Goal: Task Accomplishment & Management: Manage account settings

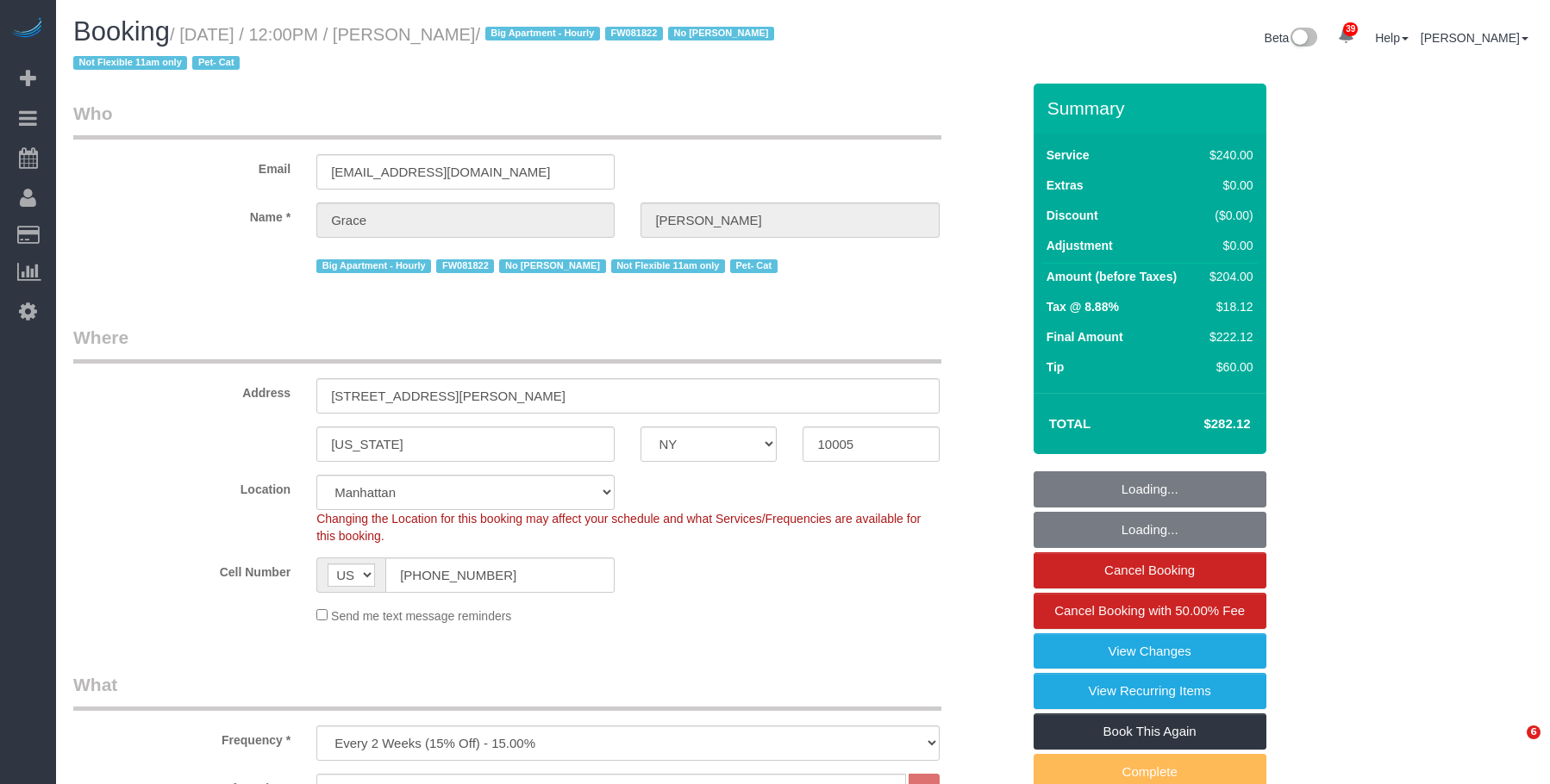
select select "NY"
select select "180"
select select "number:89"
select select "number:90"
select select "number:14"
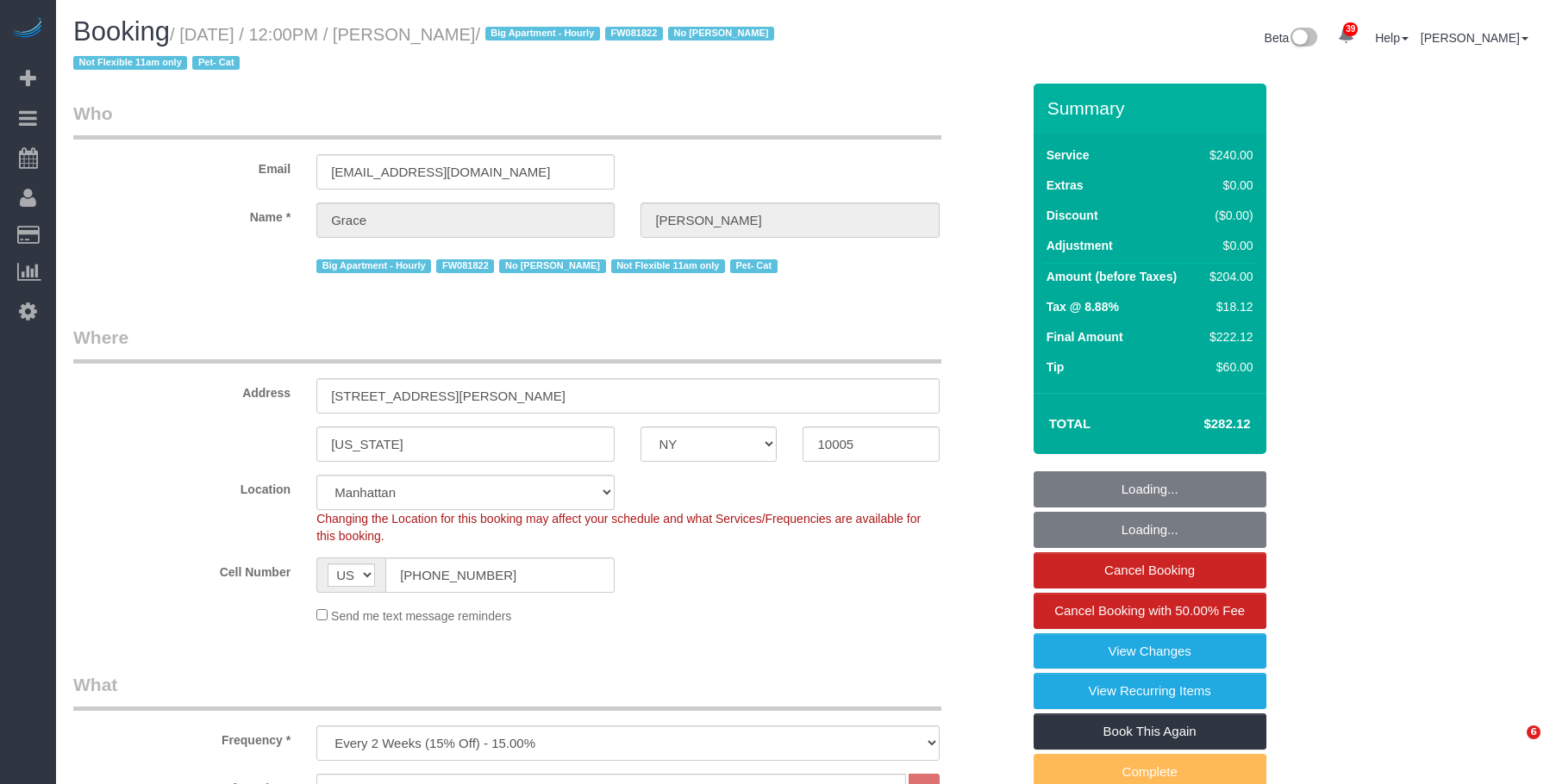
select select "number:5"
select select "object:1507"
click at [532, 34] on small "/ October 14, 2025 / 12:00PM / Grace Lehman / Big Apartment - Hourly FW081822 N…" at bounding box center [426, 49] width 706 height 48
select select "spot1"
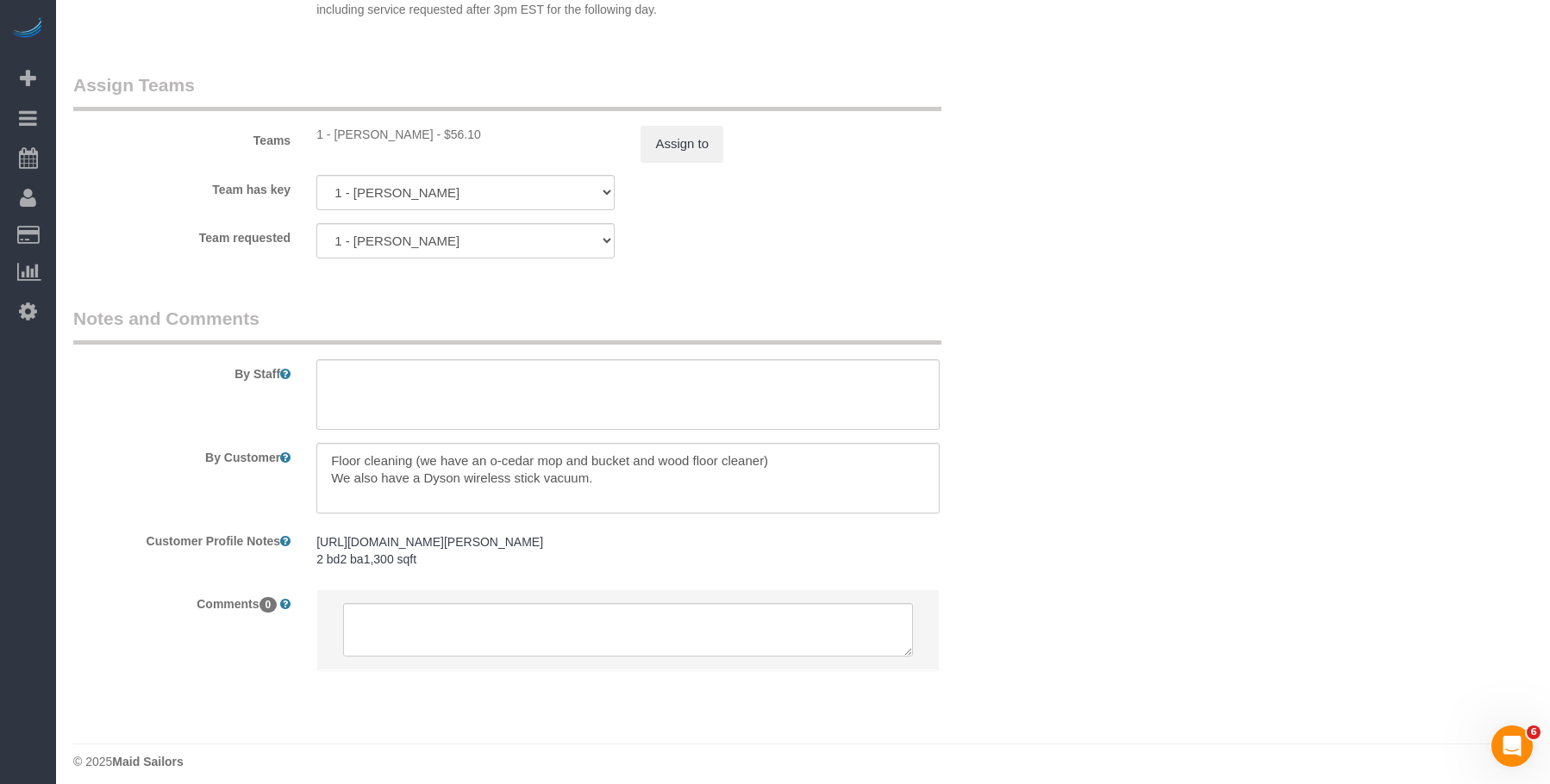
scroll to position [1928, 0]
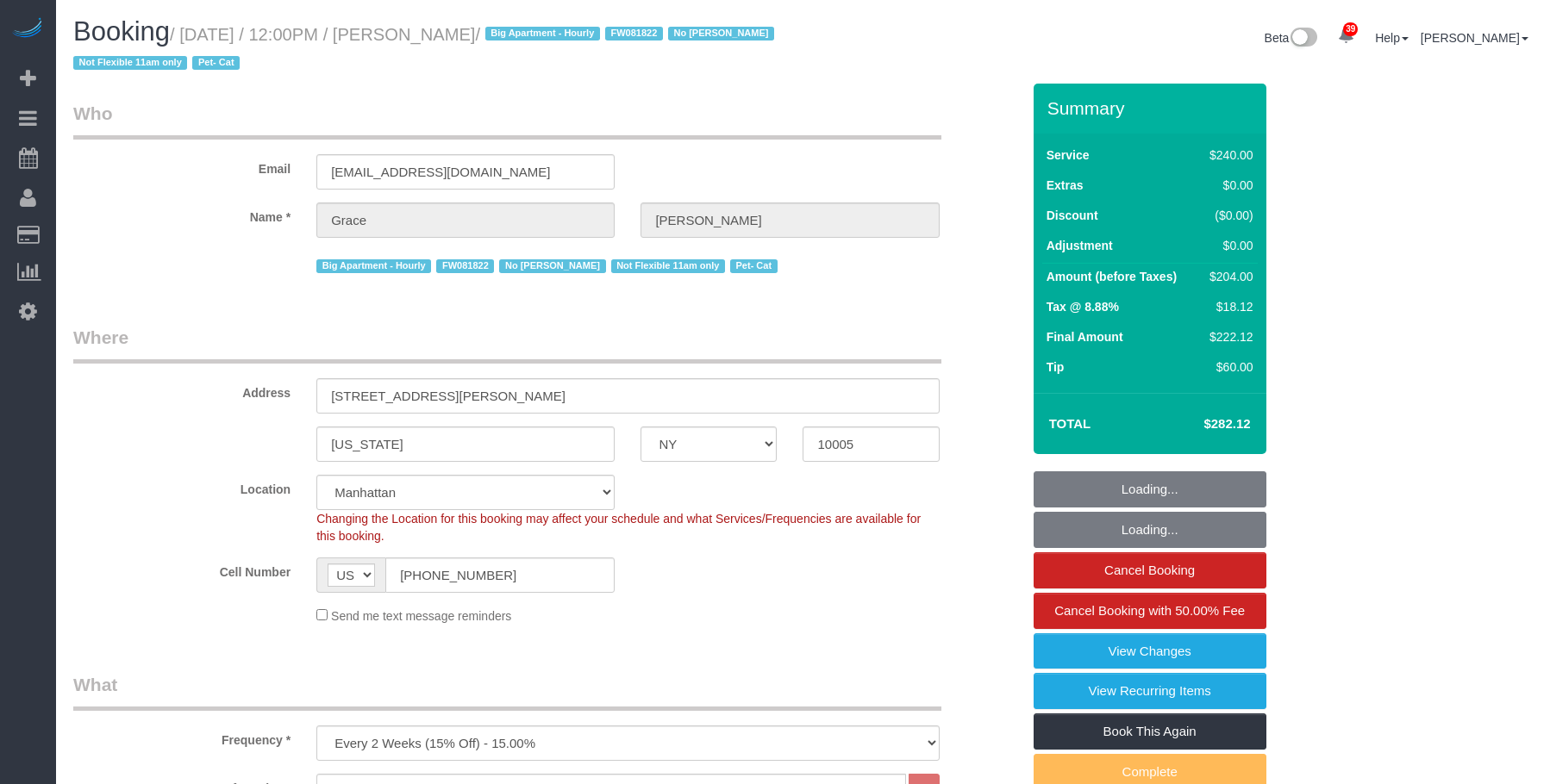
select select "NY"
select select "180"
select select "spot1"
select select "number:89"
select select "number:90"
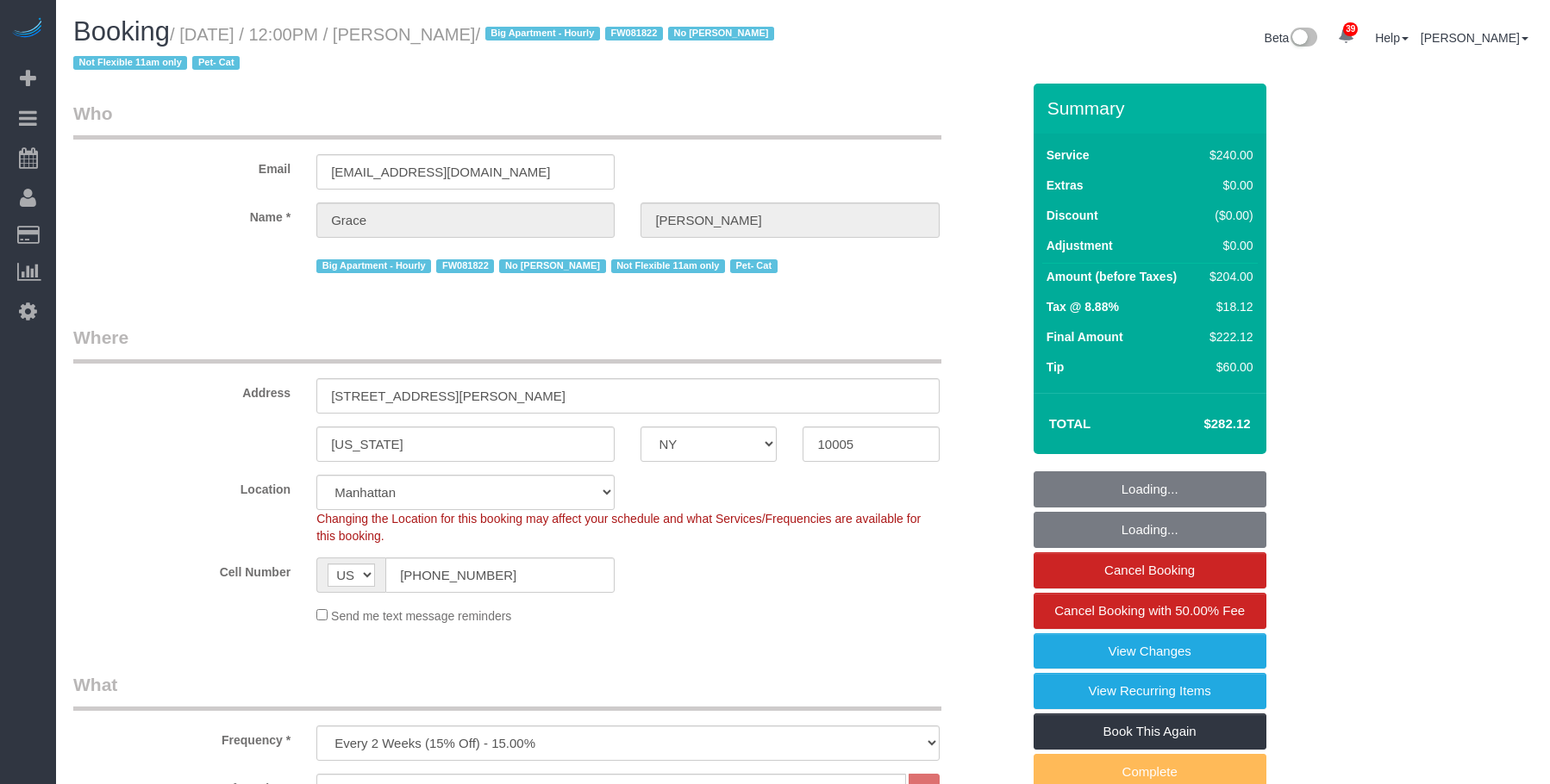
select select "number:14"
select select "number:5"
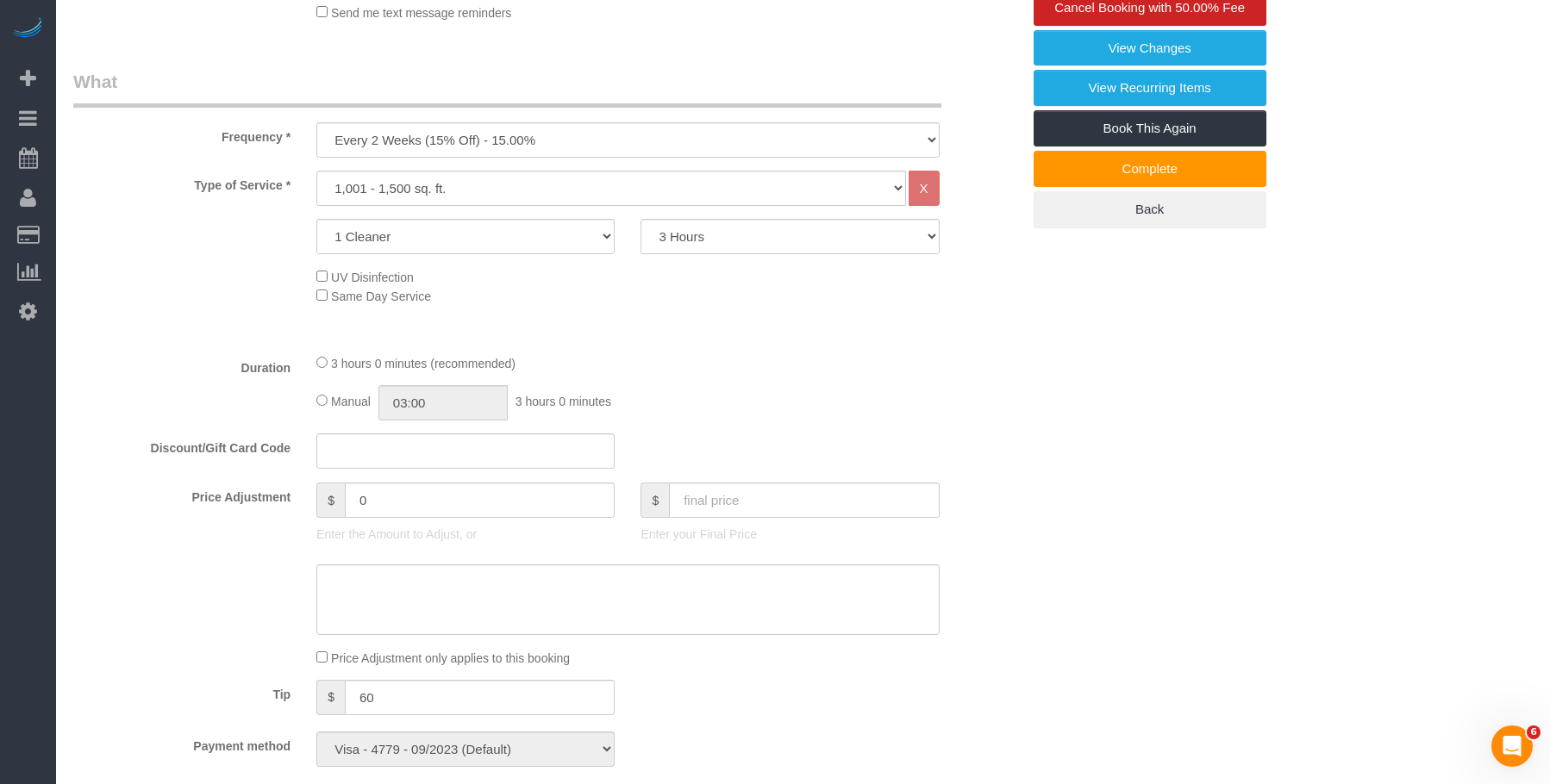
scroll to position [259, 0]
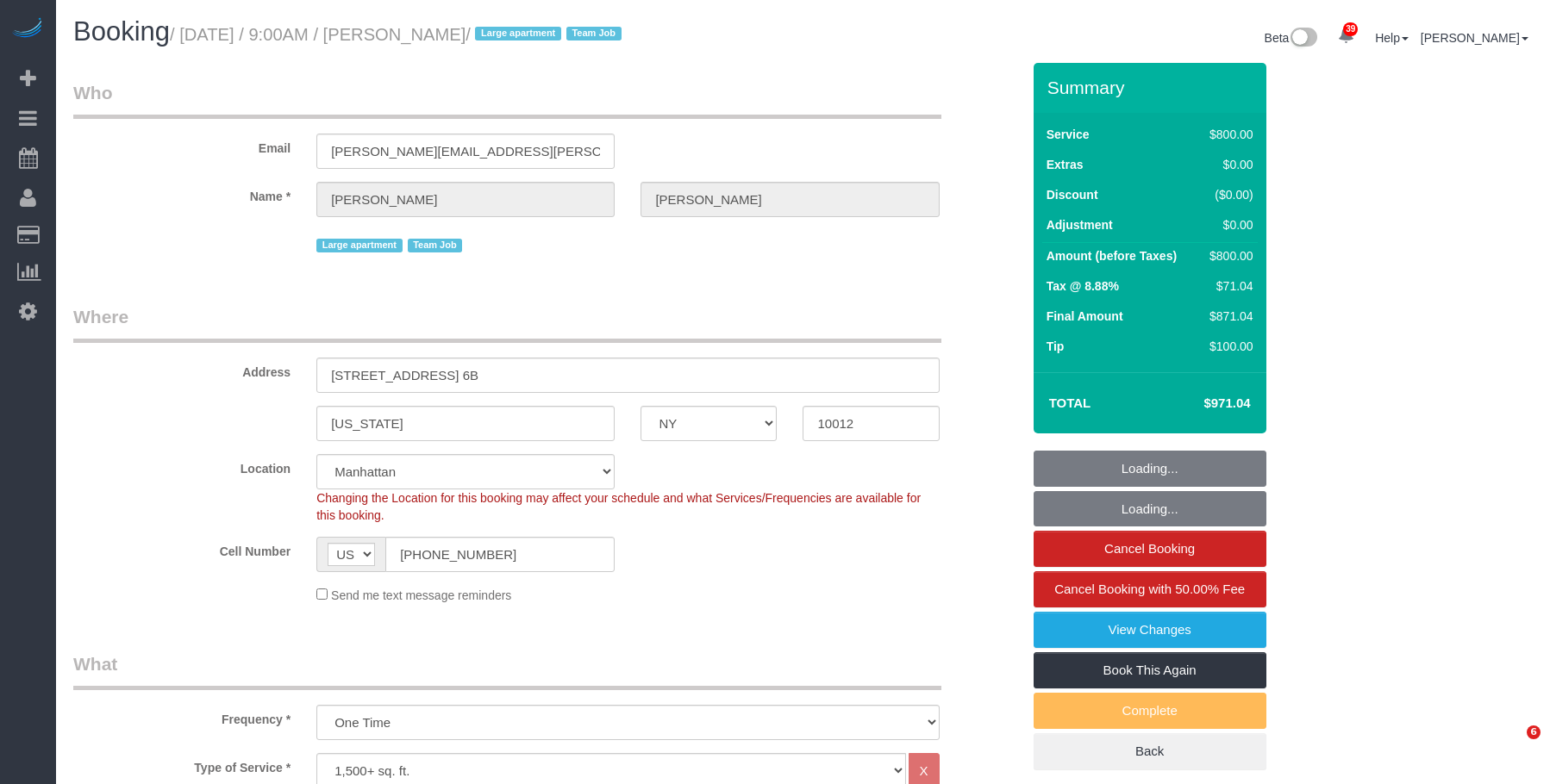
select select "NY"
select select "300"
select select "string:stripe-pm_1S6Gzo4VGloSiKo7bUrrxfkt"
select select "number:56"
select select "number:70"
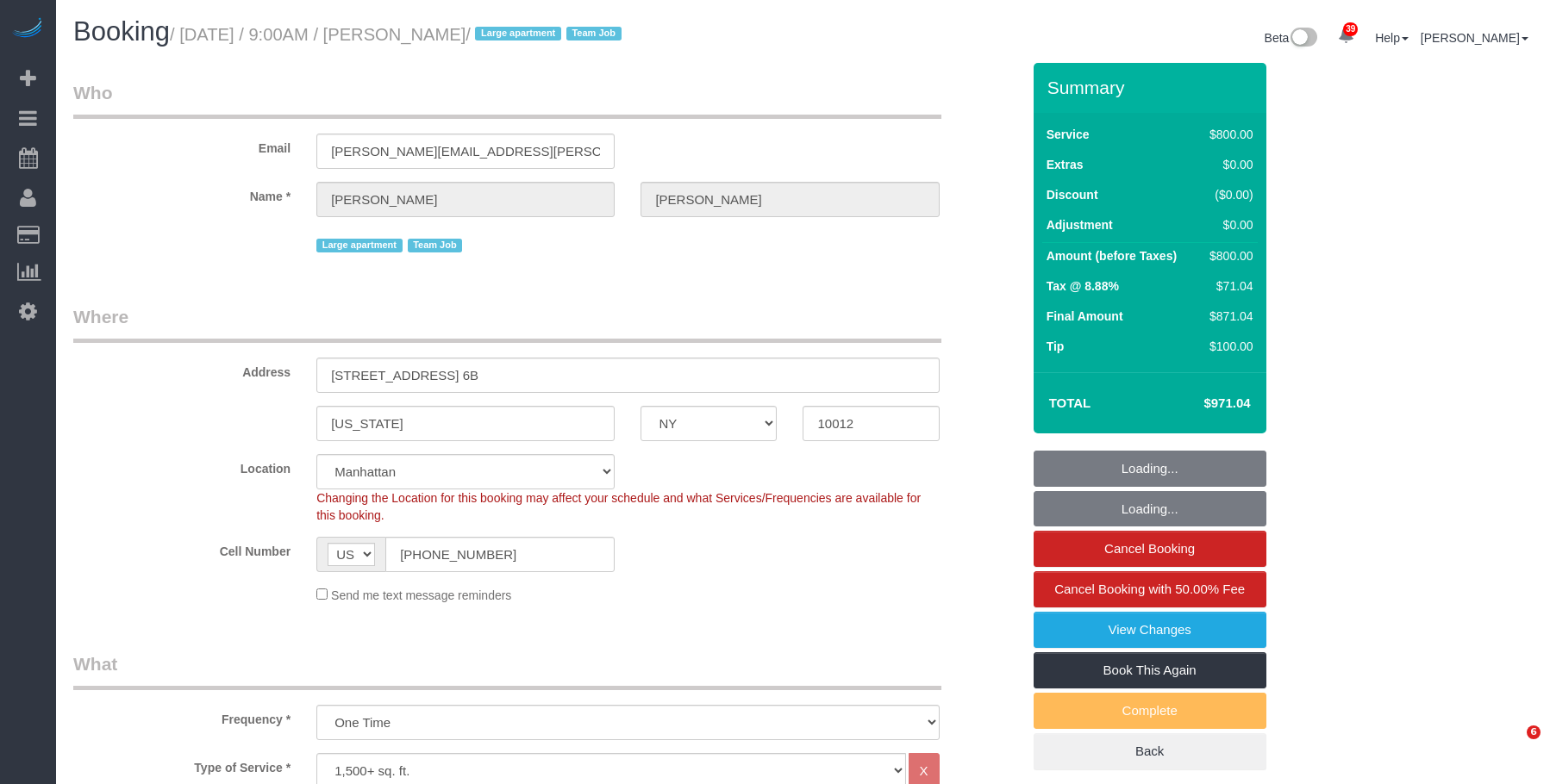
select select "number:15"
select select "number:6"
select select "spot1"
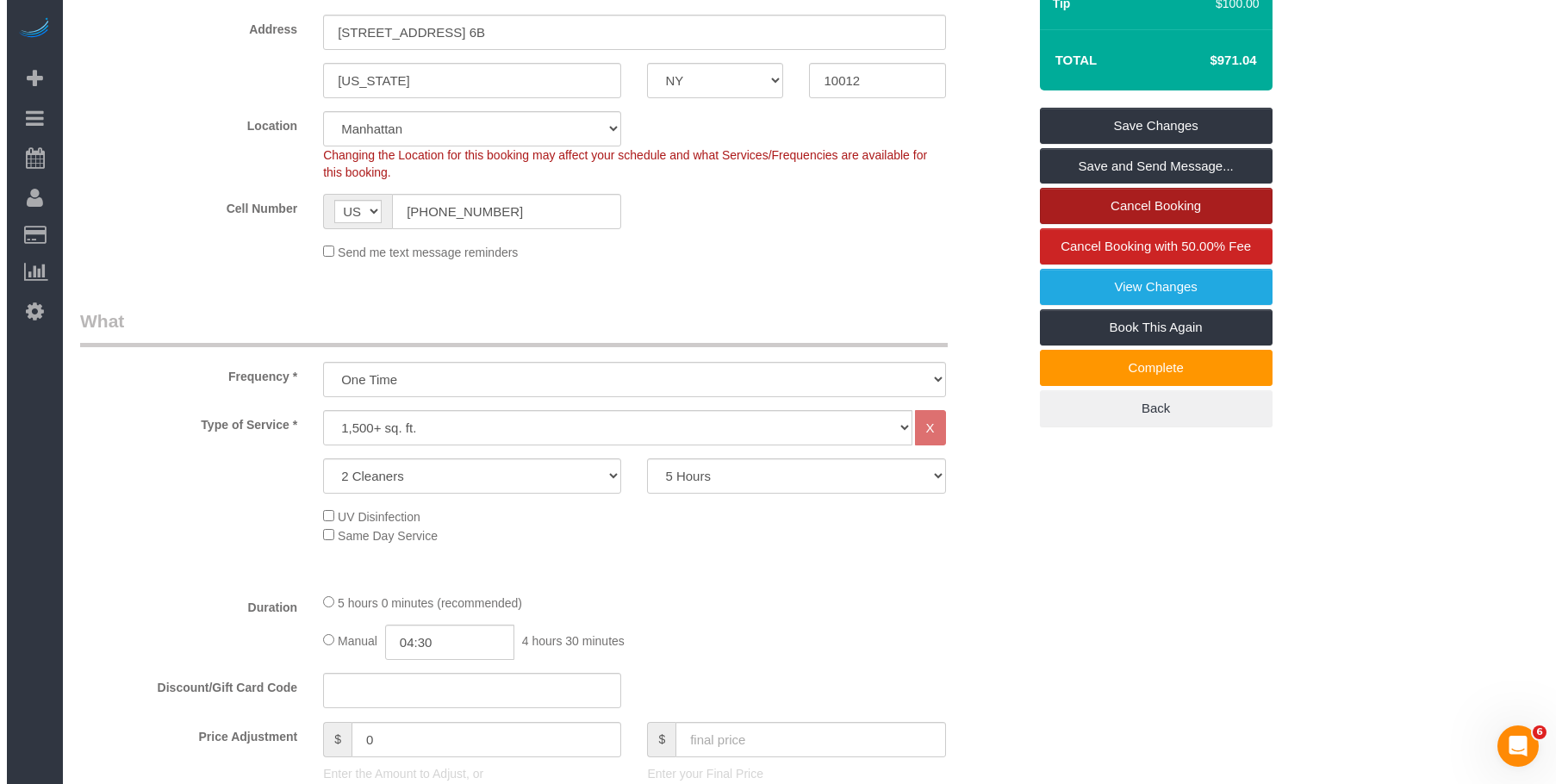
scroll to position [172, 0]
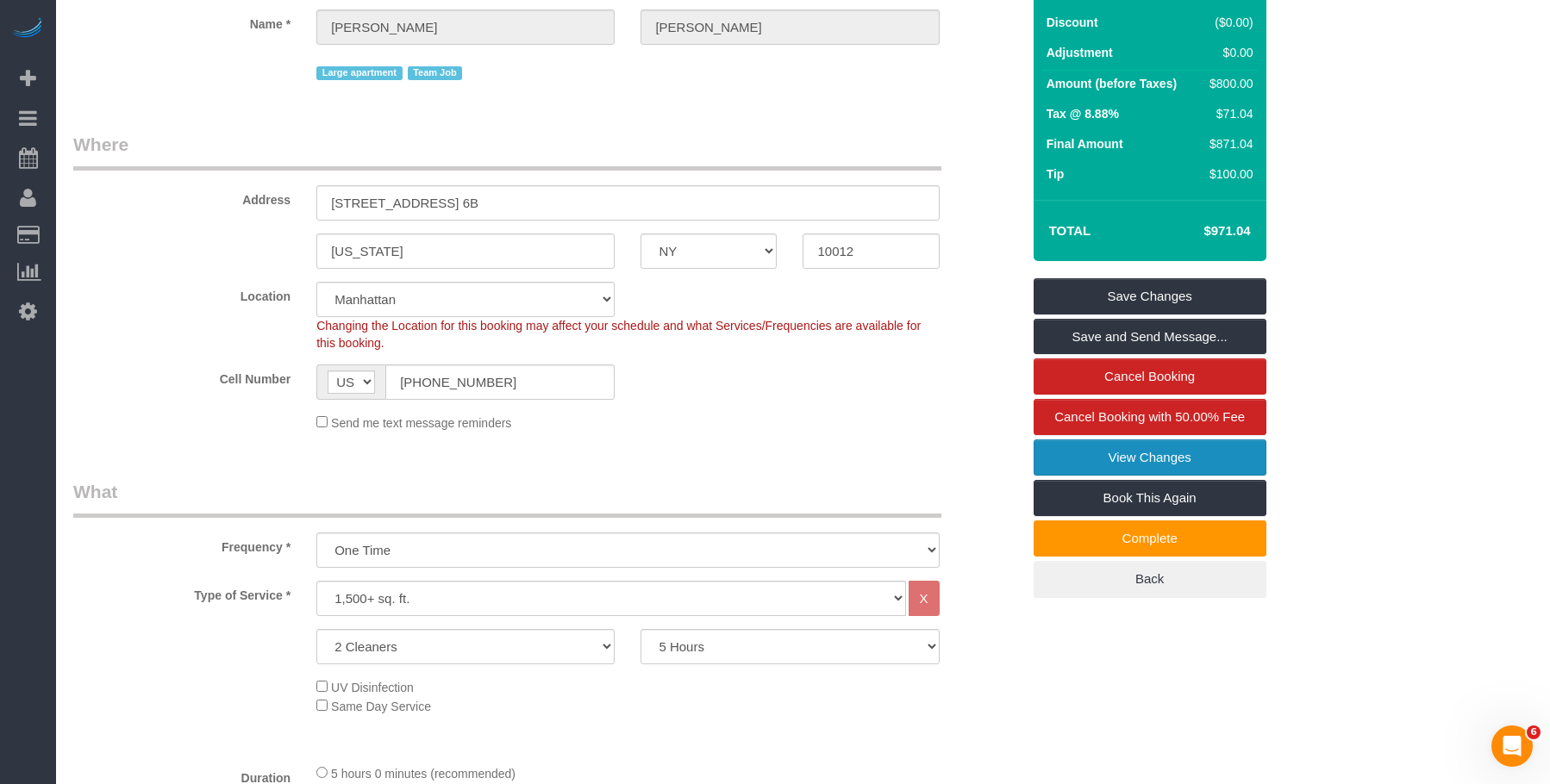
click at [1108, 457] on link "View Changes" at bounding box center [1150, 457] width 233 height 36
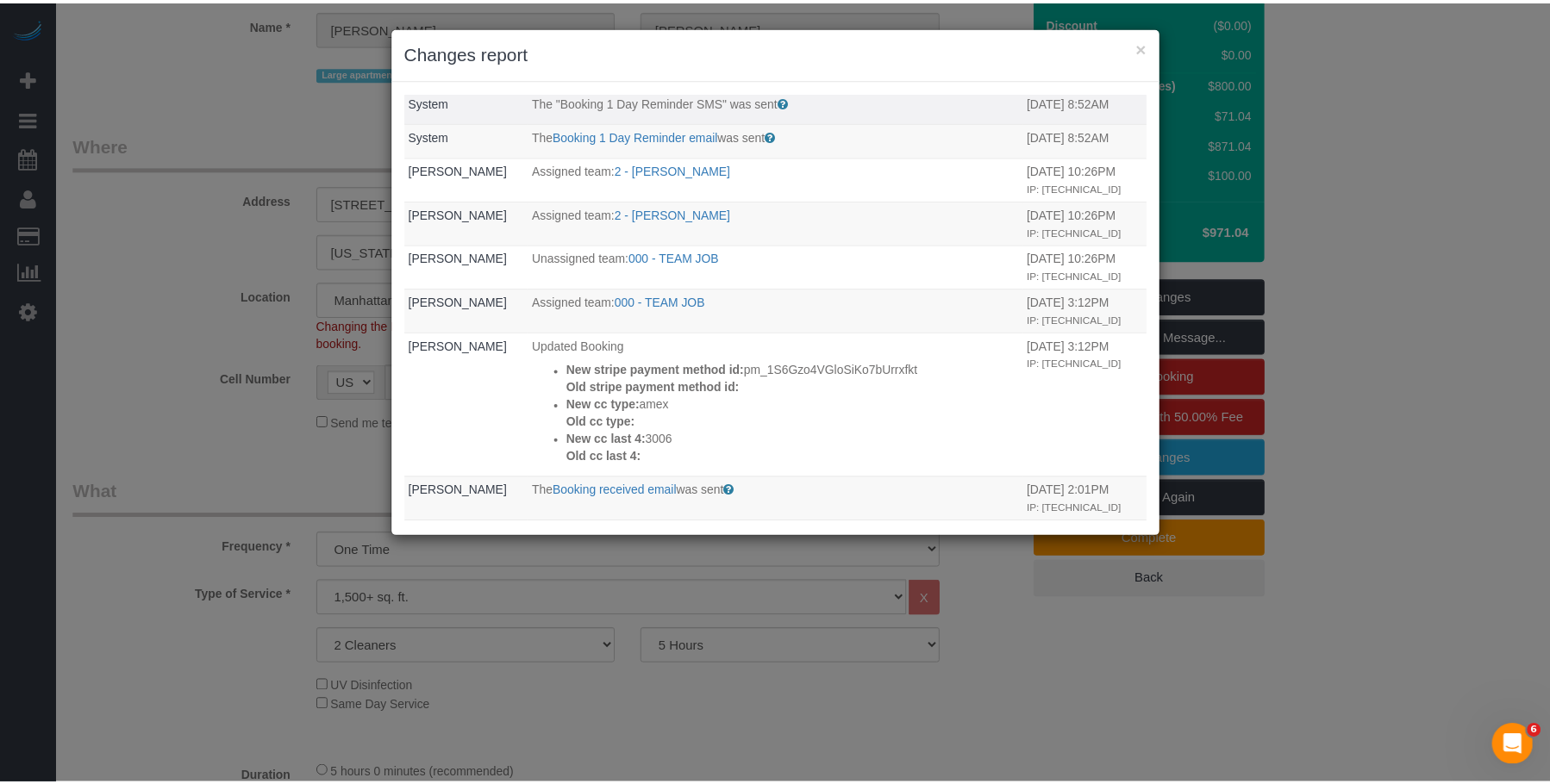
scroll to position [0, 0]
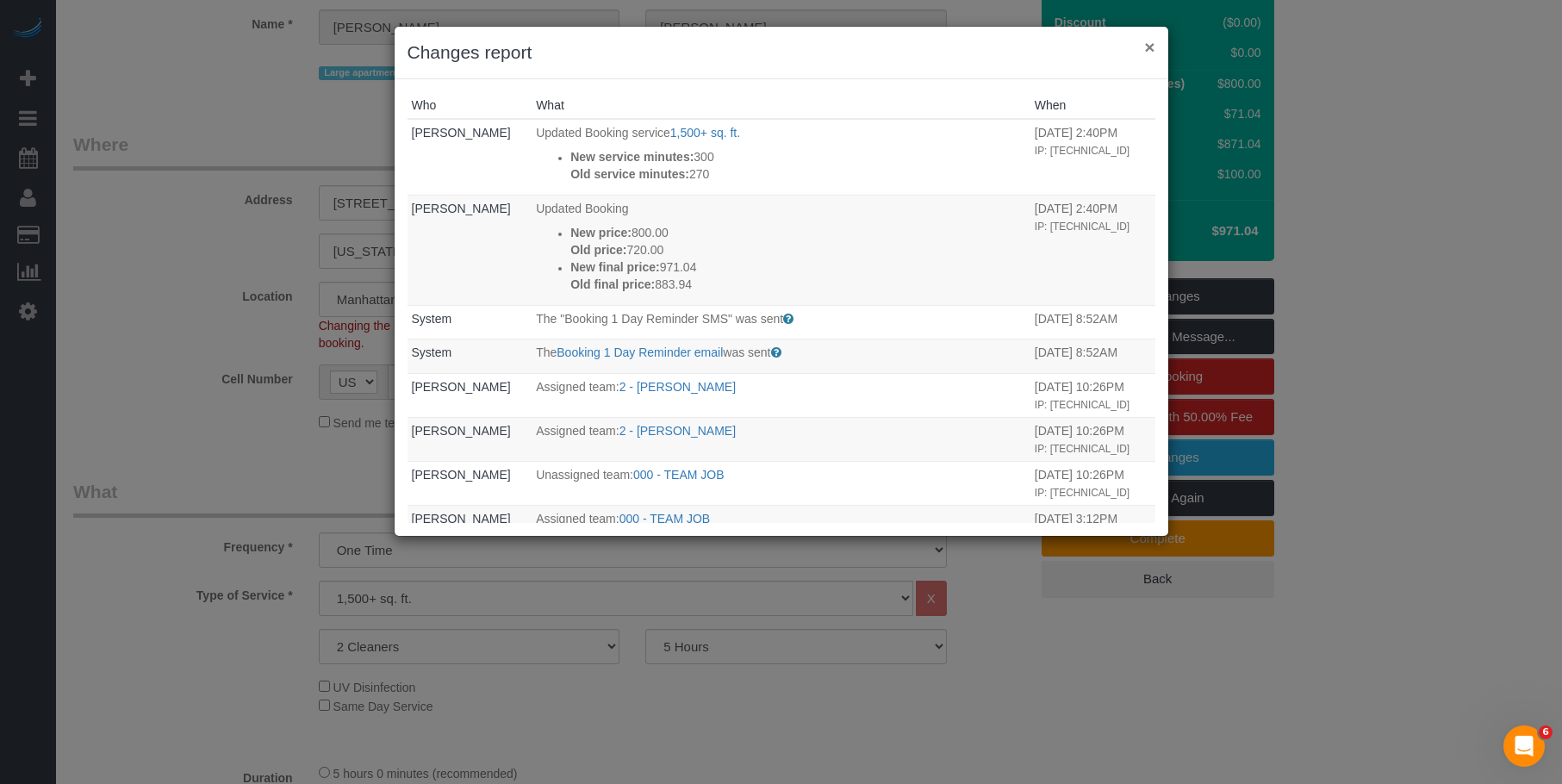
click at [1150, 44] on button "×" at bounding box center [1149, 47] width 11 height 18
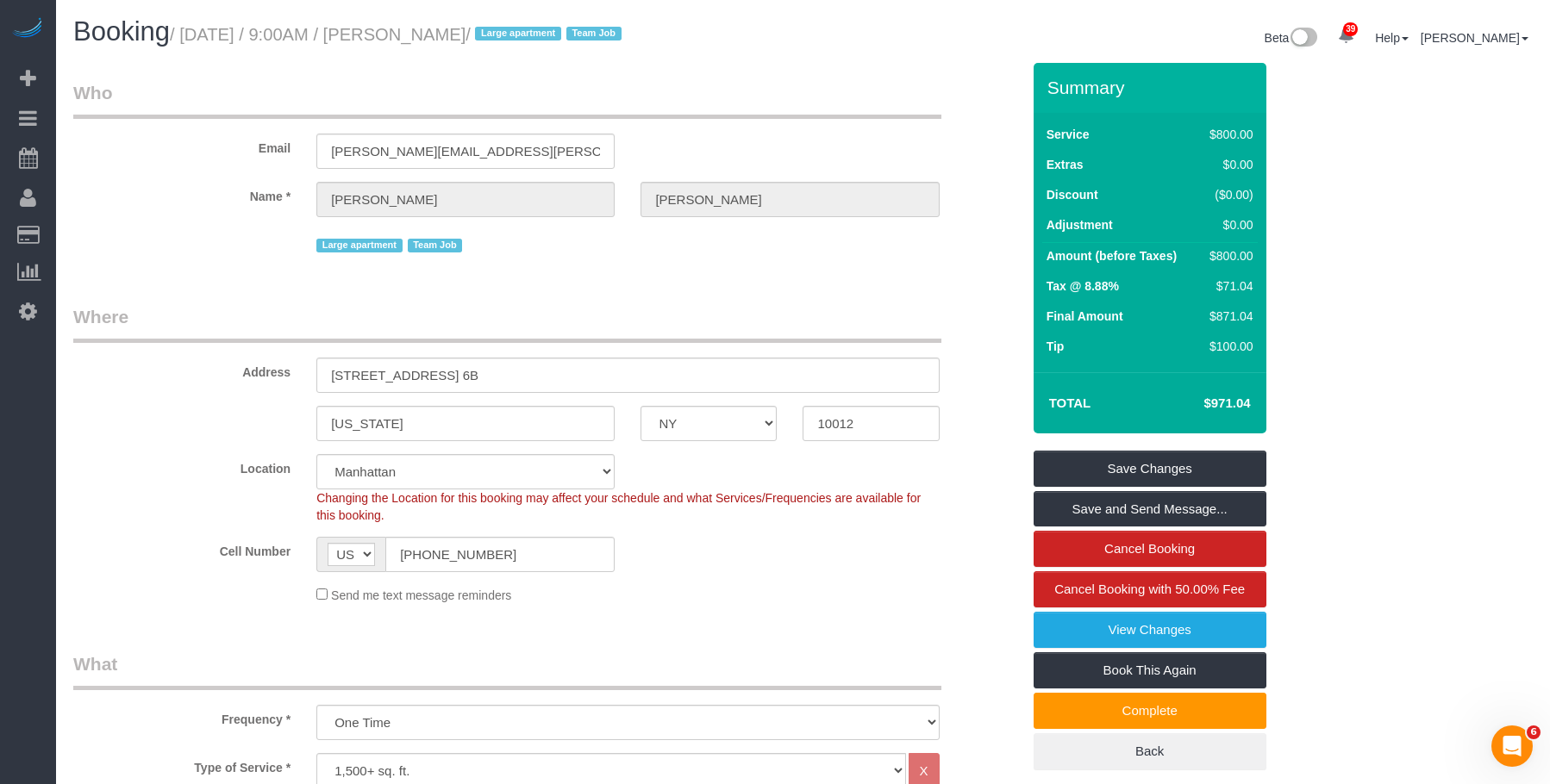
drag, startPoint x: 189, startPoint y: 35, endPoint x: 567, endPoint y: 33, distance: 378.0
click at [567, 33] on small "/ October 14, 2025 / 9:00AM / Stephanie Zilberman / Large apartment Team Job" at bounding box center [398, 34] width 457 height 19
copy small "October 14, 2025 / 9:00AM / Stephanie Zilberman"
click at [1110, 633] on link "View Changes" at bounding box center [1150, 629] width 233 height 36
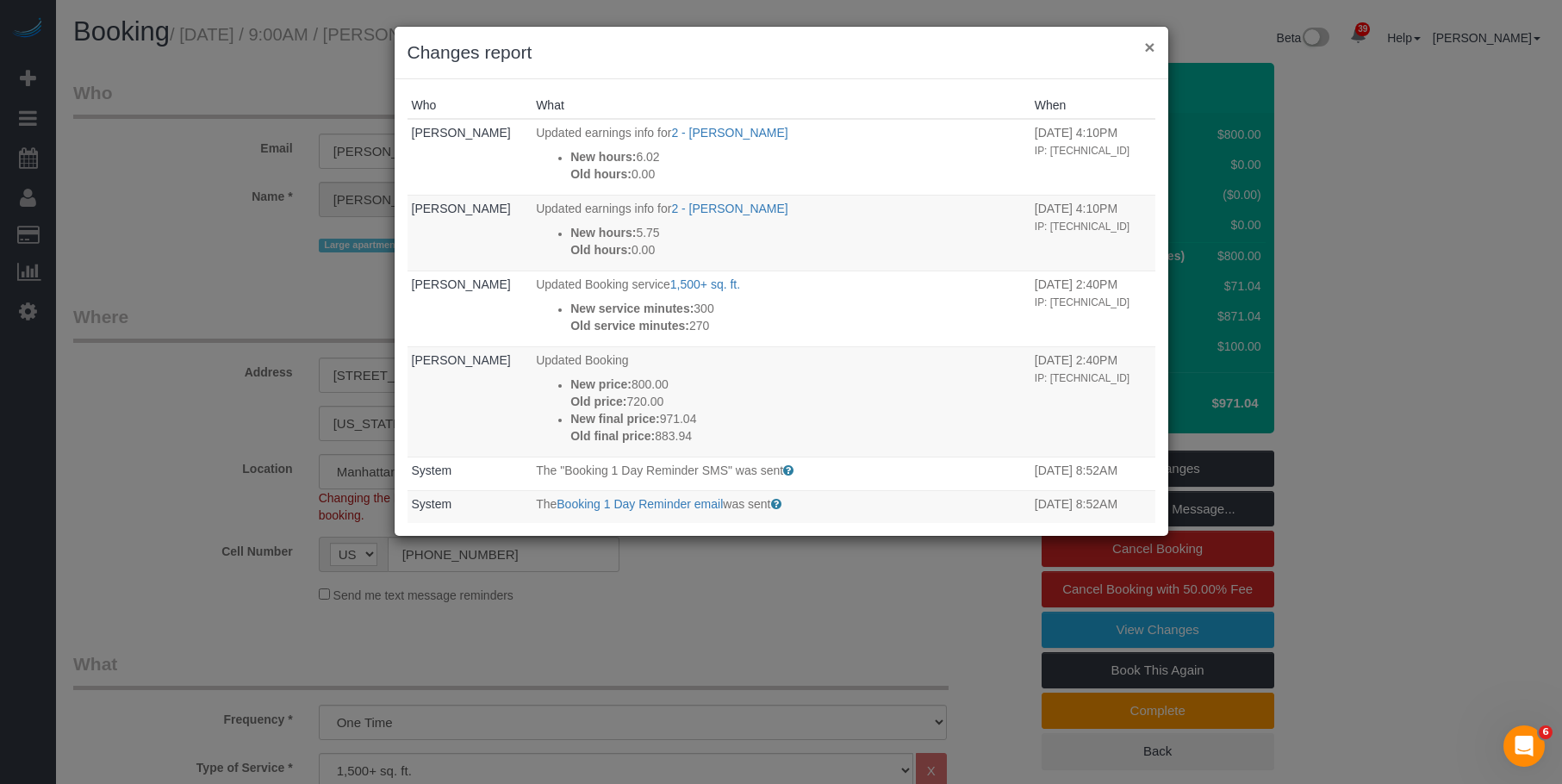
click at [1149, 48] on button "×" at bounding box center [1149, 47] width 11 height 18
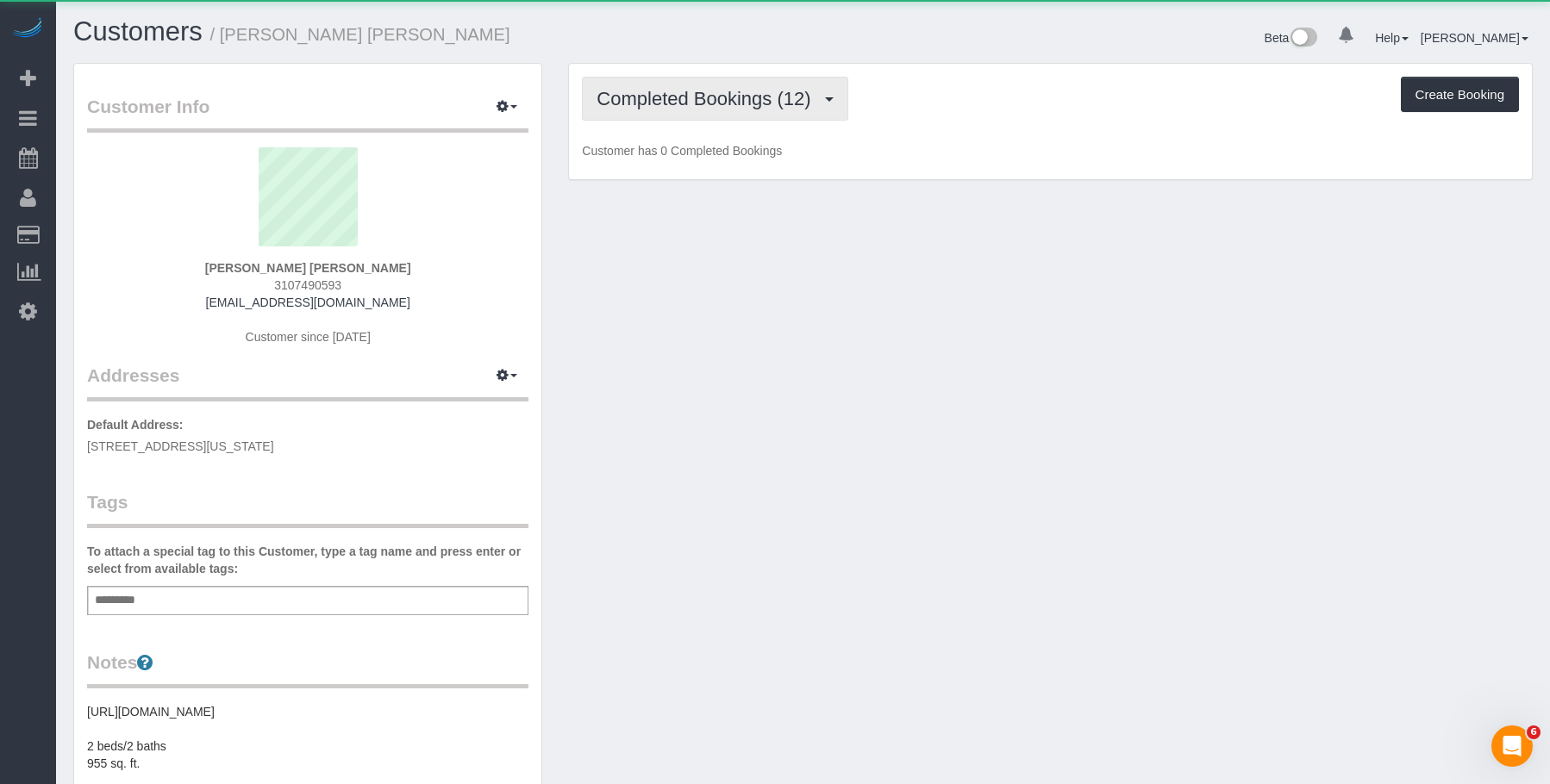
click at [705, 112] on button "Completed Bookings (12)" at bounding box center [714, 98] width 266 height 44
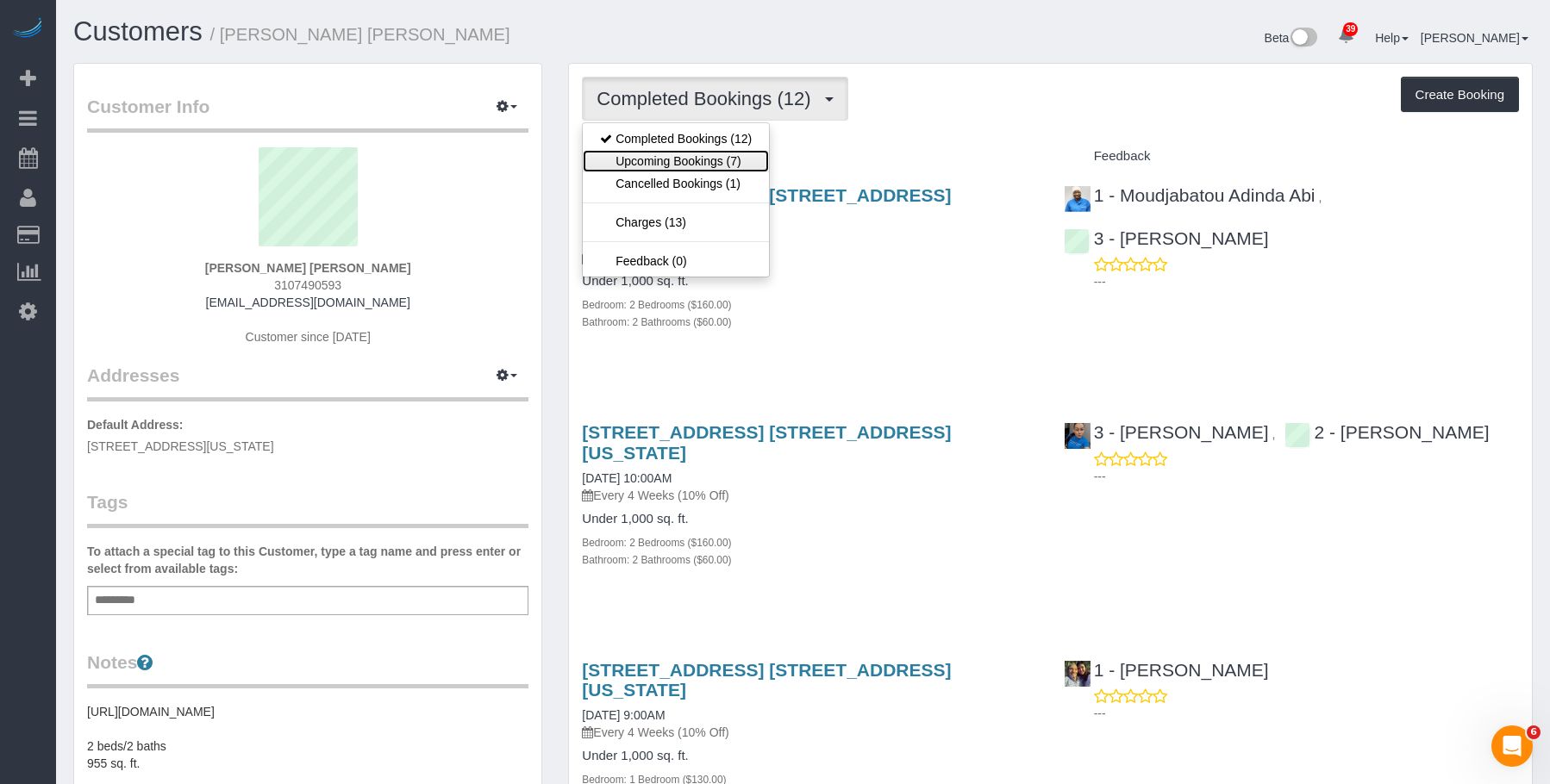
click at [682, 164] on link "Upcoming Bookings (7)" at bounding box center [675, 161] width 186 height 22
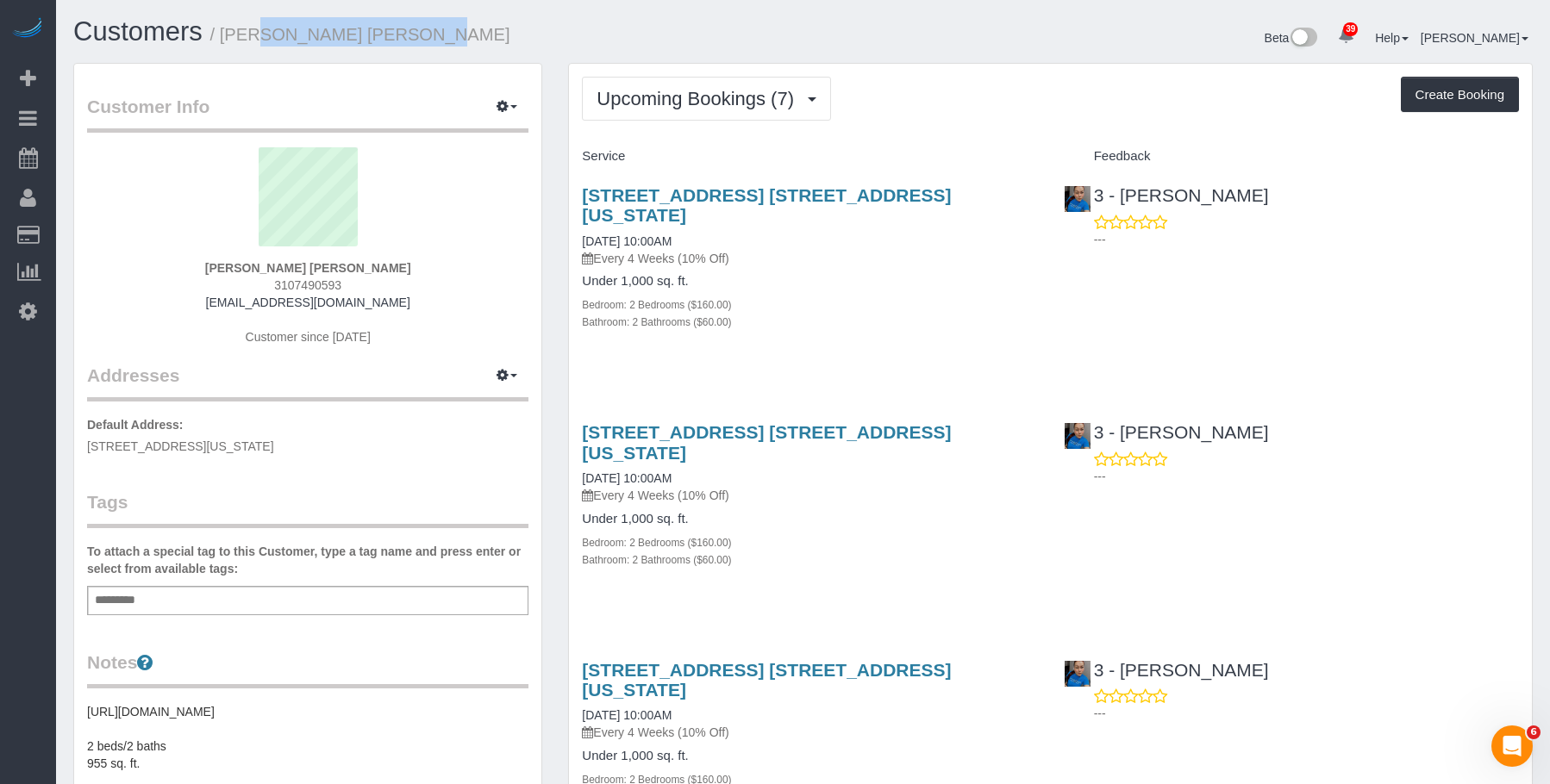
drag, startPoint x: 273, startPoint y: 41, endPoint x: 406, endPoint y: 30, distance: 133.5
click at [406, 30] on h1 "Customers / Marc Aaron Takagaki" at bounding box center [431, 31] width 717 height 29
click at [654, 108] on span "Upcoming Bookings (7)" at bounding box center [700, 99] width 206 height 21
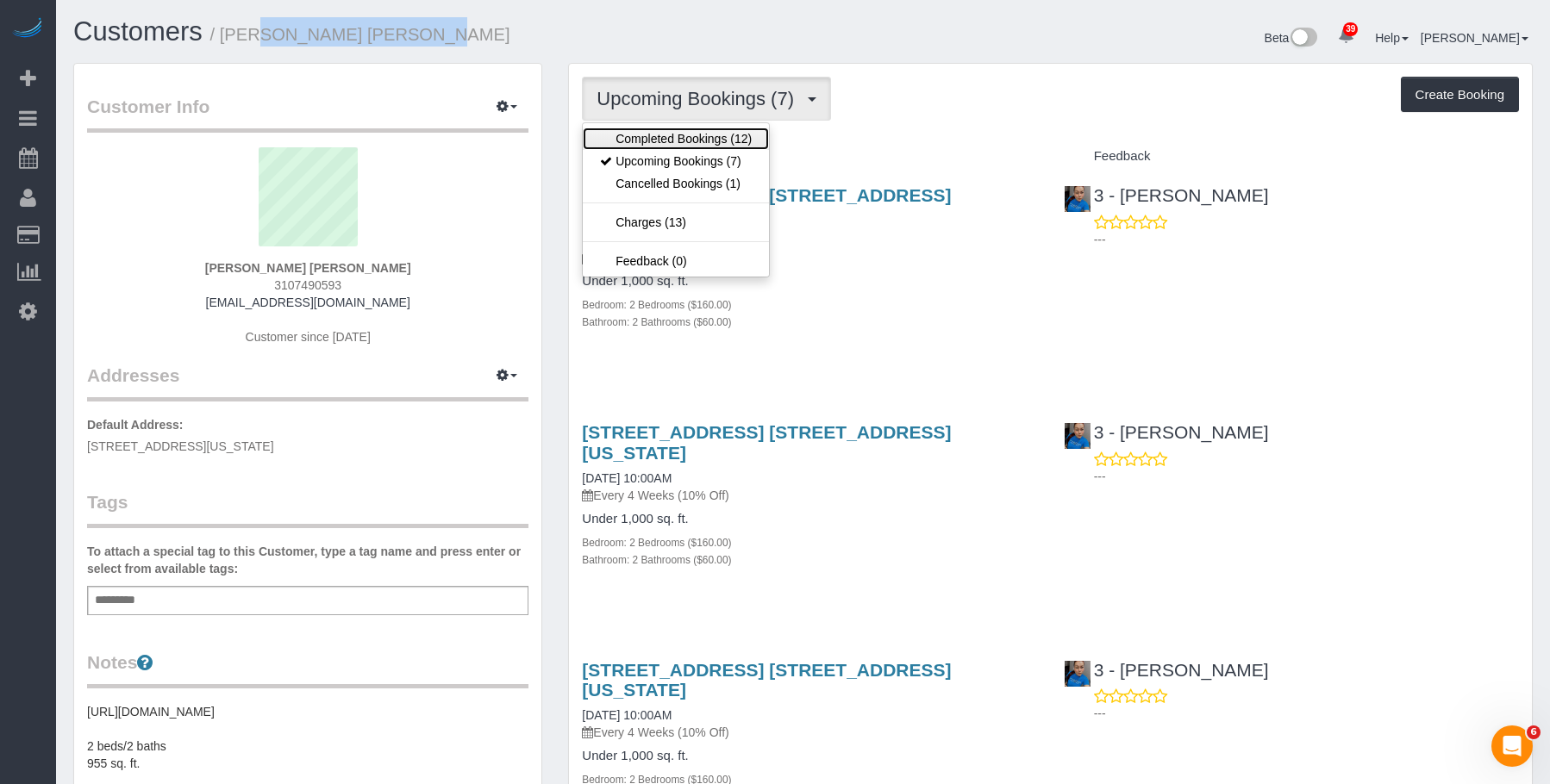
click at [638, 133] on link "Completed Bookings (12)" at bounding box center [675, 138] width 186 height 22
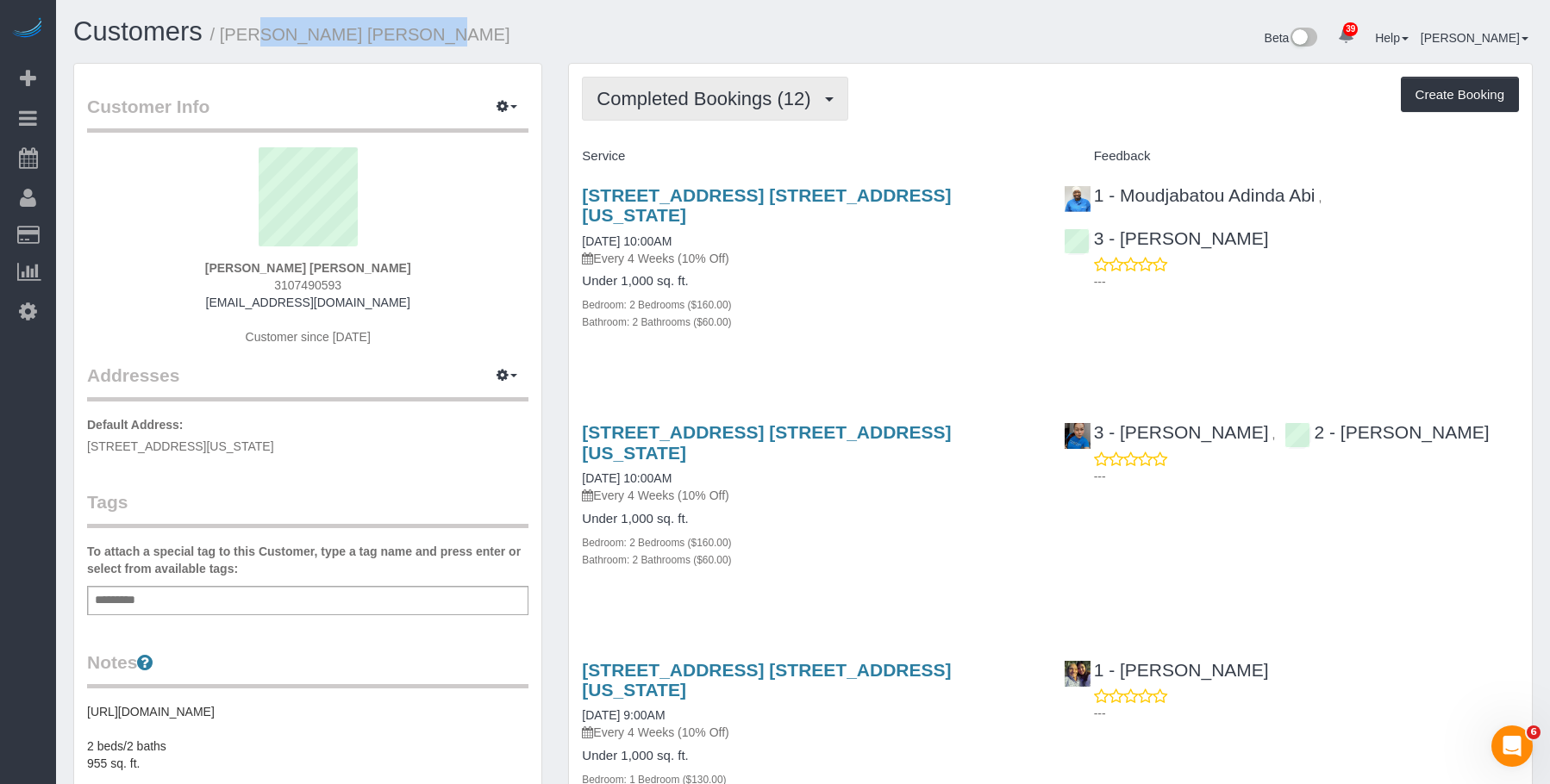
click at [733, 108] on span "Completed Bookings (12)" at bounding box center [708, 99] width 222 height 21
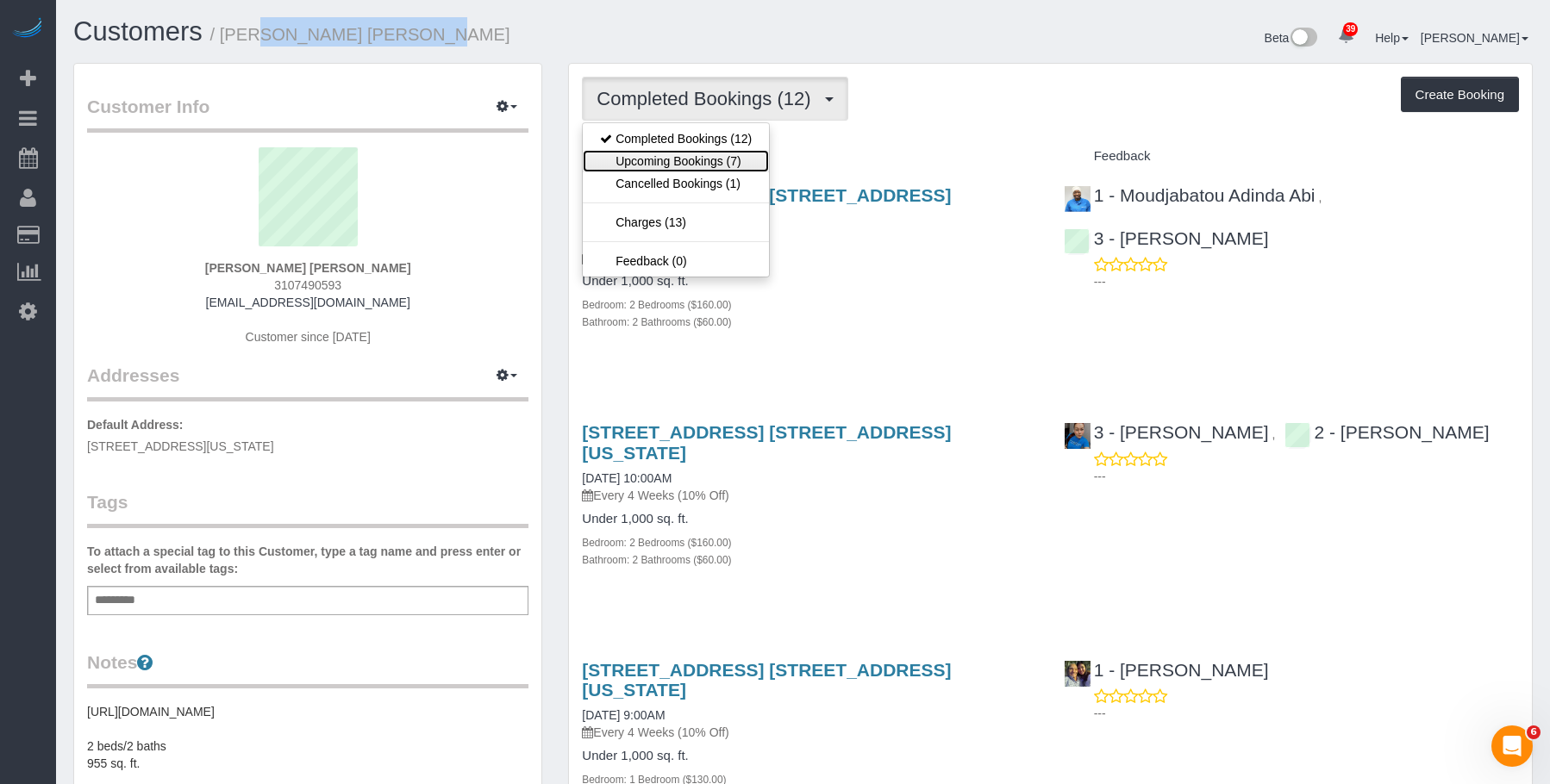
click at [704, 162] on link "Upcoming Bookings (7)" at bounding box center [675, 161] width 186 height 22
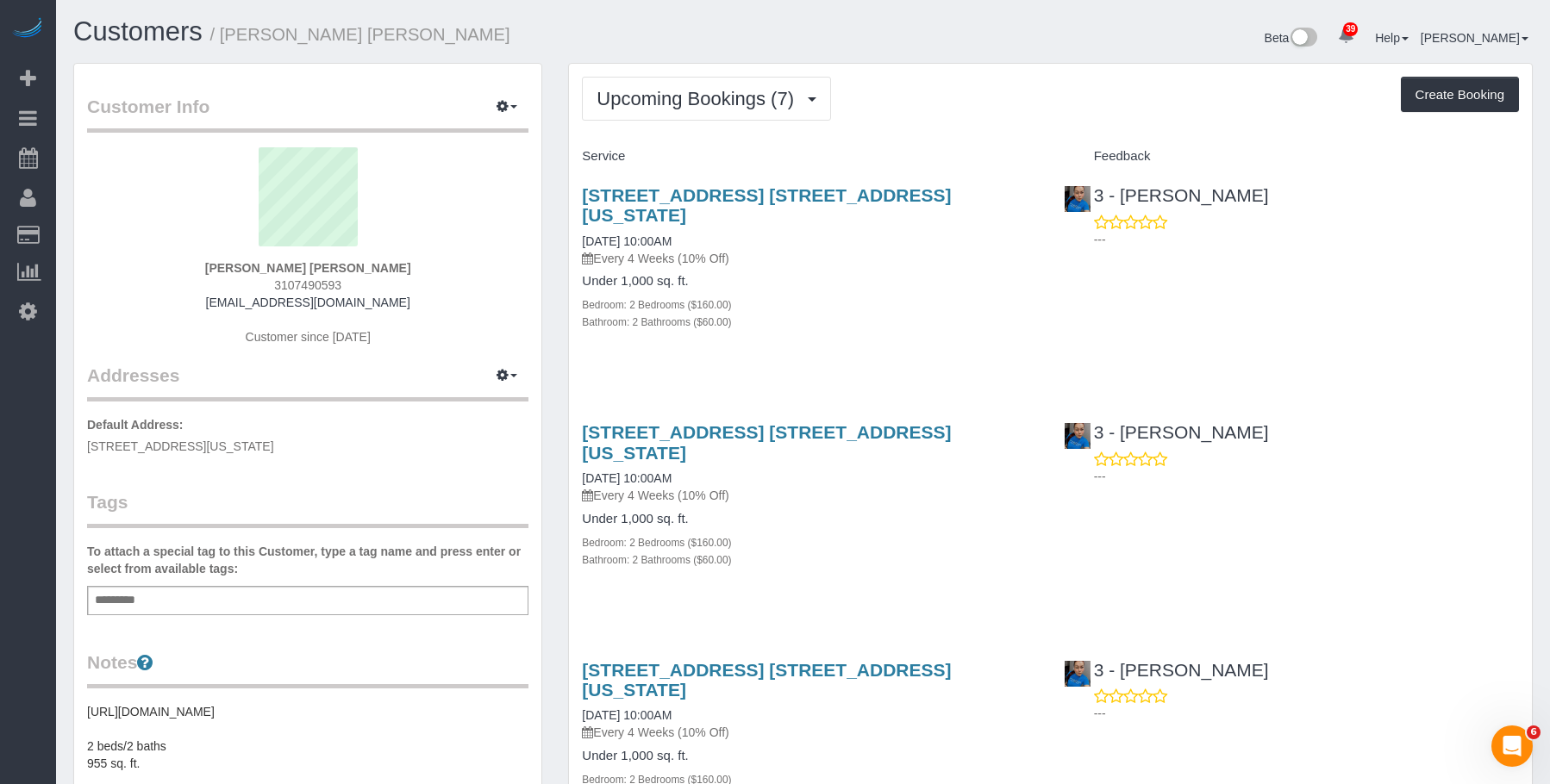
click at [859, 295] on div "Bedroom: 2 Bedrooms ($160.00)" at bounding box center [809, 303] width 455 height 17
click at [877, 193] on link "20 West 64th Street, Apt. 9l, New York, NY 10023" at bounding box center [766, 204] width 369 height 40
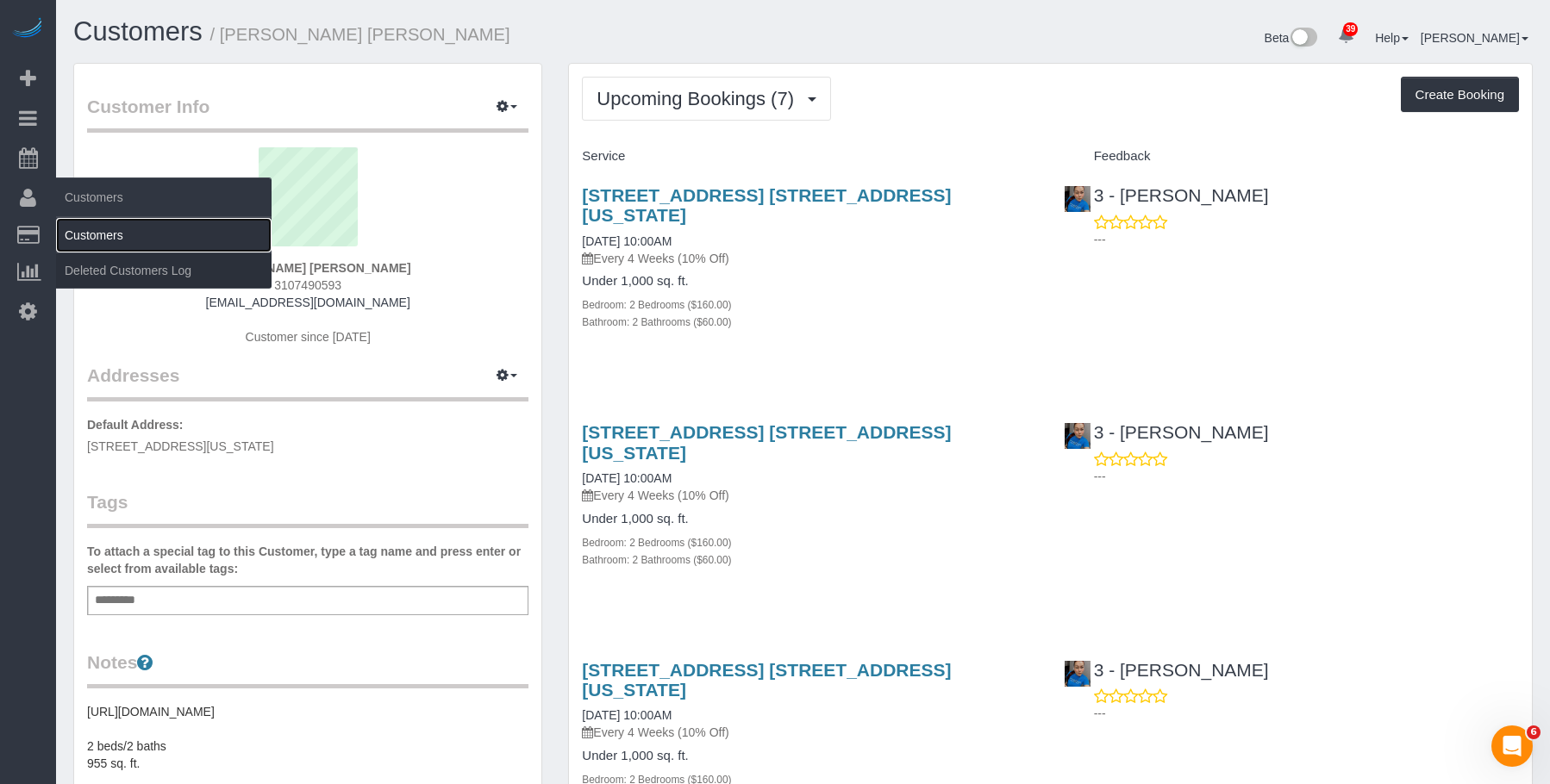
click at [91, 225] on link "Customers" at bounding box center [164, 235] width 215 height 35
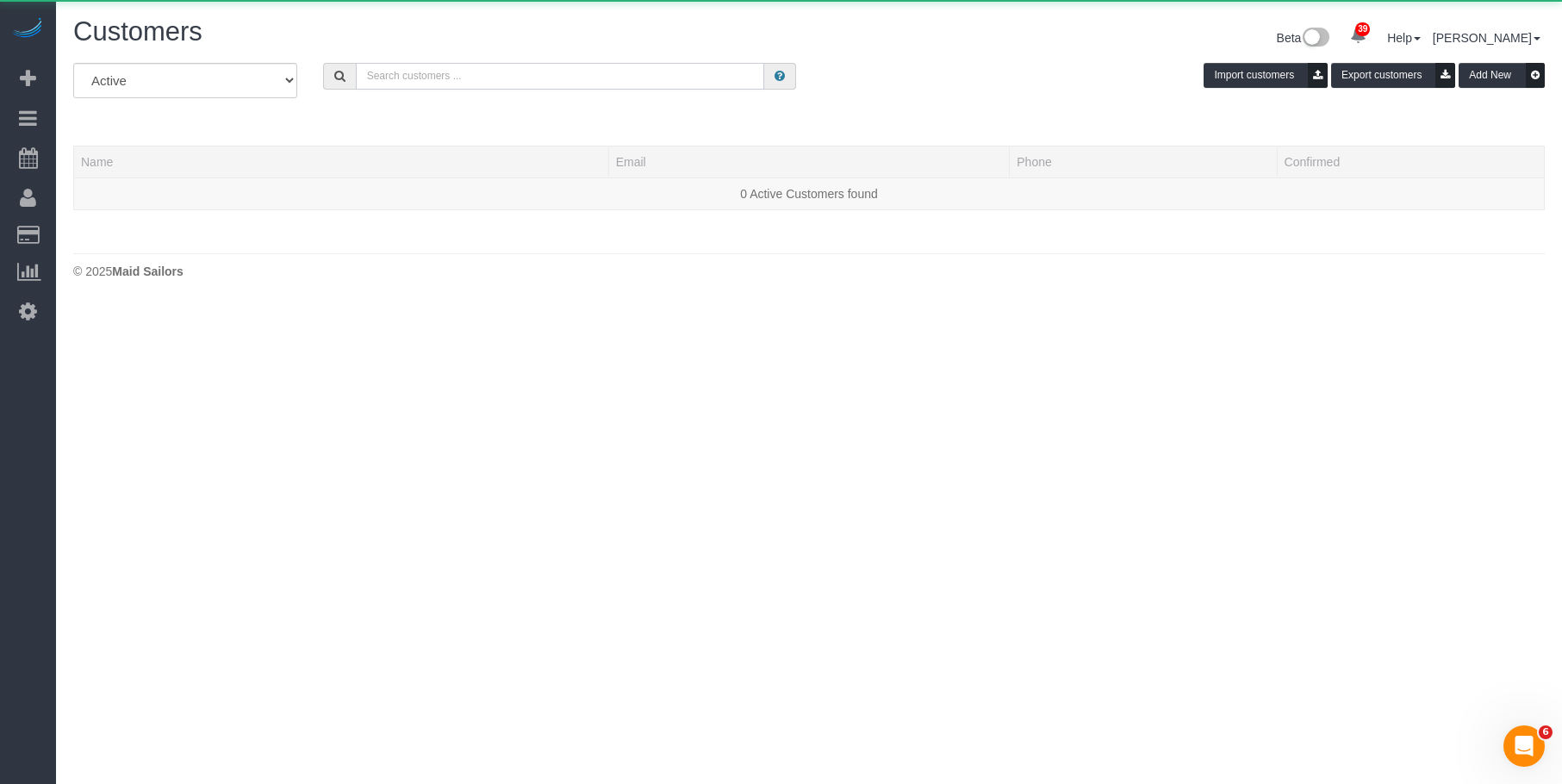
click at [553, 79] on input "text" at bounding box center [559, 76] width 408 height 27
paste input "[PERSON_NAME]"
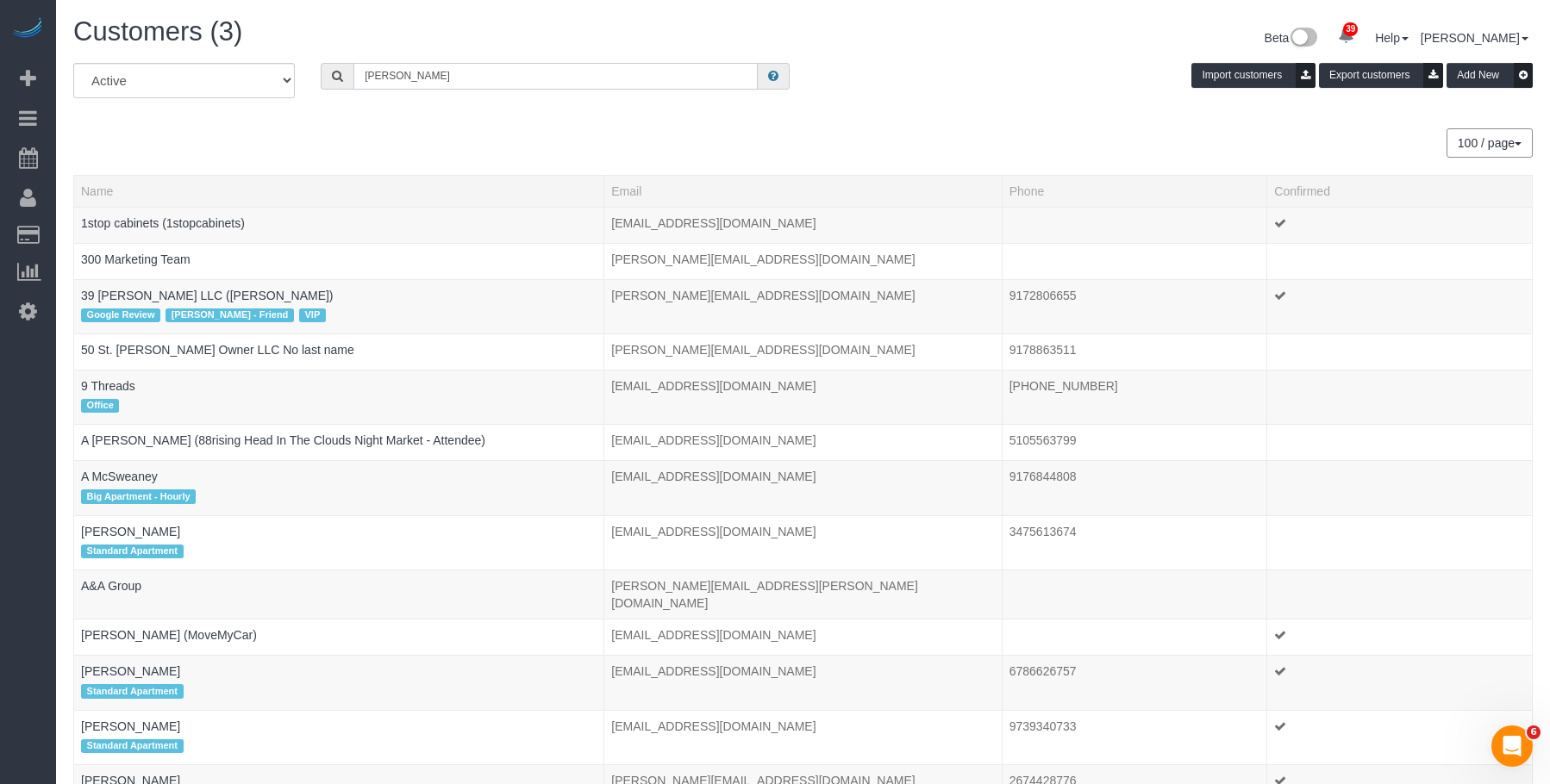
click at [460, 76] on input "[PERSON_NAME]" at bounding box center [555, 76] width 405 height 27
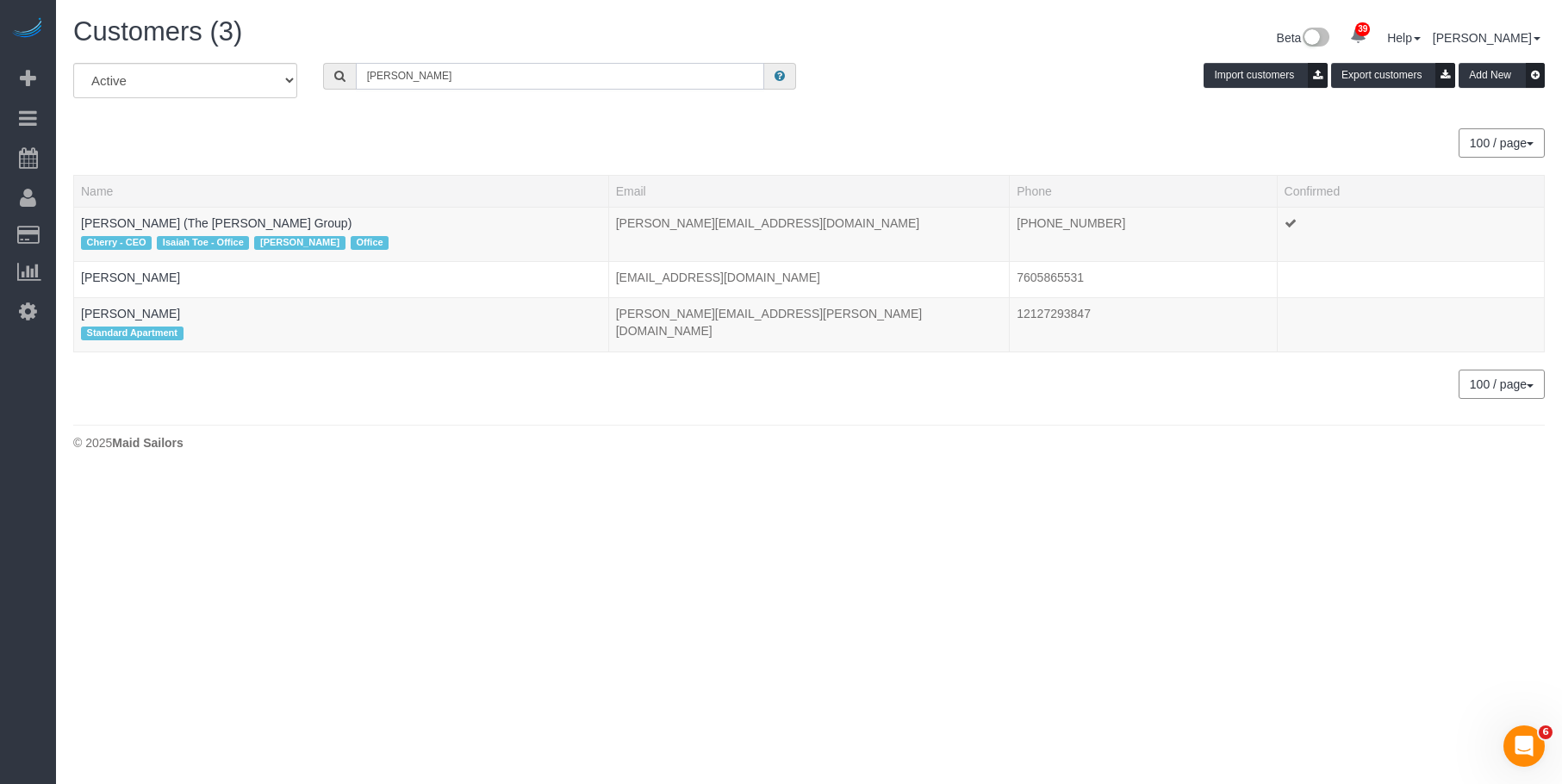
type input "[PERSON_NAME]"
click at [710, 547] on body "39 Beta Your Notifications You have 0 alerts × You have 5 to charge for 10/13/2…" at bounding box center [781, 392] width 1562 height 784
click at [122, 308] on link "Alex Brown" at bounding box center [130, 314] width 99 height 14
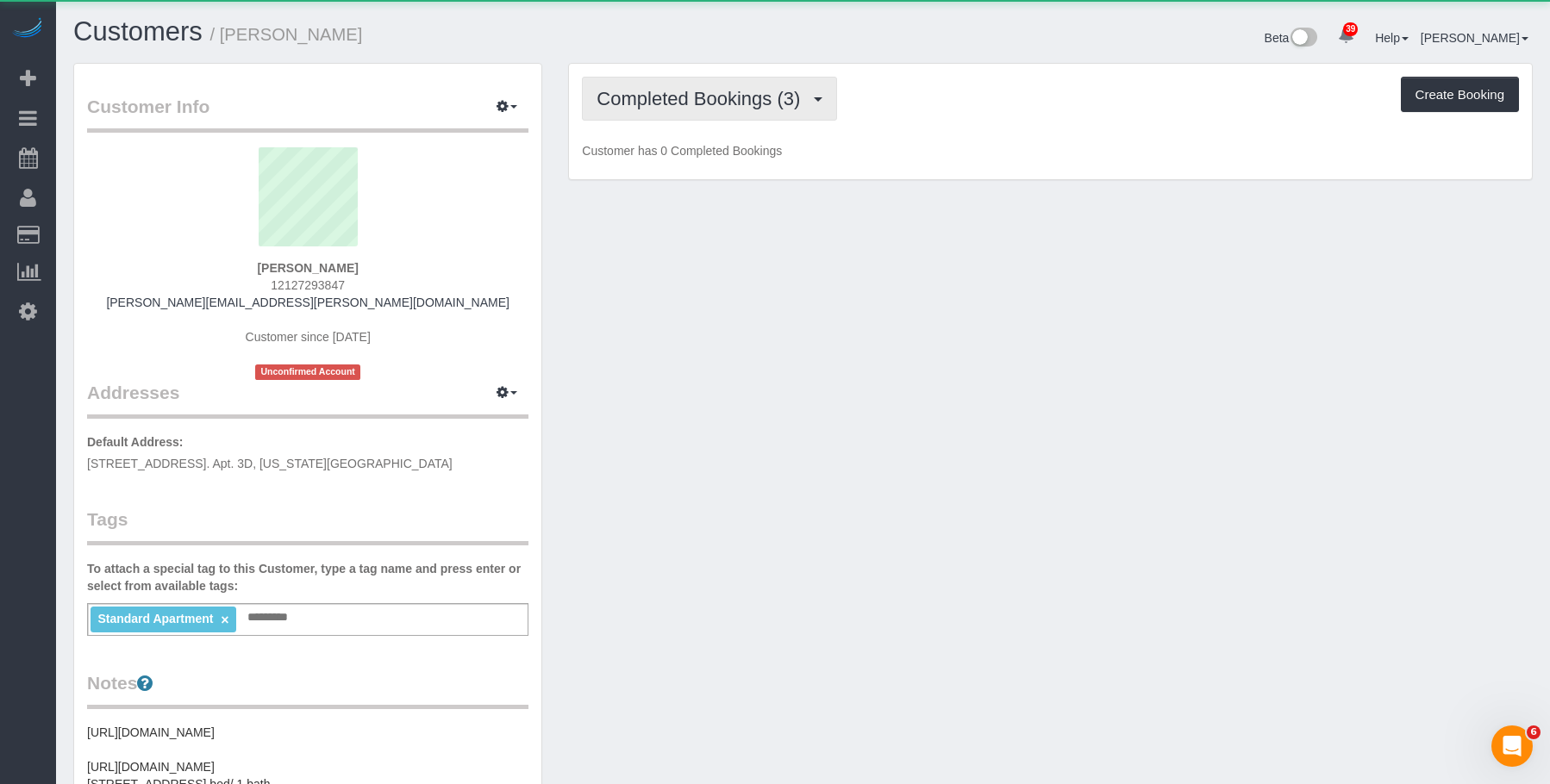
click at [685, 110] on button "Completed Bookings (3)" at bounding box center [709, 98] width 255 height 44
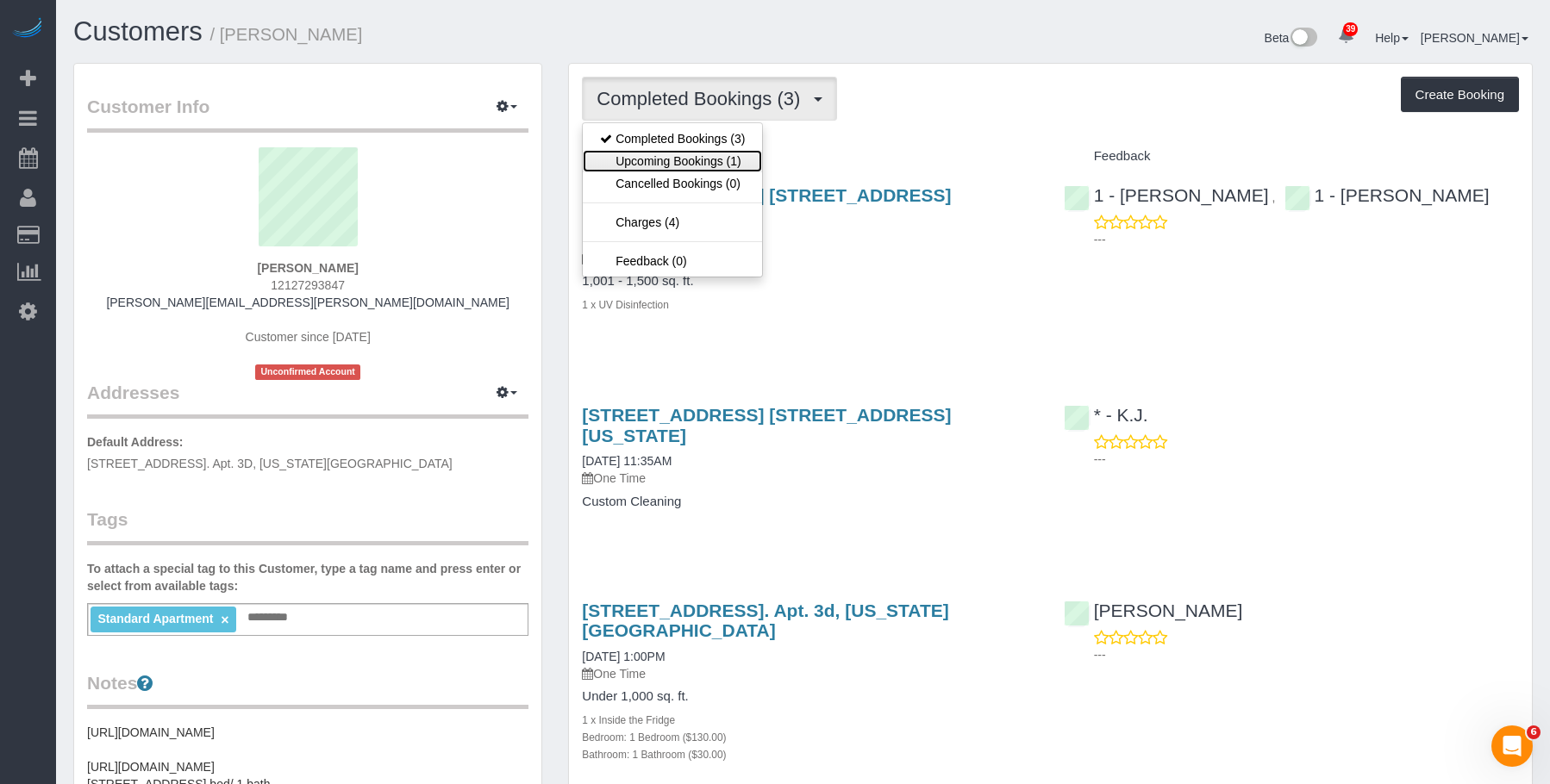
click at [668, 154] on link "Upcoming Bookings (1)" at bounding box center [672, 161] width 180 height 22
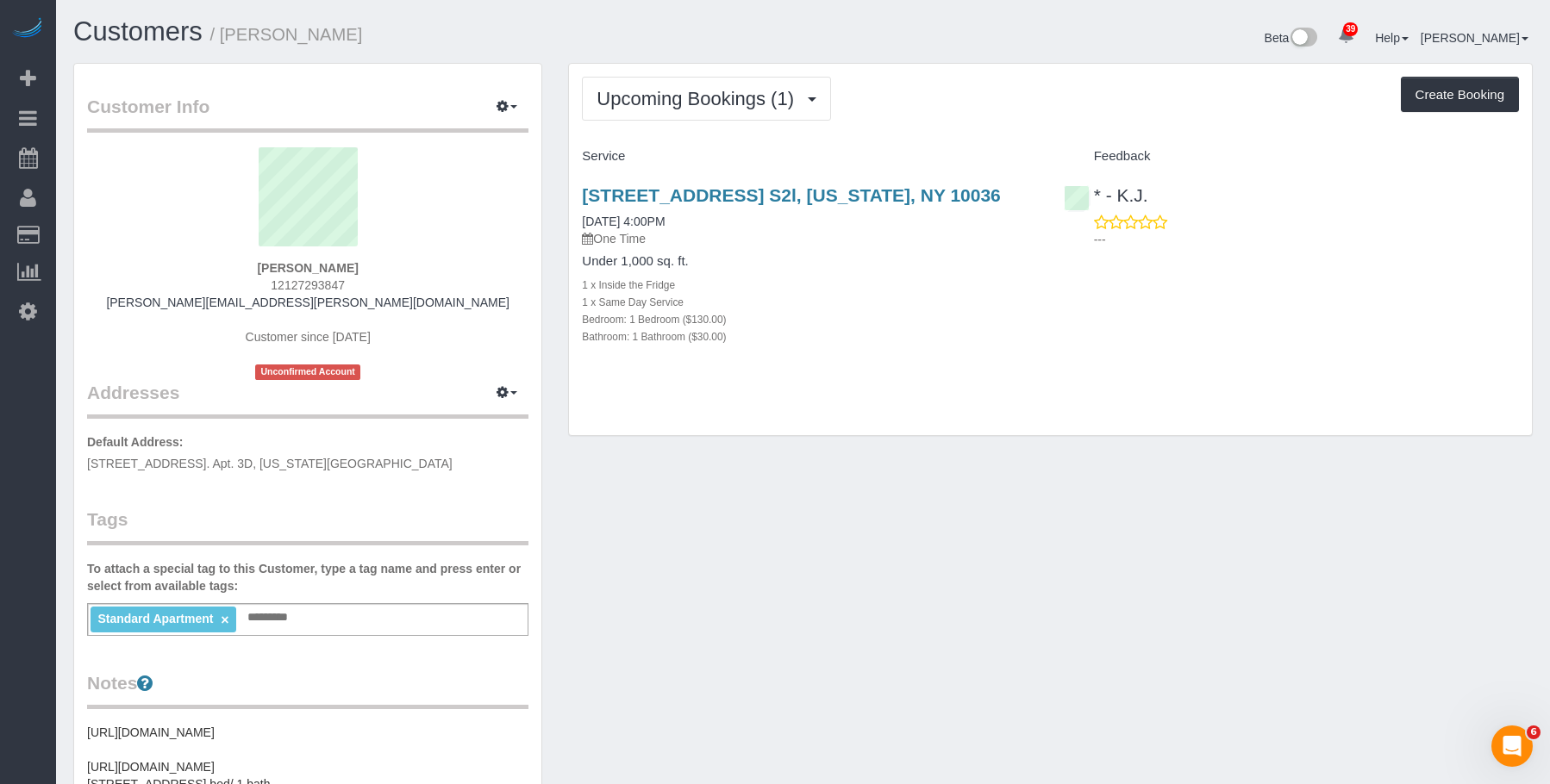
click at [855, 316] on div "Bedroom: 1 Bedroom ($130.00)" at bounding box center [809, 318] width 455 height 17
click at [1066, 398] on div "Upcoming Bookings (1) Completed Bookings (3) Upcoming Bookings (1) Cancelled Bo…" at bounding box center [1050, 250] width 963 height 372
drag, startPoint x: 836, startPoint y: 318, endPoint x: 622, endPoint y: 214, distance: 237.9
click at [836, 318] on div "Bedroom: 1 Bedroom ($130.00)" at bounding box center [809, 318] width 455 height 17
drag, startPoint x: 944, startPoint y: 305, endPoint x: 947, endPoint y: 270, distance: 35.1
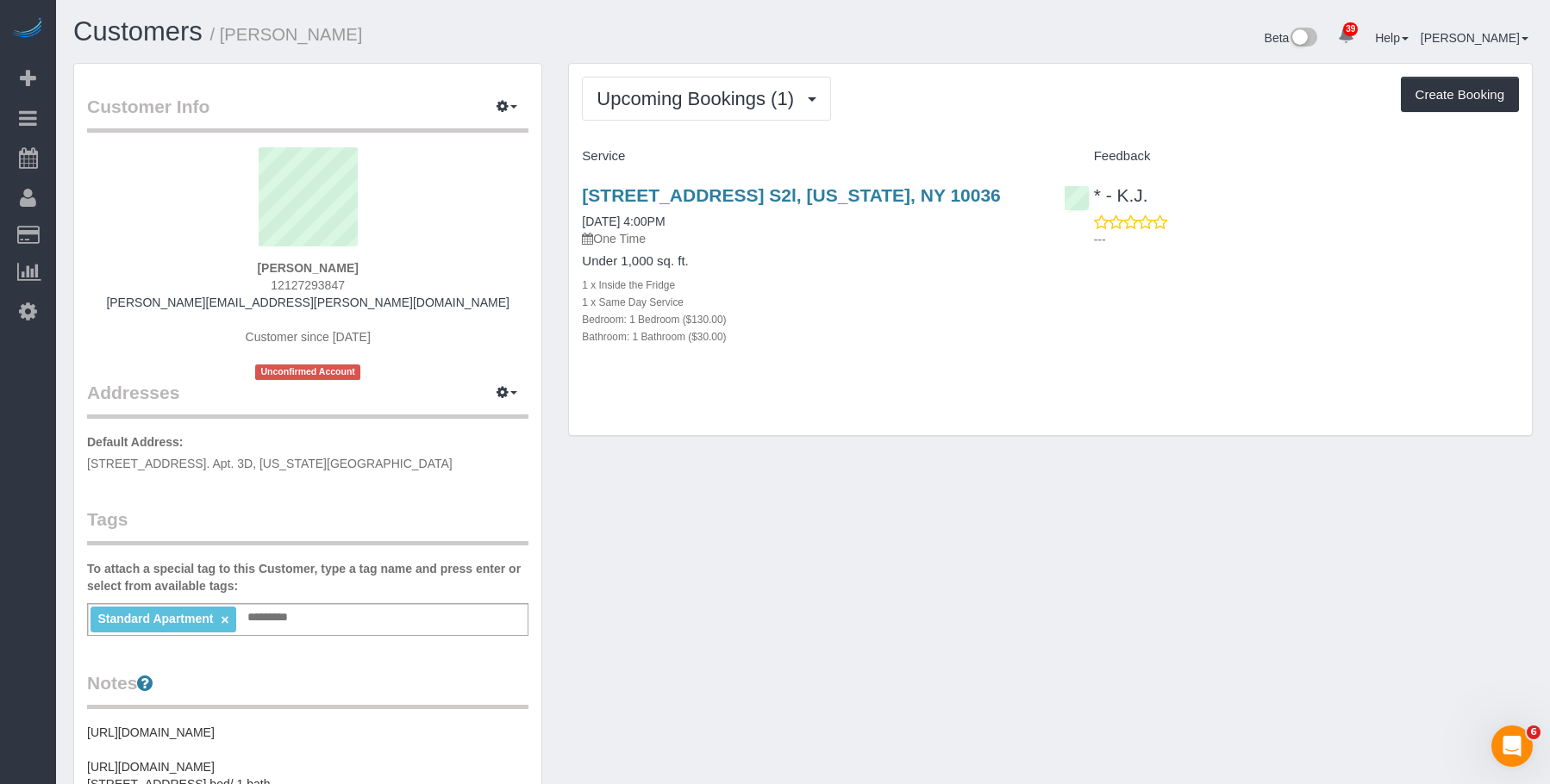
click at [948, 302] on div "1 x Same Day Service" at bounding box center [809, 301] width 455 height 17
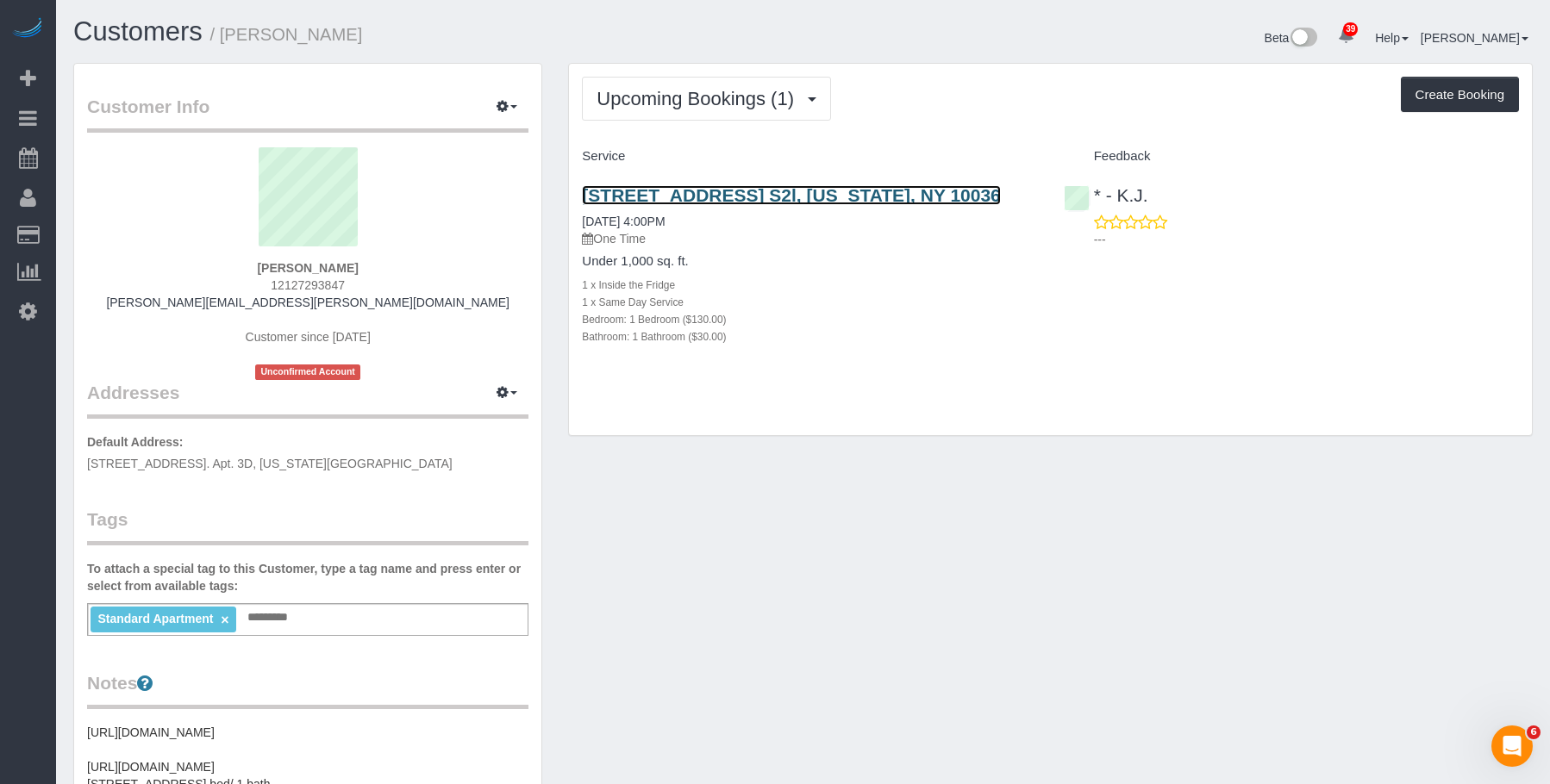
click at [935, 195] on link "[STREET_ADDRESS] S2l, [US_STATE], NY 10036" at bounding box center [791, 195] width 418 height 20
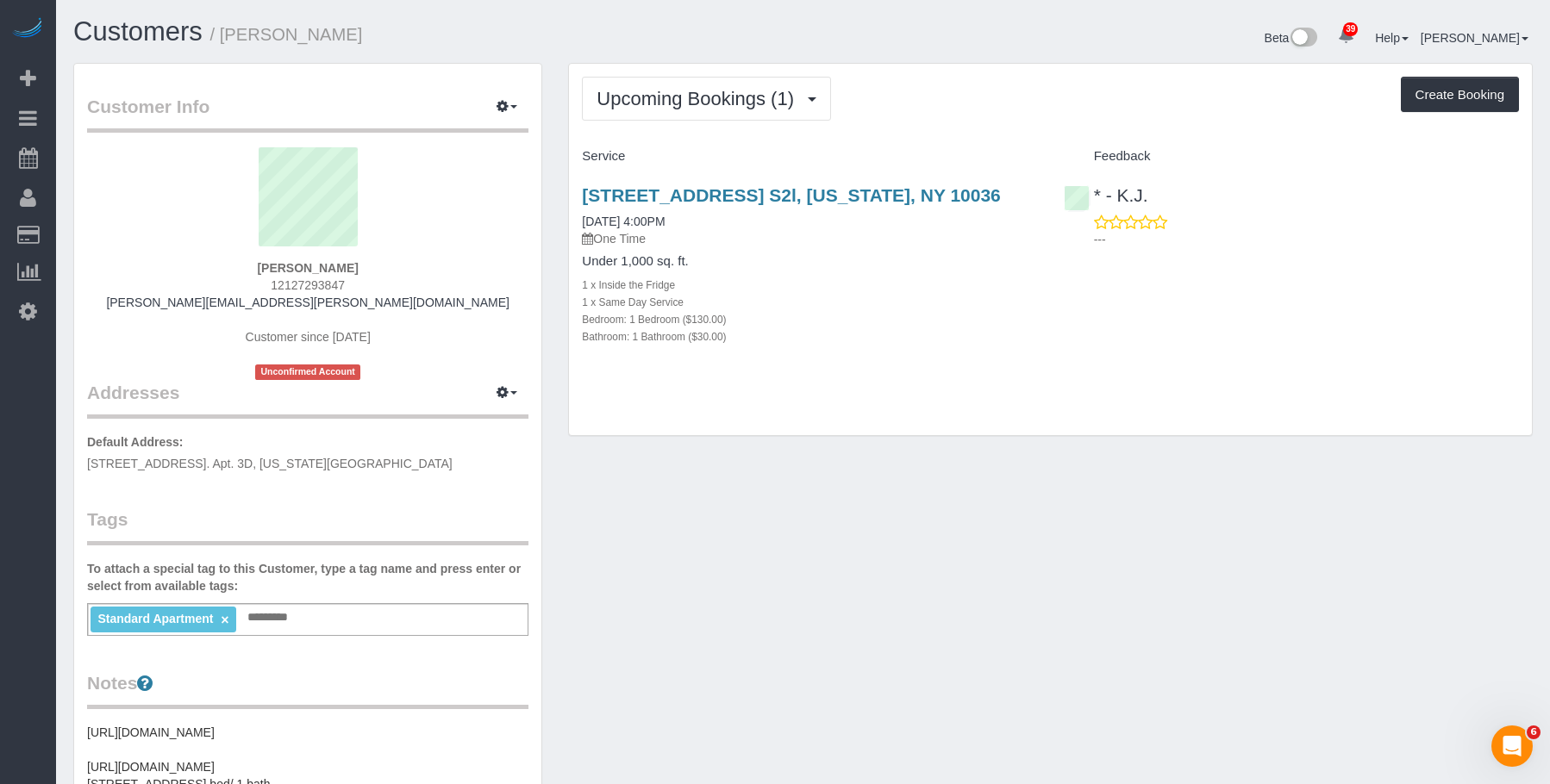
drag, startPoint x: 573, startPoint y: 177, endPoint x: 1023, endPoint y: 172, distance: 450.0
click at [1023, 172] on div "516 West 47th Street Apt. S2l, New York, NY 10036 10/14/2025 4:00PM One Time Un…" at bounding box center [809, 275] width 481 height 209
copy link "[STREET_ADDRESS] S2l, [US_STATE], NY 10036"
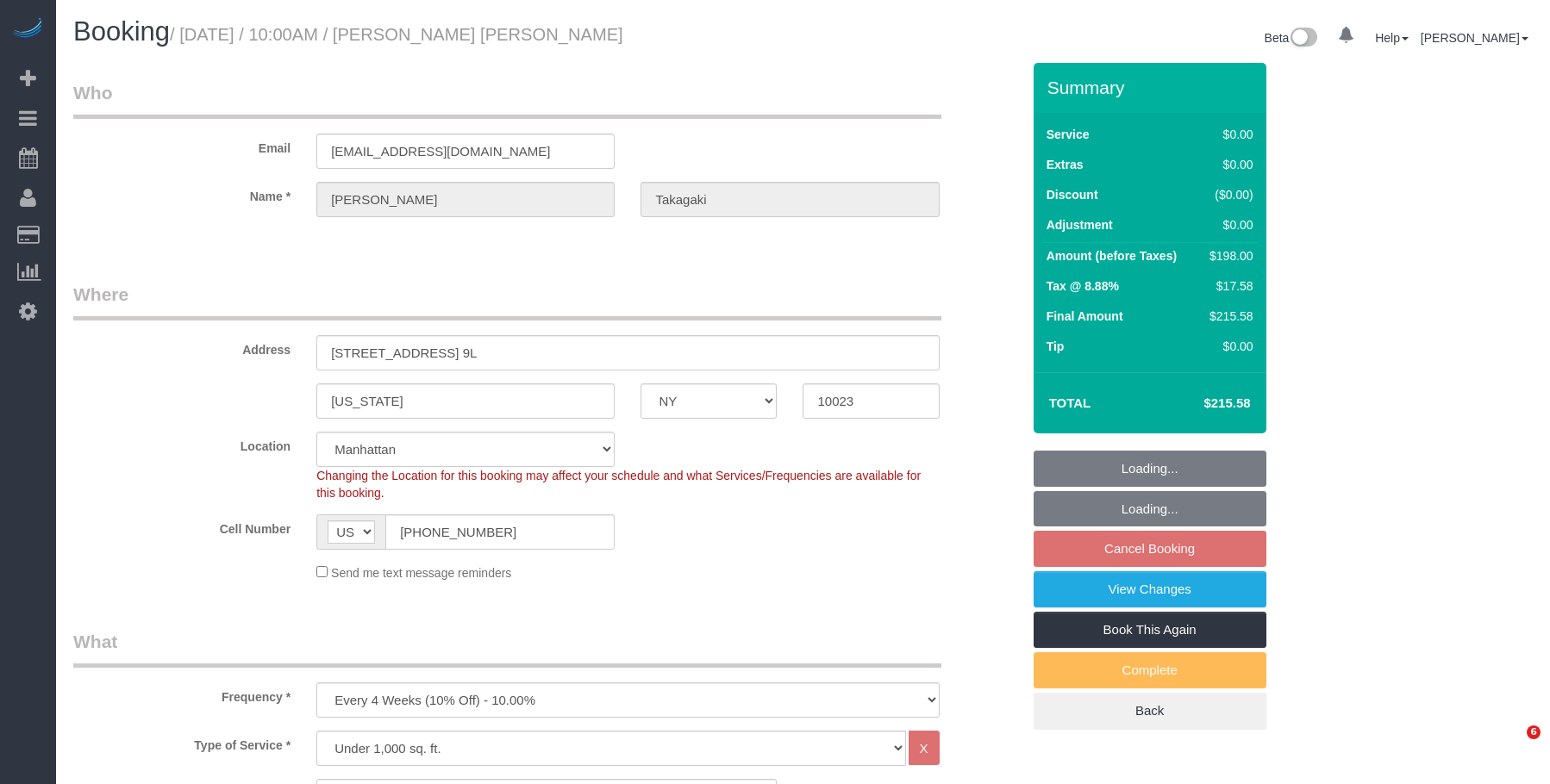
select select "NY"
select select "2"
select select "number:57"
select select "number:75"
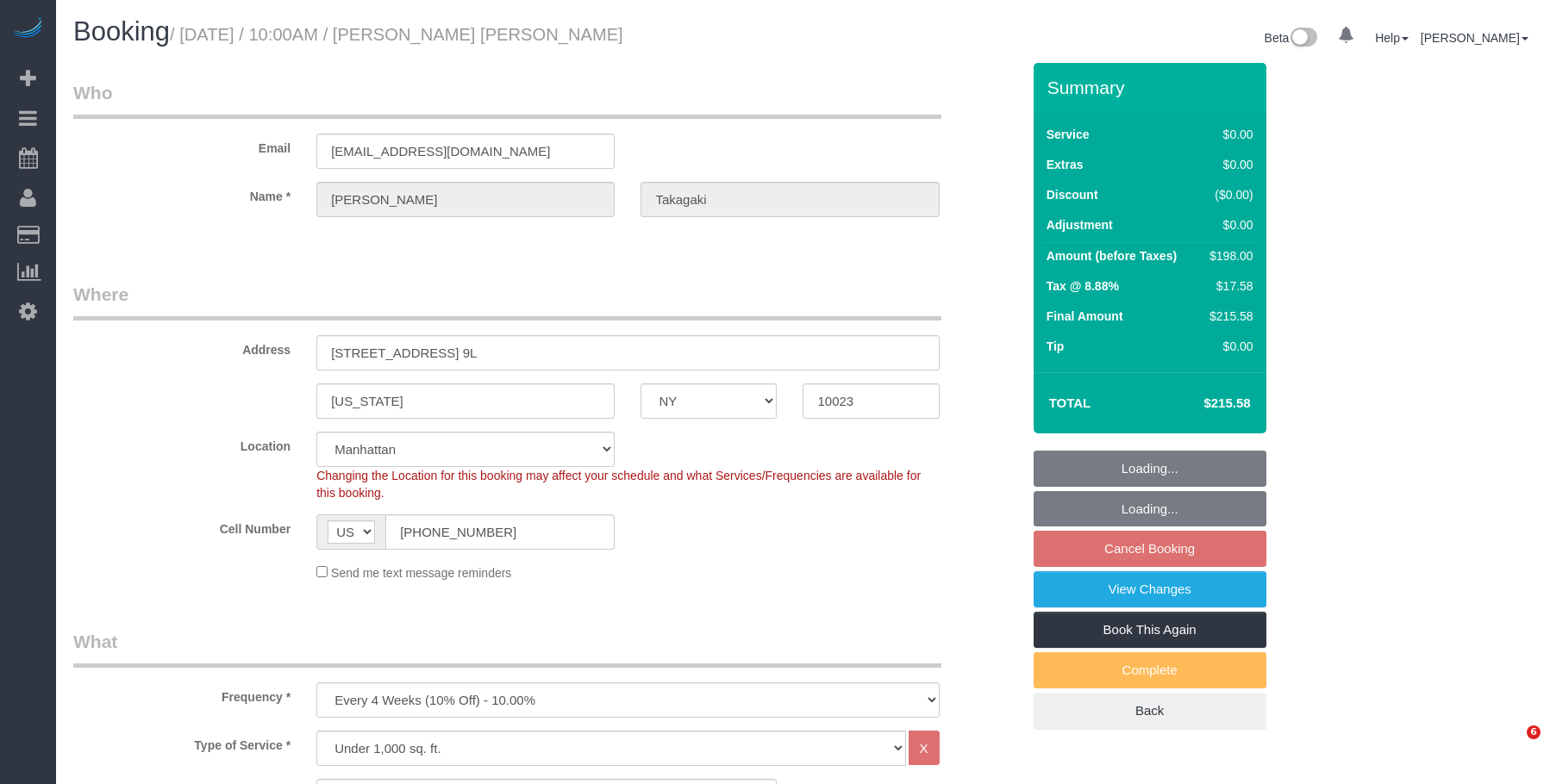
select select "number:15"
select select "number:6"
select select "spot3"
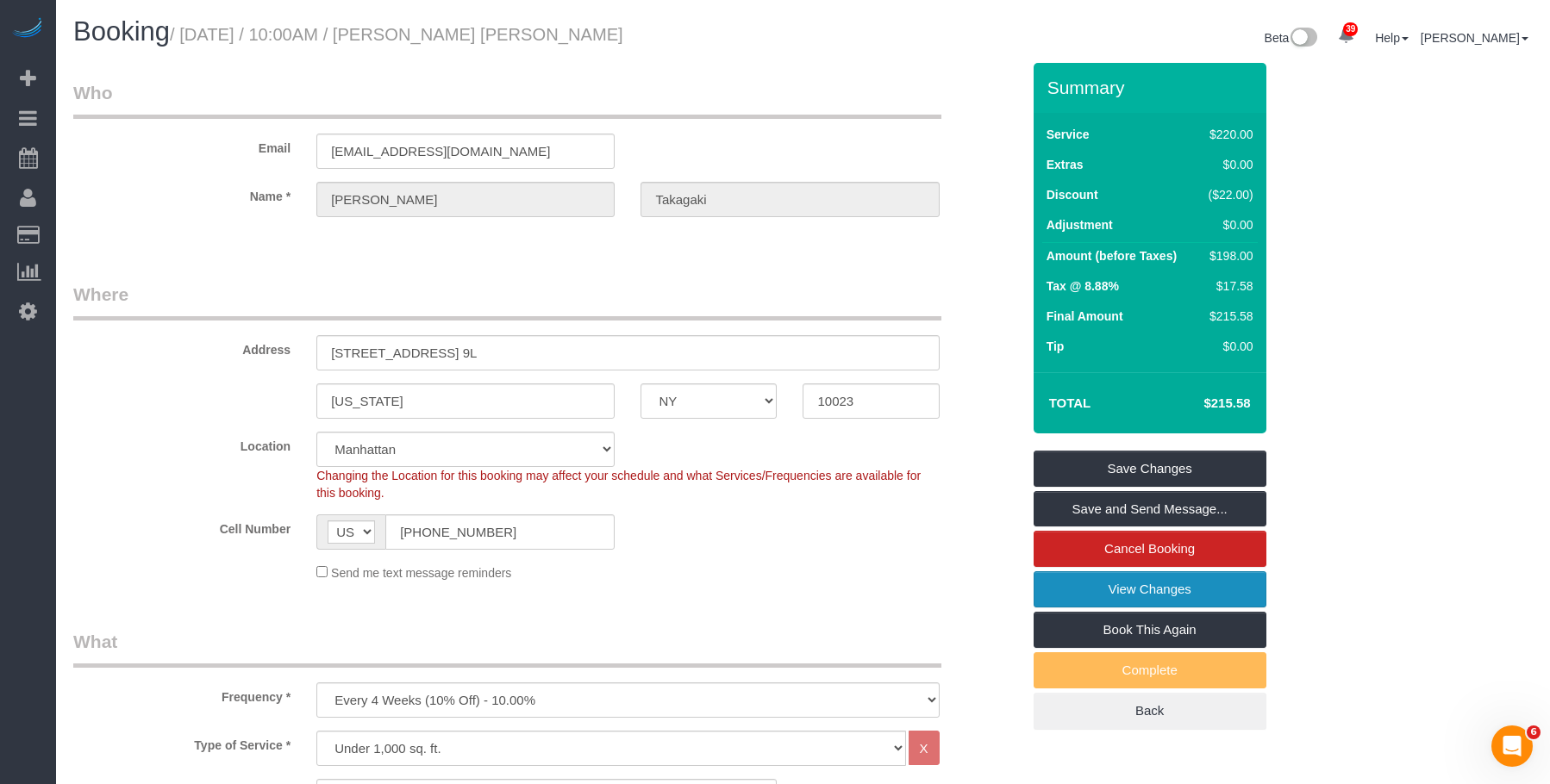
click at [1043, 576] on link "View Changes" at bounding box center [1150, 589] width 233 height 36
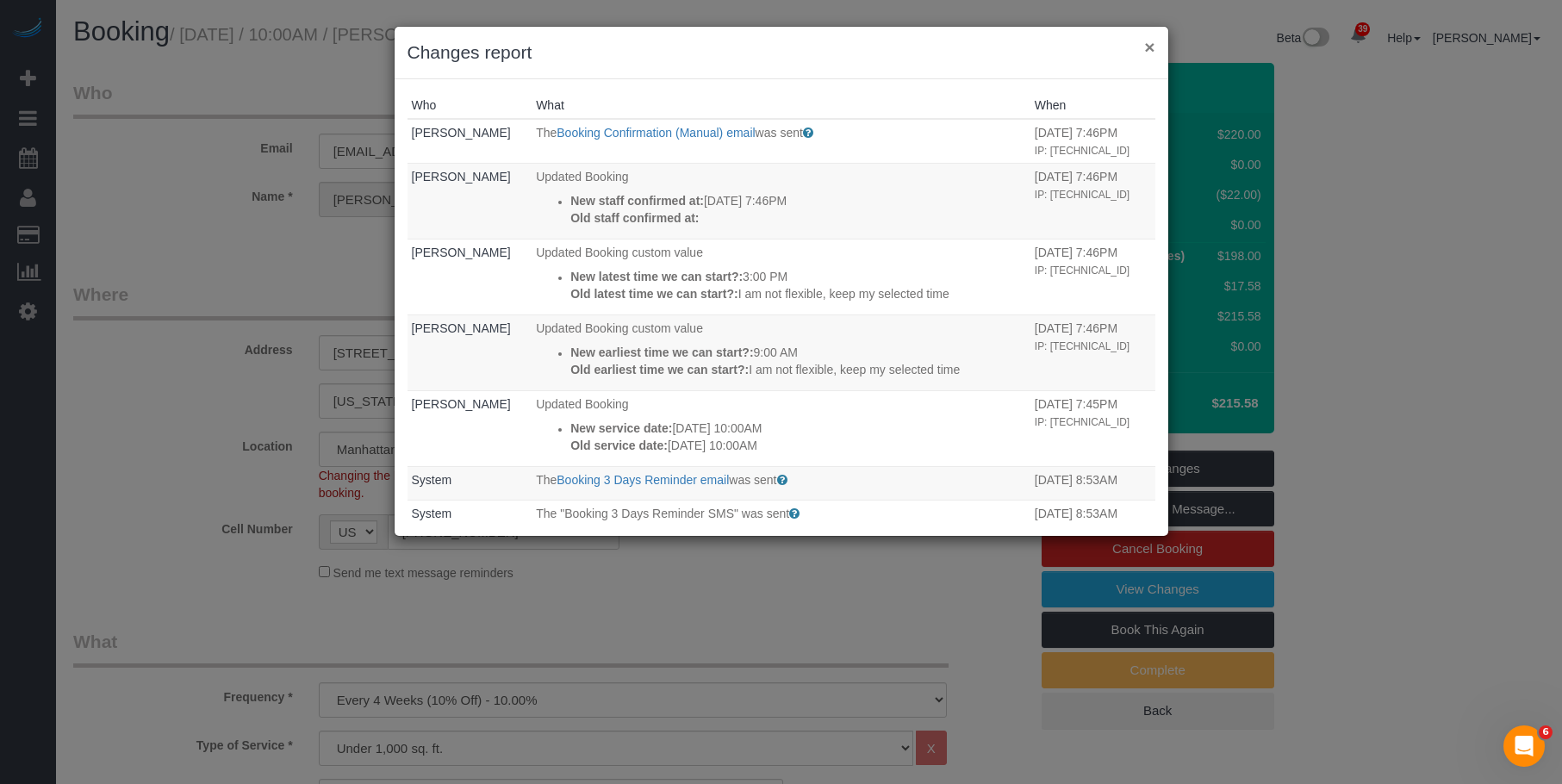
click at [1148, 44] on button "×" at bounding box center [1149, 47] width 11 height 18
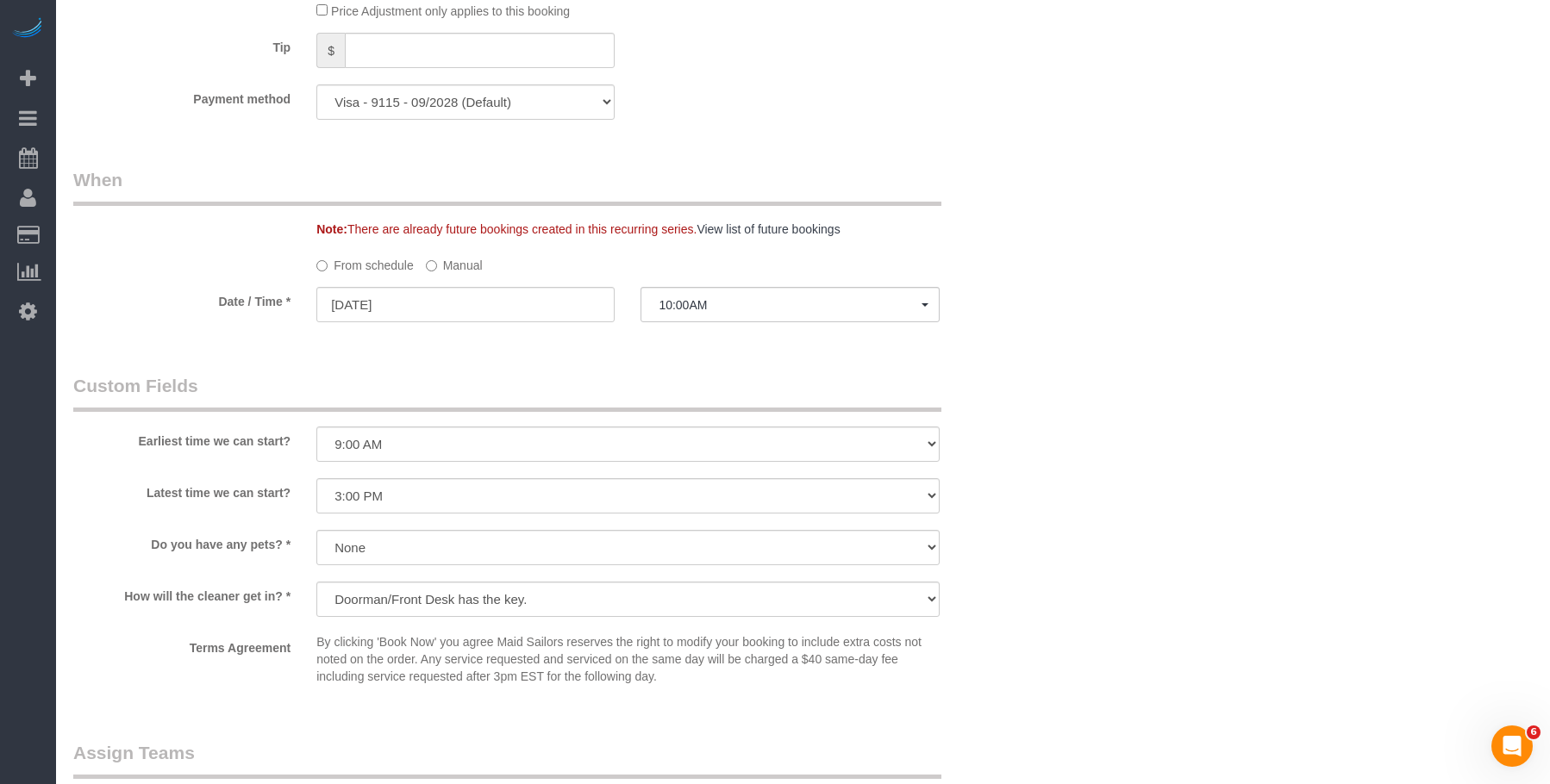
scroll to position [1723, 0]
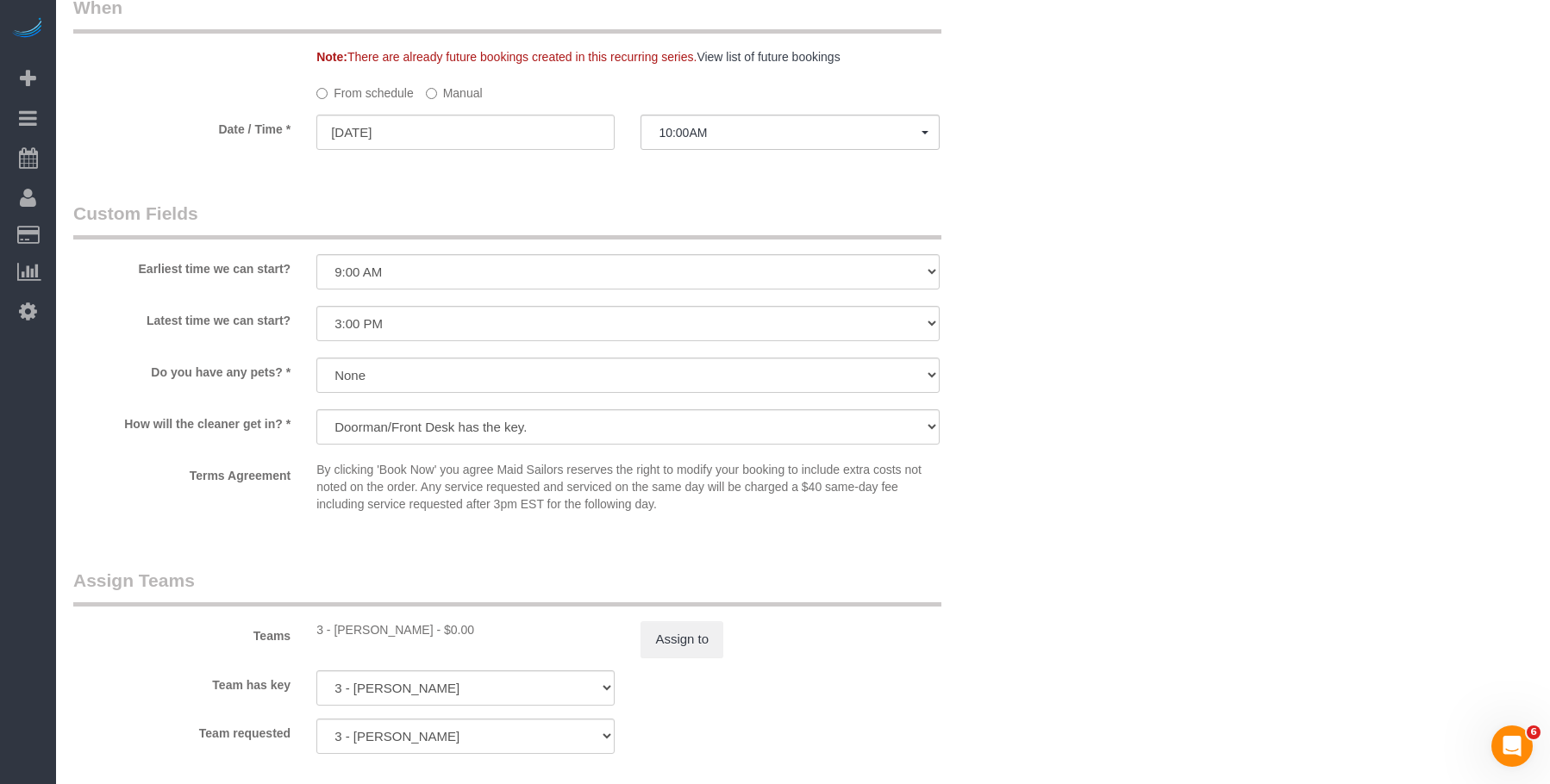
click at [466, 97] on label "Manual" at bounding box center [454, 90] width 57 height 23
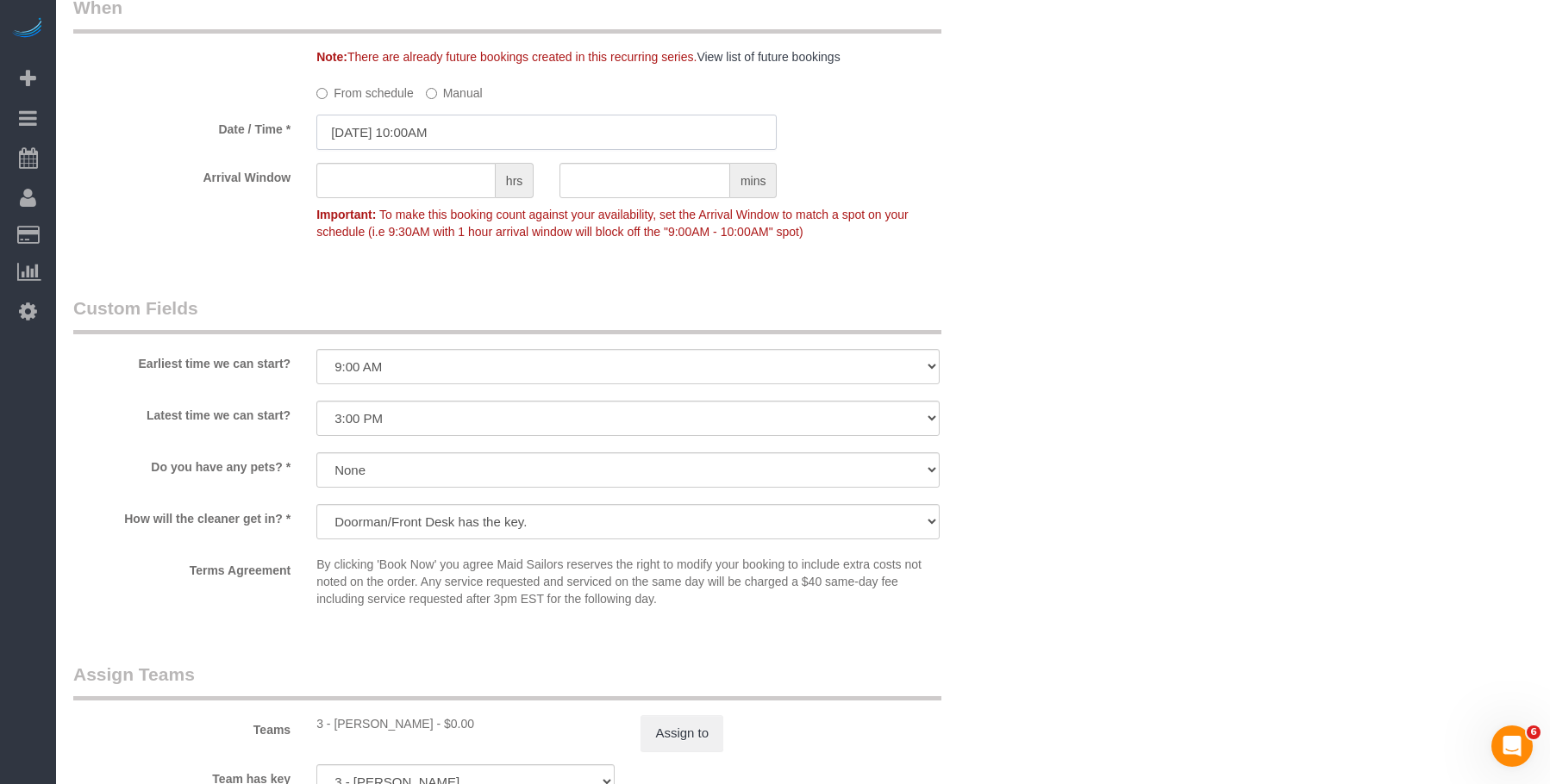
click at [532, 132] on input "10/21/2025 10:00AM" at bounding box center [547, 132] width 461 height 36
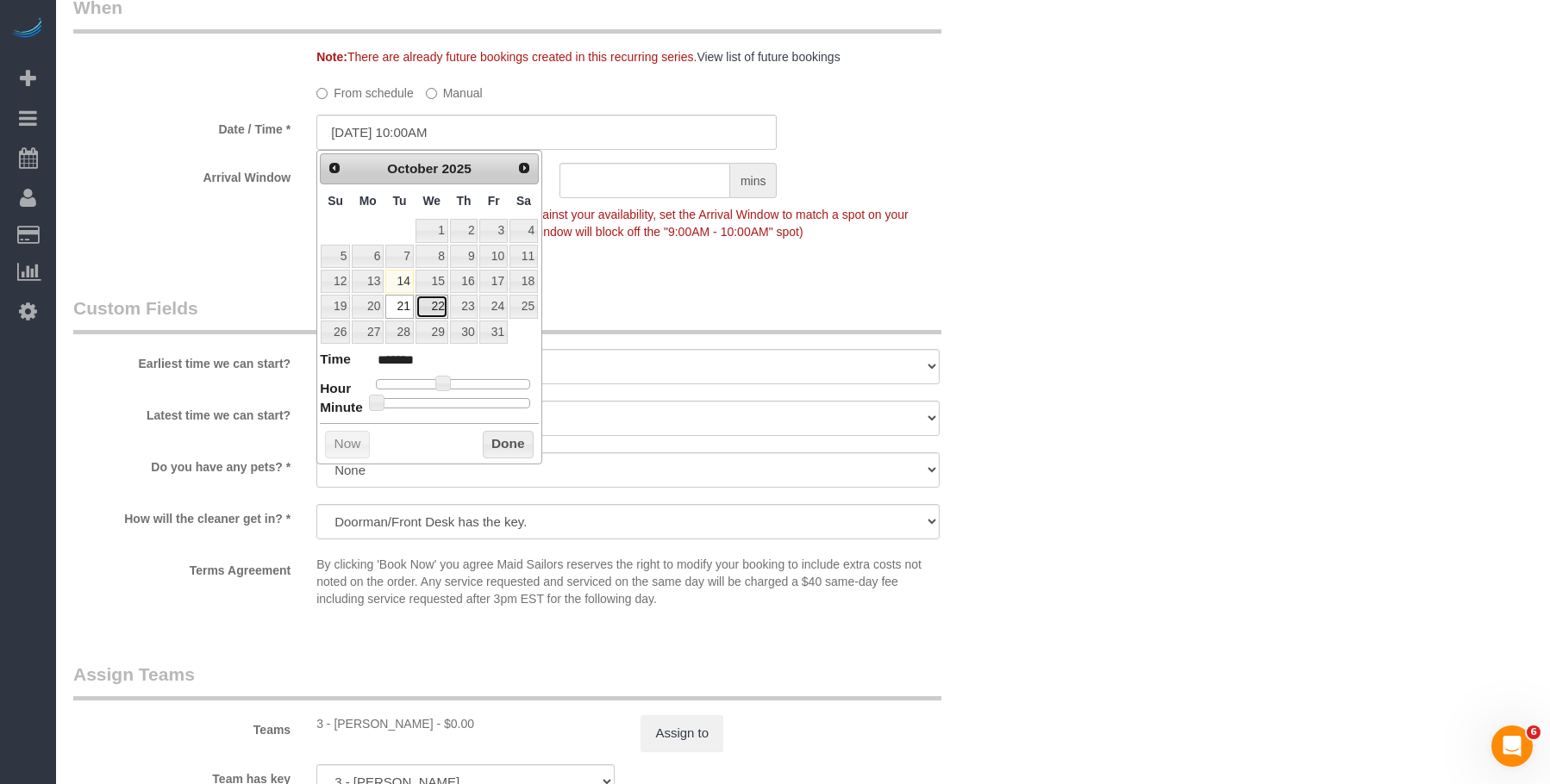
click at [430, 302] on link "22" at bounding box center [431, 306] width 33 height 23
type input "[DATE] 10:00AM"
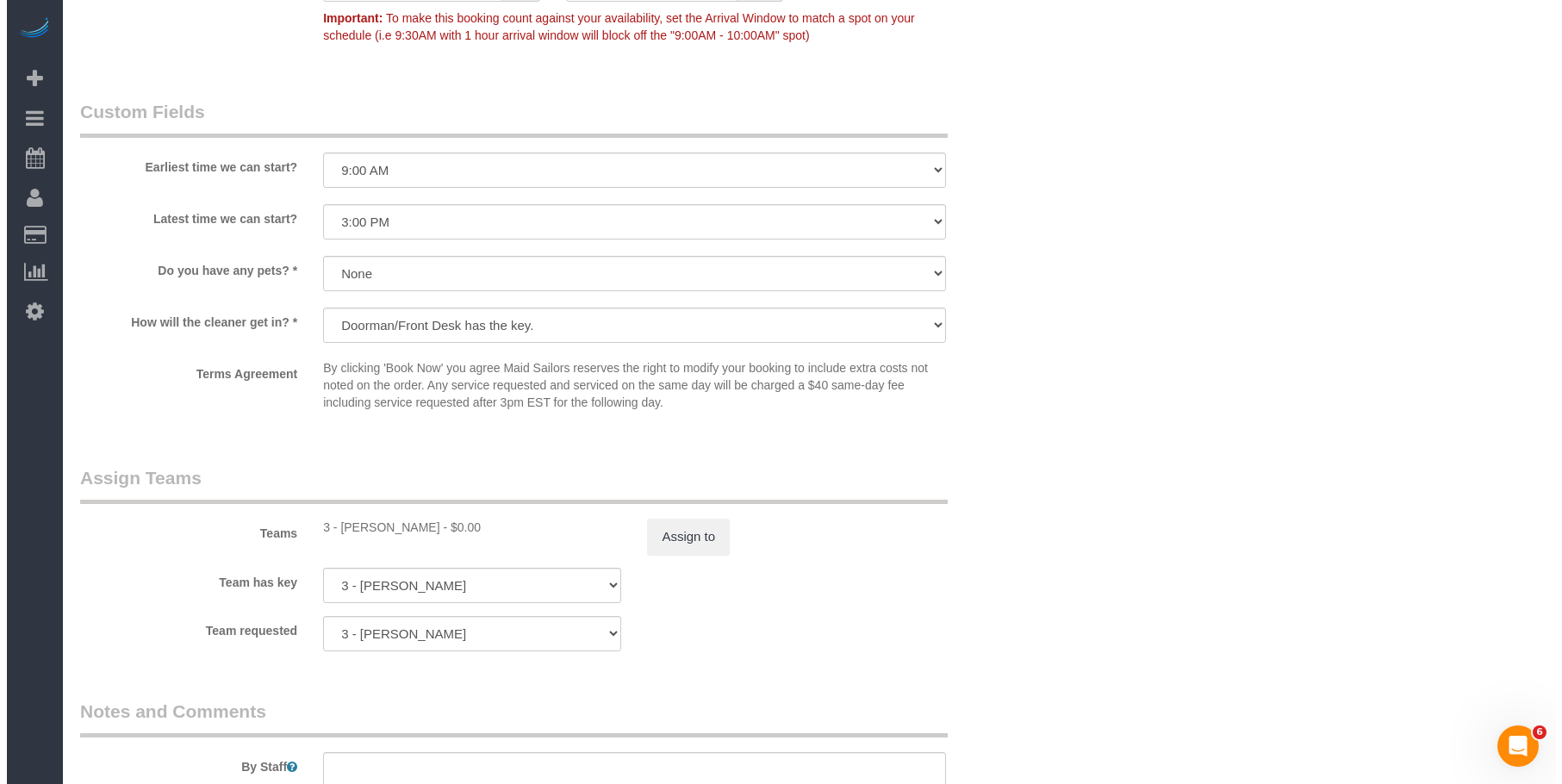
scroll to position [2154, 0]
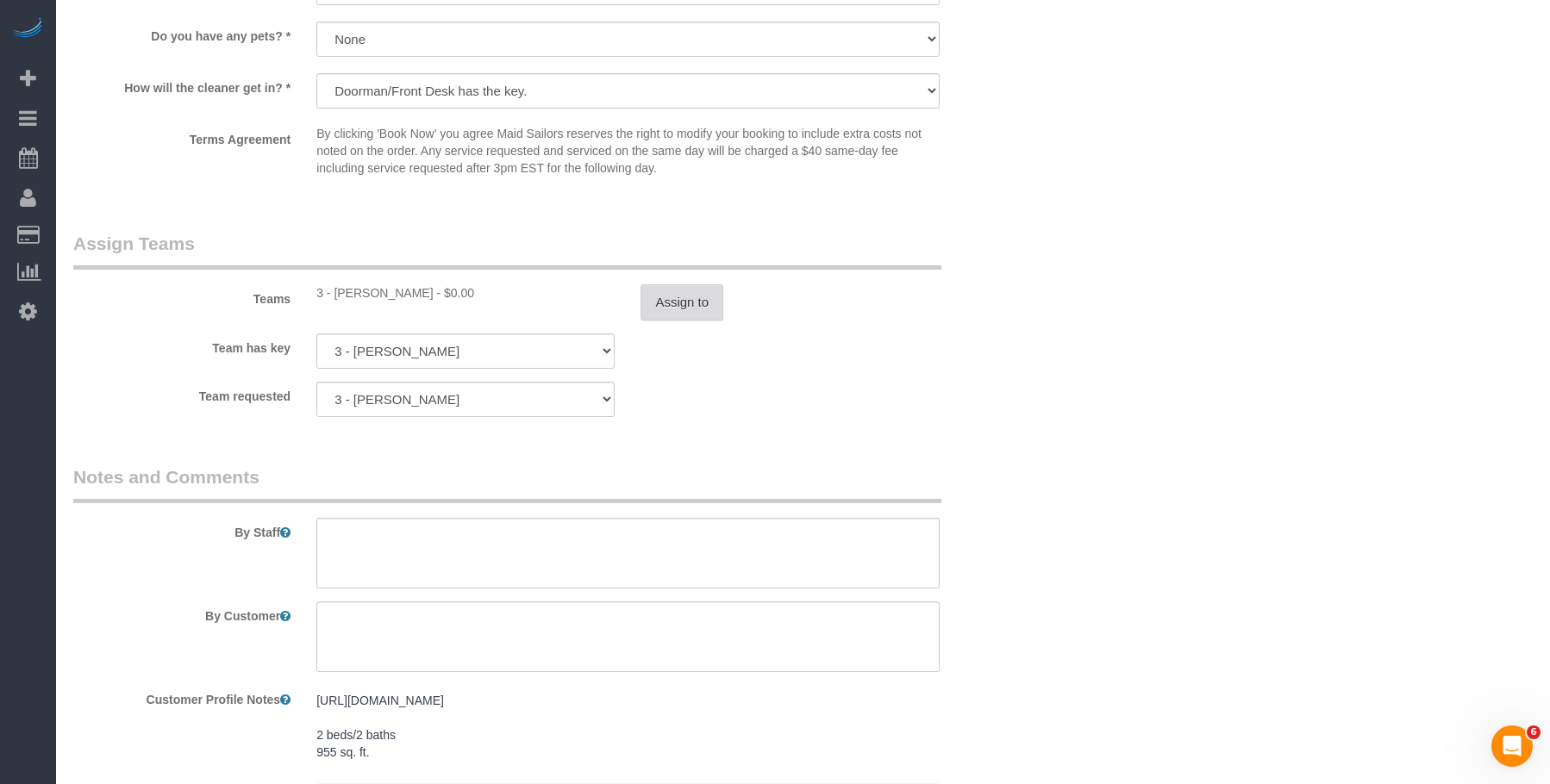
click at [683, 305] on button "Assign to" at bounding box center [681, 302] width 83 height 36
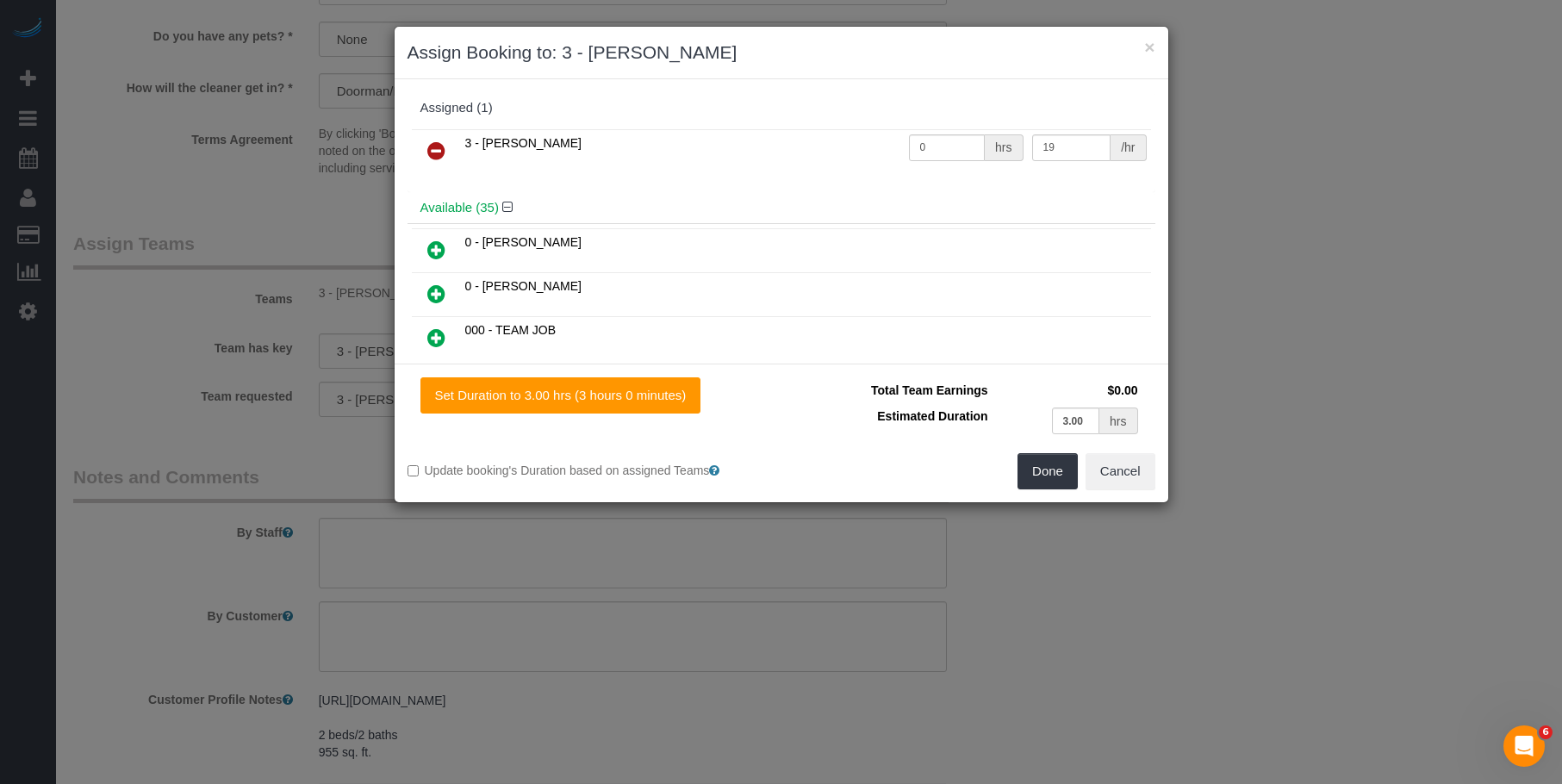
click at [437, 140] on icon at bounding box center [437, 150] width 18 height 20
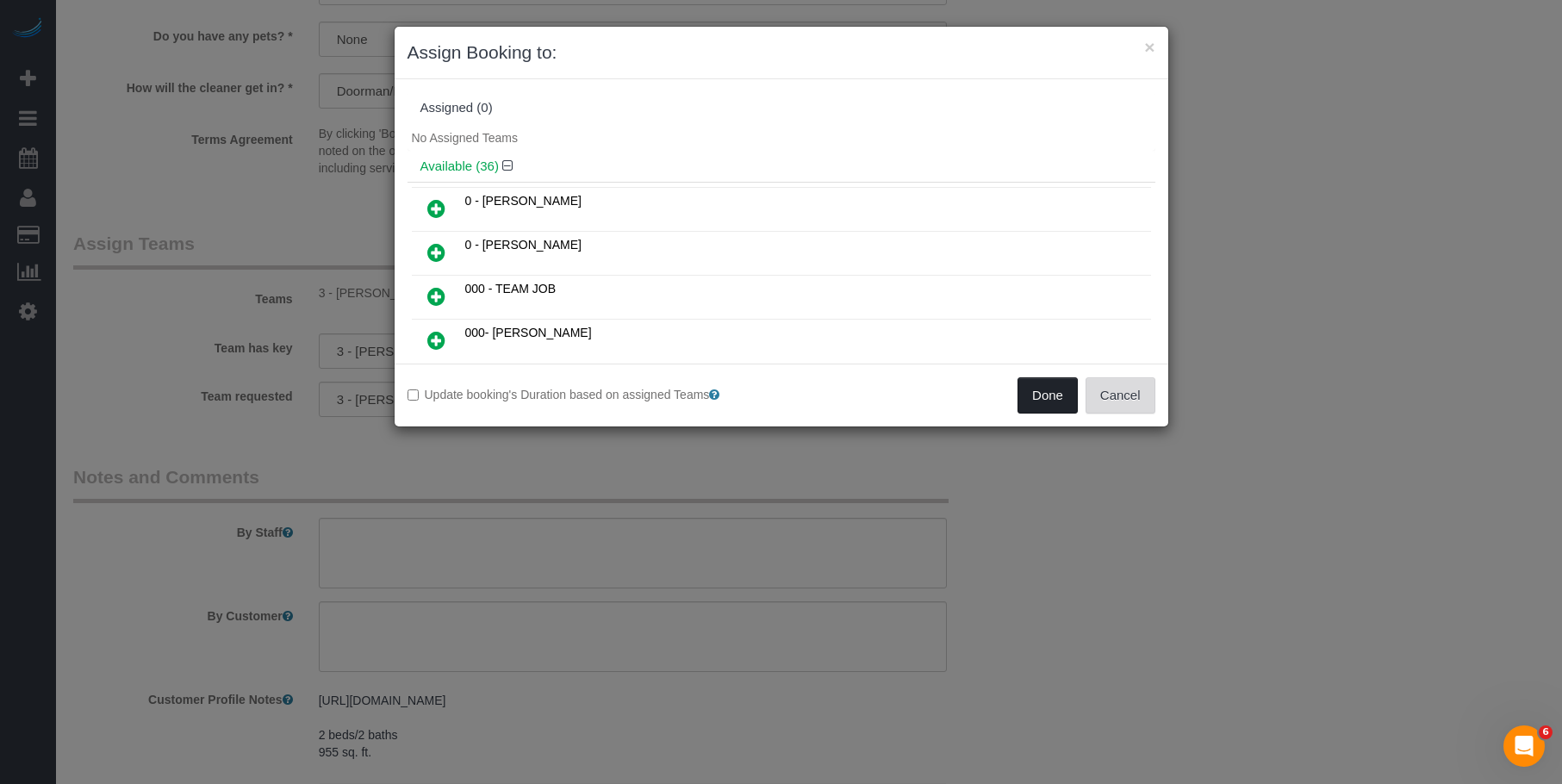
drag, startPoint x: 1038, startPoint y: 388, endPoint x: 1085, endPoint y: 395, distance: 47.5
click at [1040, 388] on button "Done" at bounding box center [1048, 396] width 60 height 36
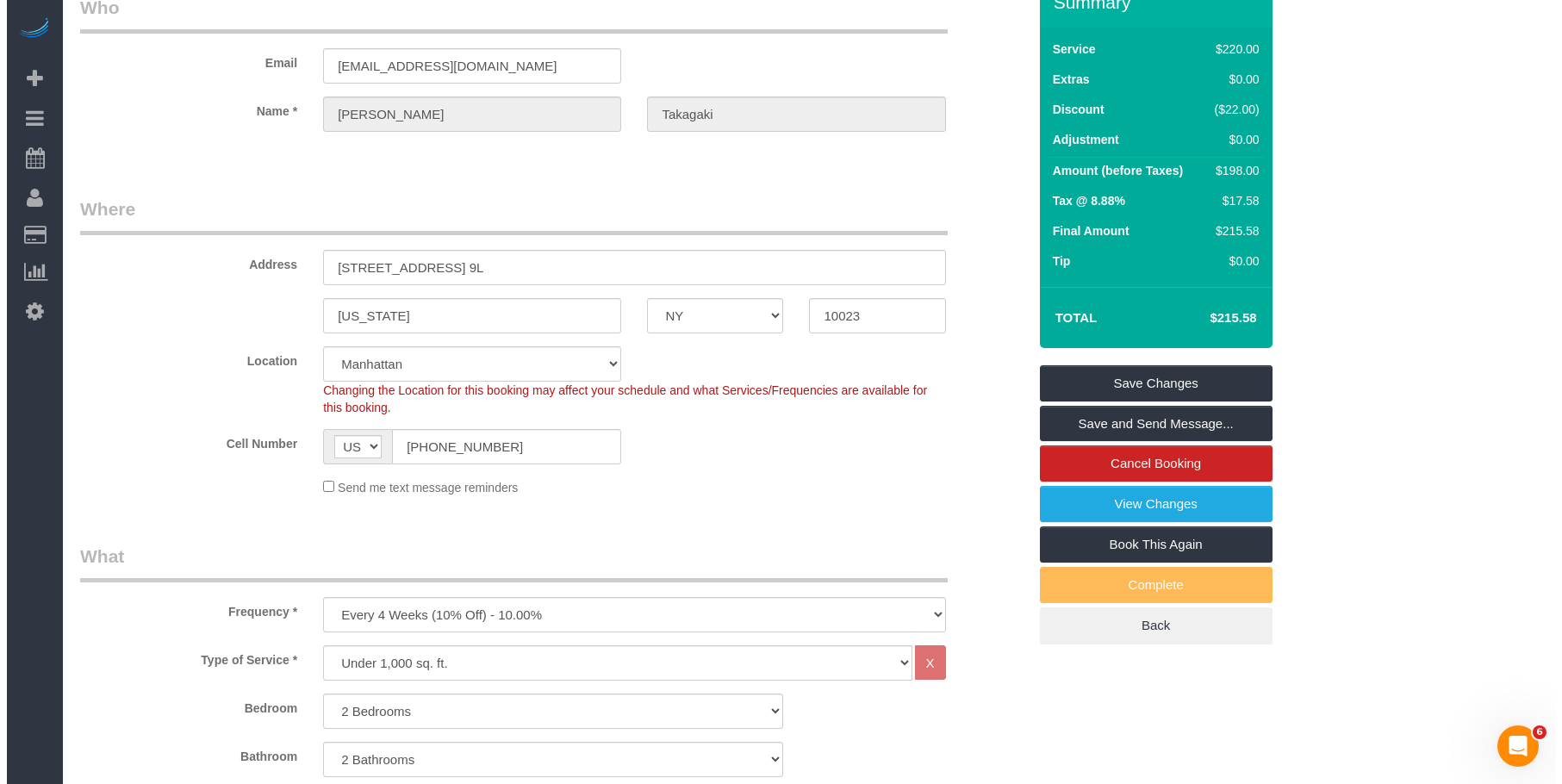
scroll to position [0, 0]
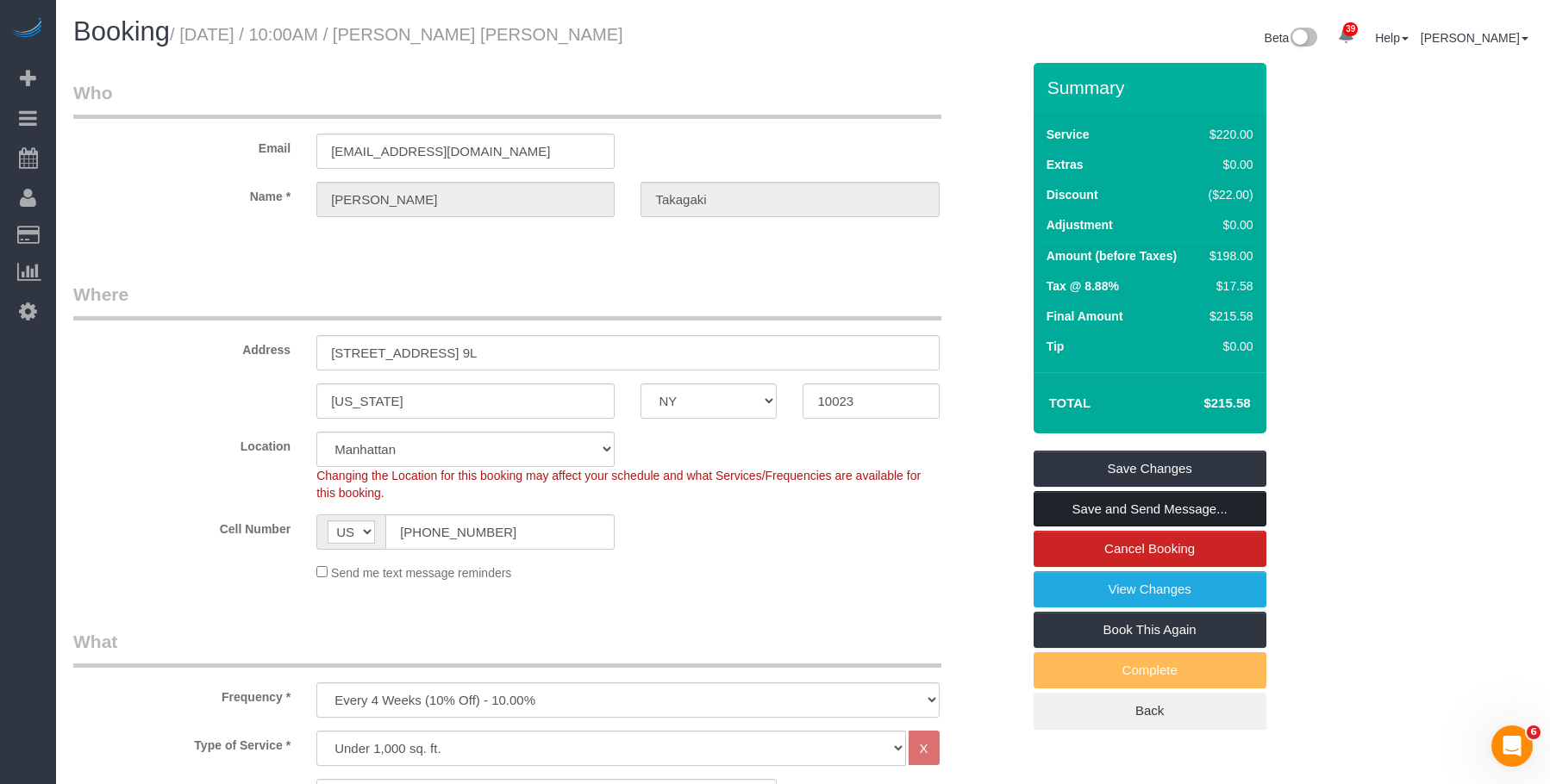
click at [1215, 510] on link "Save and Send Message..." at bounding box center [1150, 508] width 233 height 36
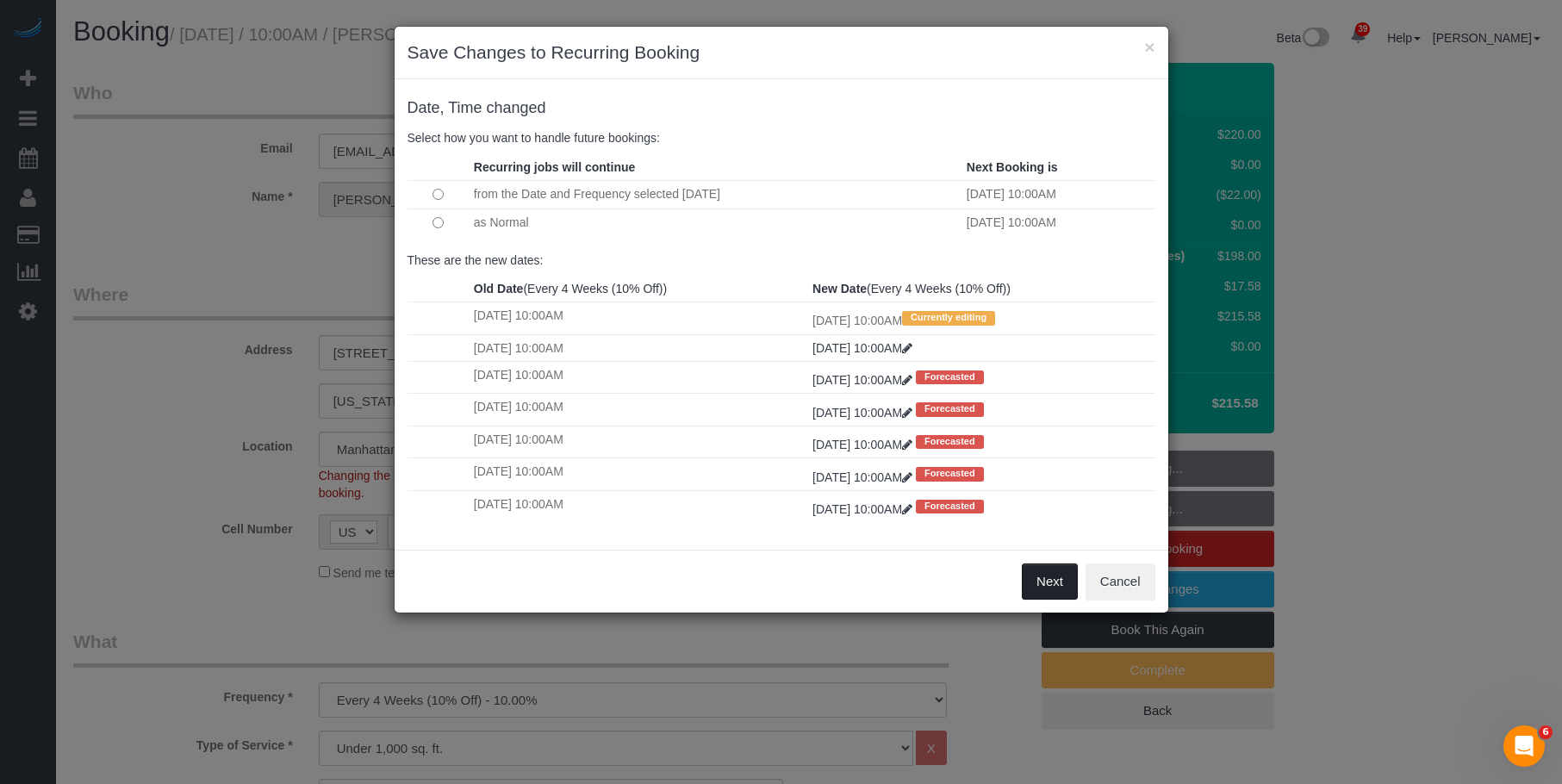
click at [1051, 589] on button "Next" at bounding box center [1050, 581] width 56 height 36
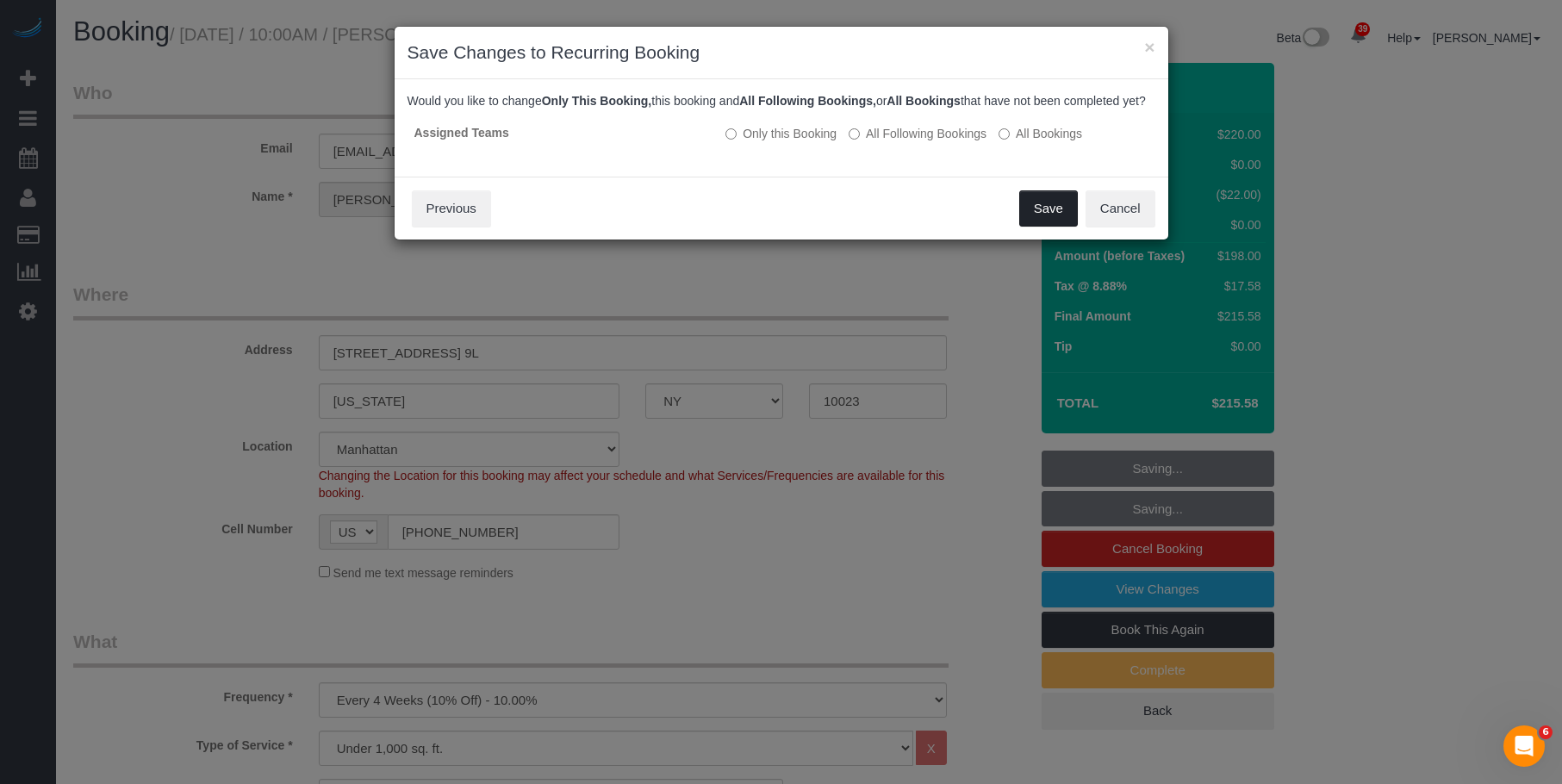
click at [1037, 219] on button "Save" at bounding box center [1049, 208] width 59 height 36
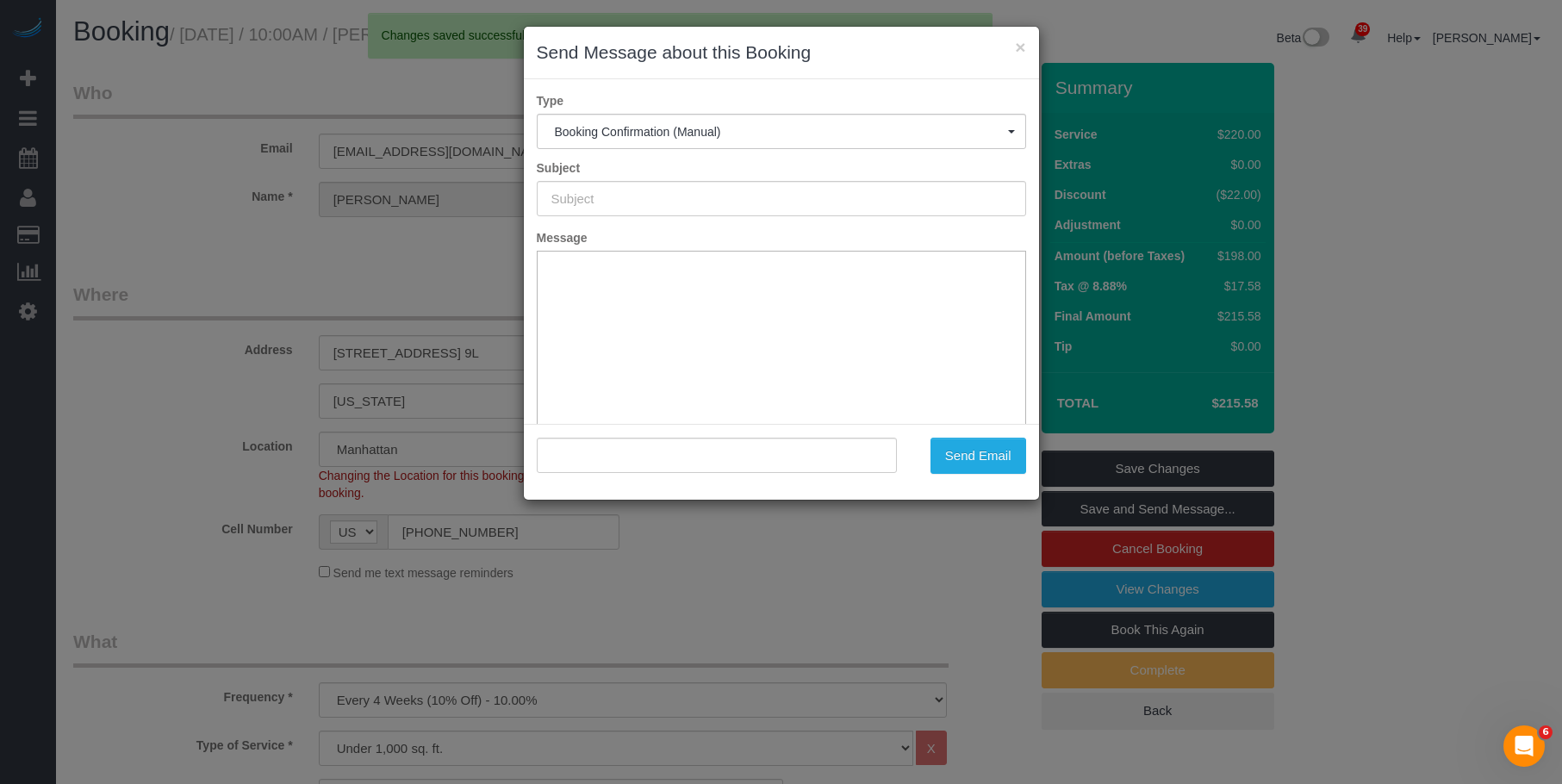
type input "Cleaning Confirmed for 10/22/2025 at 10:00am"
type input ""Marc Aaron Takagaki" <mtakagaki21@gmail.com>"
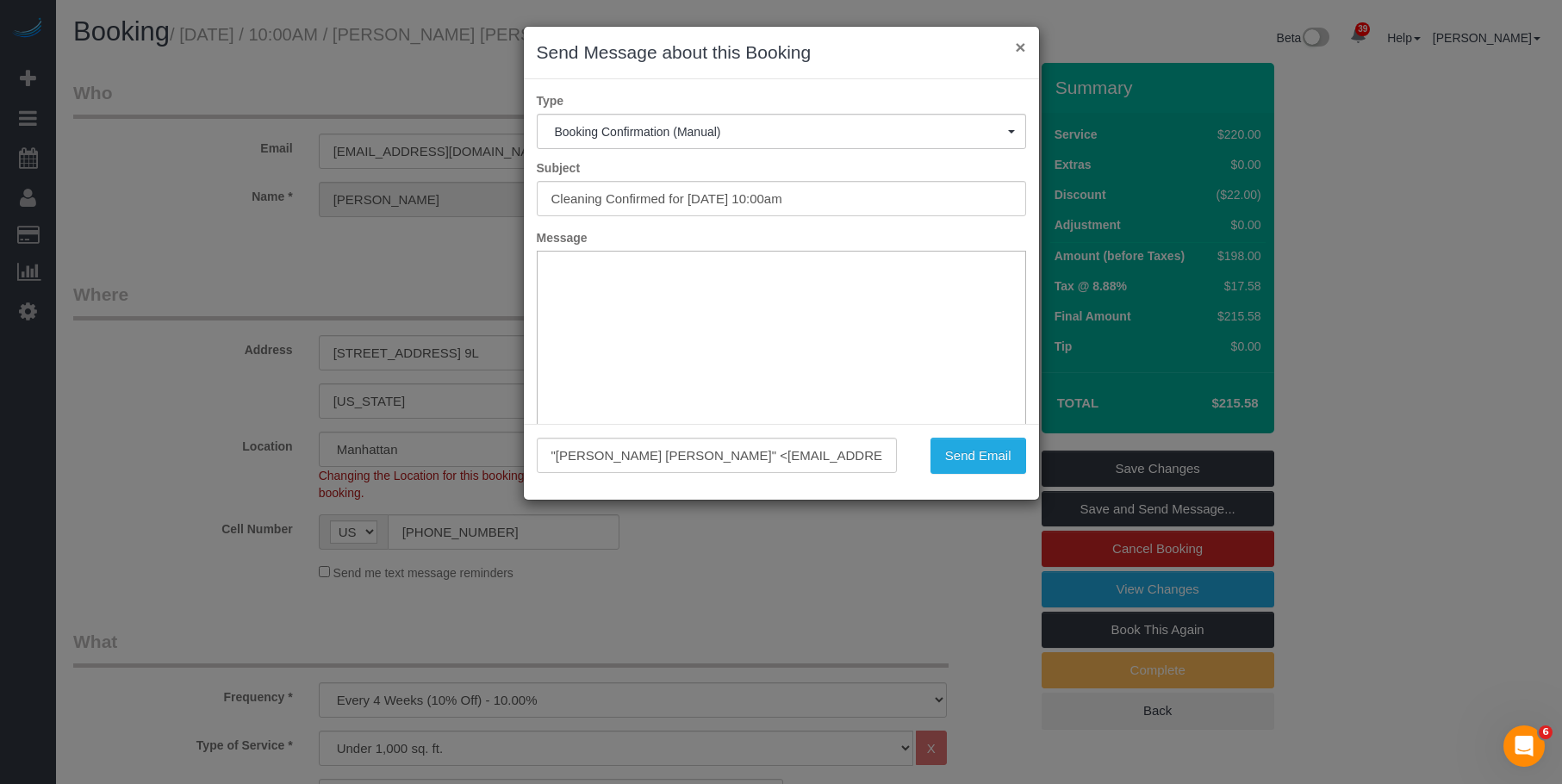
click at [1022, 47] on button "×" at bounding box center [1021, 47] width 11 height 18
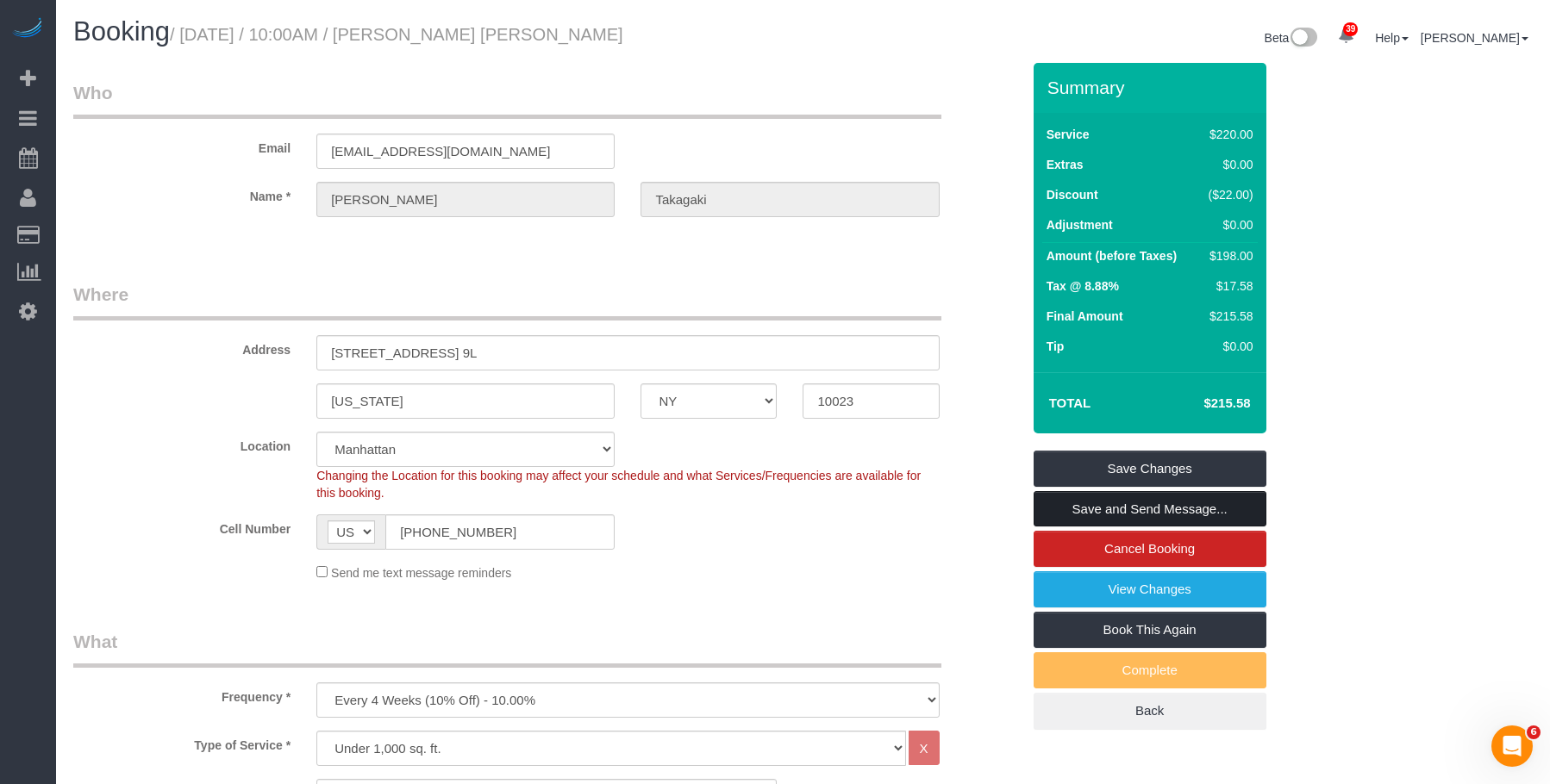
click at [1177, 508] on link "Save and Send Message..." at bounding box center [1150, 508] width 233 height 36
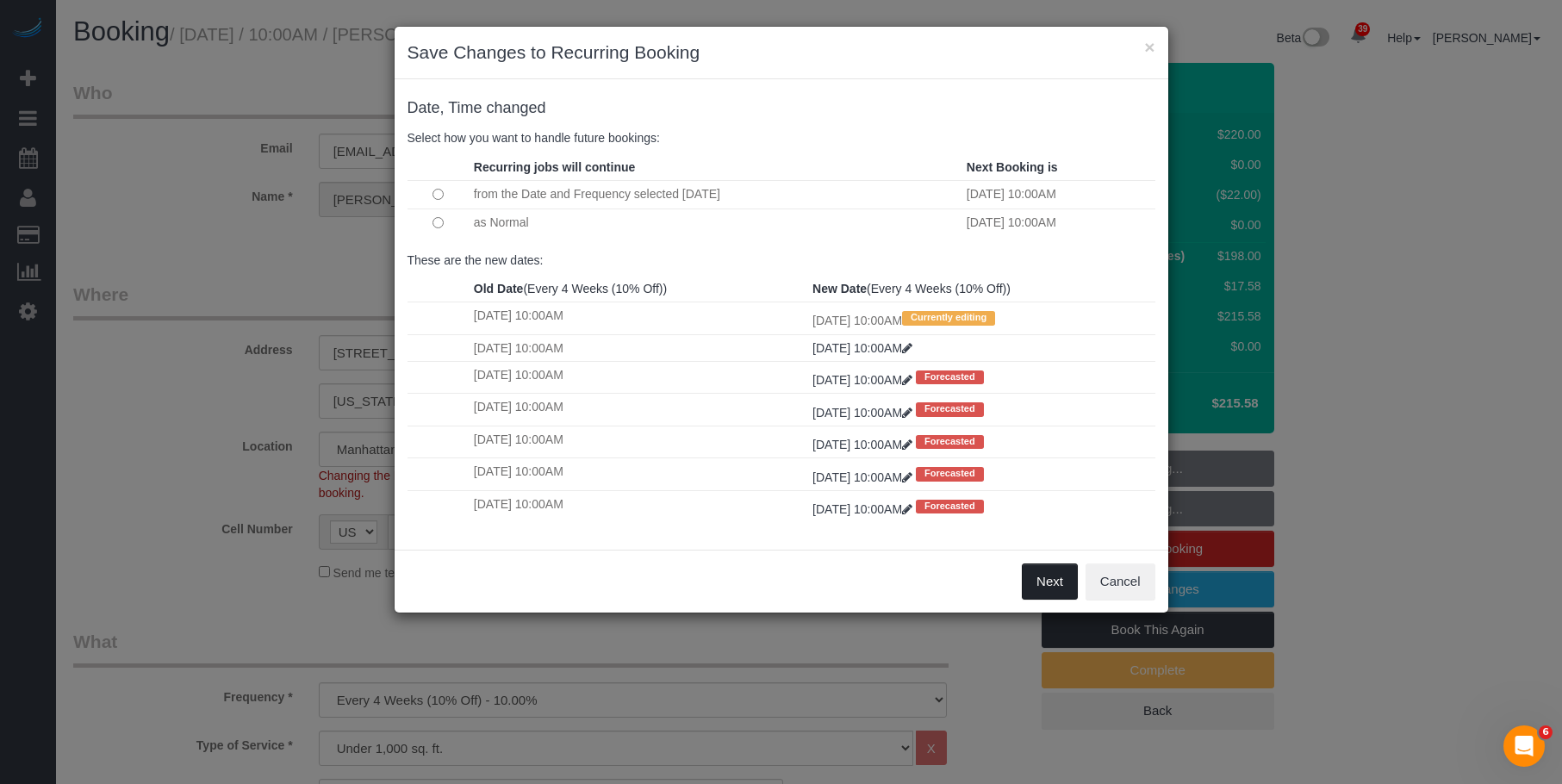
click at [1055, 573] on button "Next" at bounding box center [1050, 581] width 56 height 36
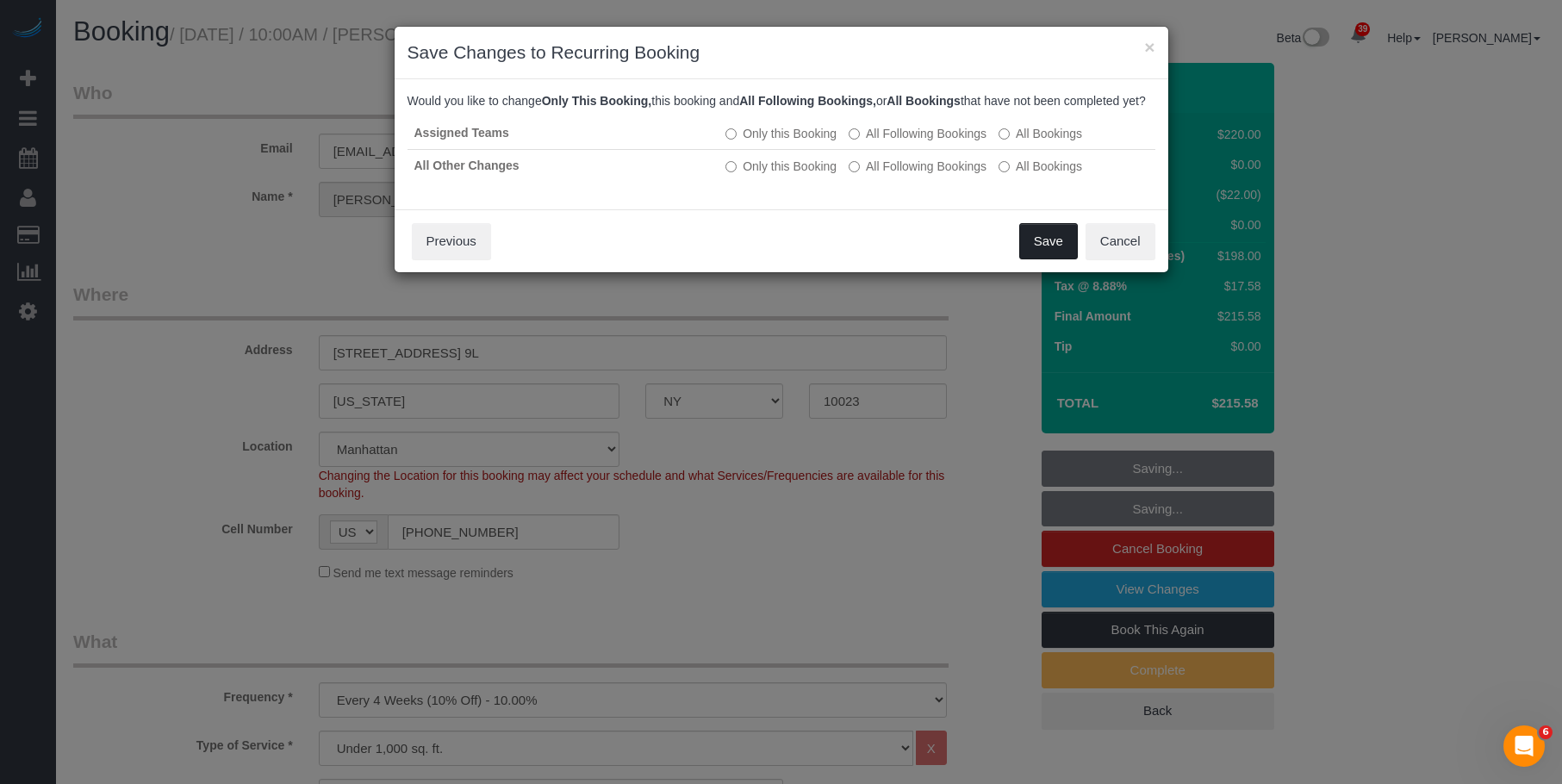
click at [1045, 254] on button "Save" at bounding box center [1049, 241] width 59 height 36
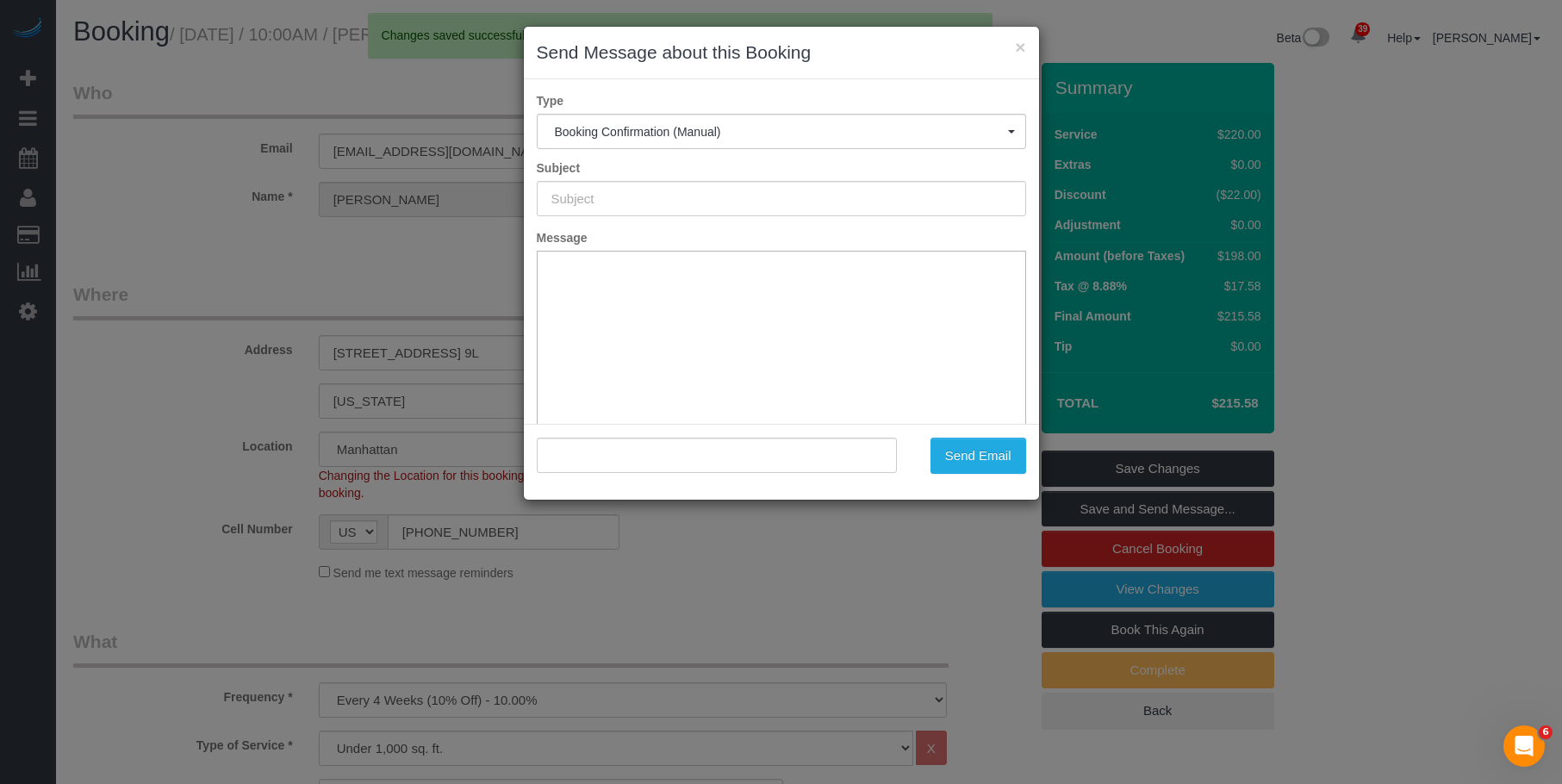
type input "Cleaning Confirmed for 10/22/2025 at 10:00am"
type input ""Marc Aaron Takagaki" <mtakagaki21@gmail.com>"
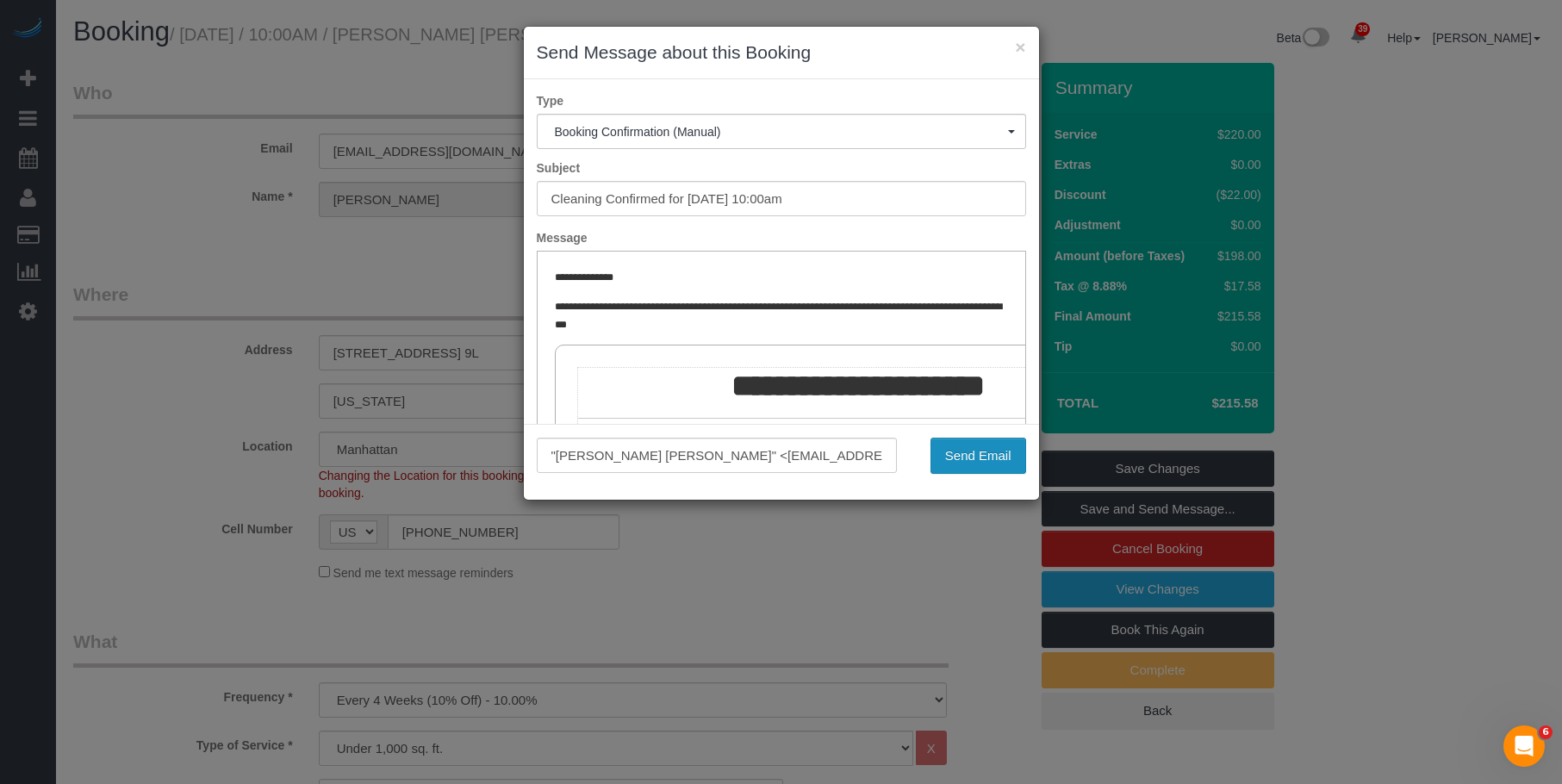
click at [969, 456] on button "Send Email" at bounding box center [979, 455] width 96 height 36
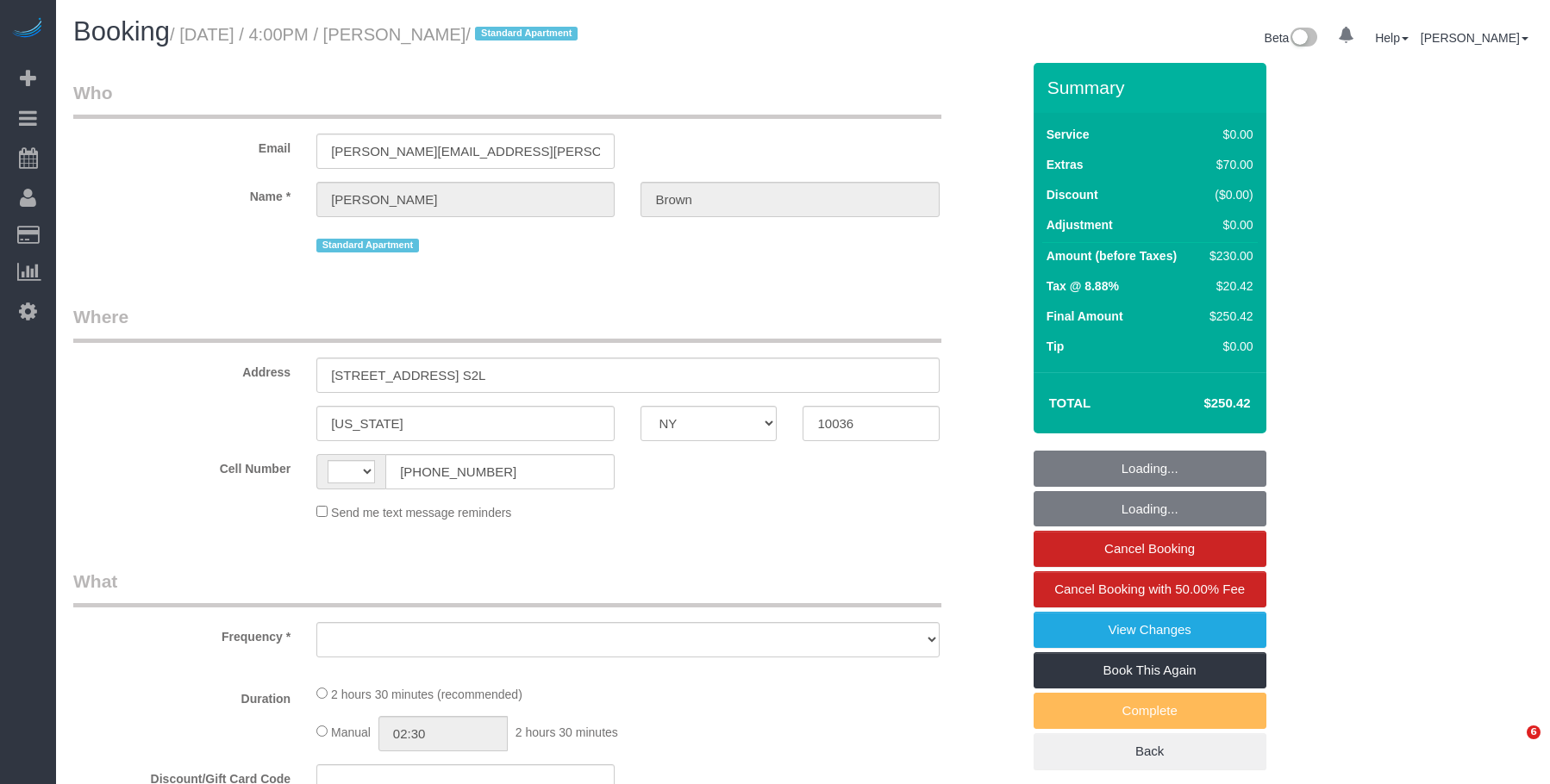
select select "NY"
select select "number:89"
select select "number:90"
select select "number:15"
select select "number:6"
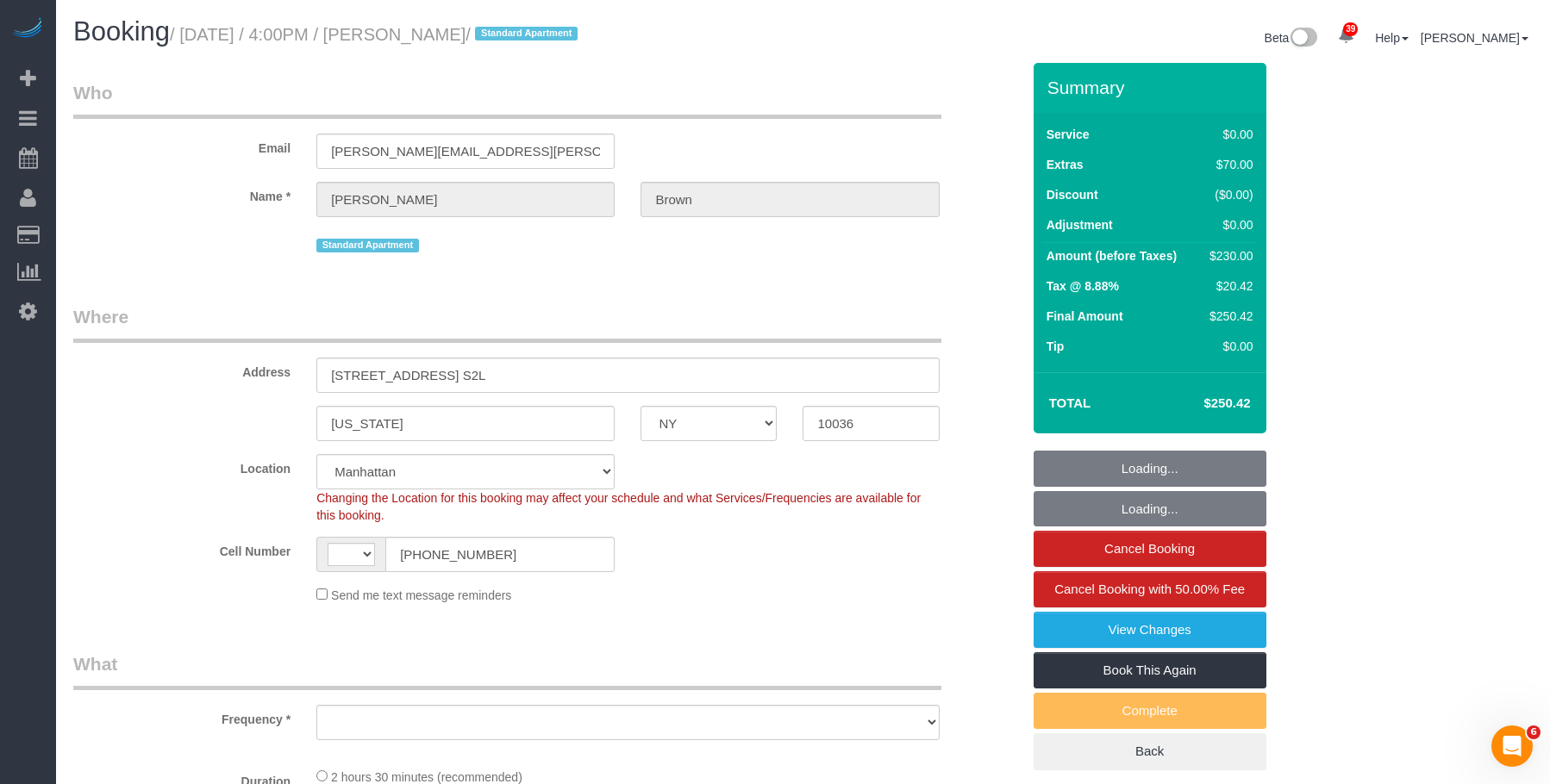
select select "string:[GEOGRAPHIC_DATA]"
select select "object:966"
select select "string:stripe-pm_1SIDDi4VGloSiKo7BGG0TycD"
select select "1"
select select "spot1"
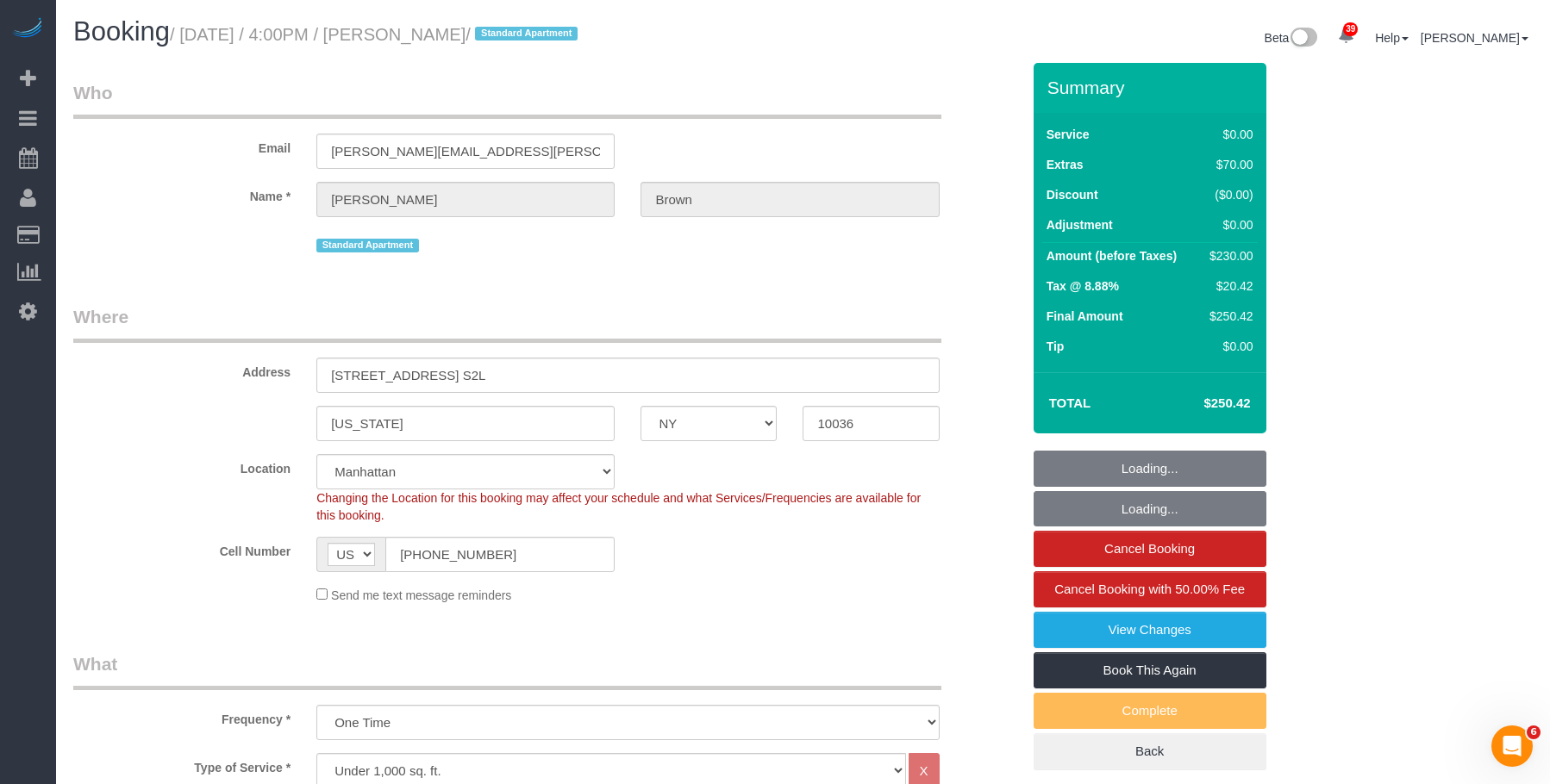
select select "1"
select select "object:1547"
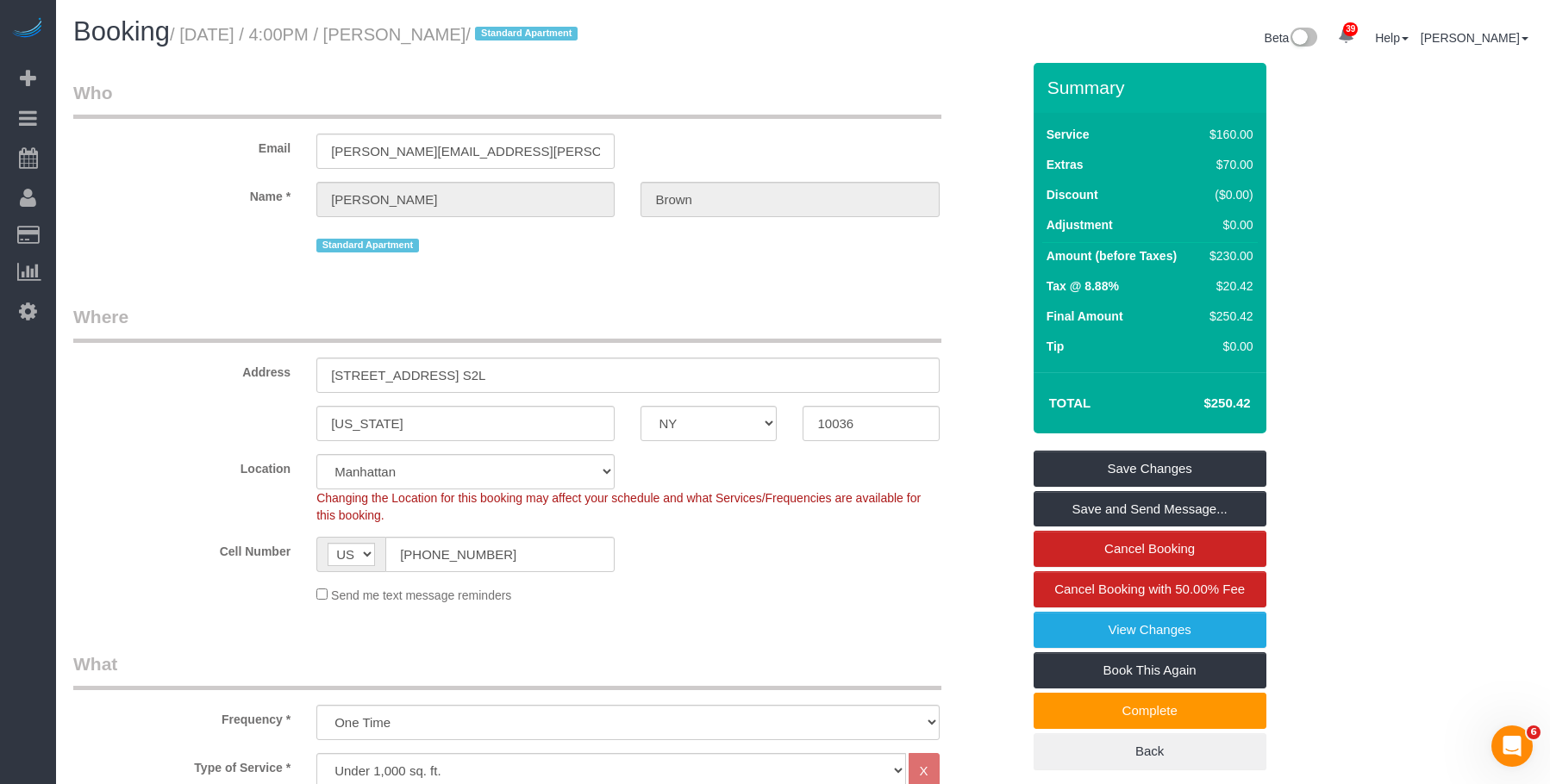
click at [655, 263] on fieldset "Who Email [PERSON_NAME][EMAIL_ADDRESS][PERSON_NAME][DOMAIN_NAME] Name * [PERSON…" at bounding box center [546, 174] width 947 height 189
click at [1081, 628] on link "View Changes" at bounding box center [1150, 629] width 233 height 36
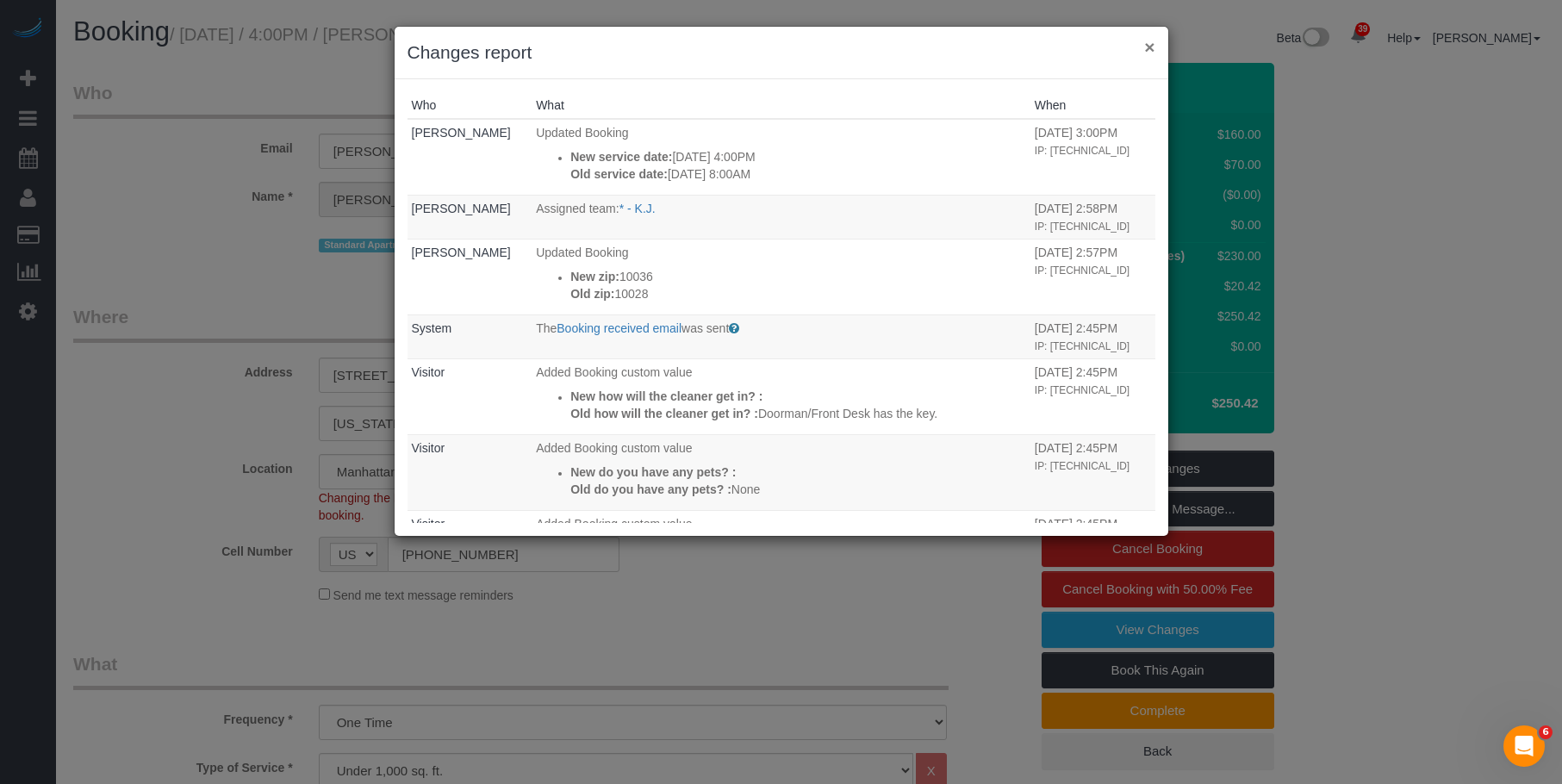
click at [1151, 45] on button "×" at bounding box center [1149, 47] width 11 height 18
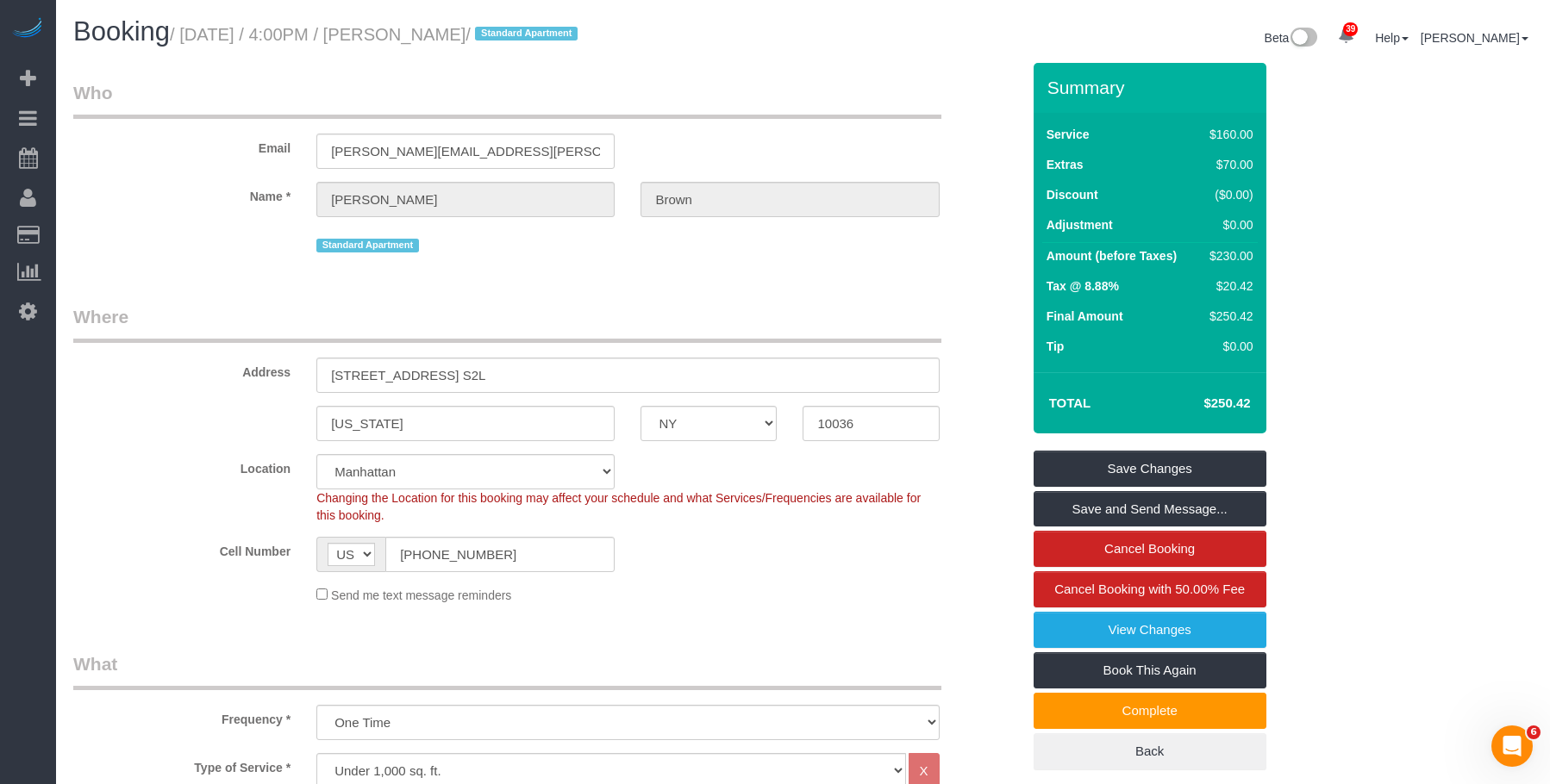
click at [365, 89] on legend "Who" at bounding box center [507, 100] width 868 height 39
click at [421, 81] on legend "Who" at bounding box center [507, 100] width 868 height 39
drag, startPoint x: 829, startPoint y: 55, endPoint x: 1064, endPoint y: 3, distance: 240.7
click at [829, 54] on div "Beta 39 Your Notifications You have 0 alerts × You have 5 to charge for [DATE] …" at bounding box center [1174, 39] width 743 height 45
drag, startPoint x: 189, startPoint y: 36, endPoint x: 493, endPoint y: 38, distance: 304.0
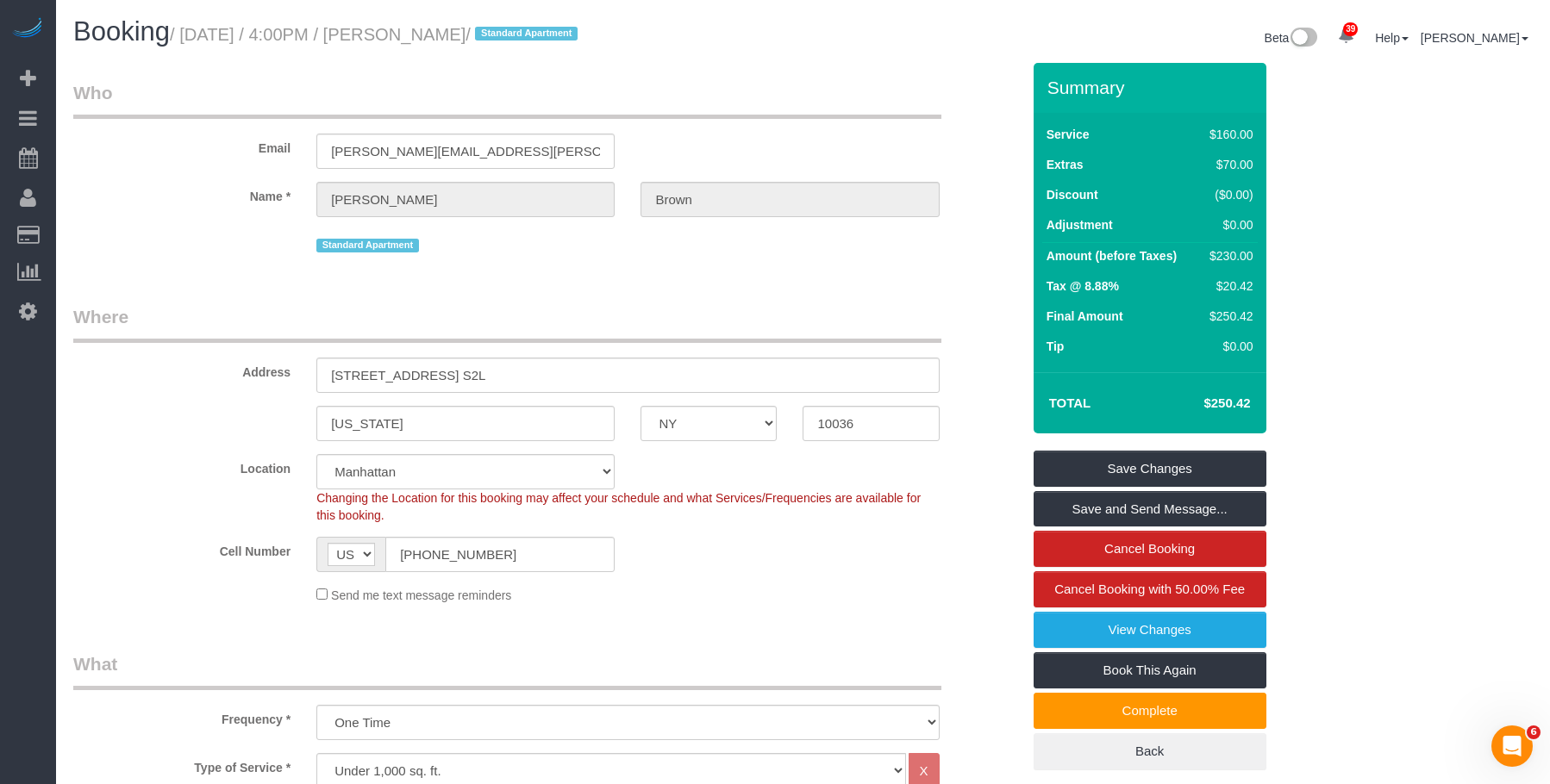
click at [493, 38] on small "/ [DATE] / 4:00PM / [PERSON_NAME] / Standard Apartment" at bounding box center [376, 34] width 413 height 19
copy small "[DATE] / 4:00PM / [PERSON_NAME]"
drag, startPoint x: 867, startPoint y: 58, endPoint x: 882, endPoint y: 51, distance: 16.6
click at [867, 58] on div "Beta 39 Your Notifications You have 0 alerts × You have 5 to charge for [DATE] …" at bounding box center [1174, 39] width 743 height 45
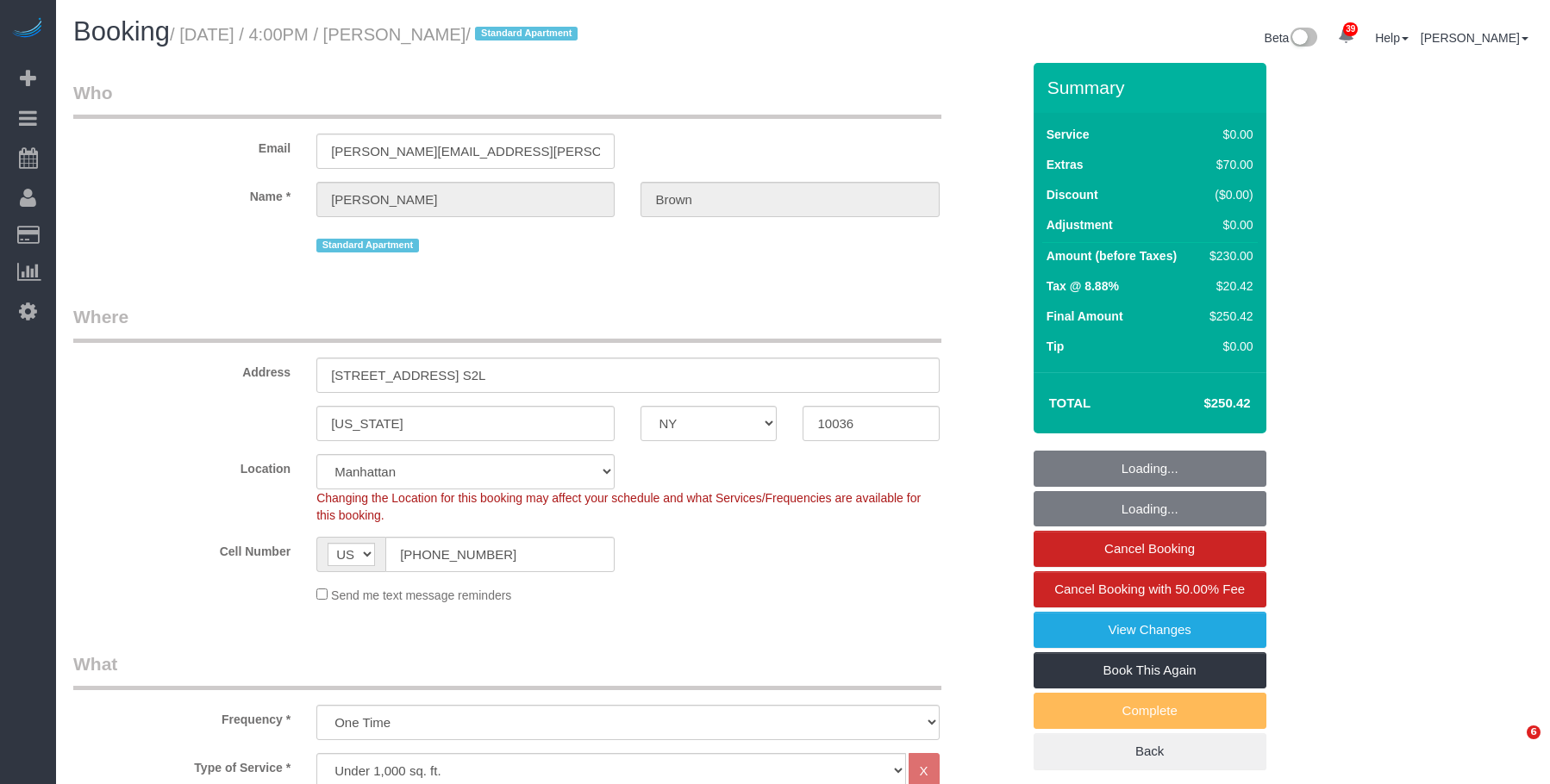
select select "NY"
select select "1"
select select "string:stripe-pm_1SIDDi4VGloSiKo7BGG0TycD"
select select "spot1"
select select "number:89"
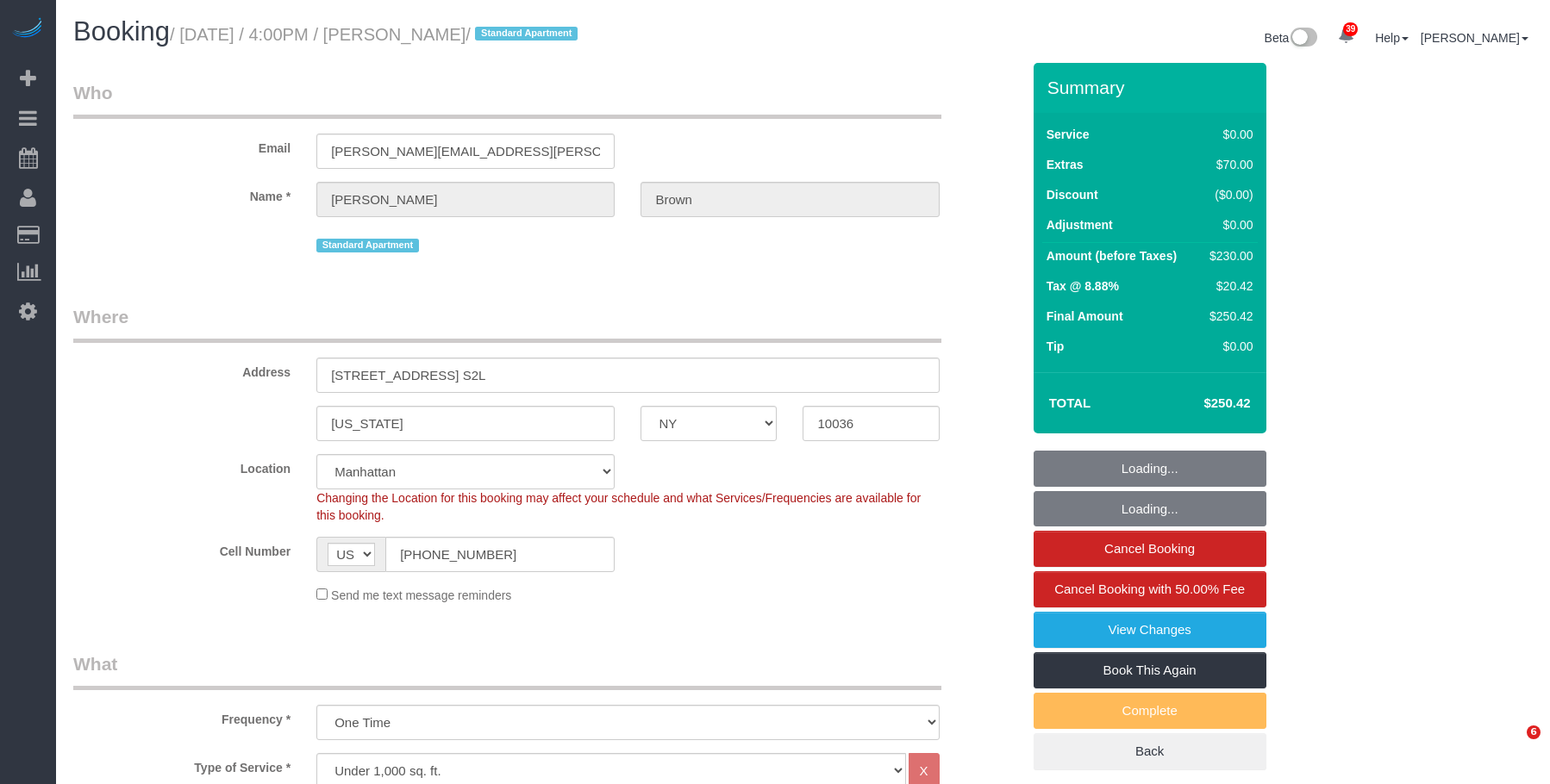
select select "number:90"
select select "number:15"
select select "number:6"
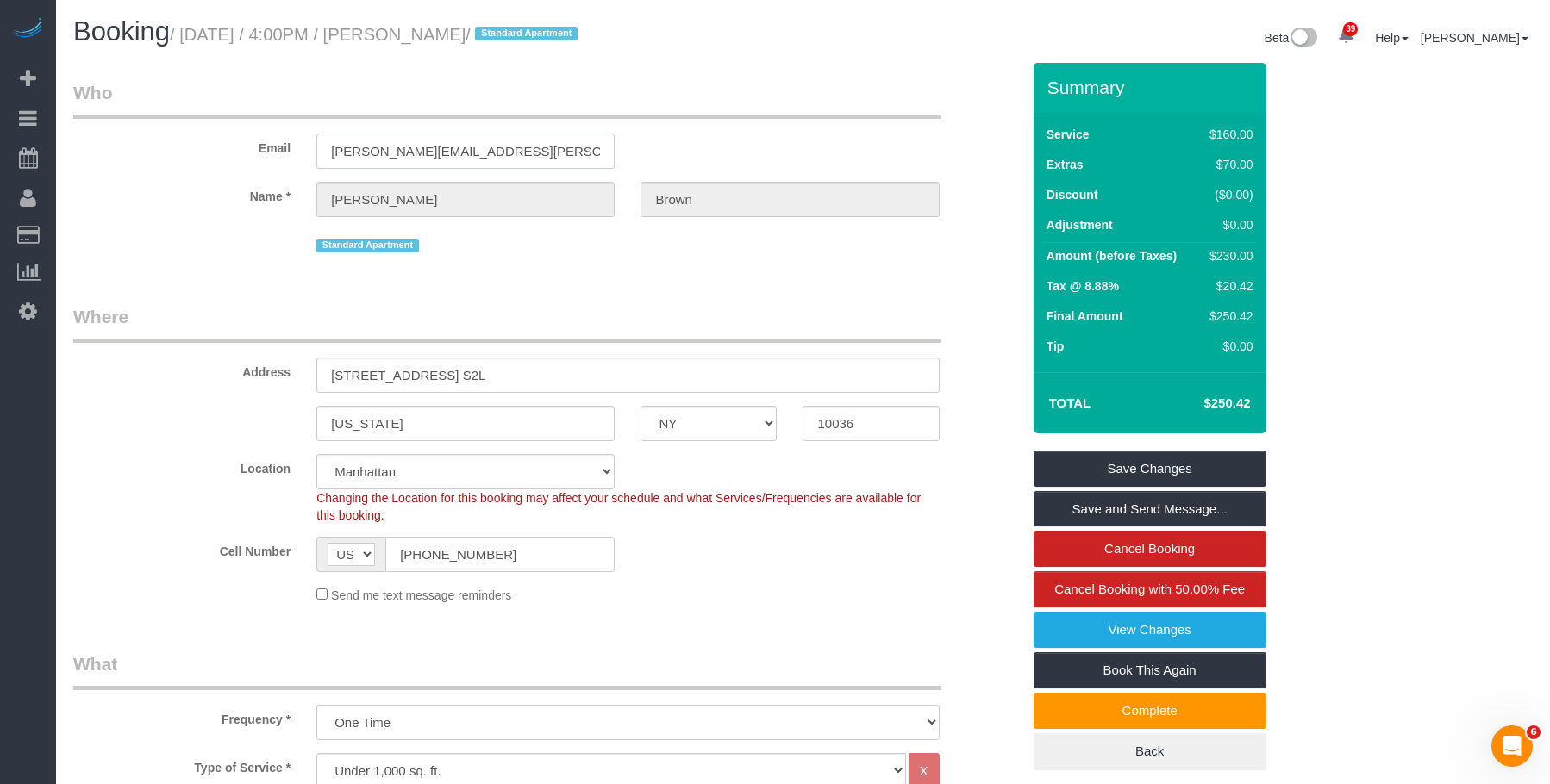
drag, startPoint x: 511, startPoint y: 156, endPoint x: 99, endPoint y: 126, distance: 413.1
click at [99, 126] on div "Email alexander.brown@sir.com" at bounding box center [547, 124] width 973 height 89
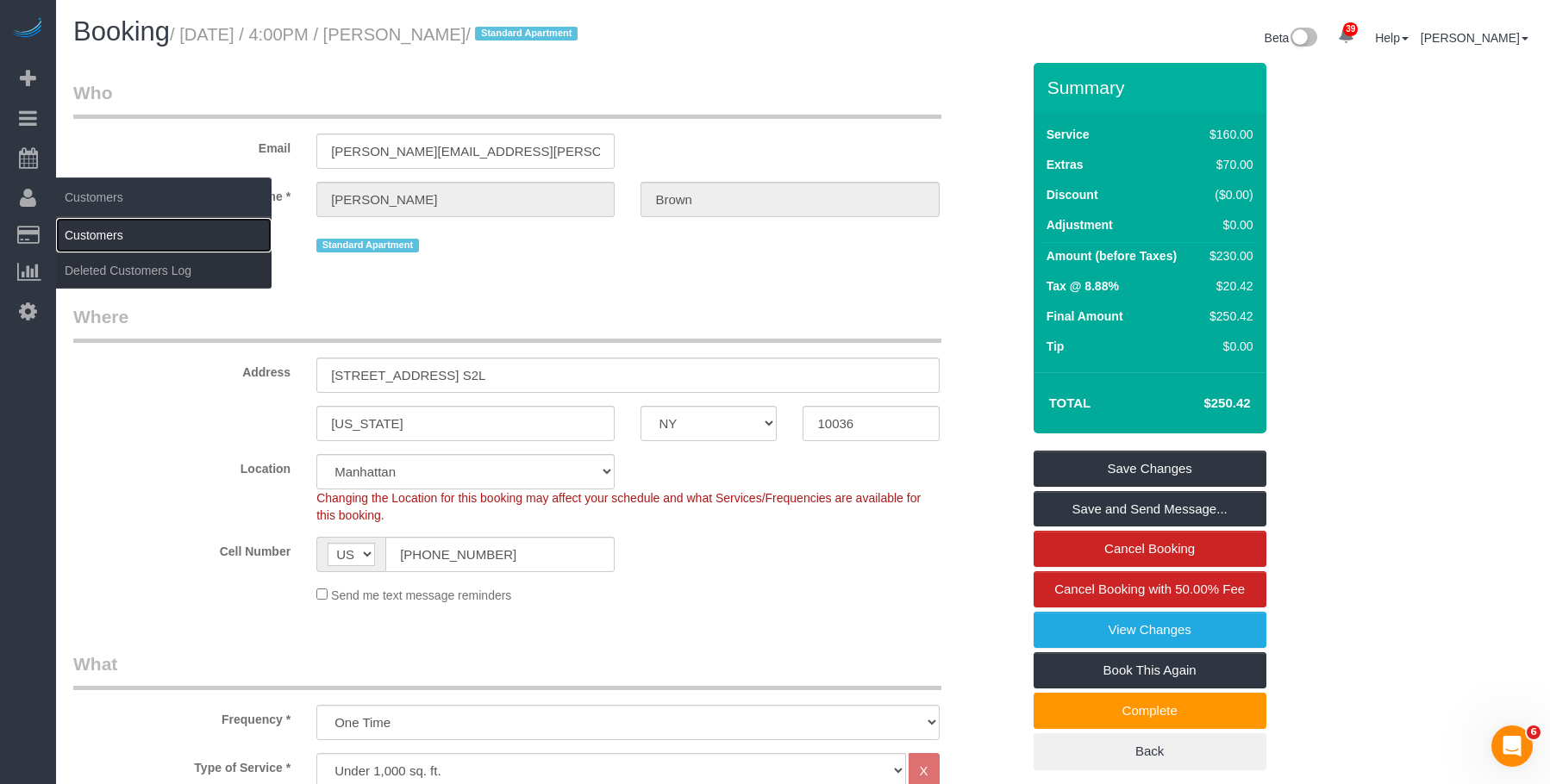
drag, startPoint x: 116, startPoint y: 235, endPoint x: 160, endPoint y: 234, distance: 44.0
click at [116, 235] on link "Customers" at bounding box center [164, 235] width 215 height 35
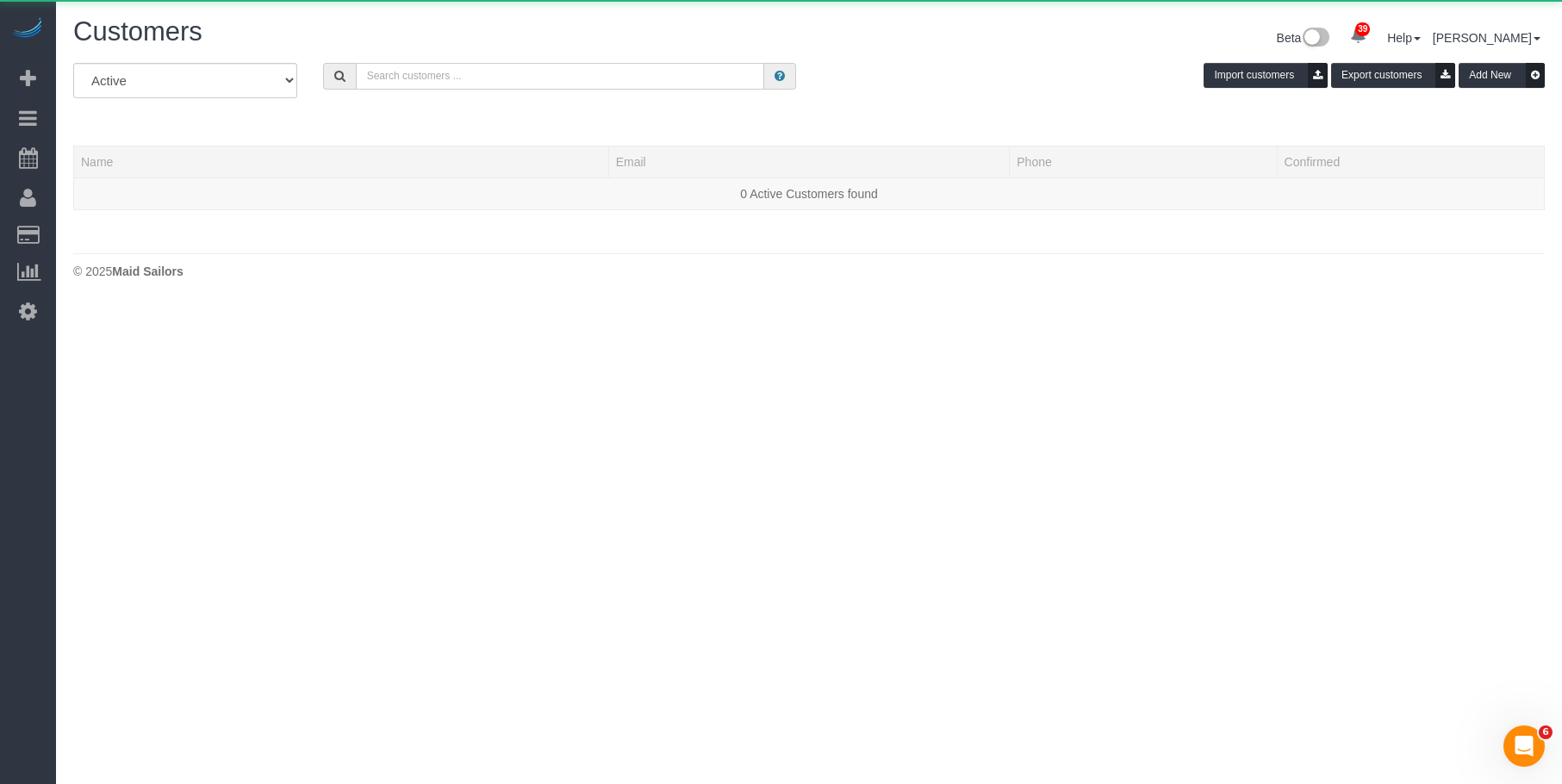
click at [569, 75] on input "text" at bounding box center [559, 76] width 408 height 27
paste input "alexander.brown@sir.com"
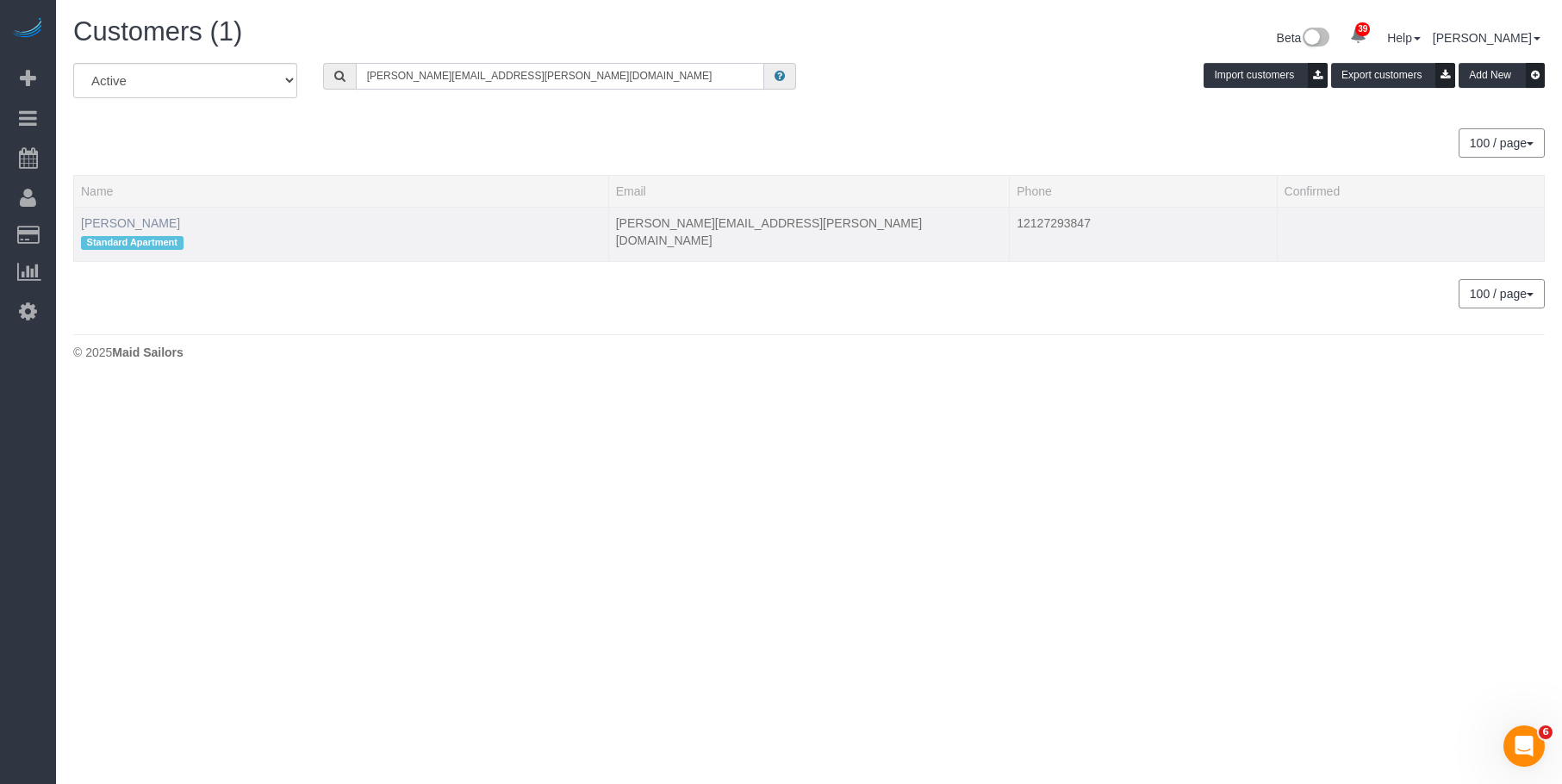
type input "alexander.brown@sir.com"
click at [122, 219] on link "Alex Brown" at bounding box center [130, 223] width 99 height 14
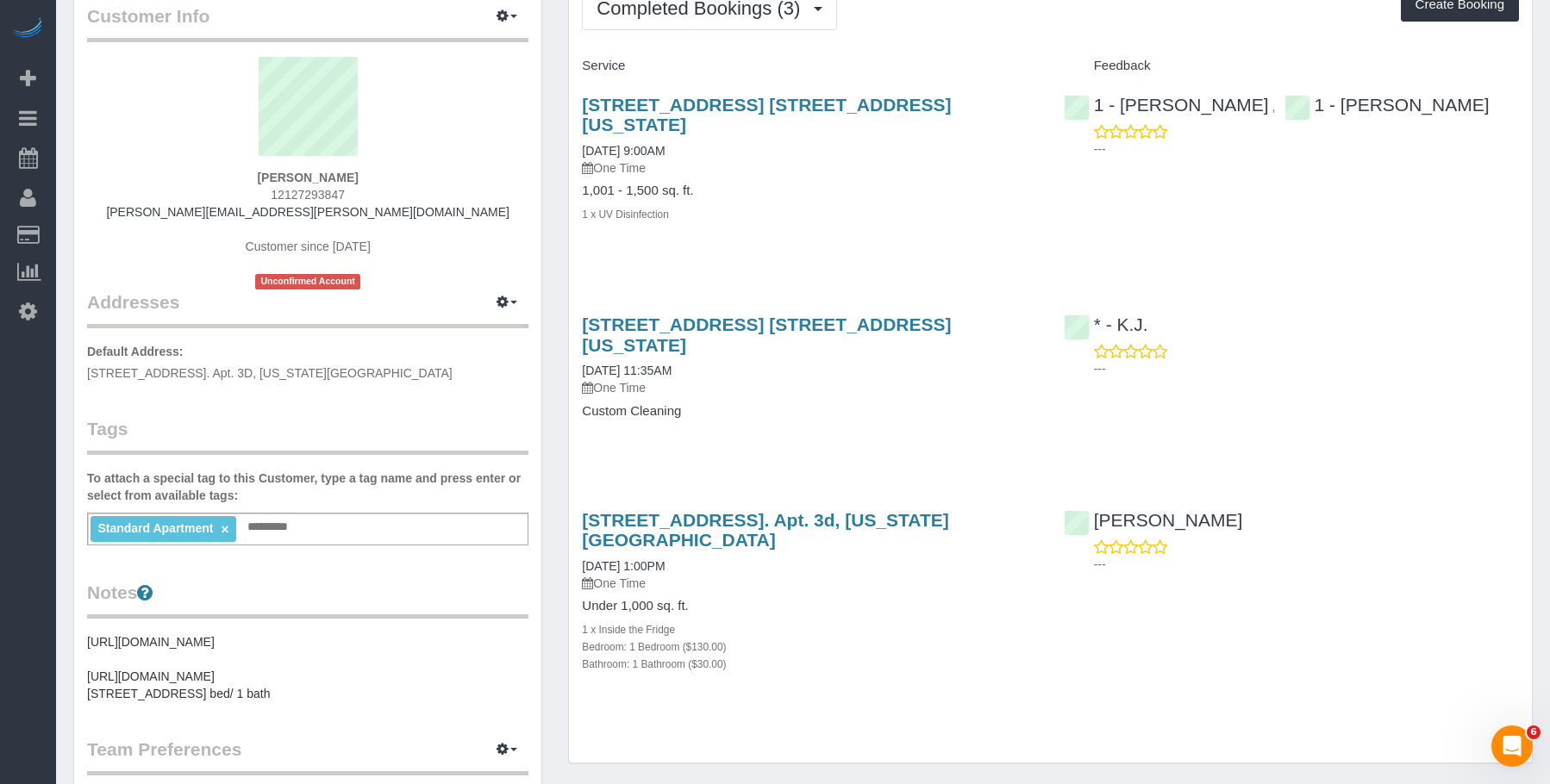
scroll to position [86, 0]
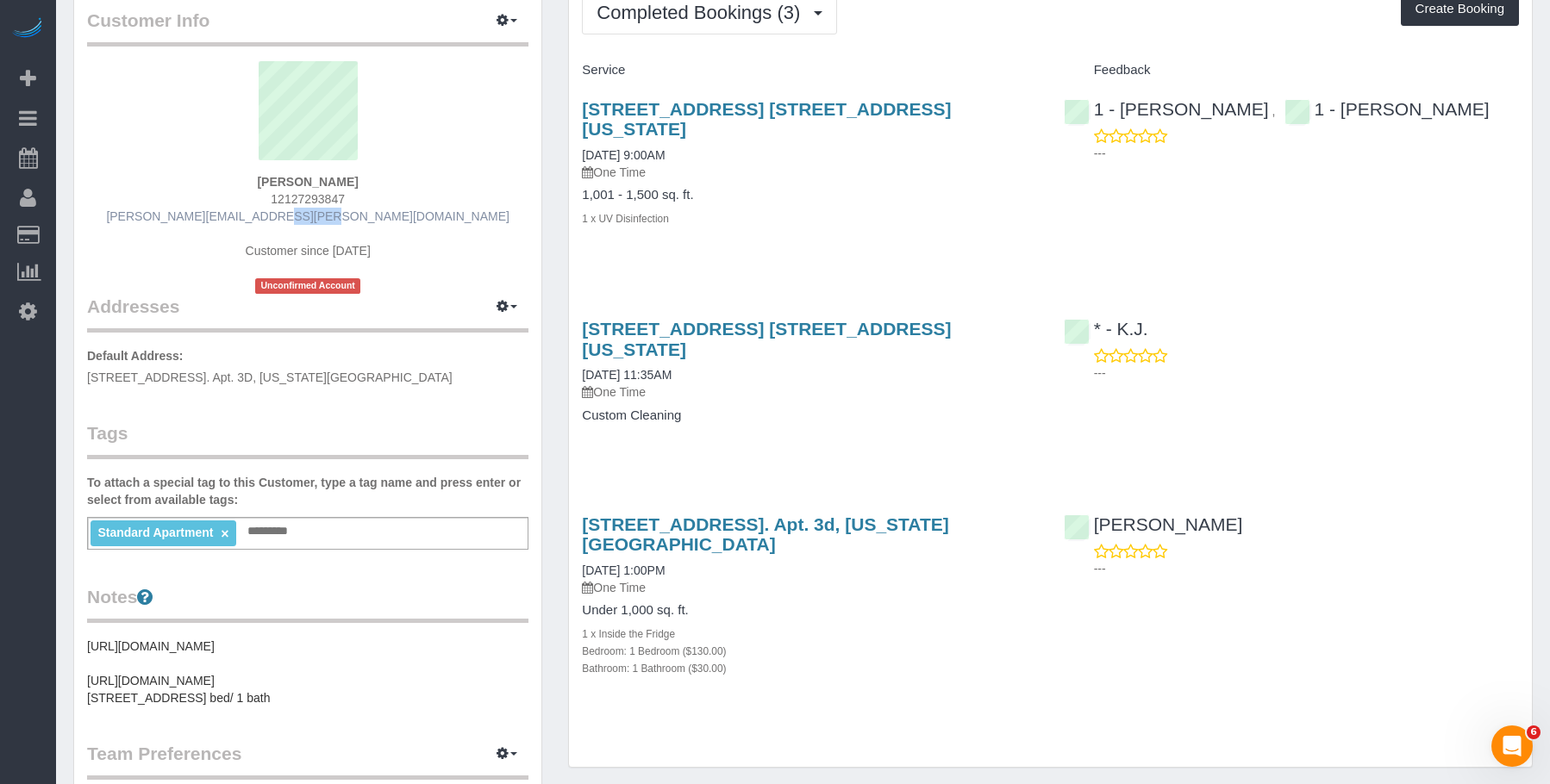
drag, startPoint x: 408, startPoint y: 217, endPoint x: 340, endPoint y: 217, distance: 68.0
click at [340, 217] on div "Alex Brown 12127293847 alexander.brown@sir.com Customer since 2023 Unconfirmed …" at bounding box center [308, 178] width 441 height 233
copy link "sir.com"
click at [812, 181] on div "100 United Nations Plaza, Apt. 9b, New York, NY 10017 12/04/2024 9:00AM One Tim…" at bounding box center [809, 172] width 481 height 177
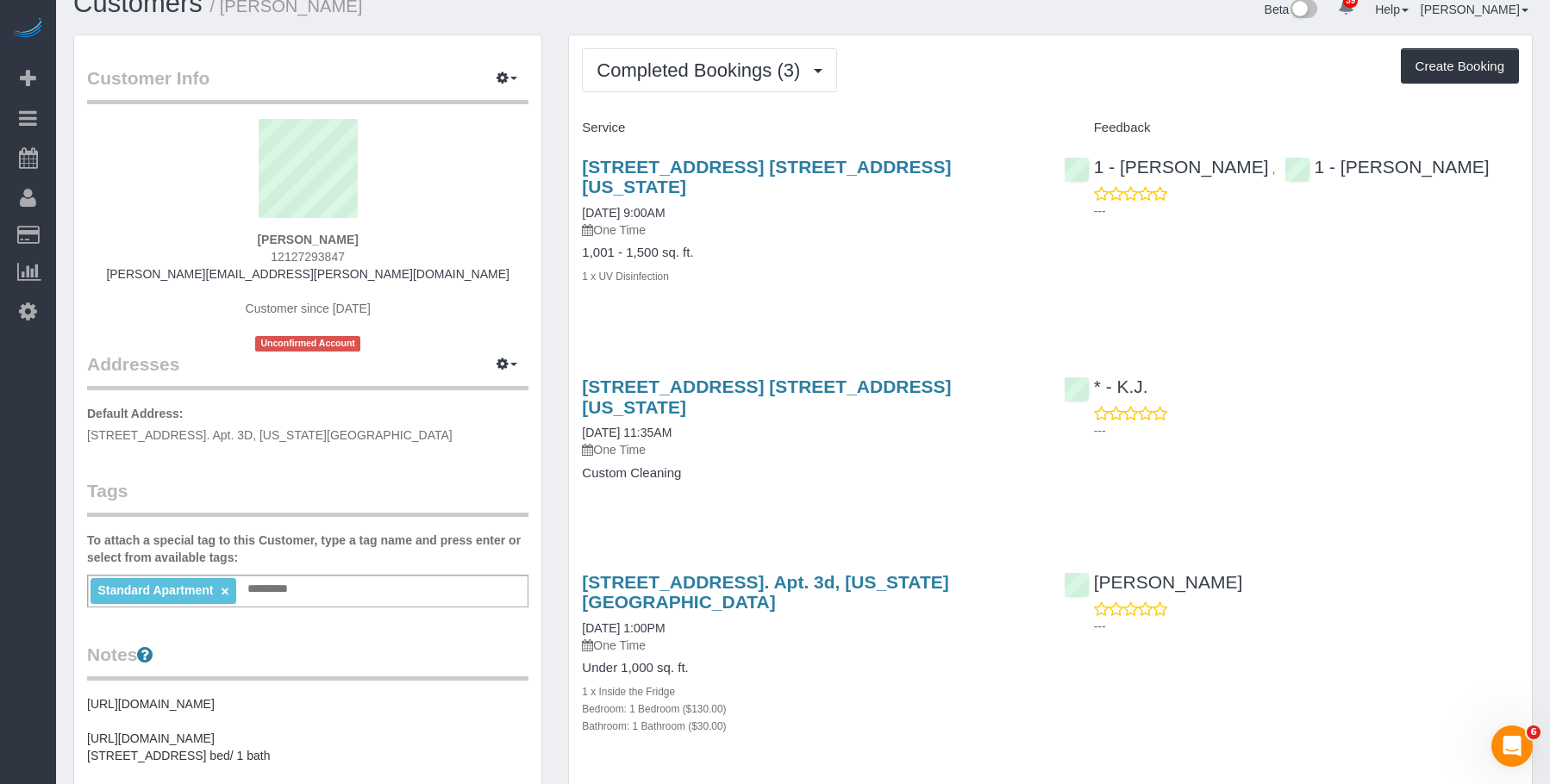
scroll to position [0, 0]
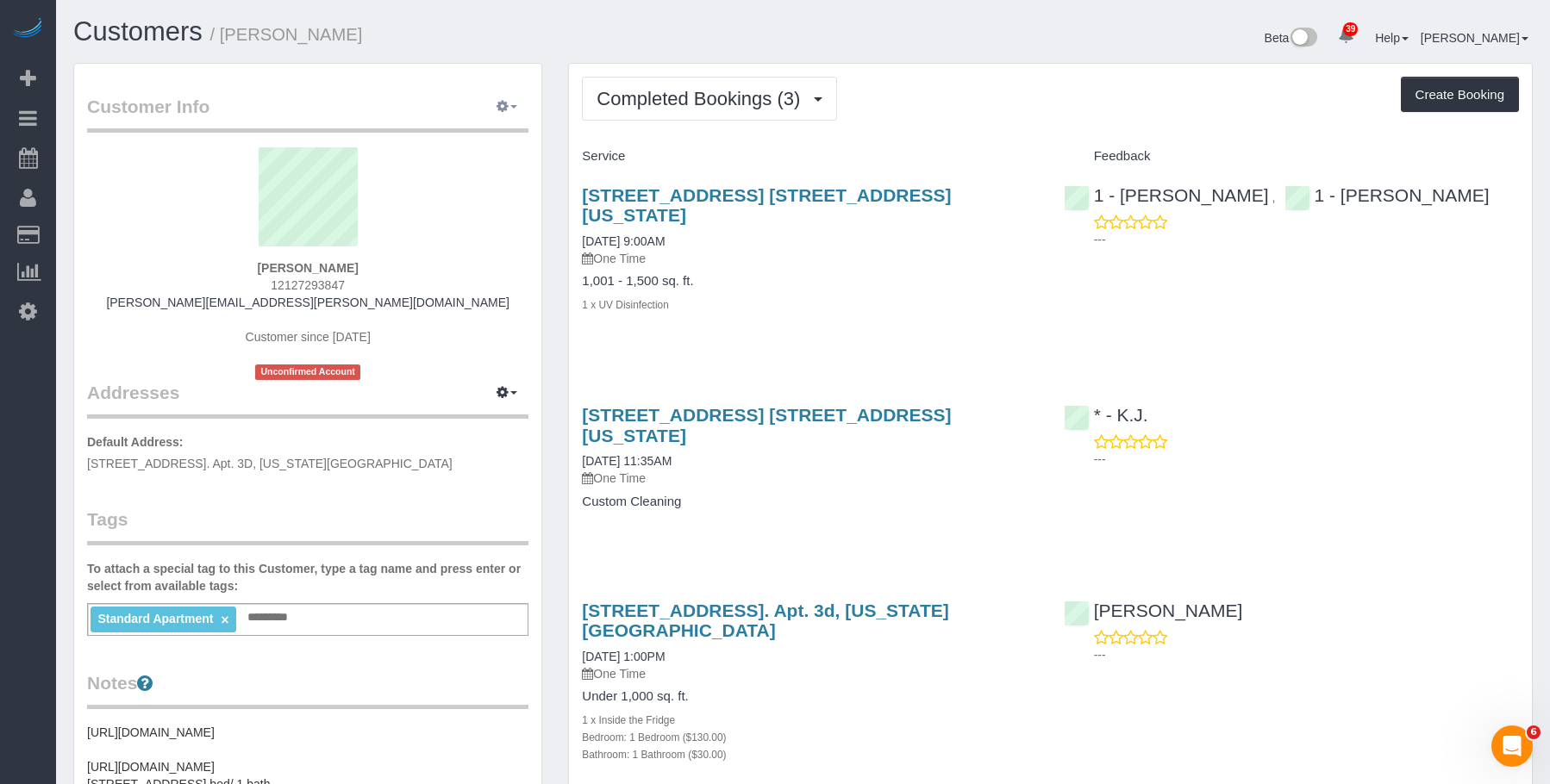
click at [521, 106] on button "button" at bounding box center [507, 108] width 43 height 27
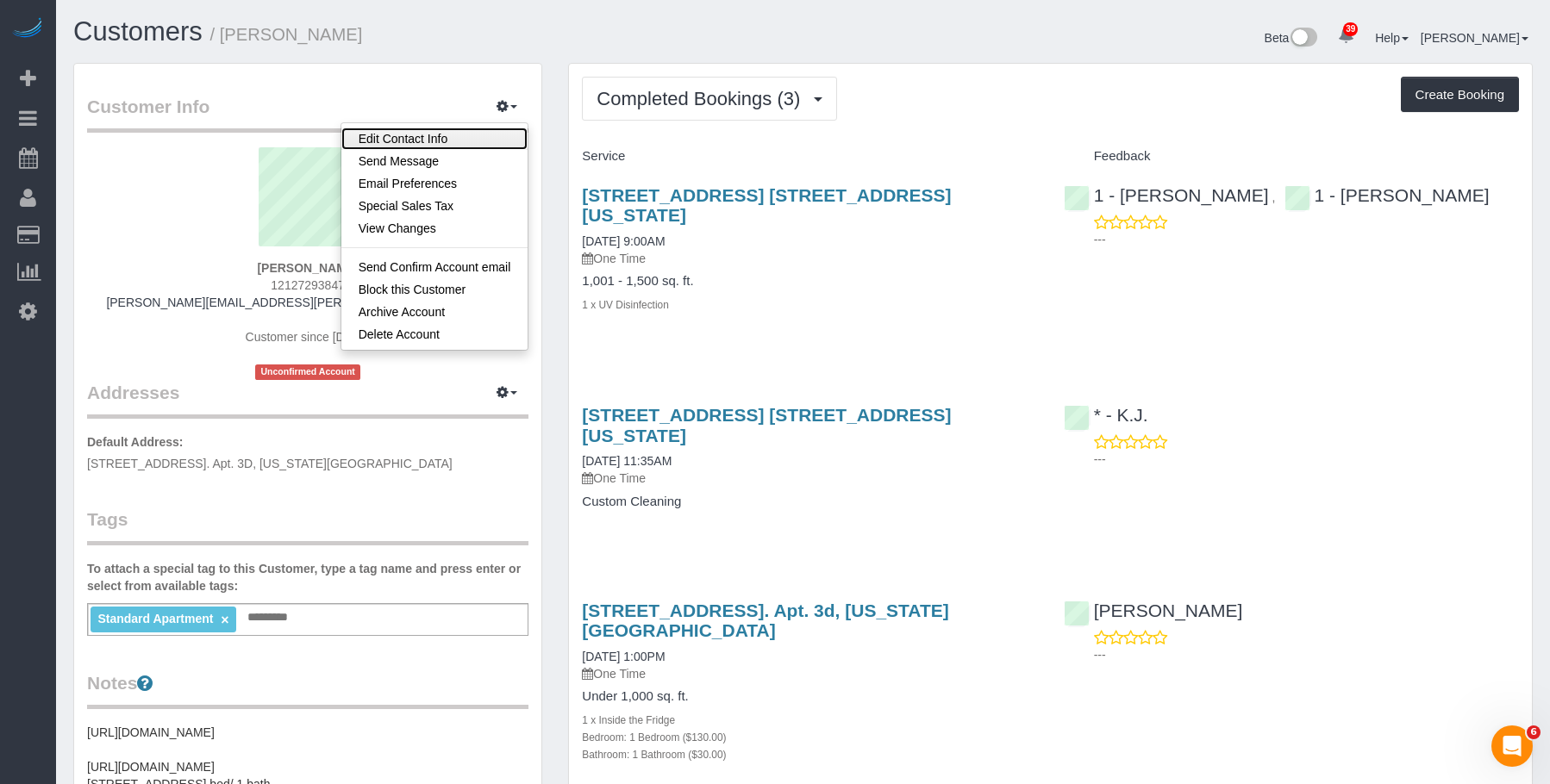
drag, startPoint x: 454, startPoint y: 140, endPoint x: 478, endPoint y: 147, distance: 25.0
click at [454, 140] on link "Edit Contact Info" at bounding box center [435, 138] width 187 height 22
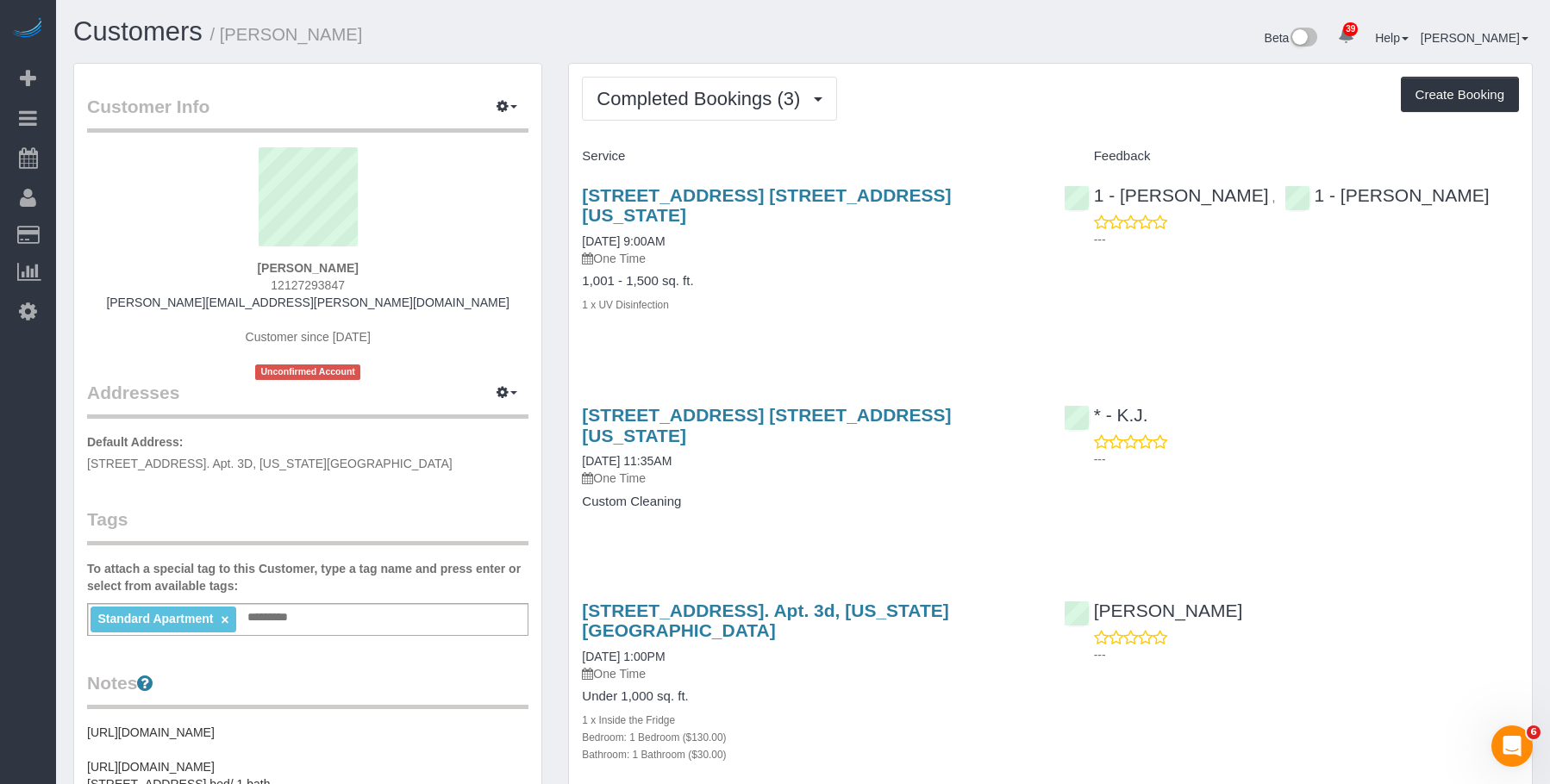
select select "NY"
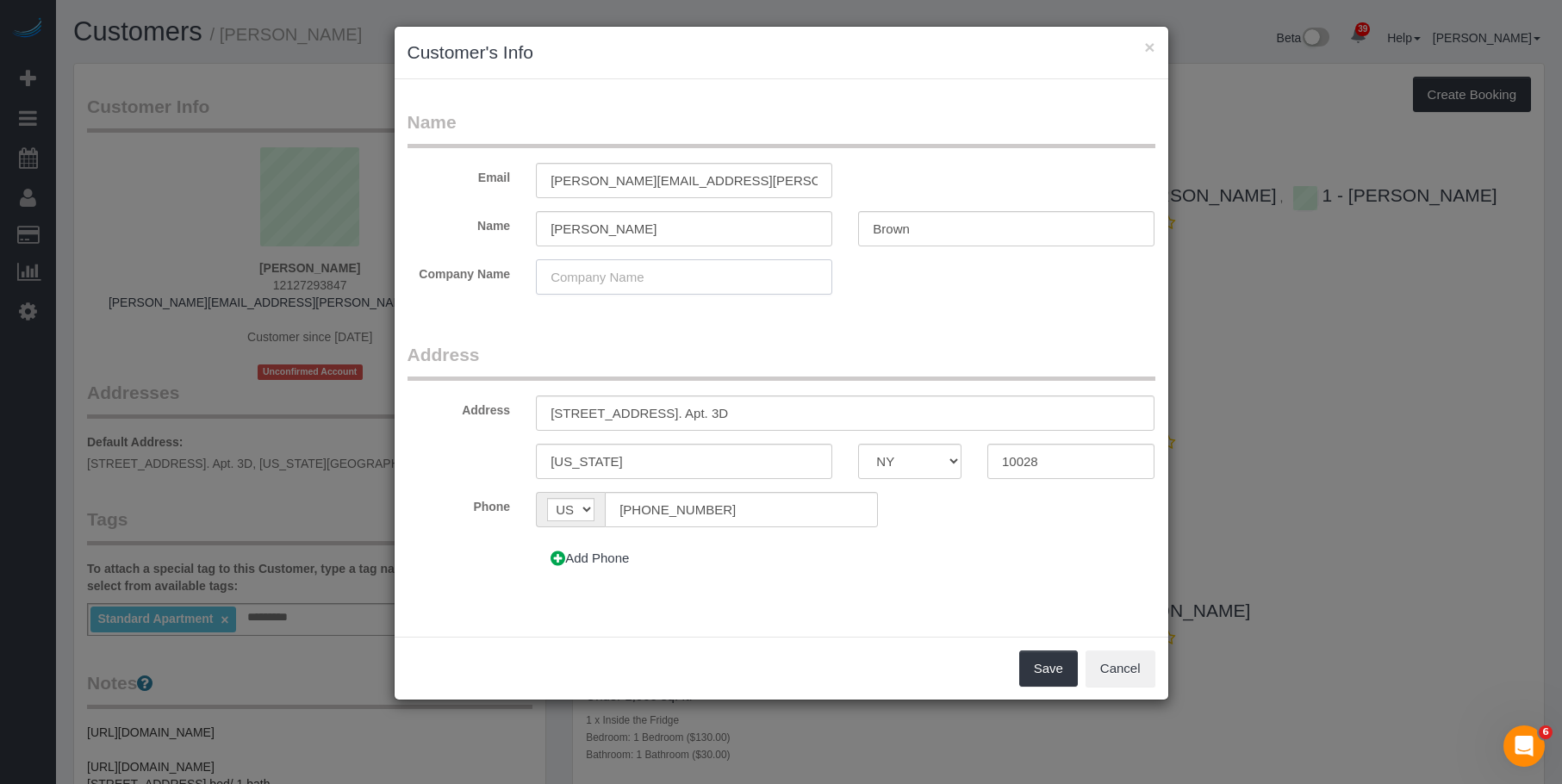
click at [635, 281] on input "text" at bounding box center [684, 277] width 296 height 36
paste input "Sotheby's International Realty"
type input "Sotheby's International Realty"
drag, startPoint x: 1045, startPoint y: 671, endPoint x: 826, endPoint y: 635, distance: 221.9
click at [1043, 671] on button "Save" at bounding box center [1049, 668] width 59 height 36
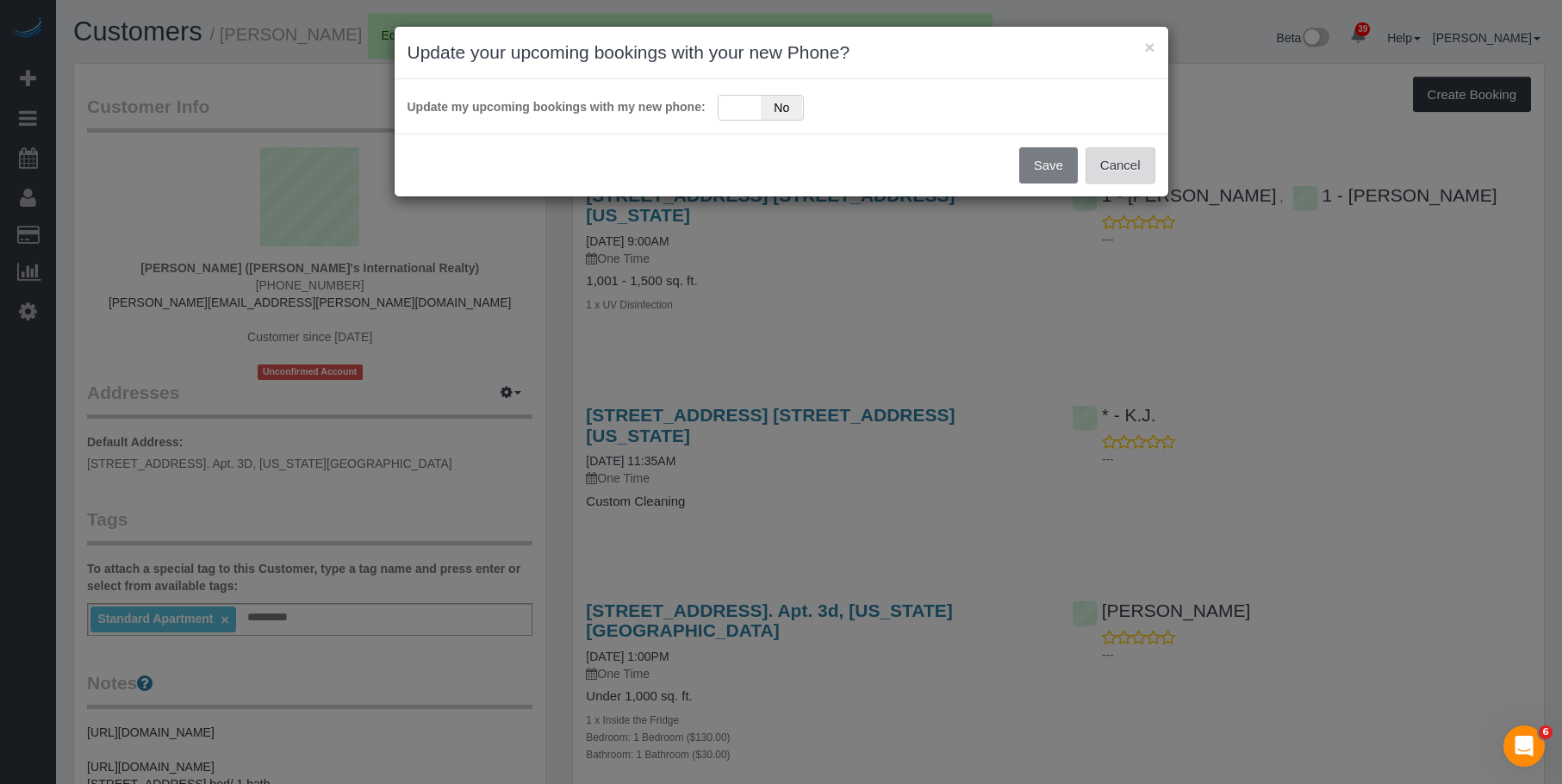
click at [1137, 165] on button "Cancel" at bounding box center [1120, 165] width 70 height 36
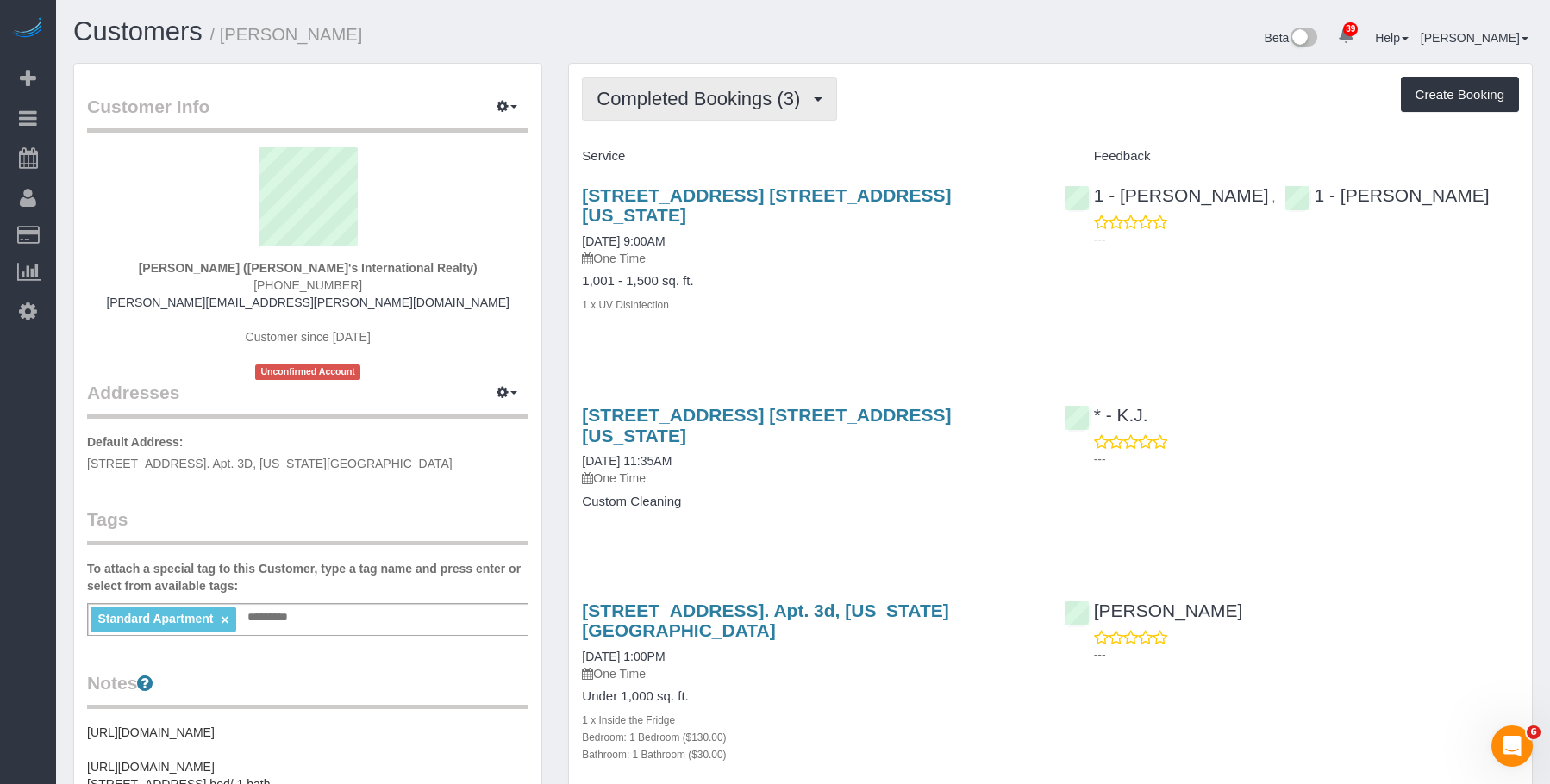
click at [727, 100] on span "Completed Bookings (3)" at bounding box center [703, 99] width 212 height 21
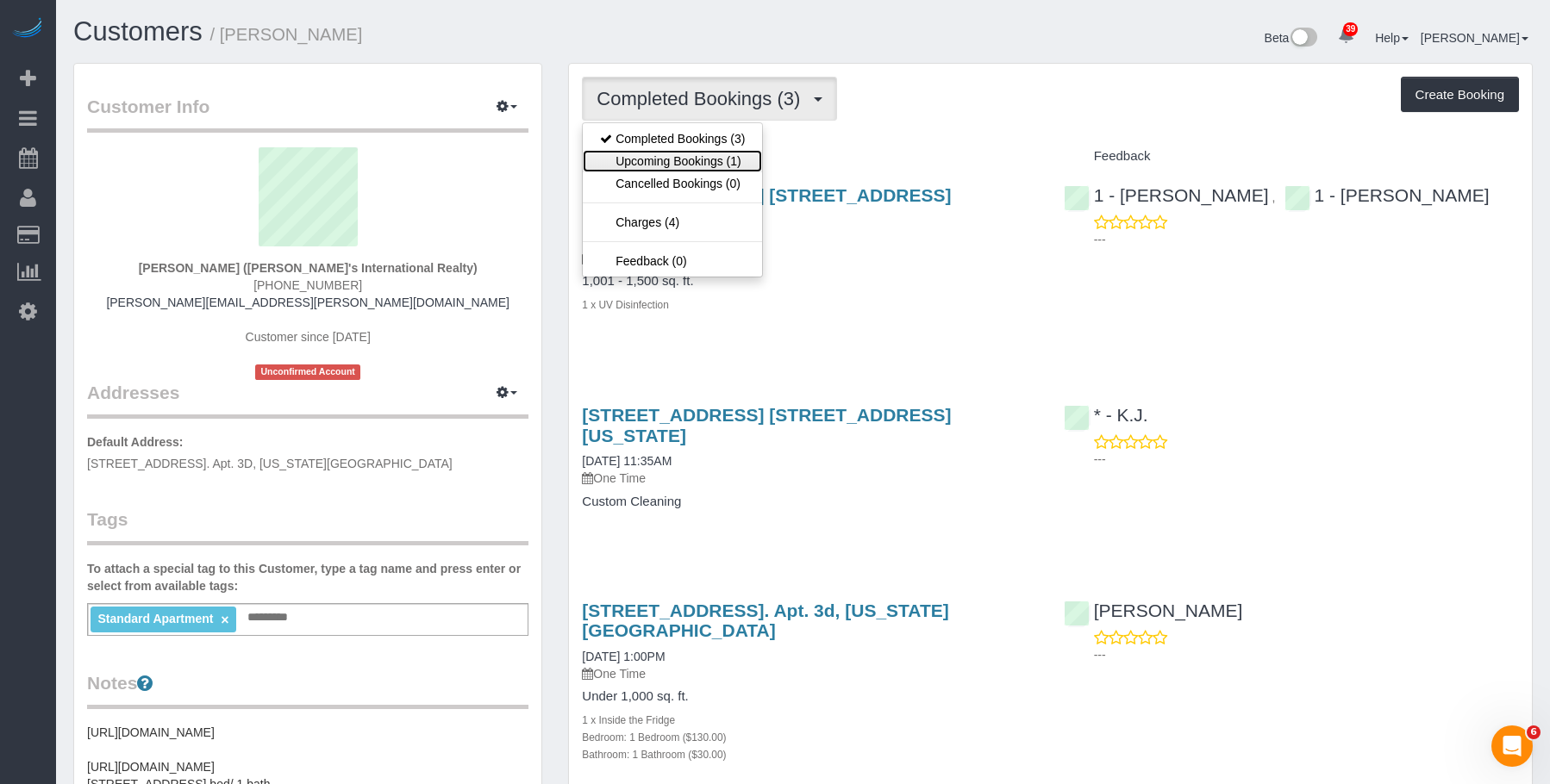
click at [687, 159] on link "Upcoming Bookings (1)" at bounding box center [672, 161] width 180 height 22
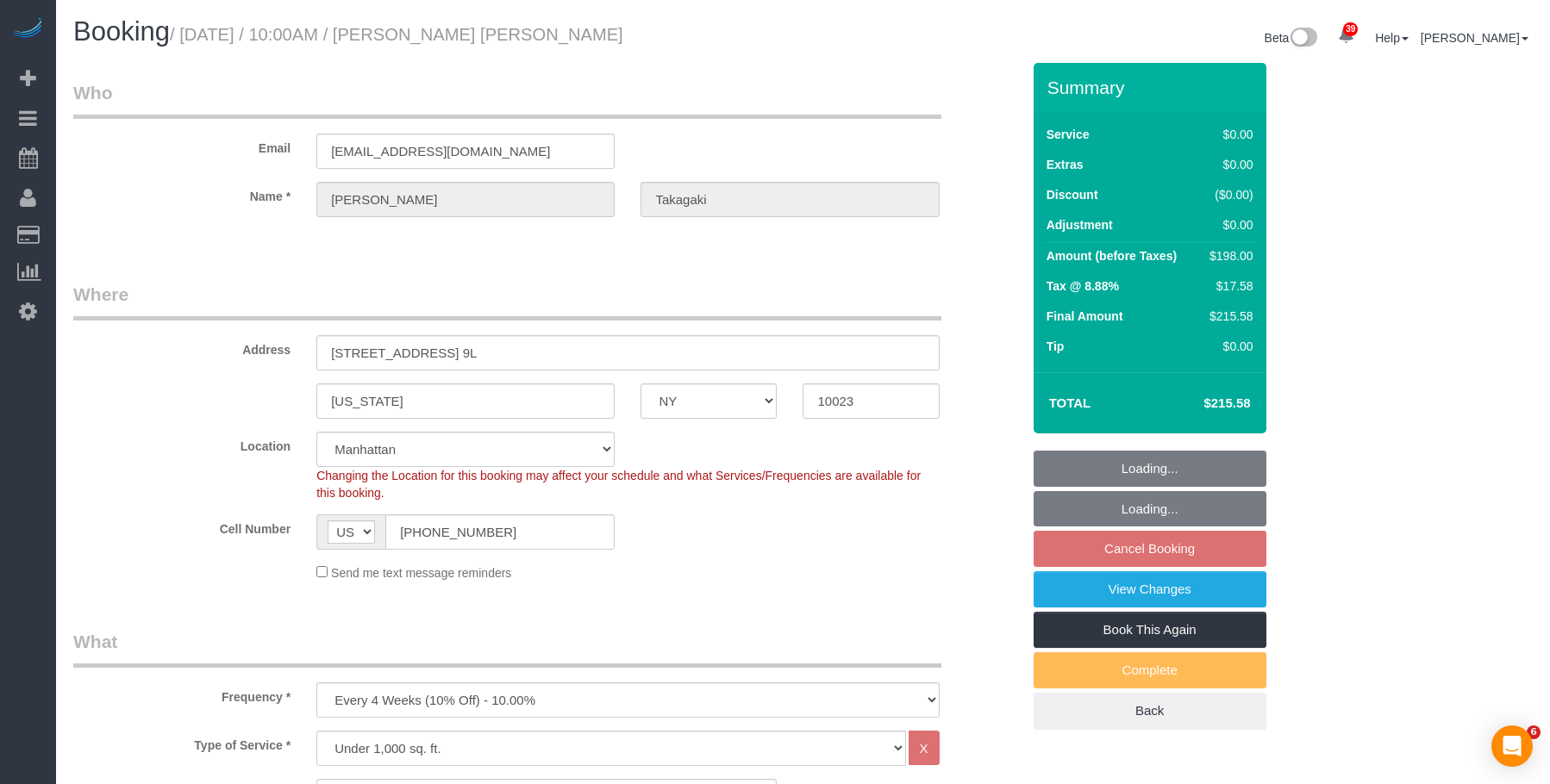
select select "NY"
select select "2"
select select "spot3"
select select "number:57"
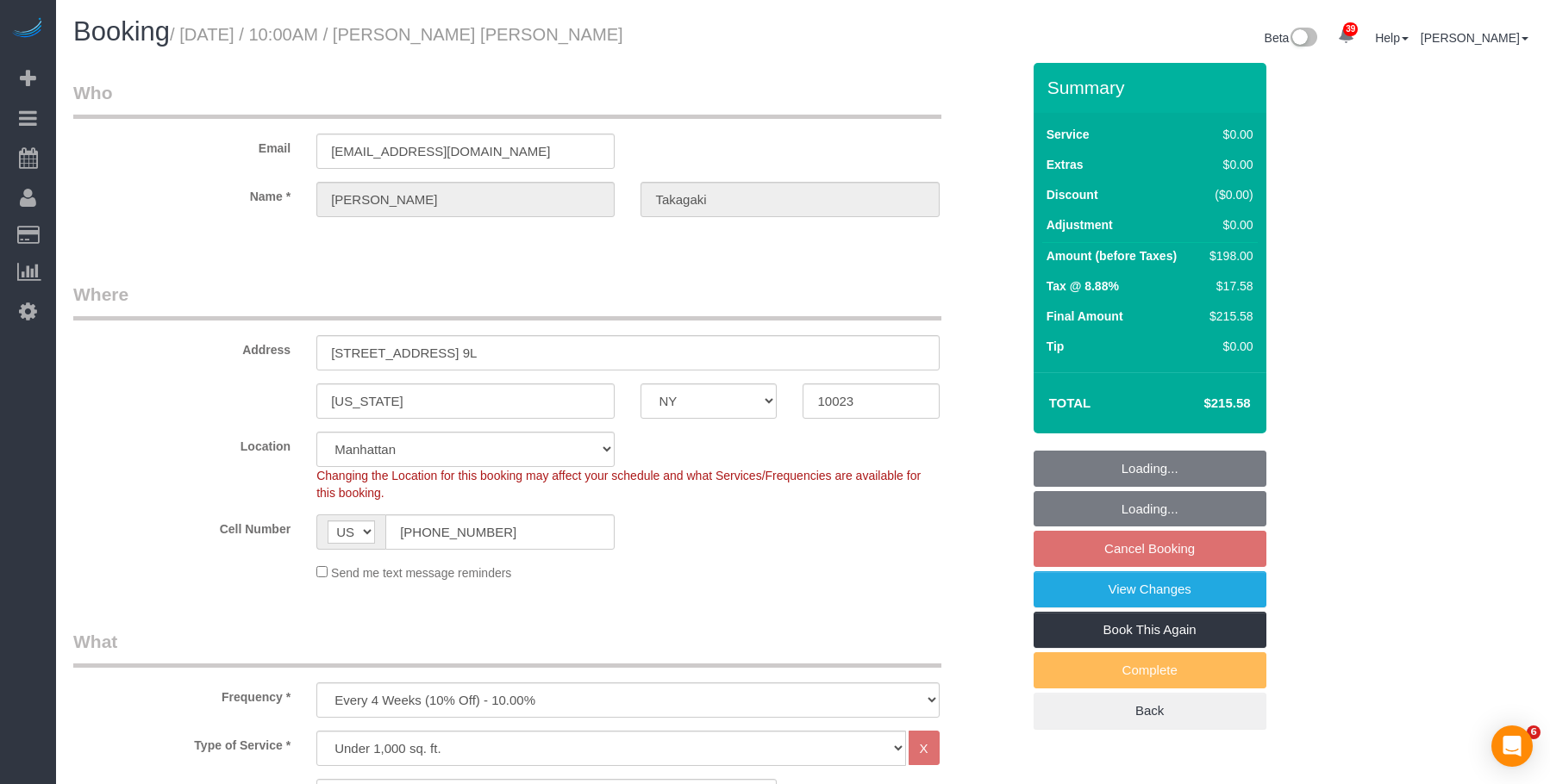
select select "number:75"
select select "number:15"
select select "number:6"
drag, startPoint x: 346, startPoint y: 144, endPoint x: 163, endPoint y: 134, distance: 183.3
click at [163, 134] on div "Email [EMAIL_ADDRESS][DOMAIN_NAME]" at bounding box center [547, 124] width 973 height 89
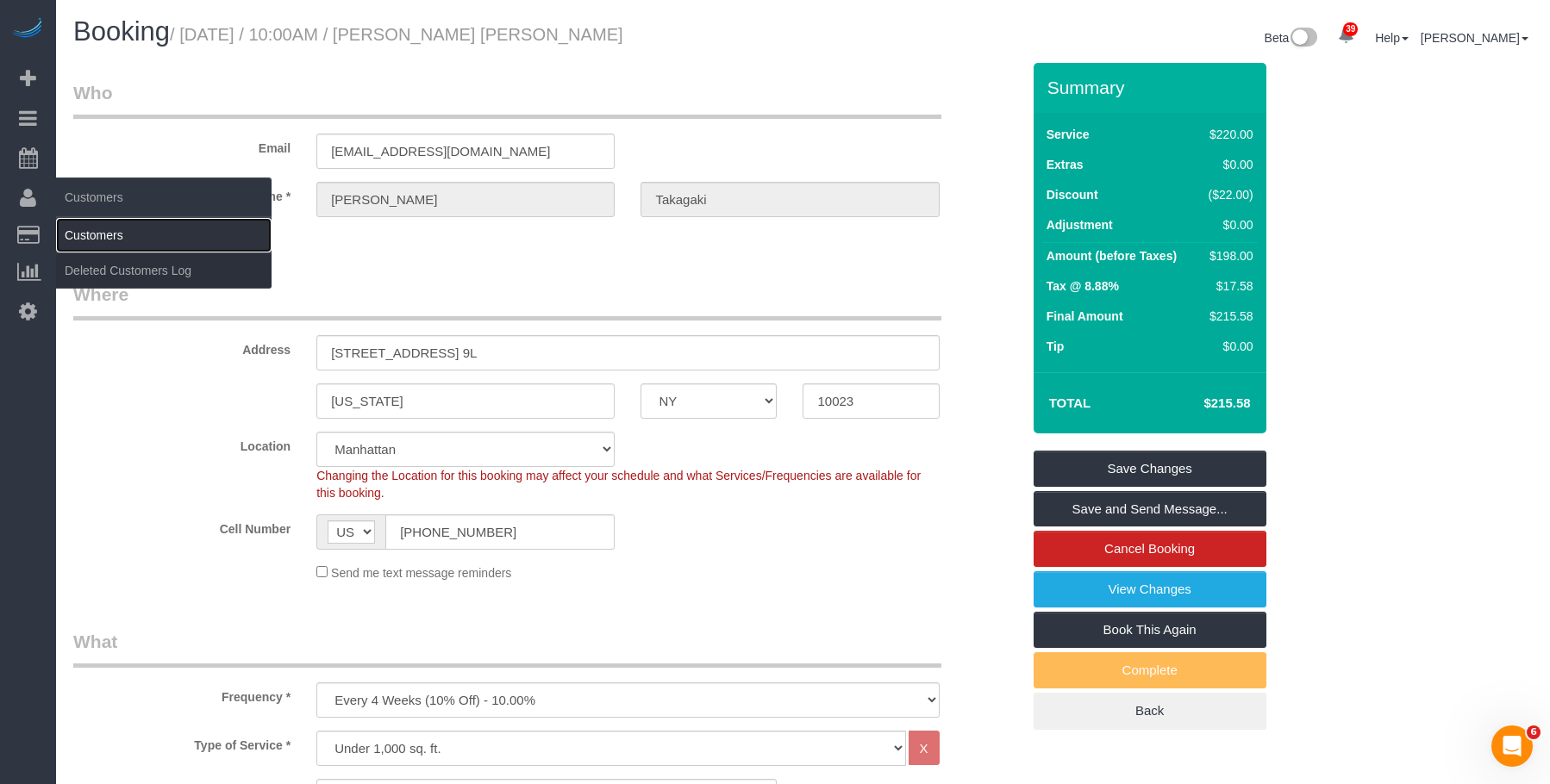
click at [114, 241] on link "Customers" at bounding box center [164, 235] width 215 height 35
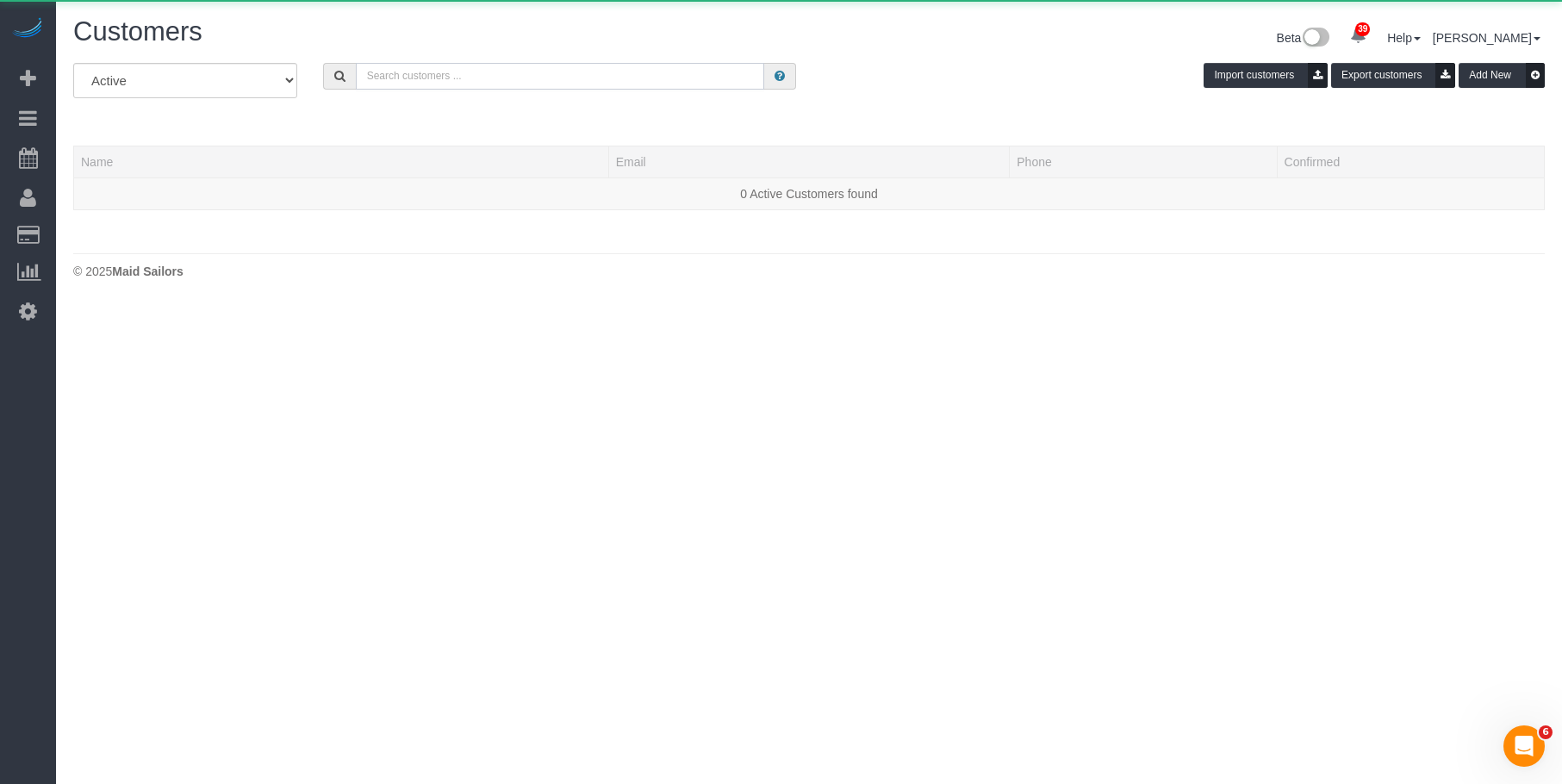
click at [645, 81] on input "text" at bounding box center [559, 76] width 408 height 27
paste input "[EMAIL_ADDRESS][DOMAIN_NAME]"
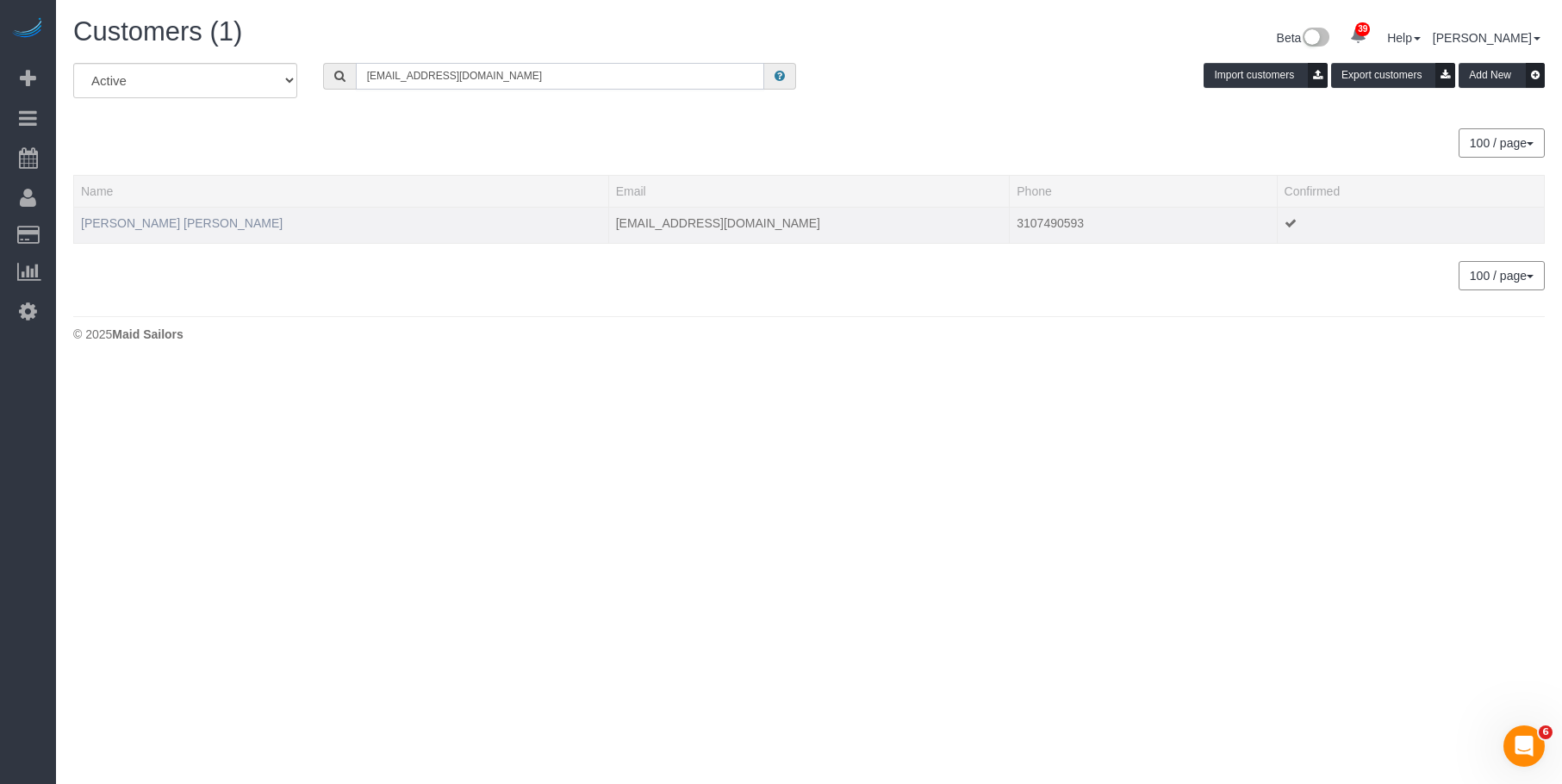
type input "[EMAIL_ADDRESS][DOMAIN_NAME]"
click at [171, 221] on link "[PERSON_NAME] [PERSON_NAME]" at bounding box center [181, 223] width 202 height 14
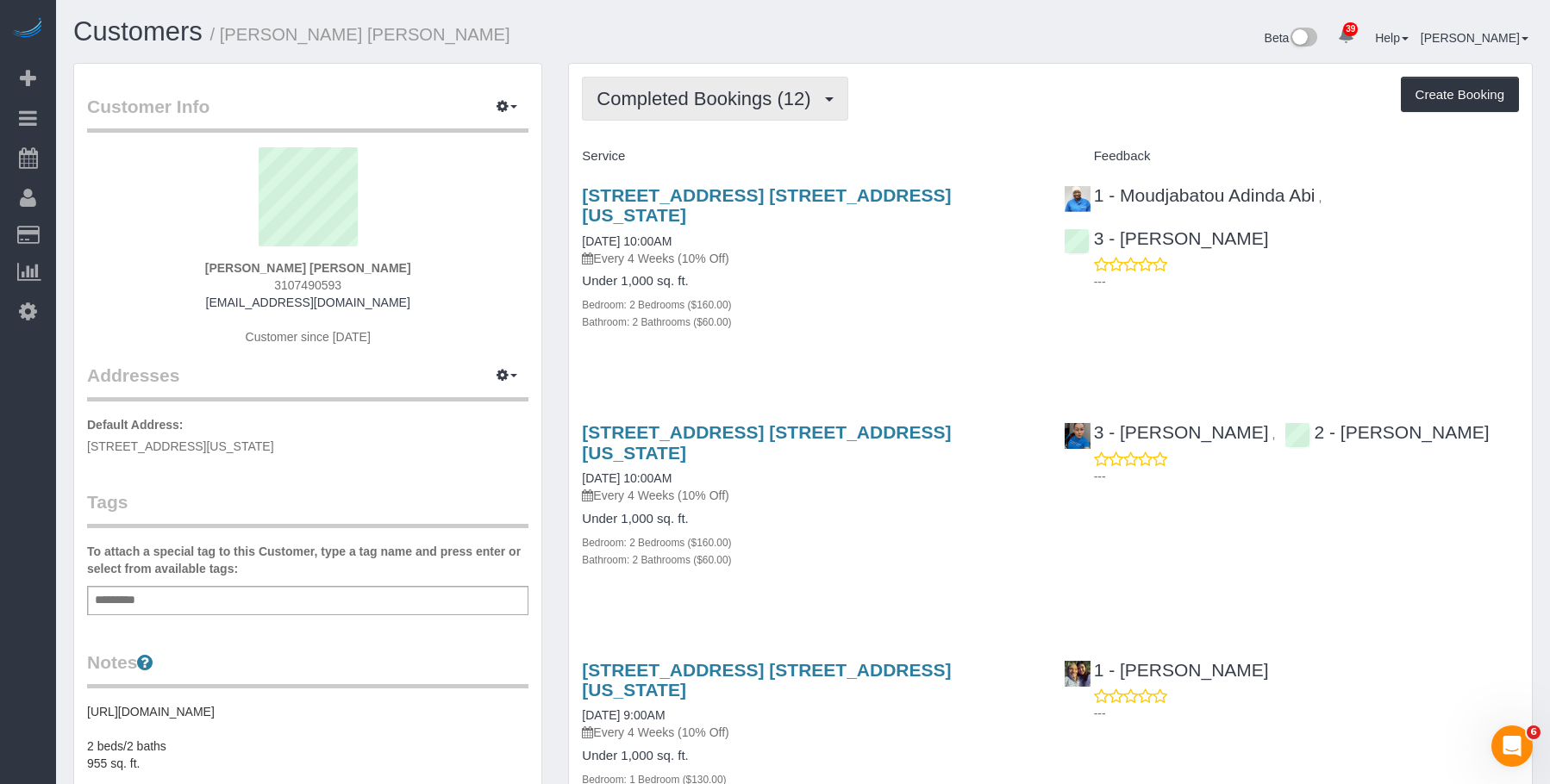
click at [694, 100] on span "Completed Bookings (12)" at bounding box center [708, 99] width 222 height 21
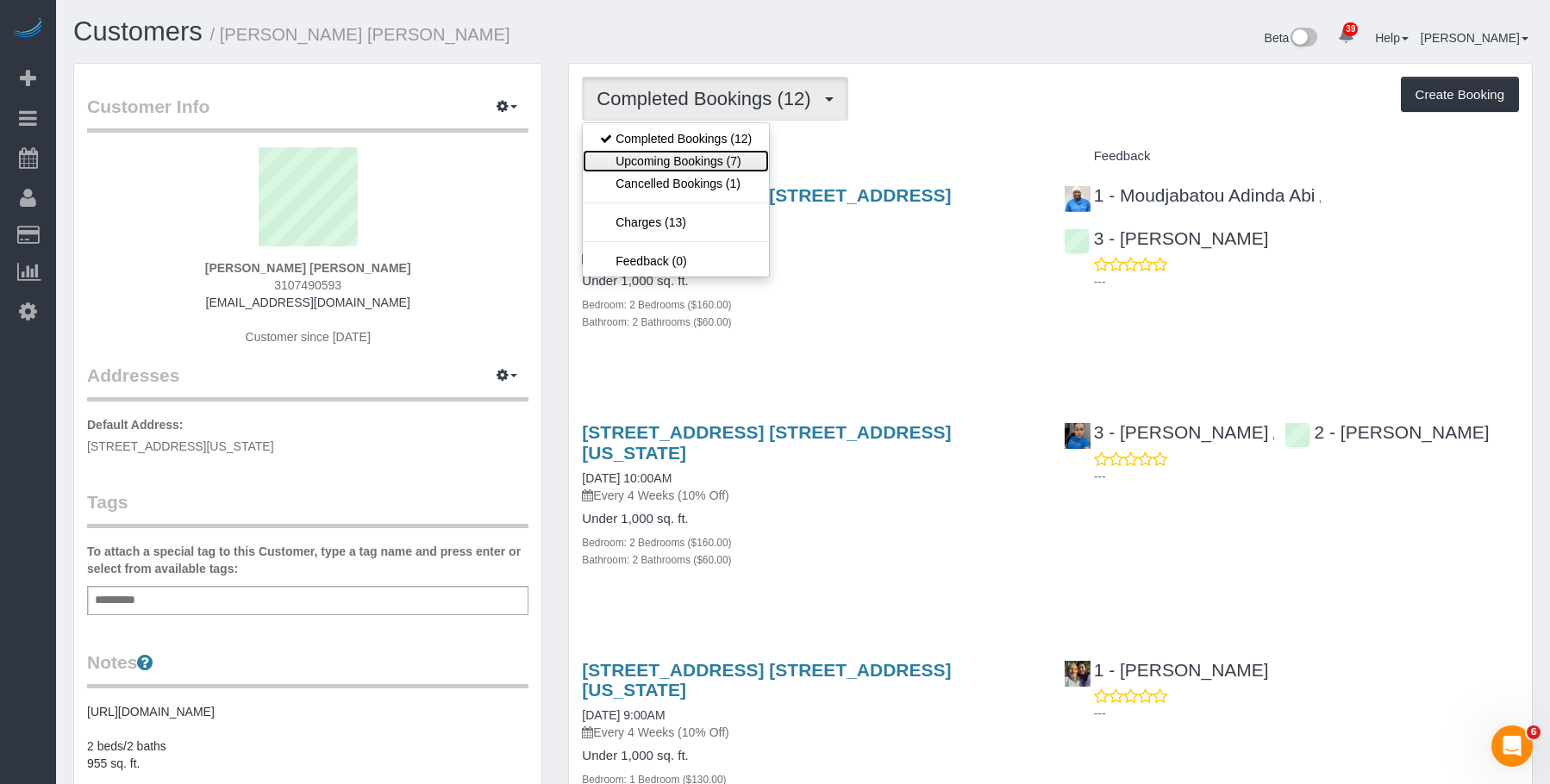
click at [656, 158] on link "Upcoming Bookings (7)" at bounding box center [675, 161] width 186 height 22
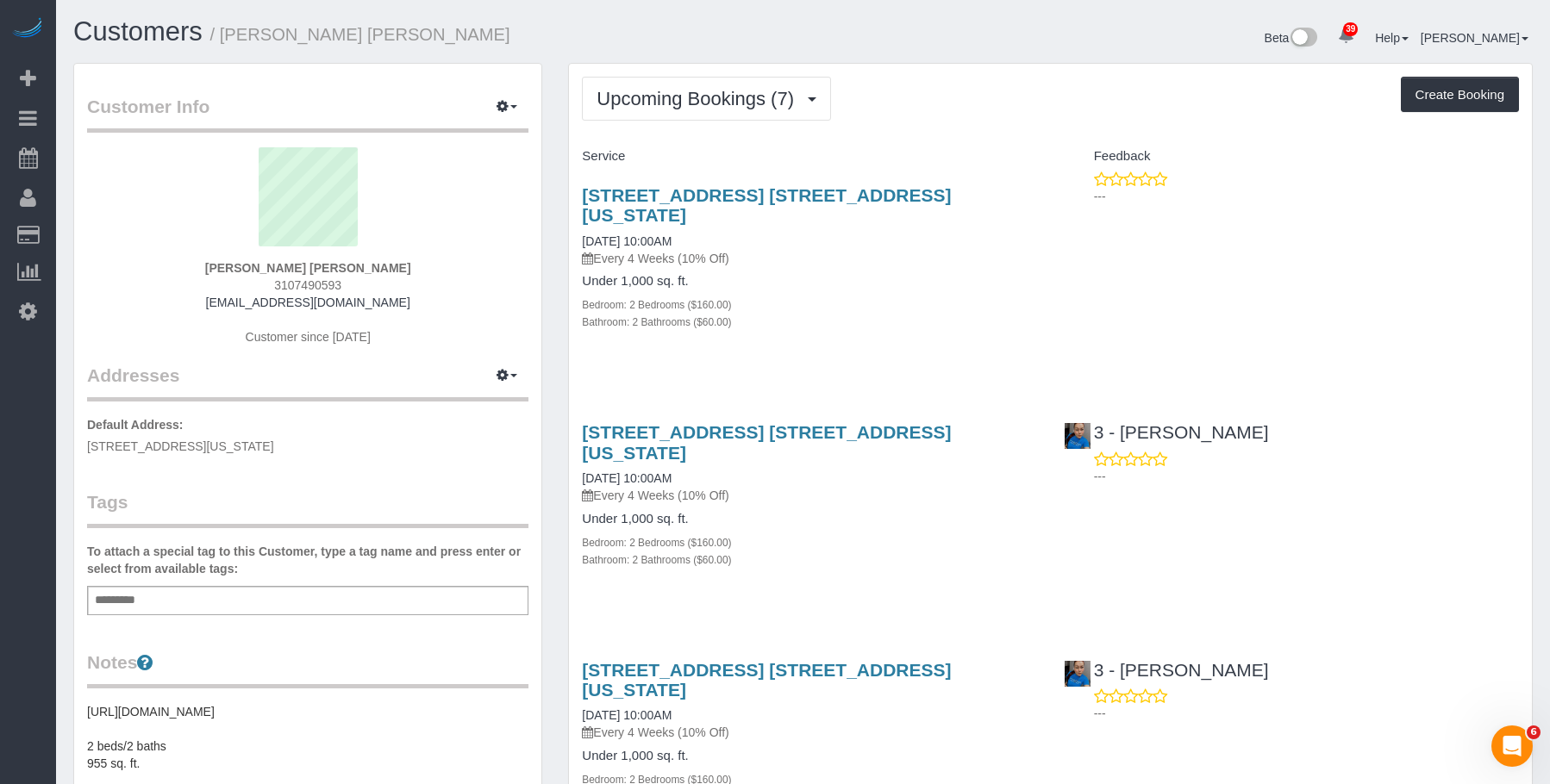
click at [814, 295] on div "Bedroom: 2 Bedrooms ($160.00)" at bounding box center [809, 303] width 455 height 17
drag, startPoint x: 894, startPoint y: 270, endPoint x: 873, endPoint y: 313, distance: 47.9
click at [894, 274] on div "Under 1,000 sq. ft. Bedroom: 2 Bedrooms ($160.00) Bathroom: 2 Bathrooms ($60.00)" at bounding box center [809, 301] width 455 height 56
drag, startPoint x: 951, startPoint y: 317, endPoint x: 945, endPoint y: 343, distance: 26.7
click at [951, 317] on div "20 West 64th Street, Apt. 9l, New York, NY 10023 10/22/2025 10:00AM Every 4 Wee…" at bounding box center [809, 268] width 481 height 194
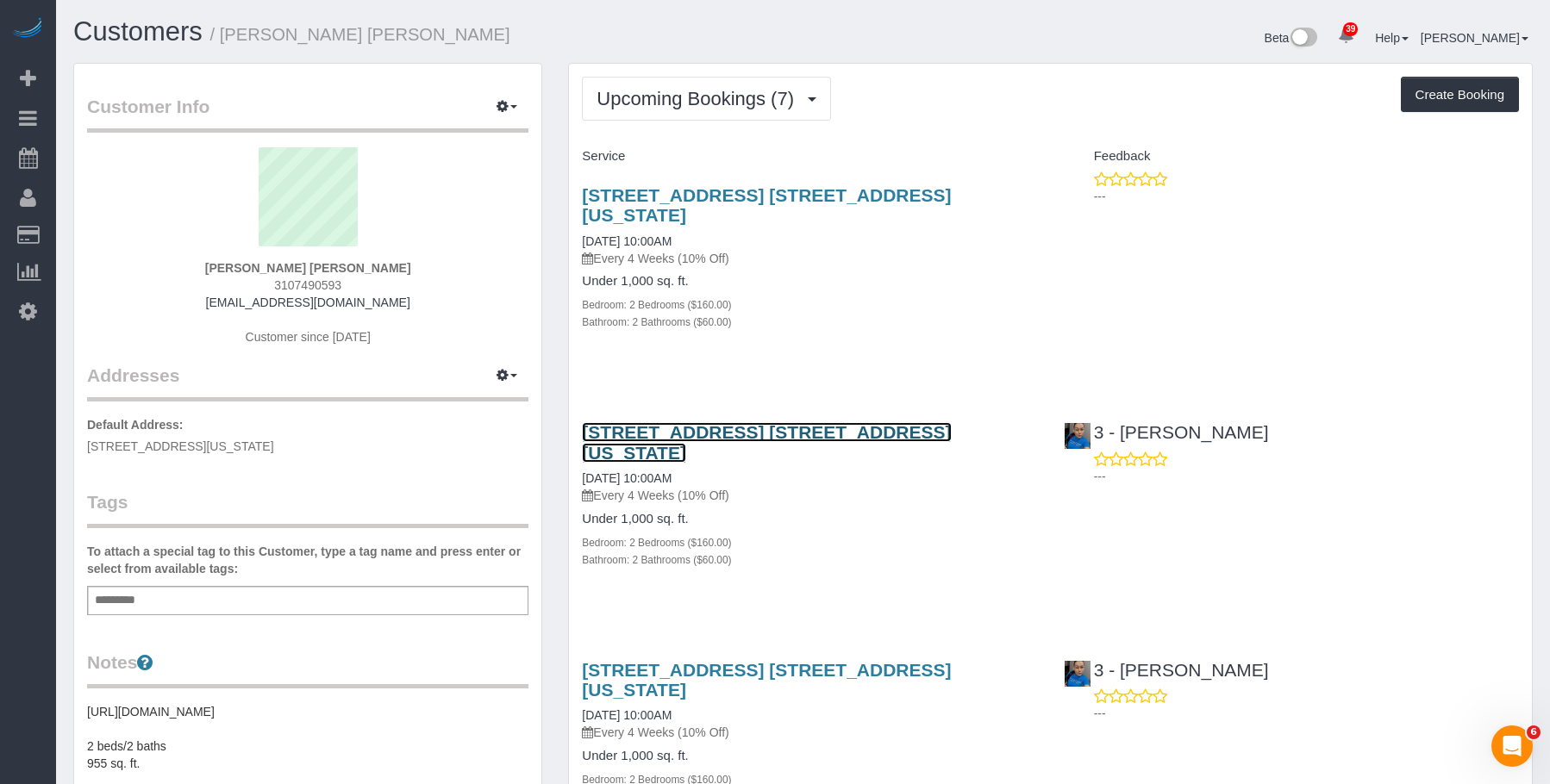
click at [913, 422] on link "20 West 64th Street, Apt. 9l, New York, NY 10023" at bounding box center [766, 442] width 369 height 40
click at [717, 422] on link "20 West 64th Street, Apt. 9l, New York, NY 10023" at bounding box center [766, 442] width 369 height 40
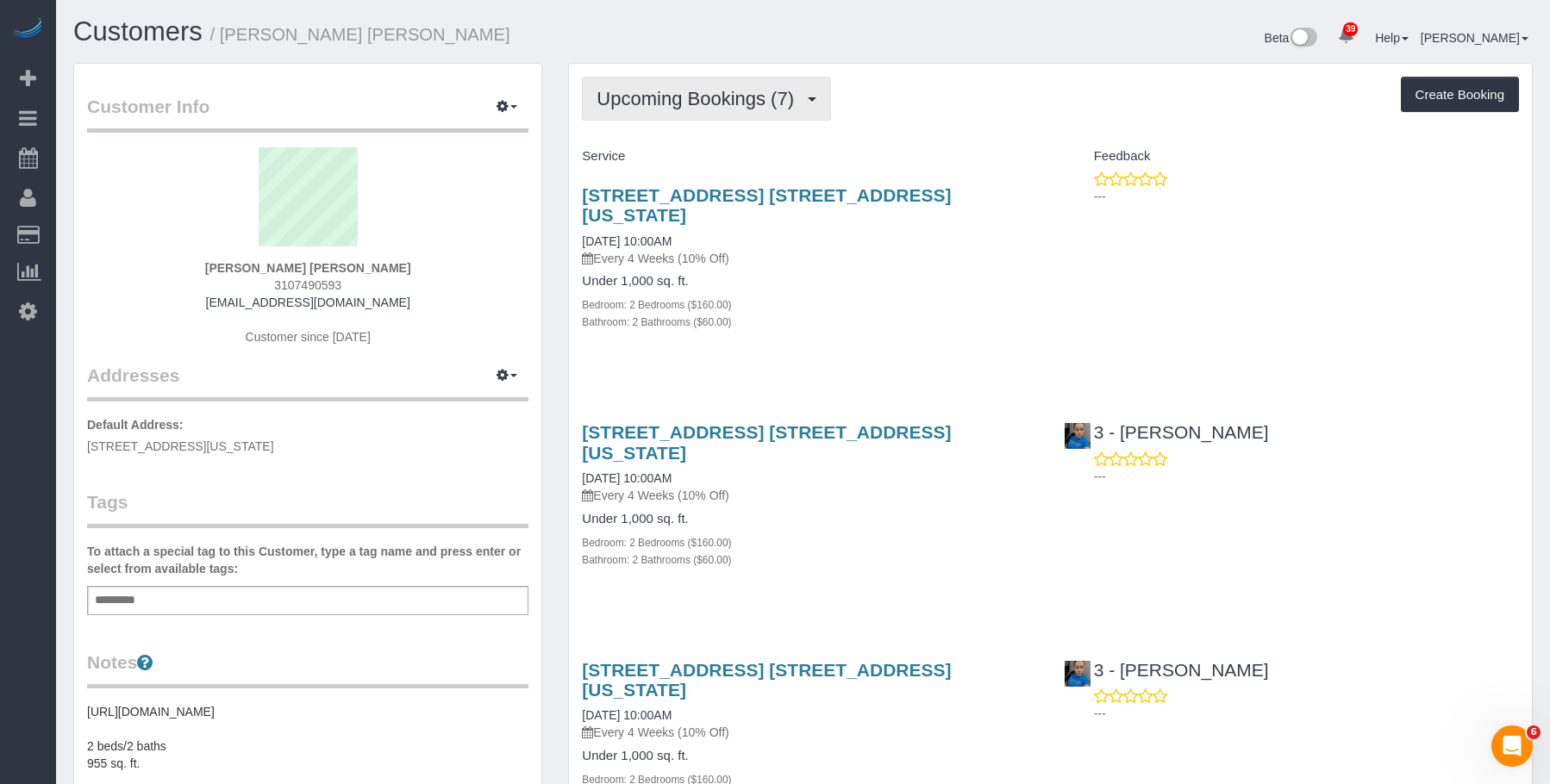
drag, startPoint x: 700, startPoint y: 101, endPoint x: 673, endPoint y: 160, distance: 64.9
click at [699, 100] on span "Upcoming Bookings (7)" at bounding box center [700, 99] width 206 height 21
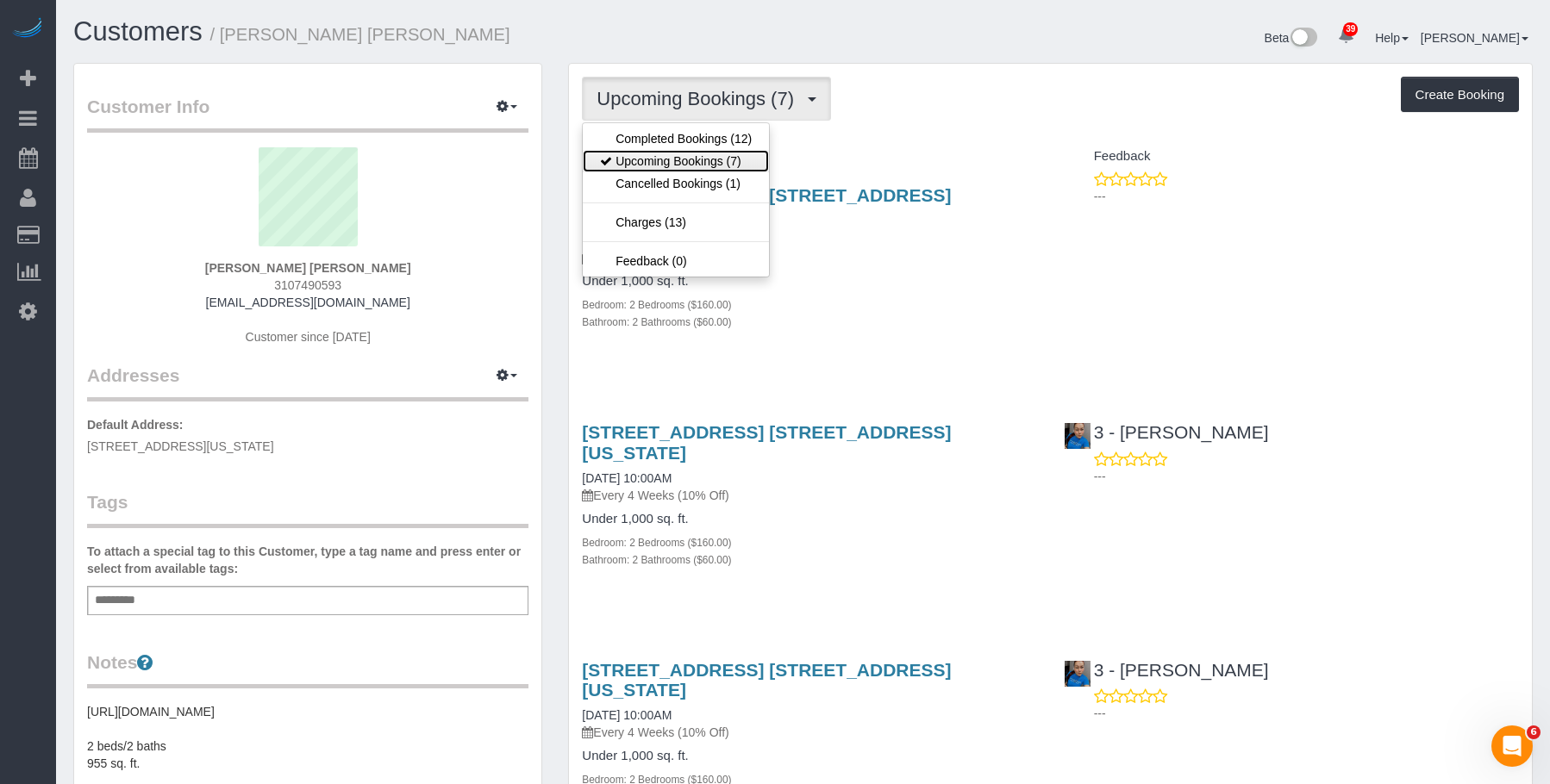
click at [674, 161] on link "Upcoming Bookings (7)" at bounding box center [675, 161] width 186 height 22
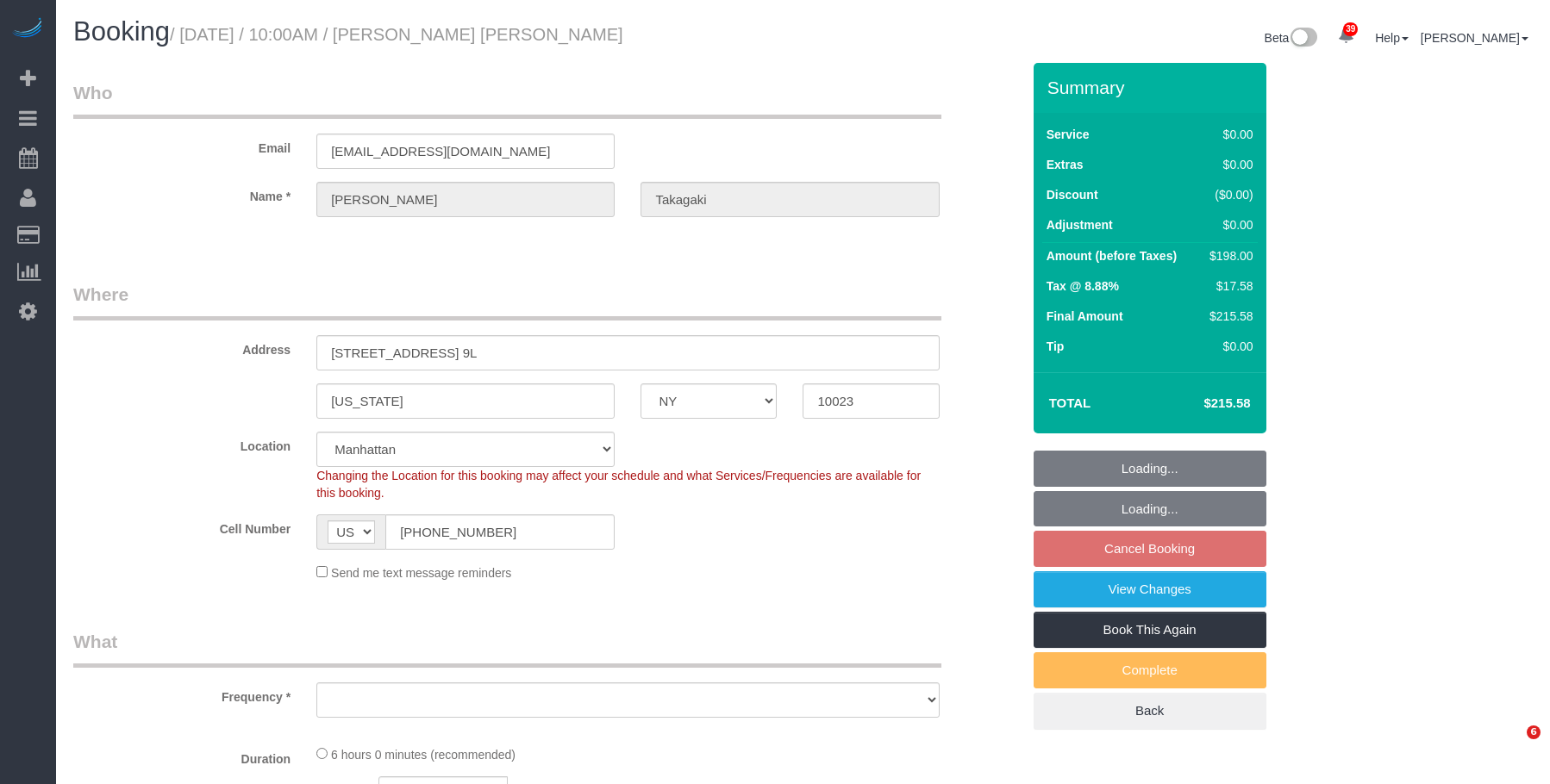
select select "NY"
drag, startPoint x: 751, startPoint y: 158, endPoint x: 706, endPoint y: 294, distance: 143.3
click at [751, 158] on div "Email [EMAIL_ADDRESS][DOMAIN_NAME]" at bounding box center [547, 124] width 973 height 89
select select "object:1065"
select select "string:stripe-pm_1Pv42p4VGloSiKo7AW19V9U9"
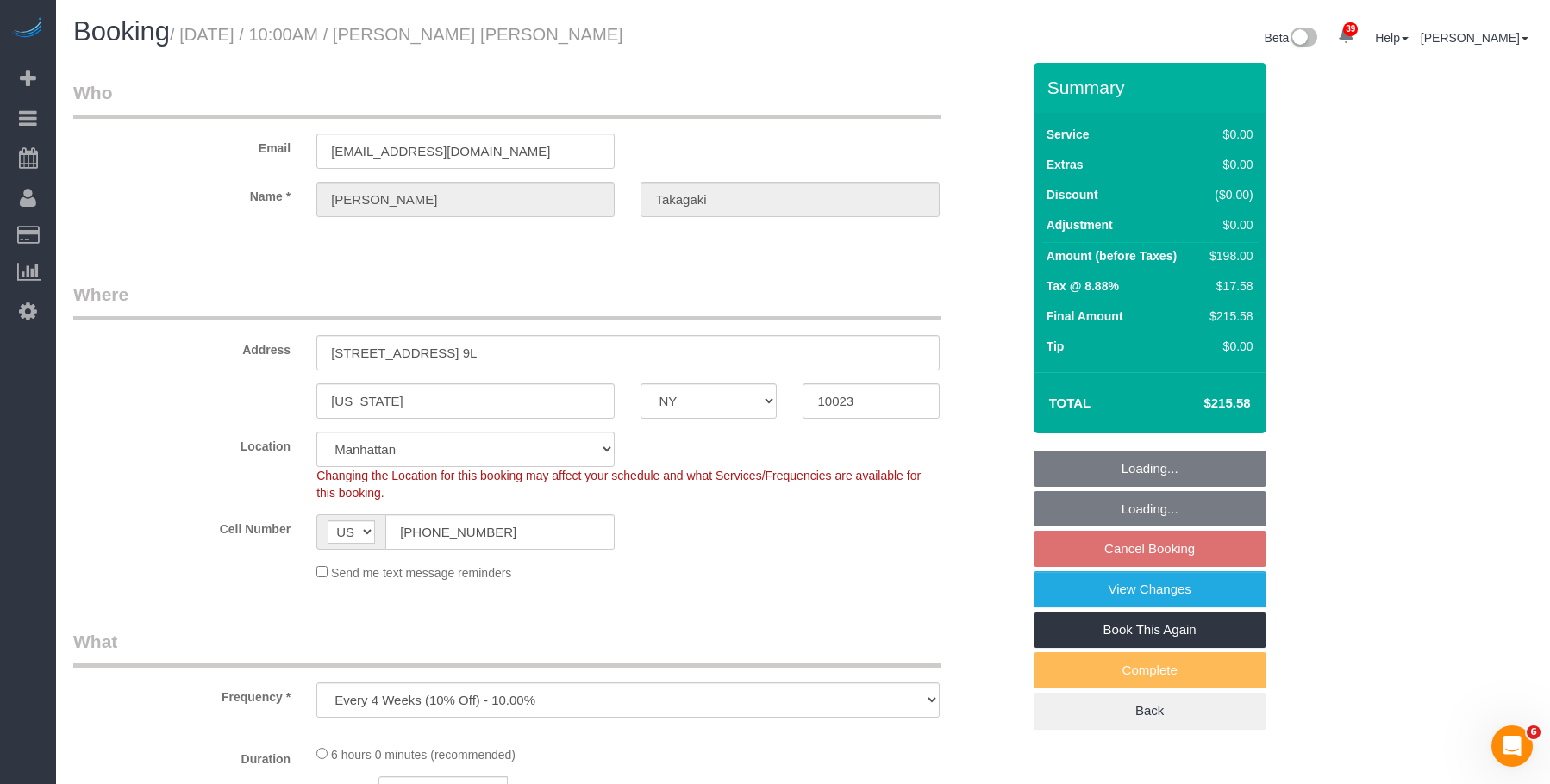
select select "2"
select select "spot3"
select select "number:89"
select select "number:90"
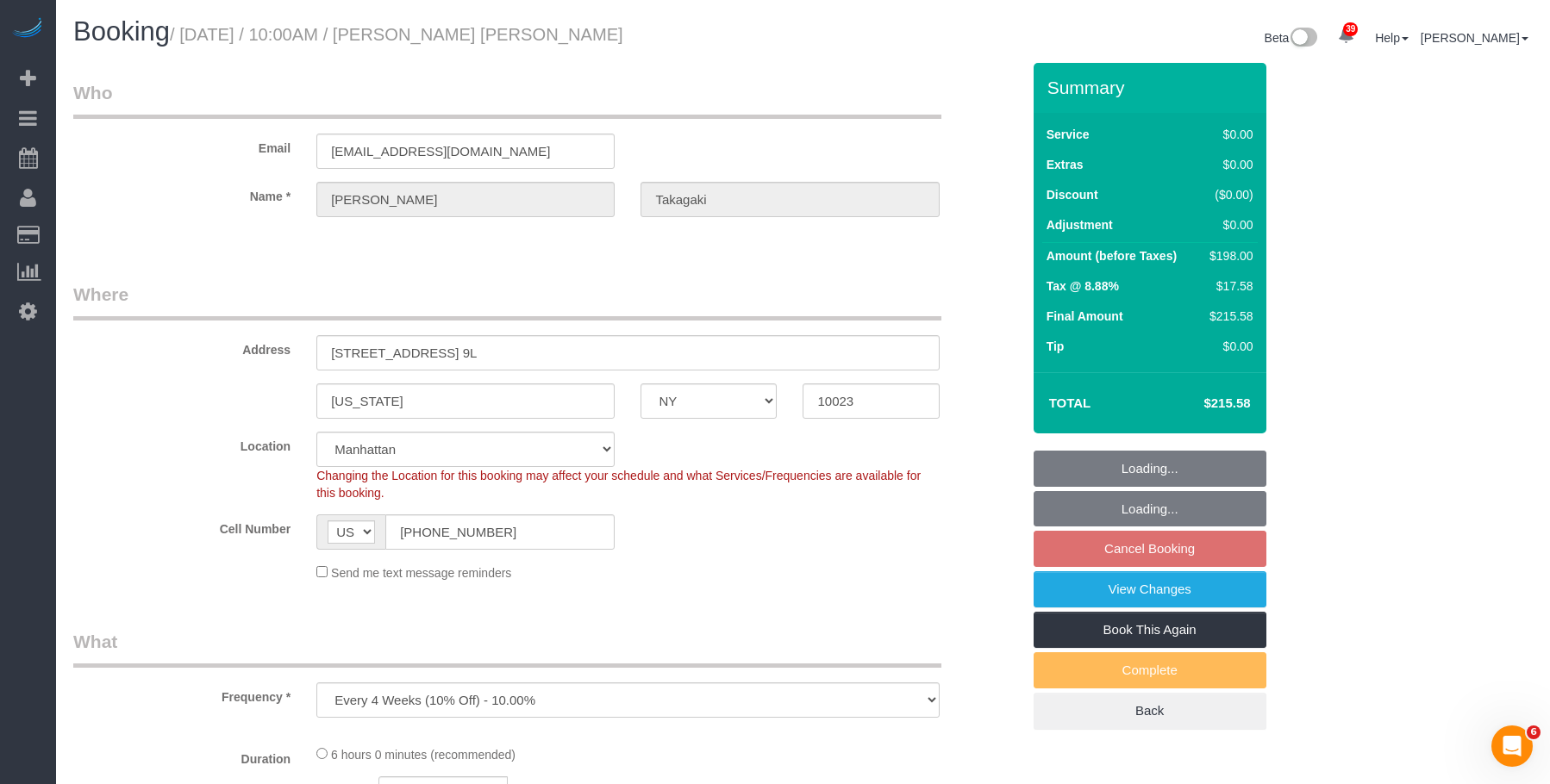
select select "number:15"
select select "number:6"
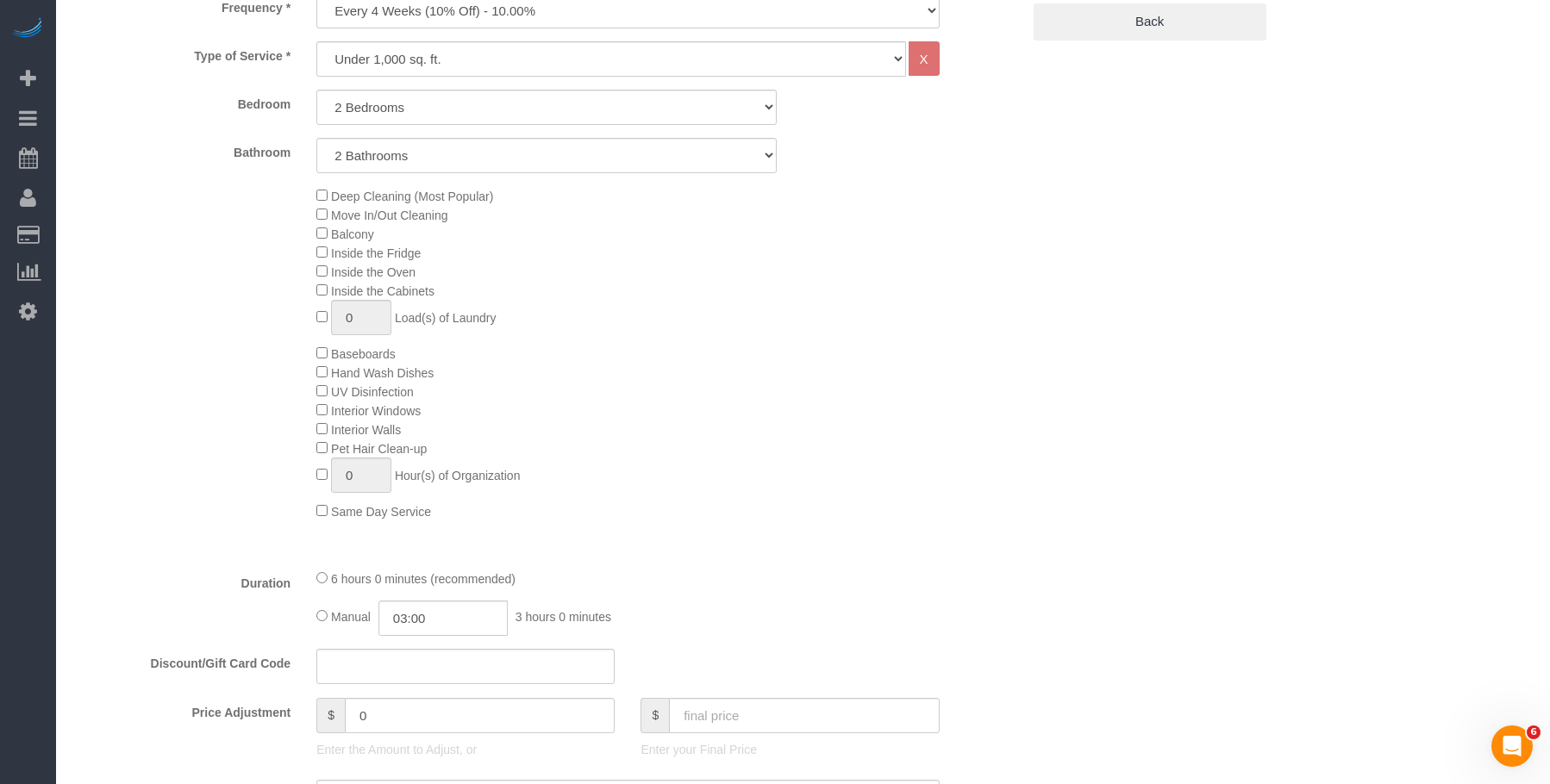
select select "2"
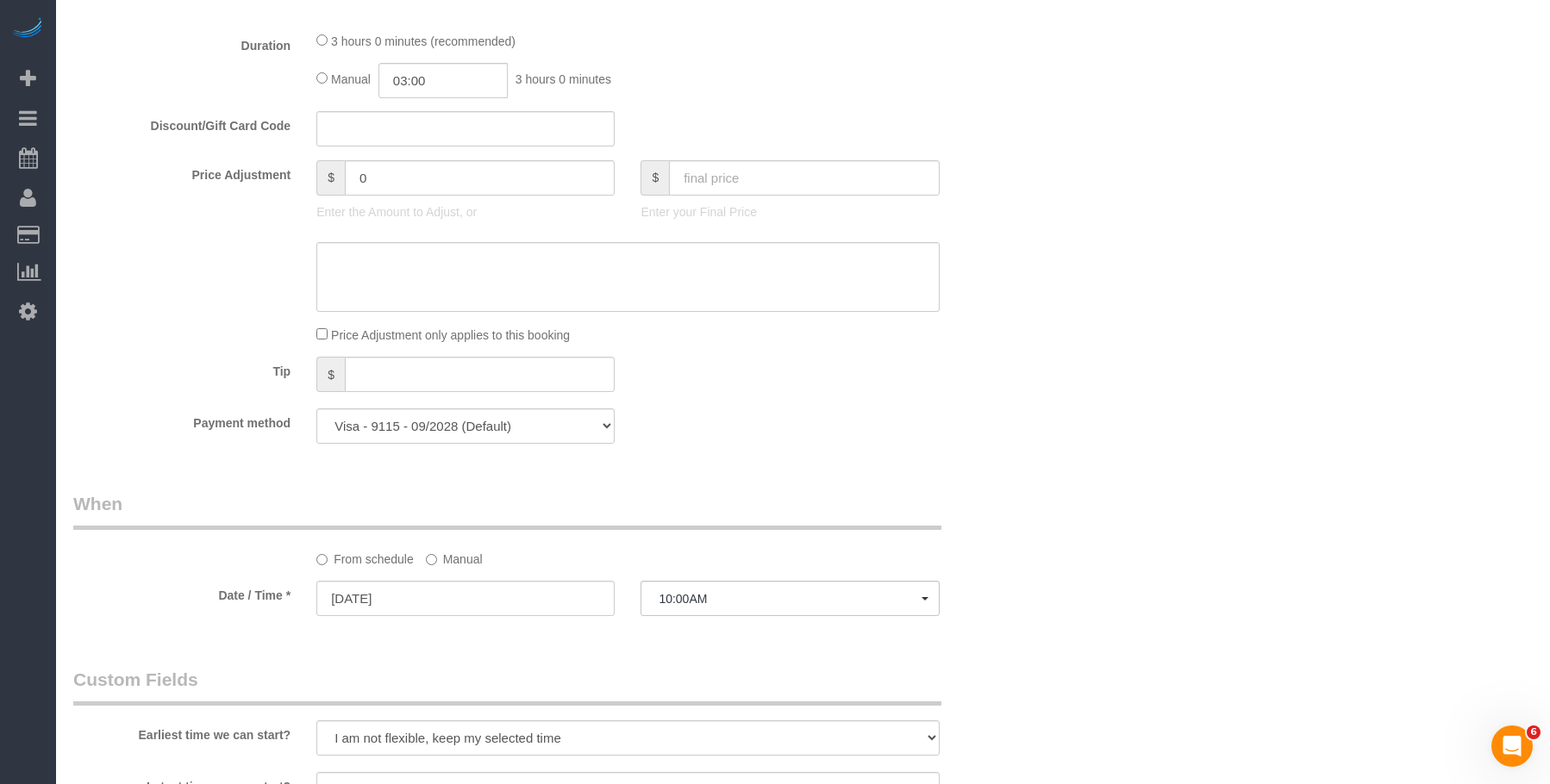
scroll to position [1723, 0]
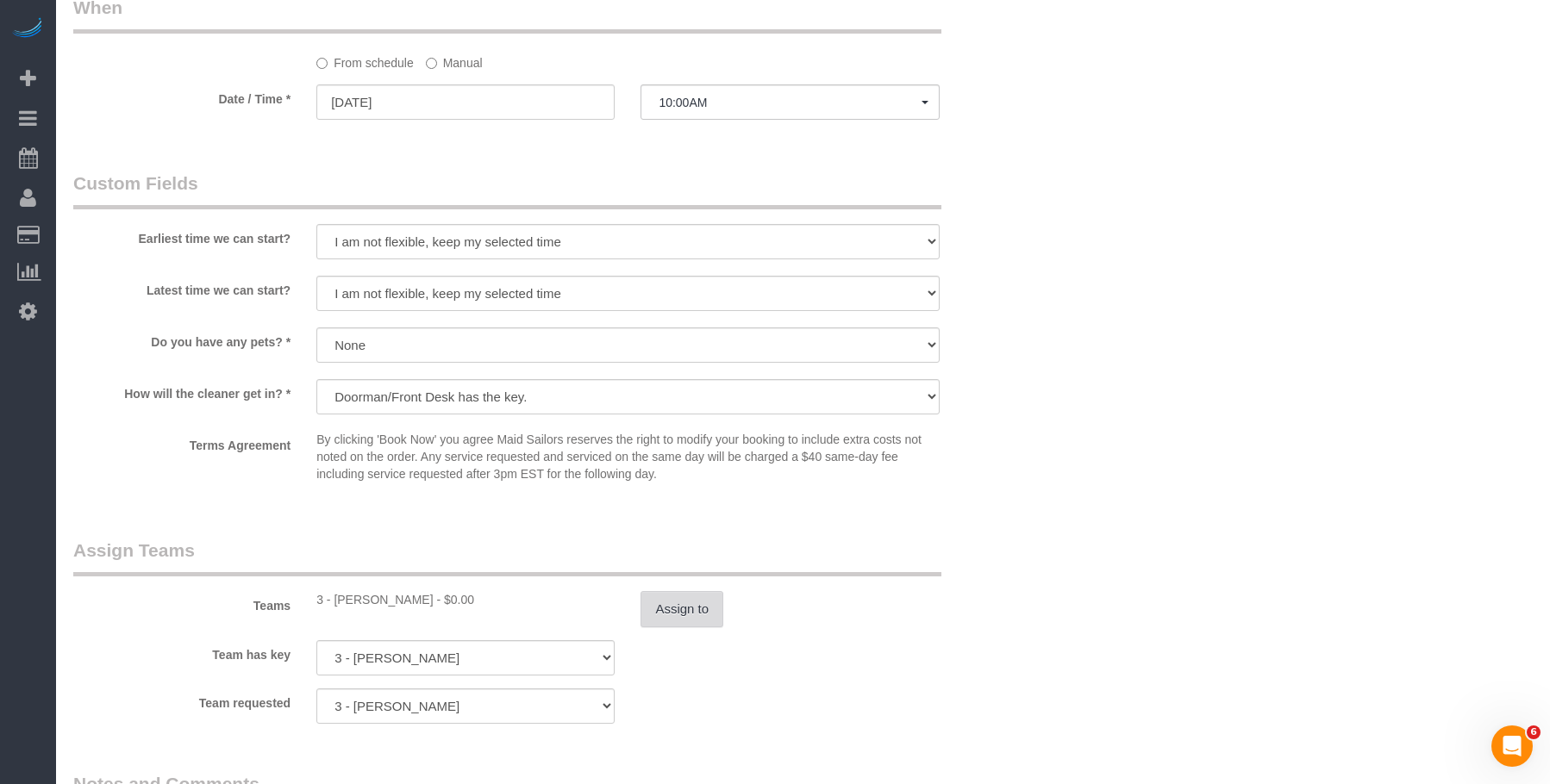
drag, startPoint x: 686, startPoint y: 583, endPoint x: 687, endPoint y: 596, distance: 13.0
click at [686, 584] on div "Teams 3 - [PERSON_NAME] - $0.00 Assign to" at bounding box center [547, 582] width 973 height 90
click at [694, 609] on button "Assign to" at bounding box center [681, 609] width 83 height 36
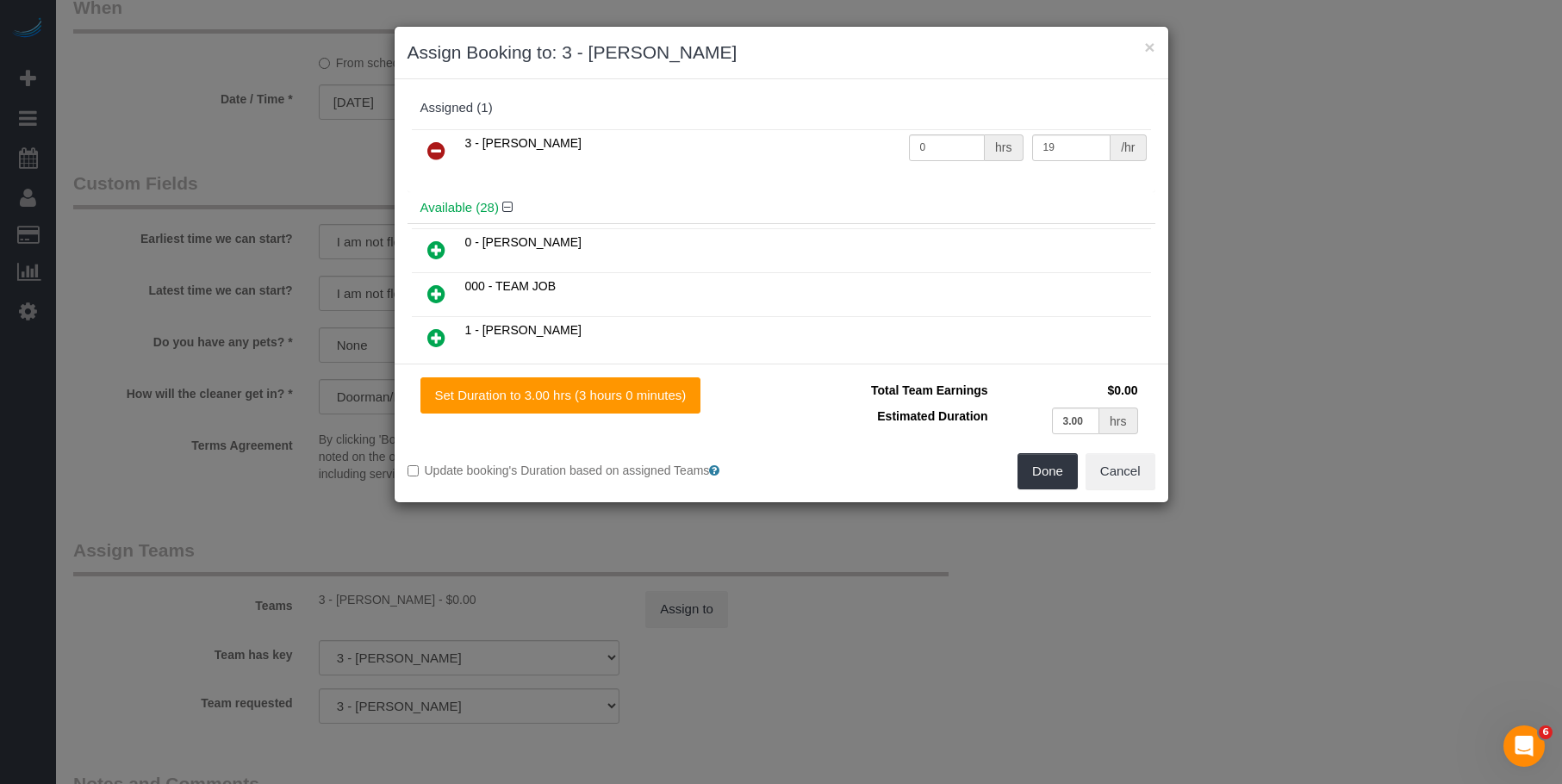
drag, startPoint x: 429, startPoint y: 147, endPoint x: 443, endPoint y: 149, distance: 14.1
click at [429, 147] on icon at bounding box center [437, 150] width 18 height 20
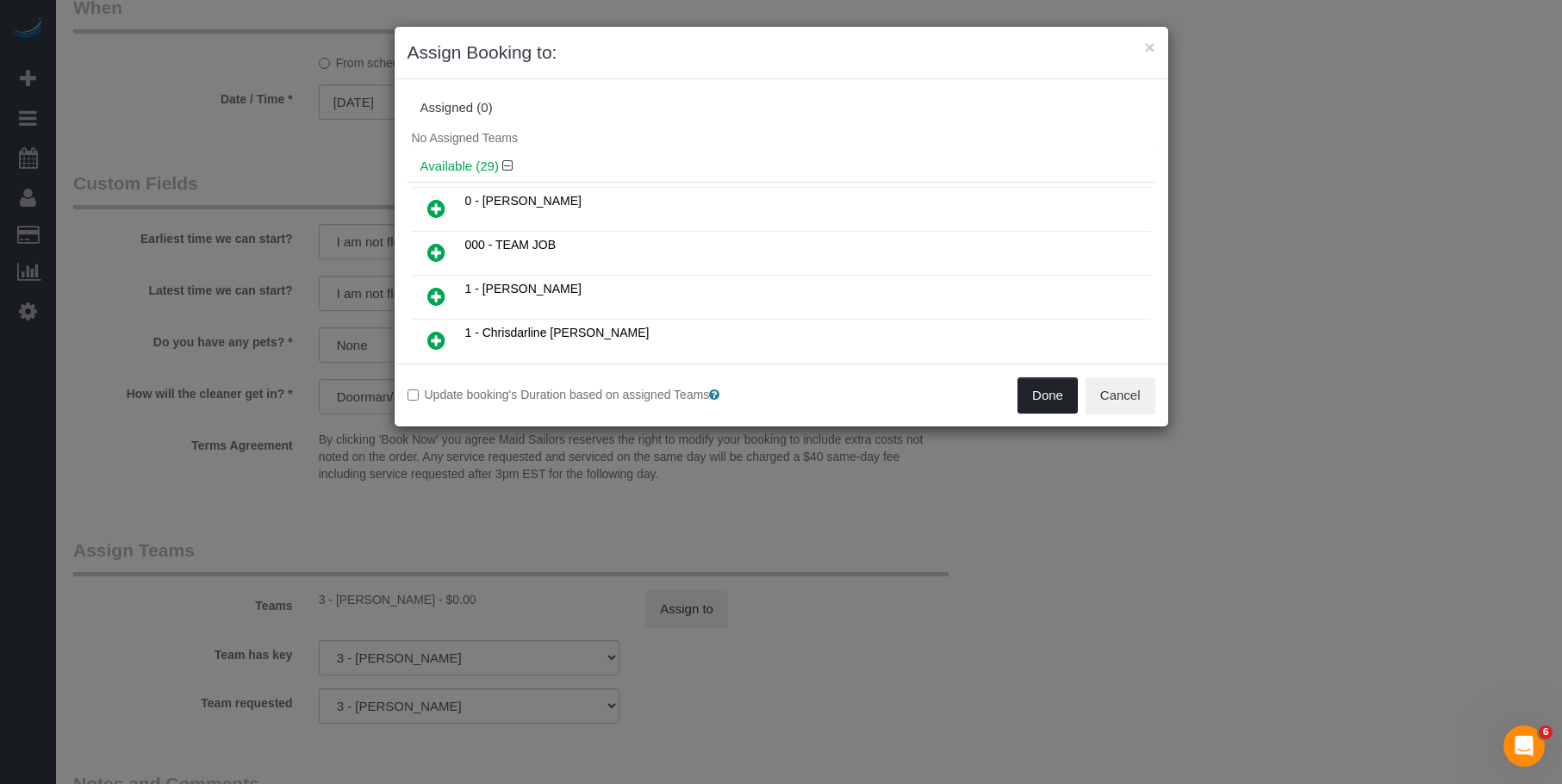
click at [1053, 403] on button "Done" at bounding box center [1048, 396] width 60 height 36
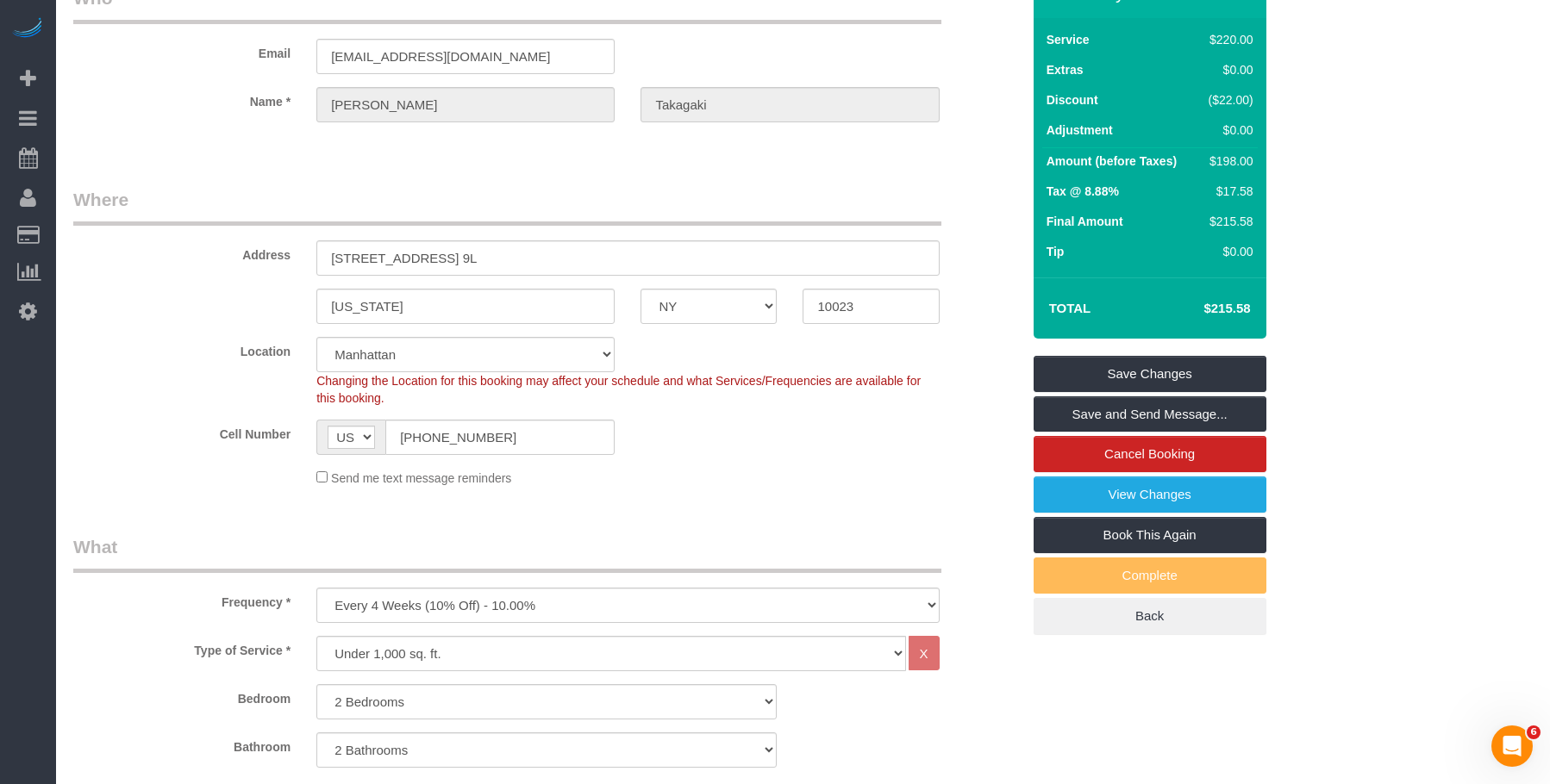
scroll to position [86, 0]
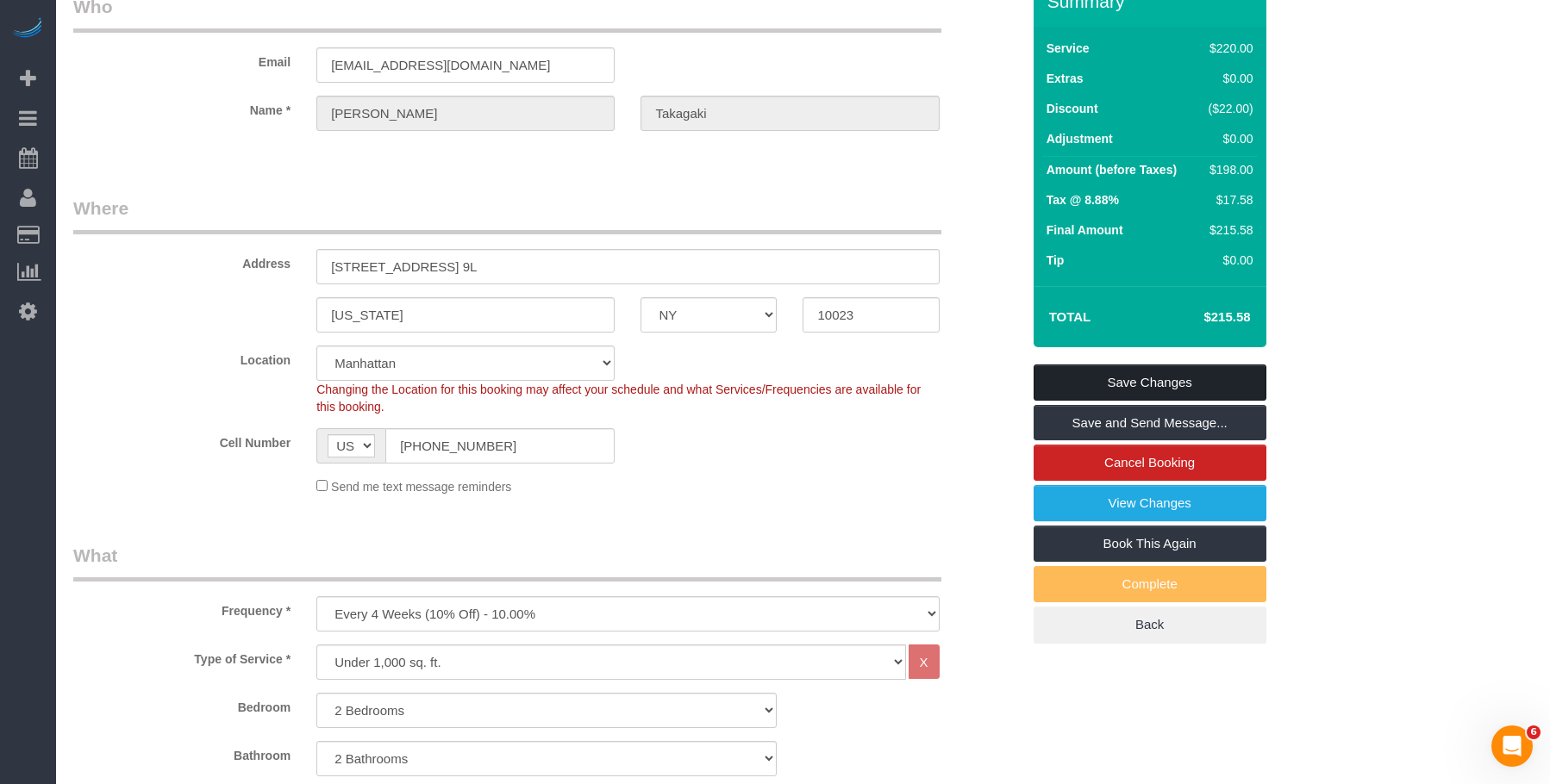
click at [1191, 381] on link "Save Changes" at bounding box center [1150, 382] width 233 height 36
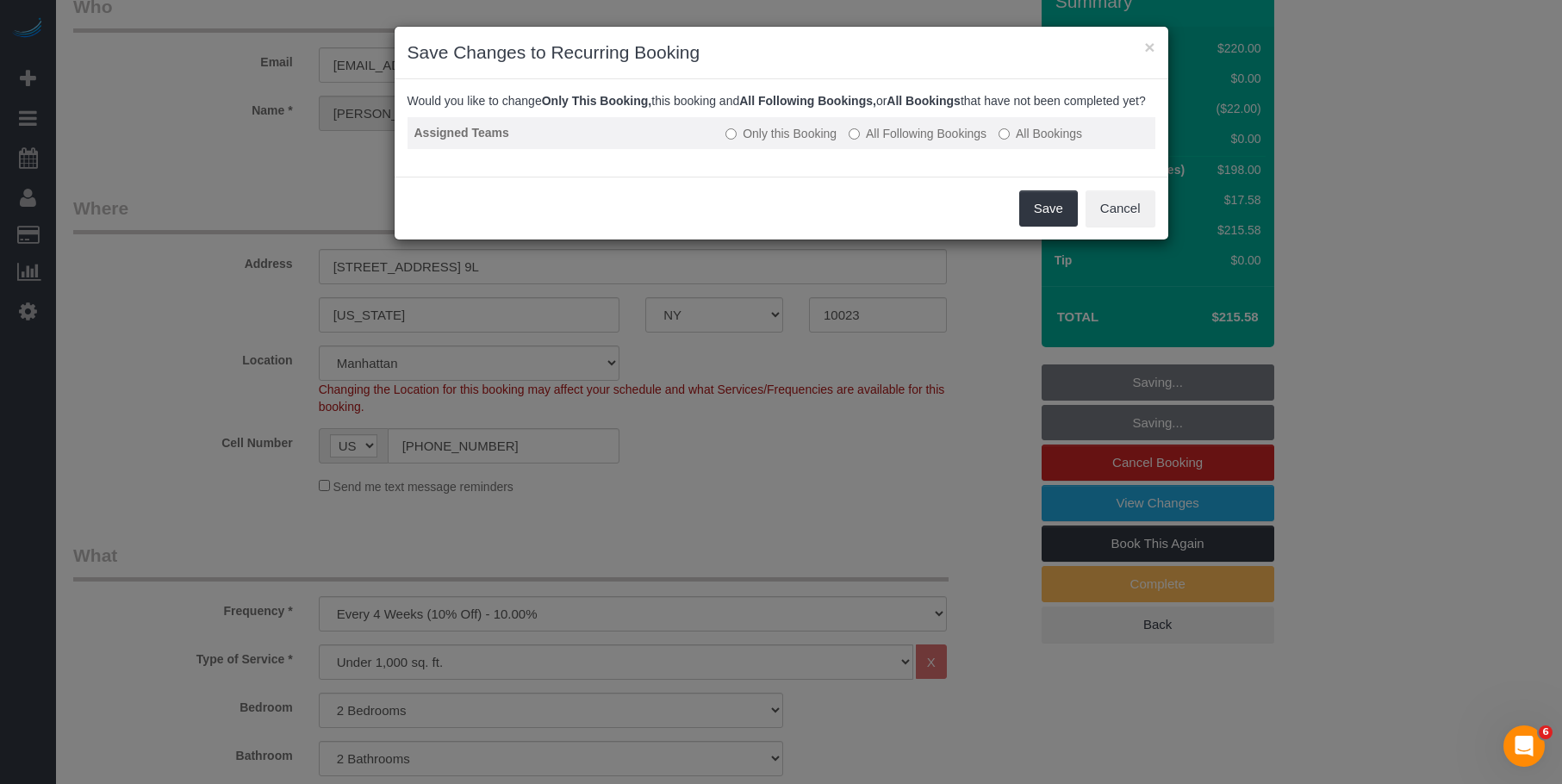
drag, startPoint x: 936, startPoint y: 148, endPoint x: 942, endPoint y: 155, distance: 9.2
click at [937, 142] on label "All Following Bookings" at bounding box center [917, 133] width 138 height 17
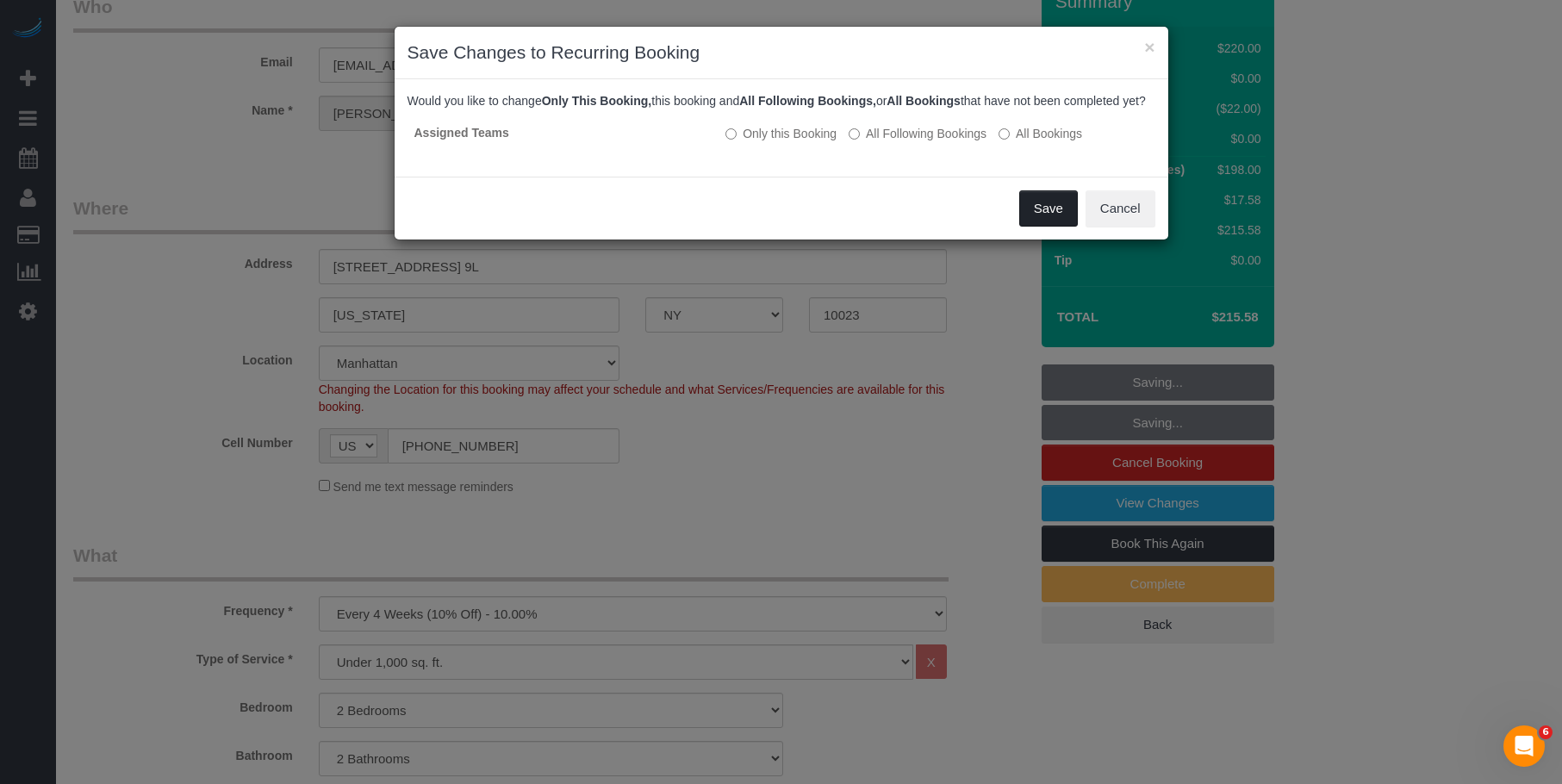
click at [1054, 227] on button "Save" at bounding box center [1049, 208] width 59 height 36
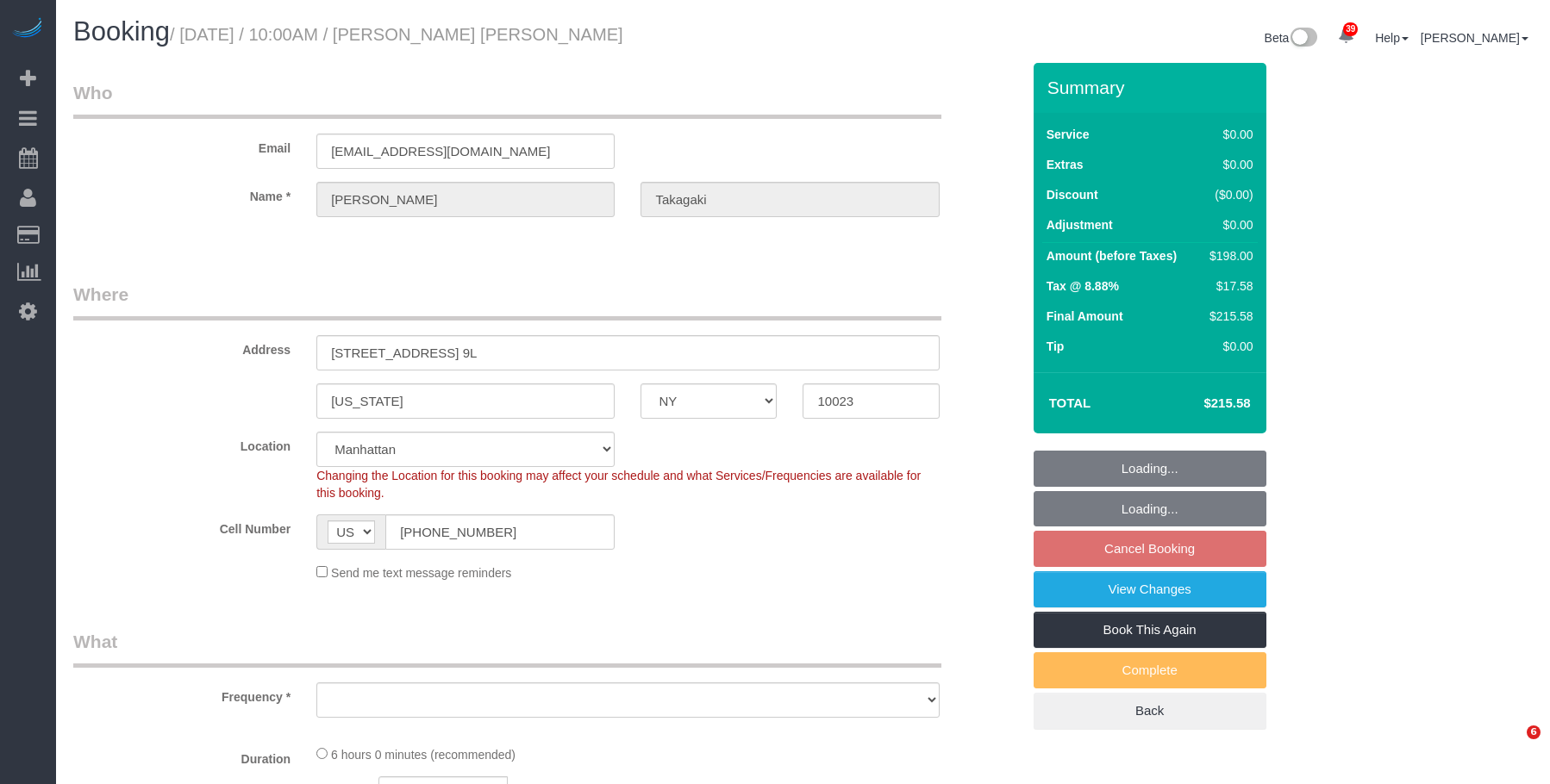
select select "NY"
select select "string:stripe-pm_1Pv42p4VGloSiKo7AW19V9U9"
select select "object:802"
select select "number:89"
select select "number:90"
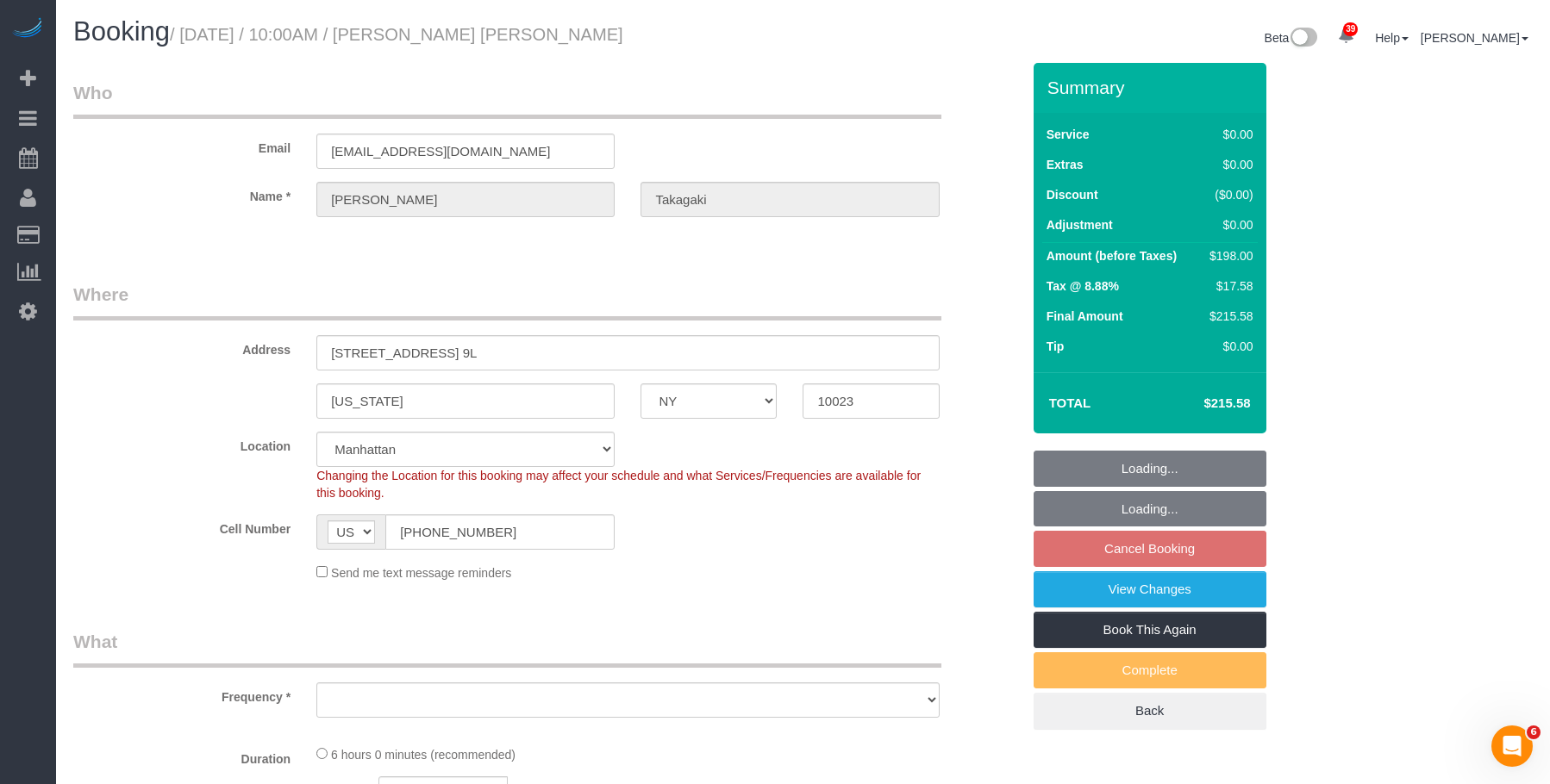
select select "number:15"
select select "number:6"
select select "object:1059"
select select "spot3"
select select "2"
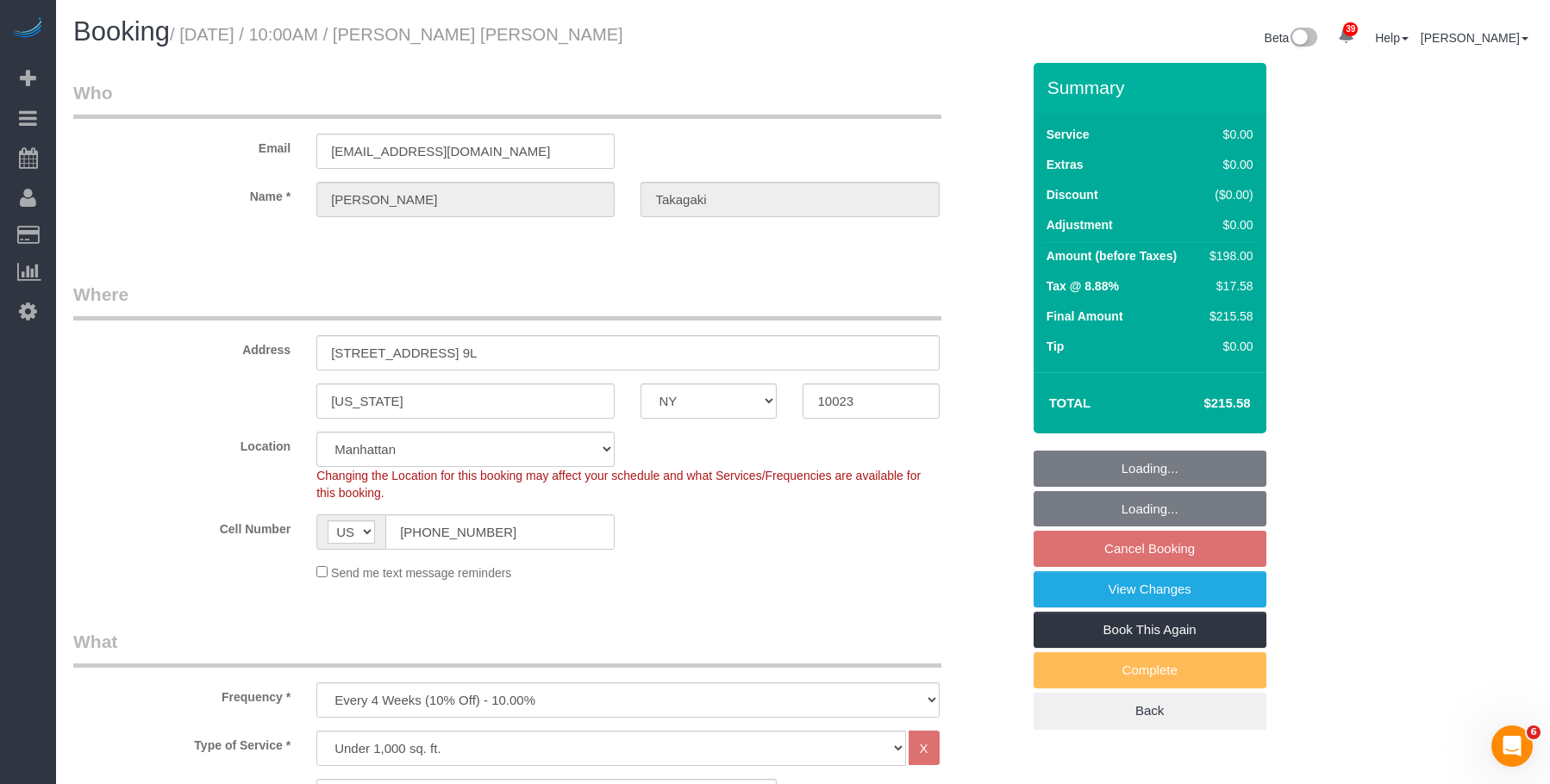
select select "2"
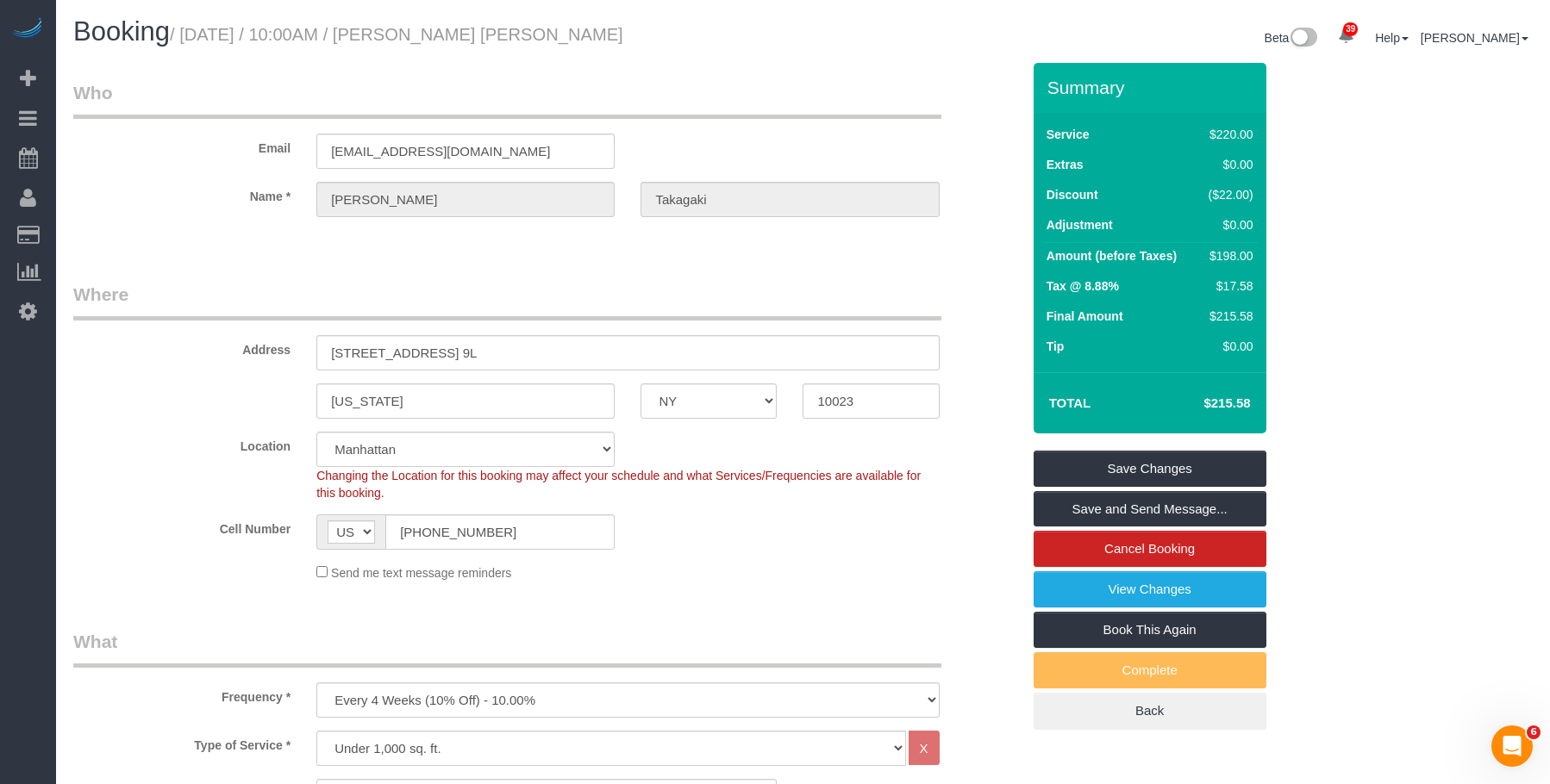
click at [508, 244] on fieldset "Who Email [EMAIL_ADDRESS][DOMAIN_NAME] Name * [PERSON_NAME] [PERSON_NAME][GEOGR…" at bounding box center [546, 164] width 947 height 167
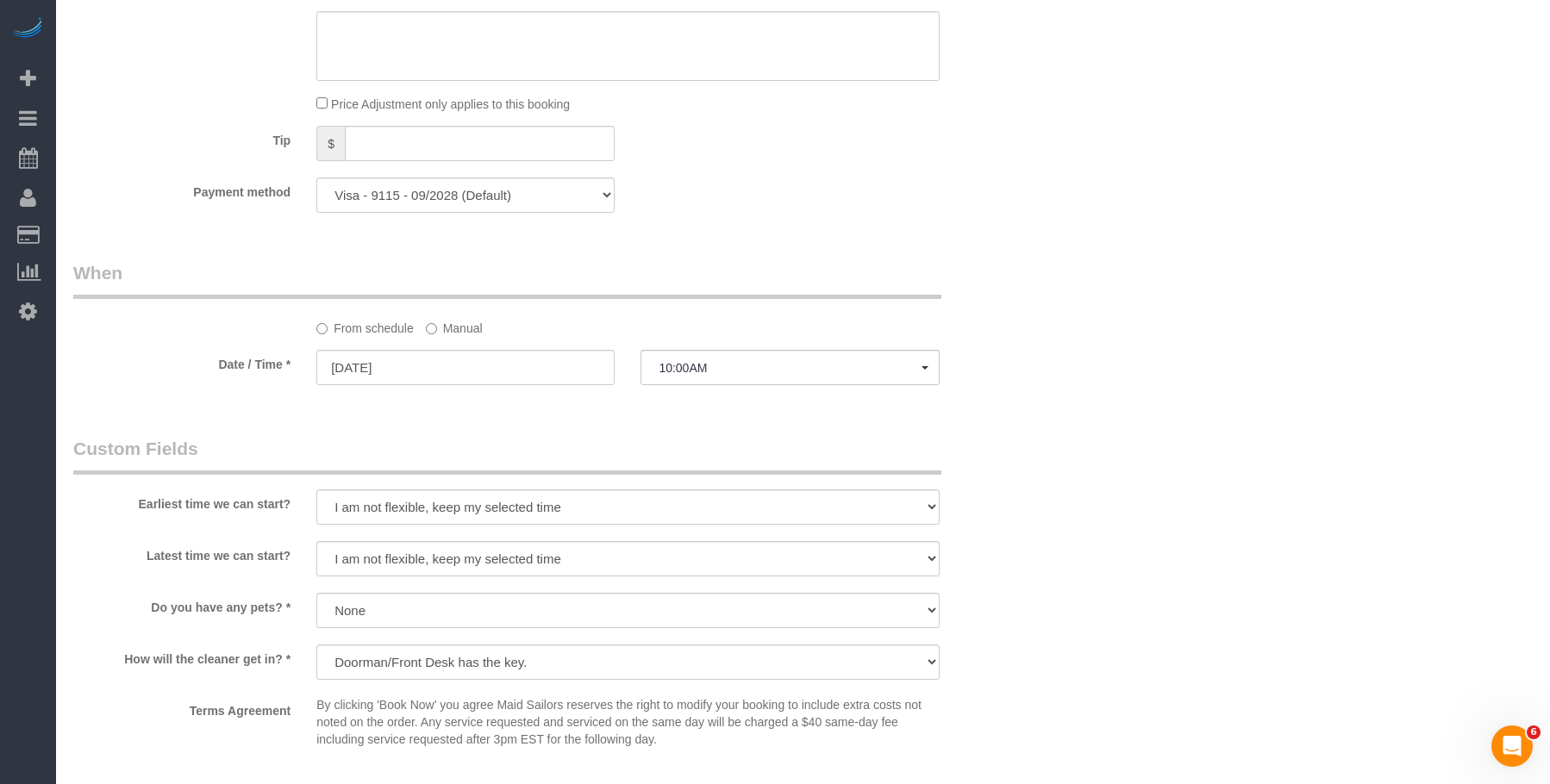
scroll to position [1465, 0]
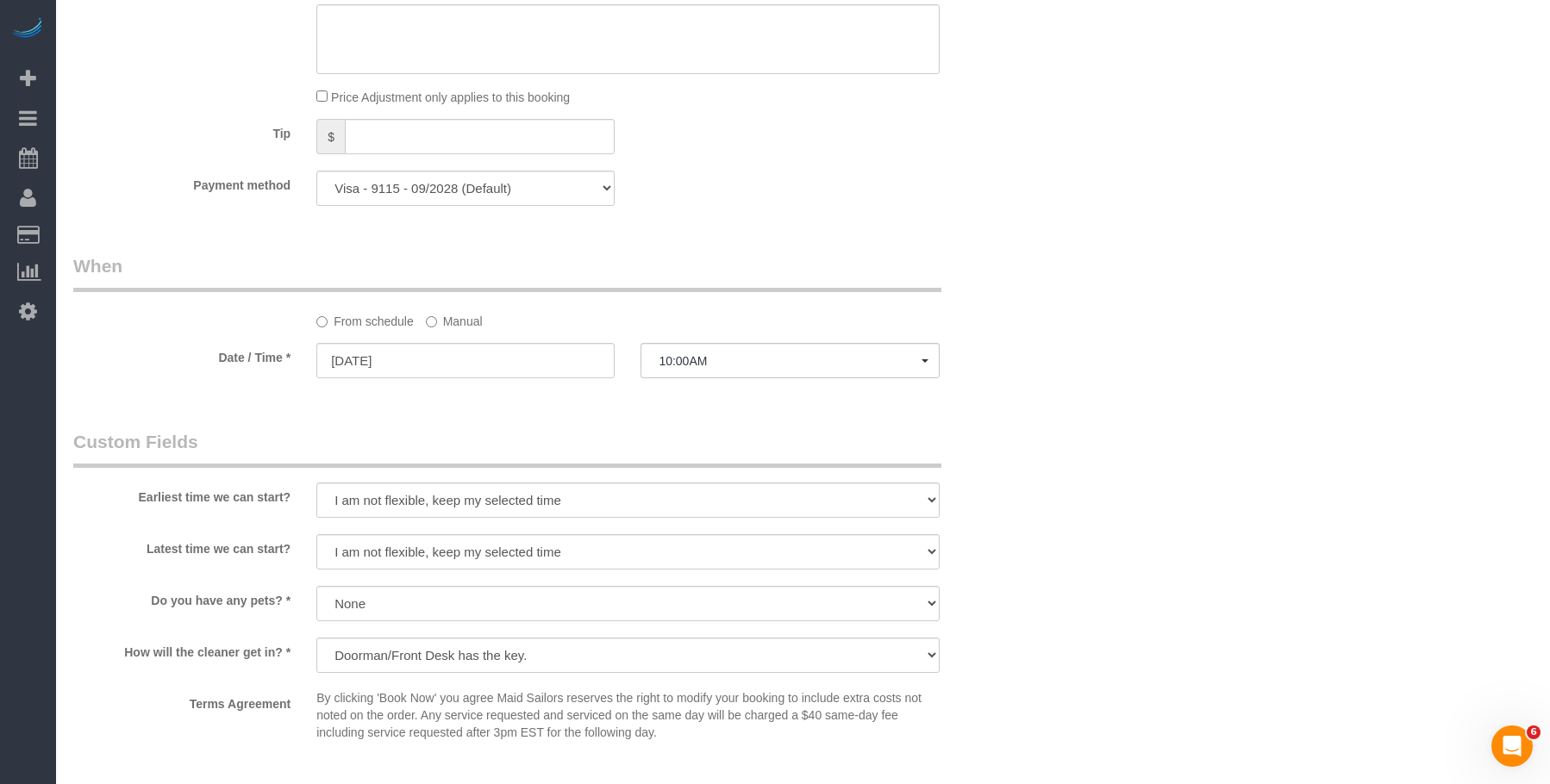
click at [478, 326] on label "Manual" at bounding box center [454, 318] width 57 height 23
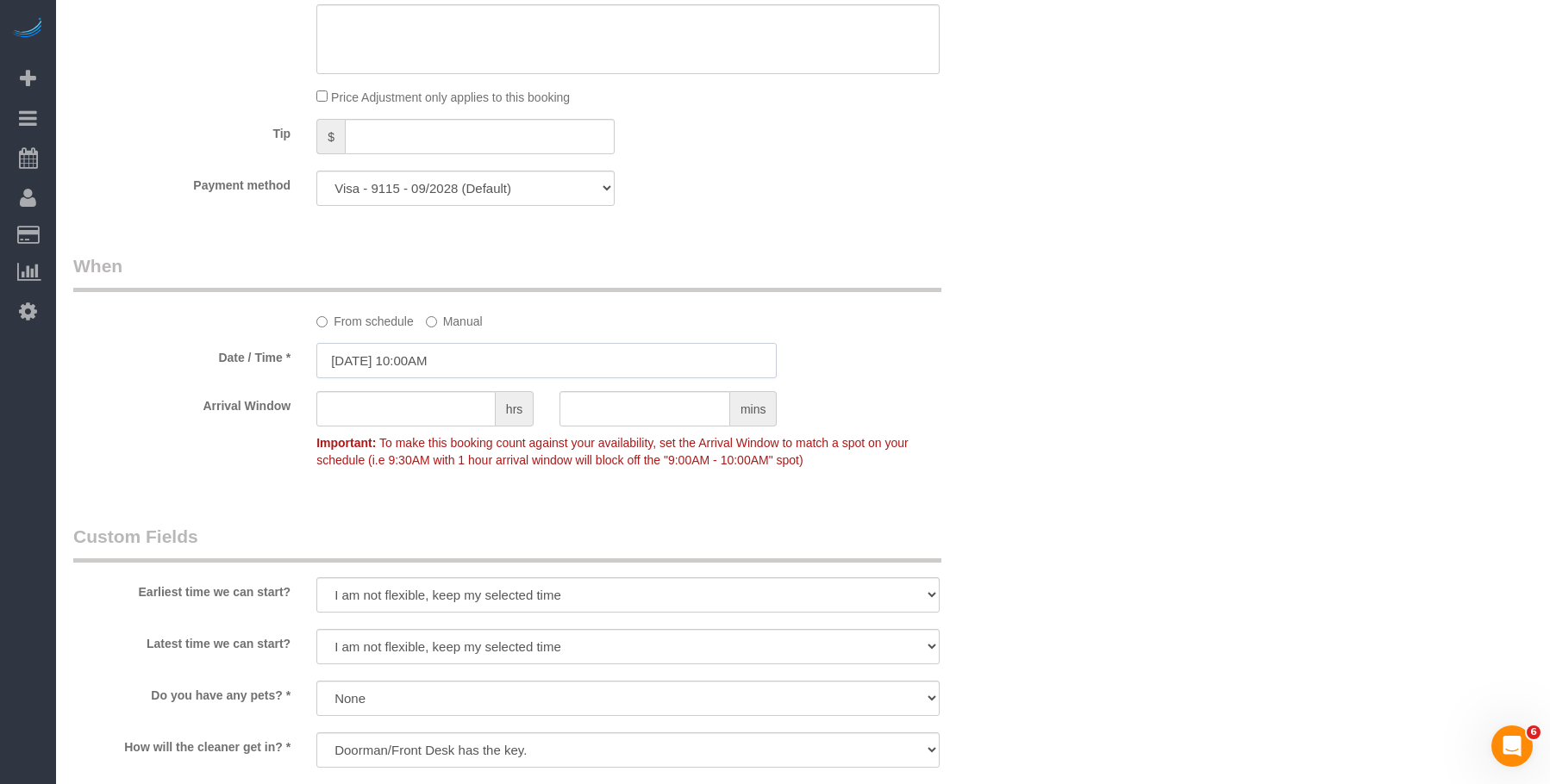
click at [508, 365] on input "[DATE] 10:00AM" at bounding box center [547, 361] width 461 height 36
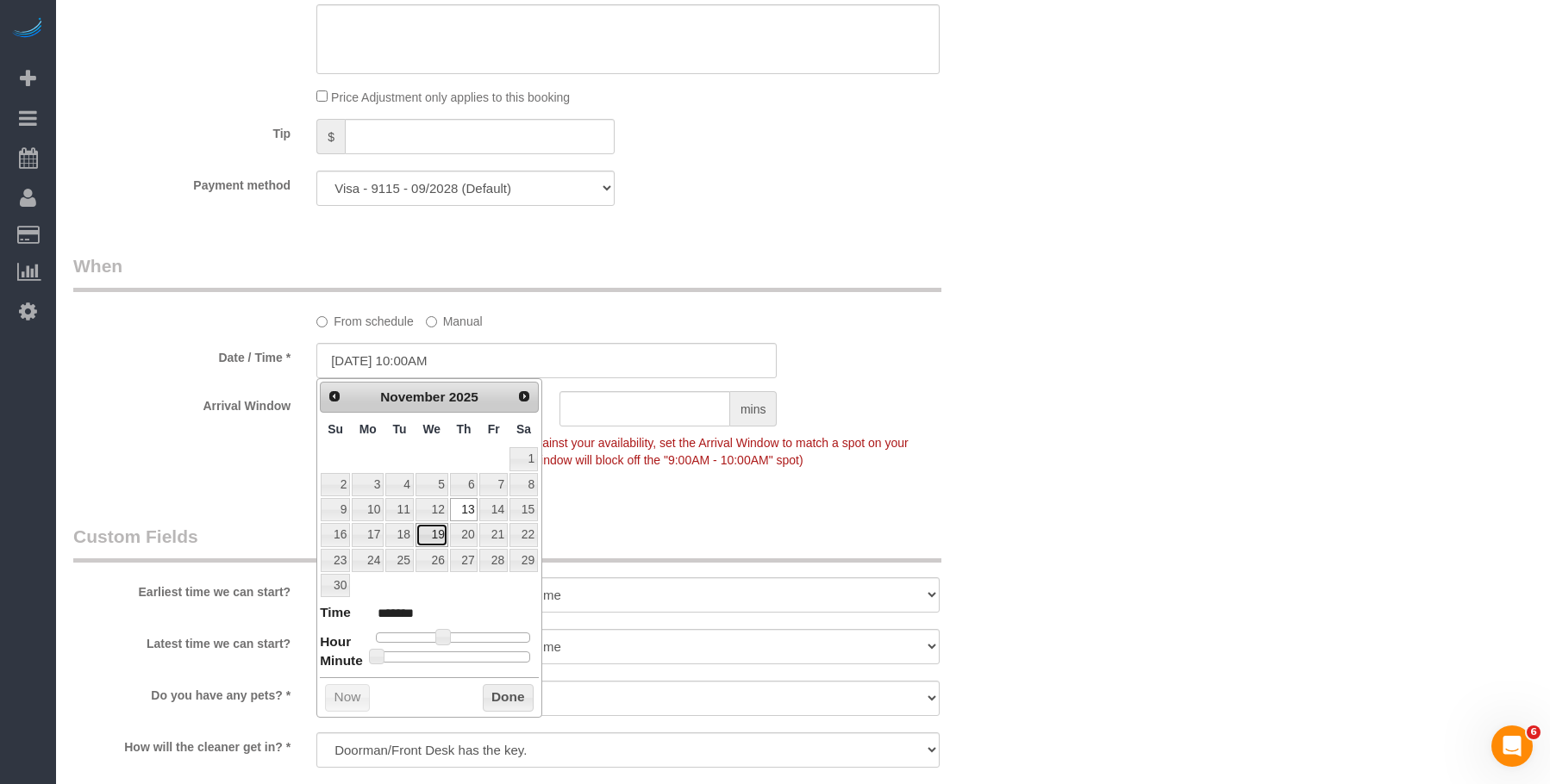
click at [433, 535] on link "19" at bounding box center [431, 534] width 33 height 23
type input "[DATE] 10:00AM"
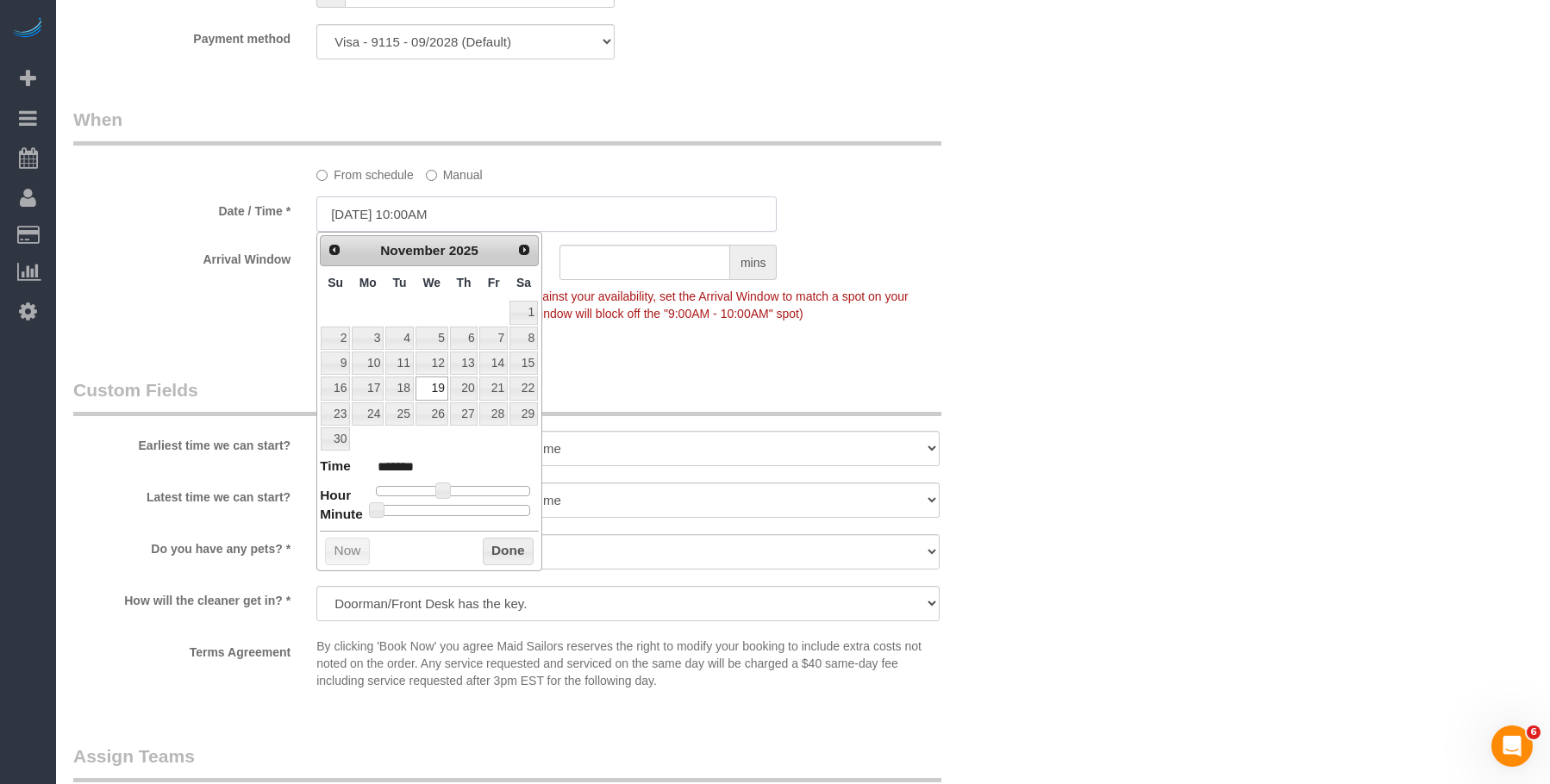
scroll to position [1723, 0]
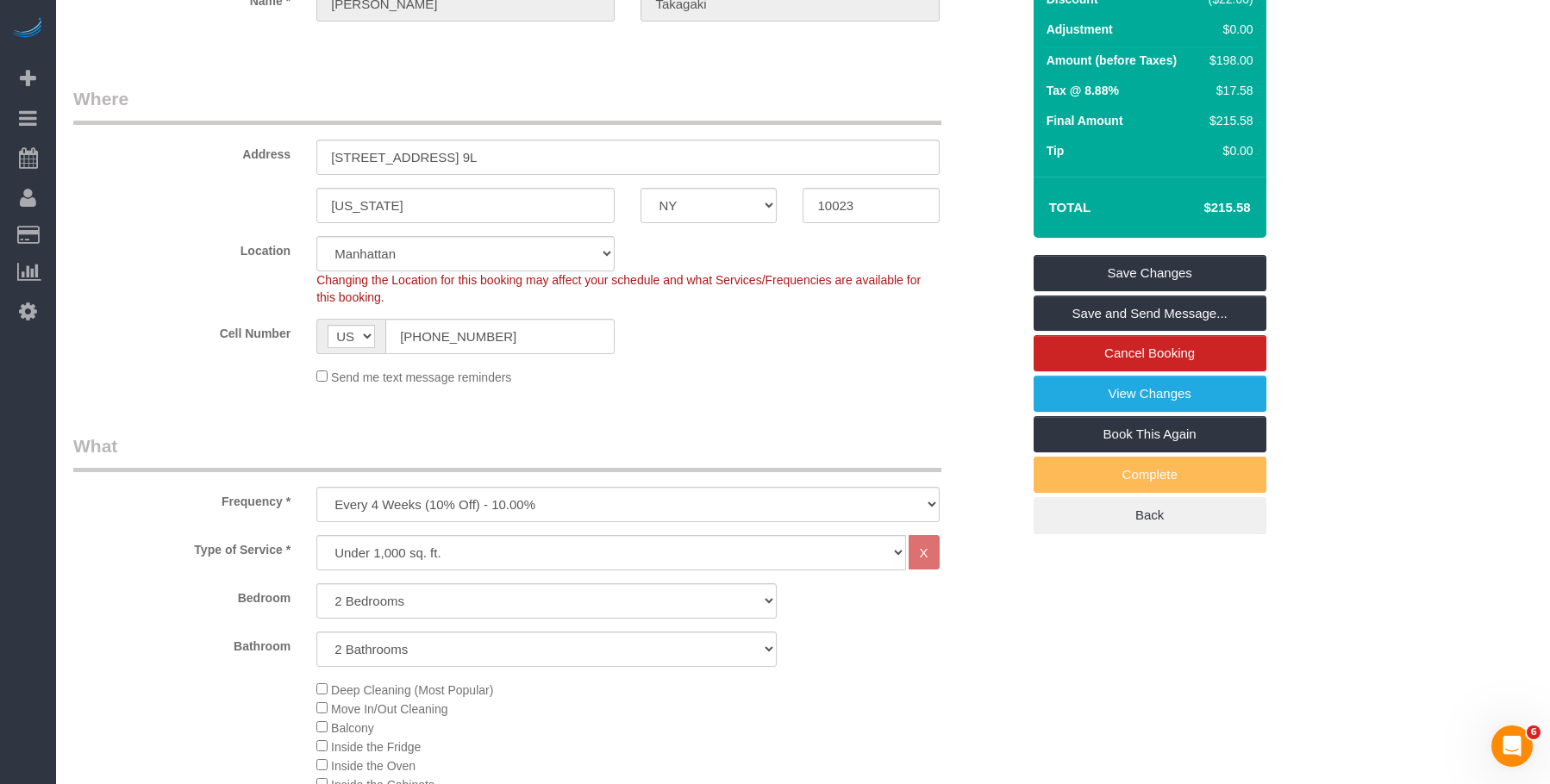
scroll to position [0, 0]
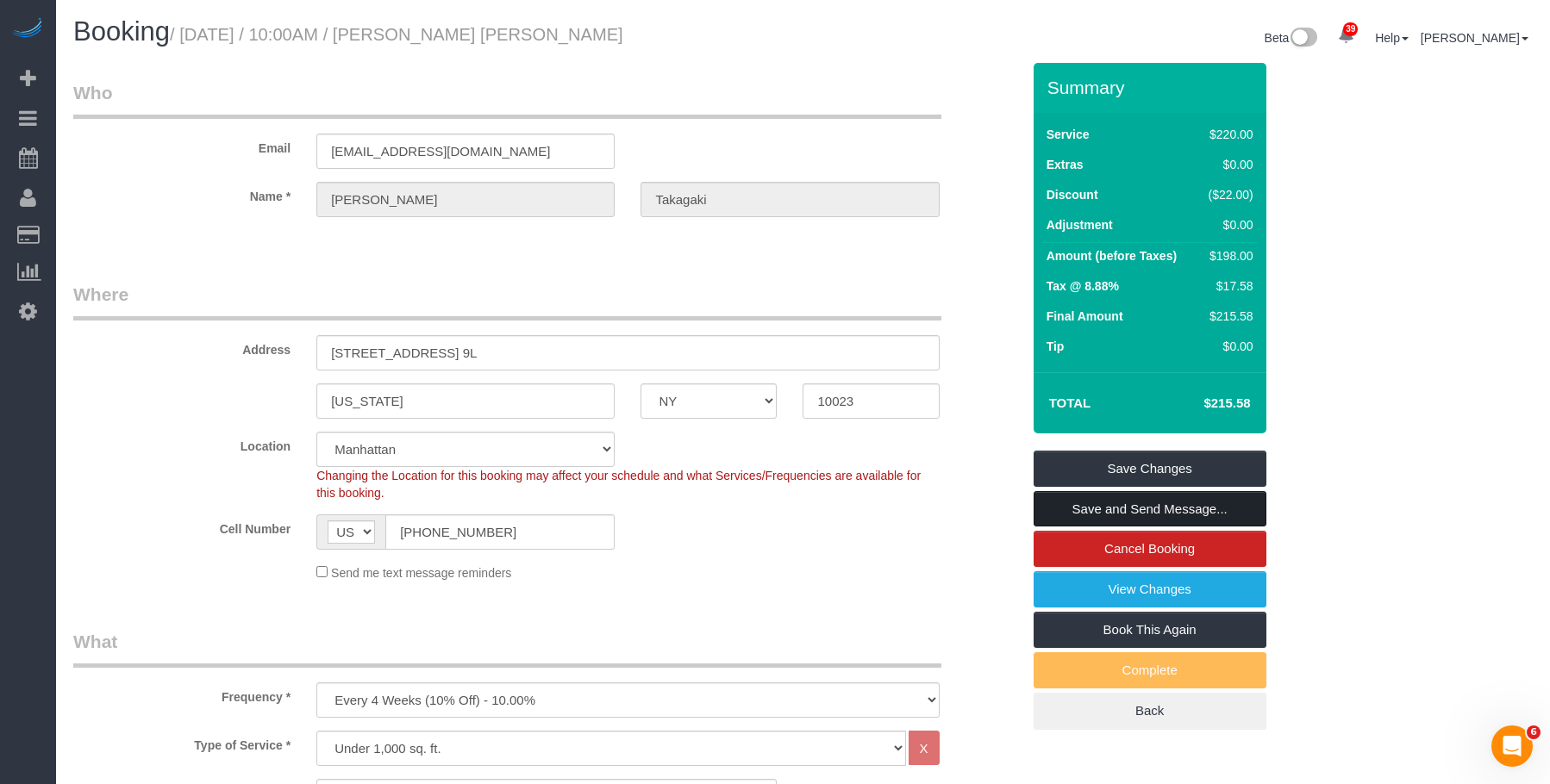
click at [1224, 500] on link "Save and Send Message..." at bounding box center [1150, 508] width 233 height 36
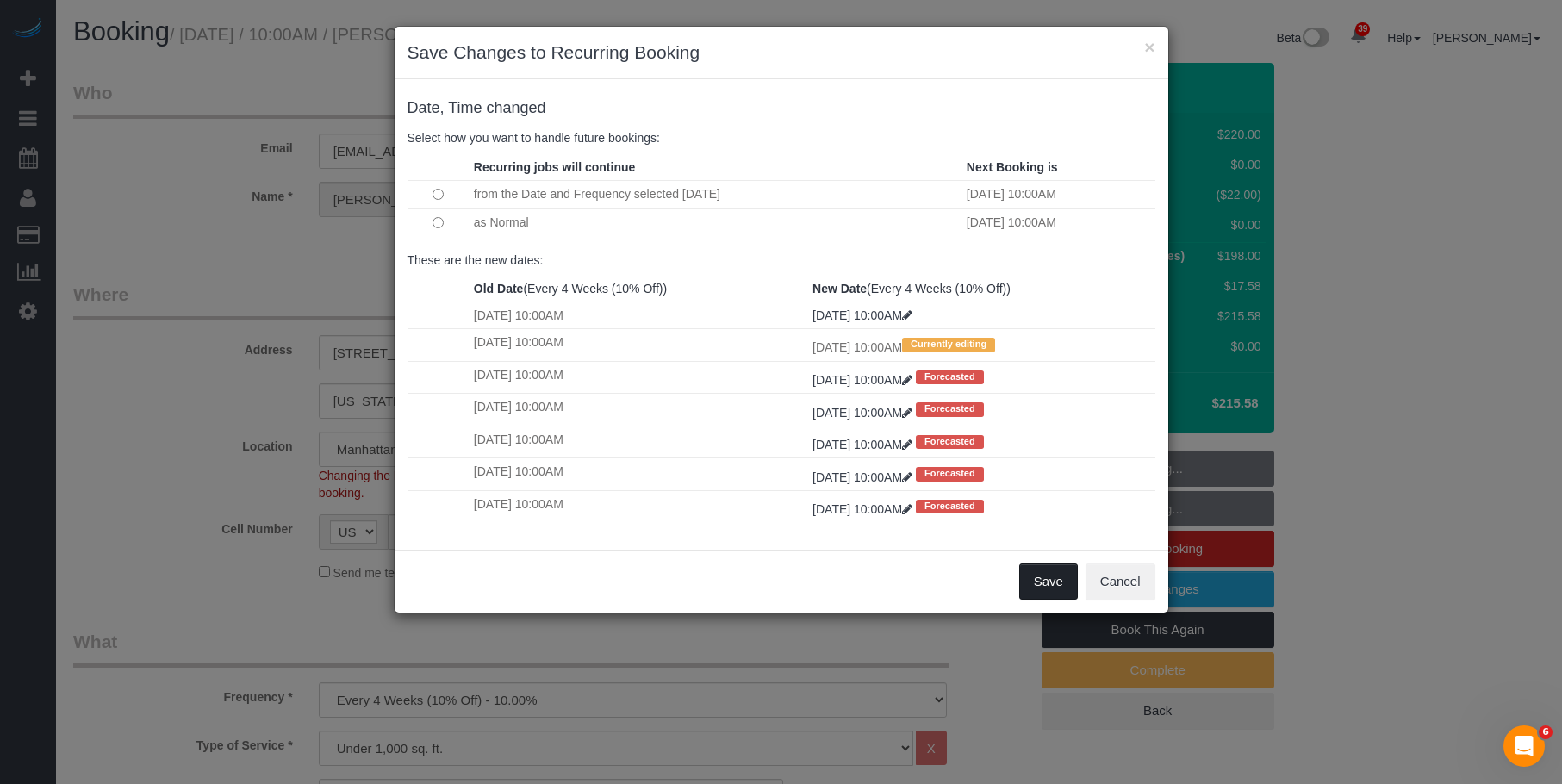
click at [1052, 575] on button "Save" at bounding box center [1049, 581] width 59 height 36
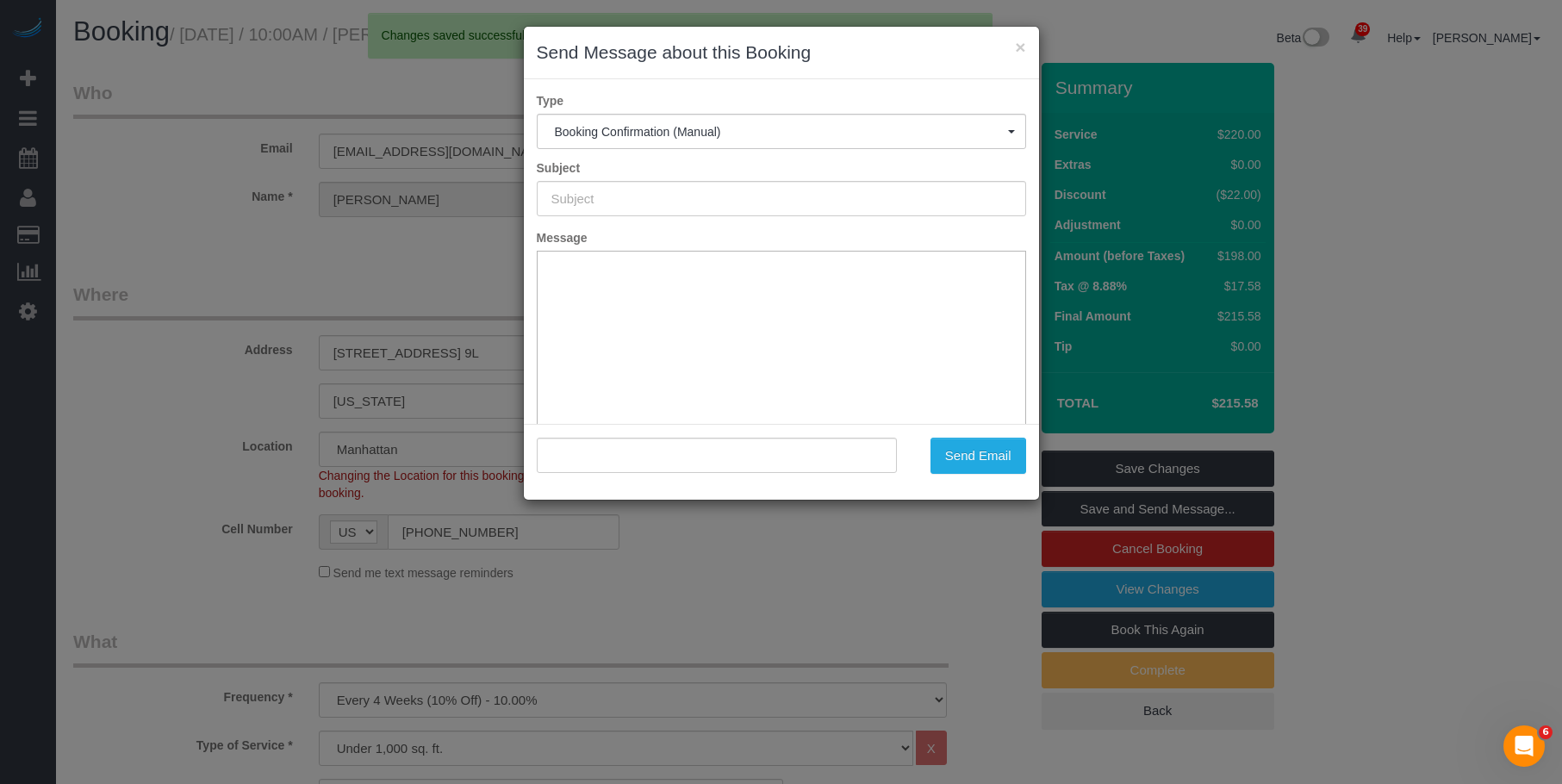
type input "Cleaning Confirmed for [DATE] 10:00am"
type input ""[PERSON_NAME] [PERSON_NAME]" <[EMAIL_ADDRESS][DOMAIN_NAME]>"
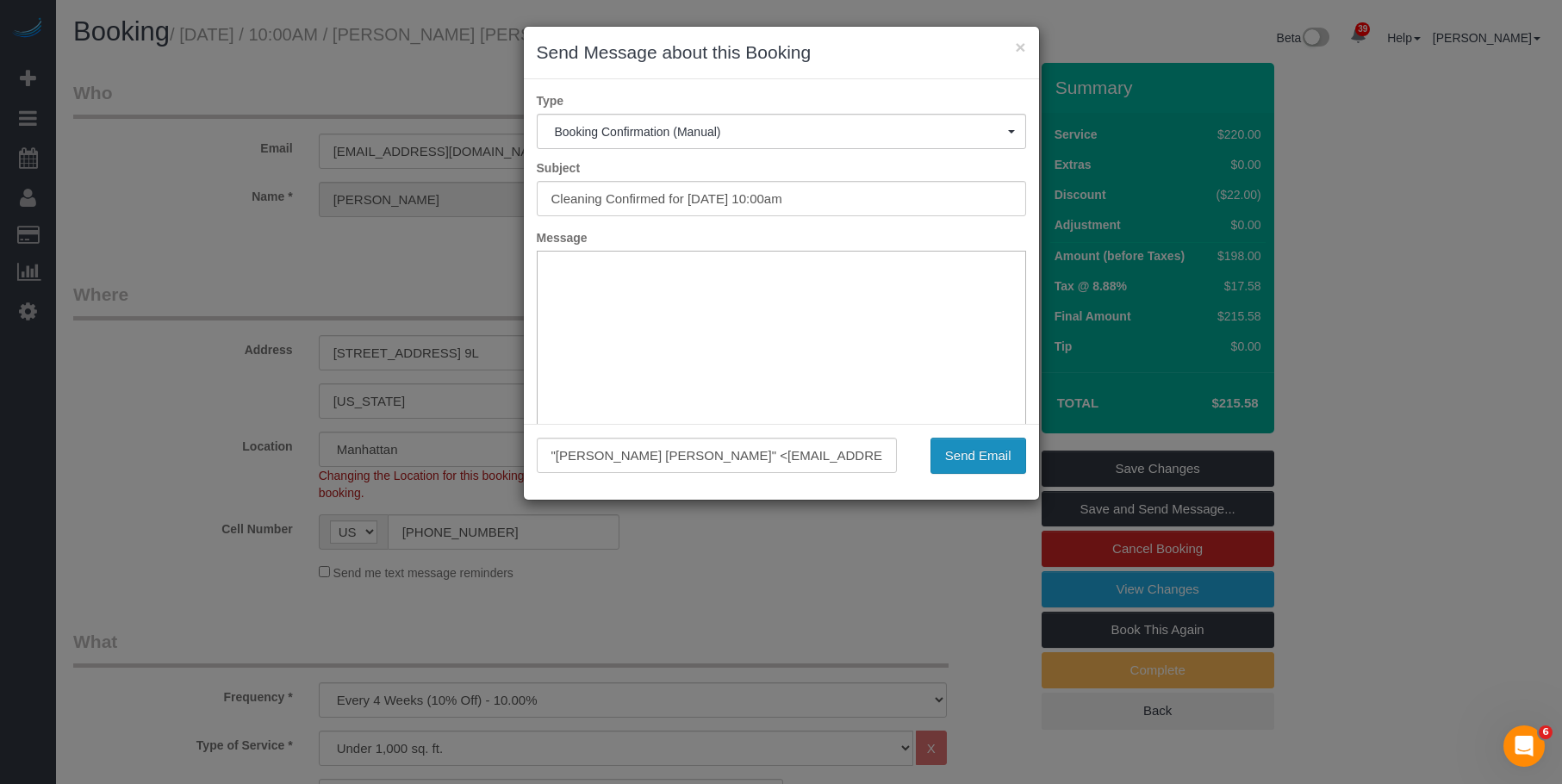
click at [979, 451] on button "Send Email" at bounding box center [979, 455] width 96 height 36
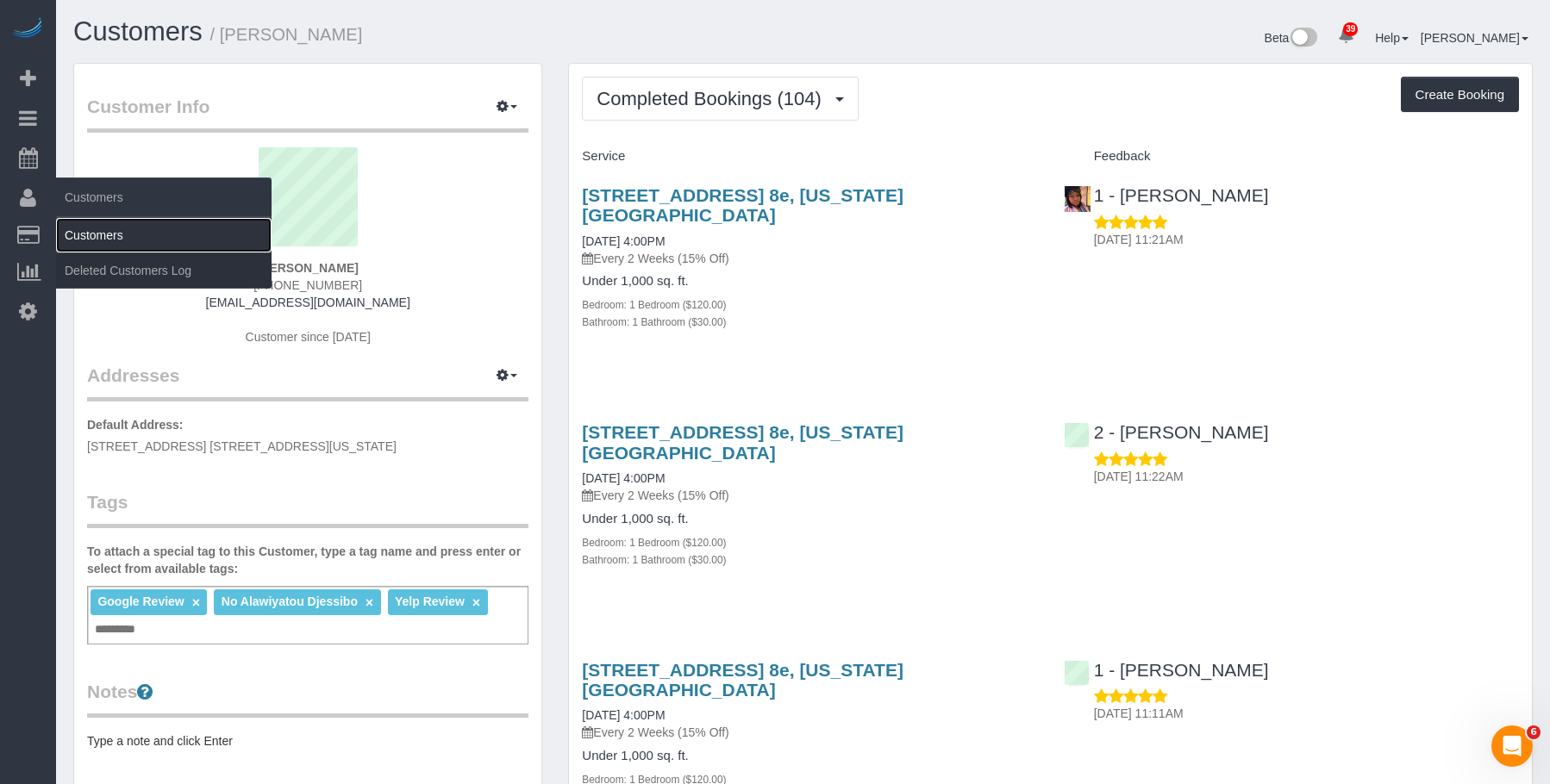
click at [113, 238] on link "Customers" at bounding box center [164, 235] width 215 height 35
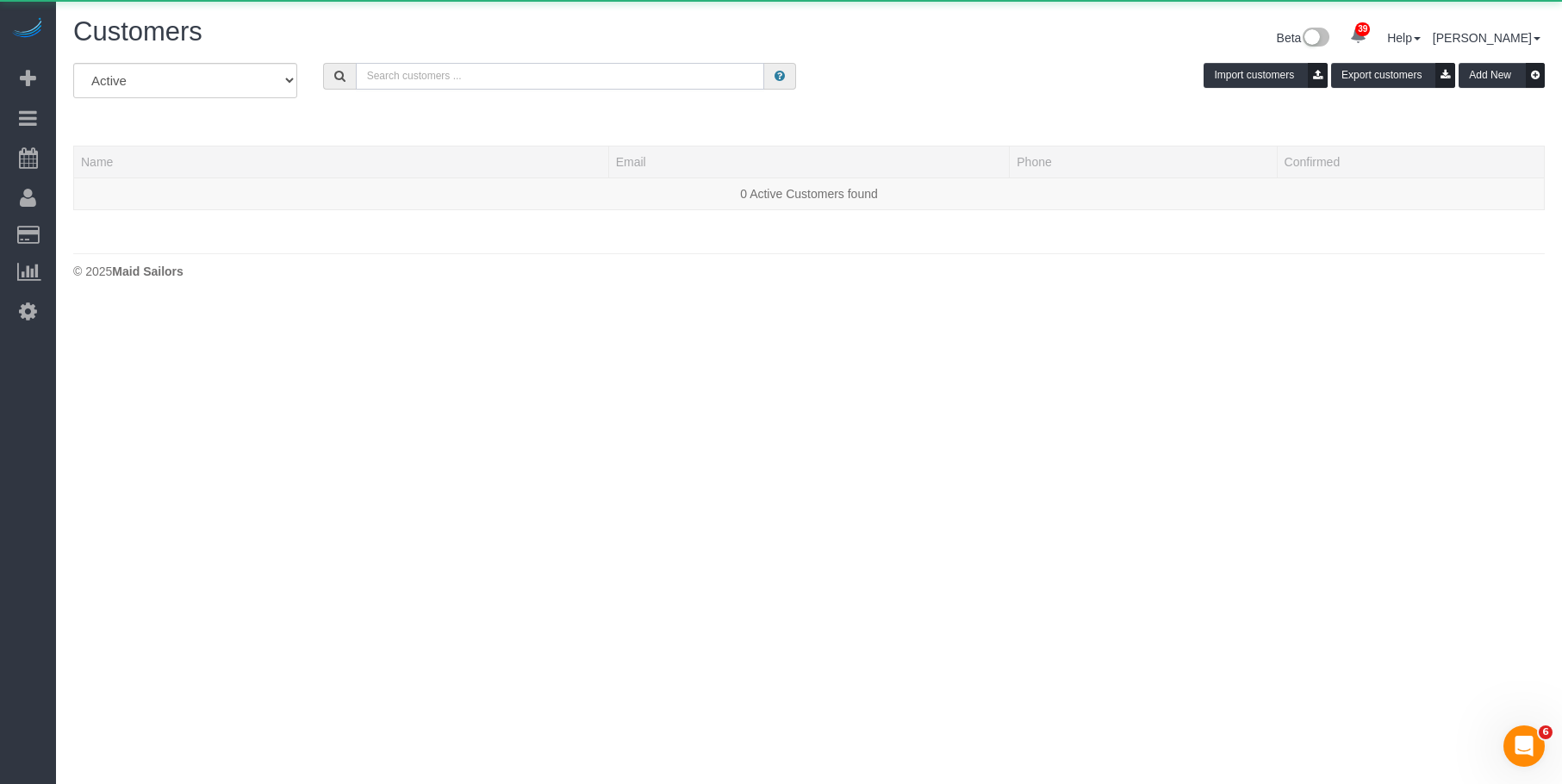
click at [503, 68] on input "text" at bounding box center [559, 76] width 408 height 27
paste input "Danielle Schweitzer"
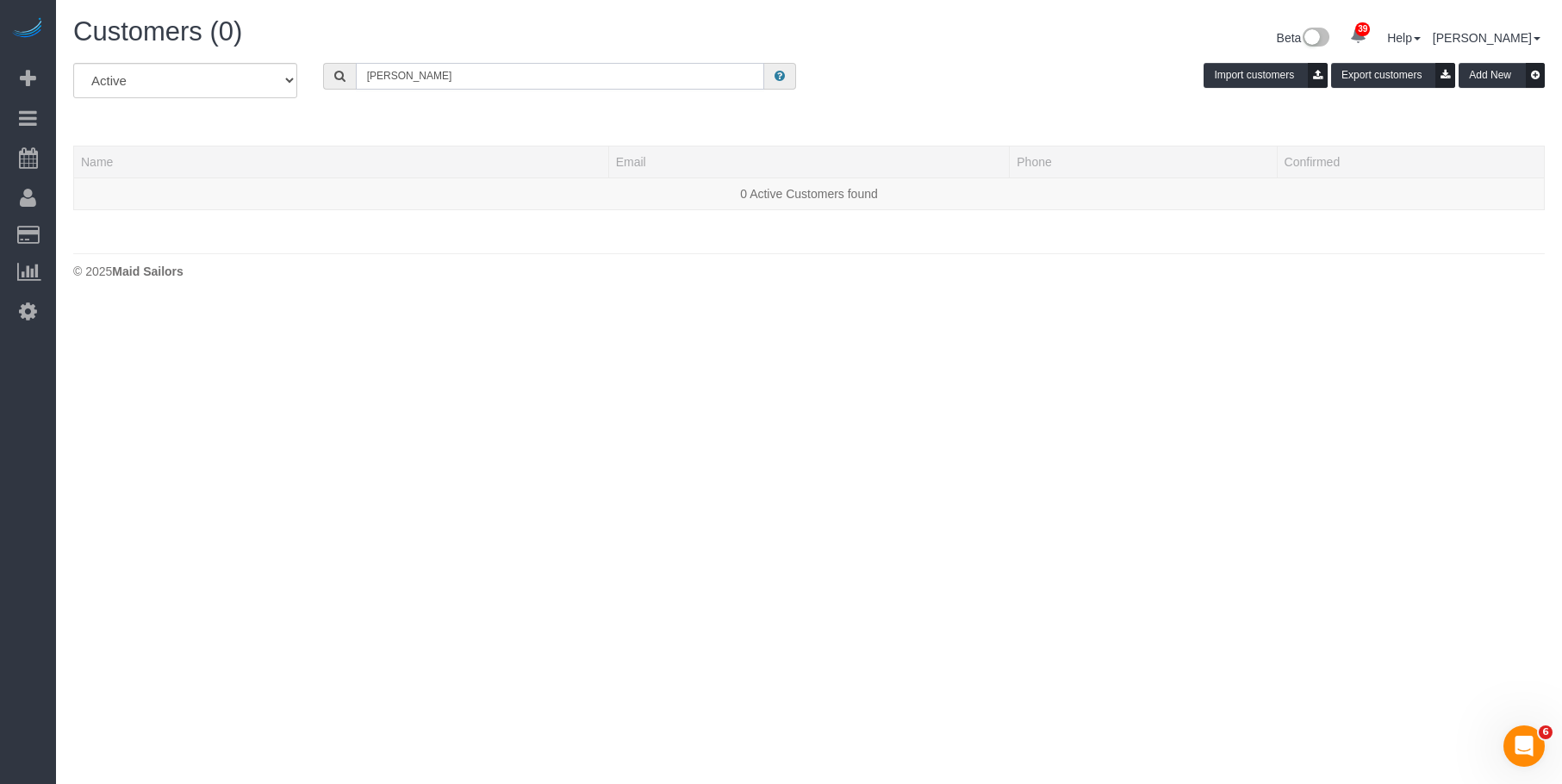
type input "Danielle Schweitzer"
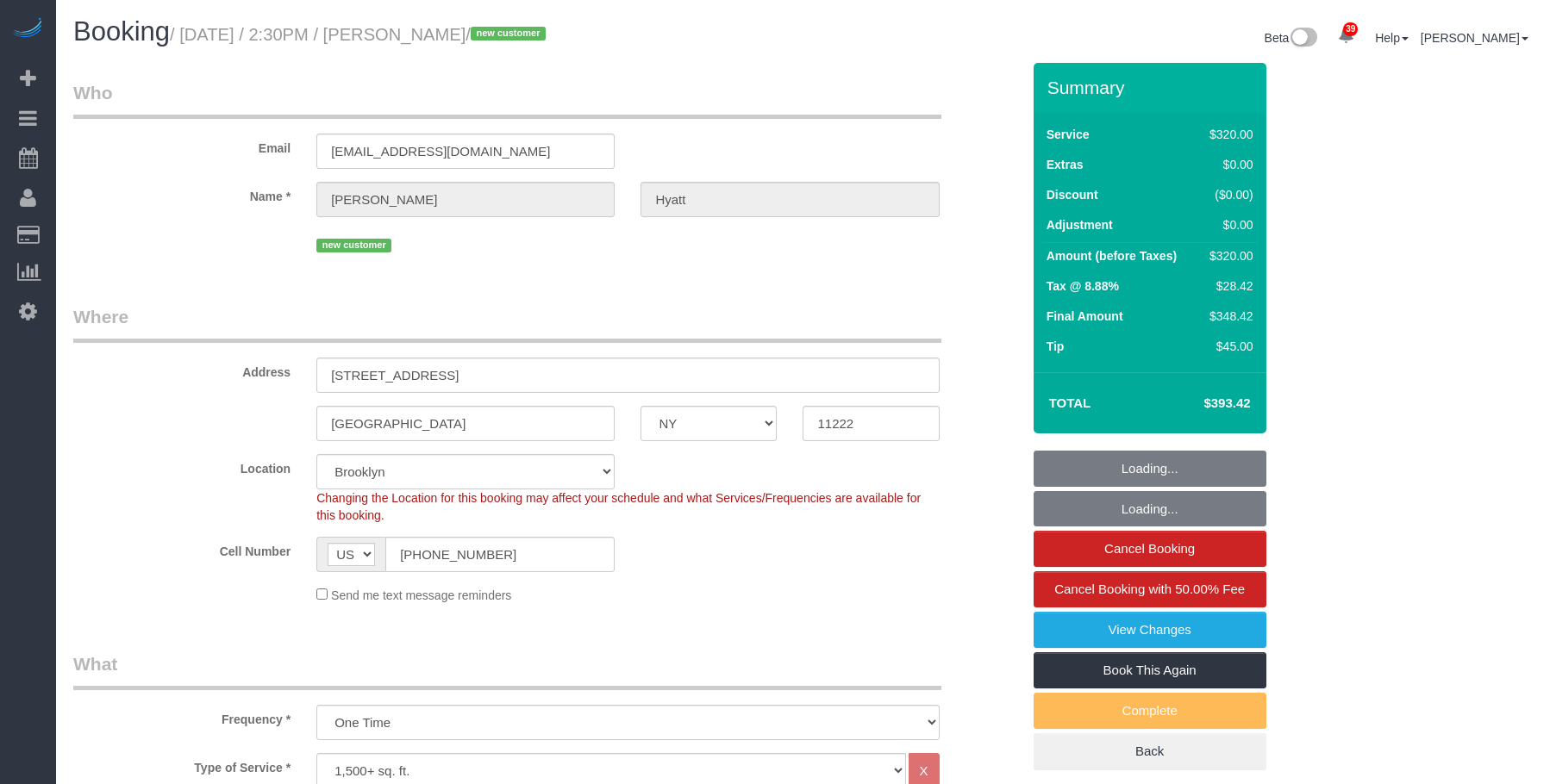
select select "NY"
select select "number:57"
select select "number:72"
select select "number:15"
select select "number:5"
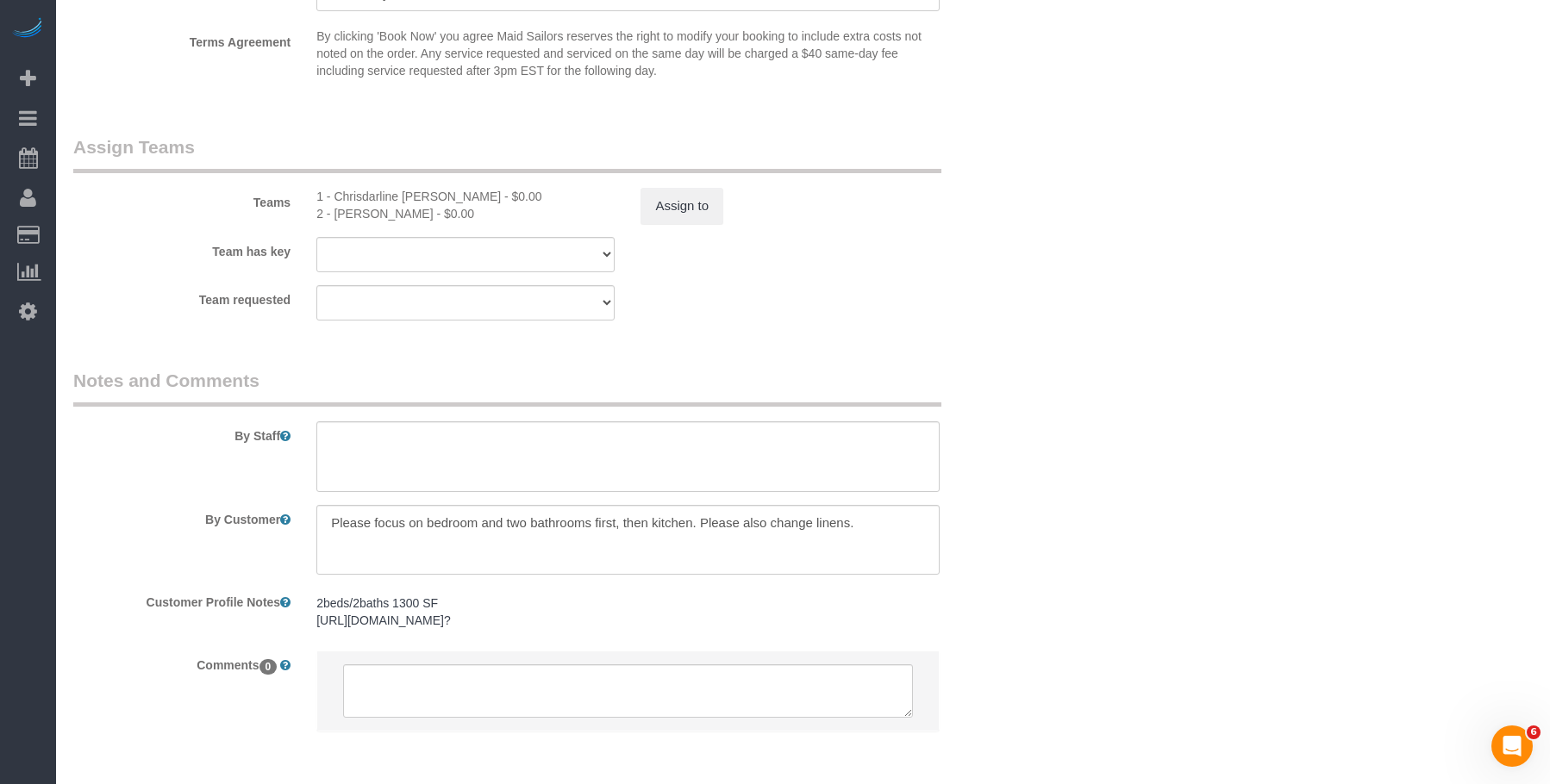
scroll to position [1972, 0]
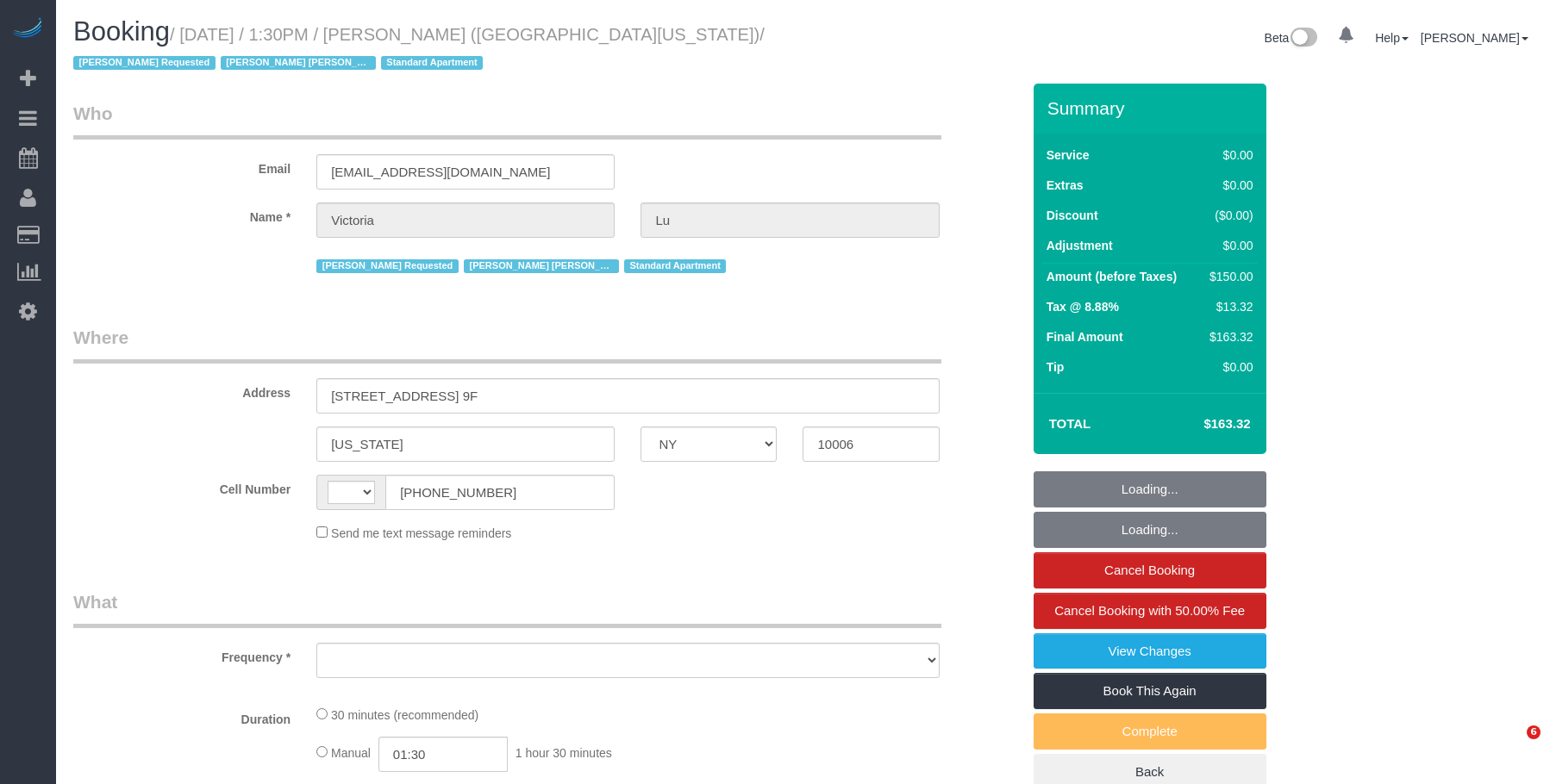
select select "NY"
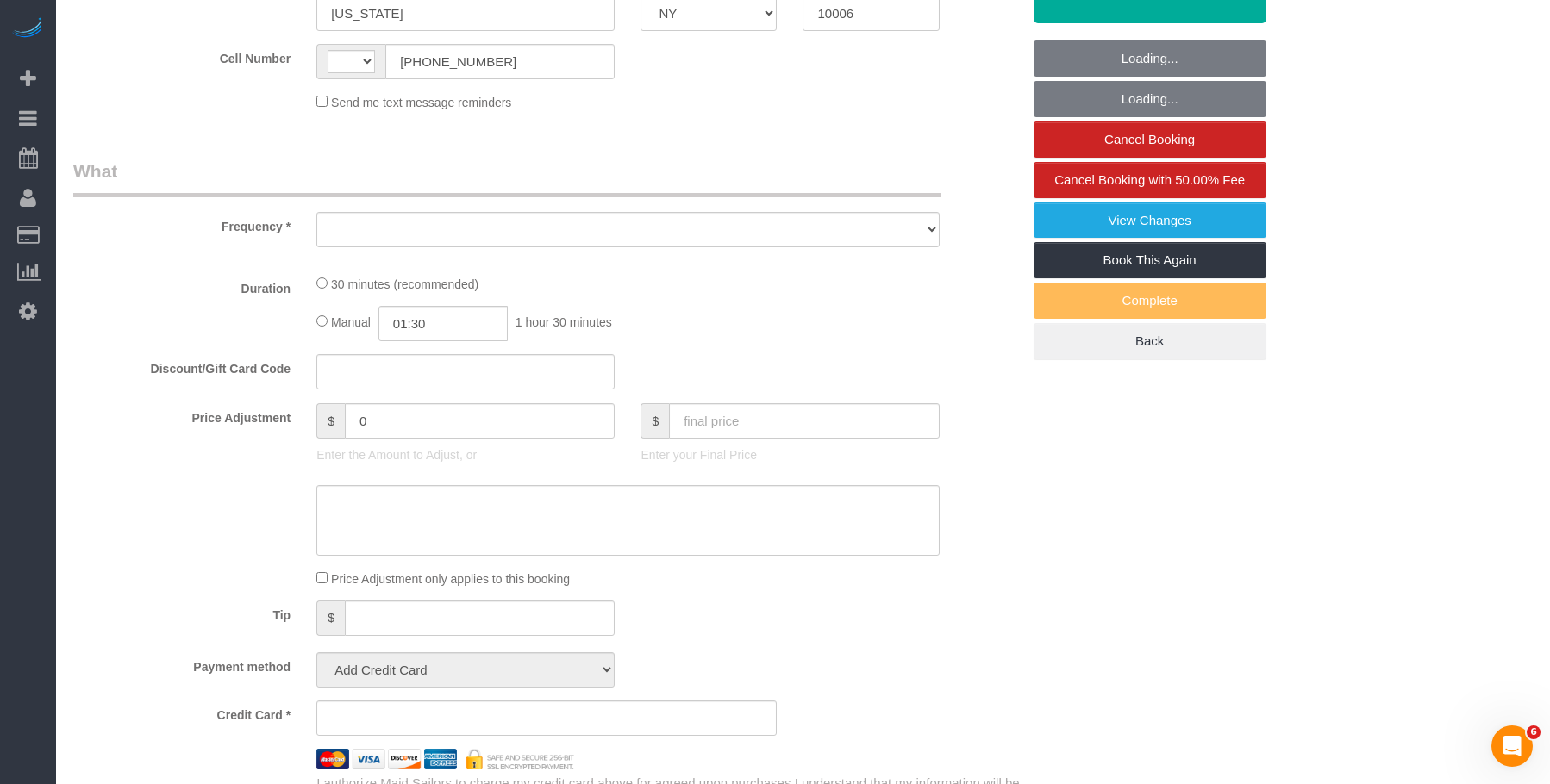
select select "number:61"
select select "number:75"
select select "number:15"
select select "number:5"
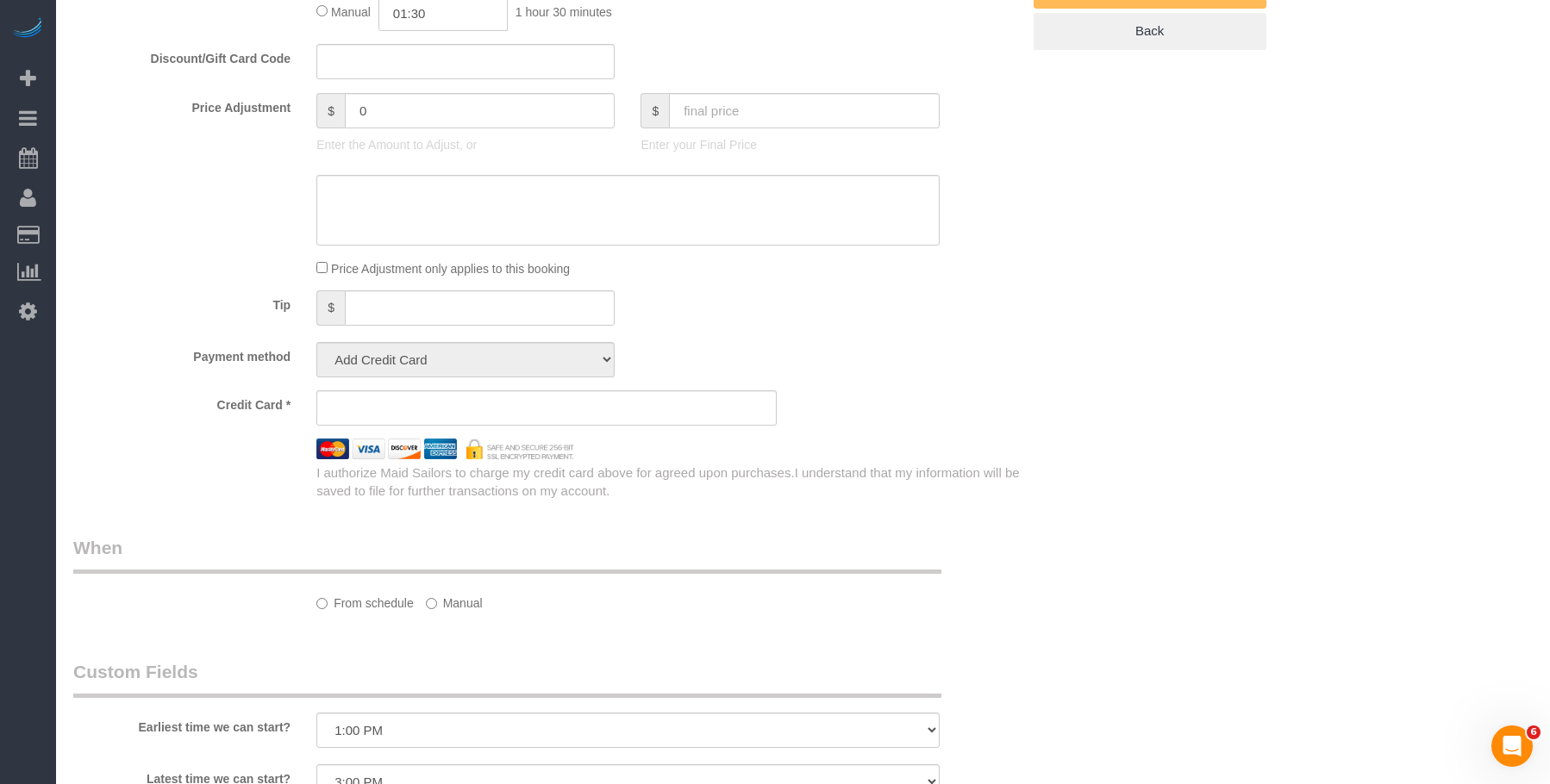
select select "string:US"
select select "object:972"
select select "string:stripe-pm_1ObyDp4VGloSiKo7aOBasKSx"
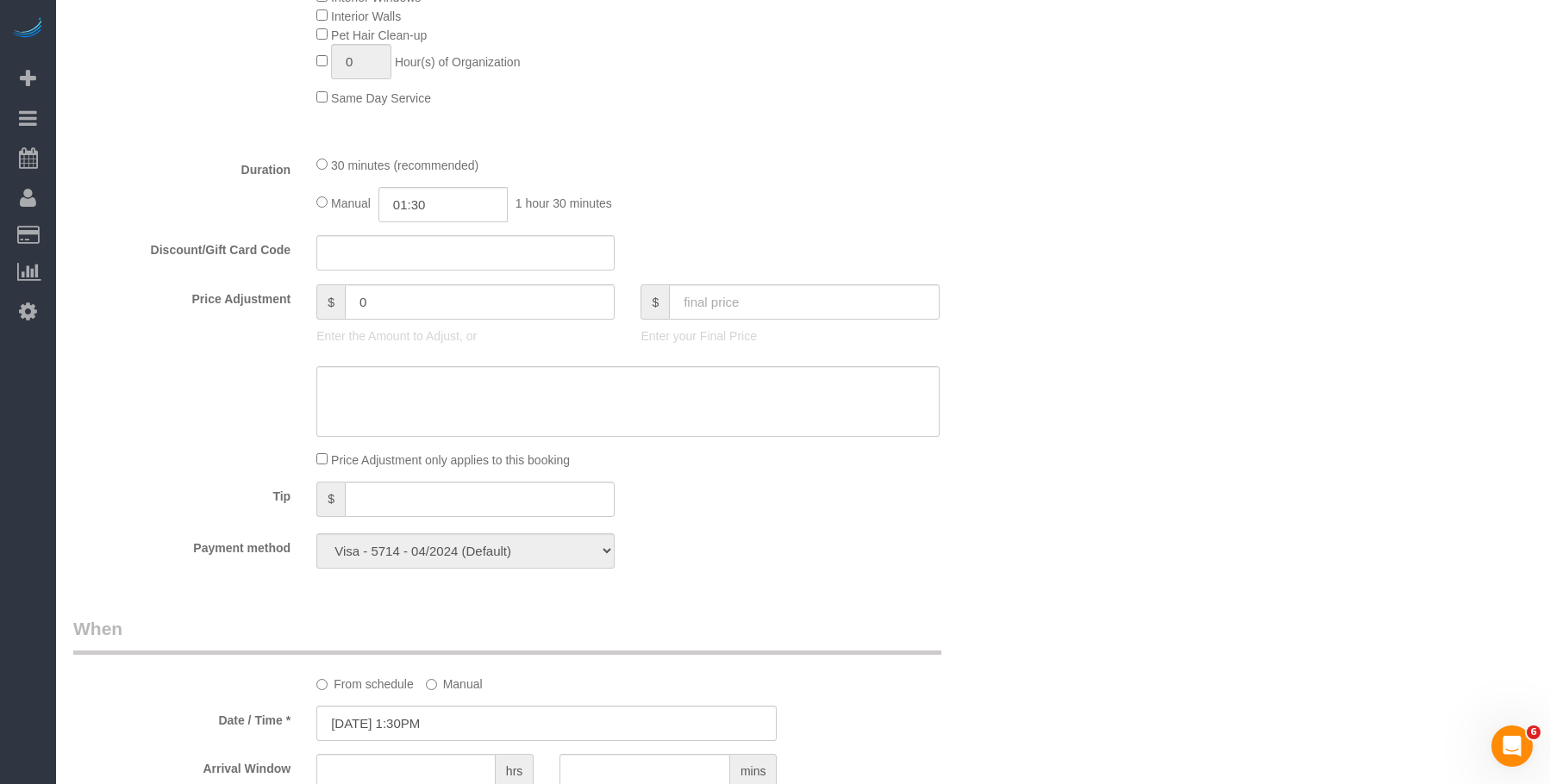
select select "object:1528"
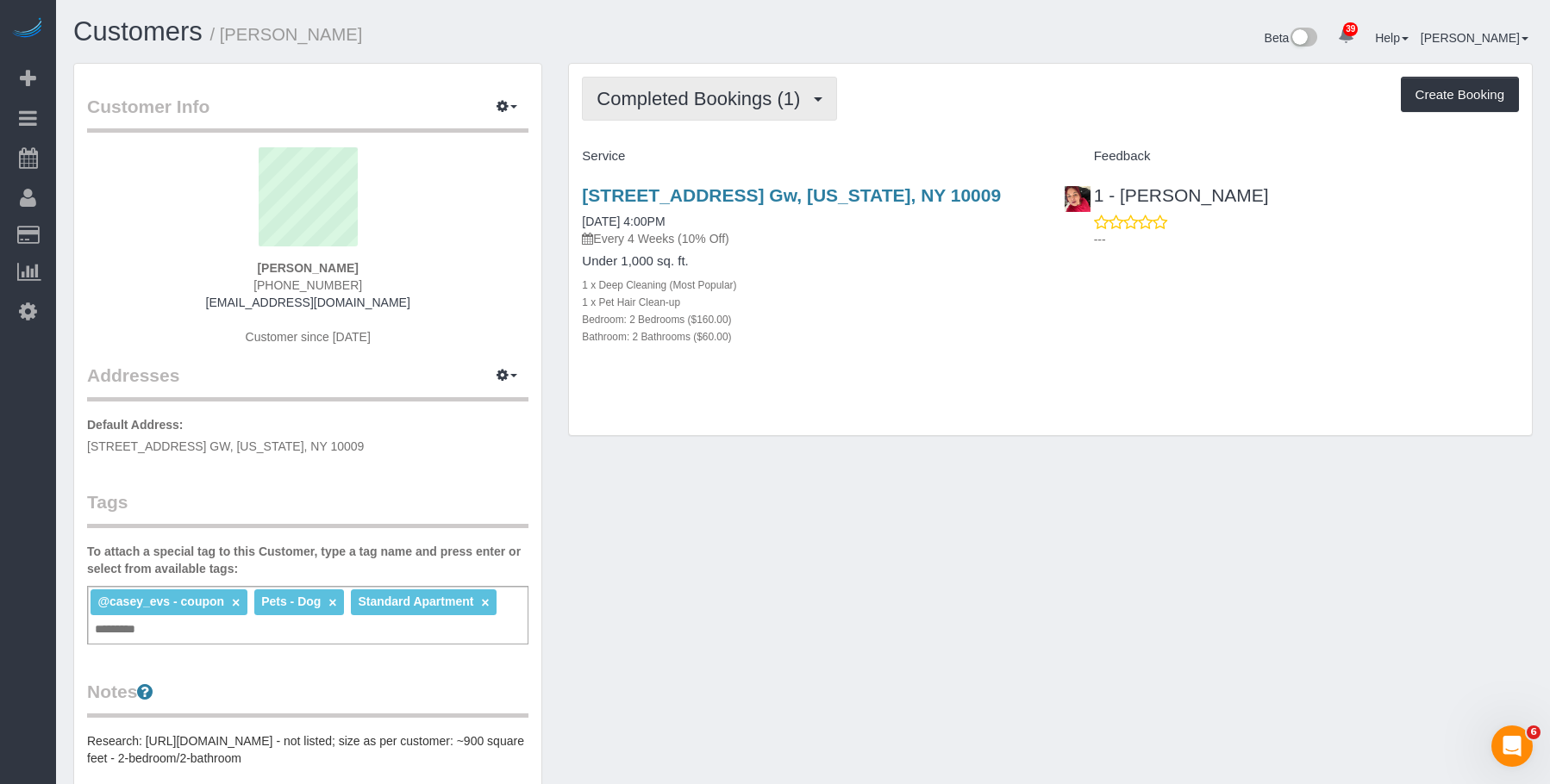
drag, startPoint x: 689, startPoint y: 92, endPoint x: 699, endPoint y: 169, distance: 77.6
click at [689, 92] on span "Completed Bookings (1)" at bounding box center [703, 99] width 212 height 21
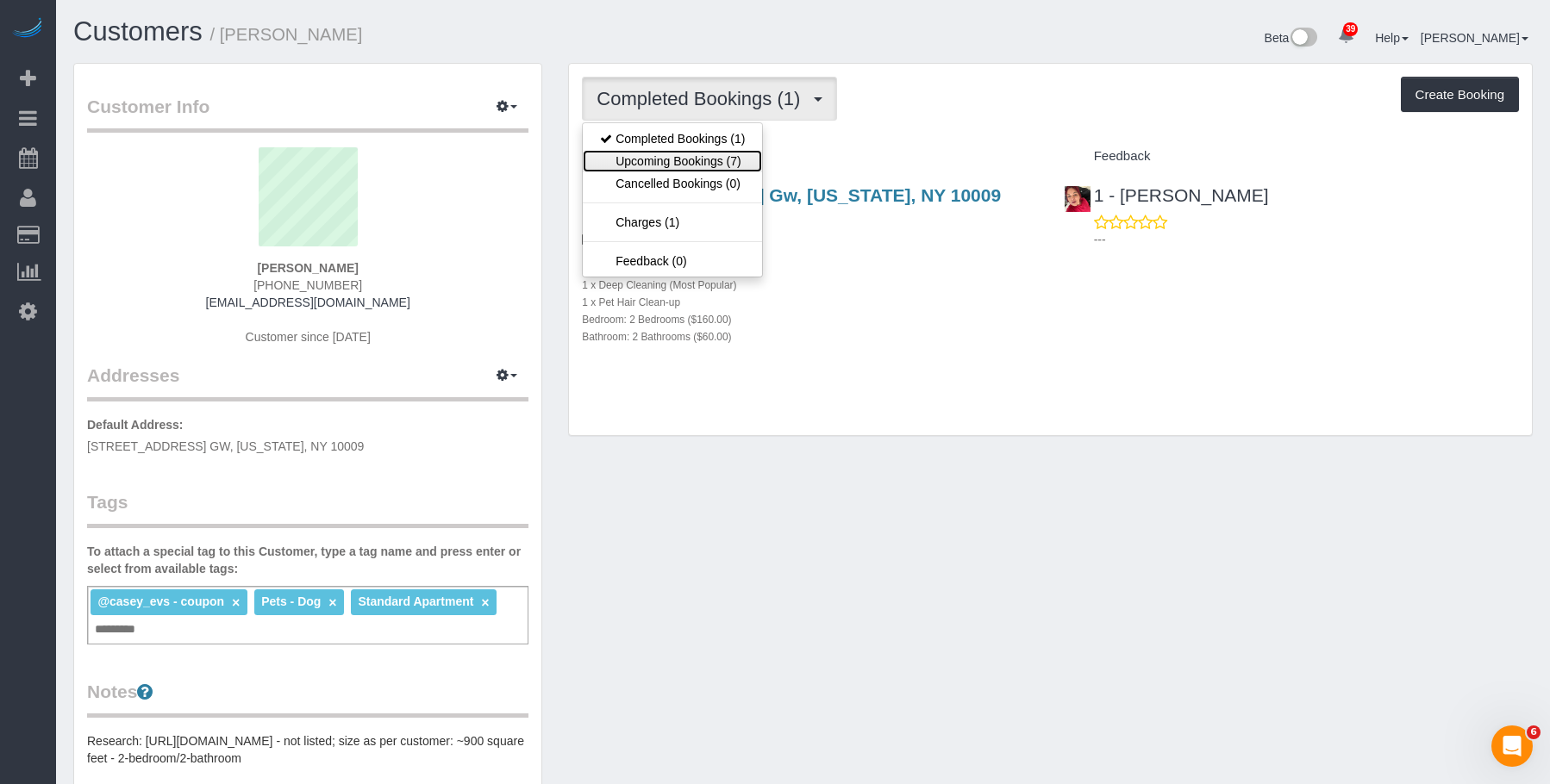
click at [704, 163] on link "Upcoming Bookings (7)" at bounding box center [672, 161] width 180 height 22
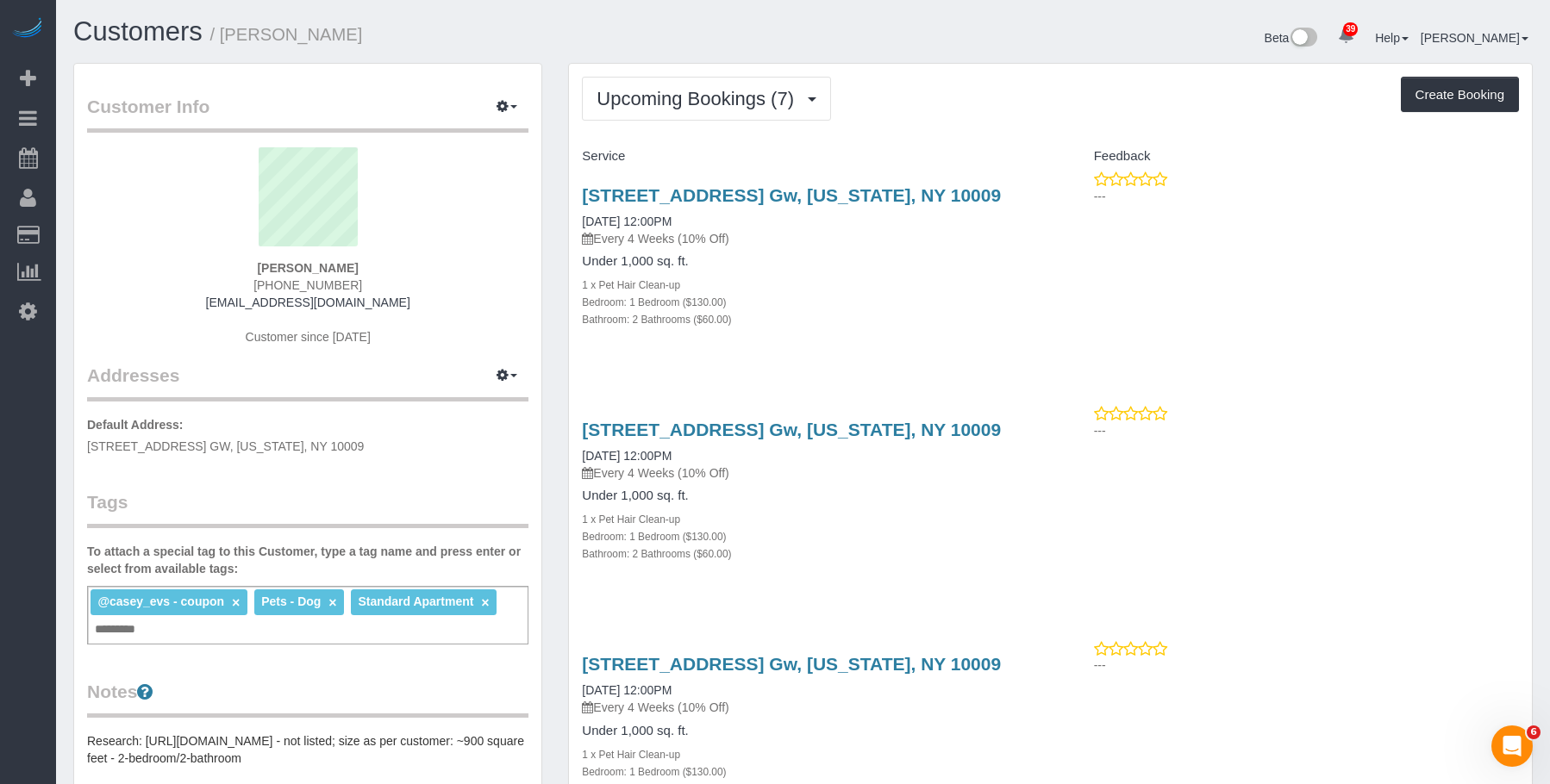
click at [912, 264] on h4 "Under 1,000 sq. ft." at bounding box center [809, 261] width 455 height 14
click at [704, 108] on span "Upcoming Bookings (7)" at bounding box center [700, 99] width 206 height 21
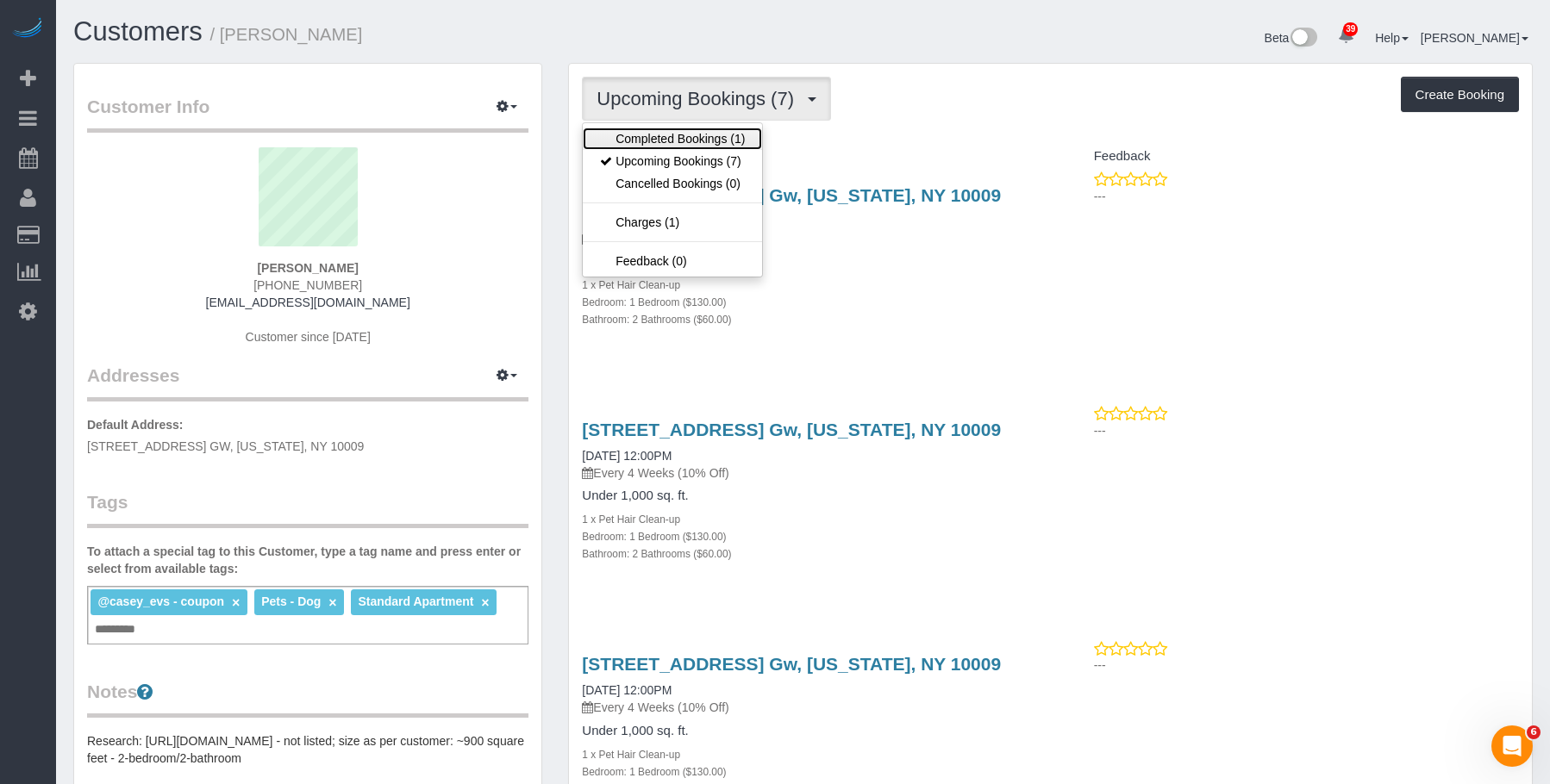
click at [683, 143] on link "Completed Bookings (1)" at bounding box center [672, 138] width 180 height 22
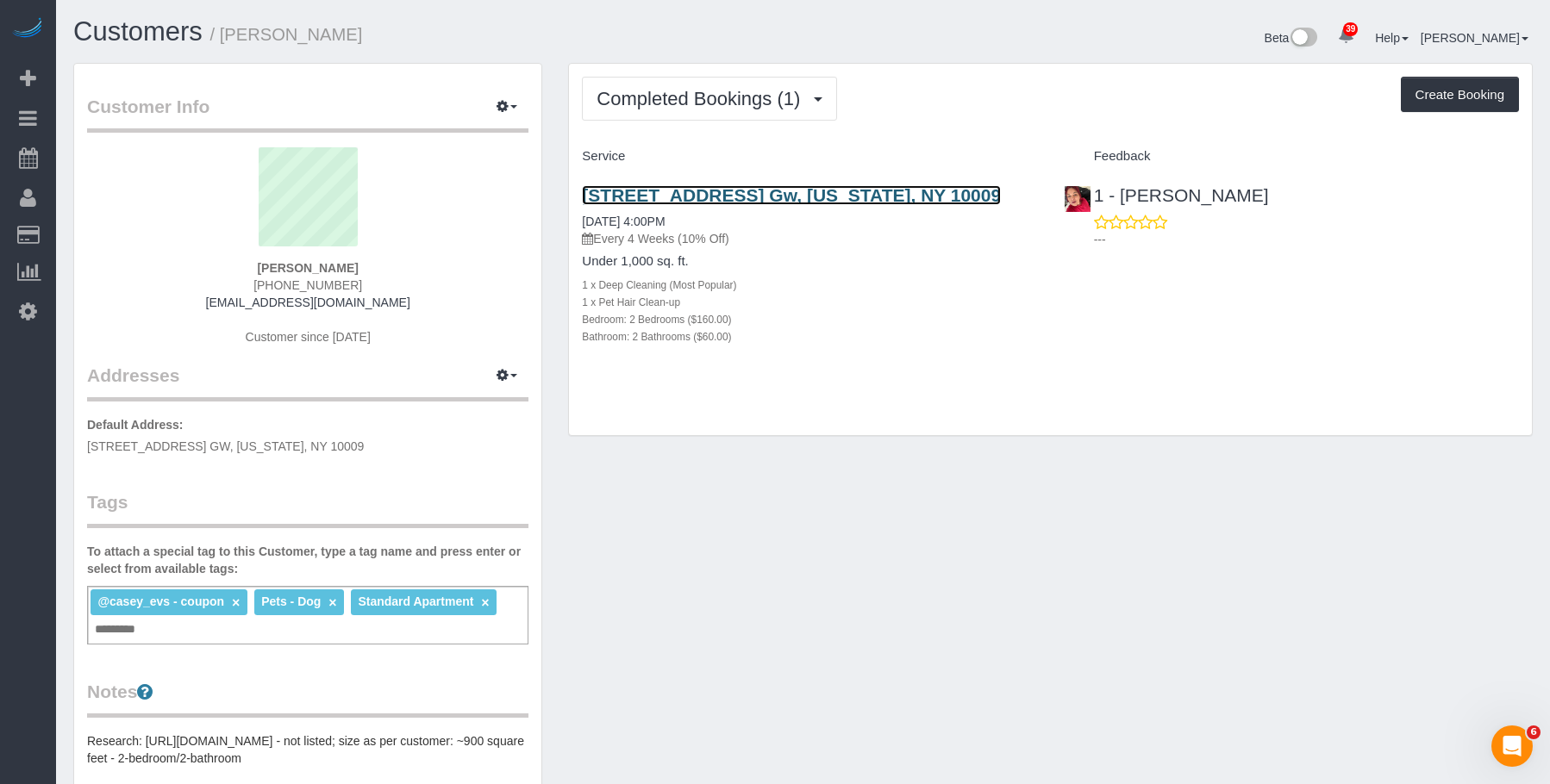
click at [693, 193] on link "518 East 13th Street, Apt. Gw, New York, NY 10009" at bounding box center [791, 195] width 419 height 20
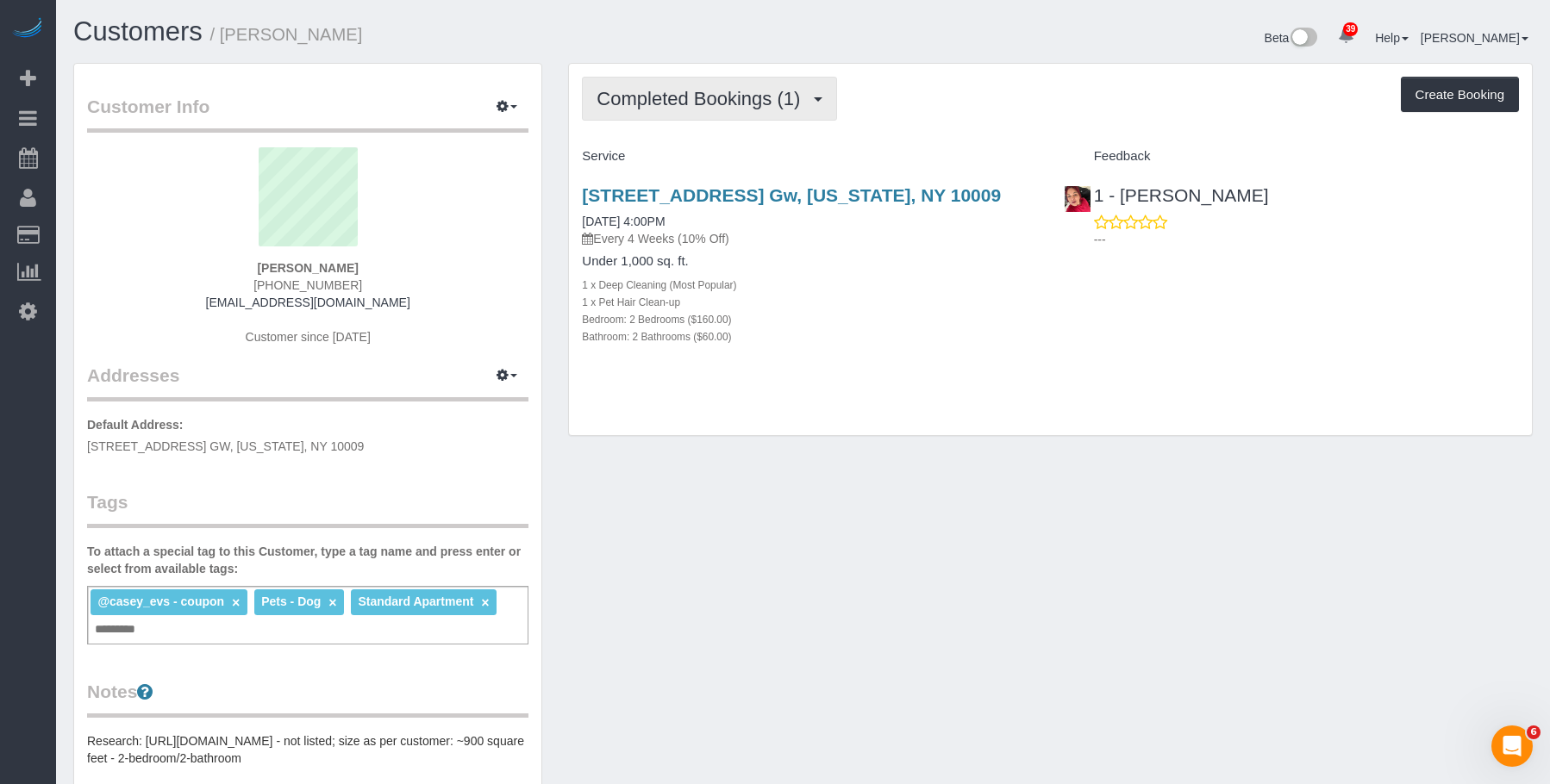
click at [709, 103] on span "Completed Bookings (1)" at bounding box center [703, 99] width 212 height 21
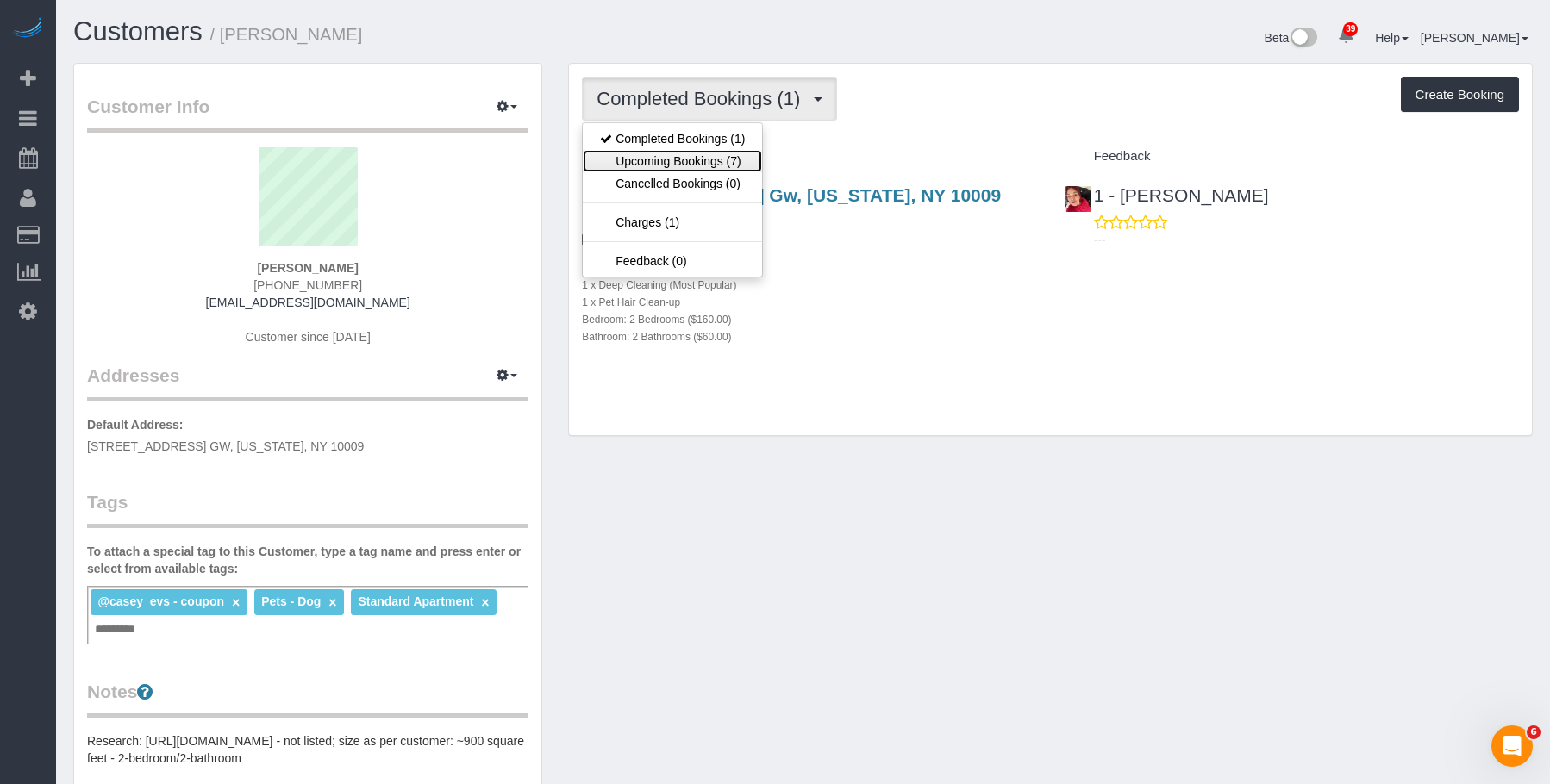
click at [697, 153] on link "Upcoming Bookings (7)" at bounding box center [672, 161] width 180 height 22
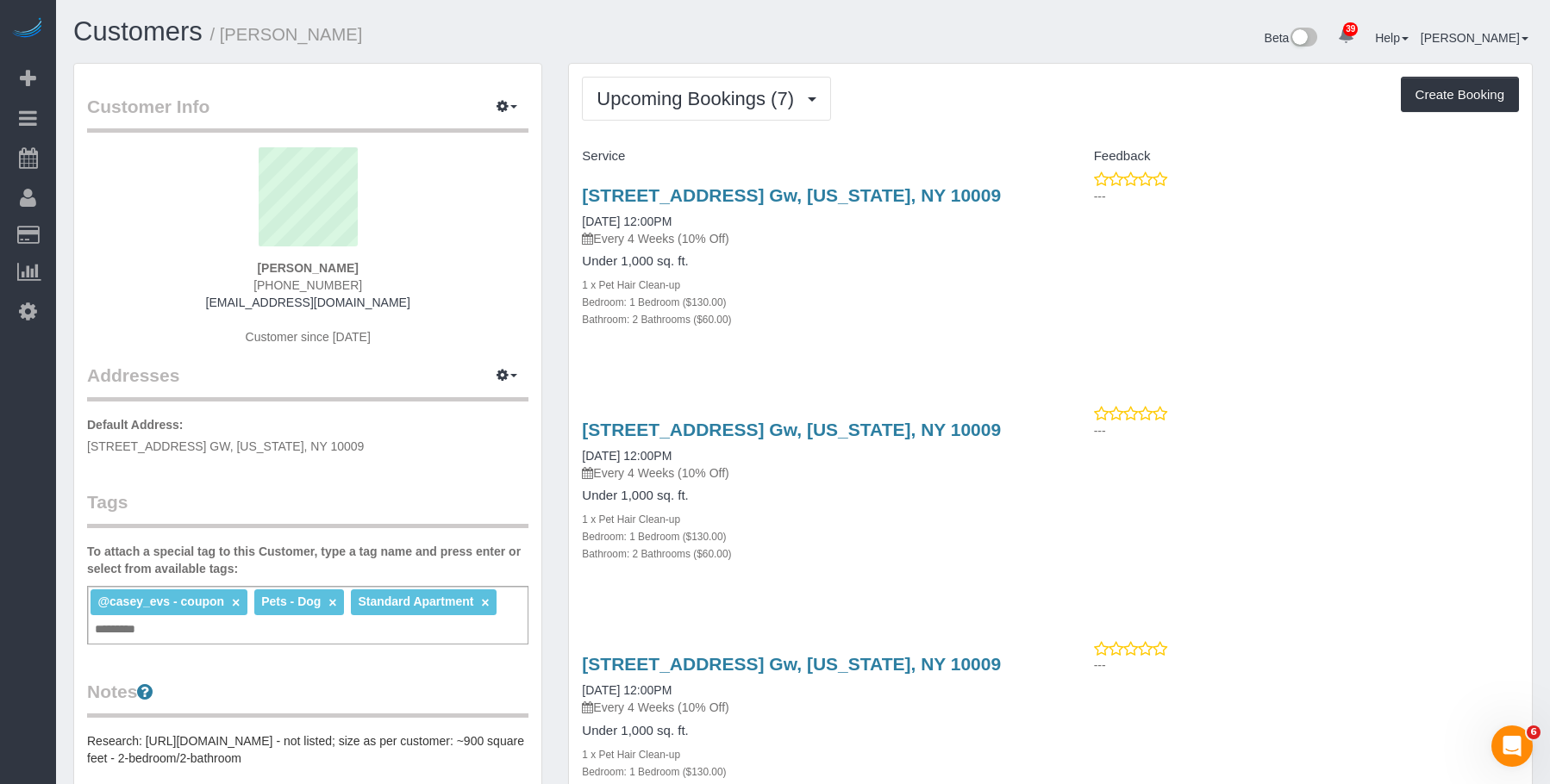
click at [904, 247] on div "518 East 13th Street, Apt. Gw, New York, NY 10009 10/17/2025 12:00PM Every 4 We…" at bounding box center [809, 266] width 481 height 191
click at [930, 189] on link "[STREET_ADDRESS] Gw, [US_STATE], NY 10009" at bounding box center [791, 195] width 419 height 20
click at [692, 90] on span "Upcoming Bookings (7)" at bounding box center [700, 99] width 206 height 21
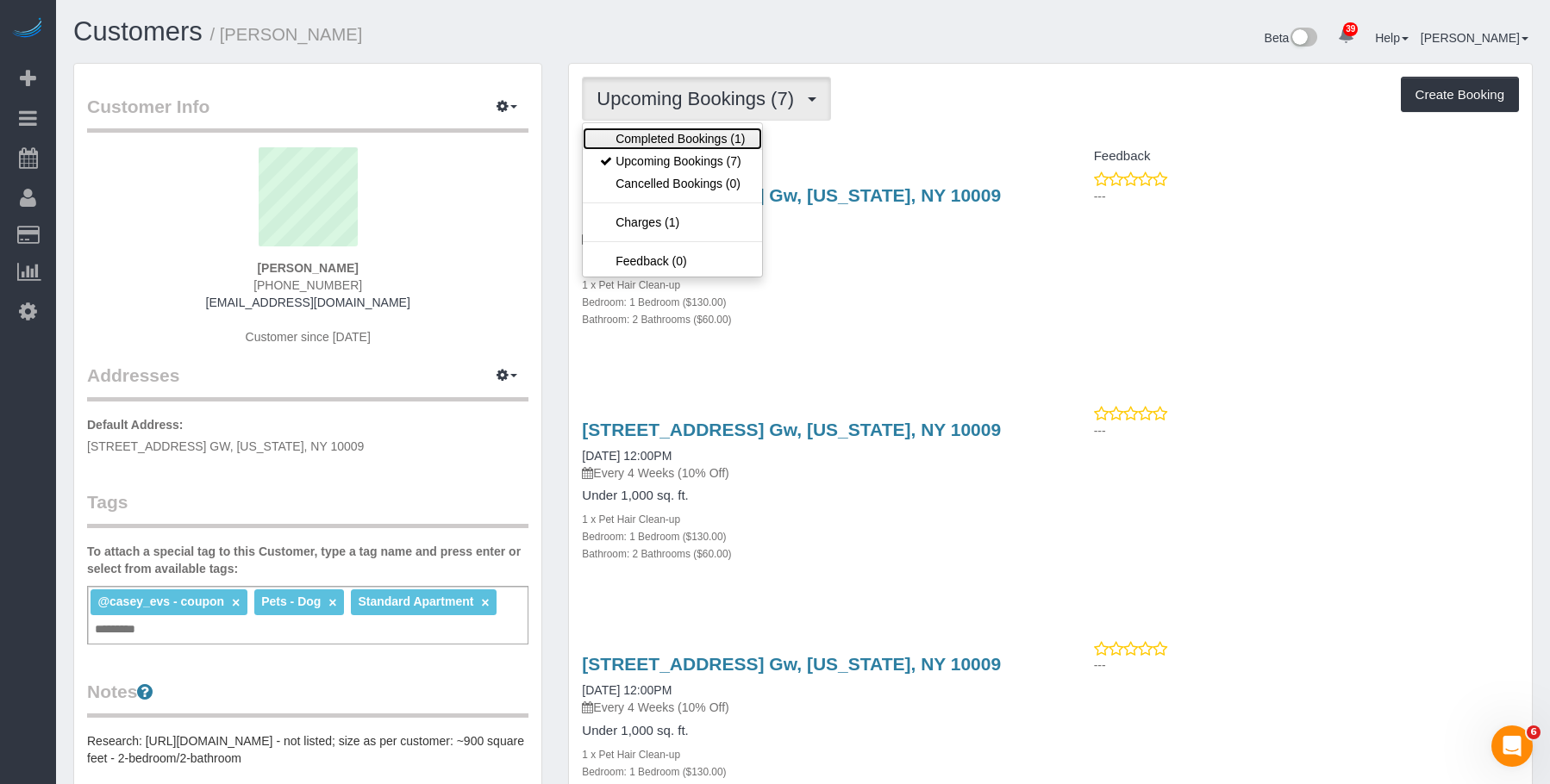
click at [666, 132] on link "Completed Bookings (1)" at bounding box center [672, 138] width 180 height 22
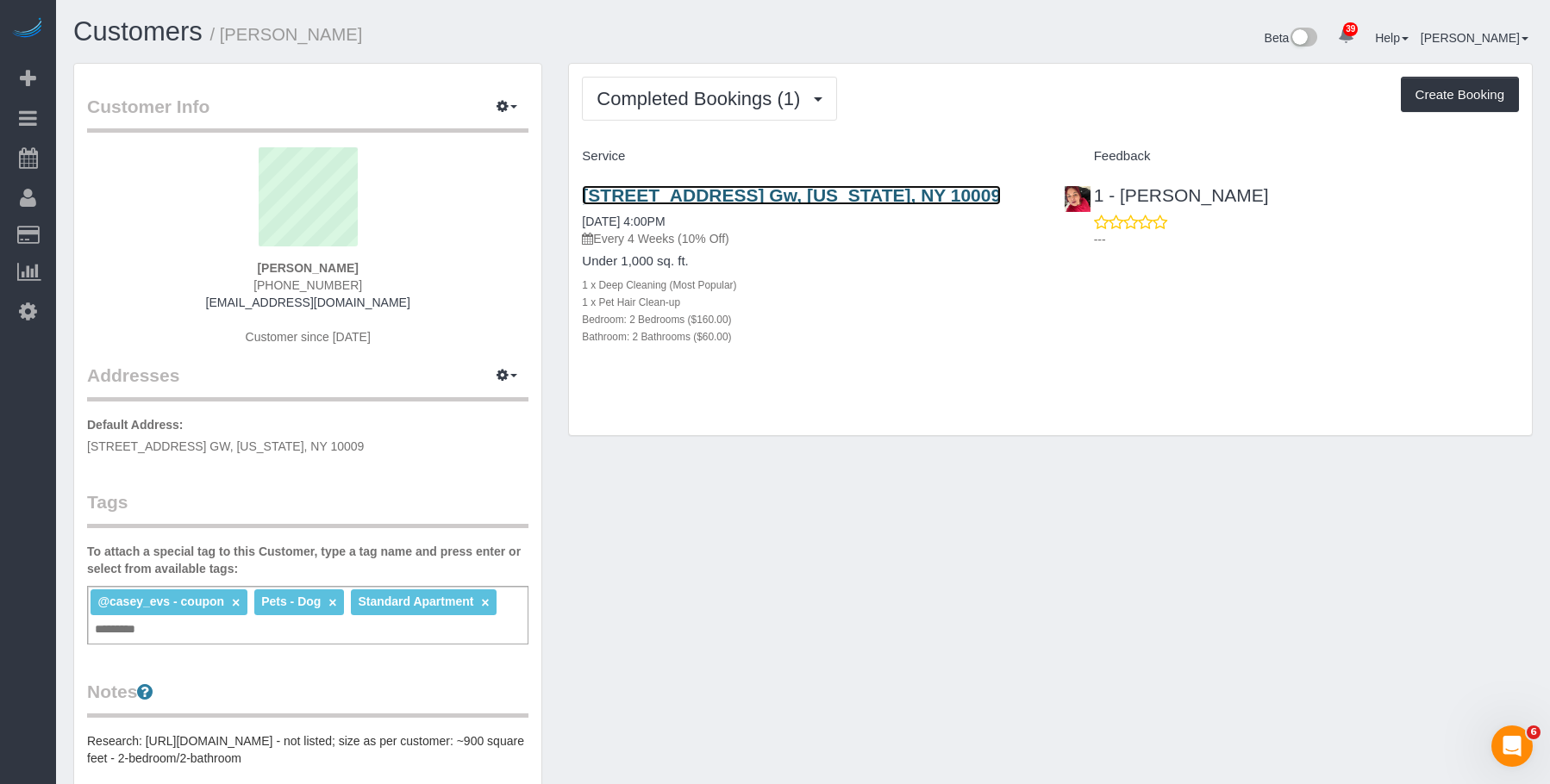
click at [862, 192] on link "[STREET_ADDRESS] Gw, [US_STATE], NY 10009" at bounding box center [791, 195] width 419 height 20
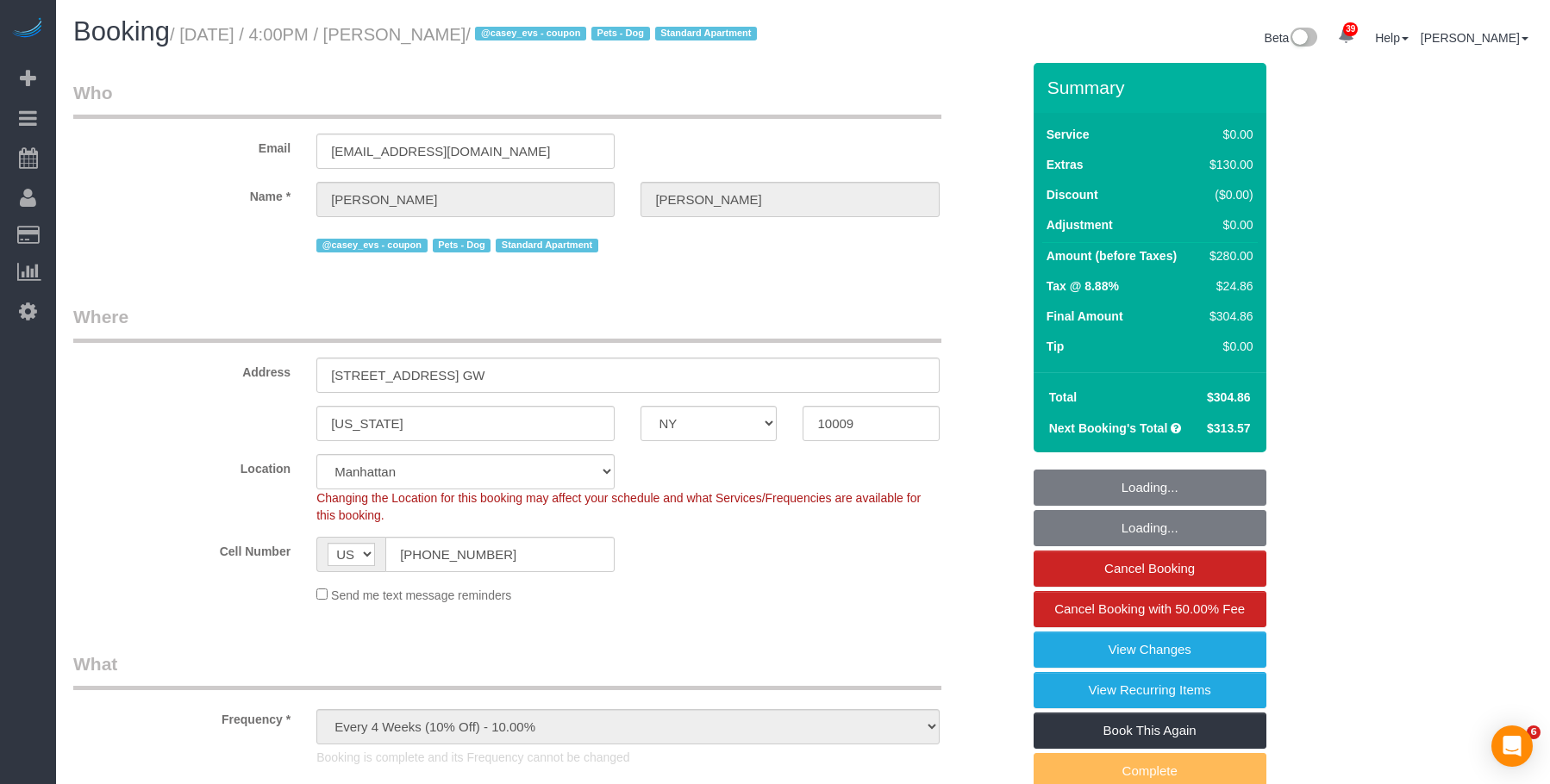
select select "NY"
select select "2"
select select "spot1"
select select "number:89"
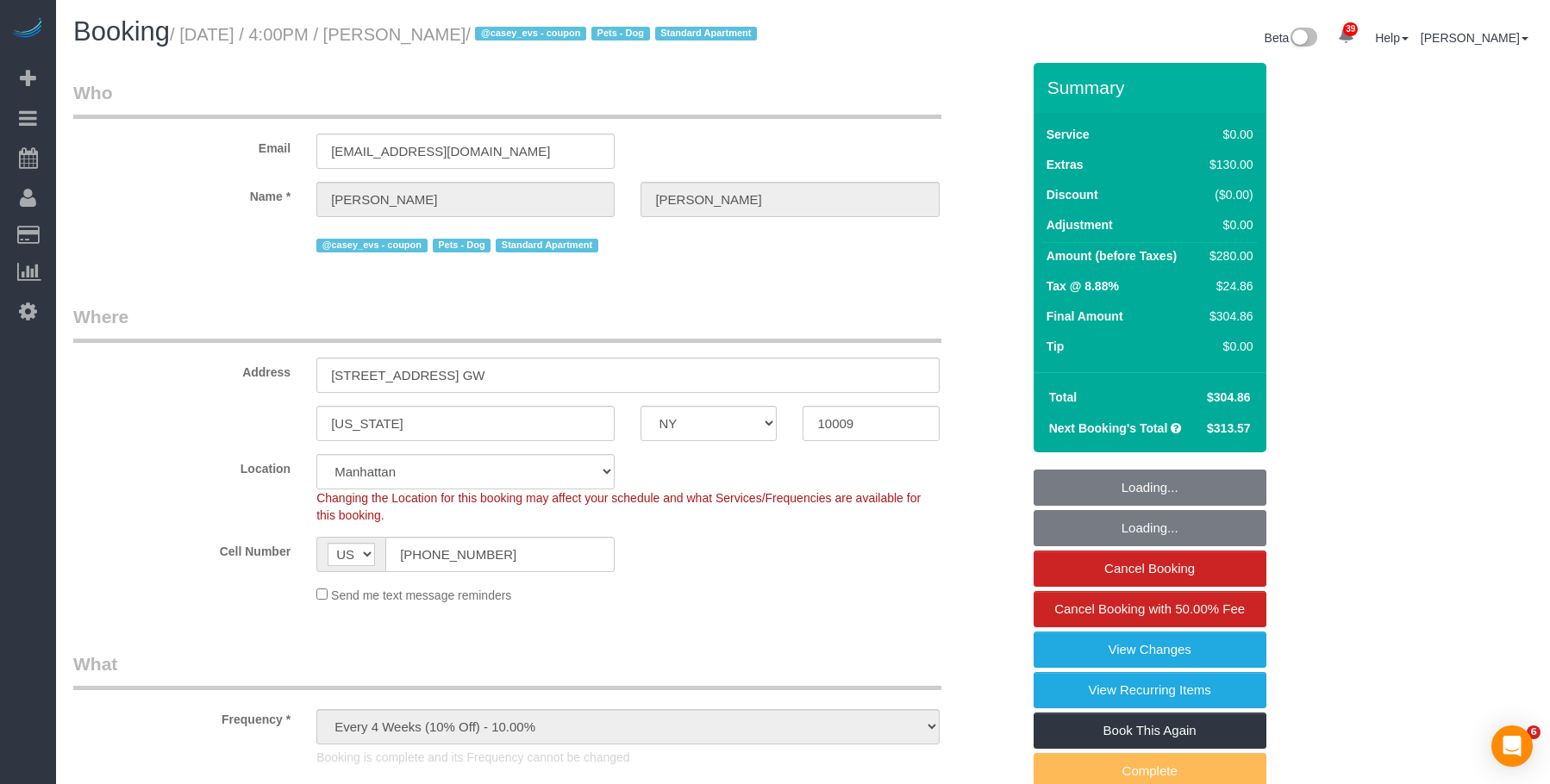
select select "number:75"
select select "number:13"
select select "number:5"
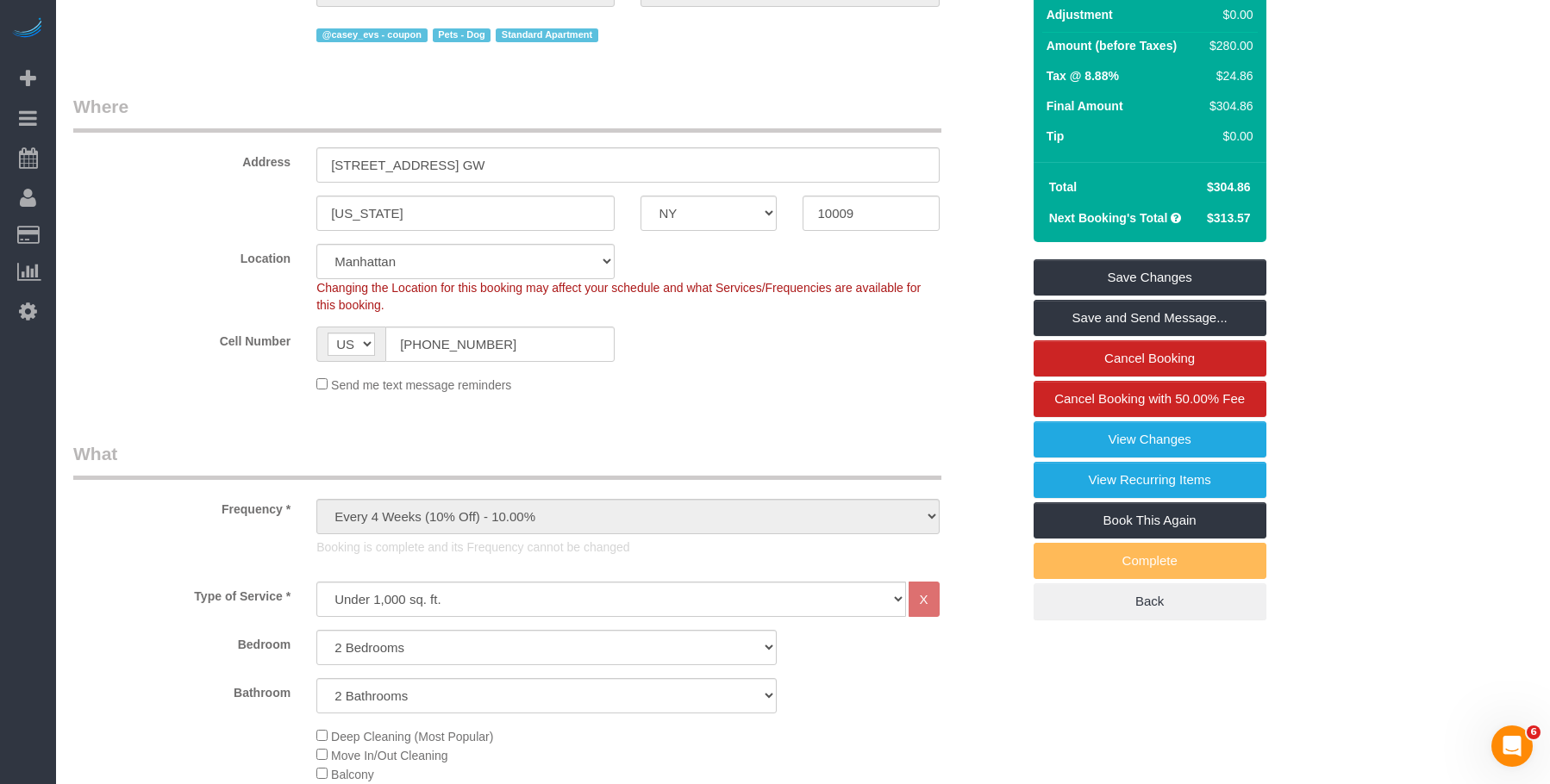
scroll to position [169, 0]
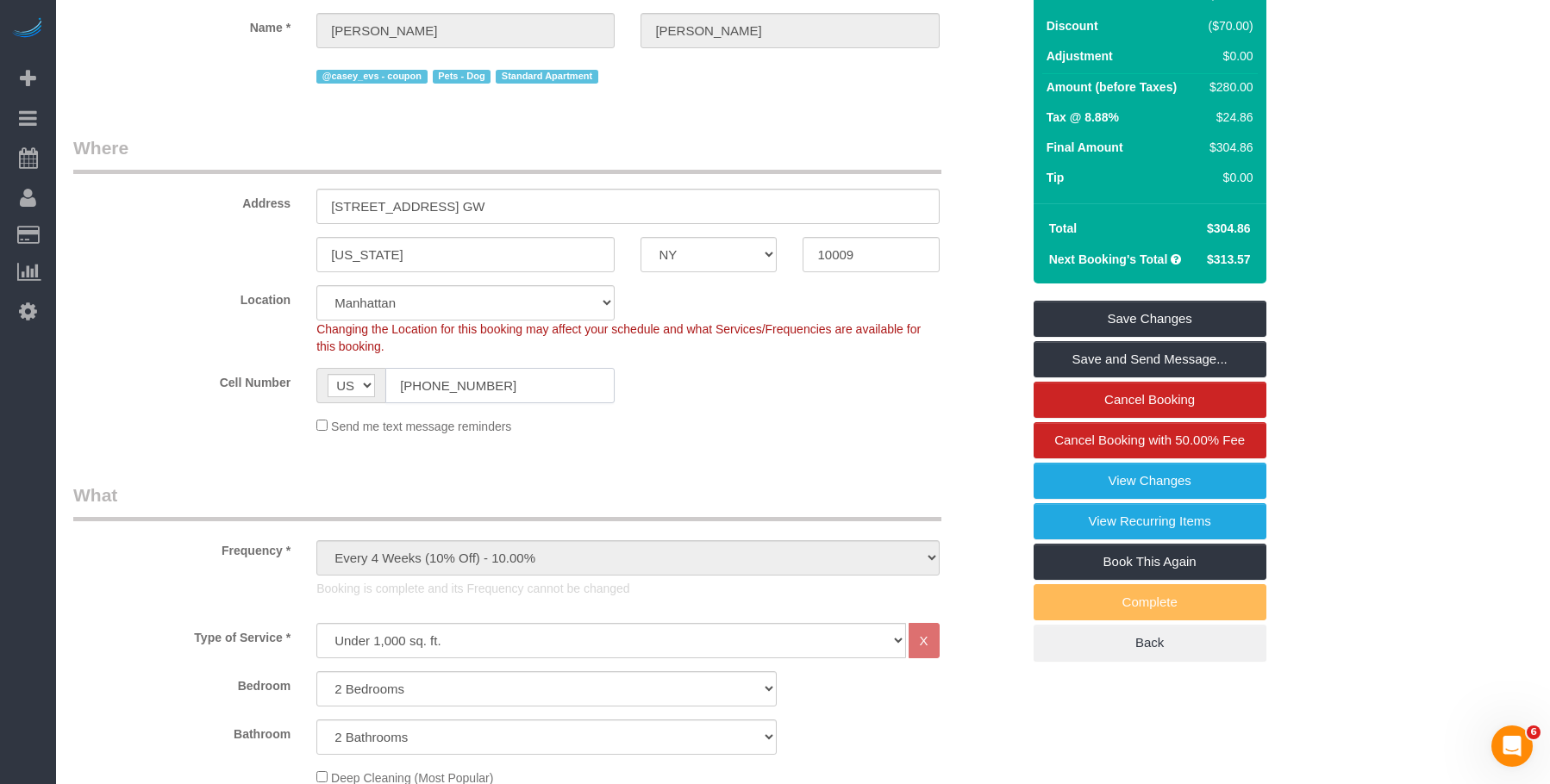
drag, startPoint x: 520, startPoint y: 415, endPoint x: 266, endPoint y: 382, distance: 256.1
click at [256, 393] on div "Cell Number AF AL DZ AD AO AI AQ AG AR AM AW AU AT AZ BS BH BD BB BY BE BZ BJ B…" at bounding box center [547, 386] width 973 height 36
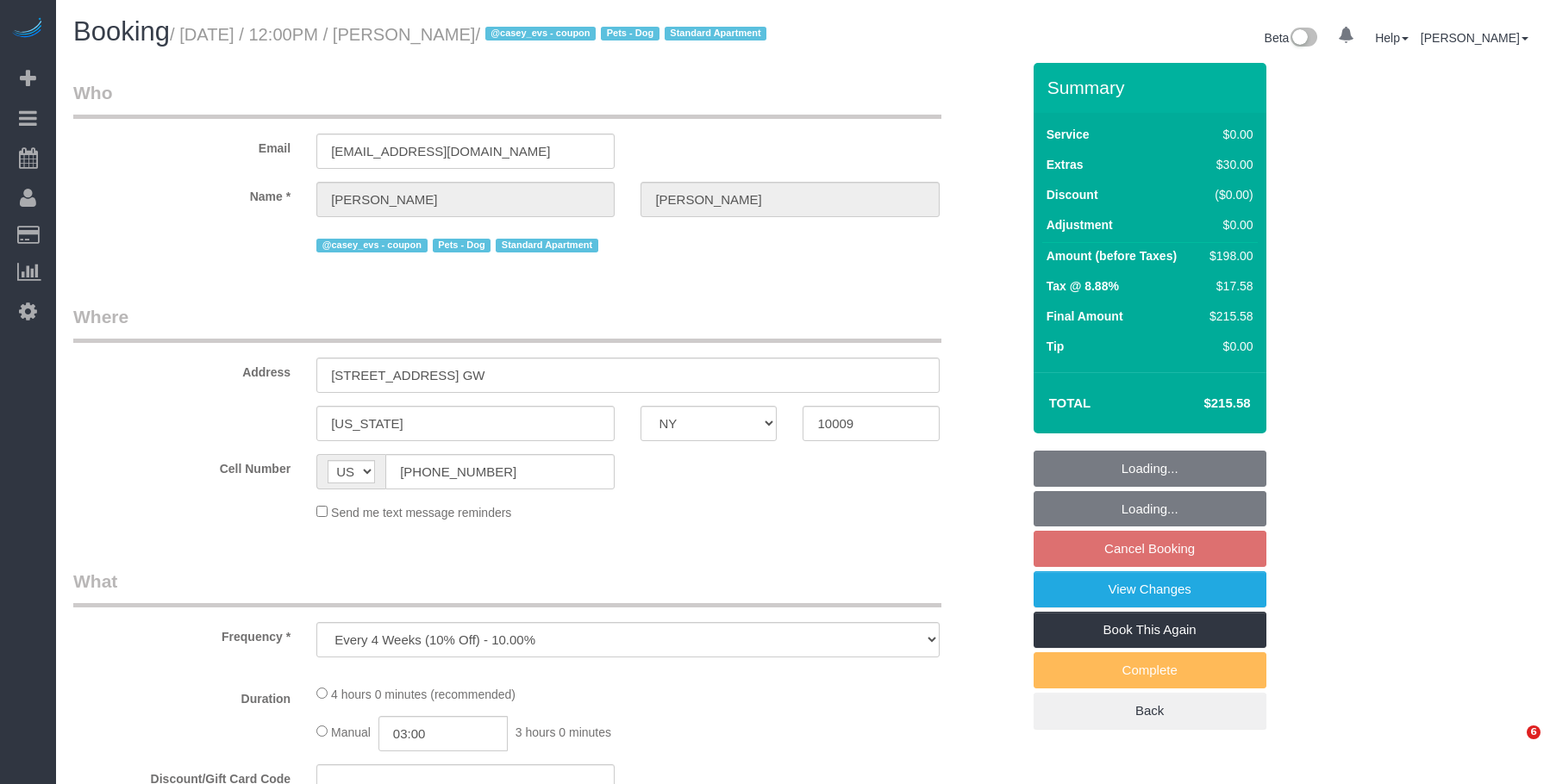
select select "NY"
select select "1"
select select "2"
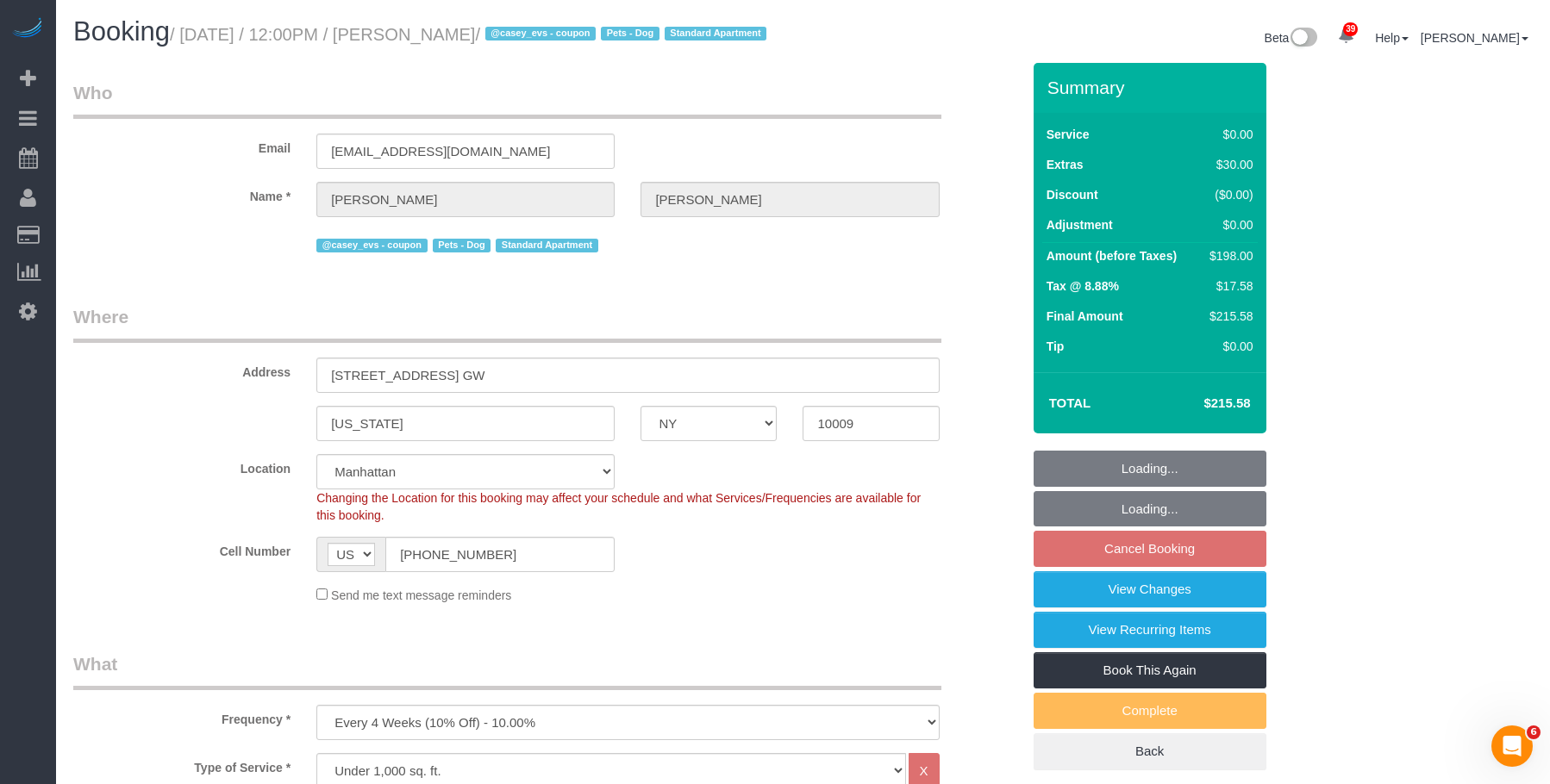
select select "object:932"
drag, startPoint x: 799, startPoint y: 333, endPoint x: 802, endPoint y: 350, distance: 17.3
click at [799, 333] on legend "Where" at bounding box center [507, 324] width 868 height 39
select select "string:stripe-pm_1S8pGz4VGloSiKo7pHFTydOZ"
select select "spot5"
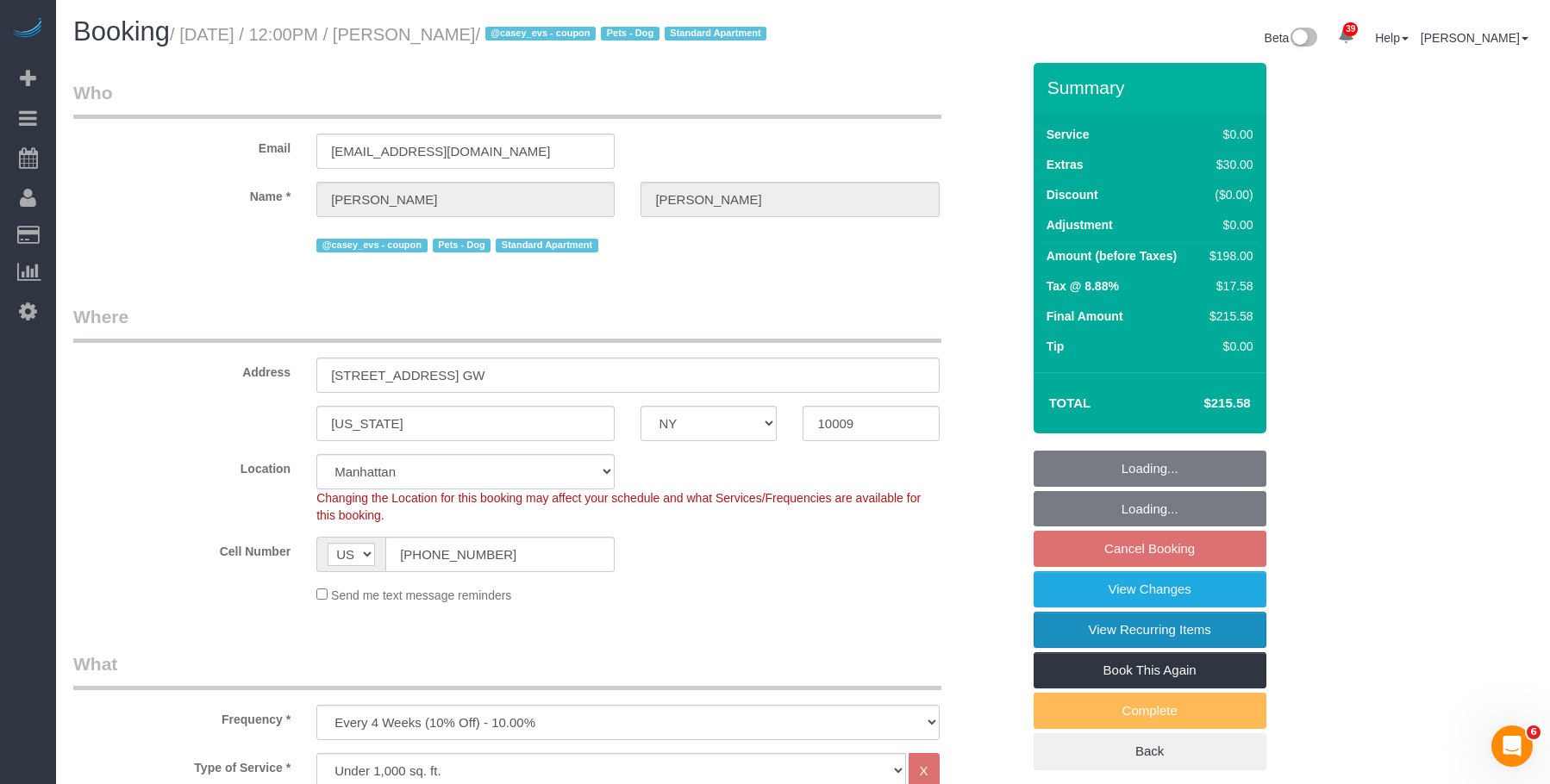
select select "number:89"
select select "number:75"
select select "number:13"
select select "number:5"
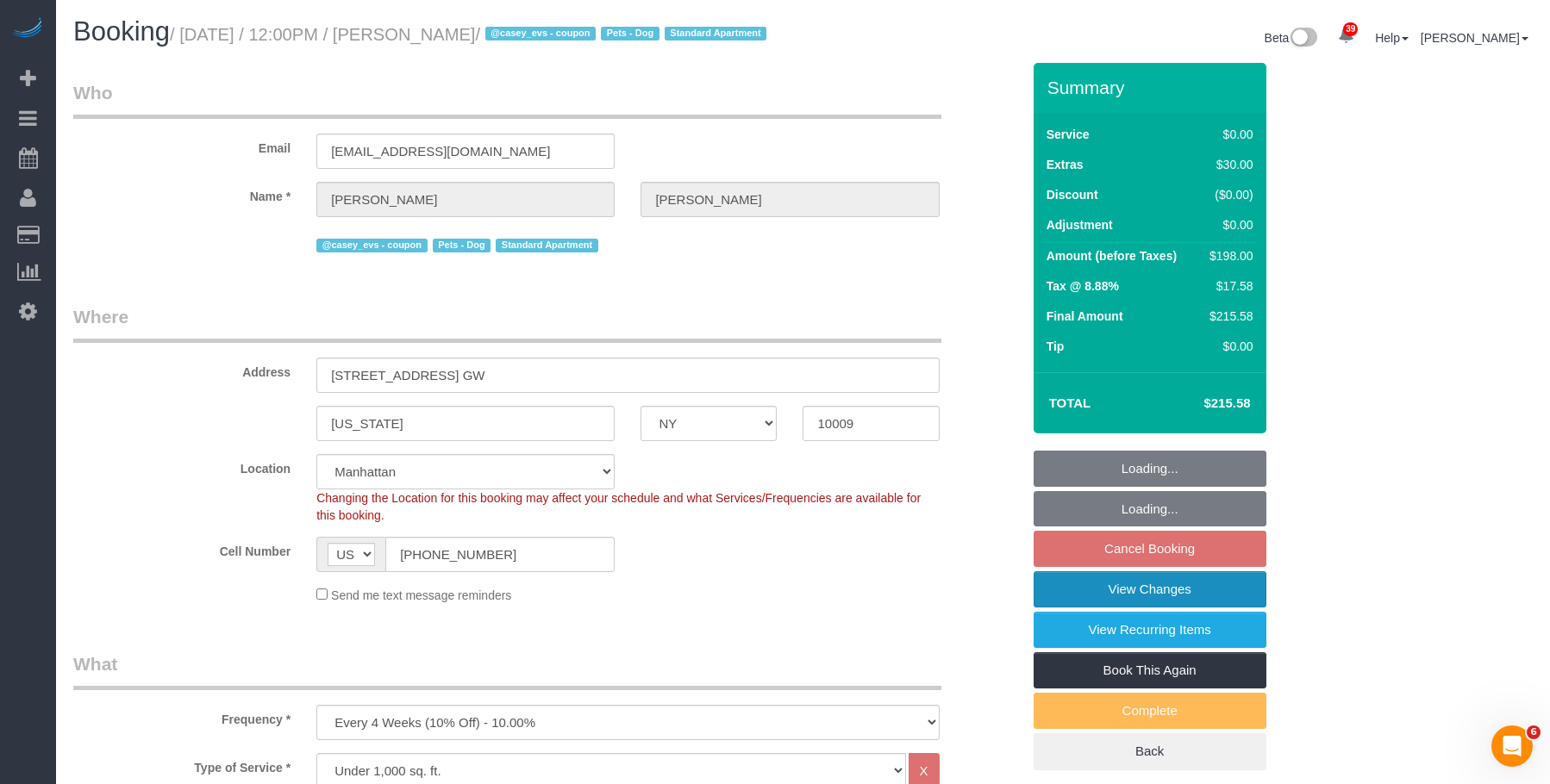
select select "1"
select select "2"
click at [1091, 604] on link "View Changes" at bounding box center [1150, 589] width 233 height 36
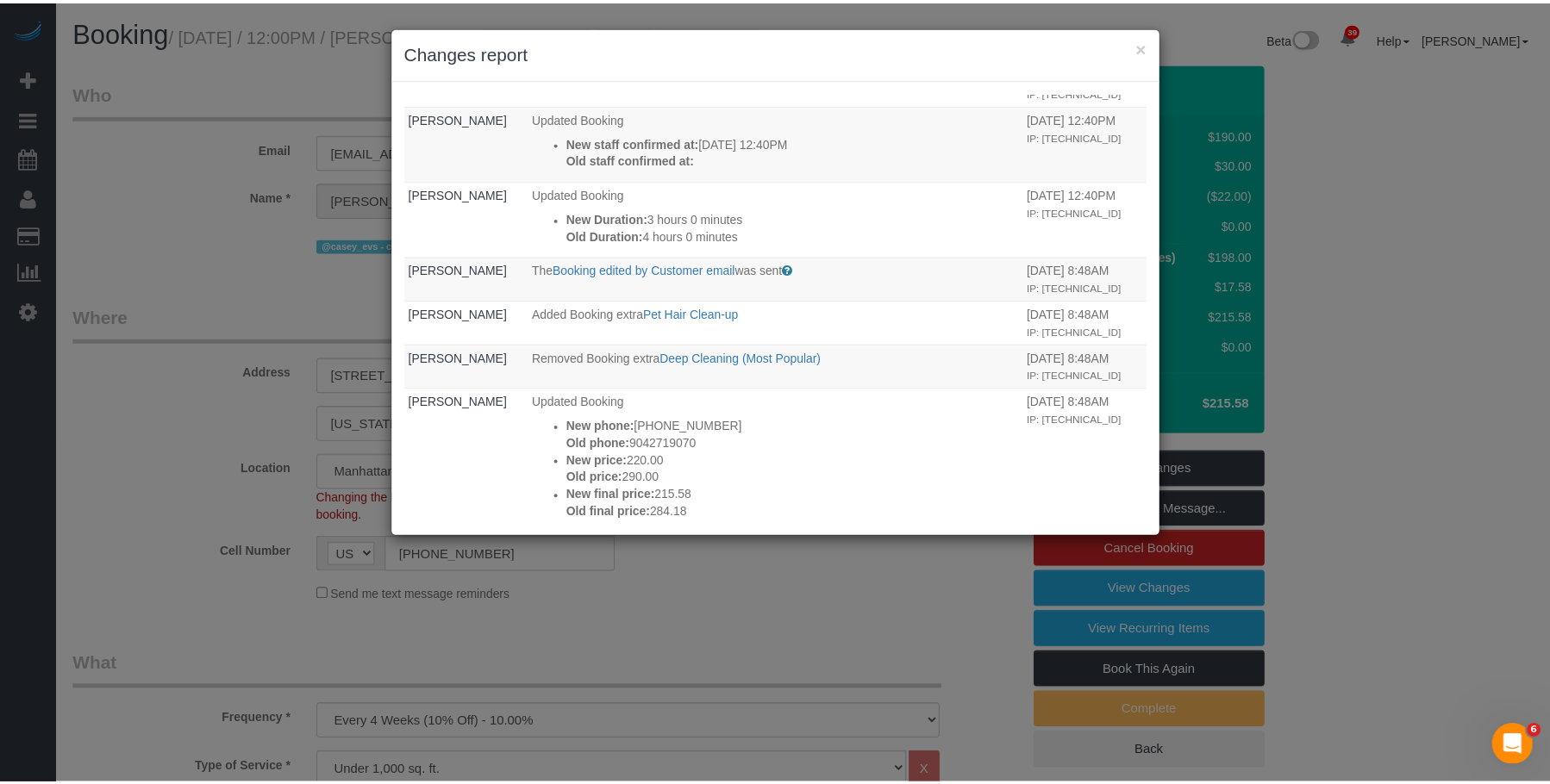
scroll to position [86, 0]
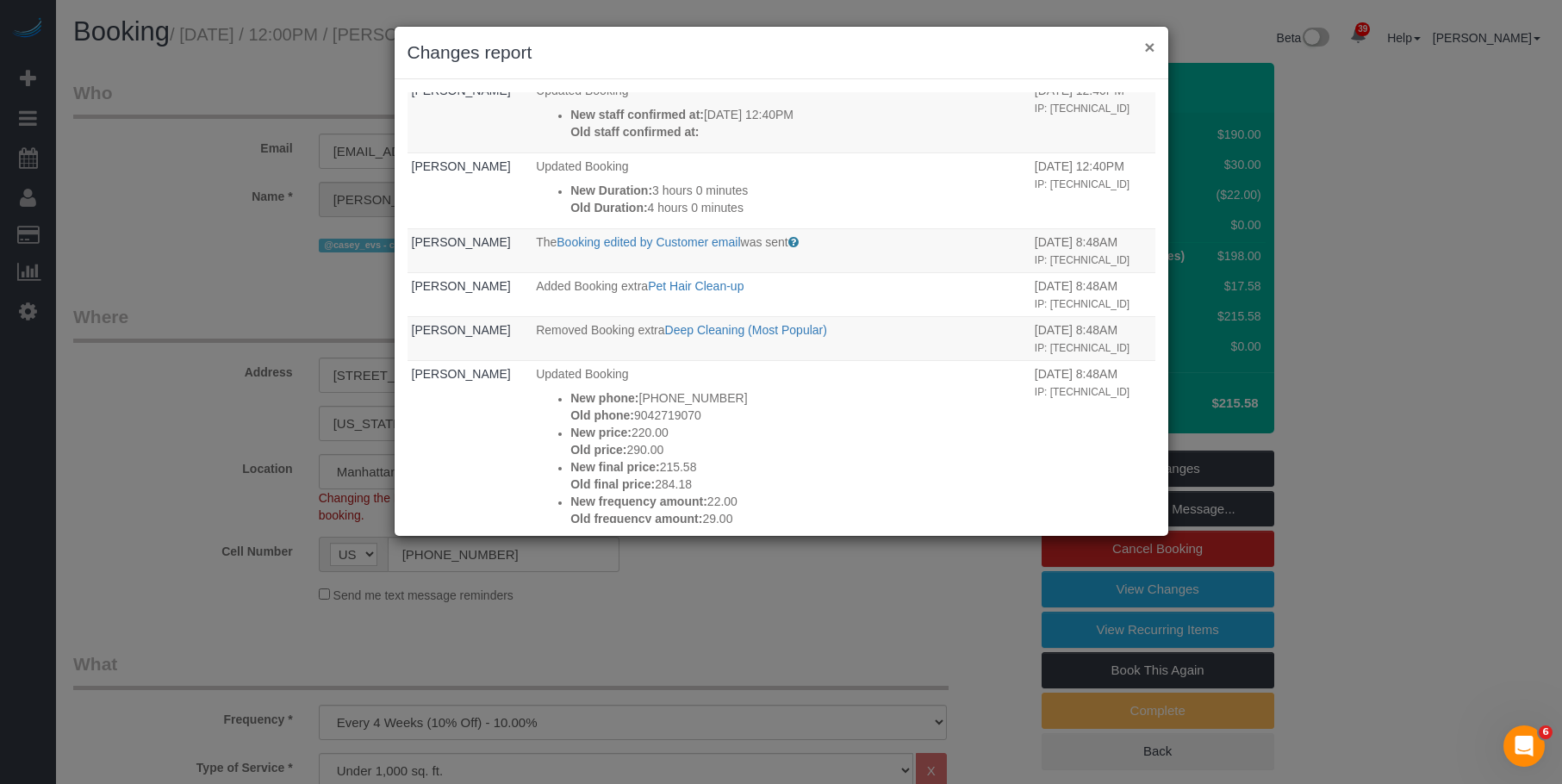
click at [1146, 46] on button "×" at bounding box center [1149, 47] width 11 height 18
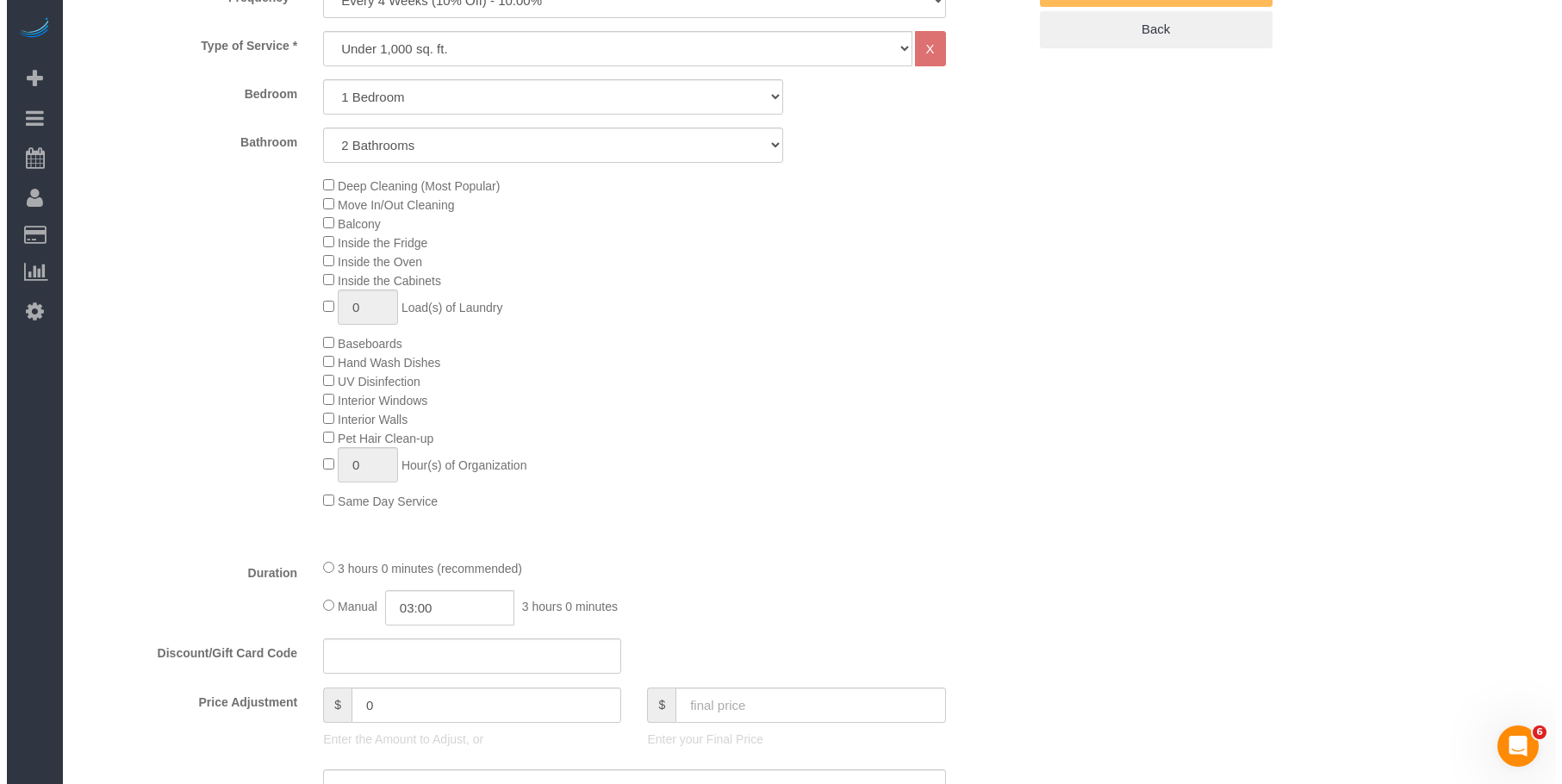
scroll to position [378, 0]
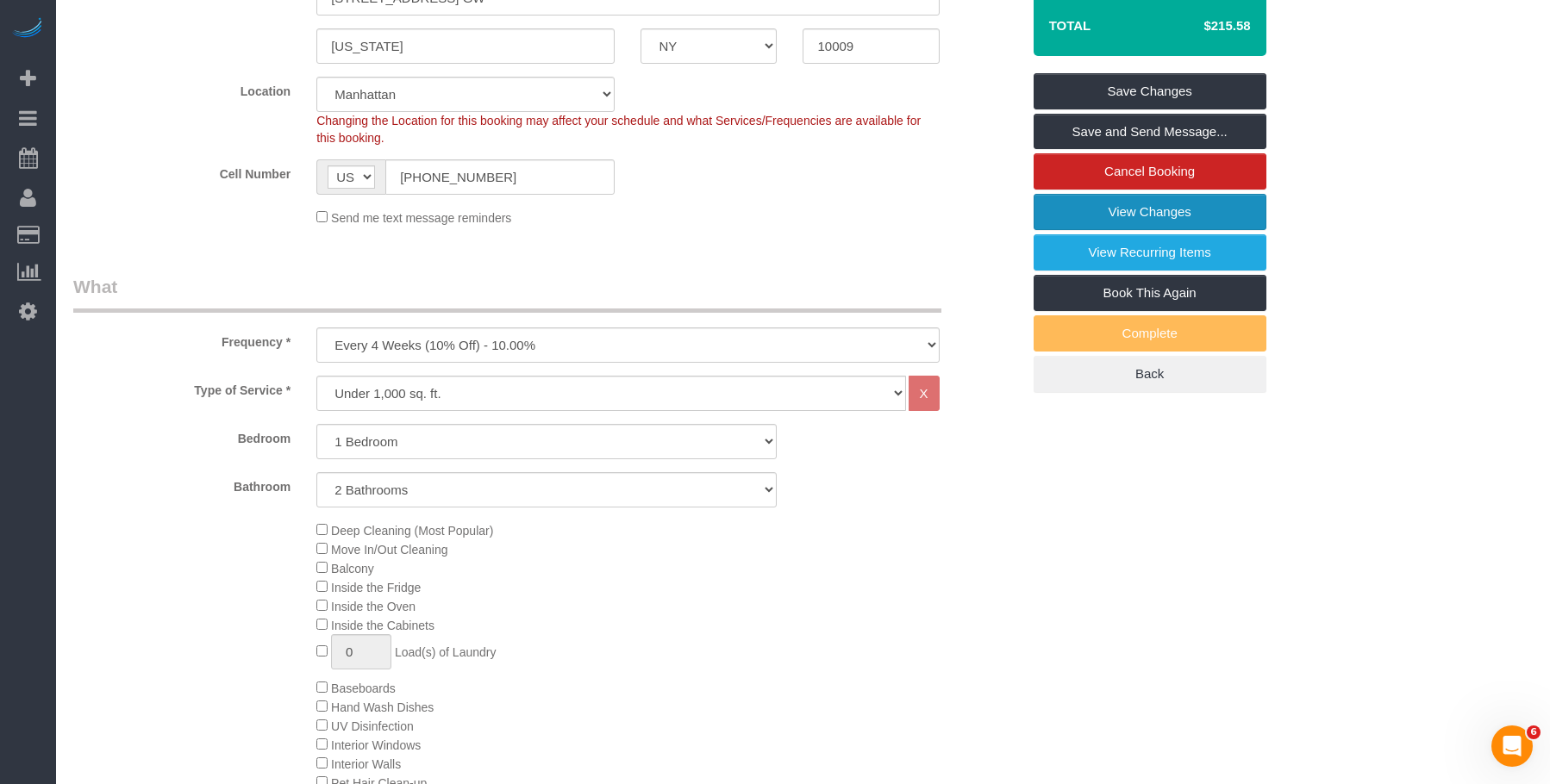
click at [1117, 226] on link "View Changes" at bounding box center [1150, 212] width 233 height 36
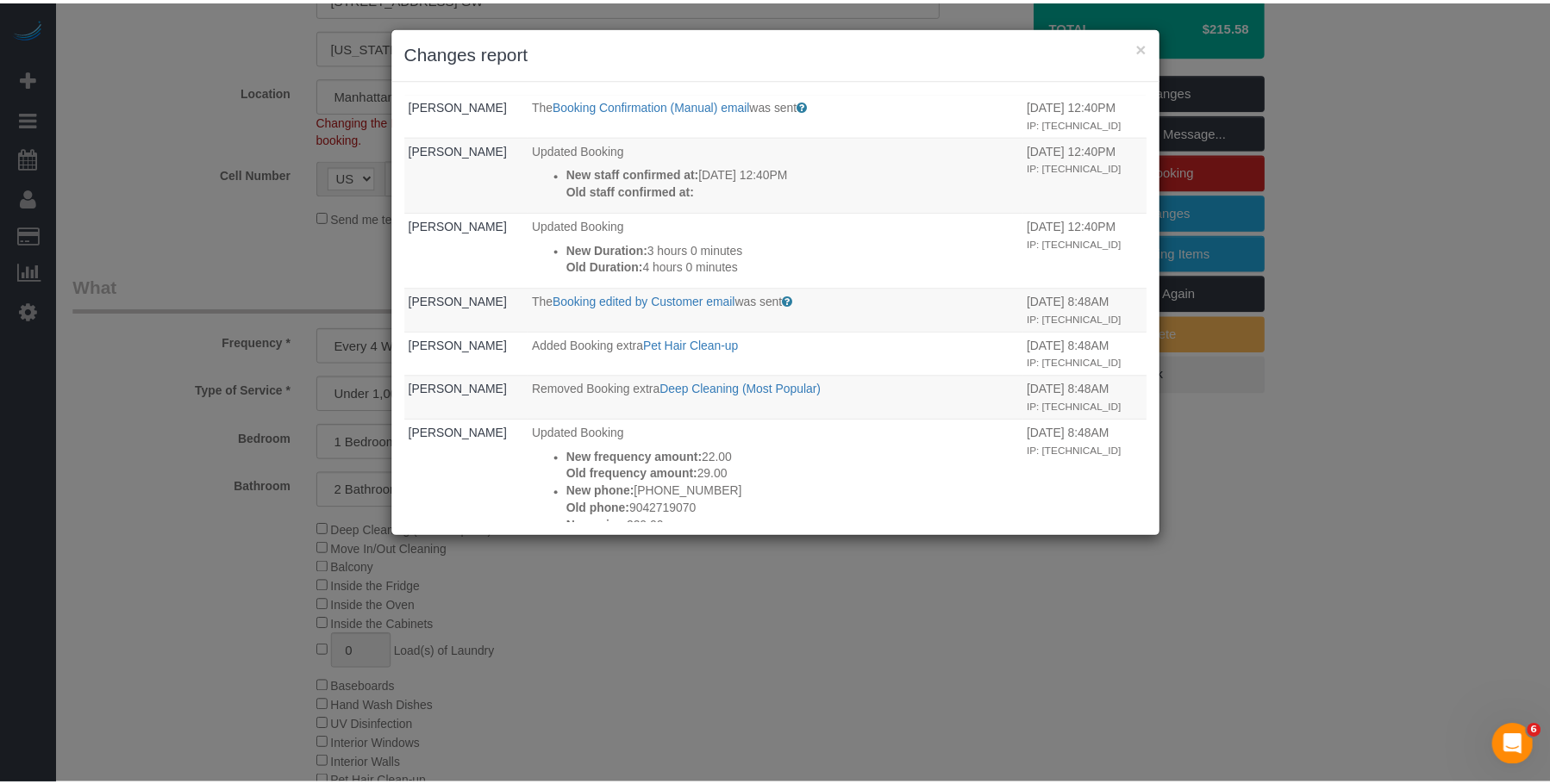
scroll to position [0, 0]
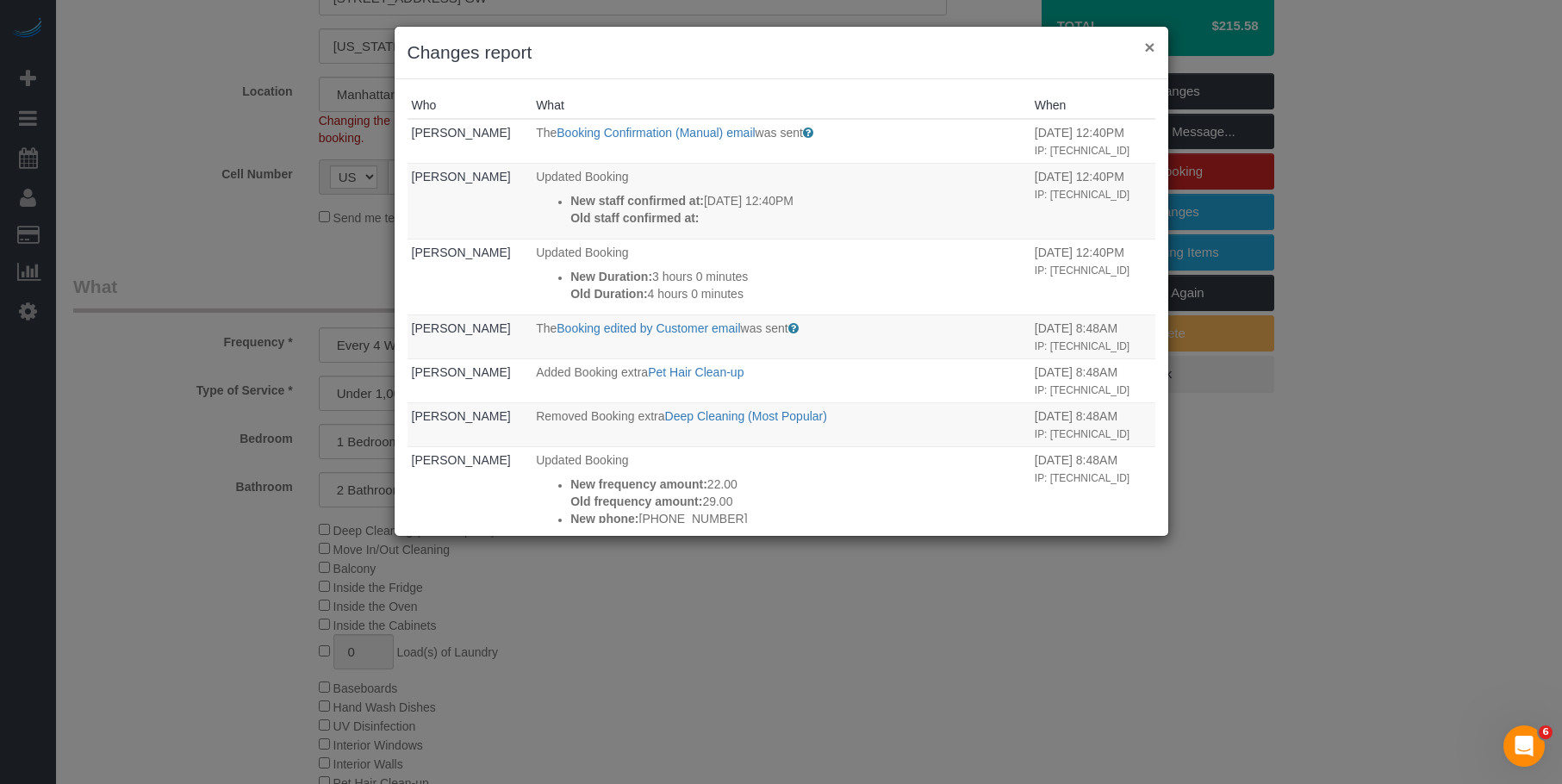
click at [1151, 49] on button "×" at bounding box center [1149, 47] width 11 height 18
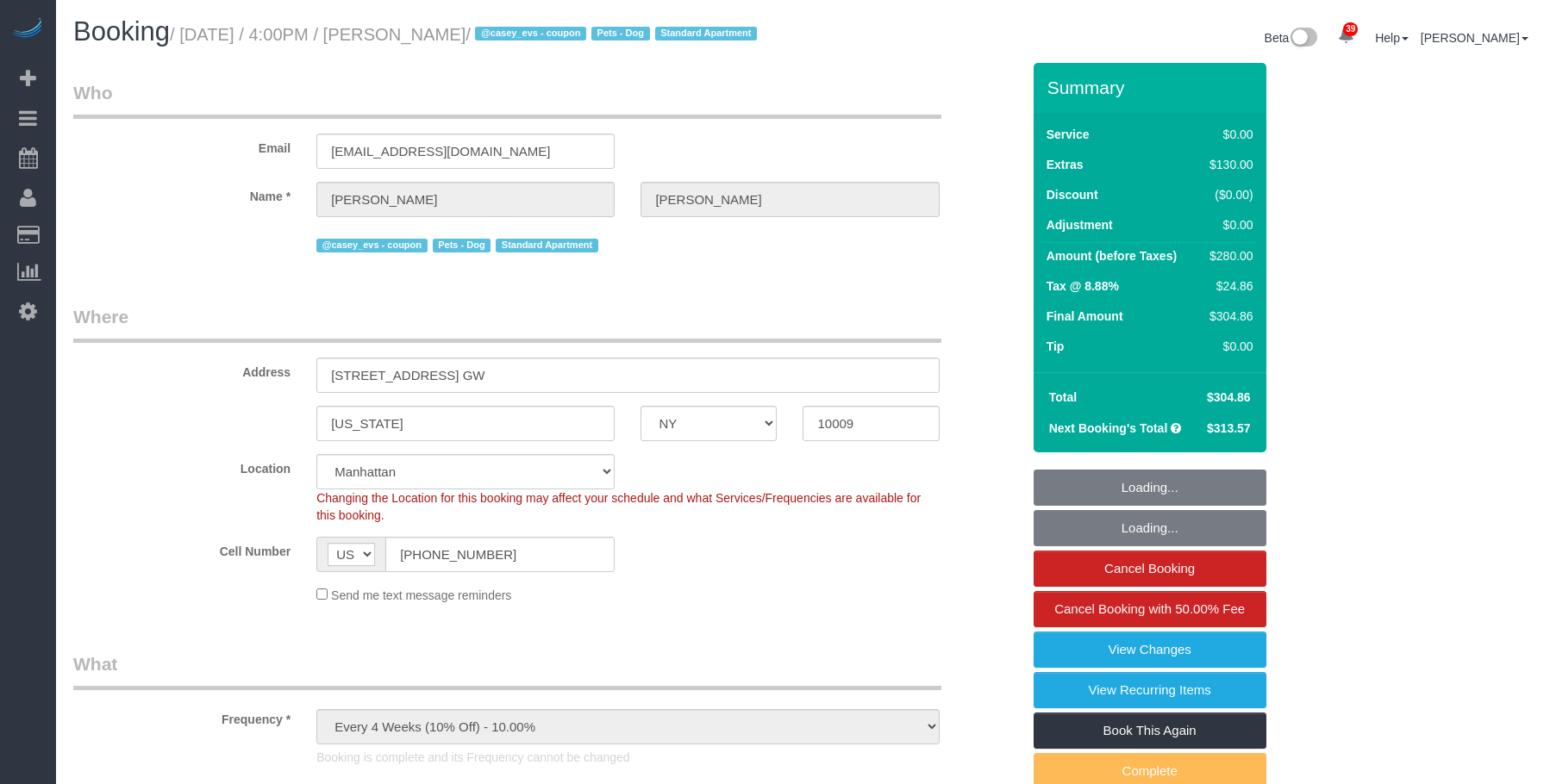
select select "NY"
select select "2"
select select "spot1"
select select "number:89"
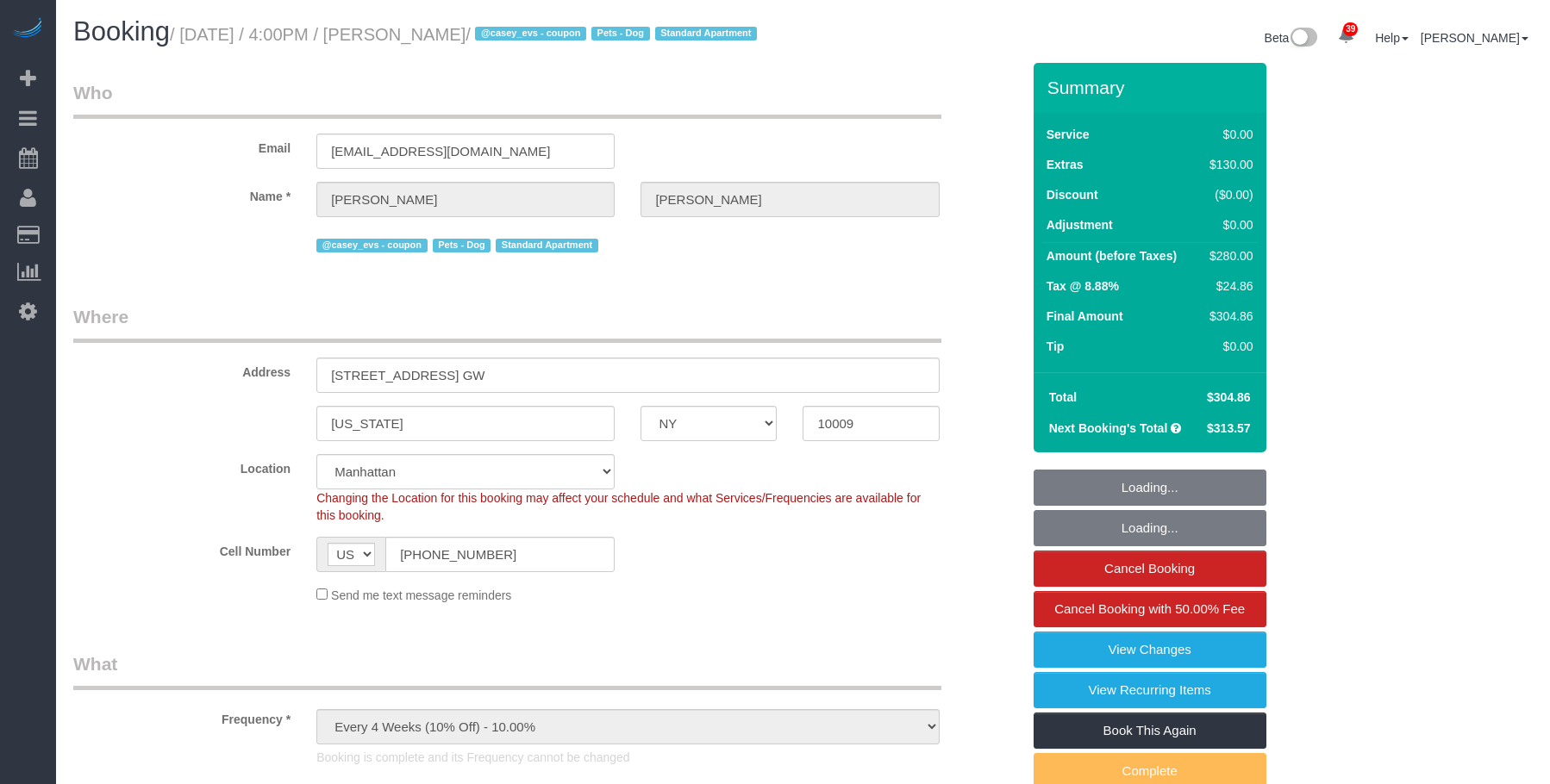
select select "number:75"
select select "number:13"
select select "number:5"
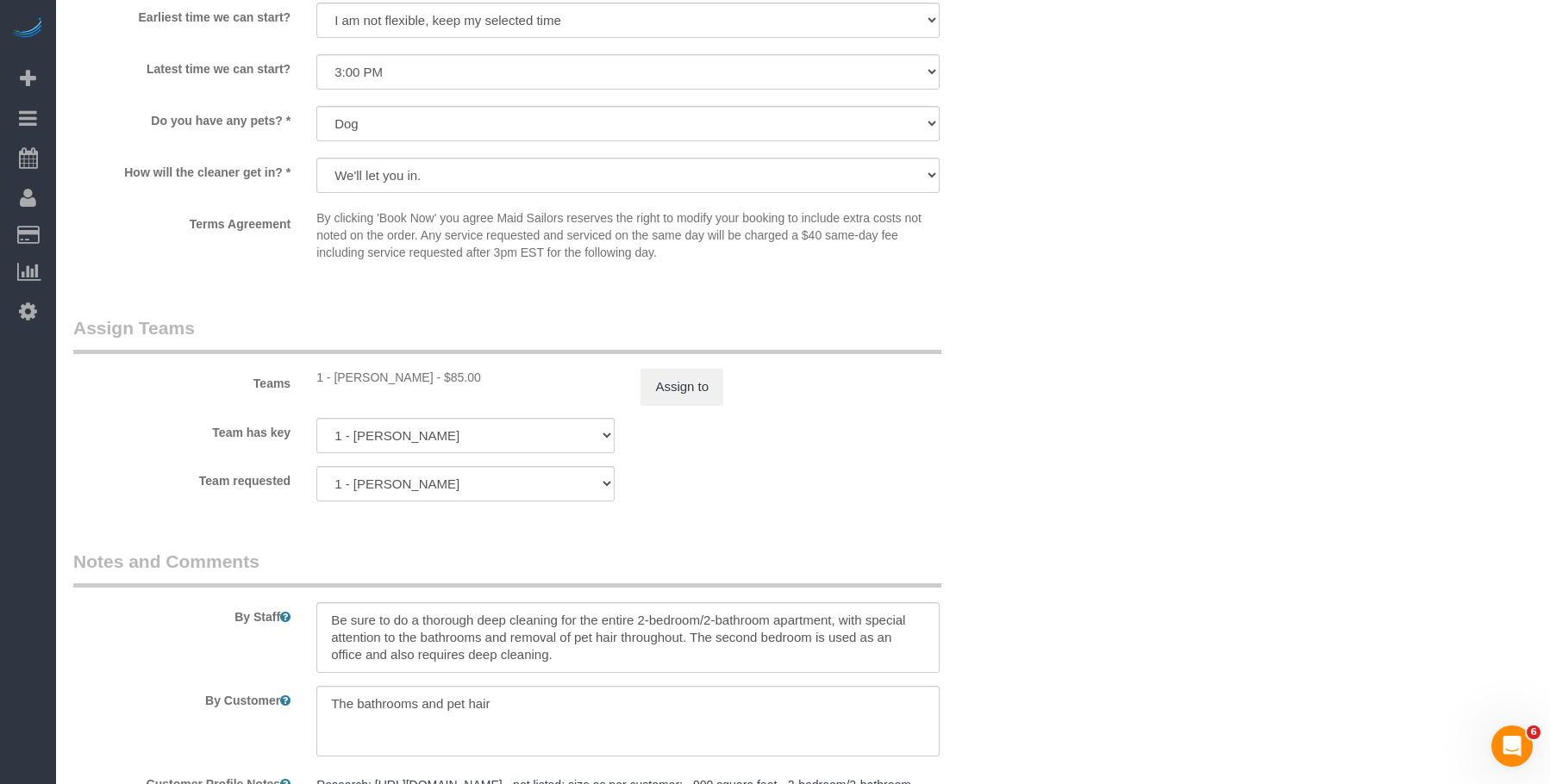
scroll to position [2068, 0]
drag, startPoint x: 1200, startPoint y: 136, endPoint x: 909, endPoint y: 5, distance: 319.1
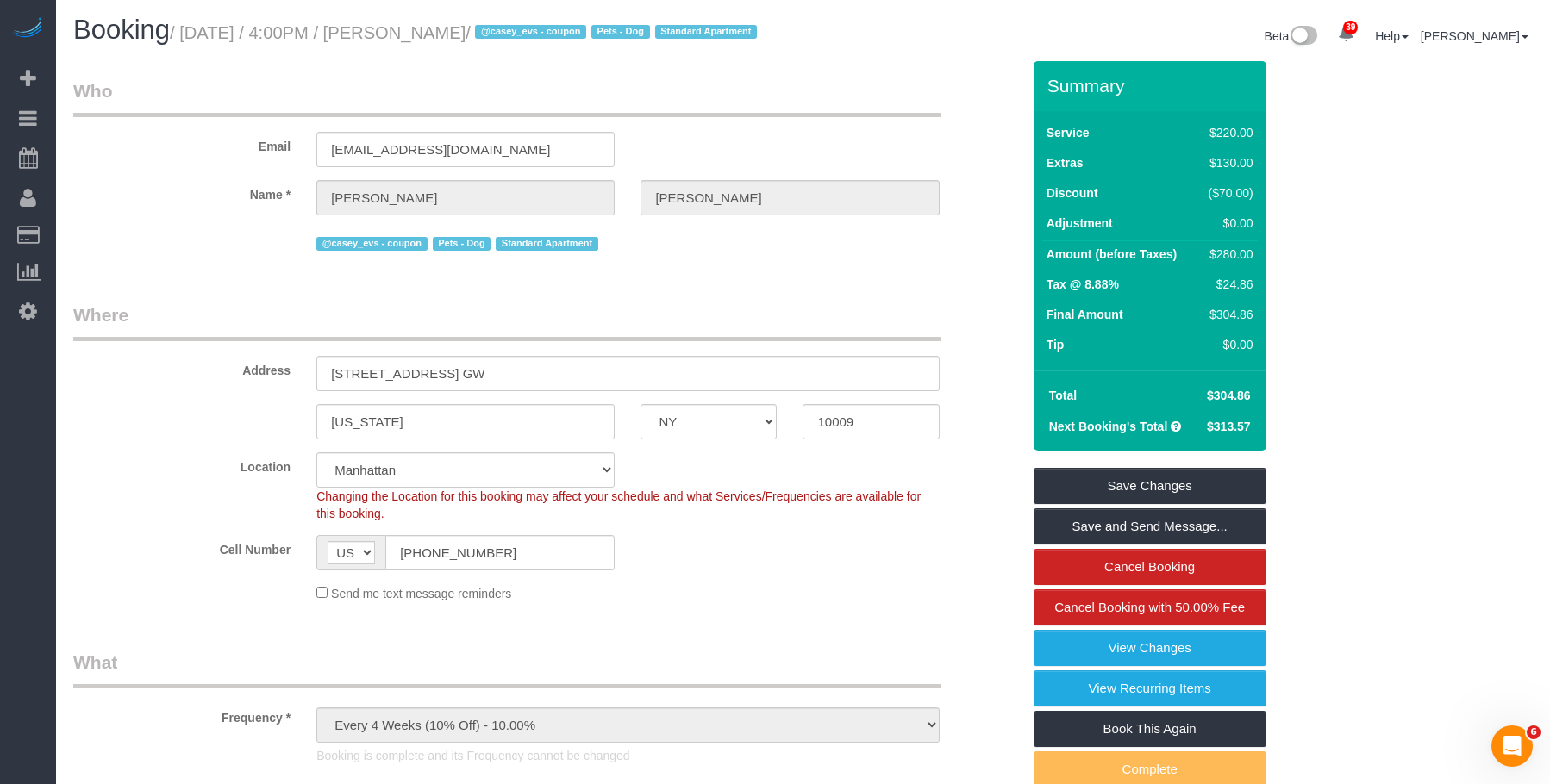
scroll to position [0, 0]
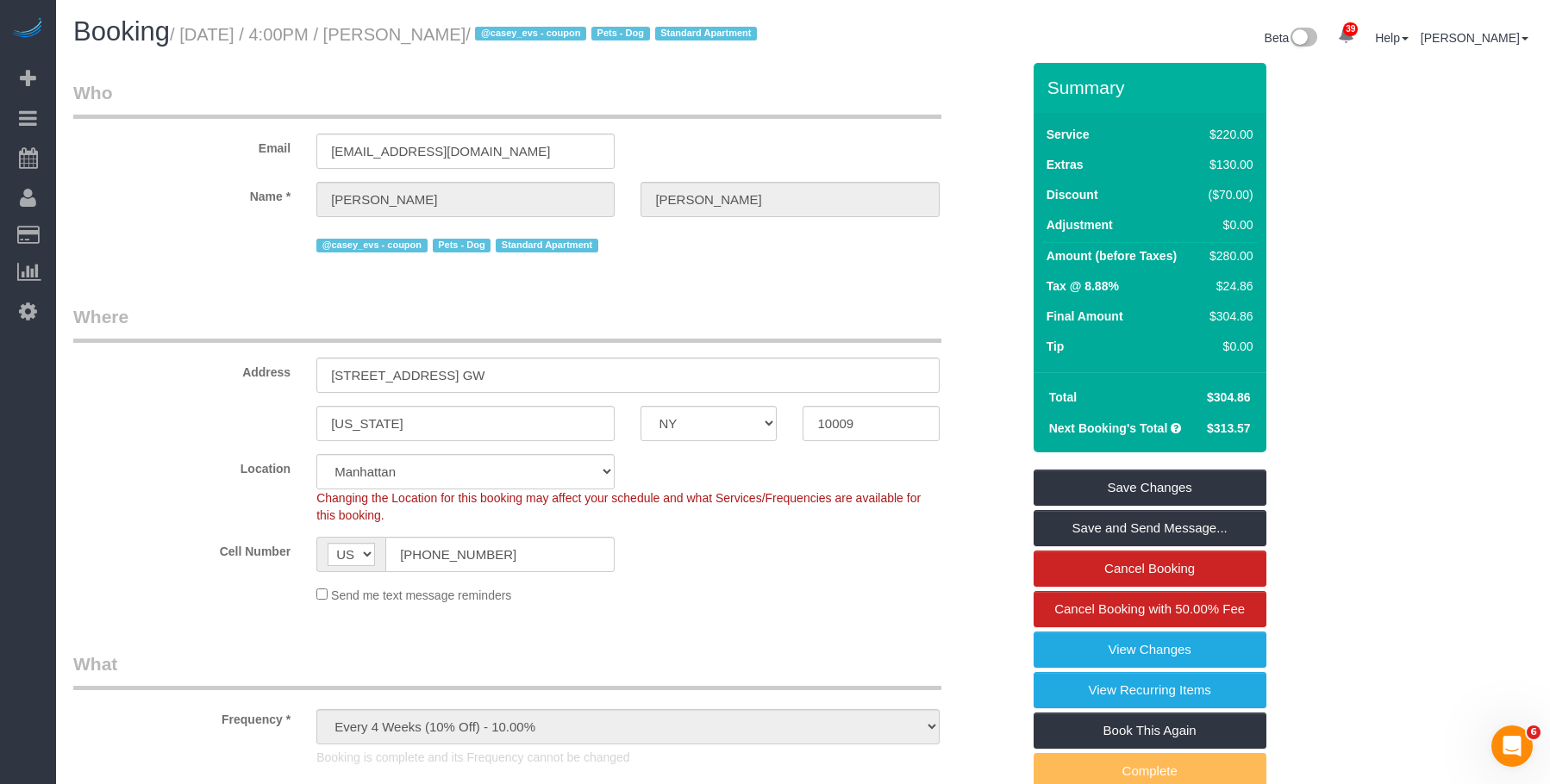
drag, startPoint x: 434, startPoint y: 34, endPoint x: 565, endPoint y: 38, distance: 131.1
click at [565, 38] on small "/ September 19, 2025 / 4:00PM / Brianna Feldman / @casey_evs - coupon Pets - Do…" at bounding box center [466, 34] width 592 height 19
copy small "Brianna Feldman"
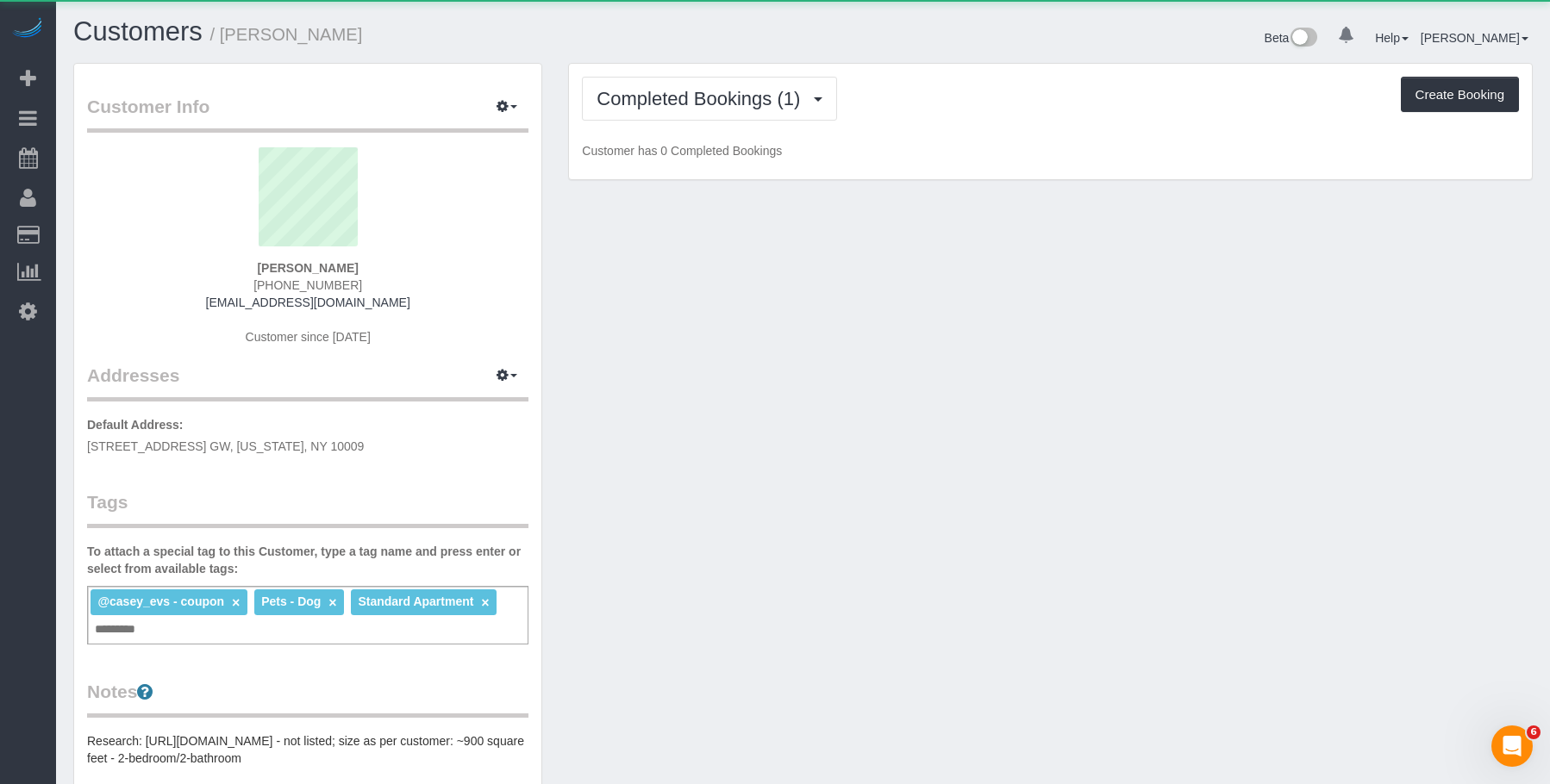
drag, startPoint x: 918, startPoint y: 37, endPoint x: 847, endPoint y: 83, distance: 84.6
click at [918, 37] on div "Beta 0 Your Notifications You have 0 alerts × You have 5 to charge for [DATE] ×…" at bounding box center [1174, 39] width 743 height 45
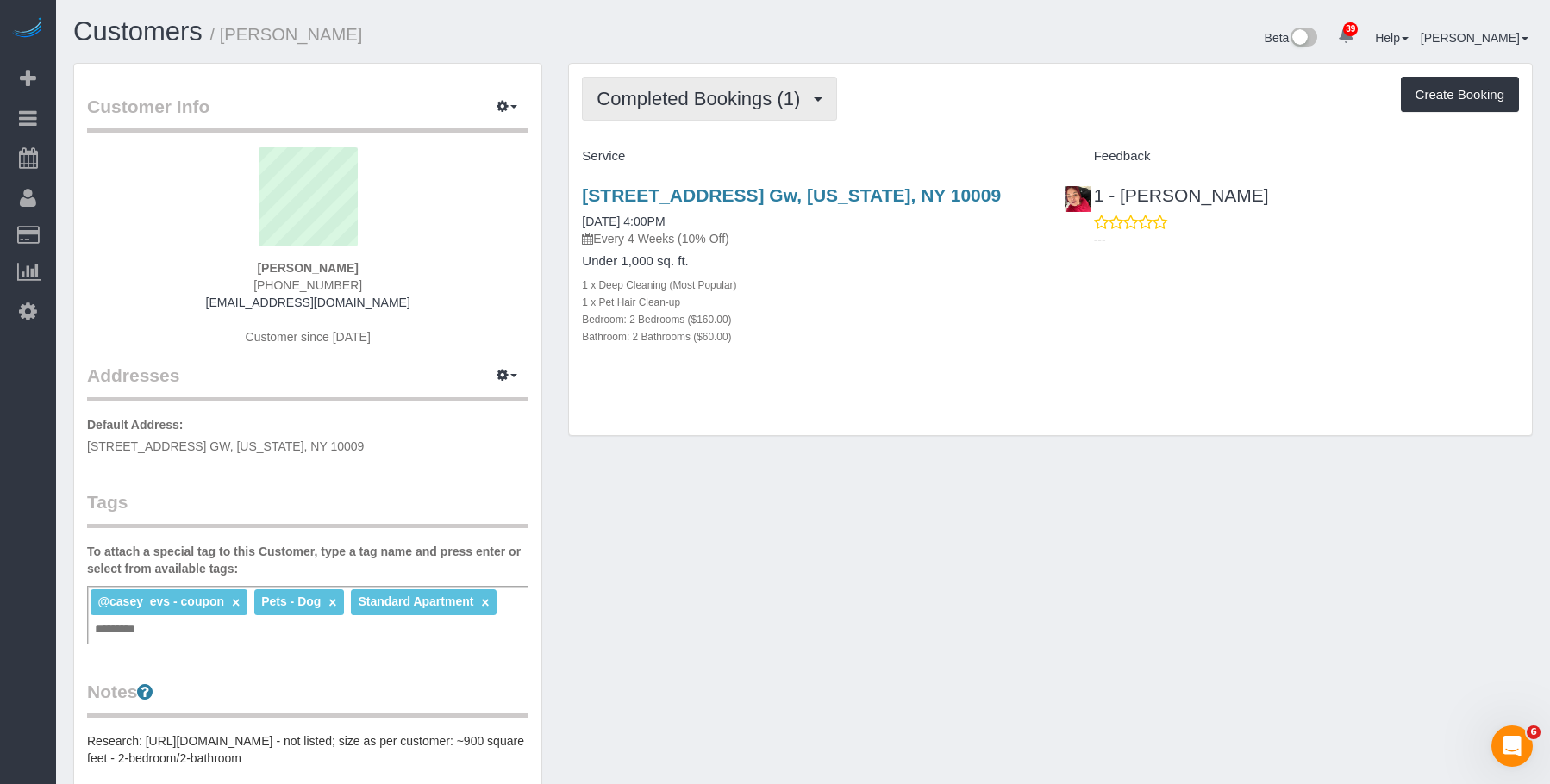
drag, startPoint x: 766, startPoint y: 98, endPoint x: 749, endPoint y: 158, distance: 62.4
click at [764, 98] on span "Completed Bookings (1)" at bounding box center [703, 99] width 212 height 21
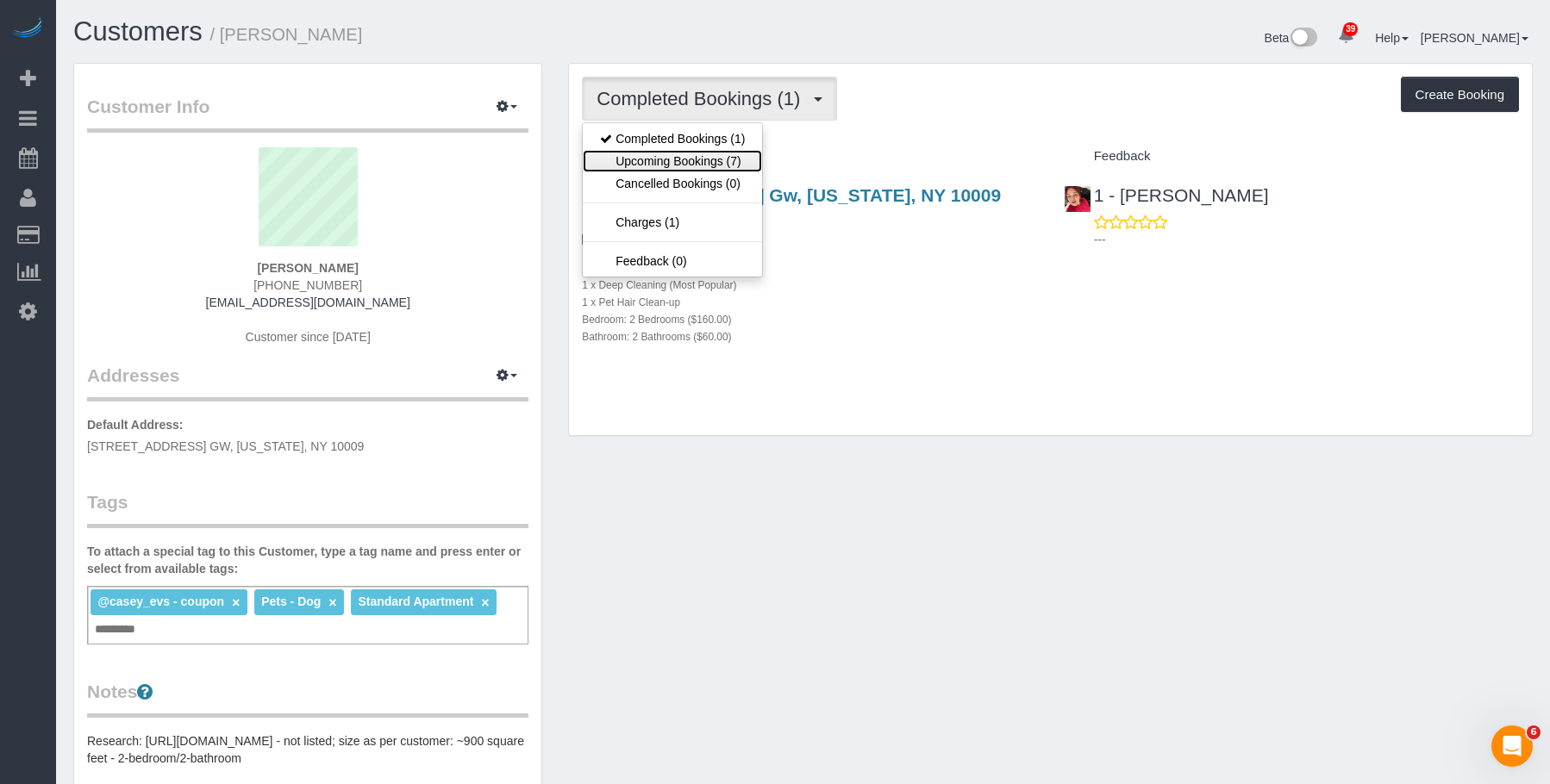
click at [730, 163] on link "Upcoming Bookings (7)" at bounding box center [672, 161] width 180 height 22
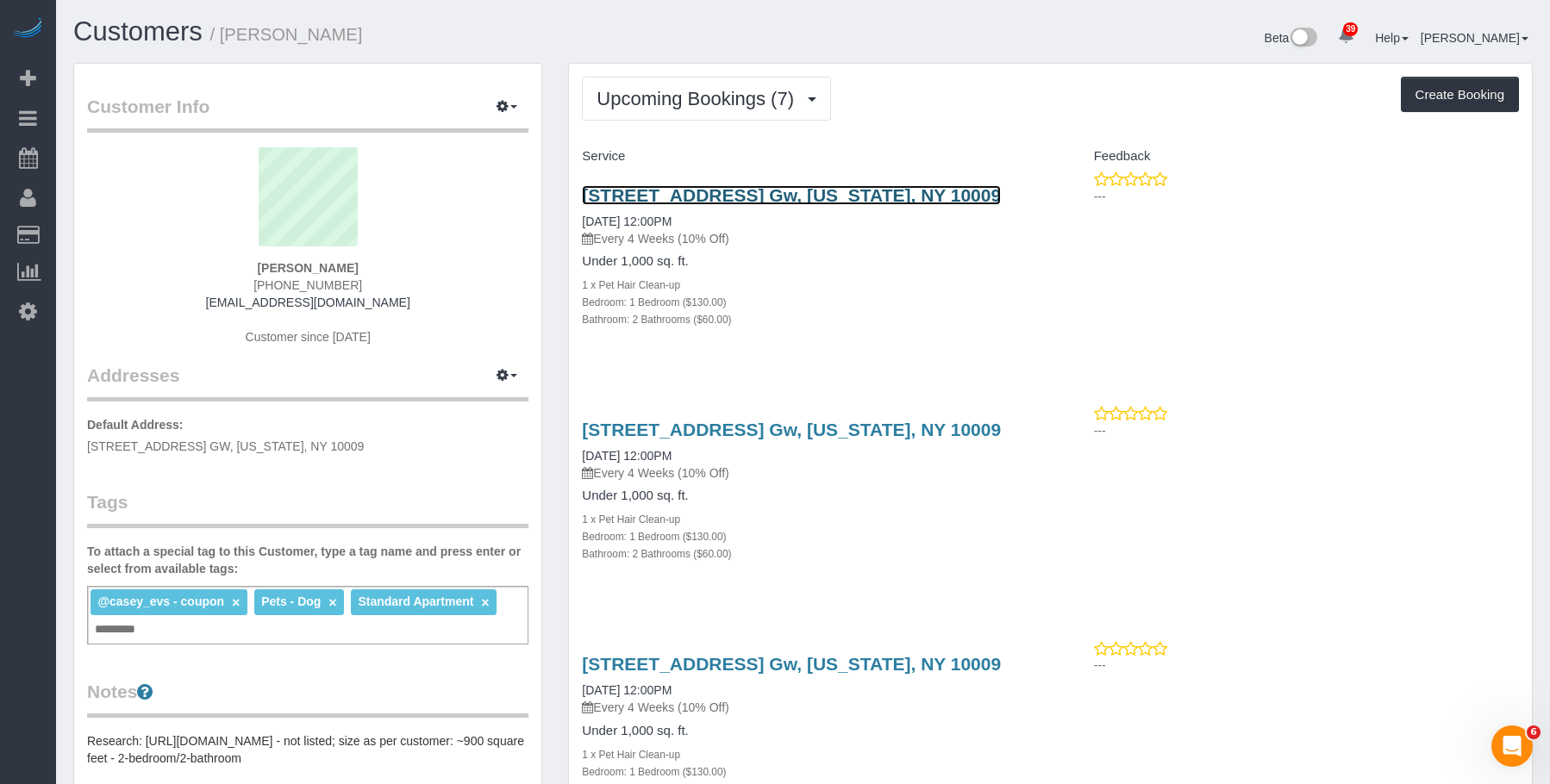
click at [826, 189] on link "[STREET_ADDRESS] Gw, [US_STATE], NY 10009" at bounding box center [791, 195] width 419 height 20
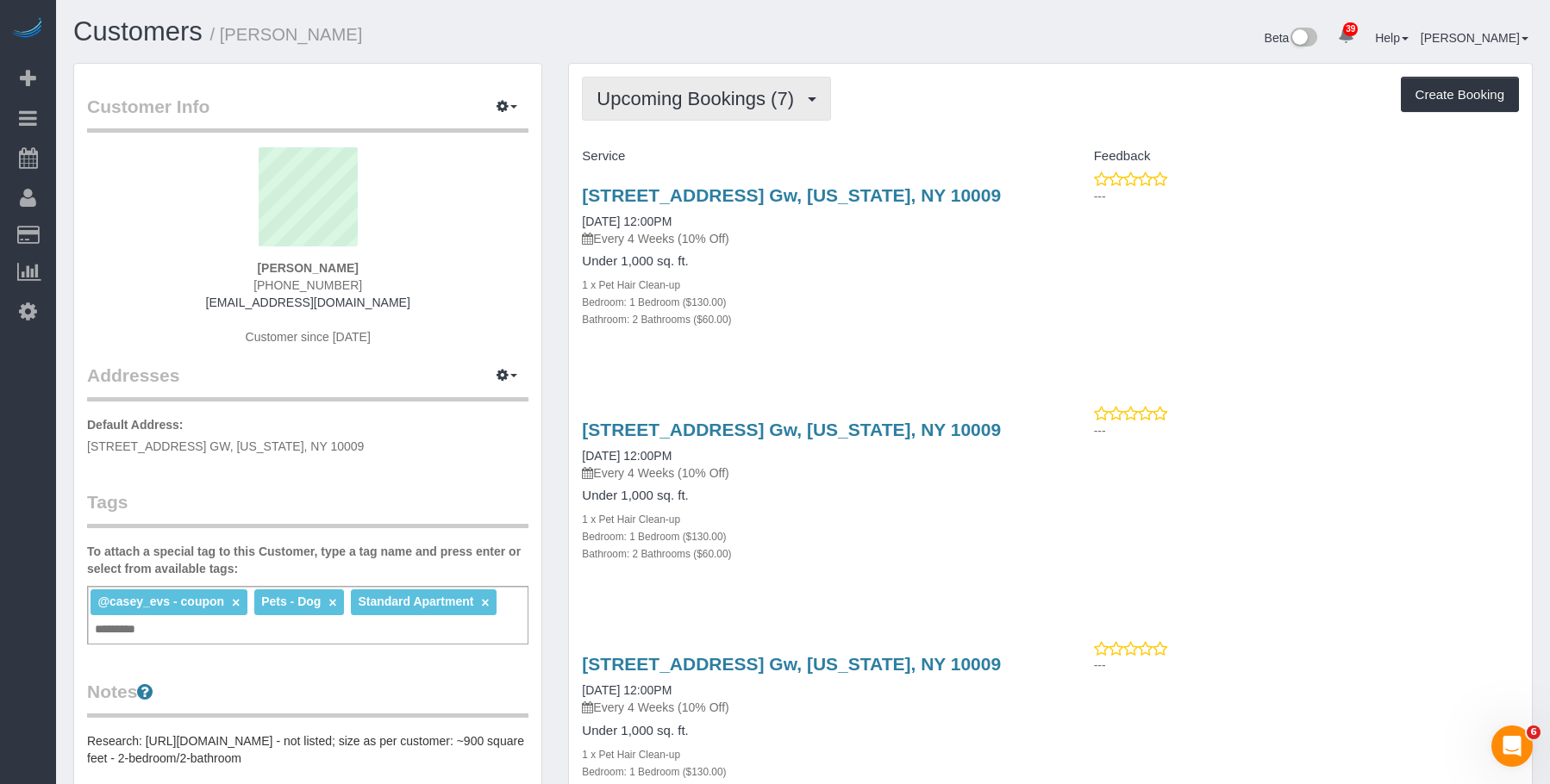
click at [663, 93] on span "Upcoming Bookings (7)" at bounding box center [700, 99] width 206 height 21
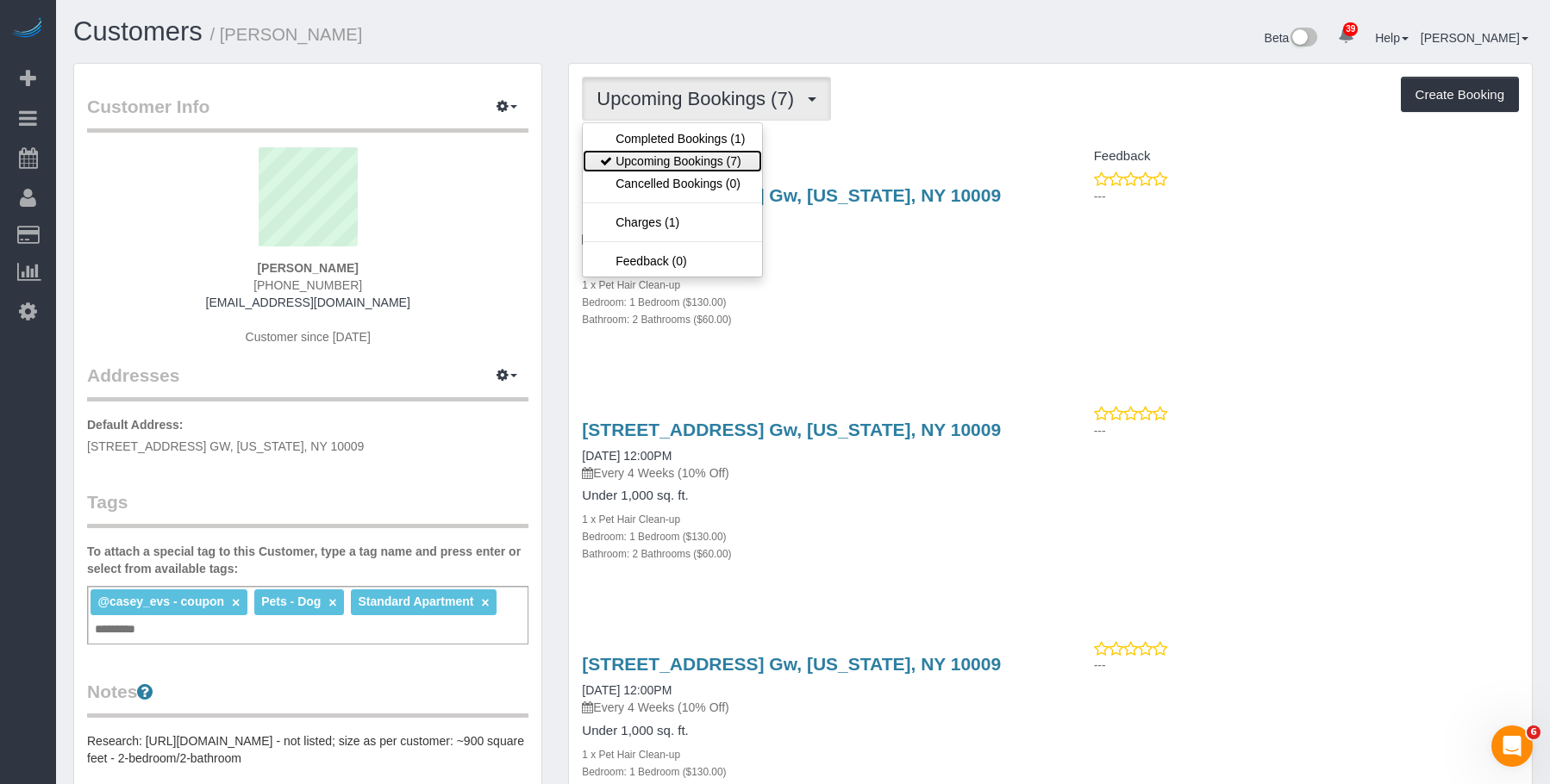
drag, startPoint x: 658, startPoint y: 156, endPoint x: 737, endPoint y: 208, distance: 94.6
click at [658, 156] on link "Upcoming Bookings (7)" at bounding box center [672, 161] width 180 height 22
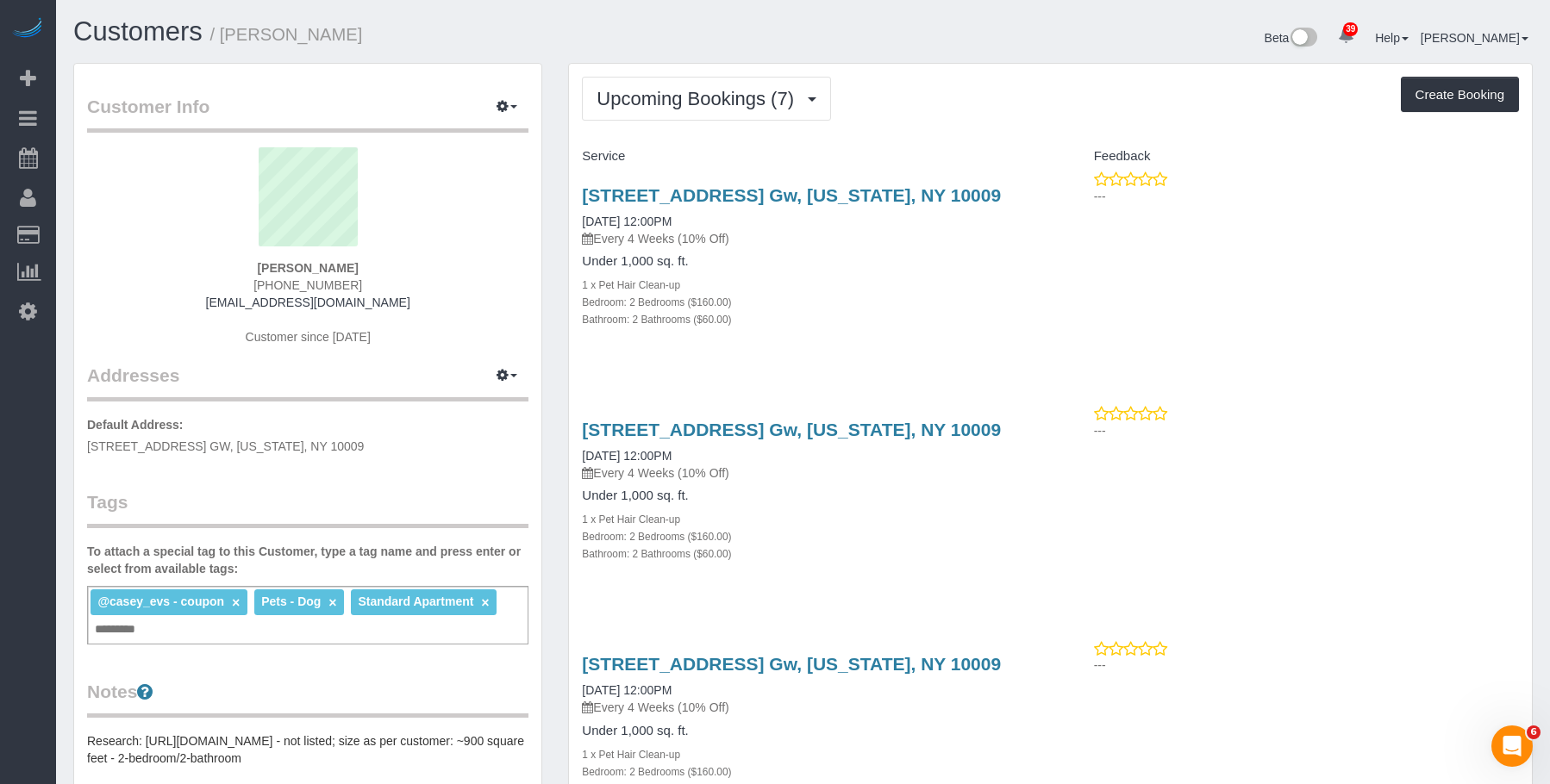
click at [984, 316] on div "Bathroom: 2 Bathrooms ($60.00)" at bounding box center [809, 318] width 455 height 17
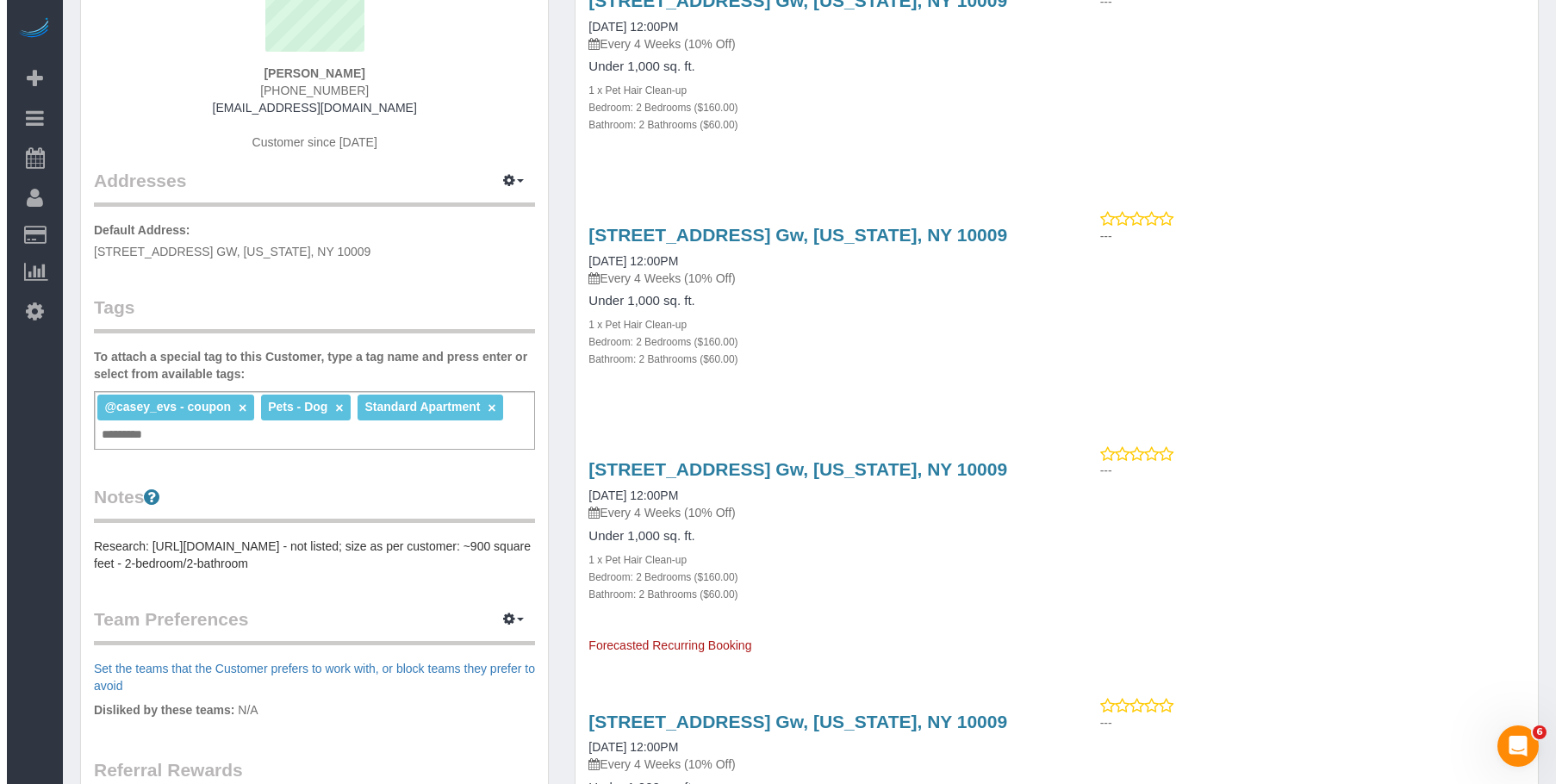
scroll to position [345, 0]
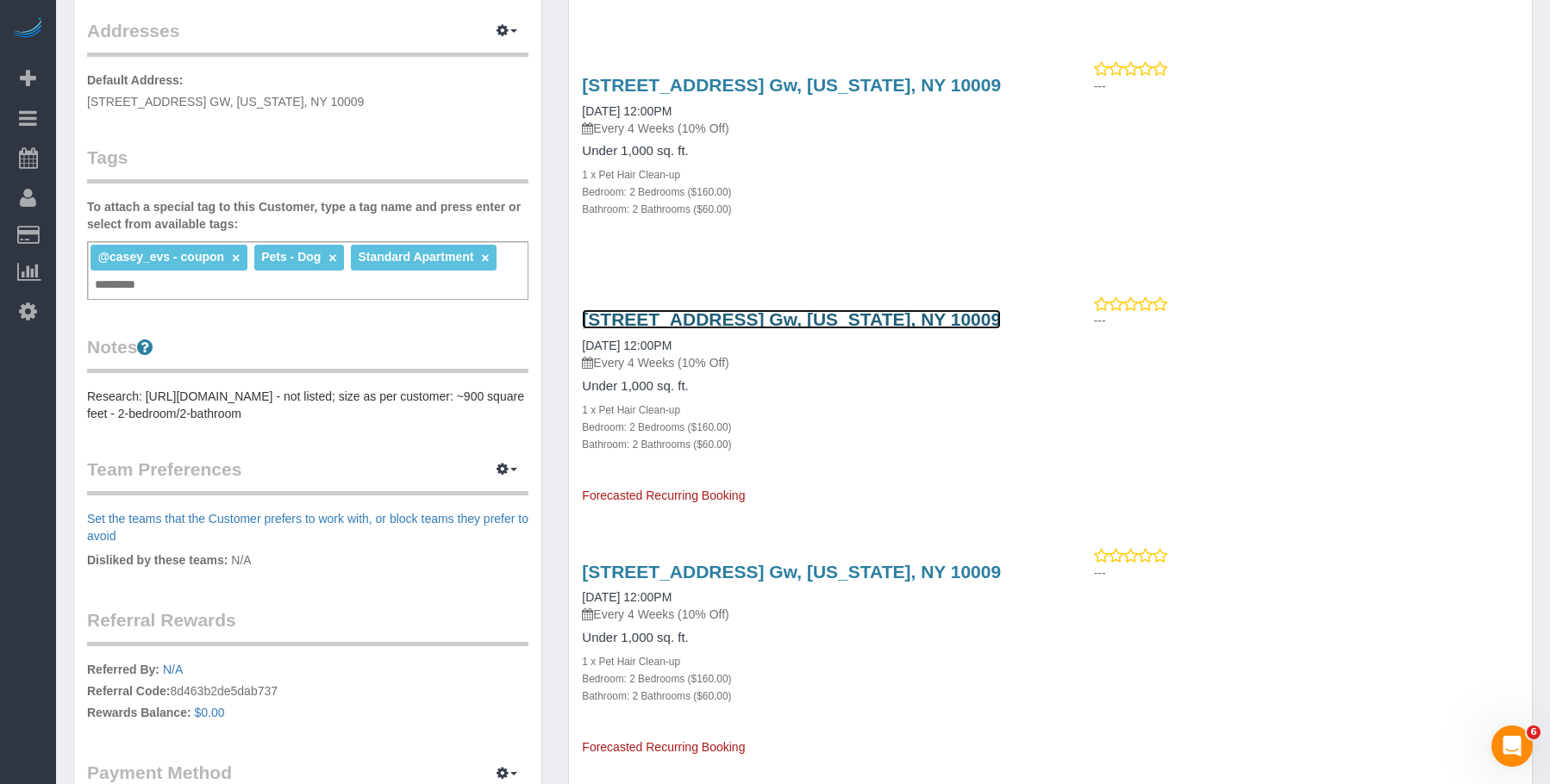
click at [784, 326] on link "518 East 13th Street, Apt. Gw, New York, NY 10009" at bounding box center [791, 319] width 419 height 20
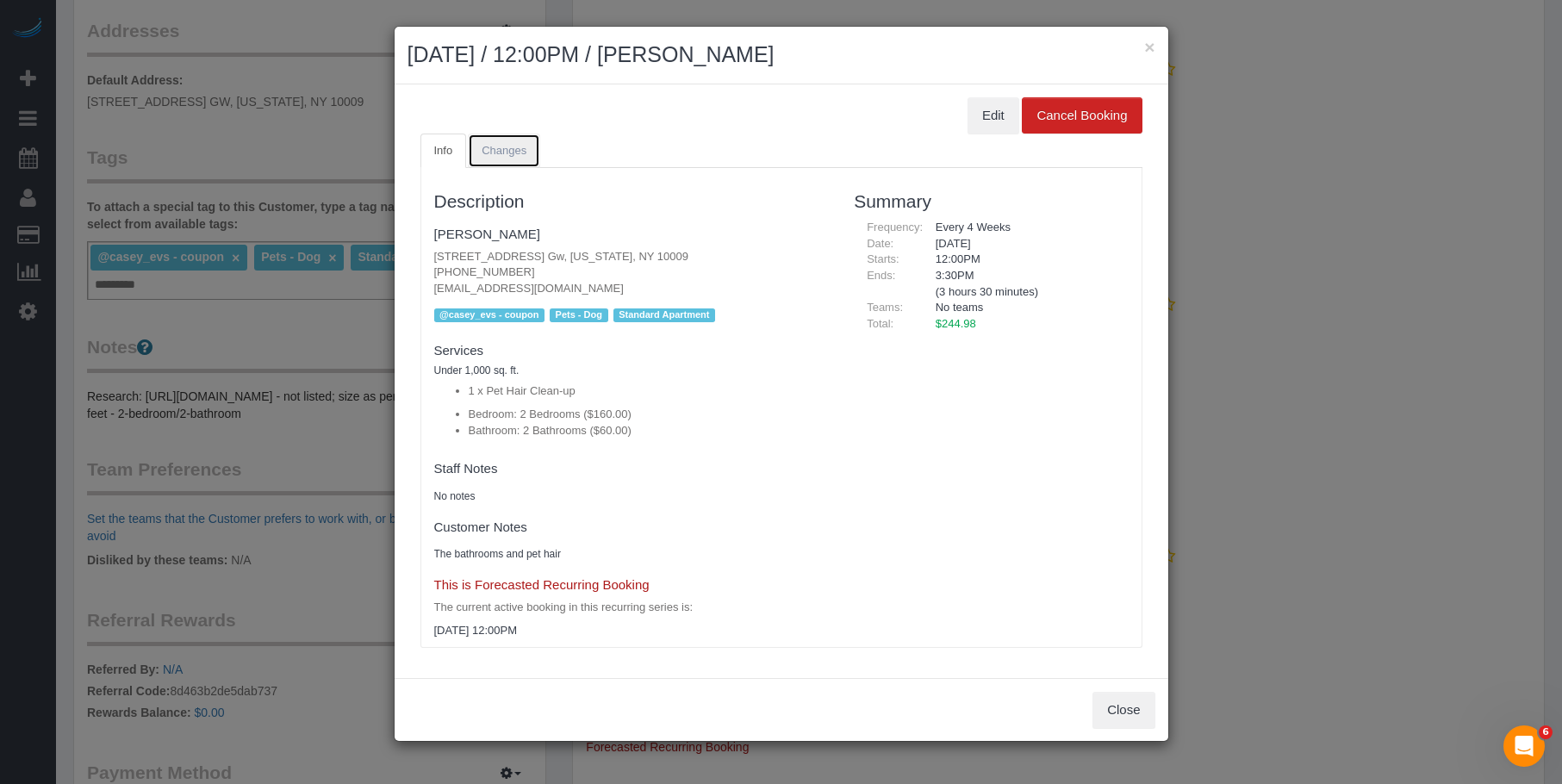
click at [505, 140] on link "Changes" at bounding box center [503, 151] width 72 height 36
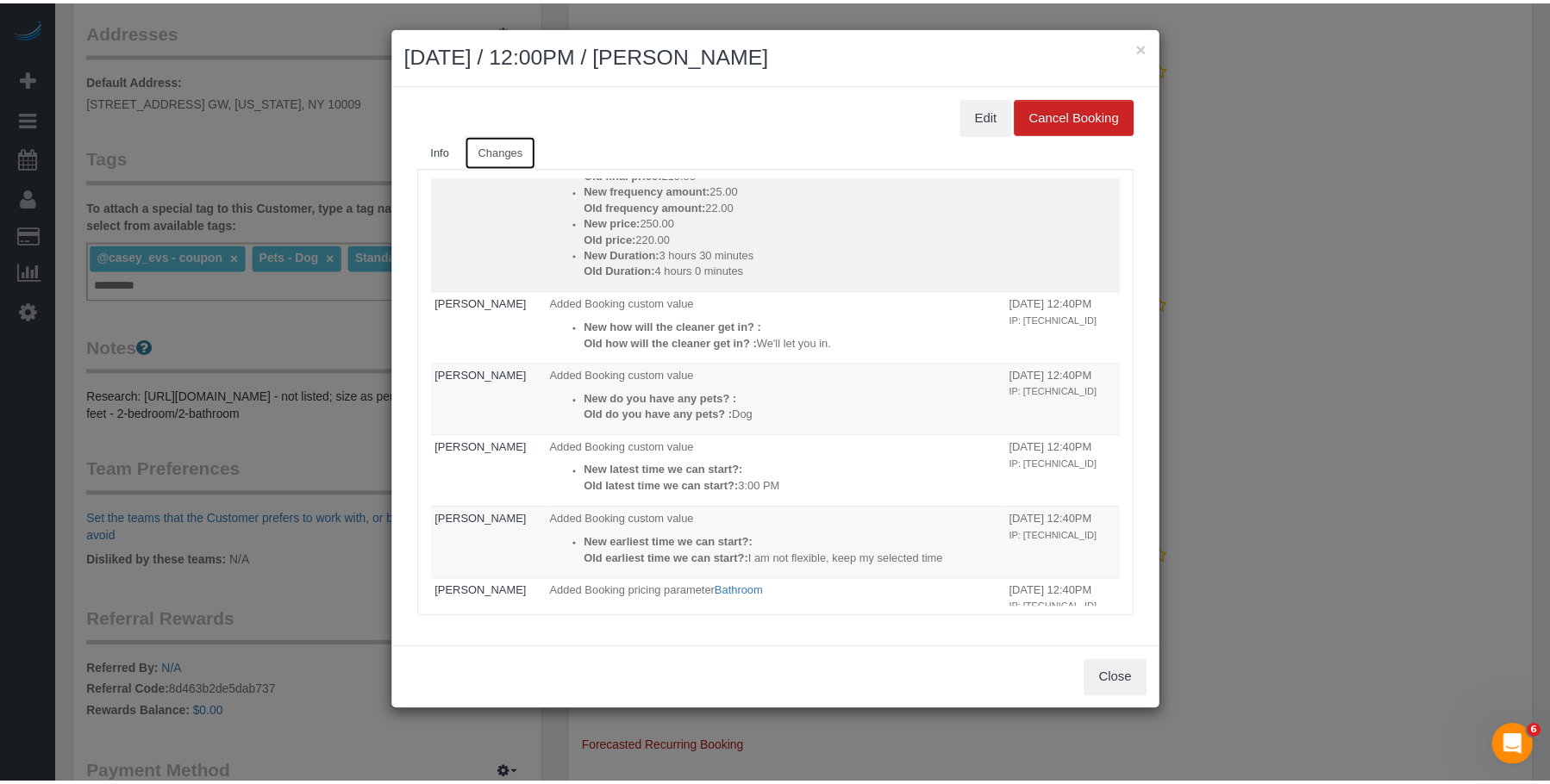
scroll to position [0, 0]
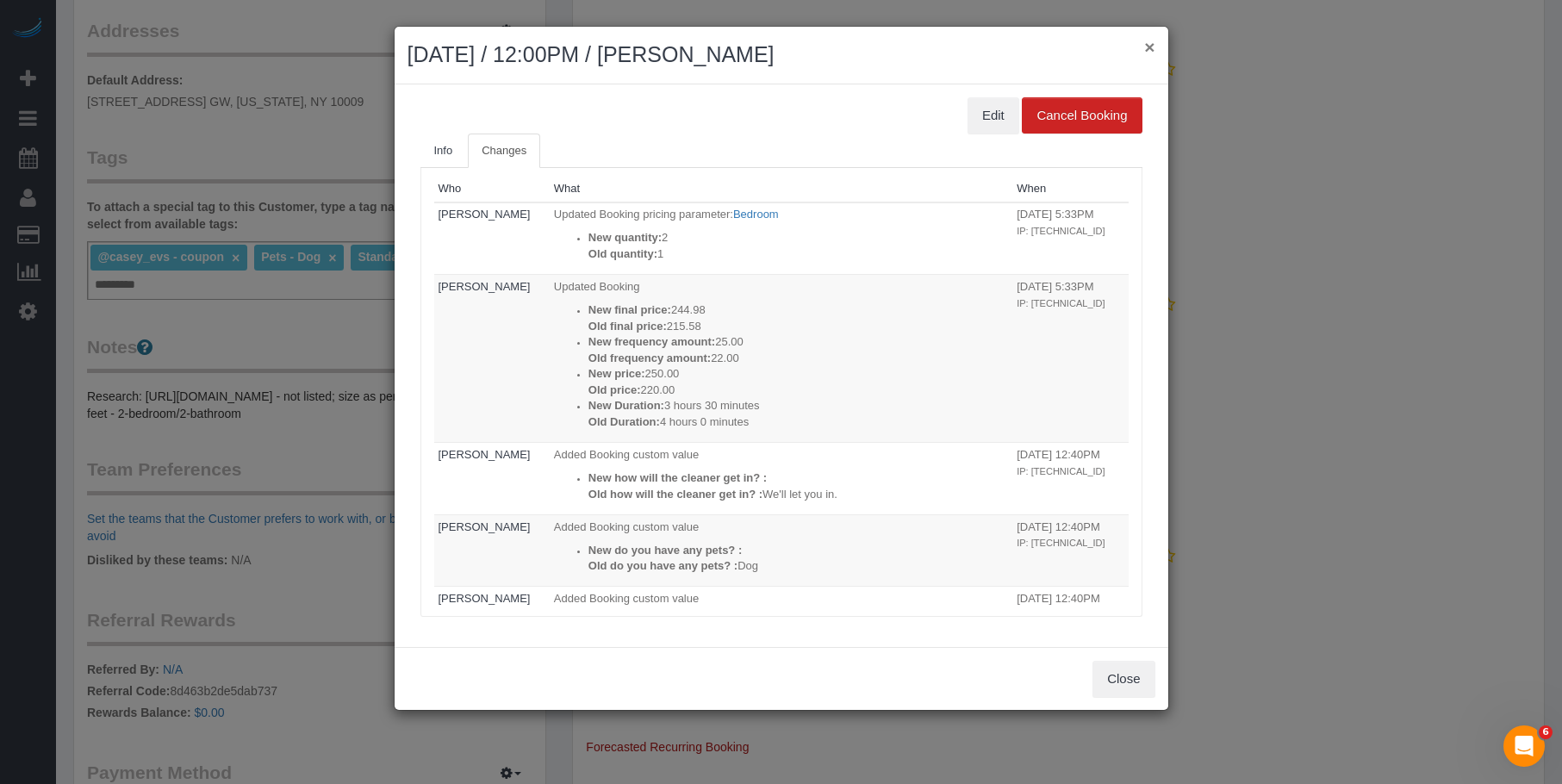
click at [1152, 50] on button "×" at bounding box center [1149, 47] width 11 height 18
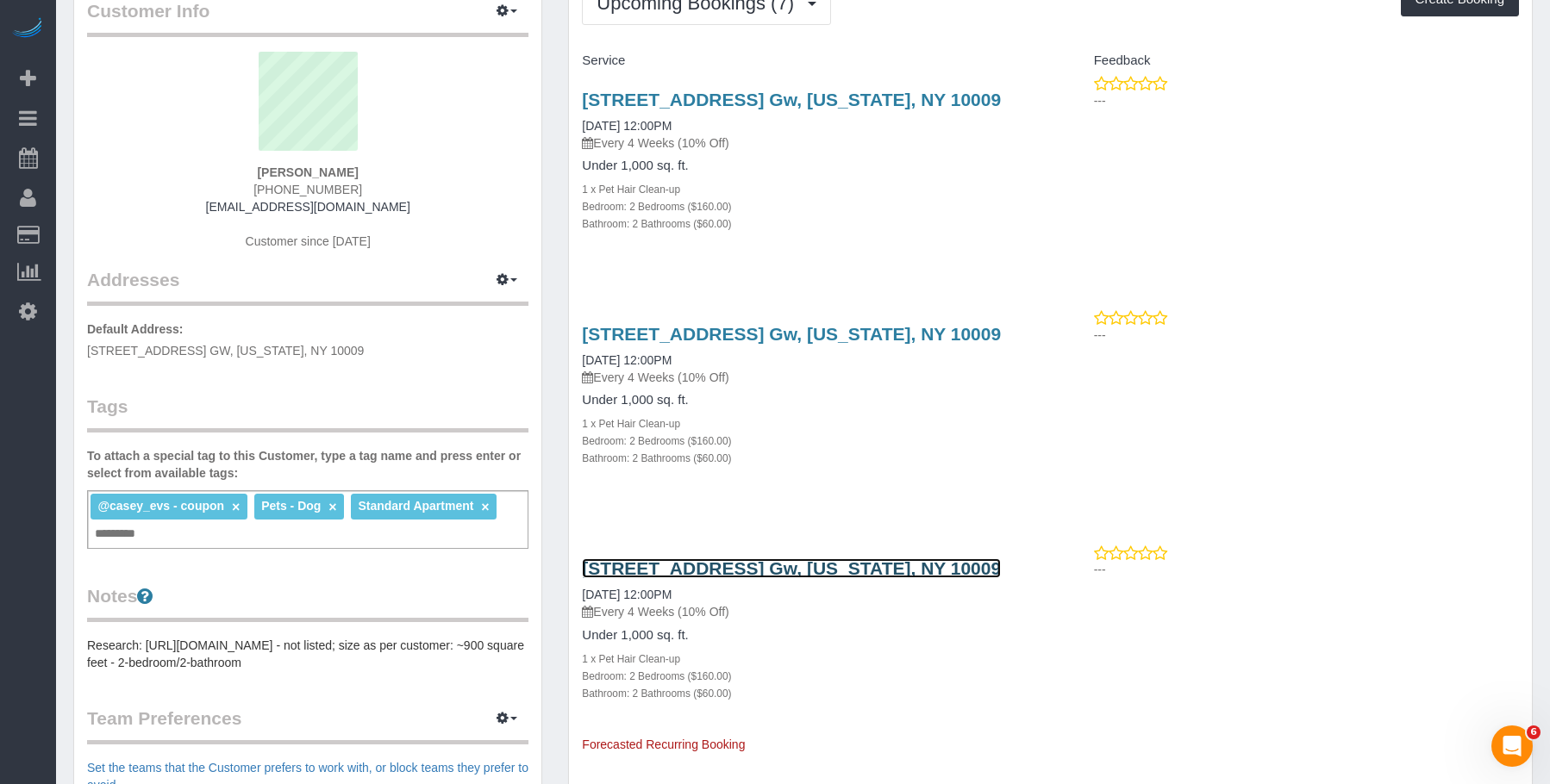
scroll to position [86, 0]
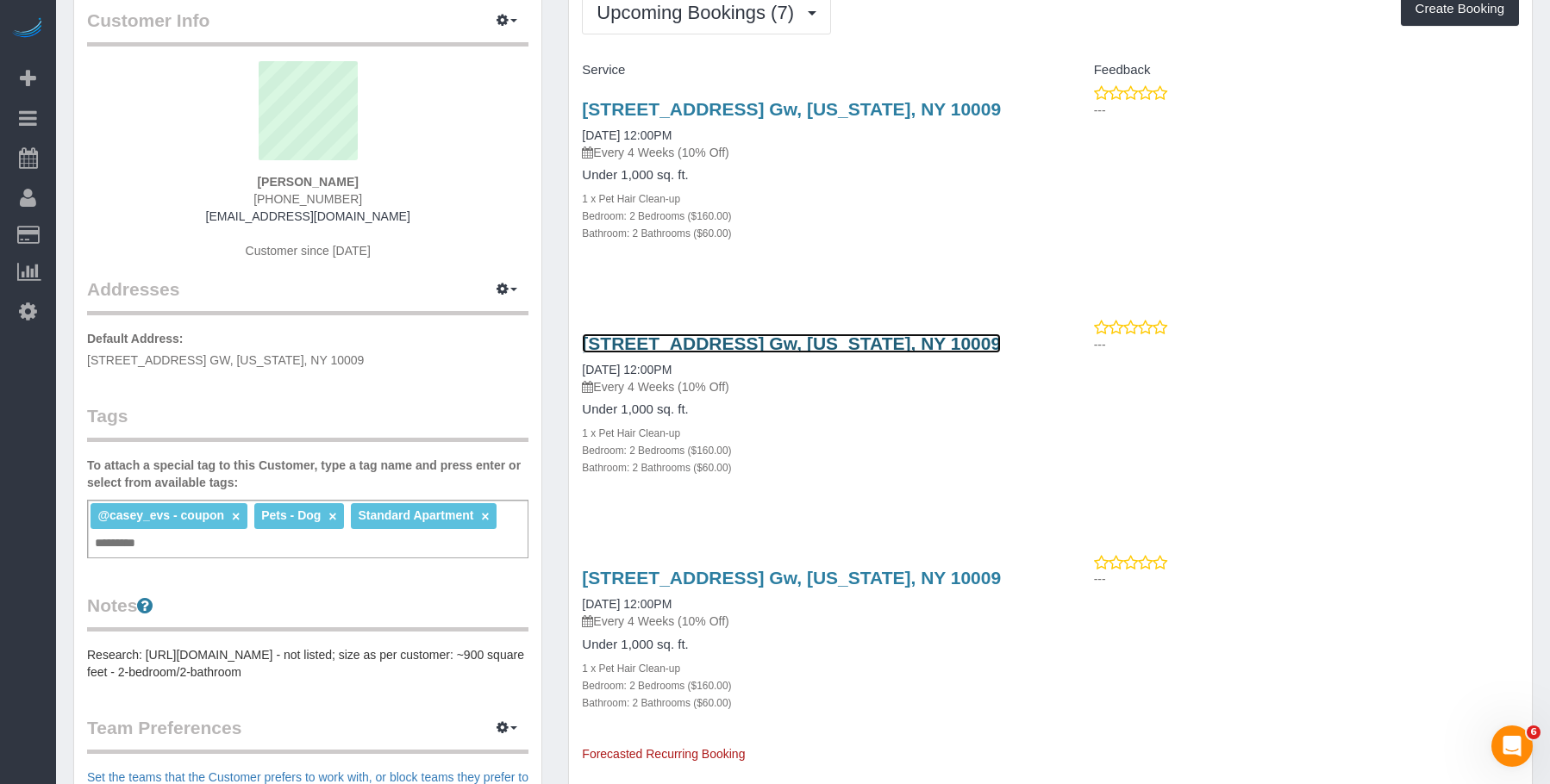
click at [917, 340] on link "518 East 13th Street, Apt. Gw, New York, NY 10009" at bounding box center [791, 343] width 419 height 20
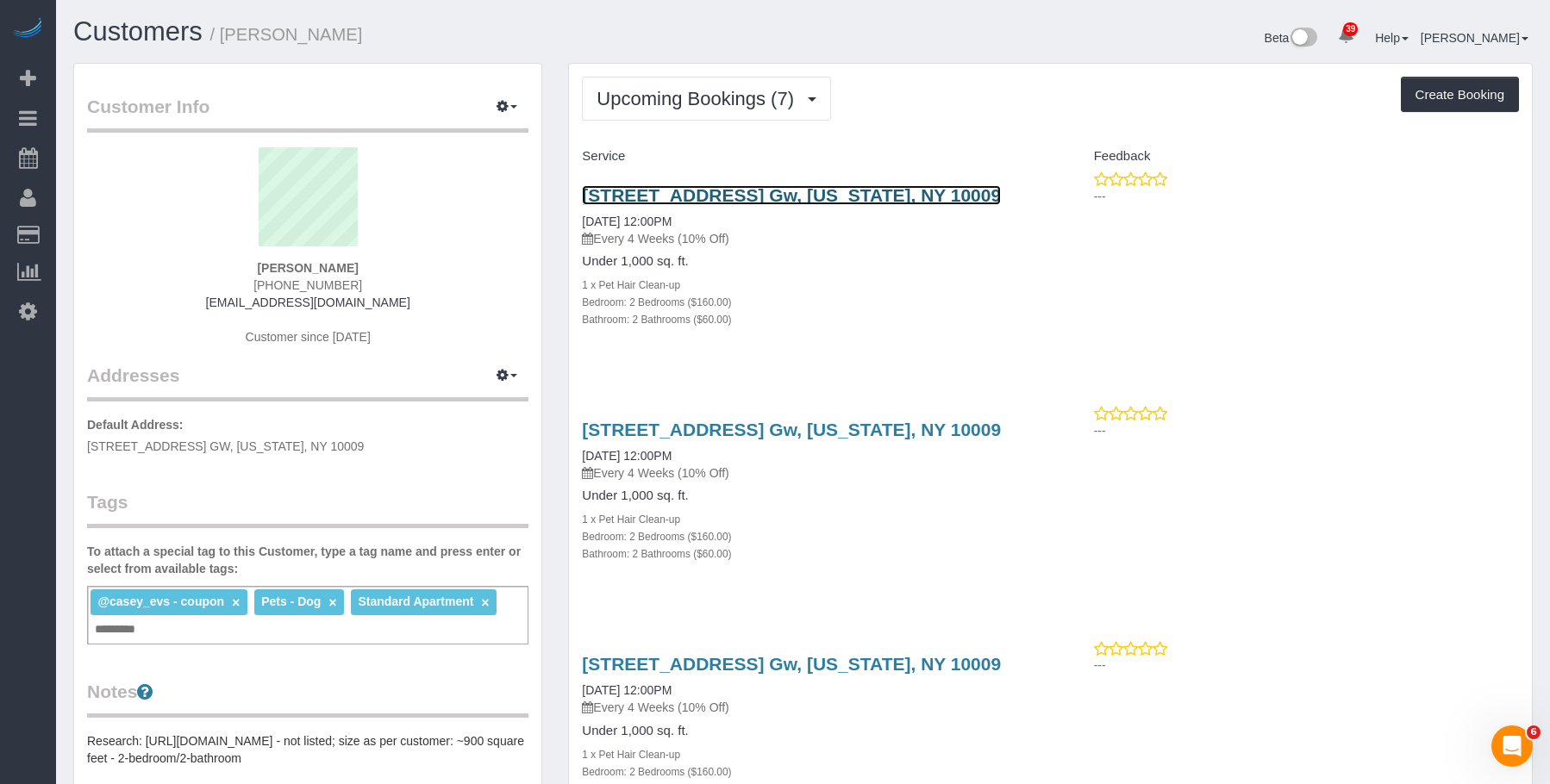
click at [726, 189] on link "518 East 13th Street, Apt. Gw, New York, NY 10009" at bounding box center [791, 195] width 419 height 20
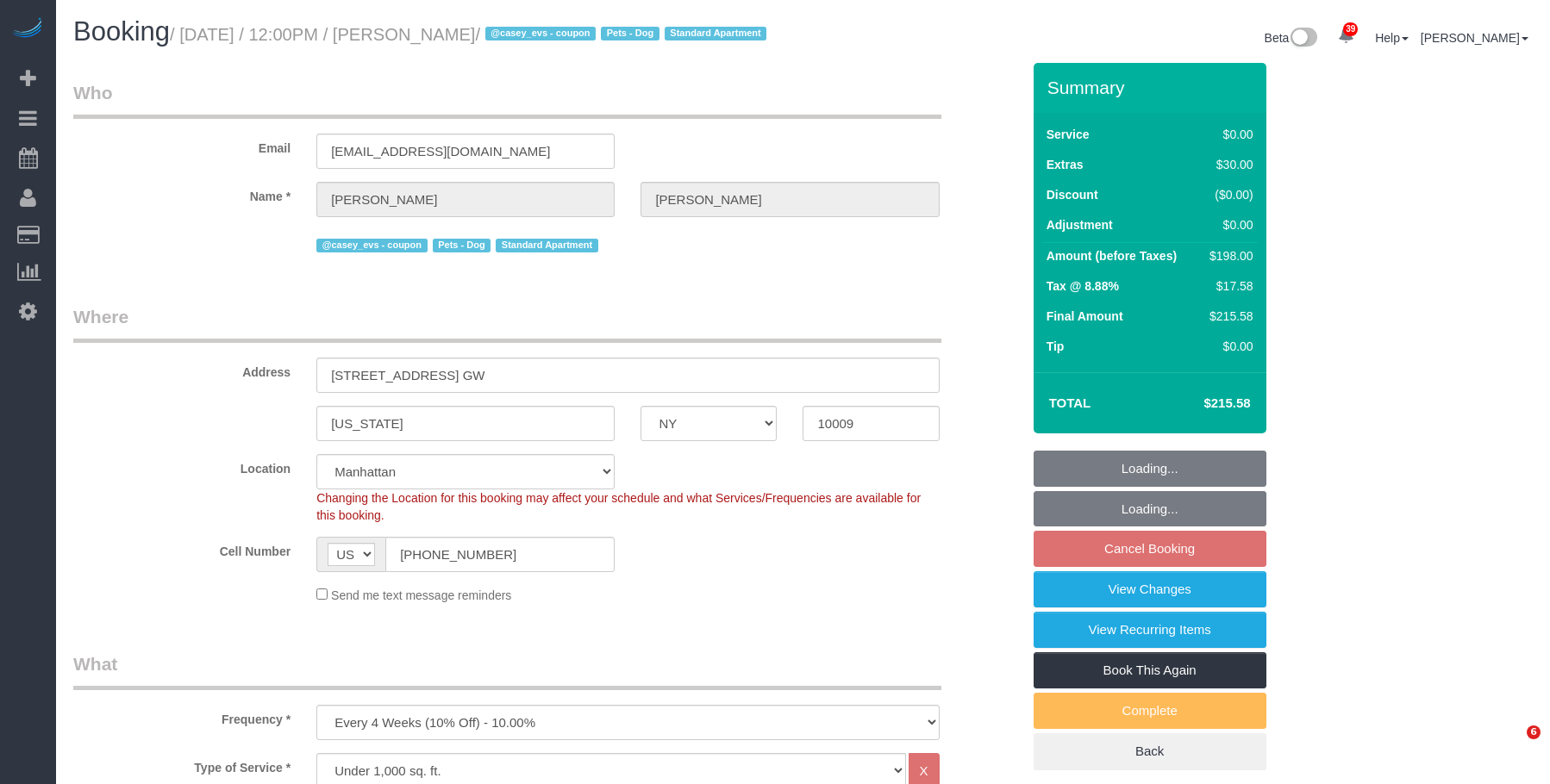
select select "NY"
select select "1"
select select "2"
select select "spot5"
select select "number:89"
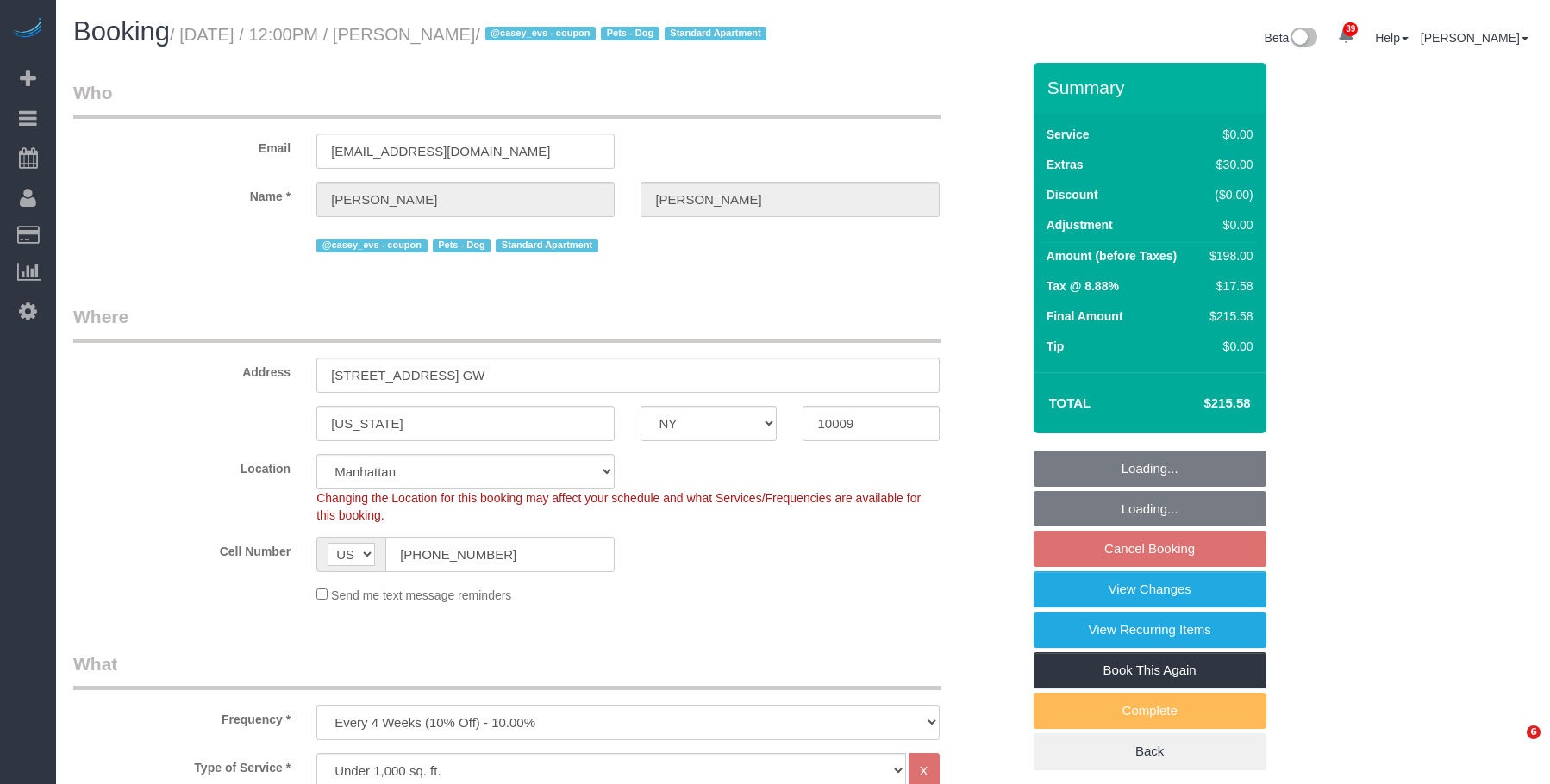
select select "number:75"
select select "number:13"
select select "number:5"
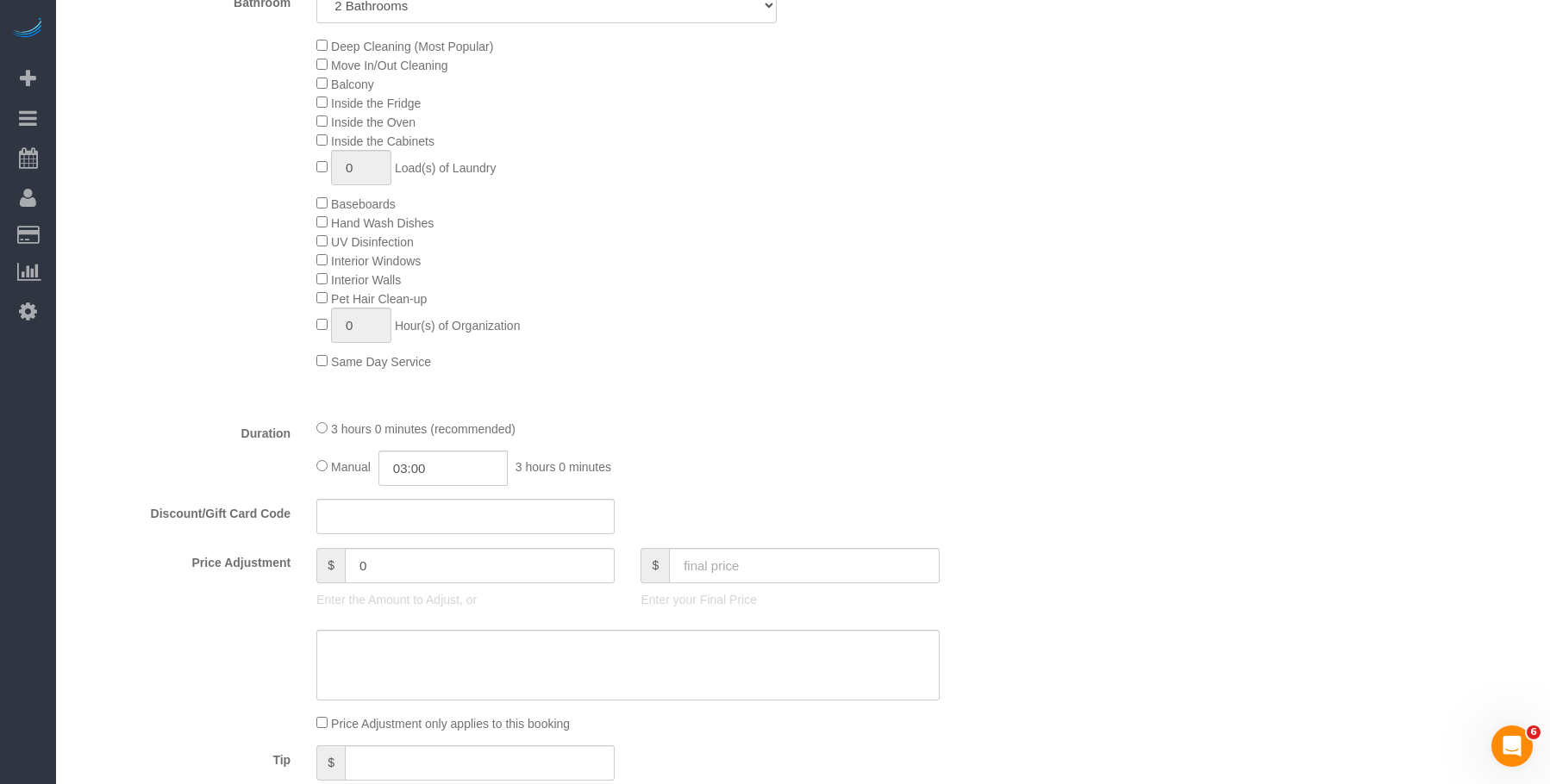
scroll to position [603, 0]
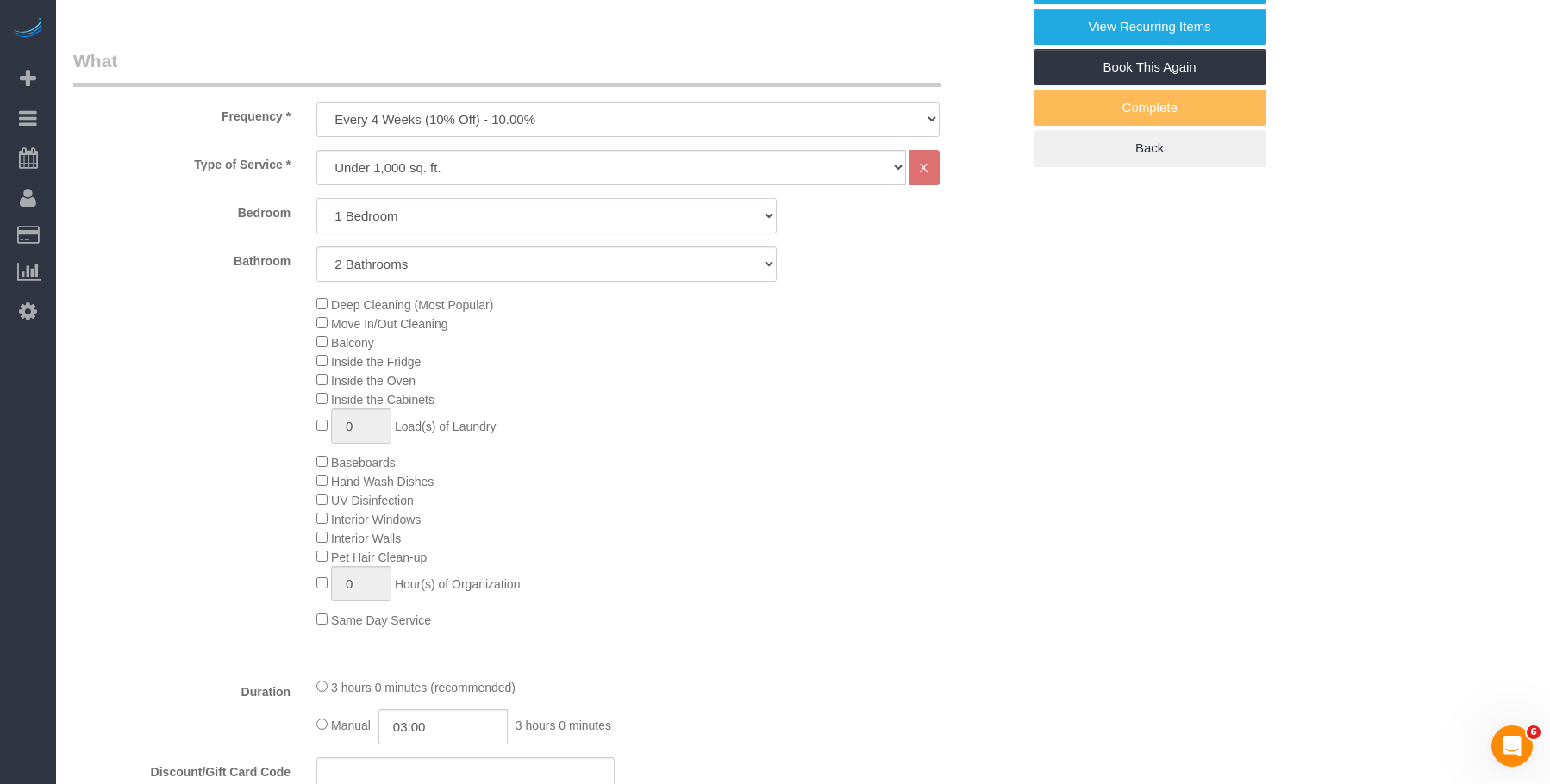
drag, startPoint x: 501, startPoint y: 236, endPoint x: 490, endPoint y: 252, distance: 19.4
click at [501, 234] on select "Studio 1 Bedroom 2 Bedrooms 3 Bedrooms" at bounding box center [547, 216] width 461 height 36
select select "2"
click at [317, 219] on select "Studio 1 Bedroom 2 Bedrooms 3 Bedrooms" at bounding box center [547, 216] width 461 height 36
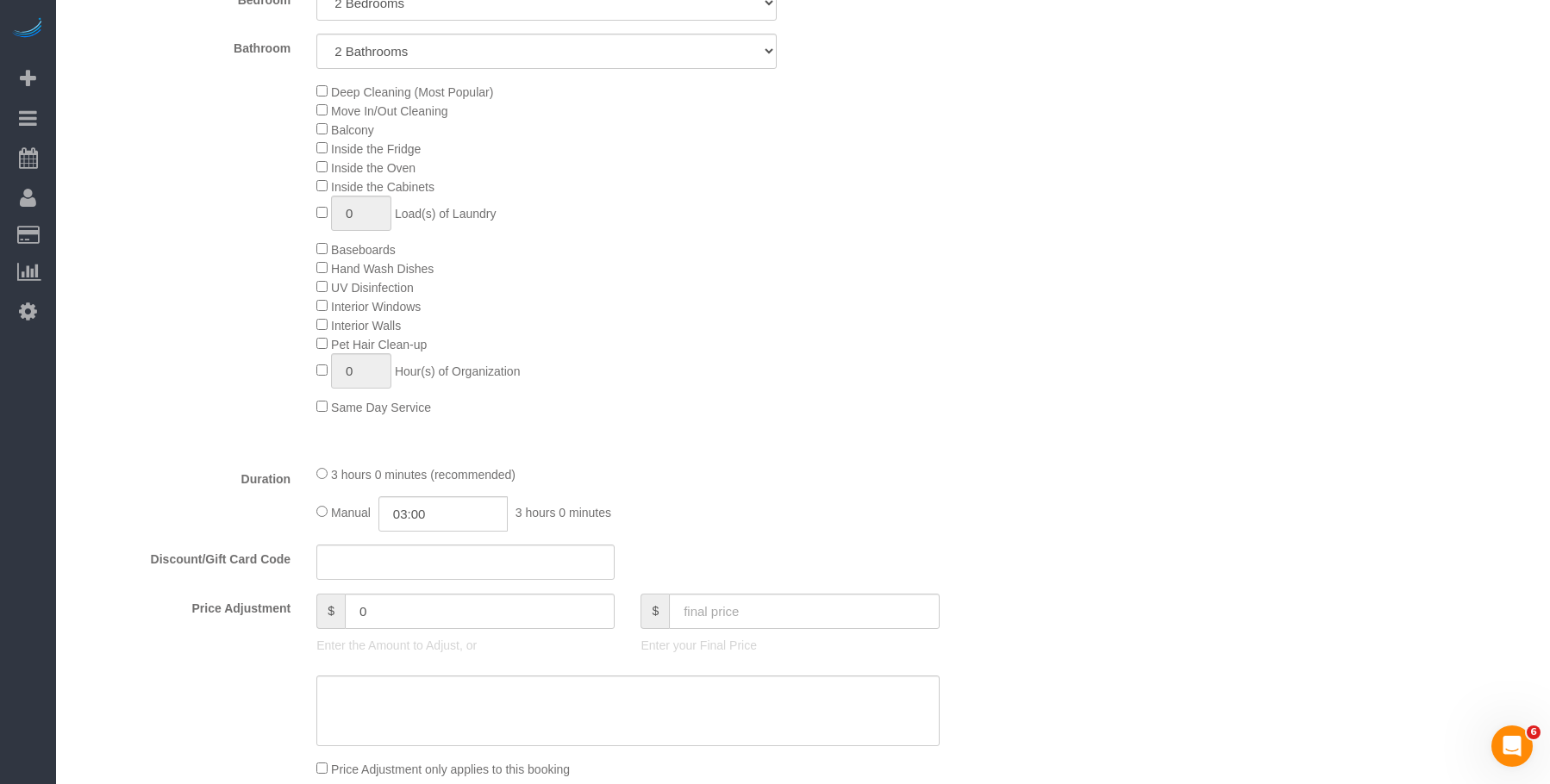
scroll to position [948, 0]
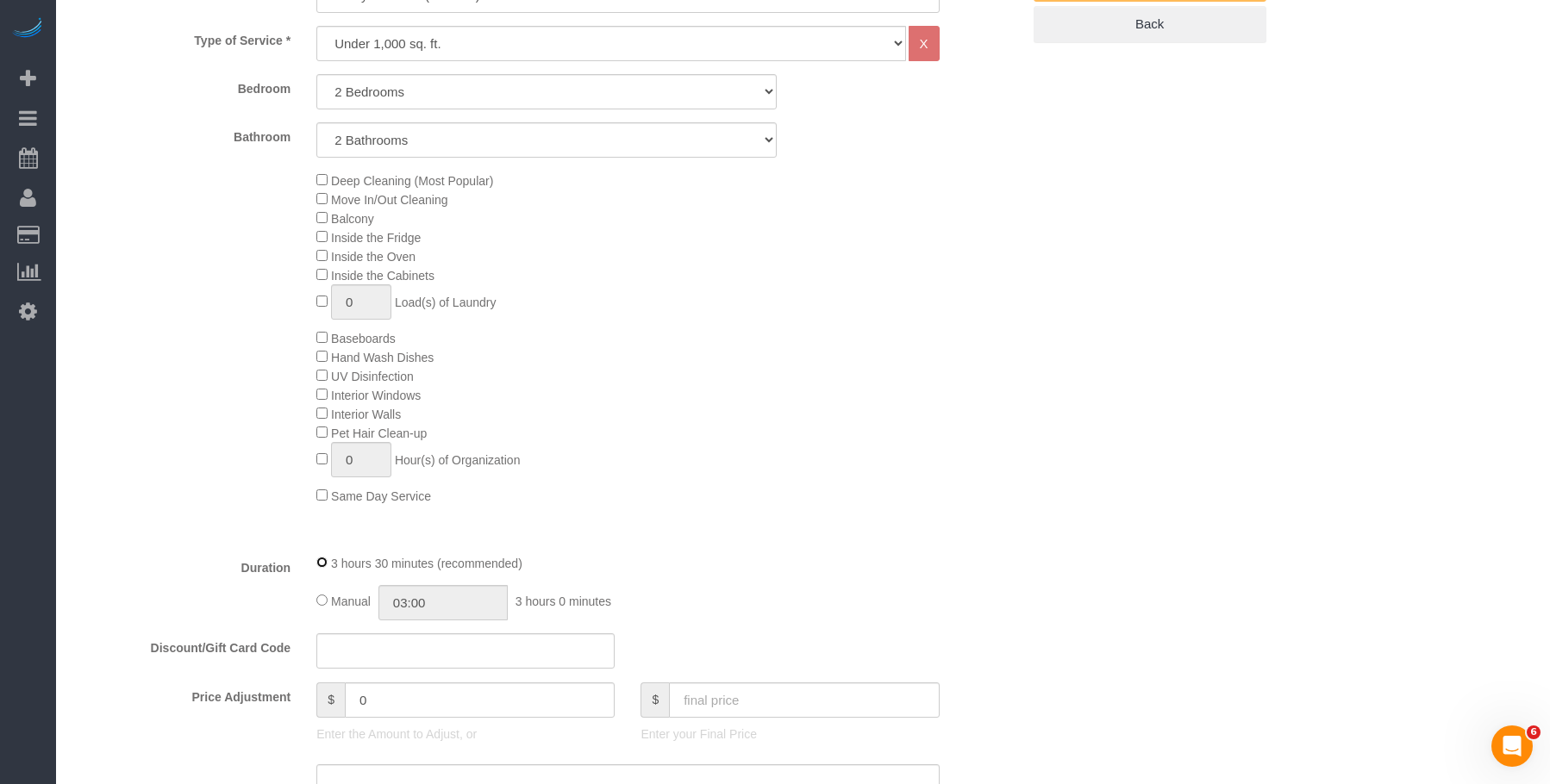
select select "spot60"
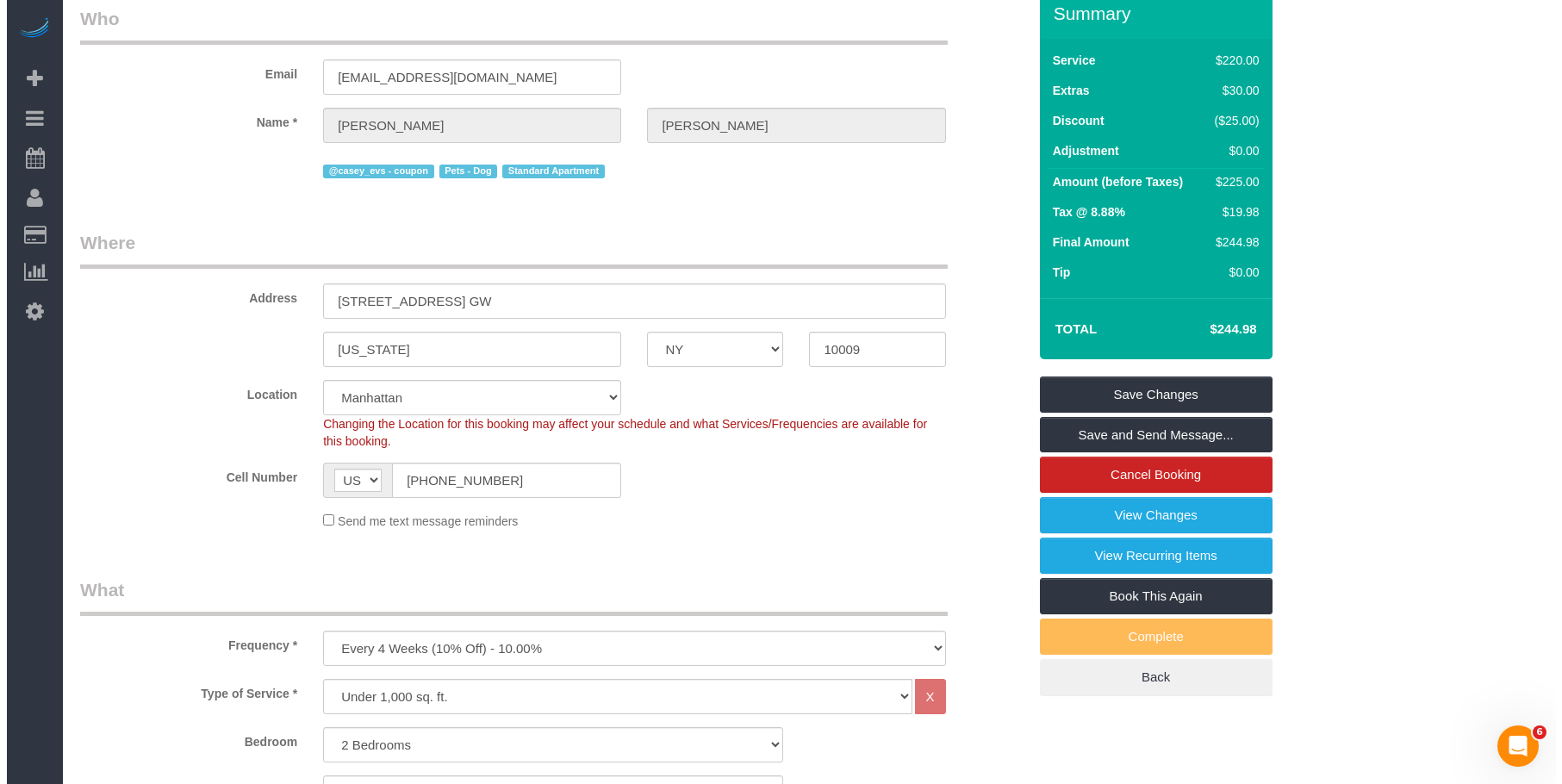
scroll to position [0, 0]
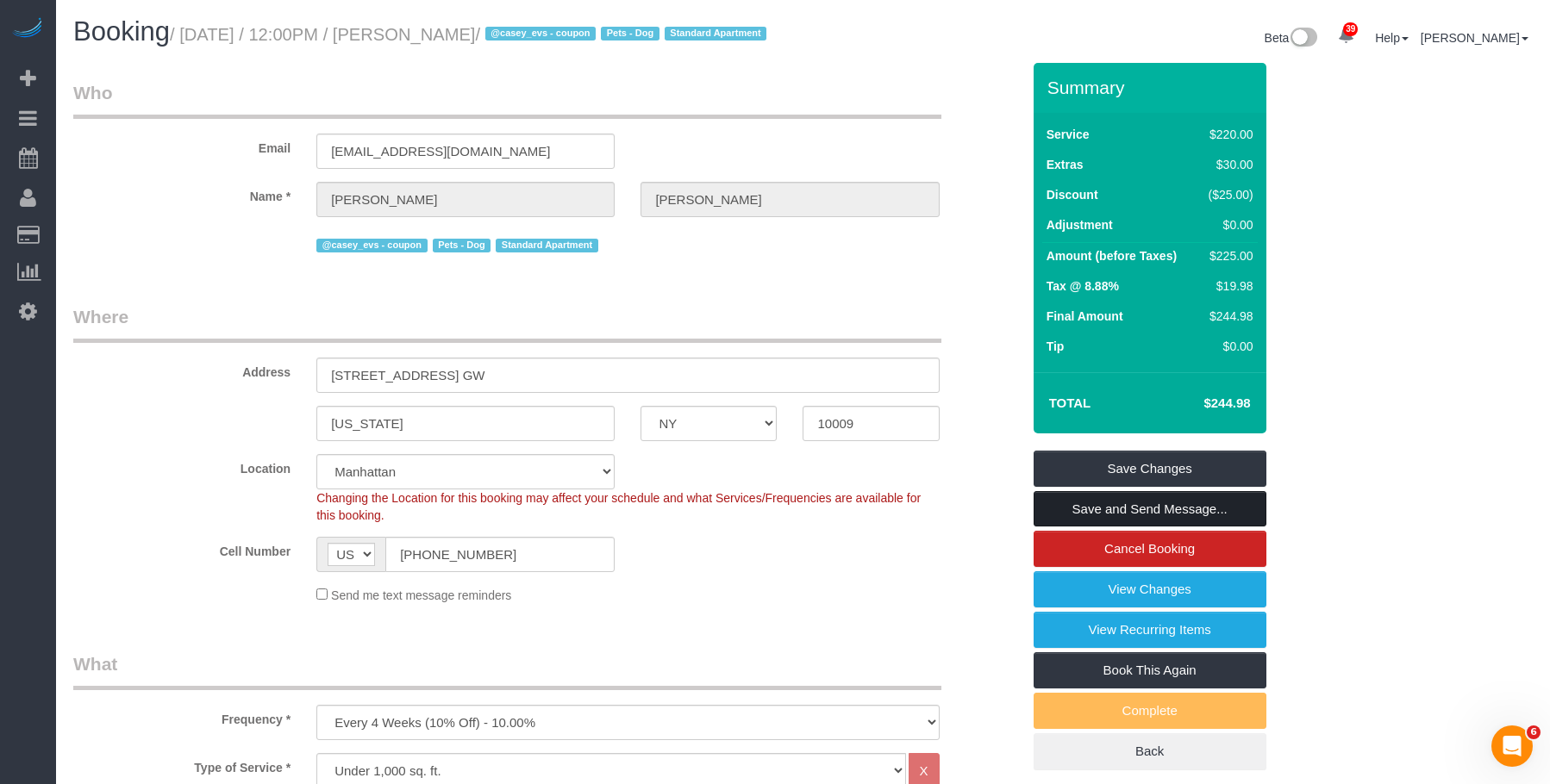
click at [1159, 527] on link "Save and Send Message..." at bounding box center [1150, 508] width 233 height 36
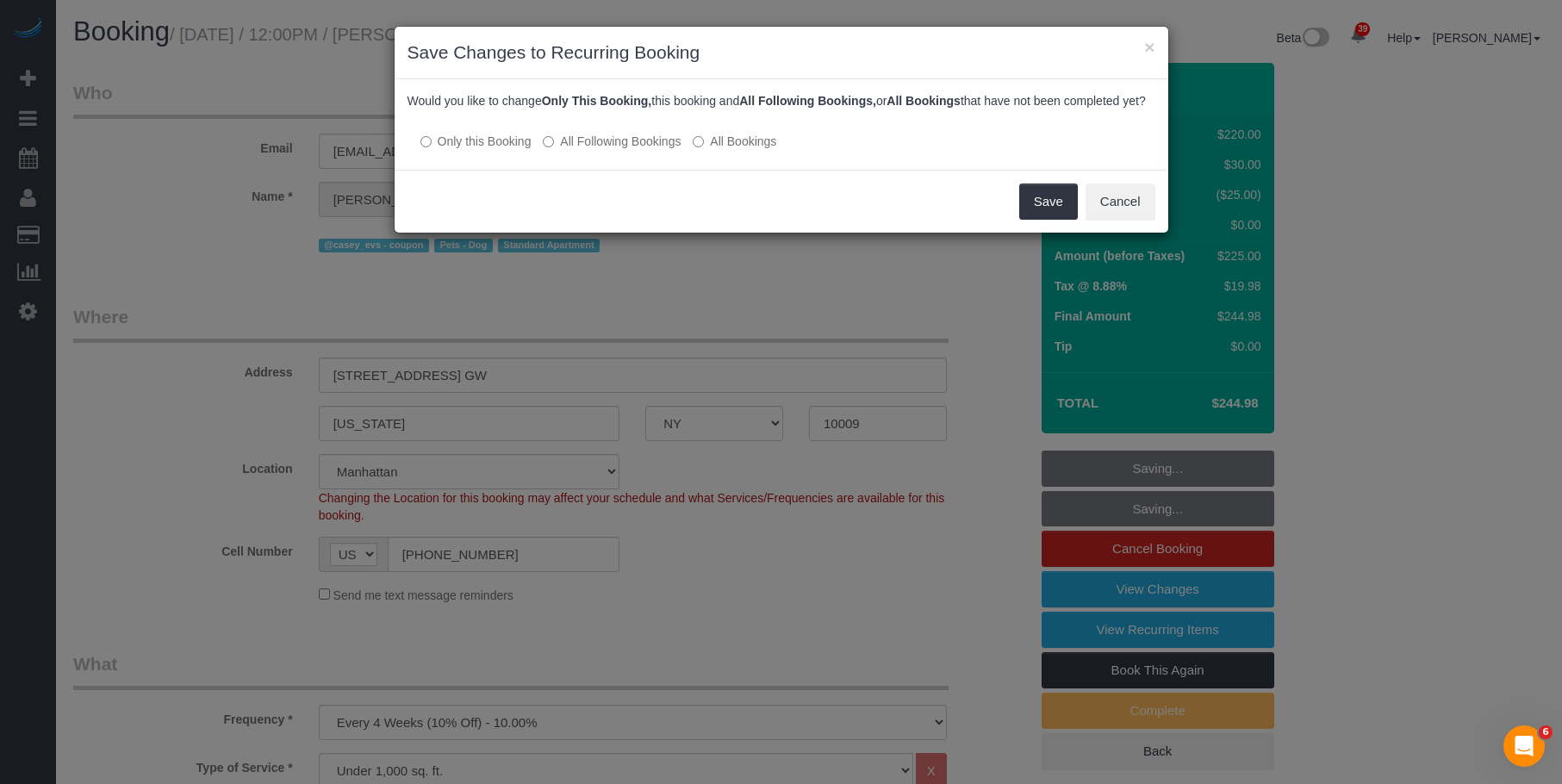
drag, startPoint x: 588, startPoint y: 159, endPoint x: 939, endPoint y: 182, distance: 351.8
click at [588, 150] on label "All Following Bookings" at bounding box center [612, 140] width 138 height 17
drag, startPoint x: 1045, startPoint y: 216, endPoint x: 1023, endPoint y: 234, distance: 28.4
click at [1045, 216] on button "Save" at bounding box center [1049, 201] width 59 height 36
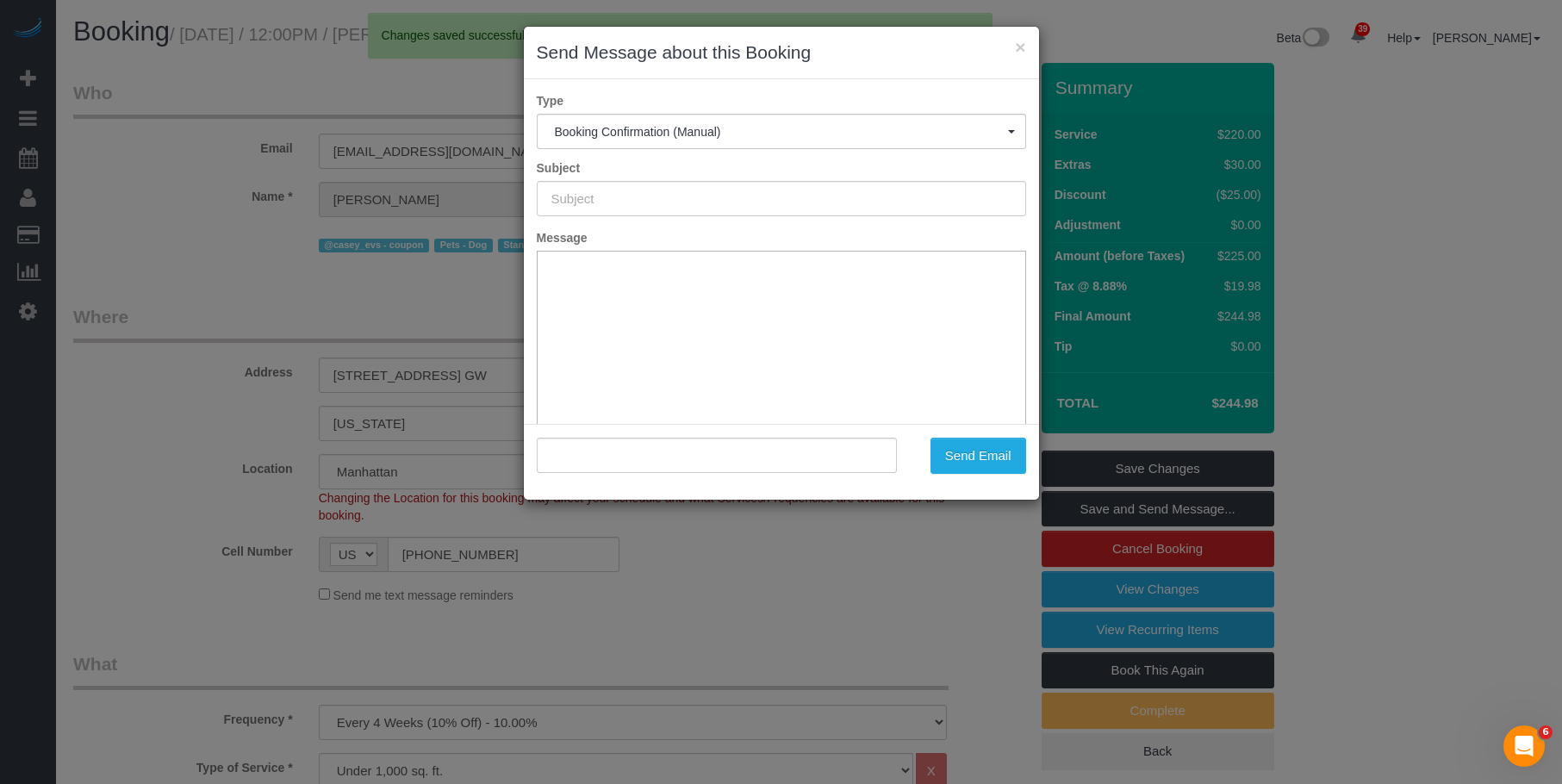
type input "Cleaning Confirmed for 10/17/2025 at 12:00pm"
type input ""Brianna Feldman" <brianna.feldman5@gmail.com>"
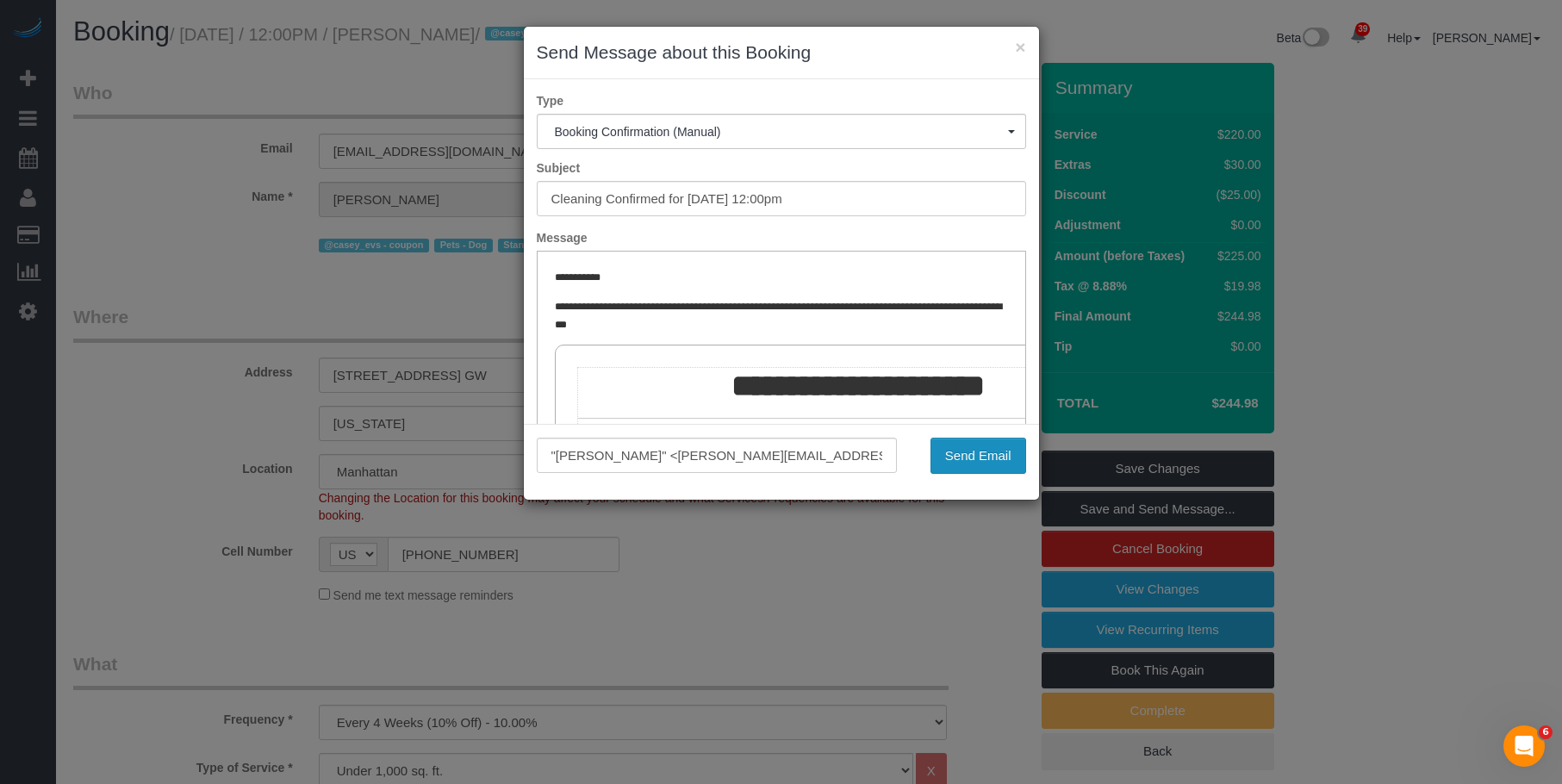
click at [994, 457] on button "Send Email" at bounding box center [979, 455] width 96 height 36
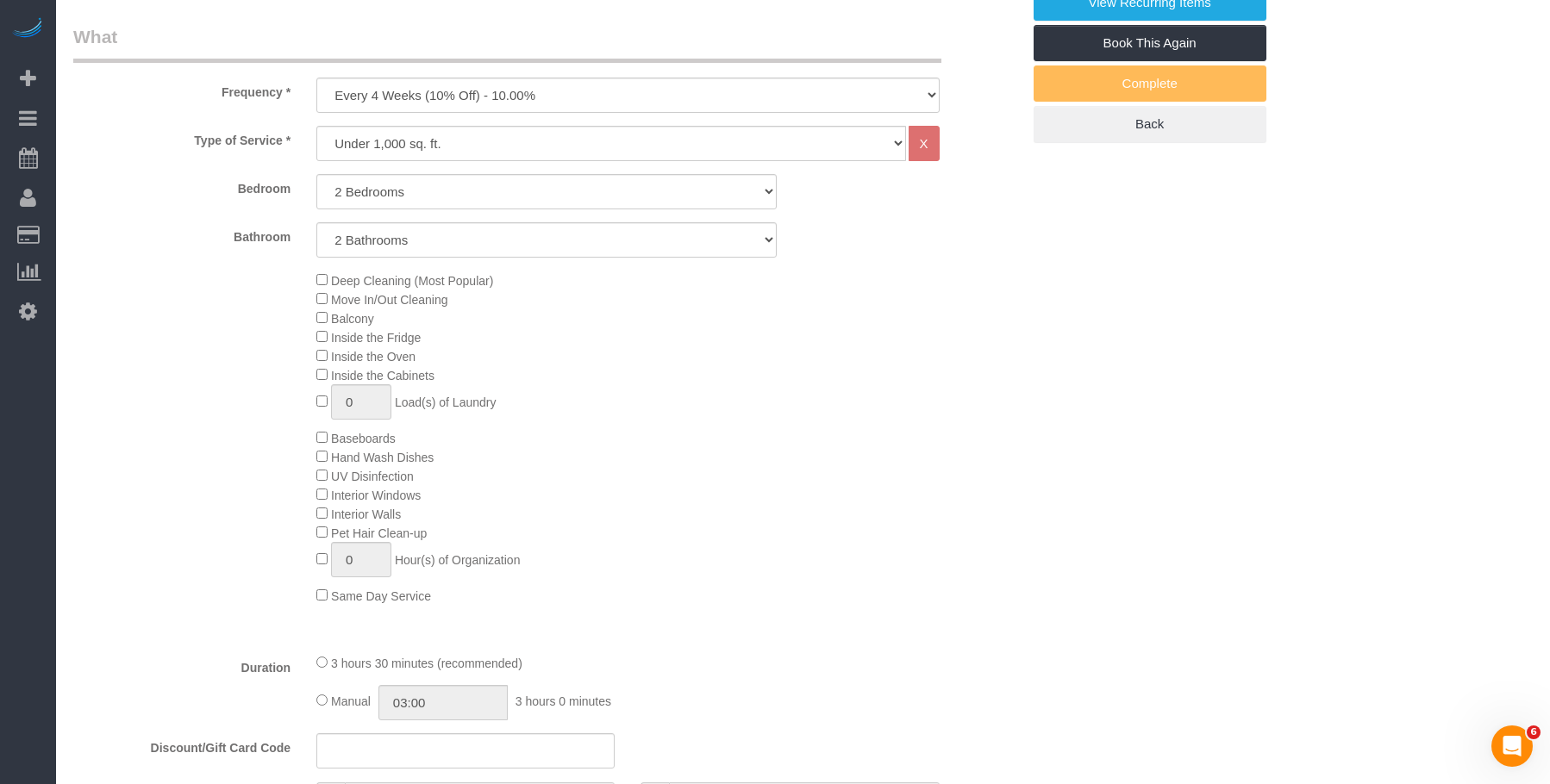
scroll to position [1034, 0]
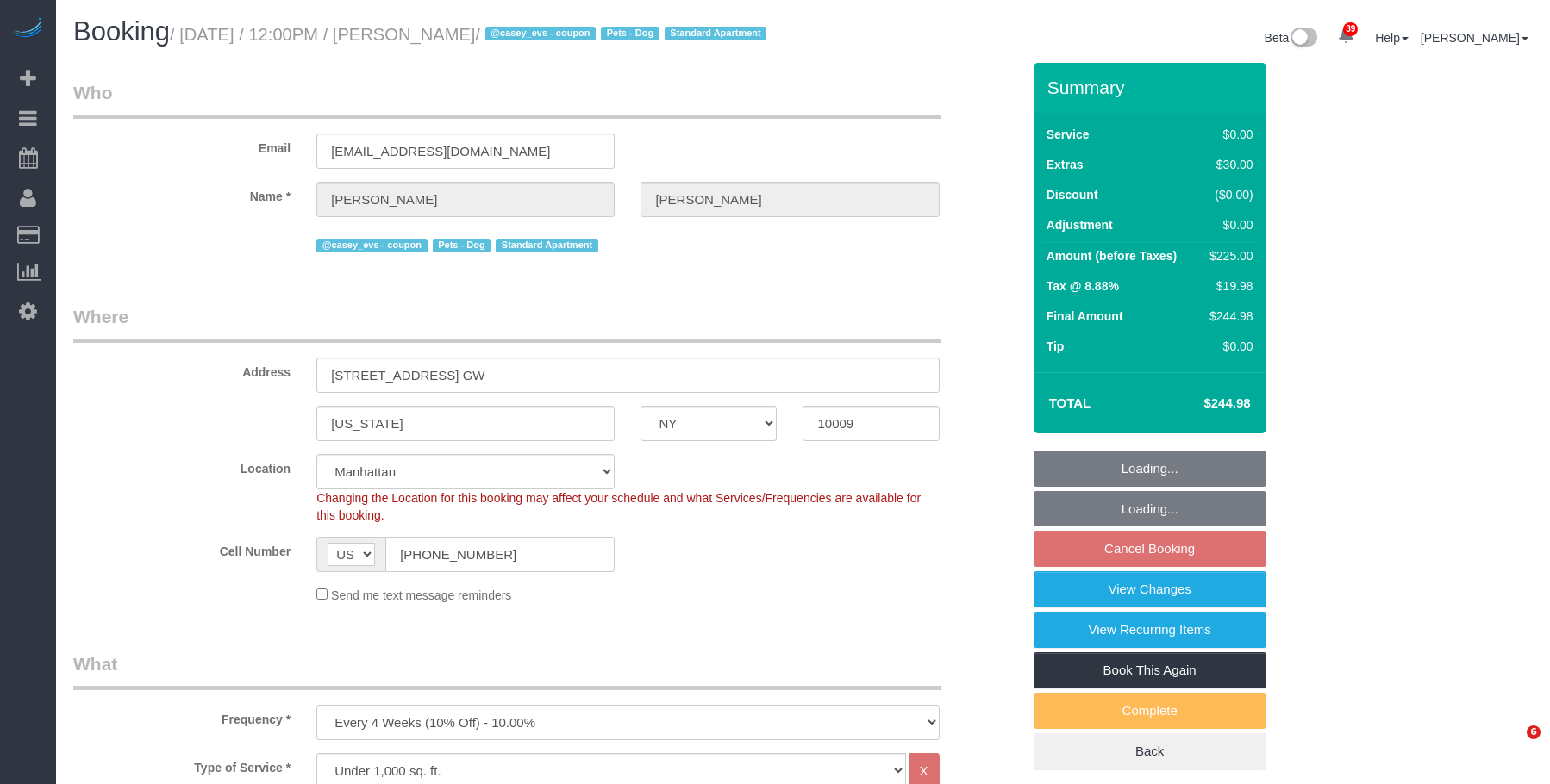
select select "NY"
select select "spot5"
select select "number:89"
select select "number:75"
select select "number:13"
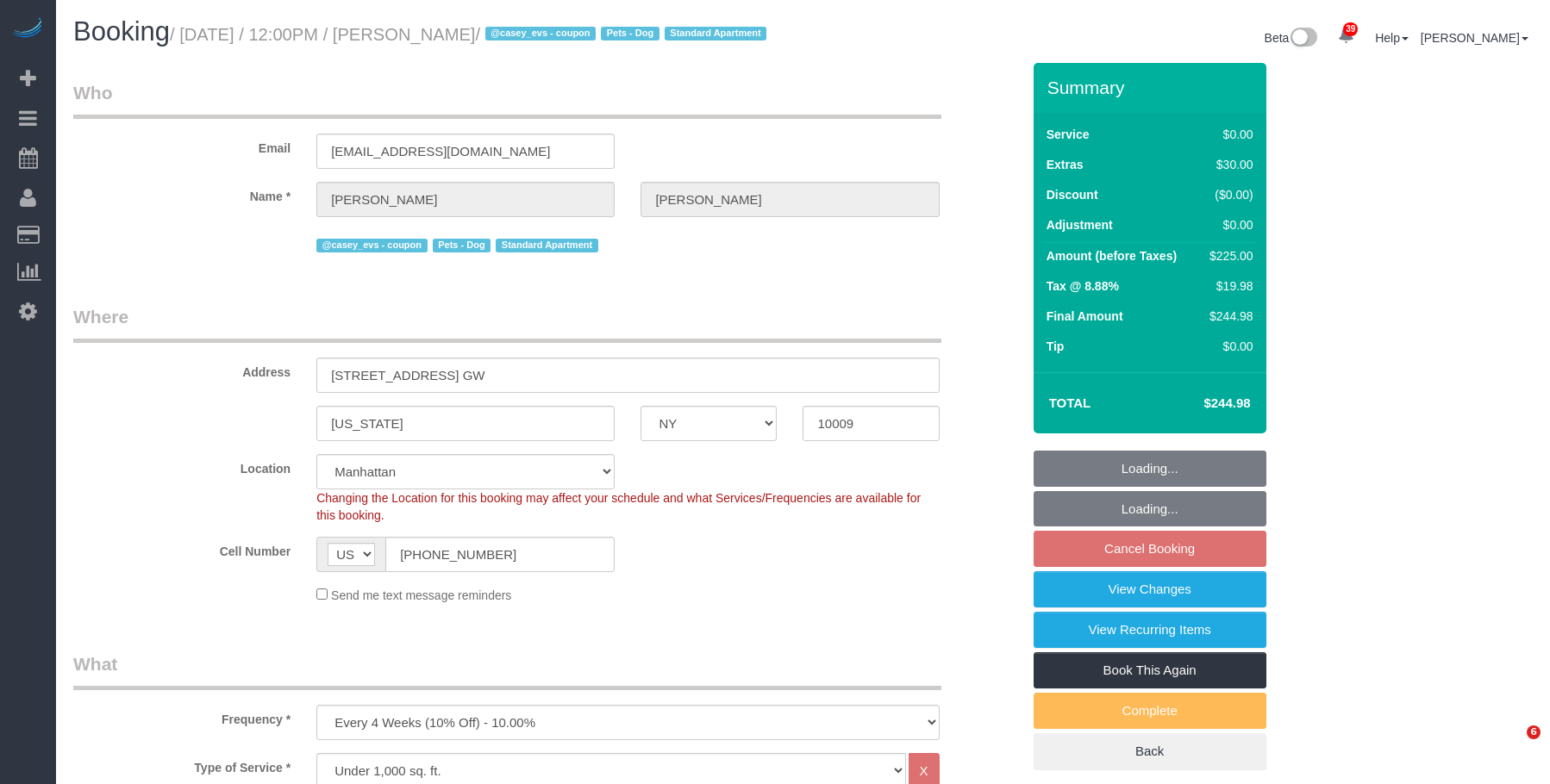
select select "number:5"
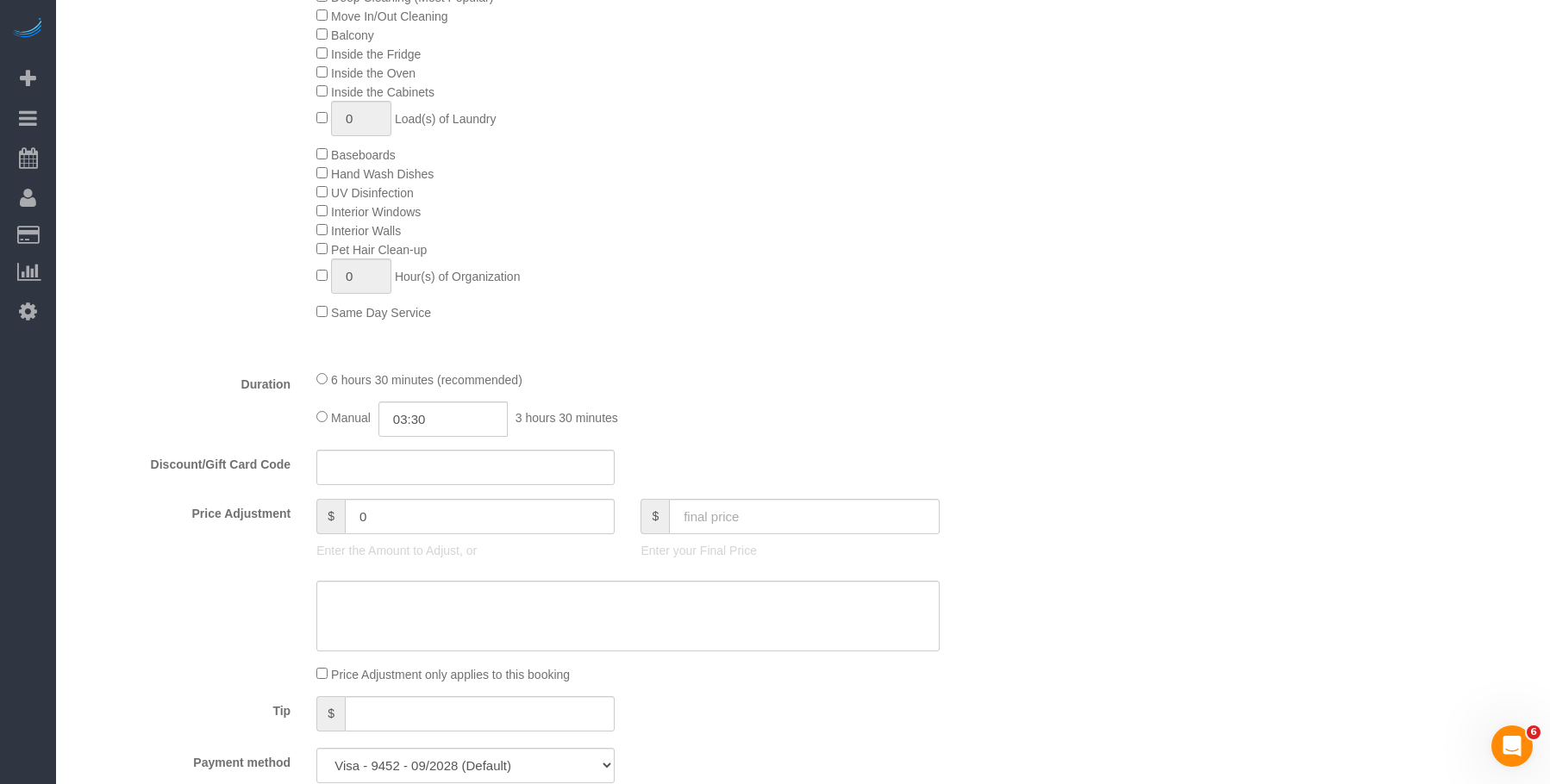
select select "2"
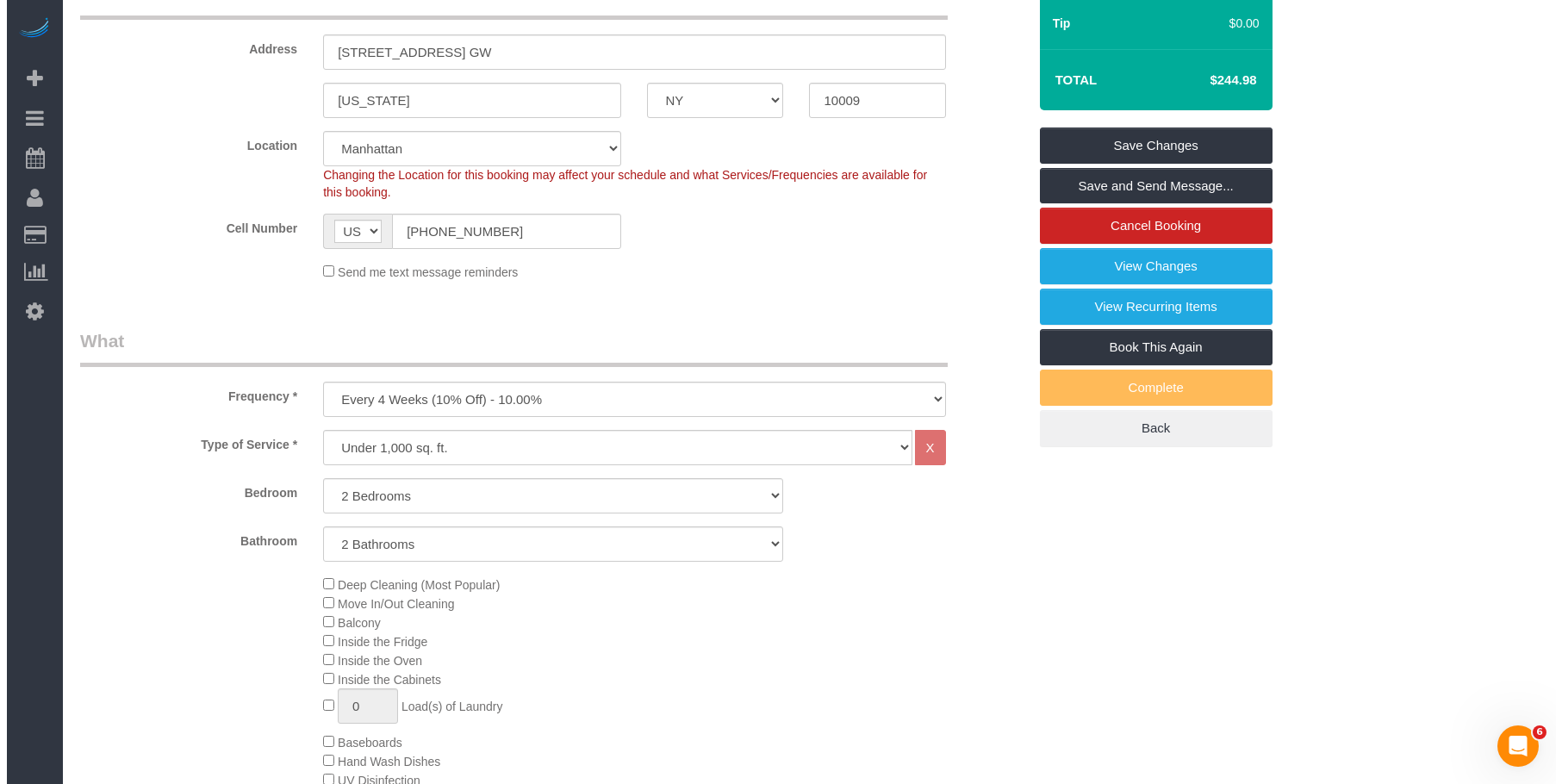
scroll to position [169, 0]
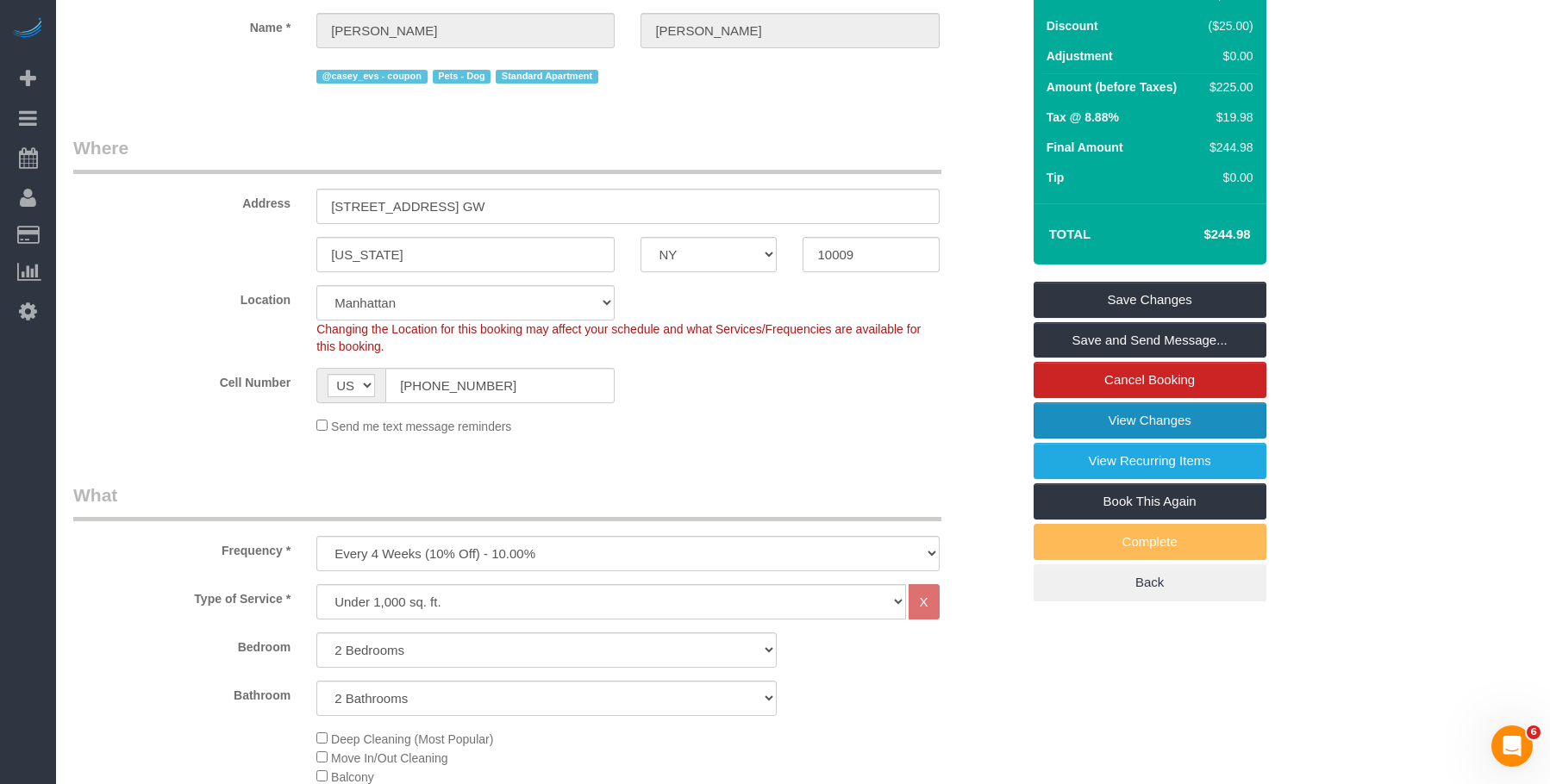
drag, startPoint x: 1079, startPoint y: 436, endPoint x: 1068, endPoint y: 434, distance: 11.2
click at [1079, 436] on link "View Changes" at bounding box center [1150, 420] width 233 height 36
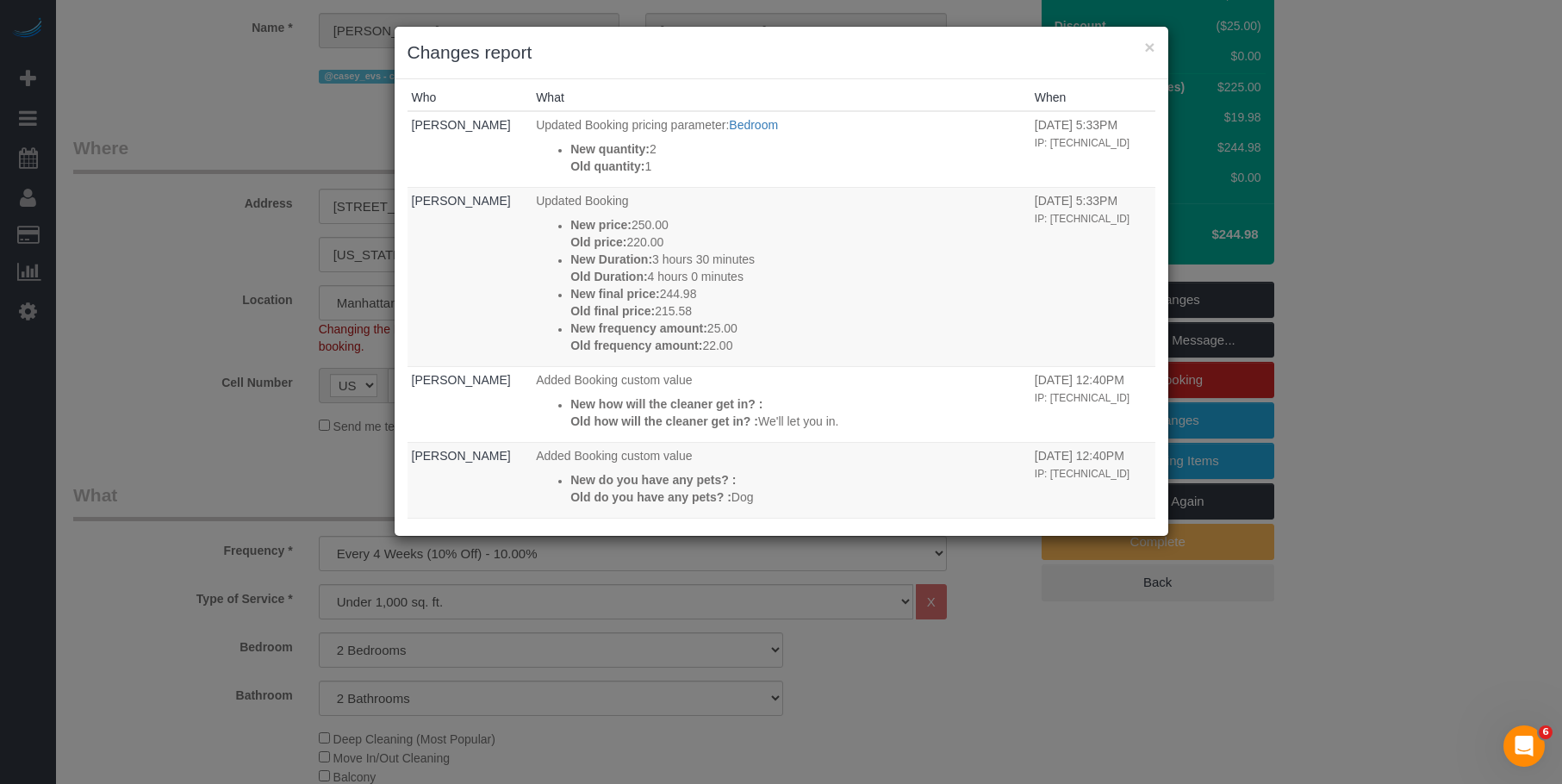
scroll to position [0, 0]
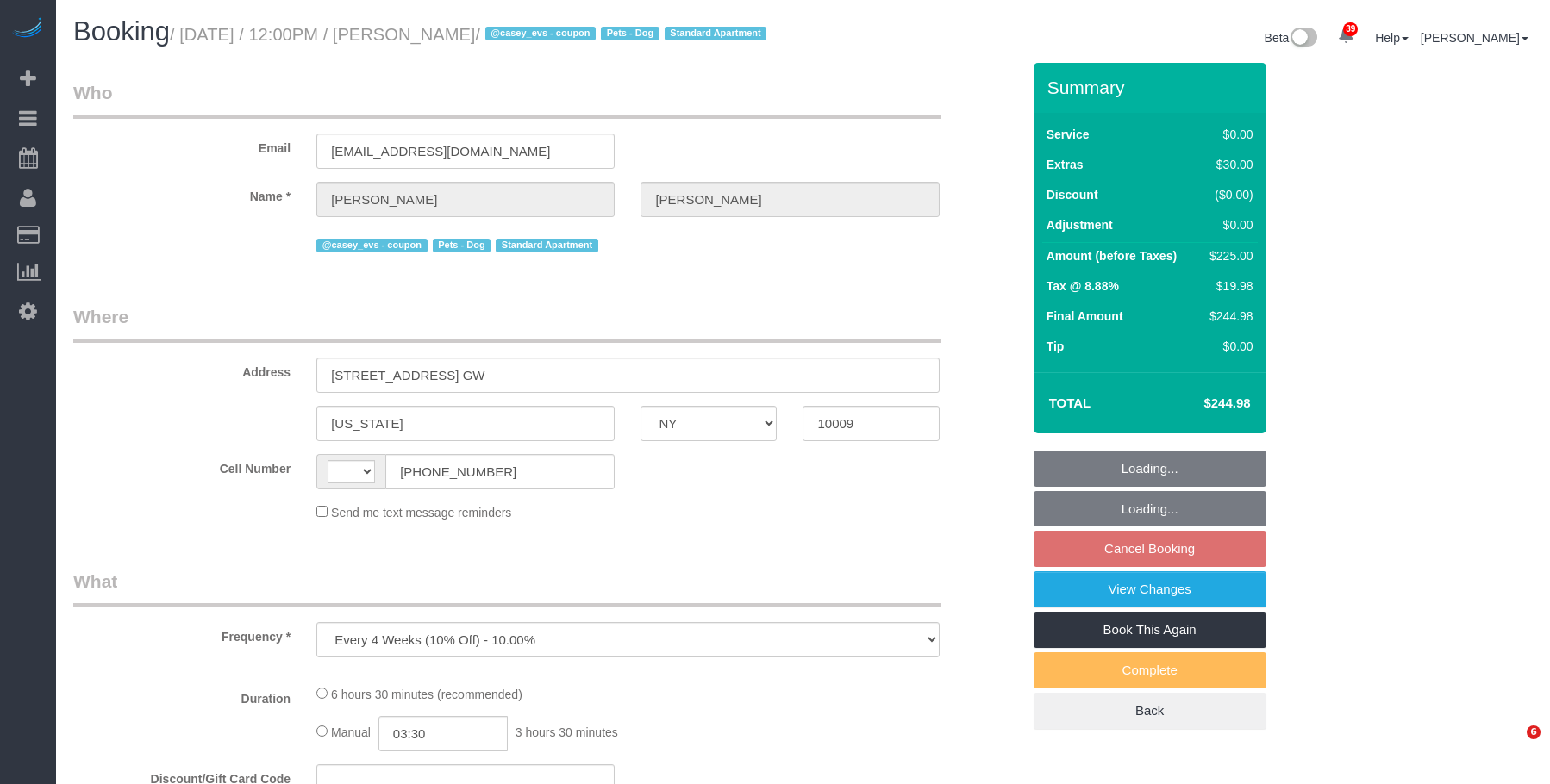
select select "NY"
select select "string:[GEOGRAPHIC_DATA]"
select select "string:stripe-pm_1S8pGz4VGloSiKo7pHFTydOZ"
select select "number:89"
select select "number:75"
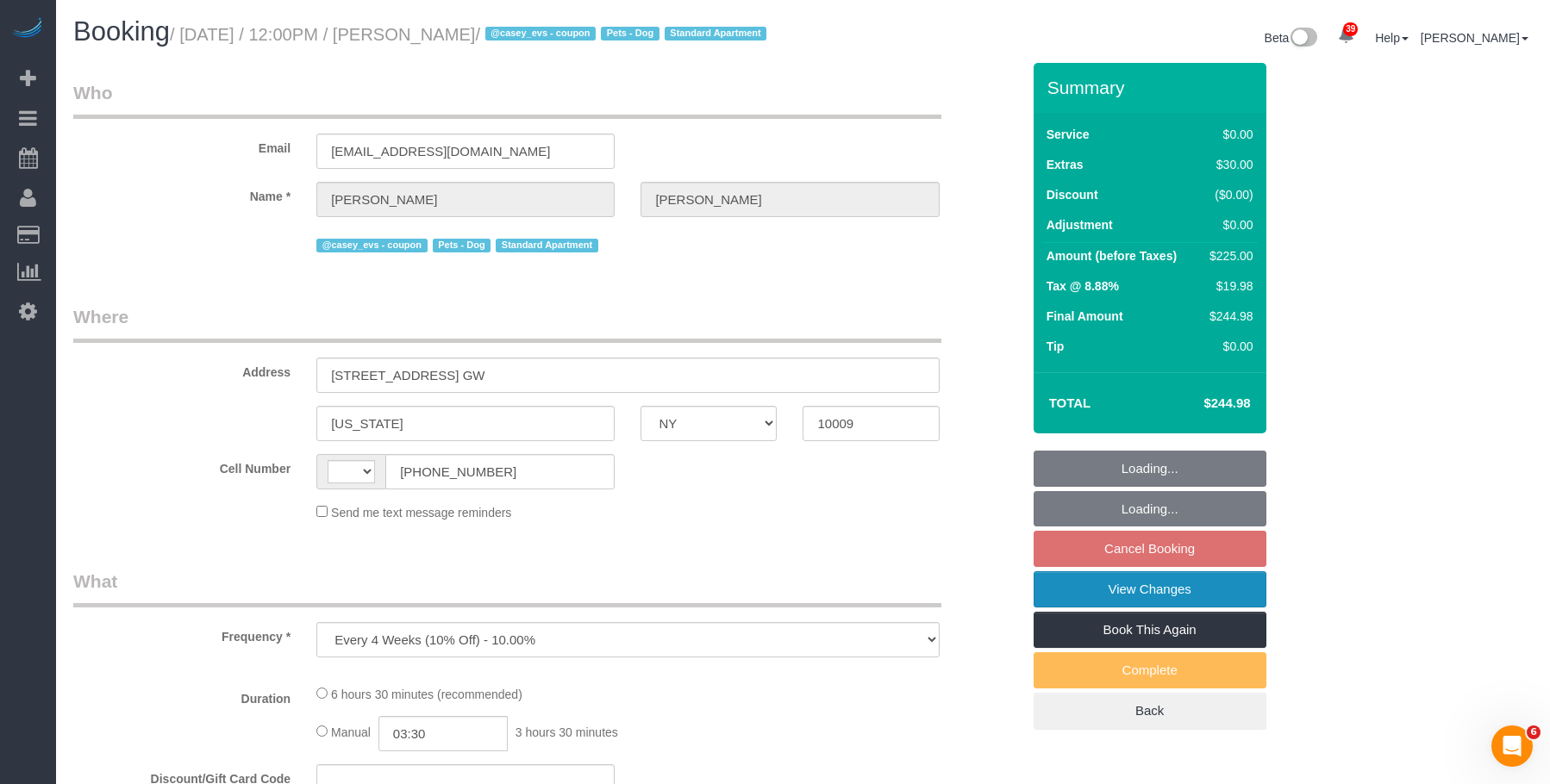
select select "number:13"
select select "number:5"
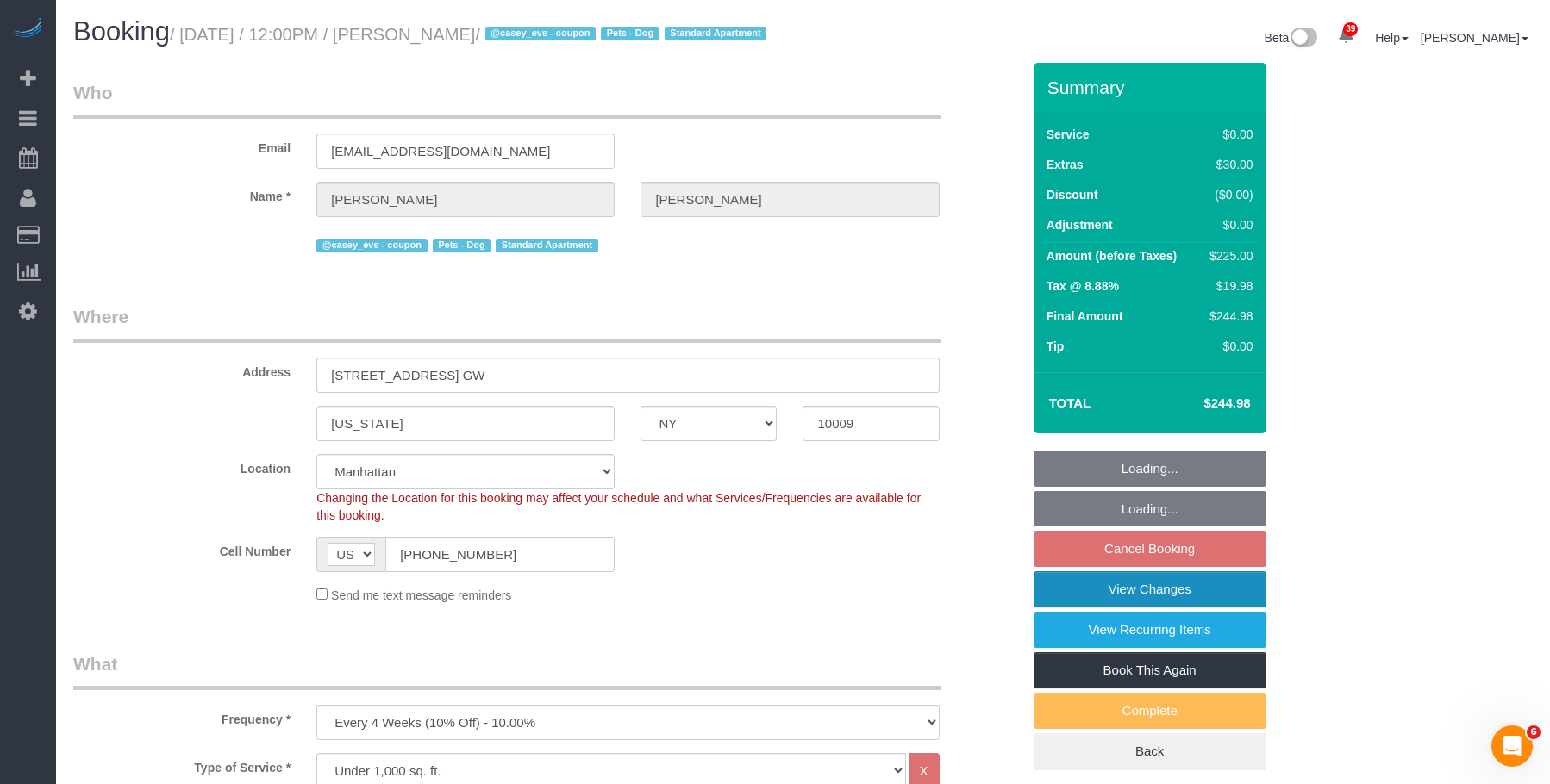
select select "object:1080"
click at [1117, 607] on link "View Changes" at bounding box center [1150, 589] width 233 height 36
select select "spot5"
select select "2"
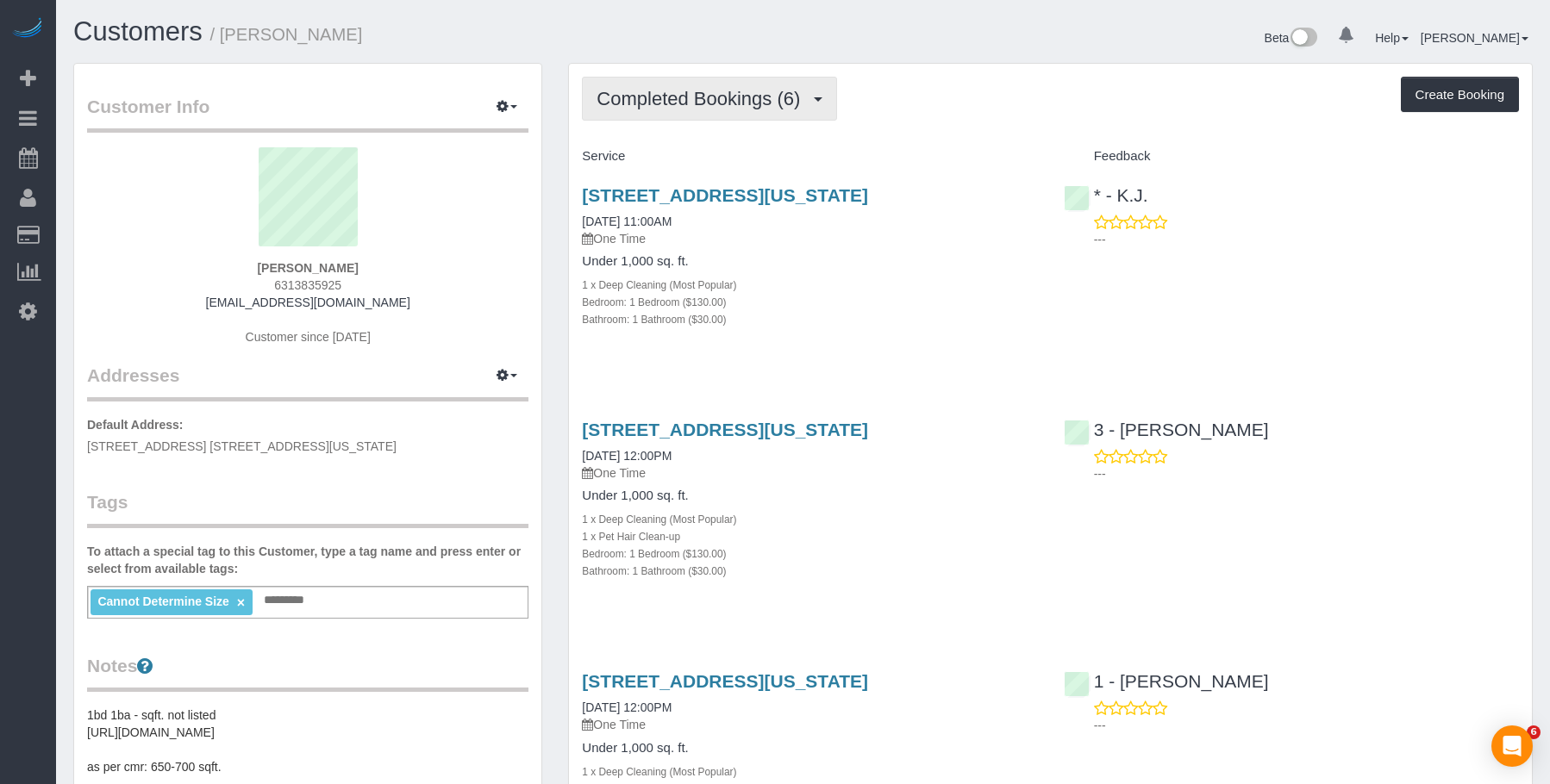
drag, startPoint x: 684, startPoint y: 95, endPoint x: 673, endPoint y: 147, distance: 53.2
click at [684, 95] on span "Completed Bookings (6)" at bounding box center [703, 99] width 212 height 21
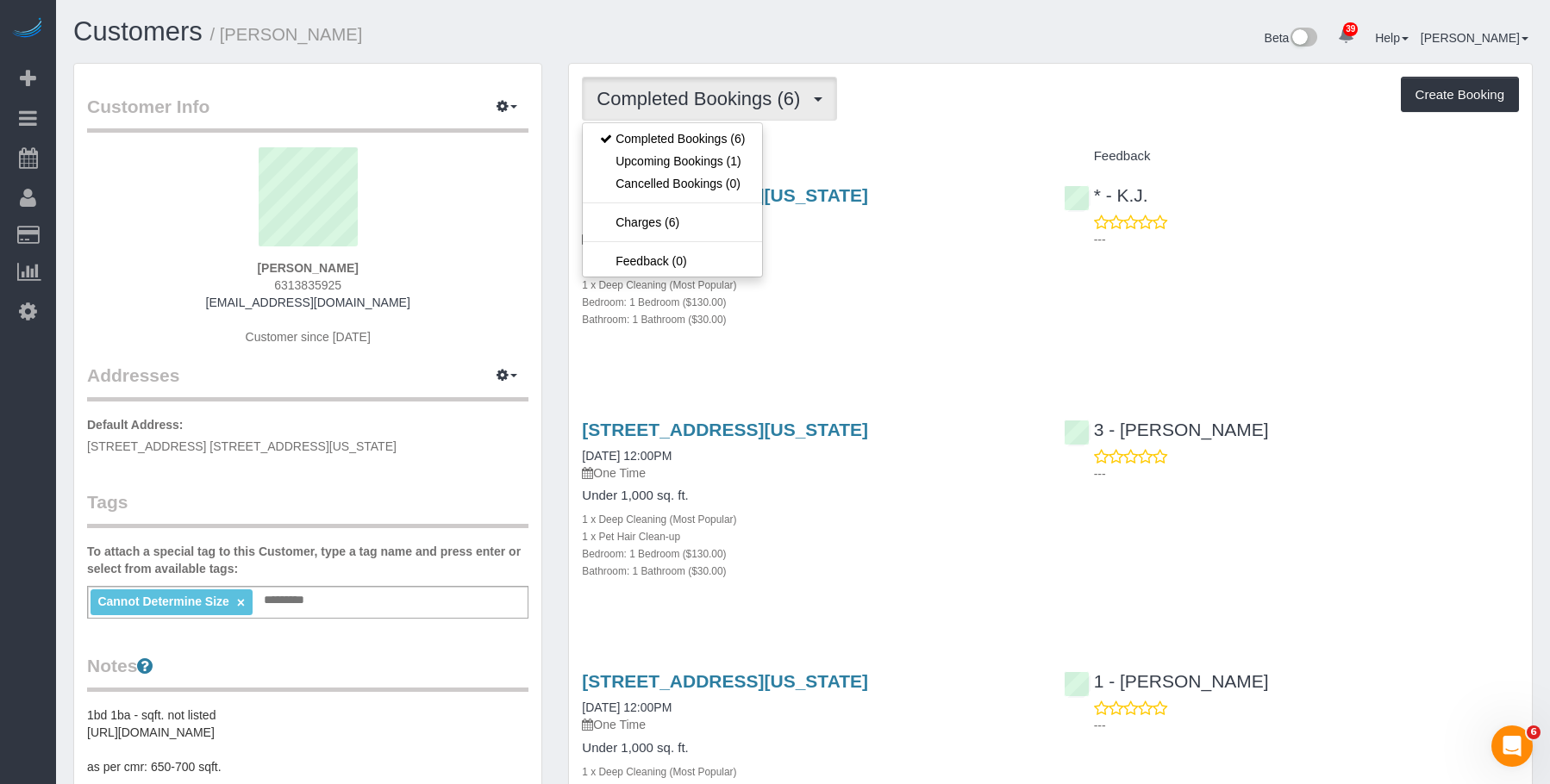
click at [920, 293] on div "1 x Deep Cleaning (Most Popular)" at bounding box center [809, 284] width 455 height 17
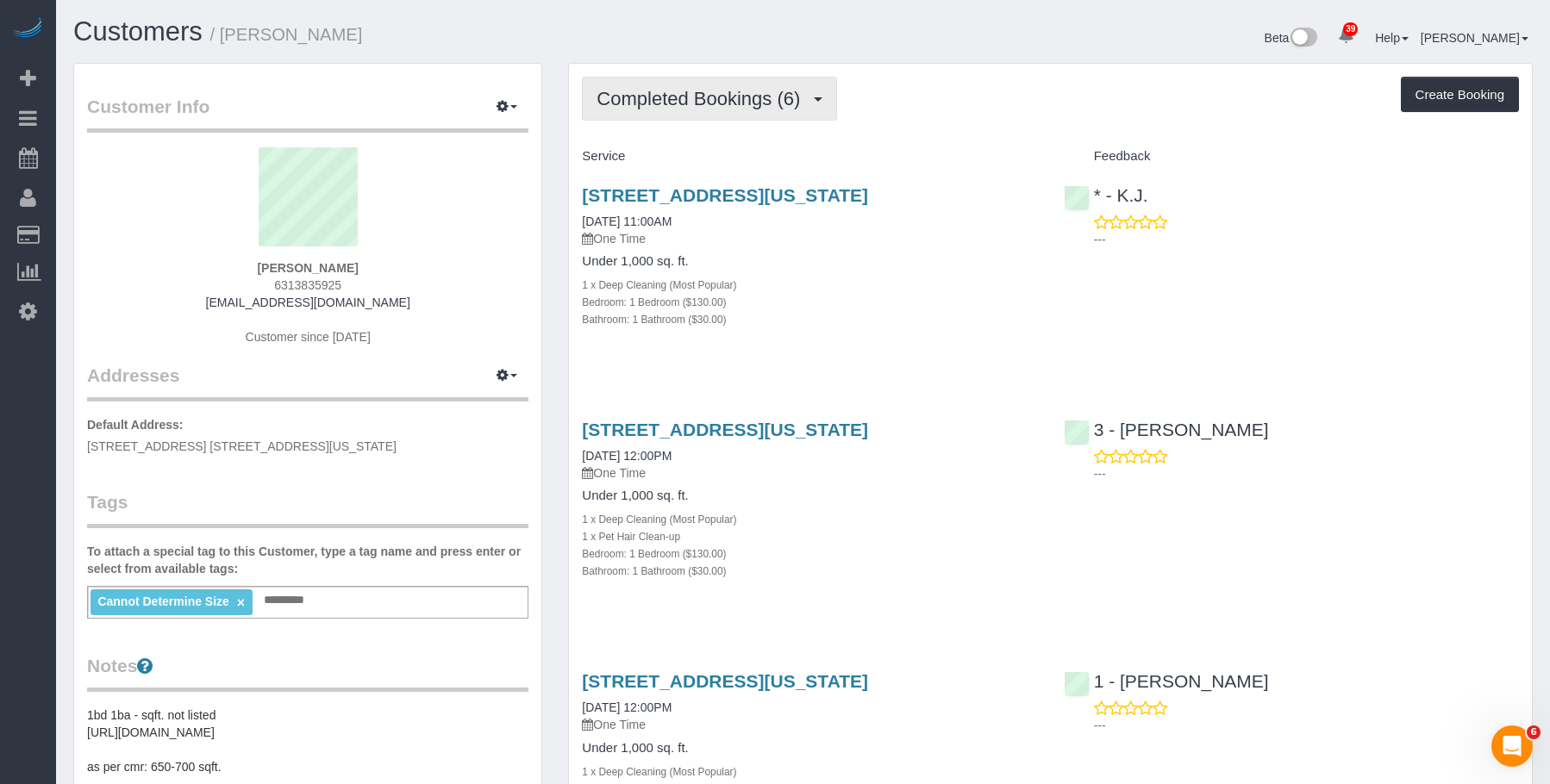
click at [698, 108] on span "Completed Bookings (6)" at bounding box center [703, 99] width 212 height 21
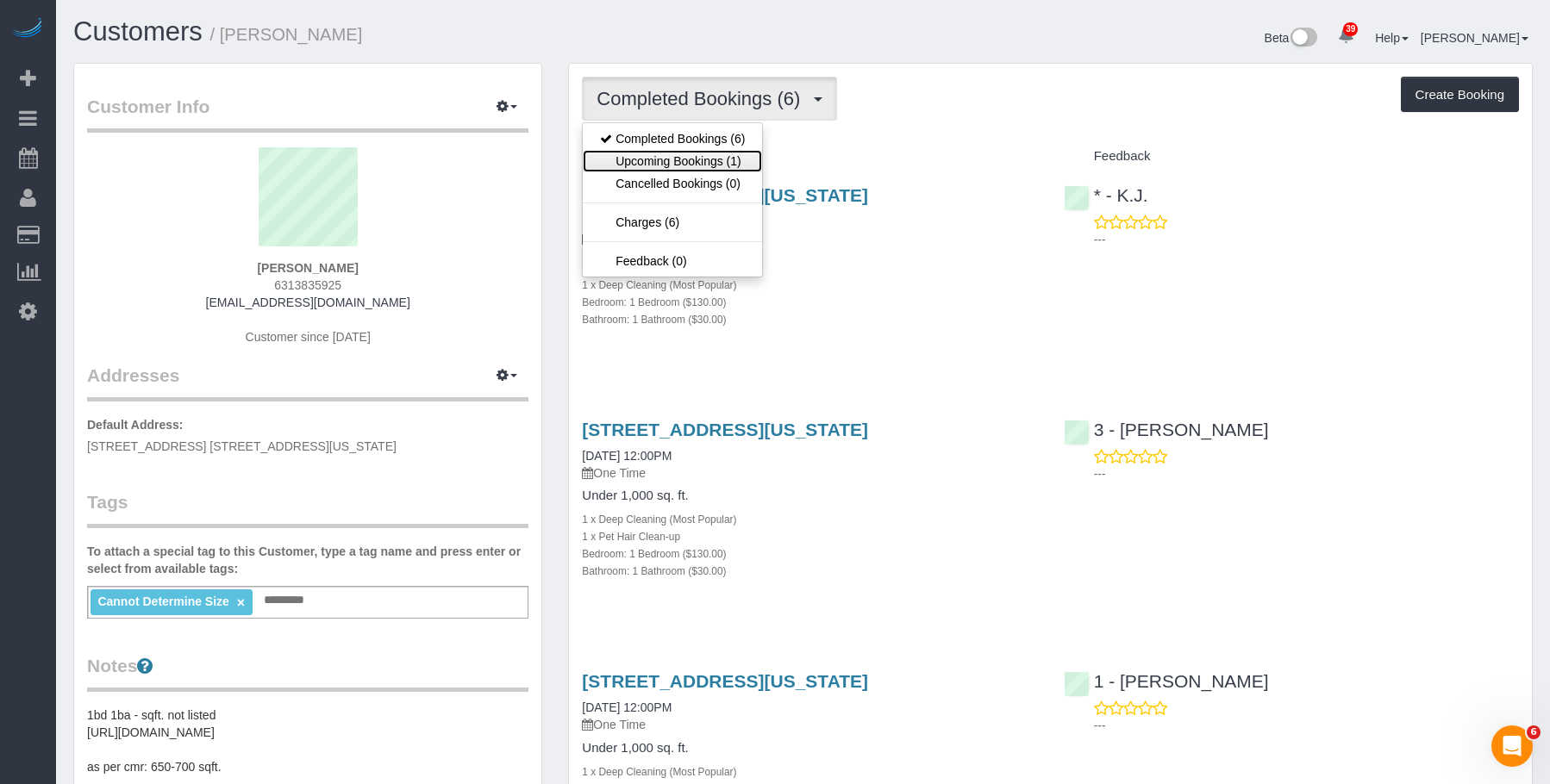
click at [704, 163] on link "Upcoming Bookings (1)" at bounding box center [672, 161] width 180 height 22
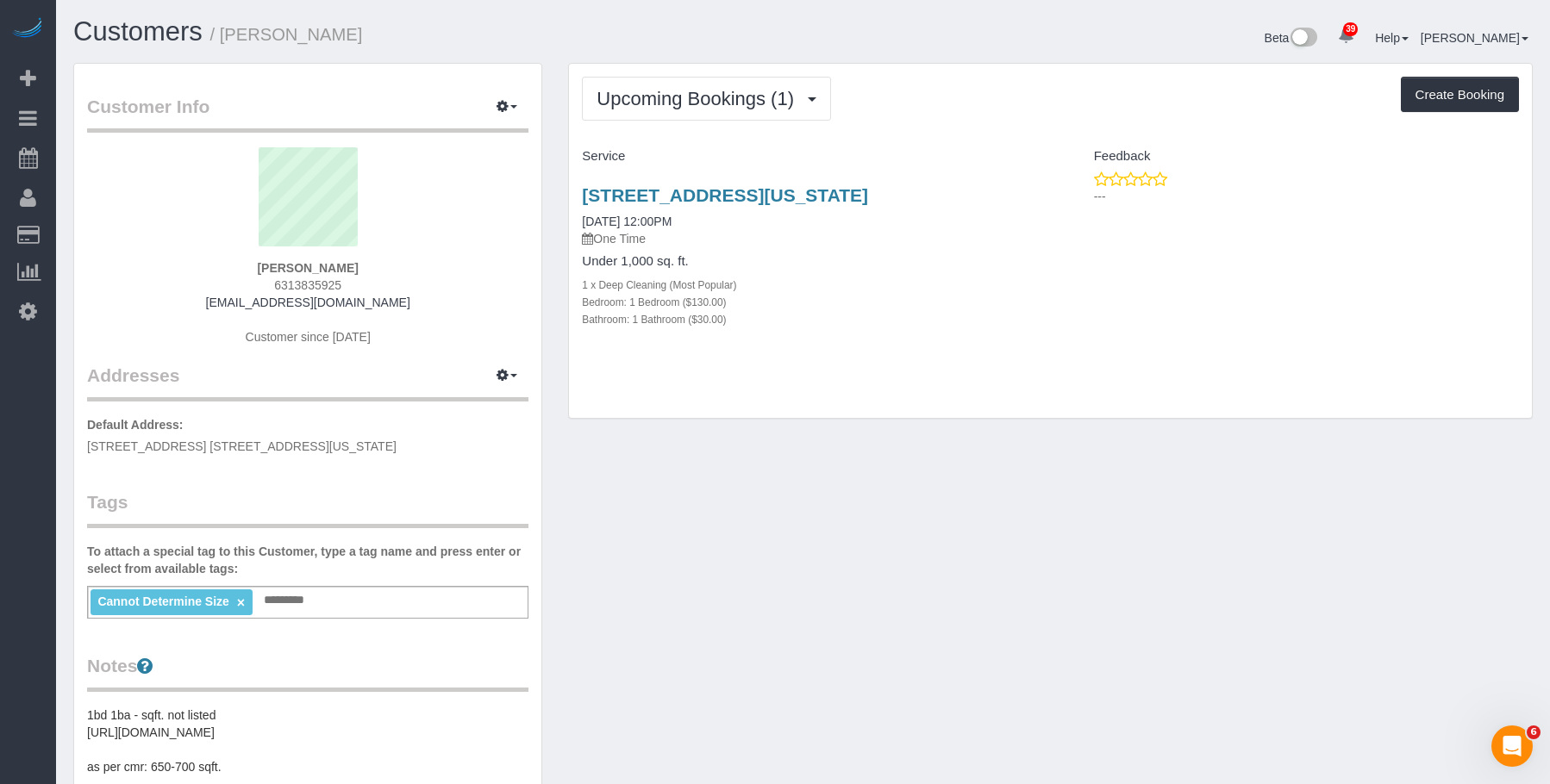
drag, startPoint x: 226, startPoint y: 34, endPoint x: 401, endPoint y: 73, distance: 179.3
click at [387, 28] on h1 "Customers / Bernie Zamichow" at bounding box center [431, 31] width 717 height 29
copy small "Bernie Zamichow"
drag, startPoint x: 652, startPoint y: 84, endPoint x: 622, endPoint y: 126, distance: 51.6
click at [653, 86] on button "Upcoming Bookings (1)" at bounding box center [706, 98] width 249 height 44
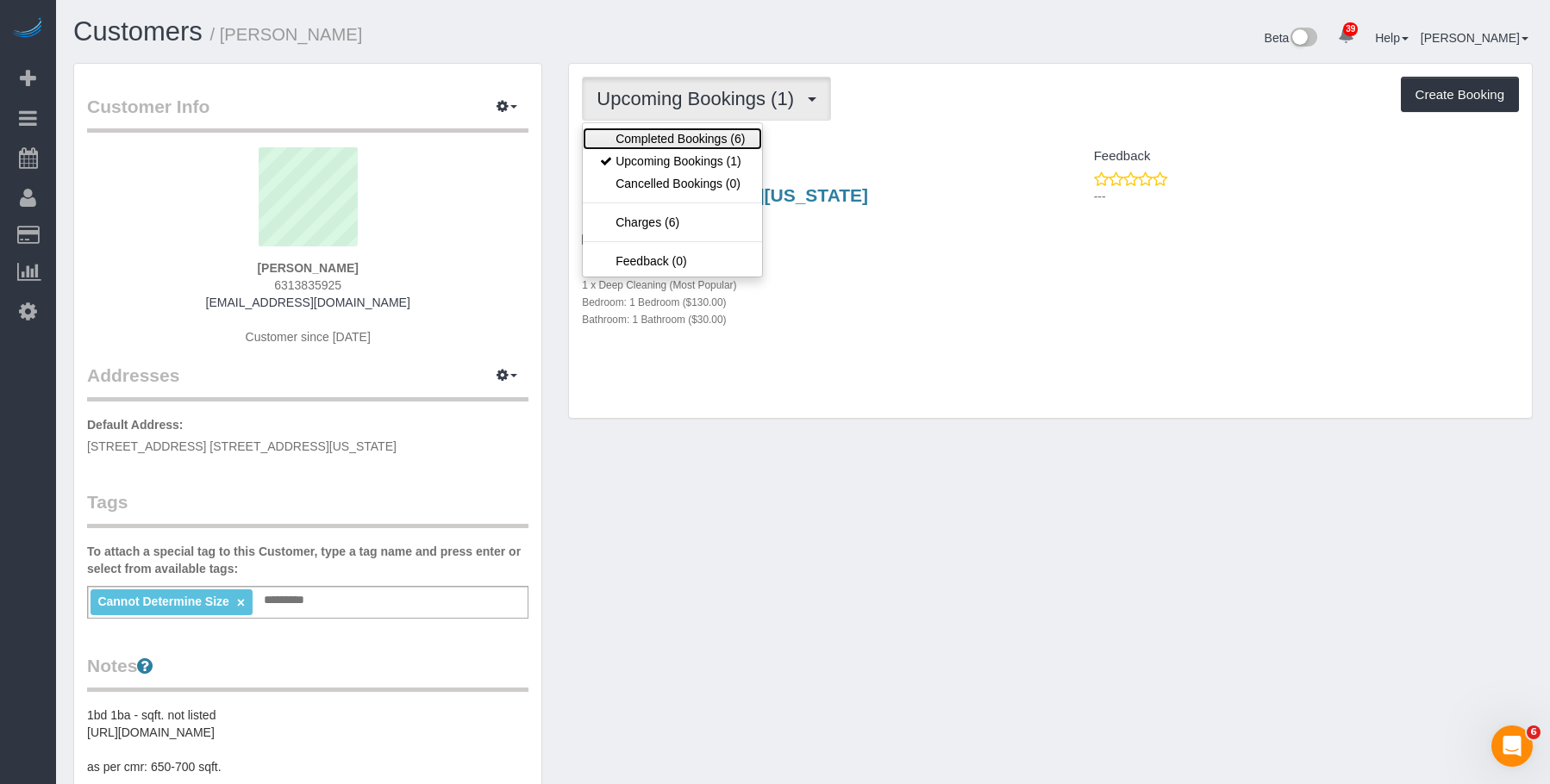
click at [654, 144] on link "Completed Bookings (6)" at bounding box center [672, 138] width 180 height 22
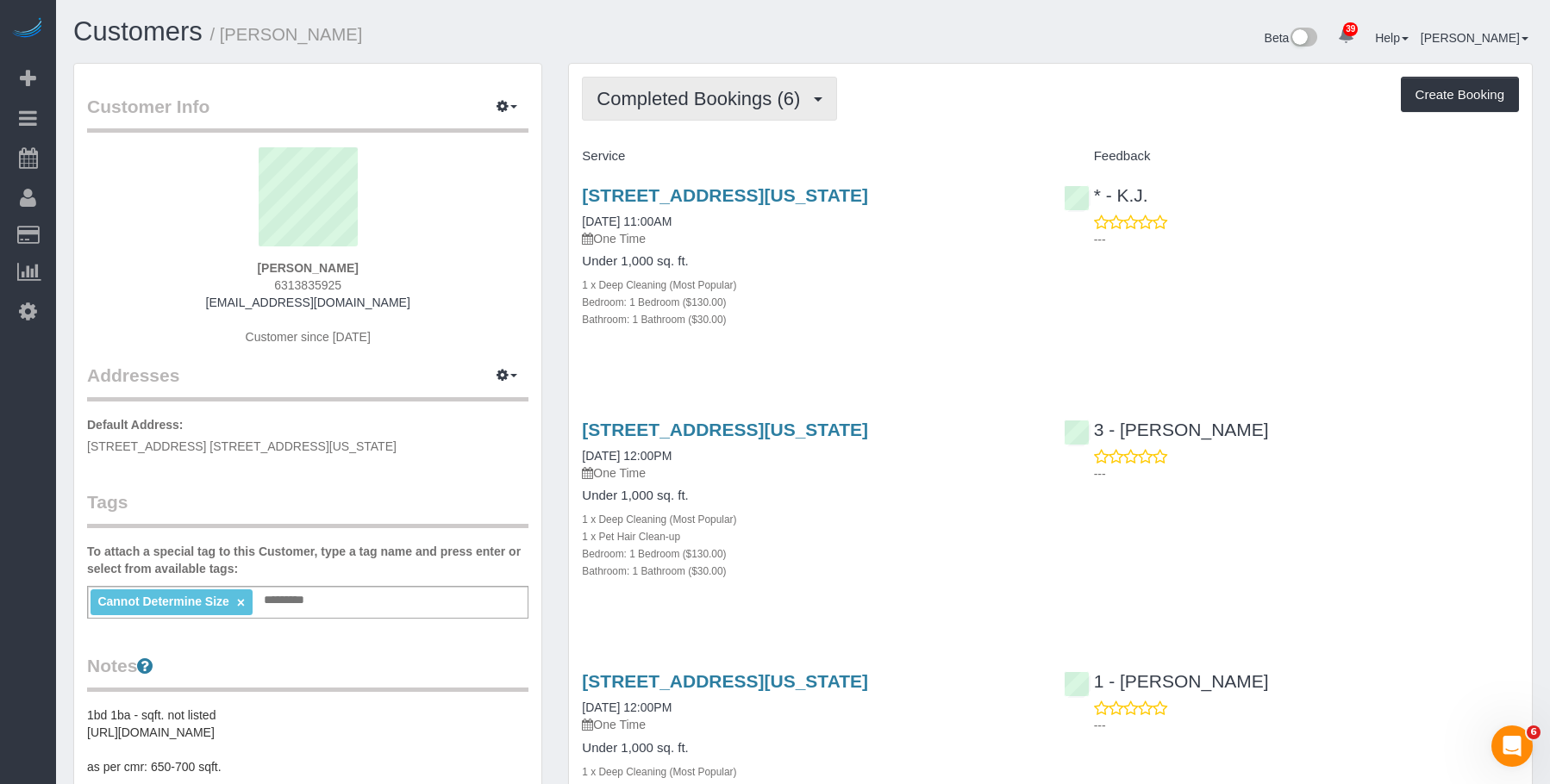
click at [713, 108] on span "Completed Bookings (6)" at bounding box center [703, 99] width 212 height 21
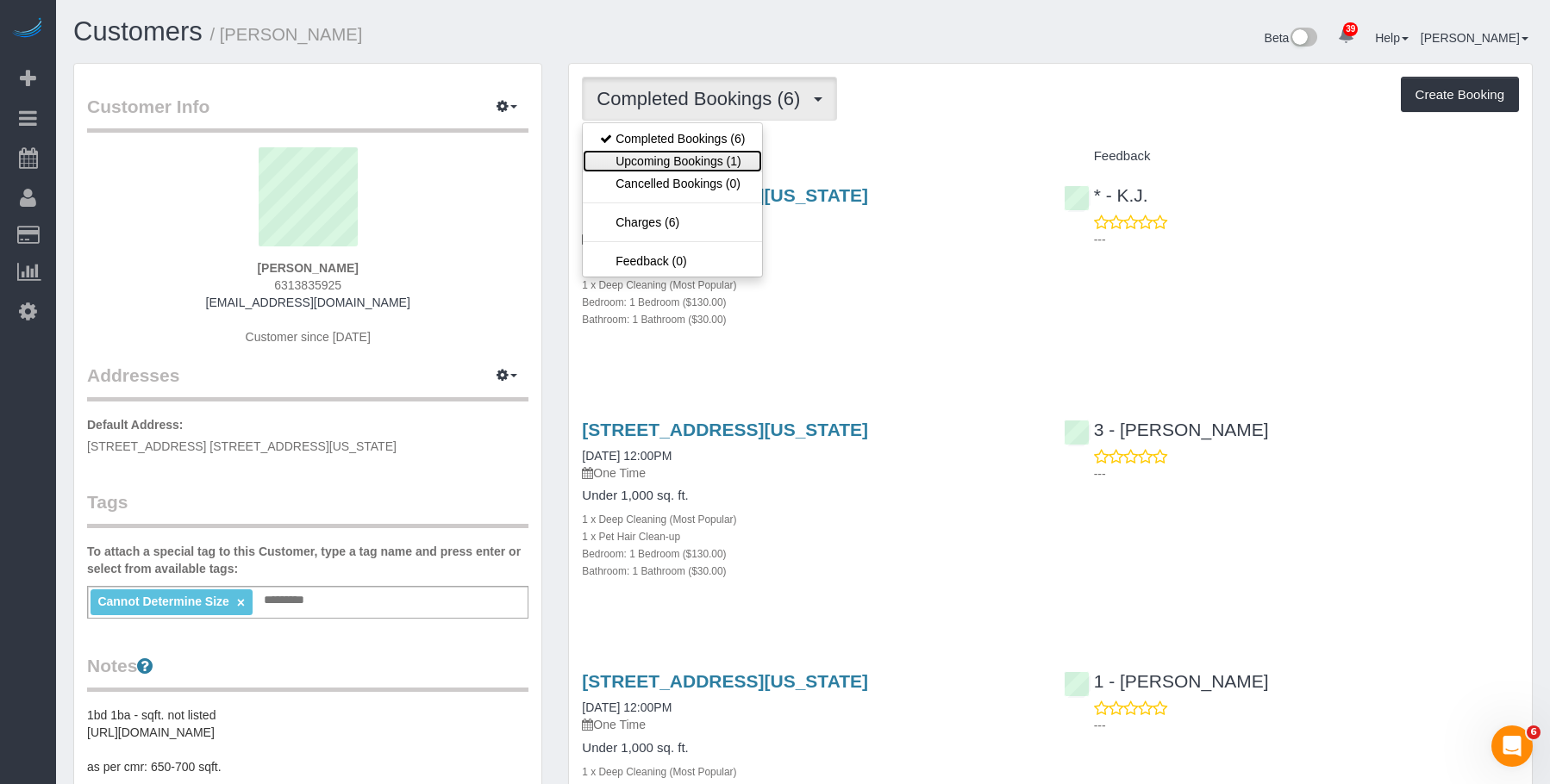
click at [671, 155] on link "Upcoming Bookings (1)" at bounding box center [672, 161] width 180 height 22
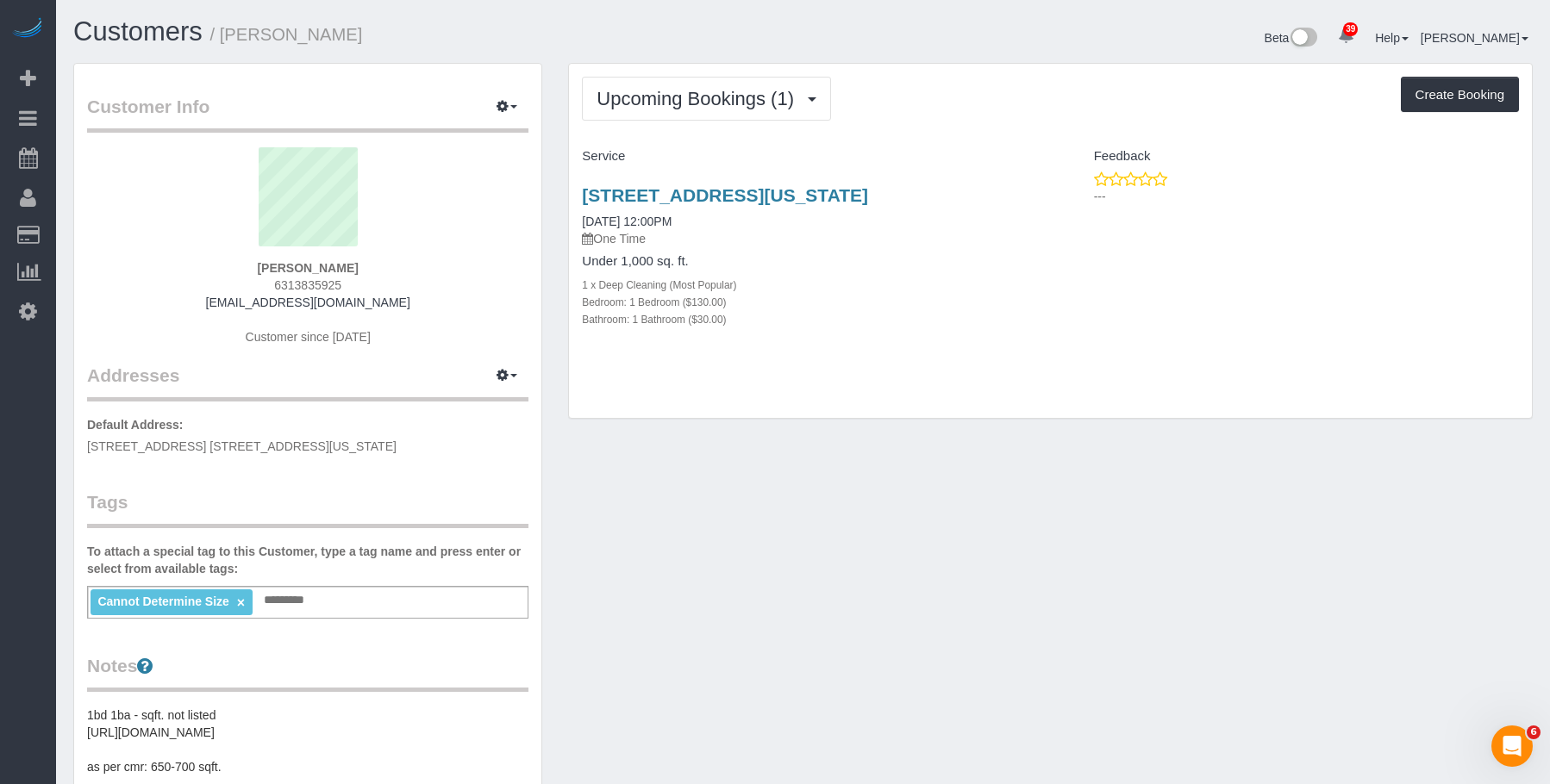
drag, startPoint x: 579, startPoint y: 185, endPoint x: 1015, endPoint y: 187, distance: 436.0
click at [1015, 187] on div "Upcoming Bookings (1) Completed Bookings (6) Upcoming Bookings (1) Cancelled Bo…" at bounding box center [1050, 241] width 965 height 356
copy link "400 East 71st Street, 15t, New York, NY 10021"
click at [984, 311] on div "Bathroom: 1 Bathroom ($30.00)" at bounding box center [809, 318] width 455 height 17
click at [699, 190] on link "400 East 71st Street, 15t, New York, NY 10021" at bounding box center [725, 195] width 286 height 20
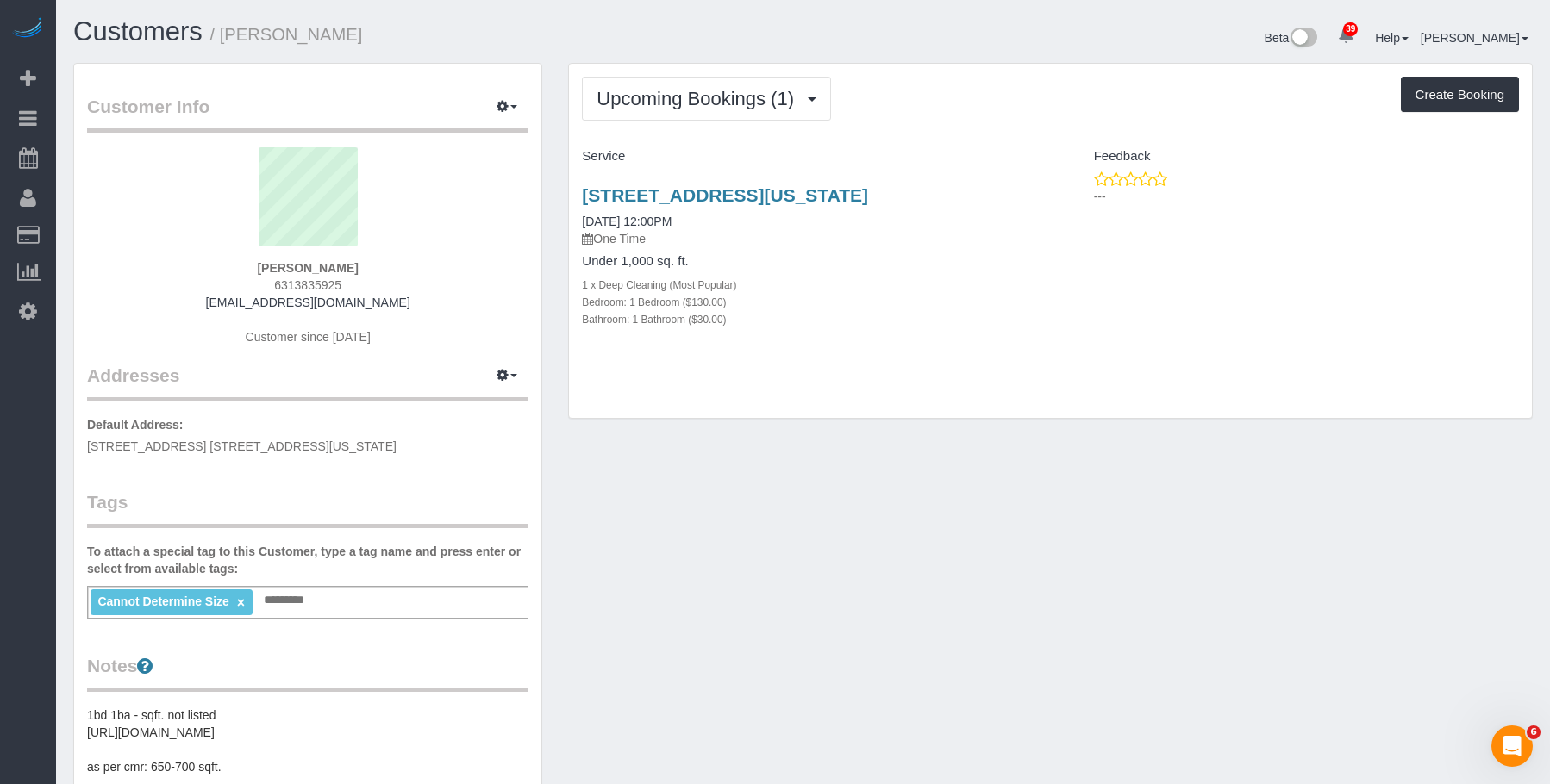
drag, startPoint x: 557, startPoint y: 189, endPoint x: 993, endPoint y: 195, distance: 436.0
click at [993, 195] on div "Upcoming Bookings (1) Completed Bookings (6) Upcoming Bookings (1) Cancelled Bo…" at bounding box center [1050, 250] width 991 height 374
copy link "400 East 71st Street, 15t, New York, NY 10021"
click at [709, 193] on link "400 East 71st Street, 15t, New York, NY 10021" at bounding box center [725, 195] width 286 height 20
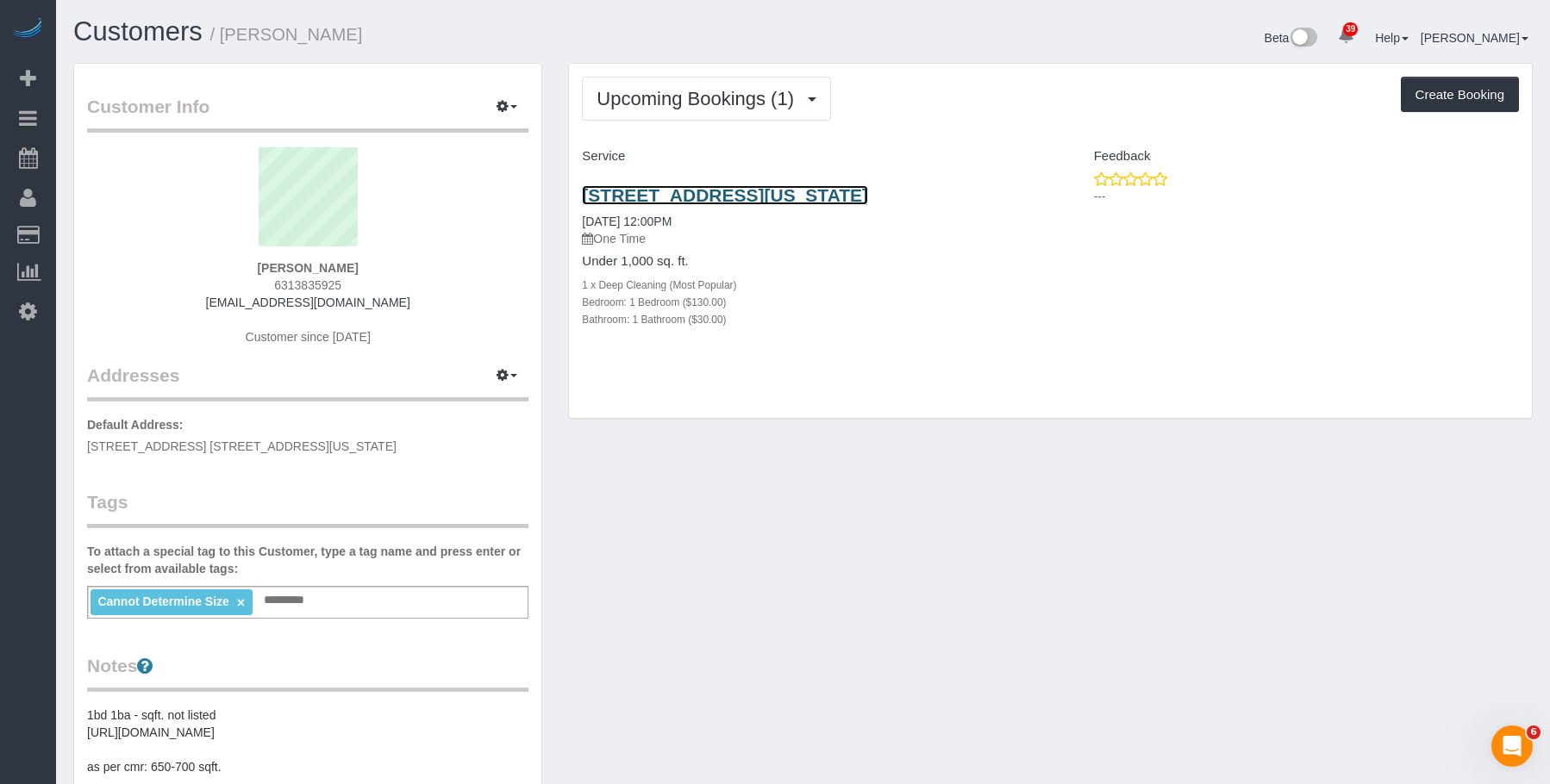
click at [759, 193] on link "400 East 71st Street, 15t, New York, NY 10021" at bounding box center [725, 195] width 286 height 20
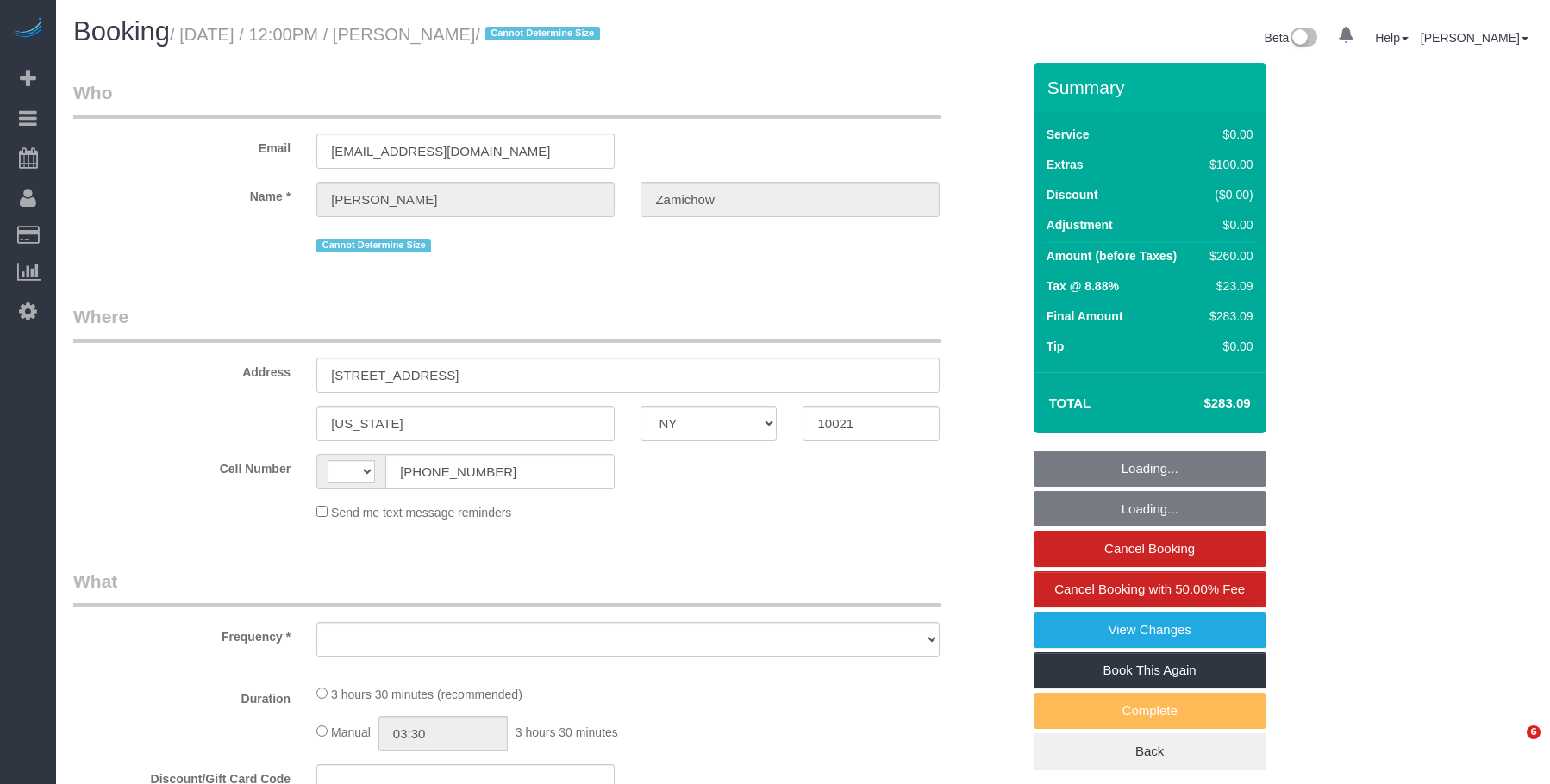
select select "NY"
select select "string:[GEOGRAPHIC_DATA]"
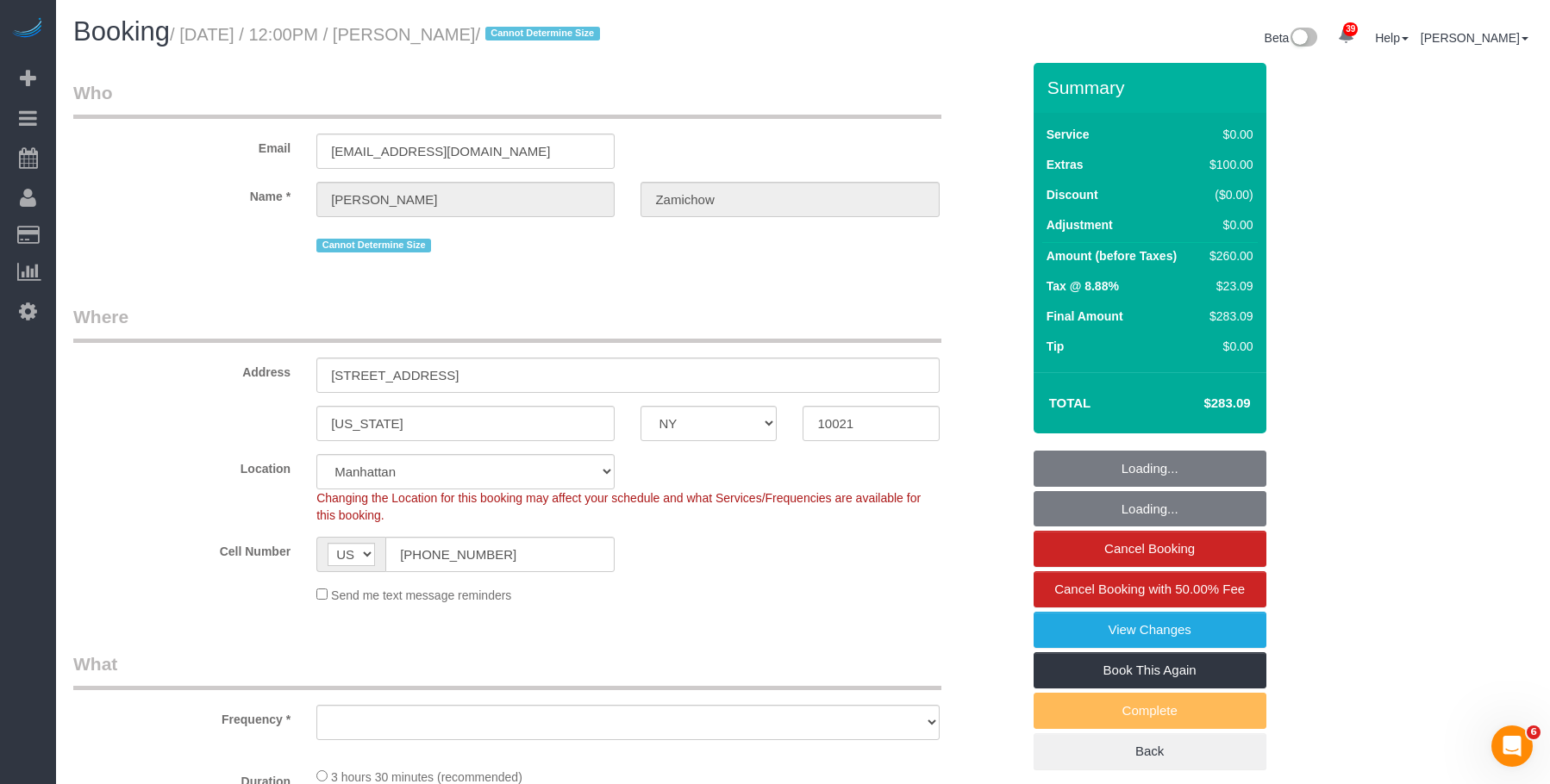
select select "string:stripe-pm_1SIG1l4VGloSiKo7YSr0Dh6Z"
select select "1"
select select "number:89"
select select "number:90"
select select "number:15"
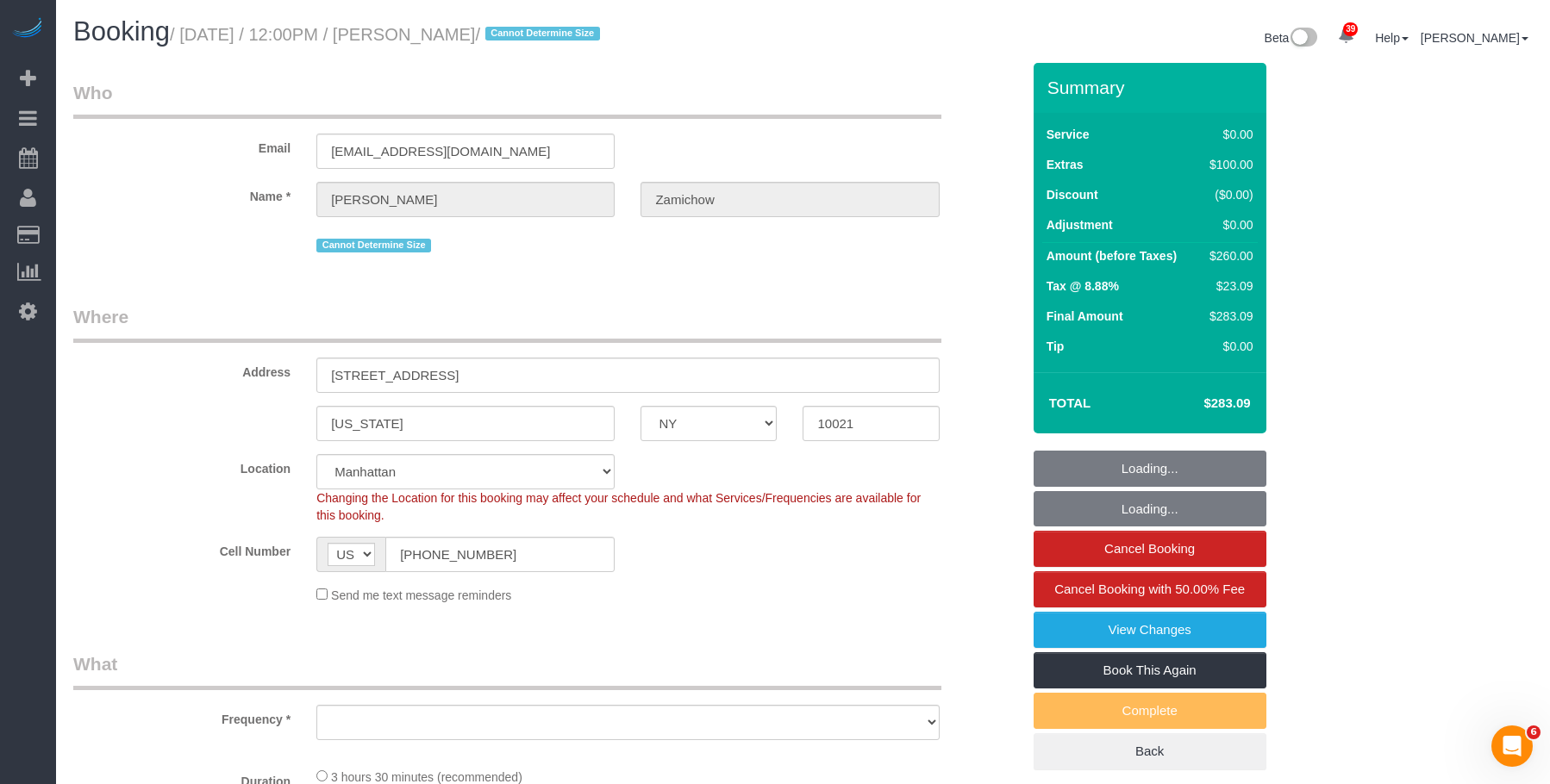
select select "number:5"
select select "object:1068"
select select "spot1"
select select "1"
select select "object:1539"
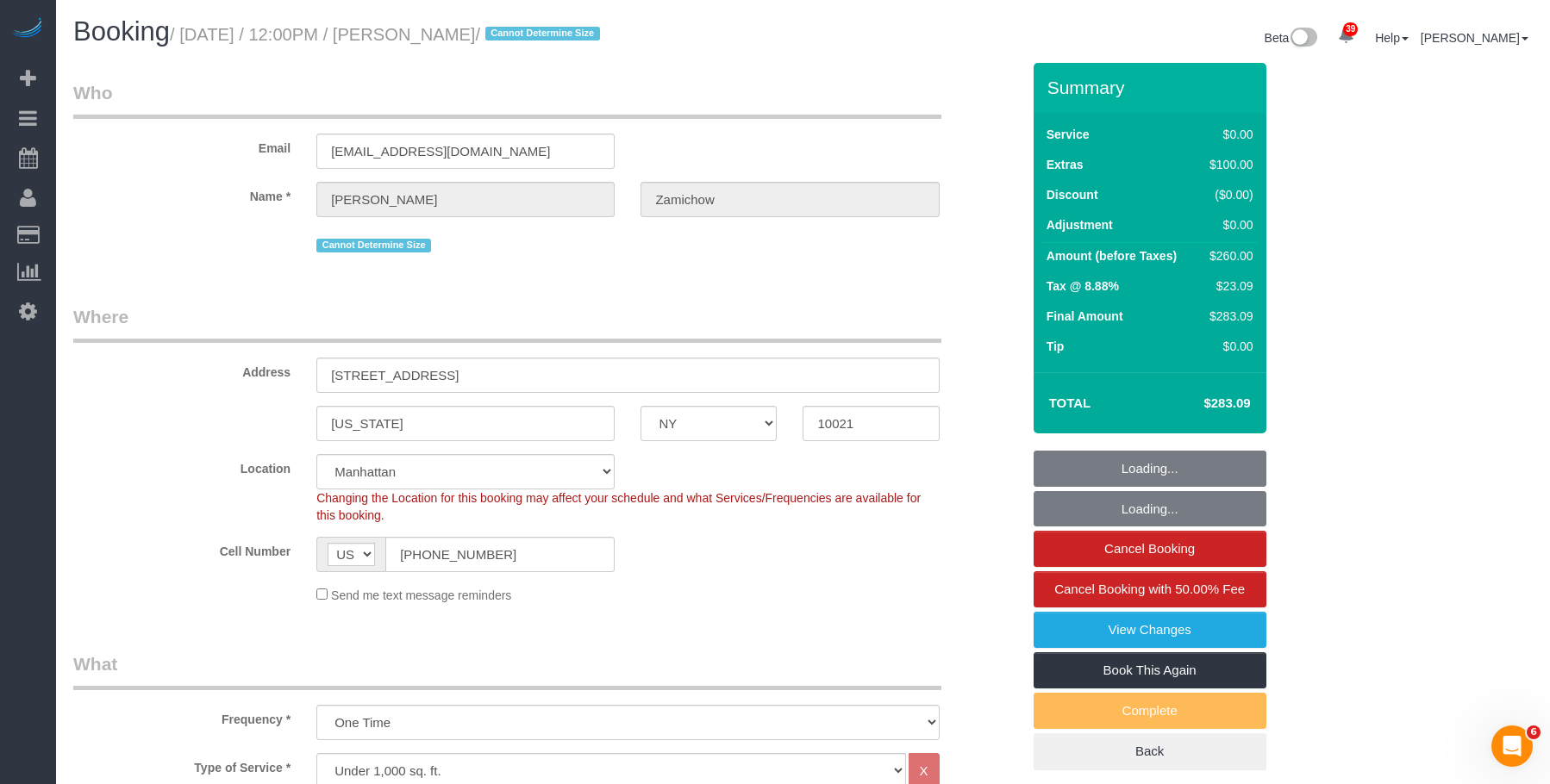
drag, startPoint x: 190, startPoint y: 35, endPoint x: 553, endPoint y: 36, distance: 363.0
click at [553, 36] on small "/ [DATE] / 12:00PM / [PERSON_NAME] / Cannot Determine Size" at bounding box center [387, 34] width 435 height 19
copy small "[DATE] / 12:00PM / [PERSON_NAME]"
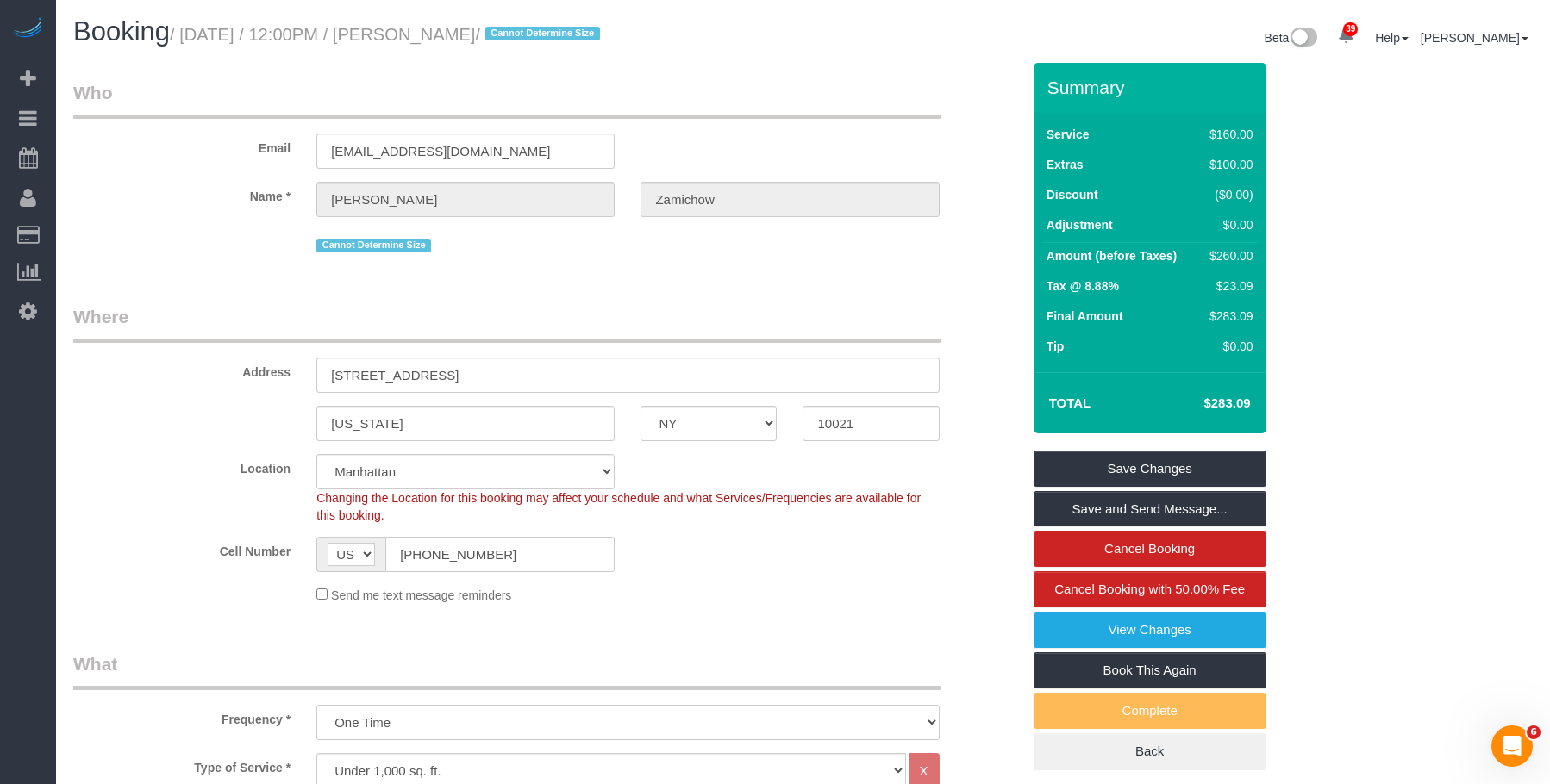
click at [738, 308] on legend "Where" at bounding box center [507, 324] width 868 height 39
click at [791, 102] on legend "Who" at bounding box center [507, 100] width 868 height 39
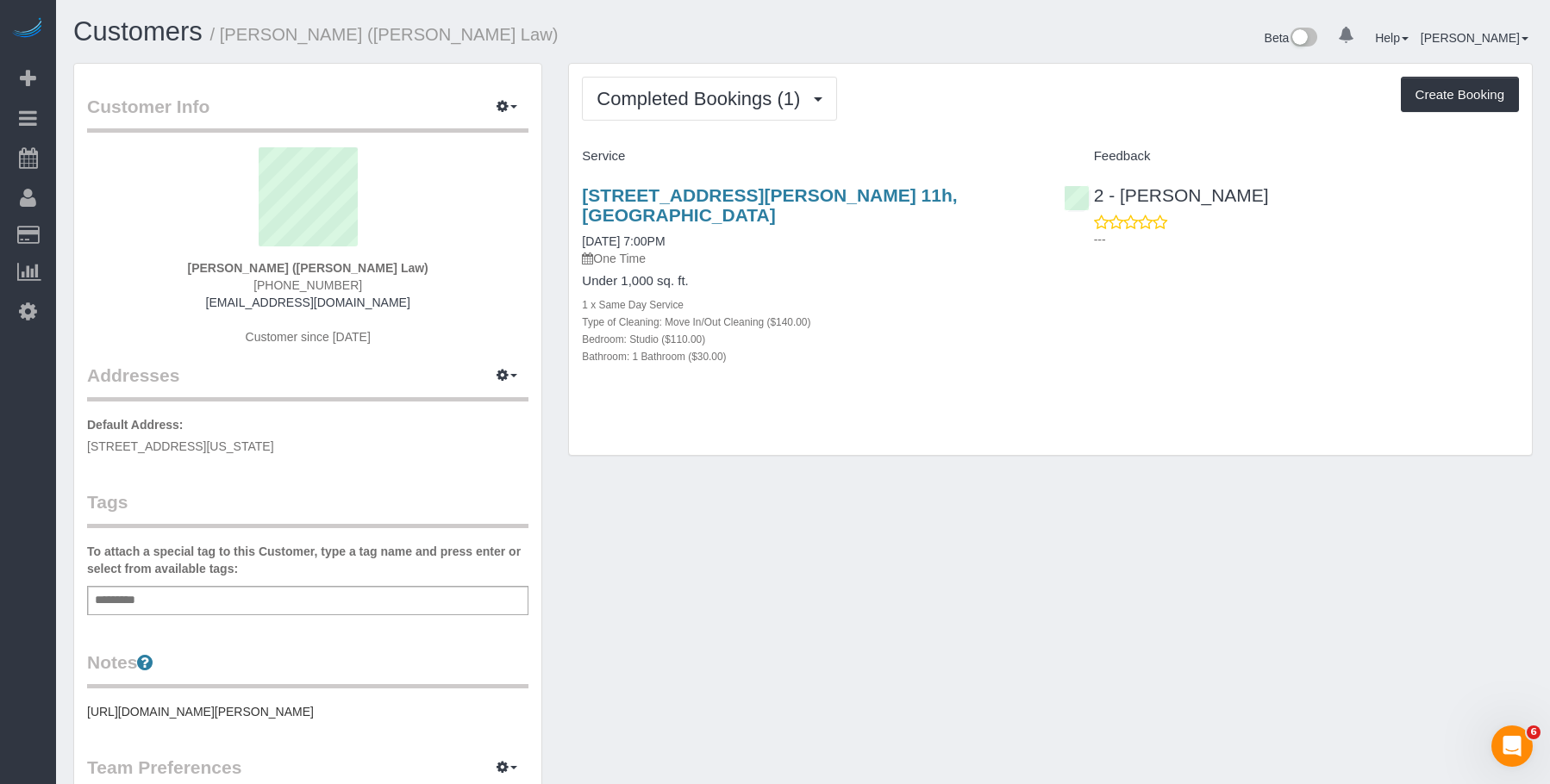
drag, startPoint x: 931, startPoint y: 68, endPoint x: 904, endPoint y: 96, distance: 38.9
click at [931, 68] on div "Completed Bookings (1) Completed Bookings (1) Upcoming Bookings (1) Cancelled B…" at bounding box center [1050, 260] width 963 height 392
click at [756, 98] on span "Completed Bookings (1)" at bounding box center [703, 99] width 212 height 21
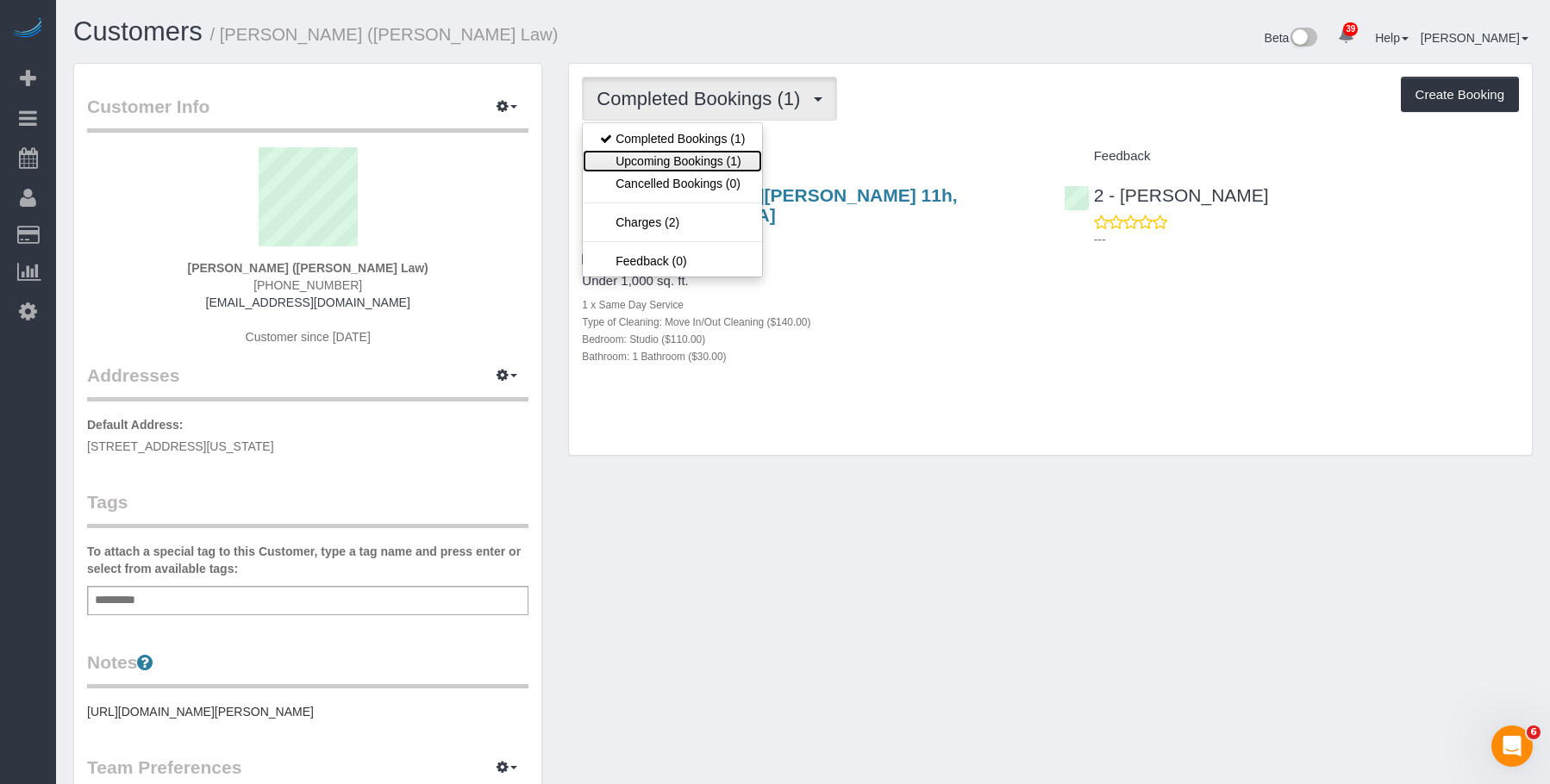
click at [720, 156] on link "Upcoming Bookings (1)" at bounding box center [672, 161] width 180 height 22
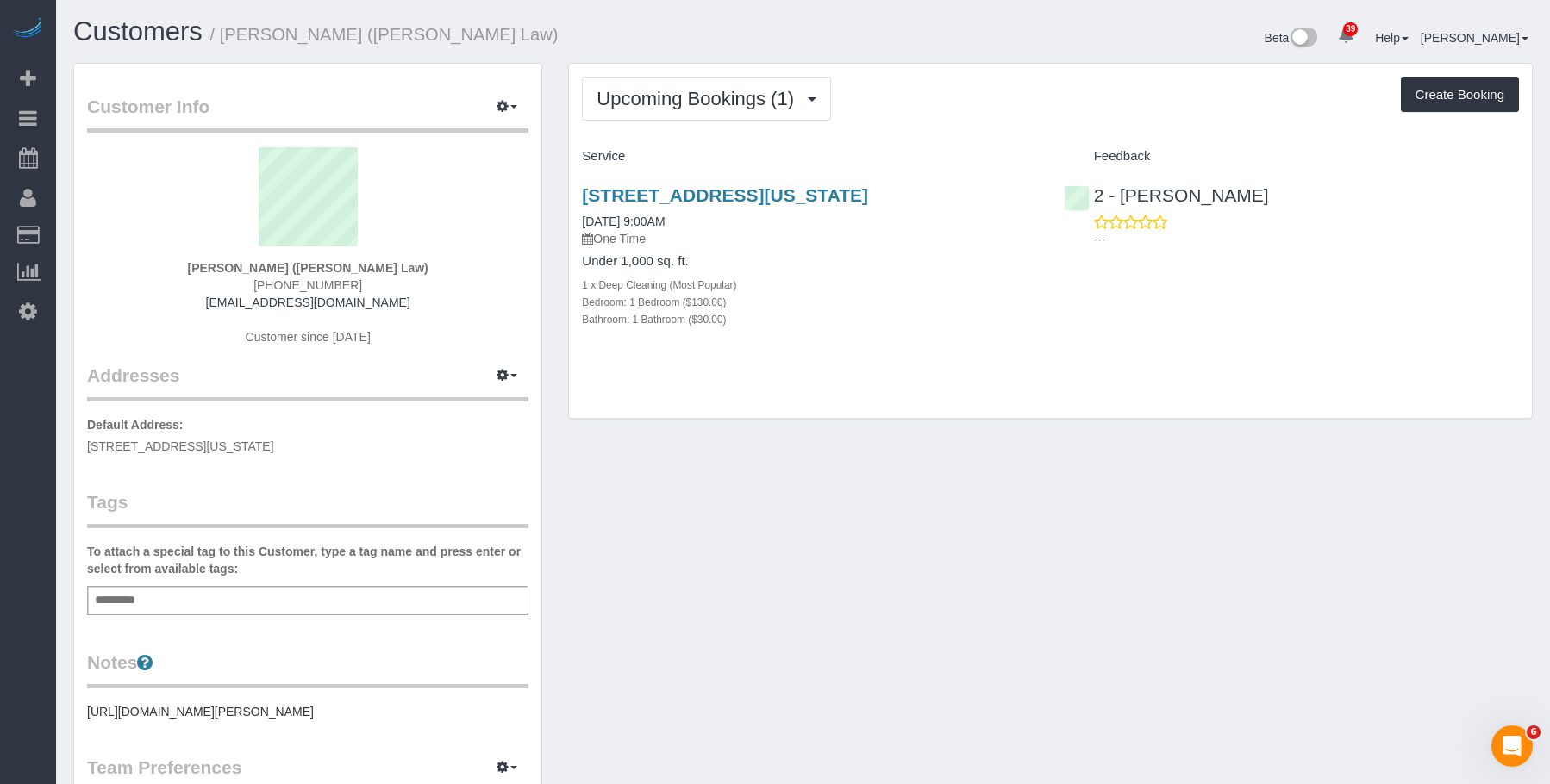
drag, startPoint x: 570, startPoint y: 184, endPoint x: 1018, endPoint y: 193, distance: 448.1
click at [1018, 193] on div "311 11th Avenue, Apt. 3008, New York, NY 10001 10/15/2025 9:00AM One Time Under…" at bounding box center [809, 266] width 481 height 191
copy link "311 11th Avenue, Apt. 3008, New York, NY 10001"
click at [663, 94] on span "Upcoming Bookings (1)" at bounding box center [700, 99] width 206 height 21
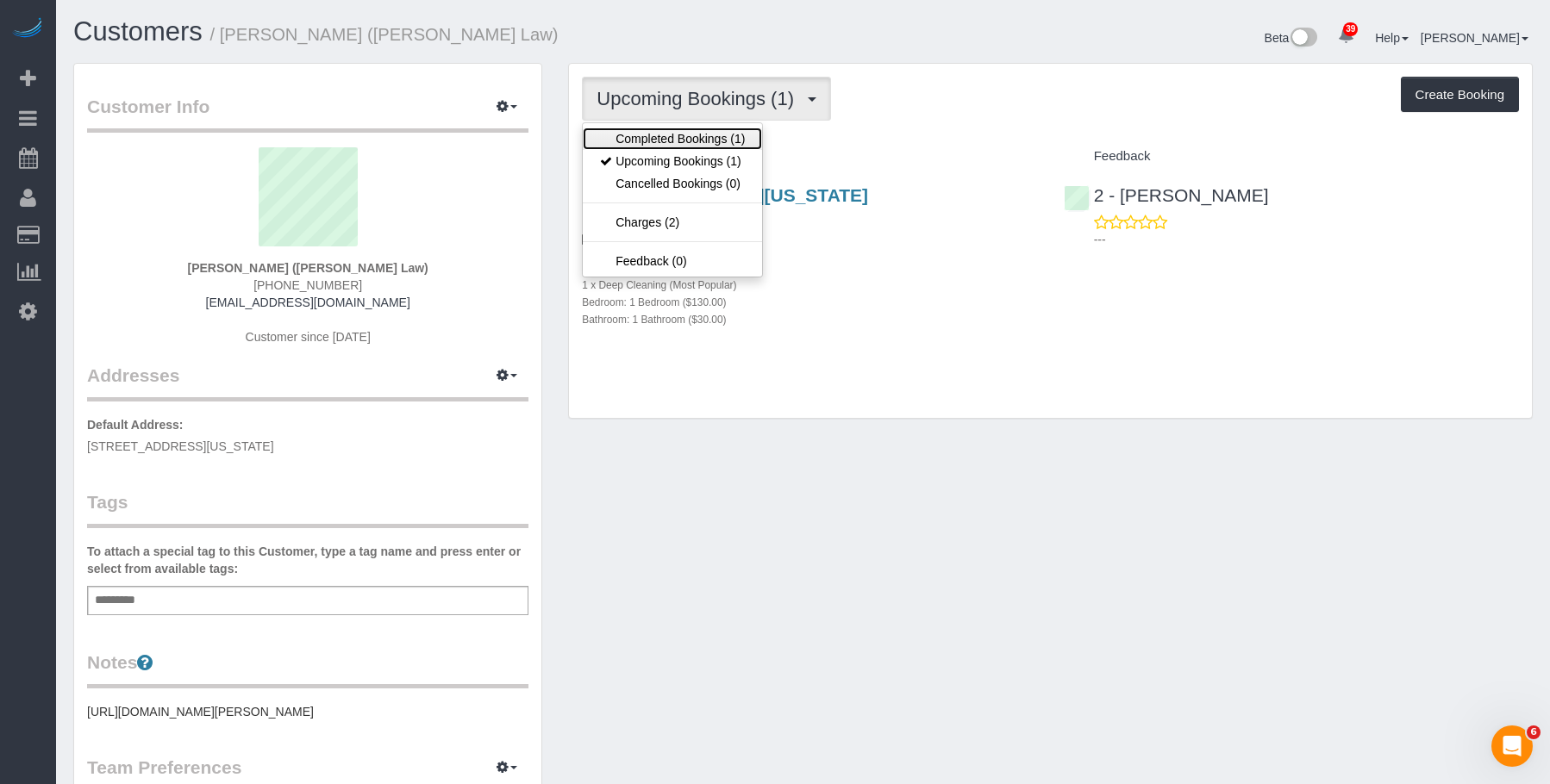
click at [629, 132] on link "Completed Bookings (1)" at bounding box center [672, 138] width 180 height 22
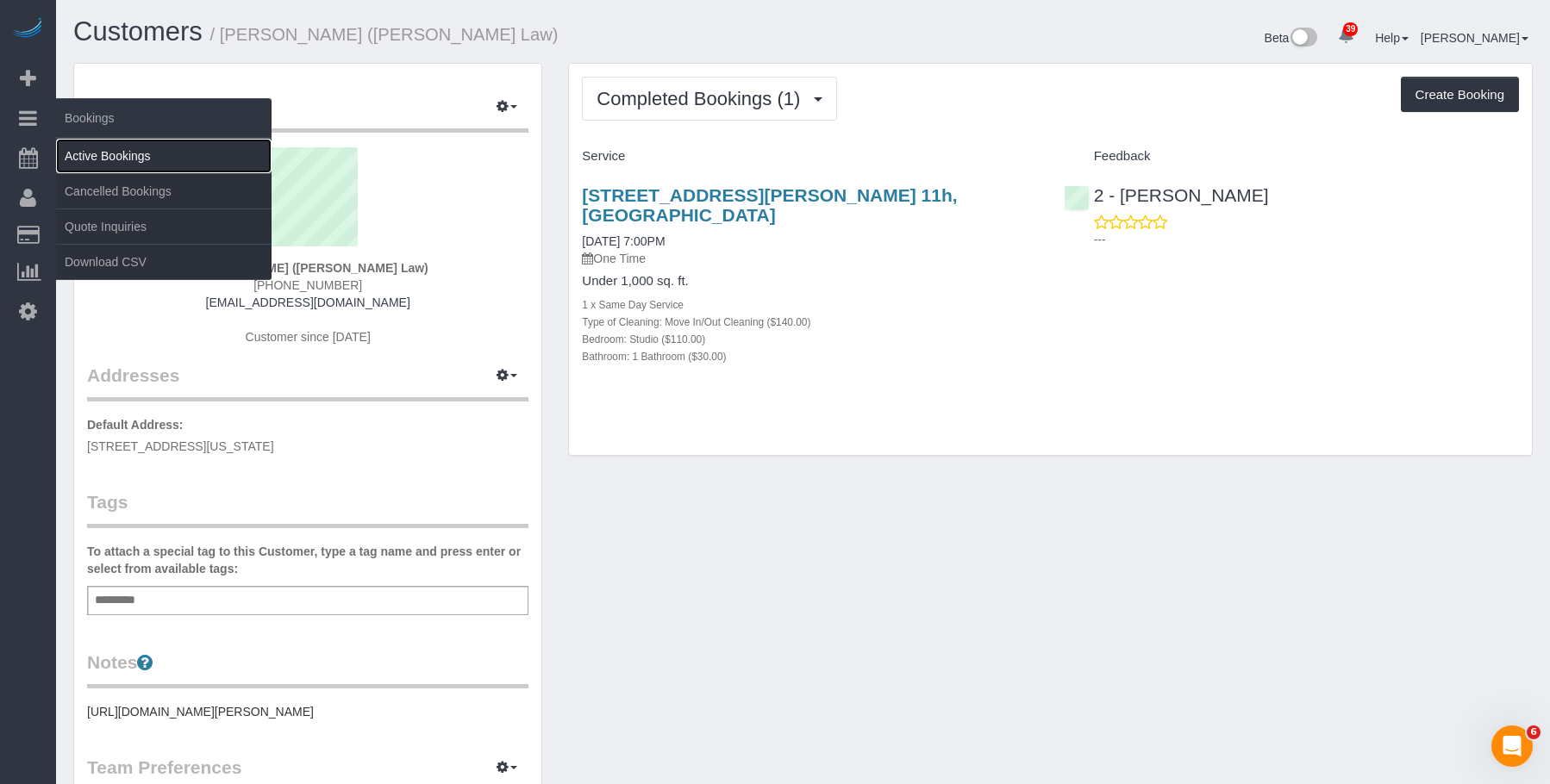
click at [119, 156] on link "Active Bookings" at bounding box center [164, 156] width 215 height 35
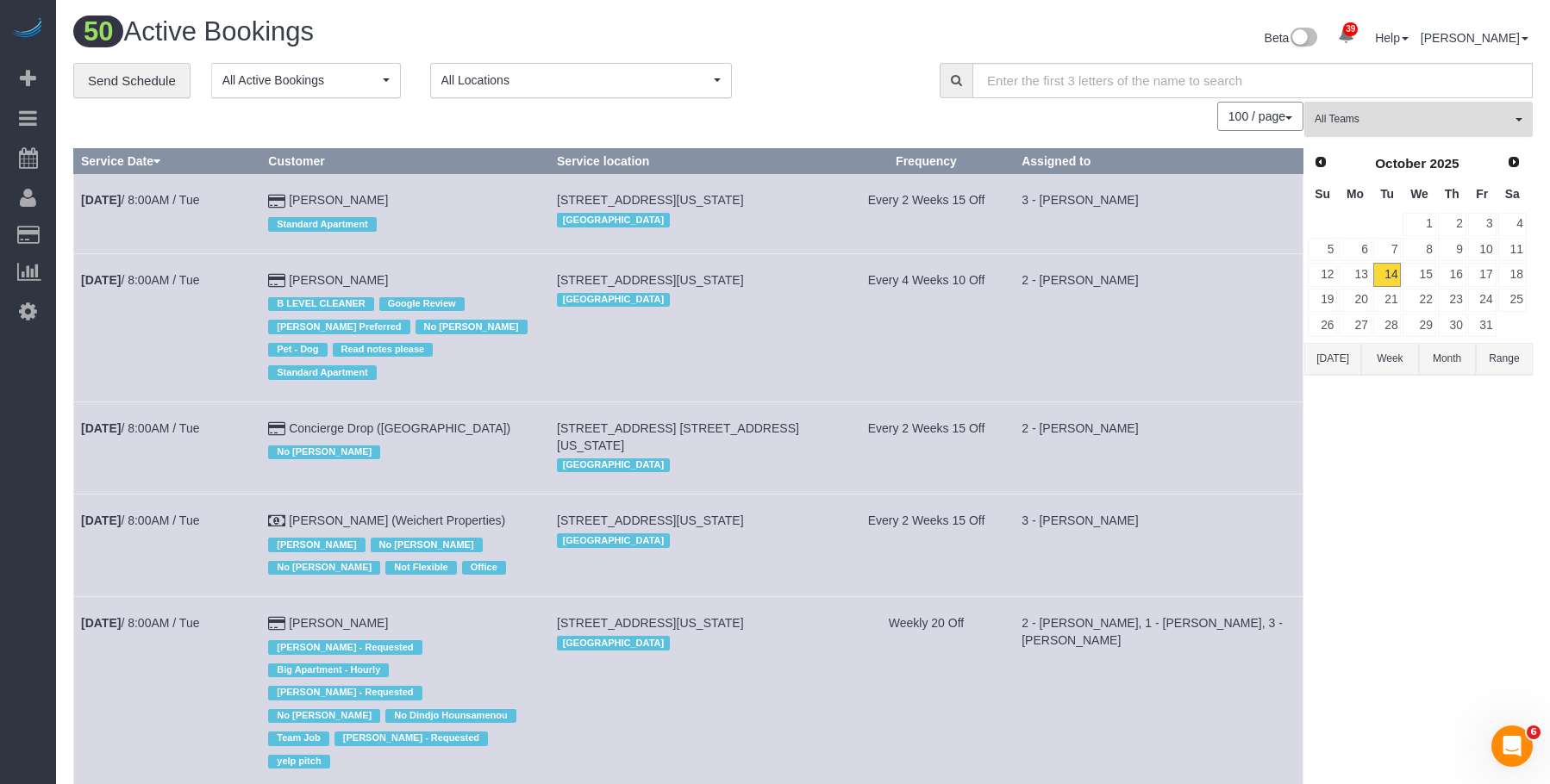
click at [1339, 117] on span "All Teams" at bounding box center [1412, 119] width 197 height 14
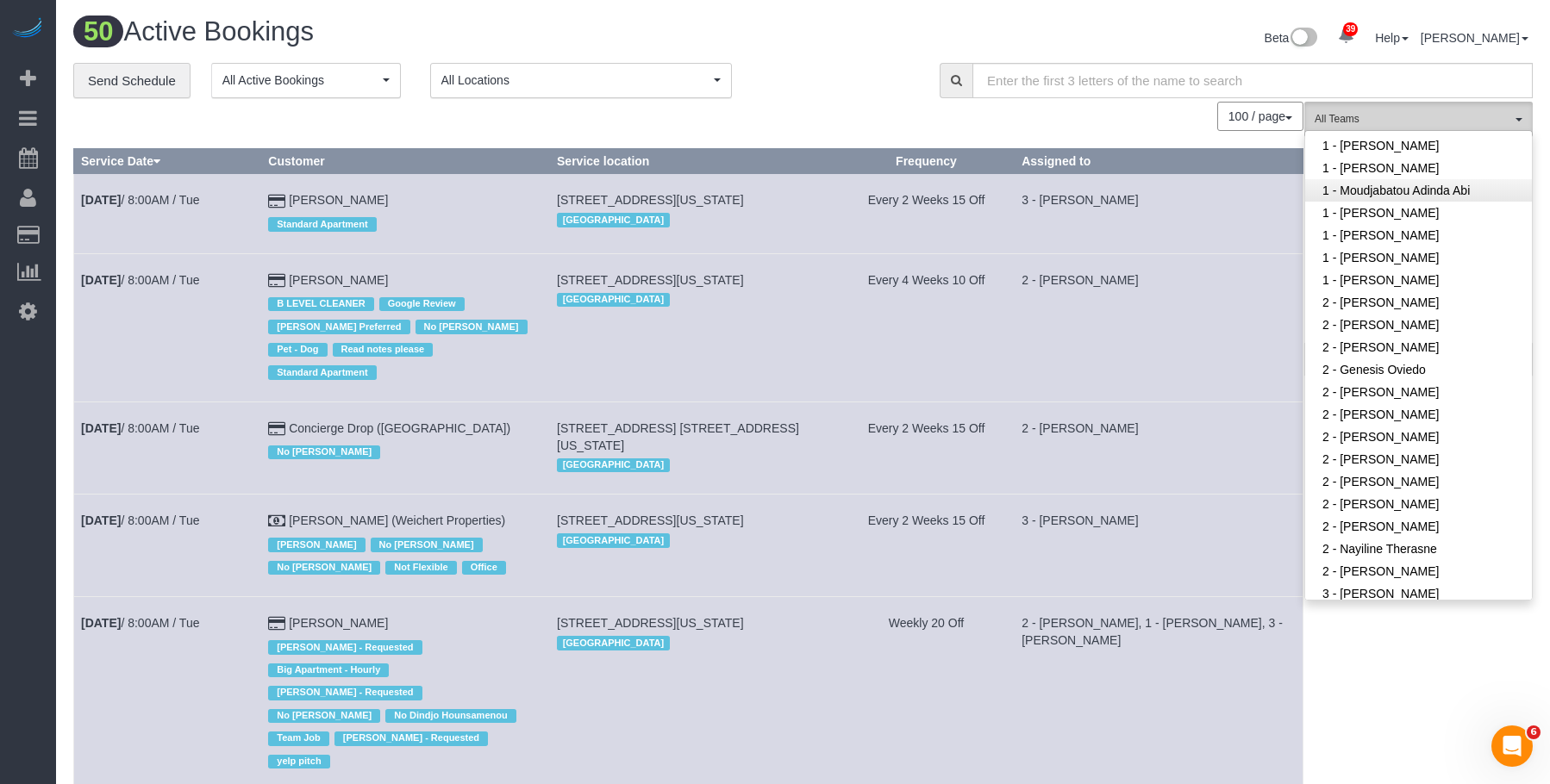
scroll to position [1120, 0]
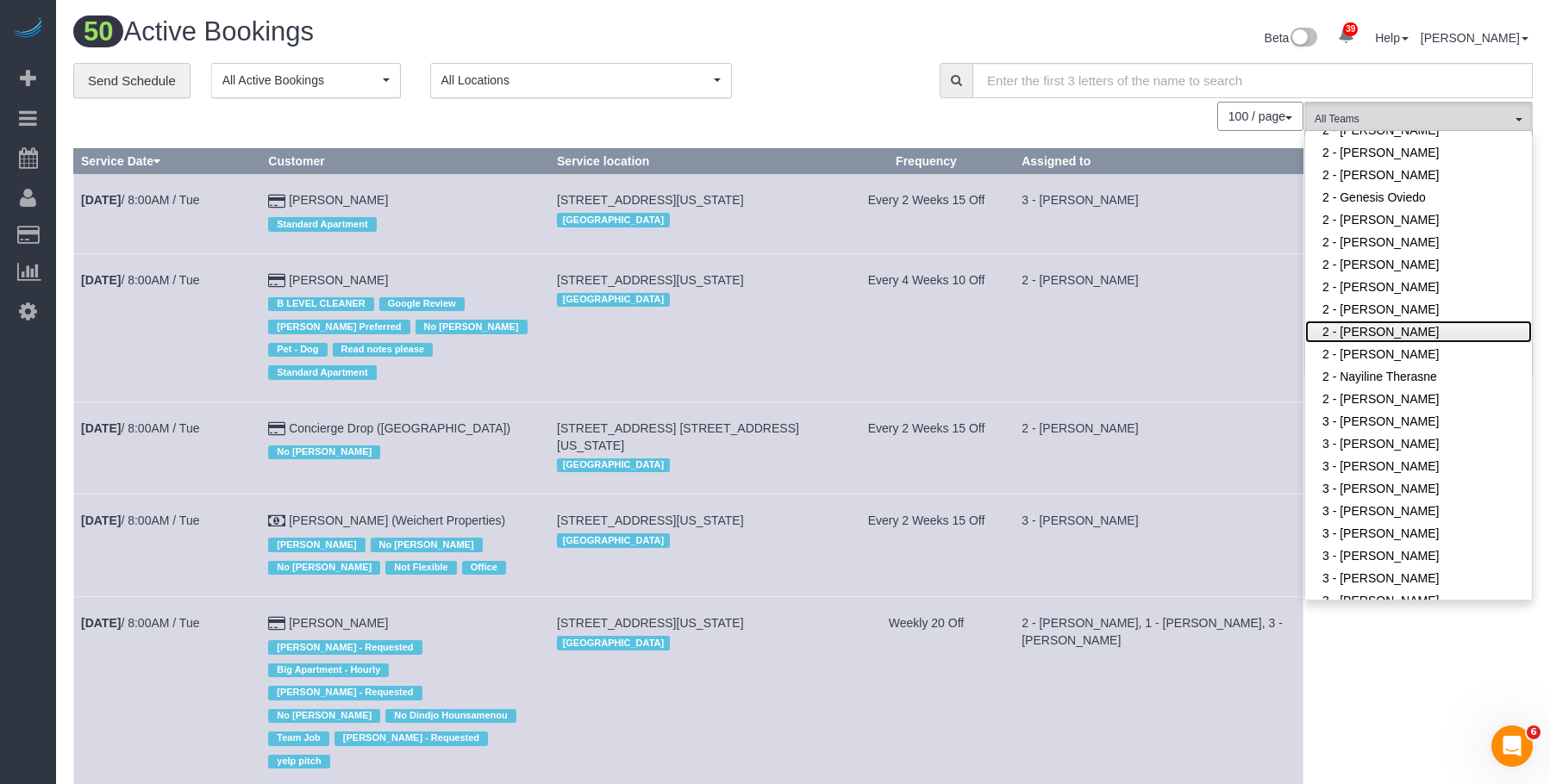
click at [1412, 321] on link "2 - [PERSON_NAME]" at bounding box center [1417, 332] width 227 height 22
drag, startPoint x: 833, startPoint y: 49, endPoint x: 1436, endPoint y: 274, distance: 643.6
click at [840, 49] on div "Beta 39 Your Notifications You have 0 alerts × You have 5 to charge for 10/13/2…" at bounding box center [1174, 39] width 743 height 45
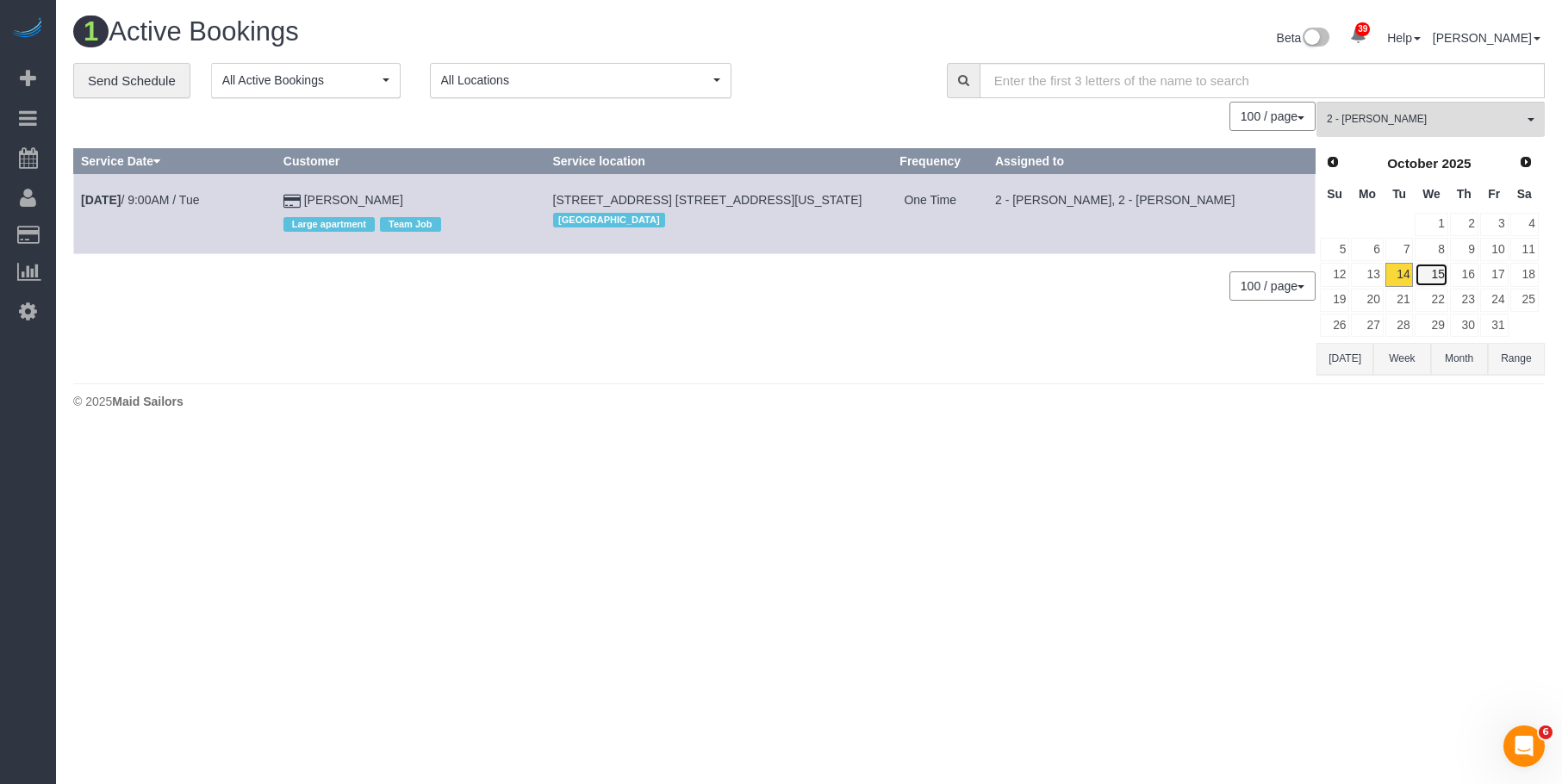
click at [1438, 276] on link "15" at bounding box center [1430, 275] width 33 height 23
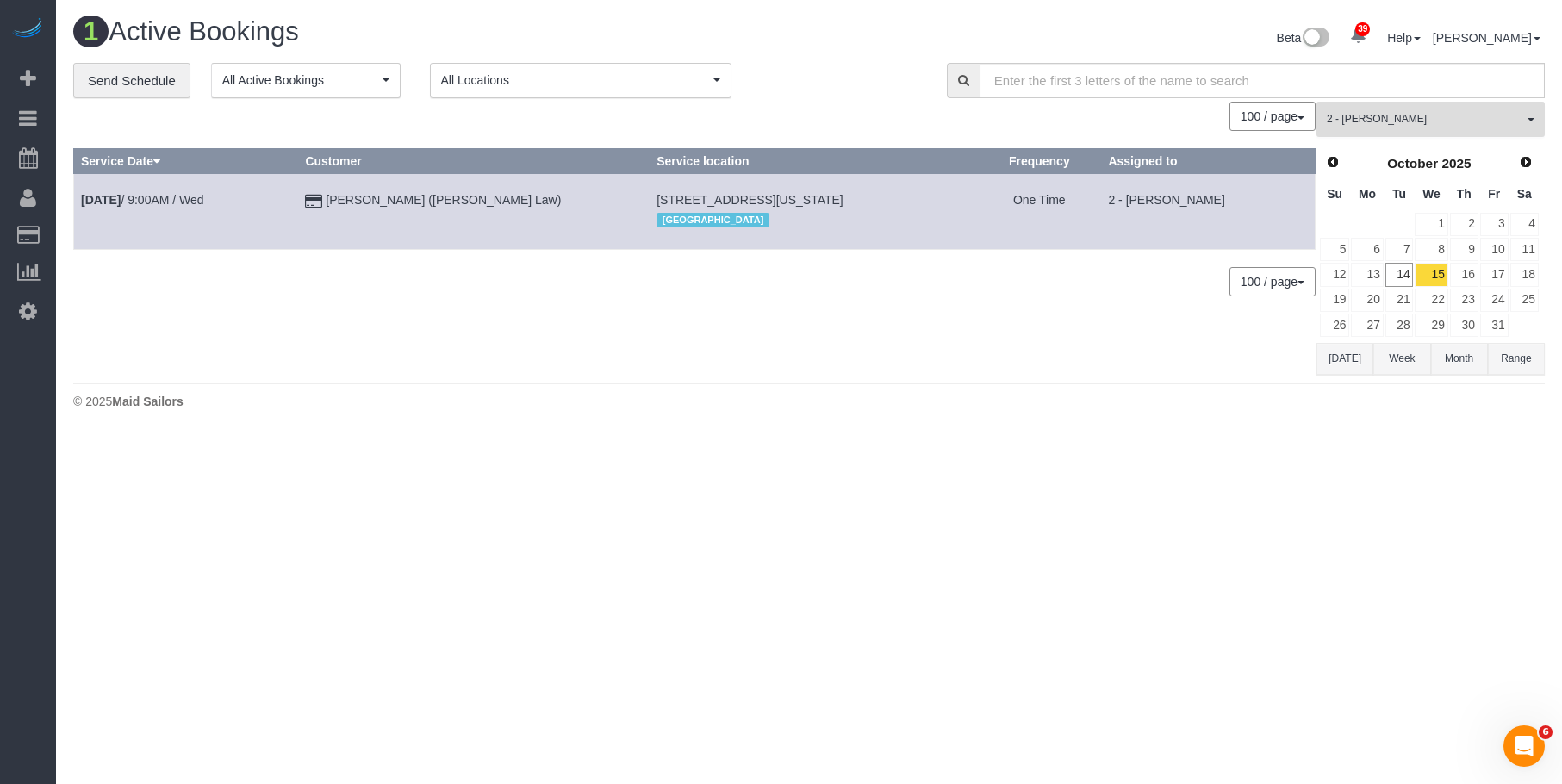
click at [1456, 115] on span "2 - [PERSON_NAME]" at bounding box center [1425, 119] width 196 height 14
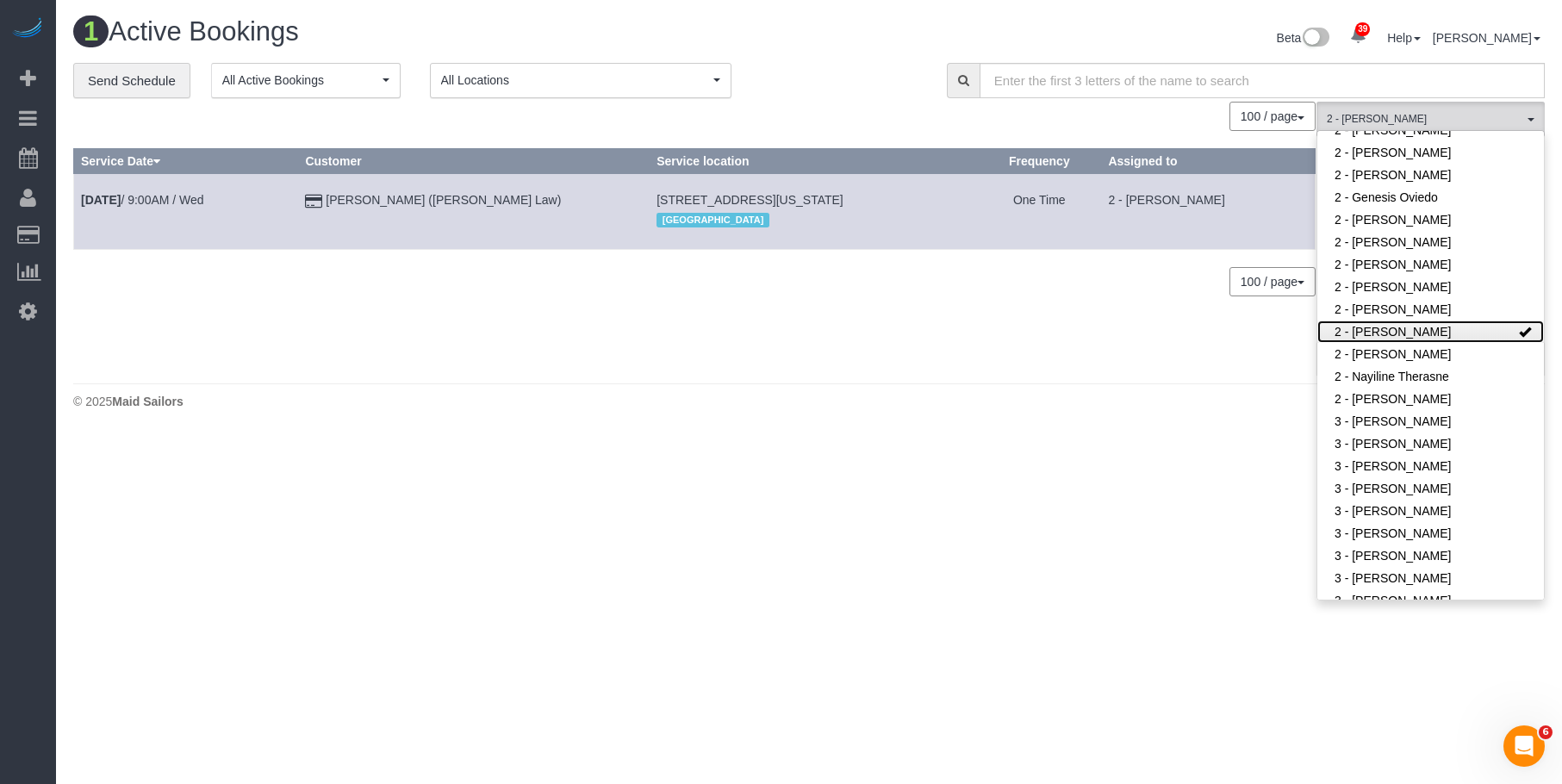
click at [1448, 321] on link "2 - [PERSON_NAME]" at bounding box center [1430, 332] width 227 height 22
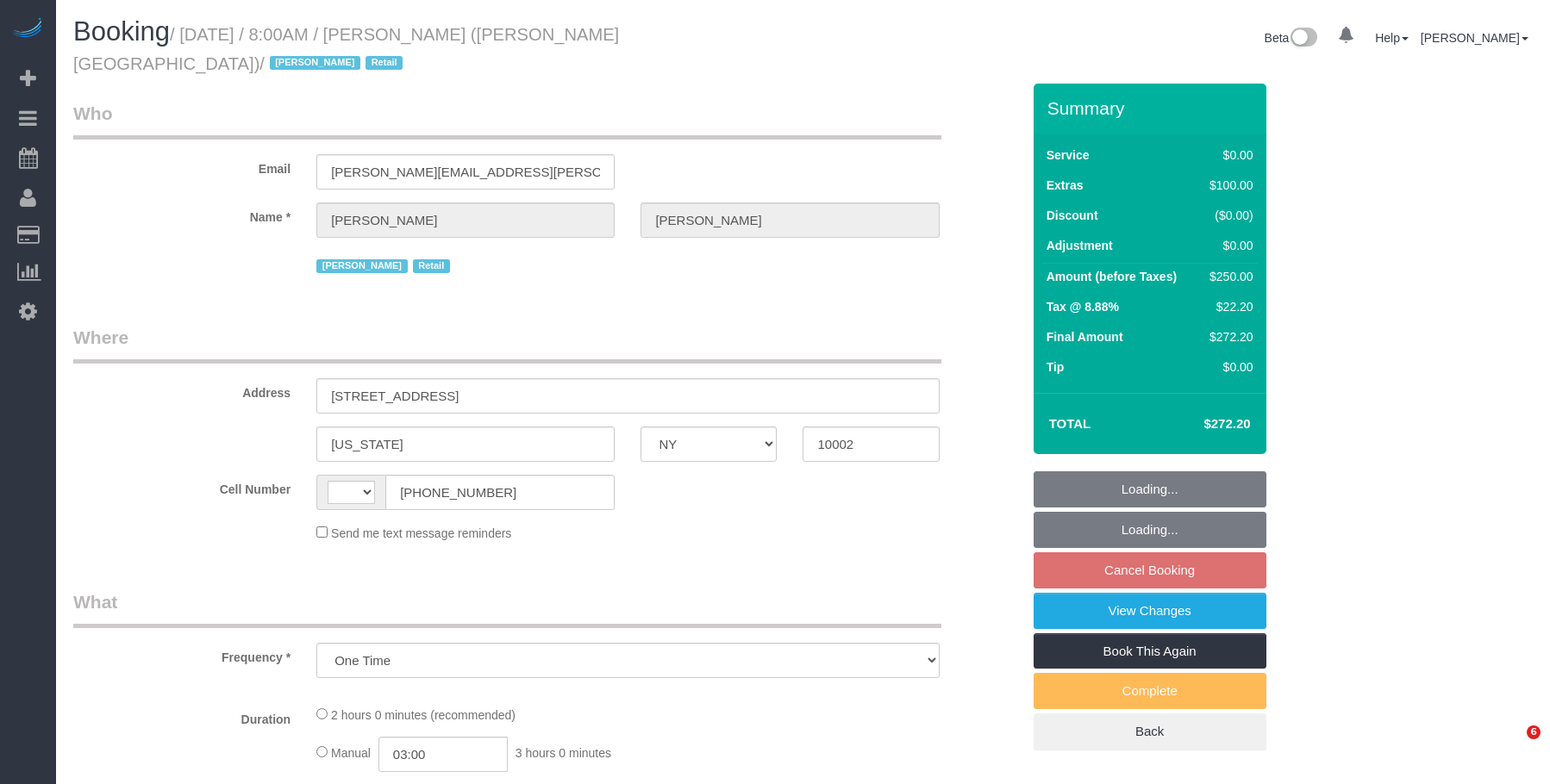
select select "NY"
select select "string:[GEOGRAPHIC_DATA]"
select select "number:56"
select select "number:71"
select select "number:15"
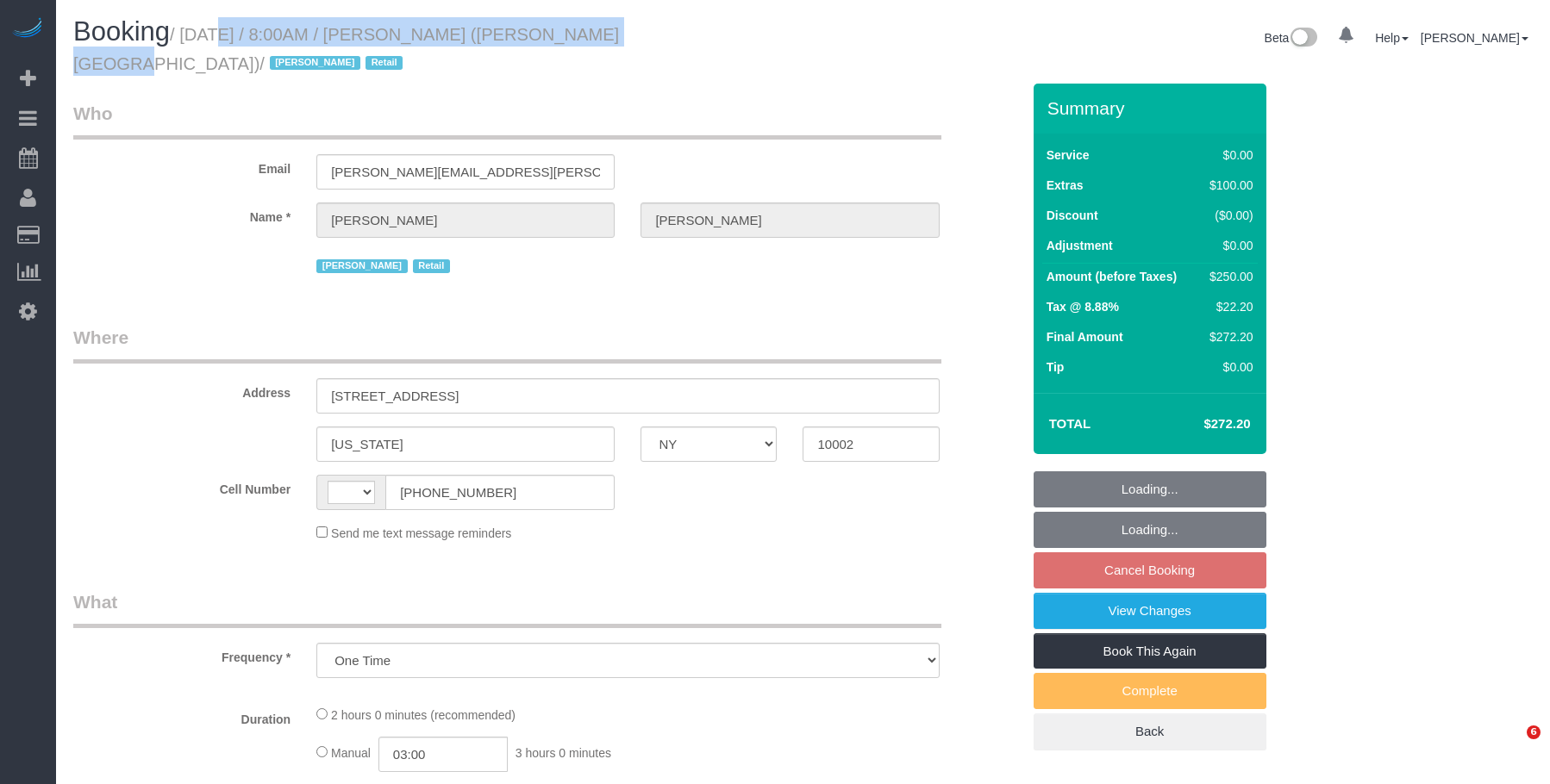
select select "number:7"
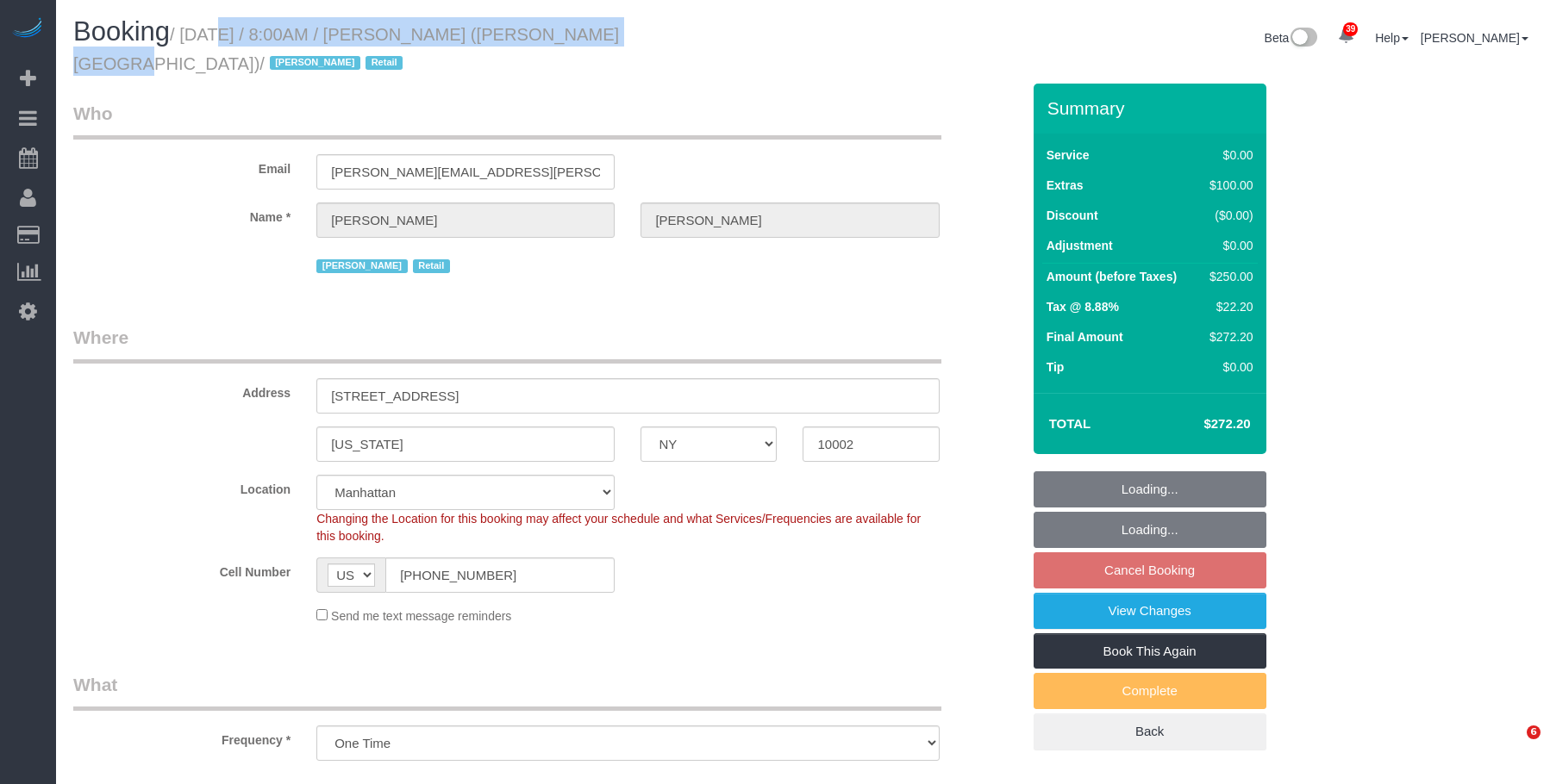
select select "spot1"
select select "object:1503"
select select "spot56"
click at [591, 34] on small "/ [DATE] / 8:00AM / [PERSON_NAME] ([PERSON_NAME][GEOGRAPHIC_DATA]) / [PERSON_NA…" at bounding box center [346, 49] width 546 height 48
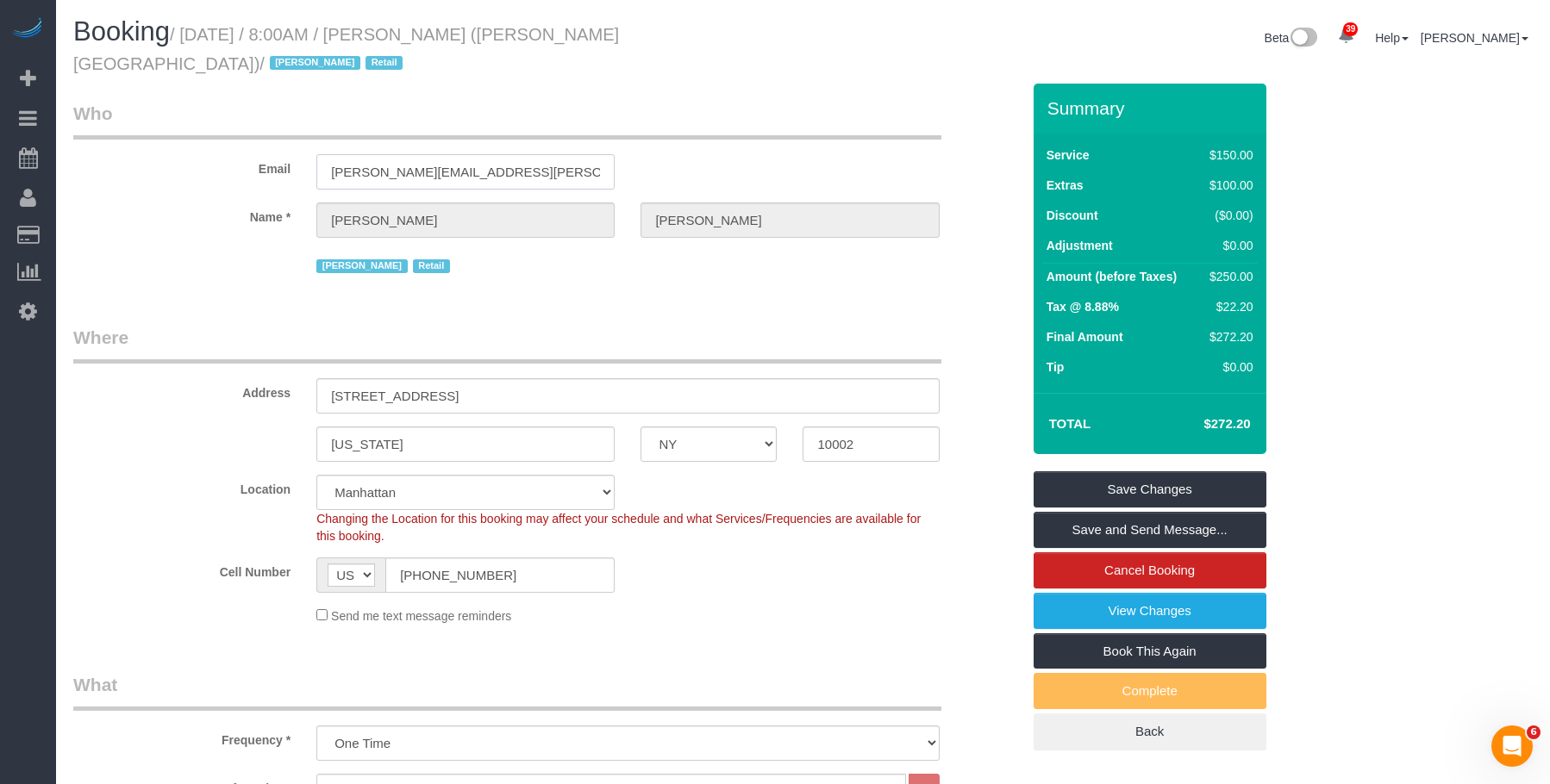
drag, startPoint x: 432, startPoint y: 156, endPoint x: 143, endPoint y: 128, distance: 290.4
click at [143, 128] on div "Email [PERSON_NAME][EMAIL_ADDRESS][PERSON_NAME][DOMAIN_NAME]" at bounding box center [547, 145] width 973 height 89
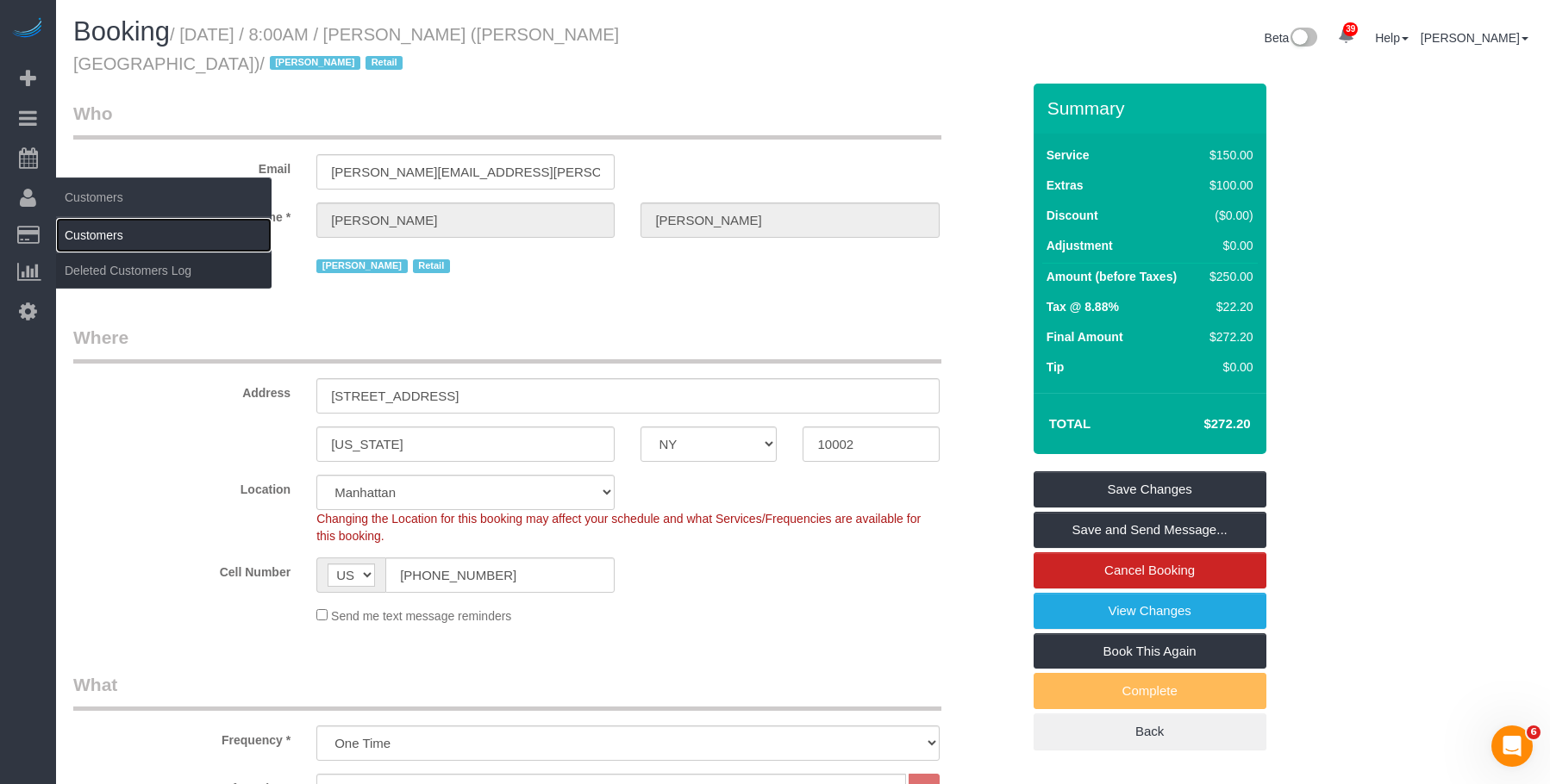
click at [105, 223] on link "Customers" at bounding box center [164, 235] width 215 height 35
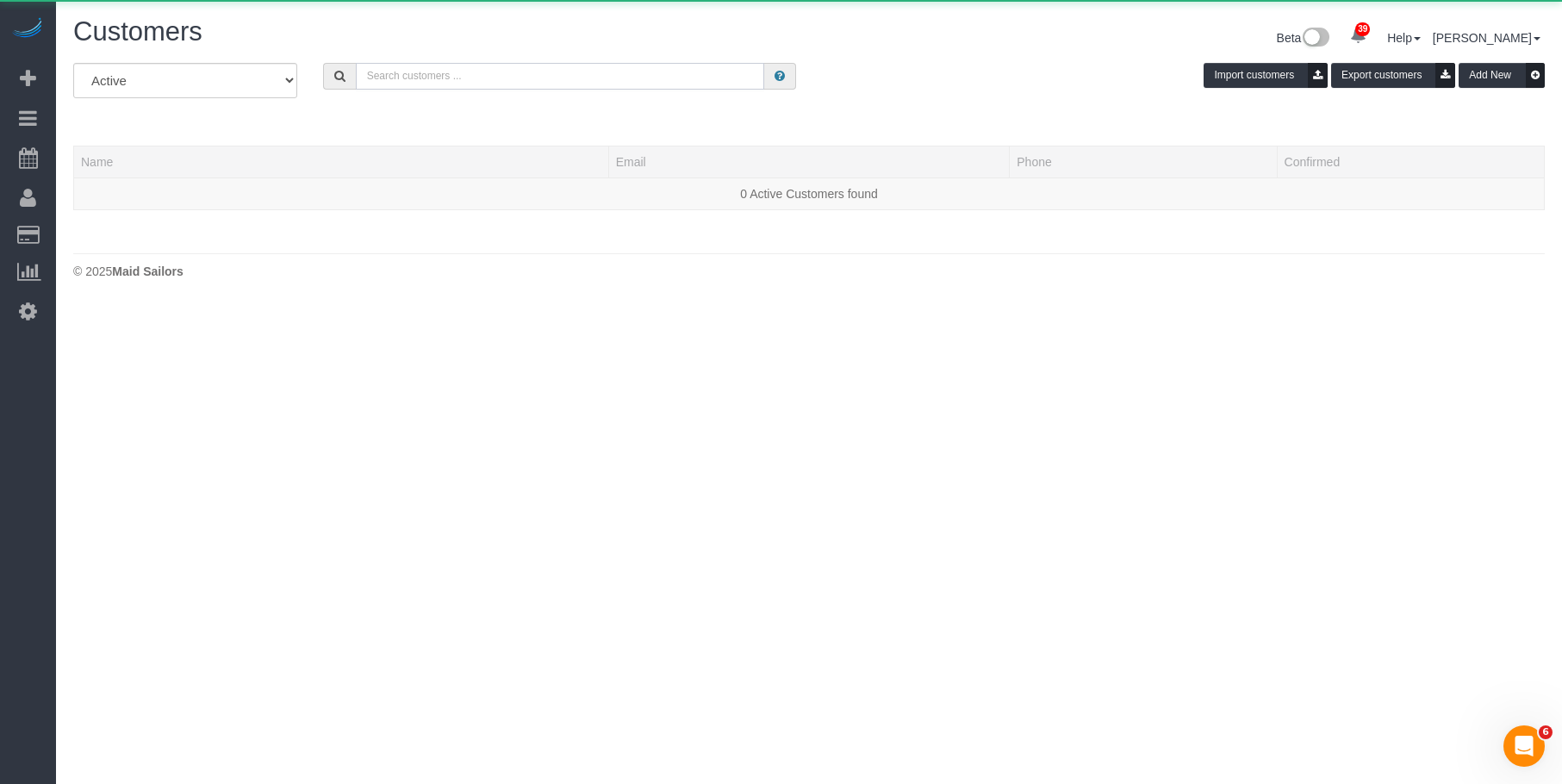
click at [686, 80] on input "text" at bounding box center [559, 76] width 408 height 27
paste input "[PERSON_NAME][EMAIL_ADDRESS][PERSON_NAME][DOMAIN_NAME]"
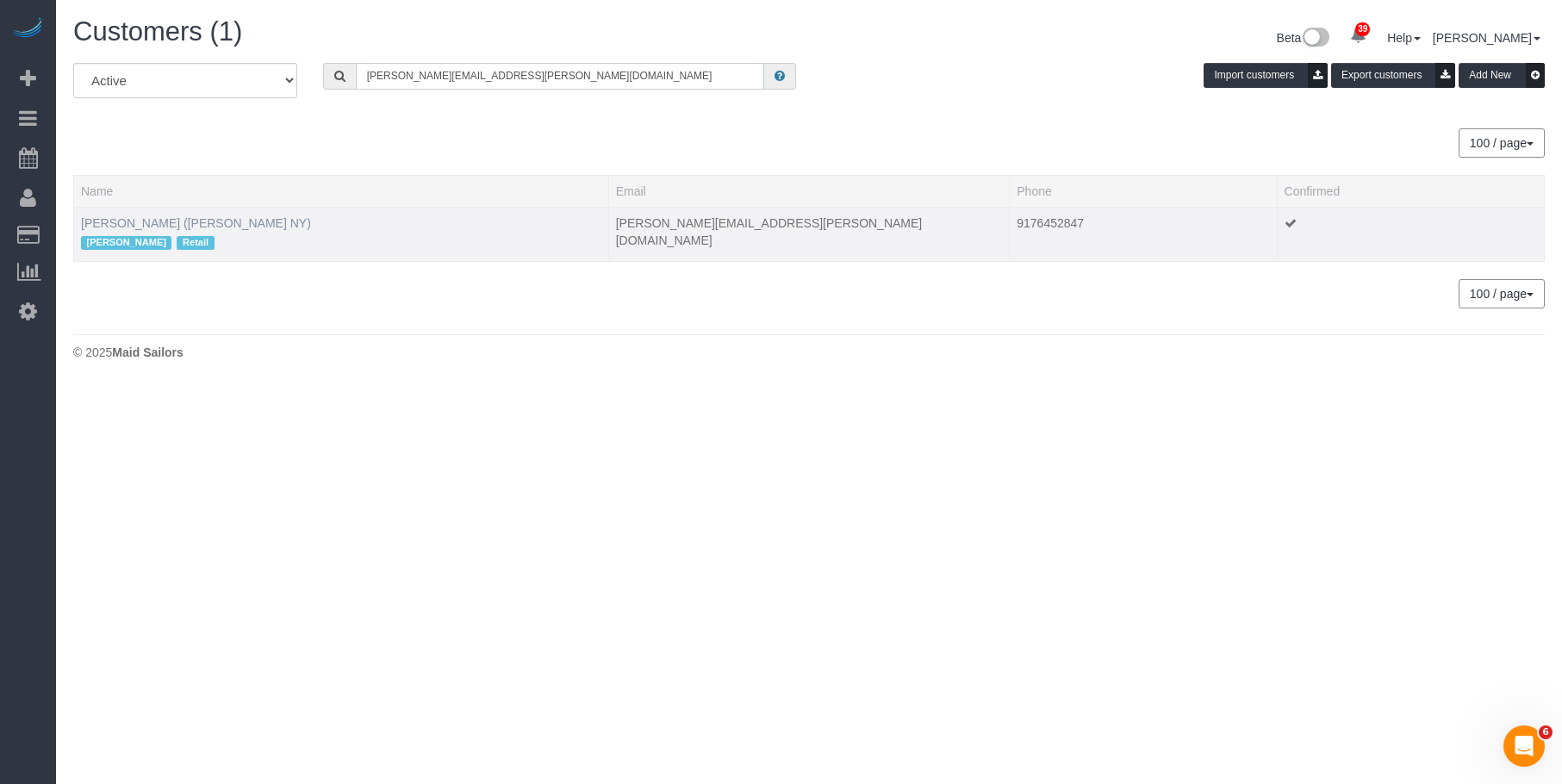
type input "[PERSON_NAME][EMAIL_ADDRESS][PERSON_NAME][DOMAIN_NAME]"
click at [126, 219] on link "[PERSON_NAME] ([PERSON_NAME] NY)" at bounding box center [196, 223] width 230 height 14
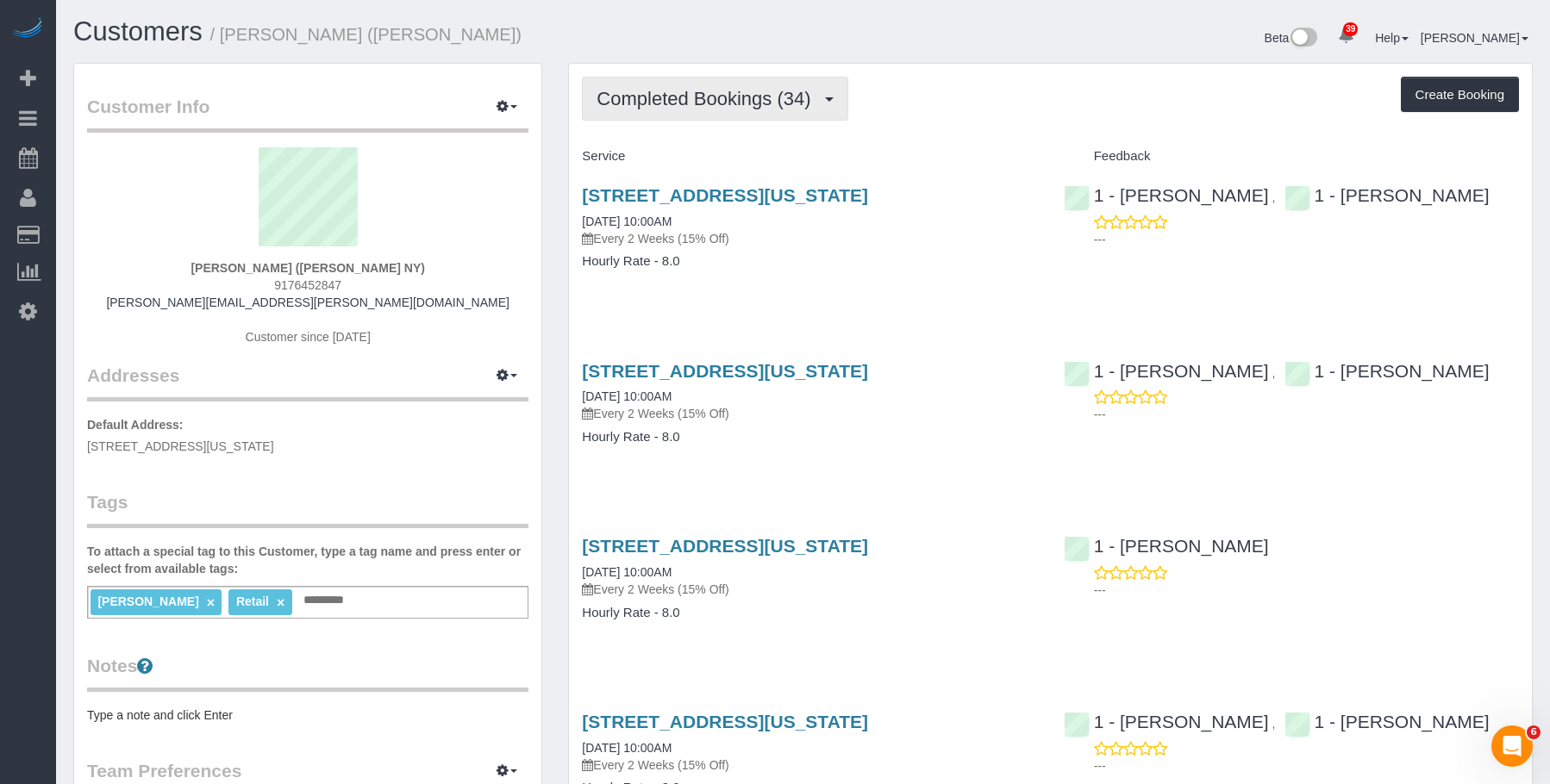
click at [679, 96] on span "Completed Bookings (34)" at bounding box center [708, 99] width 222 height 21
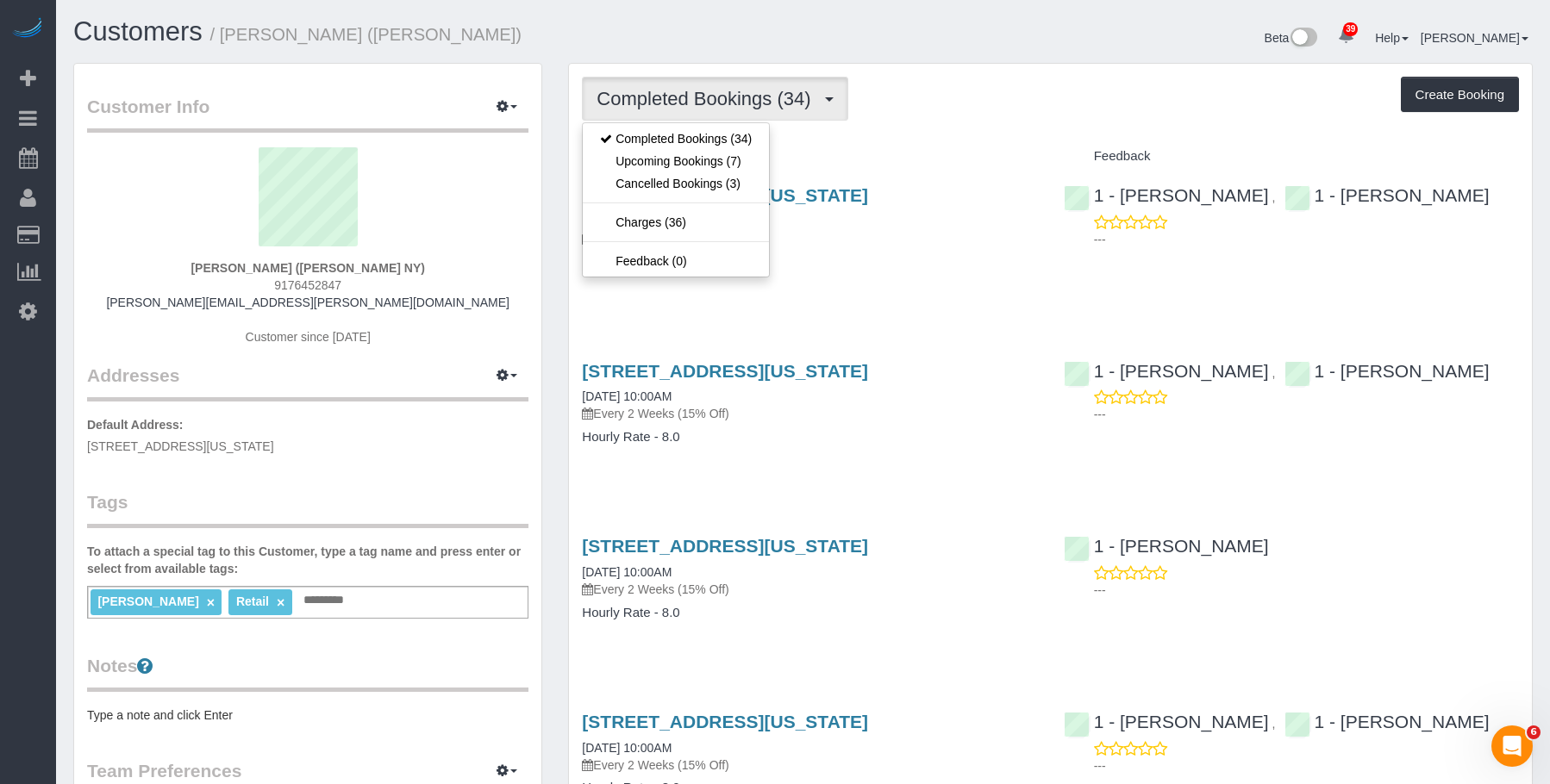
click at [890, 260] on h4 "Hourly Rate - 8.0" at bounding box center [809, 261] width 455 height 14
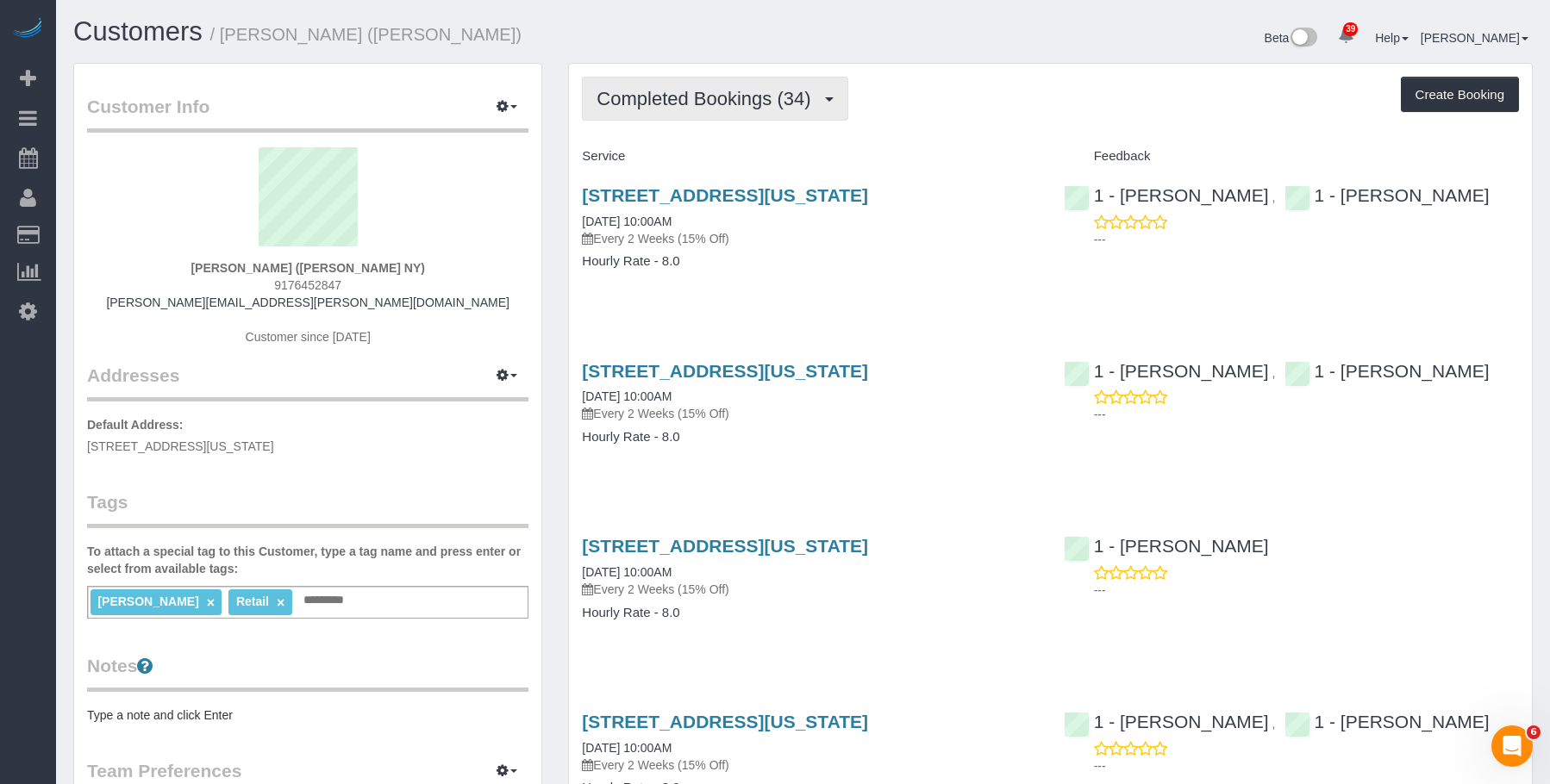
drag, startPoint x: 717, startPoint y: 98, endPoint x: 689, endPoint y: 172, distance: 79.1
click at [716, 98] on span "Completed Bookings (34)" at bounding box center [708, 99] width 222 height 21
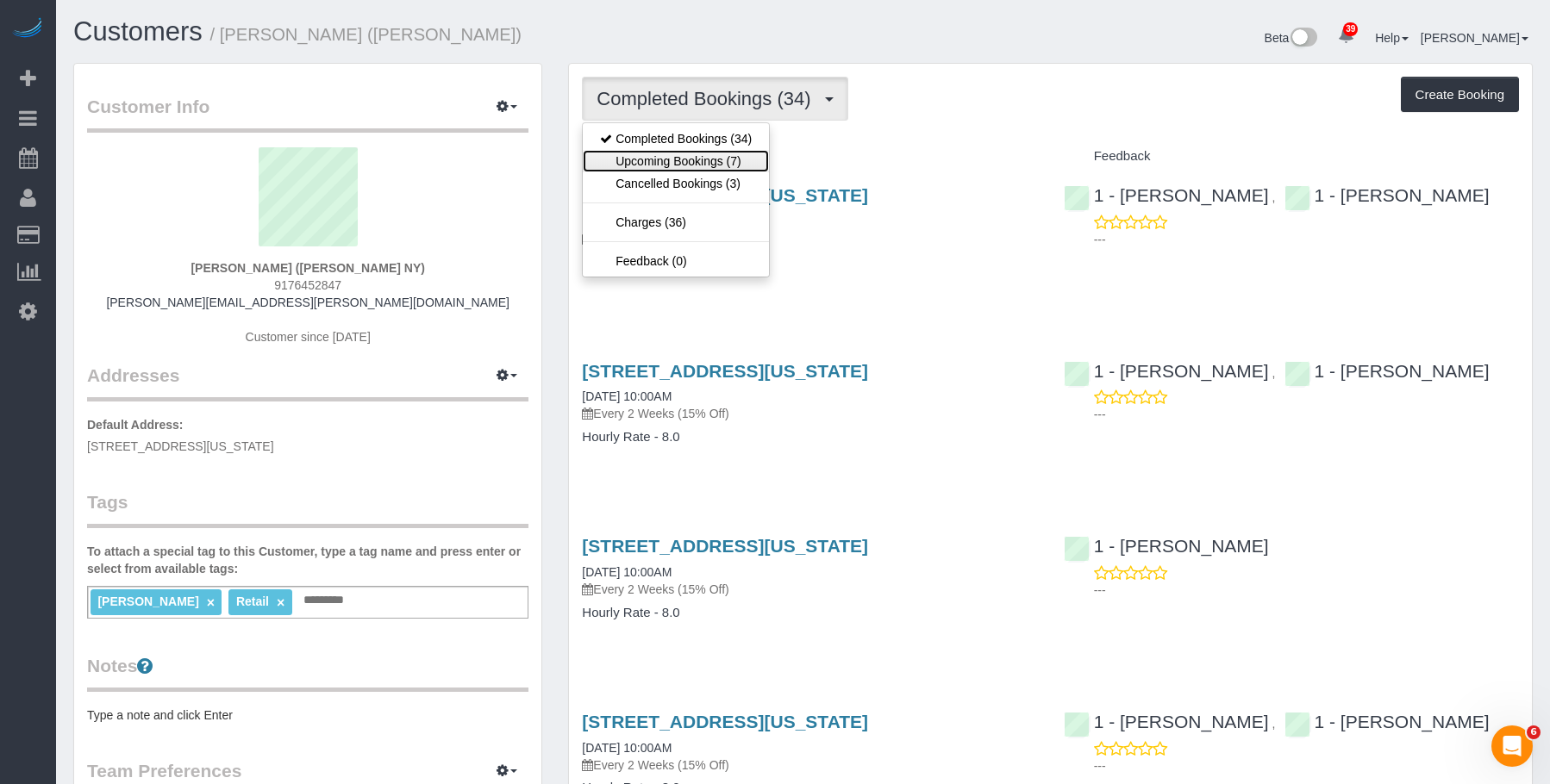
drag, startPoint x: 687, startPoint y: 150, endPoint x: 703, endPoint y: 164, distance: 21.3
click at [687, 151] on link "Upcoming Bookings (7)" at bounding box center [675, 161] width 186 height 22
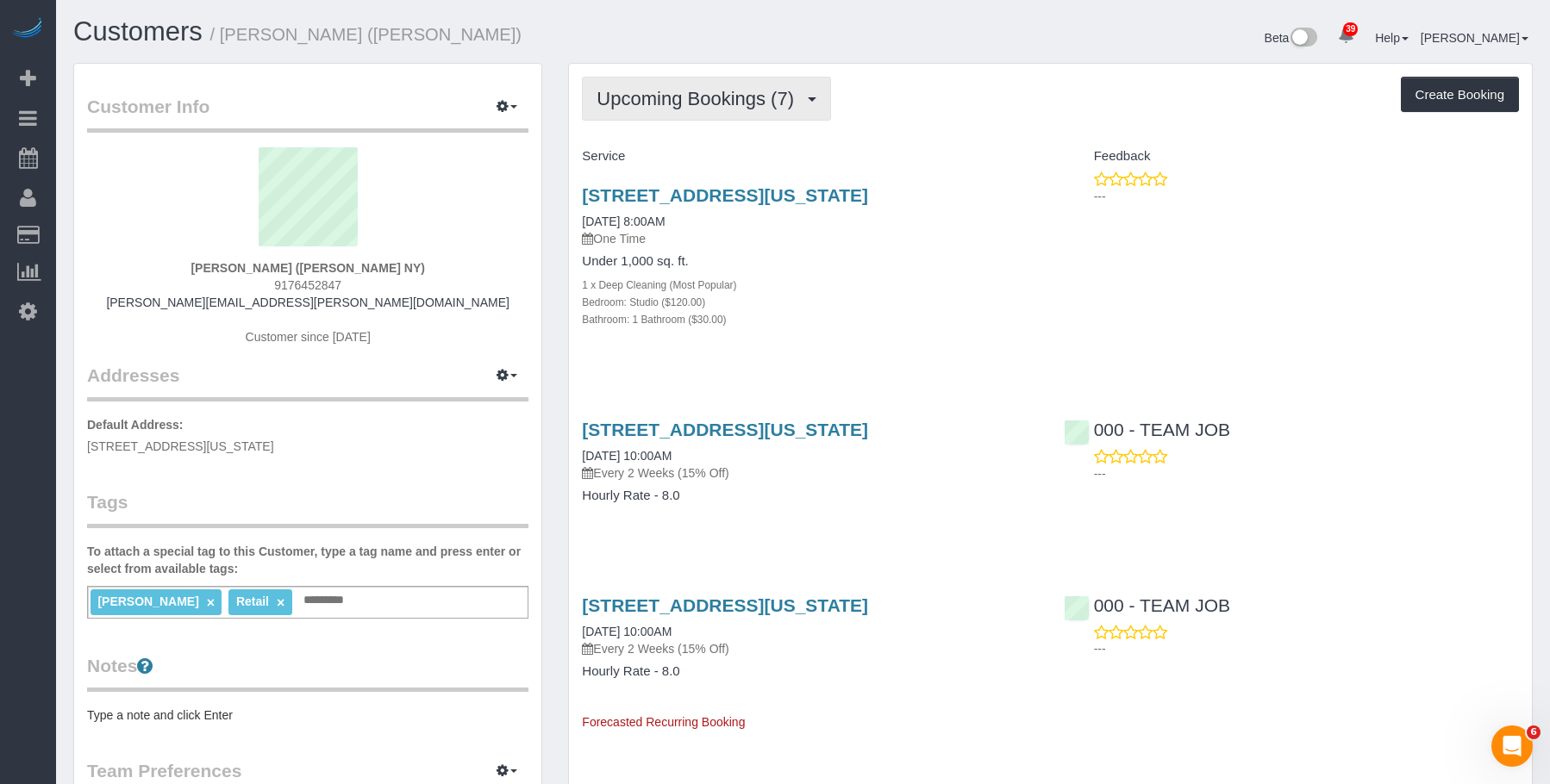
click at [695, 100] on span "Upcoming Bookings (7)" at bounding box center [700, 99] width 206 height 21
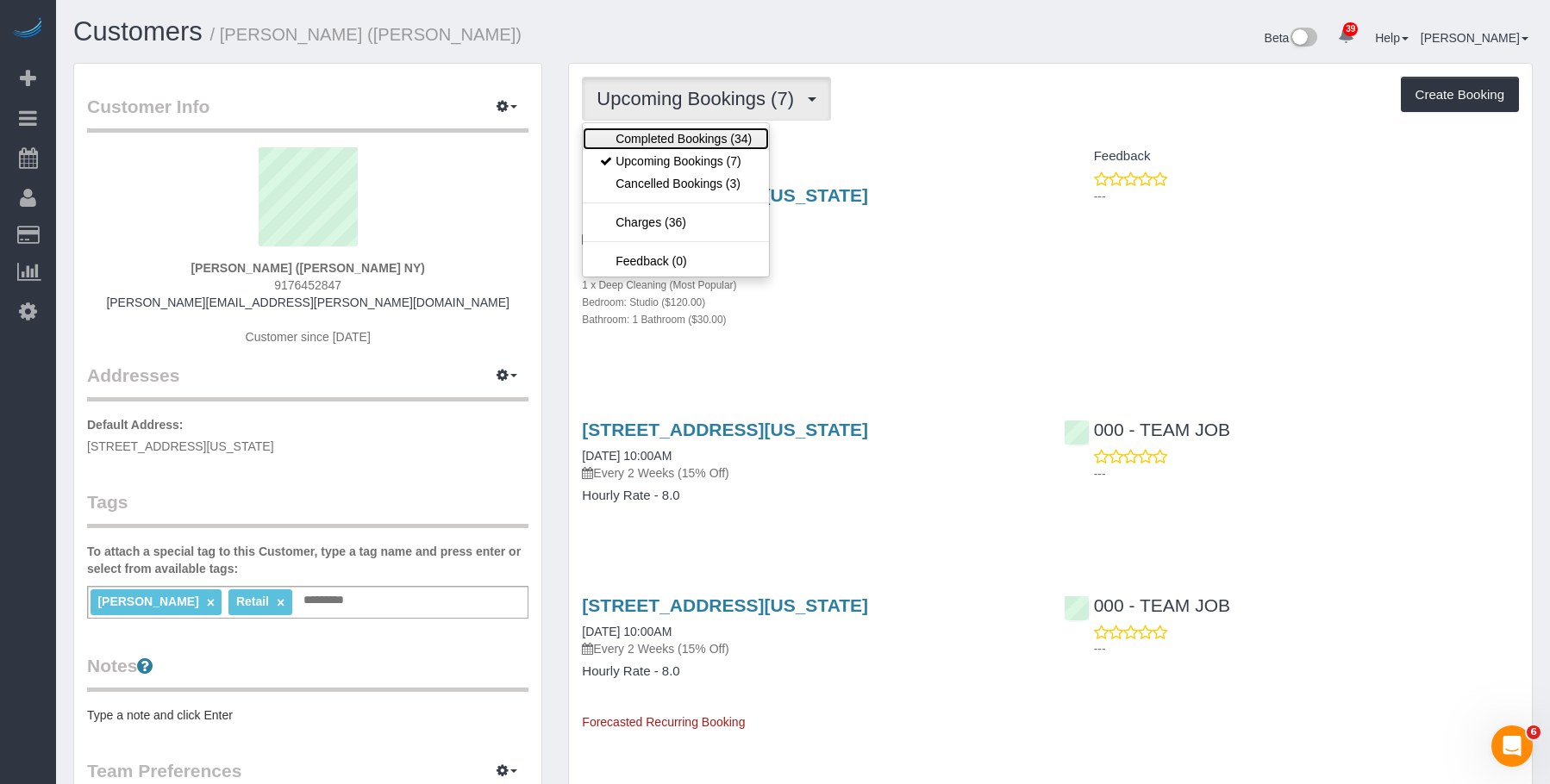
click at [672, 138] on link "Completed Bookings (34)" at bounding box center [675, 138] width 186 height 22
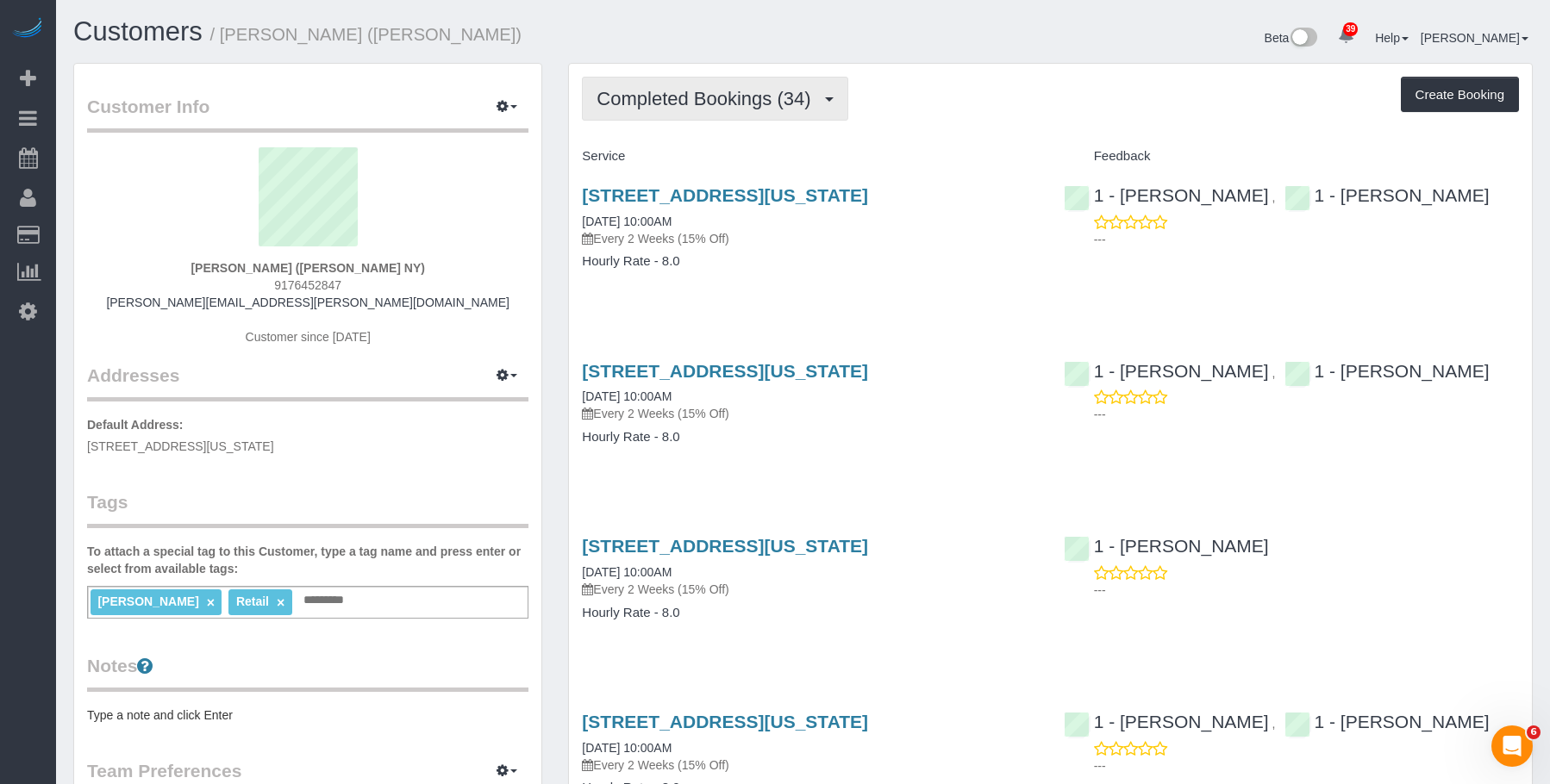
click at [712, 81] on button "Completed Bookings (34)" at bounding box center [714, 98] width 266 height 44
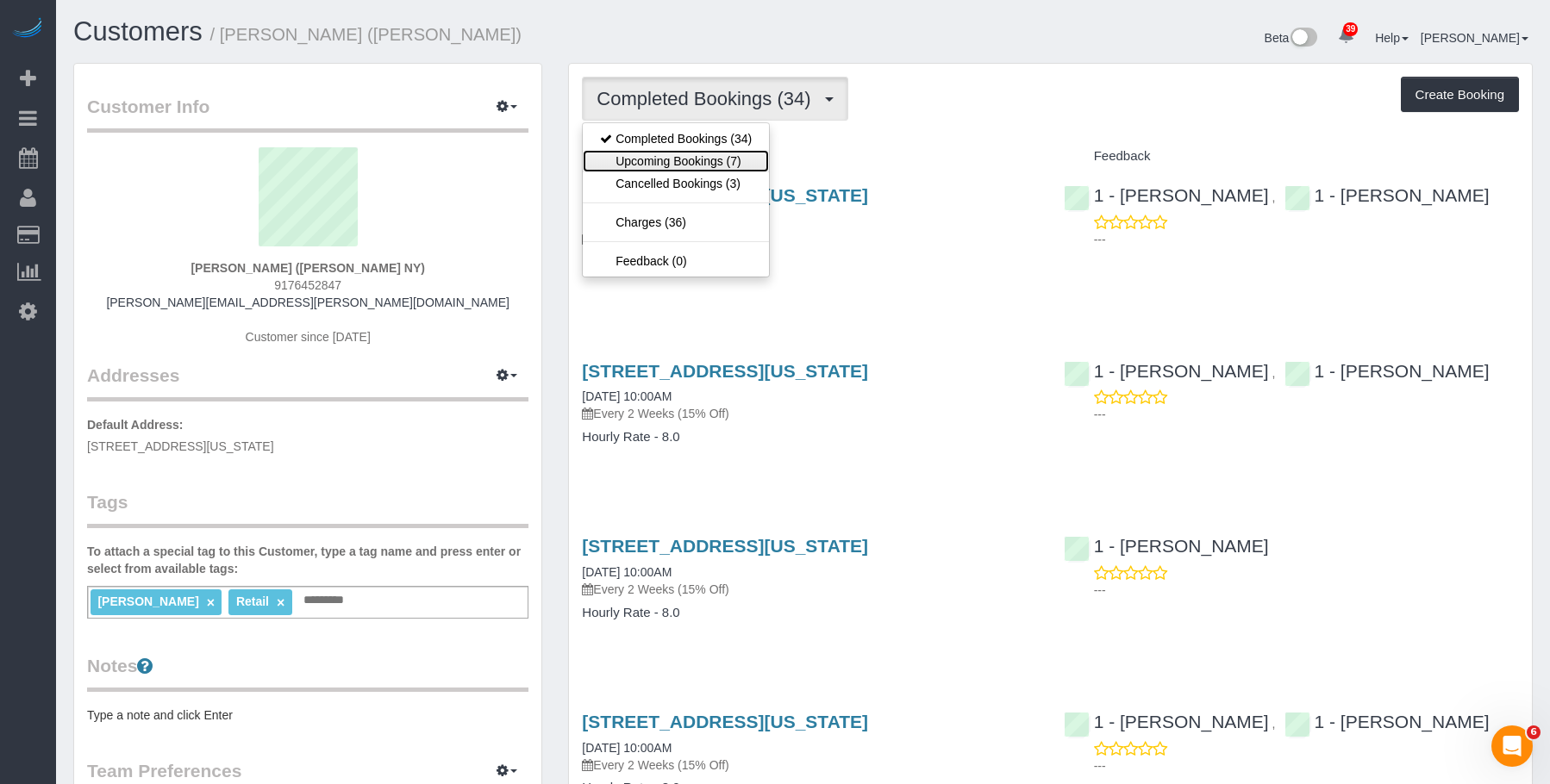
click at [686, 154] on link "Upcoming Bookings (7)" at bounding box center [675, 161] width 186 height 22
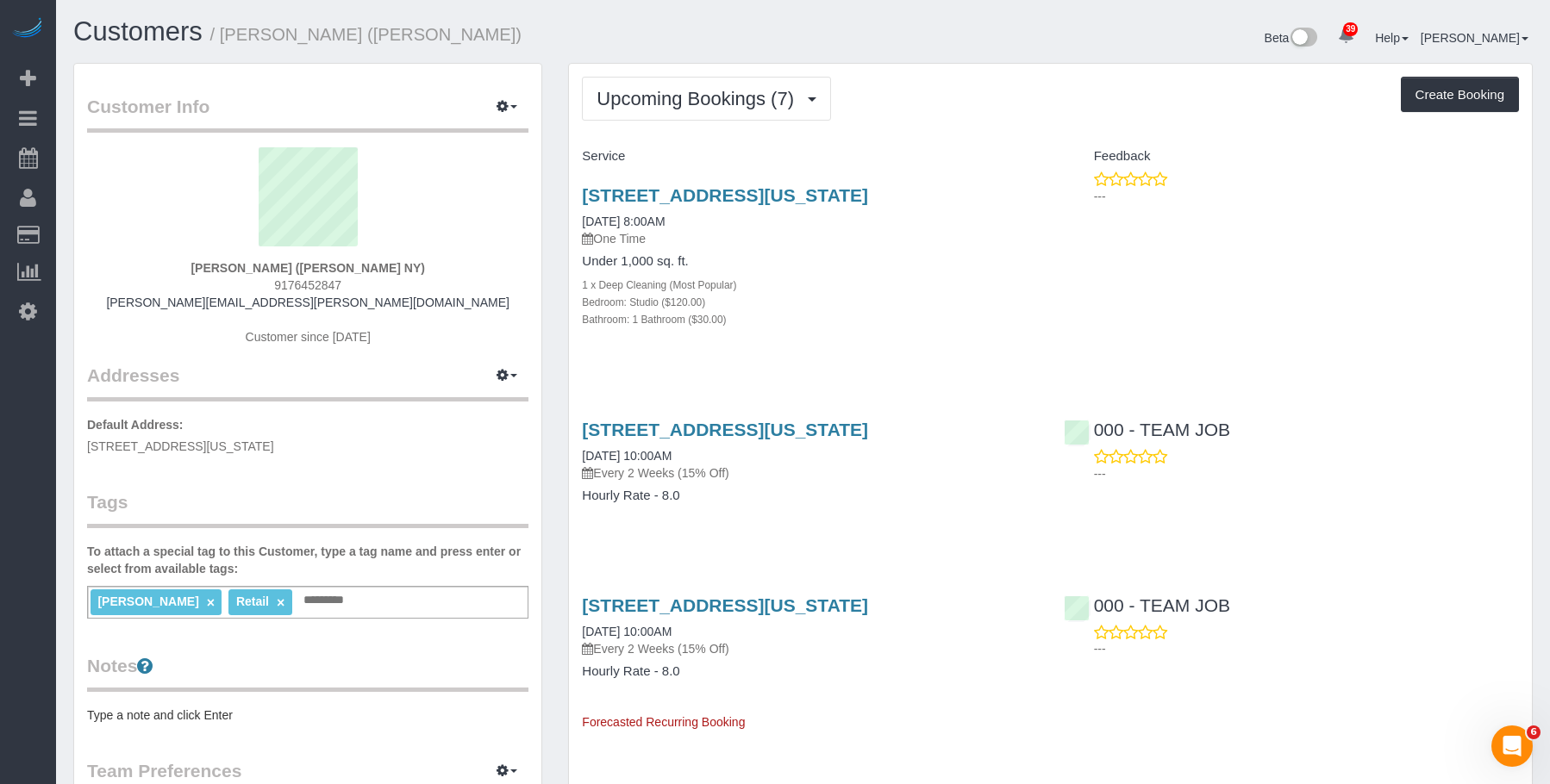
click at [810, 266] on h4 "Under 1,000 sq. ft." at bounding box center [809, 261] width 455 height 14
click at [832, 196] on link "138 Ludlow Street, New York, NY 10002" at bounding box center [725, 195] width 286 height 20
click at [682, 108] on span "Upcoming Bookings (7)" at bounding box center [700, 99] width 206 height 21
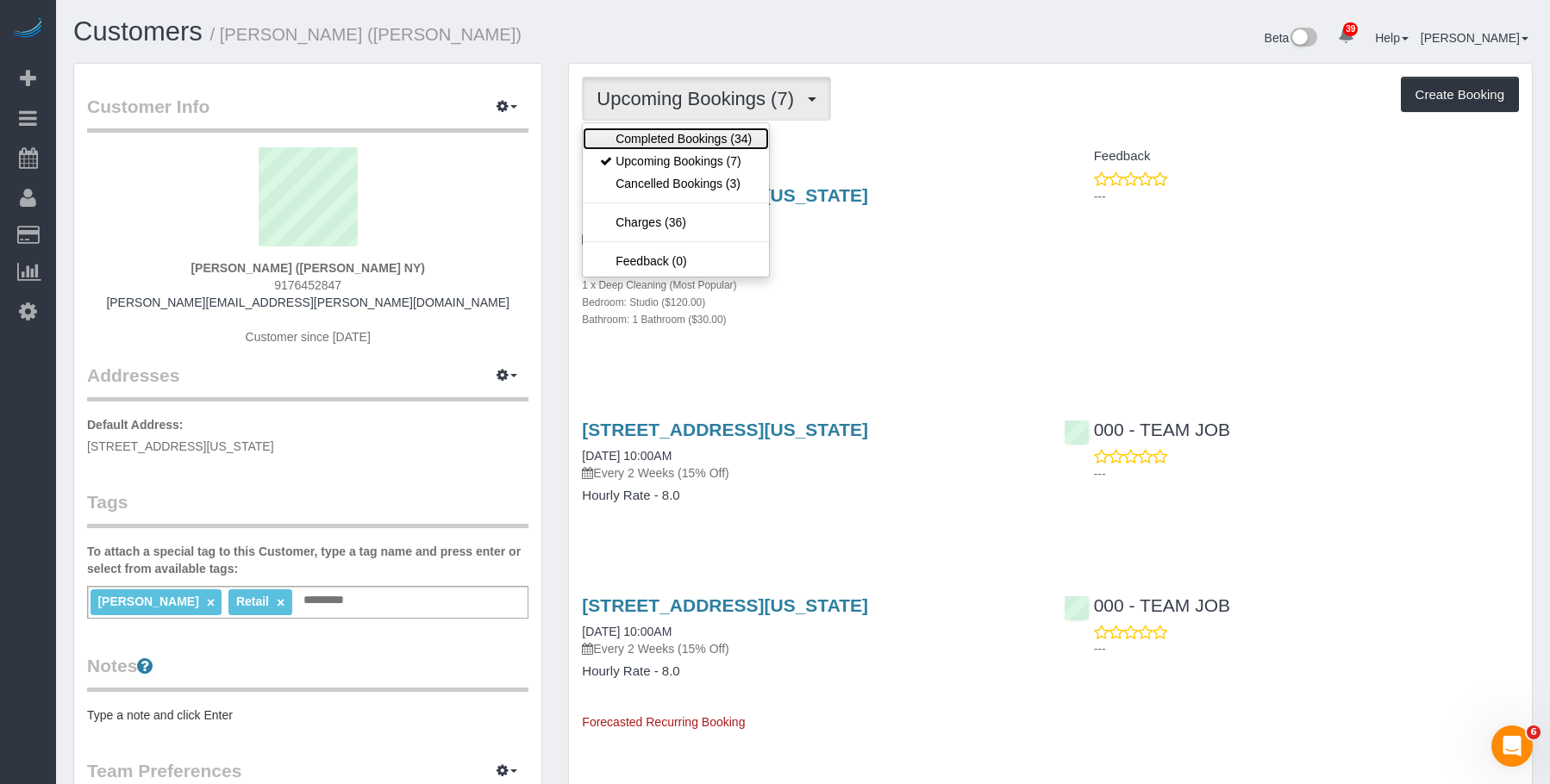
click at [663, 137] on link "Completed Bookings (34)" at bounding box center [675, 138] width 186 height 22
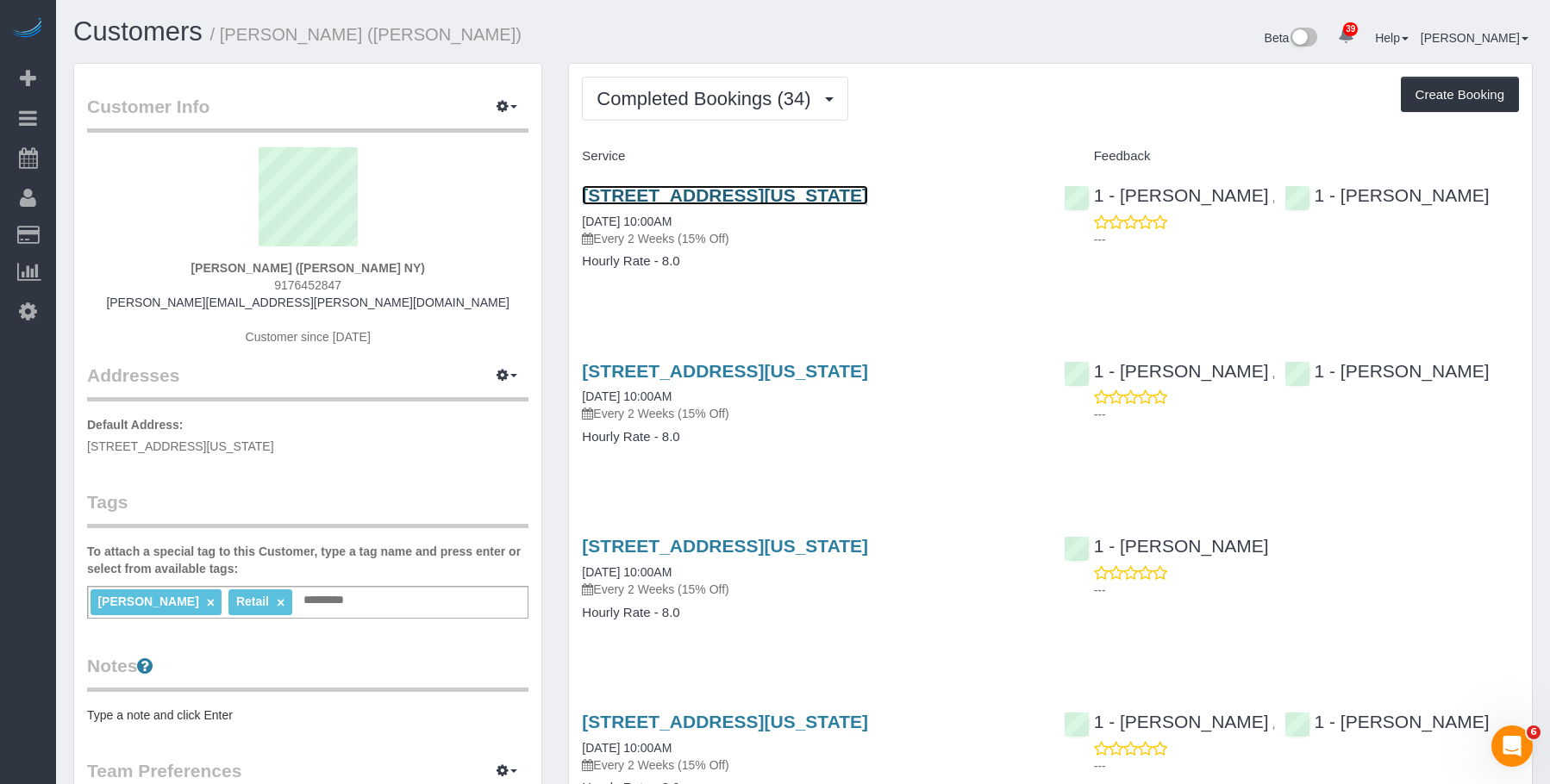
click at [868, 199] on link "138 Ludlow Street, New York, NY 10002" at bounding box center [725, 195] width 286 height 20
click at [866, 256] on h4 "Hourly Rate - 8.0" at bounding box center [809, 261] width 455 height 14
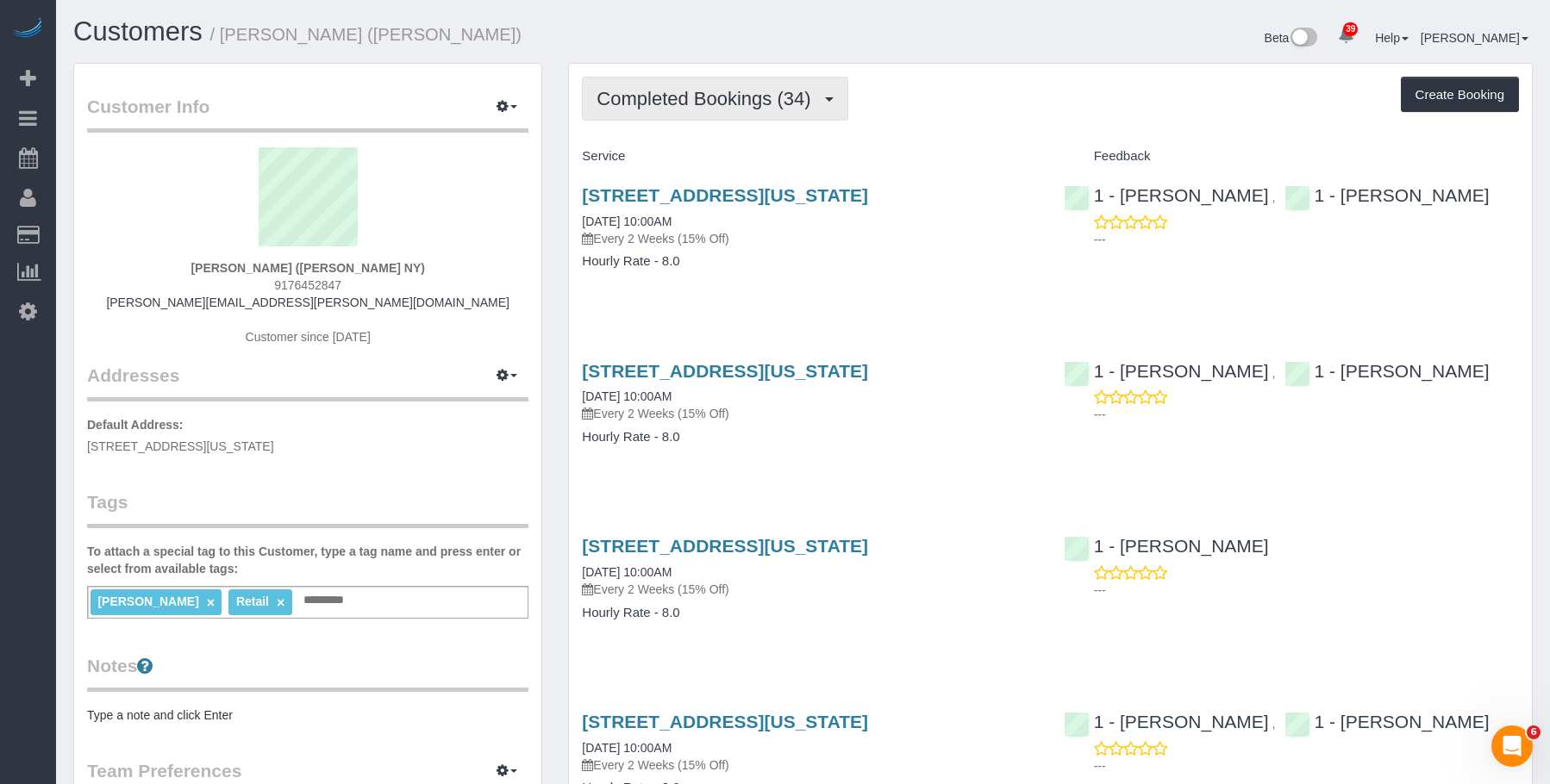
click at [709, 104] on span "Completed Bookings (34)" at bounding box center [708, 99] width 222 height 21
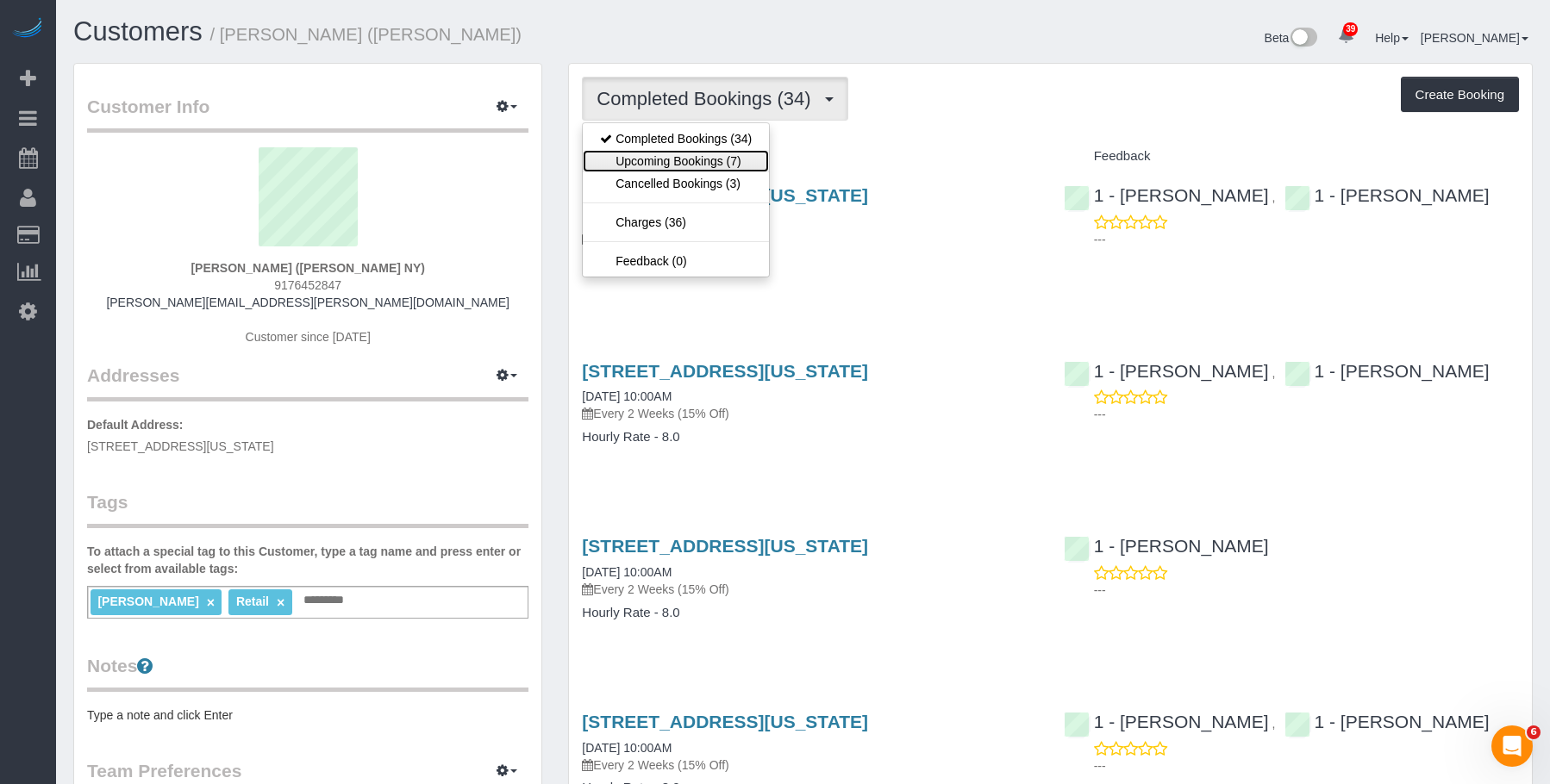
click at [674, 156] on link "Upcoming Bookings (7)" at bounding box center [675, 161] width 186 height 22
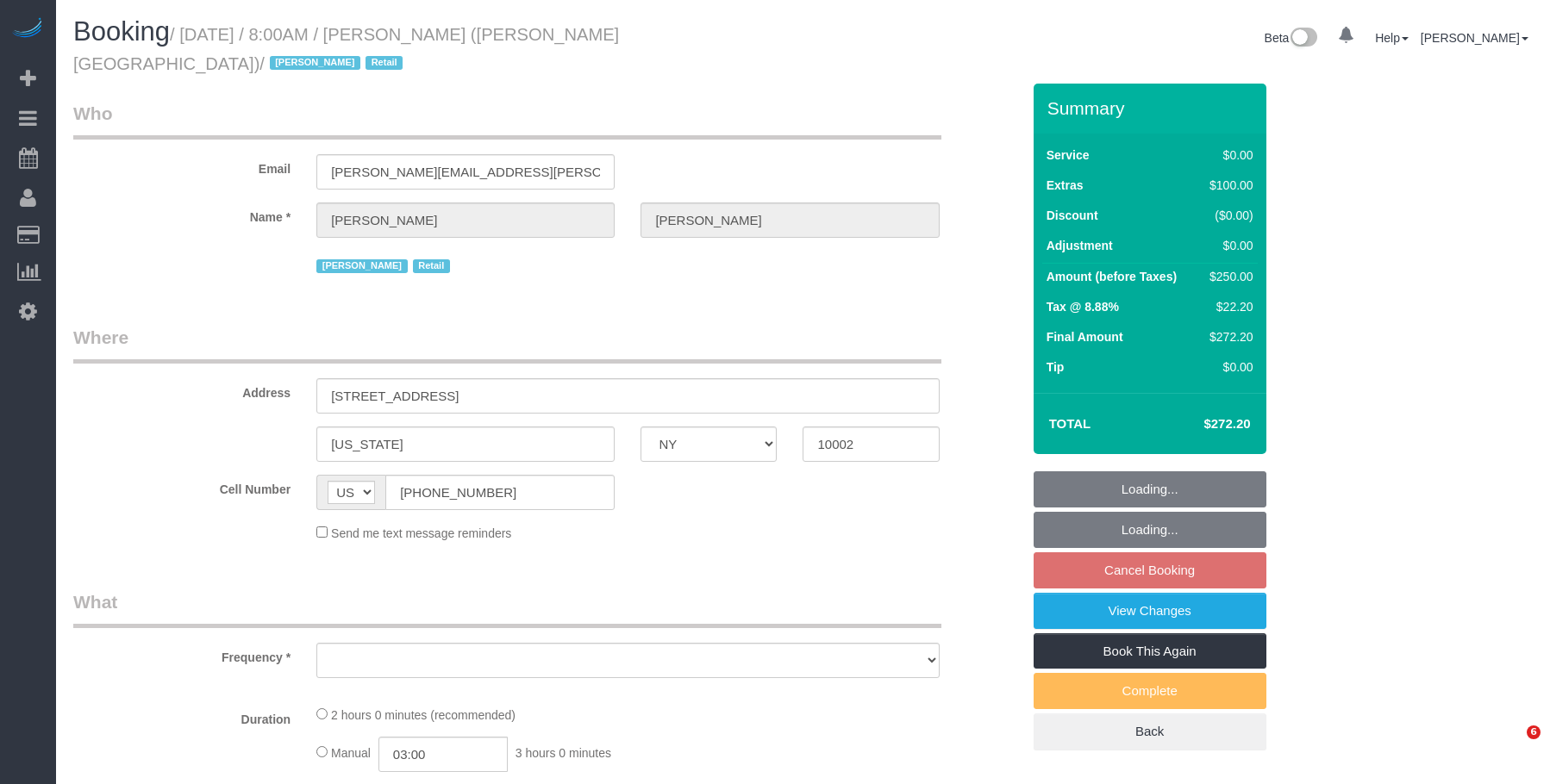
select select "NY"
select select "object:813"
select select "number:56"
select select "number:71"
select select "number:15"
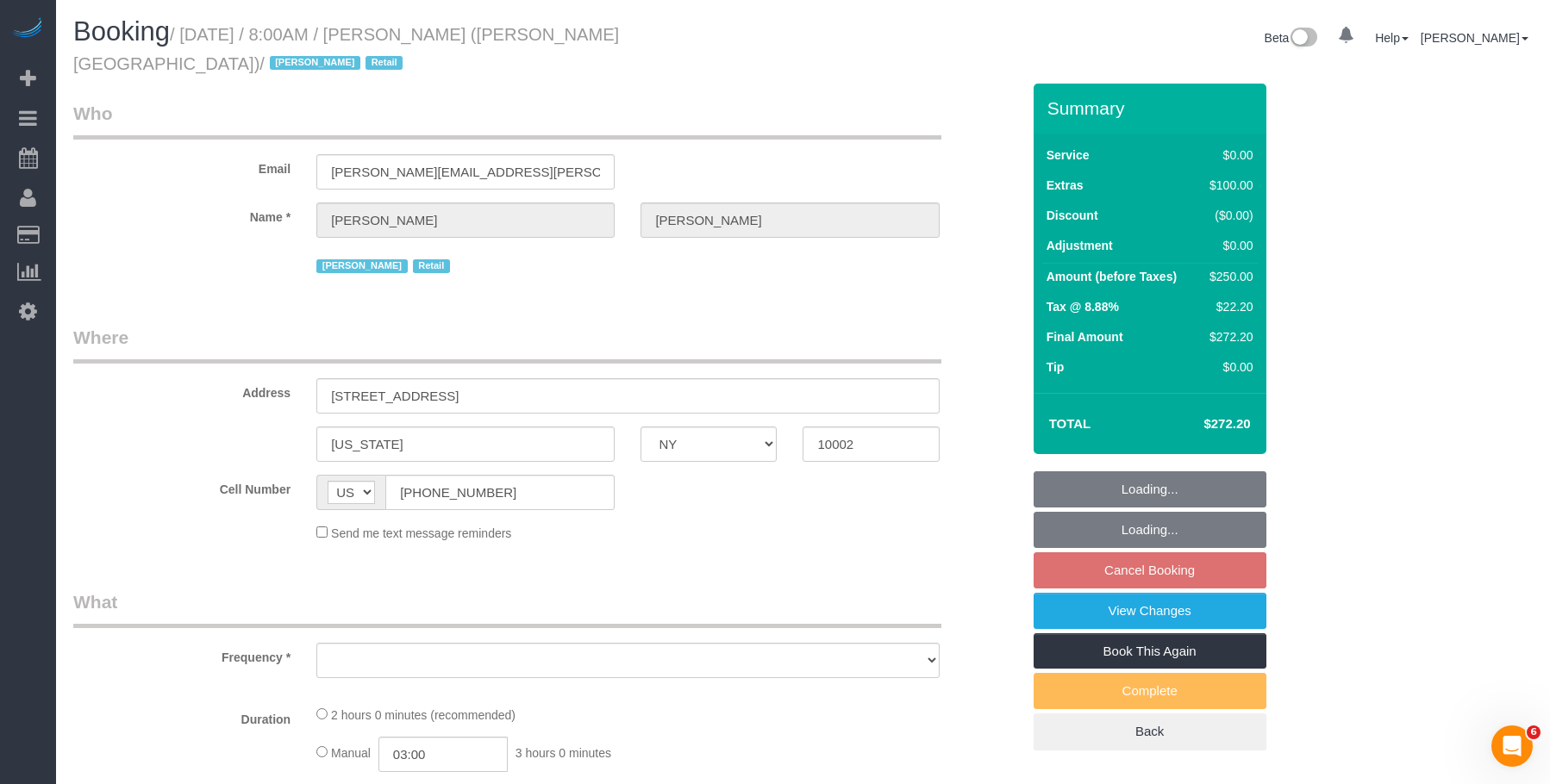
select select "number:7"
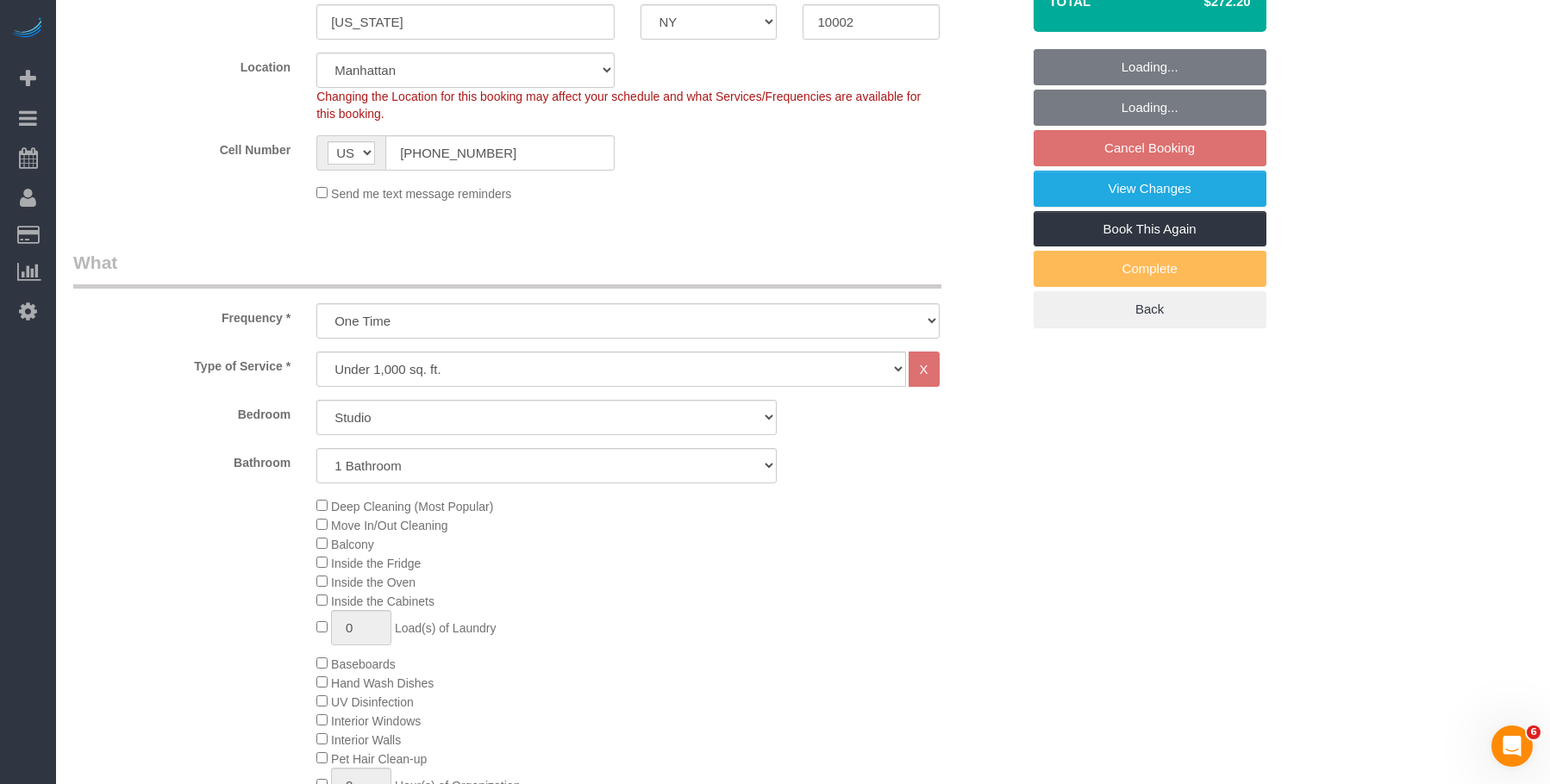
select select "string:stripe-pm_1QIcSx4VGloSiKo7YBGSrmhK"
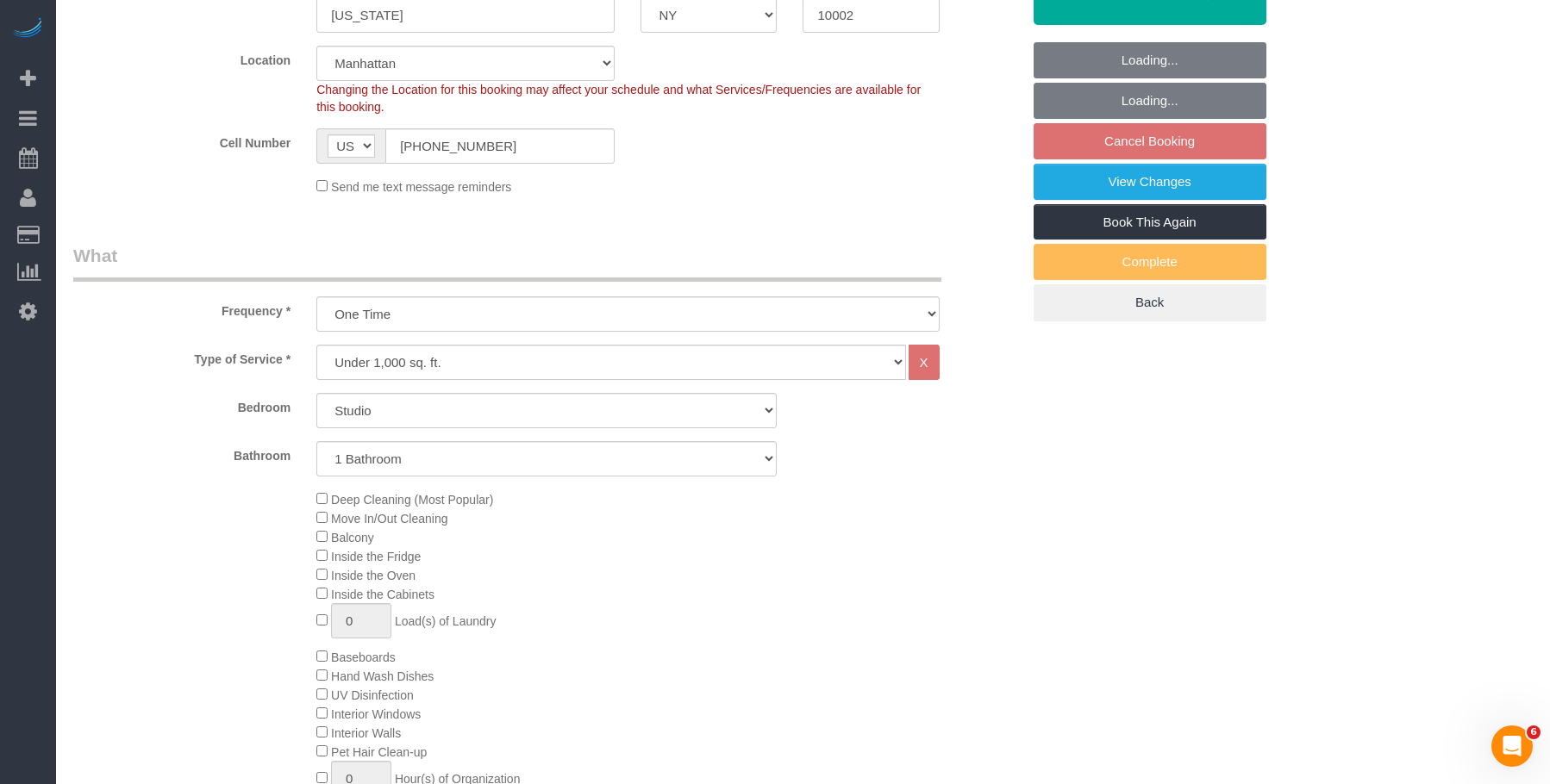
select select "object:1067"
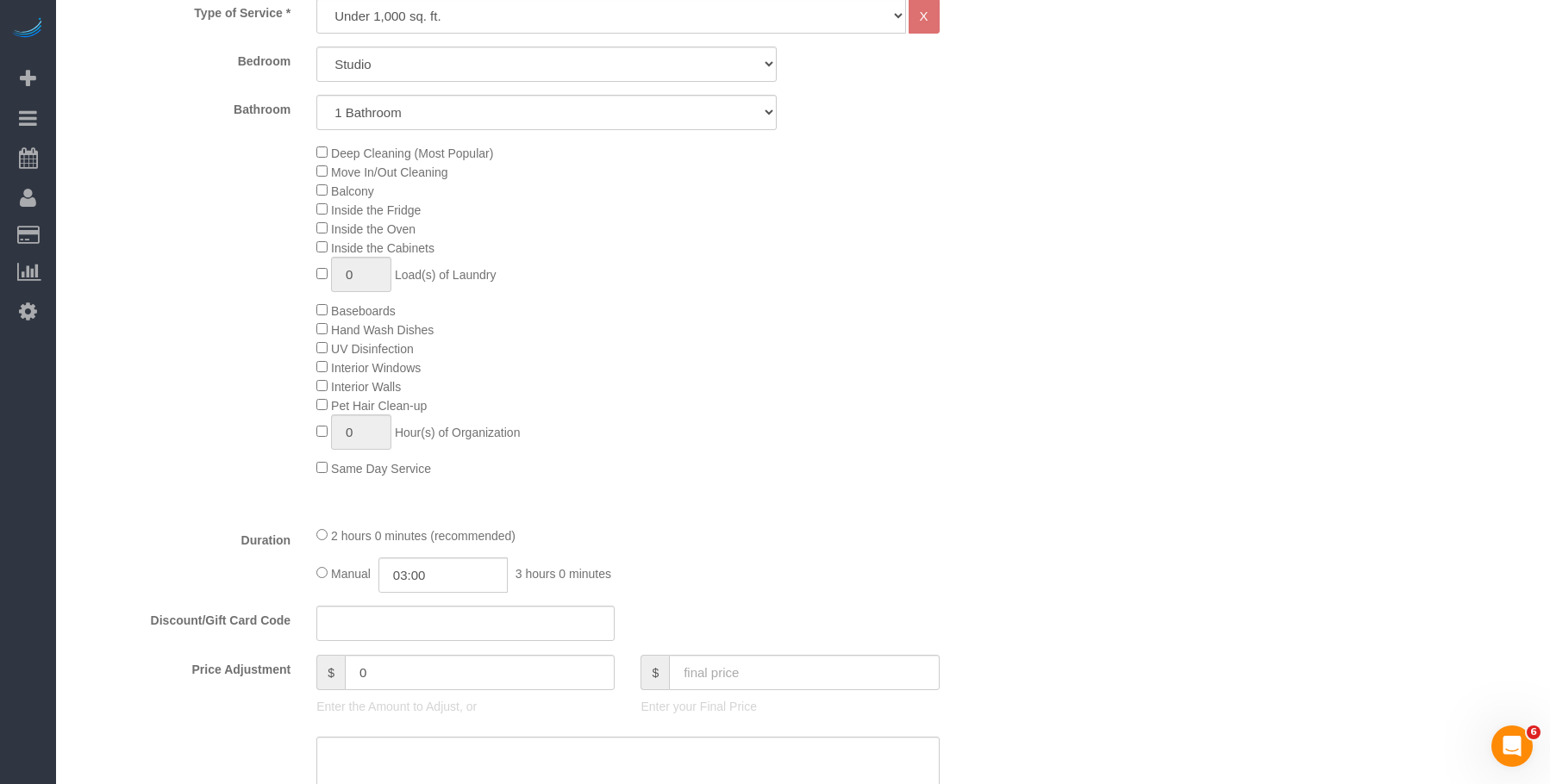
select select "spot1"
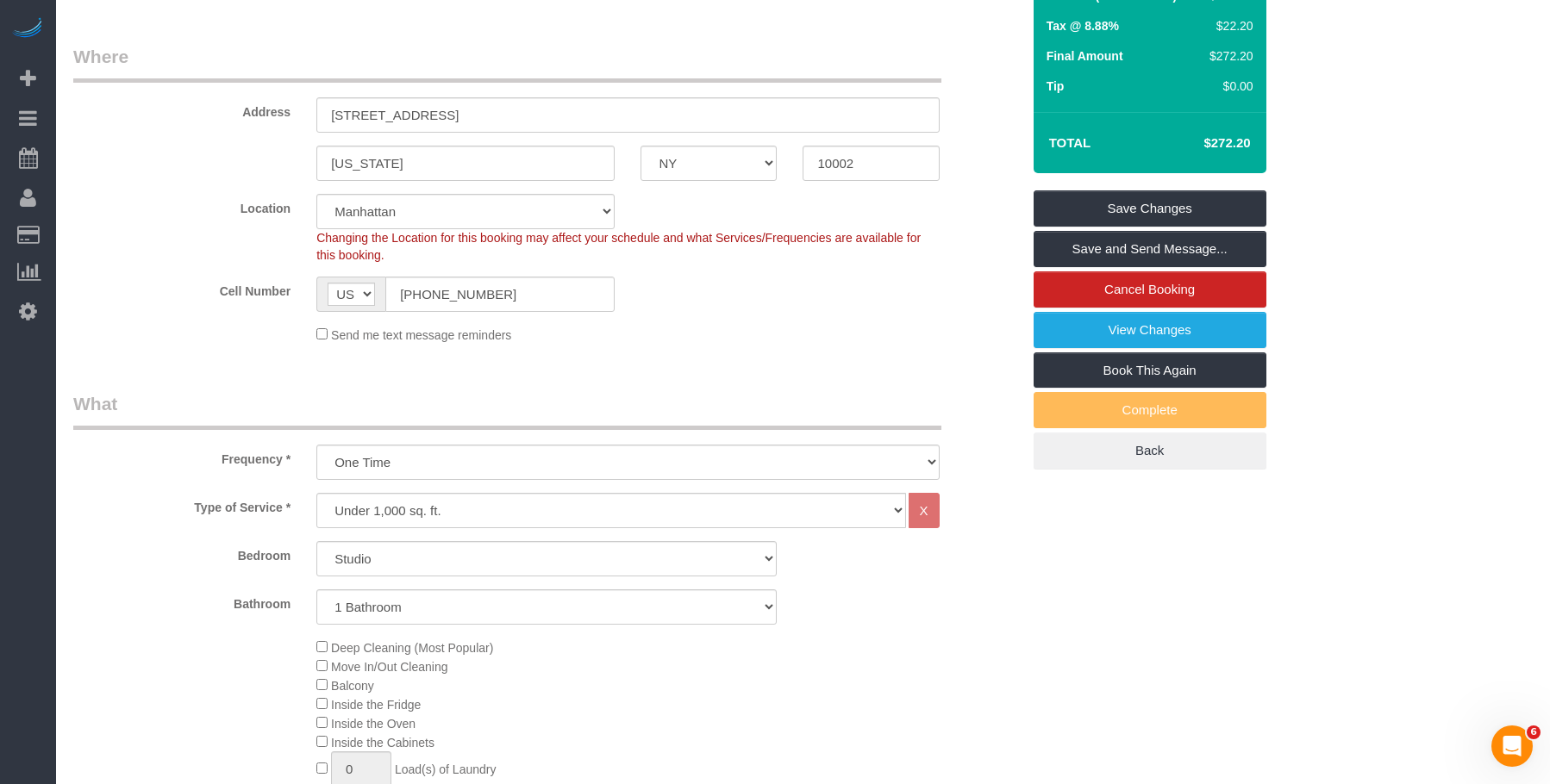
scroll to position [431, 0]
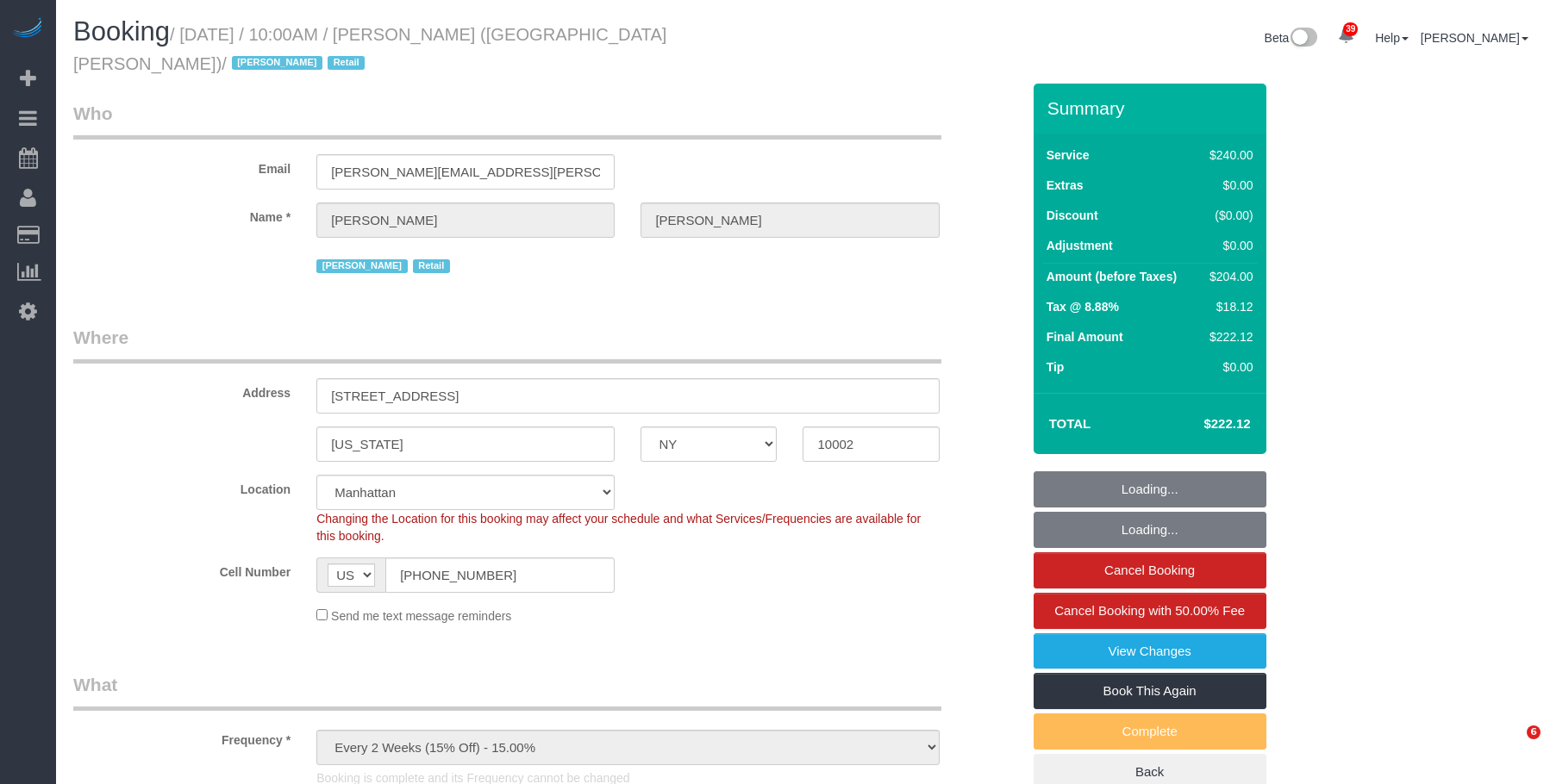
select select "NY"
select select "2"
select select "90"
select select "spot1"
select select "number:89"
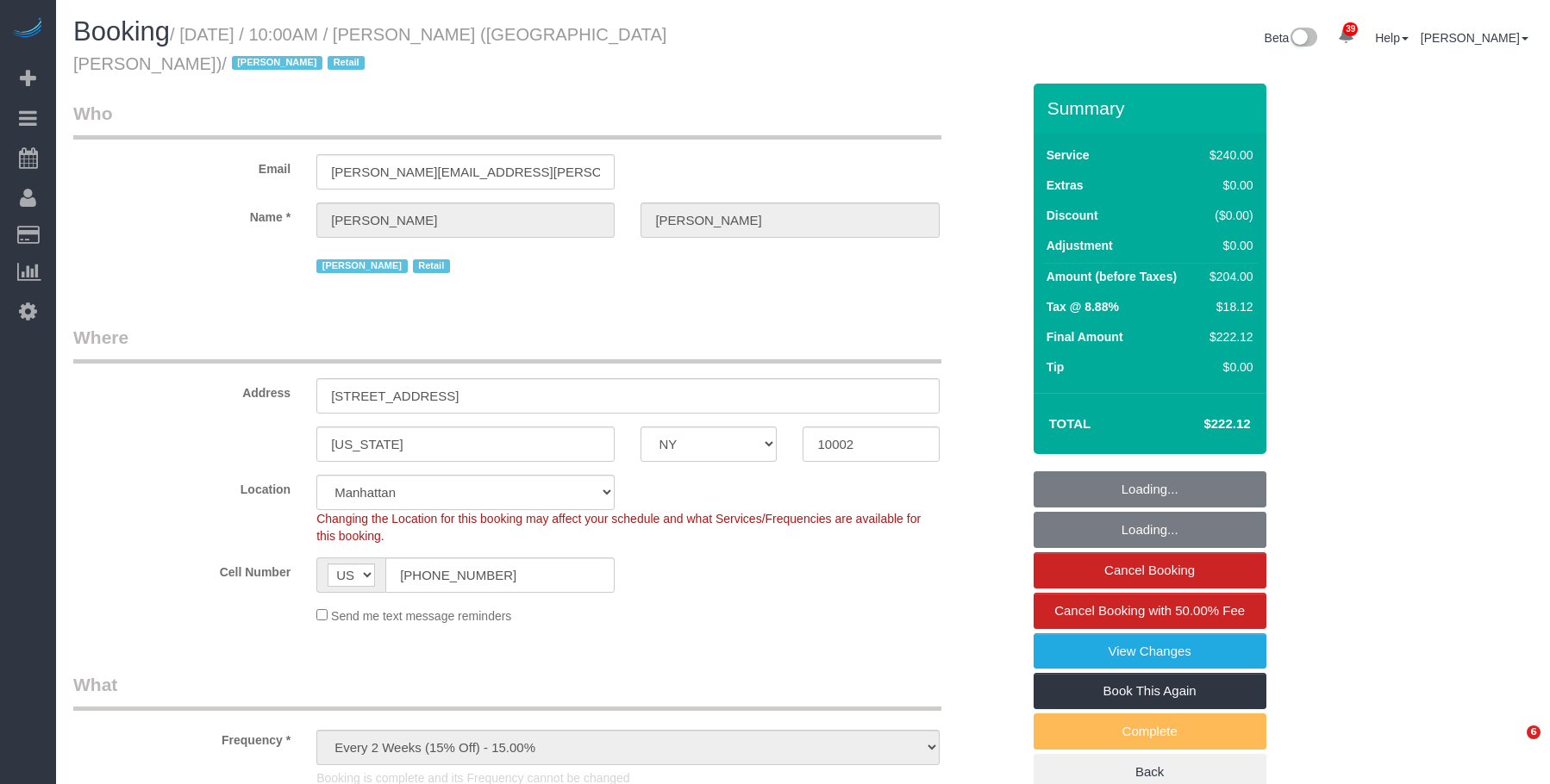
select select "number:90"
select select "number:15"
select select "number:7"
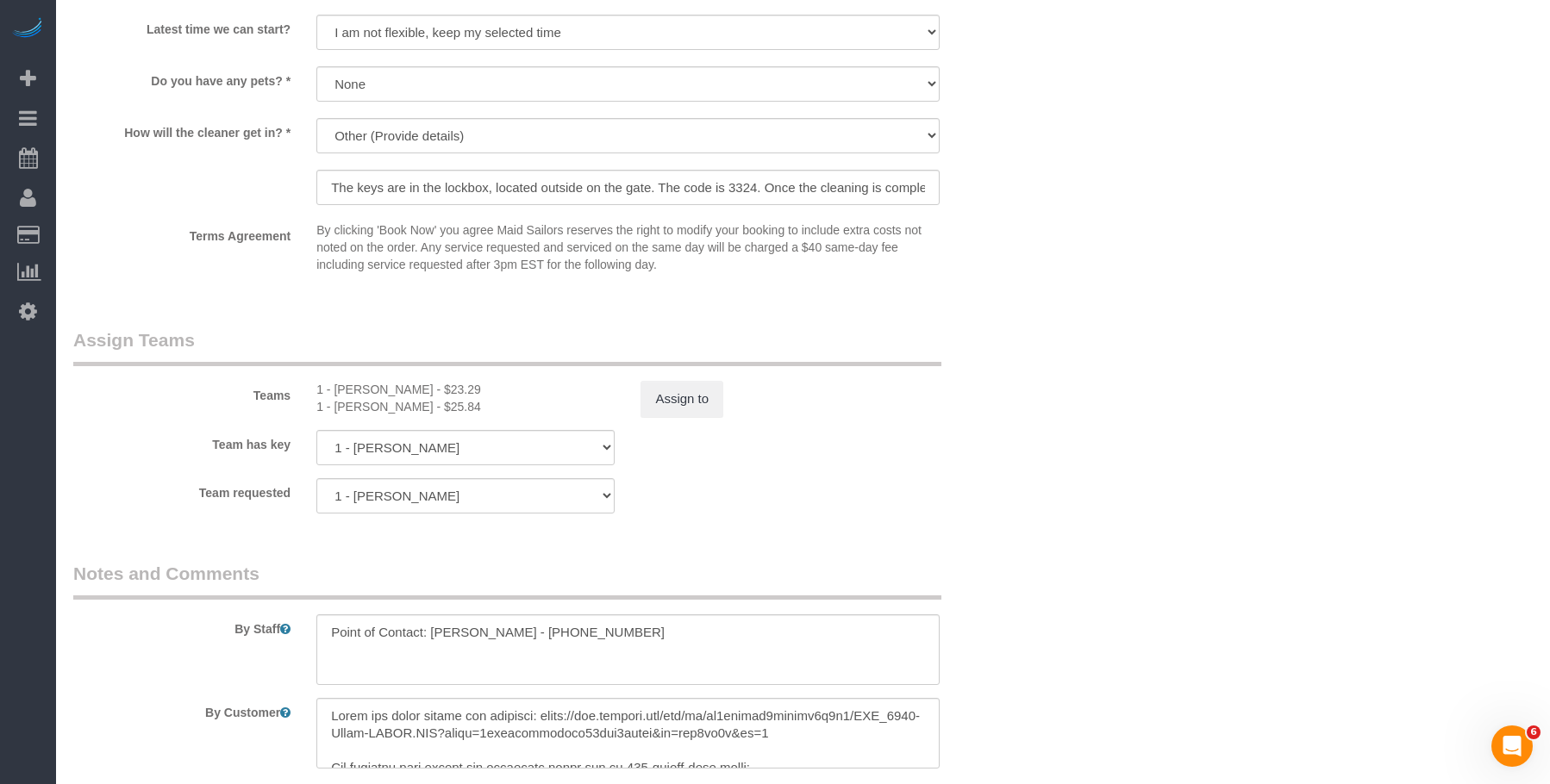
scroll to position [1895, 0]
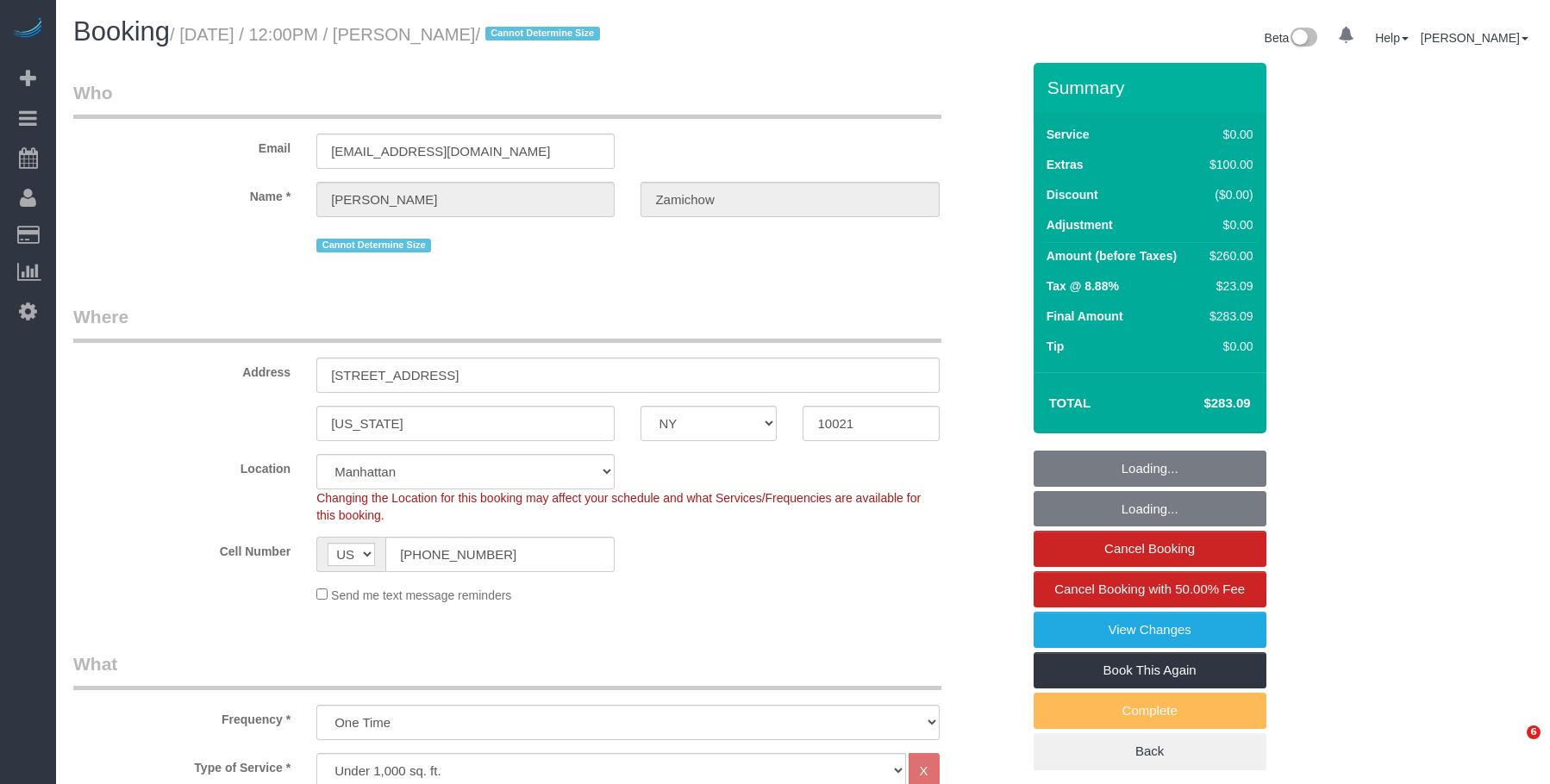
select select "NY"
select select "1"
select select "string:stripe-pm_1SIG1l4VGloSiKo7YSr0Dh6Z"
select select "spot1"
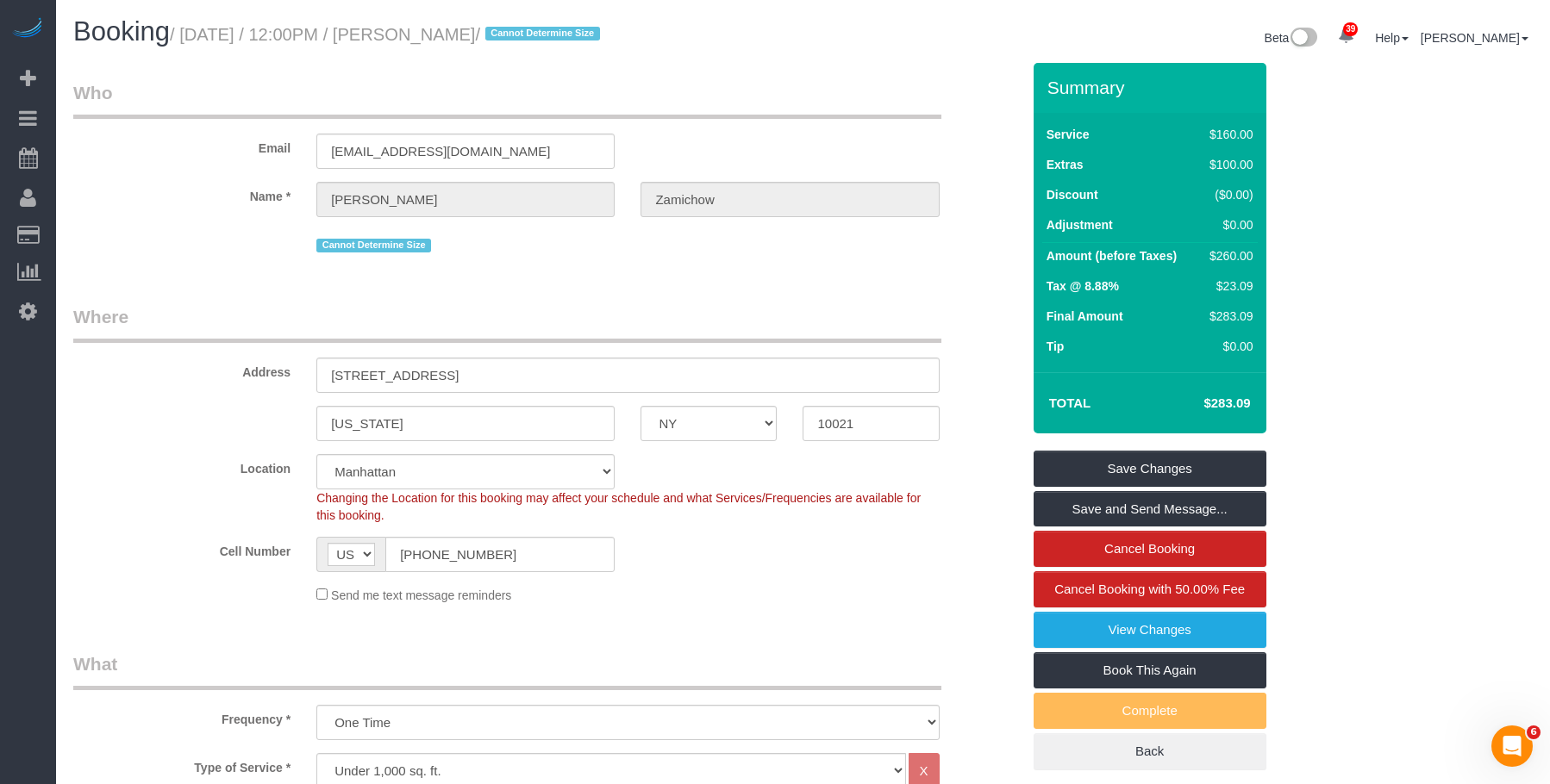
drag, startPoint x: 771, startPoint y: 297, endPoint x: 759, endPoint y: 297, distance: 12.0
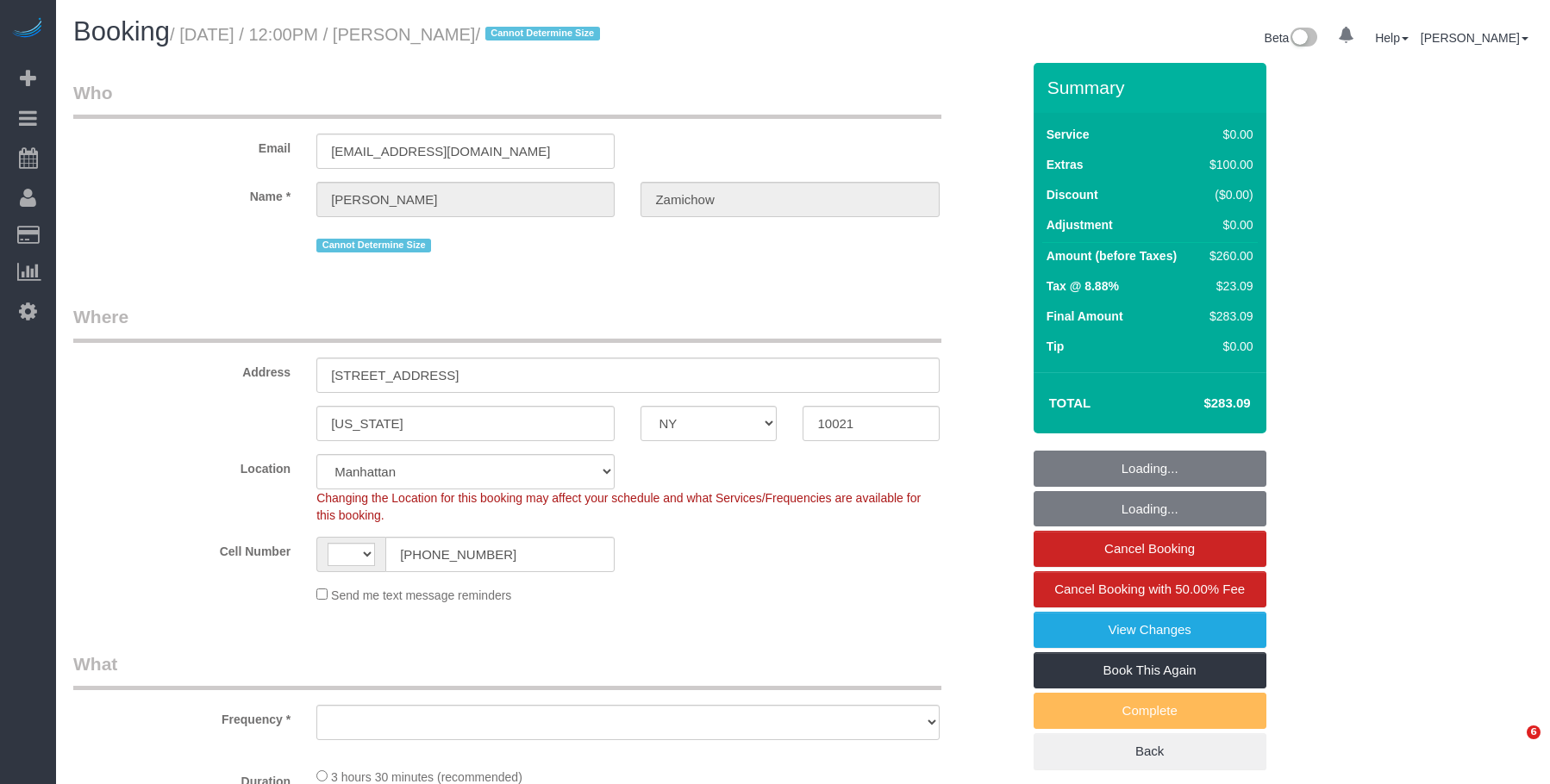
select select "NY"
select select "object:568"
select select "number:89"
select select "number:90"
select select "number:15"
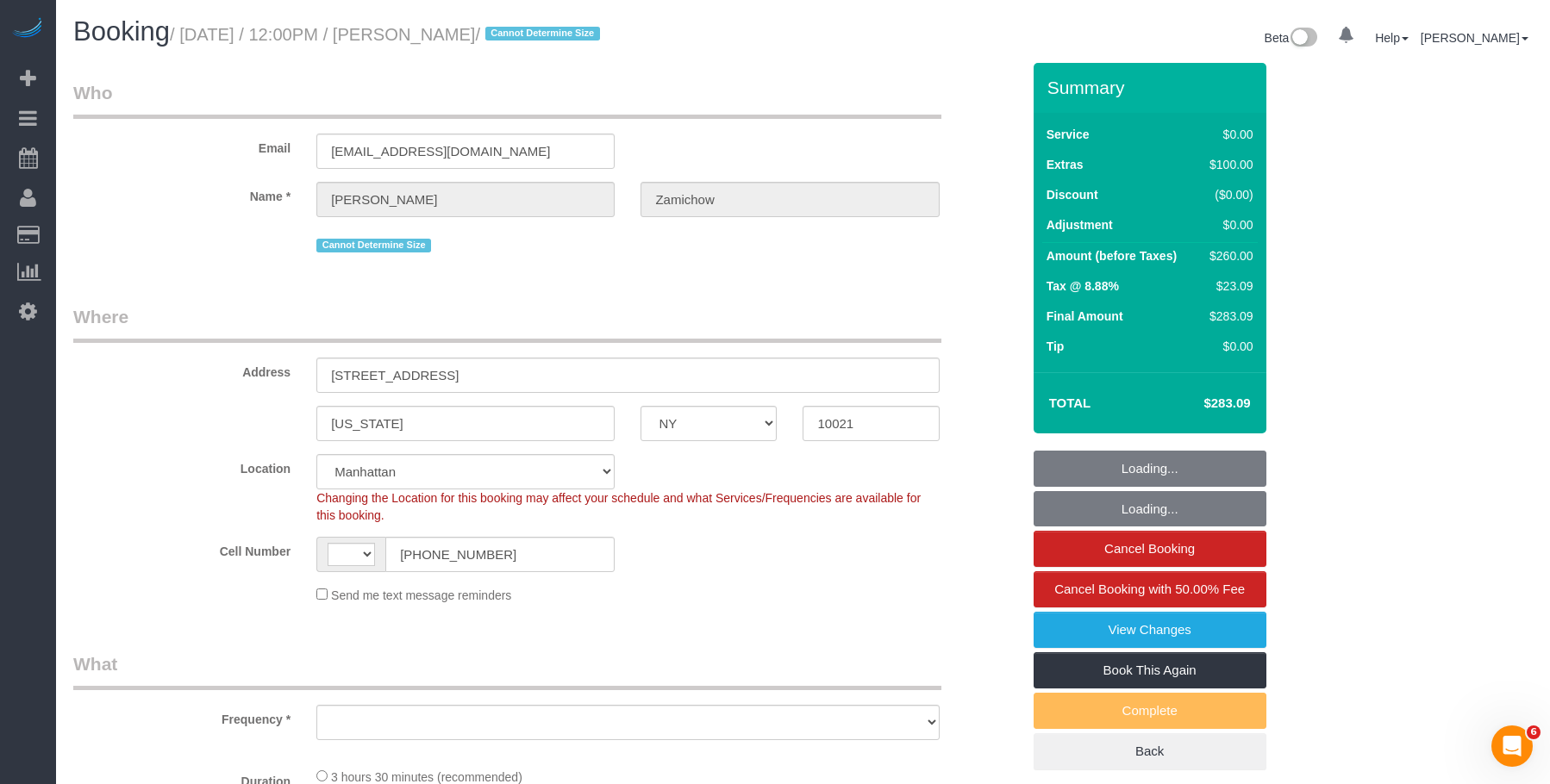
select select "number:5"
select select "object:717"
select select "string:US"
select select "string:stripe-pm_1SIG1l4VGloSiKo7YSr0Dh6Z"
select select "1"
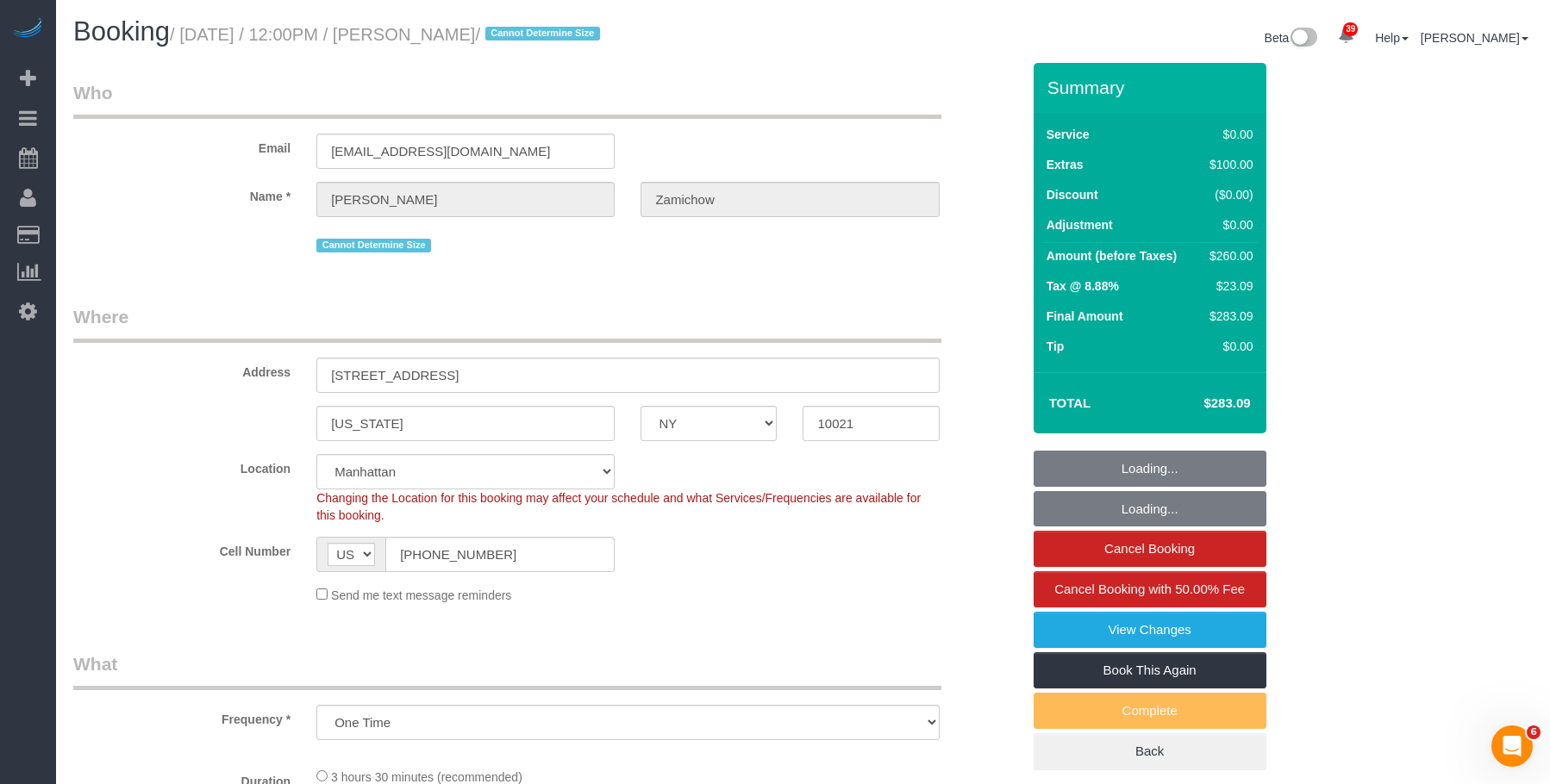
select select "spot1"
select select "1"
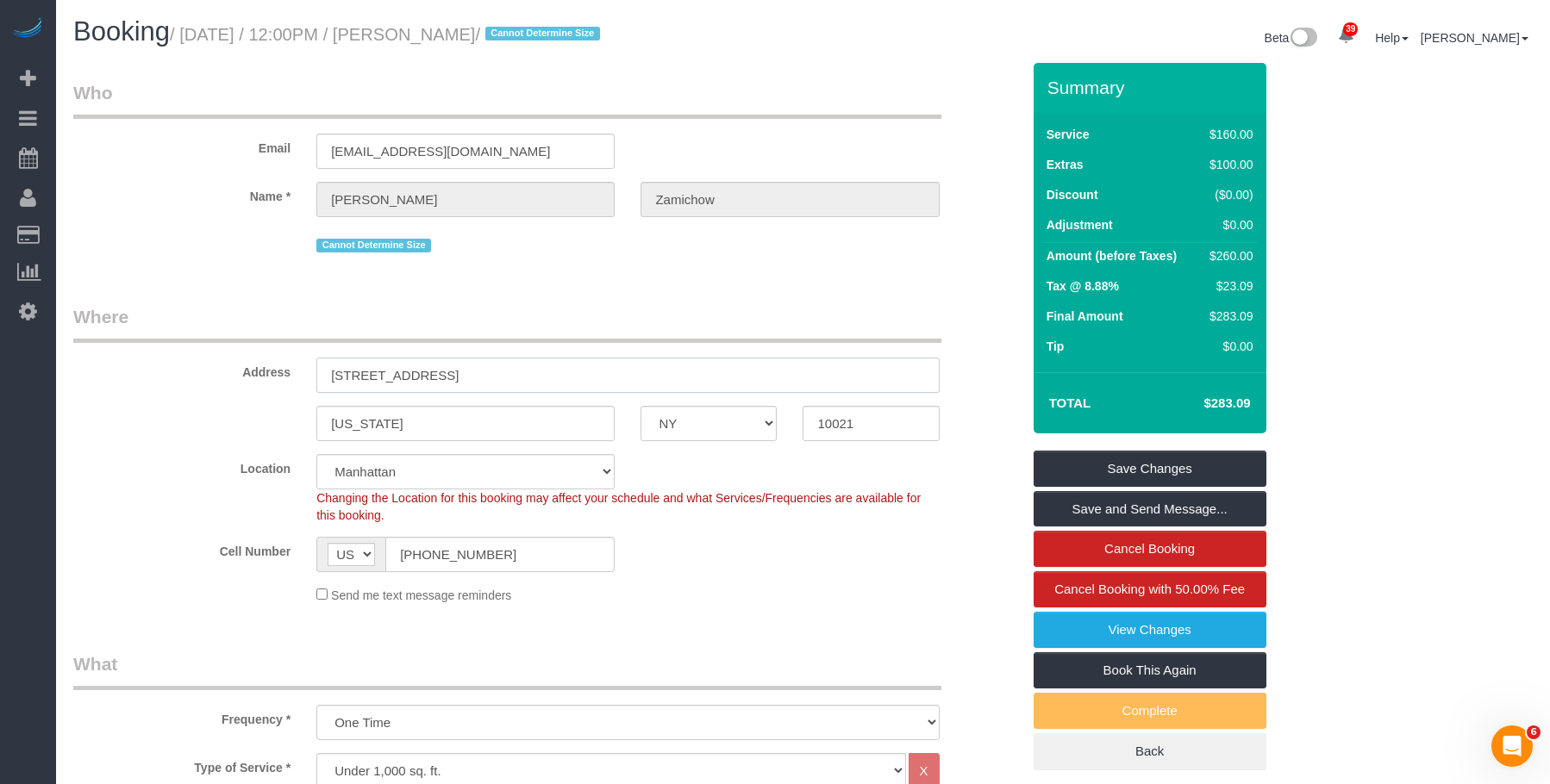
click at [457, 374] on input "400 East 71st Street, 15T" at bounding box center [628, 375] width 622 height 36
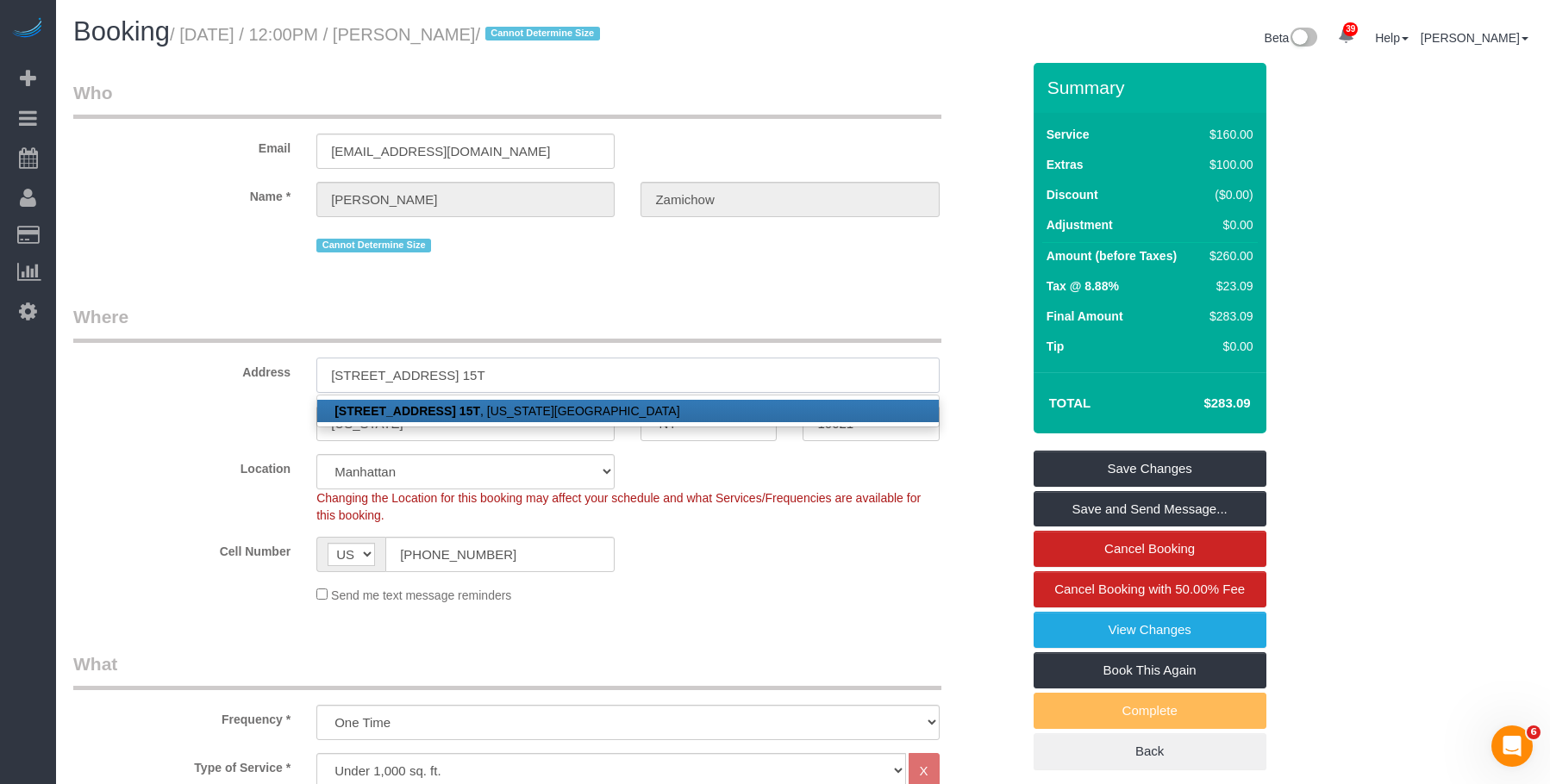
type input "[STREET_ADDRESS] 15T"
click at [644, 404] on link "400 East 71st Street, Apt. 15T , New York, NY 10021" at bounding box center [628, 411] width 621 height 22
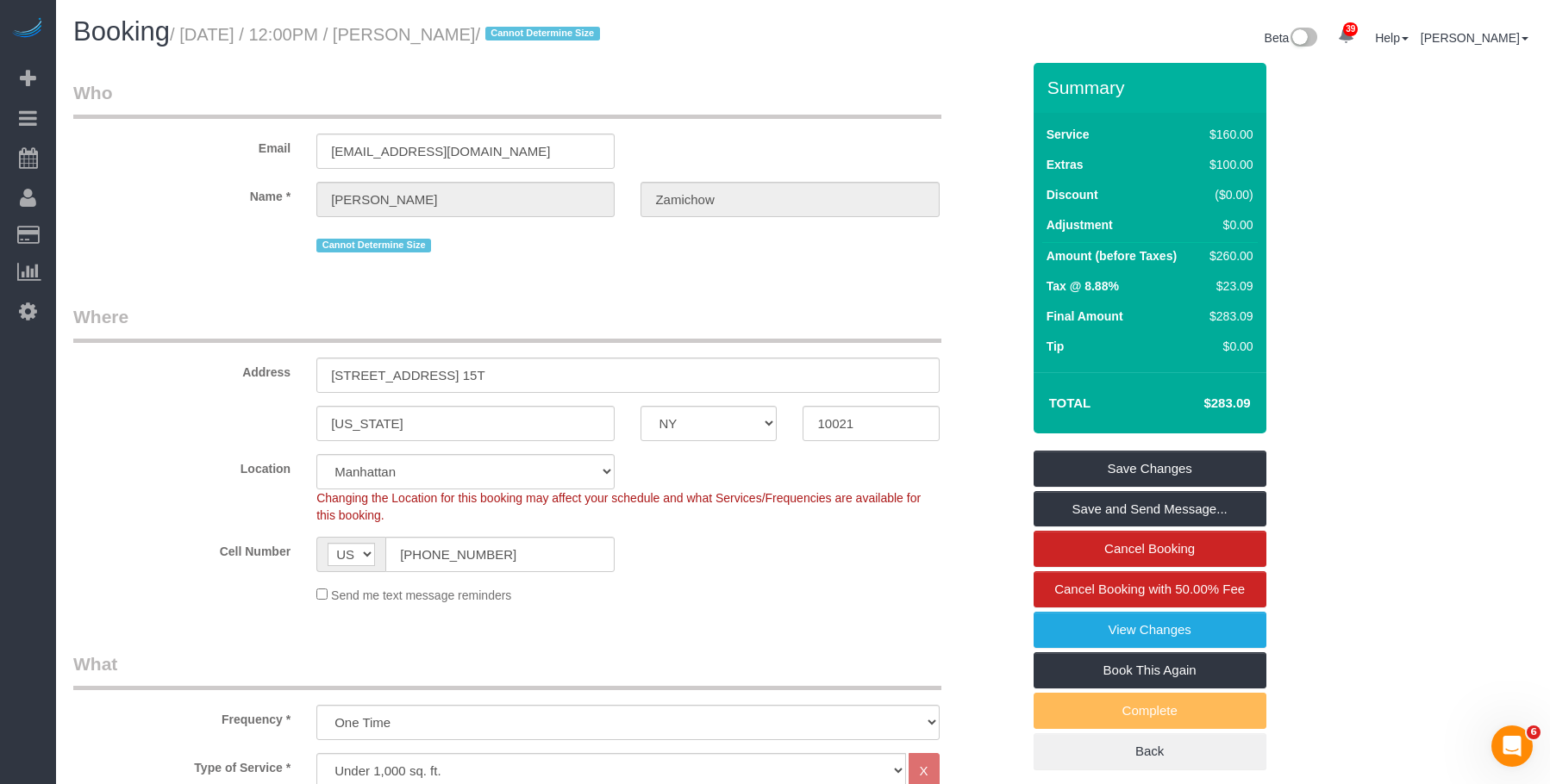
click at [703, 318] on legend "Where" at bounding box center [507, 324] width 868 height 39
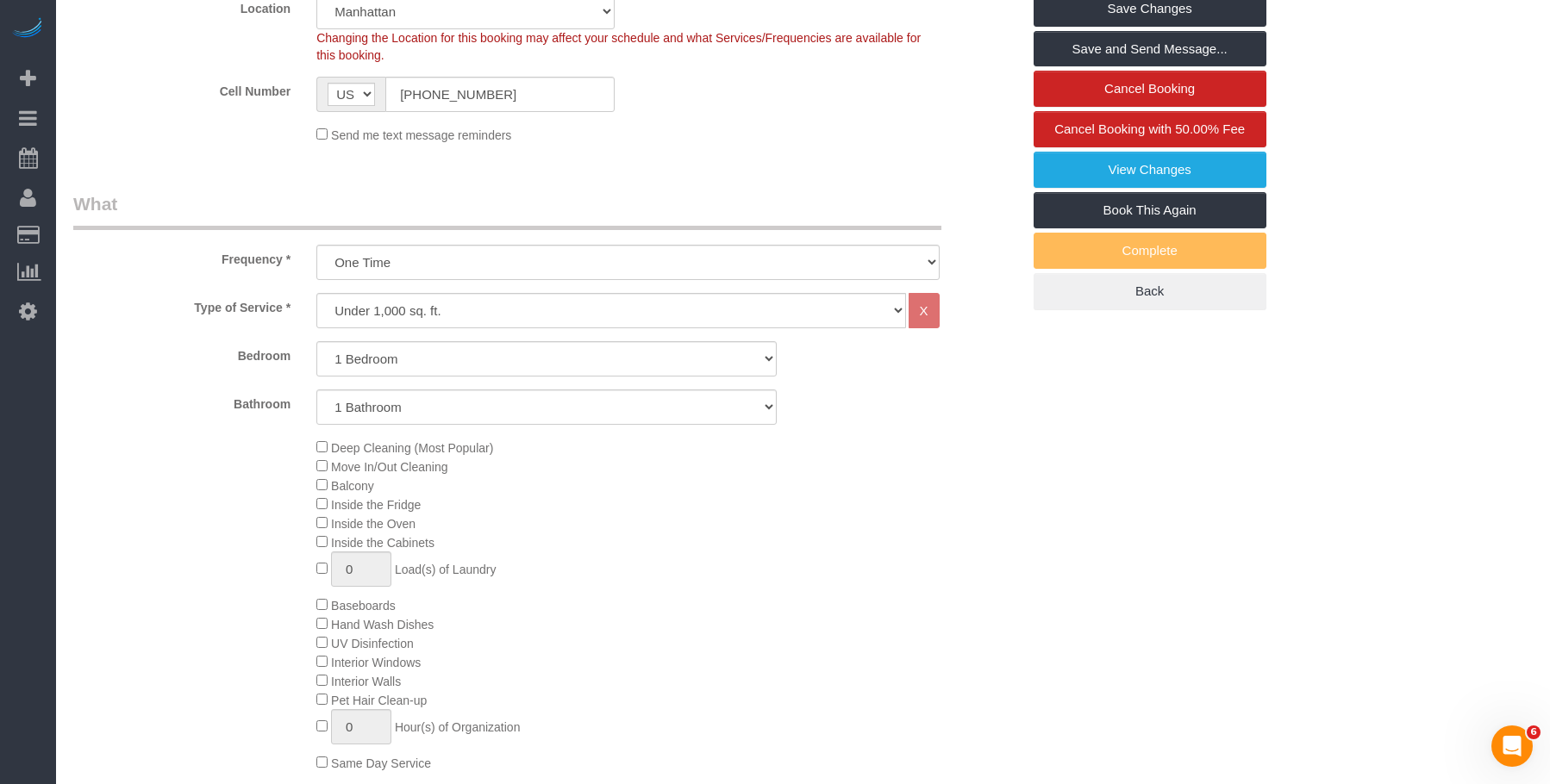
scroll to position [259, 0]
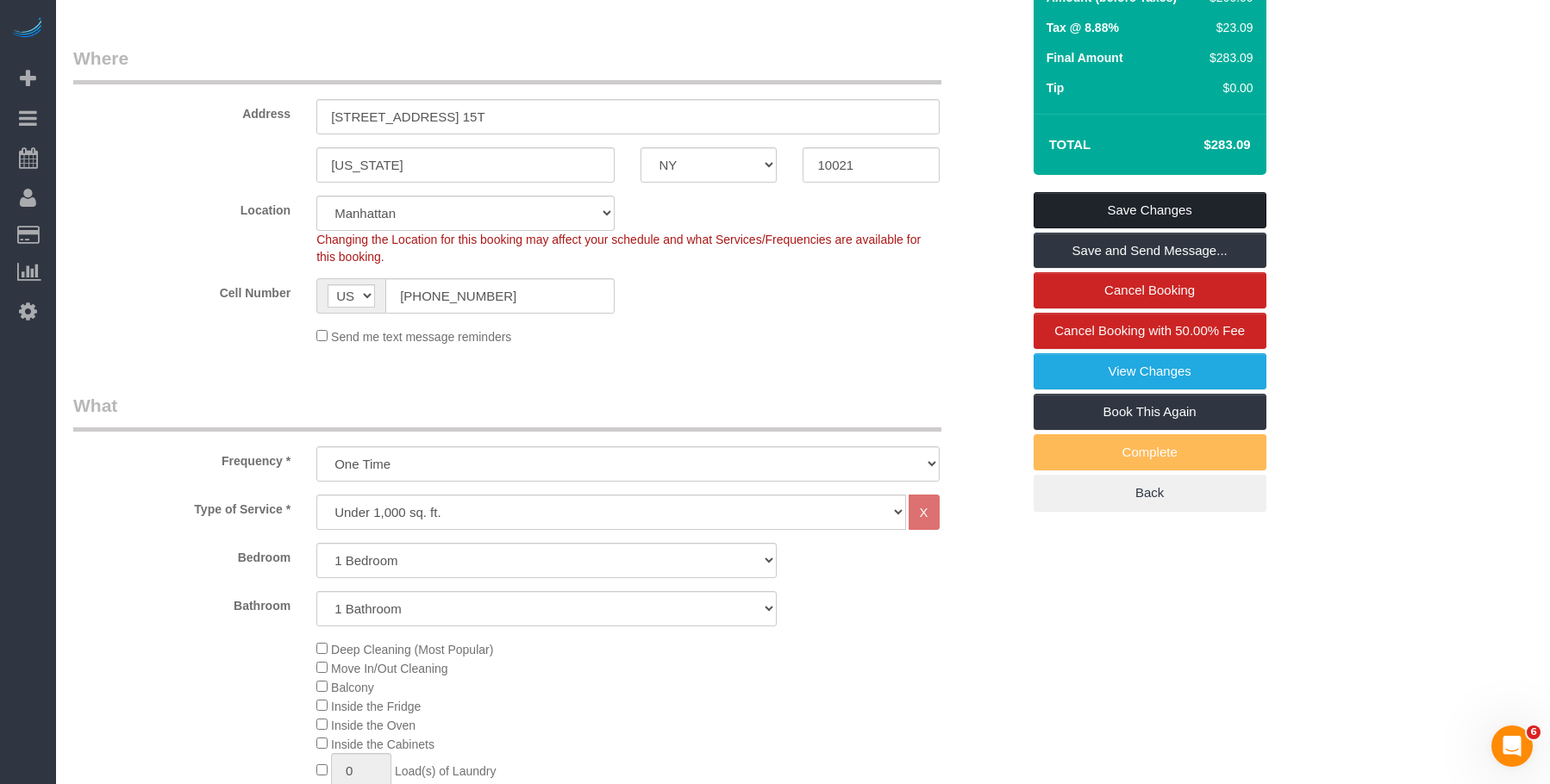
click at [1112, 212] on link "Save Changes" at bounding box center [1150, 210] width 233 height 36
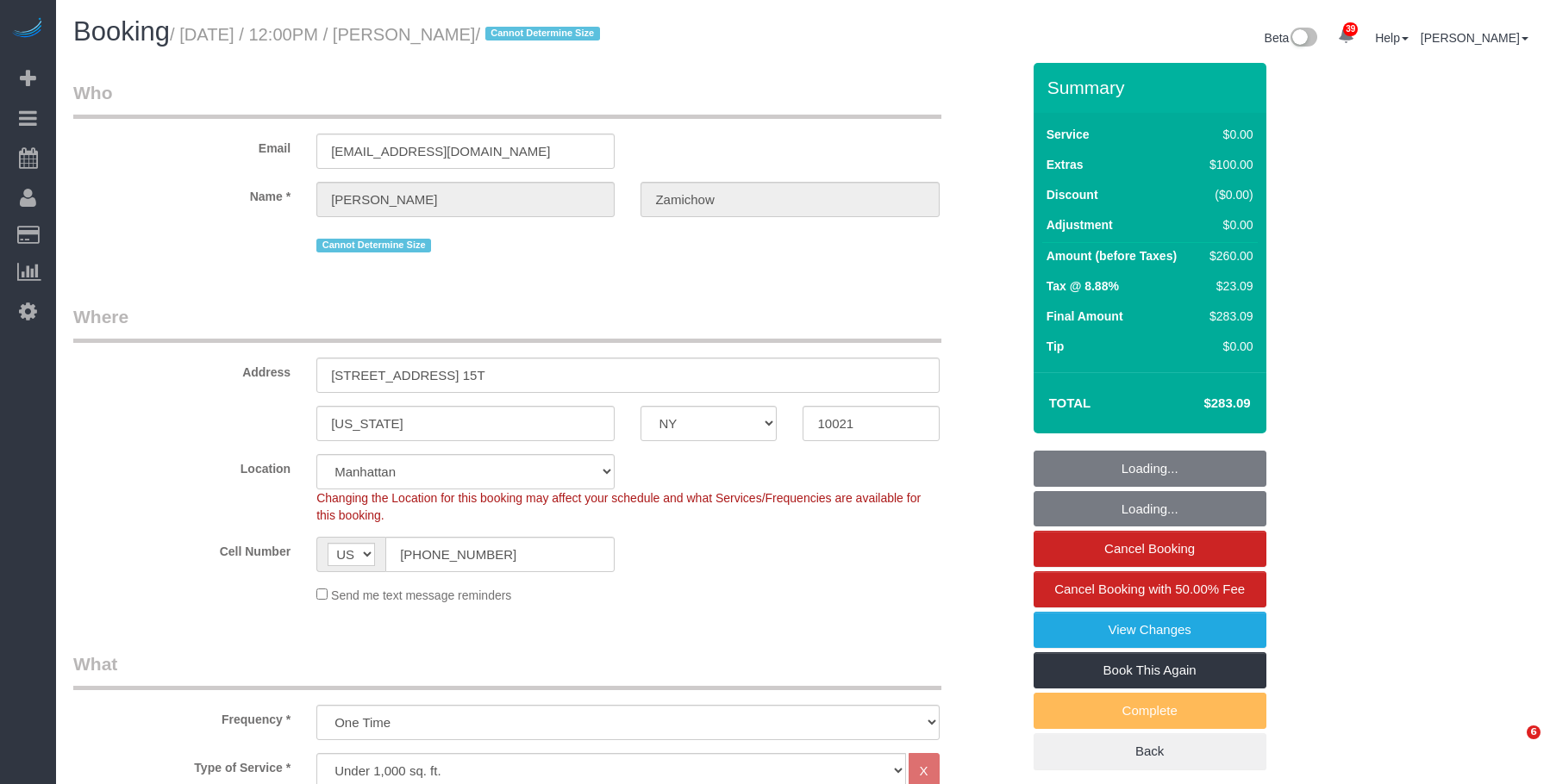
select select "NY"
select select "1"
select select "string:stripe-pm_1SIG1l4VGloSiKo7YSr0Dh6Z"
select select "spot1"
select select "number:89"
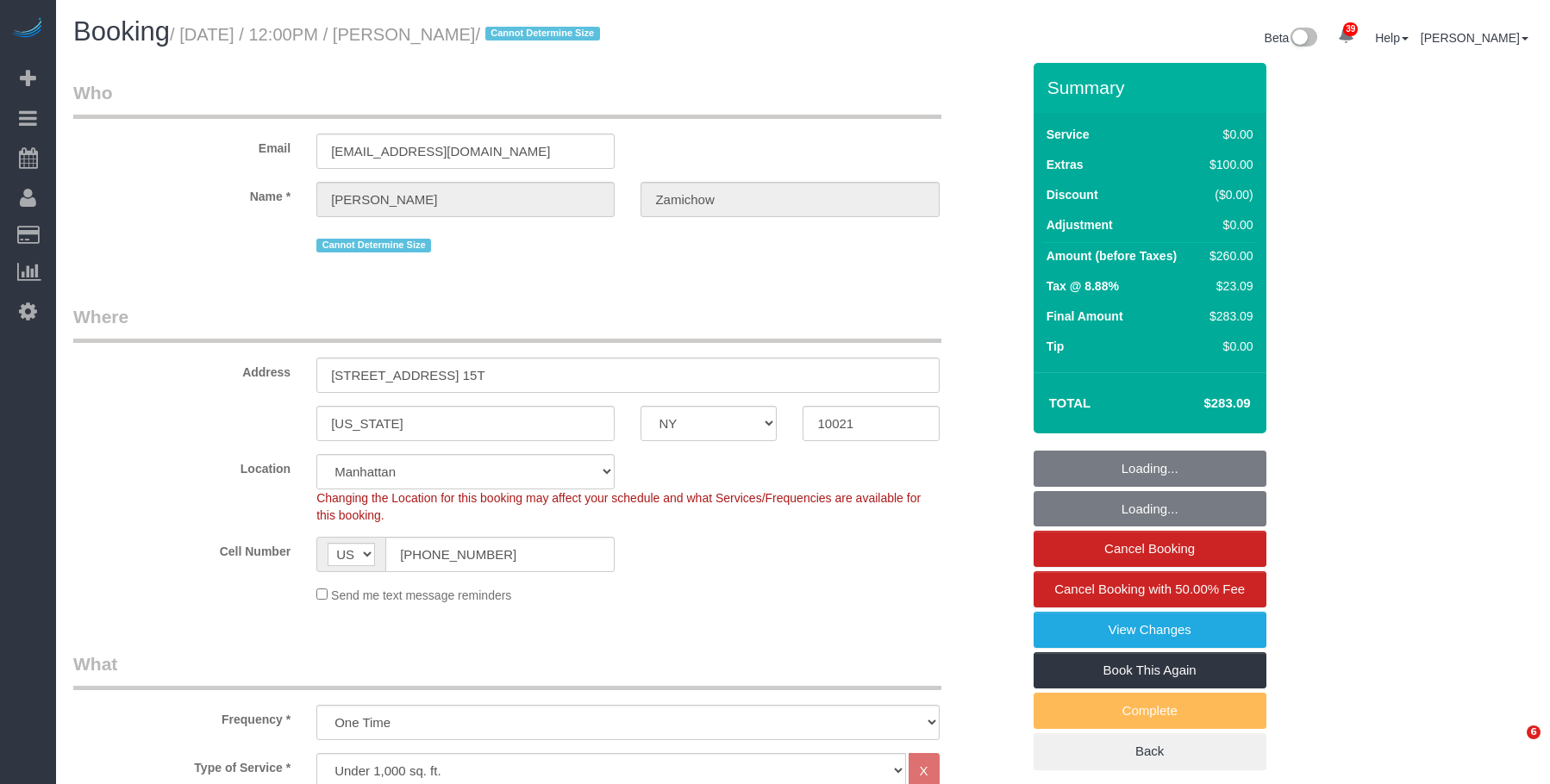
select select "number:90"
select select "number:15"
select select "number:5"
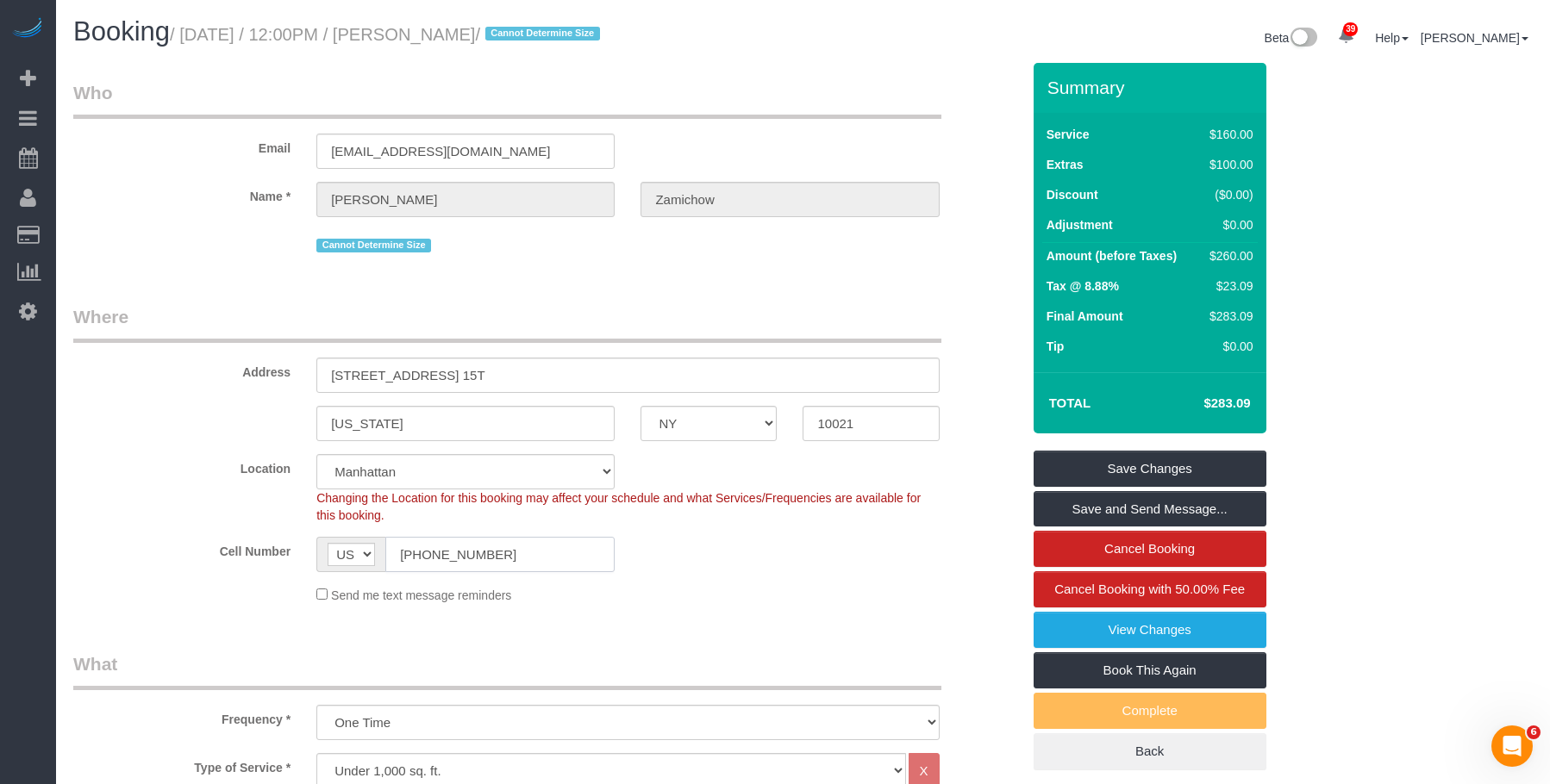
drag, startPoint x: 433, startPoint y: 559, endPoint x: 235, endPoint y: 540, distance: 198.9
click at [235, 542] on div "Cell Number AF AL DZ AD AO AI AQ AG AR AM AW AU AT AZ BS BH BD BB BY BE BZ BJ B…" at bounding box center [547, 555] width 973 height 36
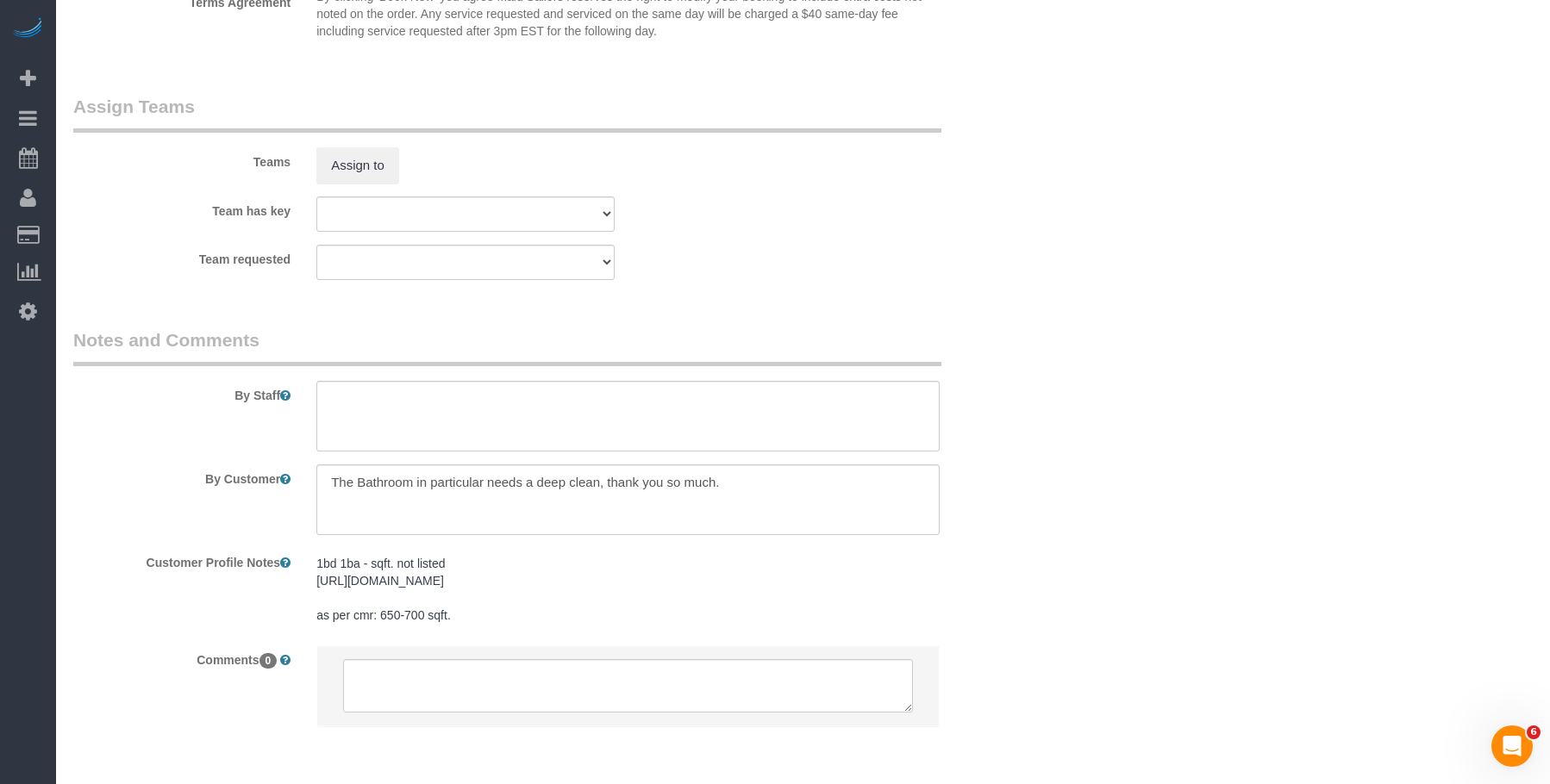
scroll to position [2256, 0]
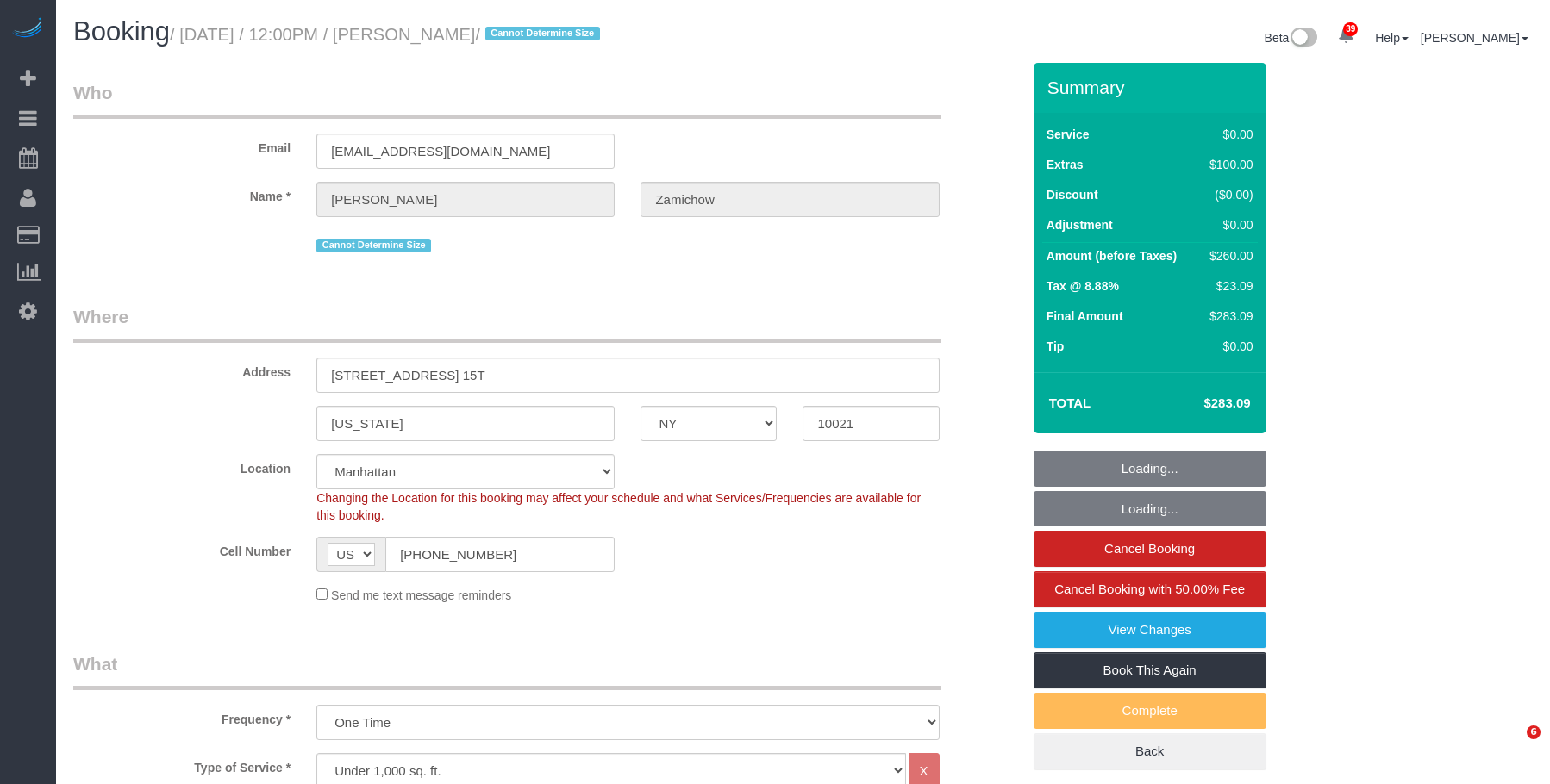
select select "NY"
select select "string:stripe-pm_1SIG1l4VGloSiKo7YSr0Dh6Z"
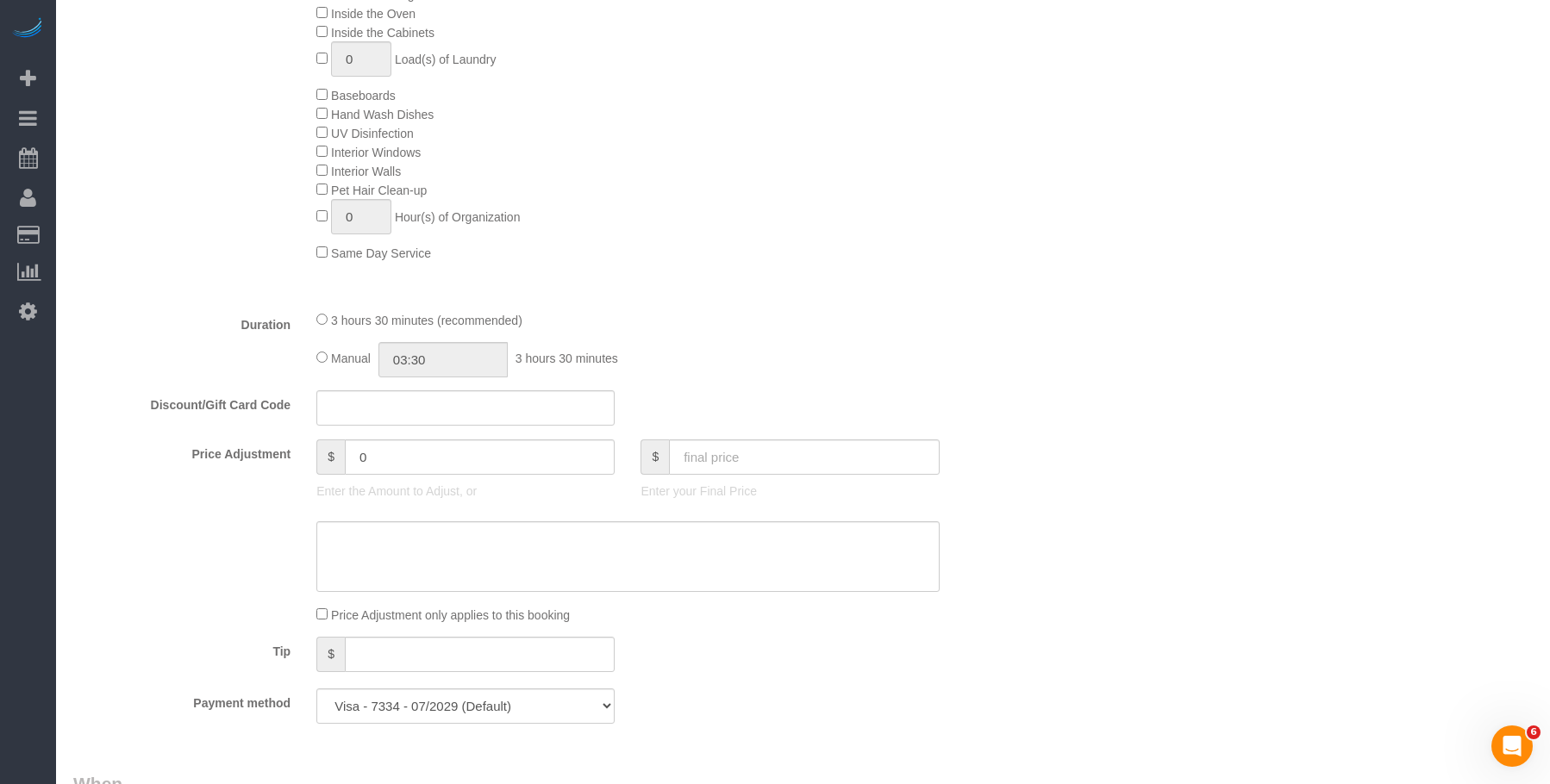
select select "spot1"
select select "1"
select select "number:89"
select select "number:90"
select select "number:15"
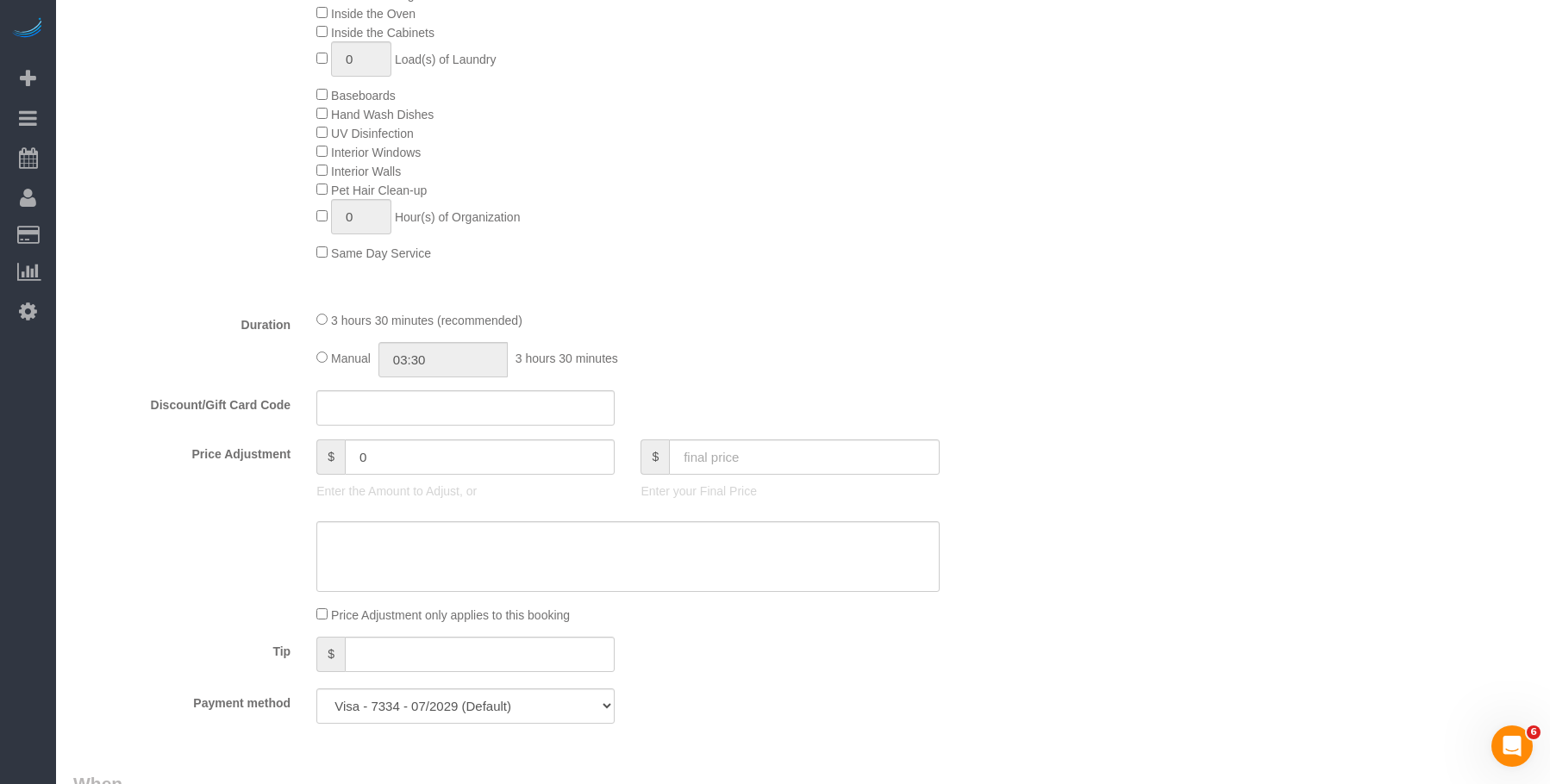
select select "number:5"
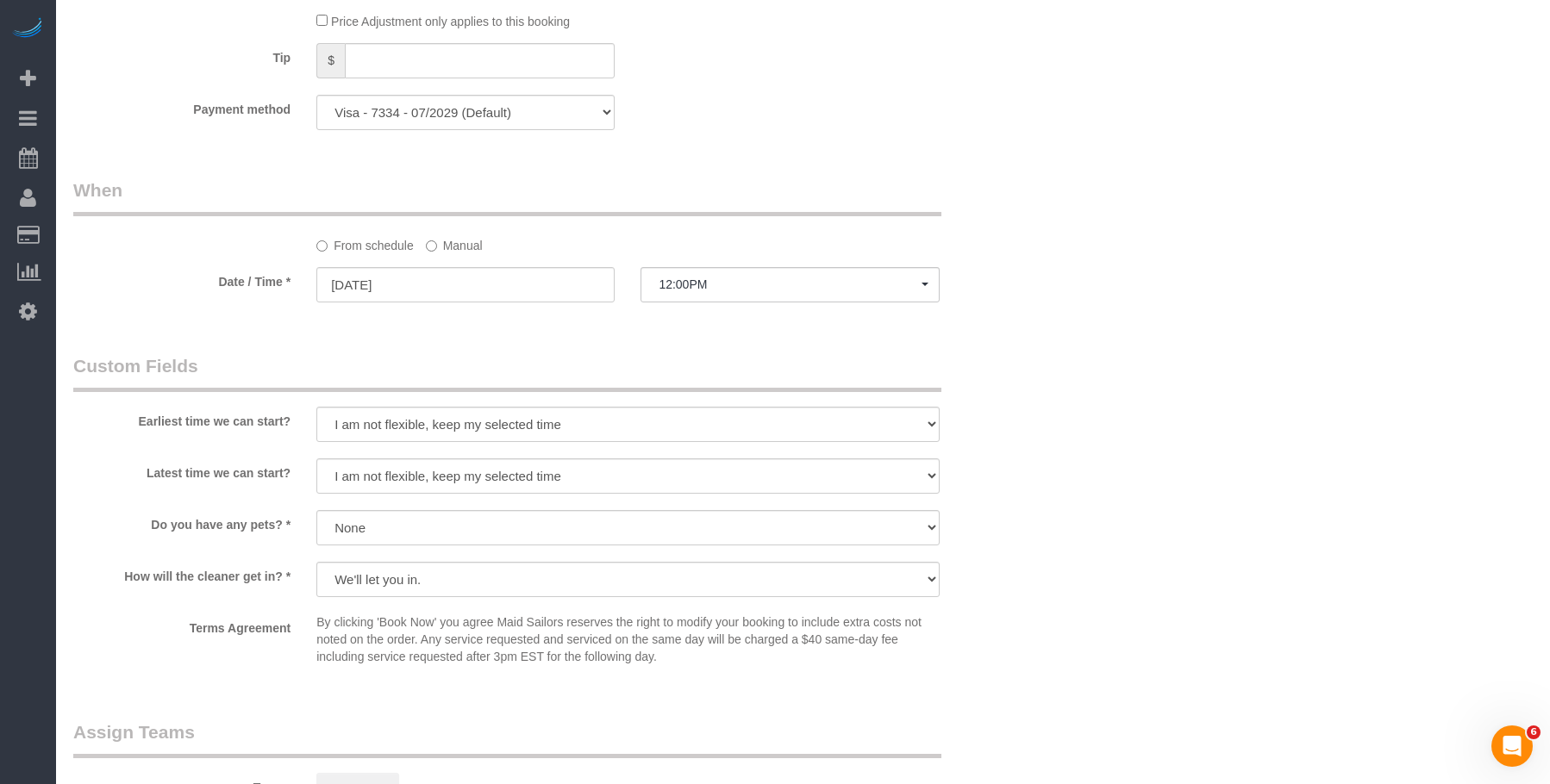
scroll to position [1637, 0]
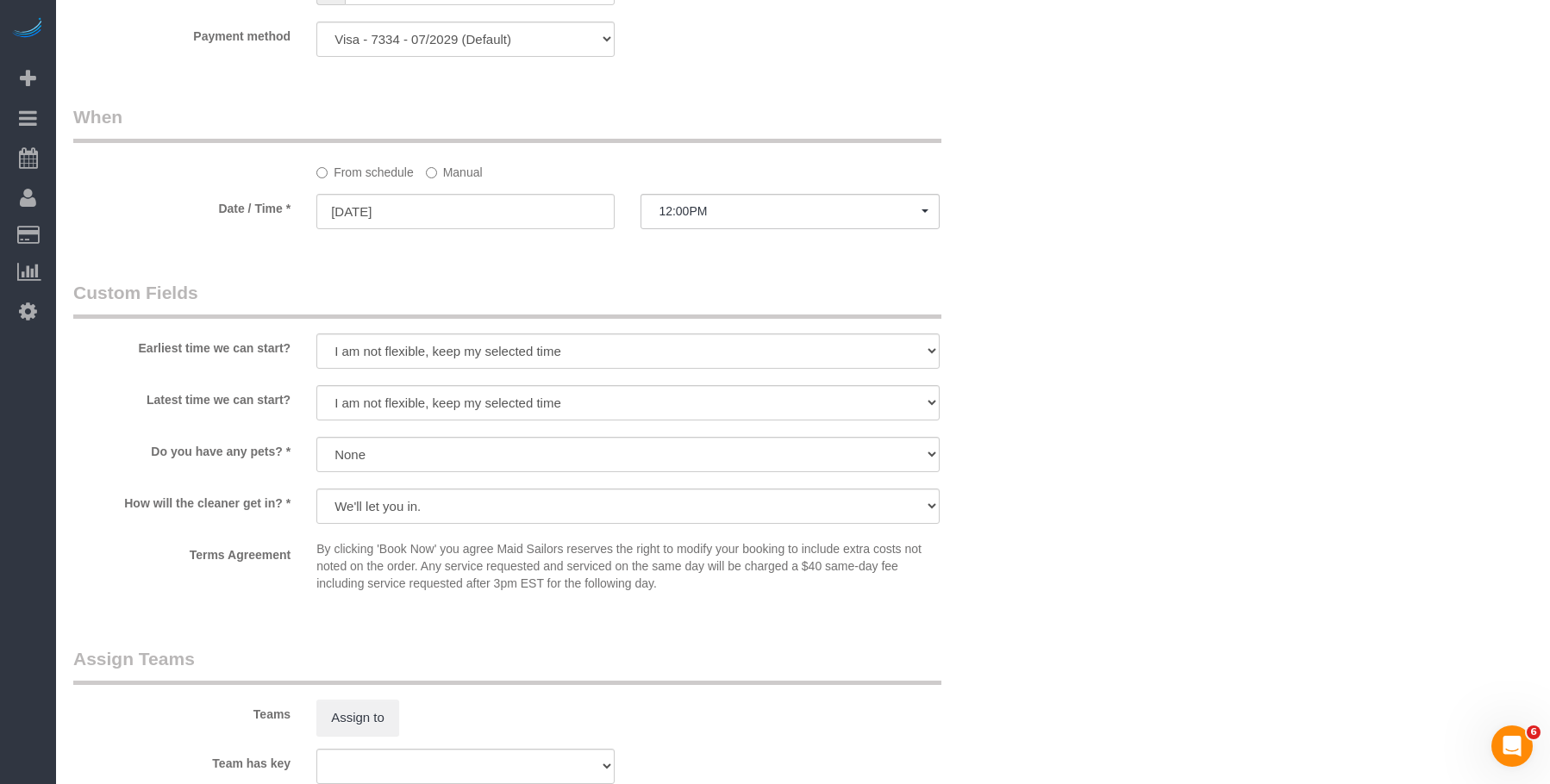
click at [452, 168] on label "Manual" at bounding box center [454, 169] width 57 height 23
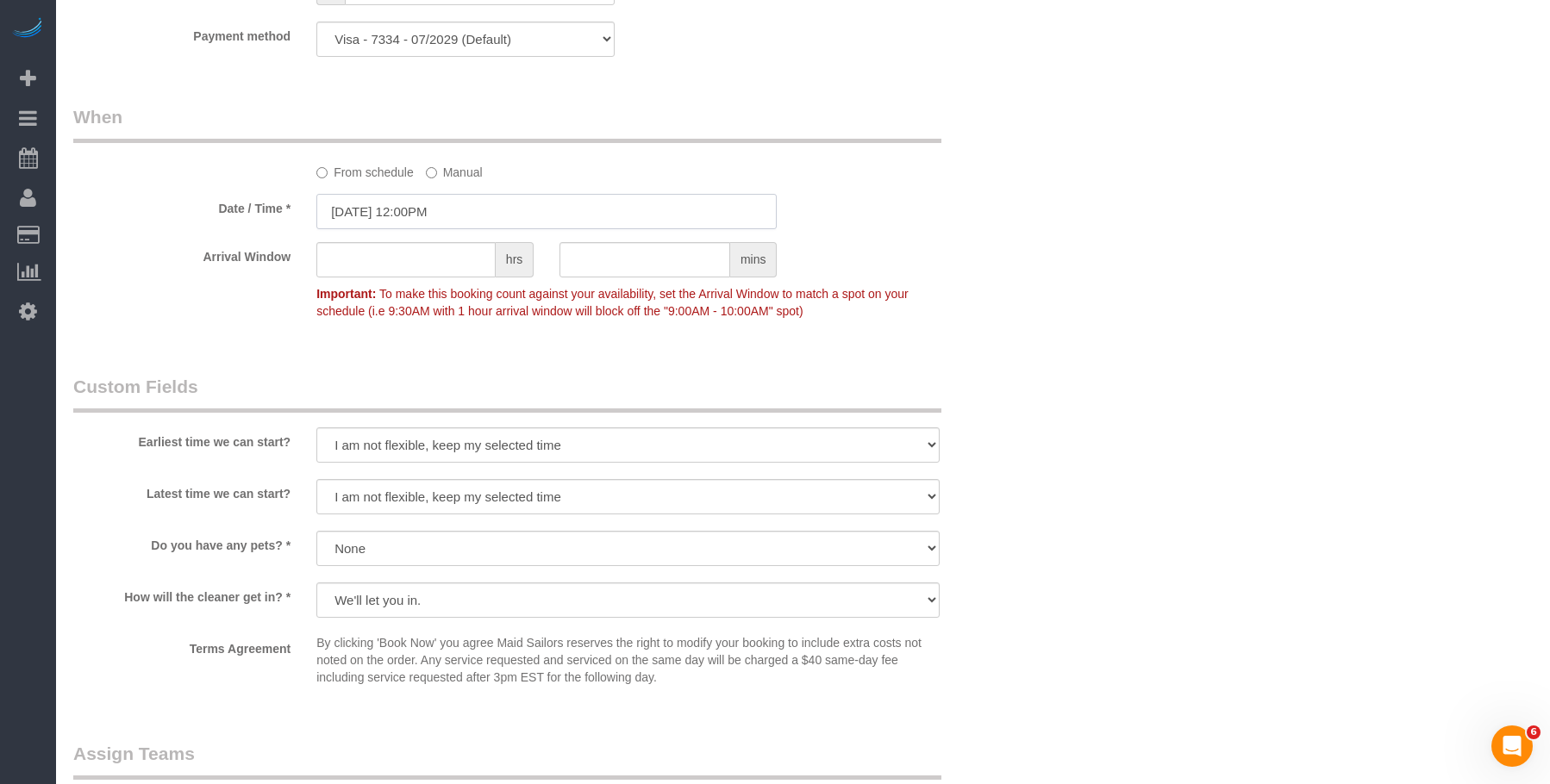
click at [483, 223] on input "10/15/2025 12:00PM" at bounding box center [547, 212] width 461 height 36
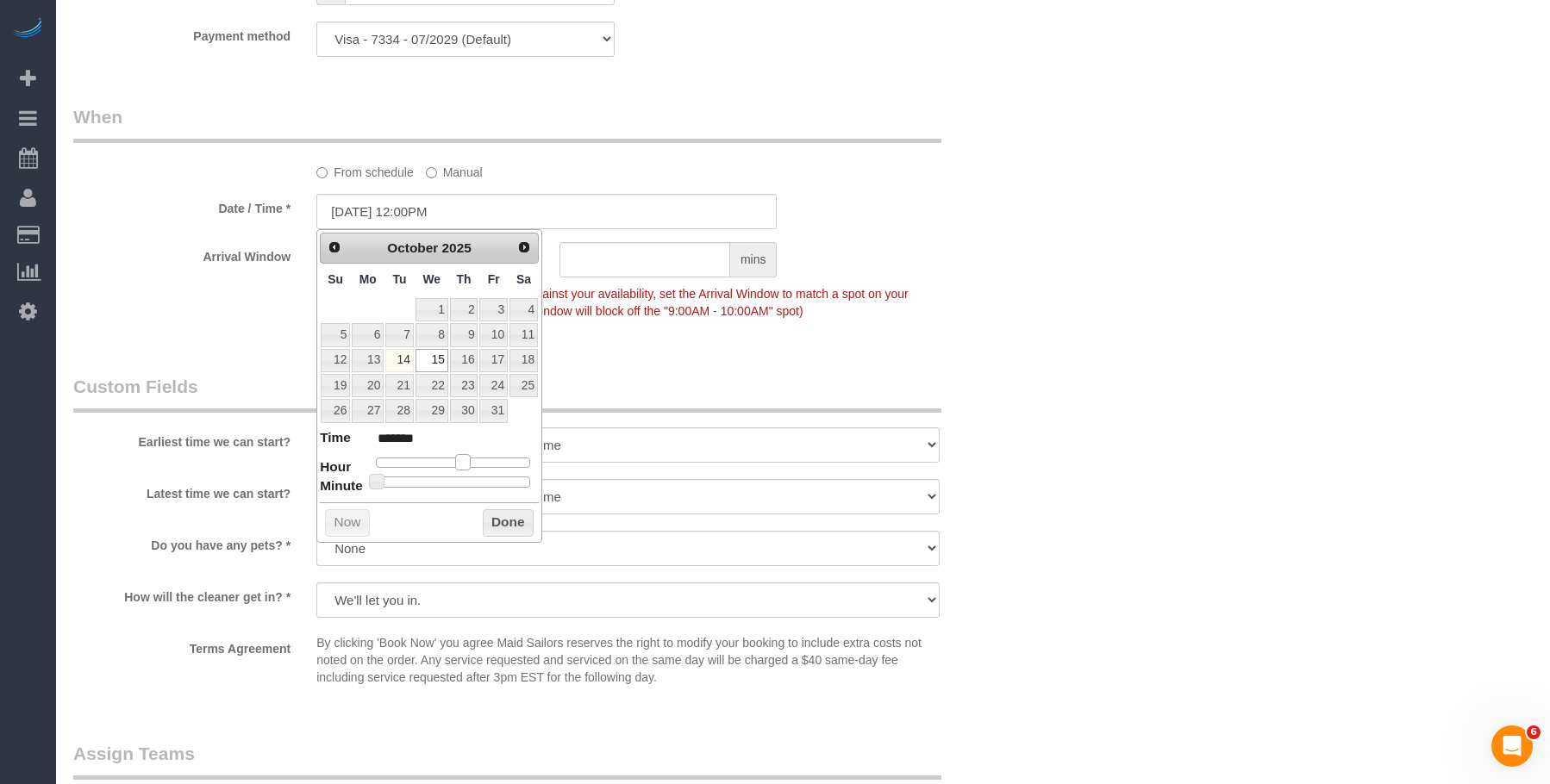
type input "10/15/2025 1:00PM"
type input "******"
click at [460, 460] on span at bounding box center [462, 461] width 15 height 15
type input "10/15/2025 1:05PM"
type input "******"
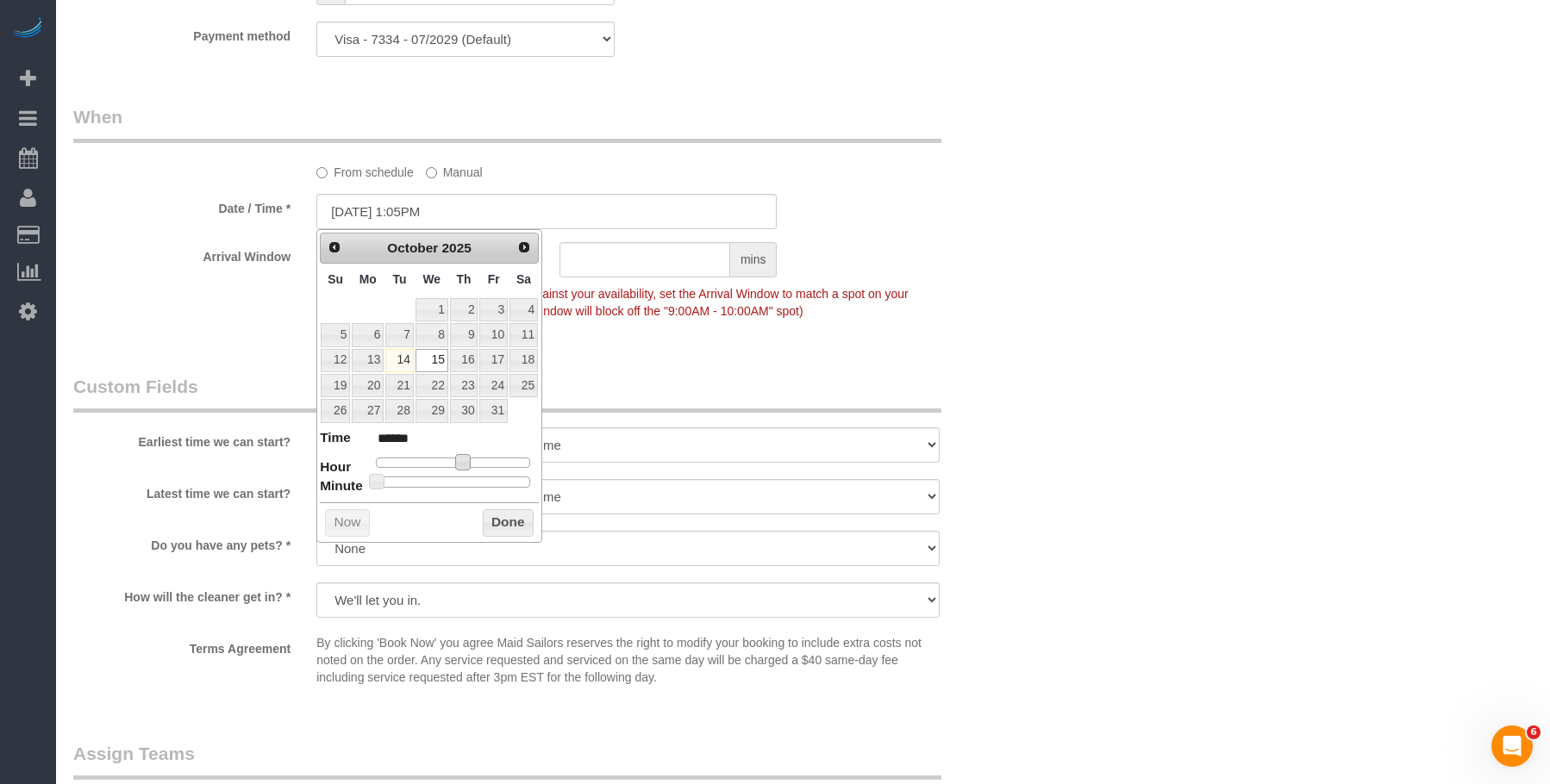
type input "10/15/2025 1:10PM"
type input "******"
type input "10/15/2025 1:15PM"
type input "******"
type input "10/15/2025 1:25PM"
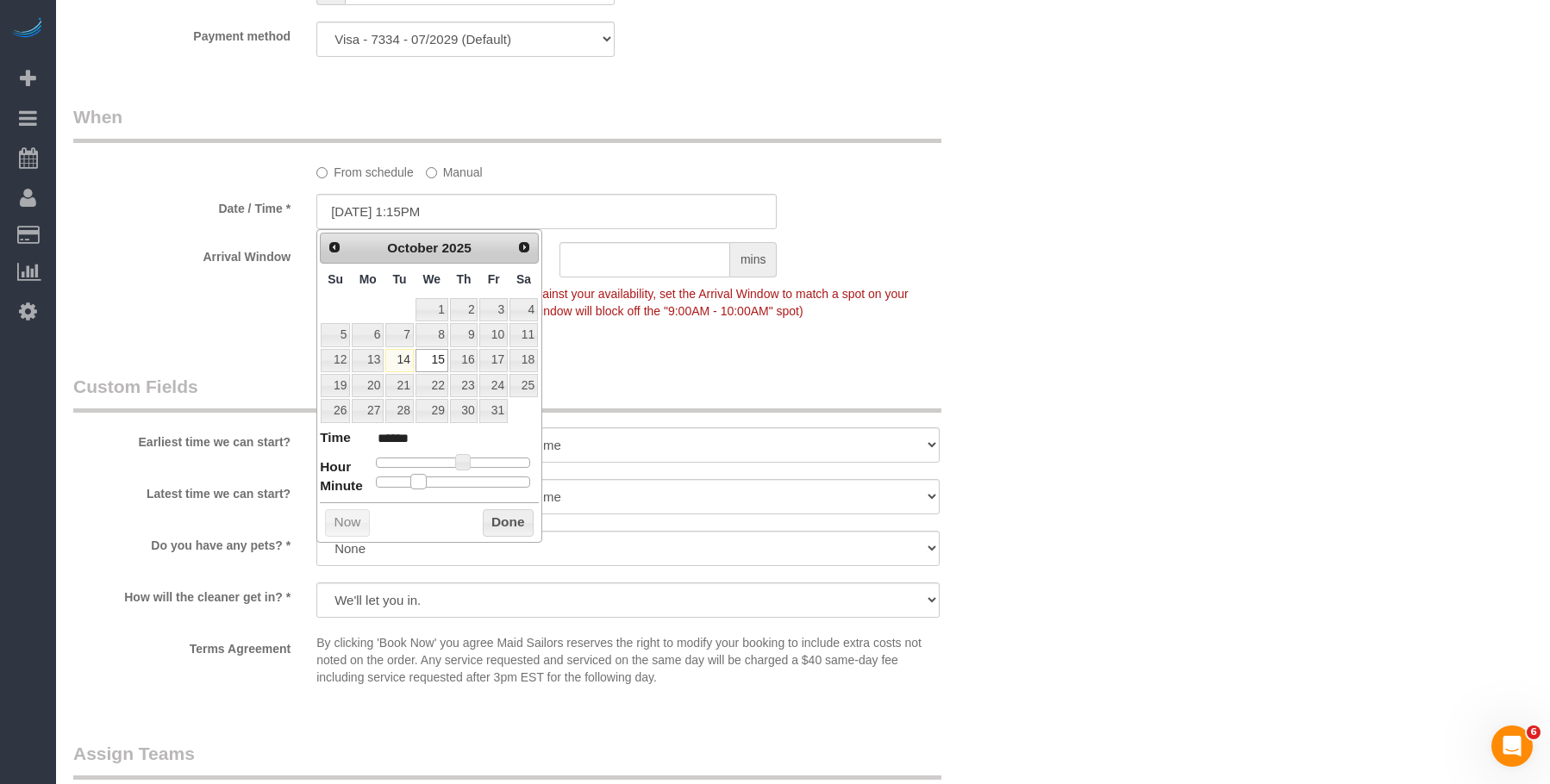
type input "******"
type input "10/15/2025 1:30PM"
type input "******"
type input "10/15/2025 1:35PM"
type input "******"
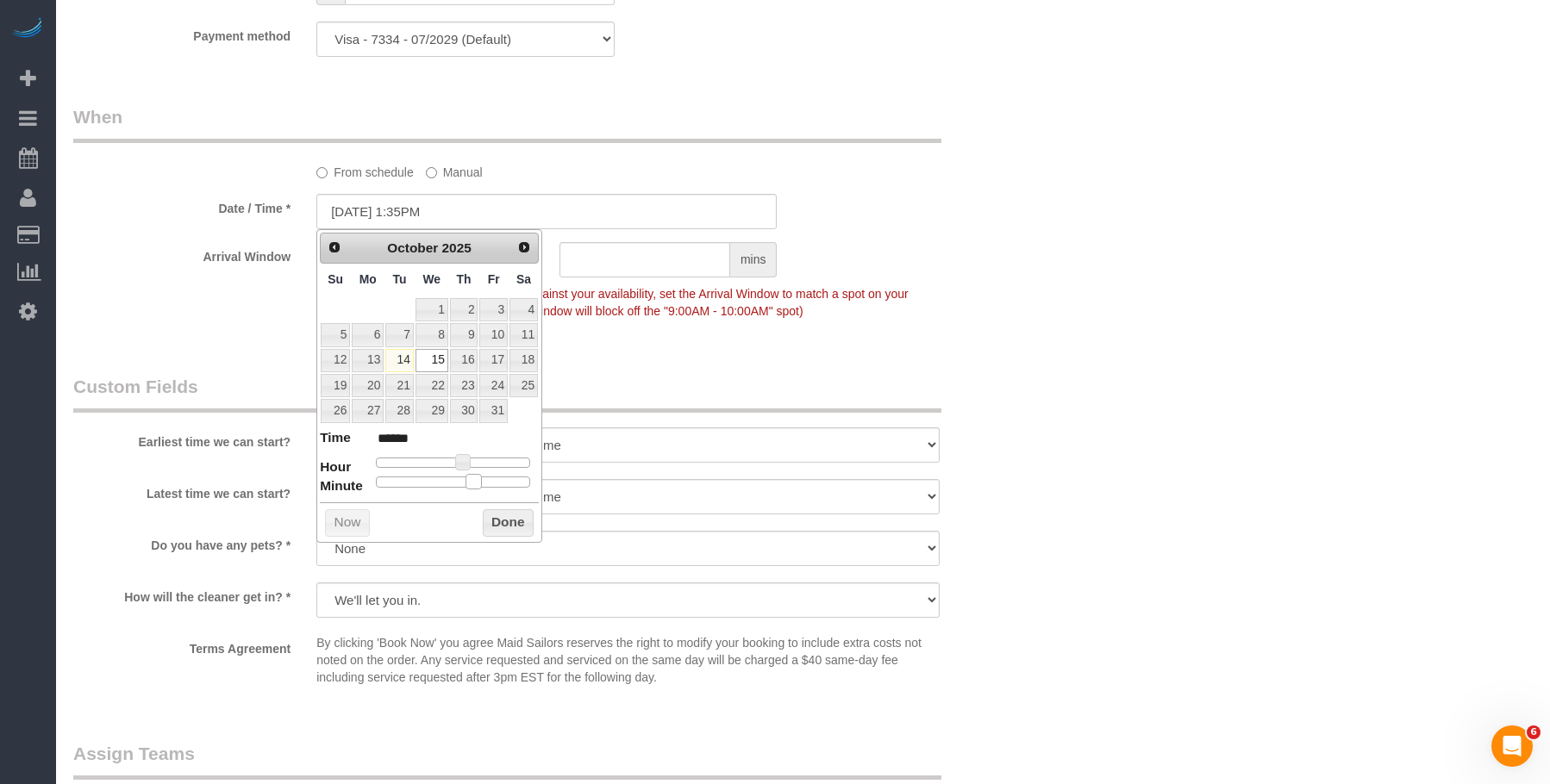
type input "10/15/2025 1:30PM"
type input "******"
drag, startPoint x: 392, startPoint y: 485, endPoint x: 459, endPoint y: 490, distance: 67.2
click at [459, 490] on div "Prev Next October 2025 Su Mo Tu We Th Fr Sa 1 2 3 4 5 6 7 8 9 10 11 12 13 14 15…" at bounding box center [430, 386] width 226 height 314
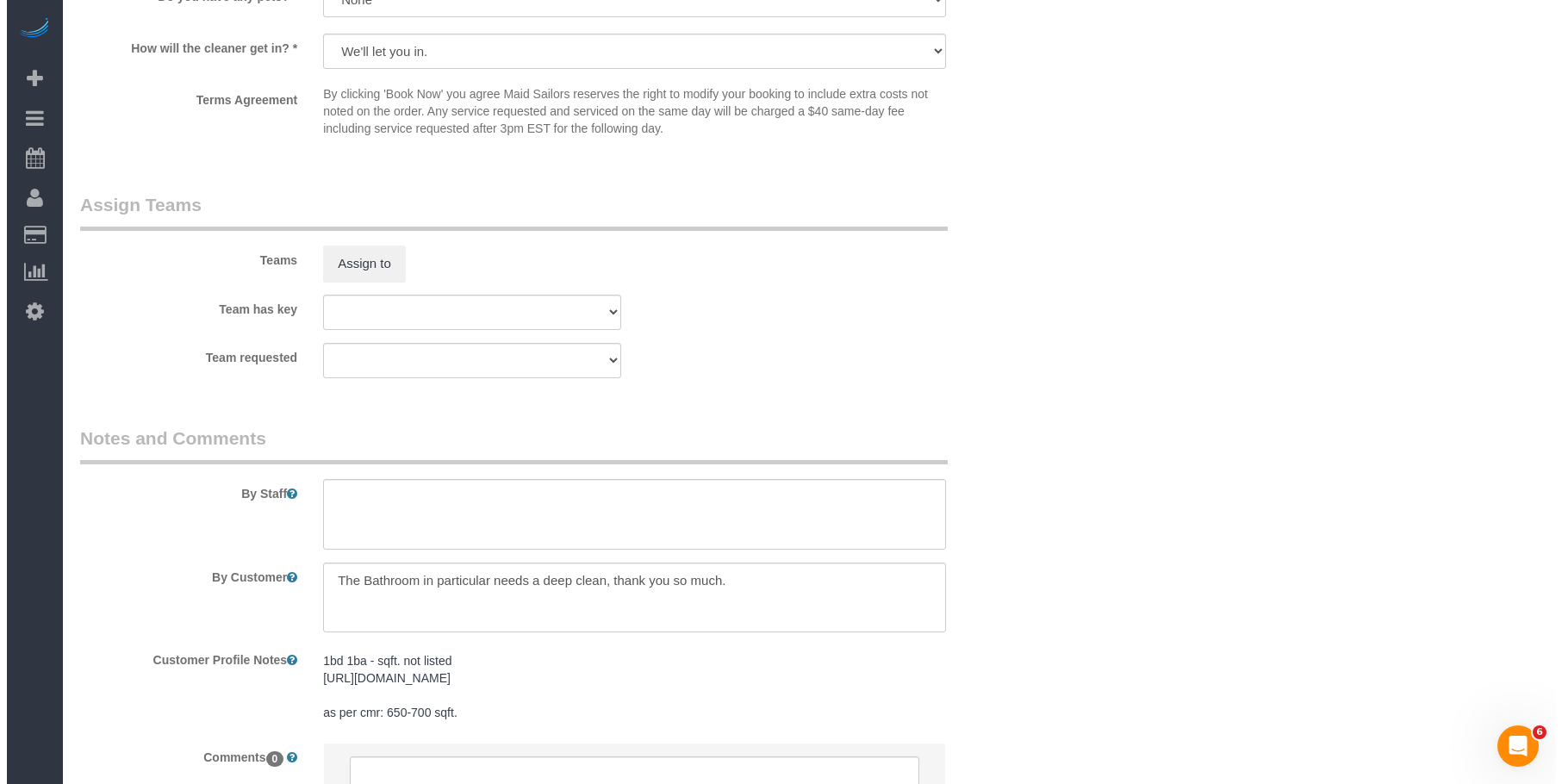
scroll to position [2240, 0]
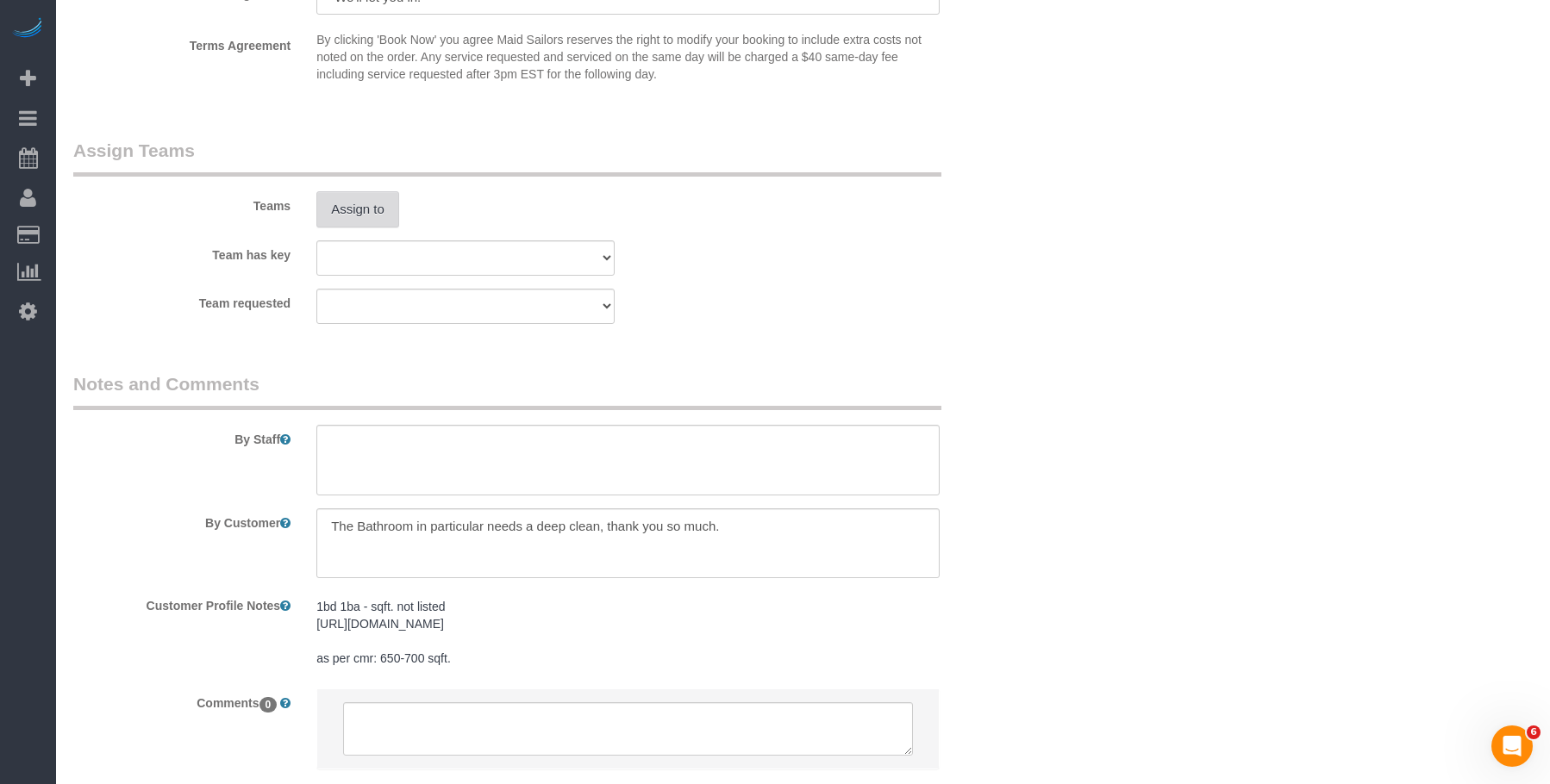
click at [349, 223] on button "Assign to" at bounding box center [357, 209] width 83 height 36
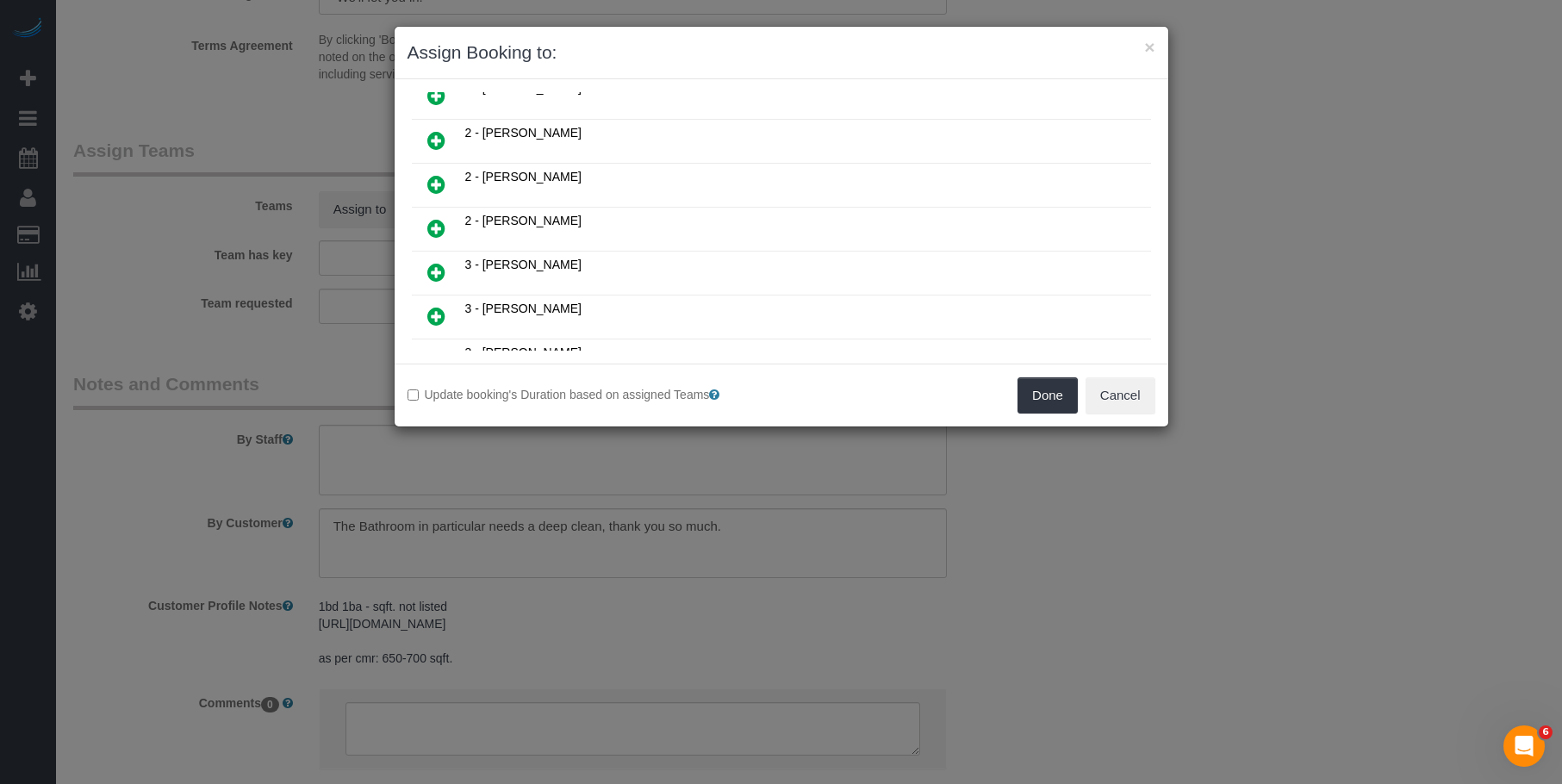
drag, startPoint x: 433, startPoint y: 228, endPoint x: 730, endPoint y: 347, distance: 320.0
click at [434, 228] on icon at bounding box center [437, 228] width 18 height 20
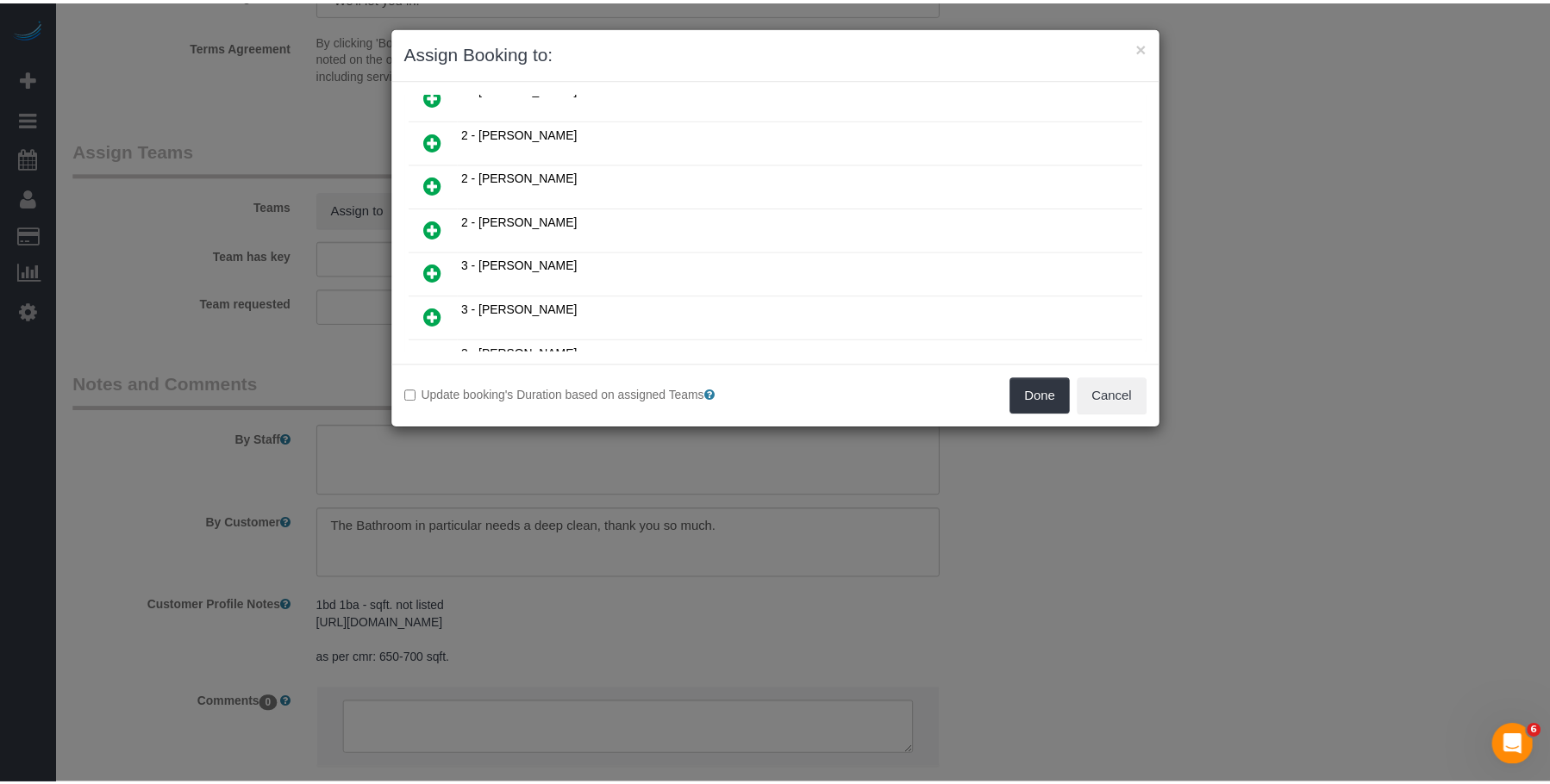
scroll to position [904, 0]
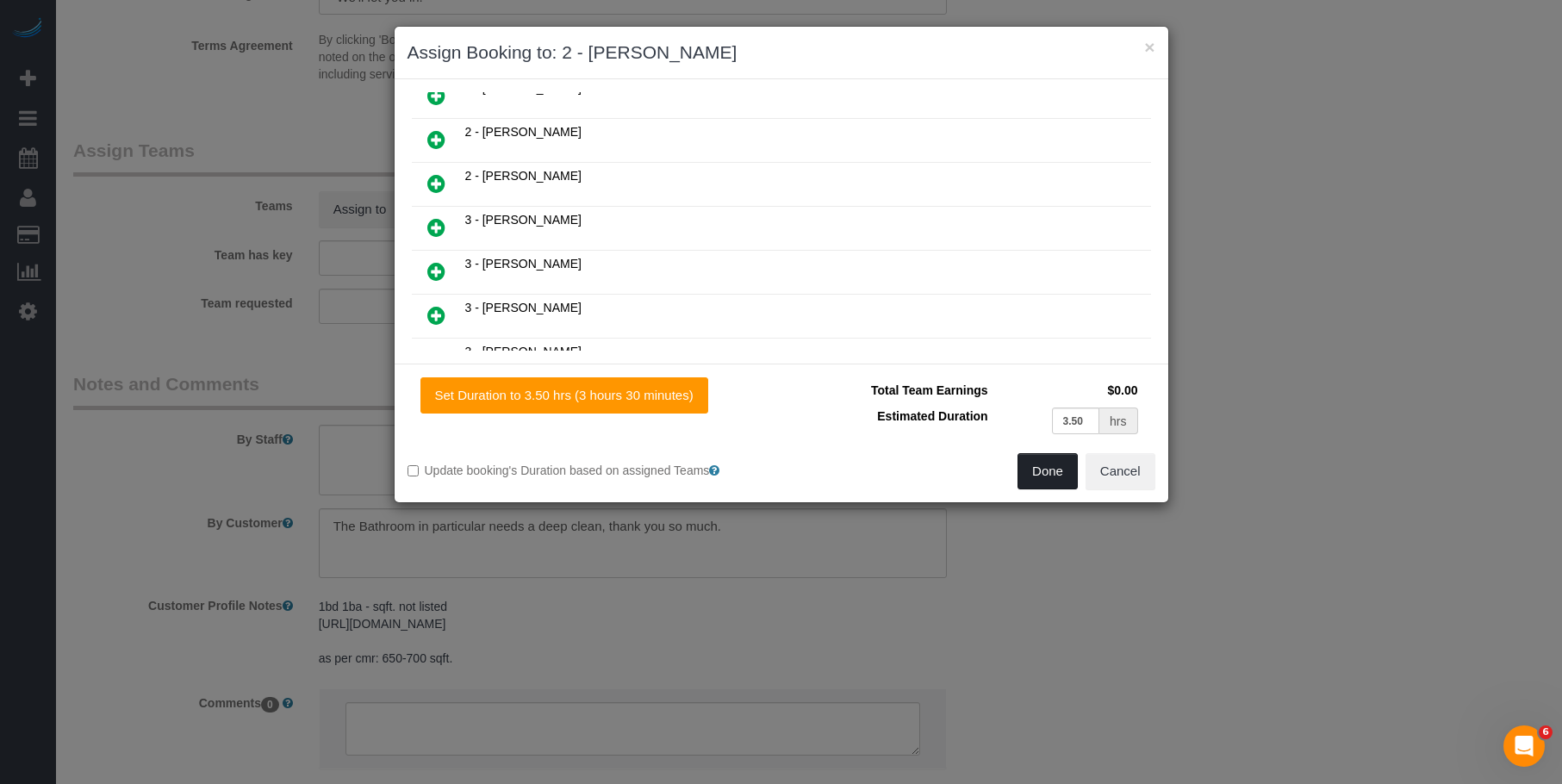
click at [1041, 477] on button "Done" at bounding box center [1048, 471] width 60 height 36
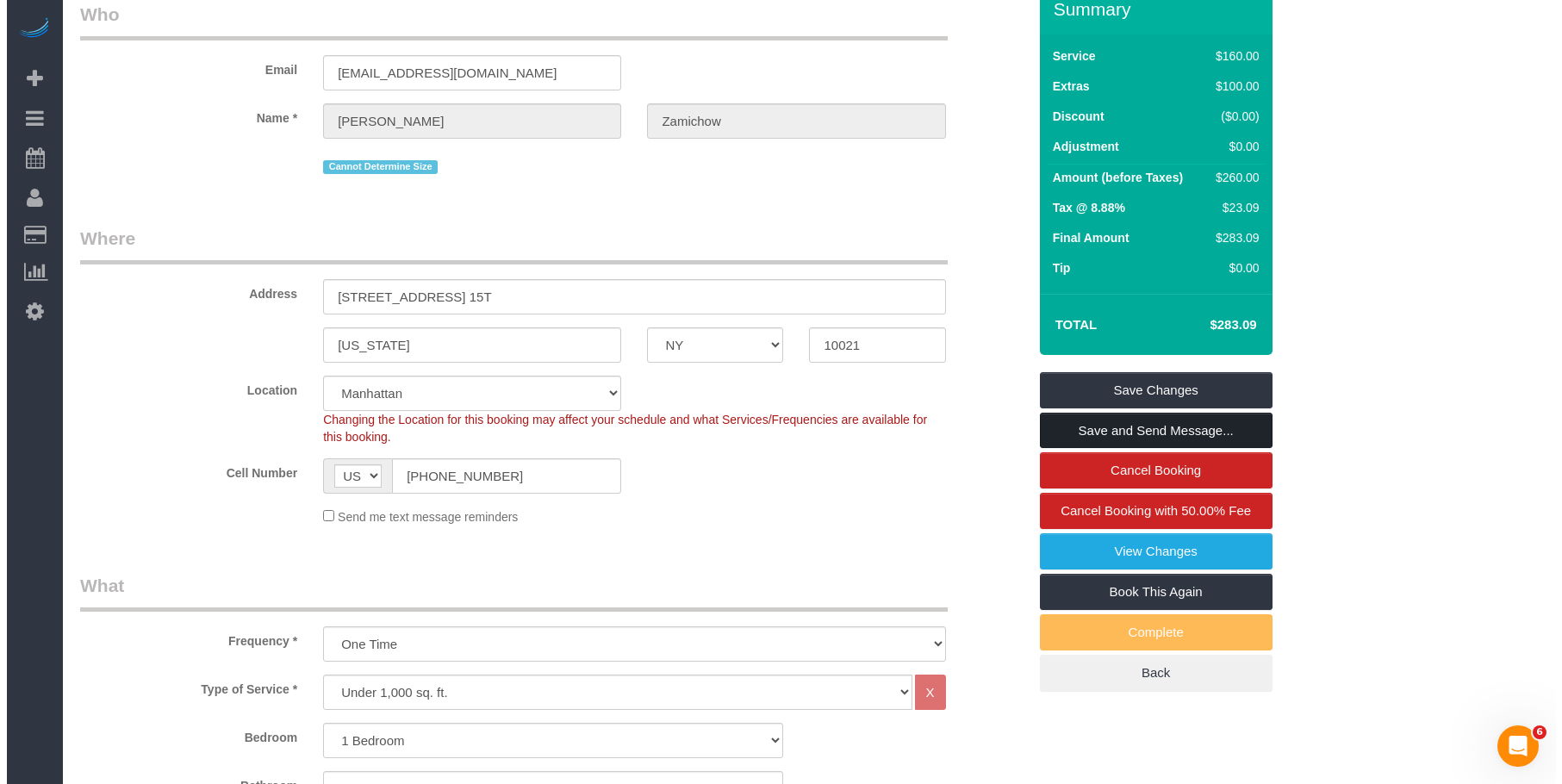
scroll to position [0, 0]
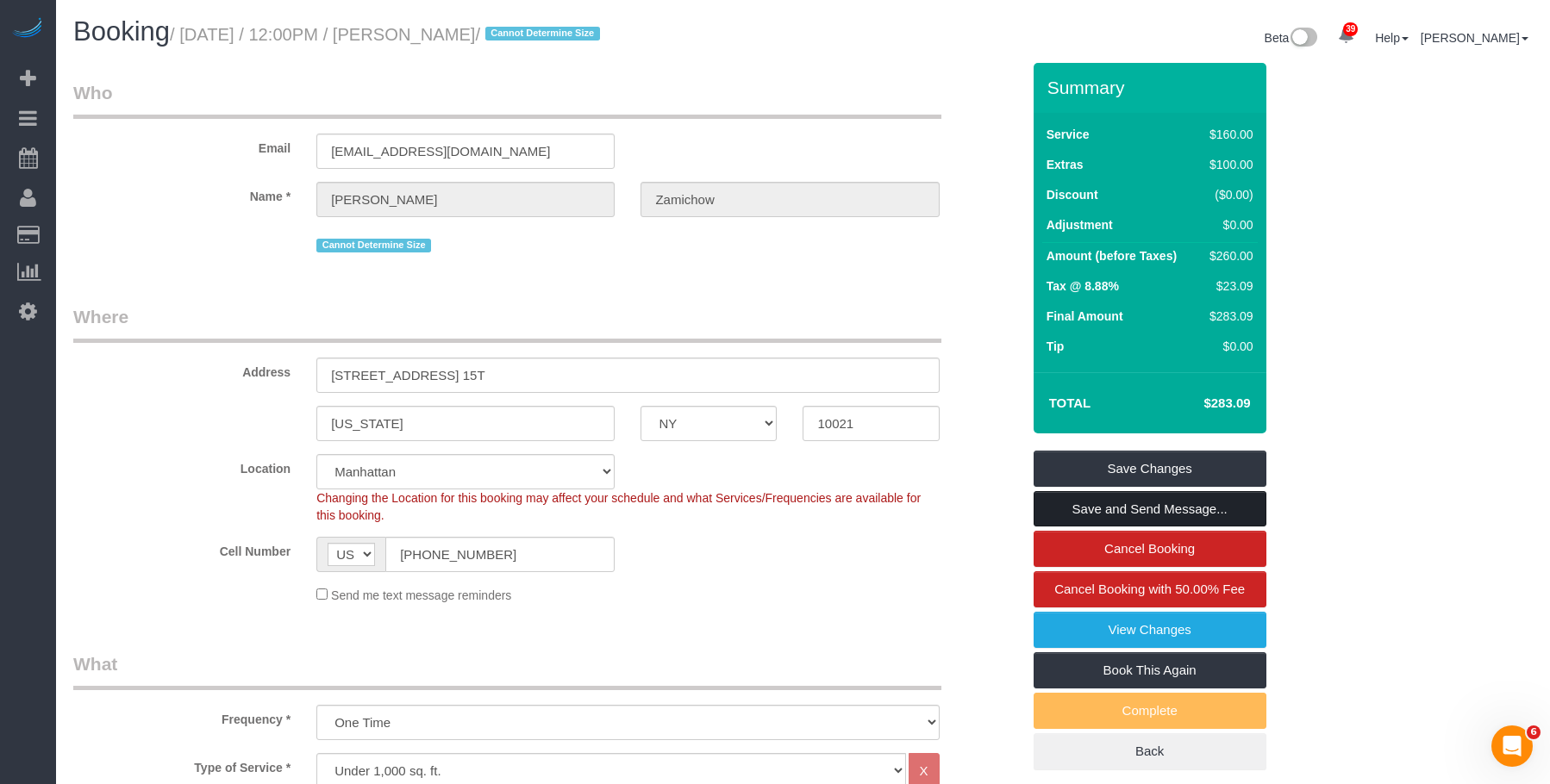
click at [1197, 508] on link "Save and Send Message..." at bounding box center [1150, 508] width 233 height 36
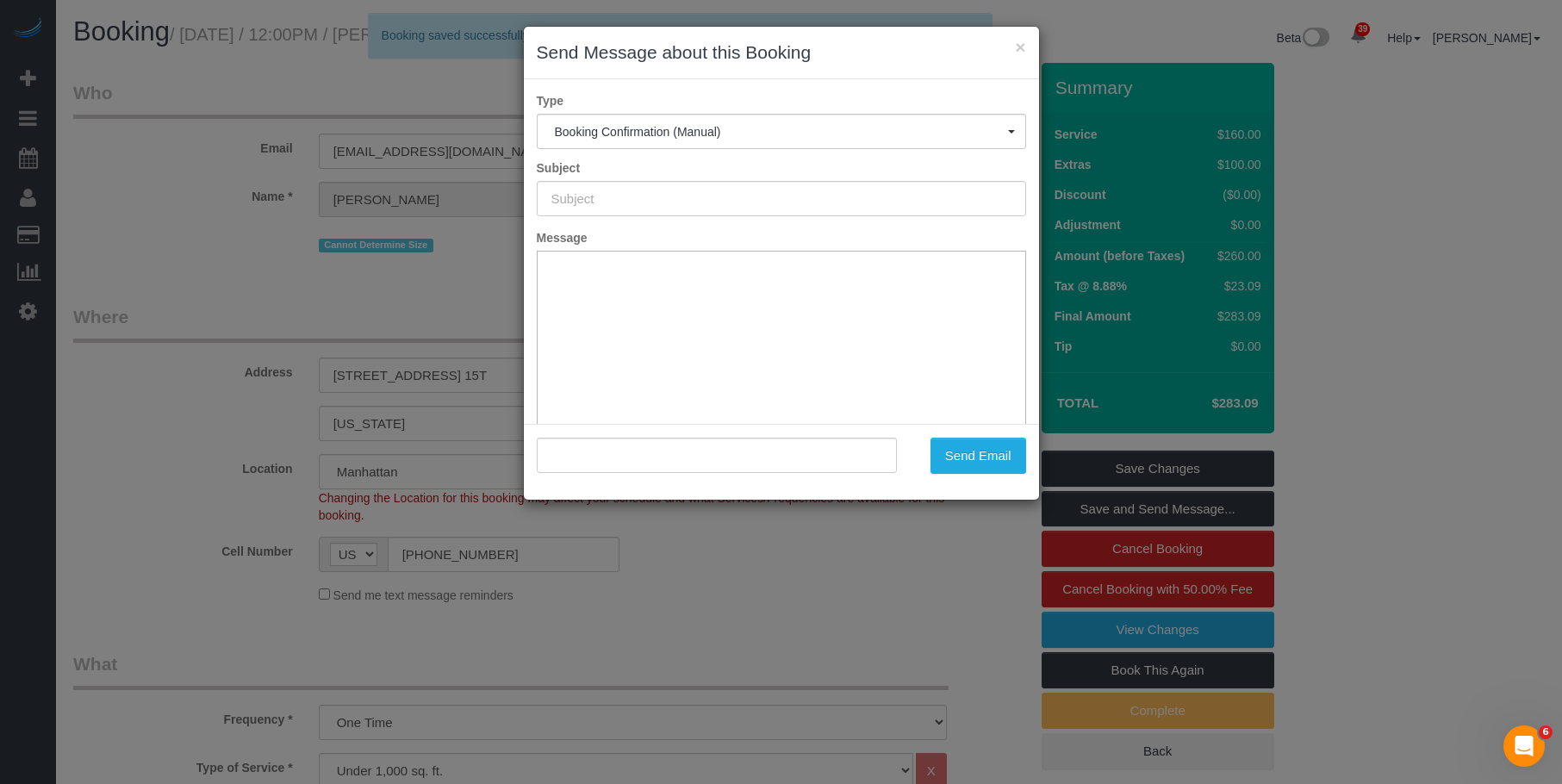
type input "Cleaning Confirmed for 10/15/2025 at 1:30pm"
type input ""Bernie Zamichow" <bzamichow@gmail.com>"
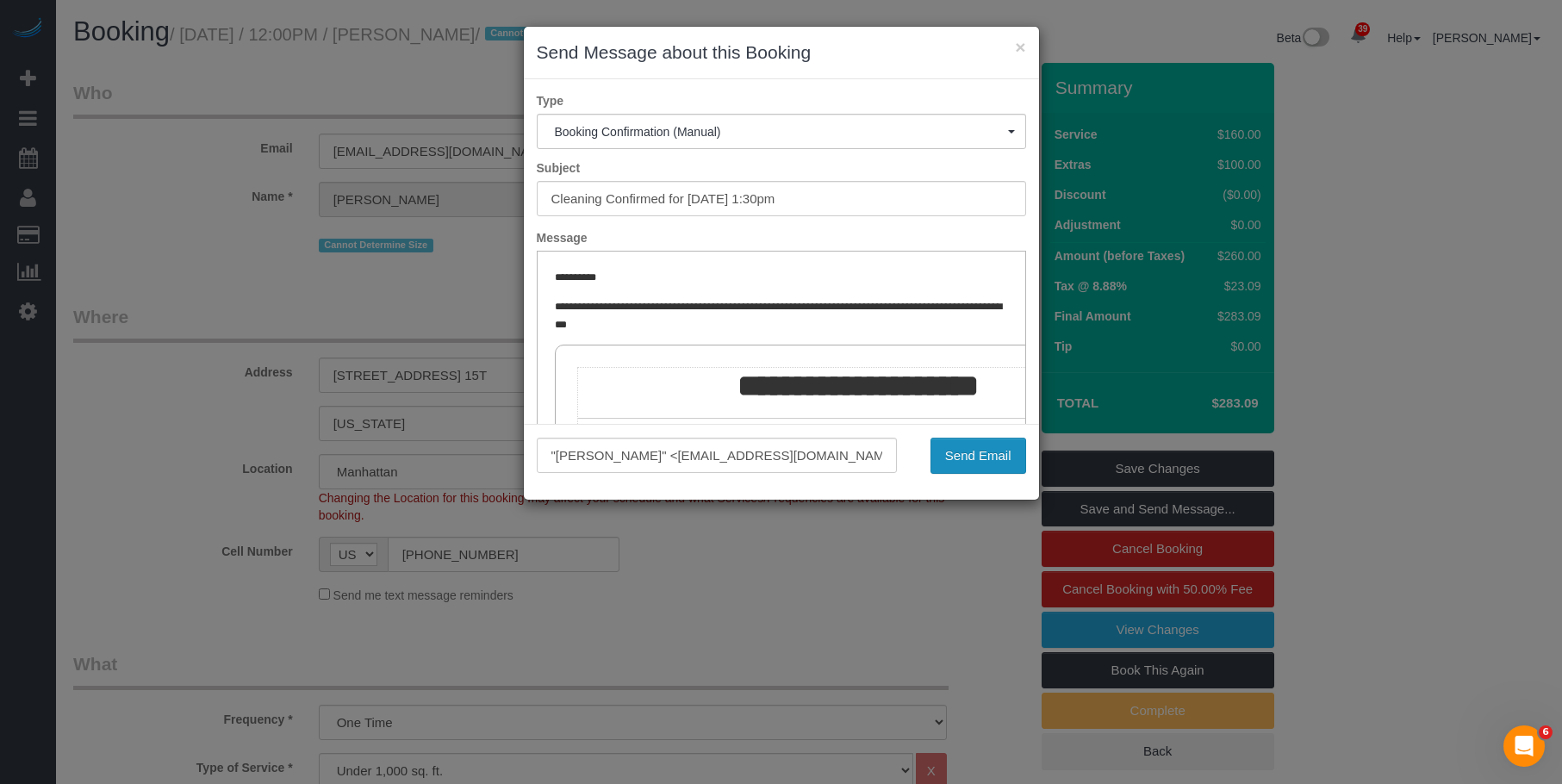
click at [975, 449] on button "Send Email" at bounding box center [979, 455] width 96 height 36
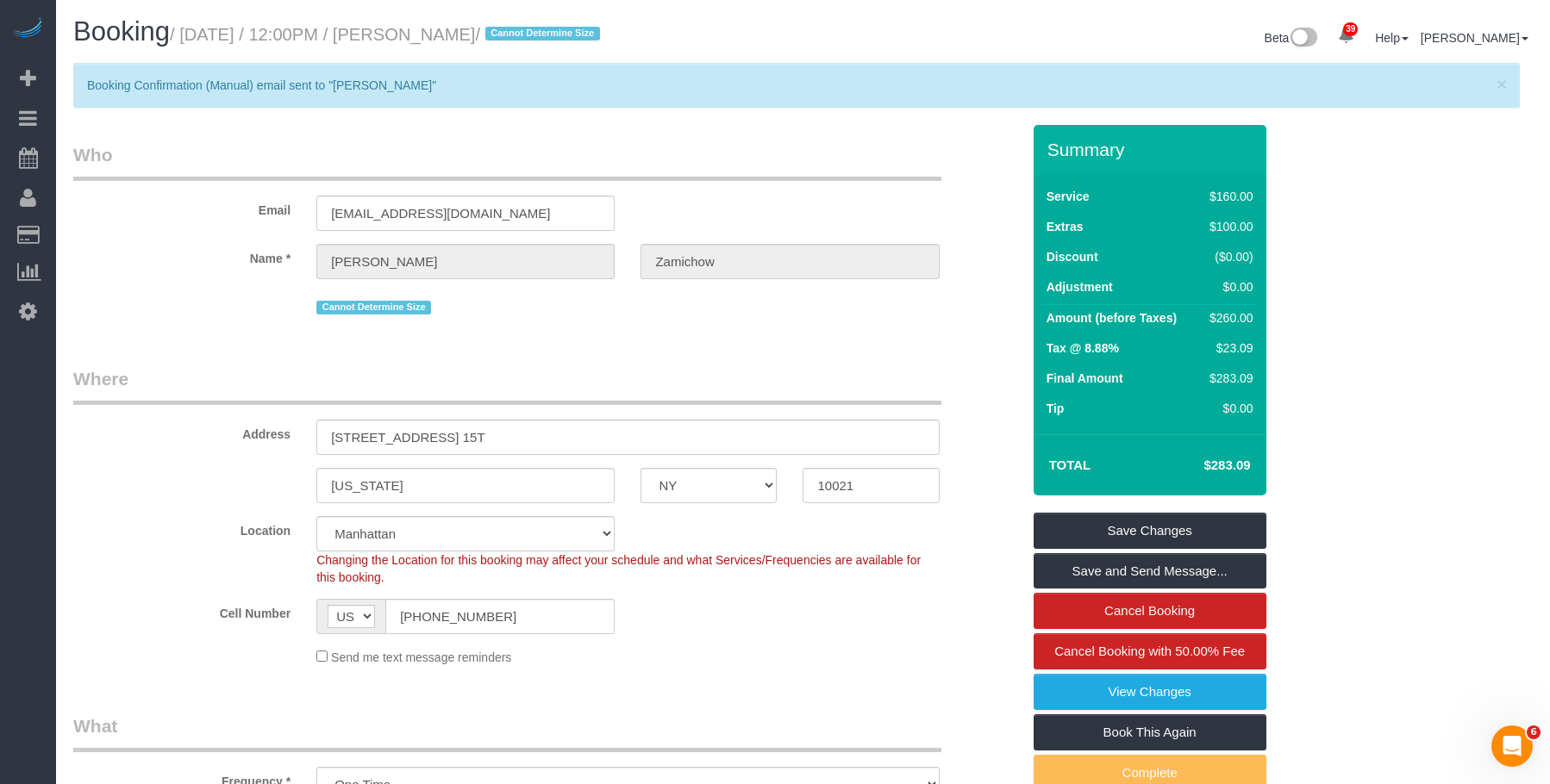
drag, startPoint x: 422, startPoint y: 36, endPoint x: 551, endPoint y: 35, distance: 129.0
click at [551, 35] on small "/ October 15, 2025 / 12:00PM / Bernie Zamichow / Cannot Determine Size" at bounding box center [387, 34] width 435 height 19
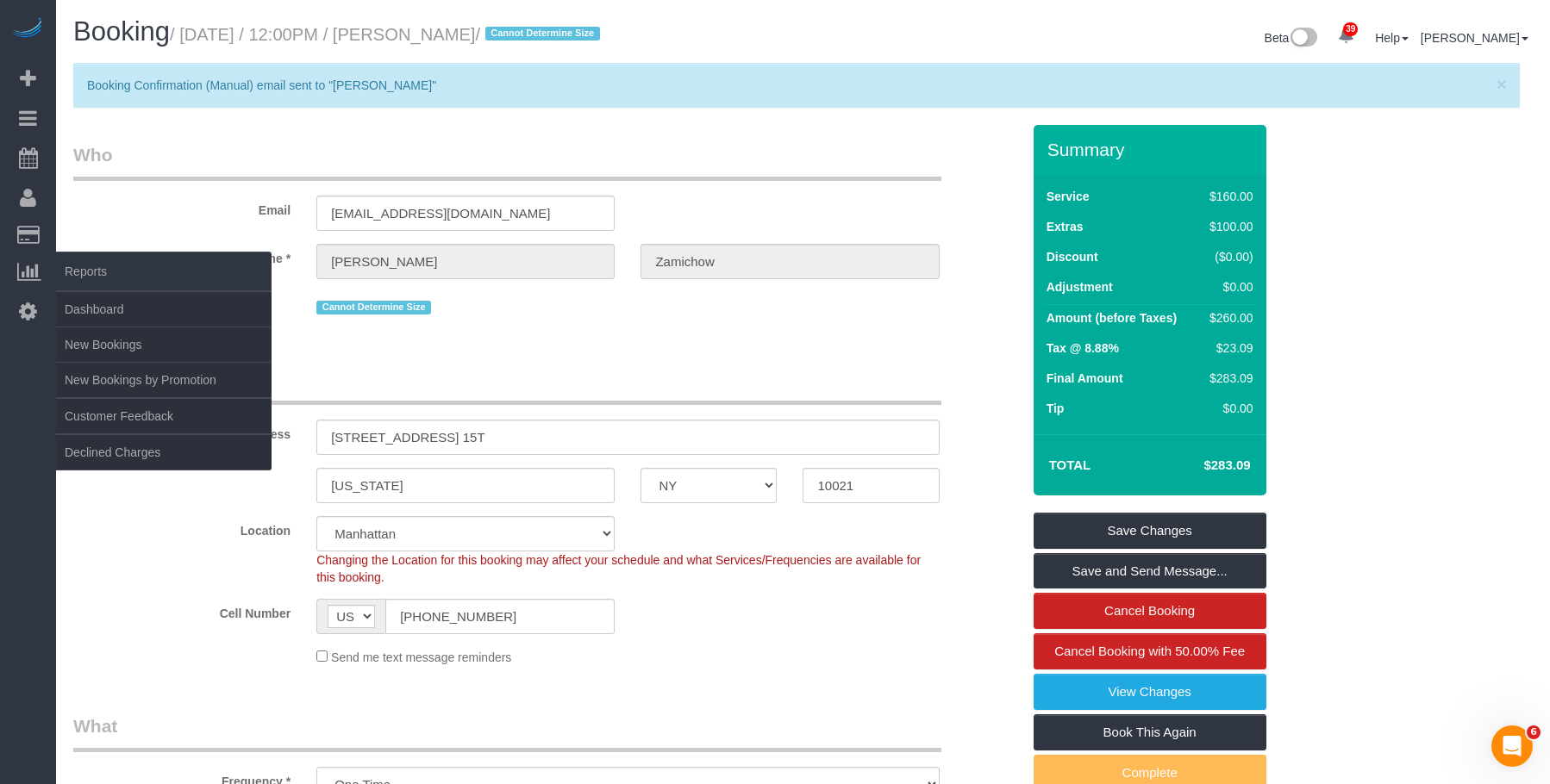
copy small "Bernie Zamichow"
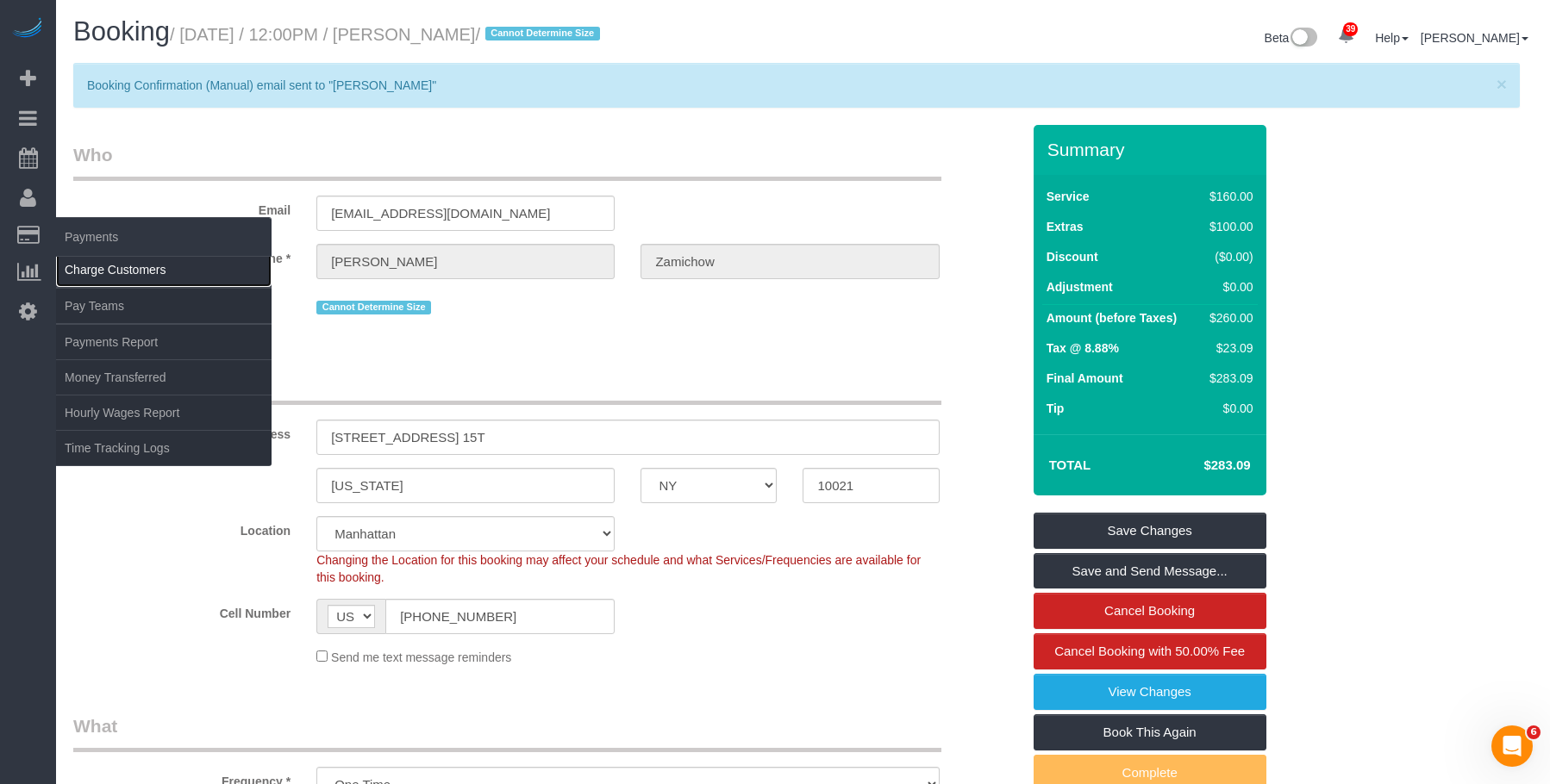
click at [110, 268] on link "Charge Customers" at bounding box center [164, 269] width 215 height 35
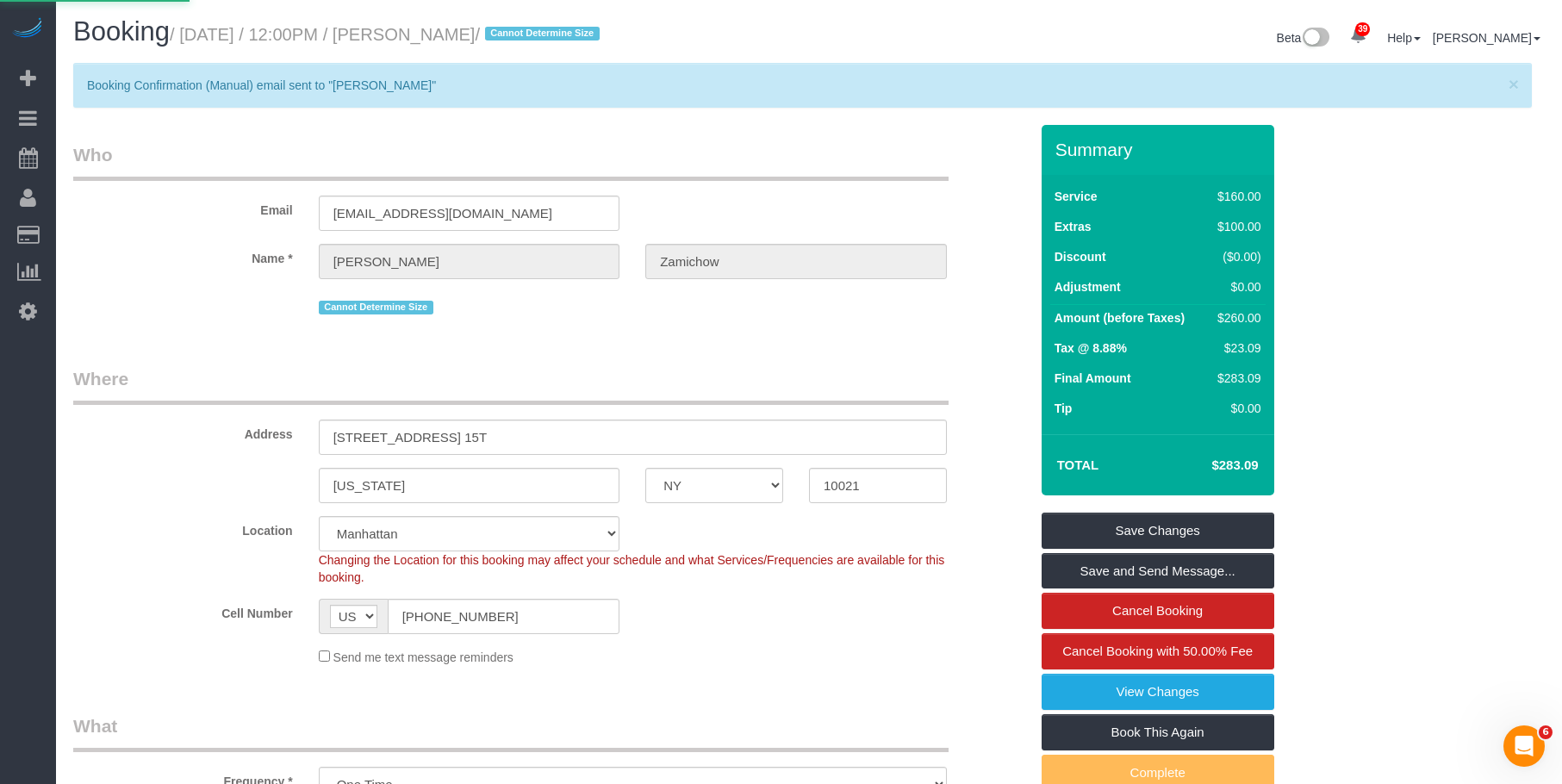
select select
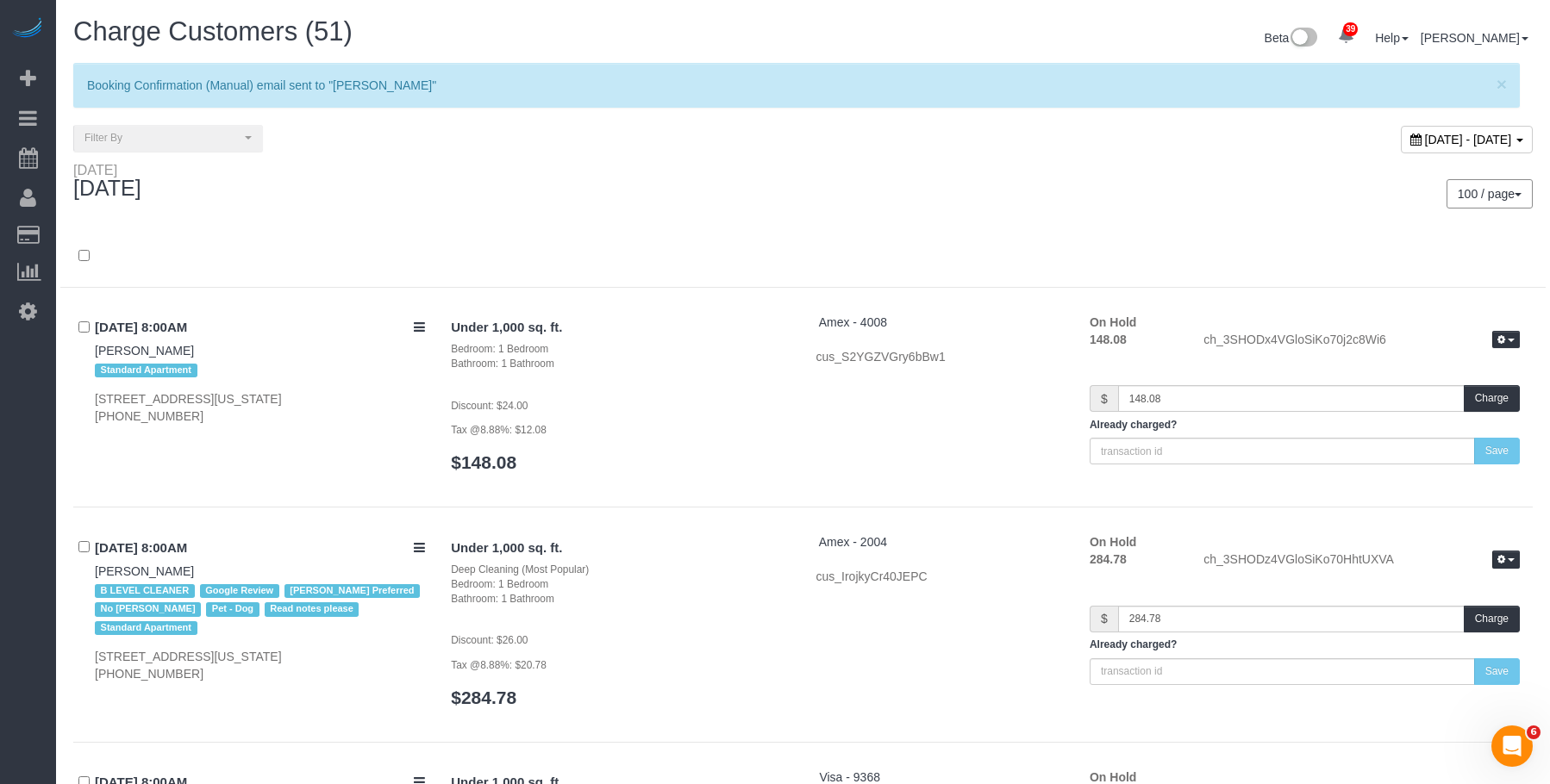
click at [1445, 141] on span "October 14, 2025 - October 14, 2025" at bounding box center [1468, 140] width 87 height 14
type input "**********"
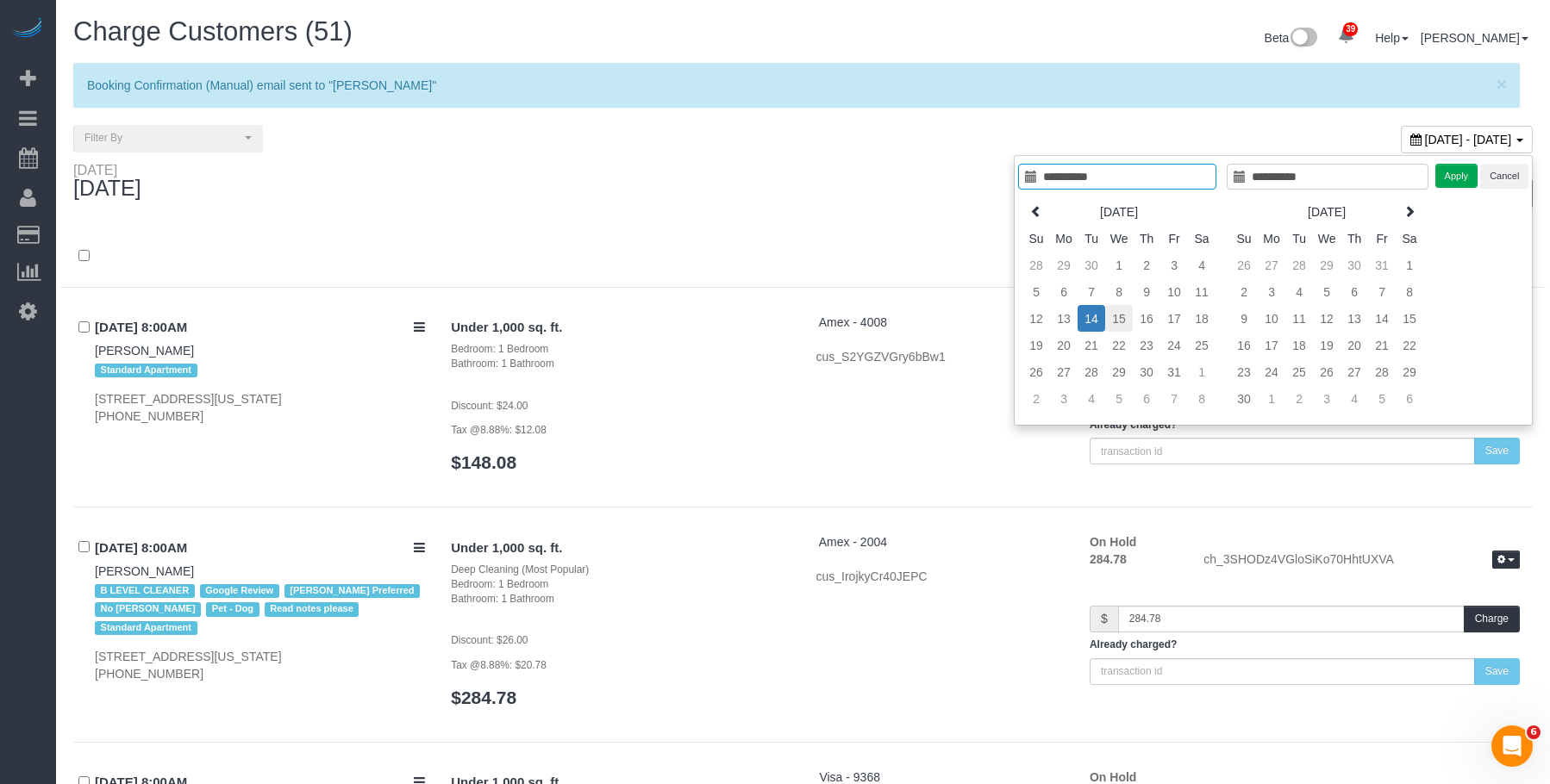
type input "**********"
click at [1123, 316] on td "15" at bounding box center [1119, 318] width 28 height 27
type input "**********"
click at [1123, 316] on td "15" at bounding box center [1119, 318] width 28 height 27
type input "**********"
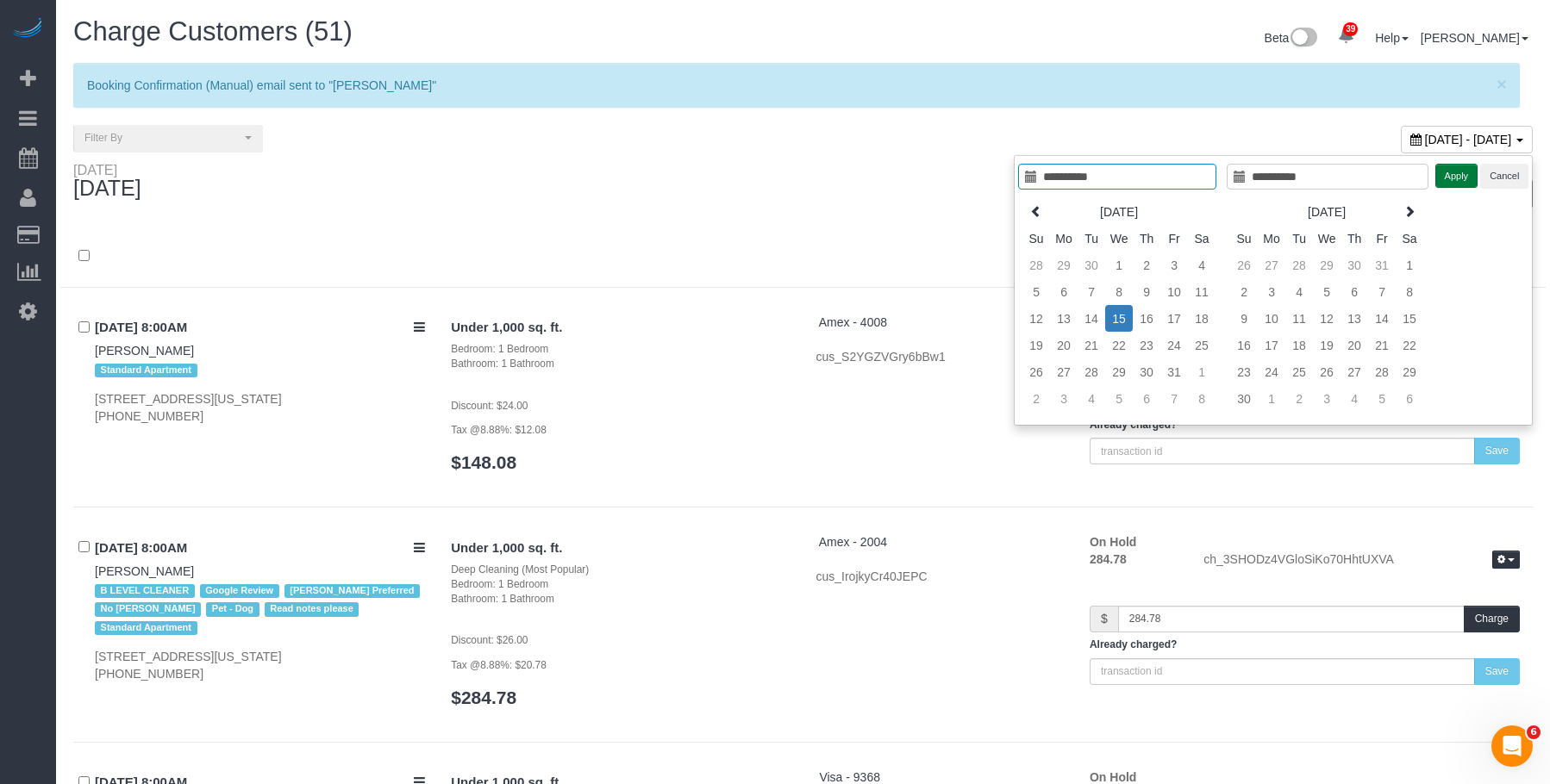
click at [1455, 176] on button "Apply" at bounding box center [1457, 176] width 43 height 25
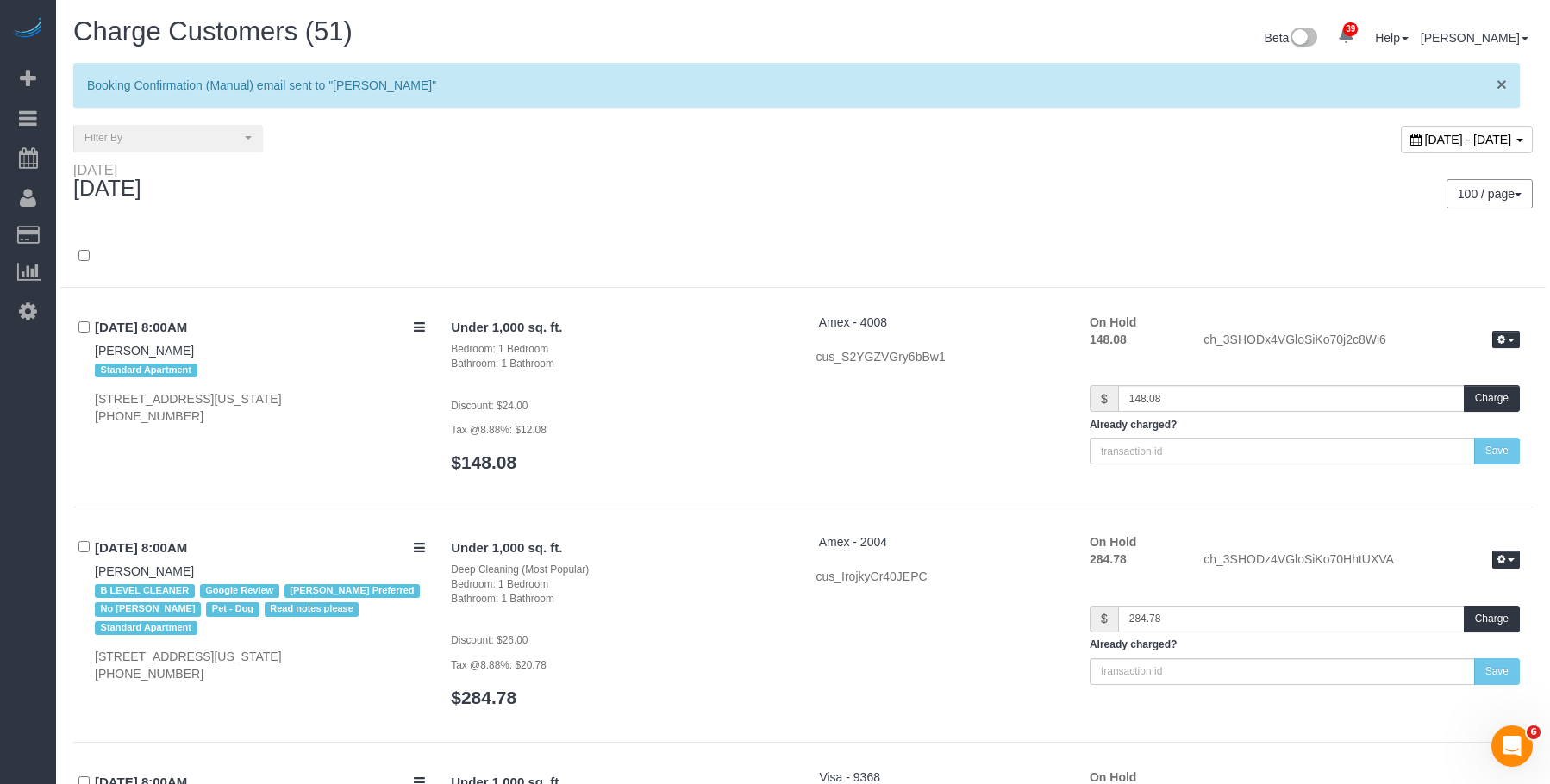
click at [1504, 81] on span "×" at bounding box center [1502, 84] width 11 height 20
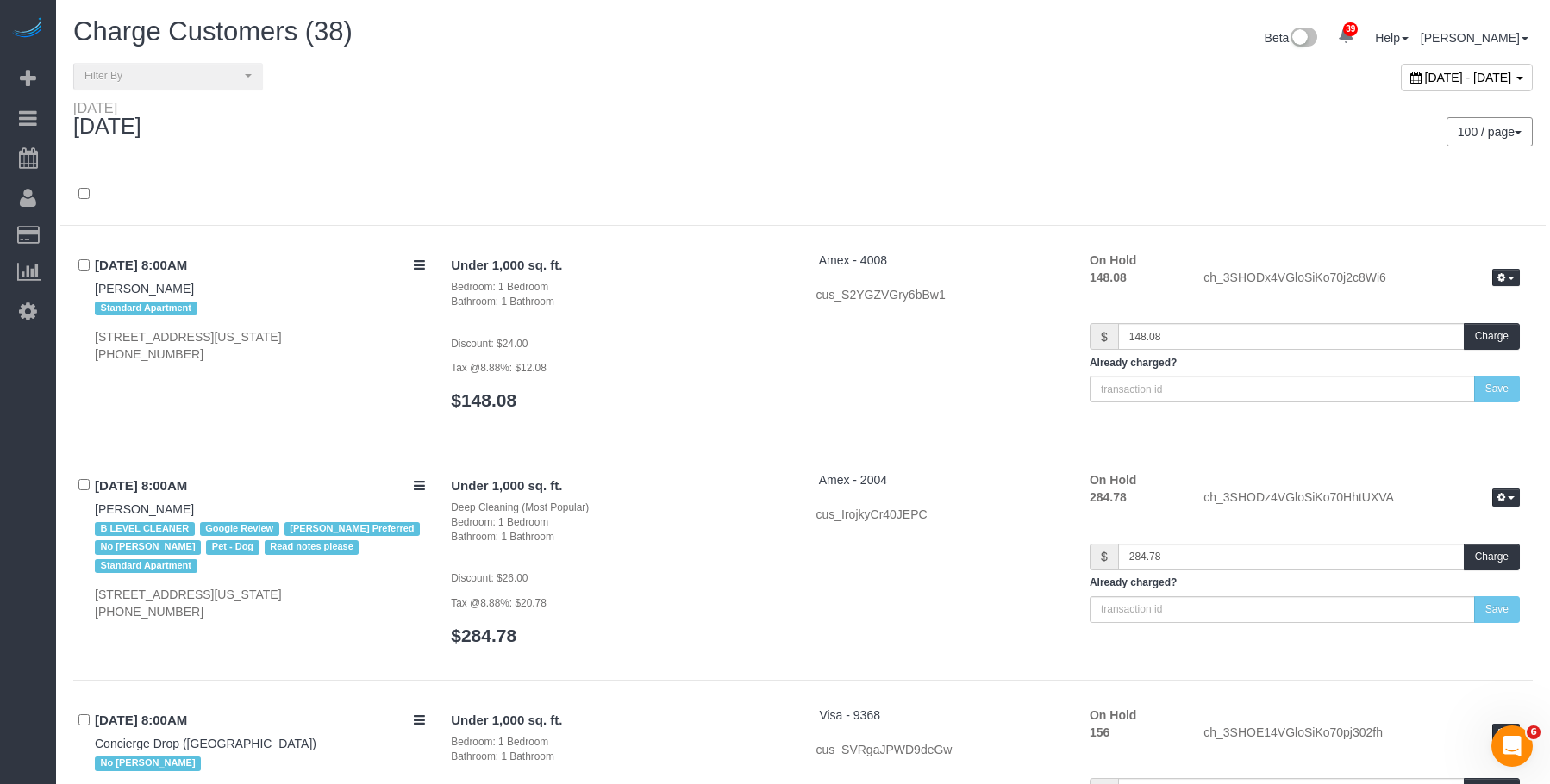
click at [776, 101] on div "Wednesday October 15, 2025" at bounding box center [431, 122] width 743 height 45
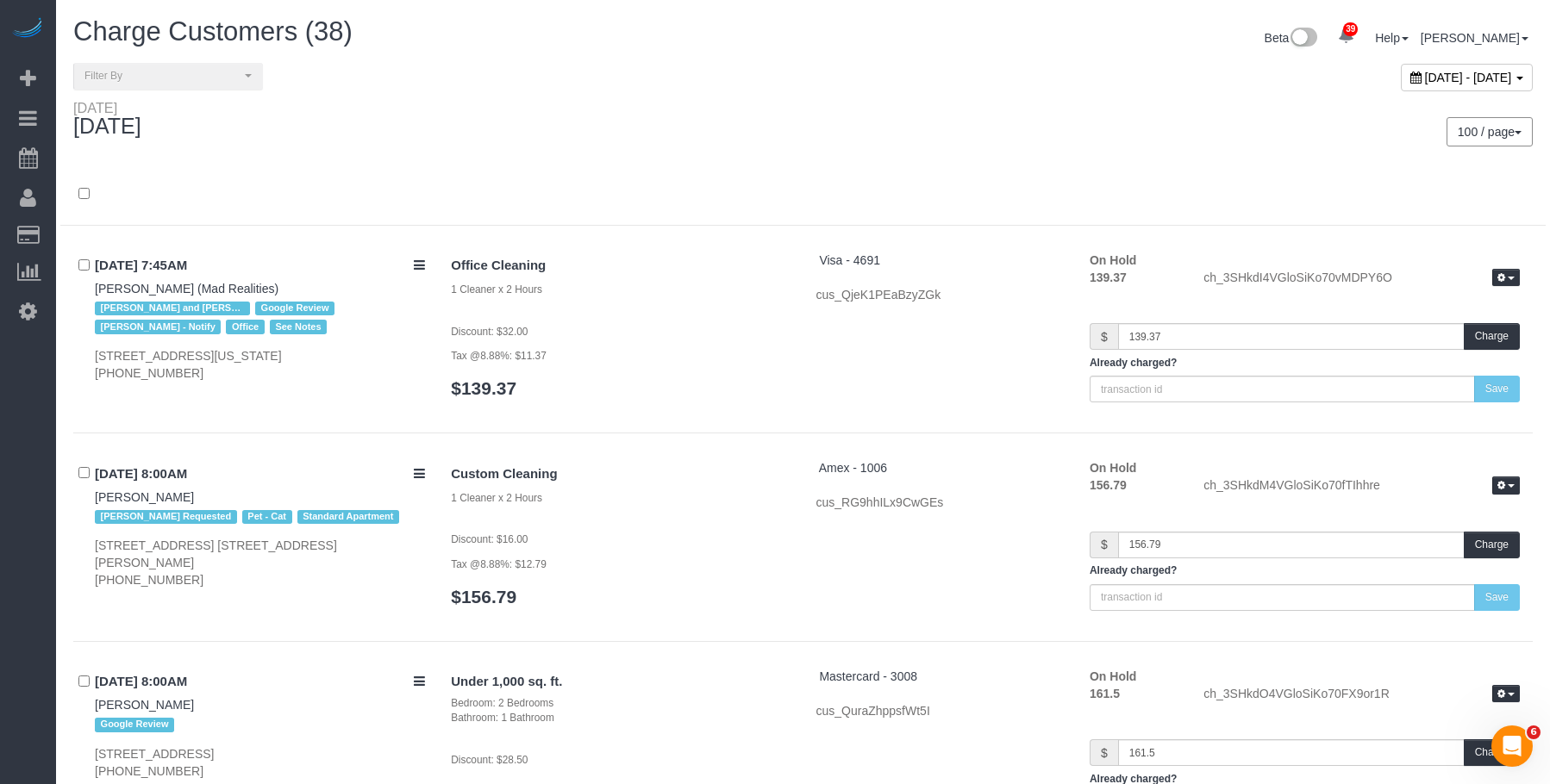
scroll to position [6333, 0]
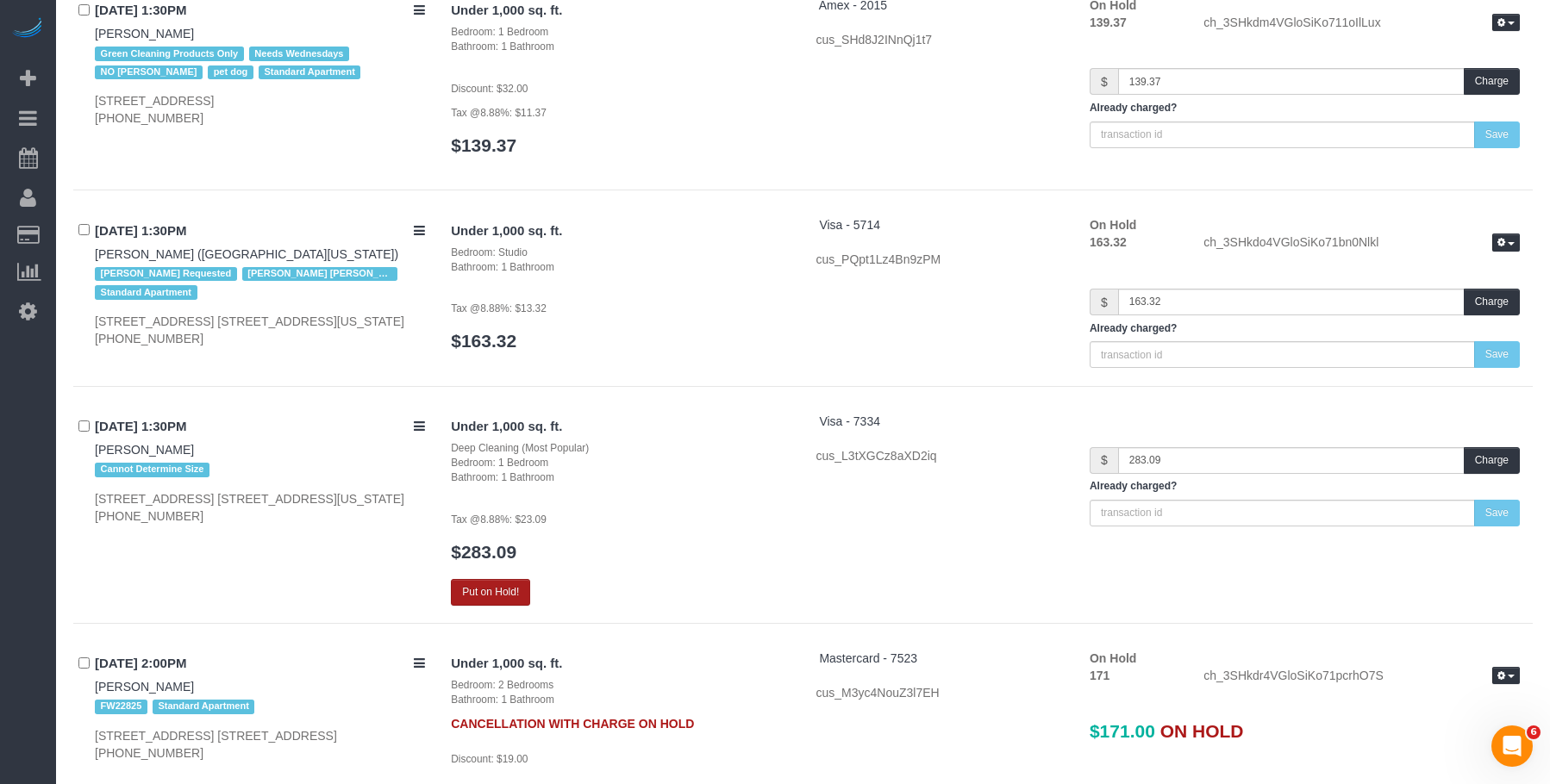
click at [478, 579] on button "Put on Hold!" at bounding box center [490, 592] width 79 height 27
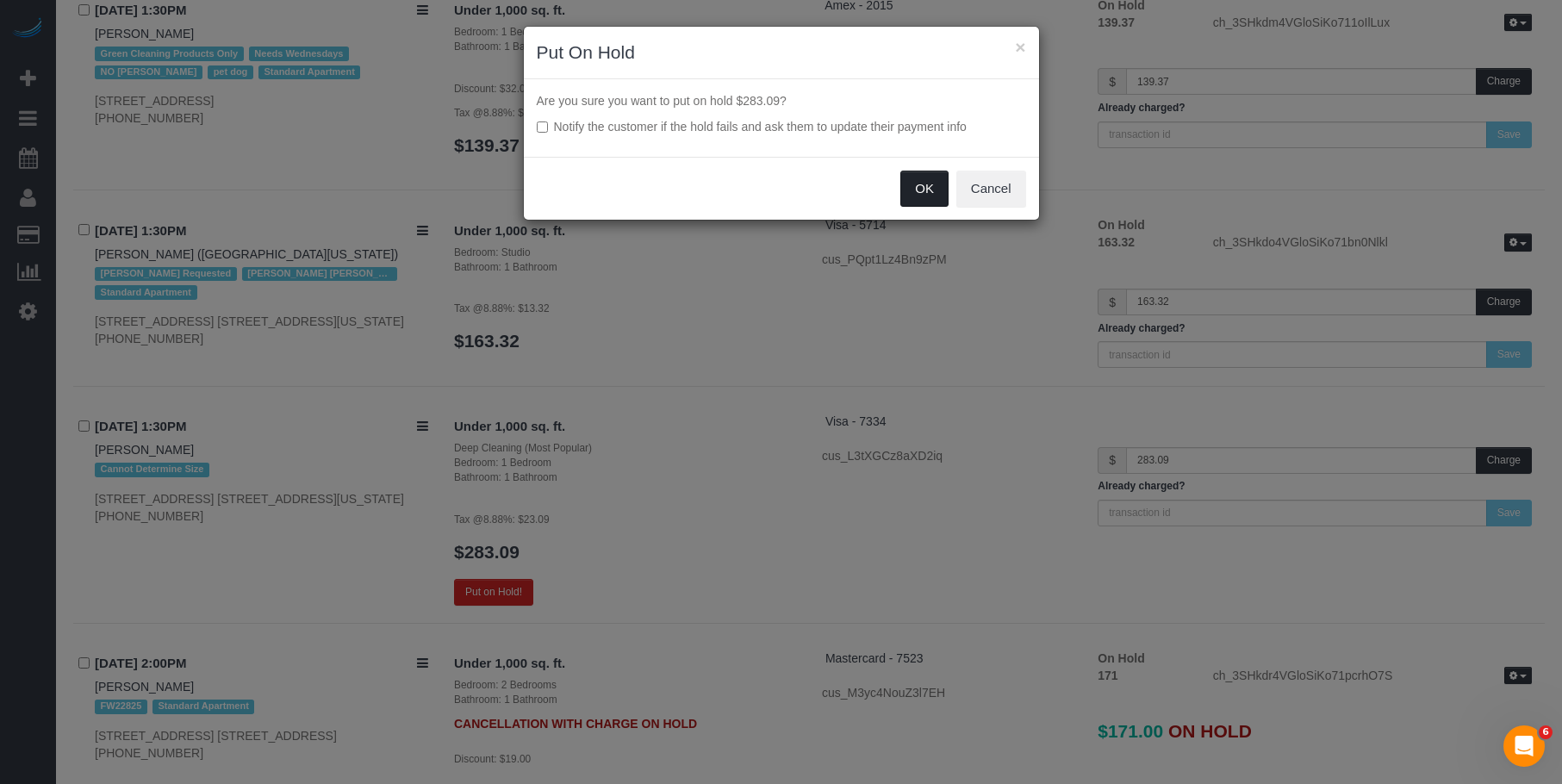
click at [917, 181] on button "OK" at bounding box center [925, 188] width 48 height 36
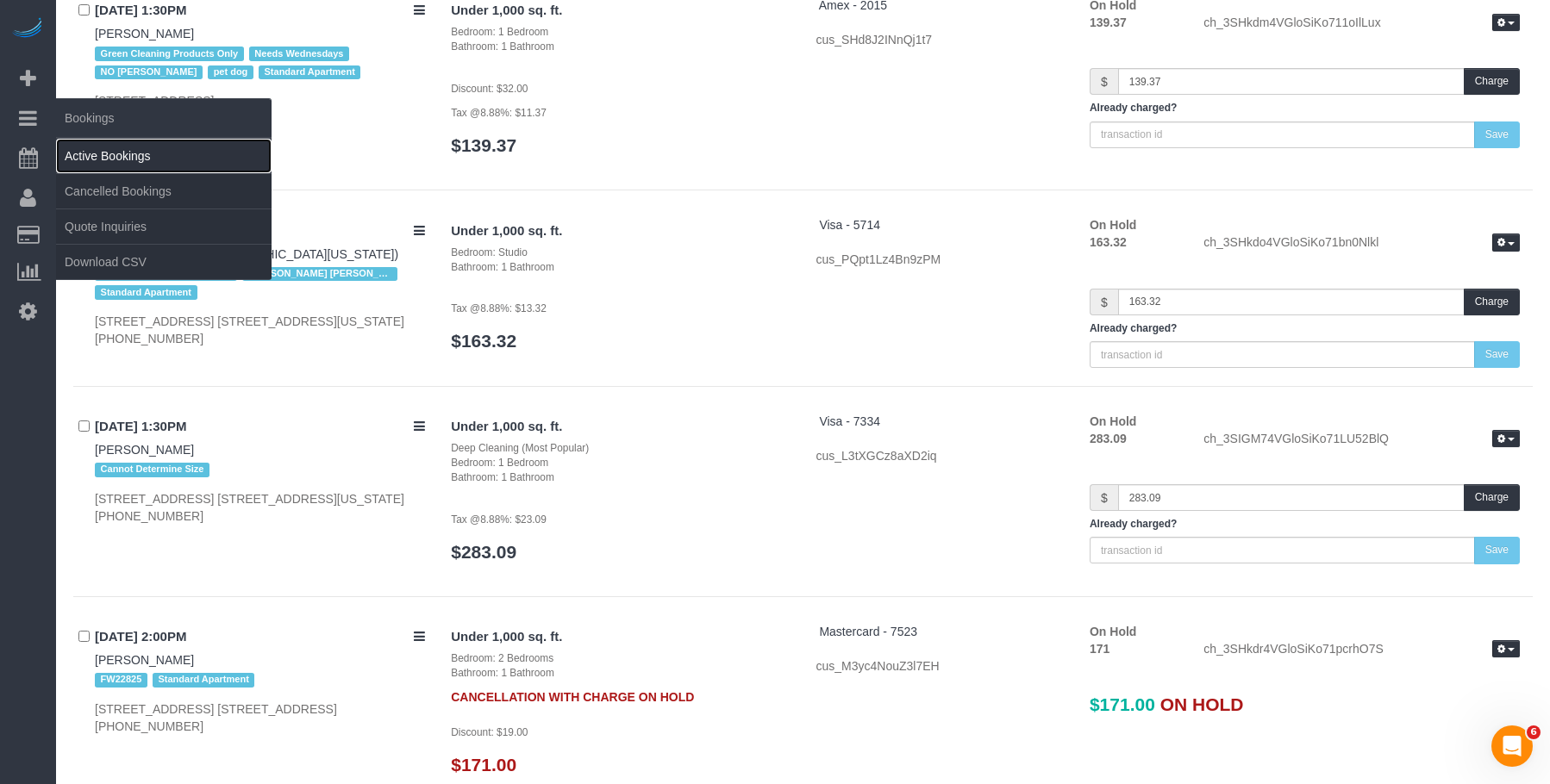
click at [134, 156] on link "Active Bookings" at bounding box center [164, 156] width 215 height 35
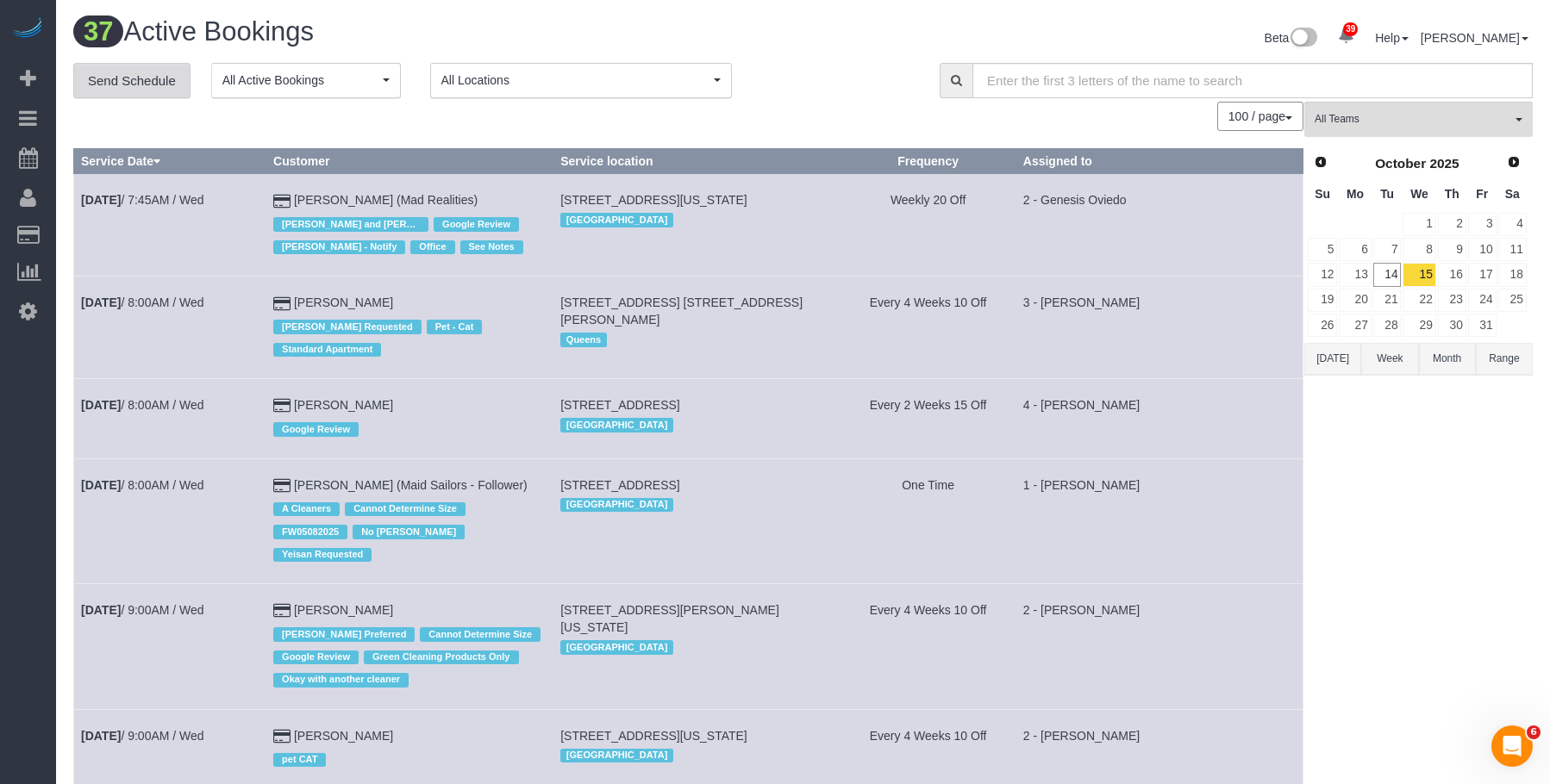
click at [146, 79] on link "Send Schedule" at bounding box center [132, 81] width 117 height 36
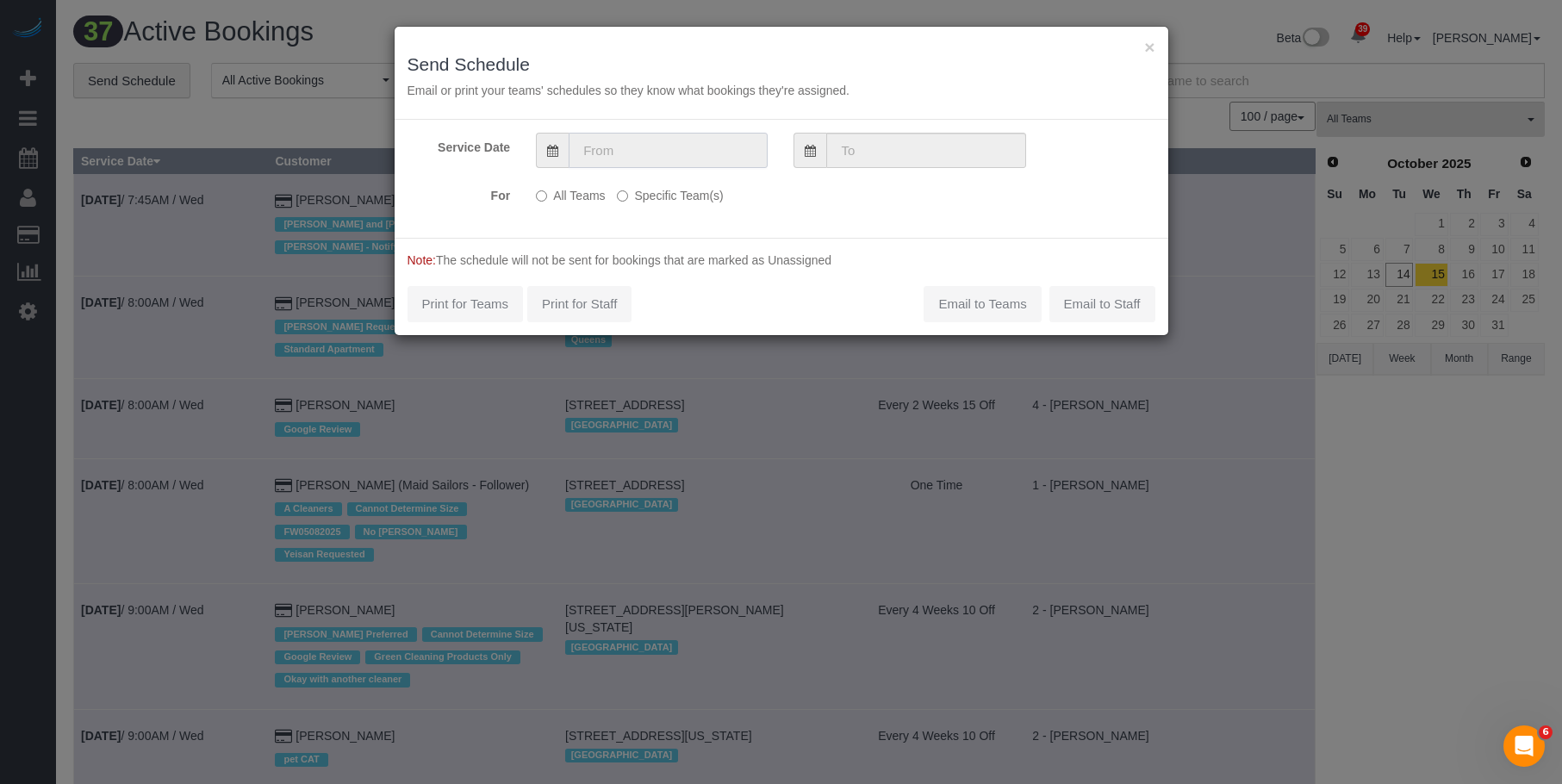
click at [694, 140] on input "text" at bounding box center [669, 150] width 199 height 36
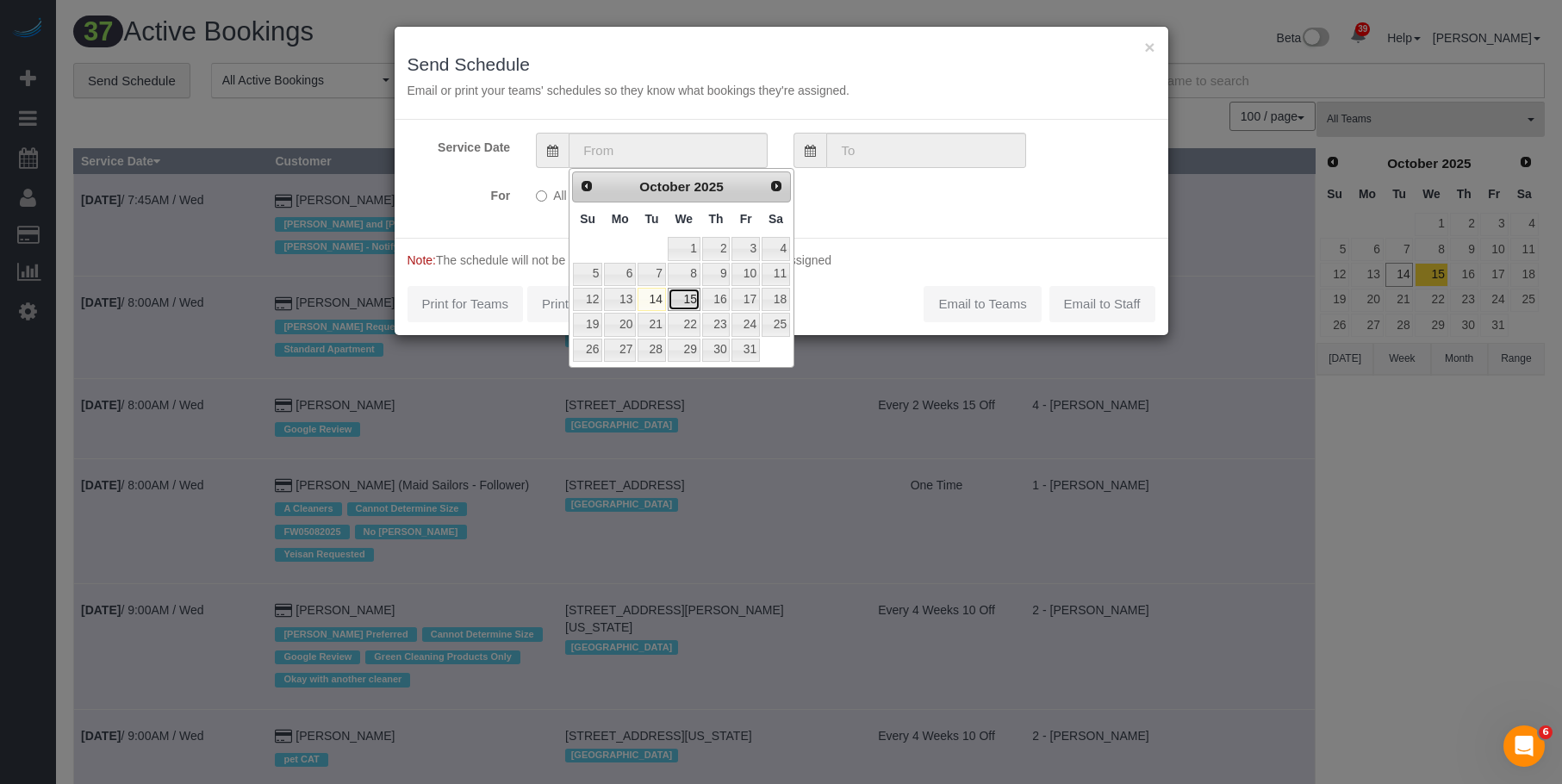
click at [688, 300] on link "15" at bounding box center [684, 300] width 33 height 23
type input "10/15/2025"
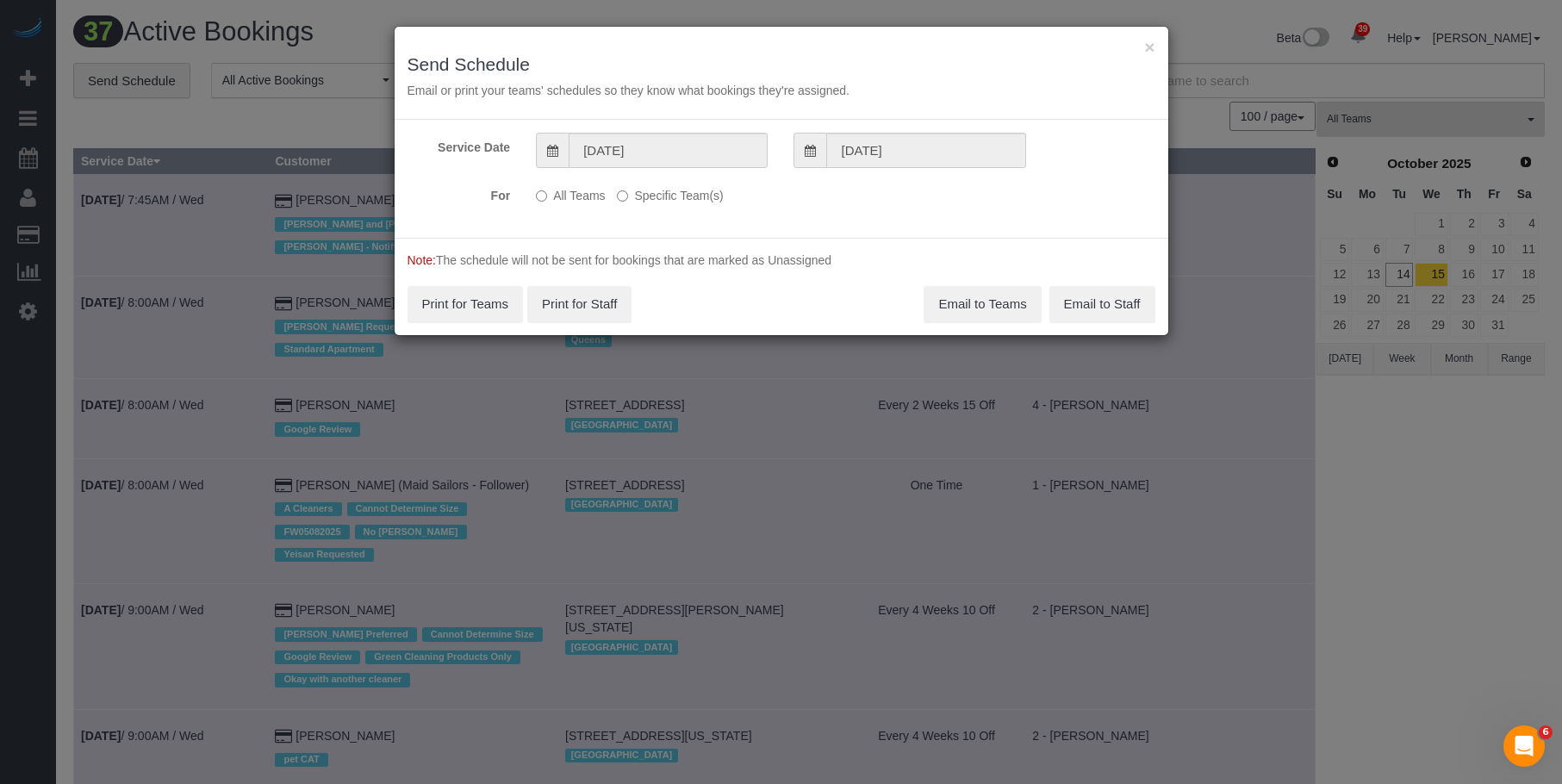
drag, startPoint x: 699, startPoint y: 189, endPoint x: 759, endPoint y: 219, distance: 67.1
click at [701, 191] on label "Specific Team(s)" at bounding box center [669, 193] width 106 height 23
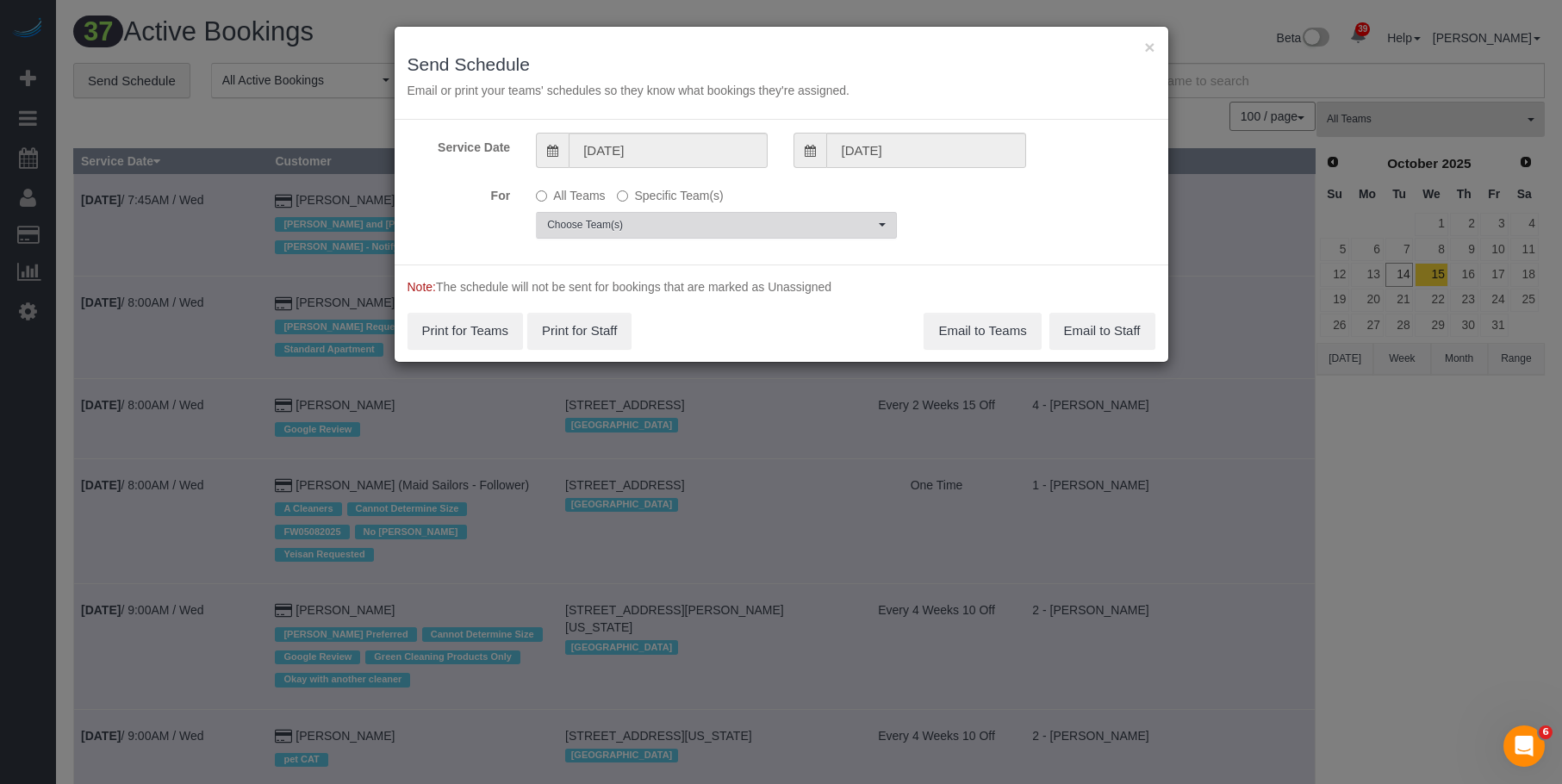
click at [796, 221] on span "Choose Team(s)" at bounding box center [710, 225] width 327 height 14
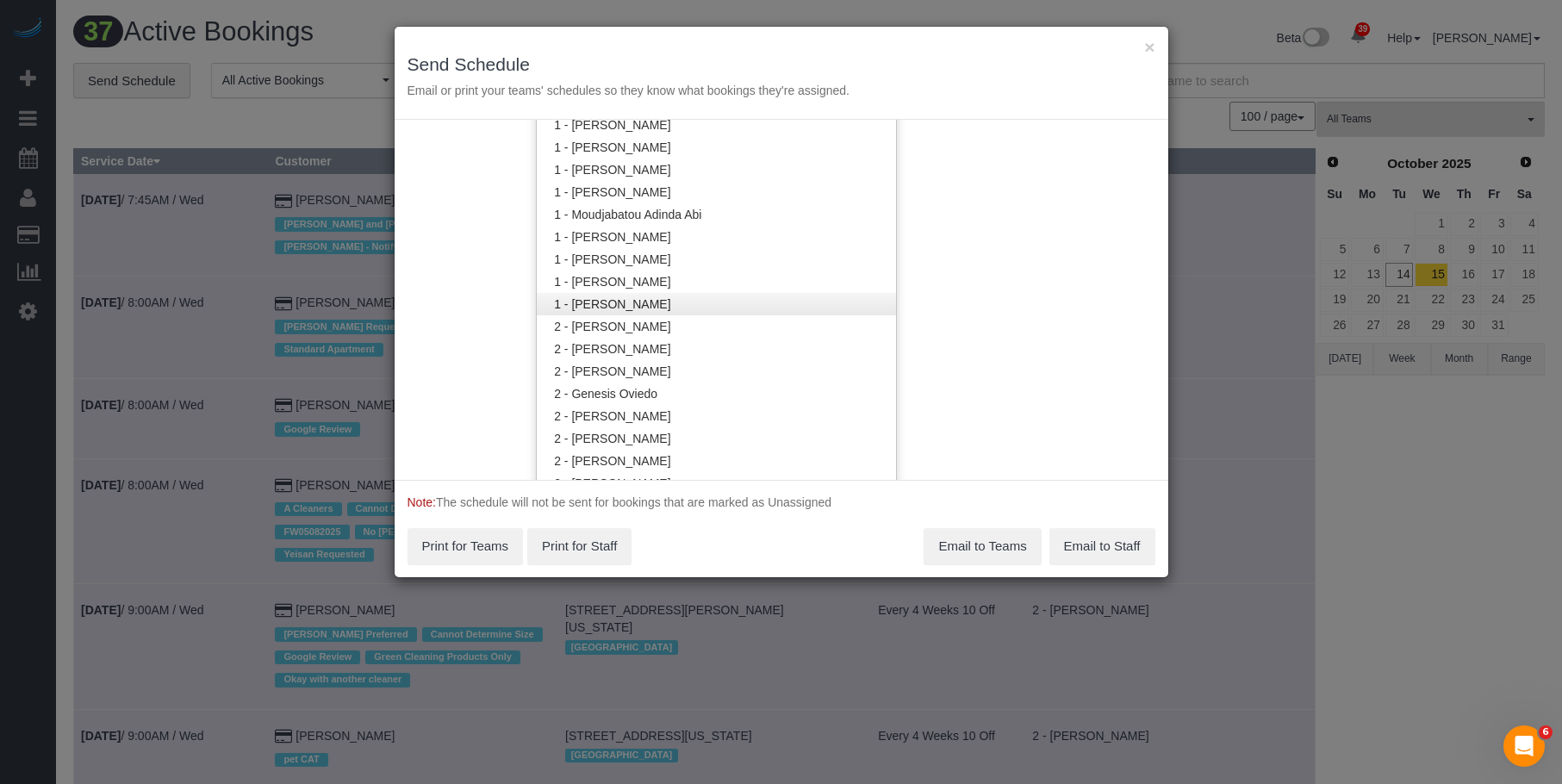
scroll to position [1268, 0]
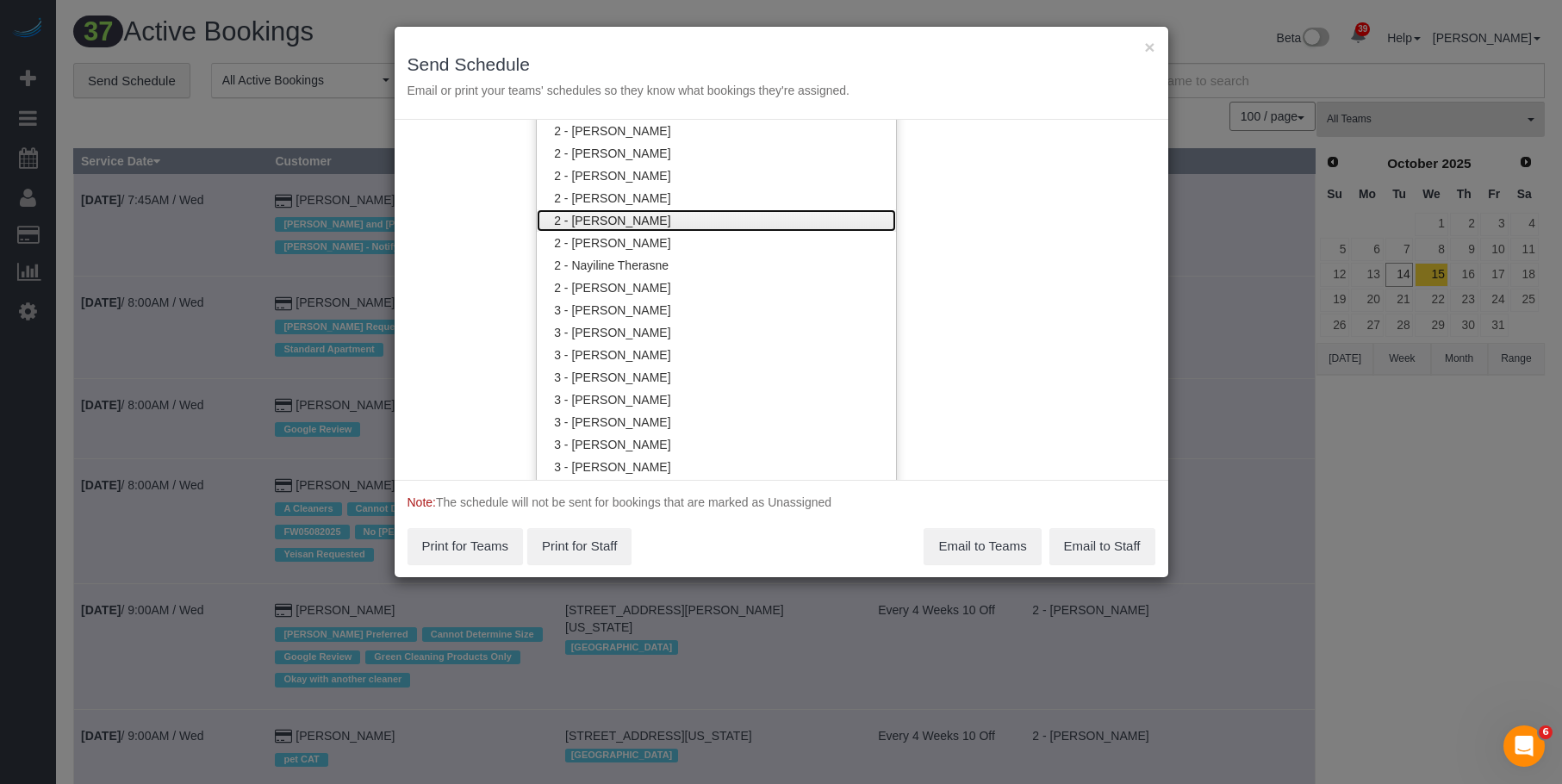
click at [637, 221] on link "2 - [PERSON_NAME]" at bounding box center [717, 220] width 359 height 22
click at [732, 62] on h3 "Send Schedule" at bounding box center [781, 64] width 748 height 20
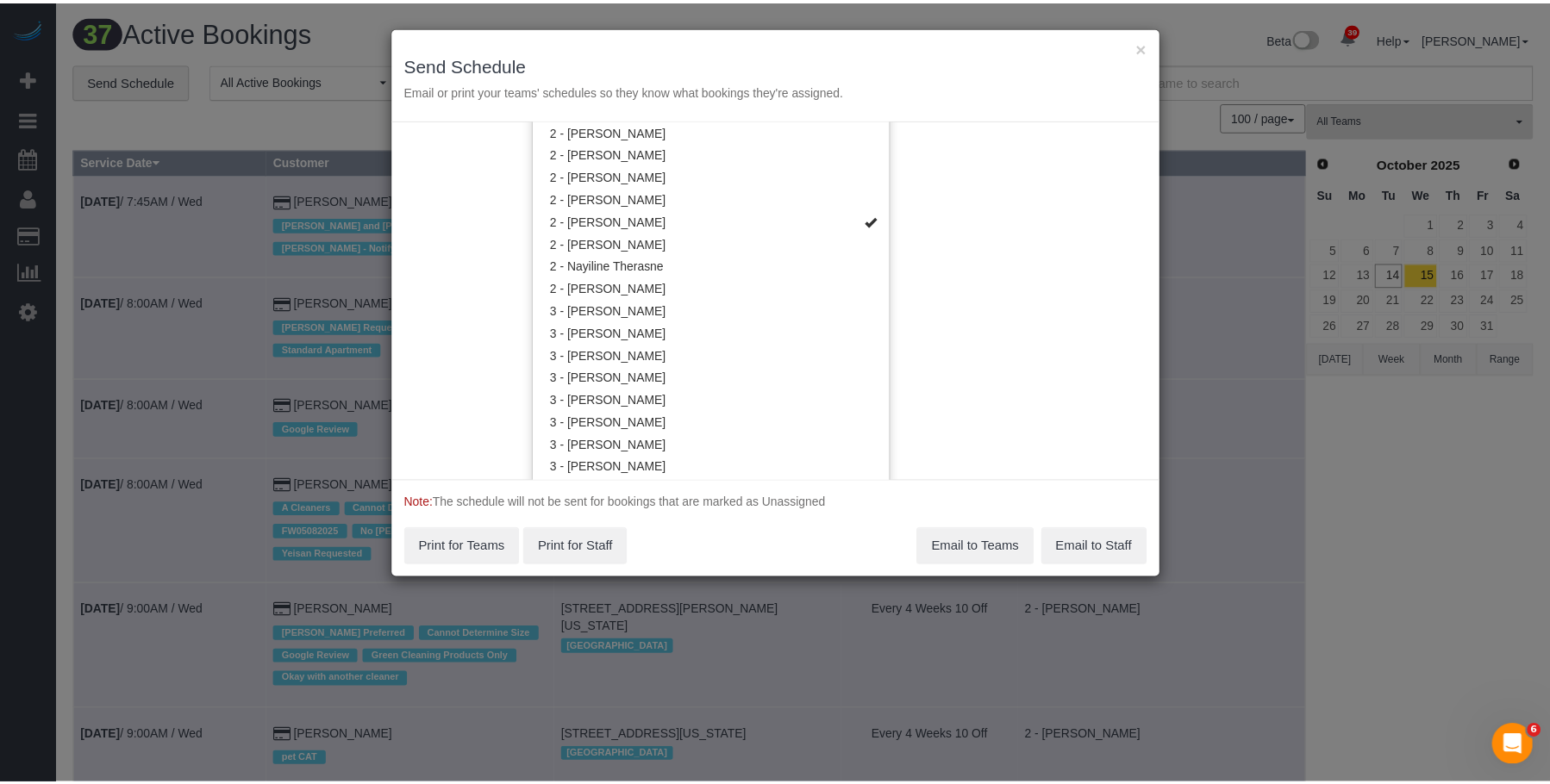
scroll to position [0, 0]
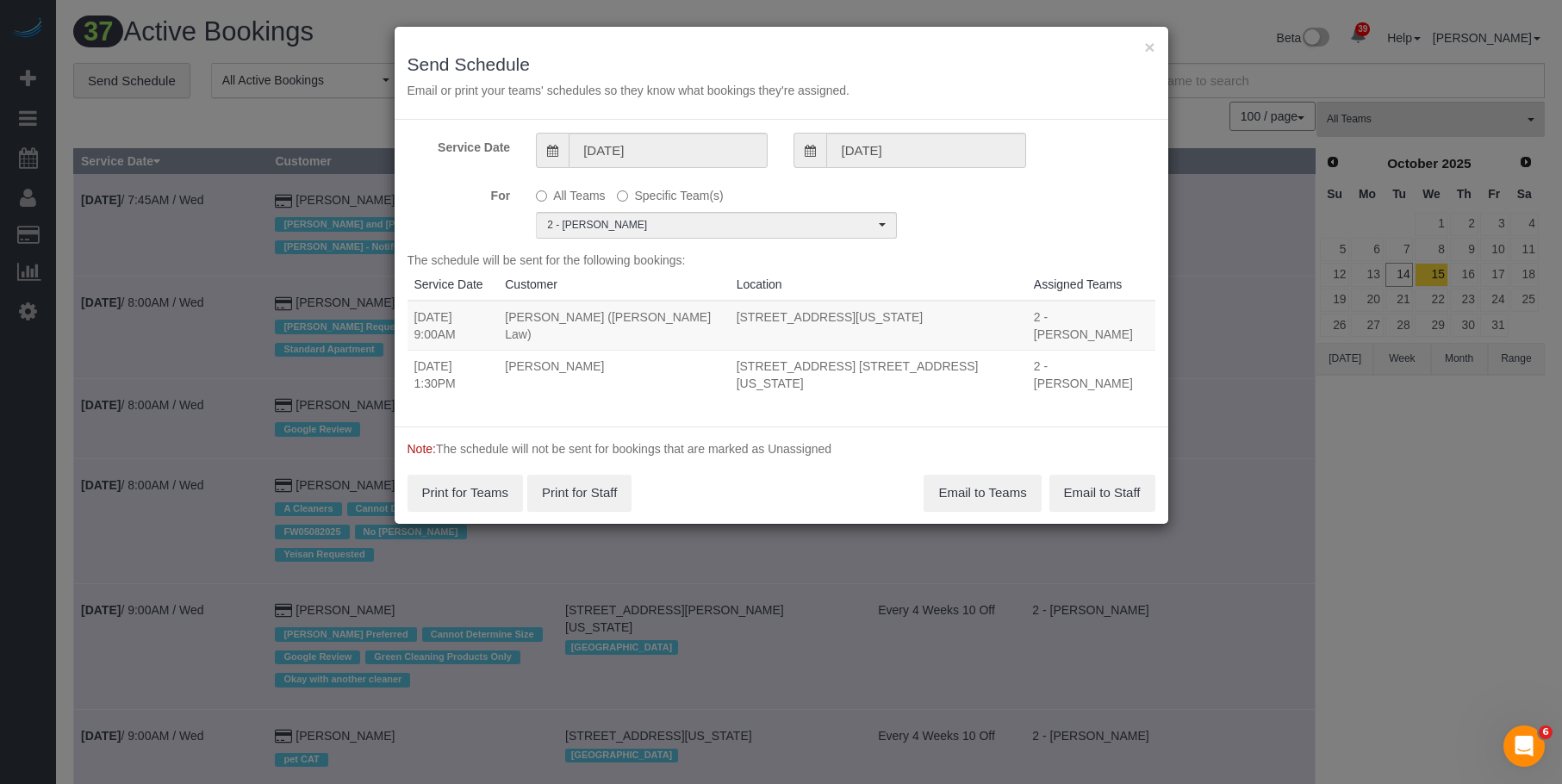
drag, startPoint x: 478, startPoint y: 318, endPoint x: 1010, endPoint y: 319, distance: 532.0
click at [1010, 319] on tr "10/15/2025 9:00AM Marc Kassis (Fordham Law) 311 11th Avenue, Apt. 3008, New Yor…" at bounding box center [781, 325] width 748 height 50
copy tr "9:00AM Marc Kassis (Fordham Law) 311 11th Avenue, Apt. 3008, New York, NY 10001"
drag, startPoint x: 478, startPoint y: 353, endPoint x: 1017, endPoint y: 347, distance: 539.0
click at [1017, 350] on tr "10/15/2025 1:30PM Bernie Zamichow 400 East 71st Street, Apt. 15t, New York, NY …" at bounding box center [781, 374] width 748 height 49
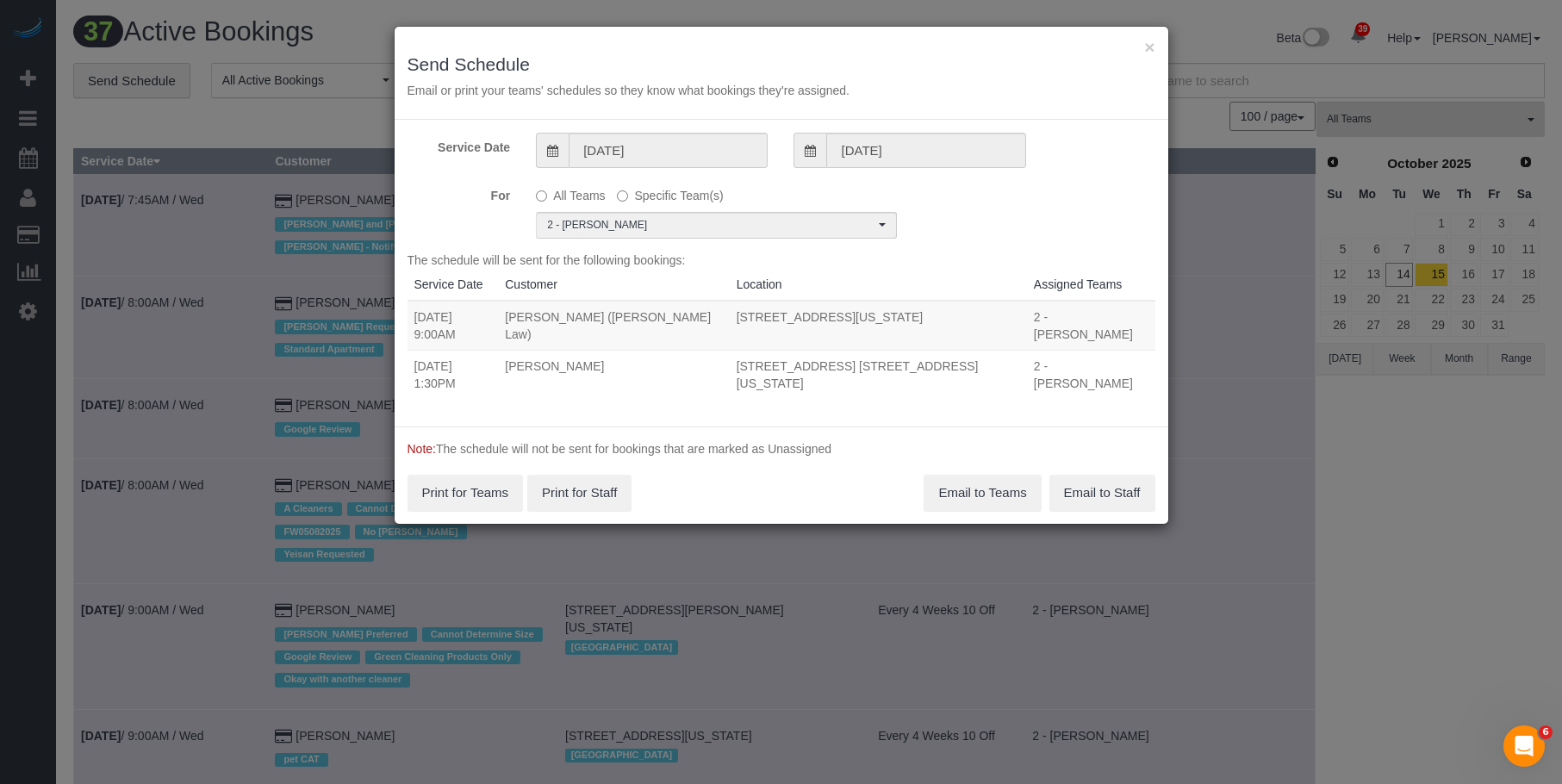
copy tr "1:30PM Bernie Zamichow 400 East 71st Street, Apt. 15t, New York, NY 10021"
click at [954, 475] on button "Email to Teams" at bounding box center [982, 492] width 117 height 36
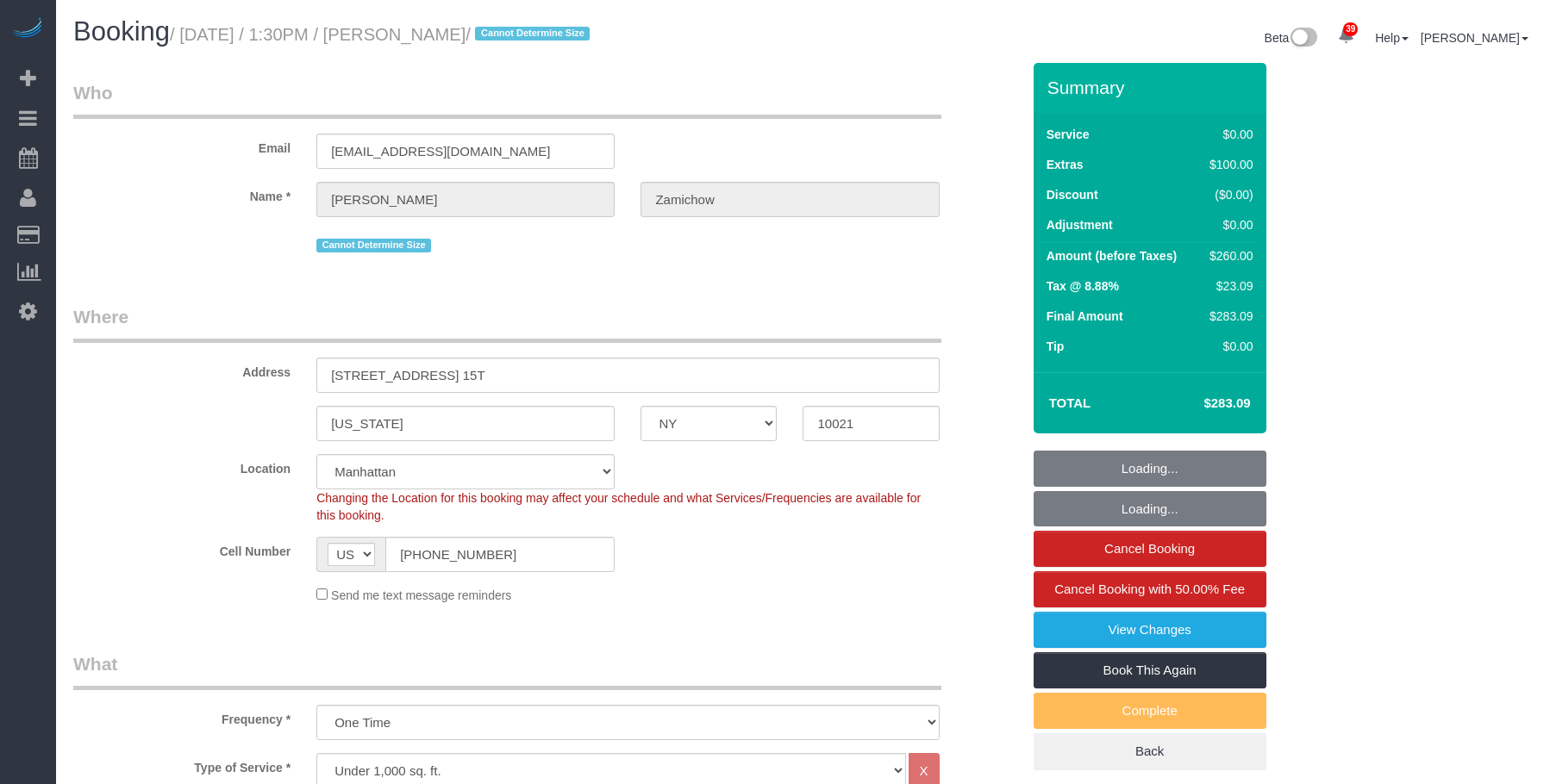
select select "NY"
select select "1"
select select "string:stripe-pm_1SIG1l4VGloSiKo7YSr0Dh6Z"
select select "number:89"
select select "number:90"
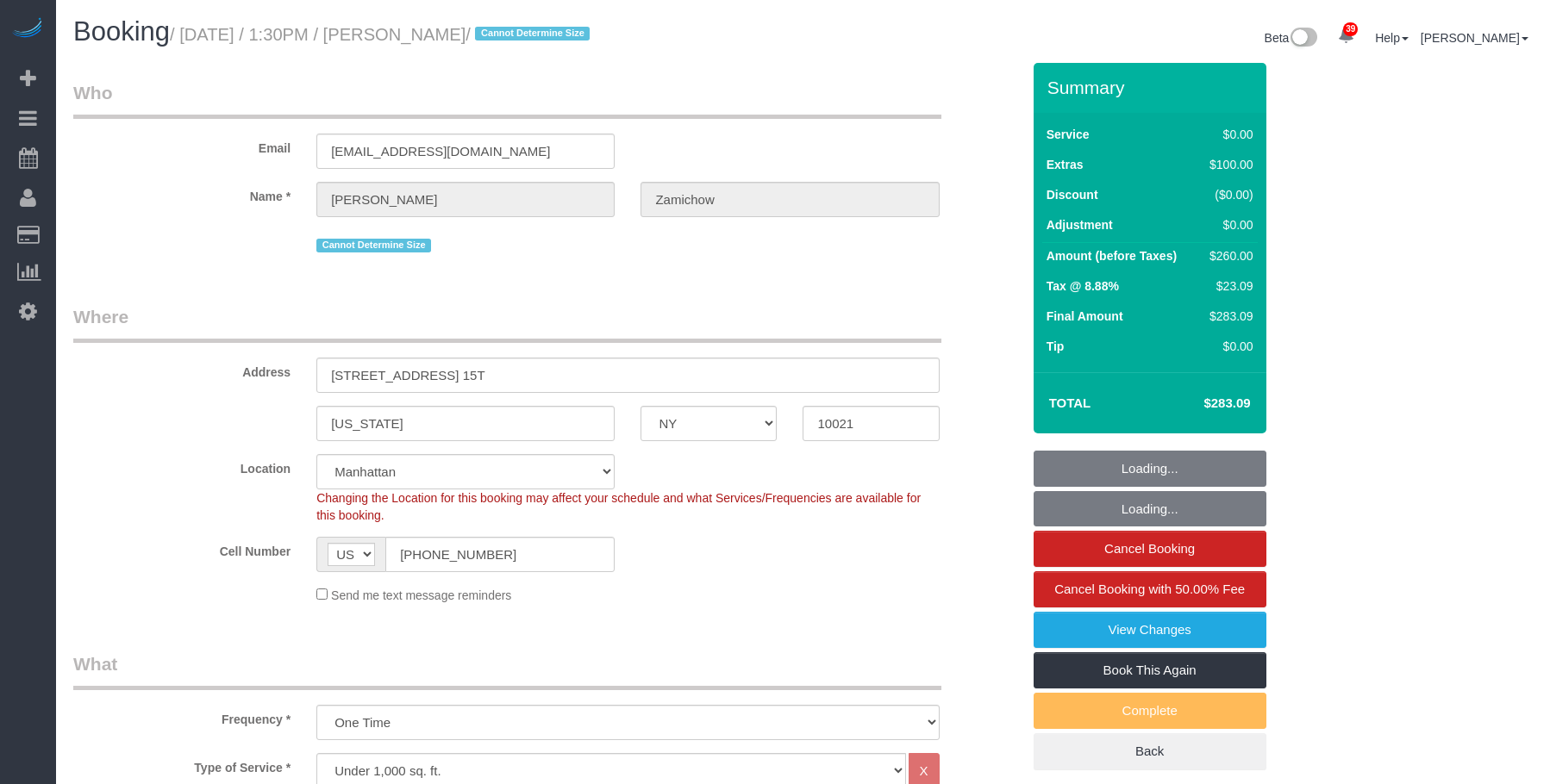
select select "number:15"
select select "number:5"
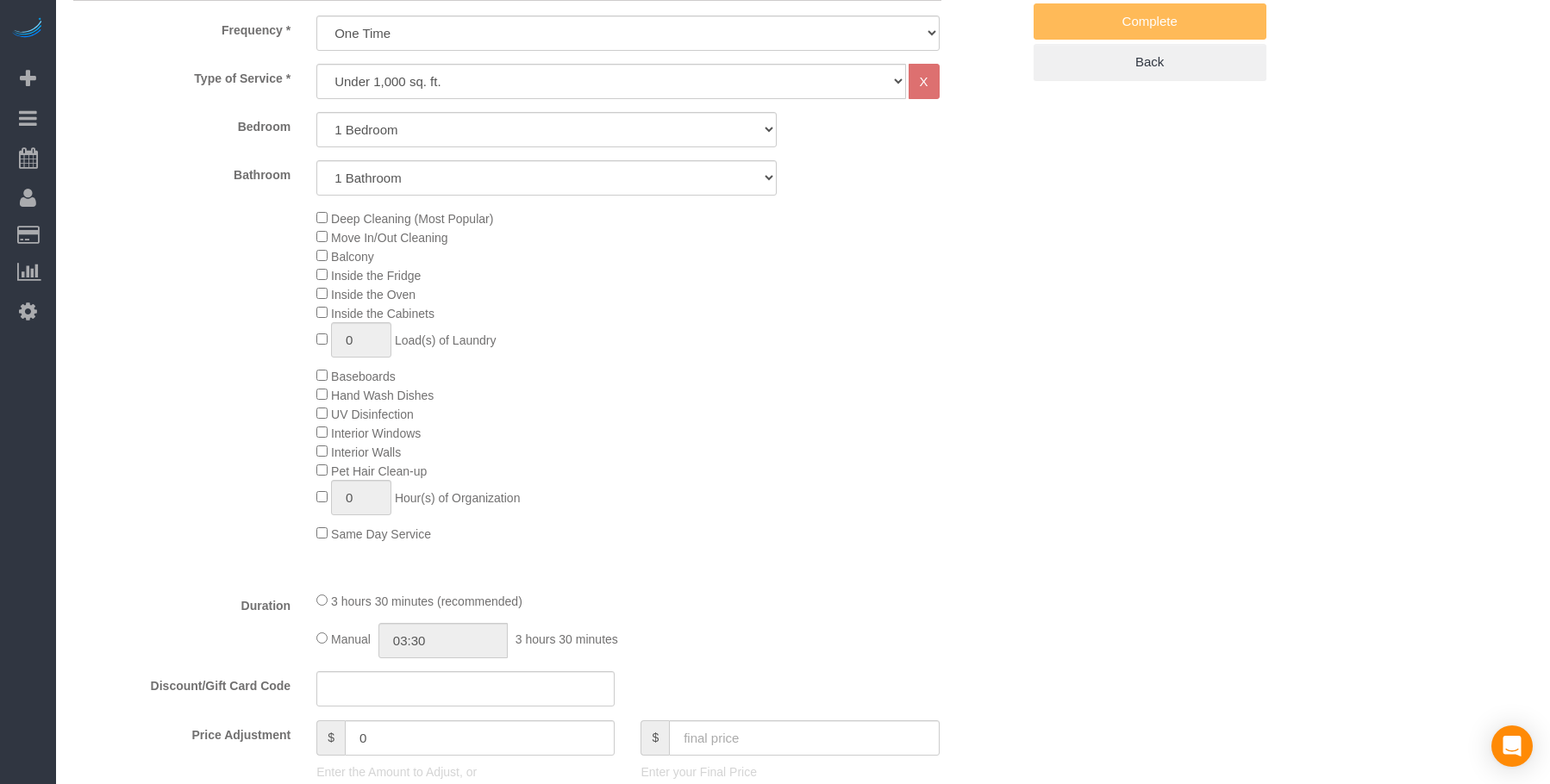
scroll to position [689, 0]
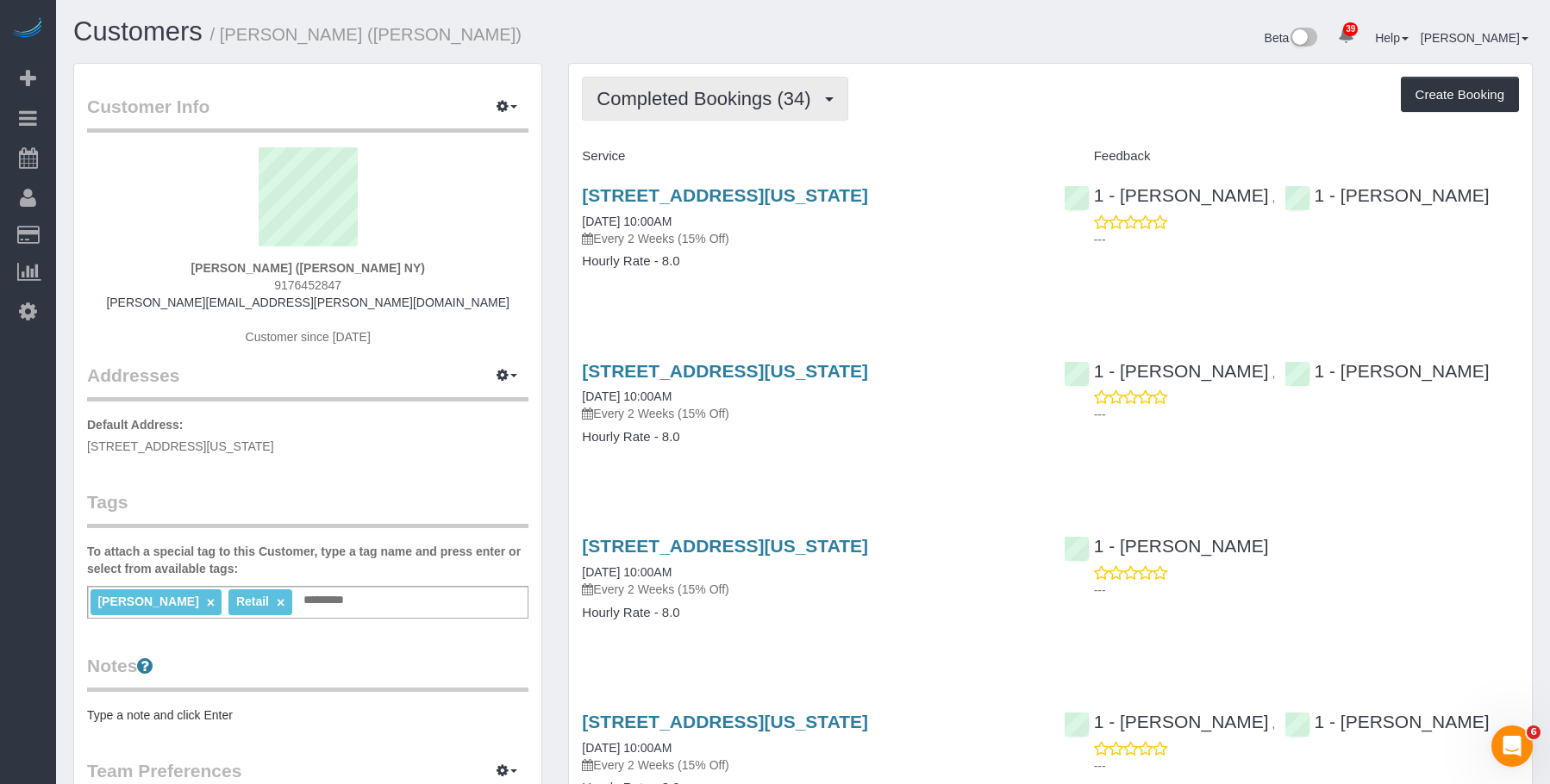
click at [716, 100] on span "Completed Bookings (34)" at bounding box center [708, 99] width 222 height 21
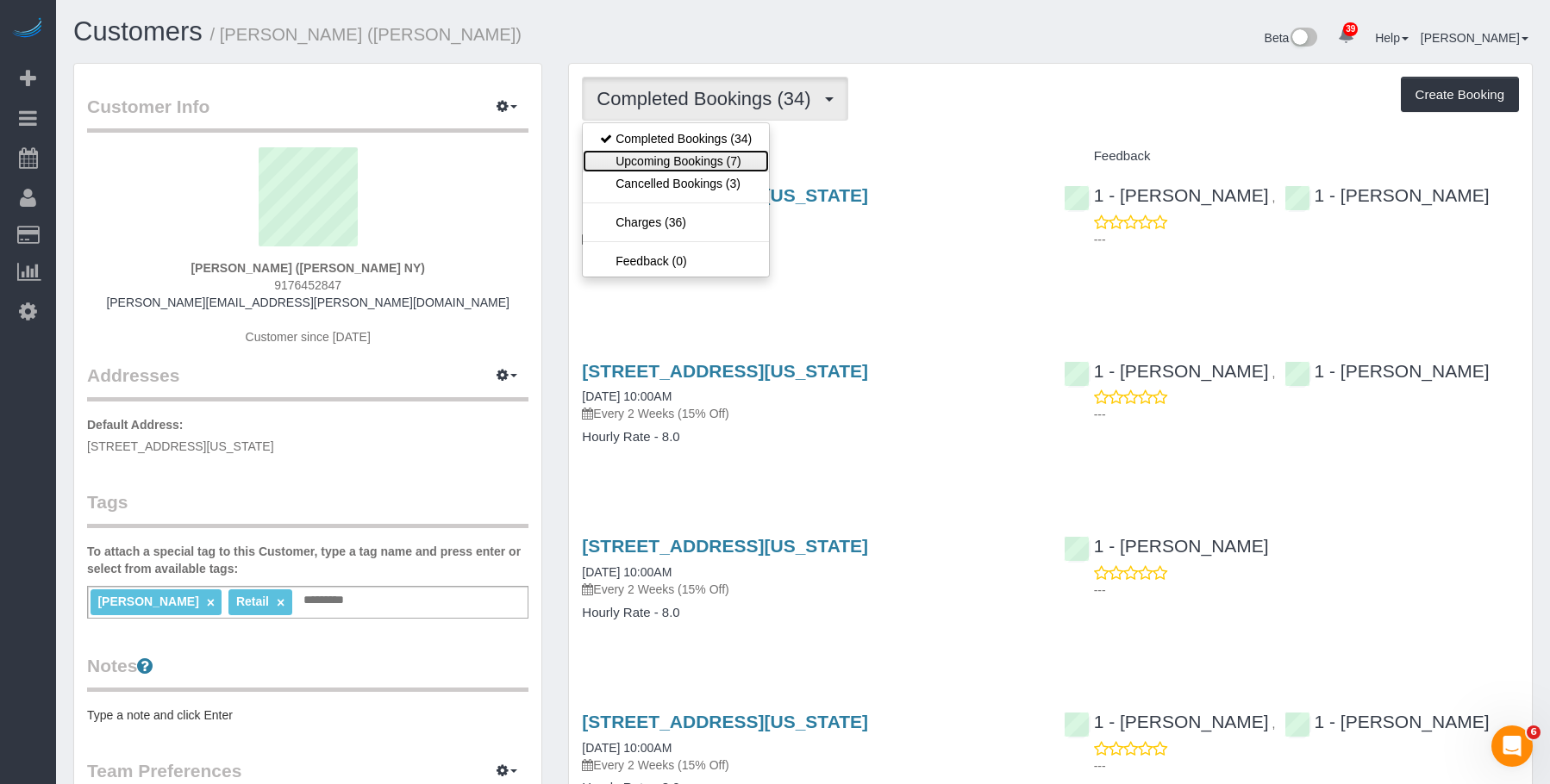
click at [691, 159] on link "Upcoming Bookings (7)" at bounding box center [675, 161] width 186 height 22
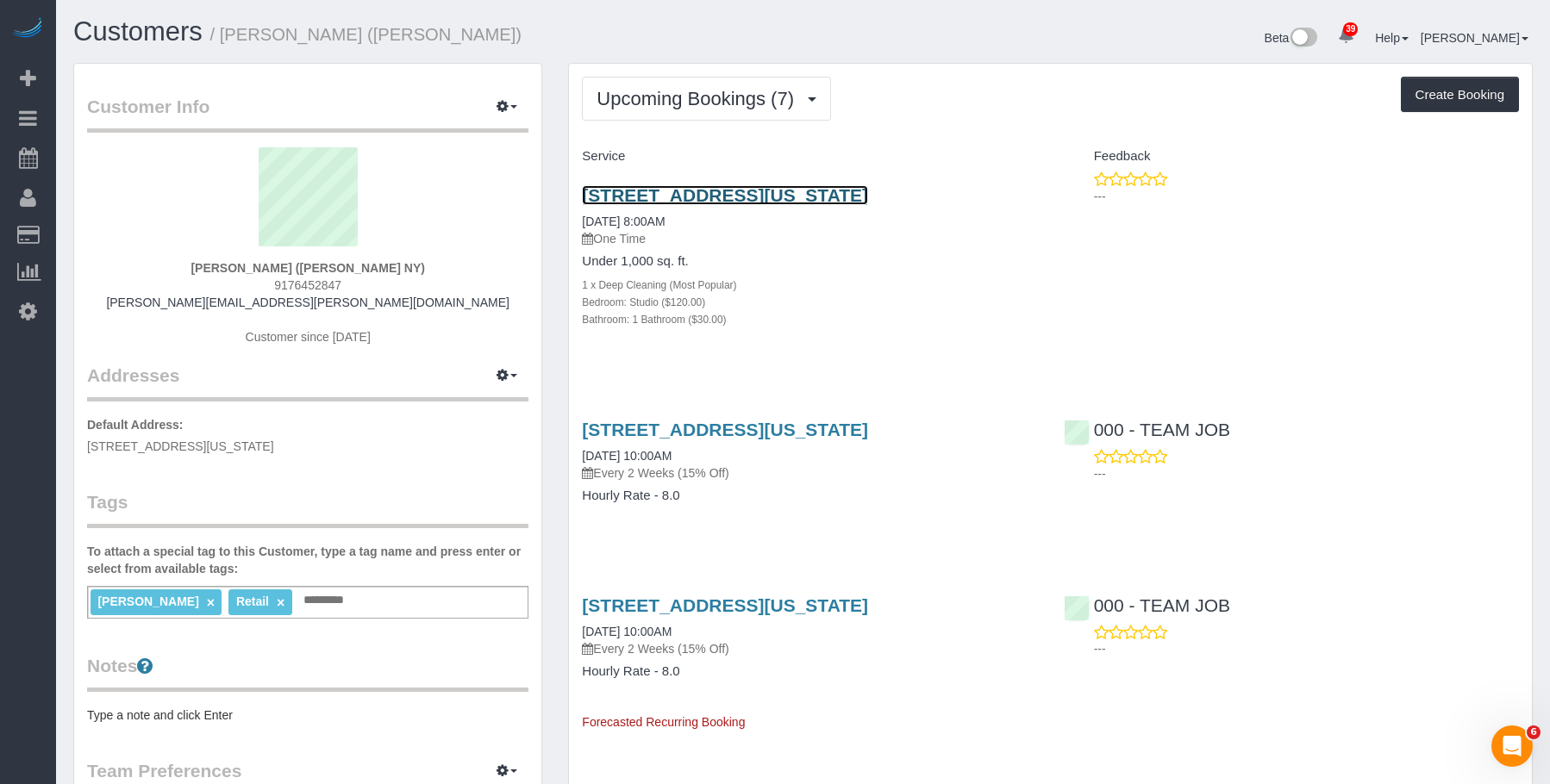
click at [716, 196] on link "[STREET_ADDRESS][US_STATE]" at bounding box center [725, 195] width 286 height 20
click at [893, 286] on div "1 x Deep Cleaning (Most Popular)" at bounding box center [809, 284] width 455 height 17
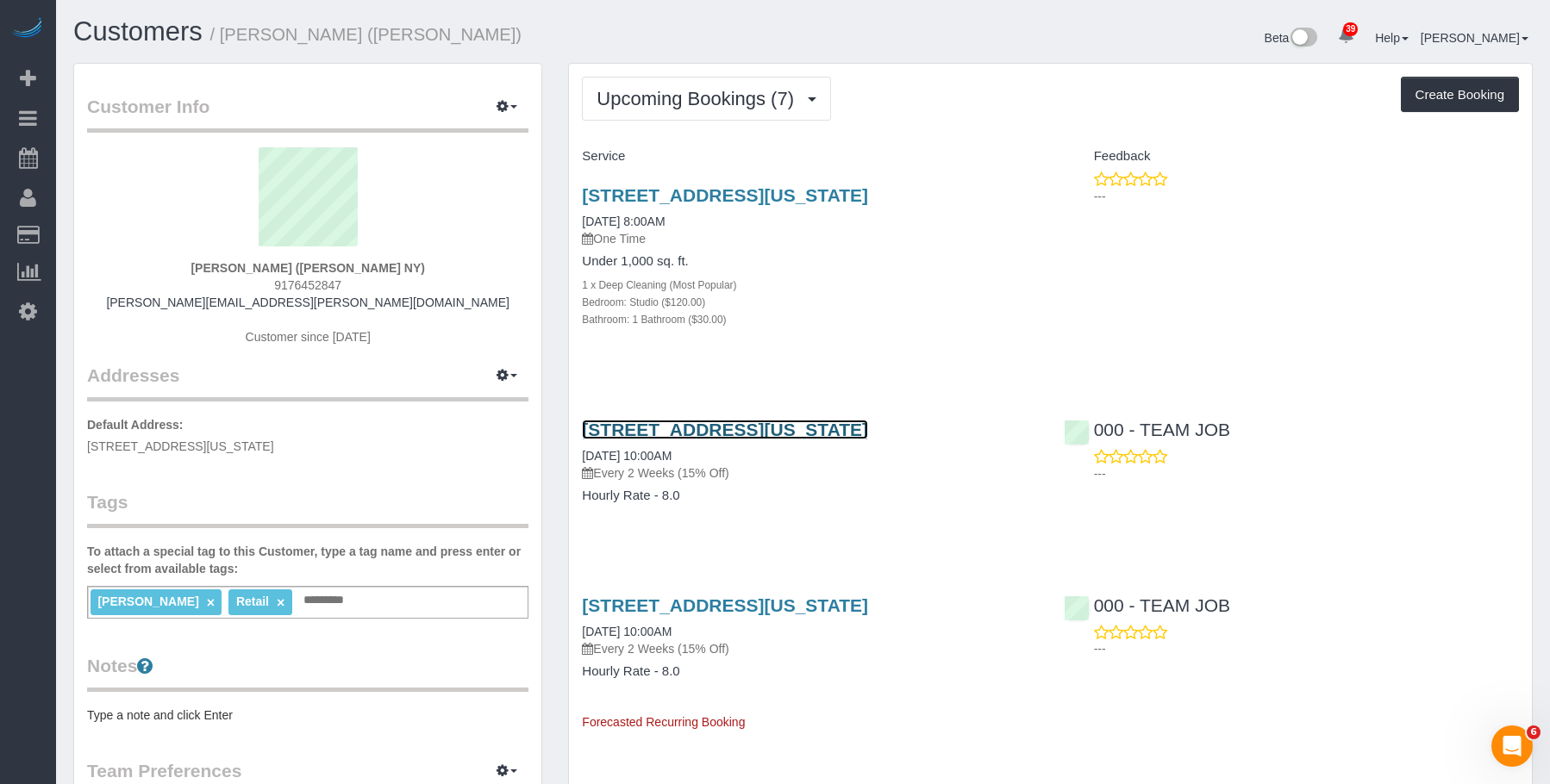
click at [868, 426] on link "138 Ludlow Street, New York, NY 10002" at bounding box center [725, 429] width 286 height 20
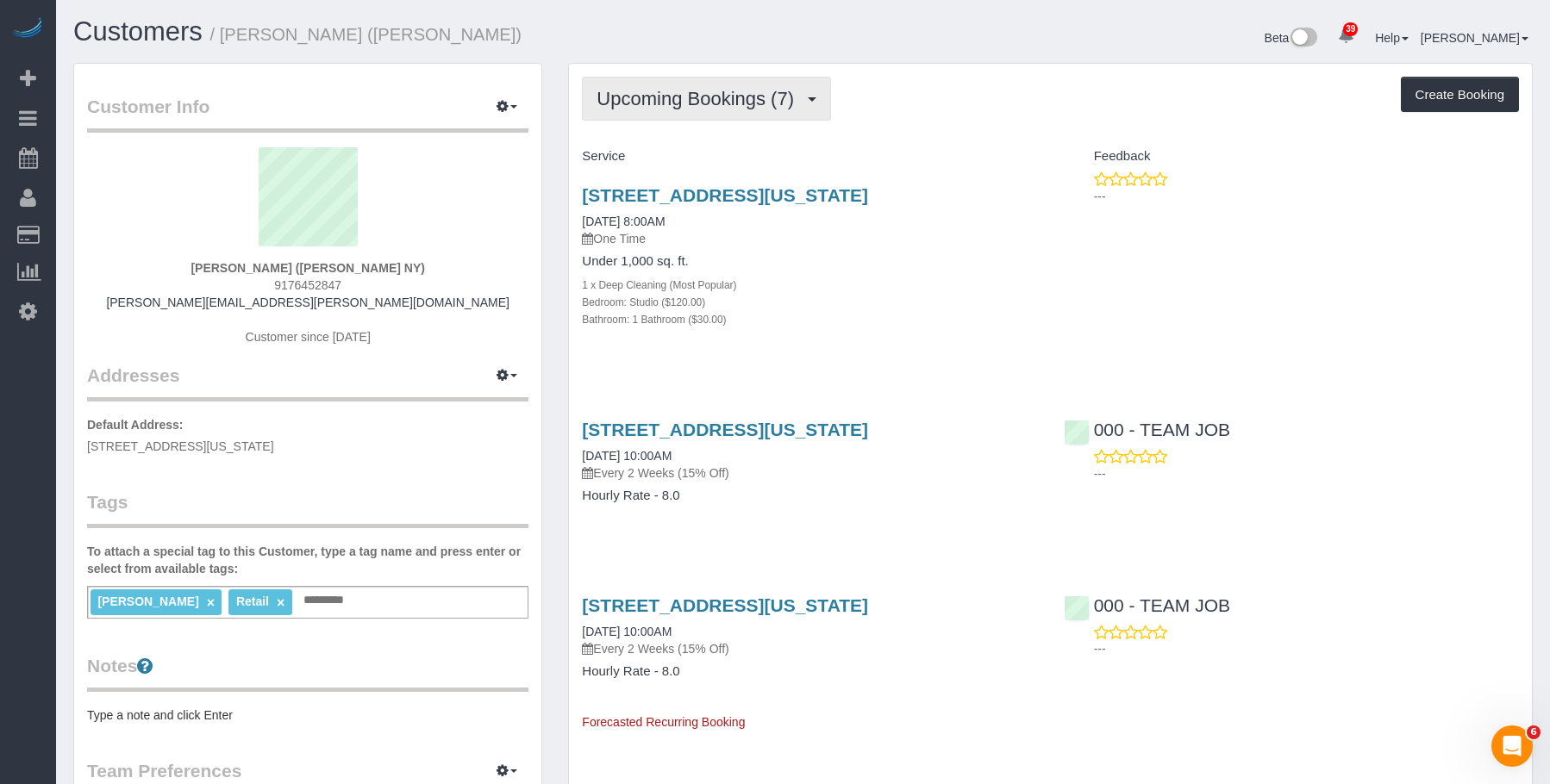
click at [713, 107] on span "Upcoming Bookings (7)" at bounding box center [700, 99] width 206 height 21
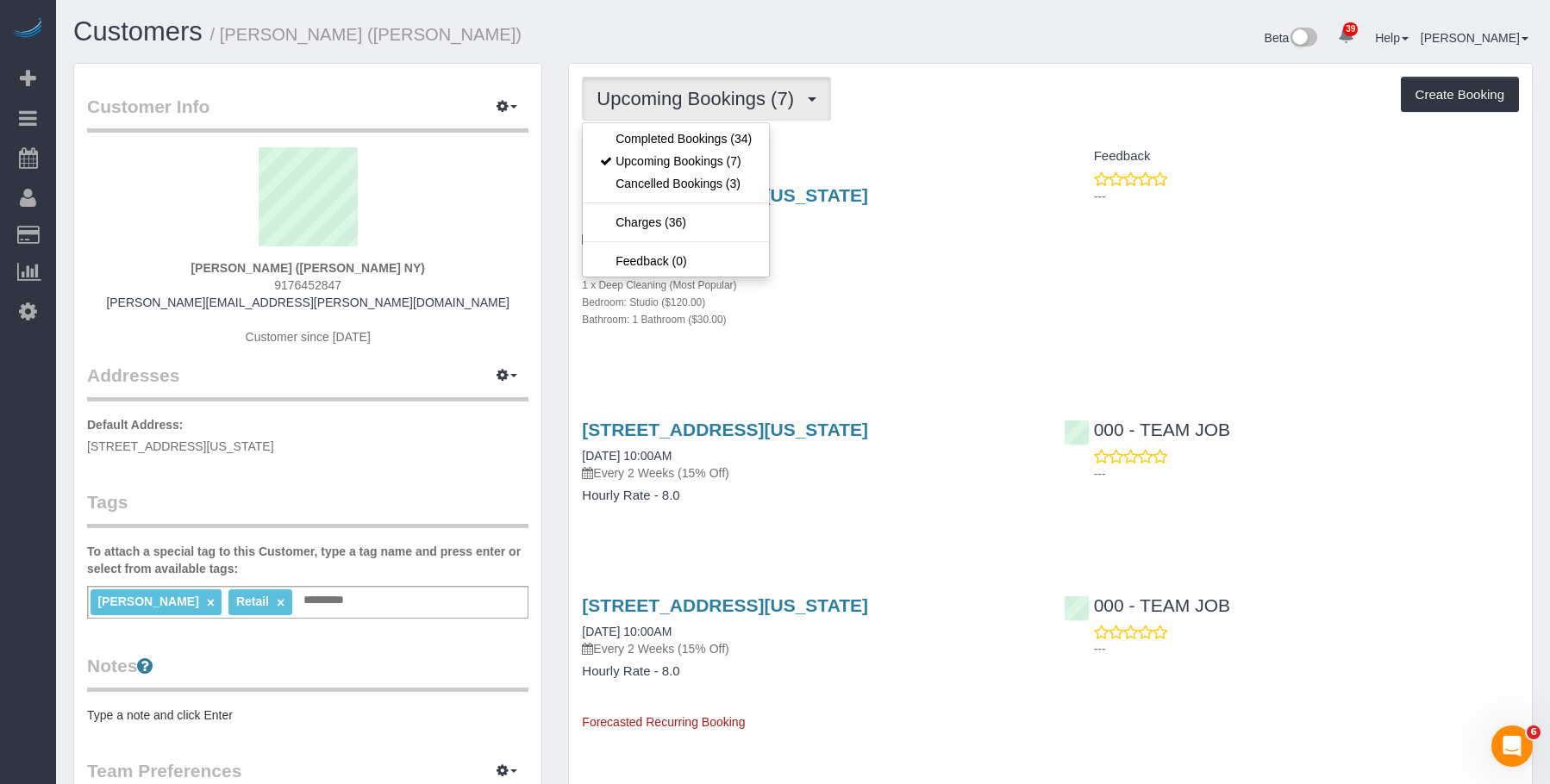
click at [1015, 307] on div "Bedroom: Studio ($120.00)" at bounding box center [809, 301] width 455 height 17
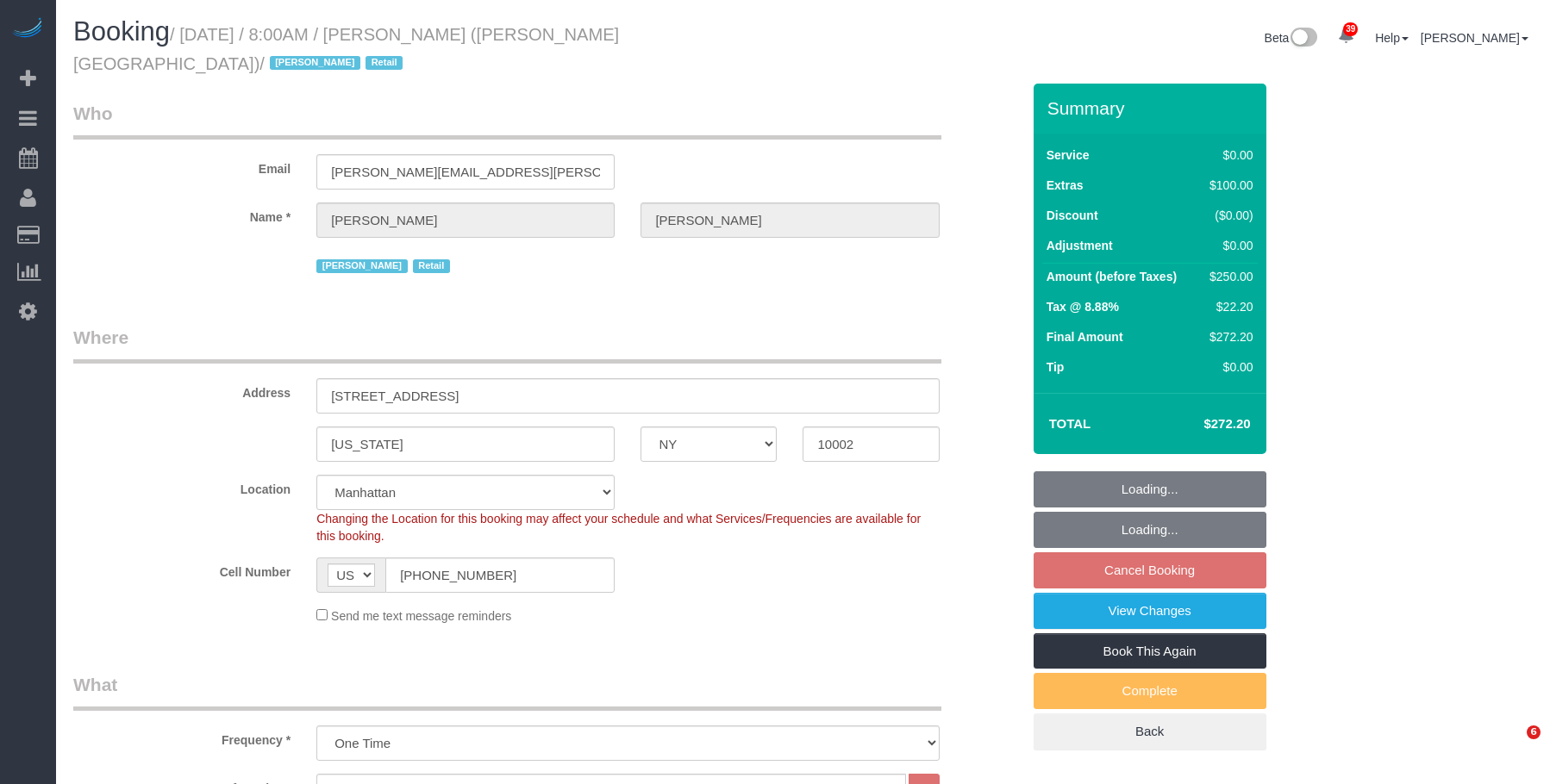
select select "NY"
select select "number:56"
select select "number:71"
select select "number:15"
select select "number:7"
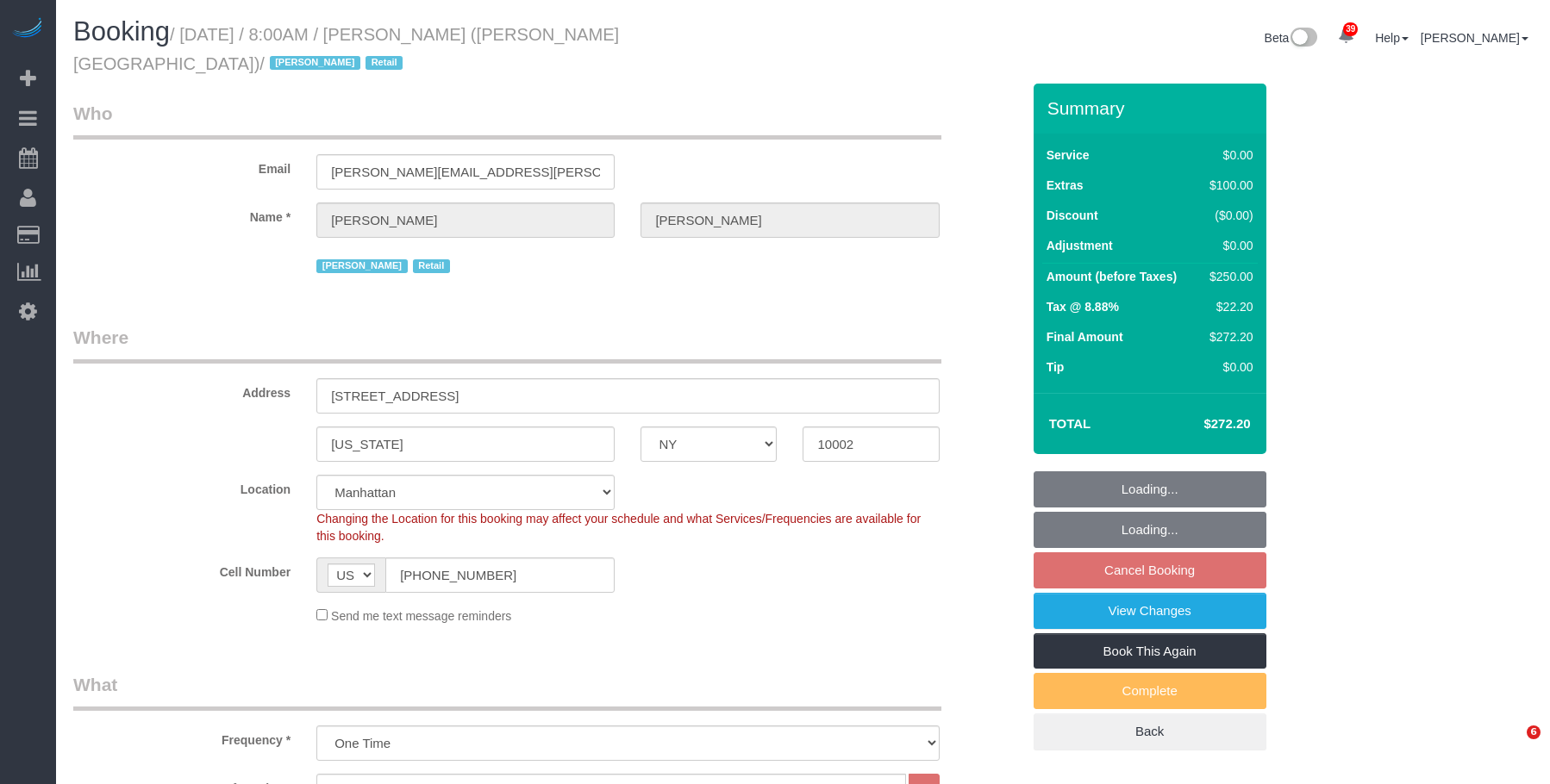
select select "object:1503"
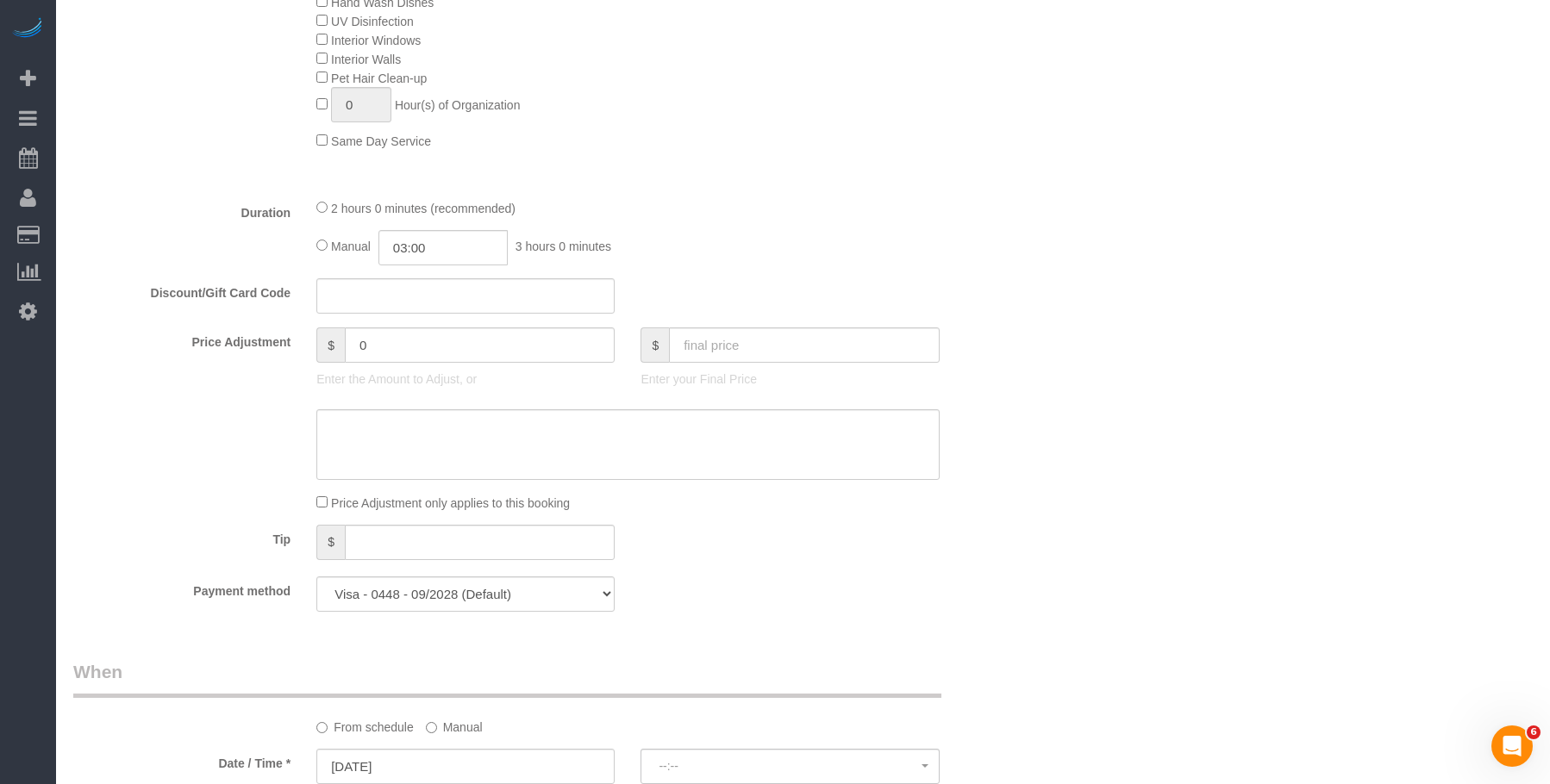
select select "spot1"
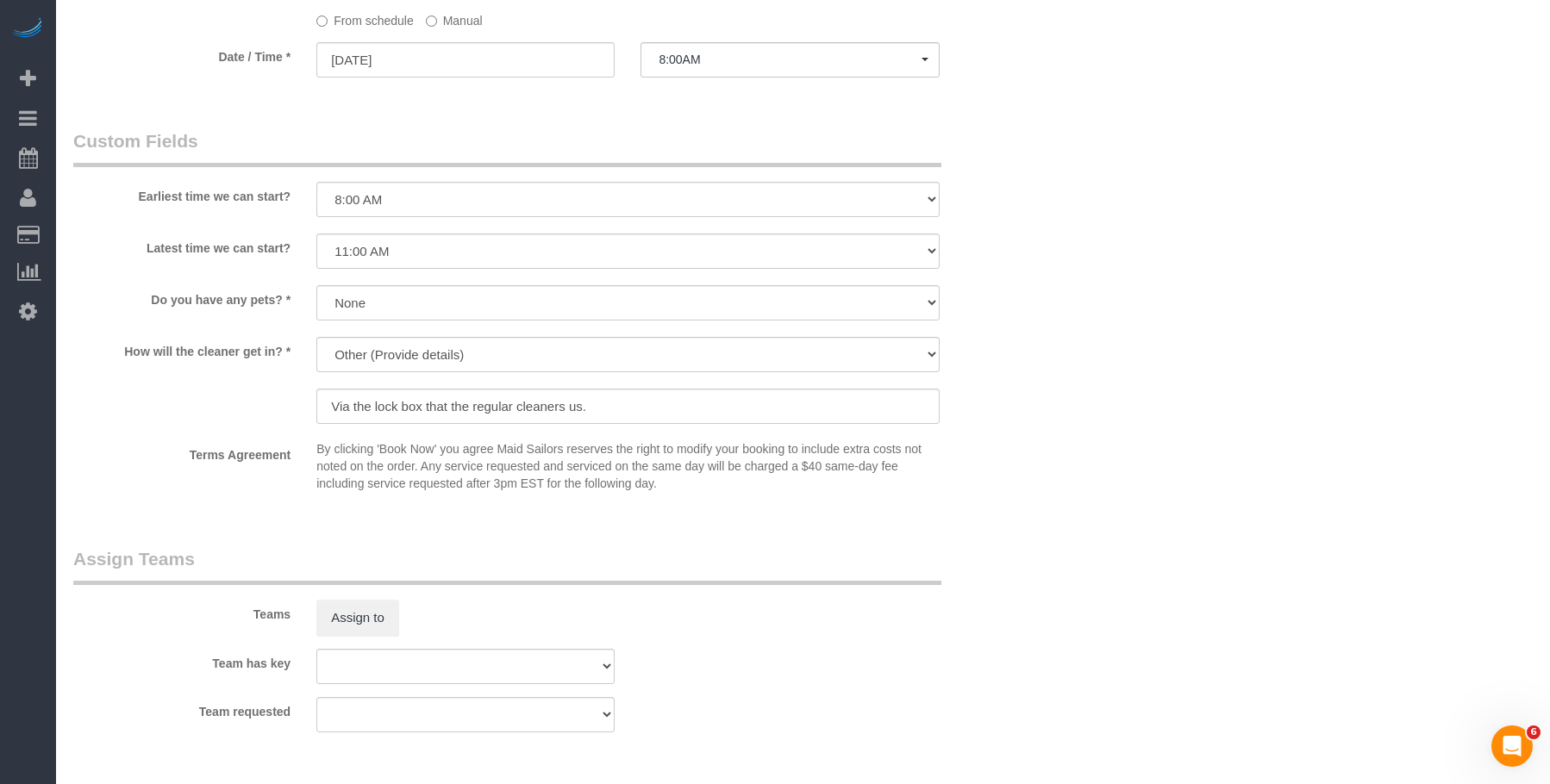
scroll to position [2154, 0]
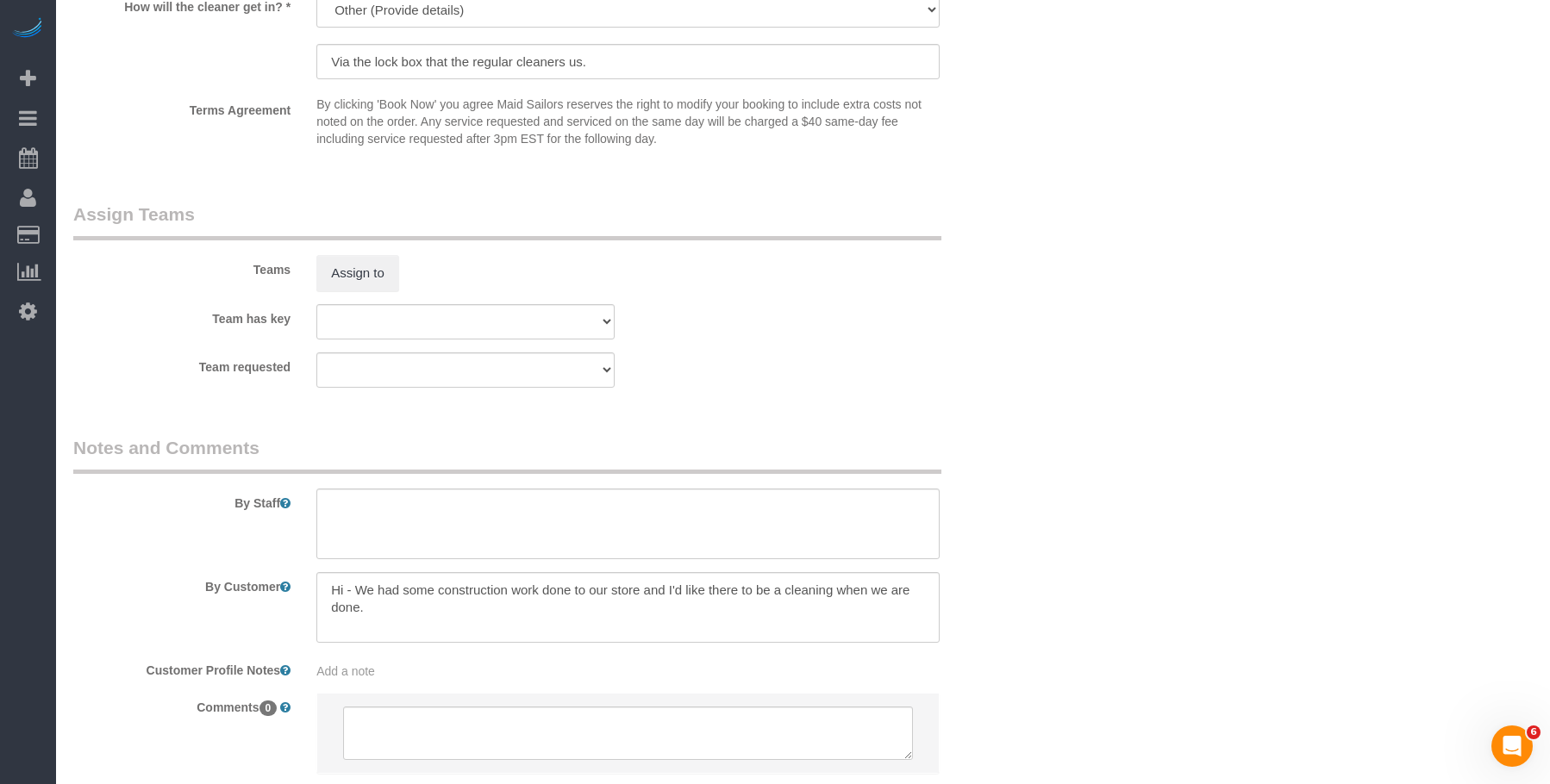
click at [826, 316] on div "Team has key 000- Donna Mercado 000 - Partnerships 000 - TEAM JOB 0 - Alioune S…" at bounding box center [547, 322] width 973 height 36
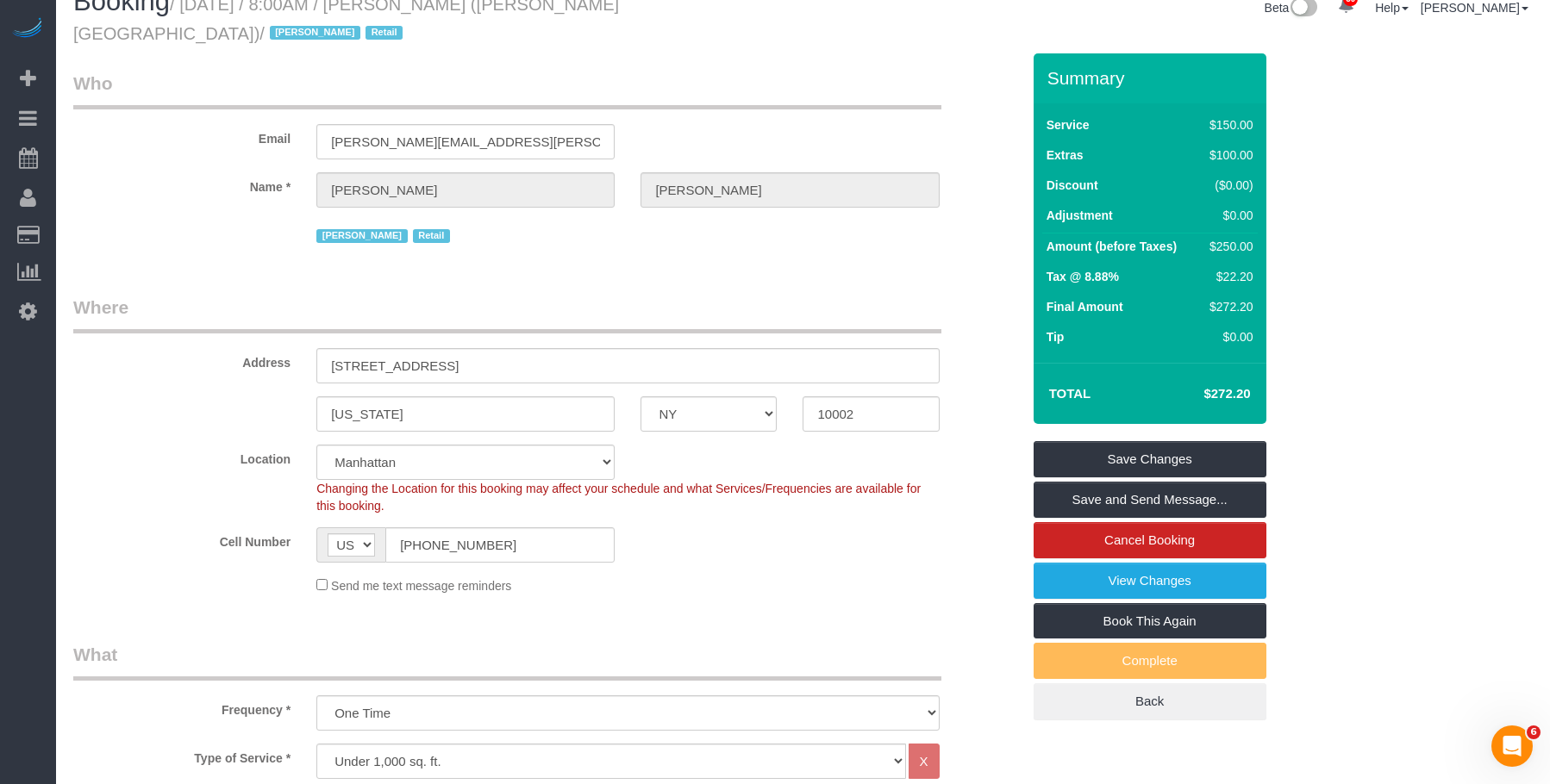
scroll to position [0, 0]
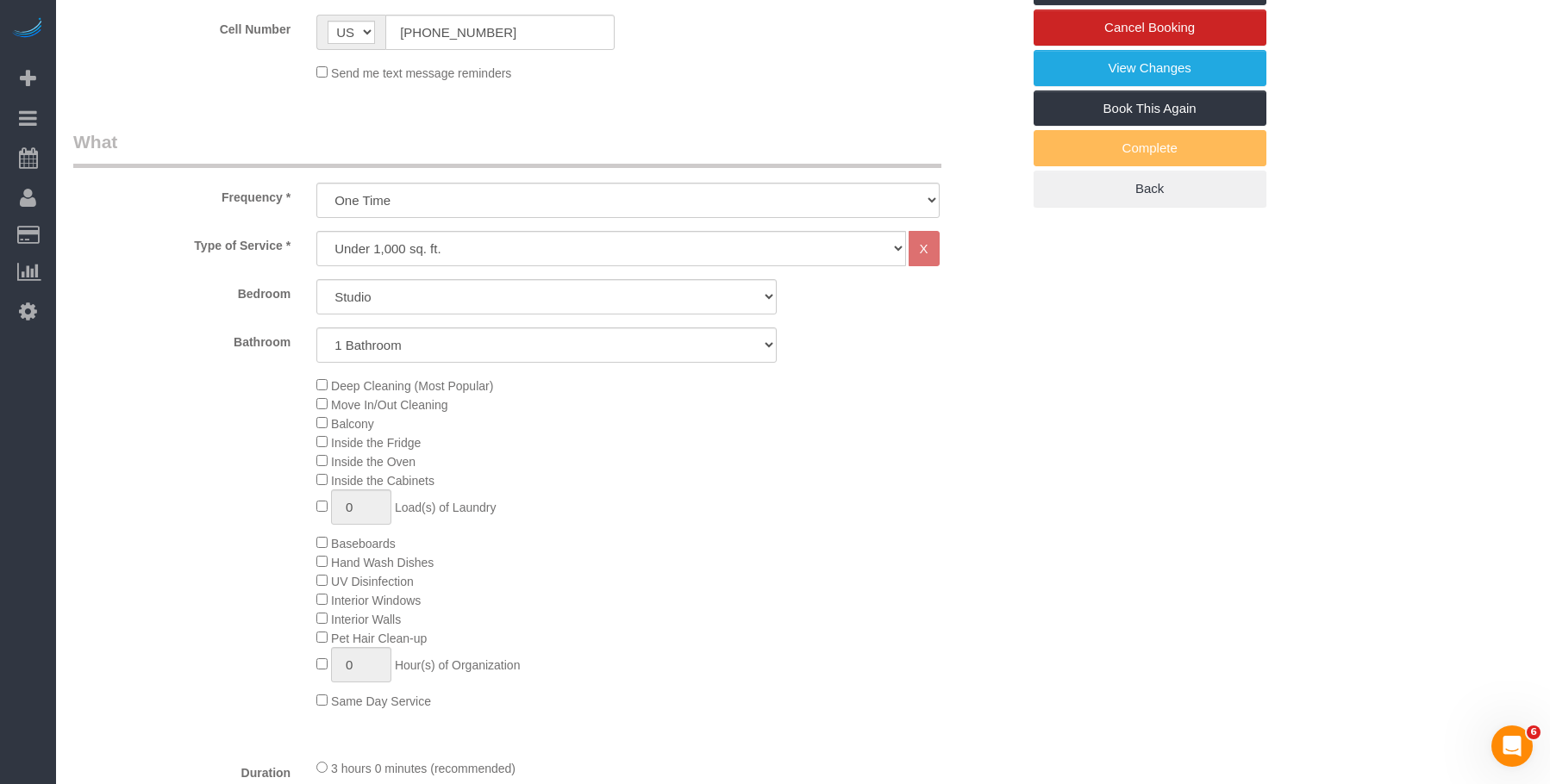
scroll to position [352, 0]
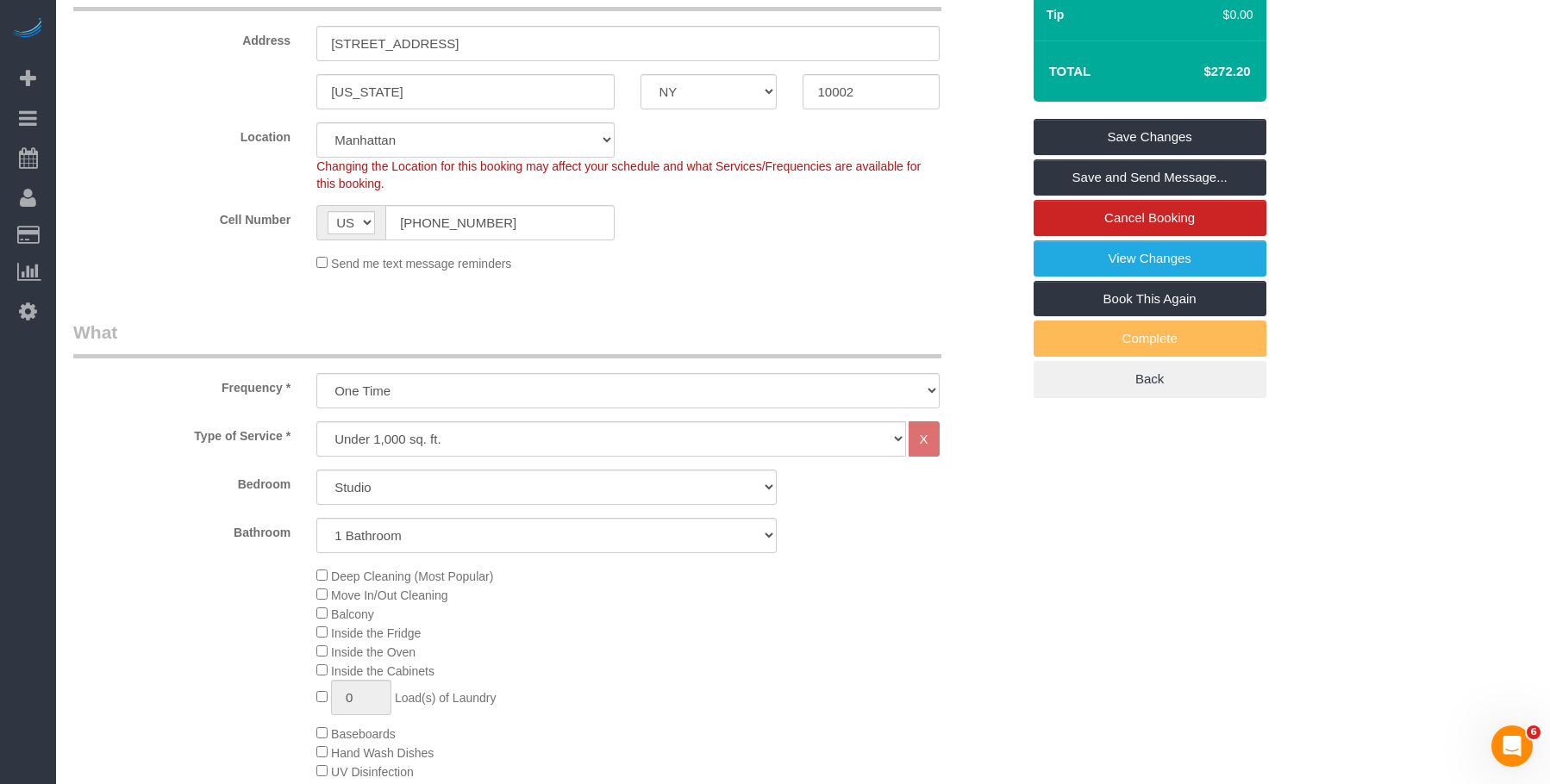
click at [781, 205] on div "Cell Number AF AL DZ AD AO AI AQ AG AR AM AW AU AT AZ BS BH BD BB BY BE BZ BJ B…" at bounding box center [547, 223] width 973 height 36
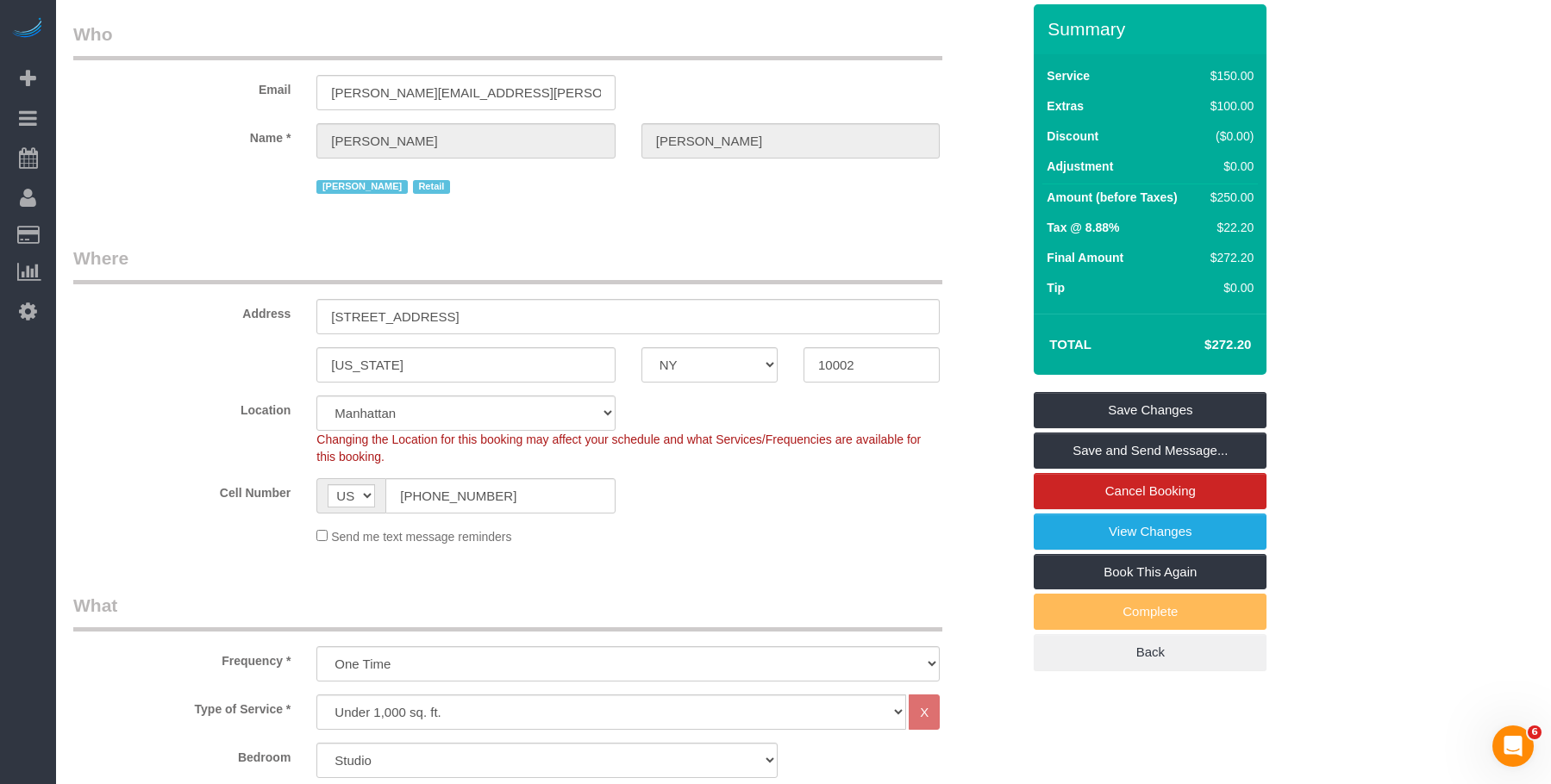
scroll to position [0, 0]
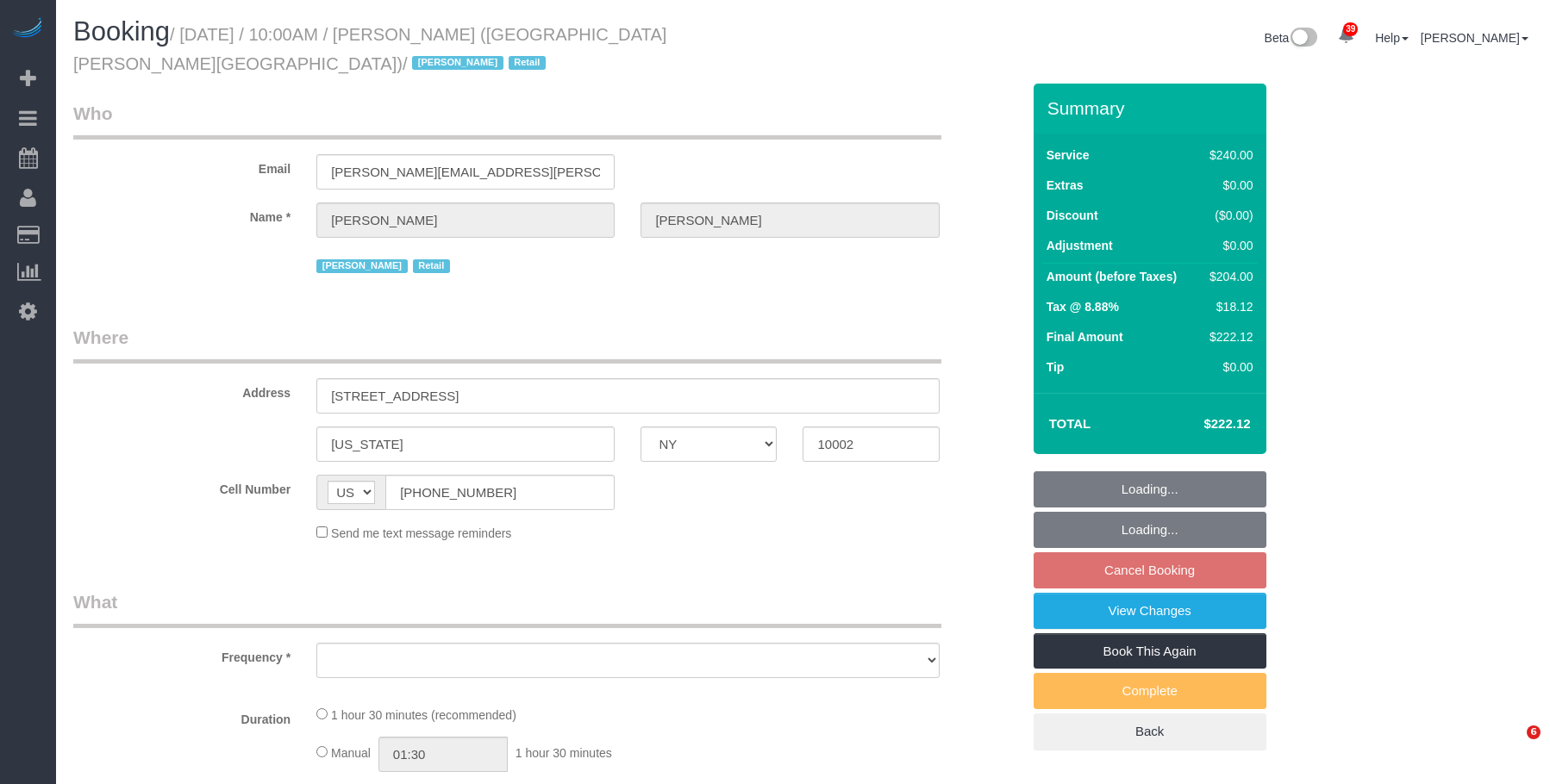
select select "NY"
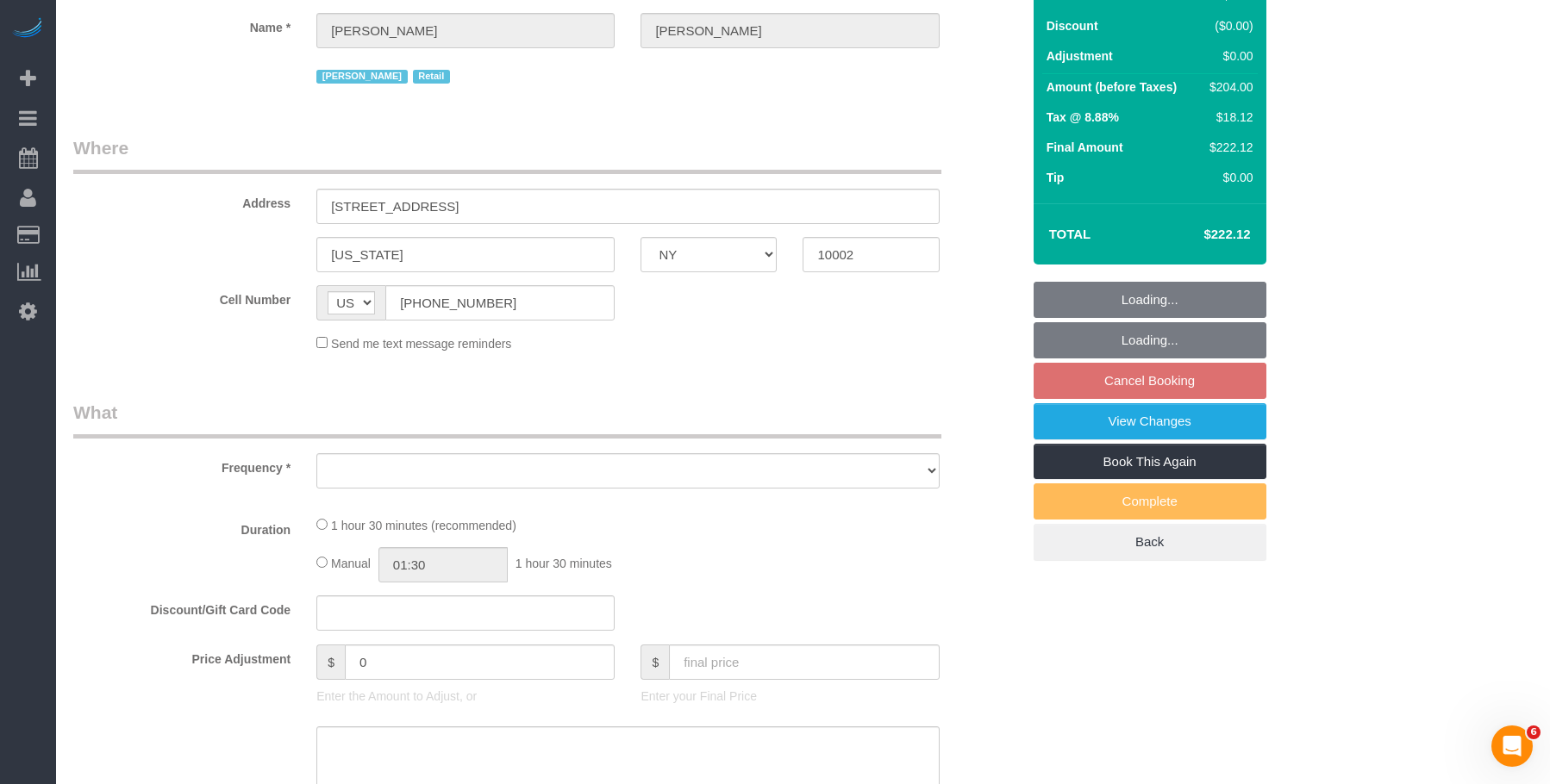
select select "string:stripe-pm_1QIcSx4VGloSiKo7YBGSrmhK"
select select "2"
select select "90"
select select "number:89"
select select "number:90"
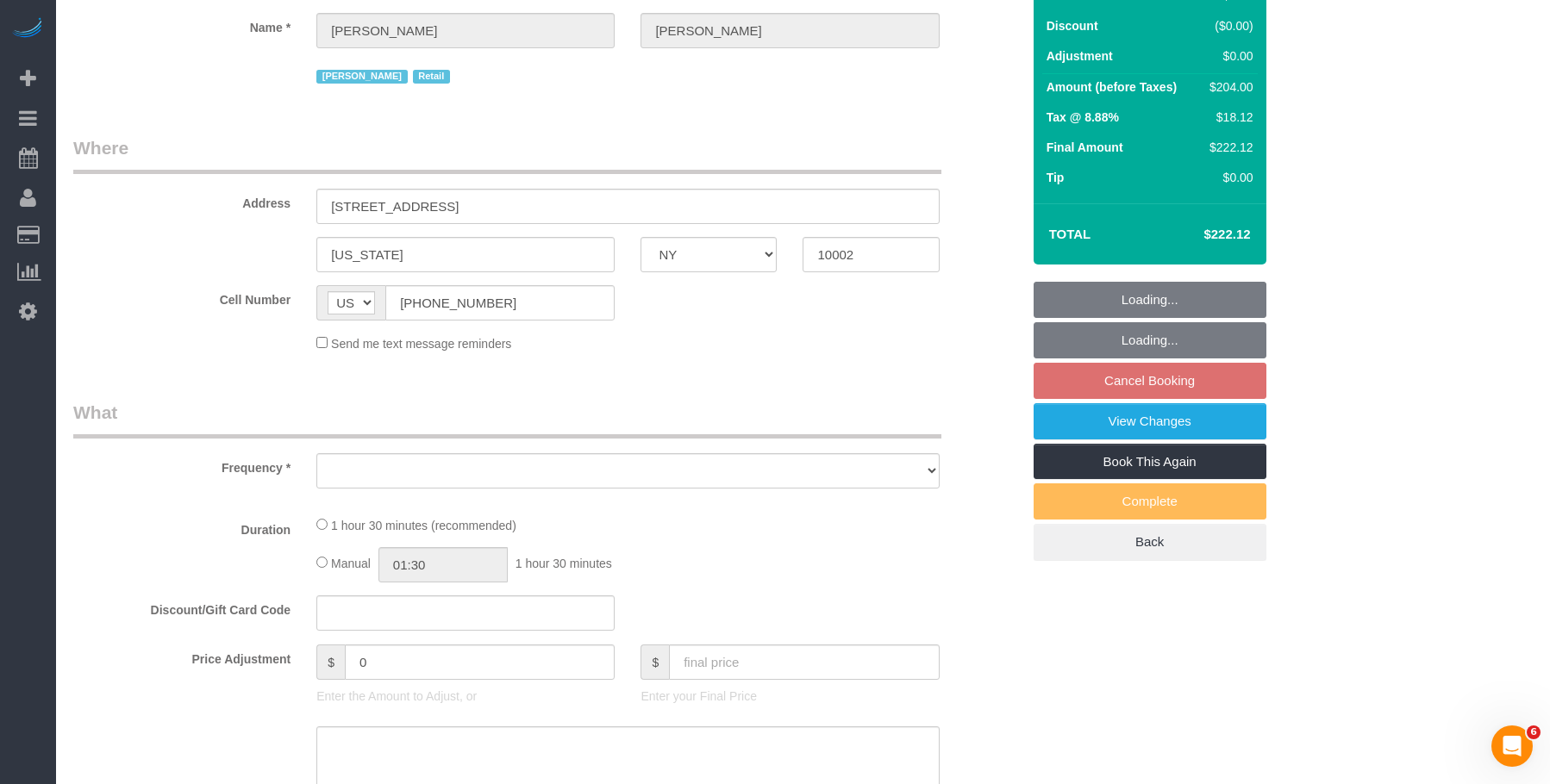
select select "number:15"
select select "number:7"
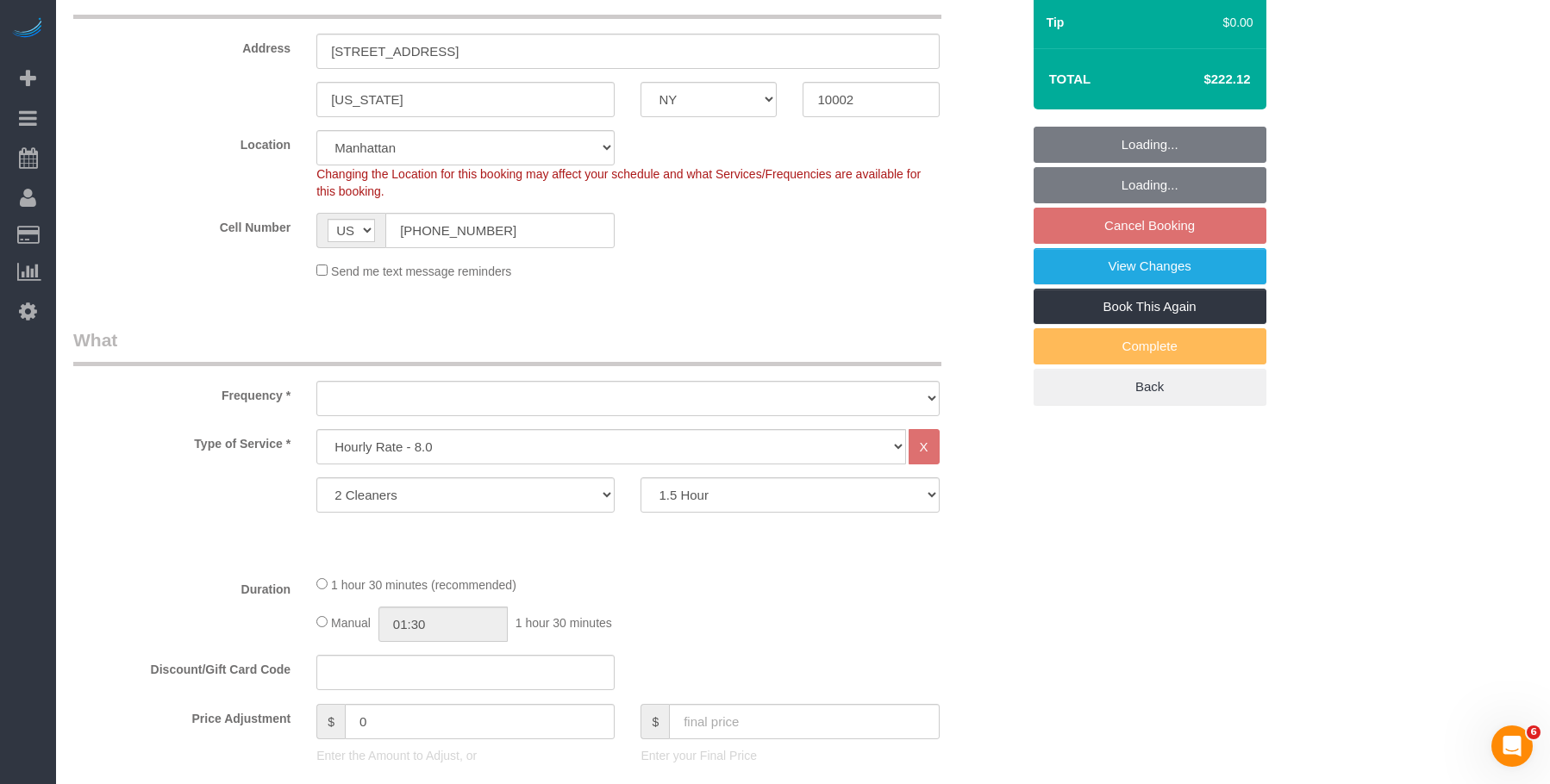
select select "object:1113"
select select "spot3"
select select "object:1122"
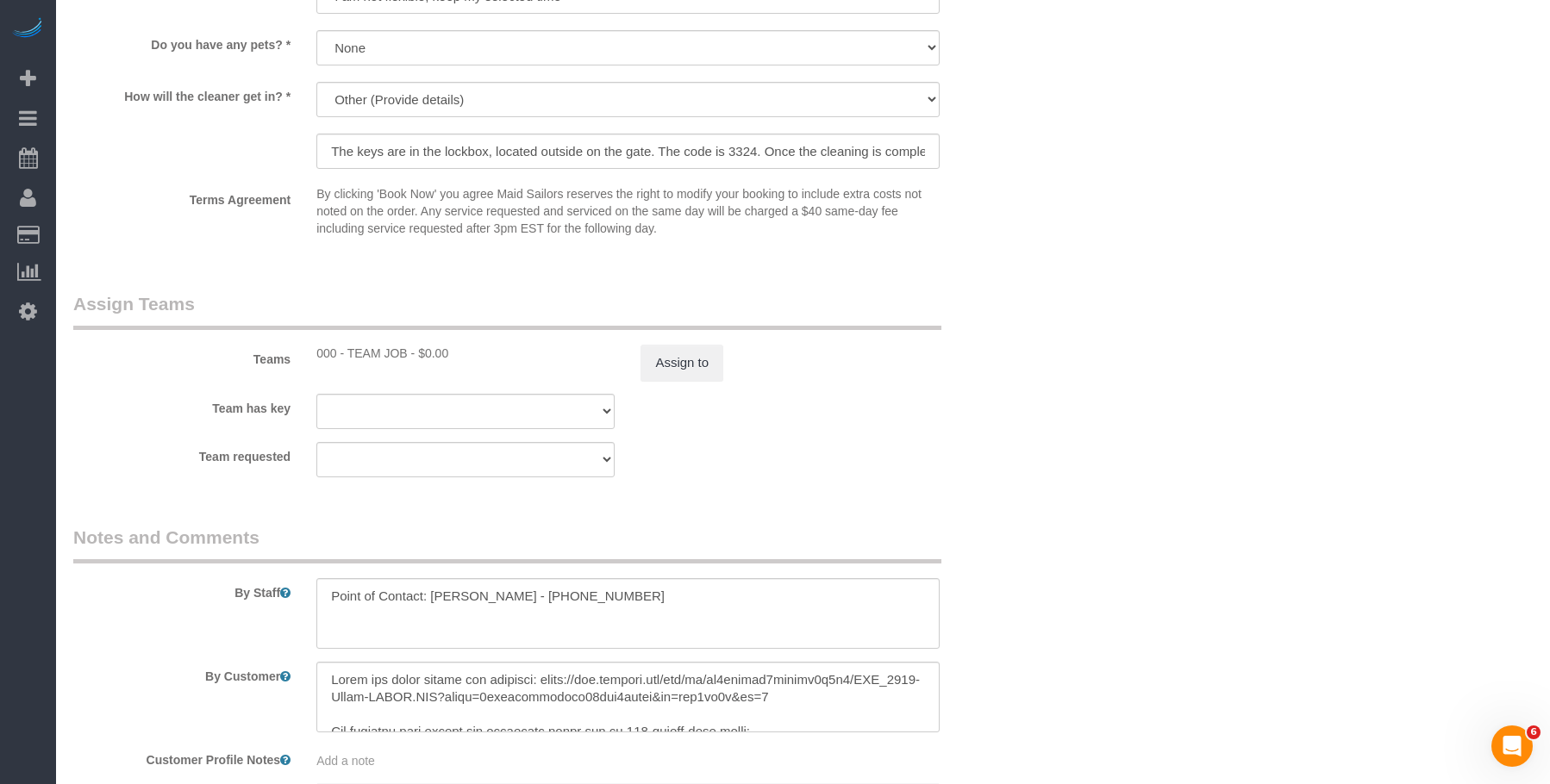
scroll to position [1723, 0]
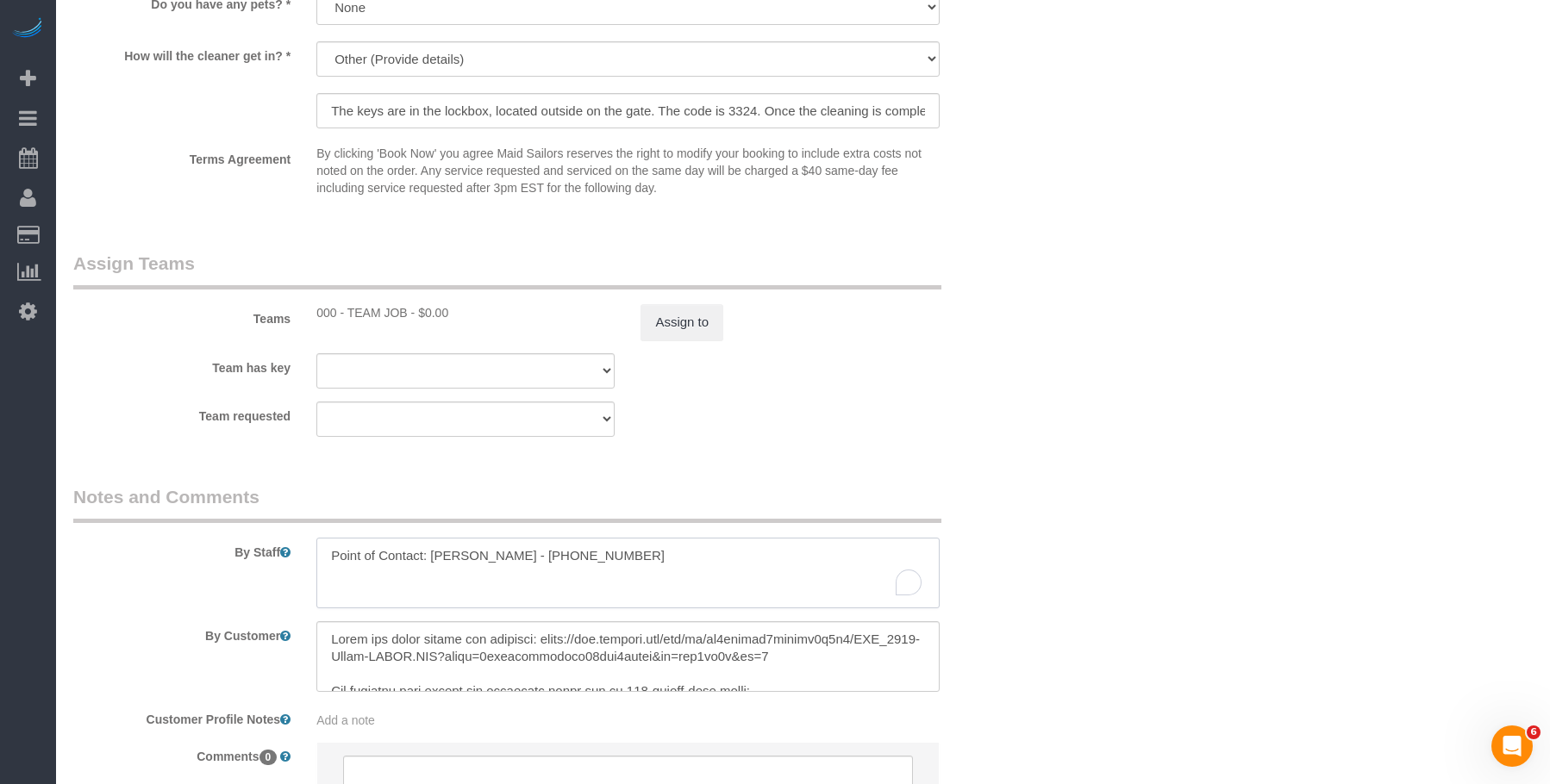
drag, startPoint x: 323, startPoint y: 532, endPoint x: 611, endPoint y: 546, distance: 288.3
click at [611, 546] on textarea "To enrich screen reader interactions, please activate Accessibility in Grammarl…" at bounding box center [628, 572] width 622 height 70
drag, startPoint x: 1051, startPoint y: 602, endPoint x: 811, endPoint y: 607, distance: 240.1
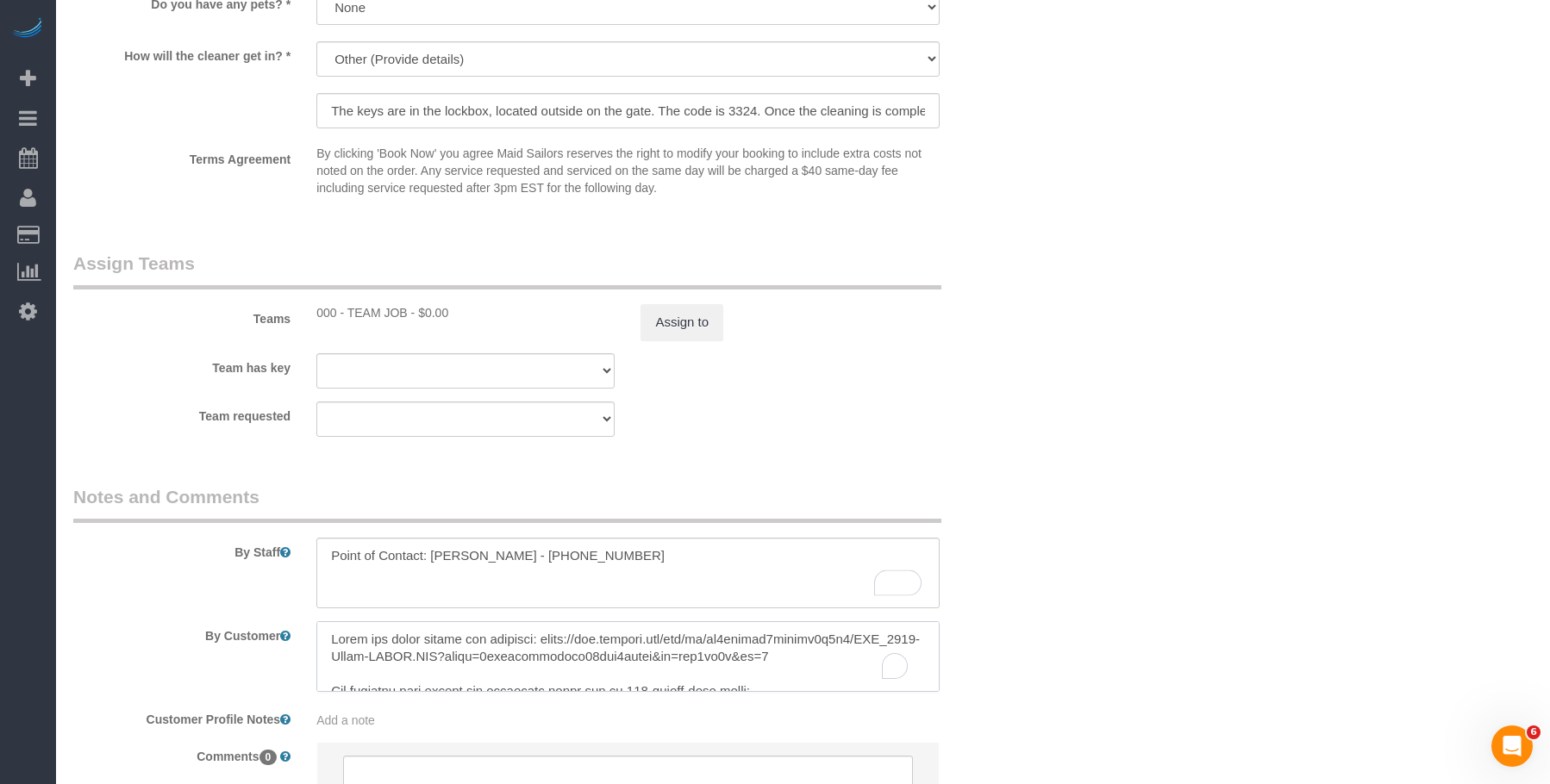
click at [832, 648] on textarea "To enrich screen reader interactions, please activate Accessibility in Grammarl…" at bounding box center [628, 656] width 622 height 70
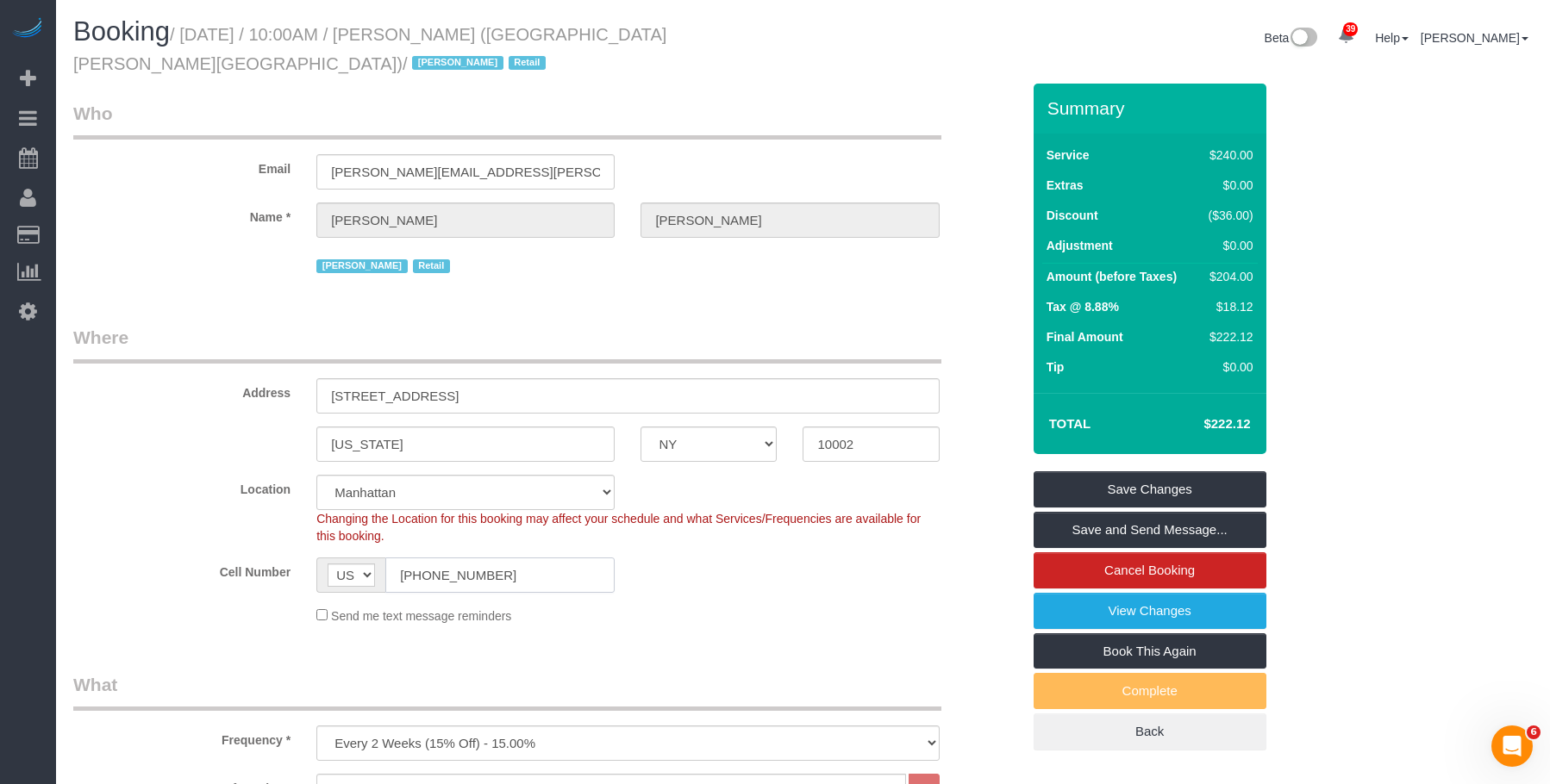
click at [237, 524] on sui-booking-location "Location Manhattan Austin Boston Bronx Brooklyn Charlotte Denver New Jersey Por…" at bounding box center [546, 549] width 947 height 150
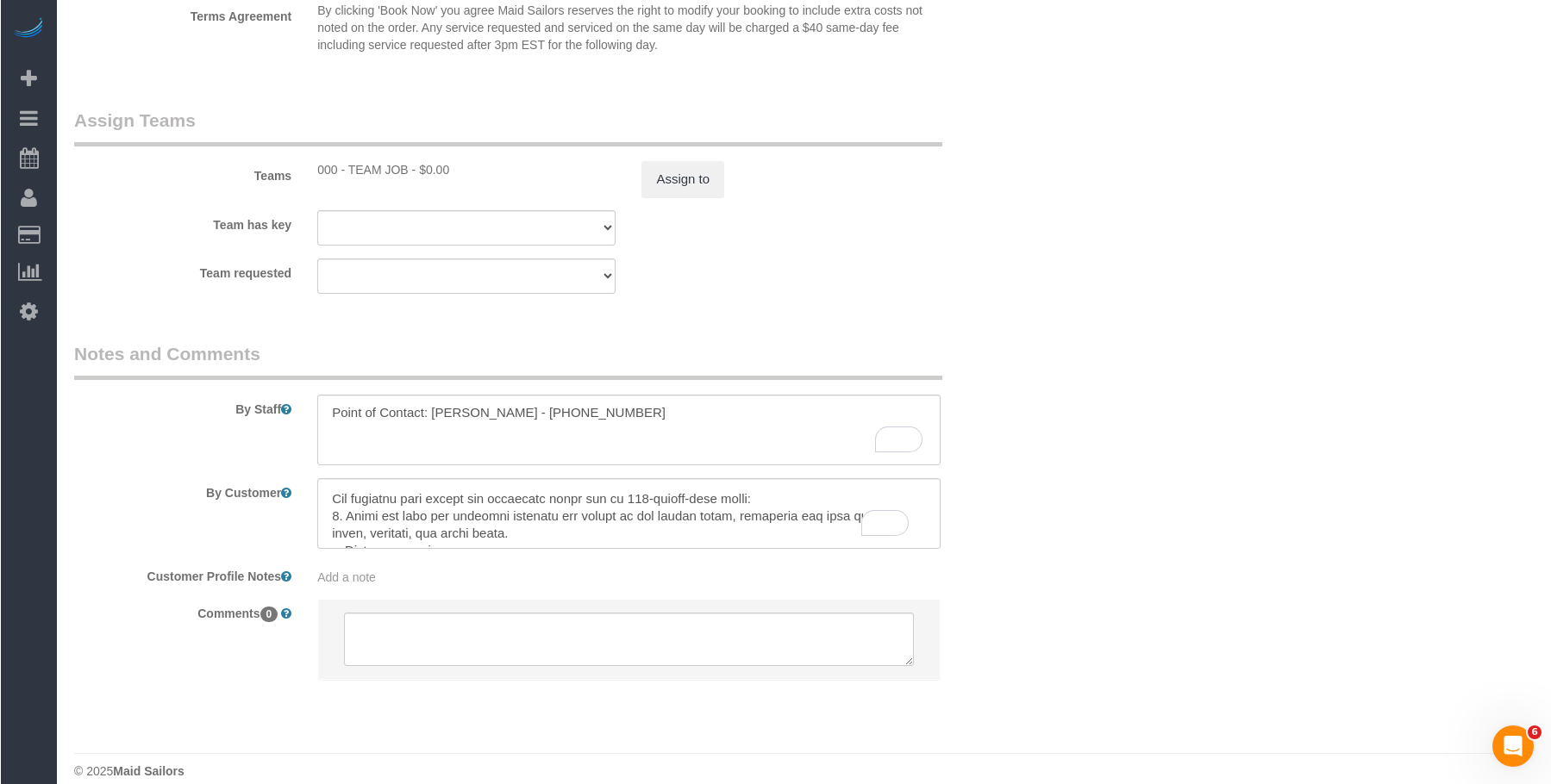
scroll to position [69, 0]
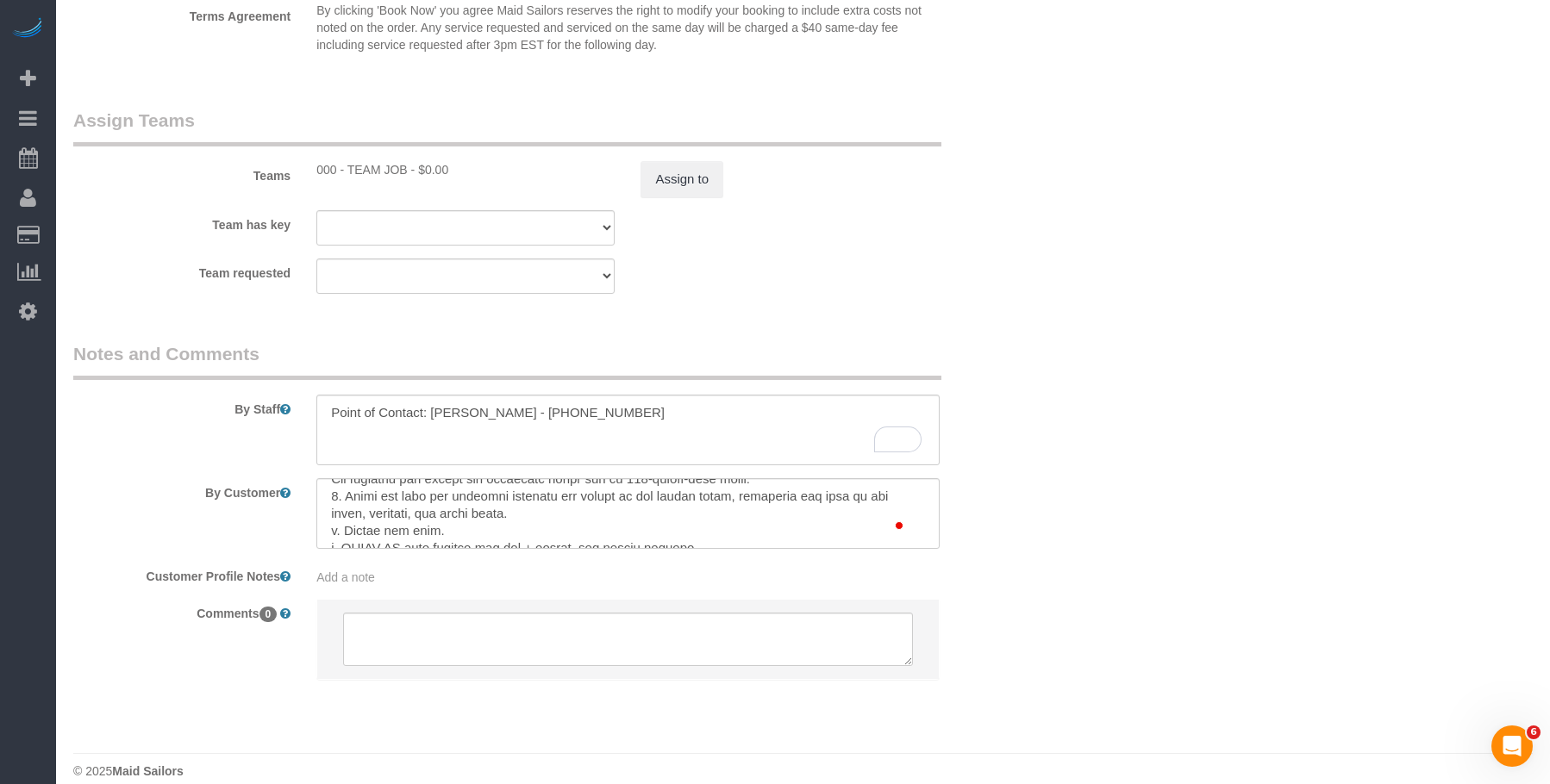
click at [409, 108] on legend "Assign Teams" at bounding box center [507, 127] width 868 height 39
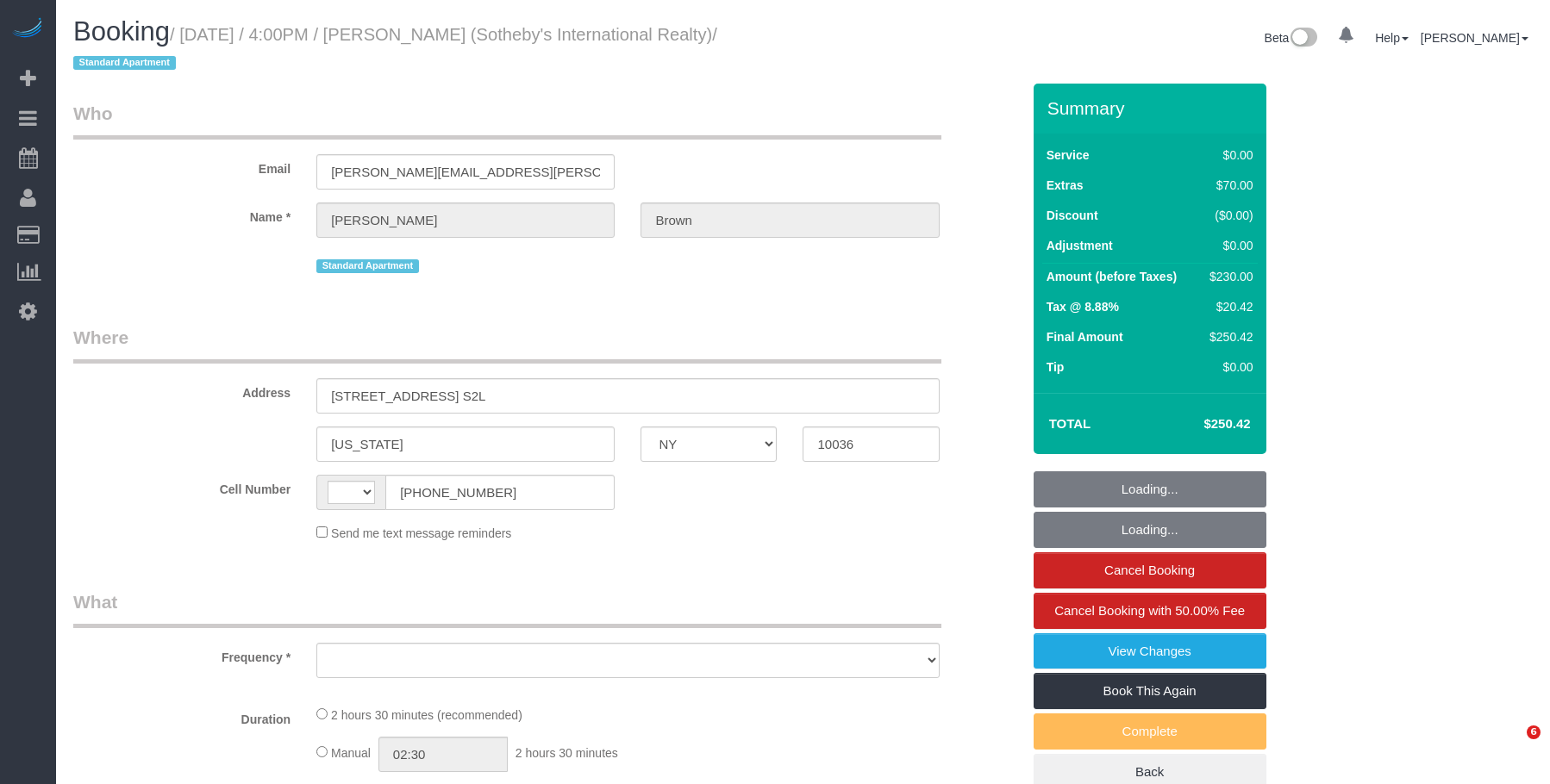
select select "NY"
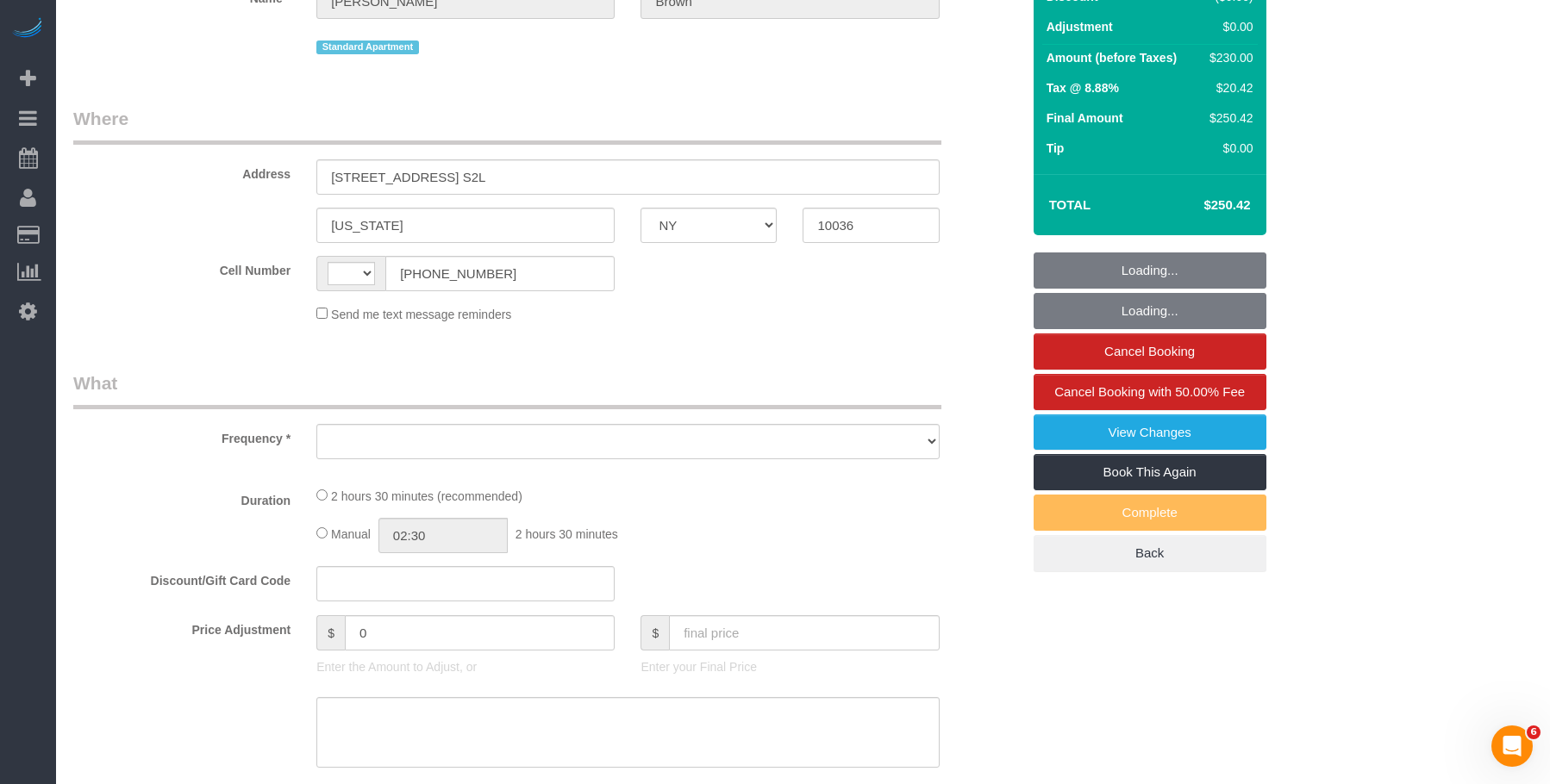
select select "string:[GEOGRAPHIC_DATA]"
select select "number:89"
select select "number:90"
select select "number:15"
select select "number:6"
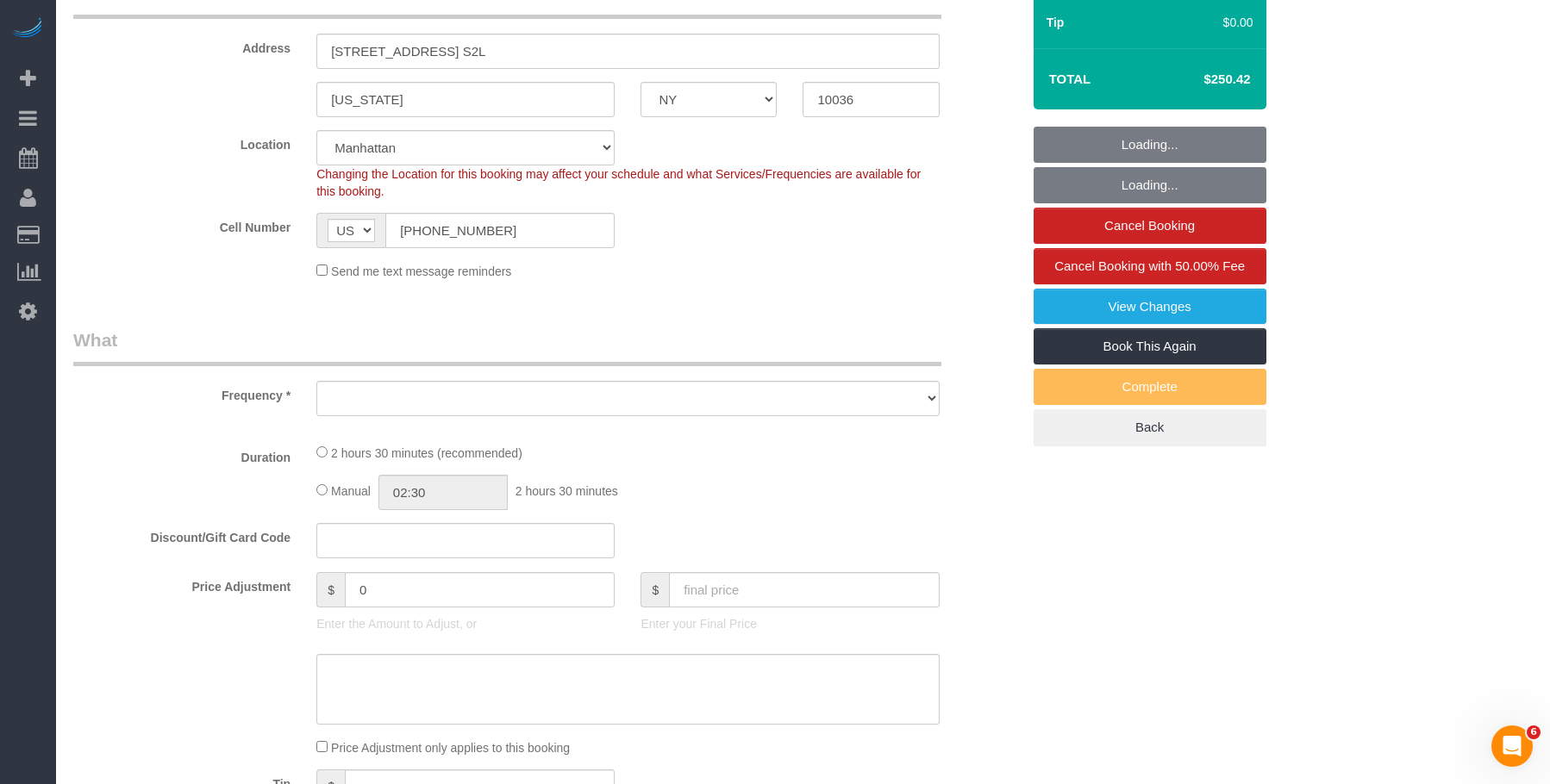
select select "object:966"
select select "string:stripe-pm_1SIDDi4VGloSiKo7BGG0TycD"
select select "1"
select select "spot1"
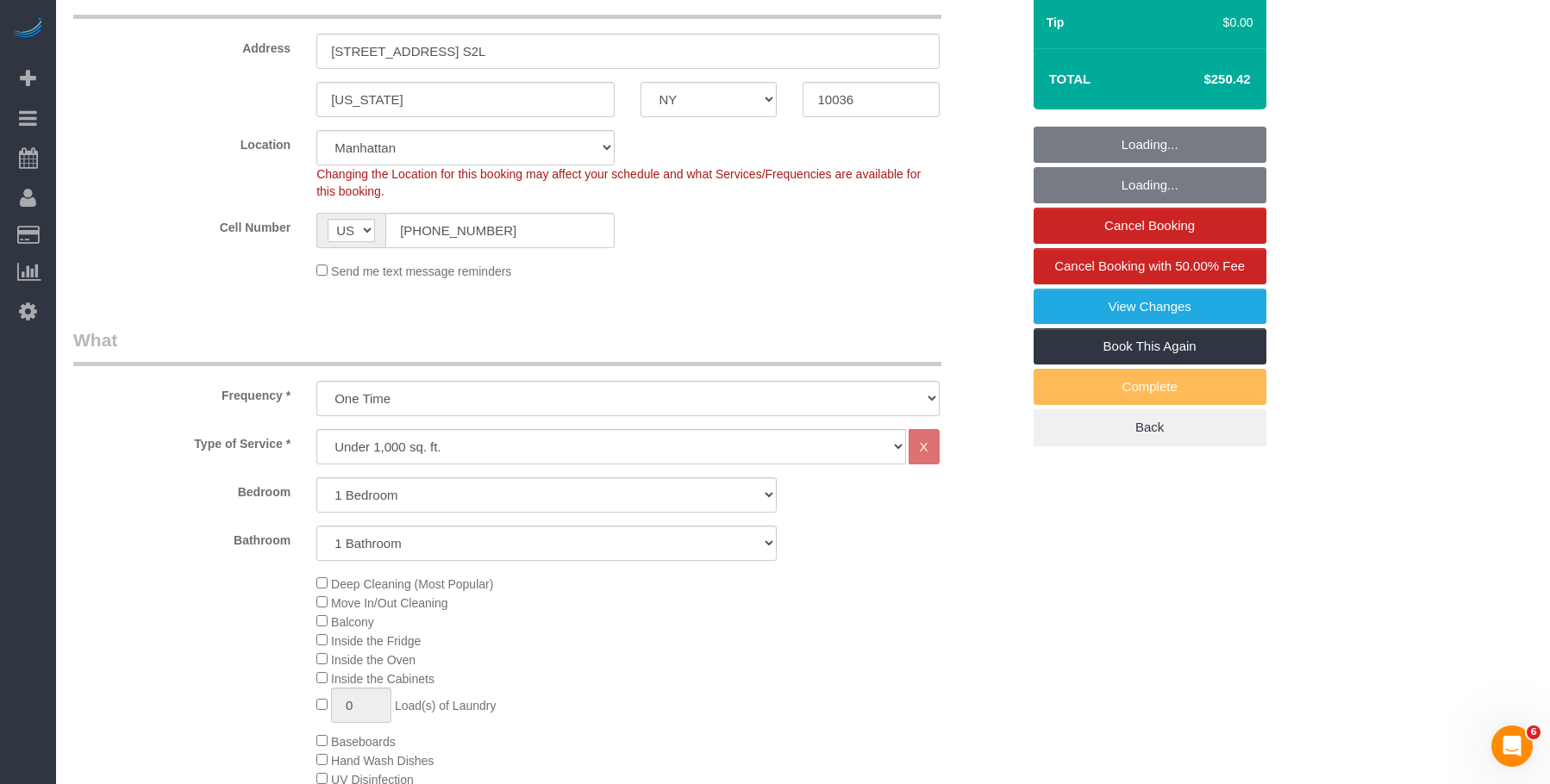
select select "object:1511"
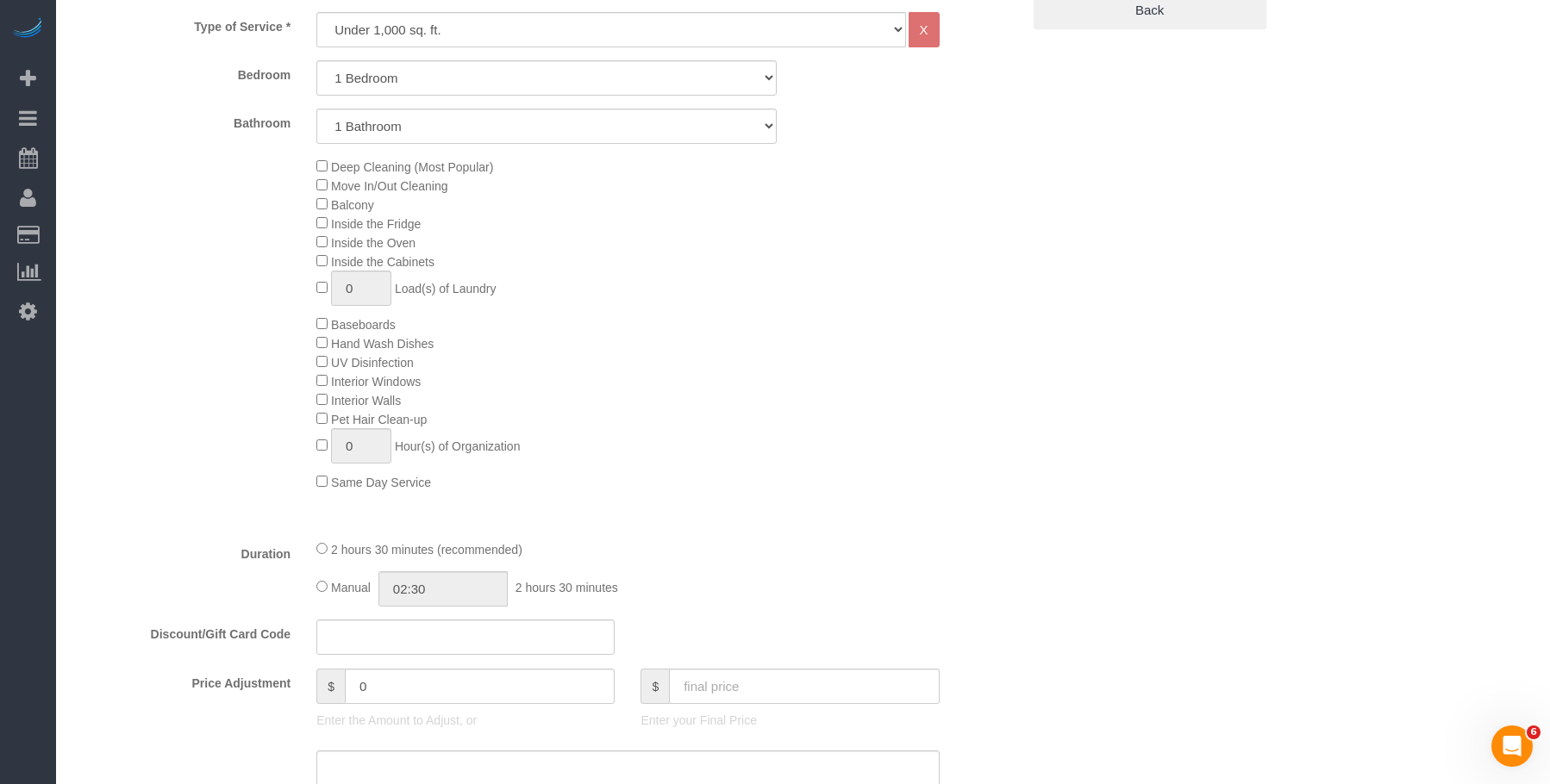
scroll to position [775, 0]
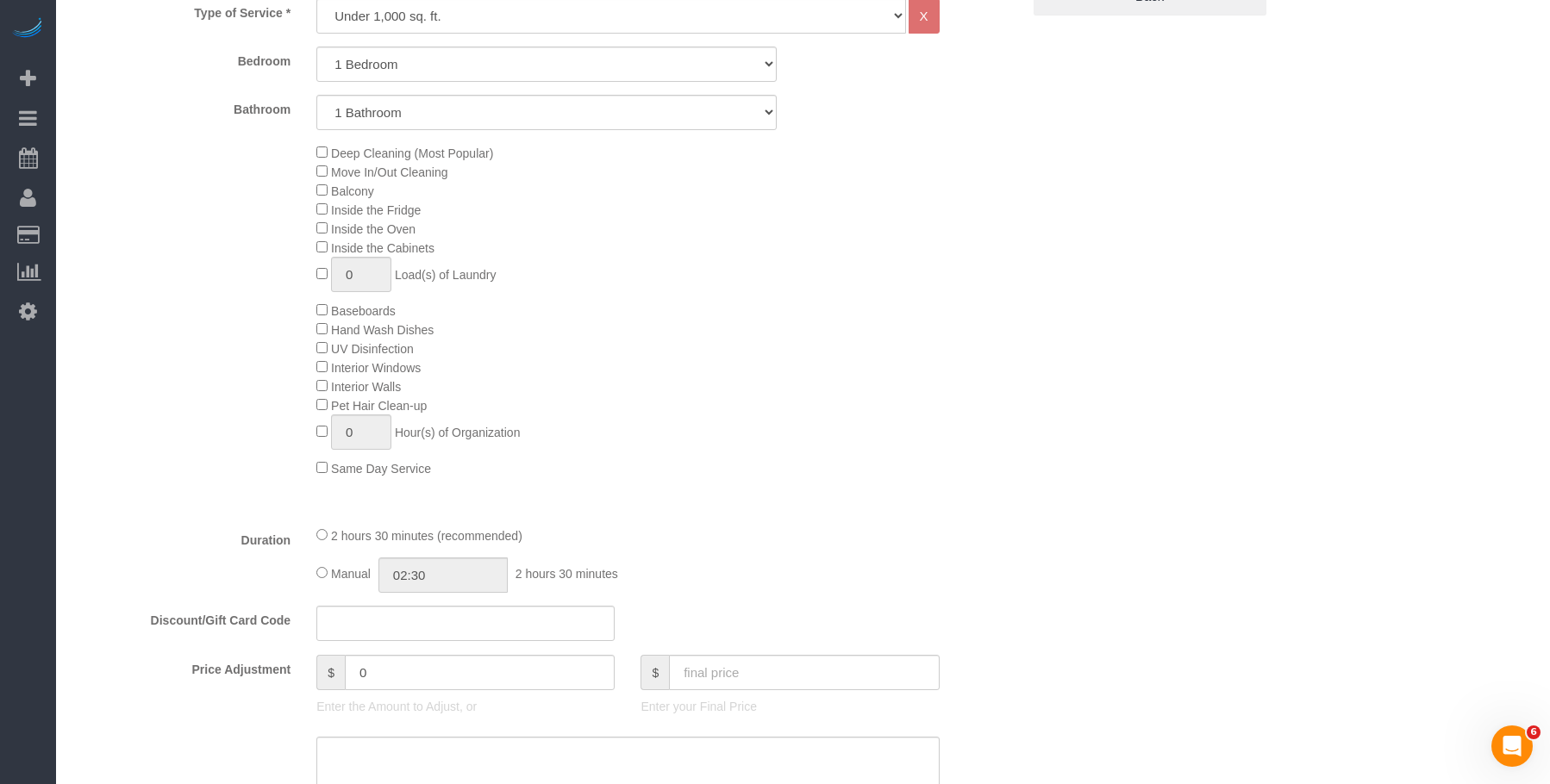
drag, startPoint x: 927, startPoint y: 173, endPoint x: 932, endPoint y: 155, distance: 18.7
click at [927, 170] on div "Deep Cleaning (Most Popular) Move In/Out Cleaning Balcony Inside the Fridge Ins…" at bounding box center [668, 310] width 729 height 334
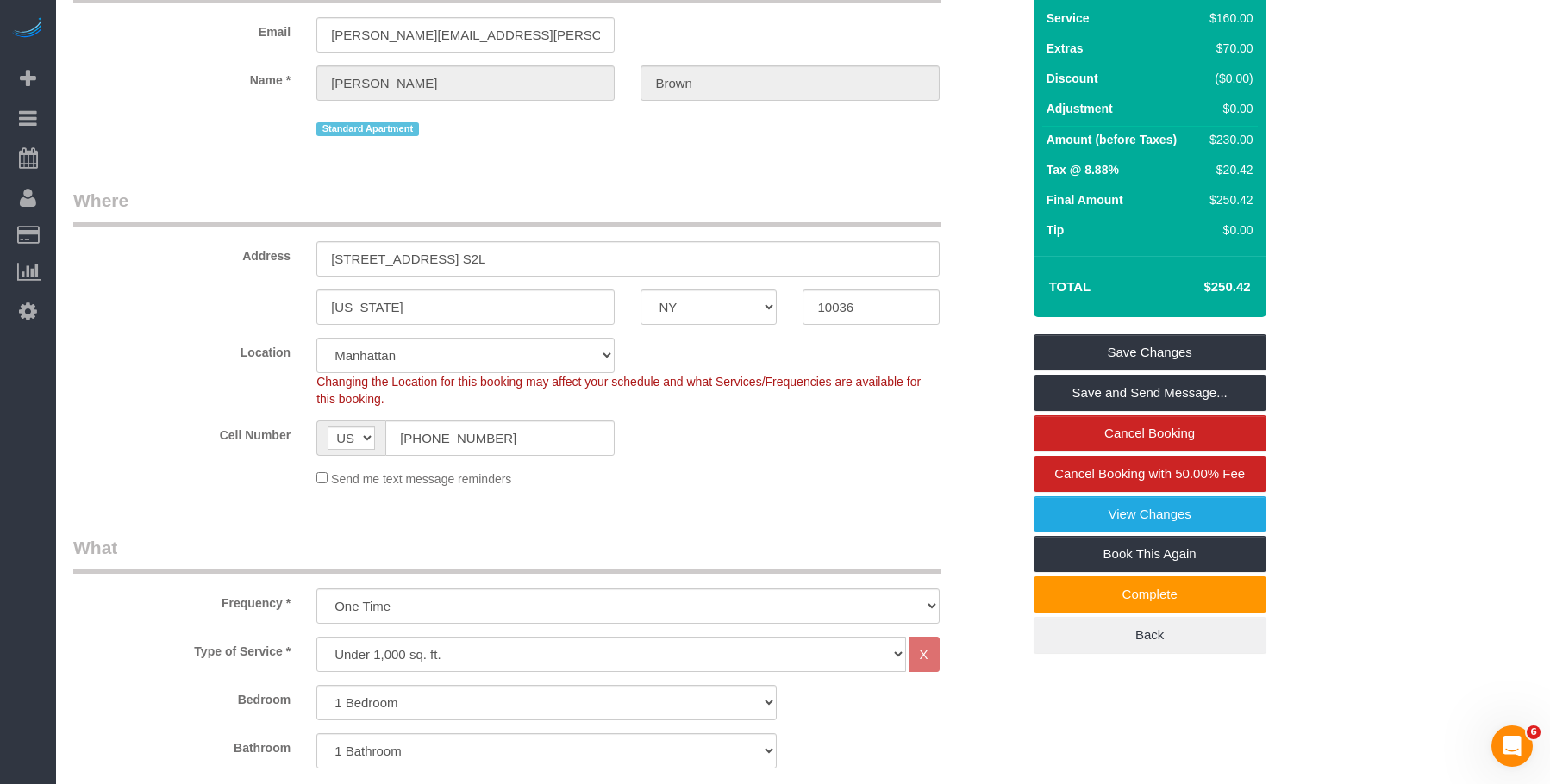
scroll to position [0, 0]
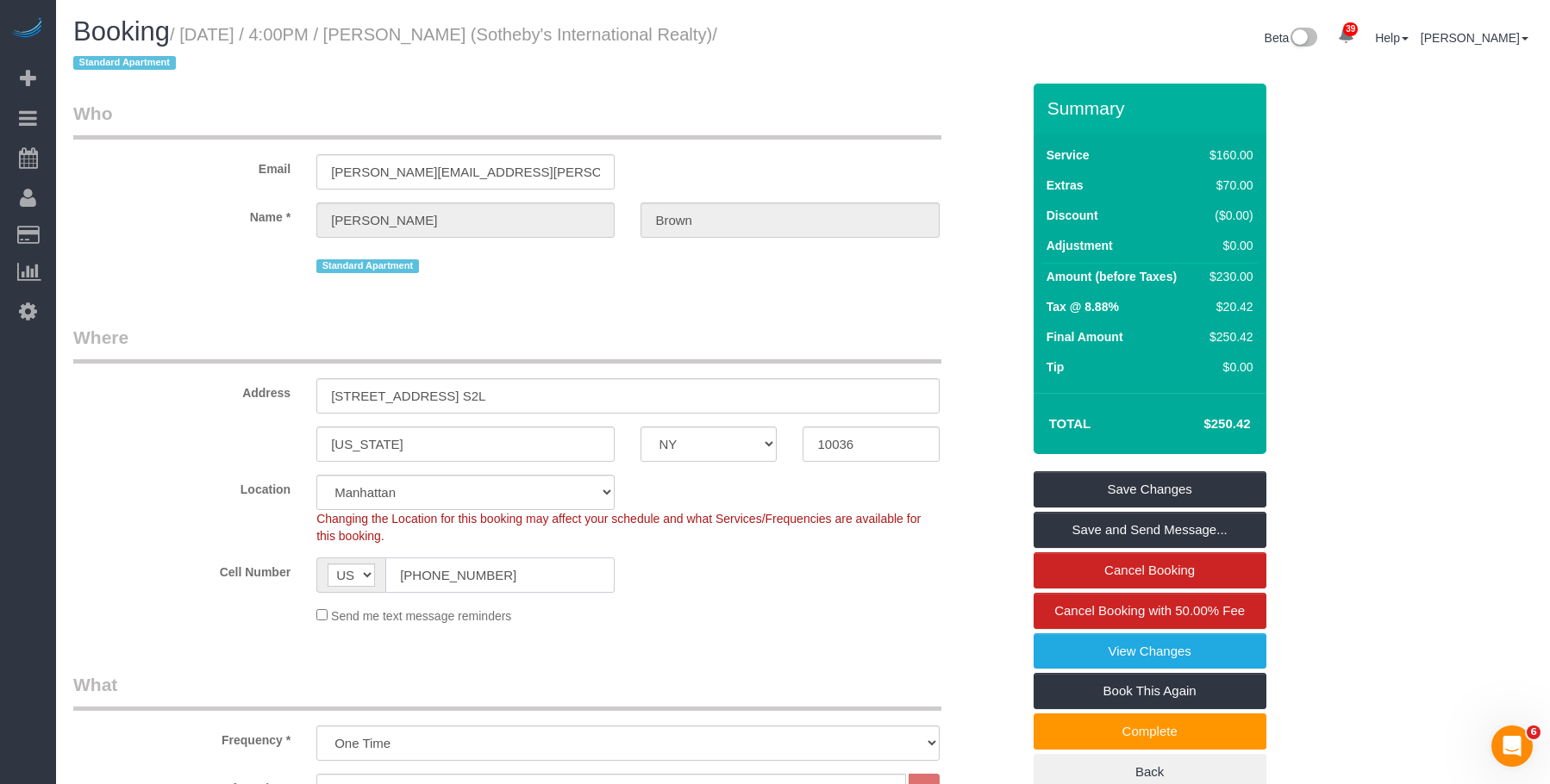
drag, startPoint x: 446, startPoint y: 575, endPoint x: 265, endPoint y: 556, distance: 182.0
click at [265, 559] on div "Cell Number AF AL DZ AD AO AI AQ AG AR AM AW AU AT AZ BS BH BD BB BY BE BZ BJ B…" at bounding box center [547, 575] width 973 height 36
drag, startPoint x: 184, startPoint y: 37, endPoint x: 494, endPoint y: 38, distance: 310.0
click at [494, 38] on small "/ [DATE] / 4:00PM / [PERSON_NAME] (Sotheby's International Realty) / Standard A…" at bounding box center [395, 49] width 644 height 48
drag, startPoint x: 324, startPoint y: 393, endPoint x: 618, endPoint y: 403, distance: 294.2
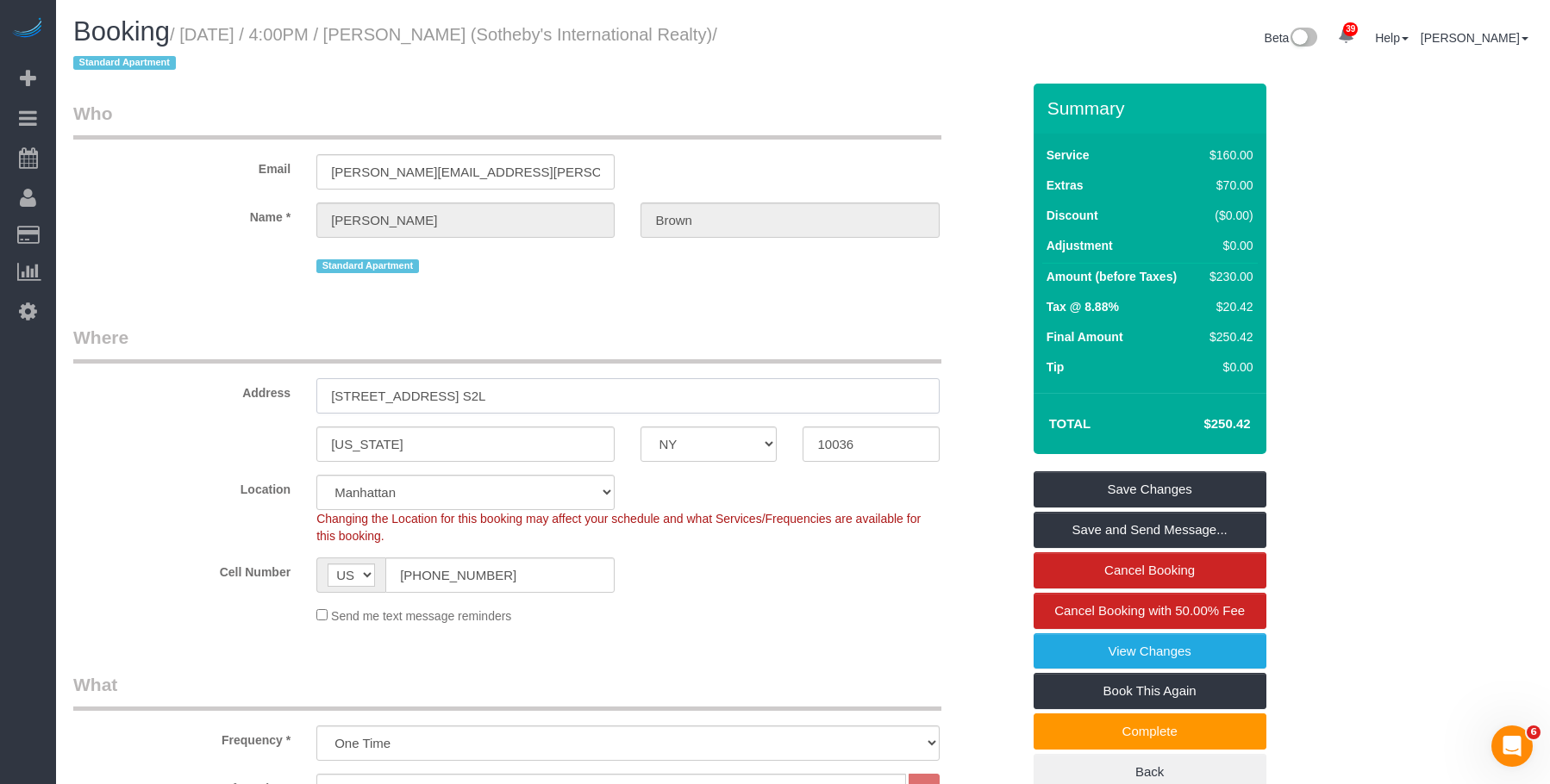
click at [618, 403] on input "[STREET_ADDRESS] S2L" at bounding box center [628, 396] width 622 height 36
drag, startPoint x: 516, startPoint y: 183, endPoint x: 150, endPoint y: 147, distance: 367.8
click at [150, 147] on div "Email alexander.brown@sir.com" at bounding box center [547, 145] width 973 height 89
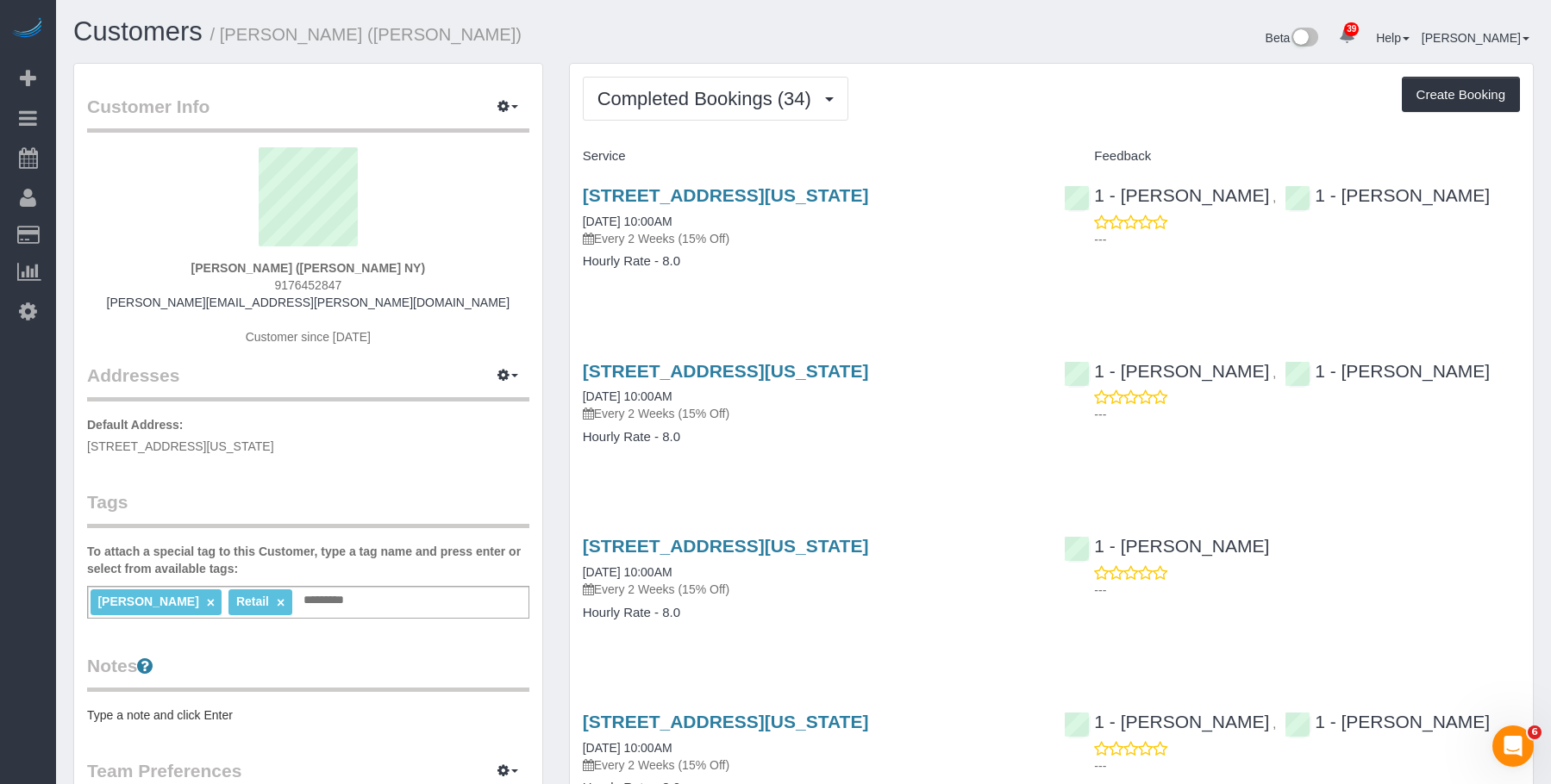
click at [774, 167] on div "Service" at bounding box center [811, 156] width 482 height 29
click at [797, 197] on link "[STREET_ADDRESS][US_STATE]" at bounding box center [726, 195] width 286 height 20
click at [647, 98] on span "Completed Bookings (34)" at bounding box center [709, 99] width 222 height 21
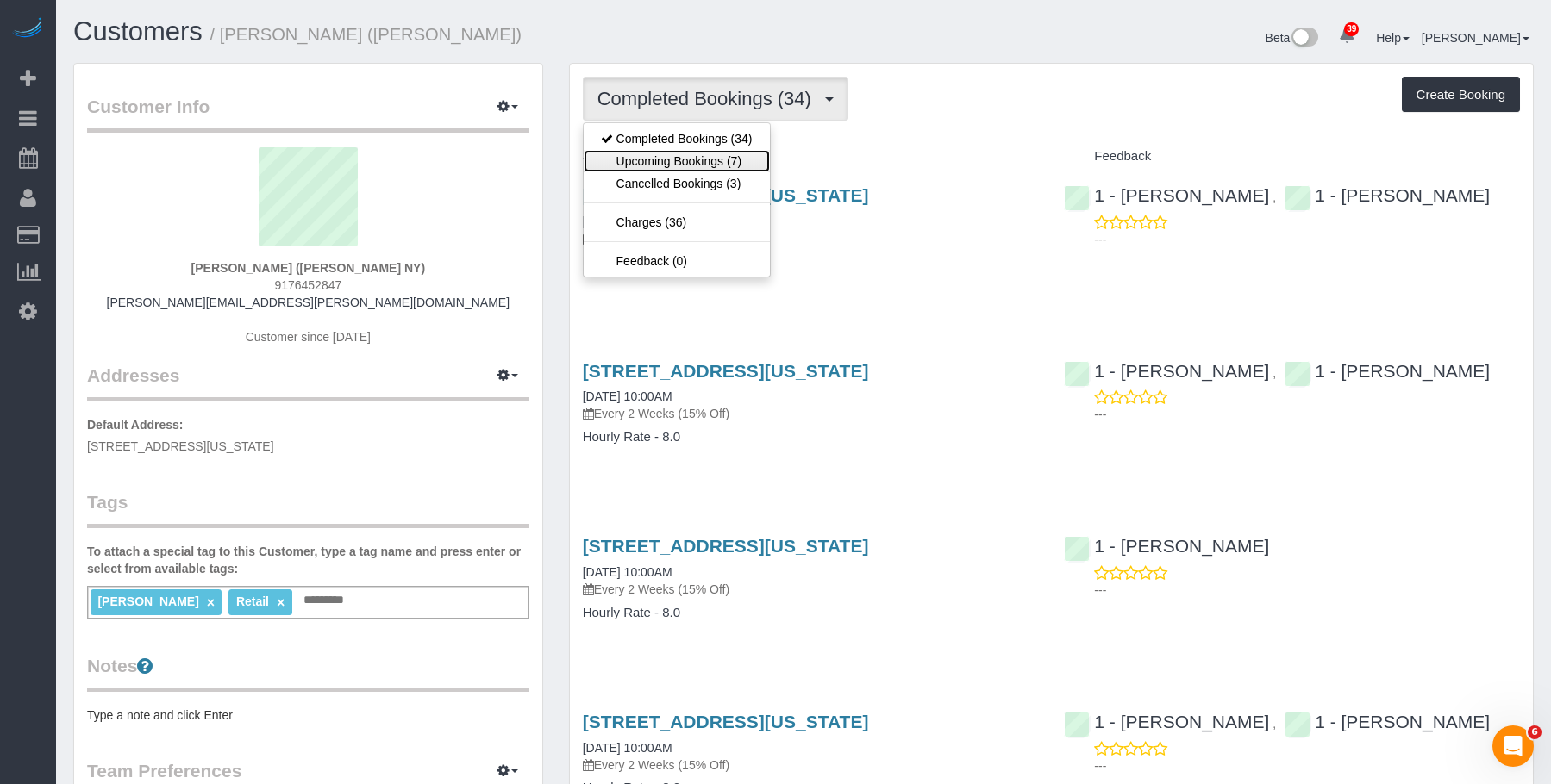
click at [639, 163] on link "Upcoming Bookings (7)" at bounding box center [676, 161] width 186 height 22
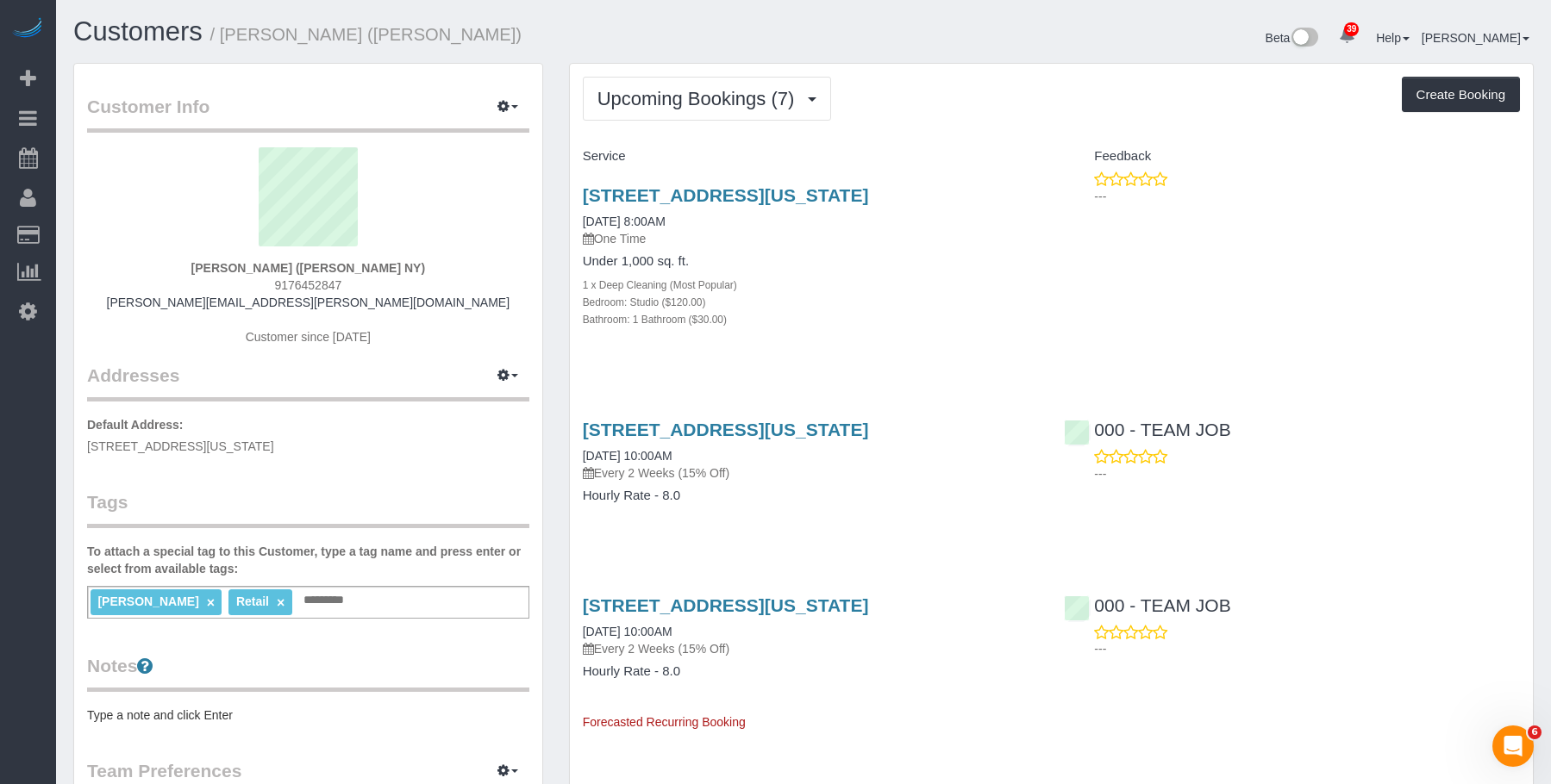
drag, startPoint x: 576, startPoint y: 187, endPoint x: 965, endPoint y: 190, distance: 389.0
click at [965, 190] on div "138 Ludlow Street, New York, NY 10002 10/16/2025 8:00AM One Time Under 1,000 sq…" at bounding box center [811, 266] width 482 height 191
copy link "138 Ludlow Street, New York, NY 10002"
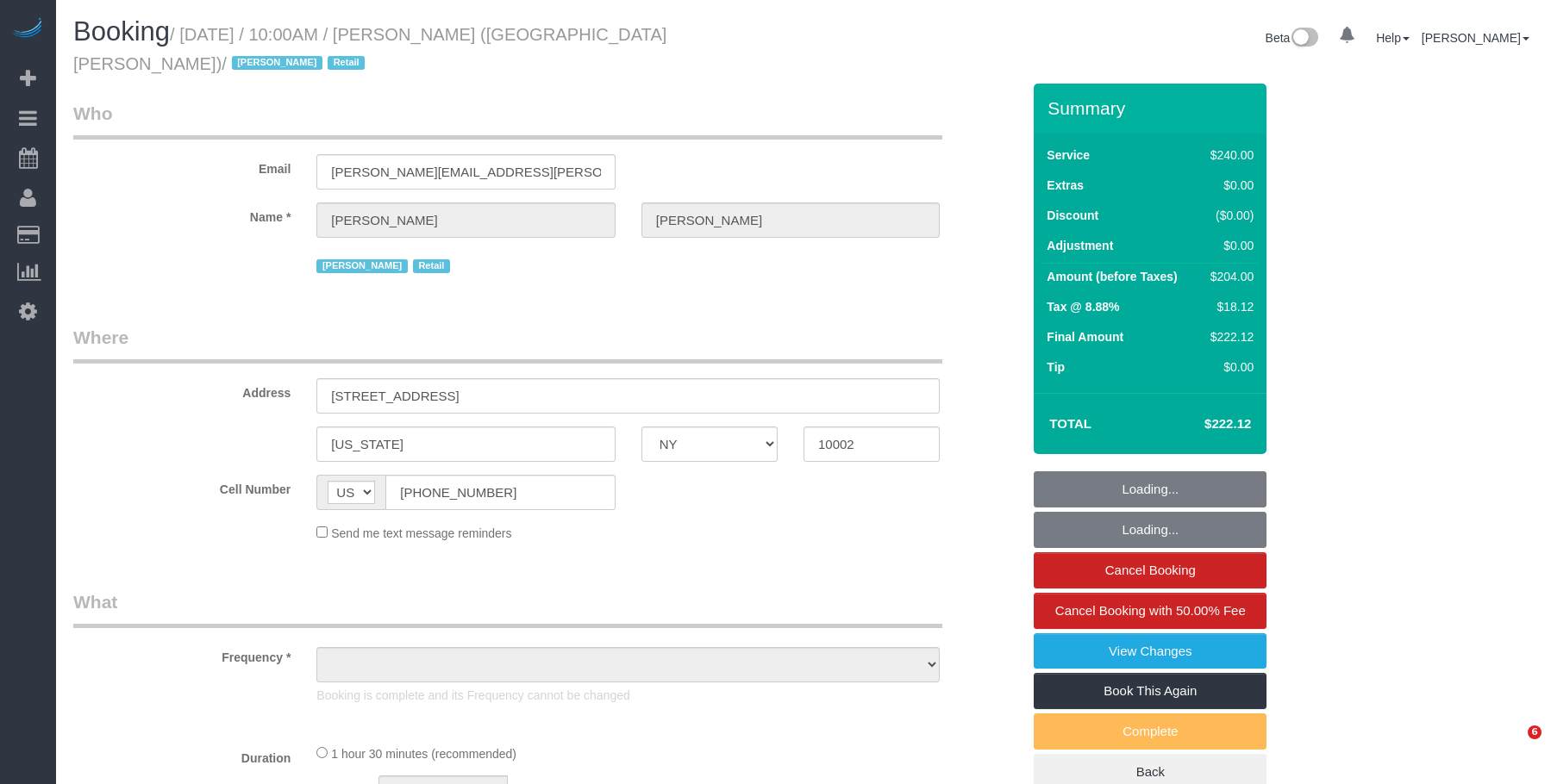
select select "NY"
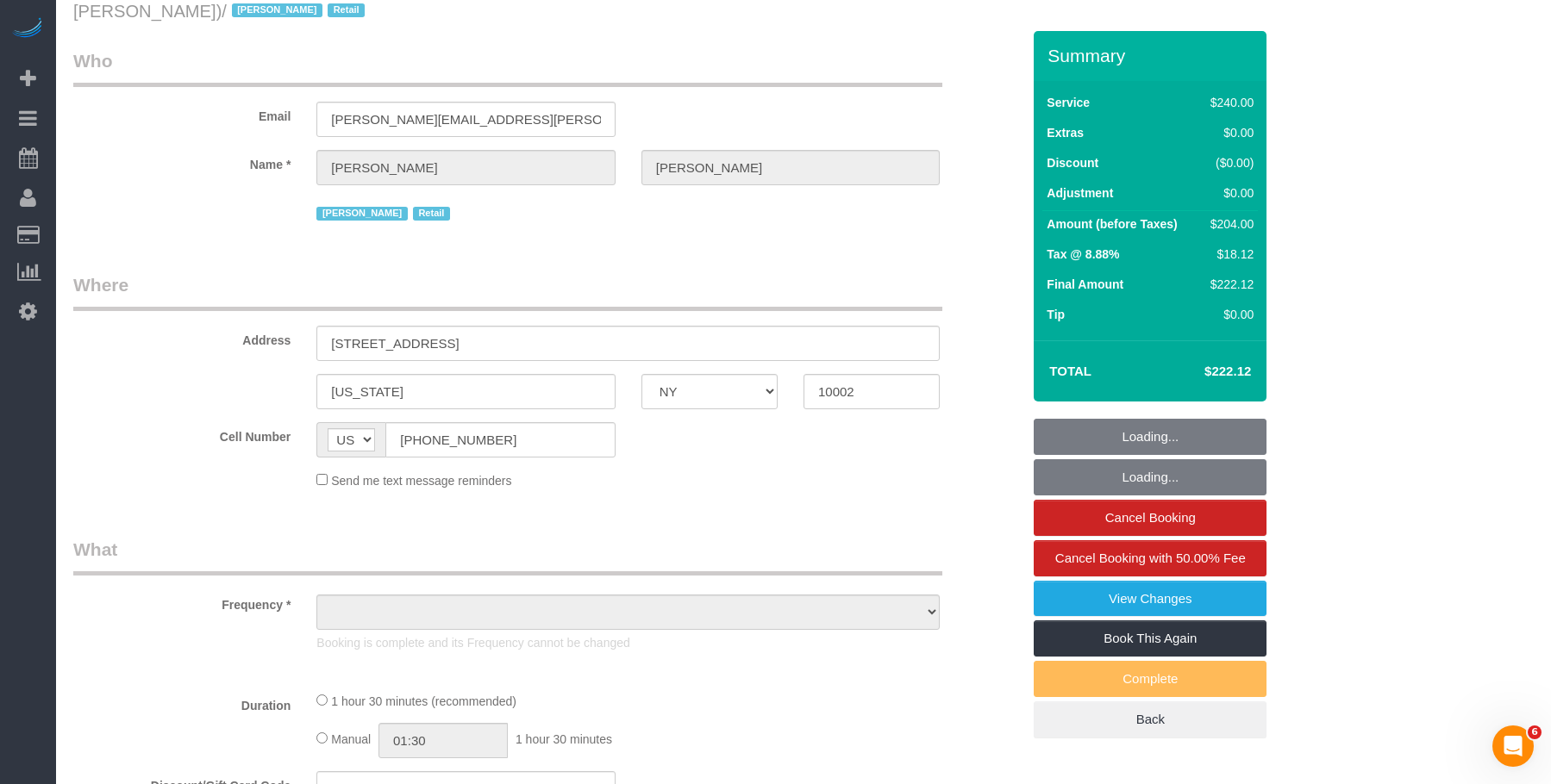
select select "number:89"
select select "number:90"
select select "number:15"
select select "number:7"
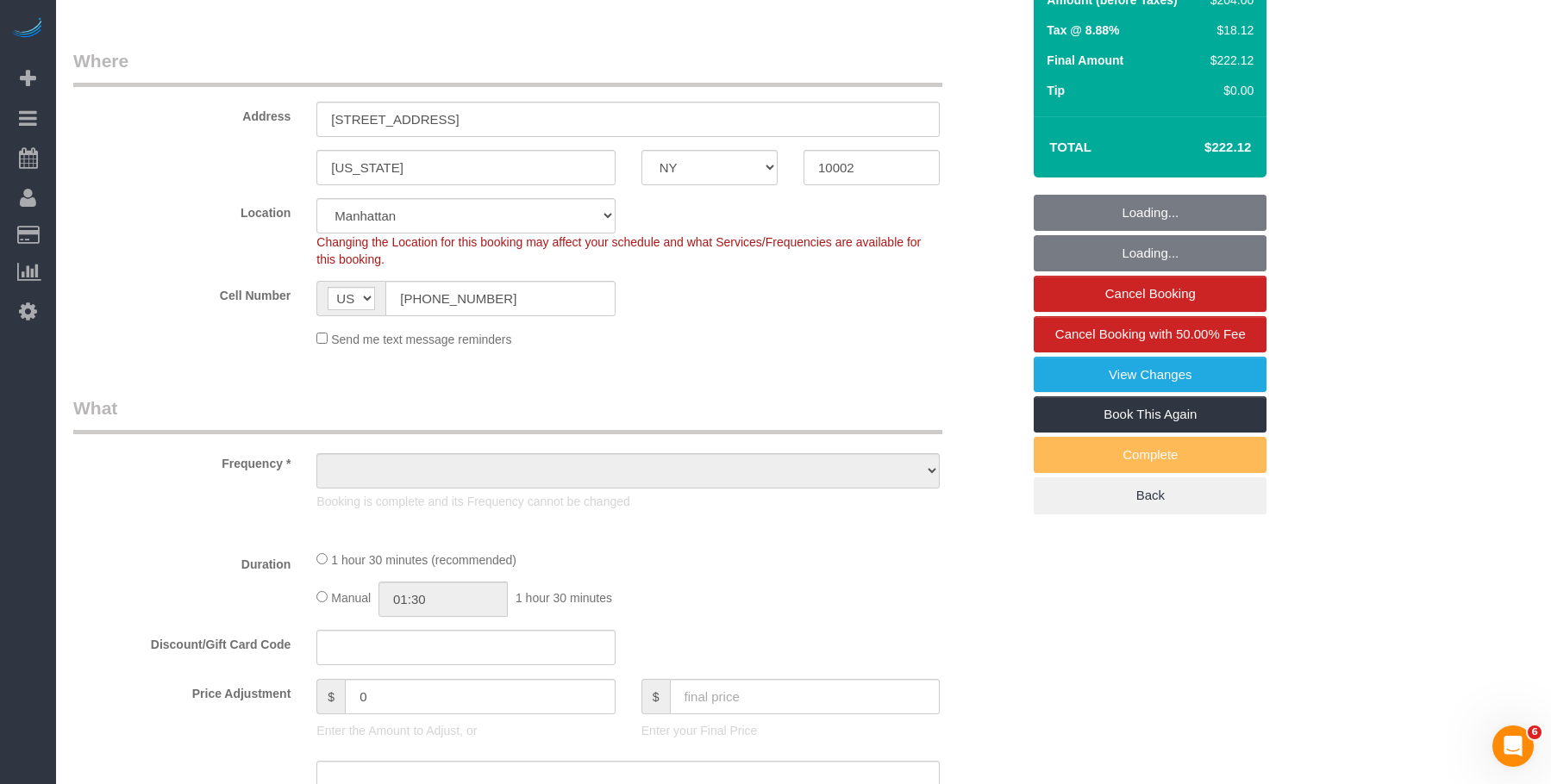
scroll to position [345, 0]
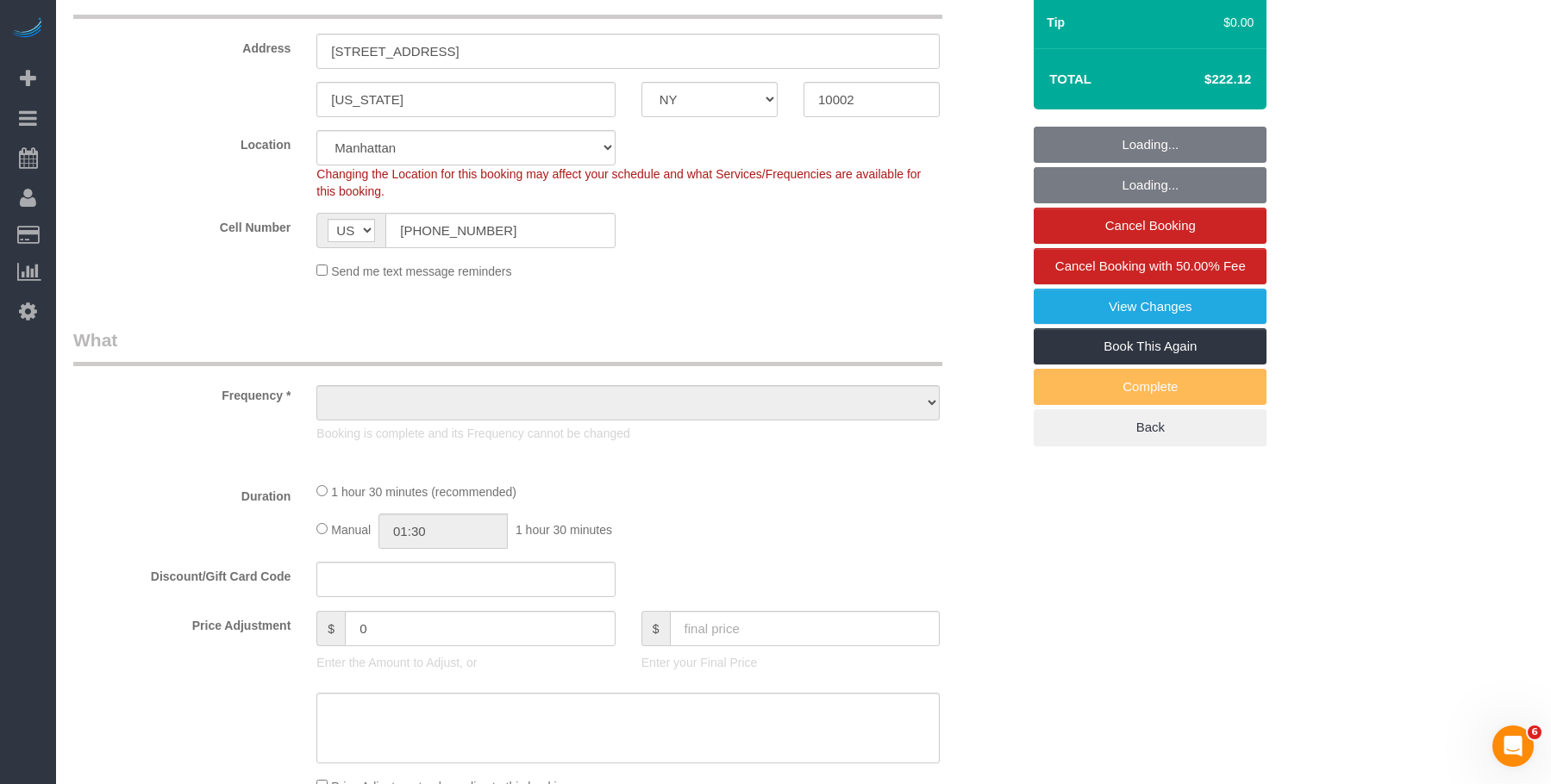
select select "object:983"
select select "string:stripe-pm_1QIcSx4VGloSiKo7YBGSrmhK"
select select "2"
select select "90"
select select "spot1"
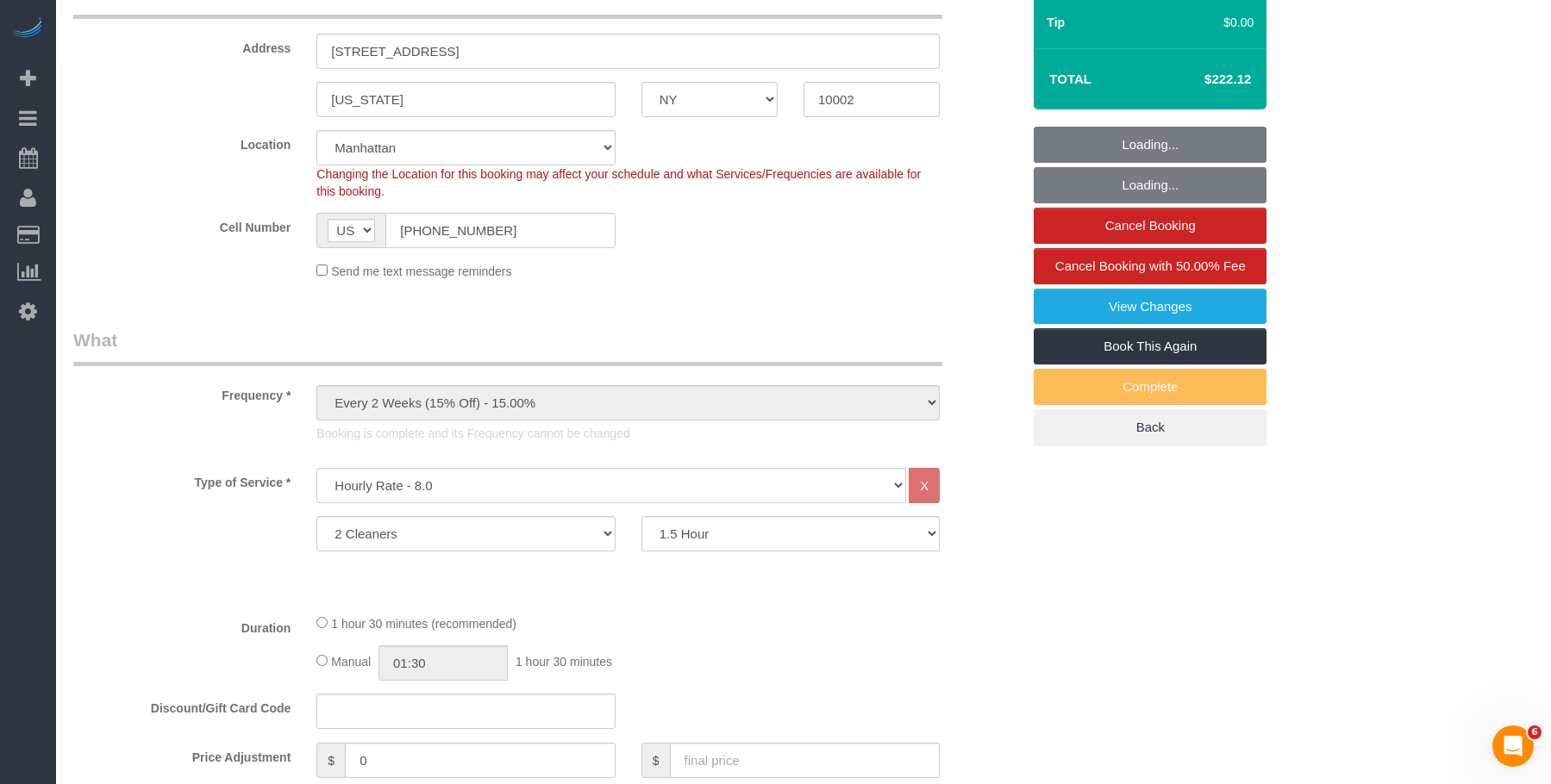
select select "object:1575"
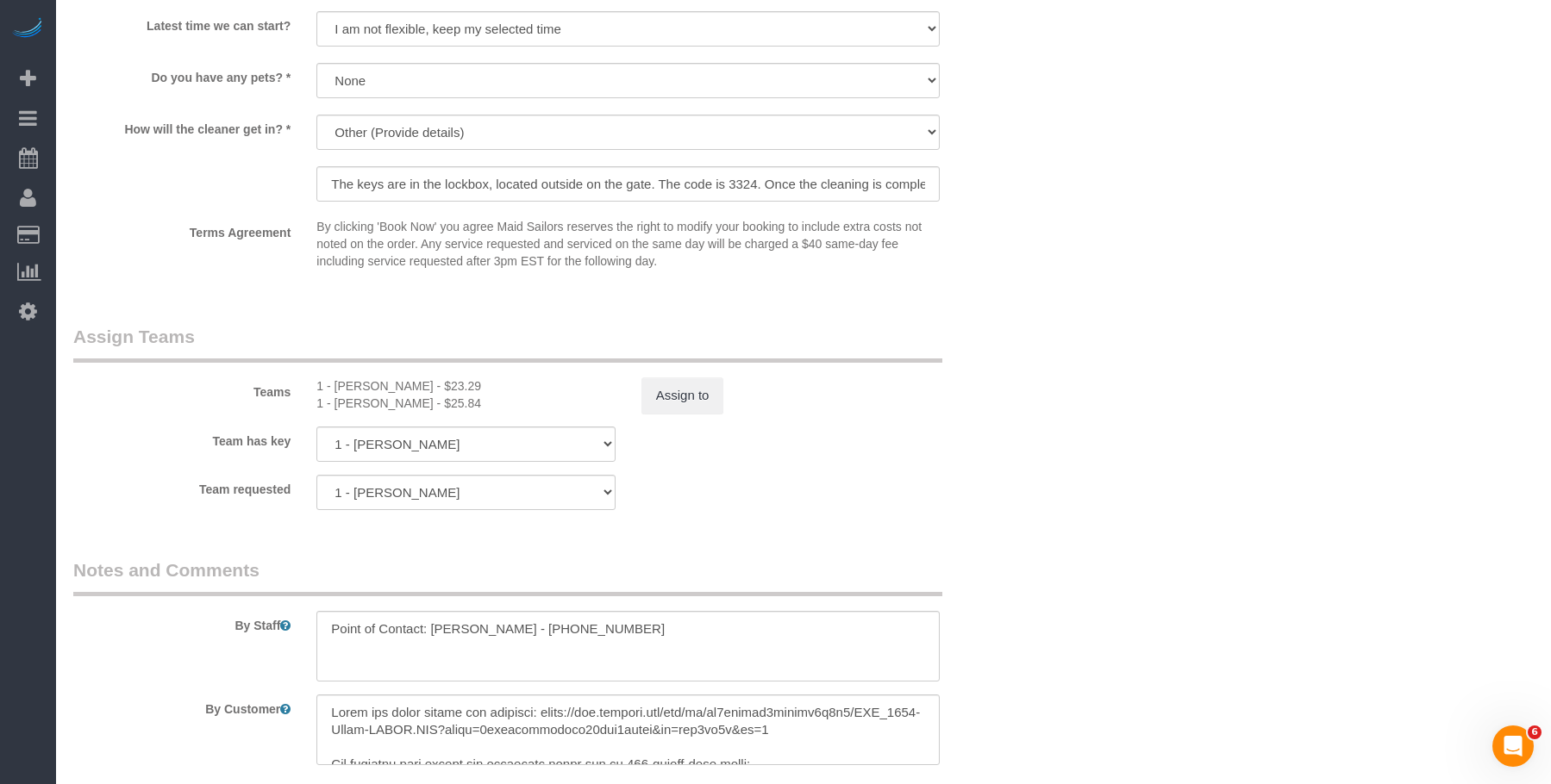
scroll to position [1895, 0]
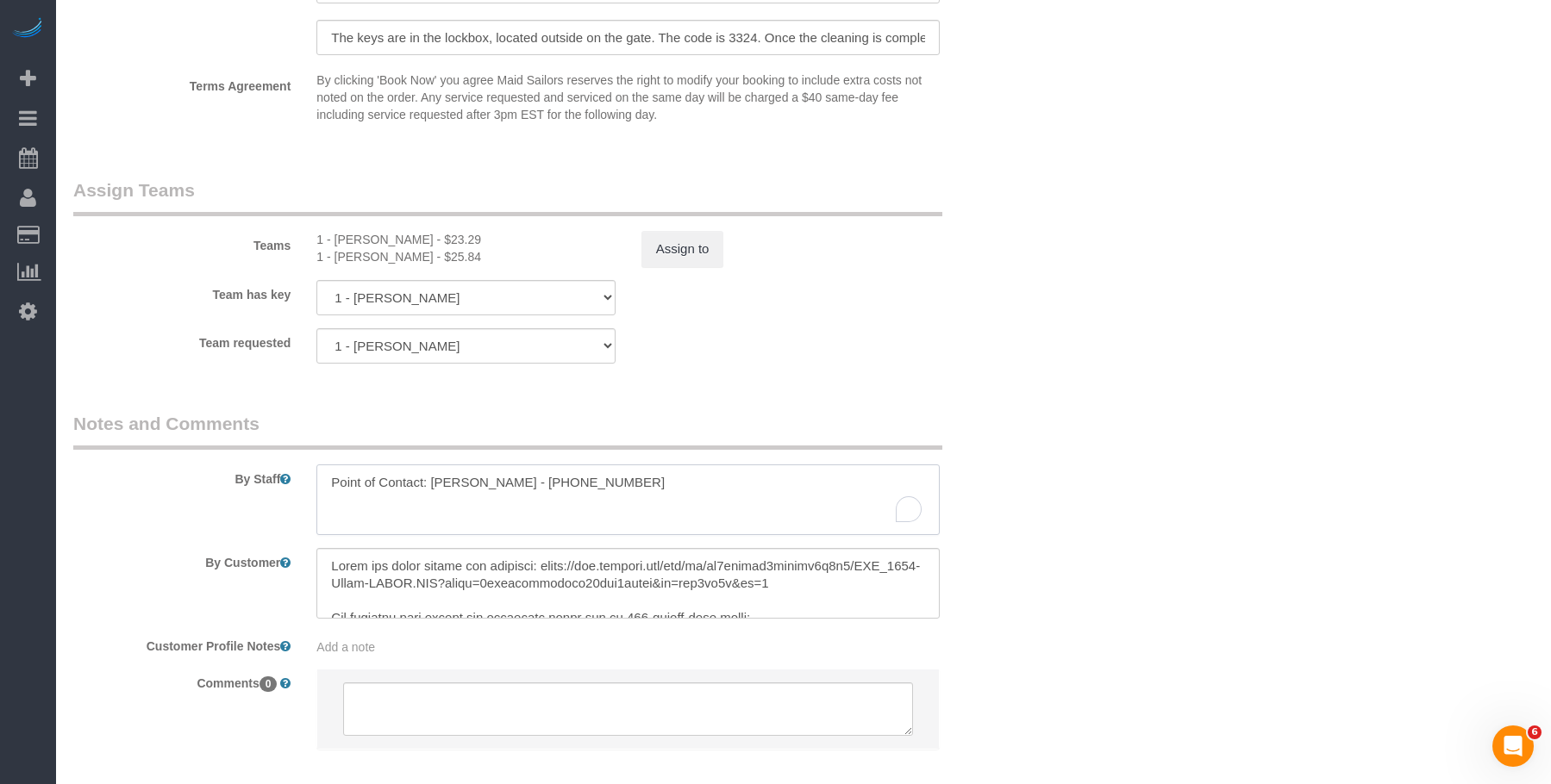
drag, startPoint x: 589, startPoint y: 464, endPoint x: 634, endPoint y: 464, distance: 45.0
click at [634, 464] on textarea "To enrich screen reader interactions, please activate Accessibility in Grammarl…" at bounding box center [628, 499] width 623 height 70
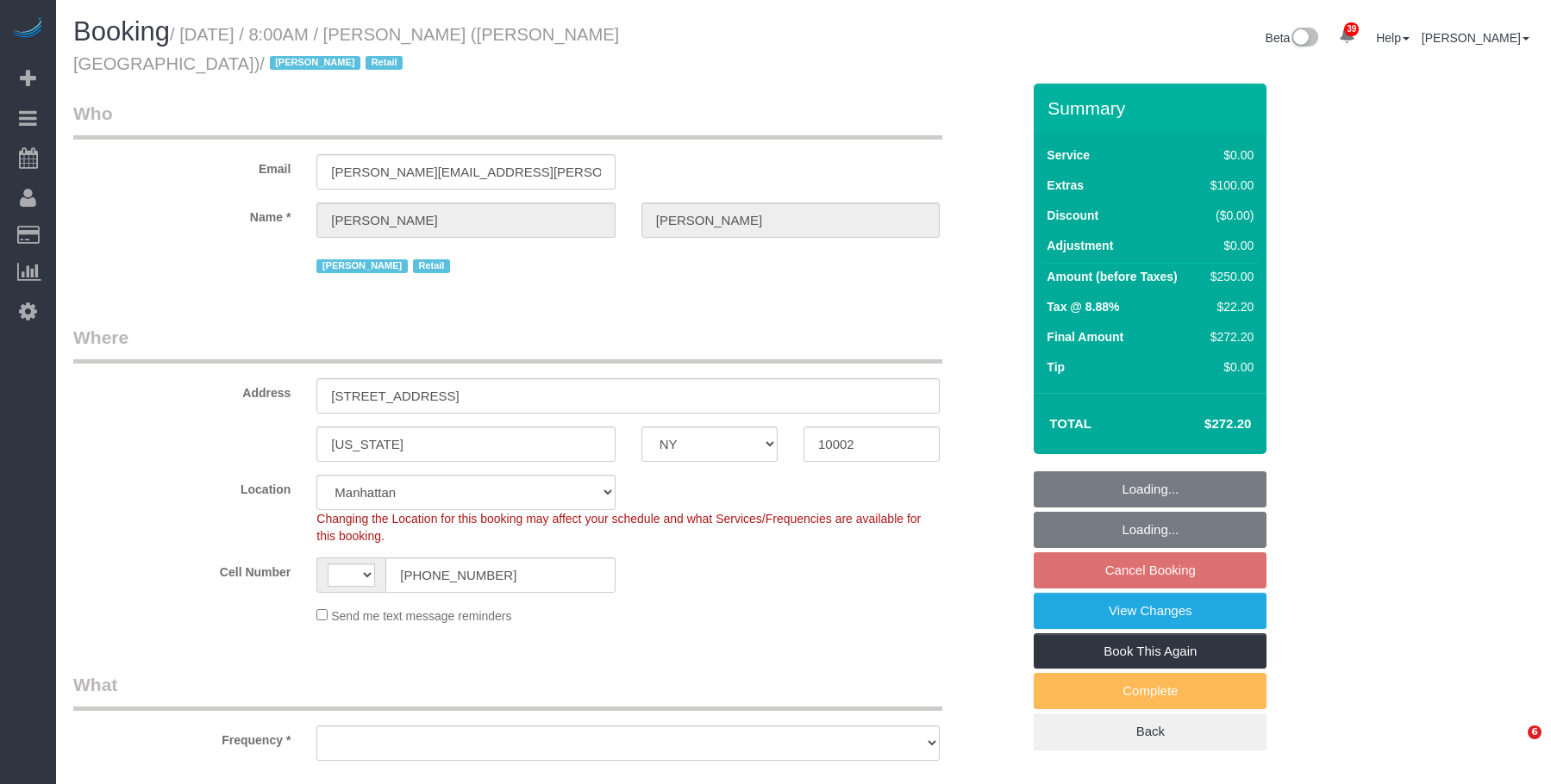
select select "NY"
click at [785, 100] on legend "Who" at bounding box center [507, 120] width 869 height 39
select select "string:[GEOGRAPHIC_DATA]"
select select "string:stripe-pm_1QIcSx4VGloSiKo7YBGSrmhK"
select select "number:56"
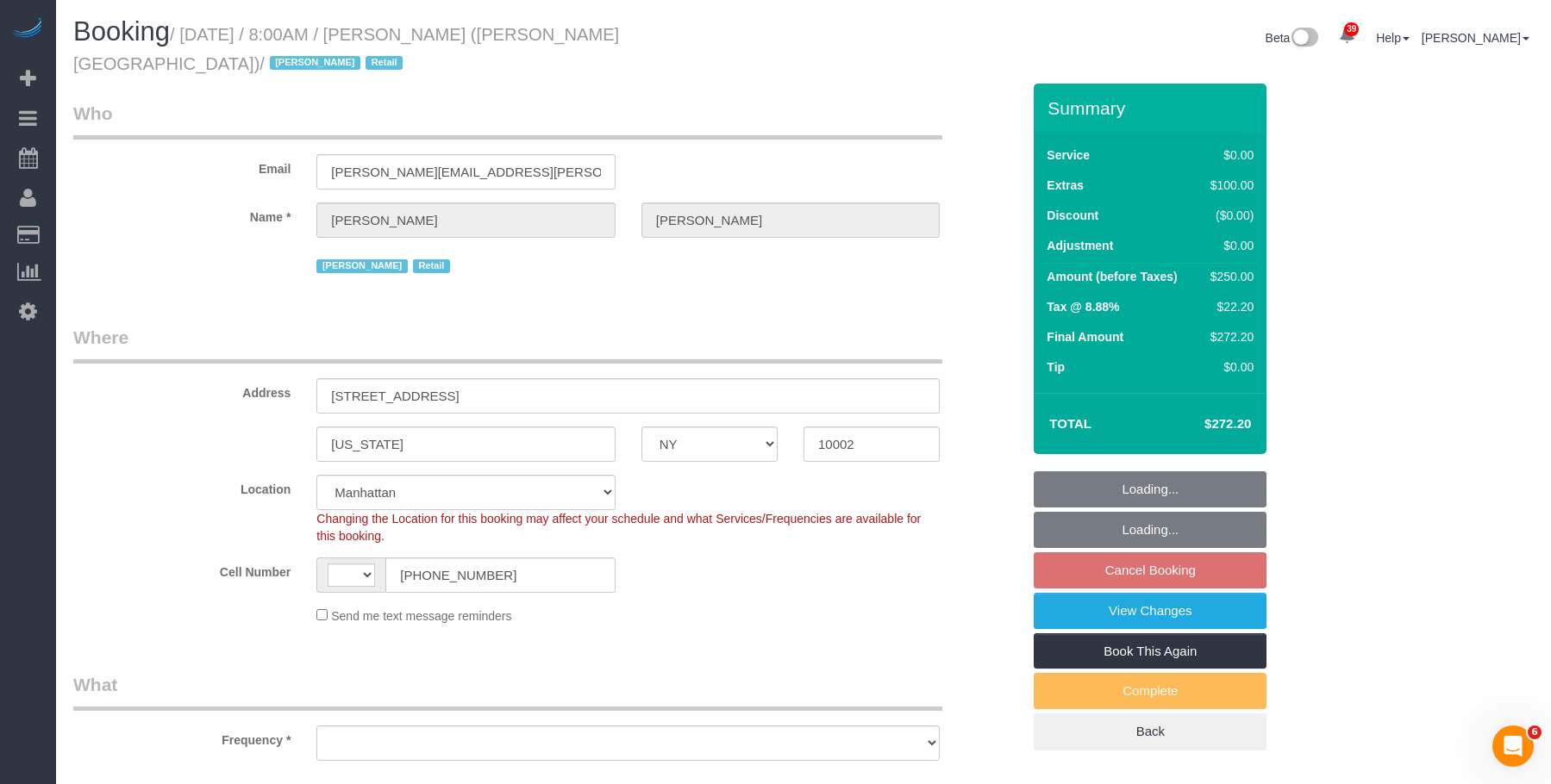
select select "number:71"
select select "number:15"
select select "number:7"
select select "object:960"
select select "spot1"
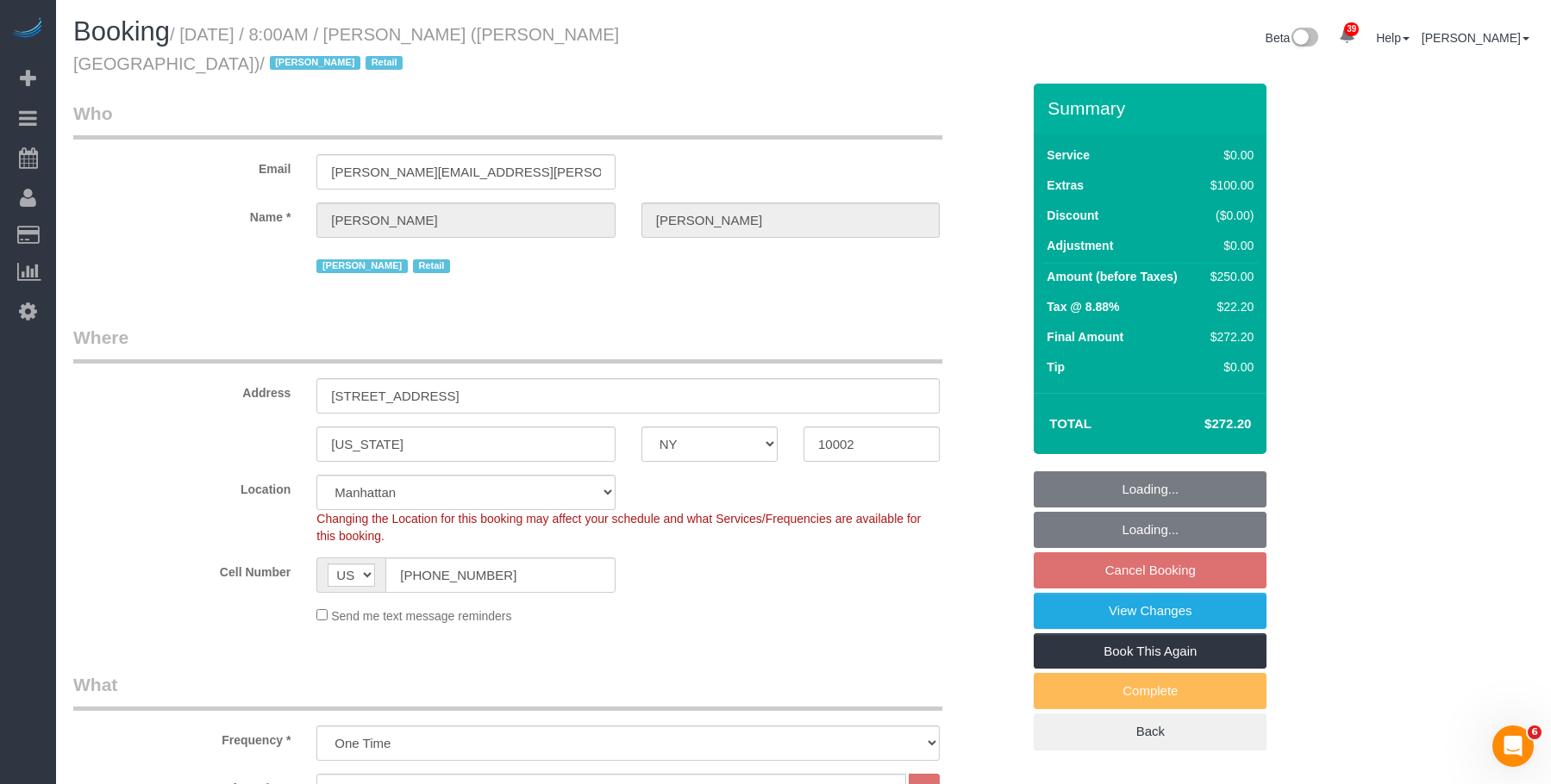
select select "object:1503"
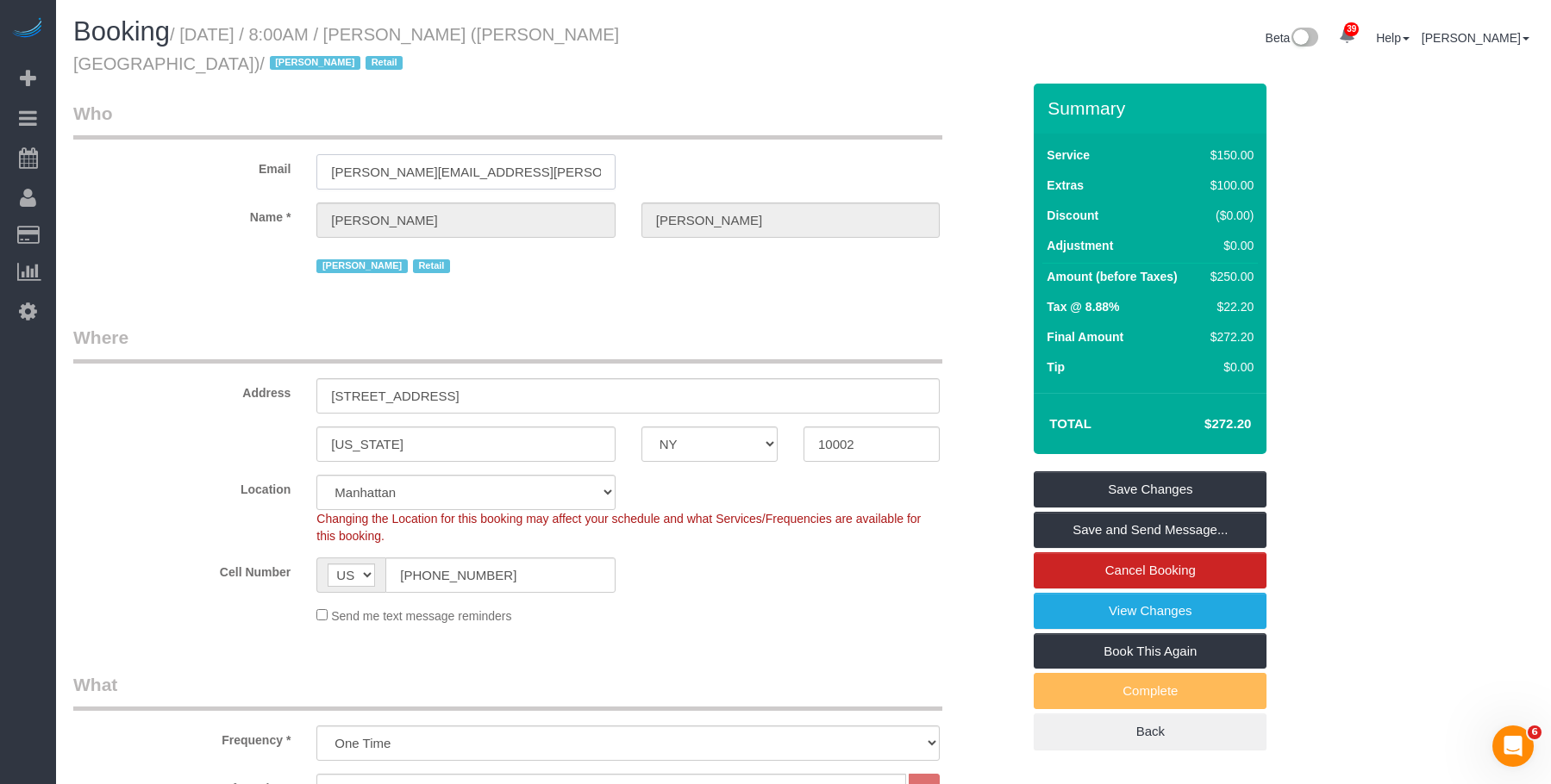
drag, startPoint x: 390, startPoint y: 149, endPoint x: 152, endPoint y: 142, distance: 238.1
click at [143, 148] on div "Email brett@akila.la" at bounding box center [547, 145] width 973 height 89
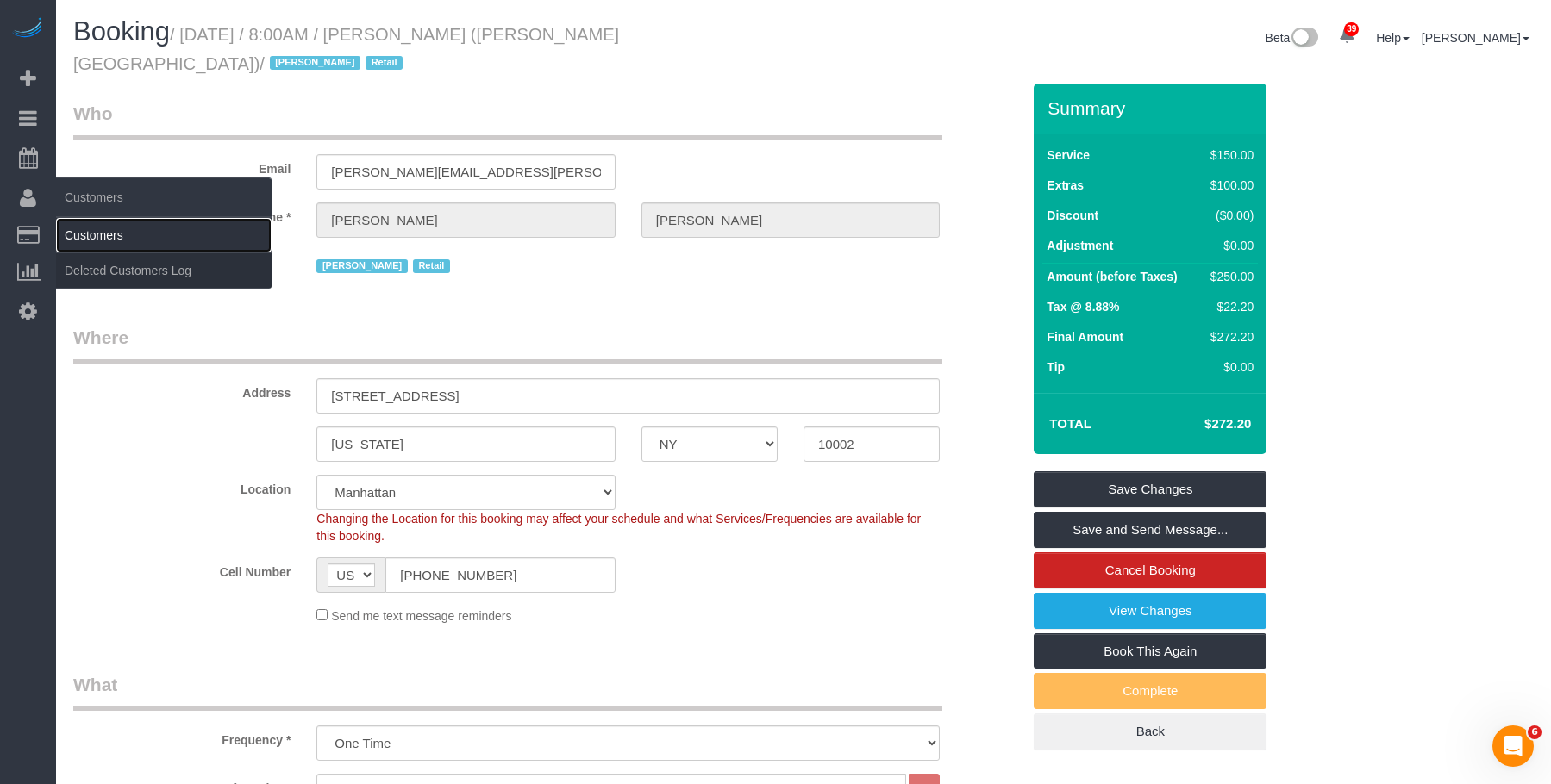
click at [109, 228] on link "Customers" at bounding box center [164, 235] width 215 height 35
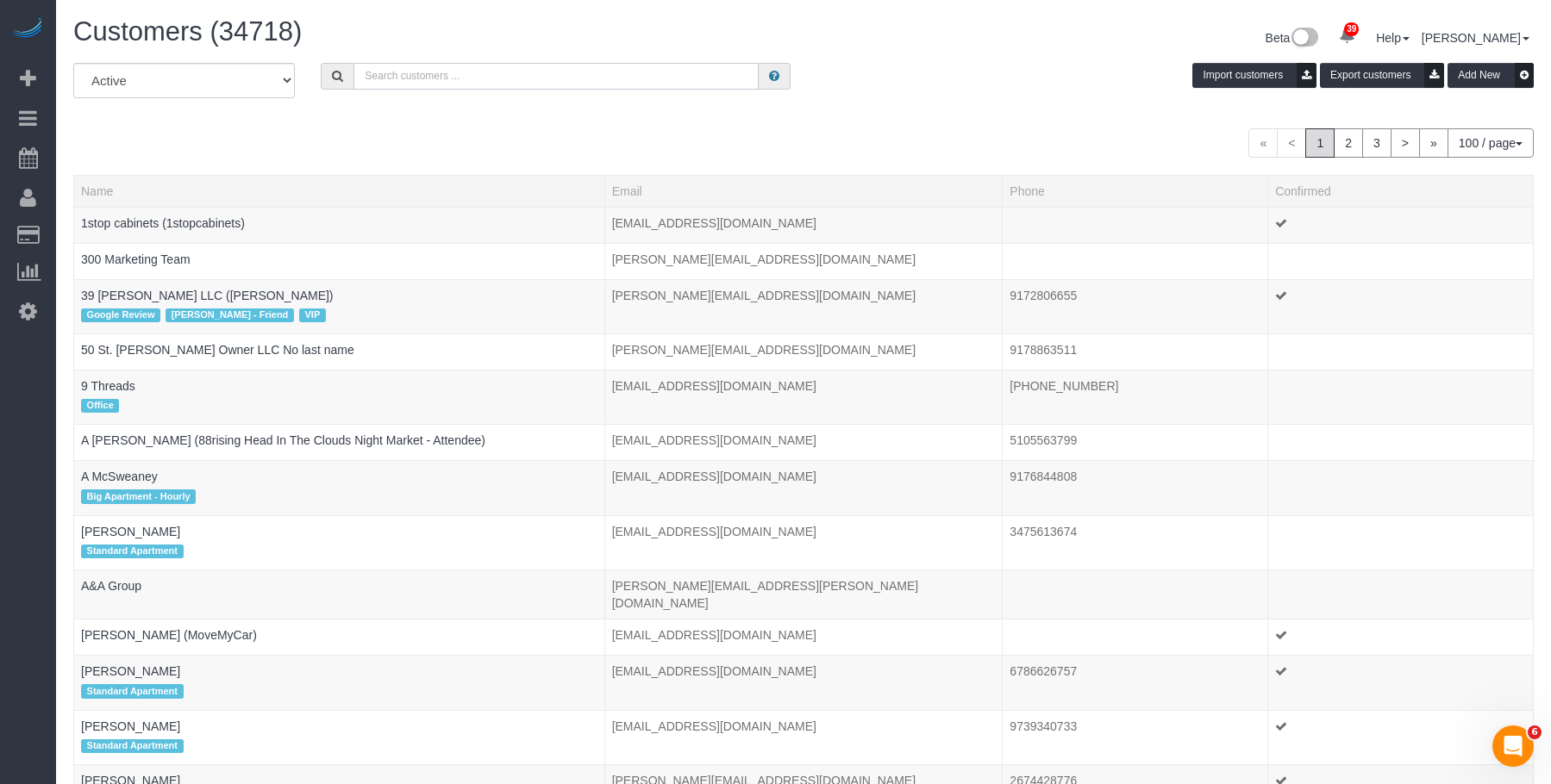
click at [470, 76] on input "text" at bounding box center [556, 76] width 406 height 27
paste input "[PERSON_NAME][EMAIL_ADDRESS][PERSON_NAME][DOMAIN_NAME]"
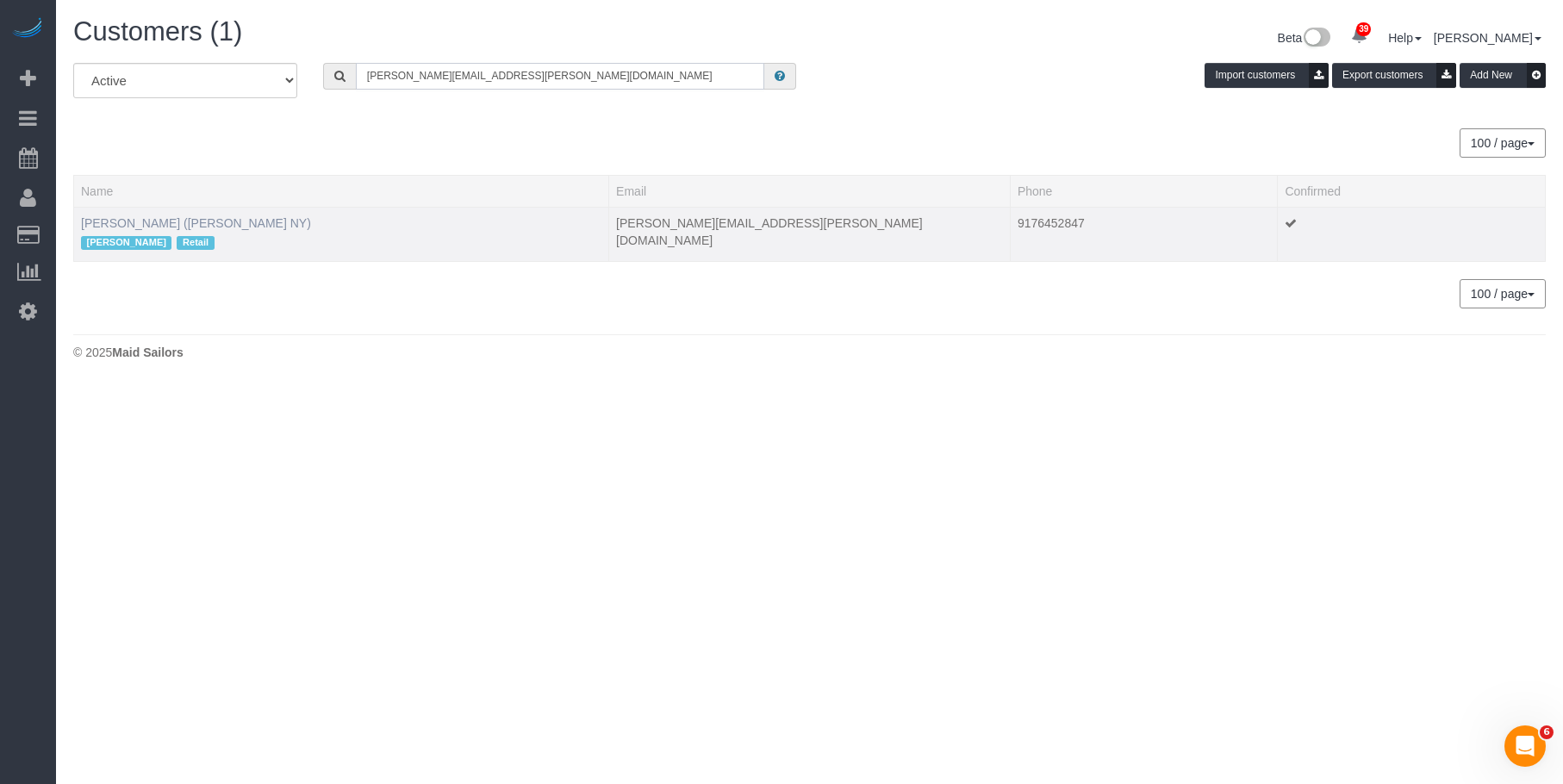
type input "[PERSON_NAME][EMAIL_ADDRESS][PERSON_NAME][DOMAIN_NAME]"
click at [139, 220] on link "Brett Taylor (AKILA NY)" at bounding box center [196, 223] width 230 height 14
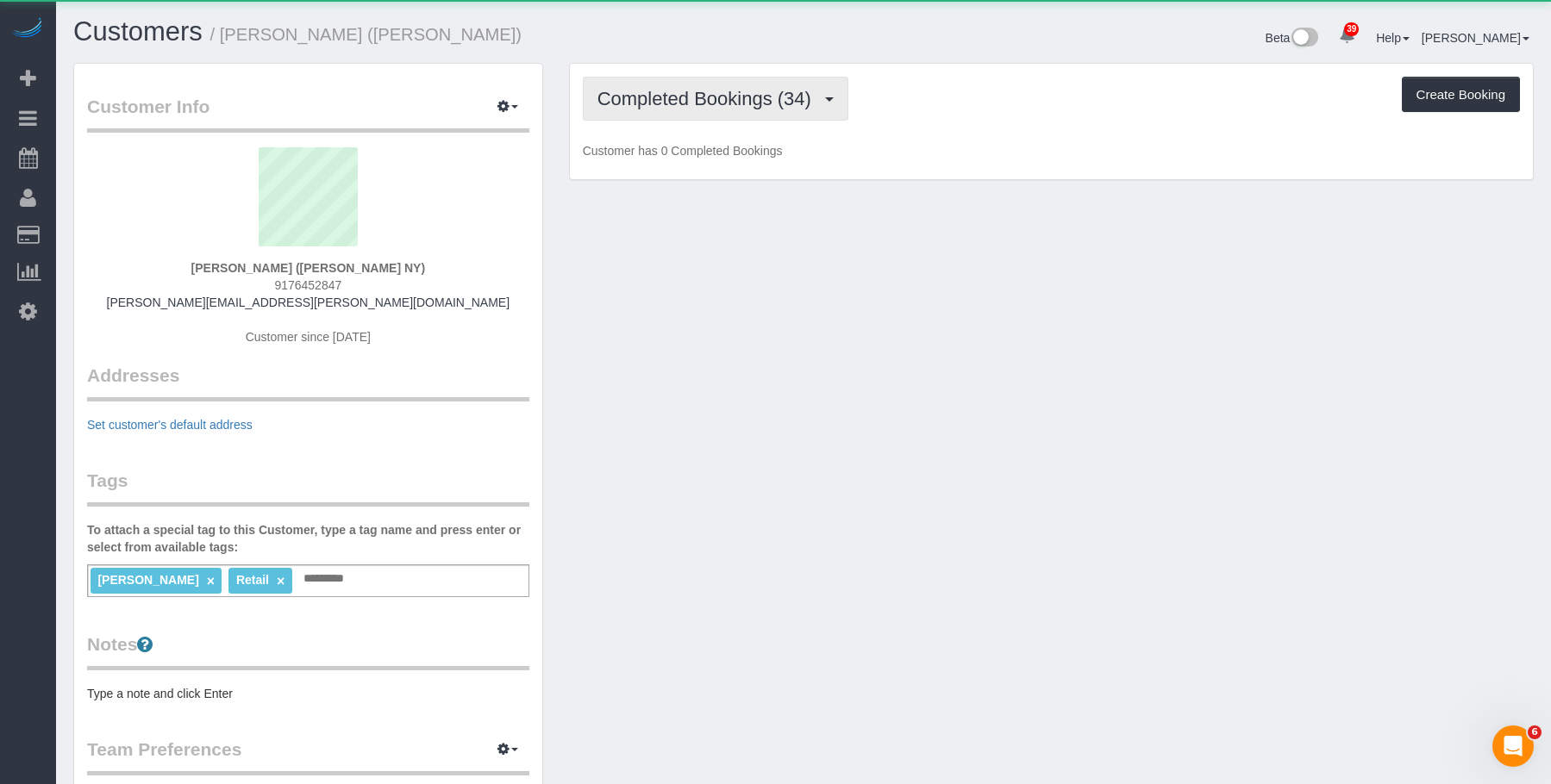
click at [674, 92] on span "Completed Bookings (34)" at bounding box center [709, 99] width 222 height 21
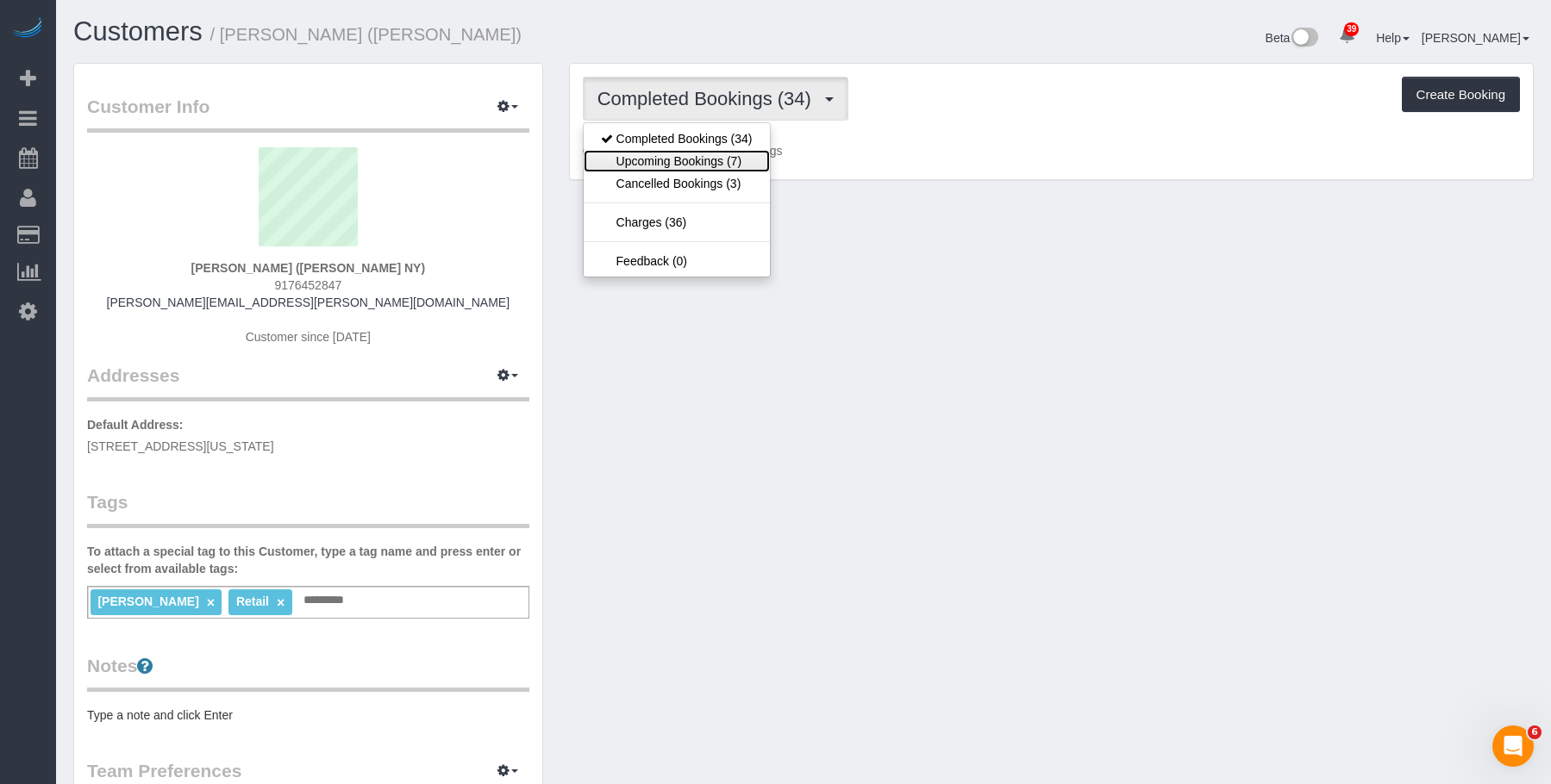
click at [671, 163] on link "Upcoming Bookings (7)" at bounding box center [676, 161] width 186 height 22
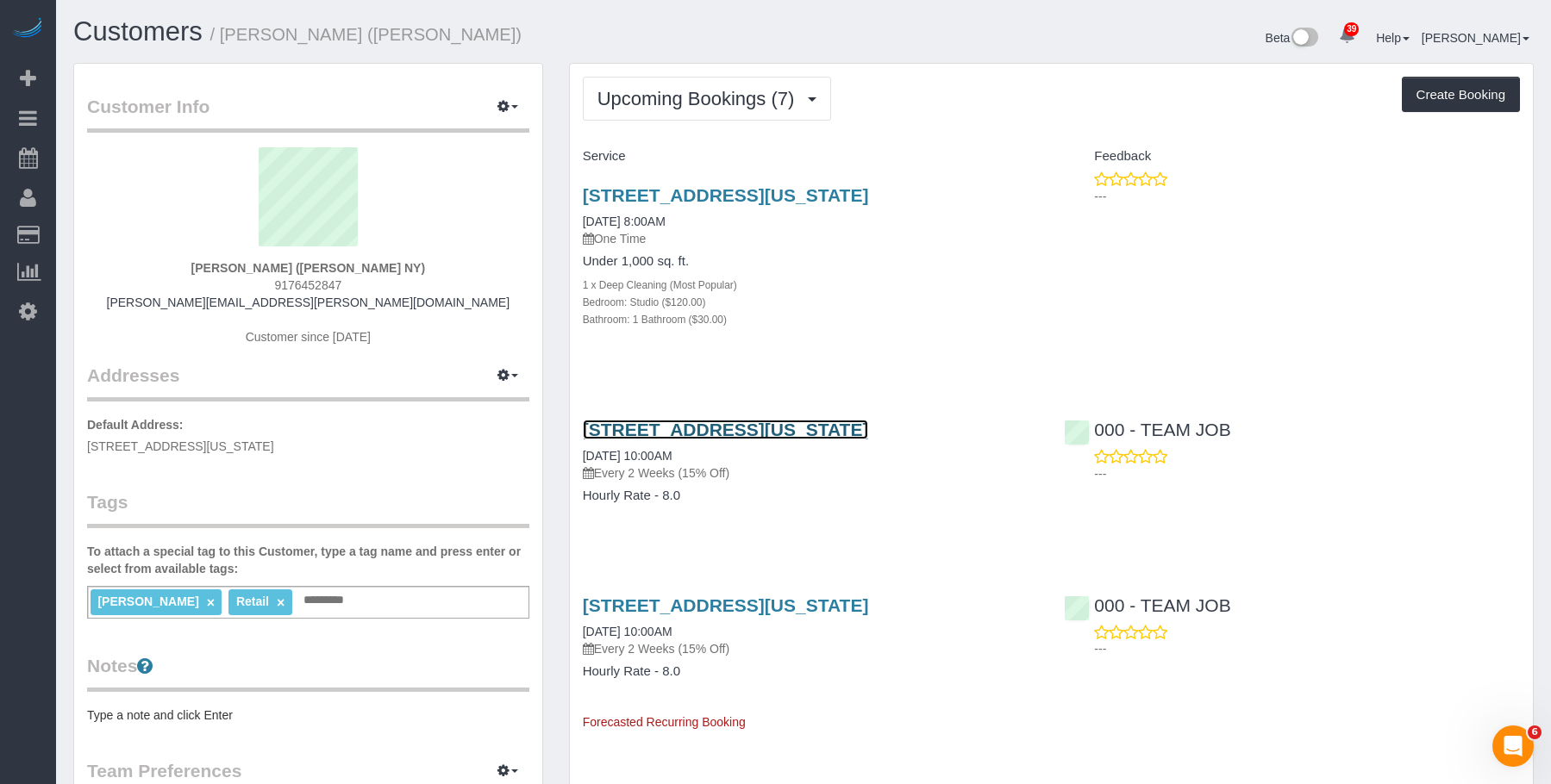
click at [832, 426] on link "138 Ludlow Street, New York, NY 10002" at bounding box center [726, 429] width 286 height 20
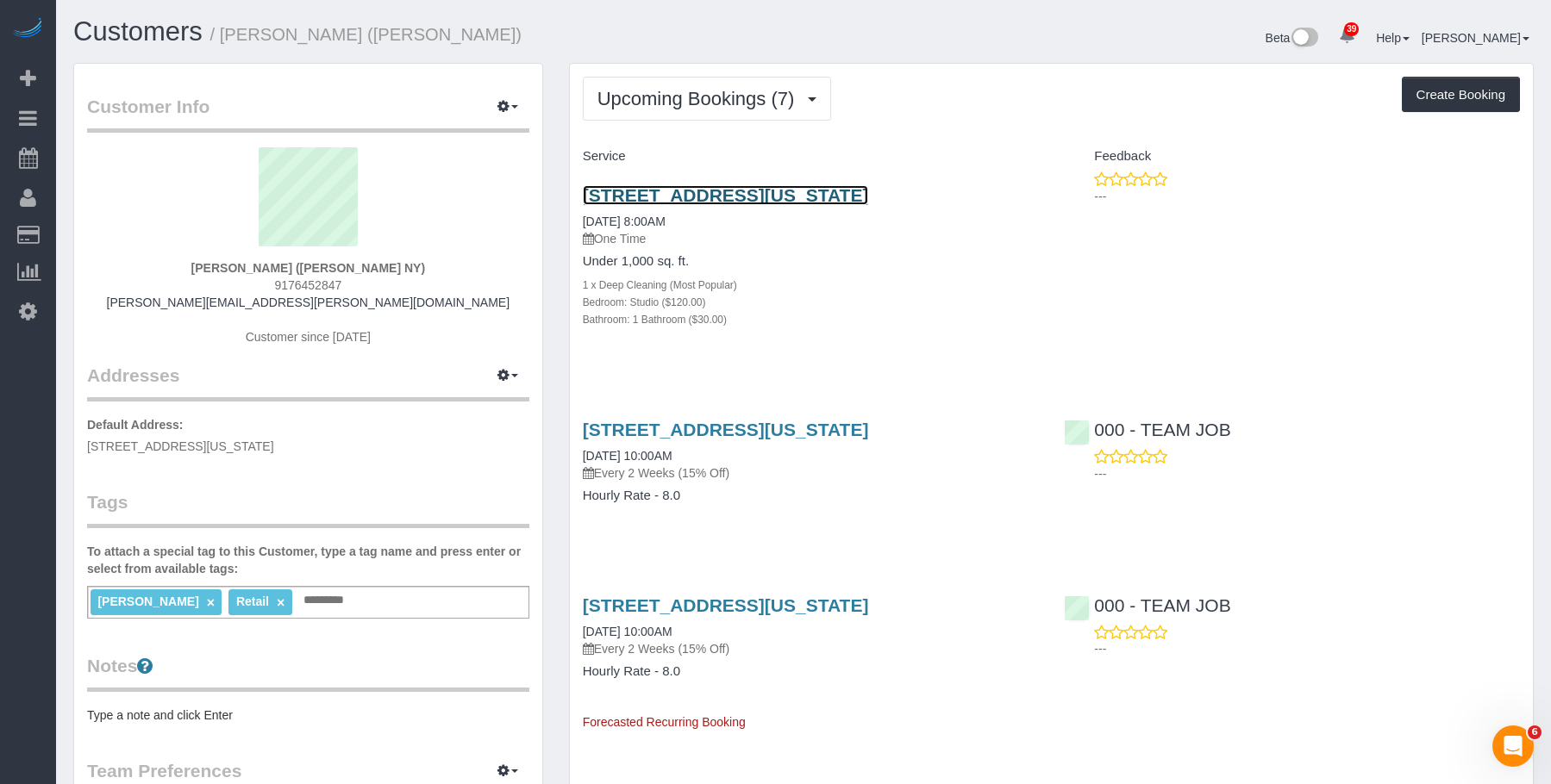
click at [677, 194] on link "138 Ludlow Street, New York, NY 10002" at bounding box center [726, 195] width 286 height 20
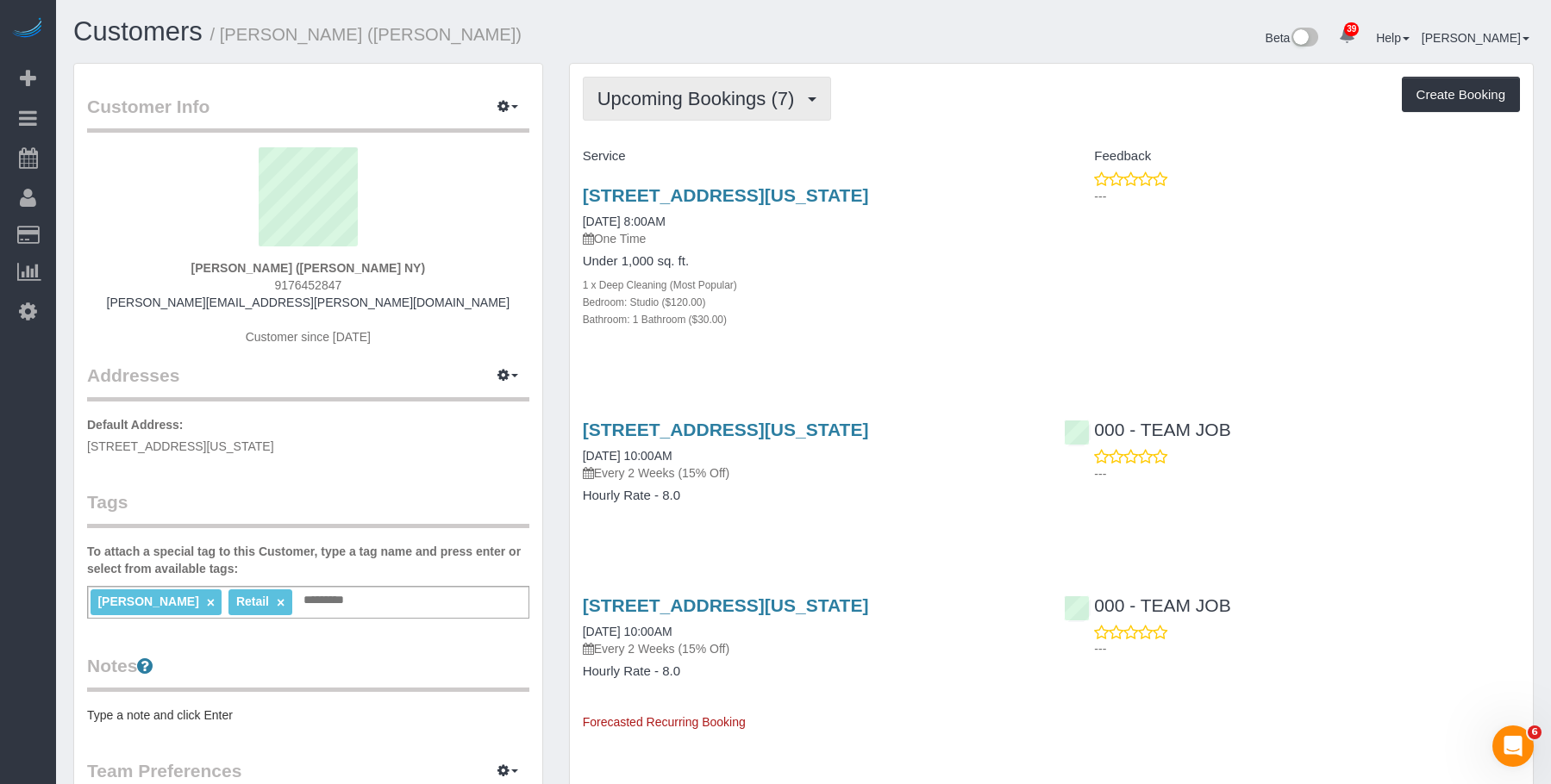
drag, startPoint x: 684, startPoint y: 101, endPoint x: 662, endPoint y: 135, distance: 40.5
click at [684, 101] on span "Upcoming Bookings (7)" at bounding box center [701, 99] width 206 height 21
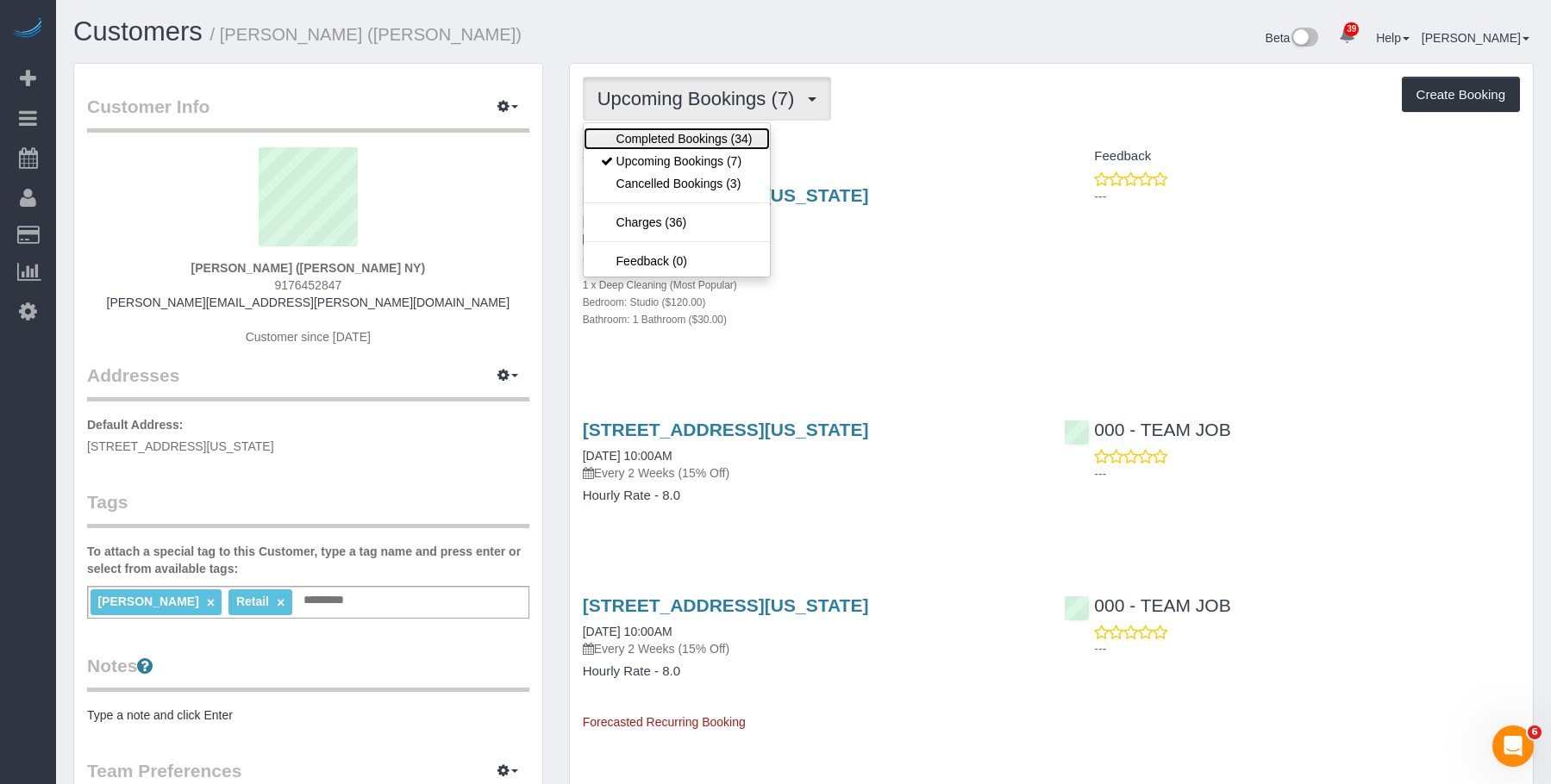
click at [658, 138] on link "Completed Bookings (34)" at bounding box center [676, 138] width 186 height 22
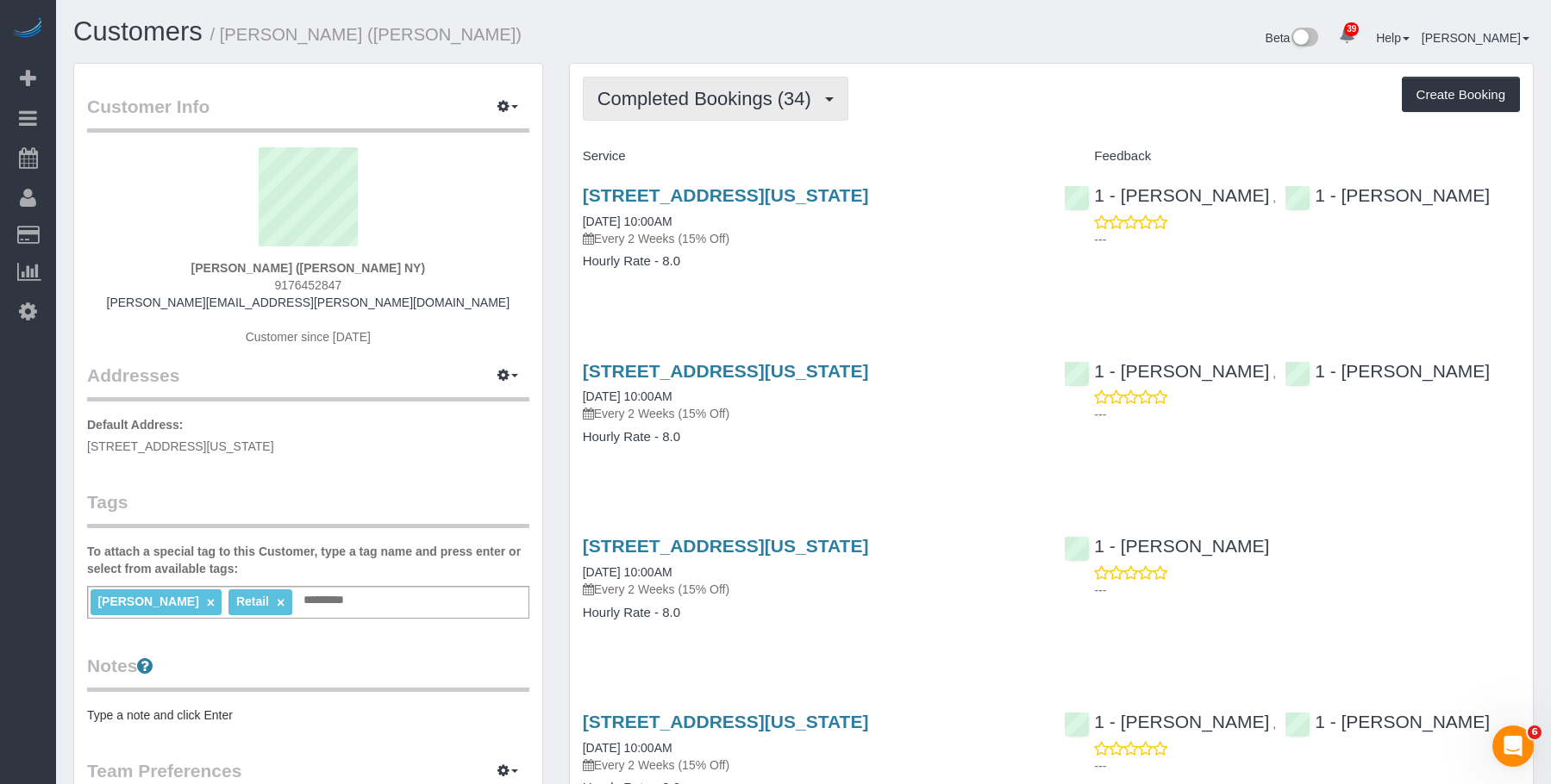
click at [706, 96] on span "Completed Bookings (34)" at bounding box center [709, 99] width 222 height 21
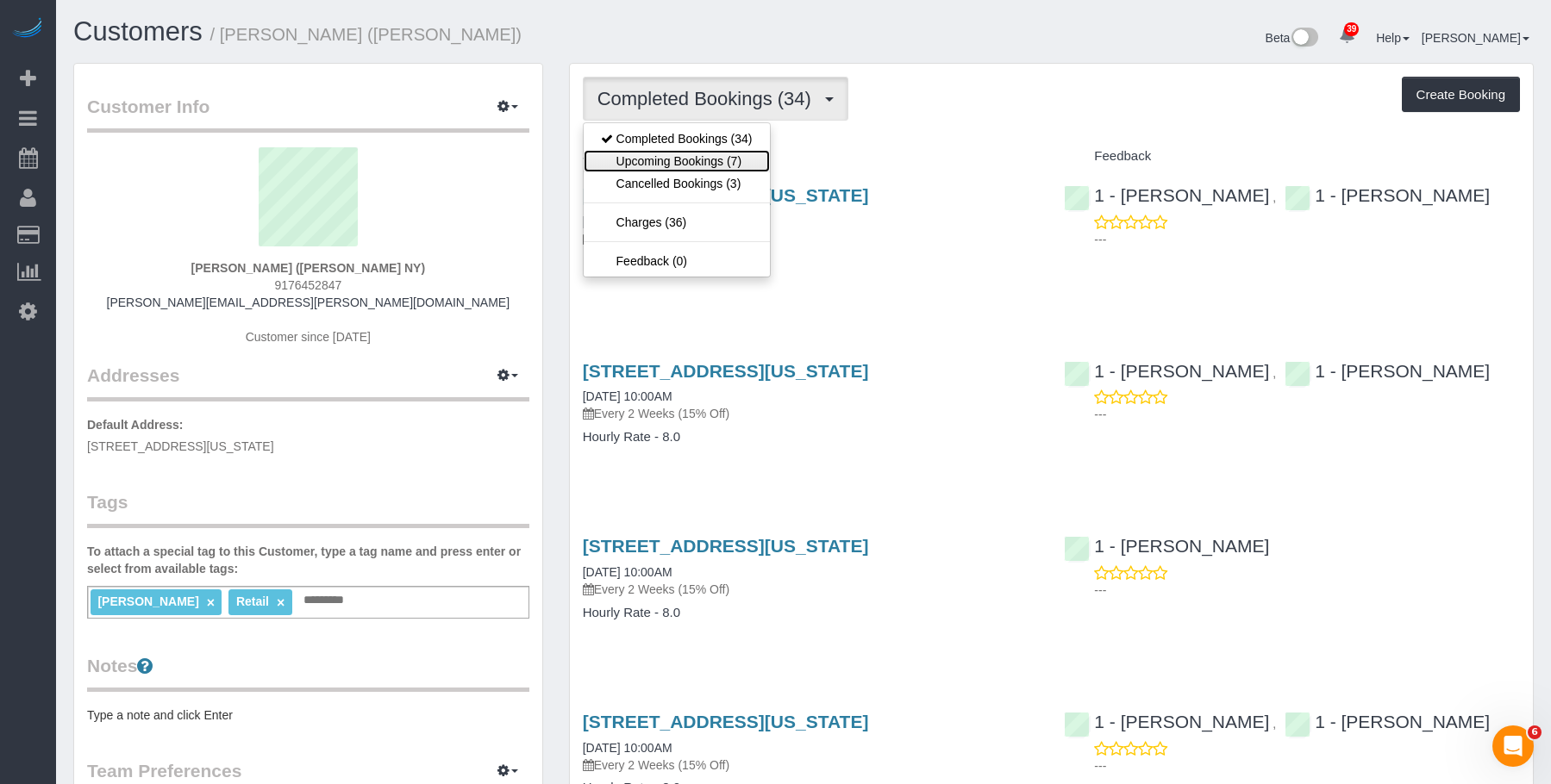
click at [693, 160] on link "Upcoming Bookings (7)" at bounding box center [676, 161] width 186 height 22
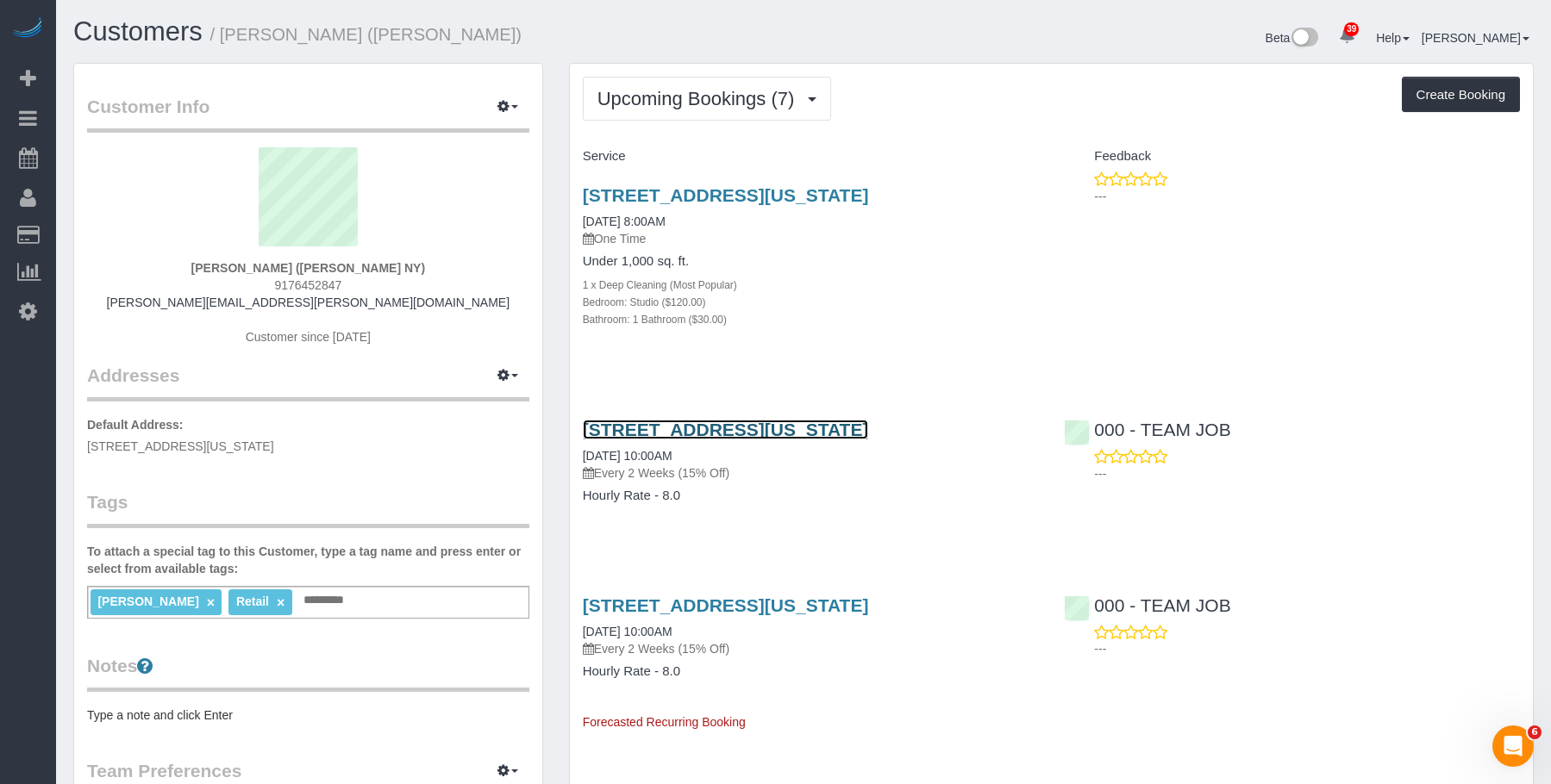
click at [800, 420] on link "138 Ludlow Street, New York, NY 10002" at bounding box center [726, 429] width 286 height 20
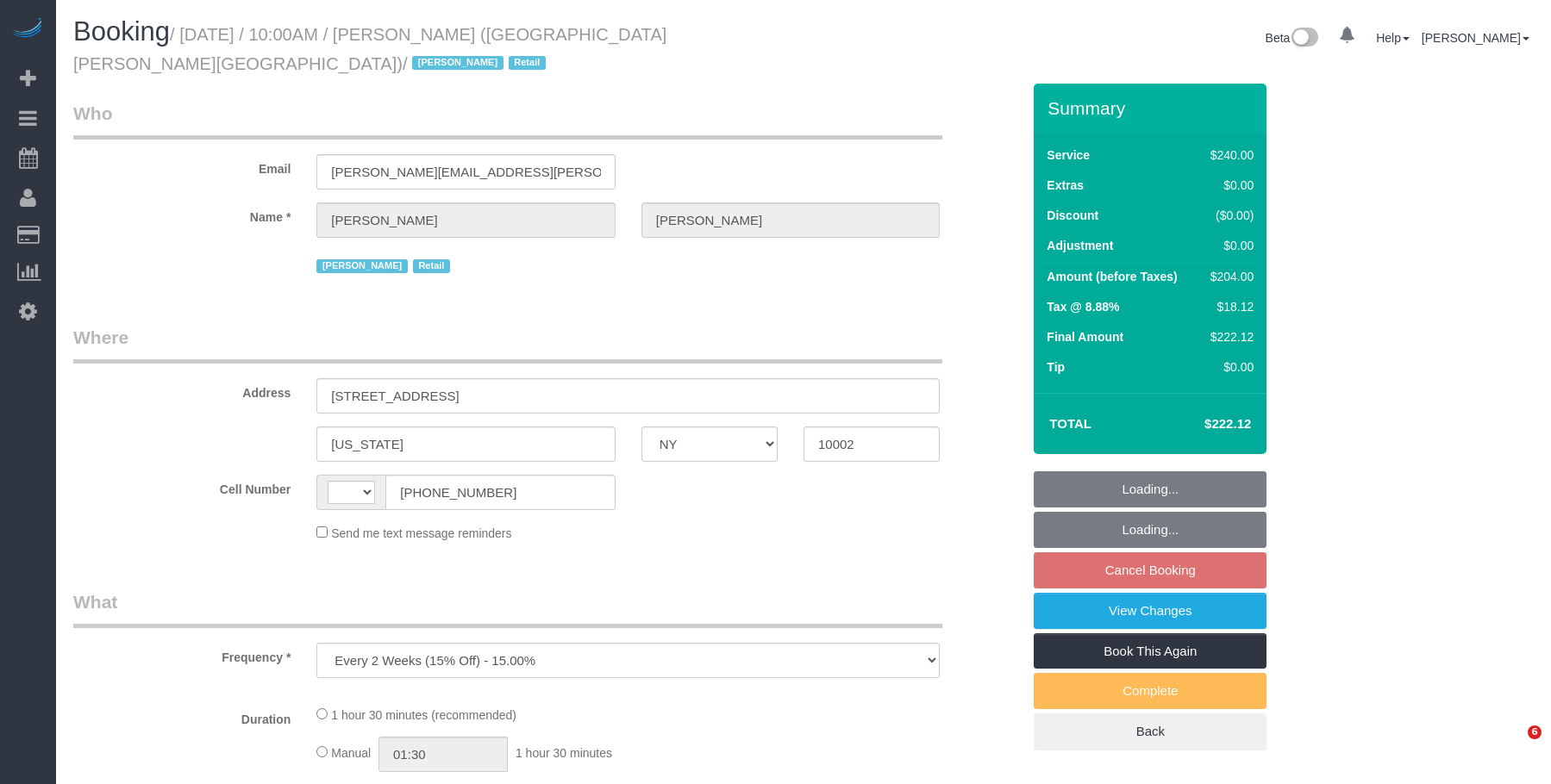
select select "NY"
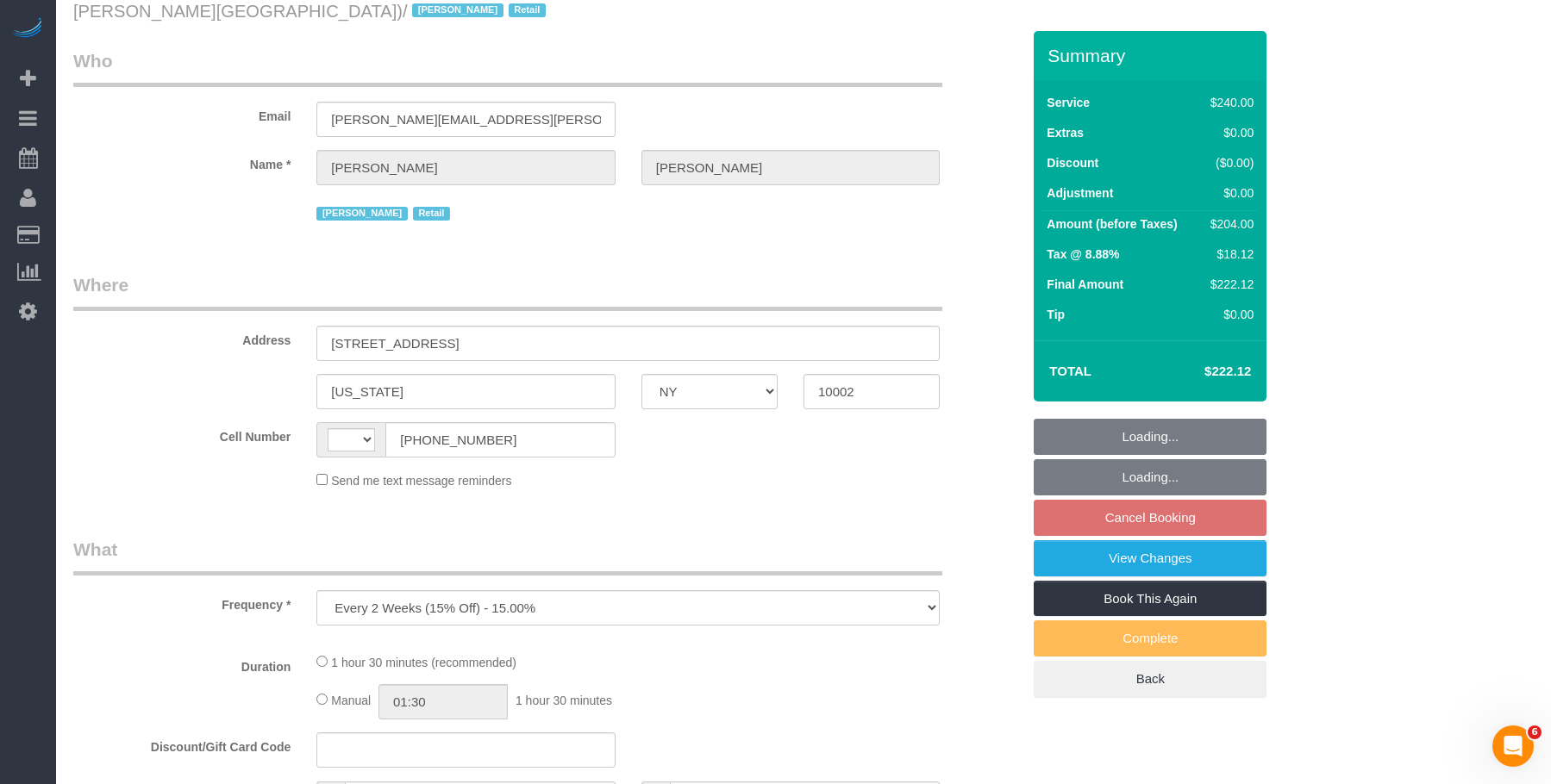
select select "string:stripe-pm_1QIcSx4VGloSiKo7YBGSrmhK"
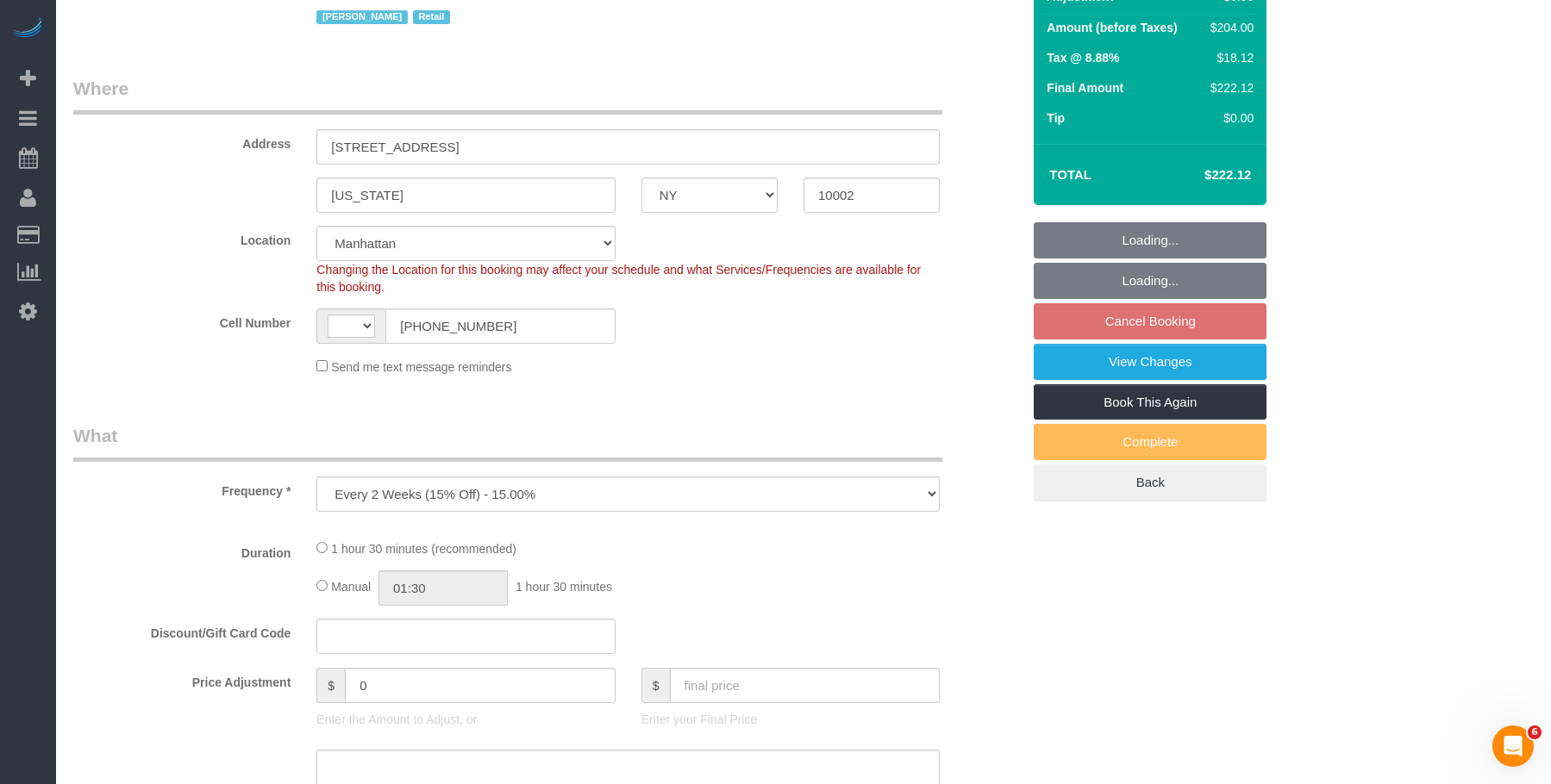
select select "object:578"
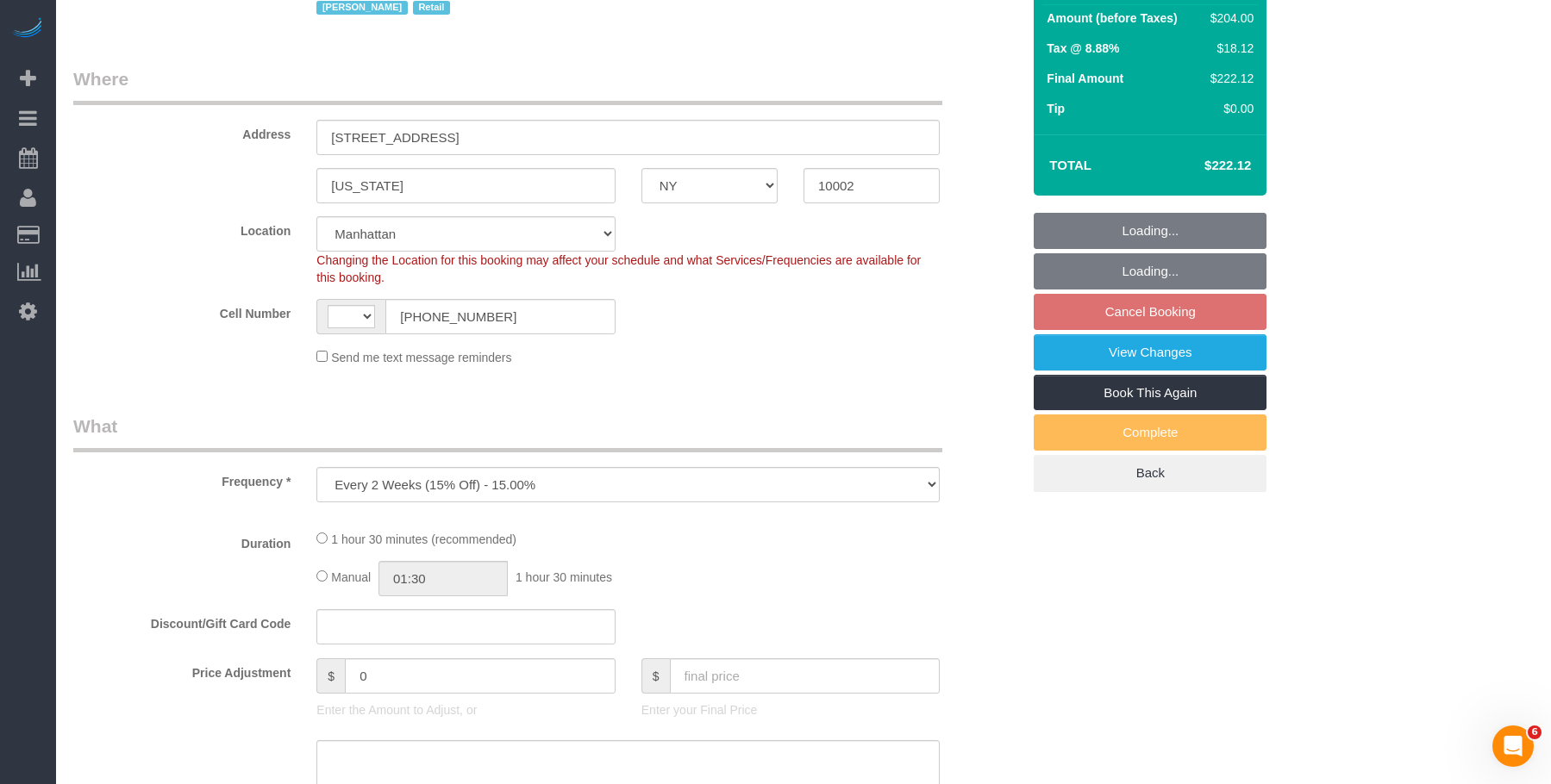
select select "string:[GEOGRAPHIC_DATA]"
select select "2"
select select "90"
select select "spot3"
select select "number:89"
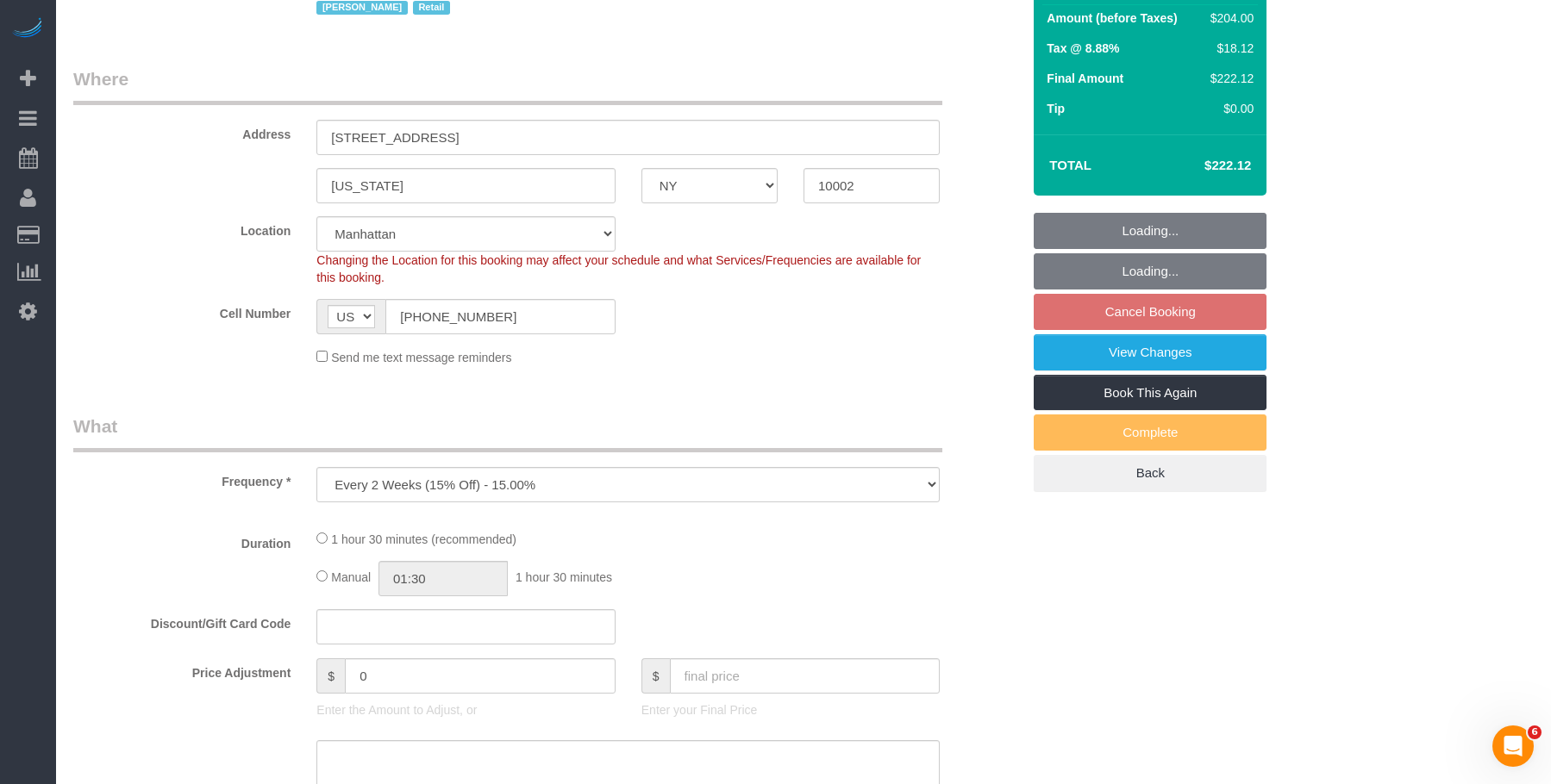
select select "number:90"
select select "number:15"
select select "number:7"
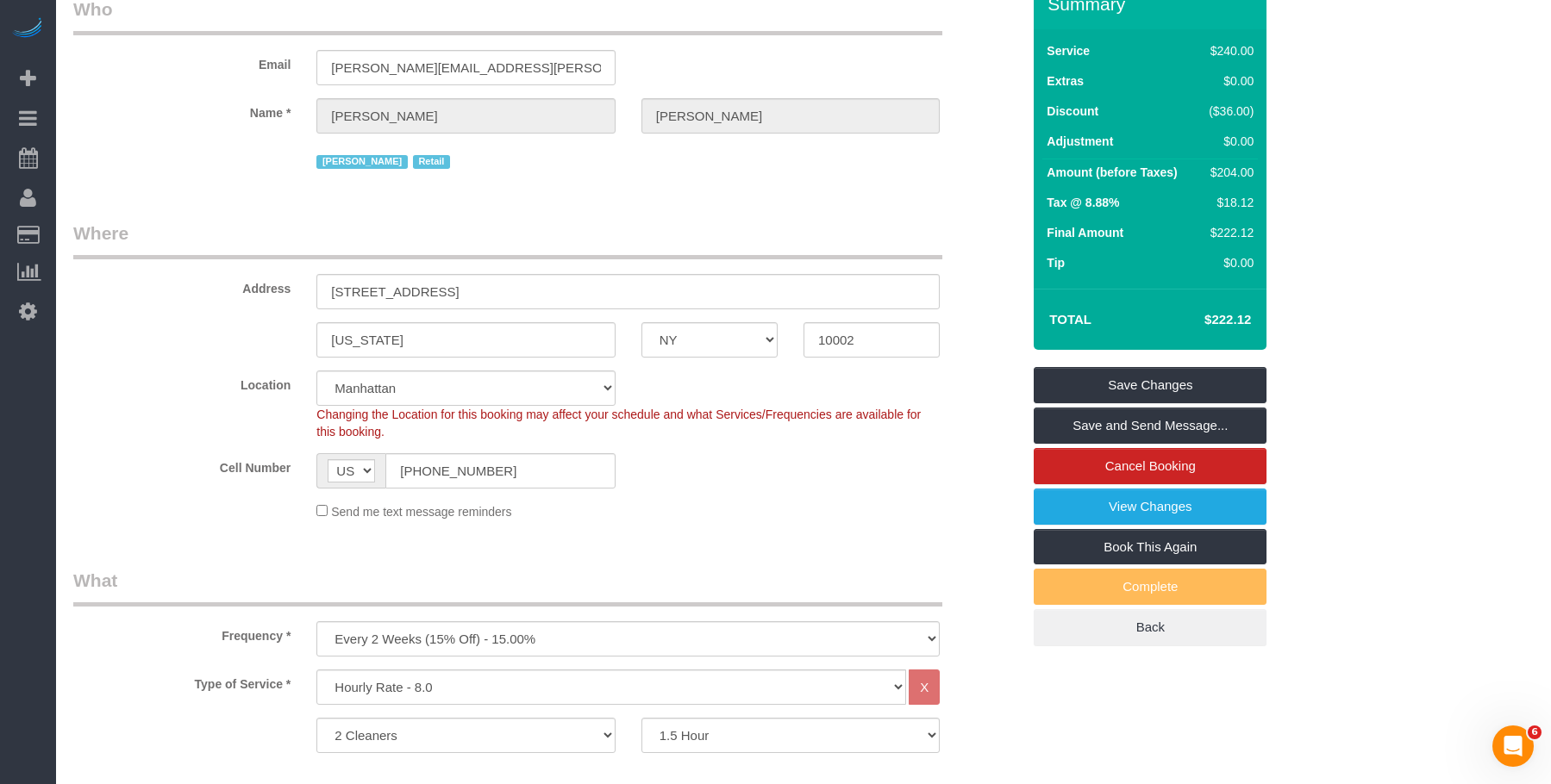
scroll to position [86, 0]
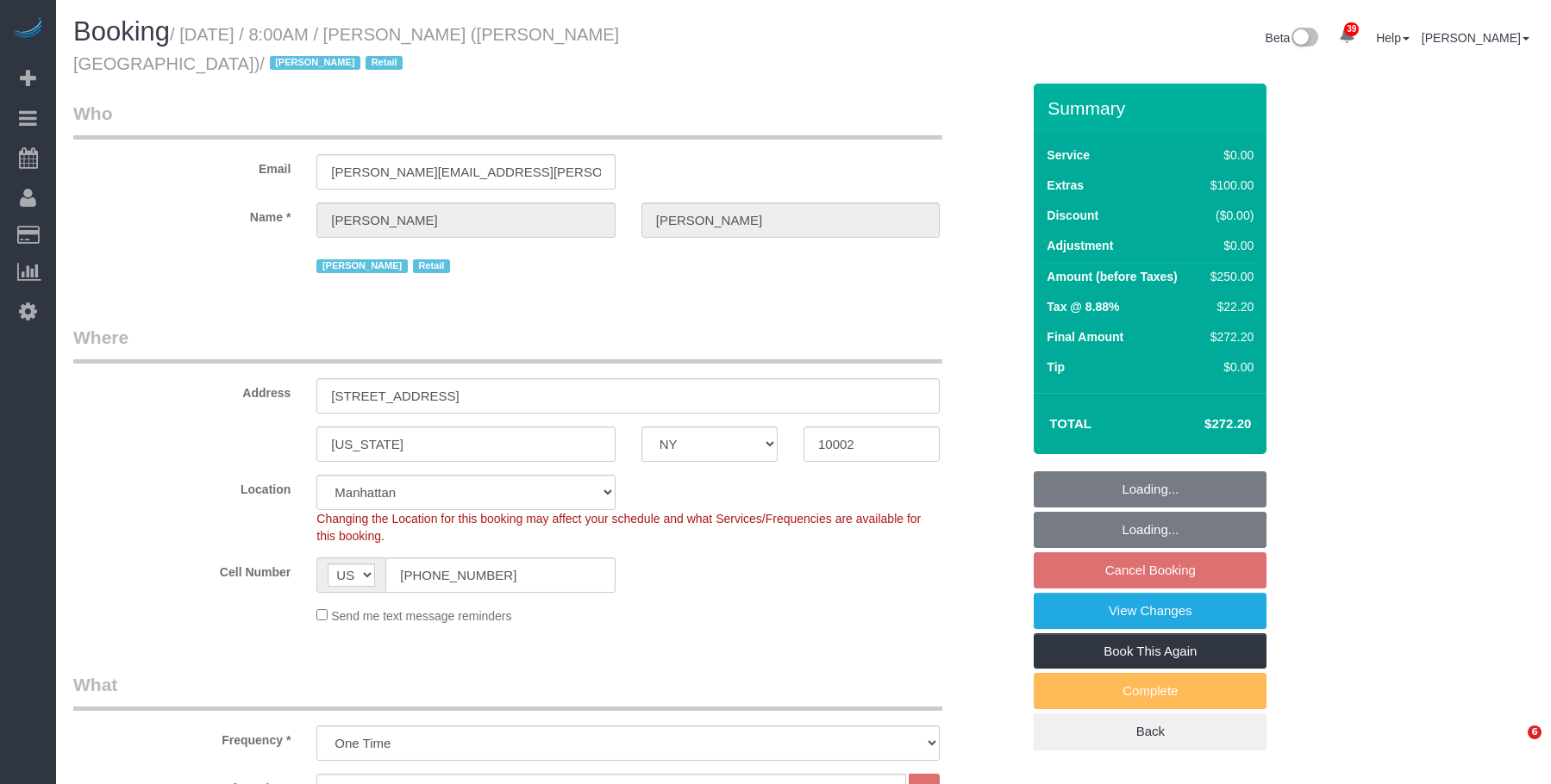
select select "NY"
select select "spot1"
select select "number:56"
select select "number:71"
select select "number:15"
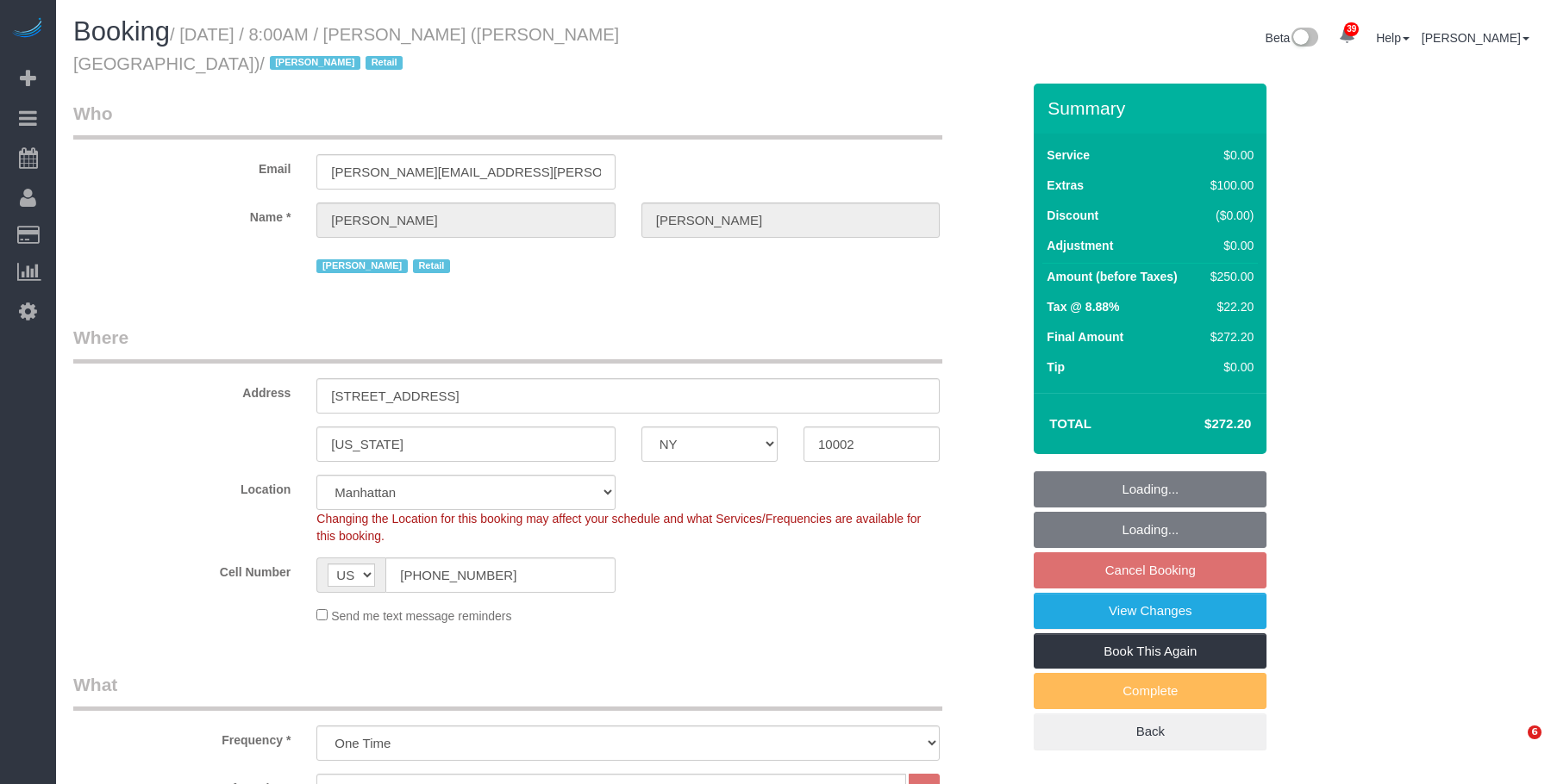
select select "number:7"
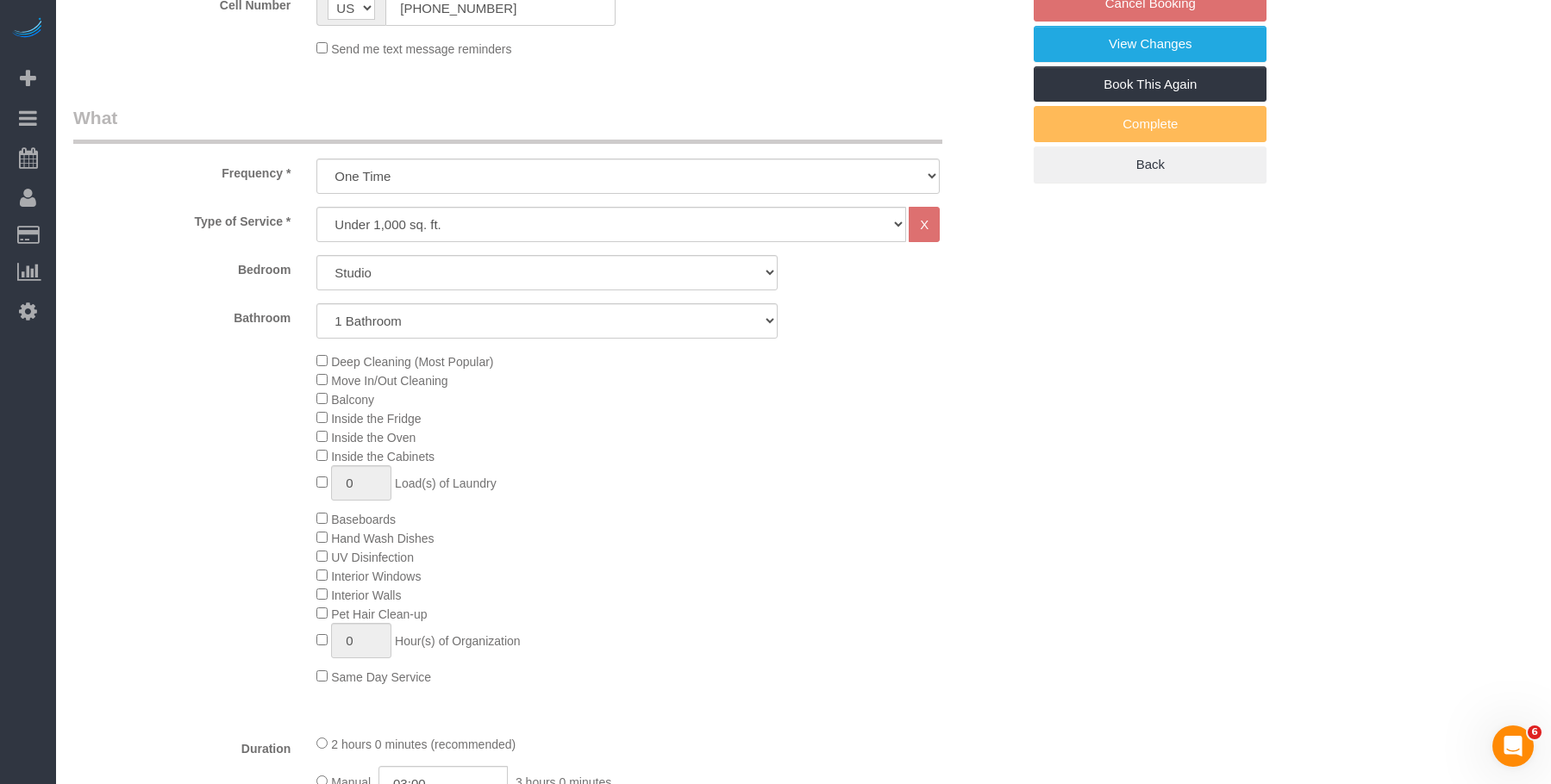
scroll to position [603, 0]
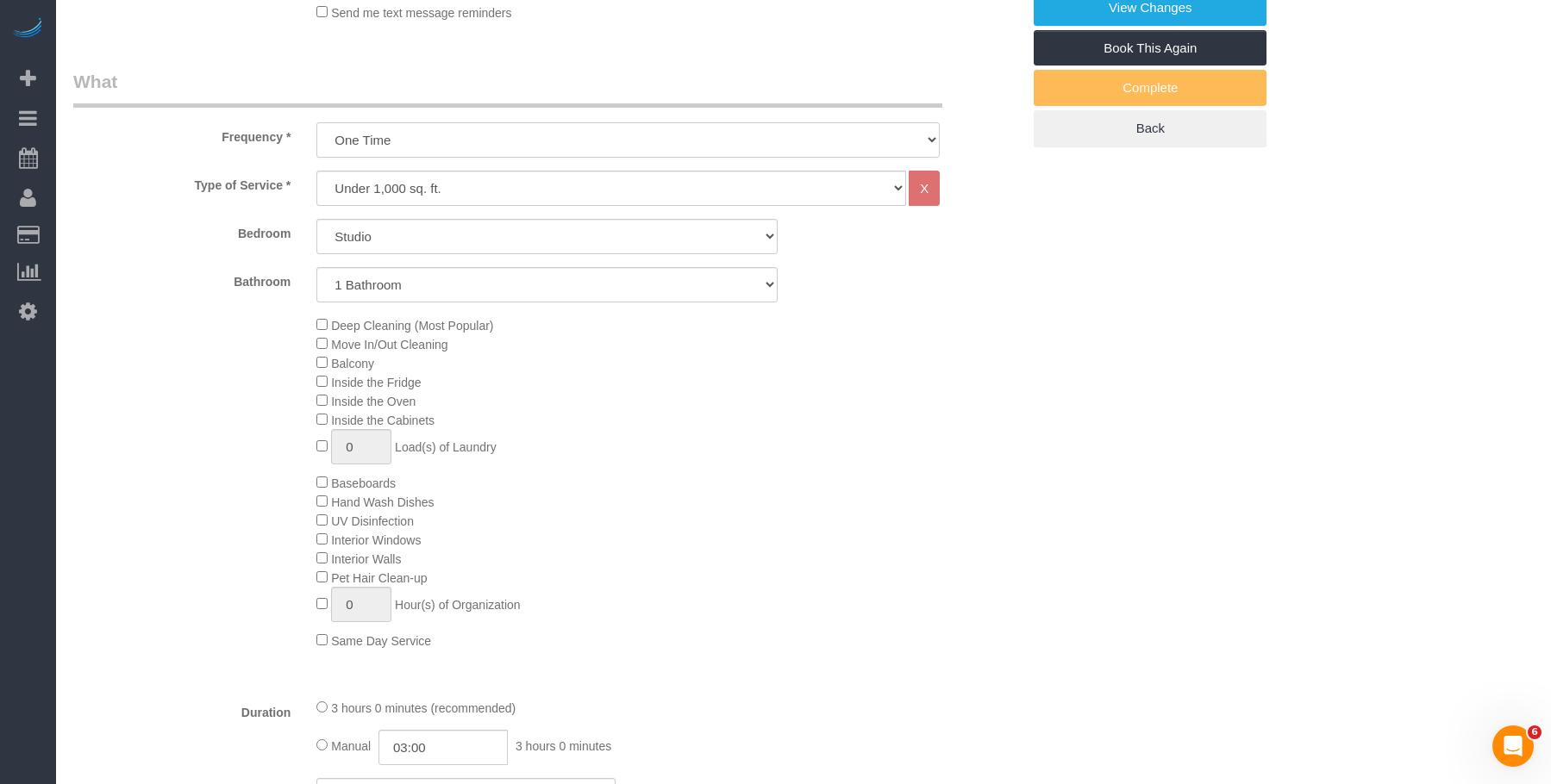
click at [513, 123] on select "One Time Weekly (20% Off) - 20.00% Every 2 Weeks (15% Off) - 15.00% Every 4 Wee…" at bounding box center [628, 140] width 623 height 36
click at [562, 69] on legend "What" at bounding box center [507, 89] width 869 height 39
click at [496, 173] on select "Under 1,000 sq. ft. 1,001 - 1,500 sq. ft. 1,500+ sq. ft. Custom Cleaning Office…" at bounding box center [611, 188] width 590 height 36
select select "217"
click at [317, 171] on select "Under 1,000 sq. ft. 1,001 - 1,500 sq. ft. 1,500+ sq. ft. Custom Cleaning Office…" at bounding box center [611, 188] width 590 height 36
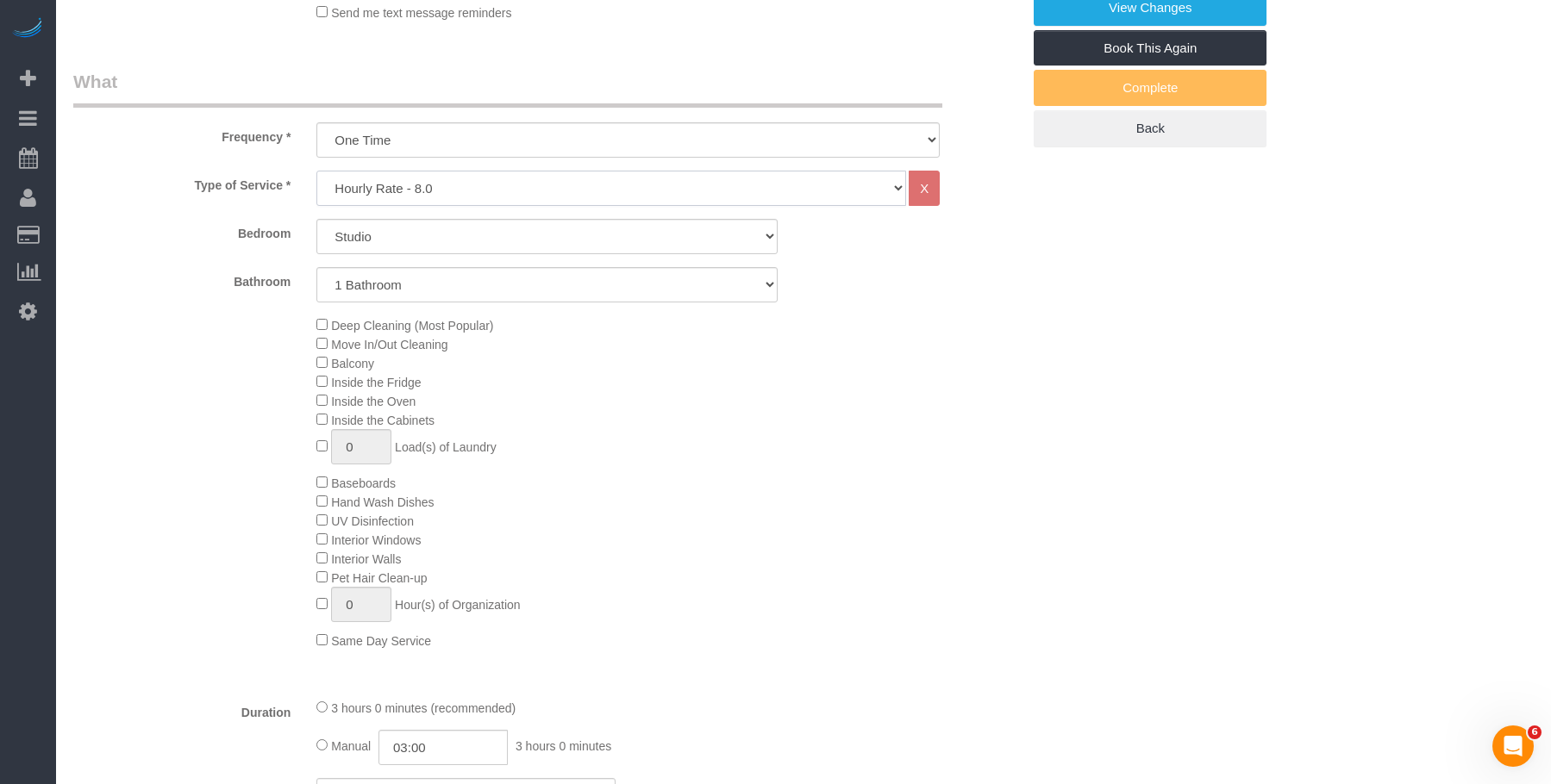
select select "1"
select select "60"
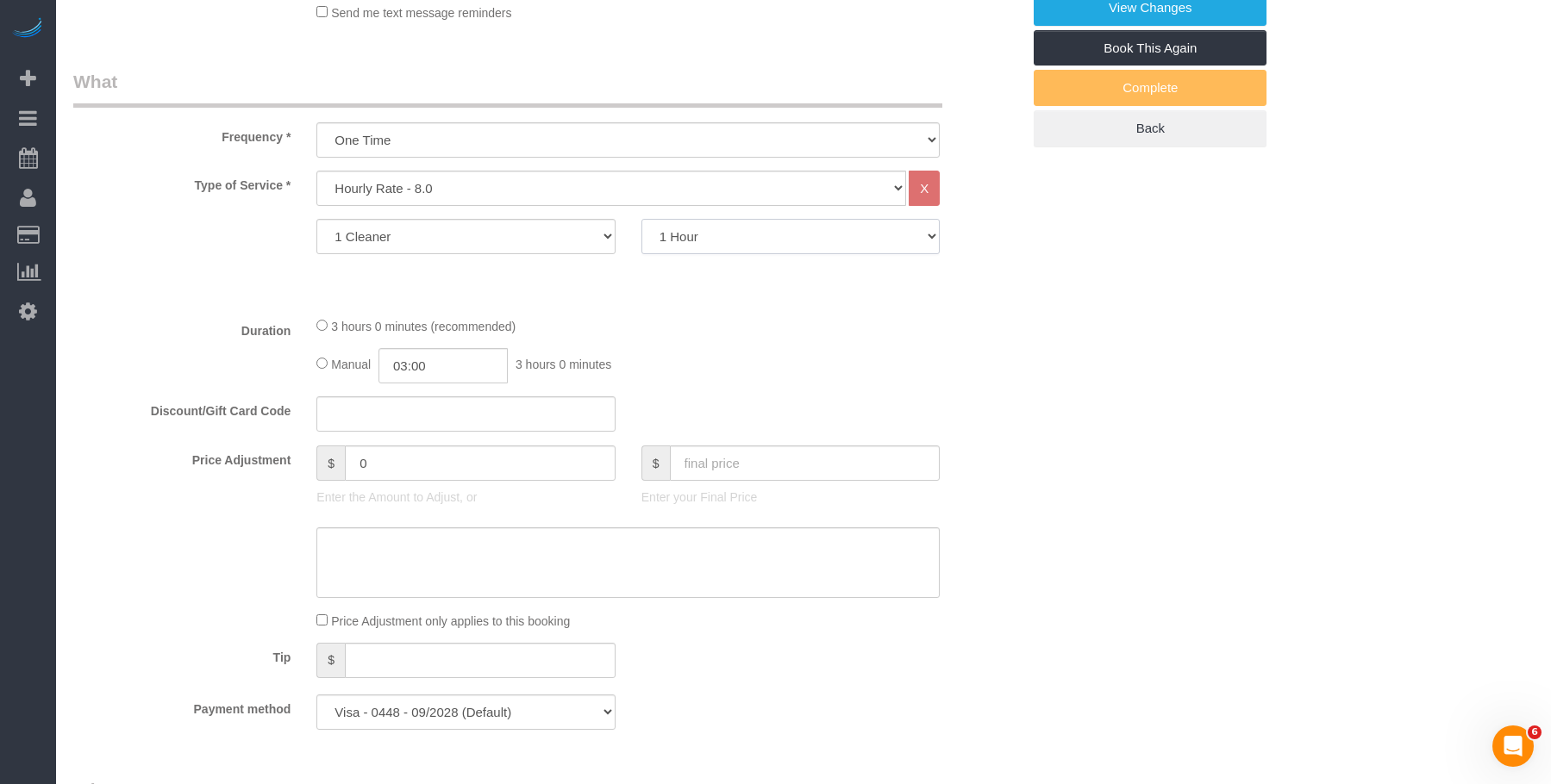
click at [752, 220] on select "1 Hour 1.5 Hour 2 Hours 2.5 Hours 3 Hours 3.5 Hours 4 Hours 4.5 Hours 5 Hours 5…" at bounding box center [790, 236] width 298 height 36
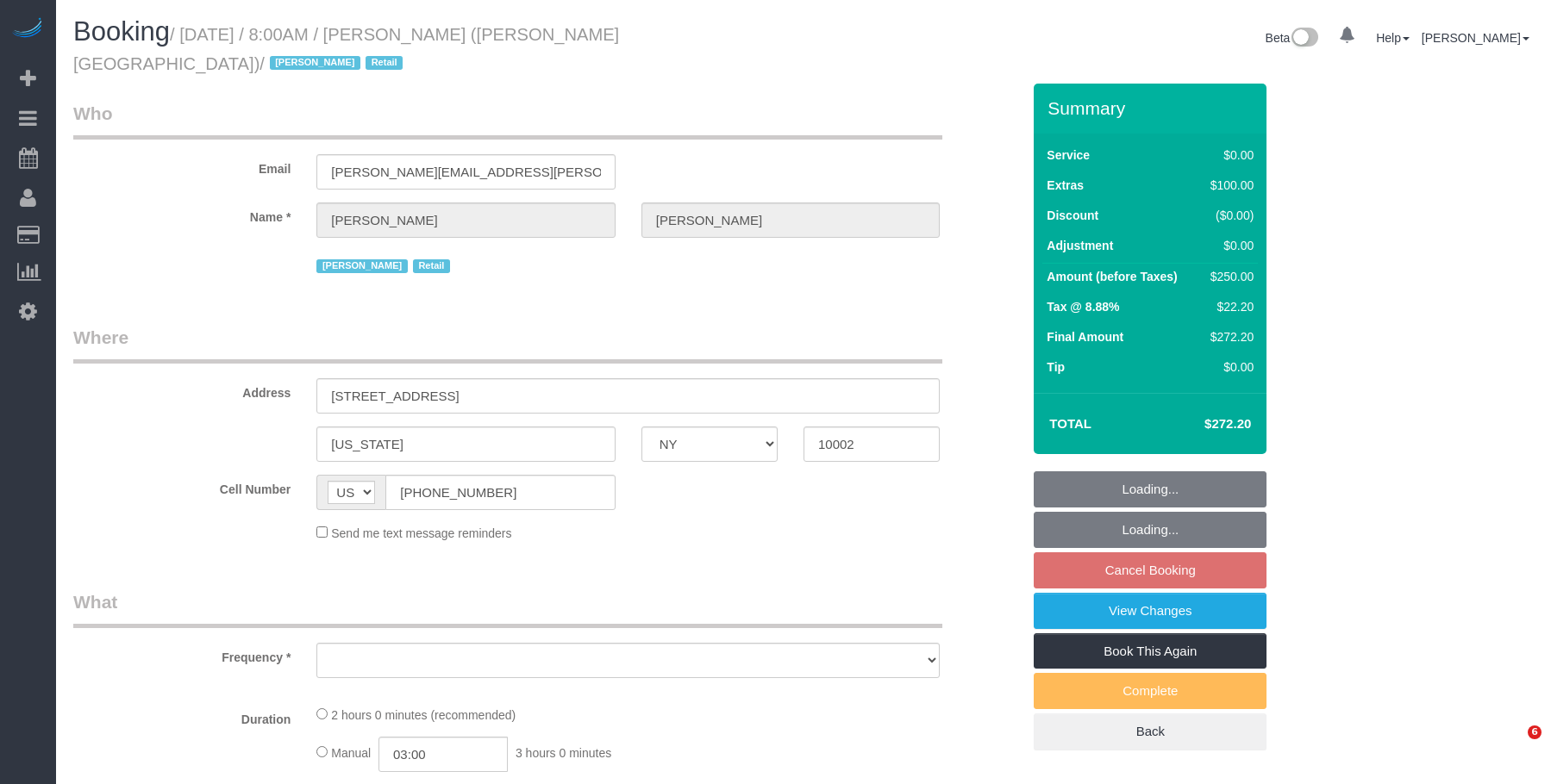
select select "NY"
select select "object:815"
select select "string:stripe-pm_1QIcSx4VGloSiKo7YBGSrmhK"
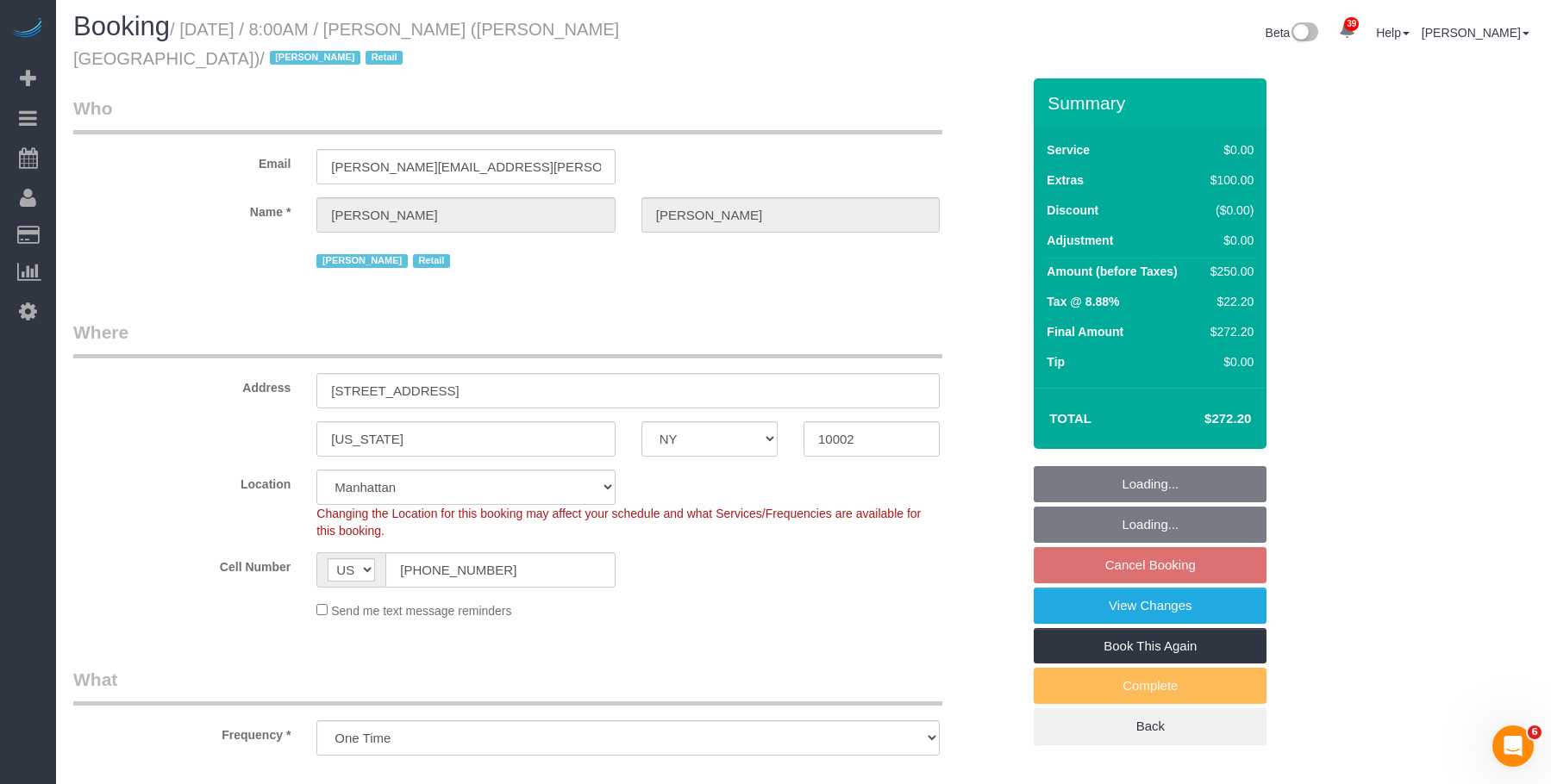
scroll to position [345, 0]
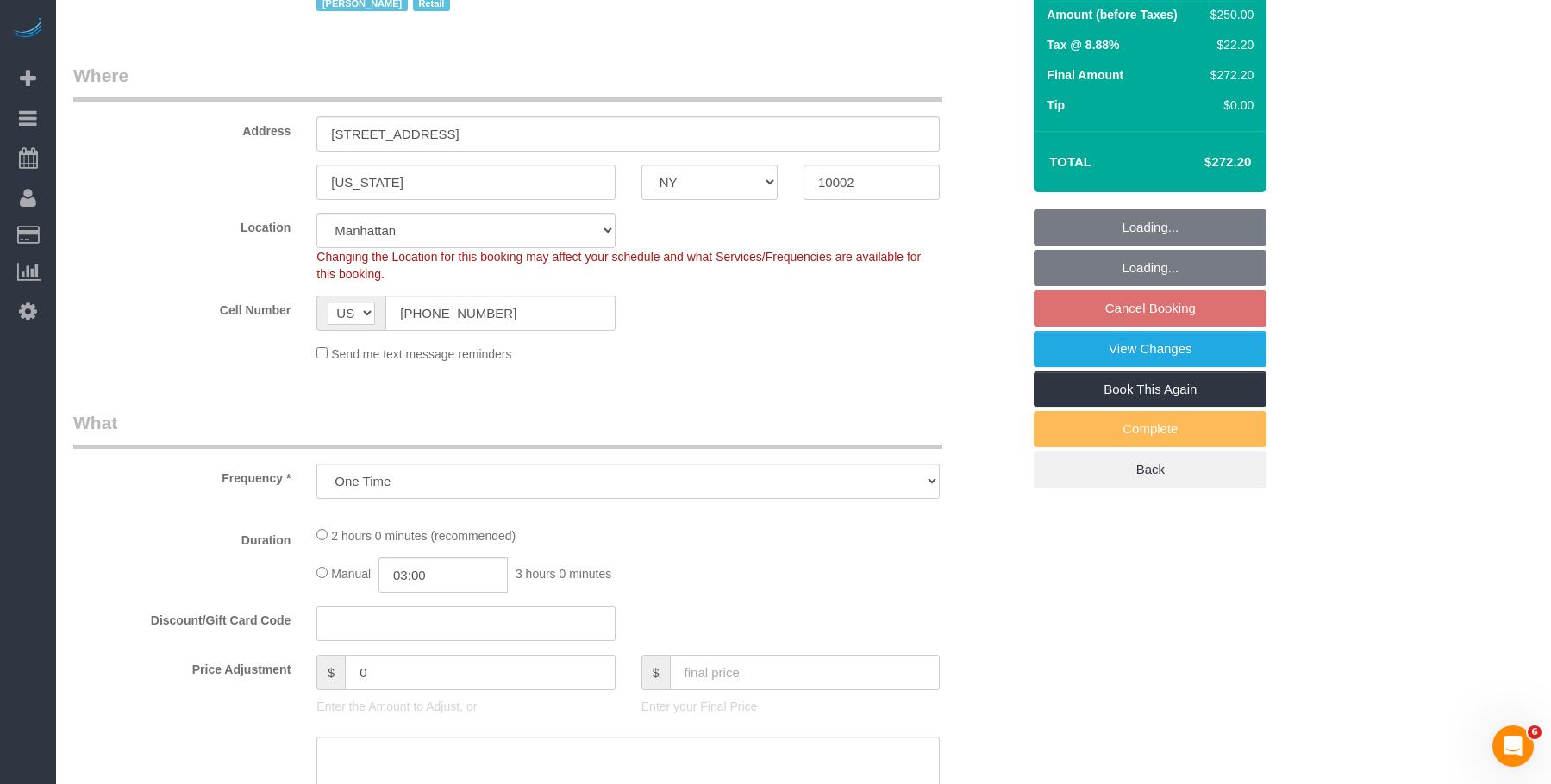
select select "object:819"
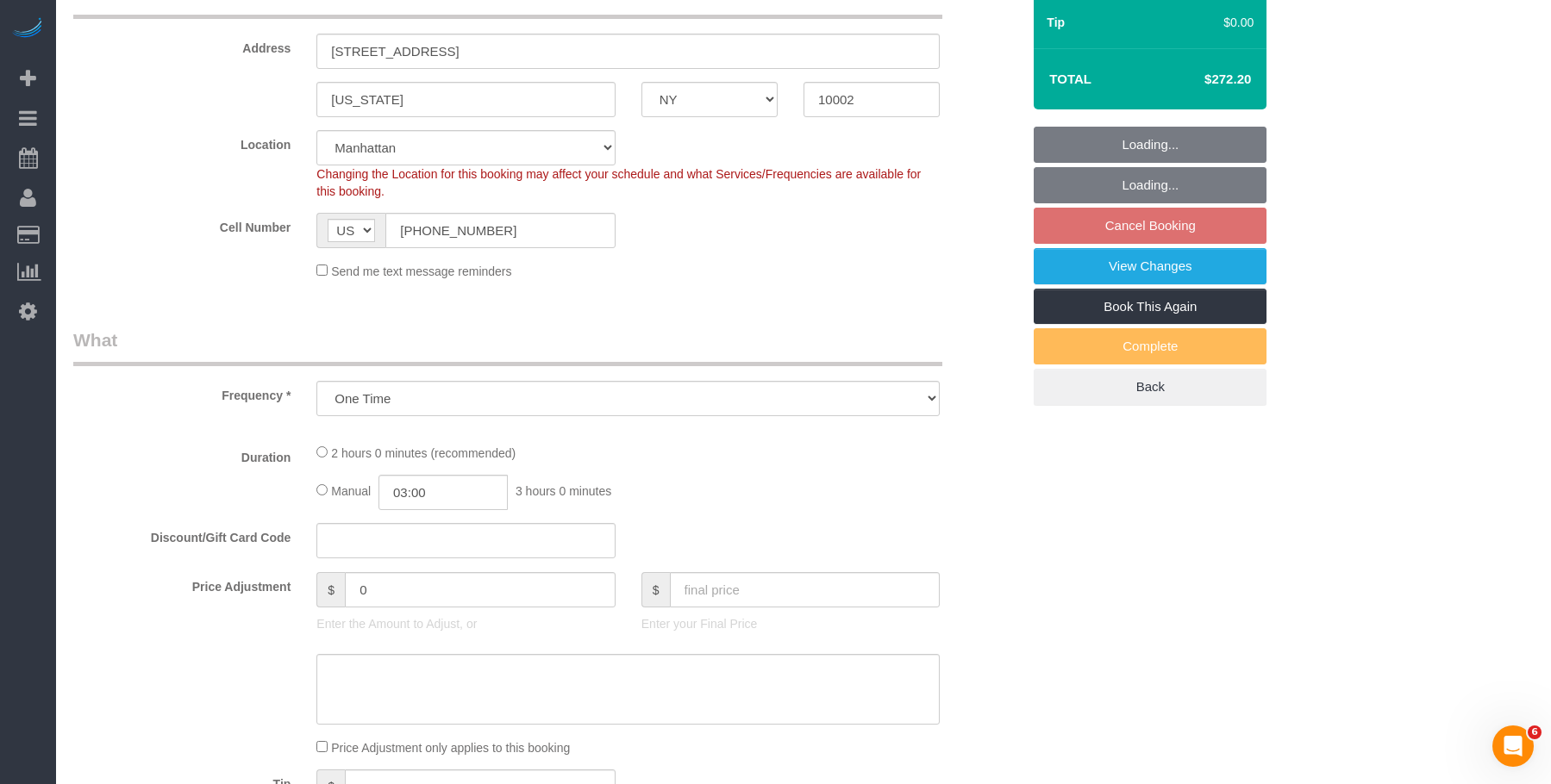
select select "spot1"
select select "number:56"
select select "number:71"
select select "number:15"
select select "number:7"
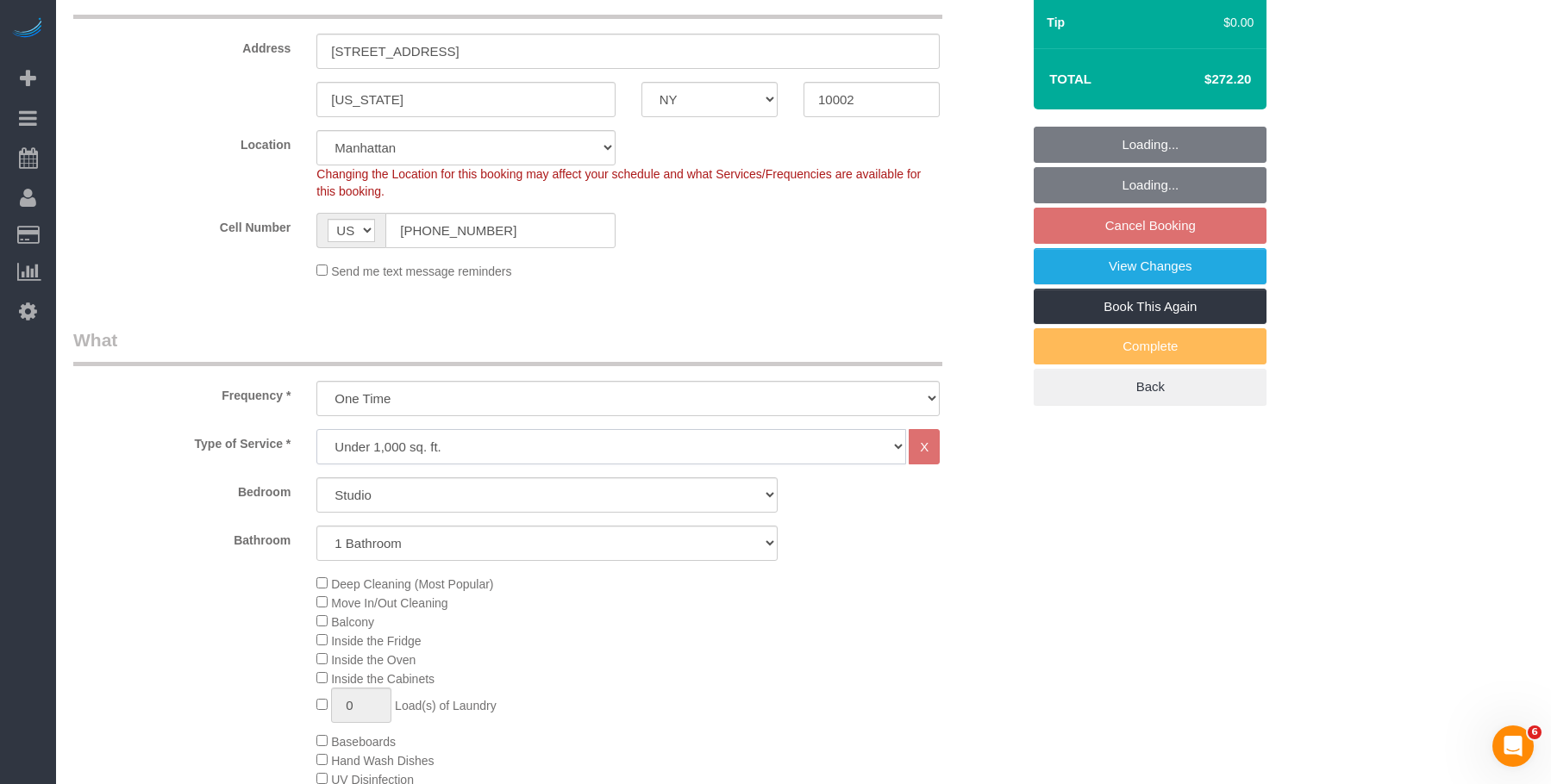
drag, startPoint x: 517, startPoint y: 434, endPoint x: 510, endPoint y: 442, distance: 10.6
click at [517, 434] on select "Under 1,000 sq. ft. 1,001 - 1,500 sq. ft. 1,500+ sq. ft. Custom Cleaning Office…" at bounding box center [611, 447] width 590 height 36
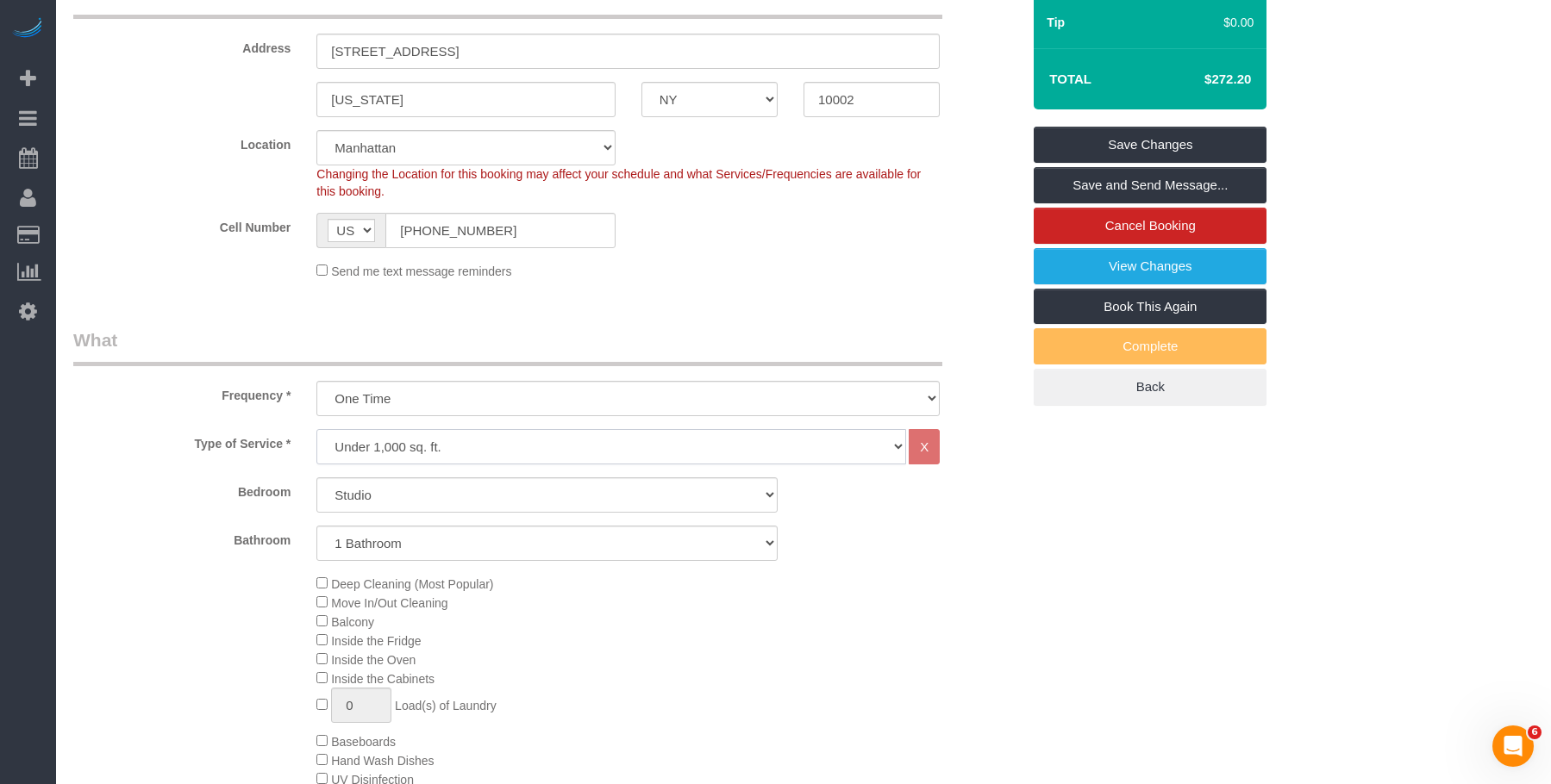
select select "214"
click at [317, 429] on select "Under 1,000 sq. ft. 1,001 - 1,500 sq. ft. 1,500+ sq. ft. Custom Cleaning Office…" at bounding box center [611, 447] width 590 height 36
select select "1"
select select "120"
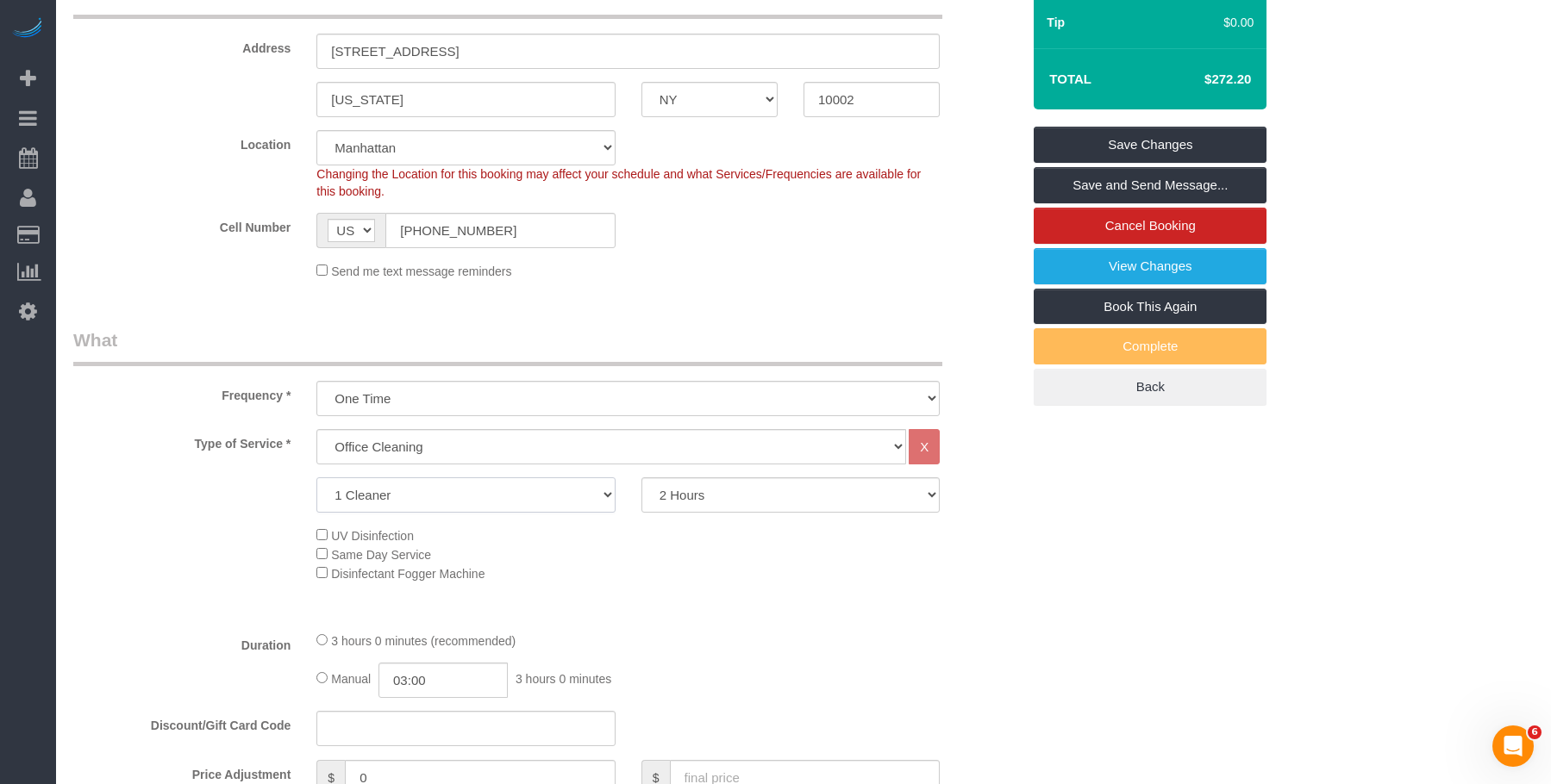
click at [561, 487] on select "1 Cleaner 2 Cleaners 3 Cleaners 4 Cleaners 5 Cleaners" at bounding box center [465, 495] width 298 height 36
select select "2"
click at [317, 477] on select "1 Cleaner 2 Cleaners 3 Cleaners 4 Cleaners 5 Cleaners" at bounding box center [465, 495] width 298 height 36
click at [798, 483] on select "2 Hours 2.5 Hours 3 Hours 3.5 Hours 4 Hours 4.5 Hours 5 Hours 5.5 Hours 6 Hours…" at bounding box center [790, 495] width 298 height 36
select select "180"
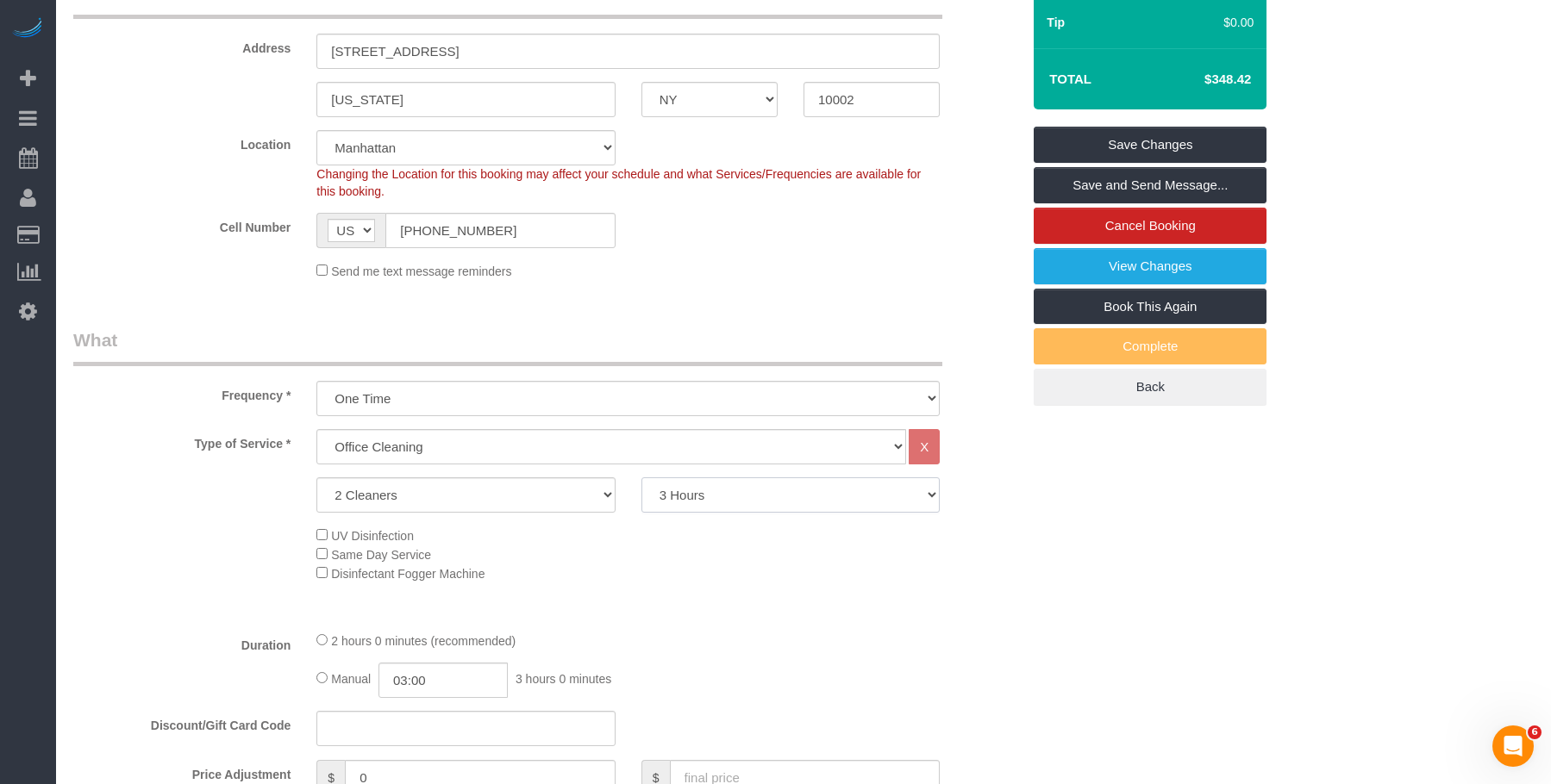
click at [641, 477] on select "2 Hours 2.5 Hours 3 Hours 3.5 Hours 4 Hours 4.5 Hours 5 Hours 5.5 Hours 6 Hours…" at bounding box center [790, 495] width 298 height 36
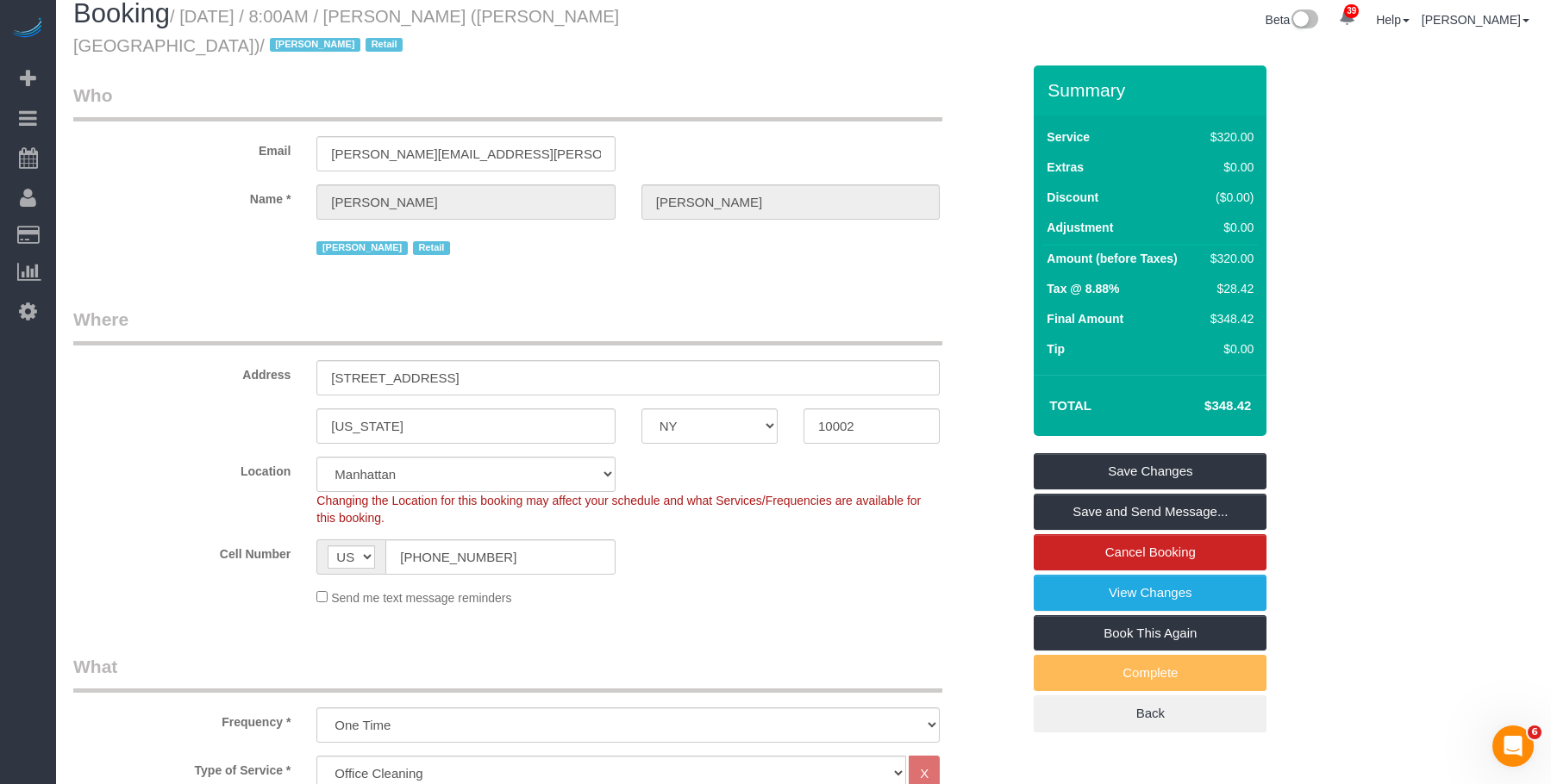
scroll to position [0, 0]
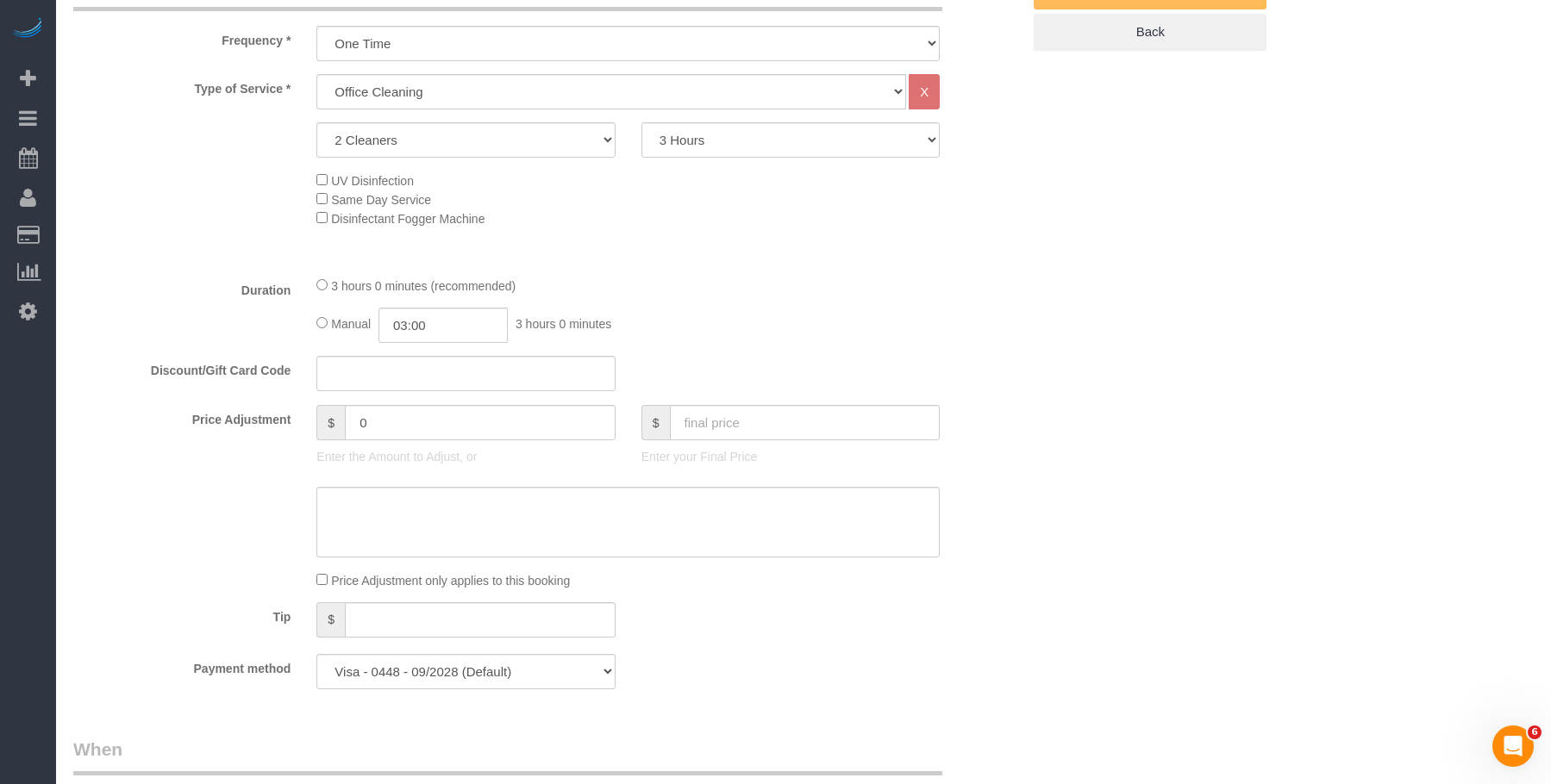
scroll to position [775, 0]
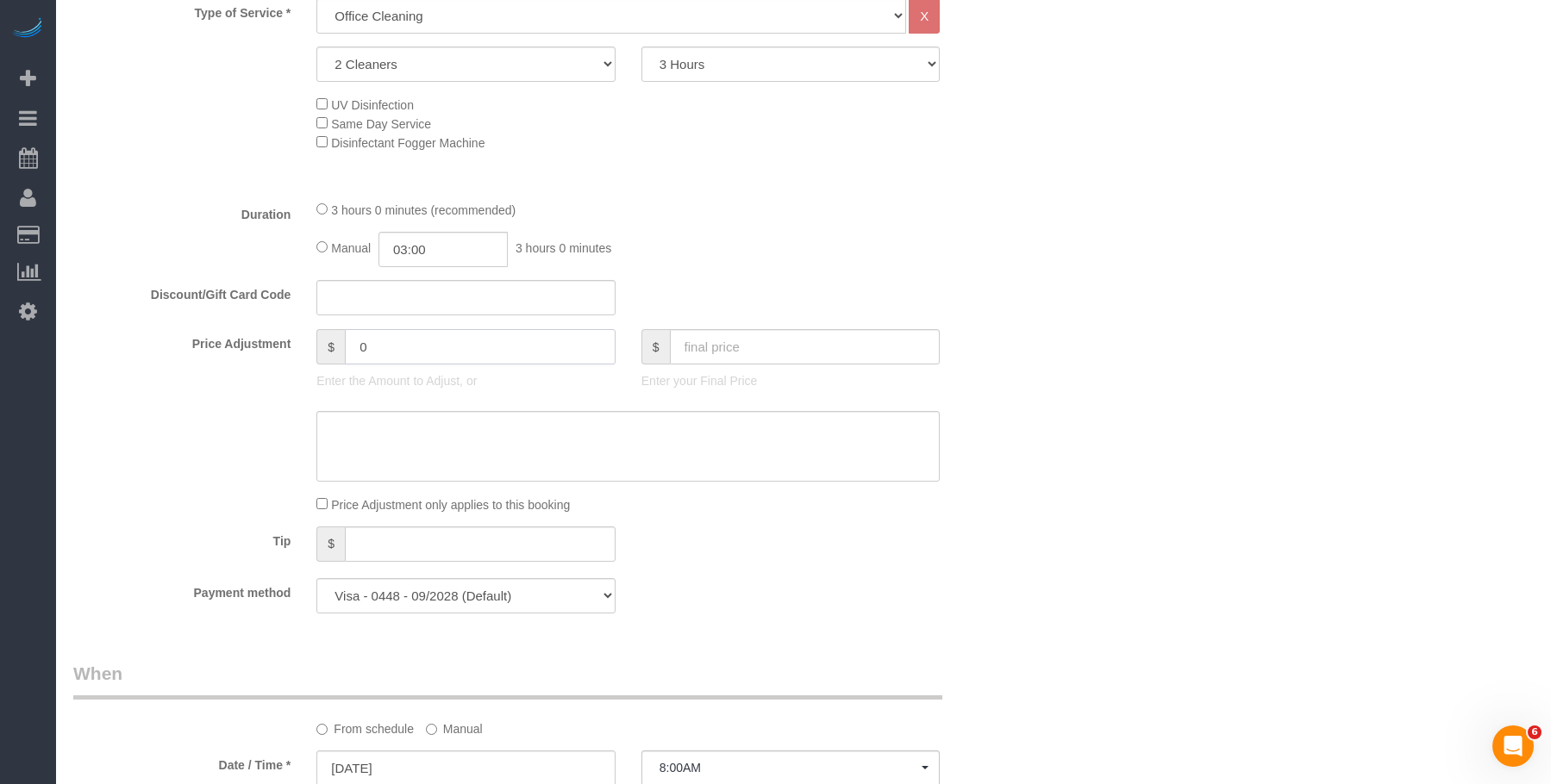
drag, startPoint x: 331, startPoint y: 330, endPoint x: 287, endPoint y: 327, distance: 44.1
click at [289, 329] on div "Price Adjustment $ 0 Enter the Amount to Adjust, or $ Enter your Final Price" at bounding box center [547, 364] width 973 height 69
type input "-72"
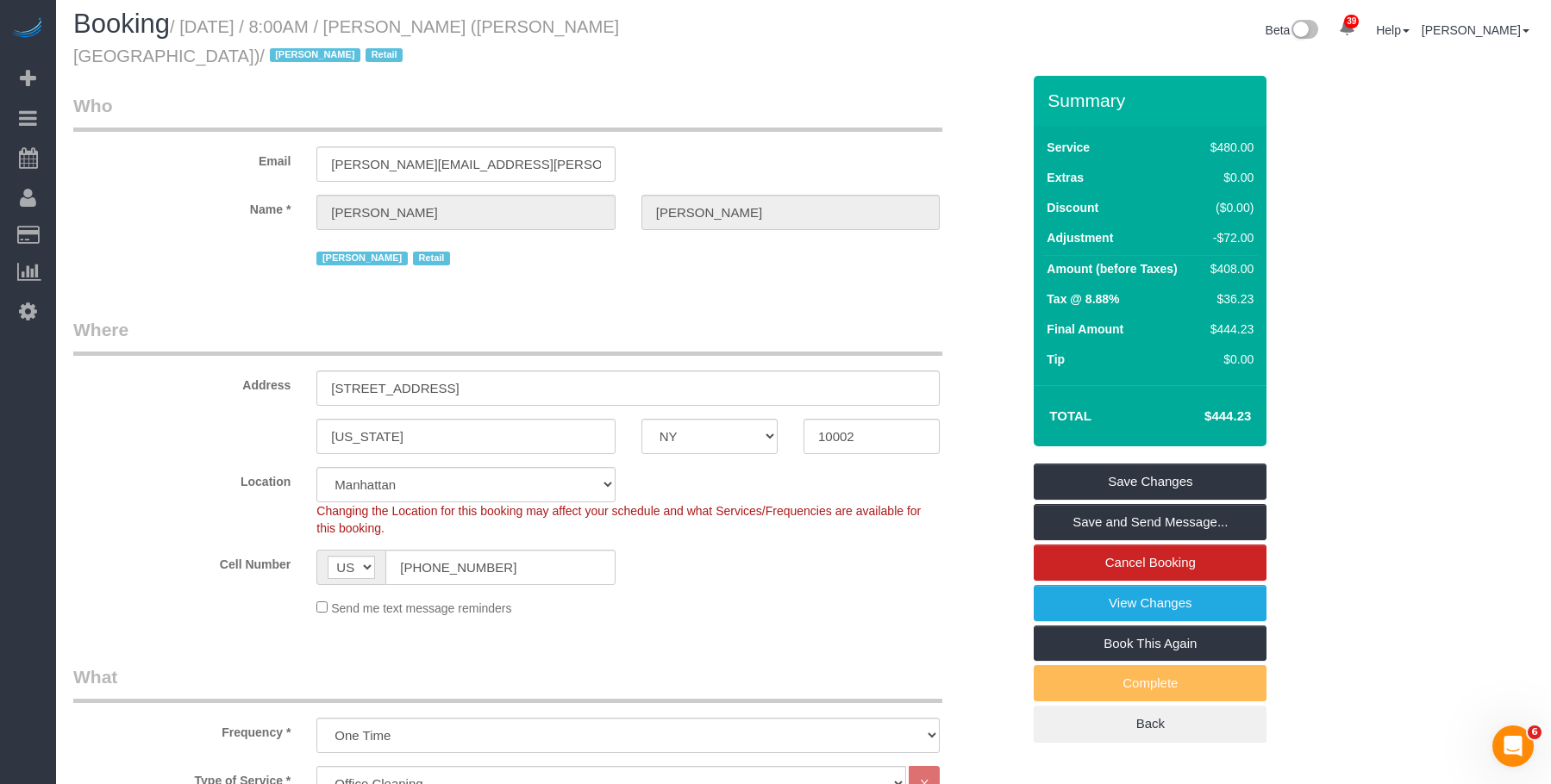
scroll to position [0, 0]
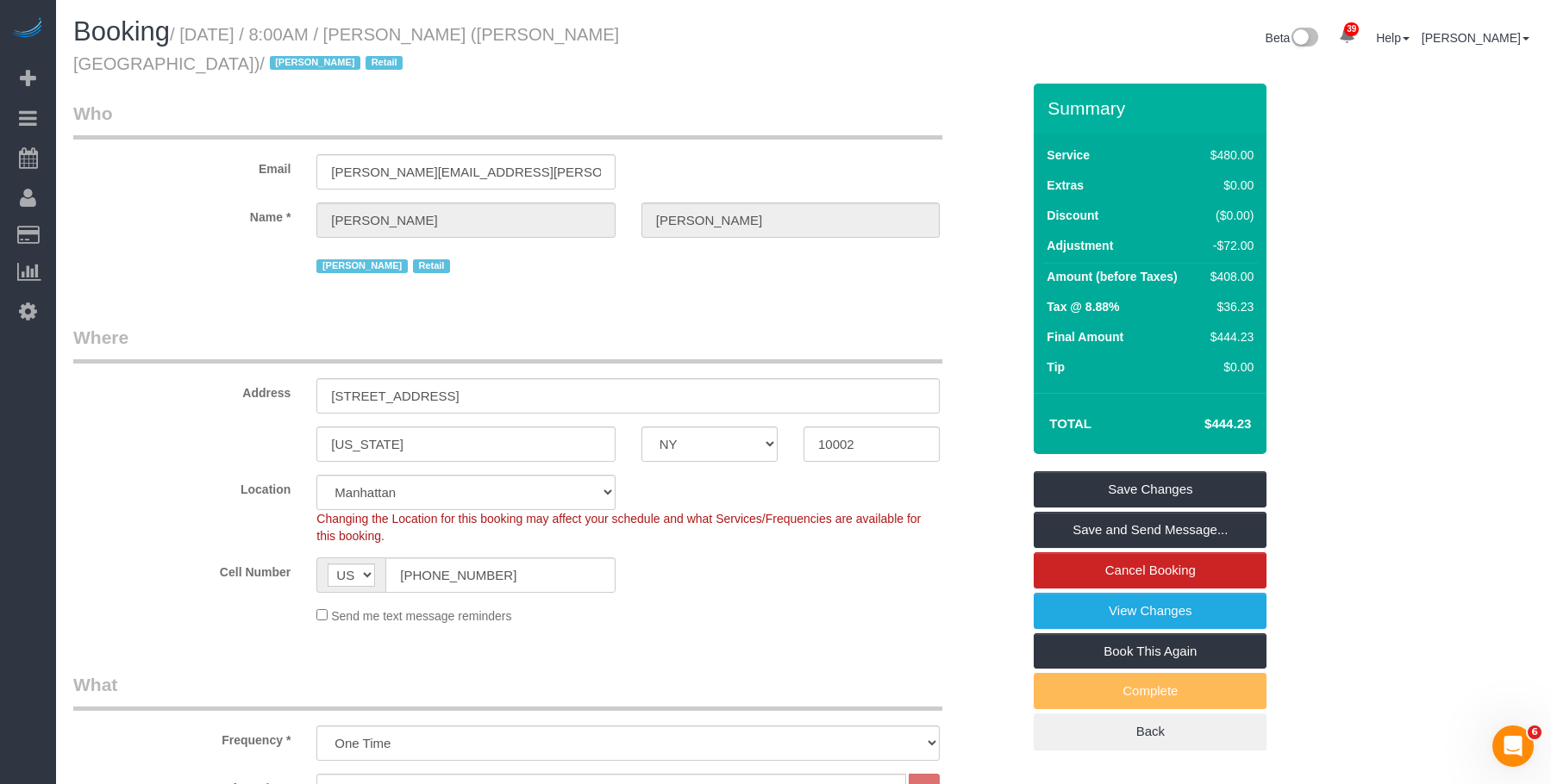
drag, startPoint x: 1200, startPoint y: 398, endPoint x: 1258, endPoint y: 401, distance: 58.1
click at [1258, 403] on td "$444.23" at bounding box center [1201, 424] width 112 height 43
copy h4 "$444.23"
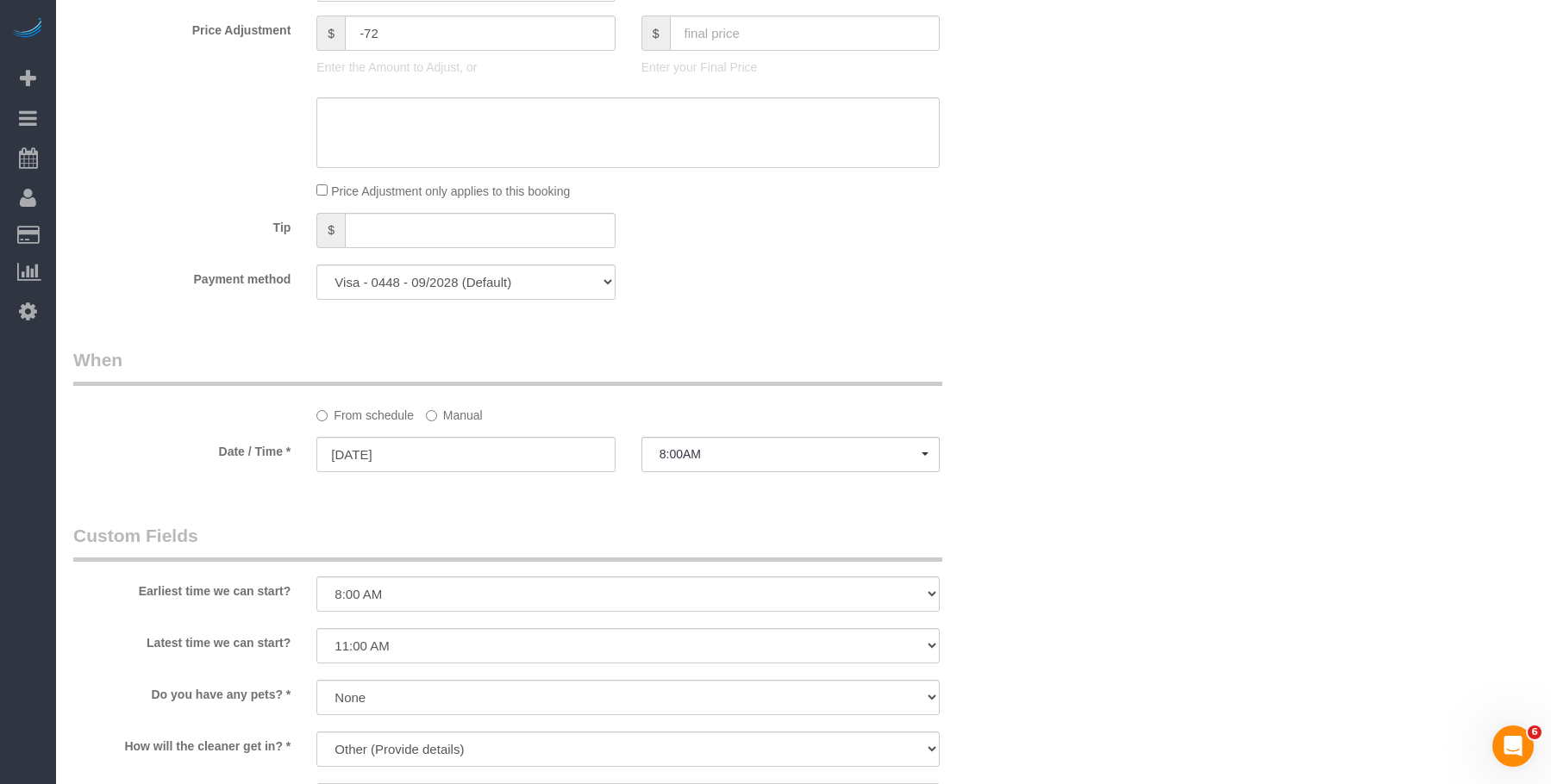
scroll to position [1120, 0]
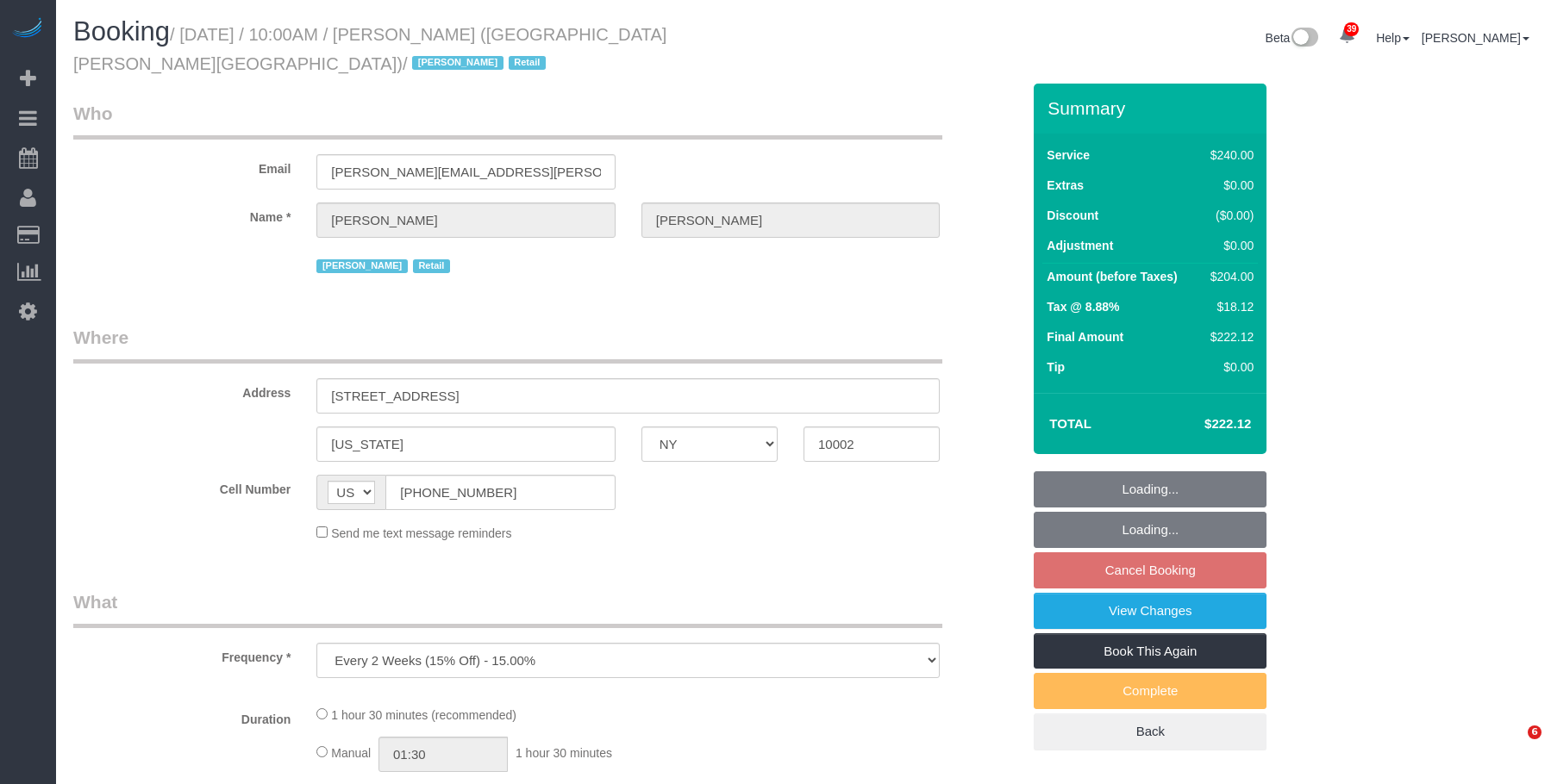
select select "NY"
select select "string:stripe-pm_1QIcSx4VGloSiKo7YBGSrmhK"
select select "number:89"
select select "number:90"
select select "number:15"
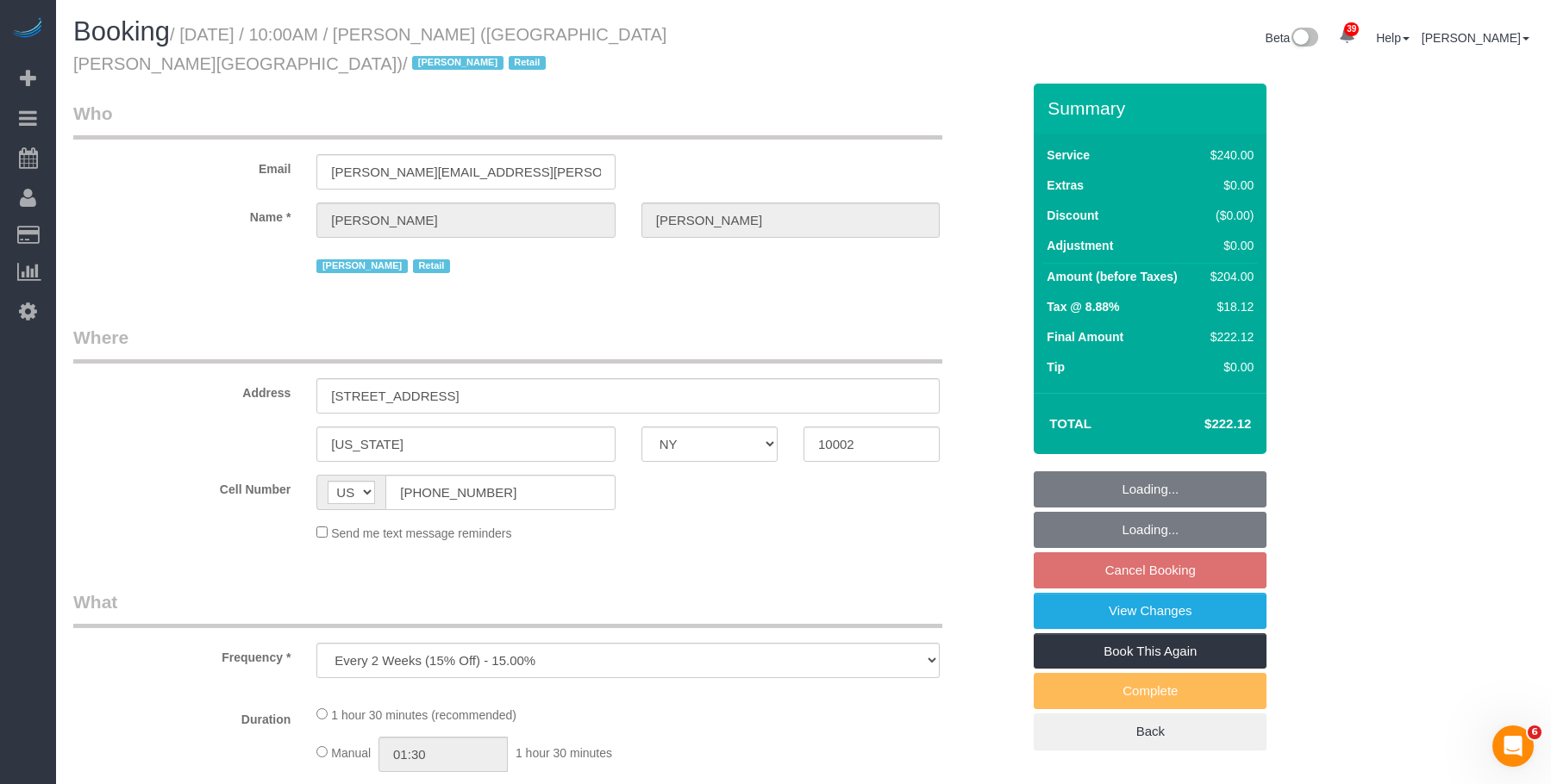
select select "number:7"
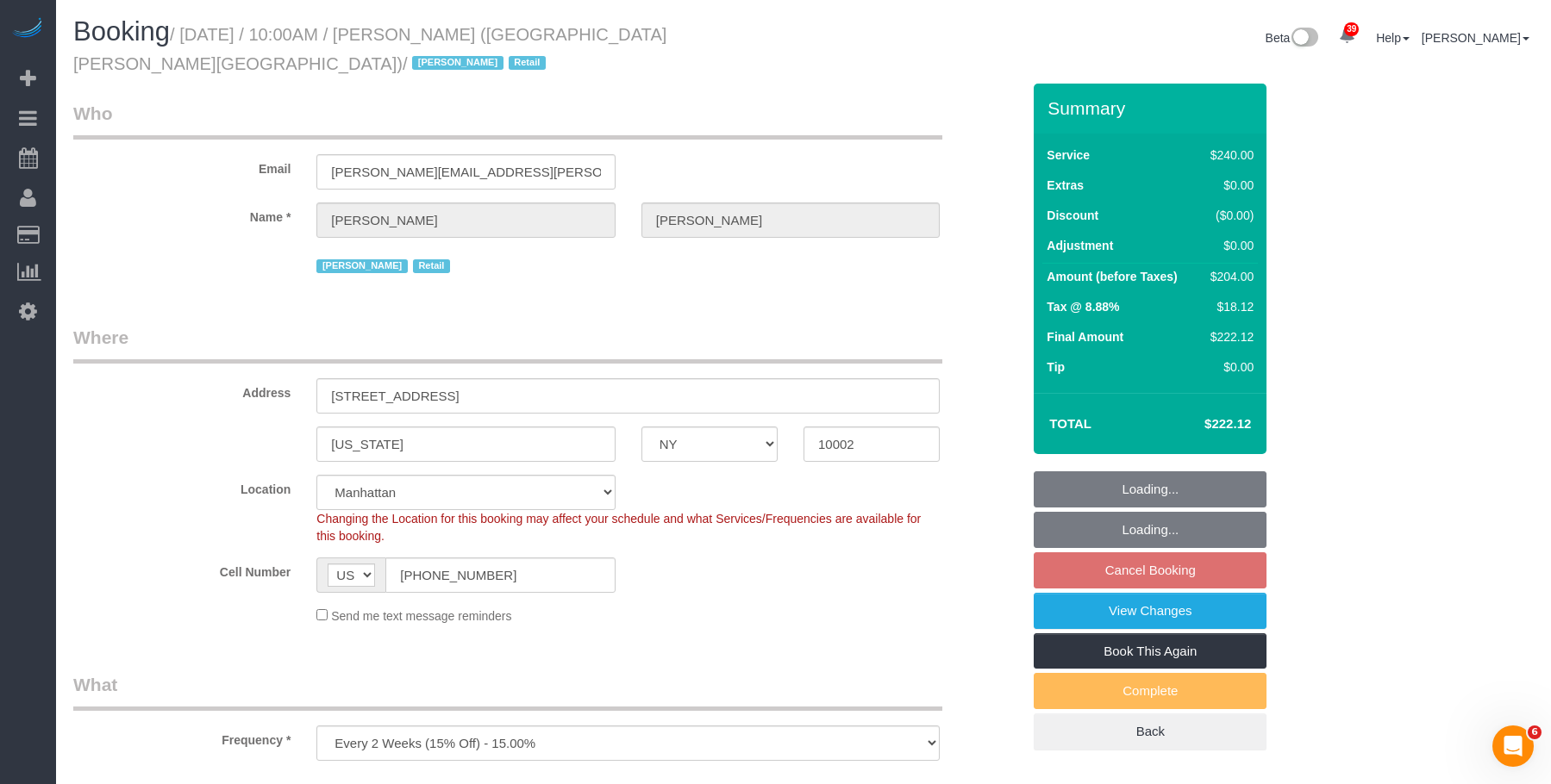
select select "object:970"
select select "2"
select select "90"
select select "spot3"
drag, startPoint x: 598, startPoint y: 277, endPoint x: 644, endPoint y: 284, distance: 46.5
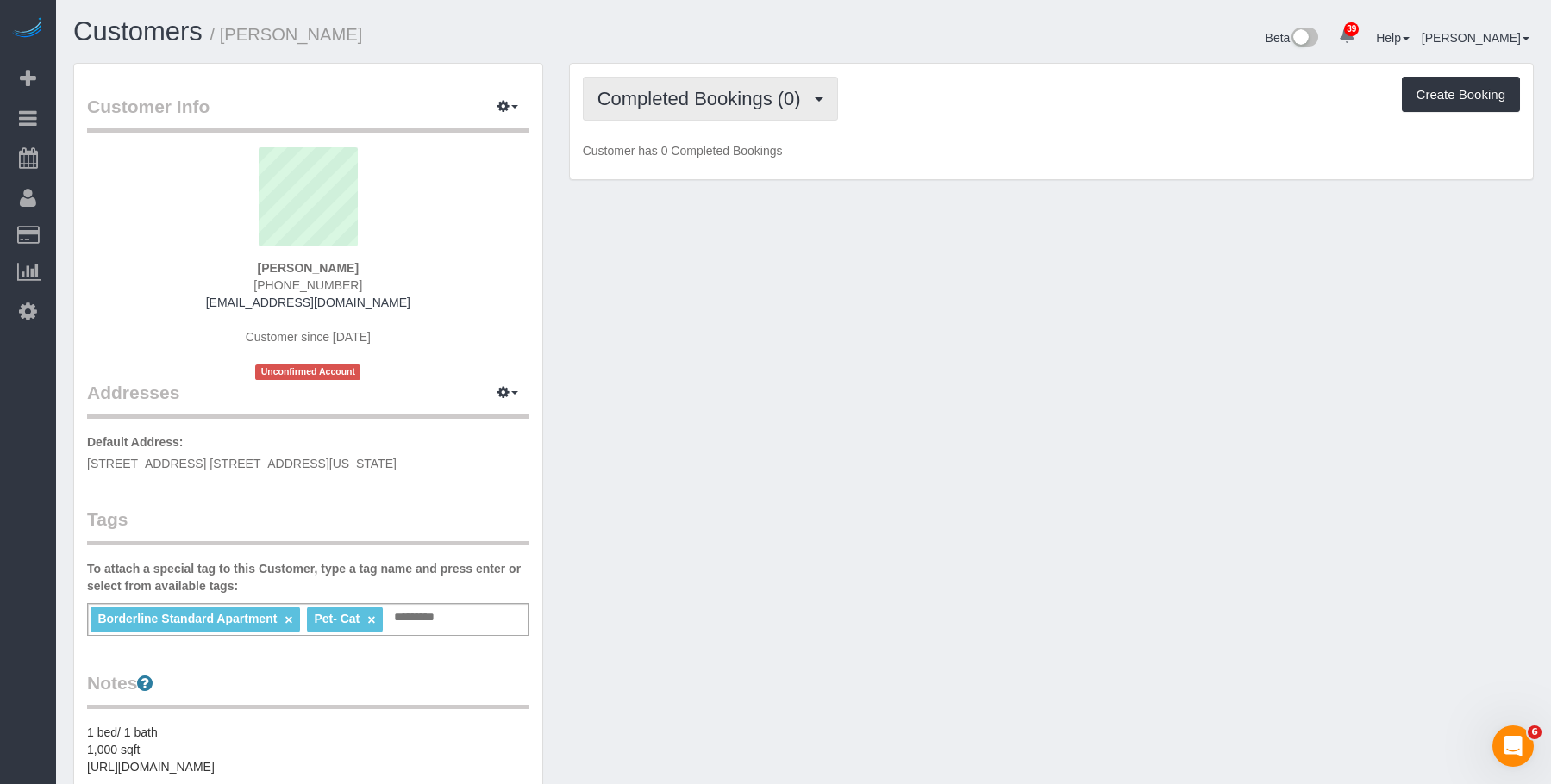
drag, startPoint x: 683, startPoint y: 88, endPoint x: 670, endPoint y: 163, distance: 76.1
click at [683, 88] on span "Completed Bookings (0)" at bounding box center [703, 99] width 212 height 21
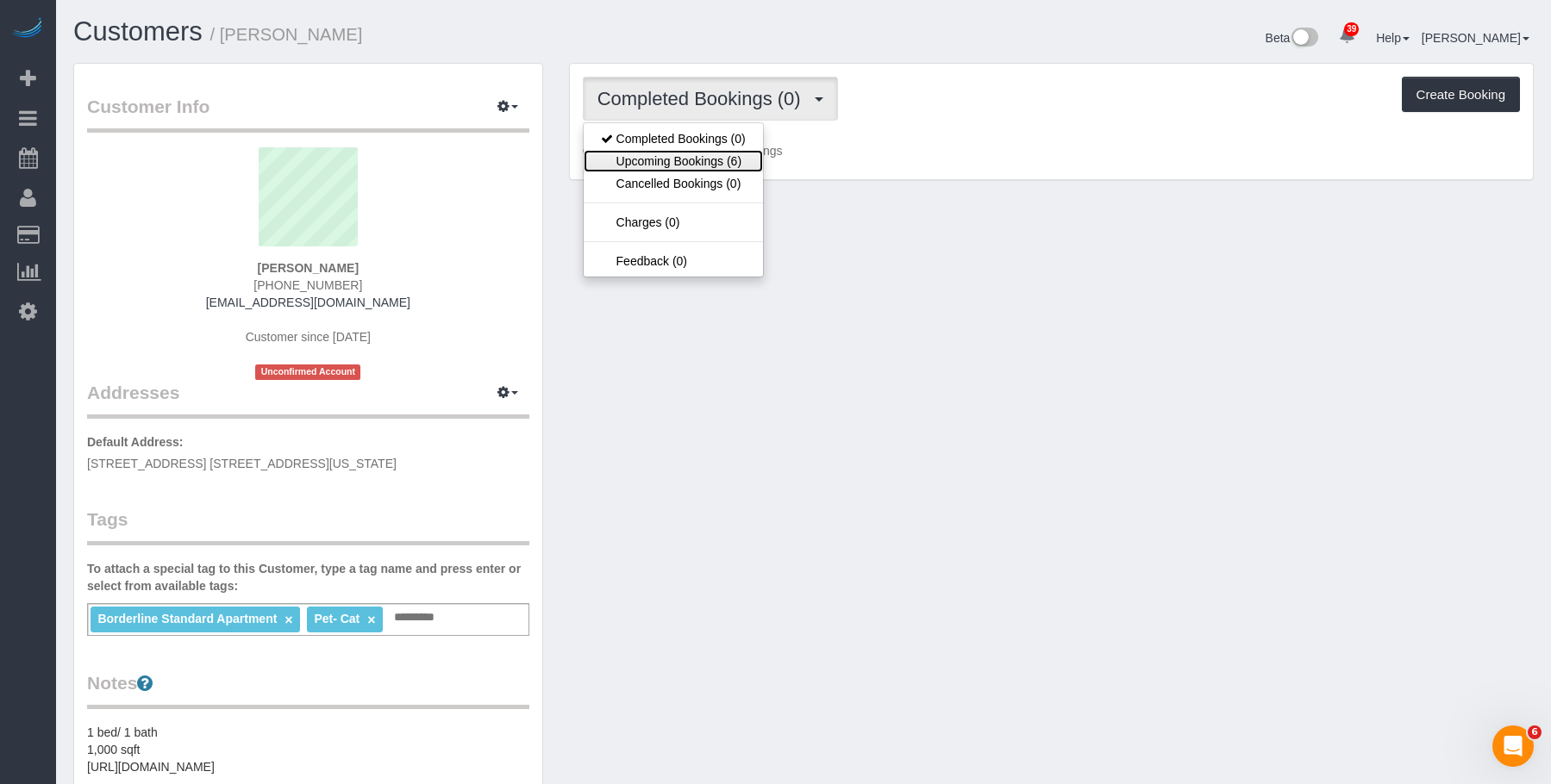
click at [675, 168] on link "Upcoming Bookings (6)" at bounding box center [673, 161] width 180 height 22
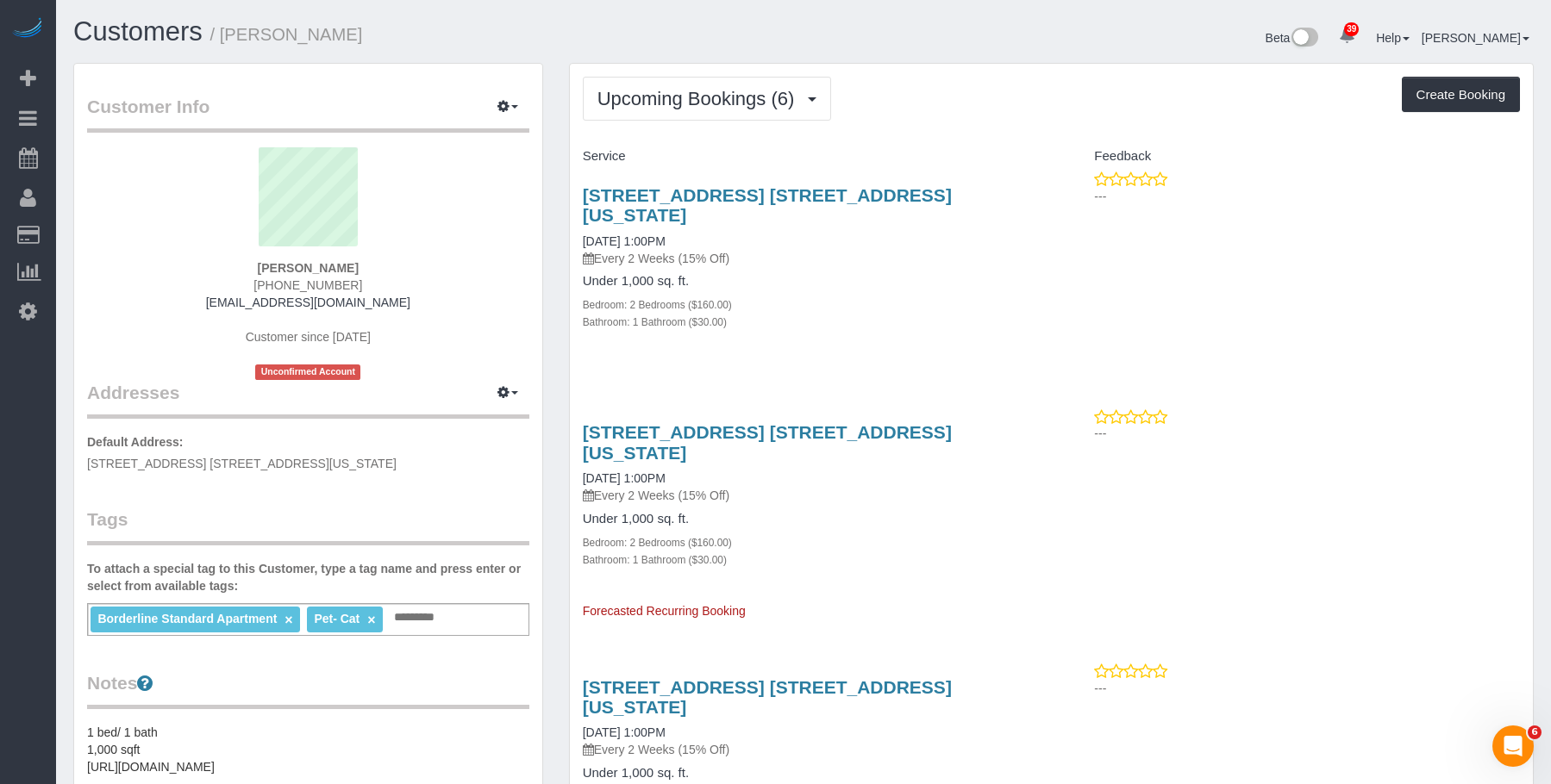
click at [937, 283] on h4 "Under 1,000 sq. ft." at bounding box center [810, 281] width 456 height 14
click at [653, 94] on span "Upcoming Bookings (6)" at bounding box center [701, 99] width 206 height 21
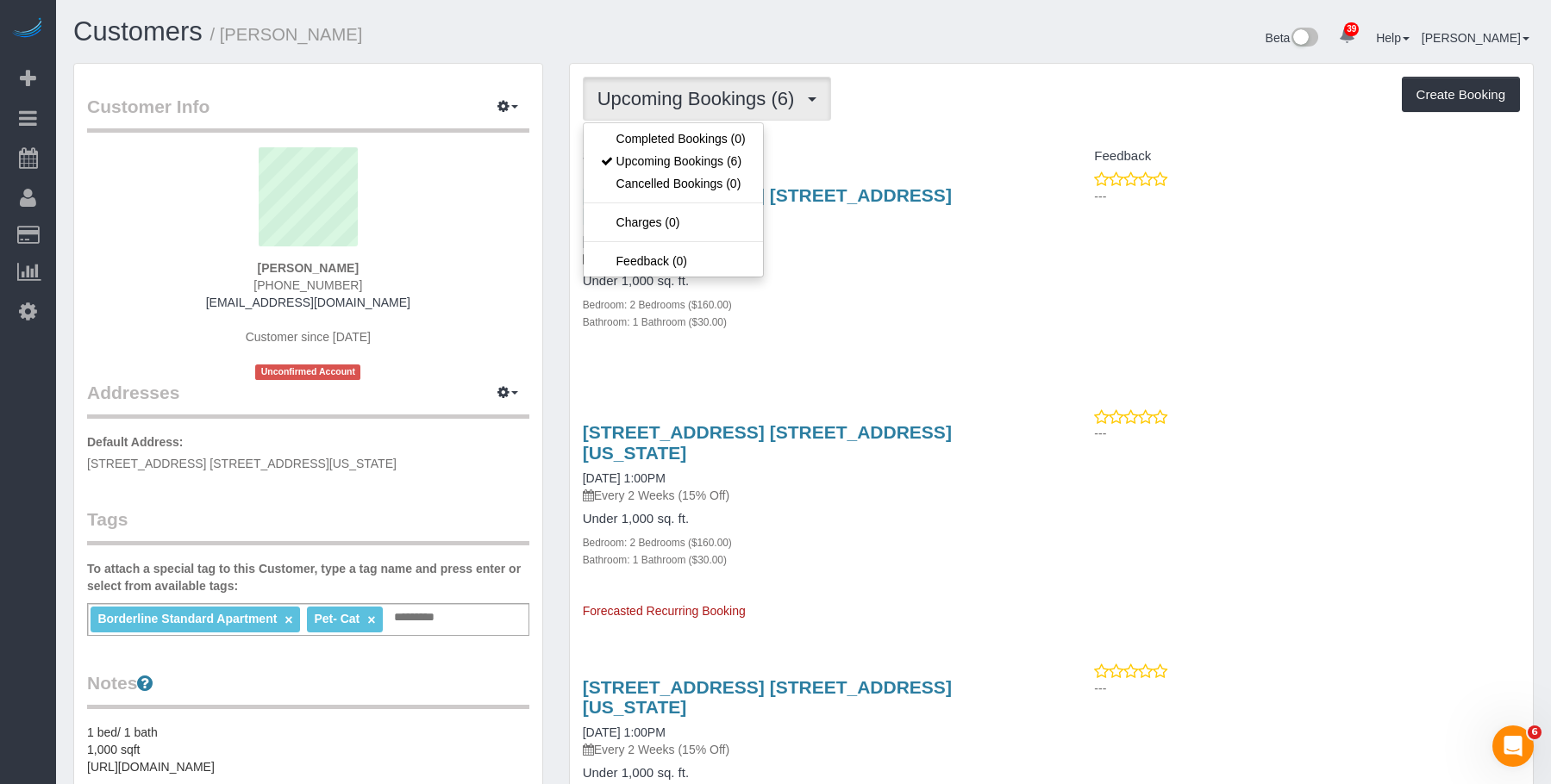
click at [371, 26] on h1 "Customers / Salina Grilli" at bounding box center [431, 31] width 717 height 29
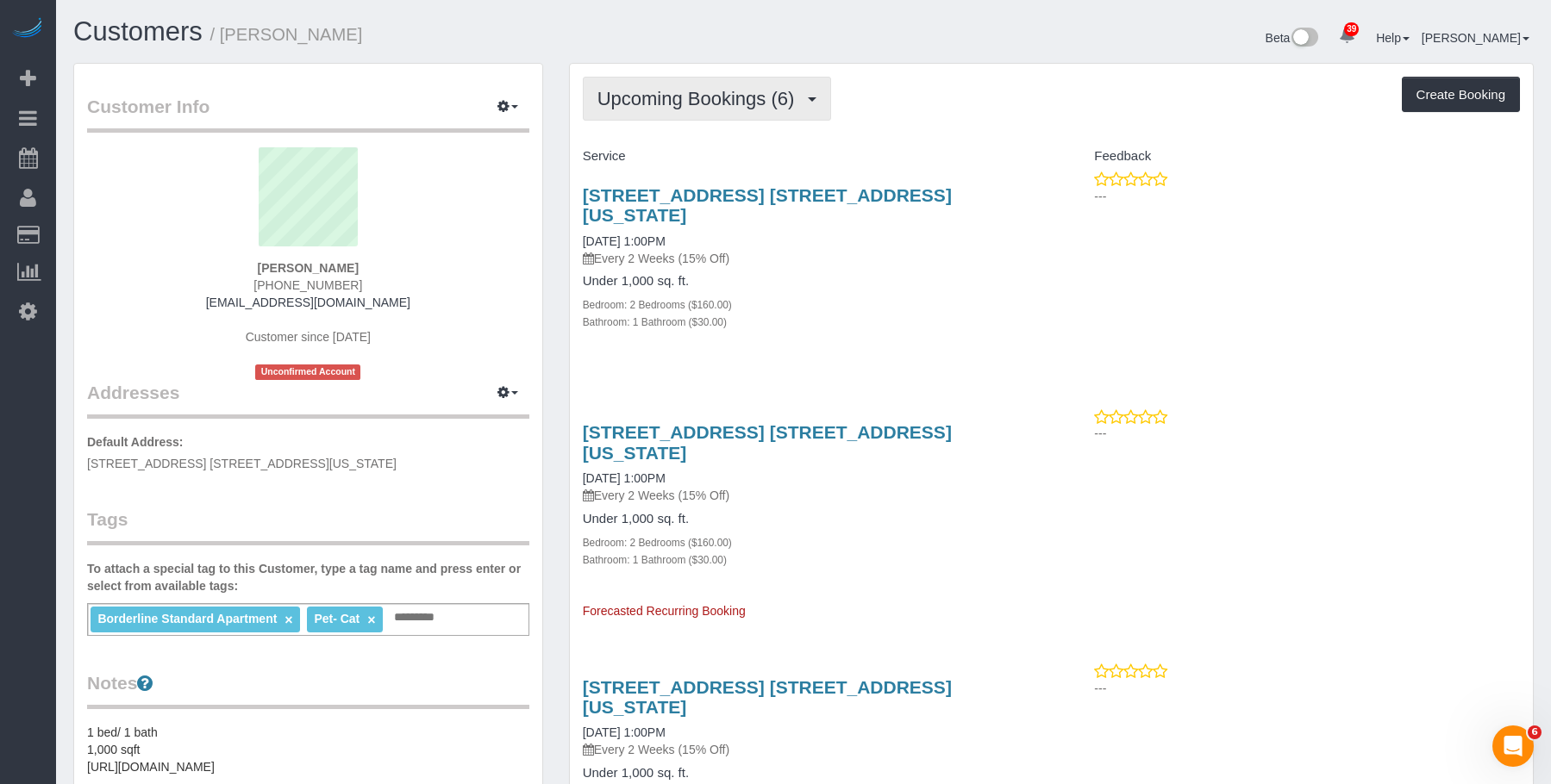
click at [641, 86] on button "Upcoming Bookings (6)" at bounding box center [707, 98] width 249 height 44
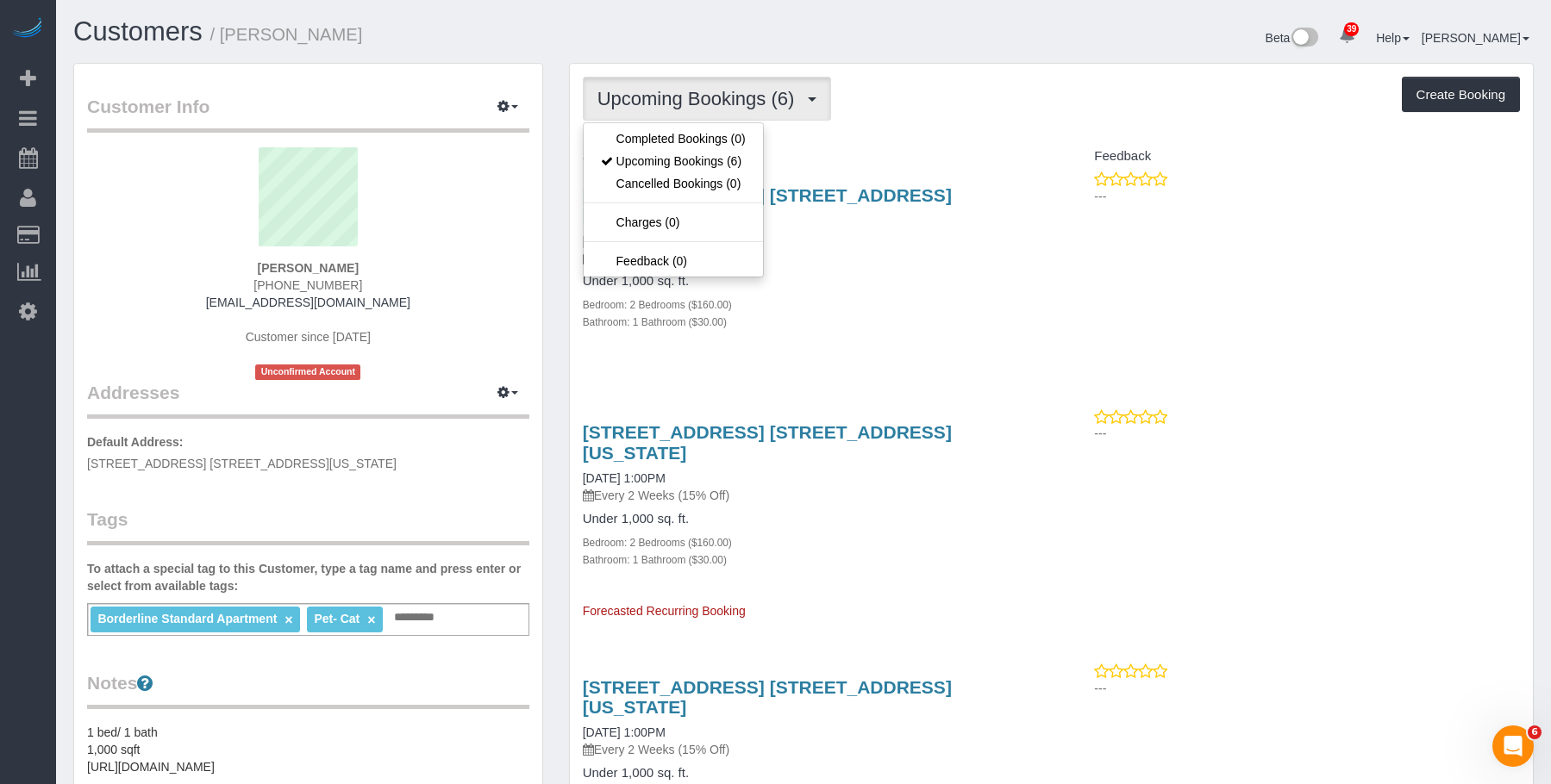
drag, startPoint x: 1021, startPoint y: 139, endPoint x: 1011, endPoint y: 153, distance: 17.2
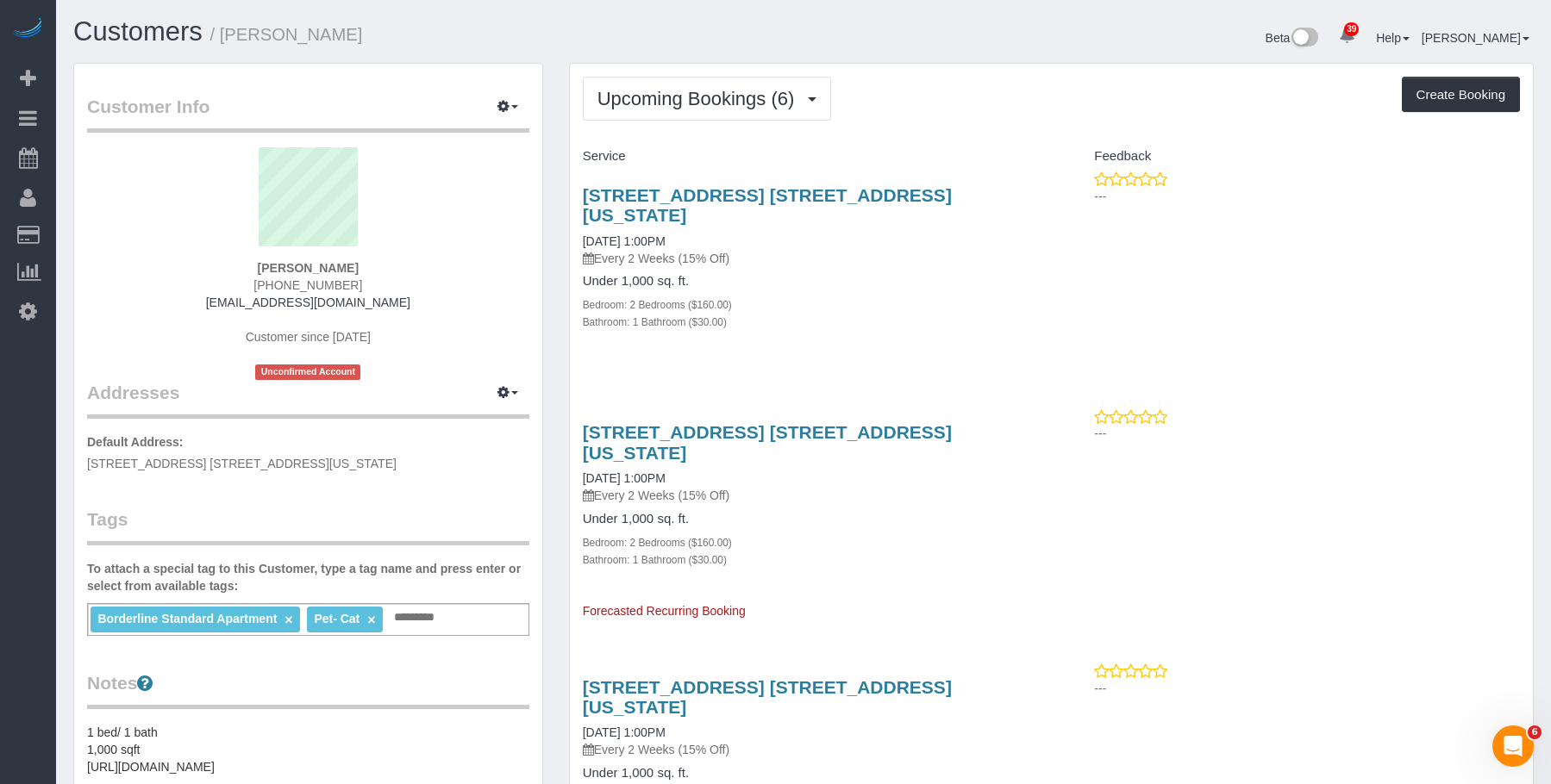
drag, startPoint x: 224, startPoint y: 36, endPoint x: 378, endPoint y: 36, distance: 154.0
click at [378, 36] on h1 "Customers / Salina Grilli" at bounding box center [431, 31] width 717 height 29
copy small "[PERSON_NAME]"
drag, startPoint x: 602, startPoint y: 70, endPoint x: 630, endPoint y: 100, distance: 41.0
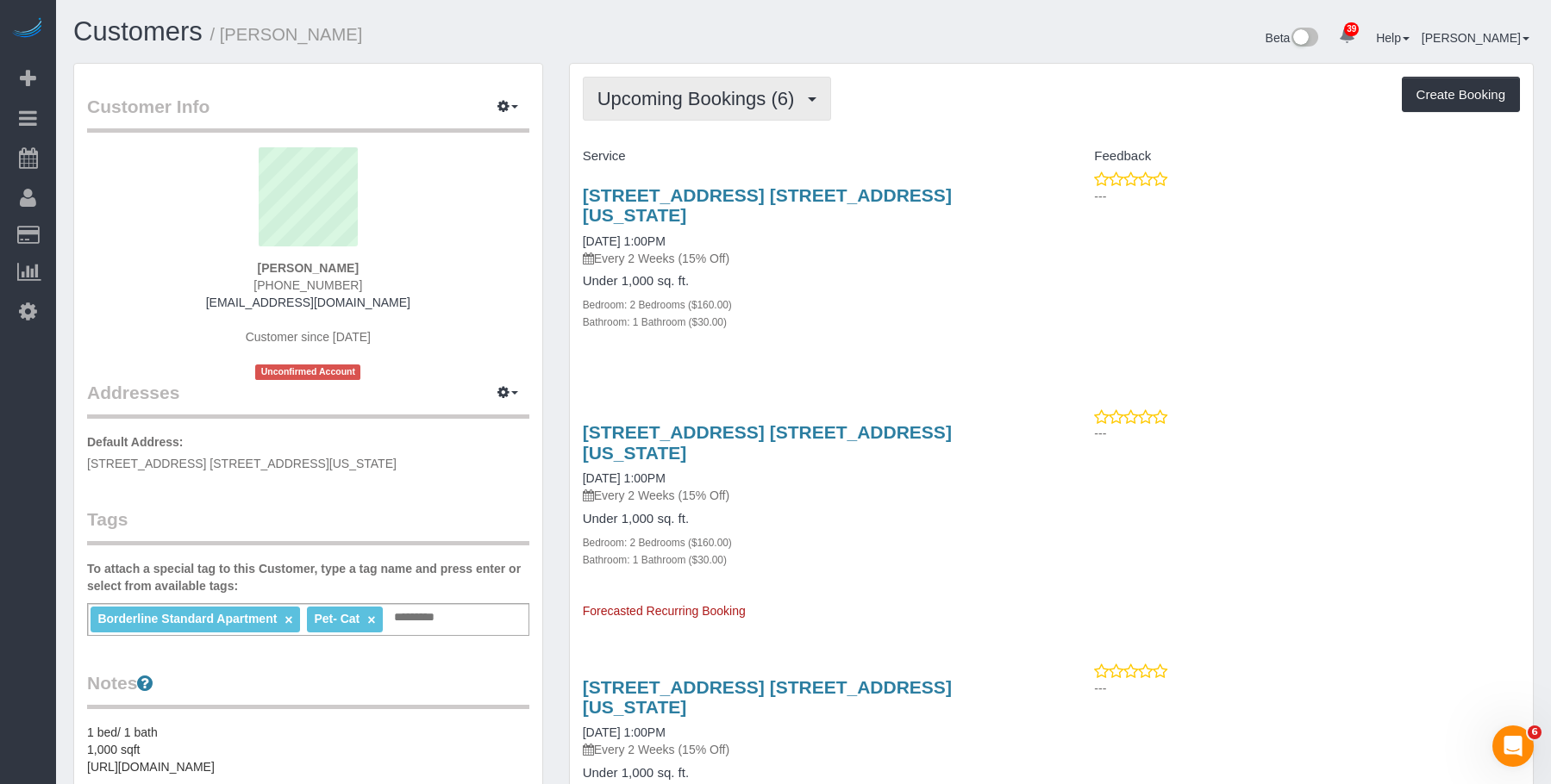
click at [636, 98] on span "Upcoming Bookings (6)" at bounding box center [701, 99] width 206 height 21
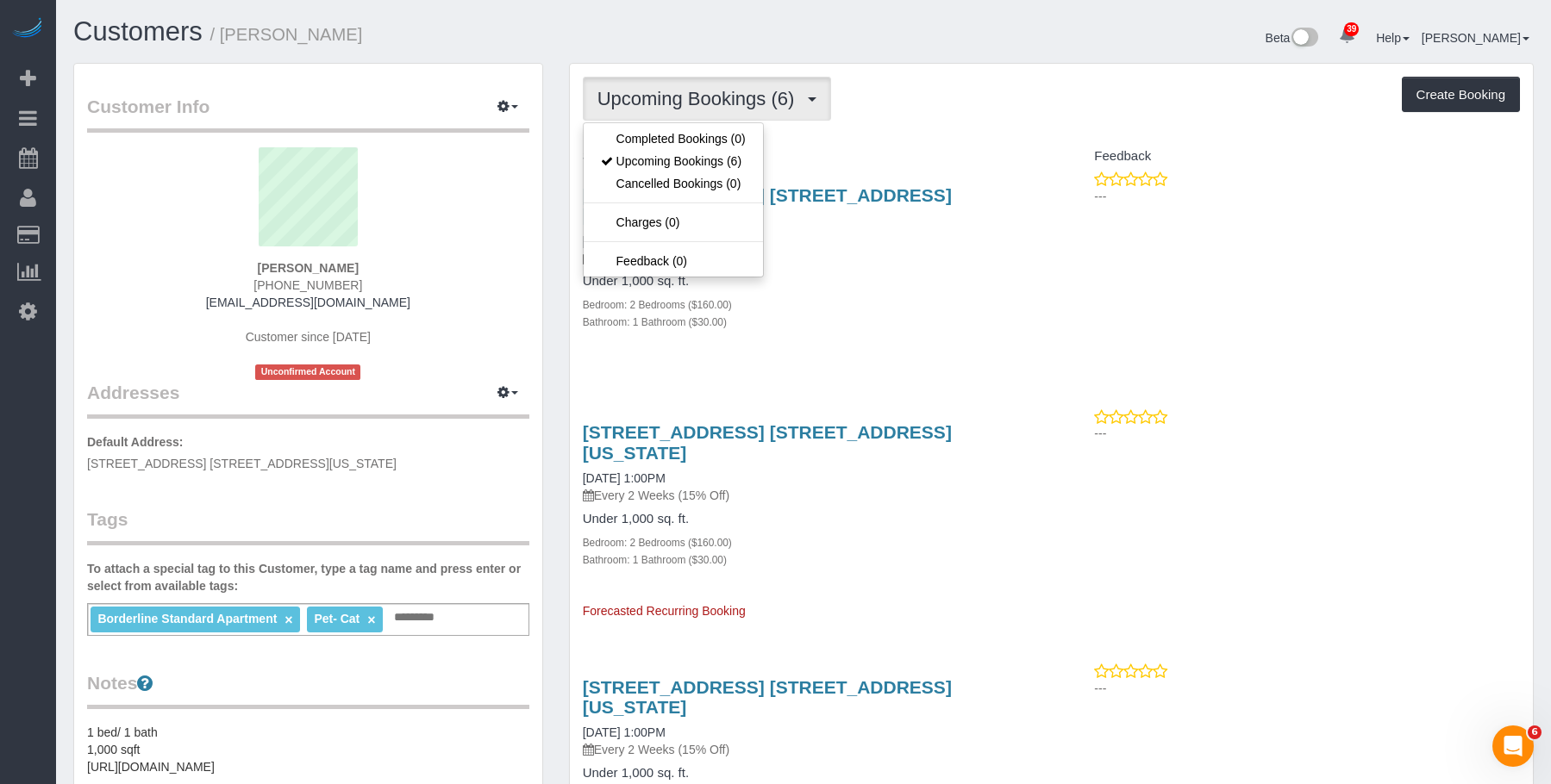
click at [890, 290] on div "Under 1,000 sq. ft. Bedroom: 2 Bedrooms ($160.00) Bathroom: 1 Bathroom ($30.00)" at bounding box center [810, 301] width 456 height 56
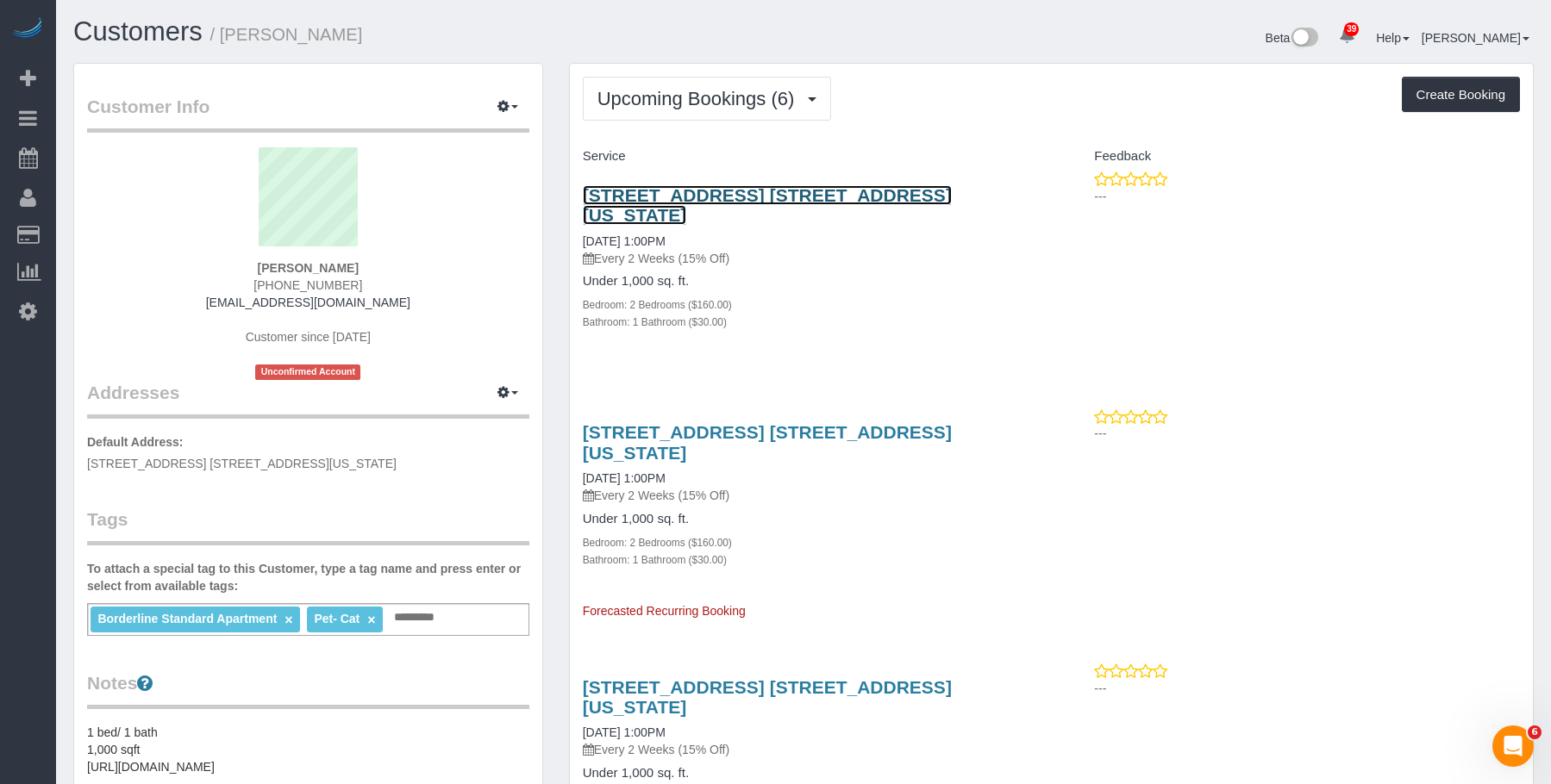
click at [675, 198] on link "201 East 77th Street Apt. 4c, New York, NY 10075-2069" at bounding box center [767, 204] width 369 height 40
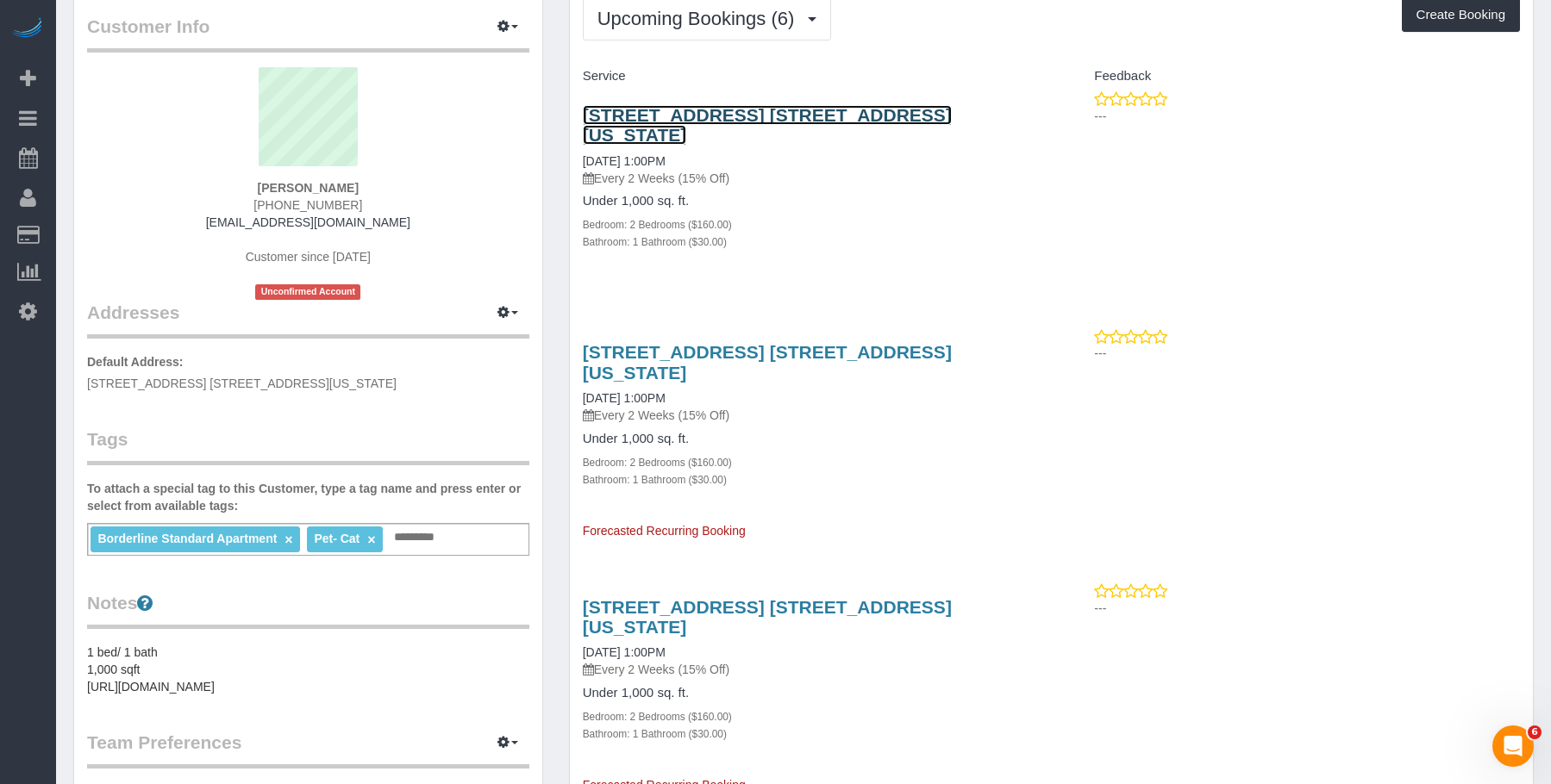
scroll to position [172, 0]
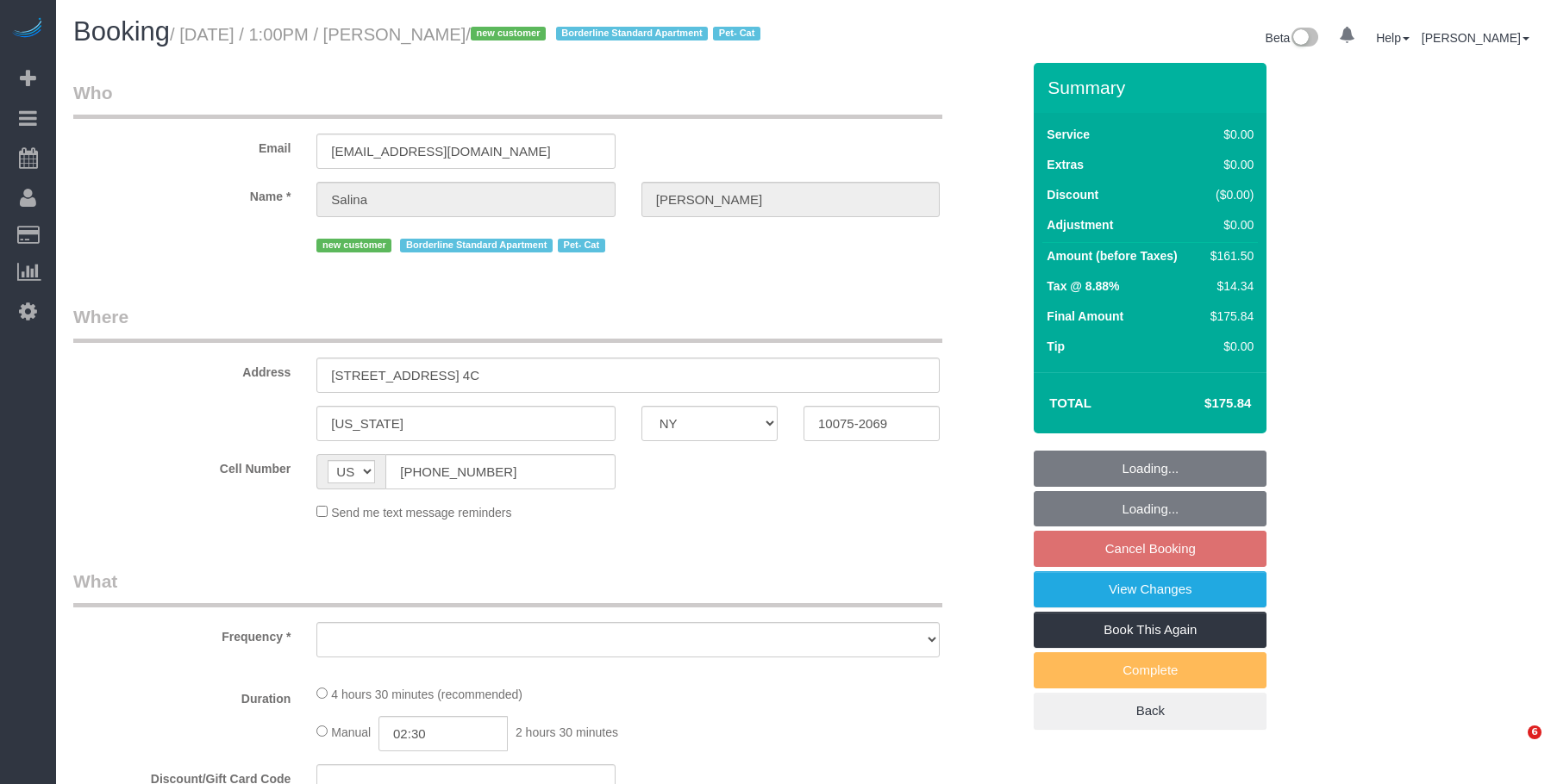
select select "NY"
select select "object:742"
select select "number:56"
select select "number:70"
select select "number:14"
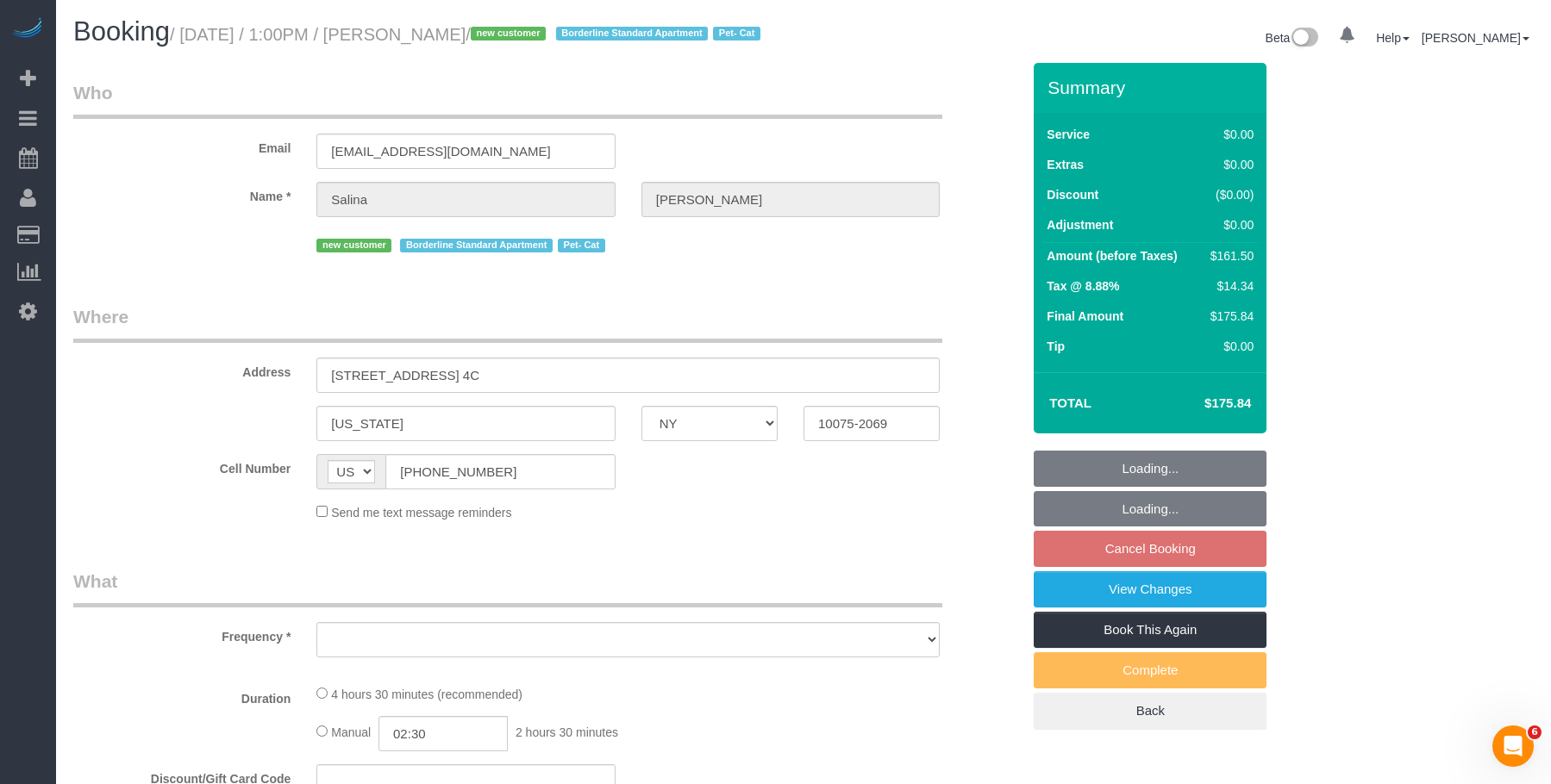
select select "number:5"
select select "string:stripe-pm_1SIBST4VGloSiKo7eDTgn6T1"
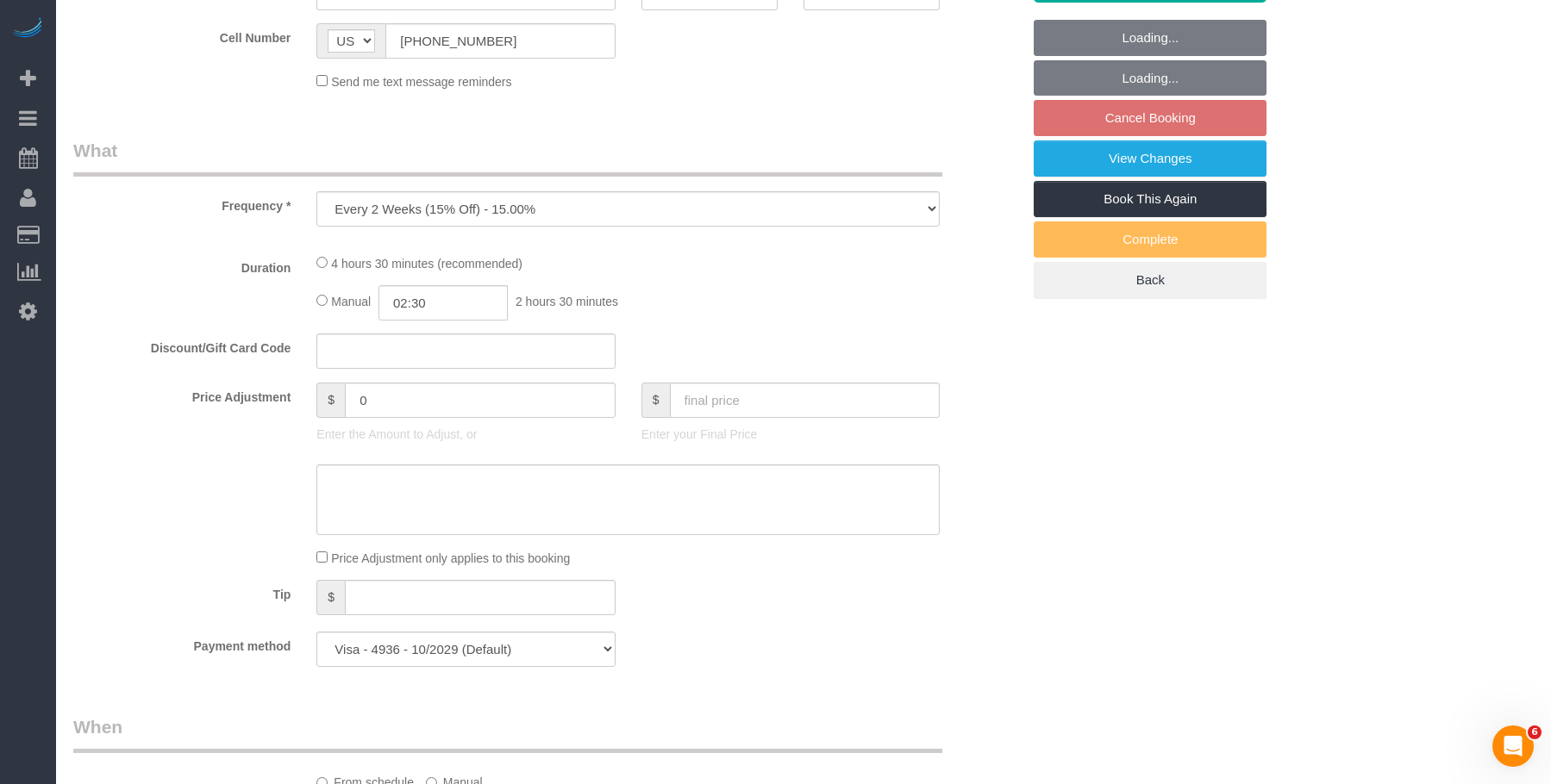
select select "2"
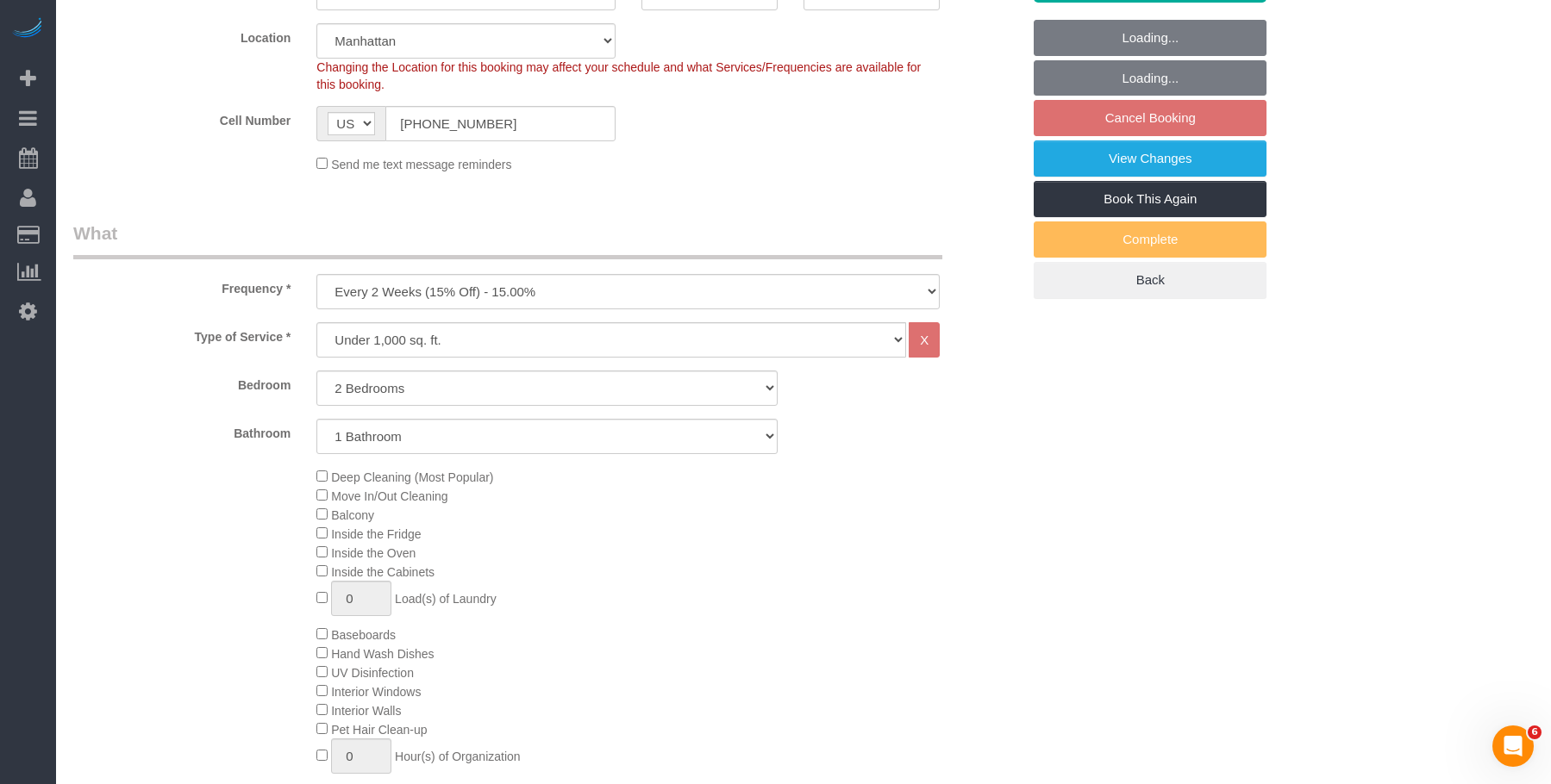
select select "object:1507"
select select "spot3"
select select "2"
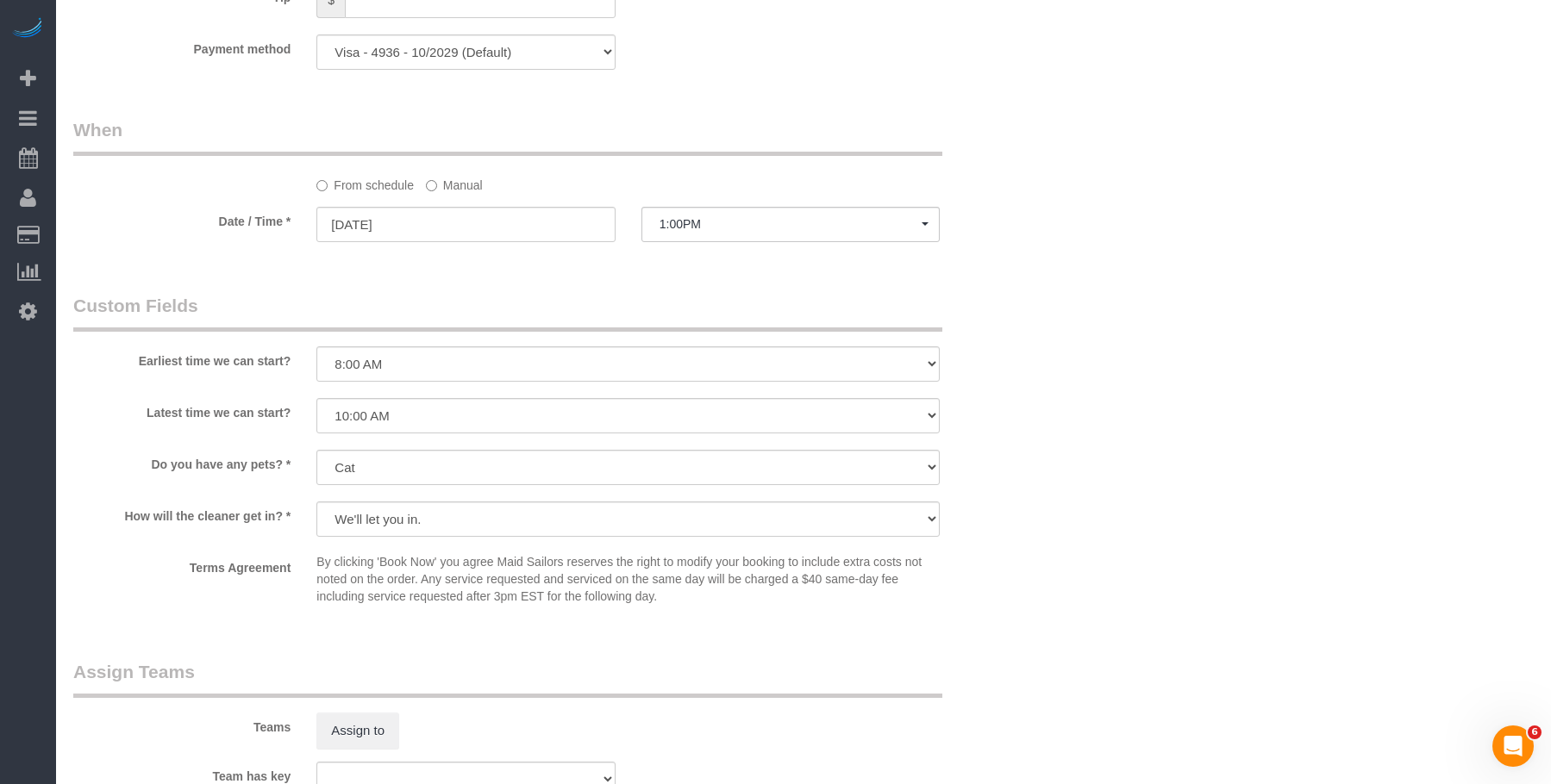
scroll to position [1723, 0]
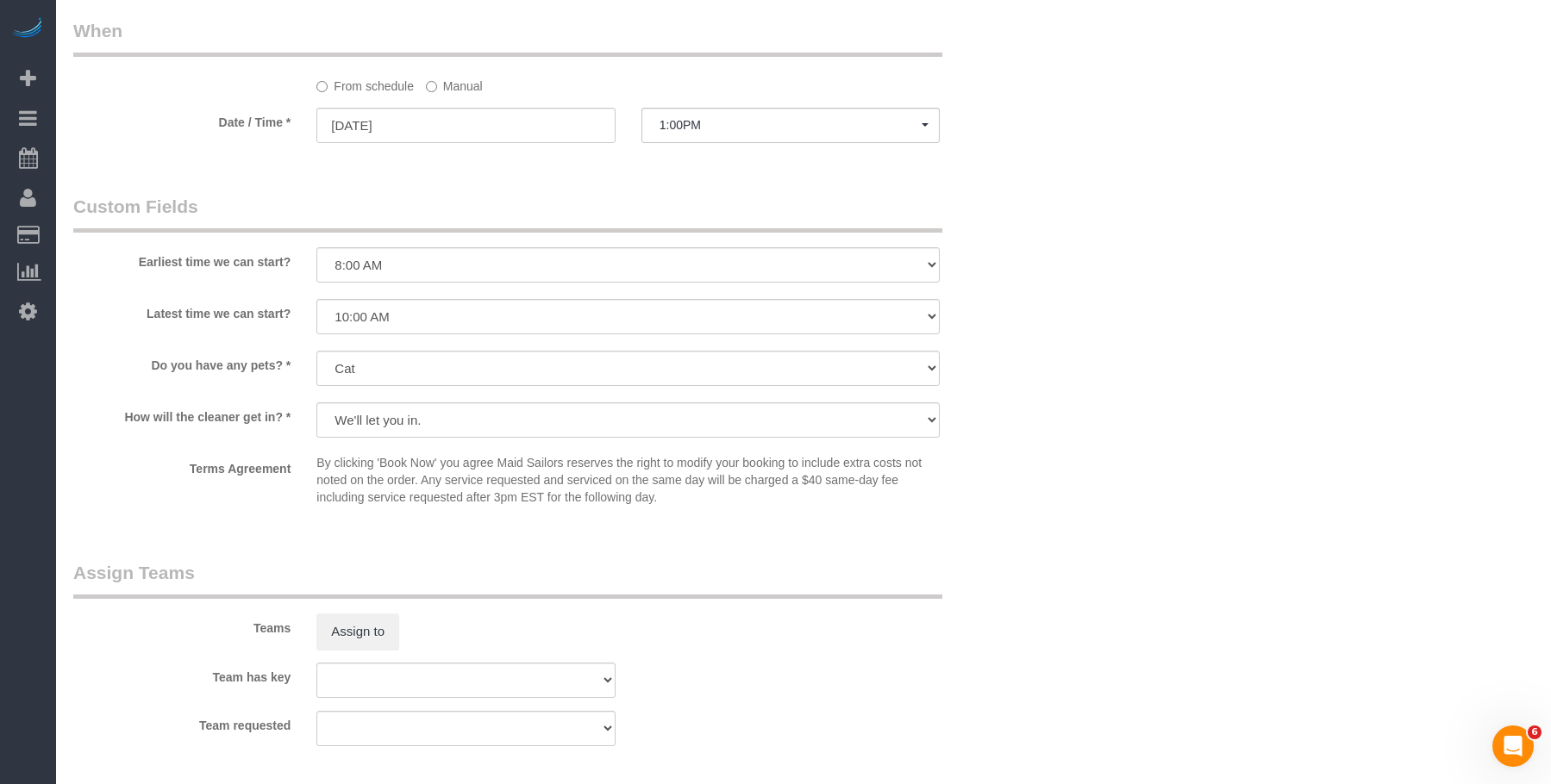
drag, startPoint x: 1066, startPoint y: 109, endPoint x: 1123, endPoint y: 19, distance: 106.5
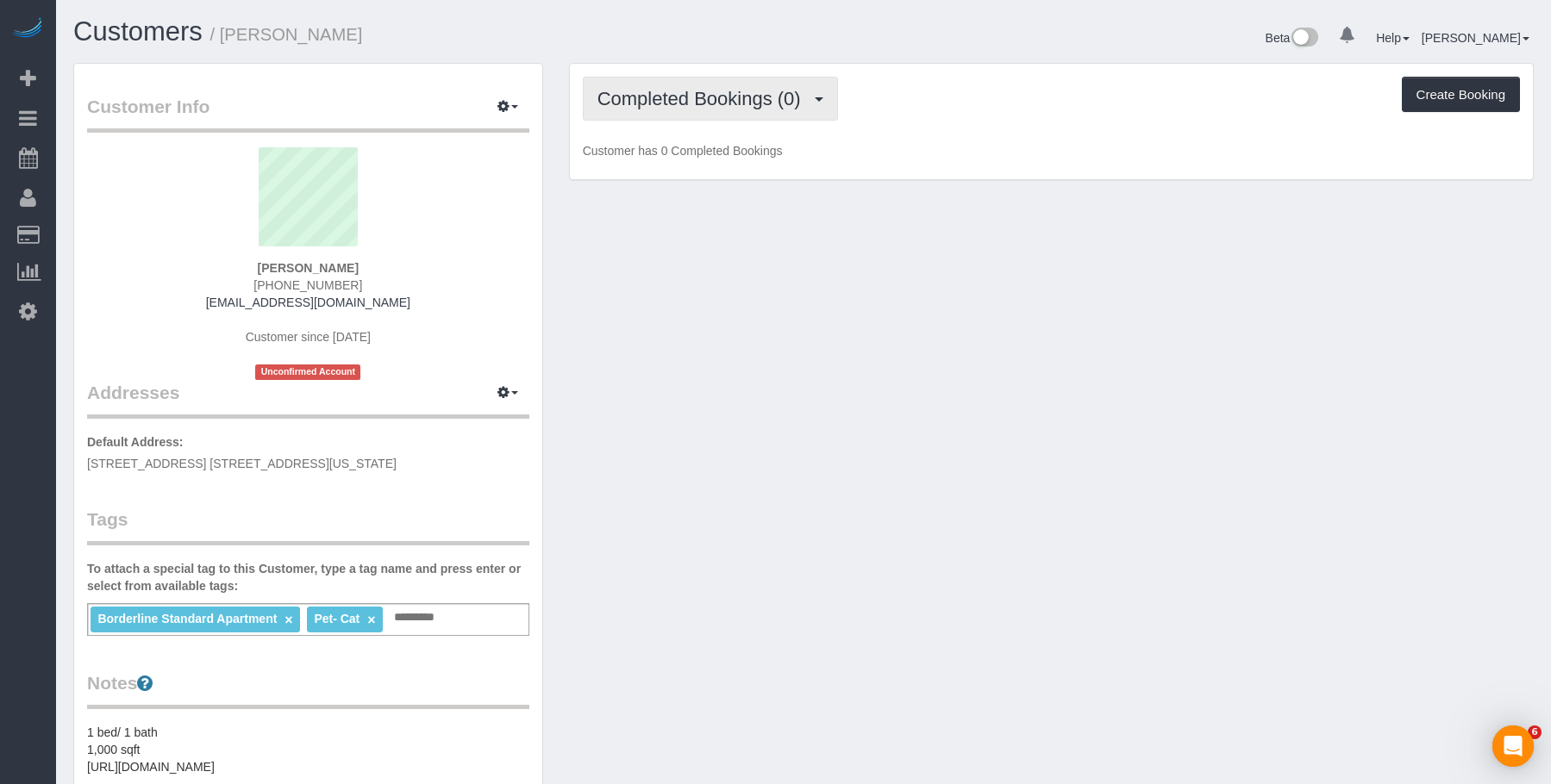
click at [705, 95] on span "Completed Bookings (0)" at bounding box center [703, 99] width 212 height 21
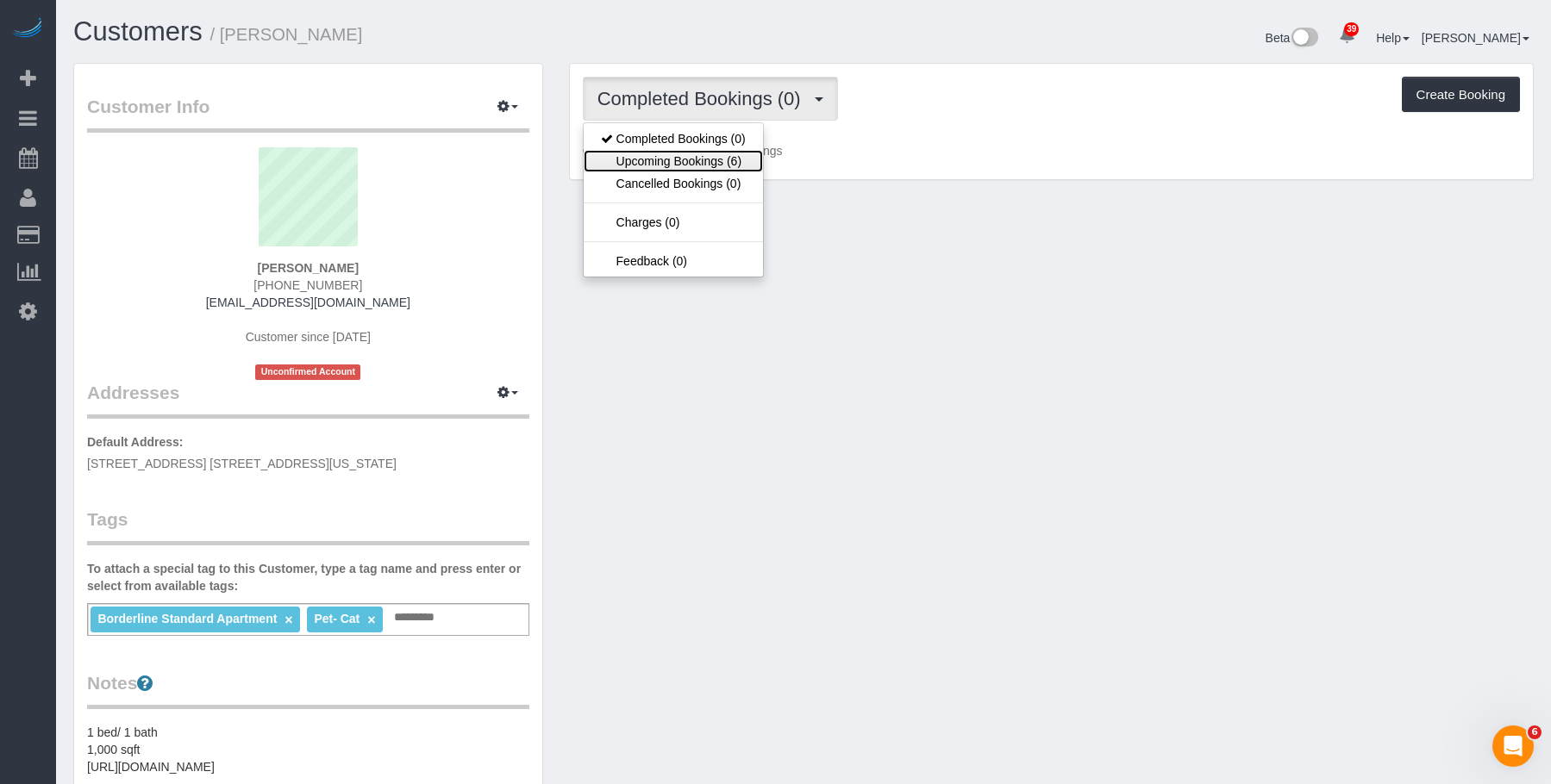
click at [671, 154] on link "Upcoming Bookings (6)" at bounding box center [673, 161] width 180 height 22
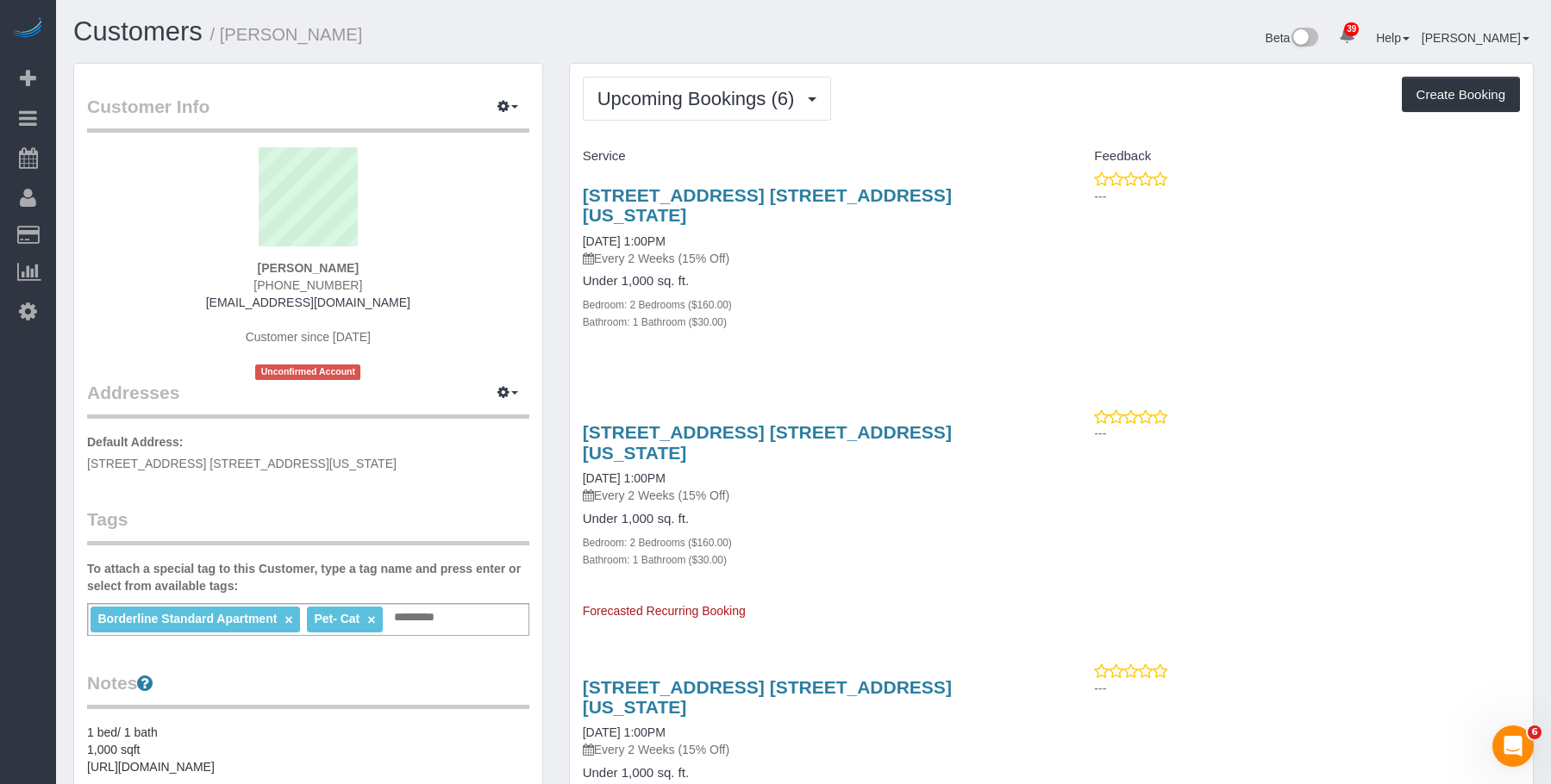
click at [884, 272] on div "201 East 77th Street Apt. 4c, New York, NY 10075-2069 10/20/2025 1:00PM Every 2…" at bounding box center [811, 268] width 482 height 194
drag, startPoint x: 578, startPoint y: 188, endPoint x: 678, endPoint y: 214, distance: 103.3
click at [678, 214] on div "201 East 77th Street Apt. 4c, New York, NY 10075-2069 10/20/2025 1:00PM Every 2…" at bounding box center [811, 268] width 482 height 194
copy link "201 East 77th Street Apt. 4c, New York, NY 10075-2069"
click at [510, 104] on button "button" at bounding box center [508, 108] width 43 height 27
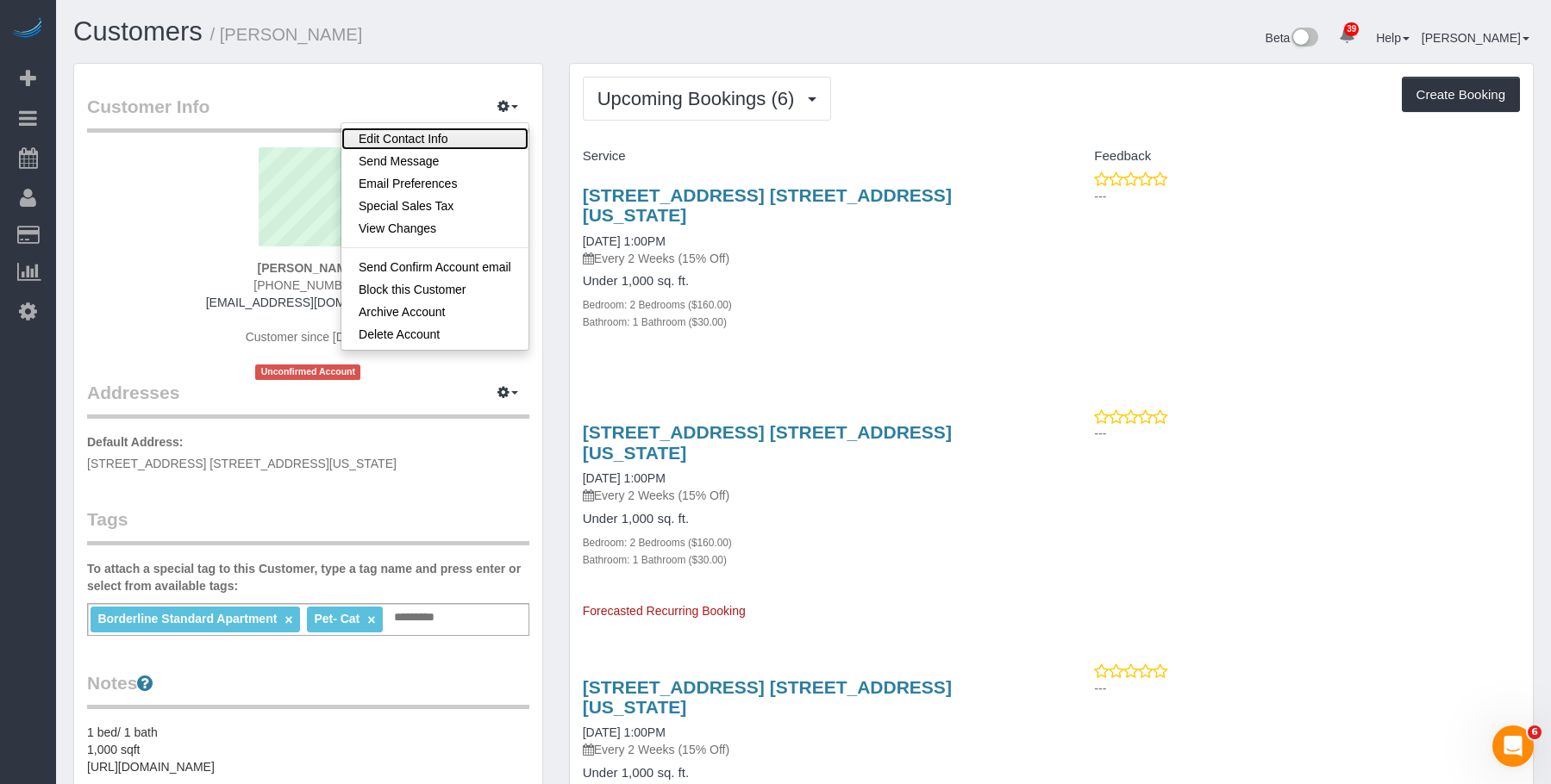
click at [475, 141] on link "Edit Contact Info" at bounding box center [435, 138] width 187 height 22
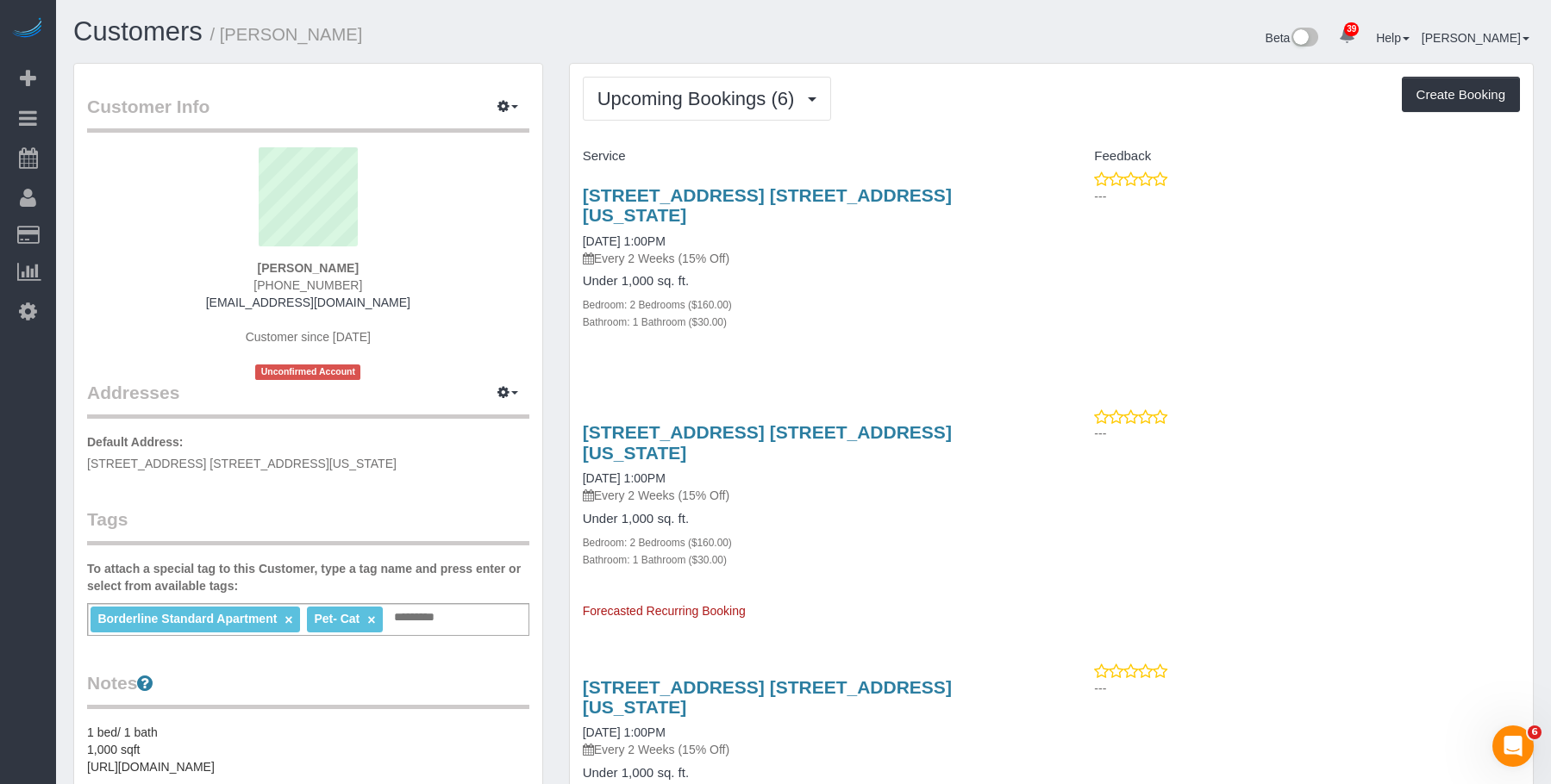
select select "NY"
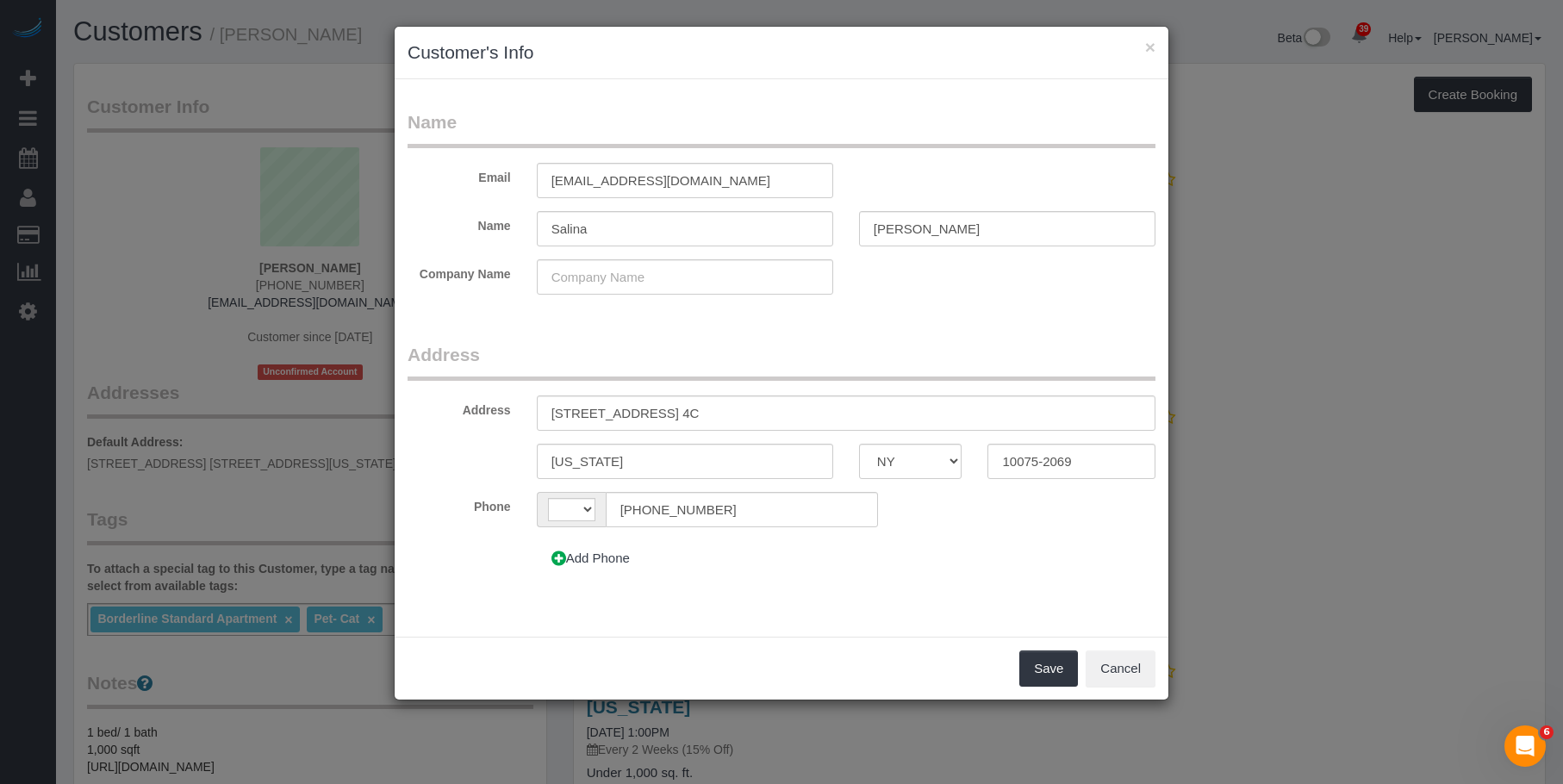
select select "string:[GEOGRAPHIC_DATA]"
click at [668, 412] on input "[STREET_ADDRESS] 4C" at bounding box center [846, 413] width 619 height 36
type input "[STREET_ADDRESS] 4C"
drag, startPoint x: 1038, startPoint y: 466, endPoint x: 1102, endPoint y: 464, distance: 64.0
click at [1102, 464] on input "10075-2069" at bounding box center [1071, 461] width 168 height 36
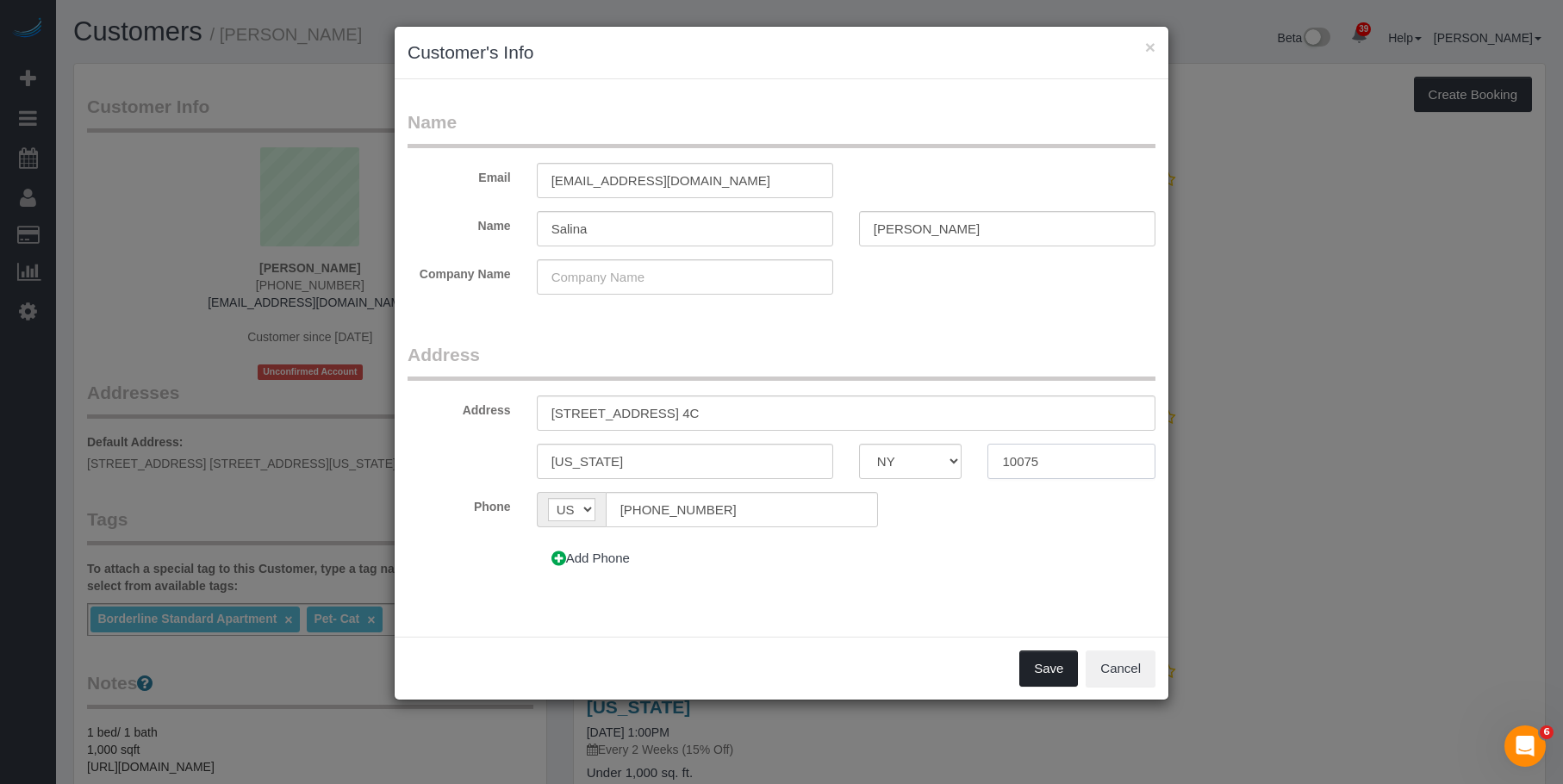
type input "10075"
click at [1044, 662] on button "Save" at bounding box center [1049, 668] width 59 height 36
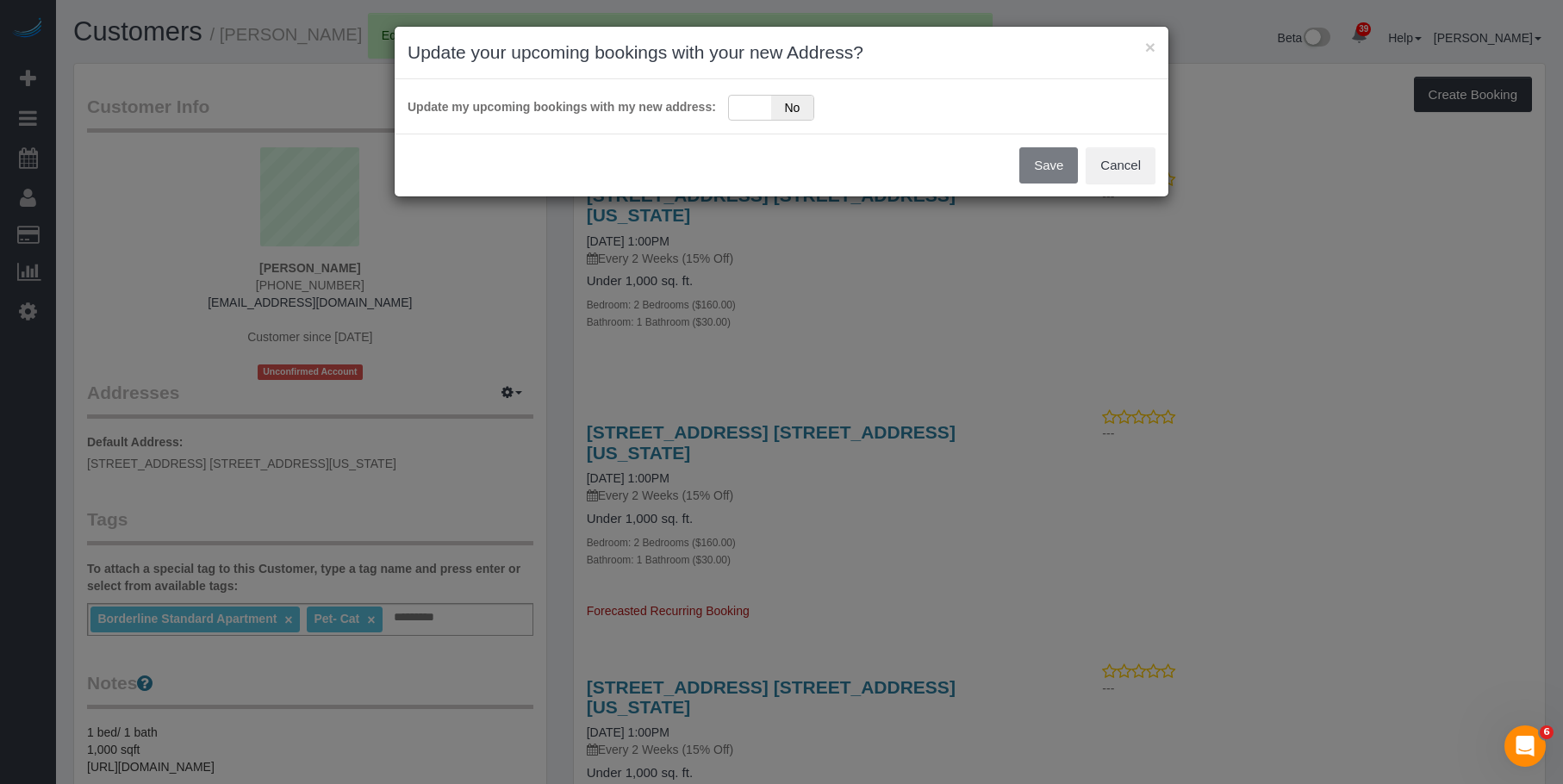
drag, startPoint x: 753, startPoint y: 105, endPoint x: 709, endPoint y: 115, distance: 45.1
click at [752, 105] on div "Yes No" at bounding box center [771, 108] width 86 height 26
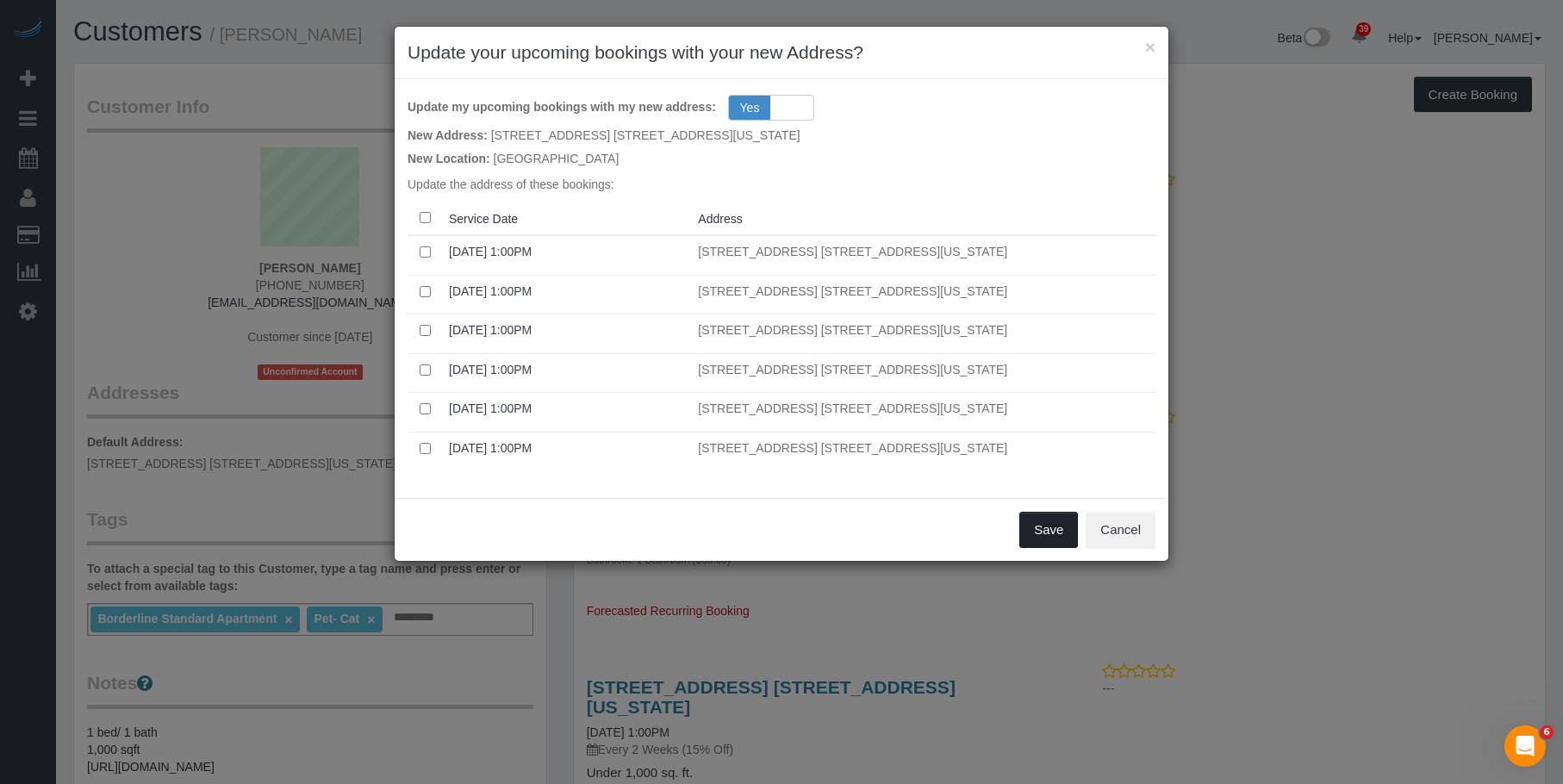
click at [1039, 521] on button "Save" at bounding box center [1049, 530] width 59 height 36
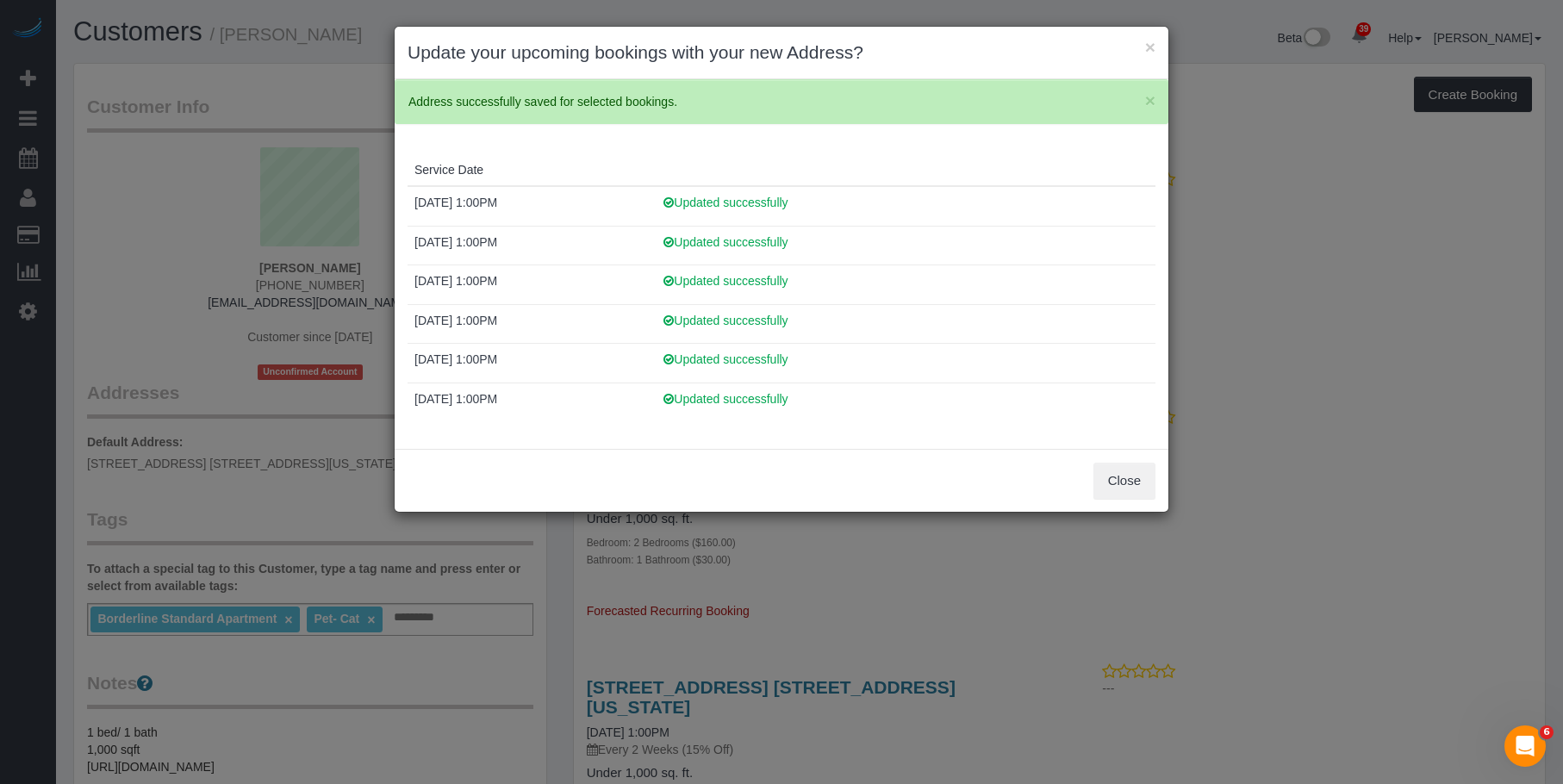
click at [1113, 460] on div "Close" at bounding box center [782, 480] width 773 height 63
click at [1122, 477] on button "Close" at bounding box center [1125, 480] width 62 height 36
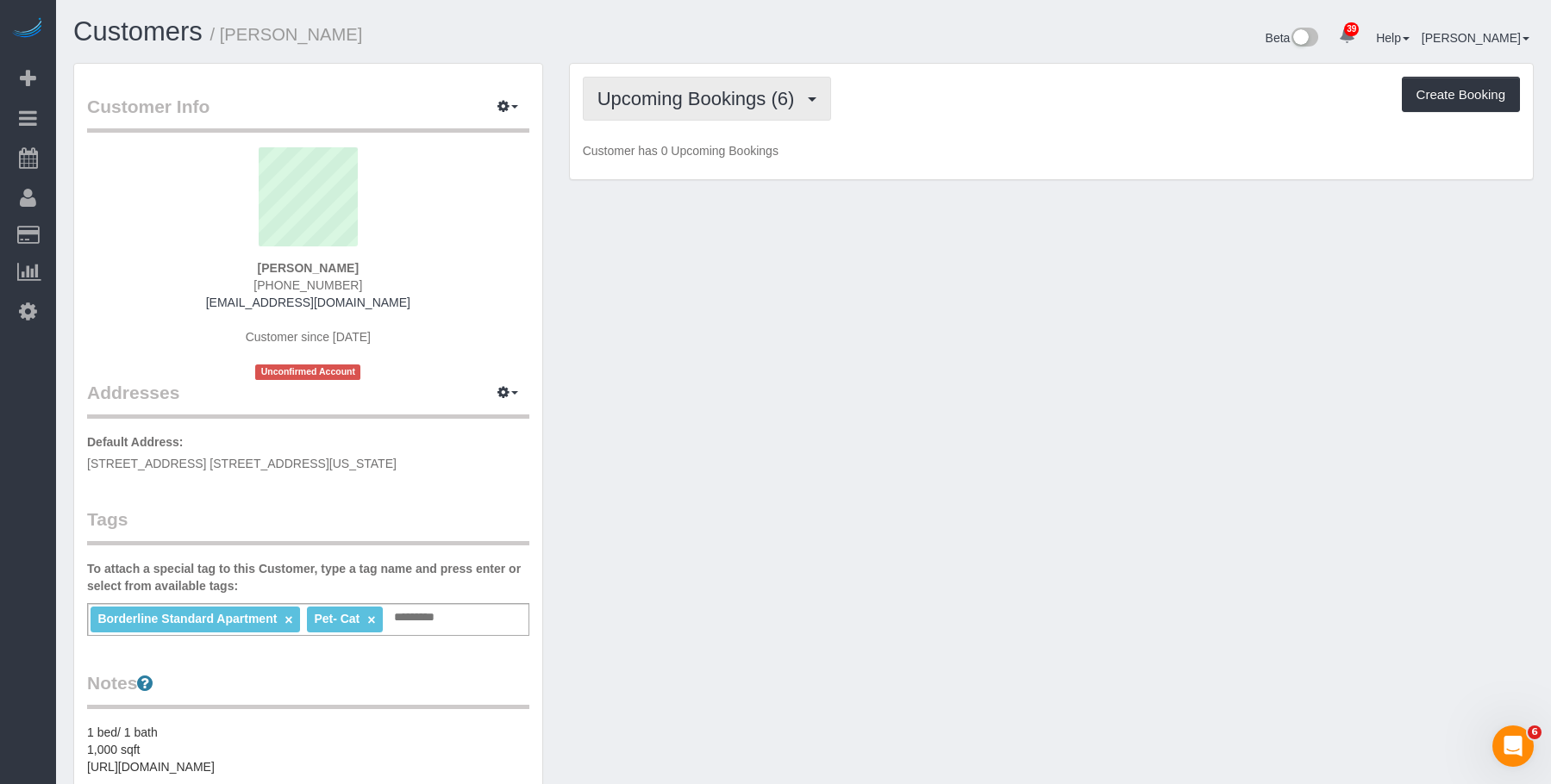
click at [659, 92] on span "Upcoming Bookings (6)" at bounding box center [701, 99] width 206 height 21
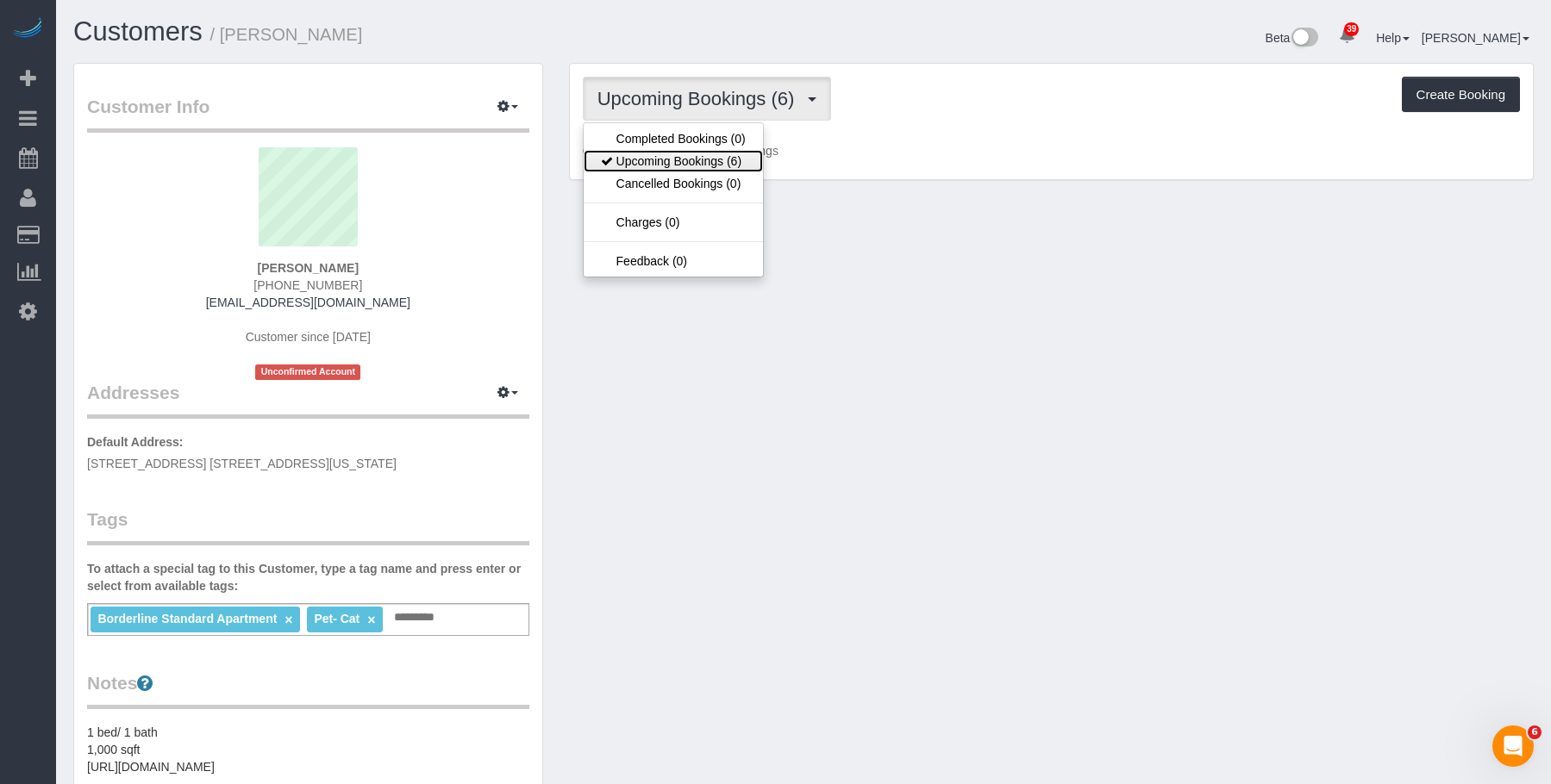
click at [645, 156] on link "Upcoming Bookings (6)" at bounding box center [673, 161] width 180 height 22
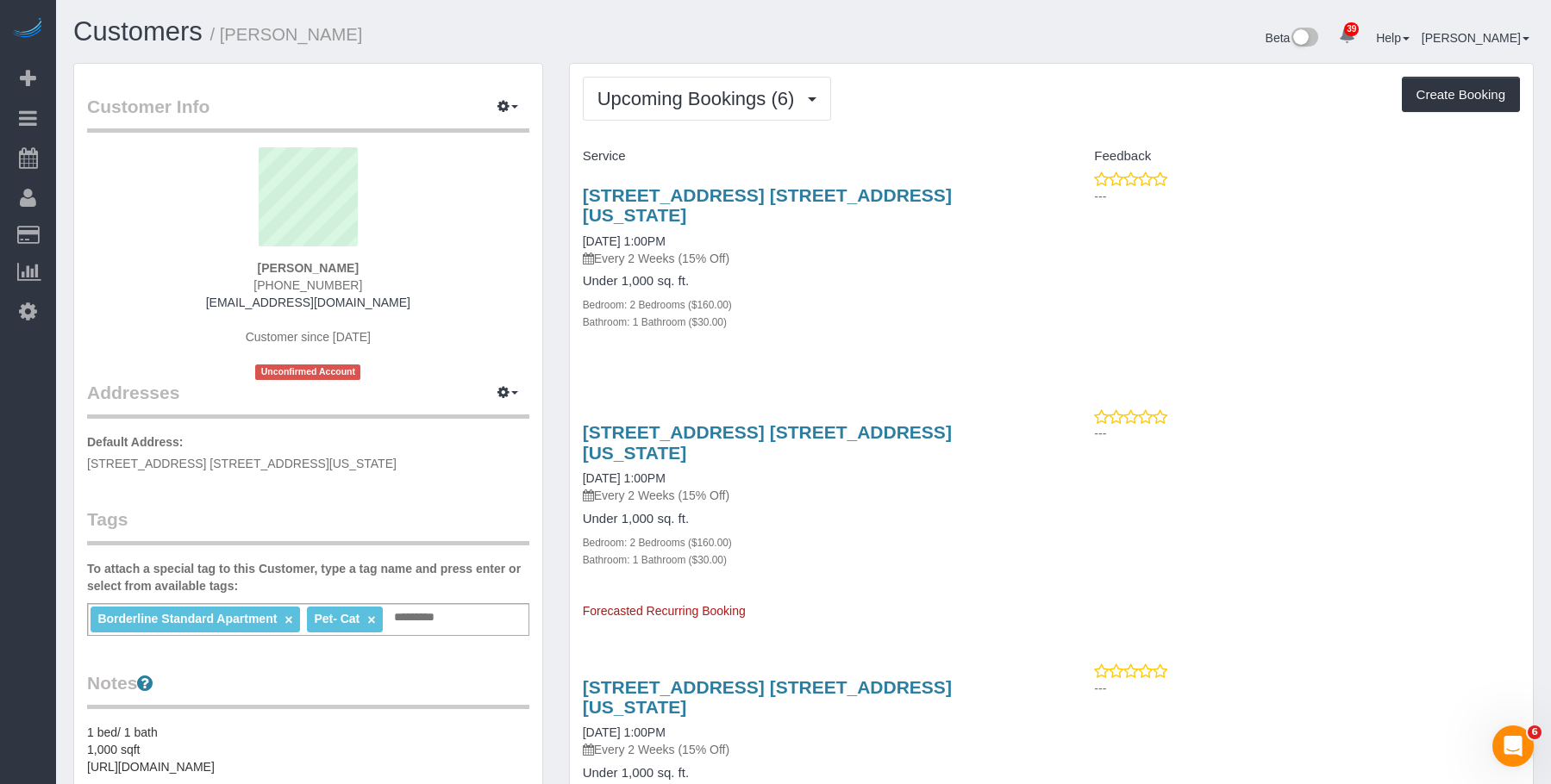
drag, startPoint x: 889, startPoint y: 290, endPoint x: 891, endPoint y: 180, distance: 110.0
click at [890, 295] on div "Bedroom: 2 Bedrooms ($160.00)" at bounding box center [810, 303] width 456 height 17
click at [952, 199] on link "[STREET_ADDRESS] [STREET_ADDRESS][US_STATE]" at bounding box center [767, 204] width 369 height 40
drag, startPoint x: 569, startPoint y: 182, endPoint x: 1006, endPoint y: 191, distance: 437.1
click at [1044, 196] on div "201 East 77th Street, Apt. 4c, New York, NY 10075 10/20/2025 1:00PM Every 2 Wee…" at bounding box center [811, 268] width 482 height 194
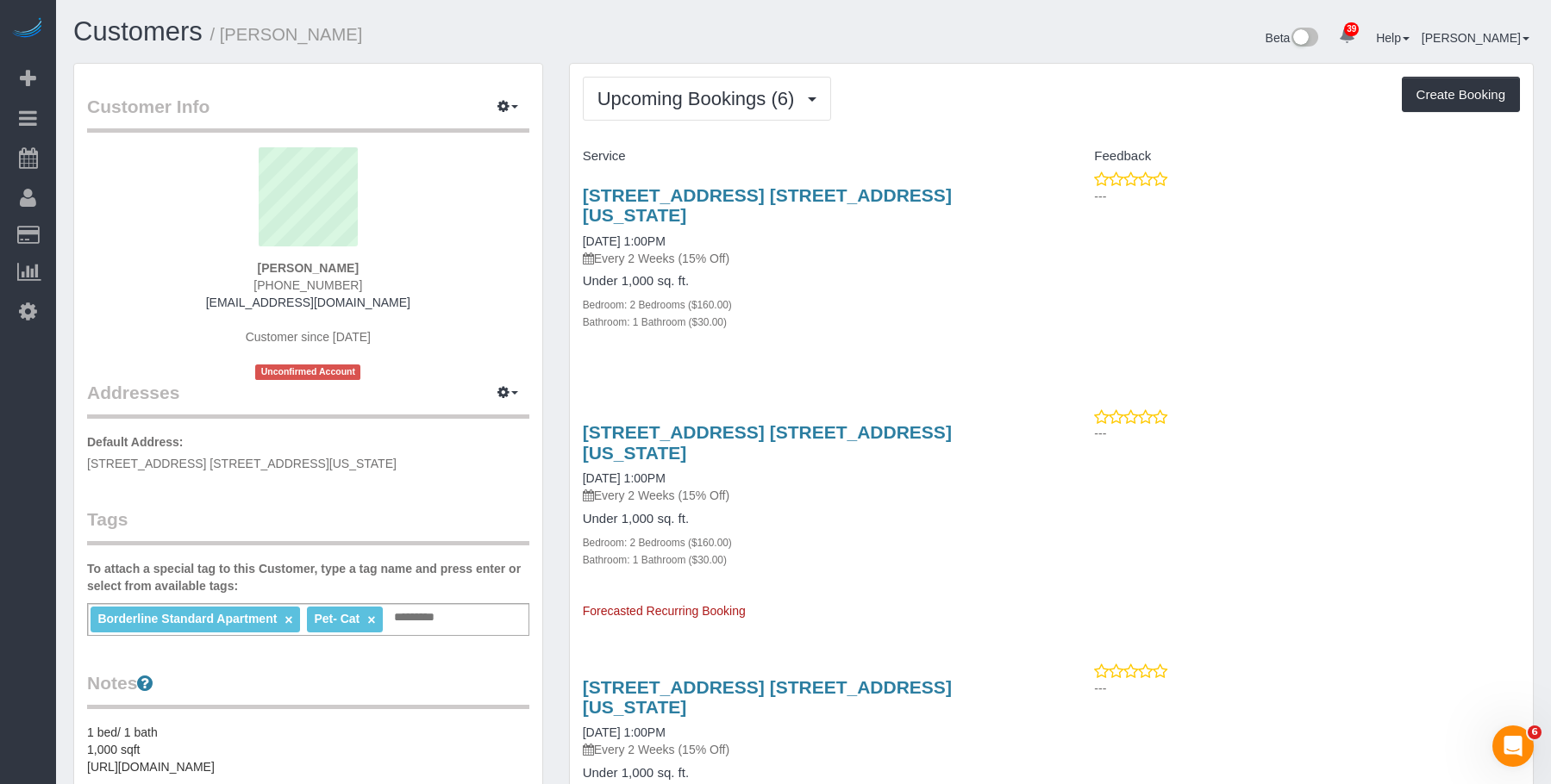
copy link "[STREET_ADDRESS] [STREET_ADDRESS][US_STATE]"
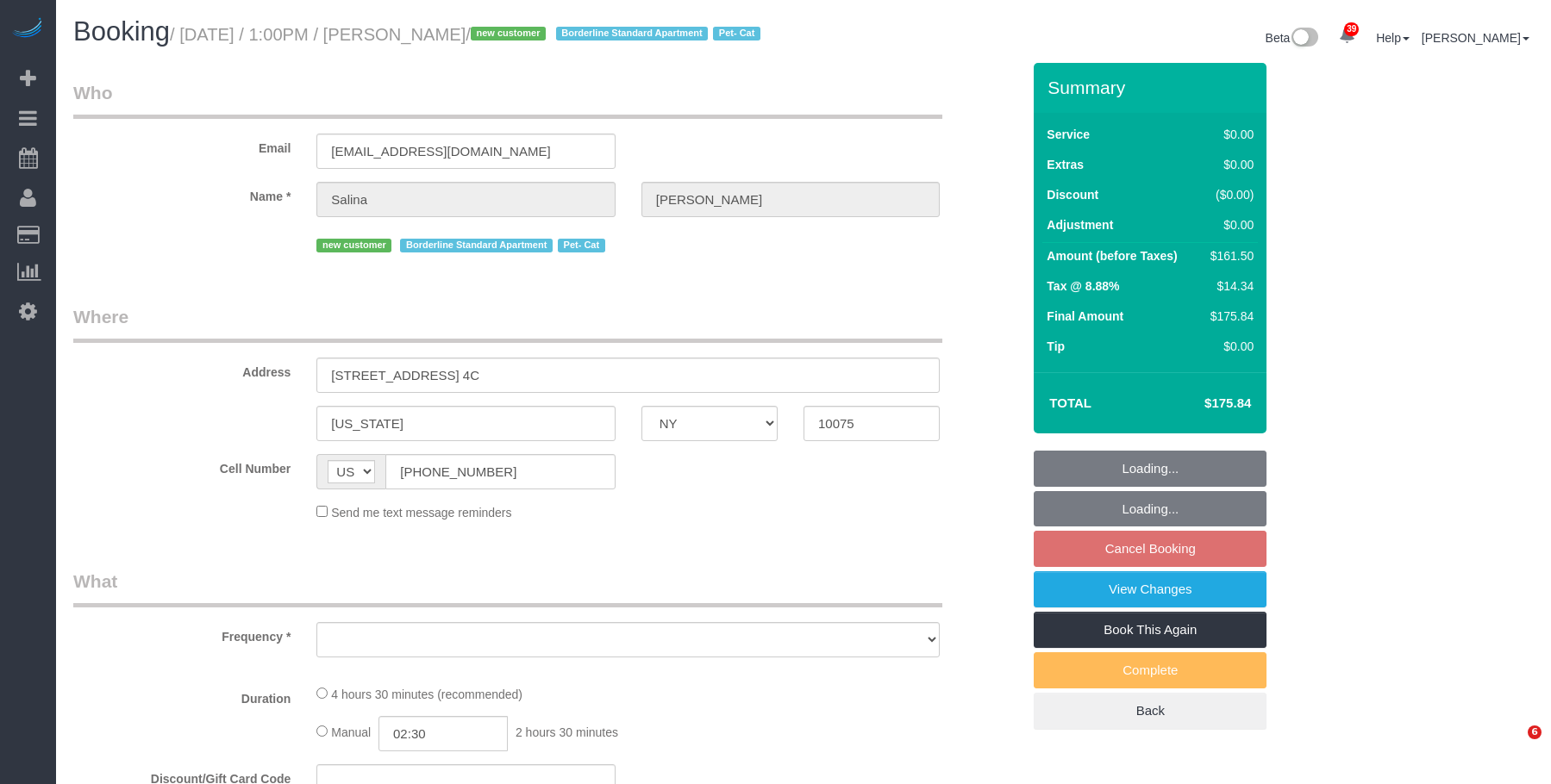
select select "NY"
select select "object:819"
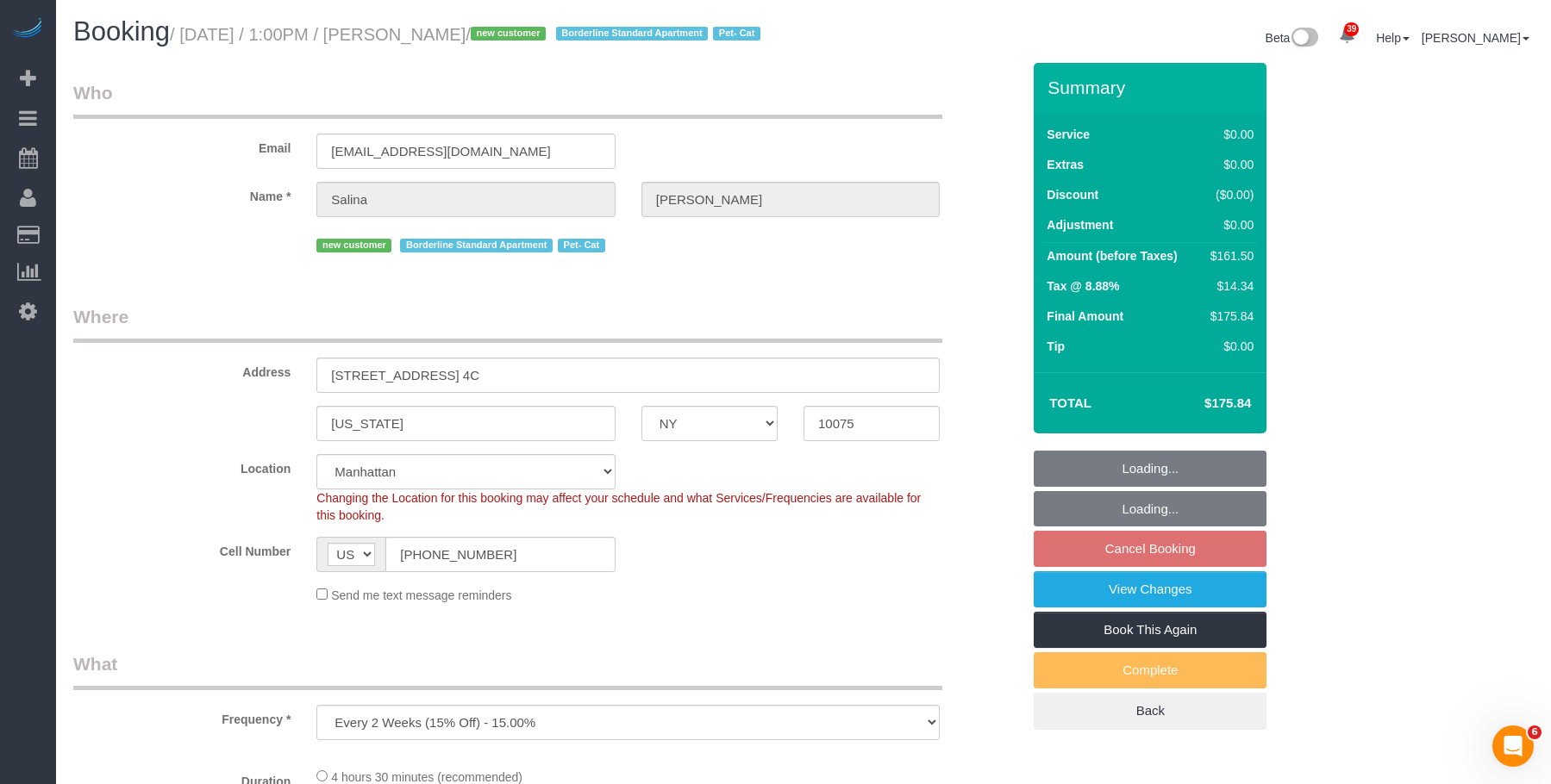
select select "string:stripe-pm_1SIBST4VGloSiKo7eDTgn6T1"
select select "object:823"
select select "number:56"
select select "number:70"
select select "number:14"
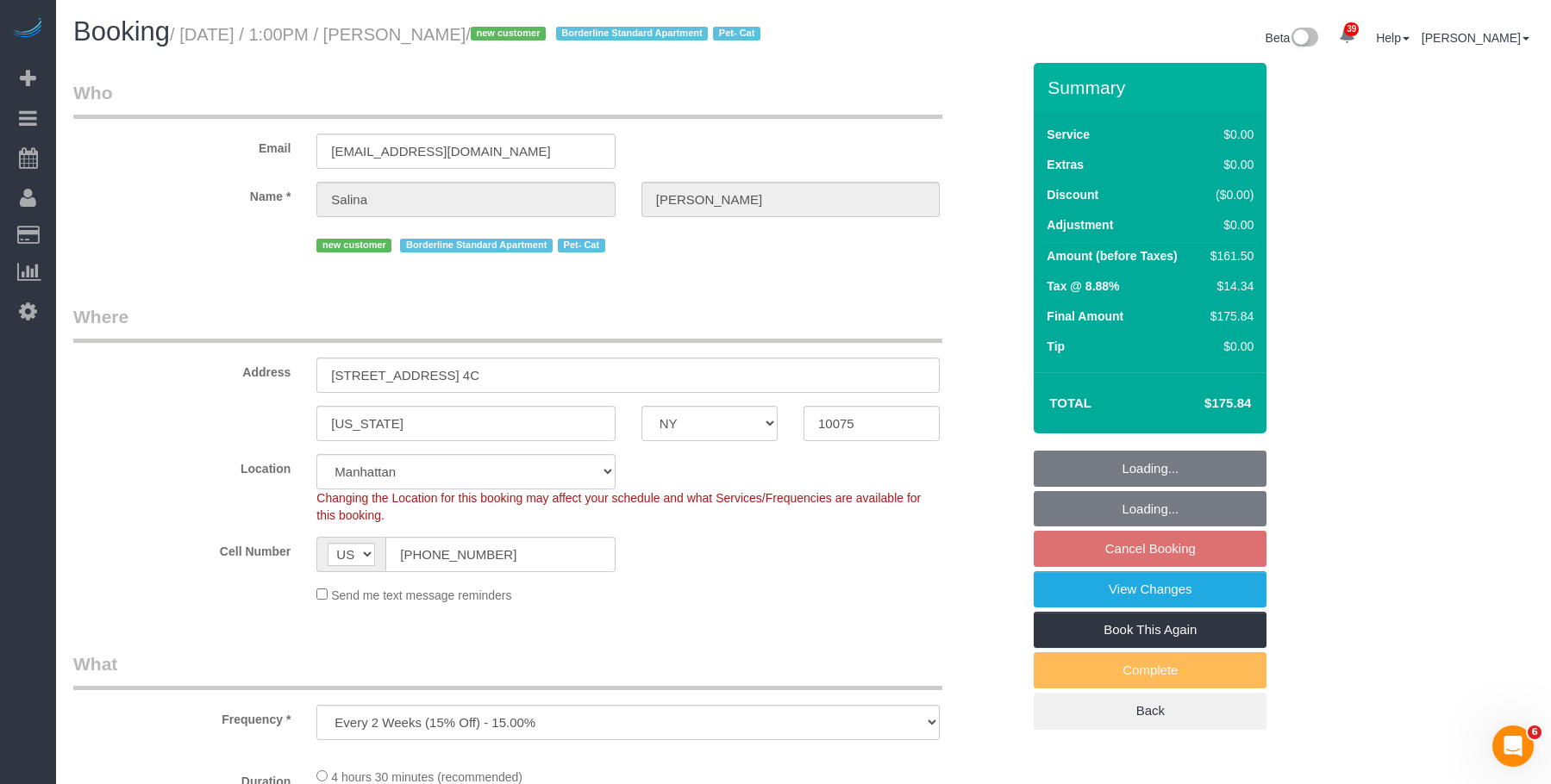
select select "number:5"
select select "spot3"
select select "2"
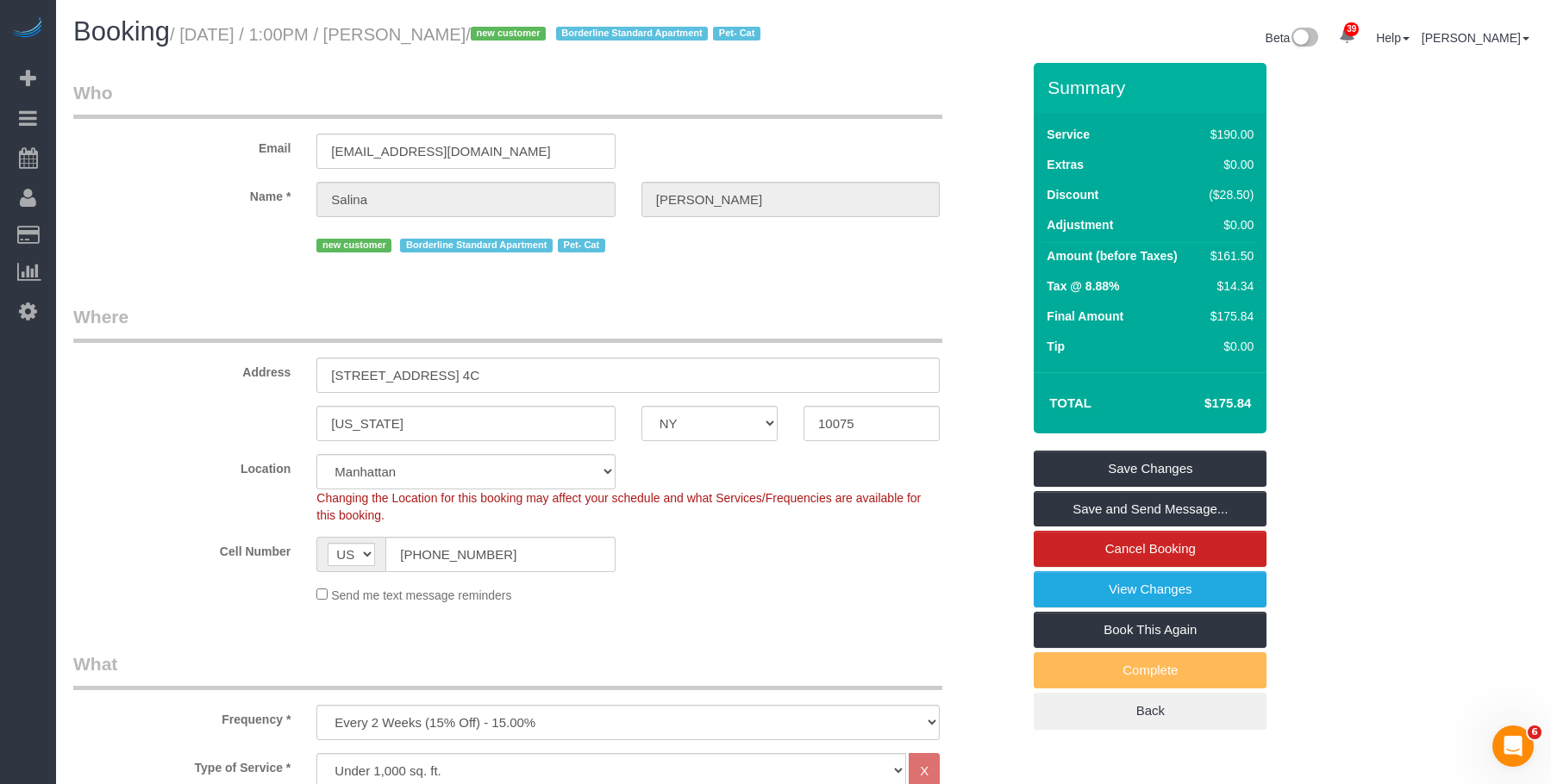
click at [671, 54] on div "Booking / October 20, 2025 / 1:00PM / Salina Grilli / new customer Borderline S…" at bounding box center [431, 36] width 743 height 37
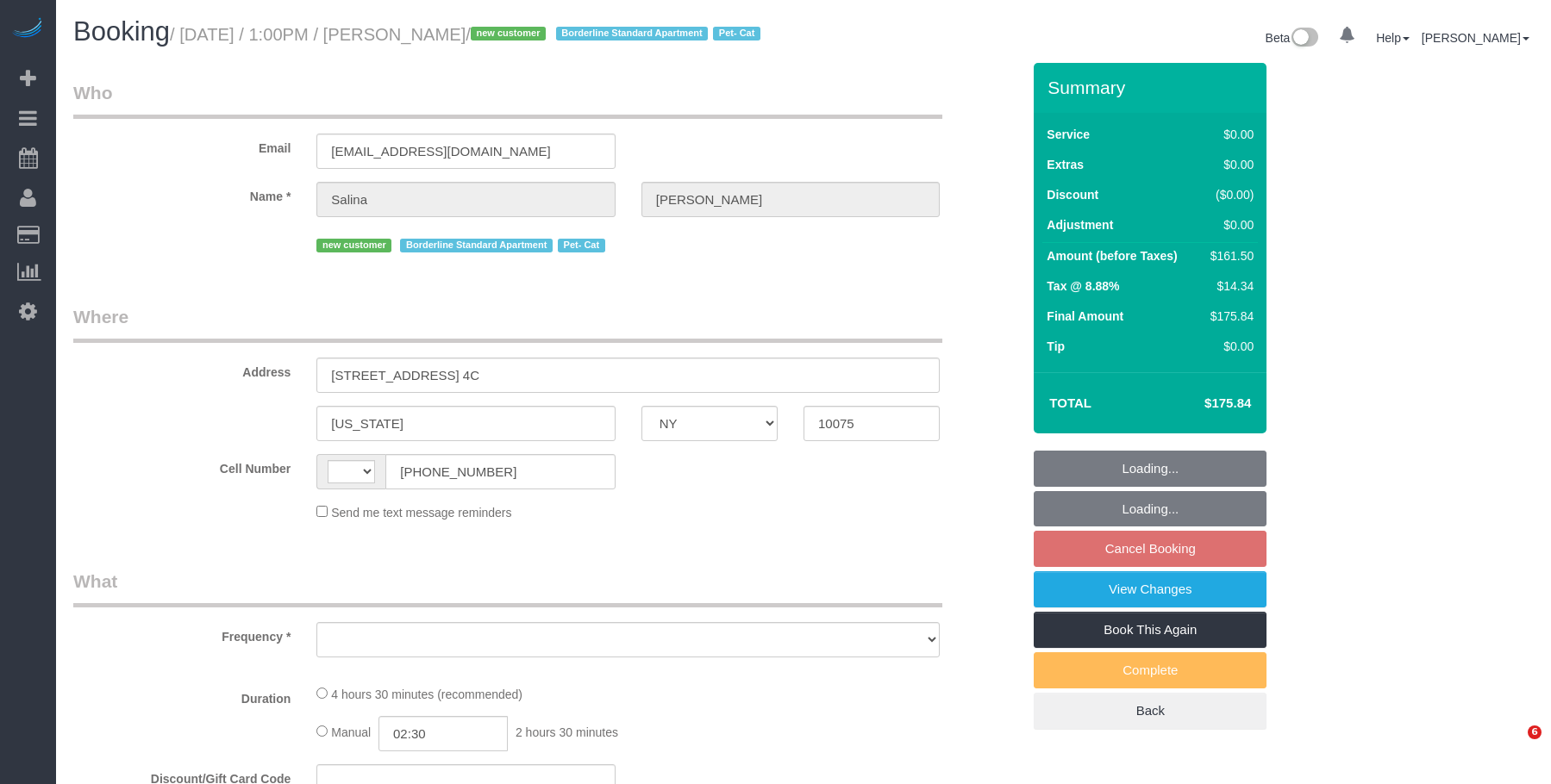
select select "NY"
select select "string:[GEOGRAPHIC_DATA]"
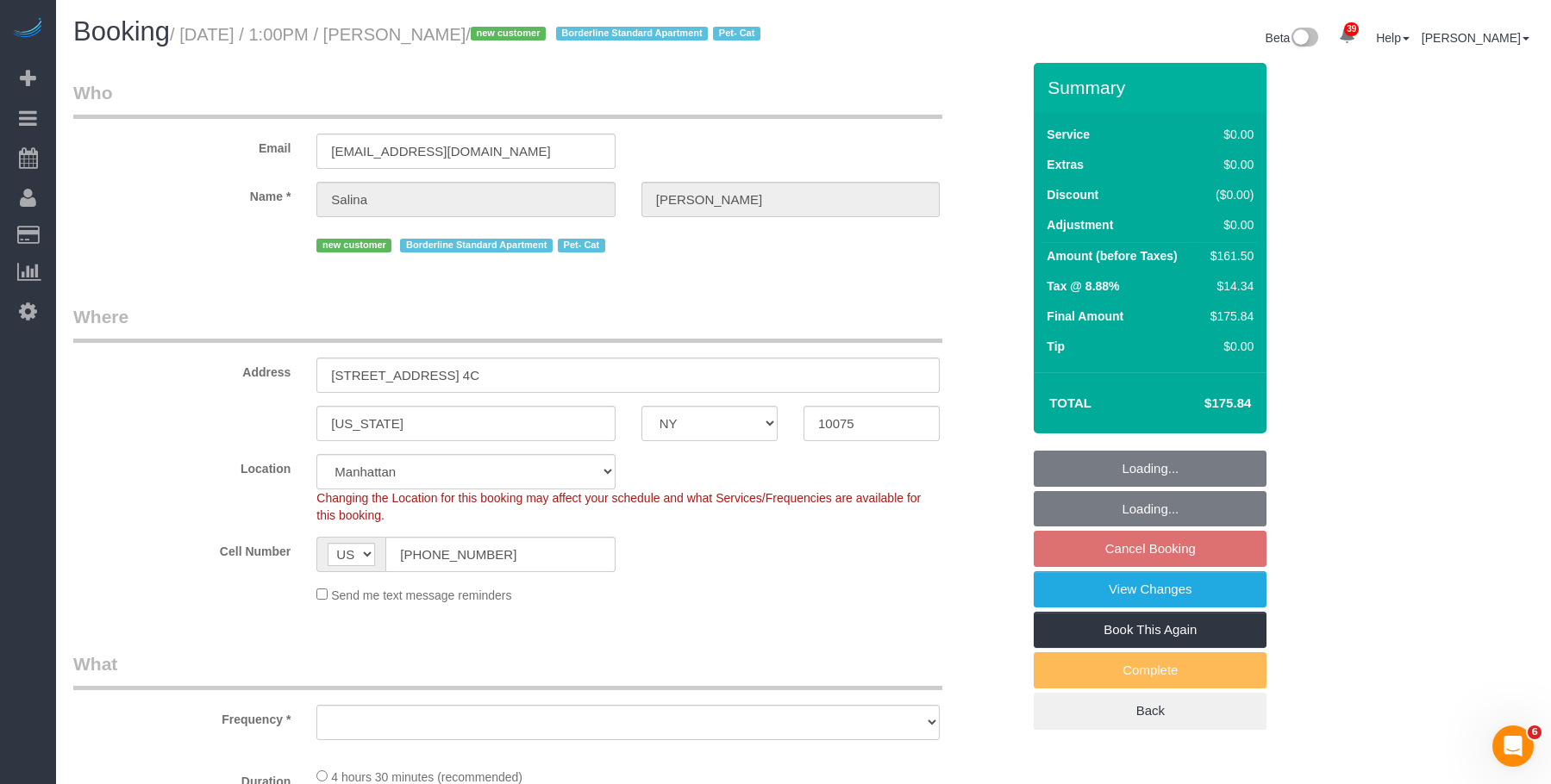
select select "object:819"
select select "string:stripe-pm_1SIBST4VGloSiKo7eDTgn6T1"
select select "2"
select select "spot3"
select select "number:56"
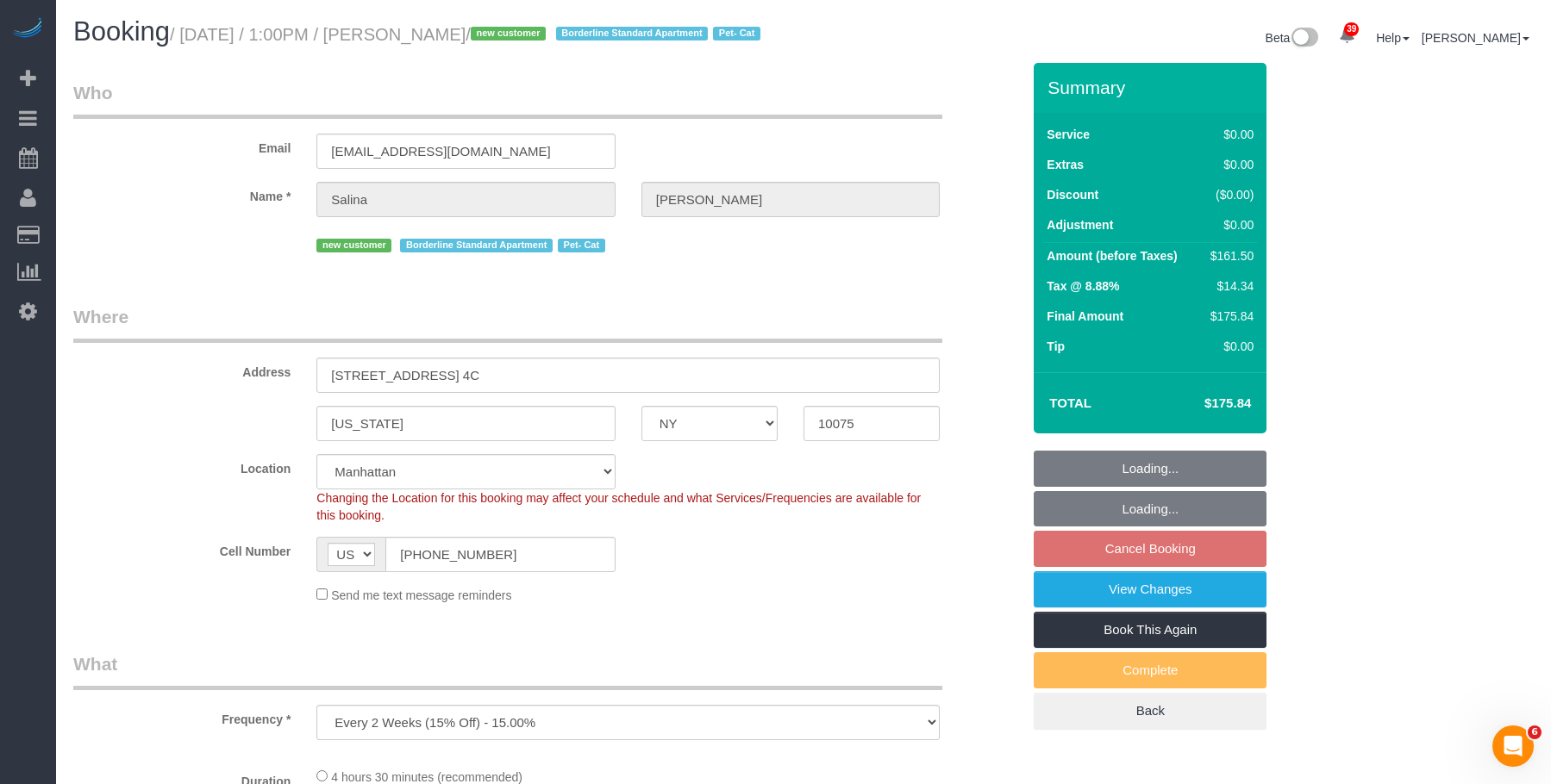
select select "number:70"
select select "number:14"
select select "number:5"
select select "object:1076"
select select "2"
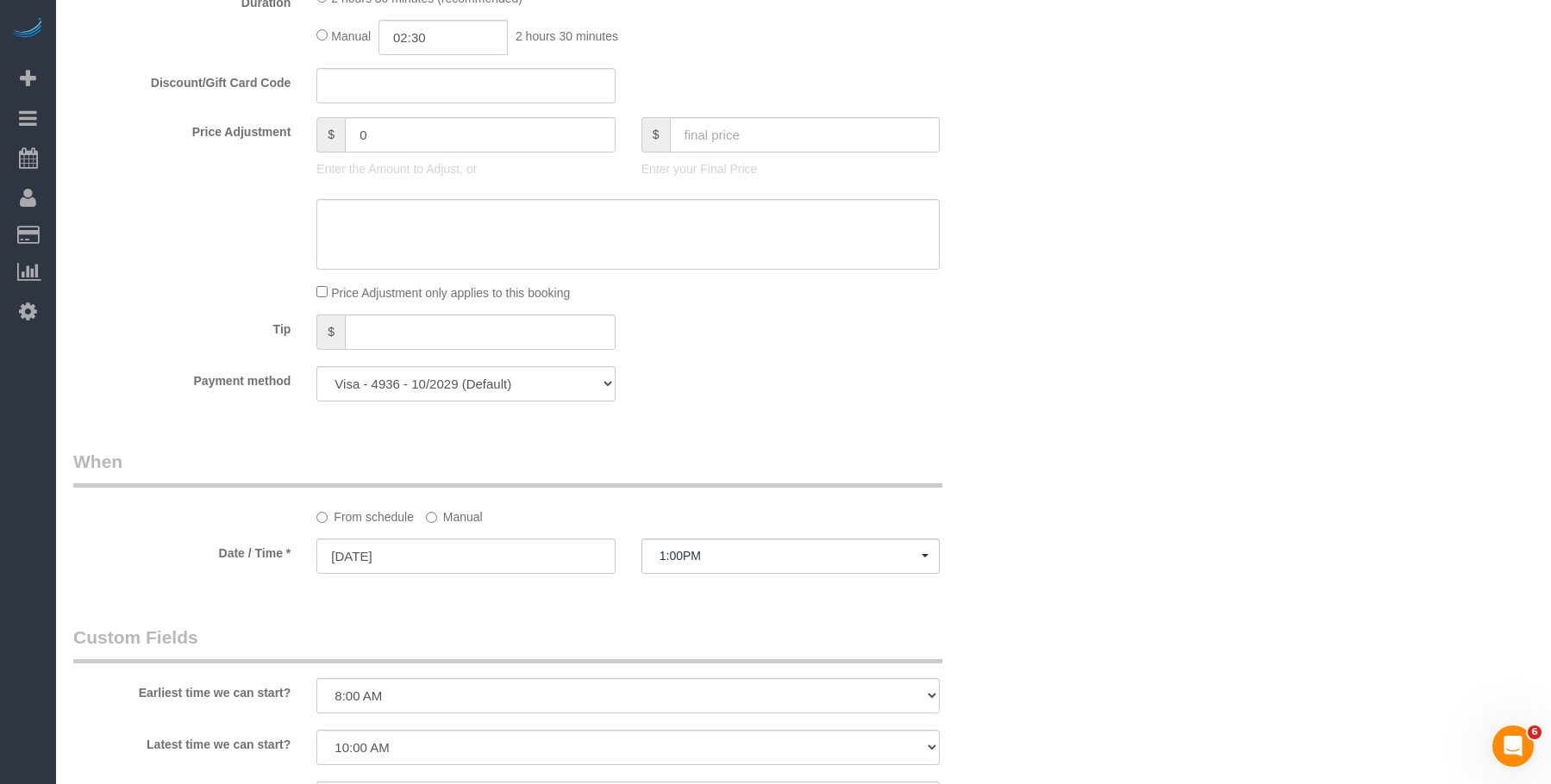
scroll to position [1551, 0]
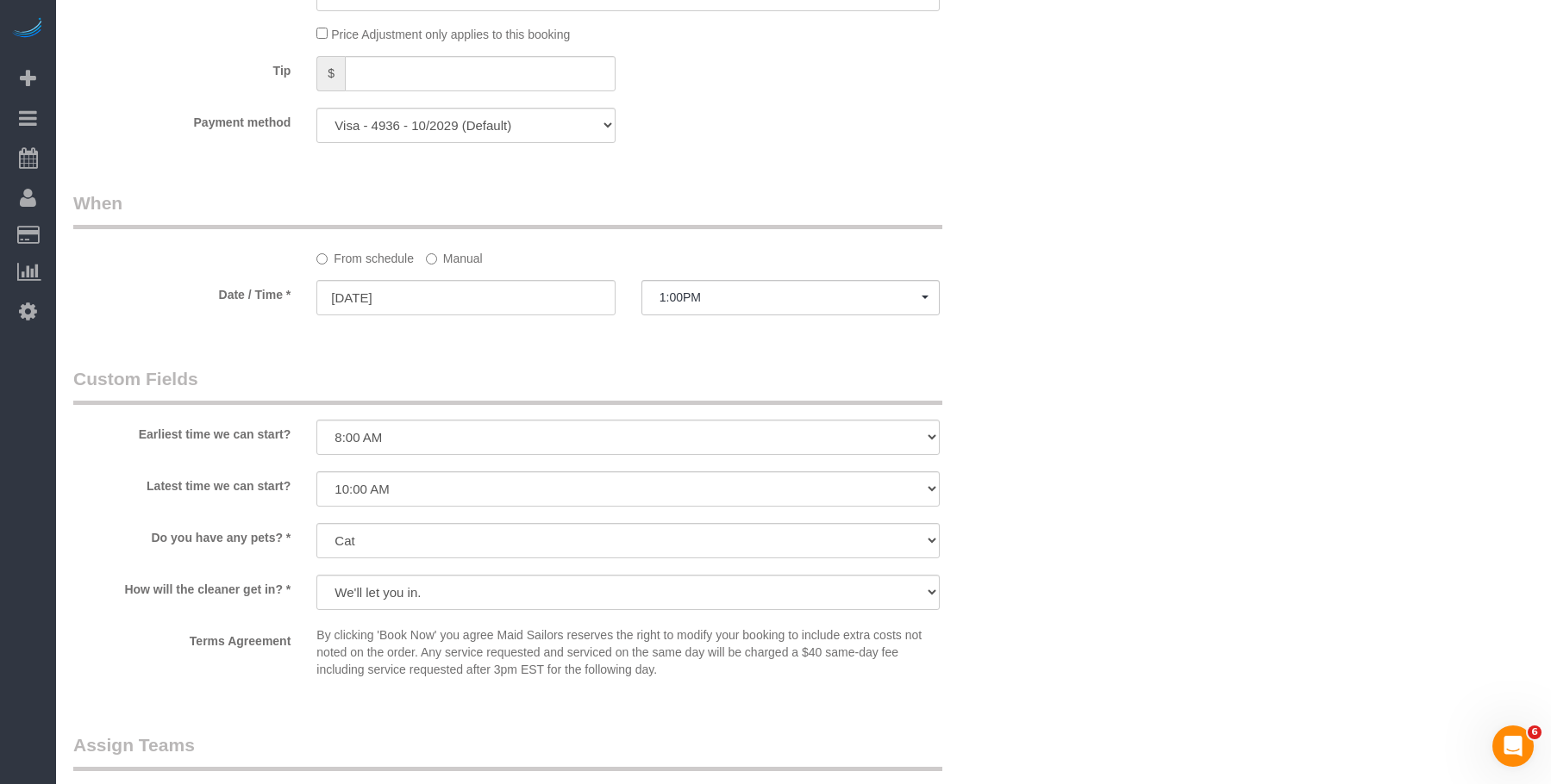
click at [454, 267] on label "Manual" at bounding box center [454, 255] width 57 height 23
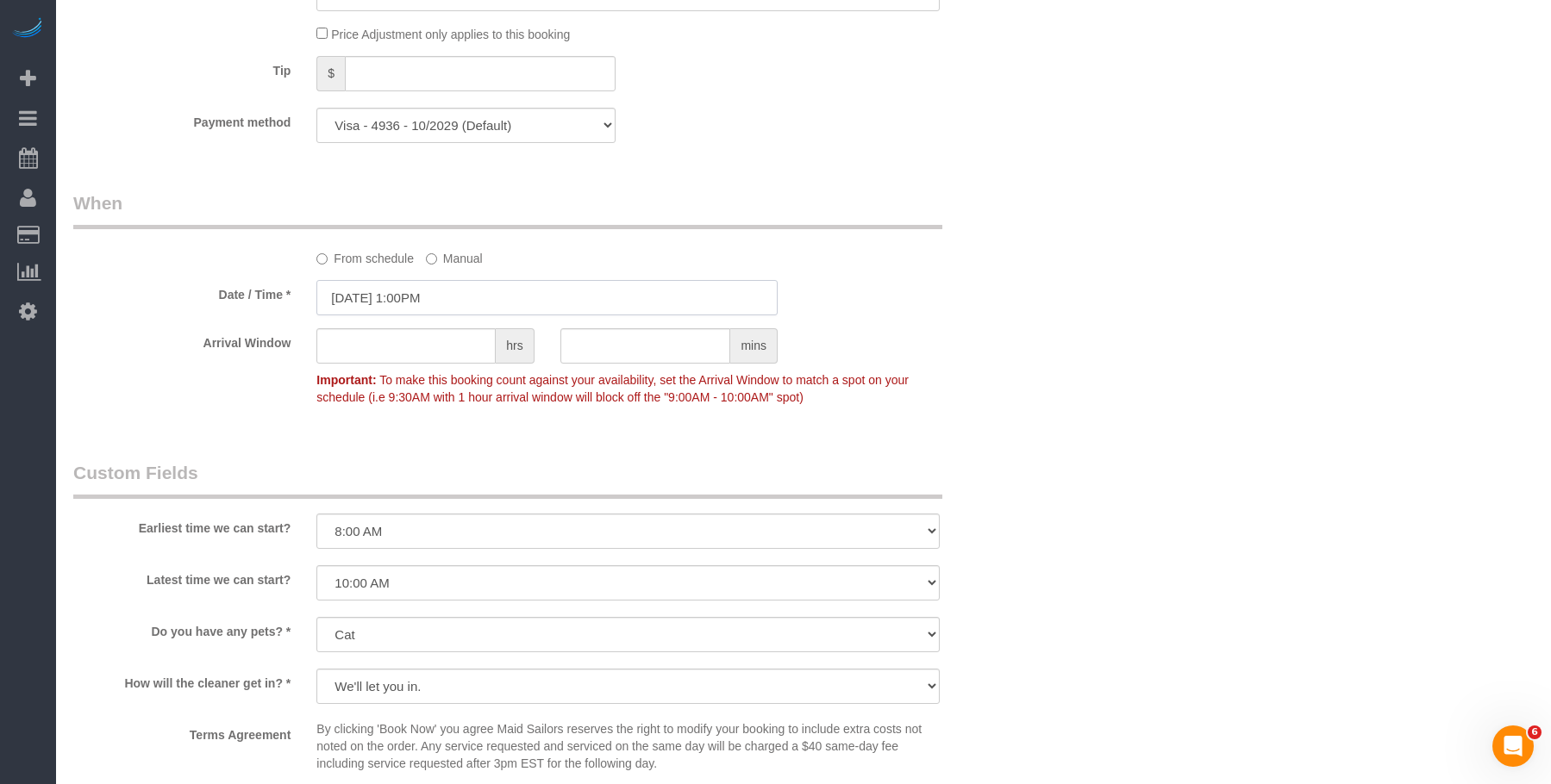
click at [502, 316] on input "10/20/2025 1:00PM" at bounding box center [547, 298] width 462 height 36
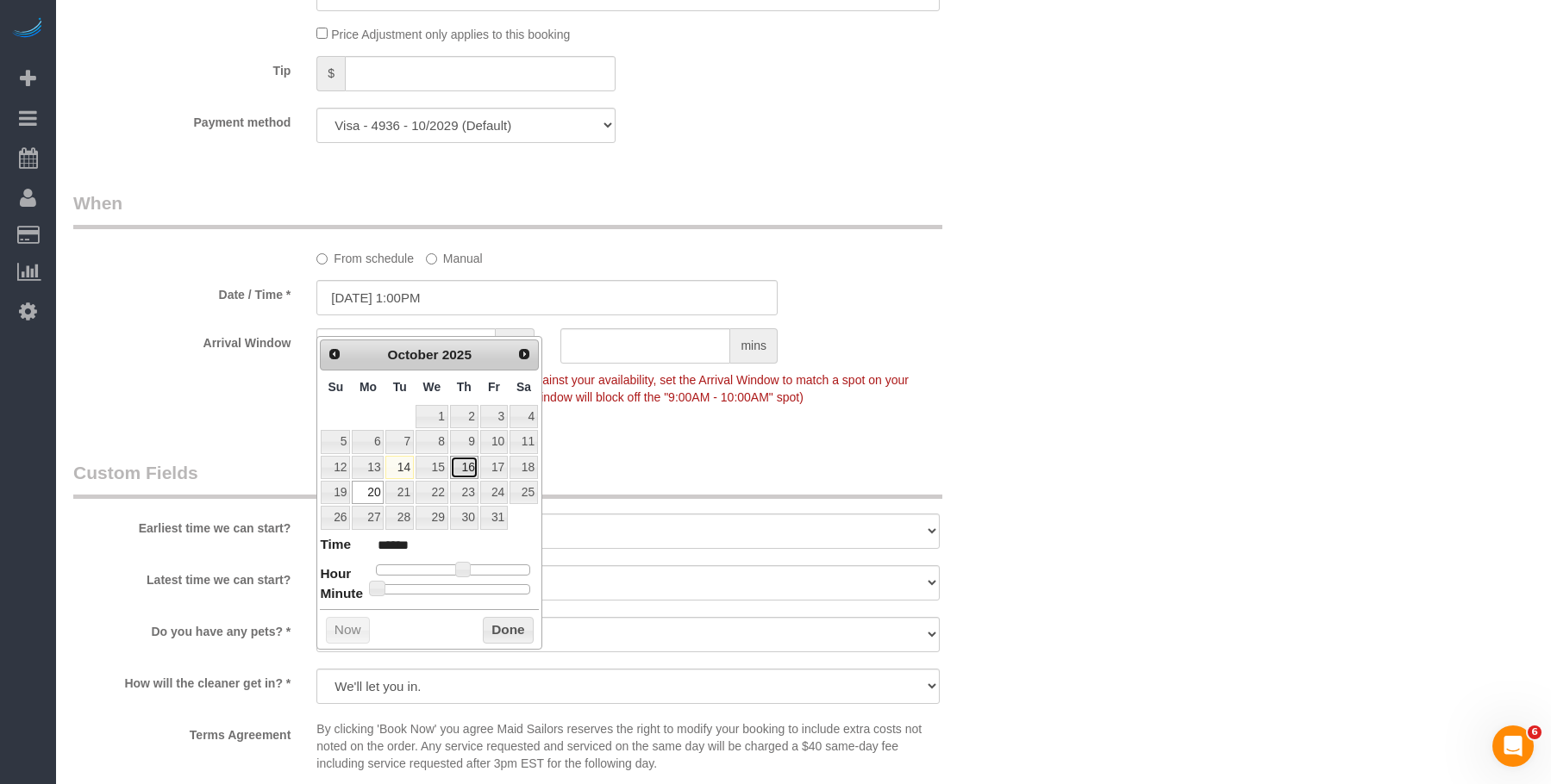
click at [469, 468] on link "16" at bounding box center [464, 468] width 28 height 23
type input "10/16/2025 12:00PM"
type input "*******"
type input "10/16/2025 11:00AM"
type input "*******"
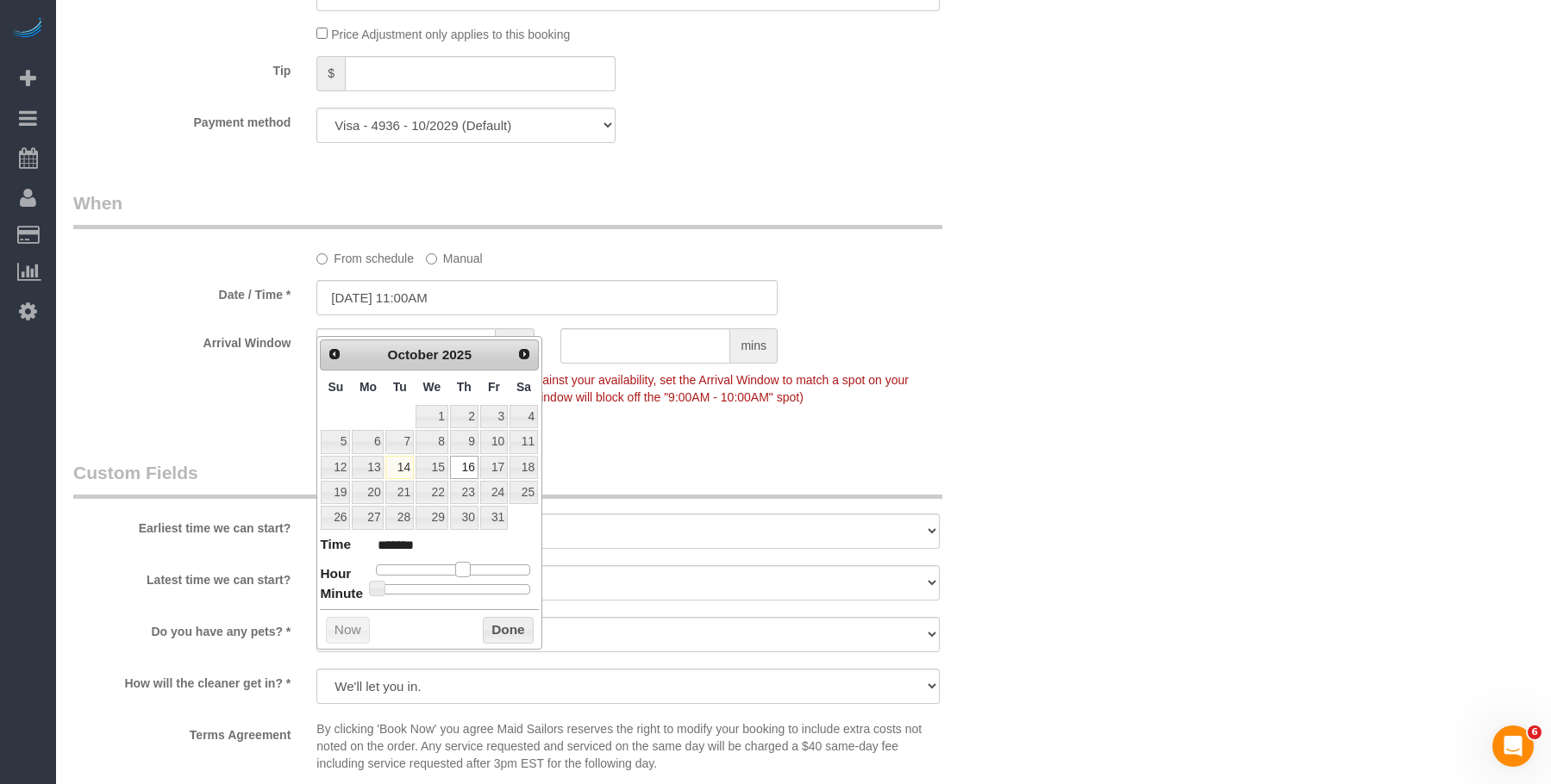
type input "10/16/2025 10:00AM"
type input "*******"
type input "10/16/2025 9:00AM"
type input "******"
type input "10/16/2025 8:00AM"
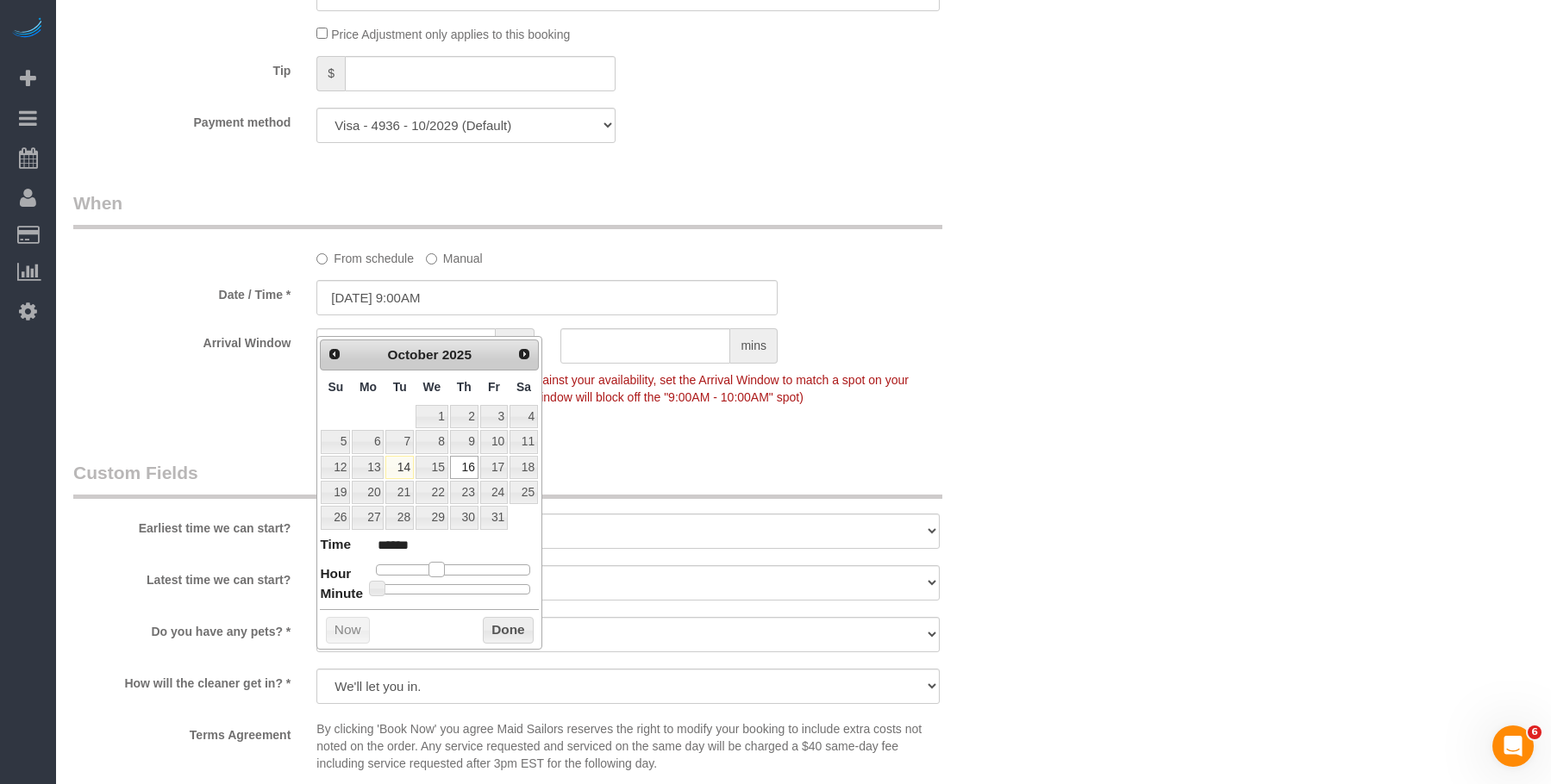
type input "******"
drag, startPoint x: 459, startPoint y: 566, endPoint x: 429, endPoint y: 572, distance: 30.6
click at [429, 572] on span at bounding box center [430, 569] width 15 height 15
click at [1169, 382] on div "Who Email salina@manhattanmoderntherapy.com Name * Salina Grilli new customer B…" at bounding box center [803, 9] width 1460 height 2995
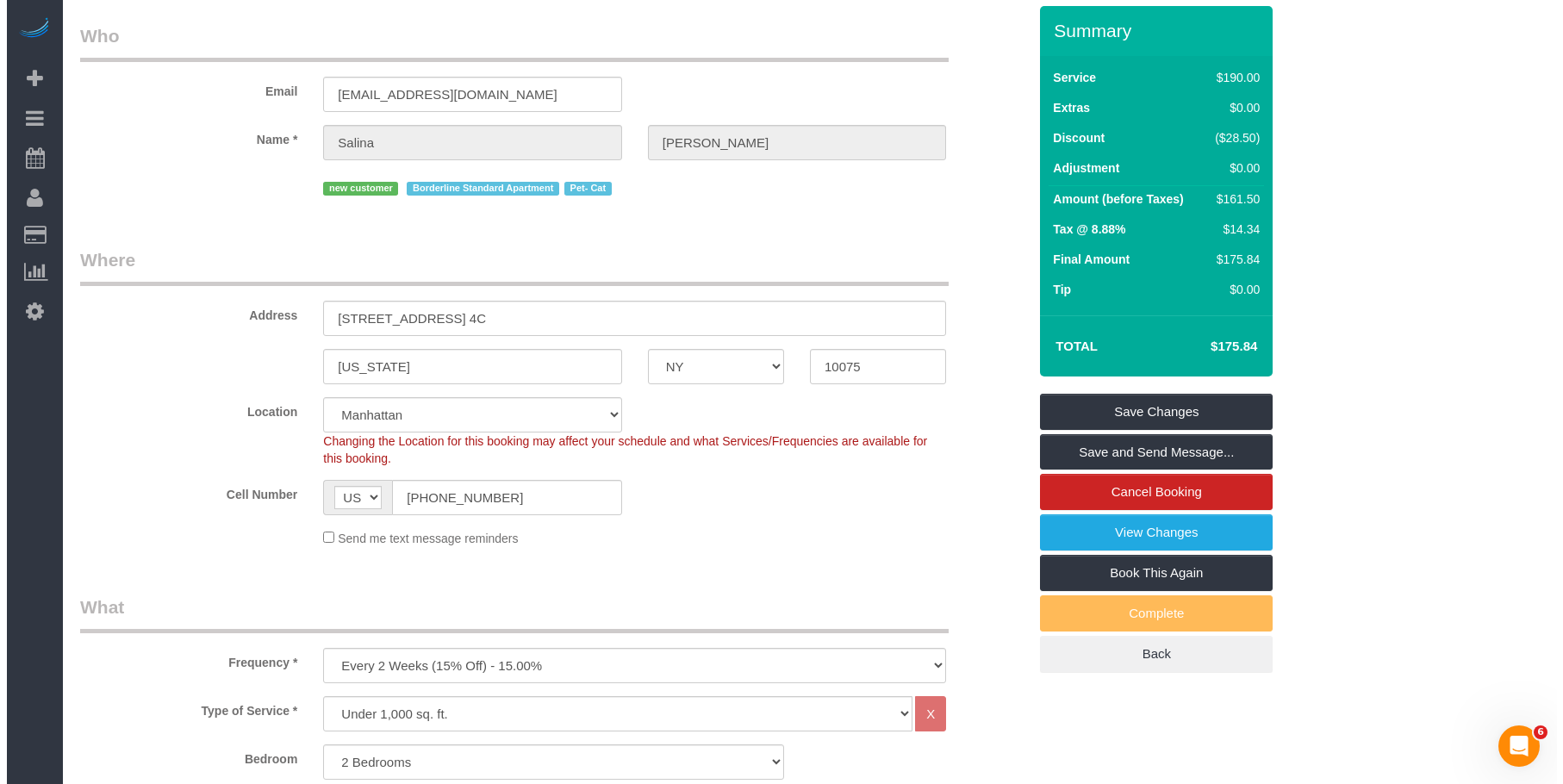
scroll to position [0, 0]
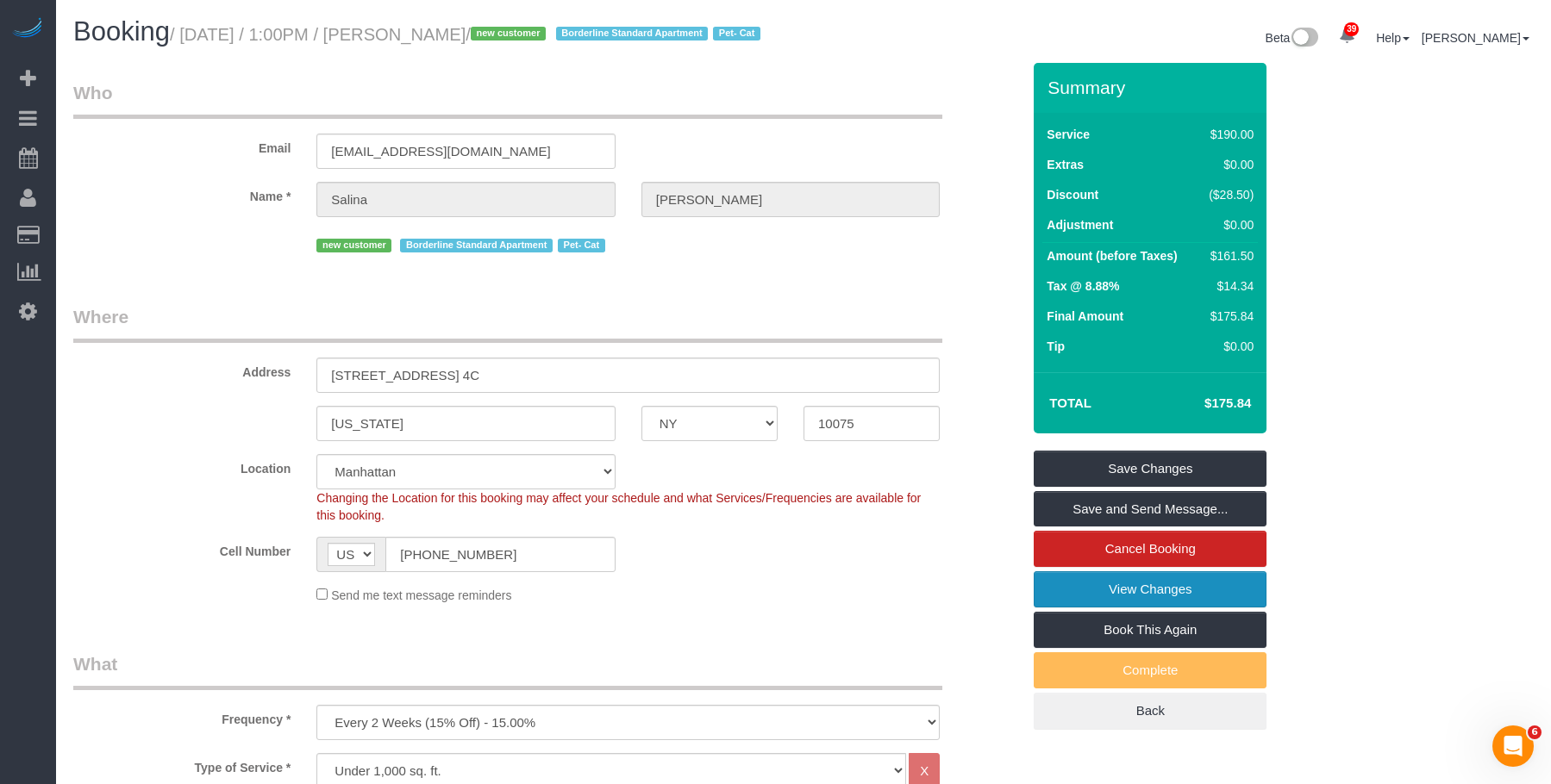
click at [1135, 603] on link "View Changes" at bounding box center [1150, 589] width 233 height 36
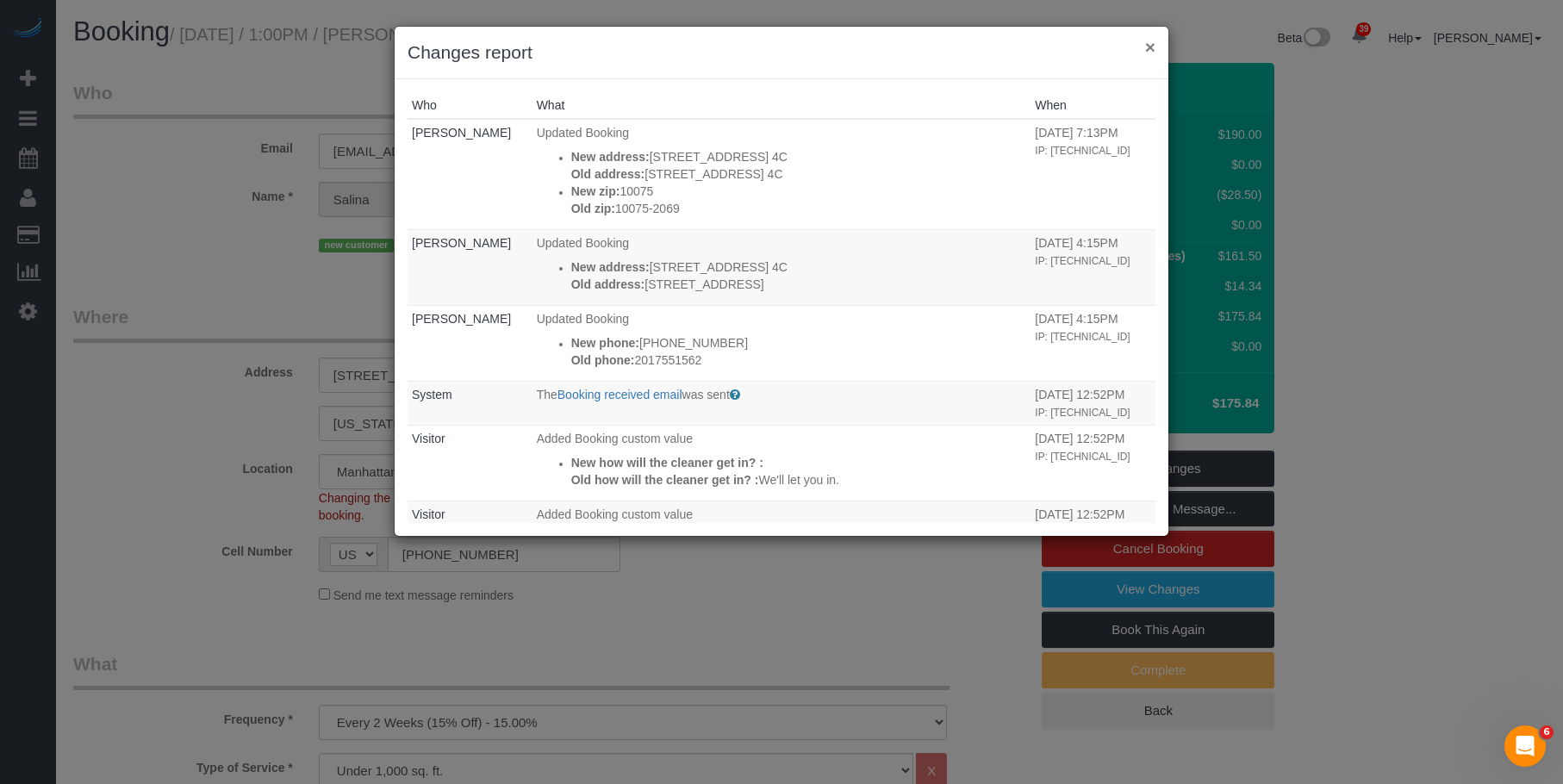
click at [1151, 39] on button "×" at bounding box center [1150, 47] width 11 height 18
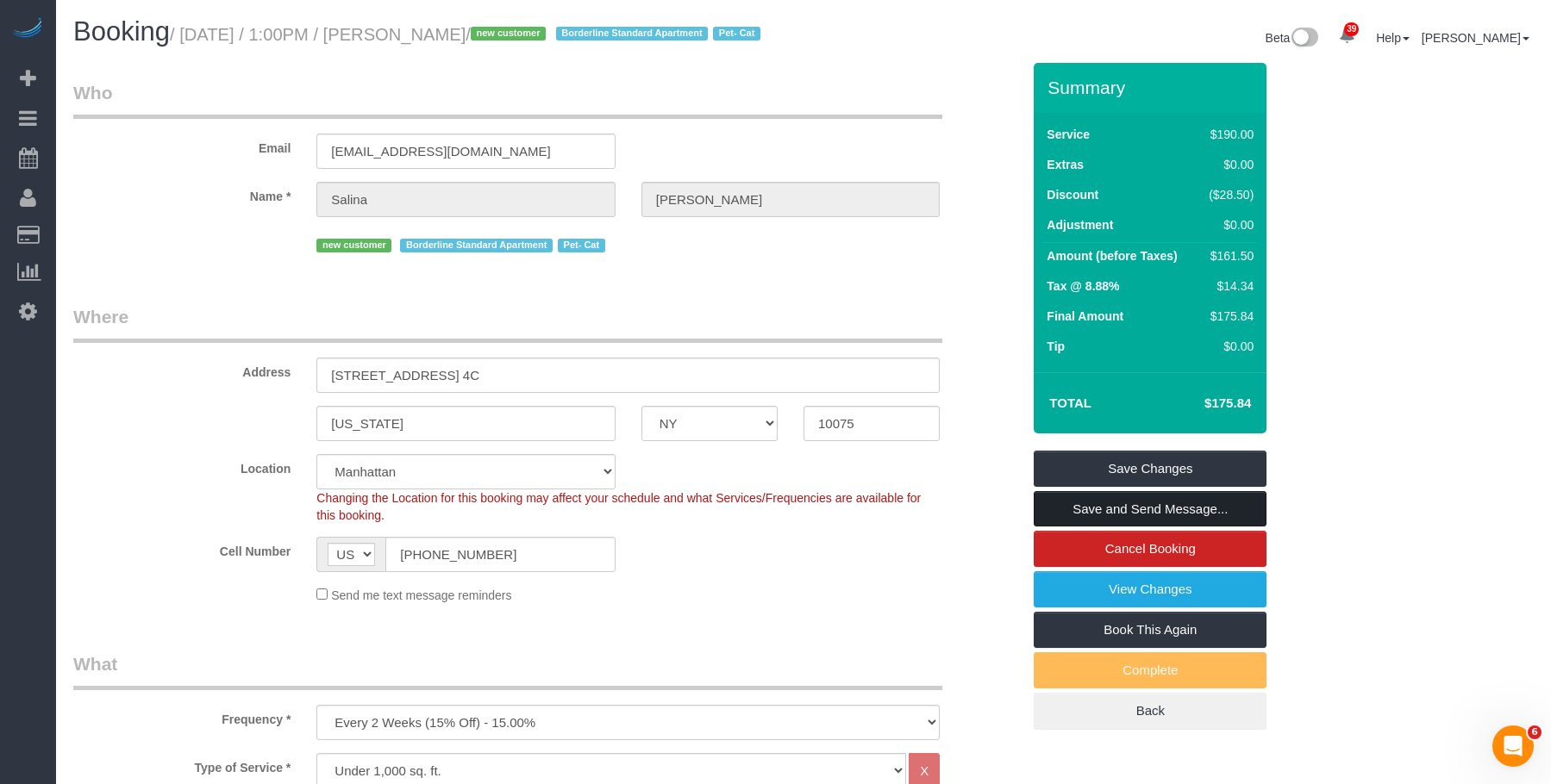
click at [1210, 525] on link "Save and Send Message..." at bounding box center [1150, 508] width 233 height 36
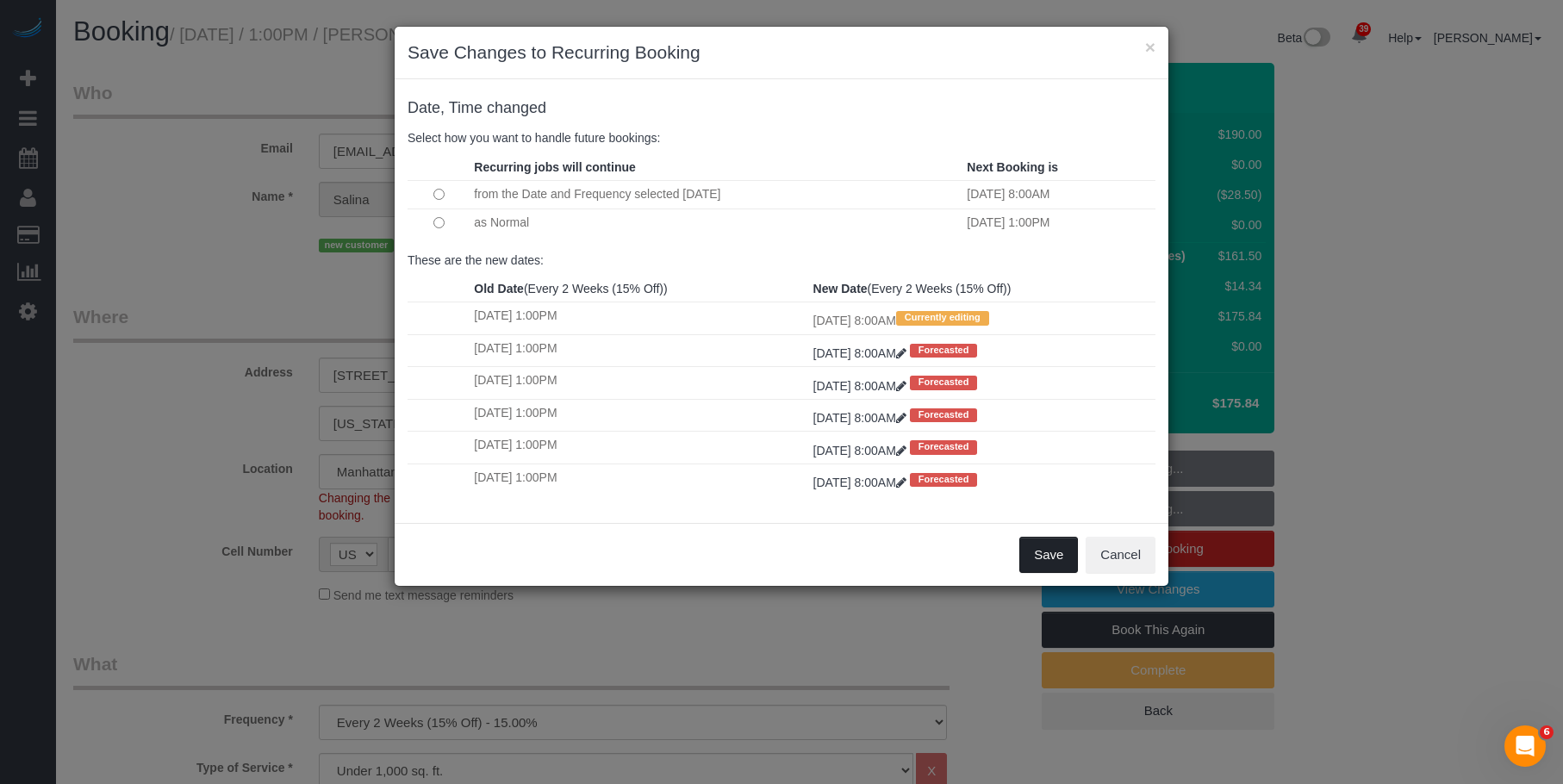
drag, startPoint x: 1035, startPoint y: 558, endPoint x: 806, endPoint y: 500, distance: 236.2
click at [1035, 558] on button "Save" at bounding box center [1049, 555] width 59 height 36
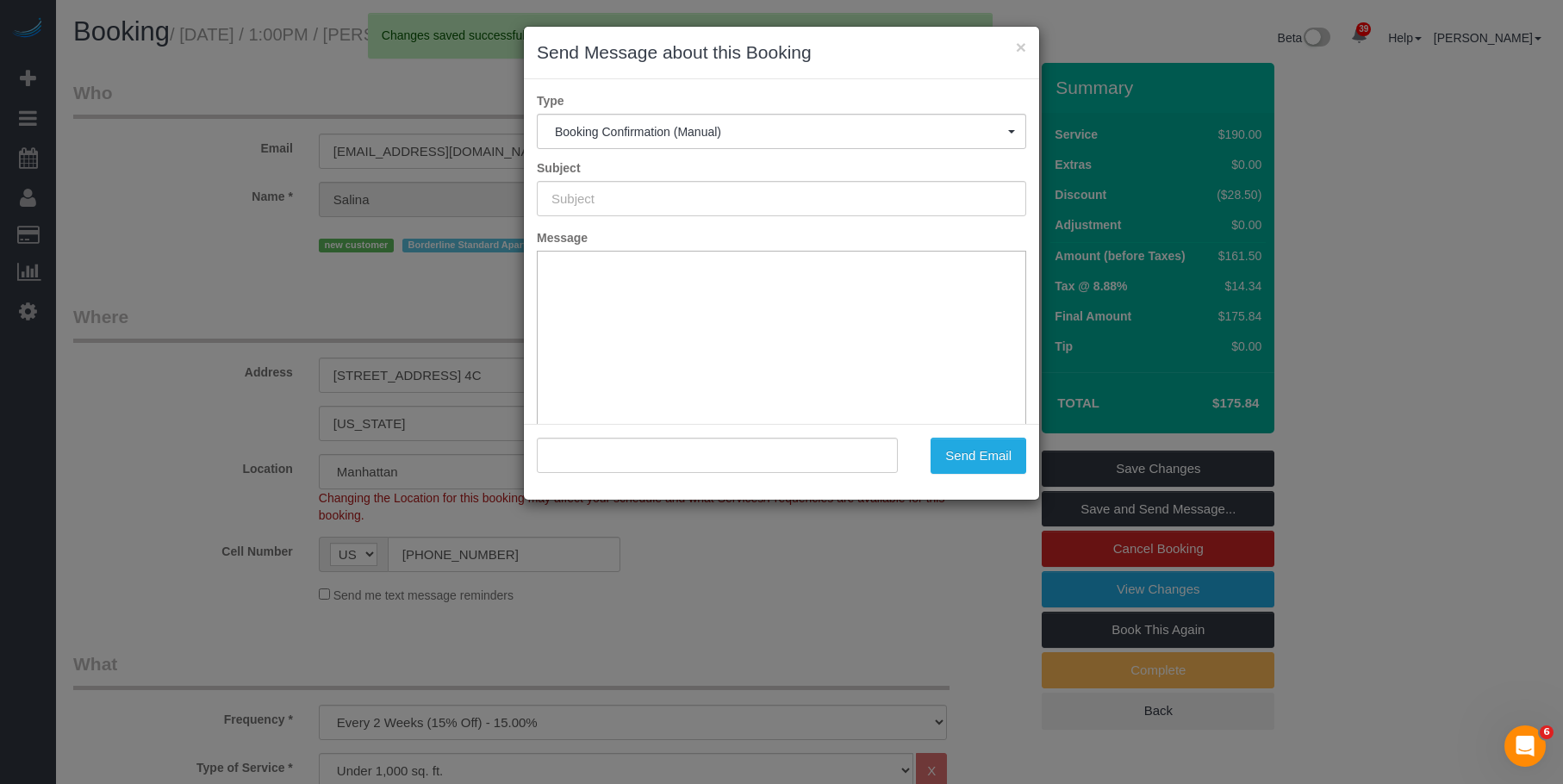
type input "Cleaning Confirmed for 10/16/2025 at 8:00am"
type input ""Salina Grilli" <salina@manhattanmoderntherapy.com>"
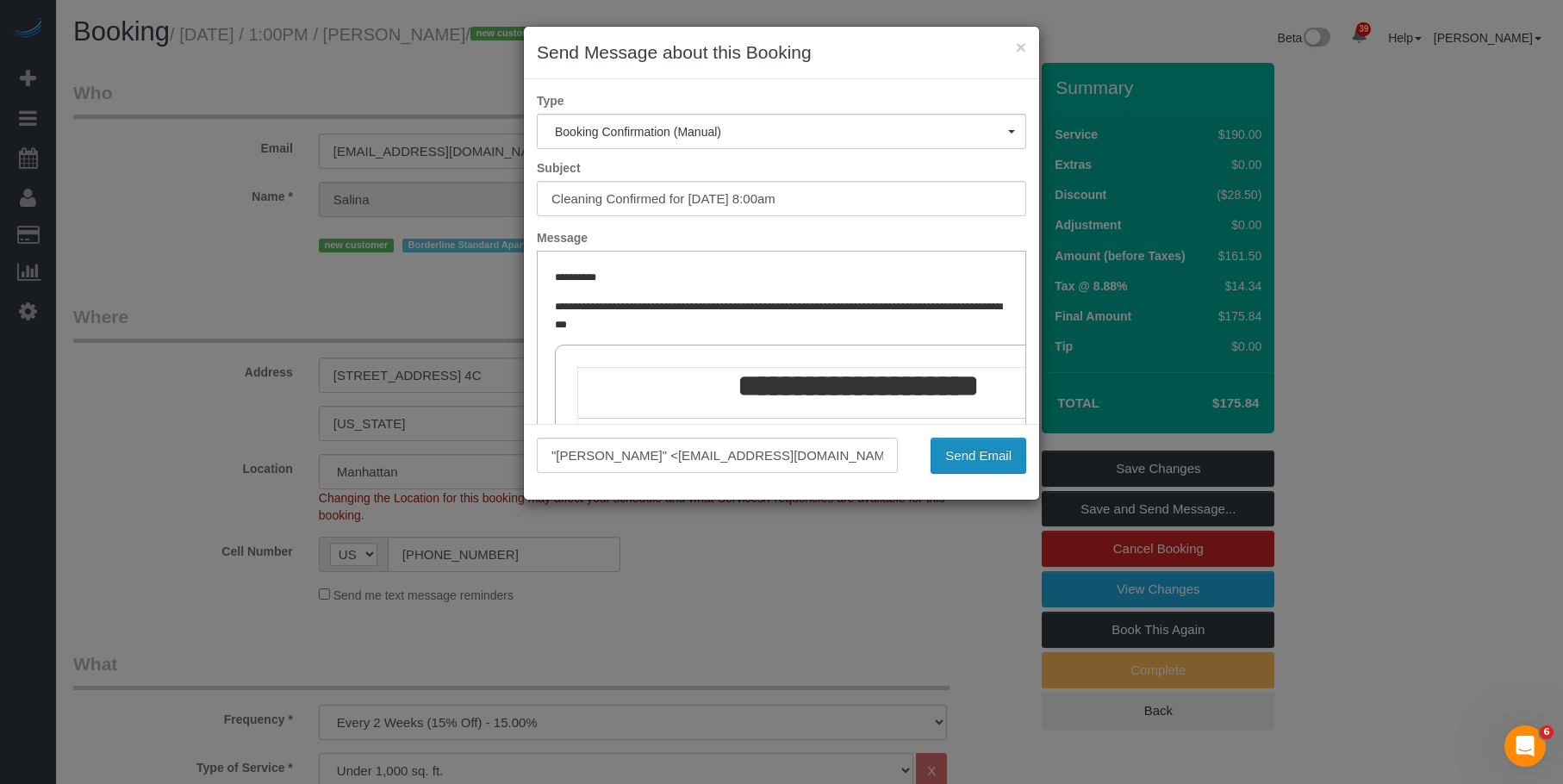
click at [971, 460] on button "Send Email" at bounding box center [979, 455] width 96 height 36
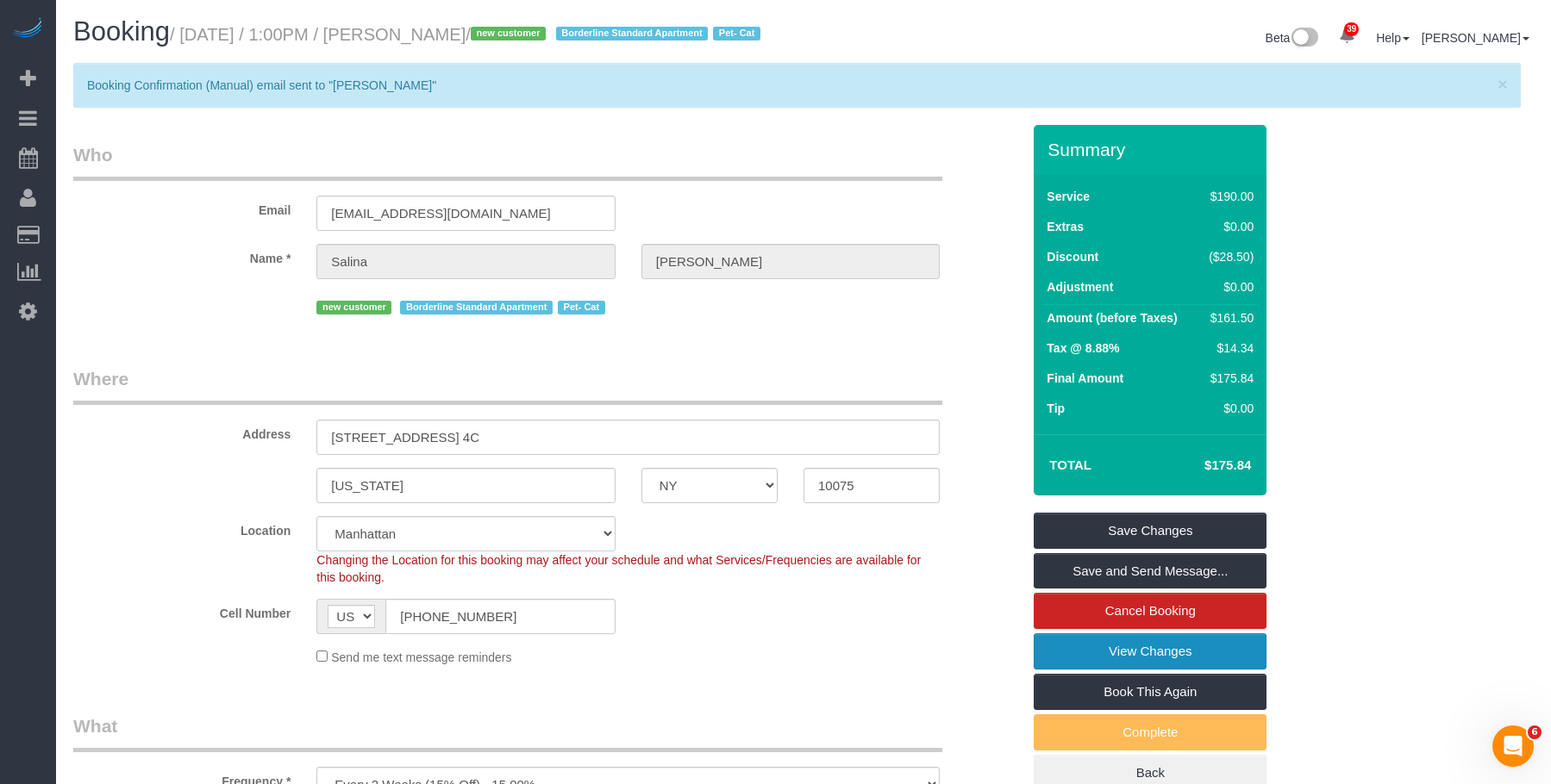
click at [1071, 668] on link "View Changes" at bounding box center [1150, 651] width 233 height 36
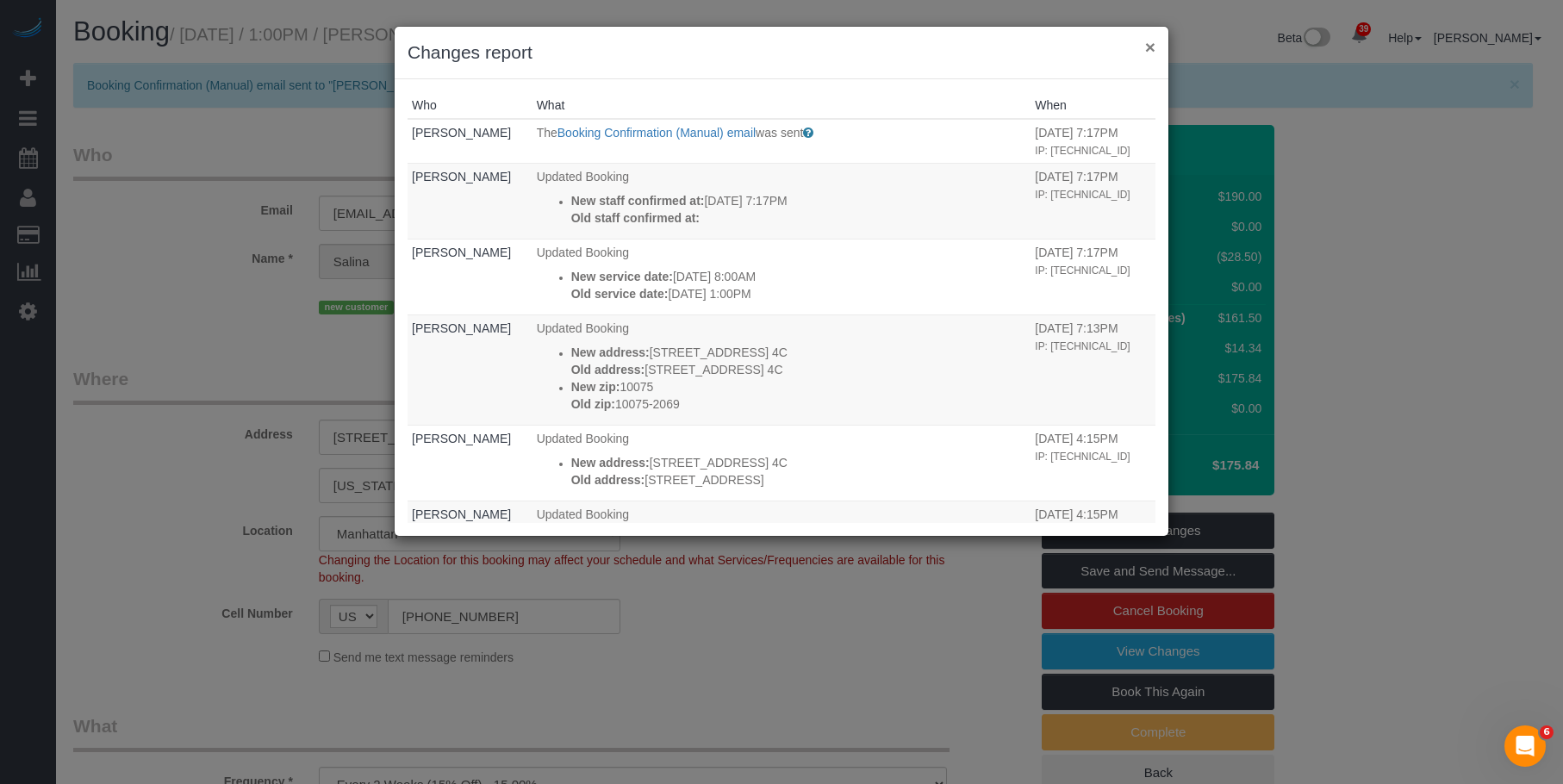
click at [1152, 46] on button "×" at bounding box center [1150, 47] width 11 height 18
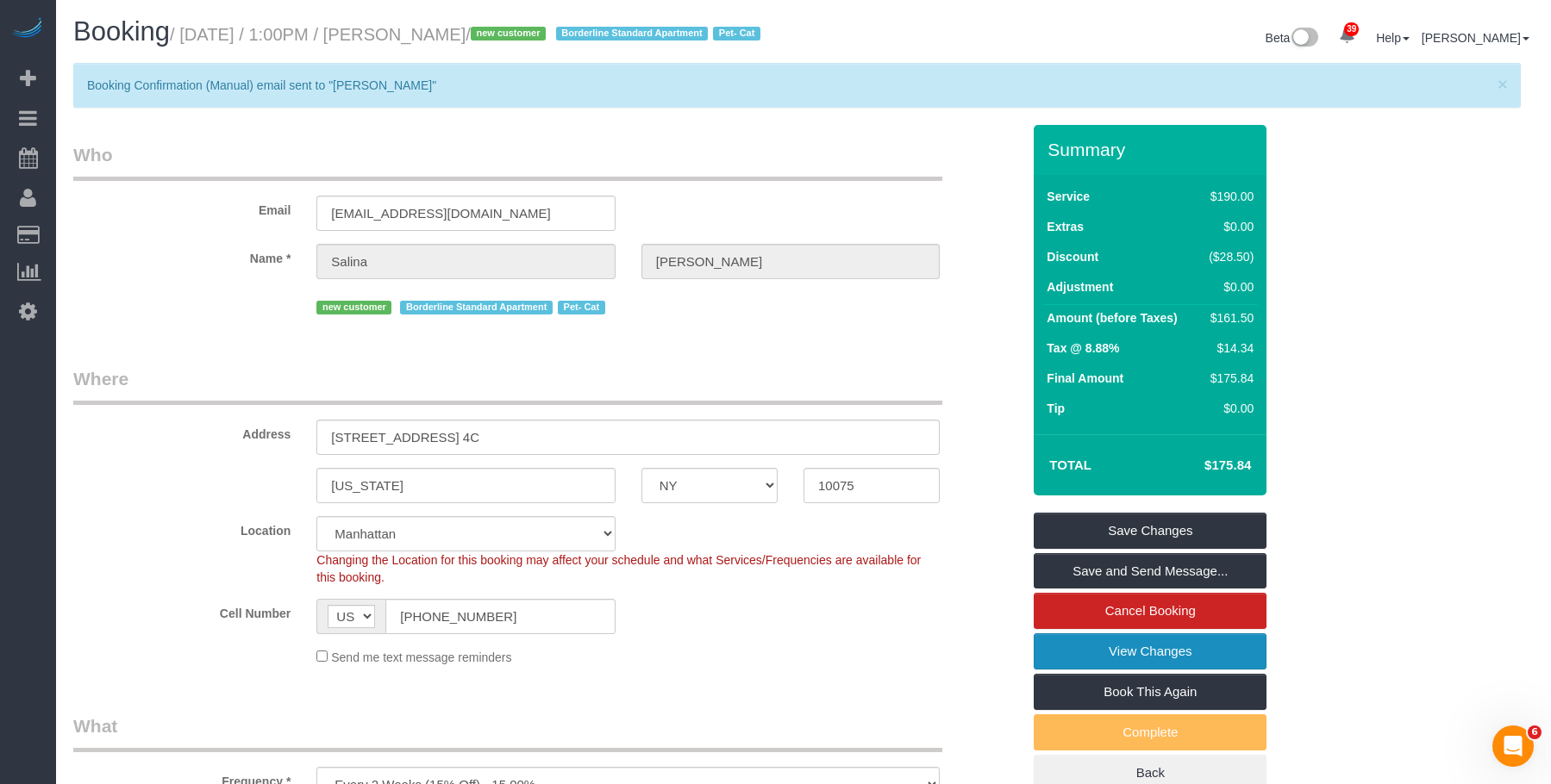
scroll to position [259, 0]
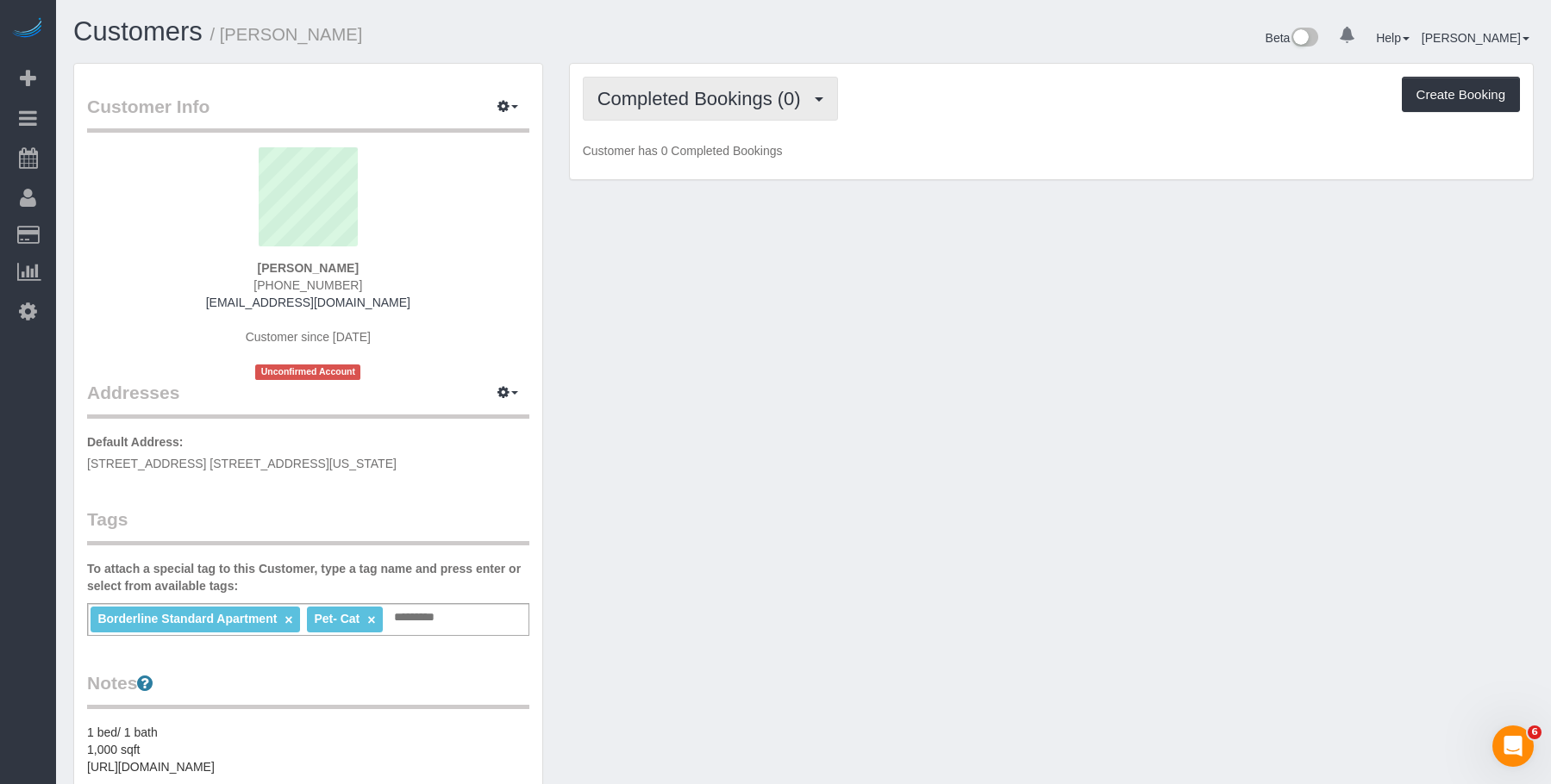
click at [735, 95] on span "Completed Bookings (0)" at bounding box center [703, 99] width 212 height 21
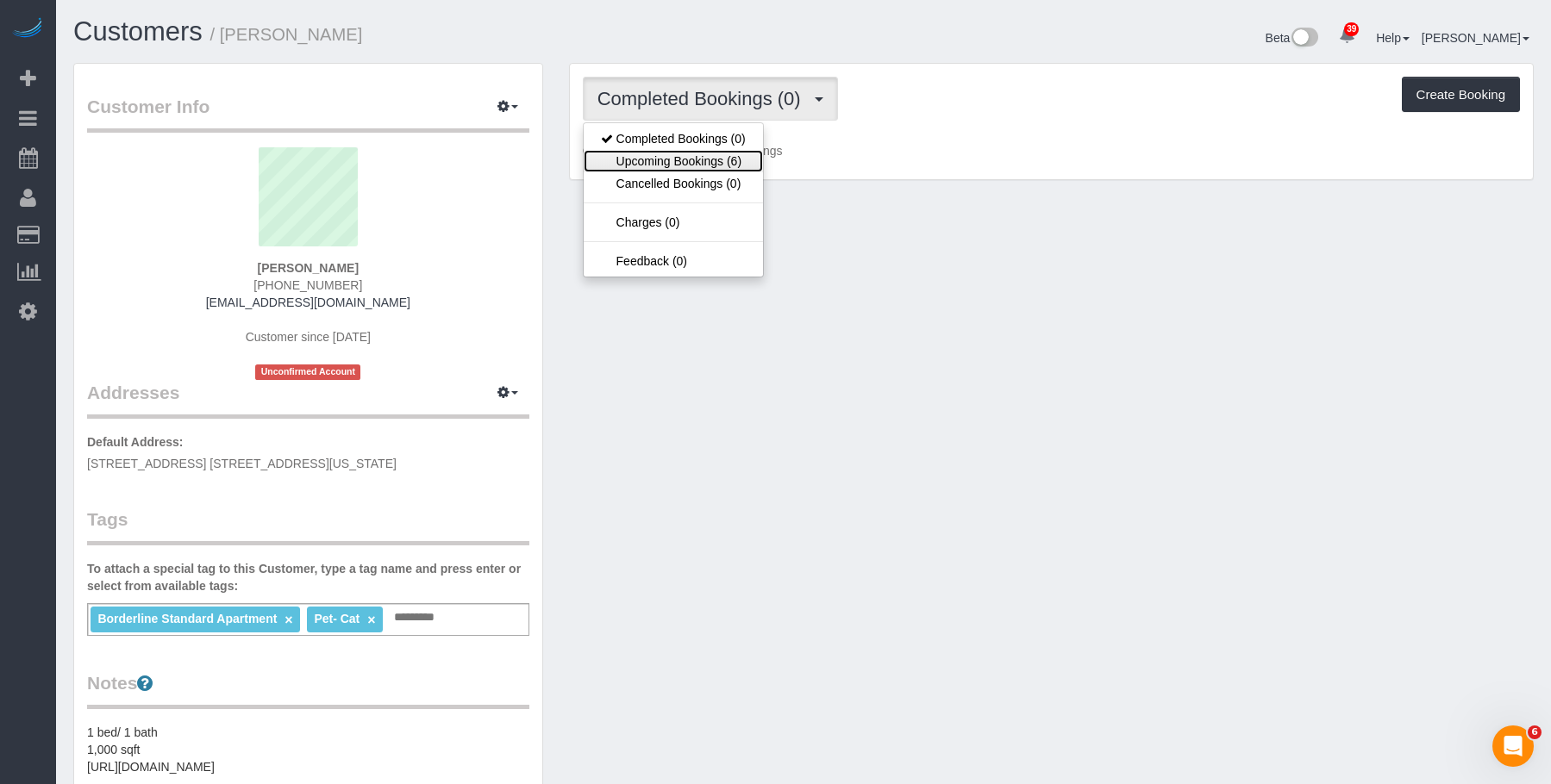
click at [706, 164] on link "Upcoming Bookings (6)" at bounding box center [673, 161] width 180 height 22
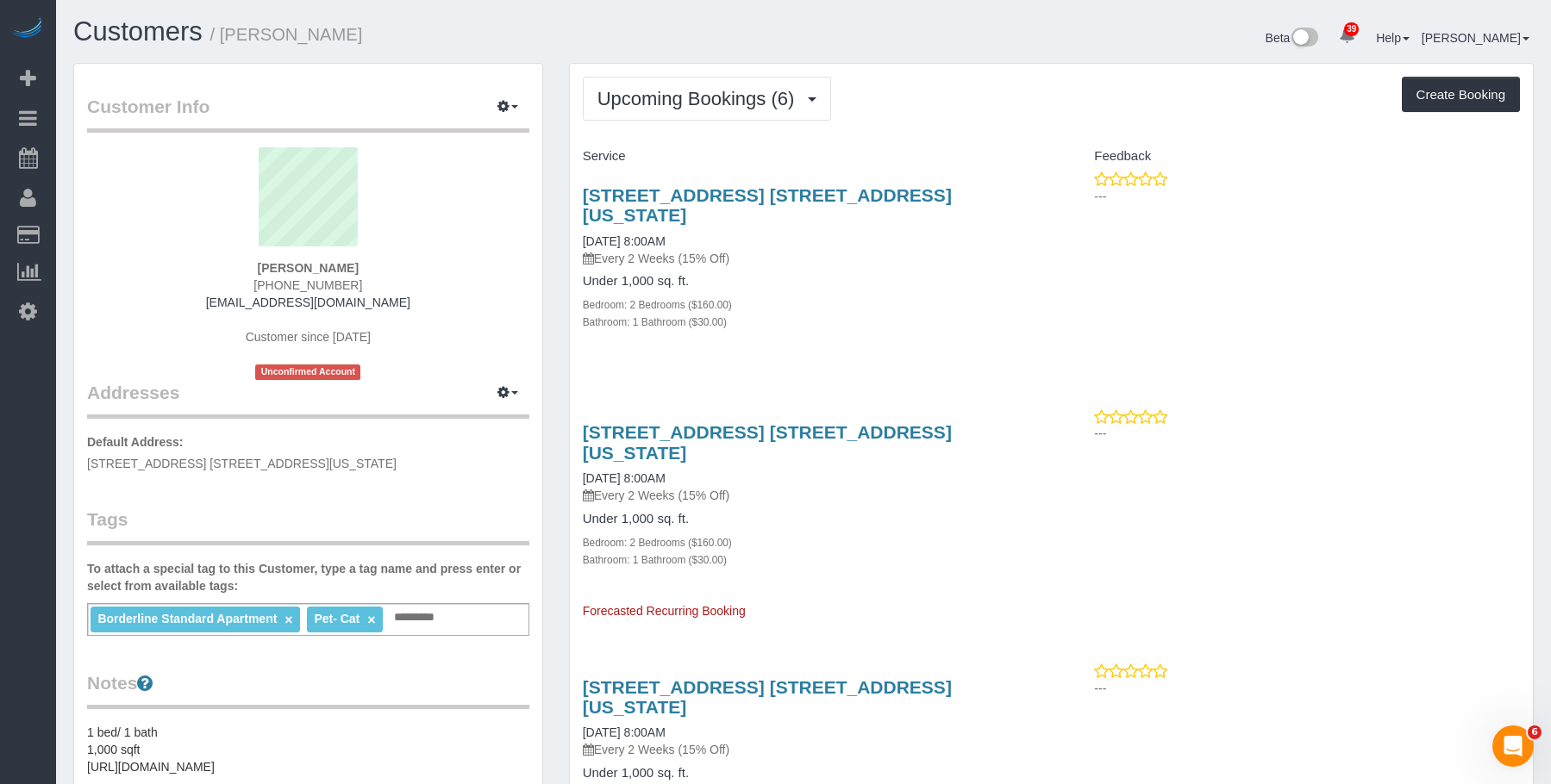
drag, startPoint x: 790, startPoint y: 263, endPoint x: 791, endPoint y: 248, distance: 15.0
click at [791, 274] on h4 "Under 1,000 sq. ft." at bounding box center [810, 281] width 456 height 14
click at [790, 193] on link "[STREET_ADDRESS] [STREET_ADDRESS][US_STATE]" at bounding box center [767, 204] width 369 height 40
click at [703, 89] on span "Upcoming Bookings (6)" at bounding box center [701, 99] width 206 height 21
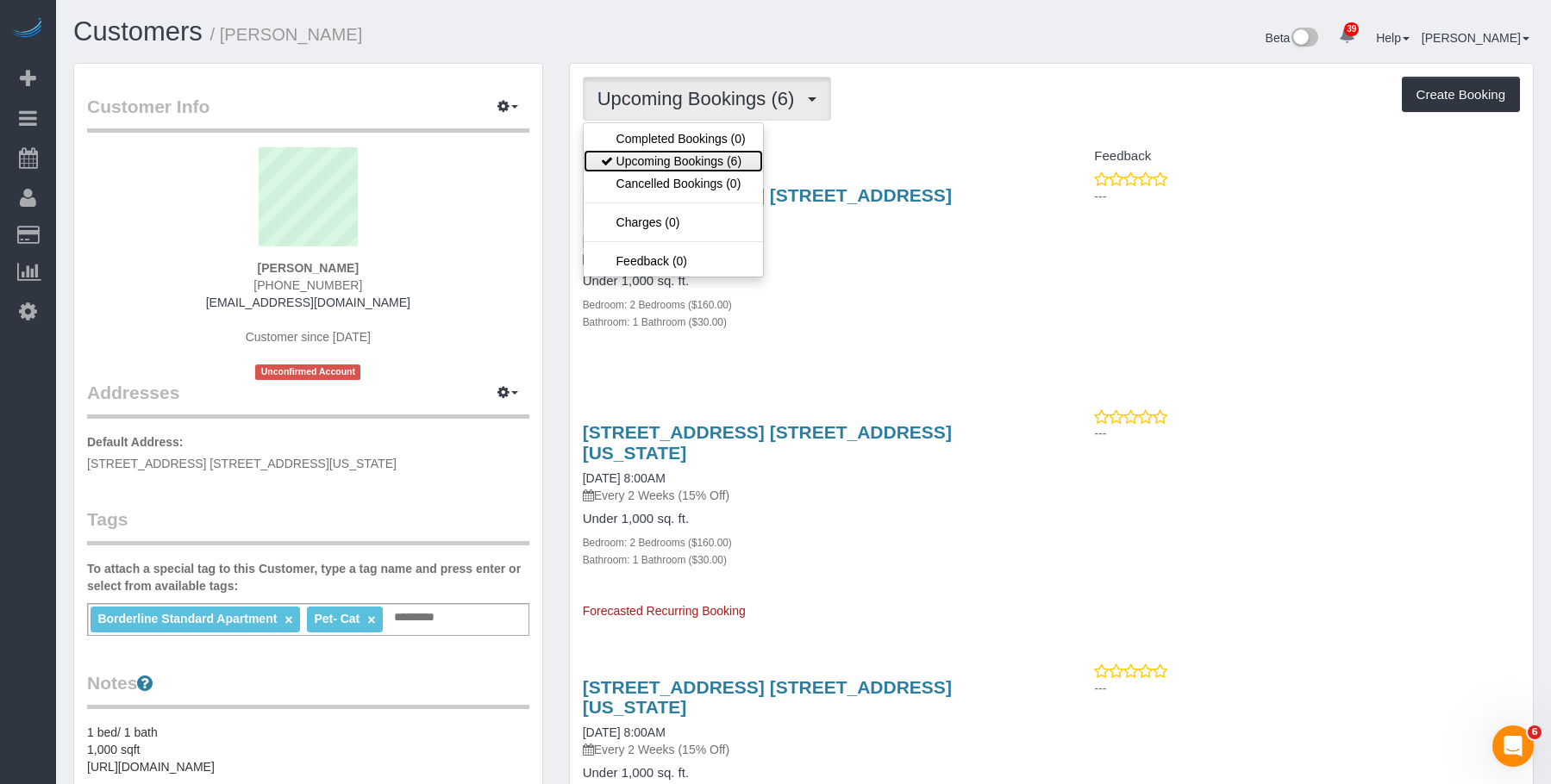
click at [691, 164] on link "Upcoming Bookings (6)" at bounding box center [673, 161] width 180 height 22
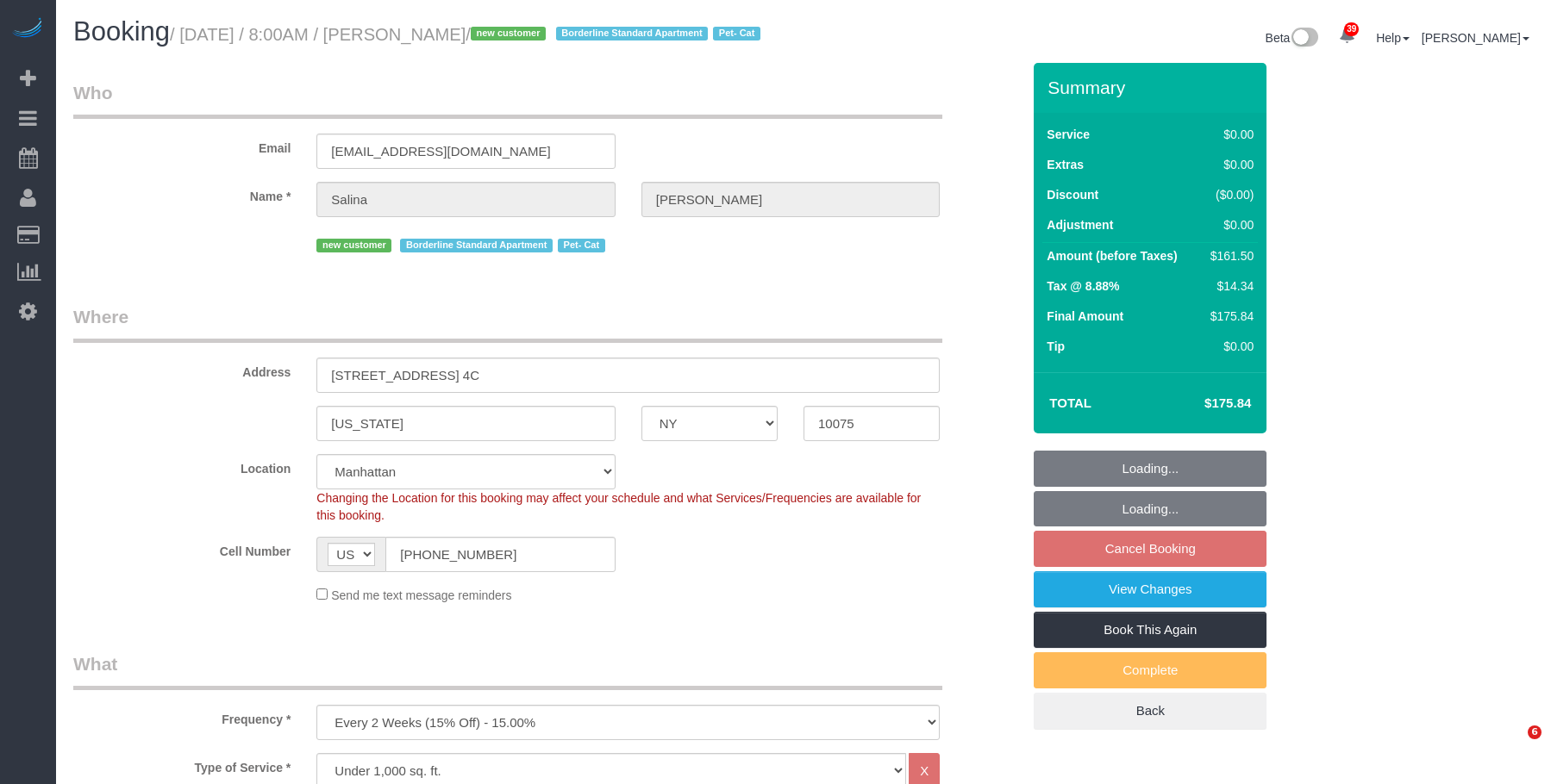
select select "NY"
select select "2"
select select "spot1"
select select "number:56"
select select "number:70"
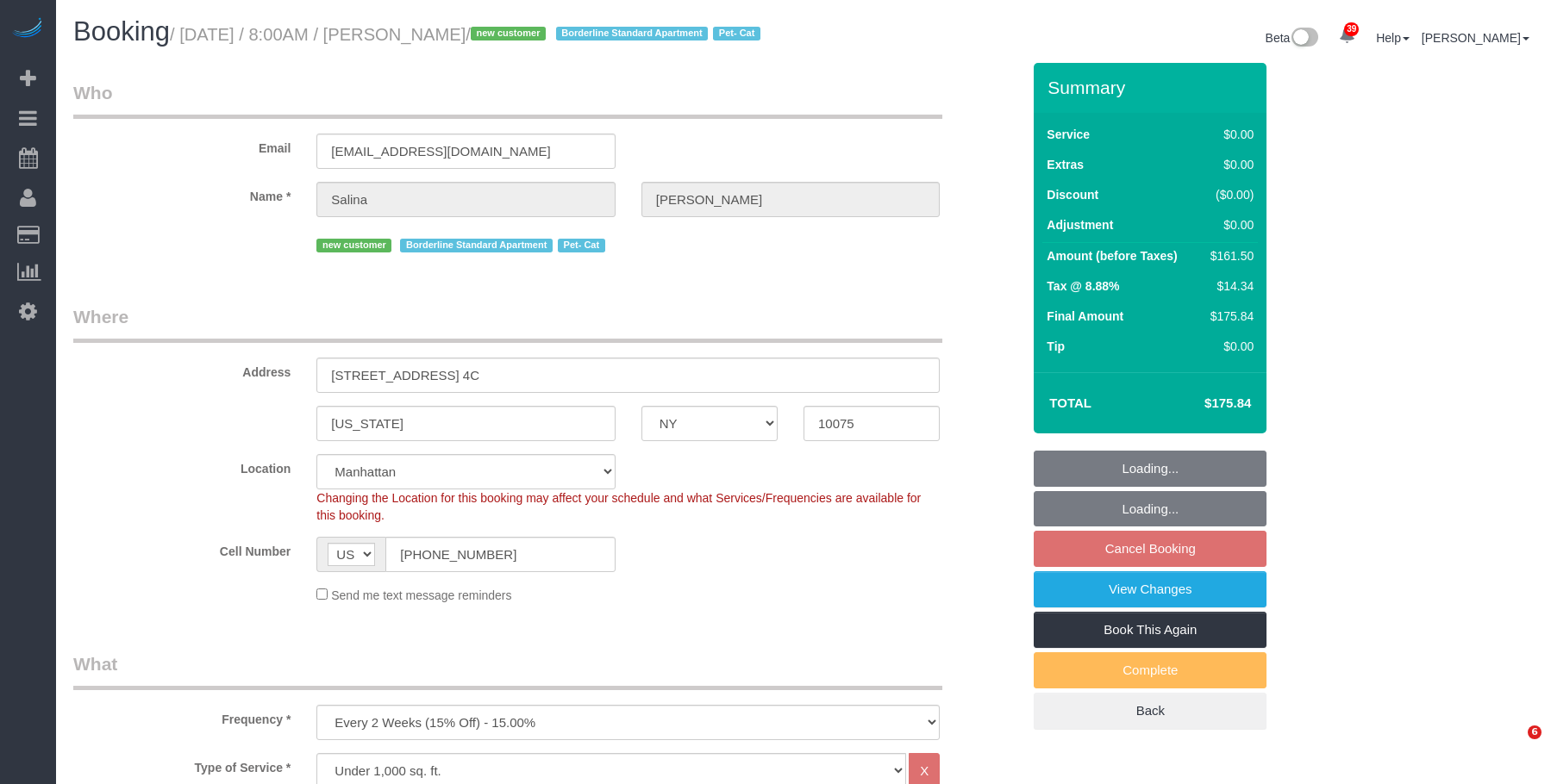
select select "number:14"
select select "number:5"
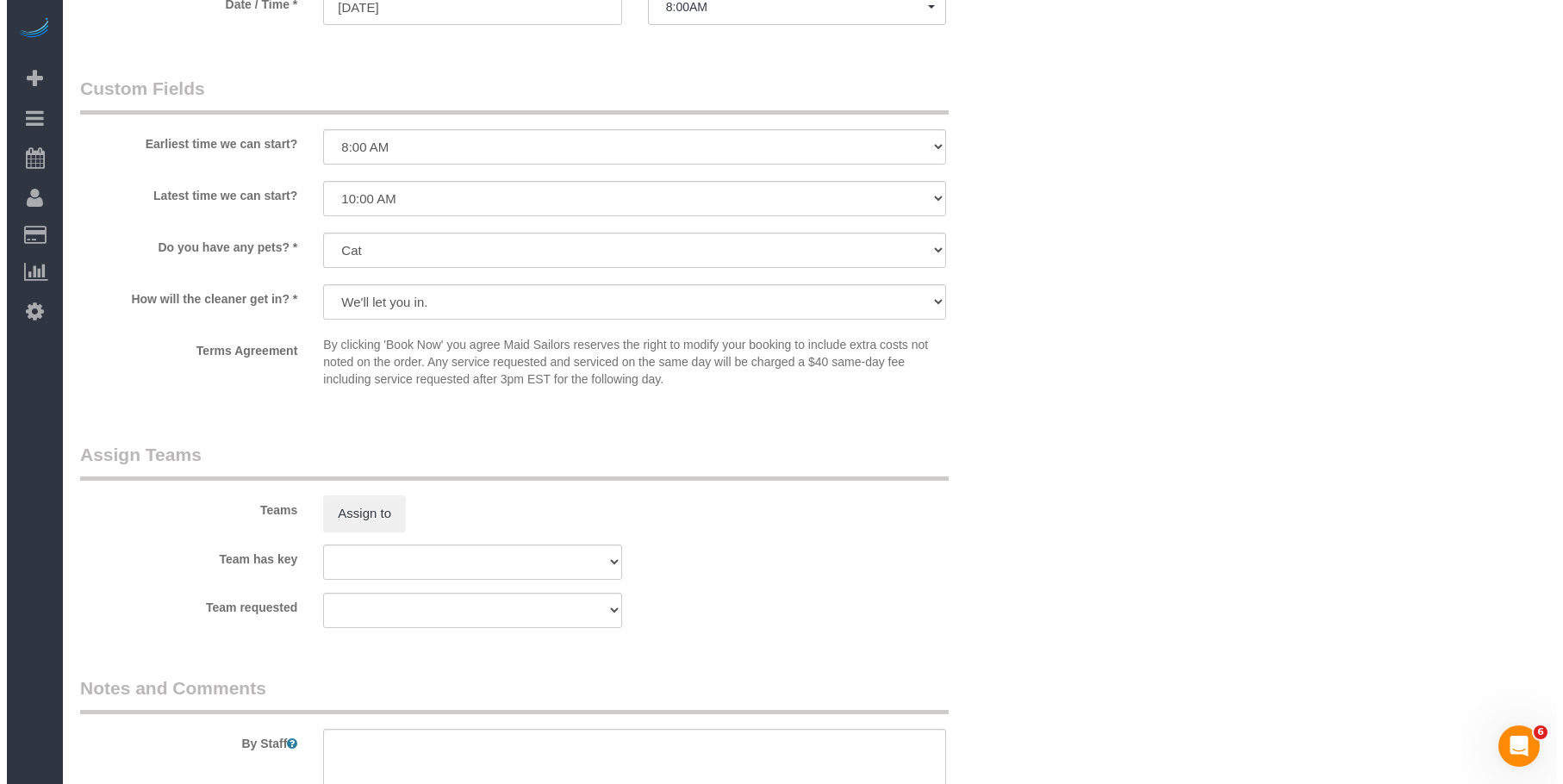
scroll to position [1895, 0]
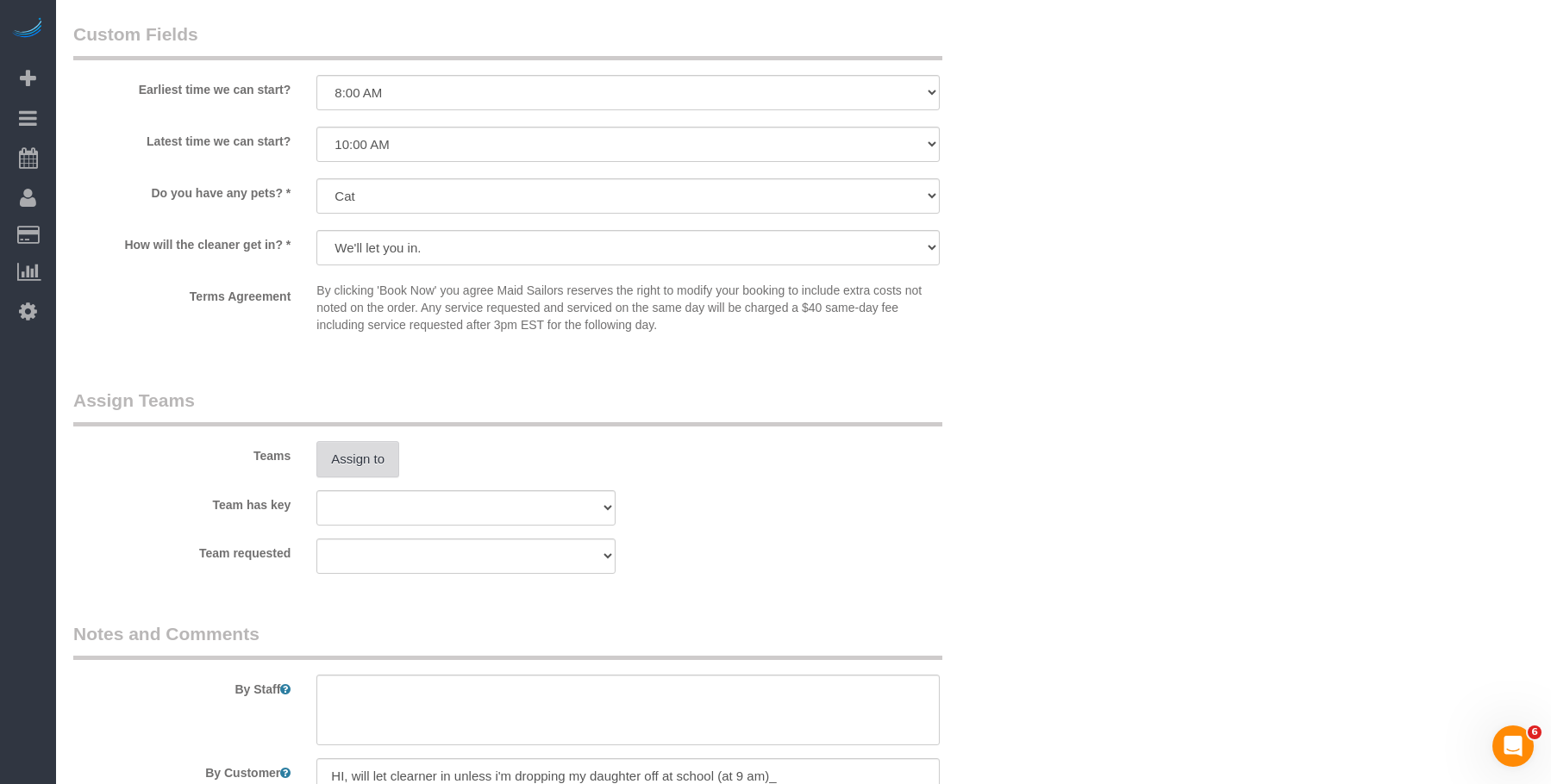
click at [381, 477] on button "Assign to" at bounding box center [358, 459] width 83 height 36
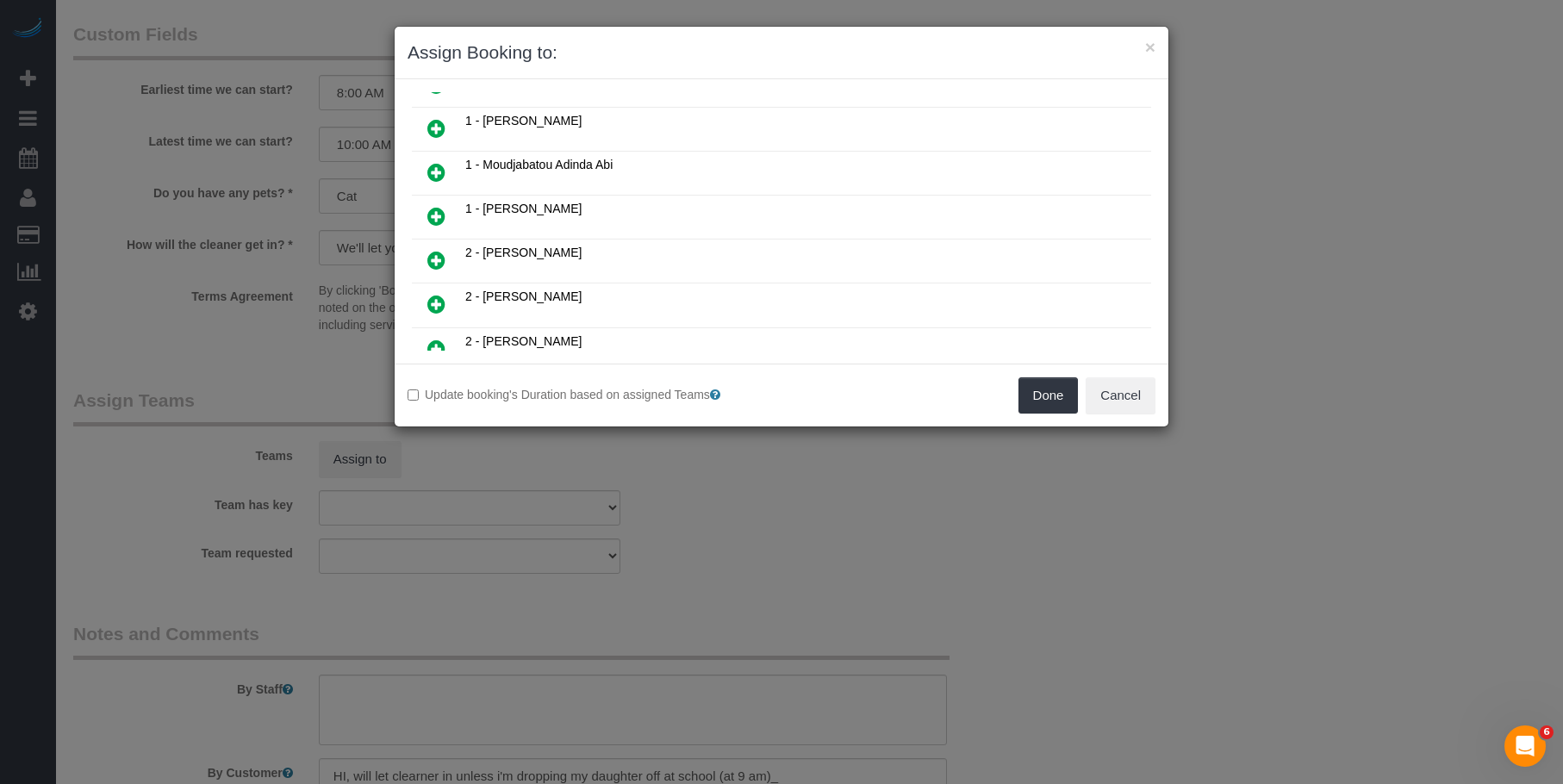
click at [432, 178] on icon at bounding box center [437, 172] width 18 height 20
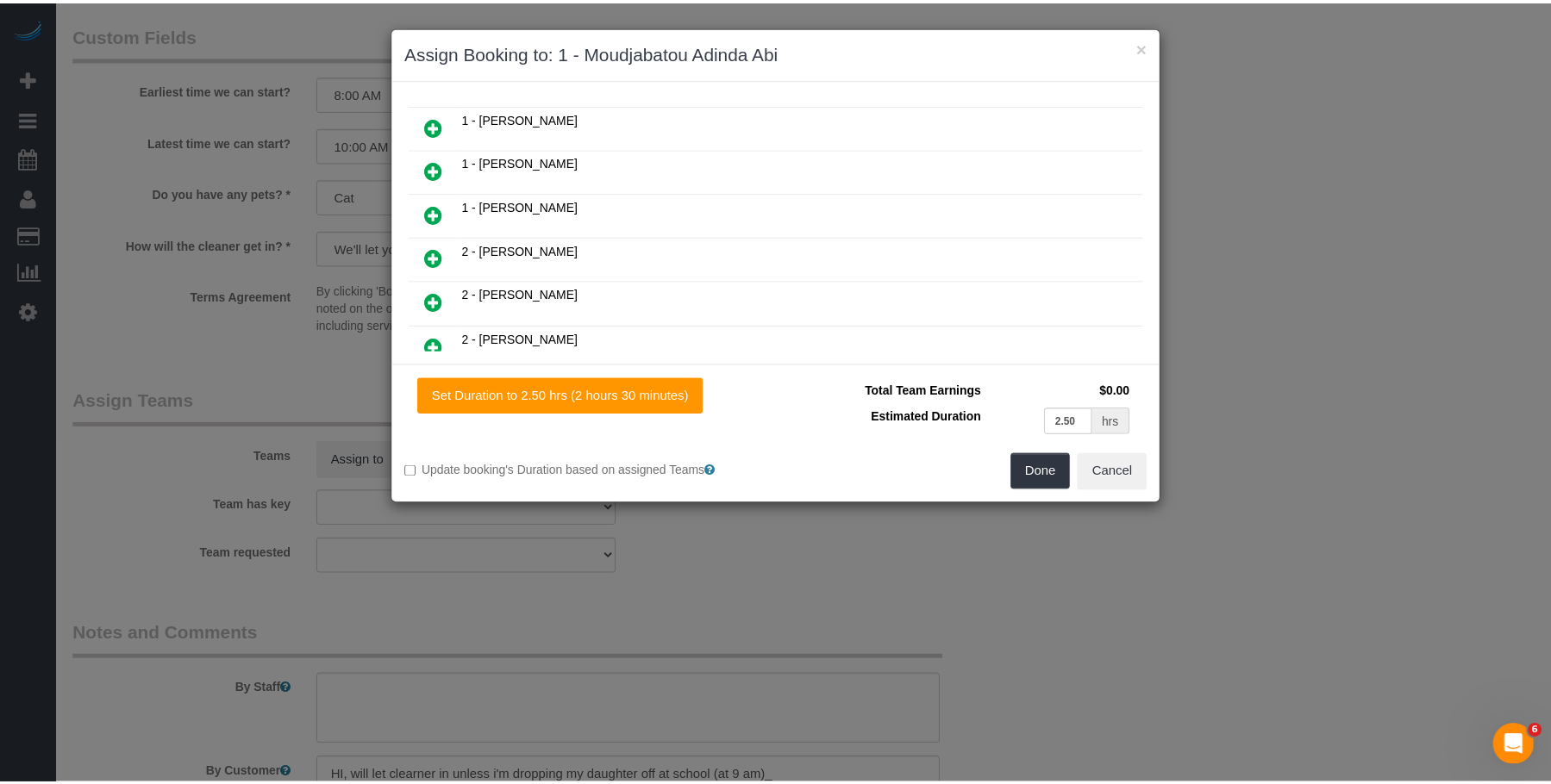
scroll to position [386, 0]
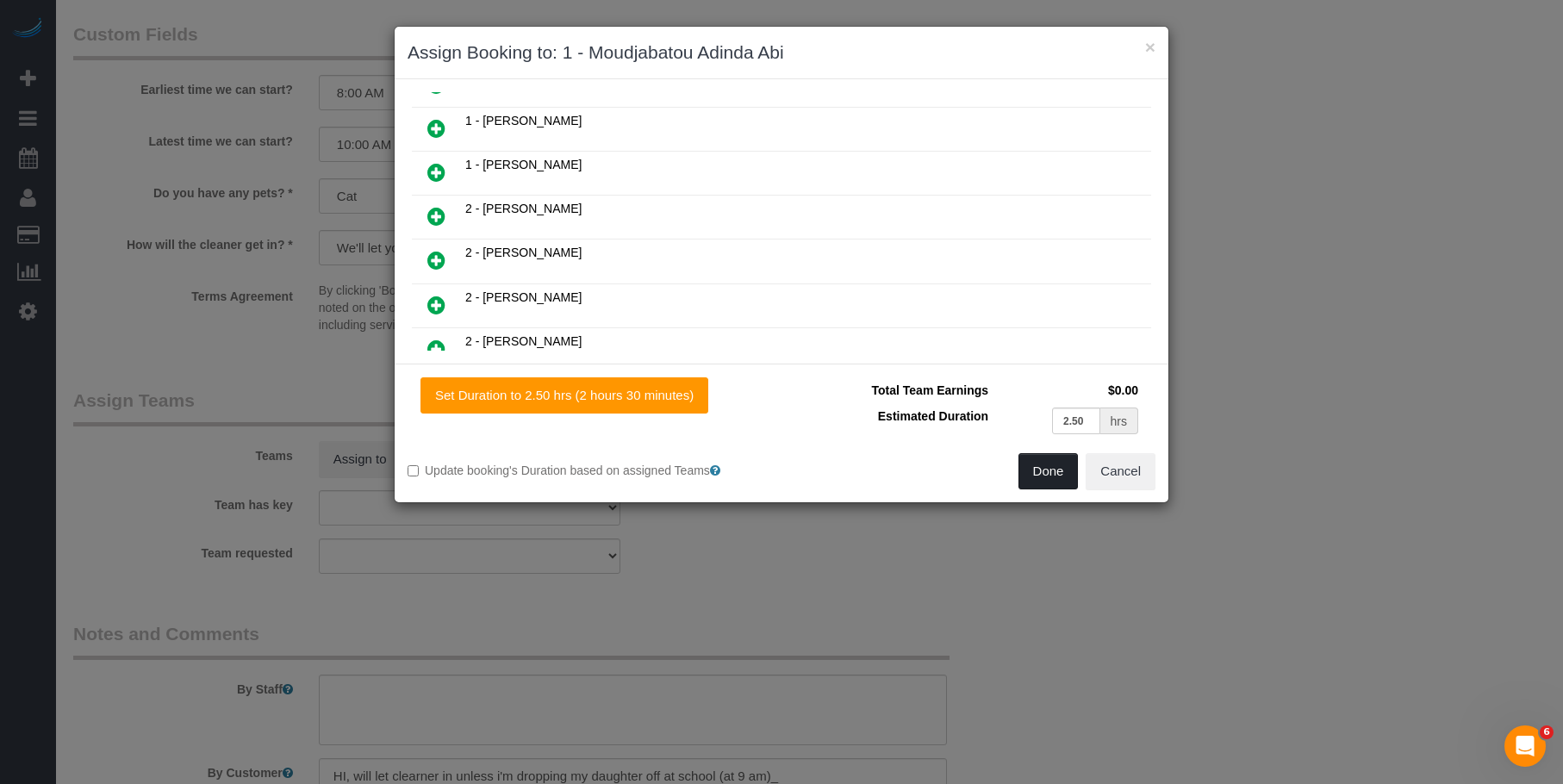
click at [1060, 467] on button "Done" at bounding box center [1049, 471] width 60 height 36
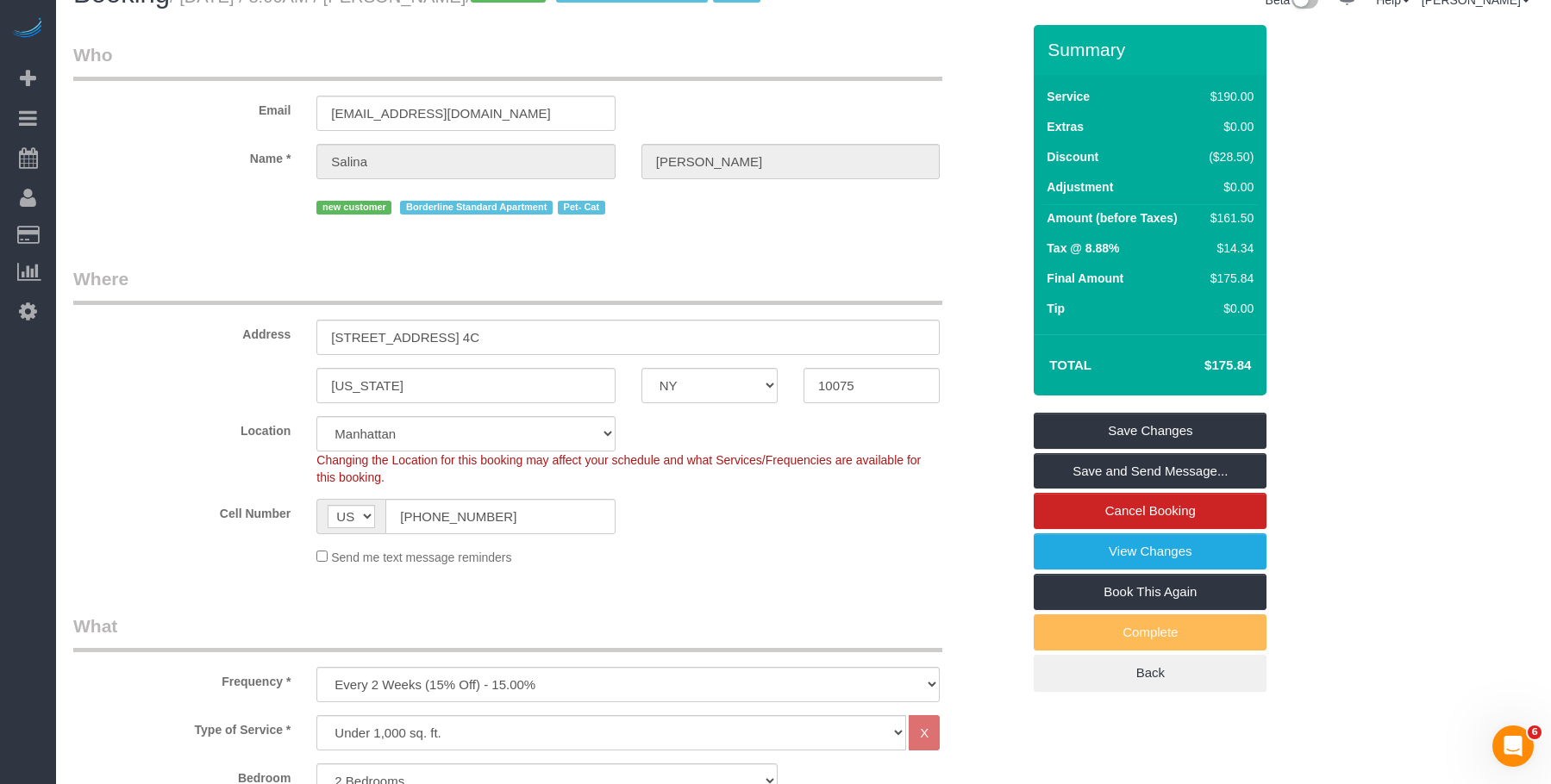
scroll to position [0, 0]
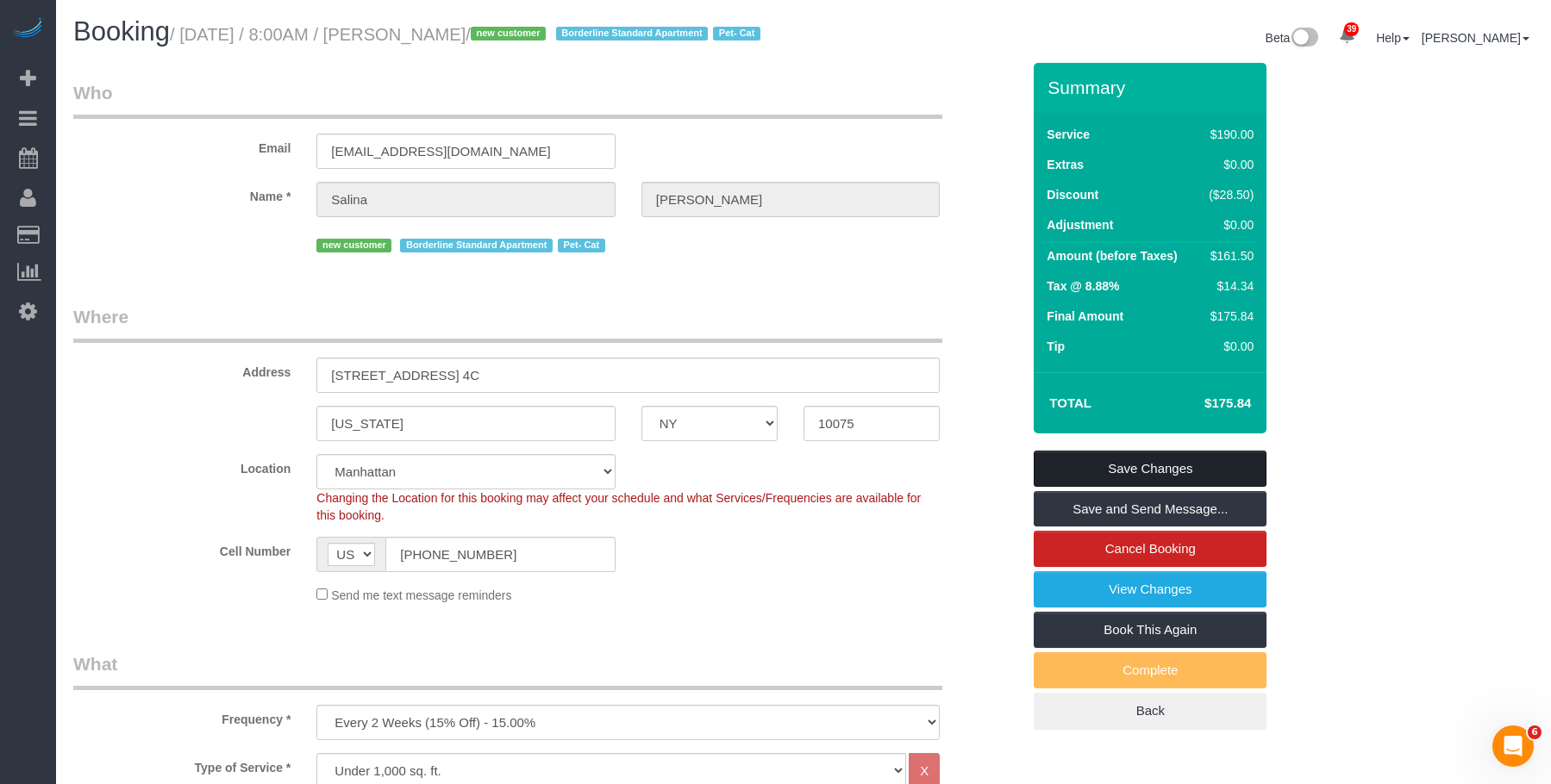
click at [1236, 480] on link "Save Changes" at bounding box center [1150, 468] width 233 height 36
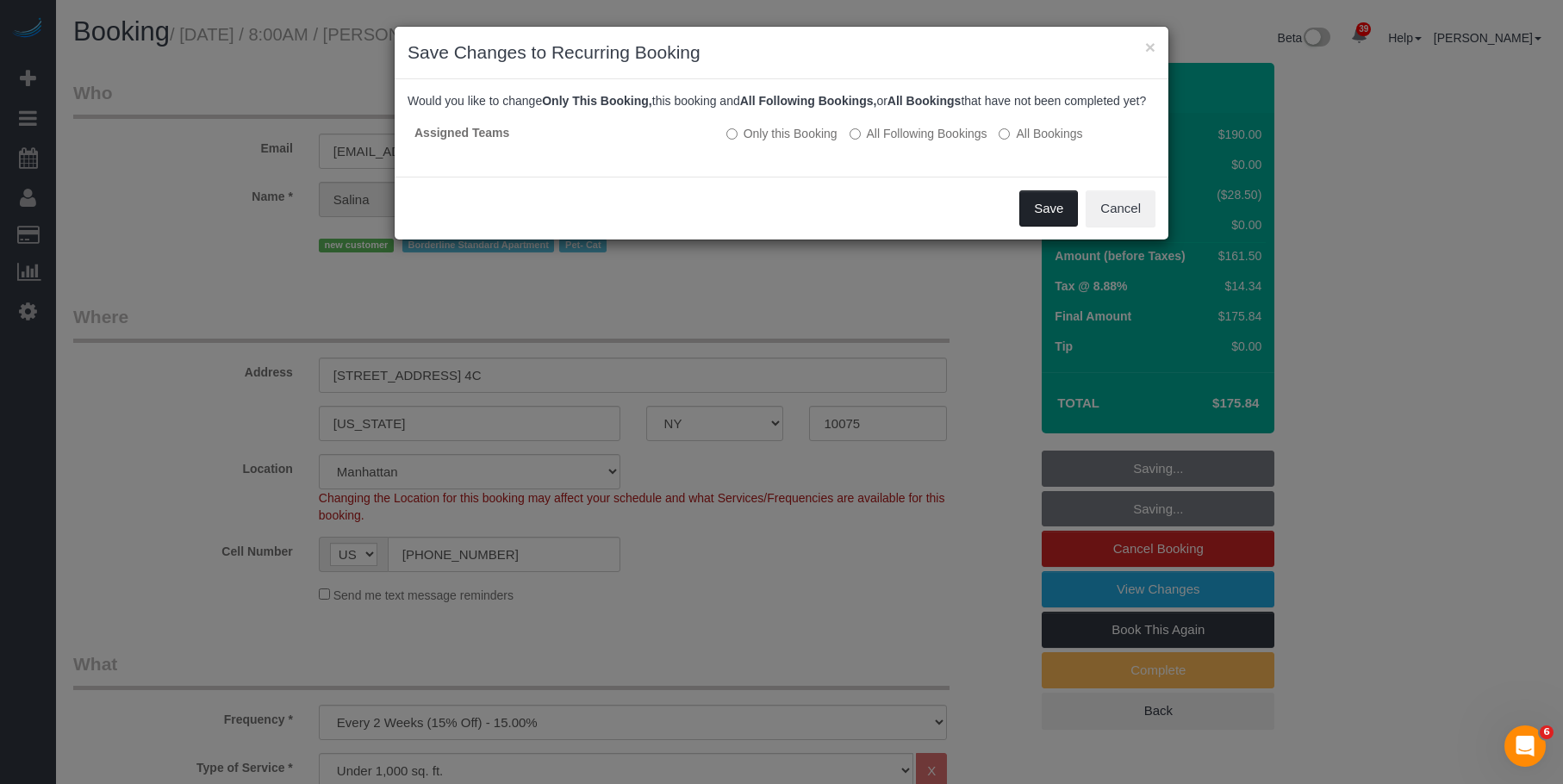
click at [1030, 227] on button "Save" at bounding box center [1049, 208] width 59 height 36
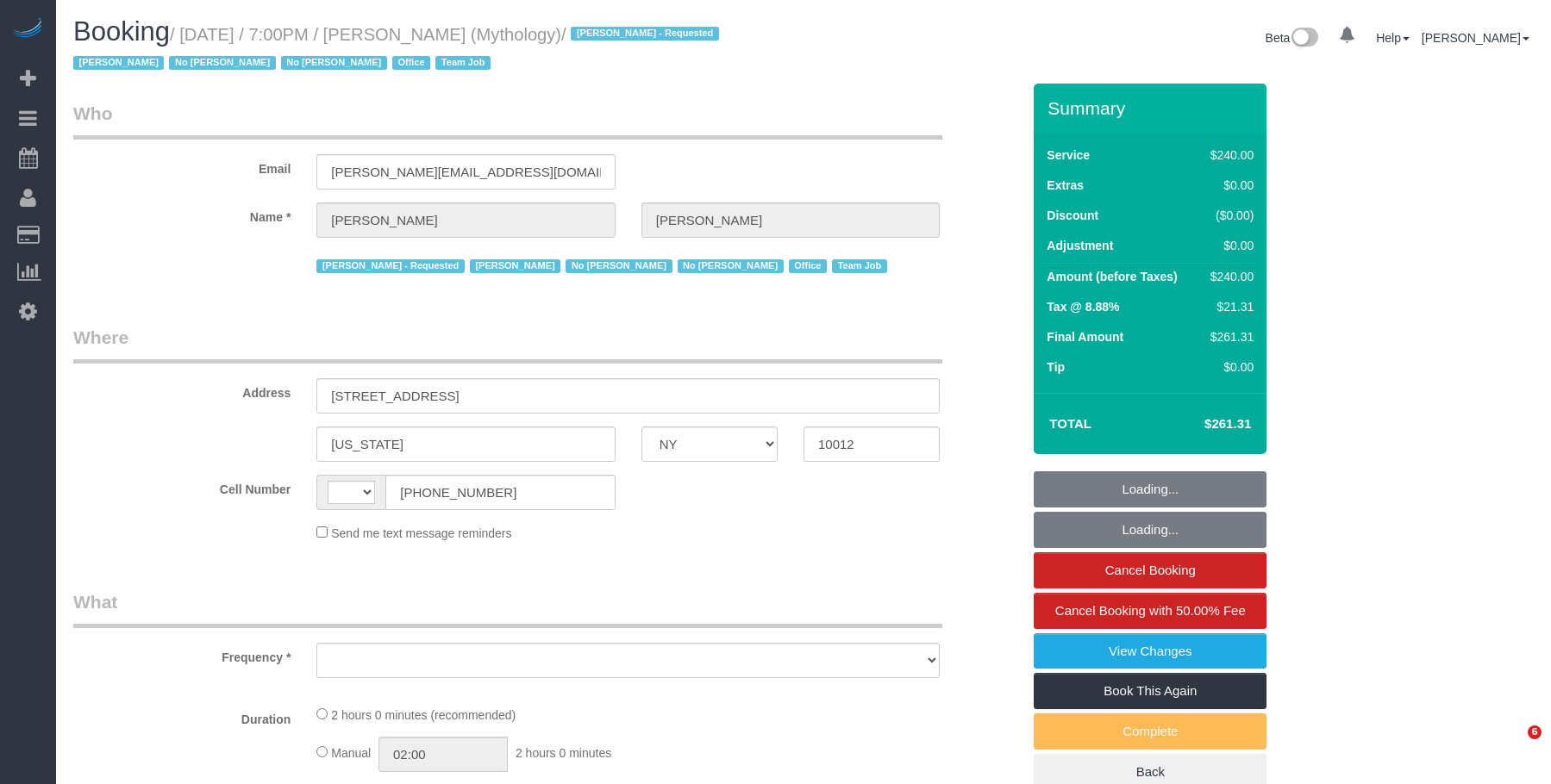
select select "NY"
select select "string:US"
select select "2"
select select "120"
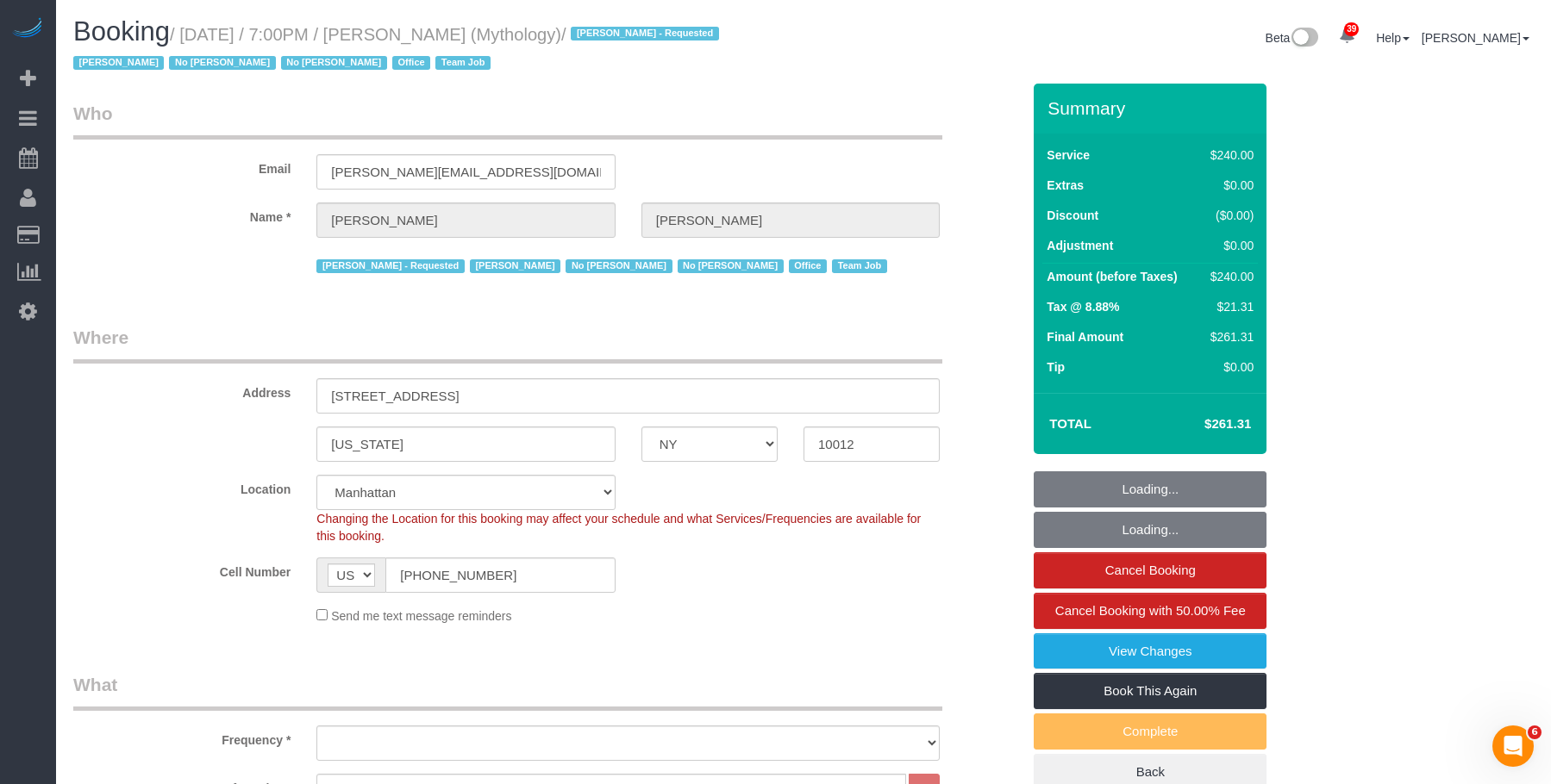
select select "object:1166"
select select "string:stripe-card_1F0CXe4VGloSiKo7V7BiKmvB"
select select "number:89"
select select "number:90"
select select "number:15"
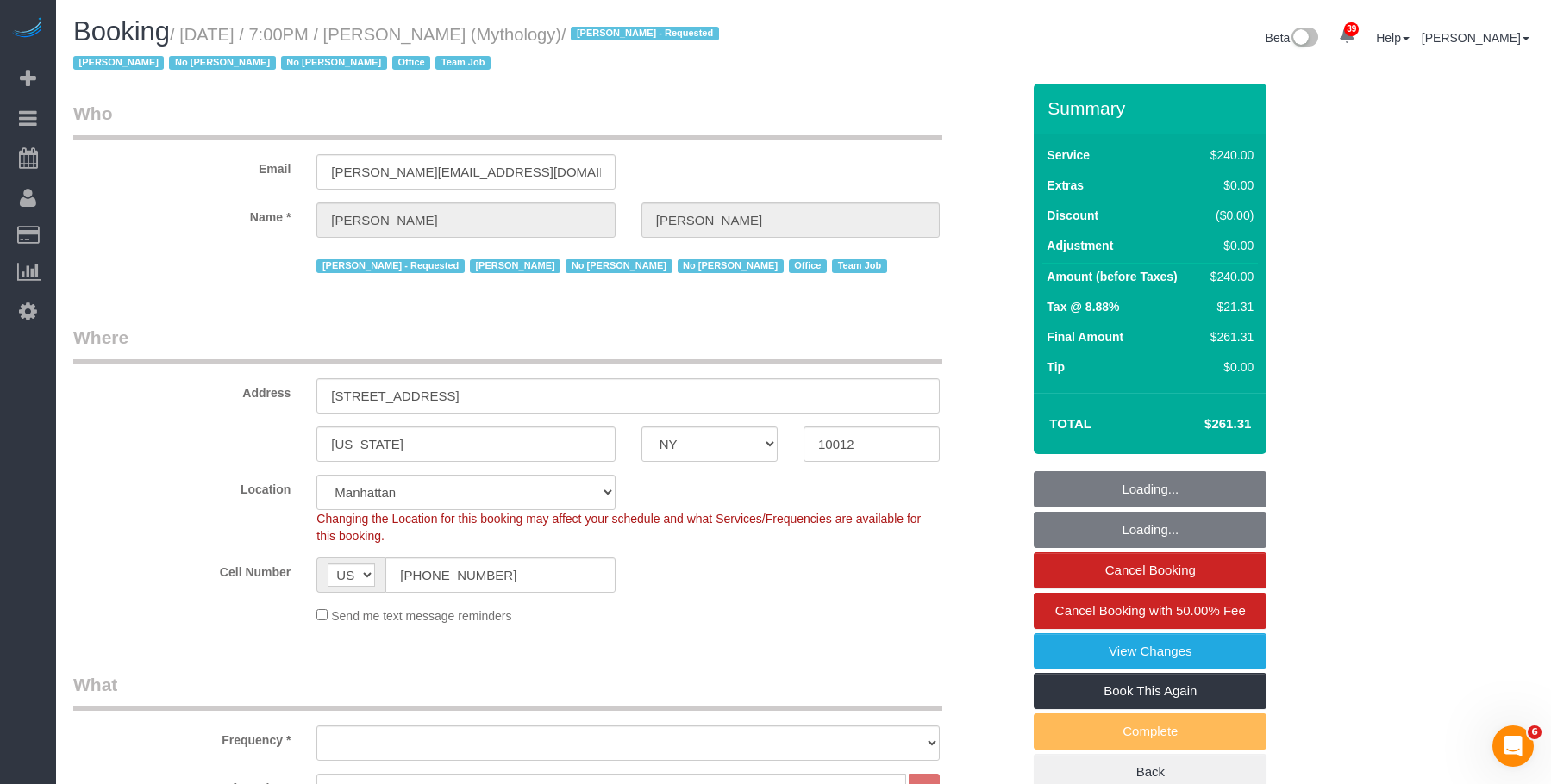
select select "number:7"
select select "object:1754"
select select "spot1"
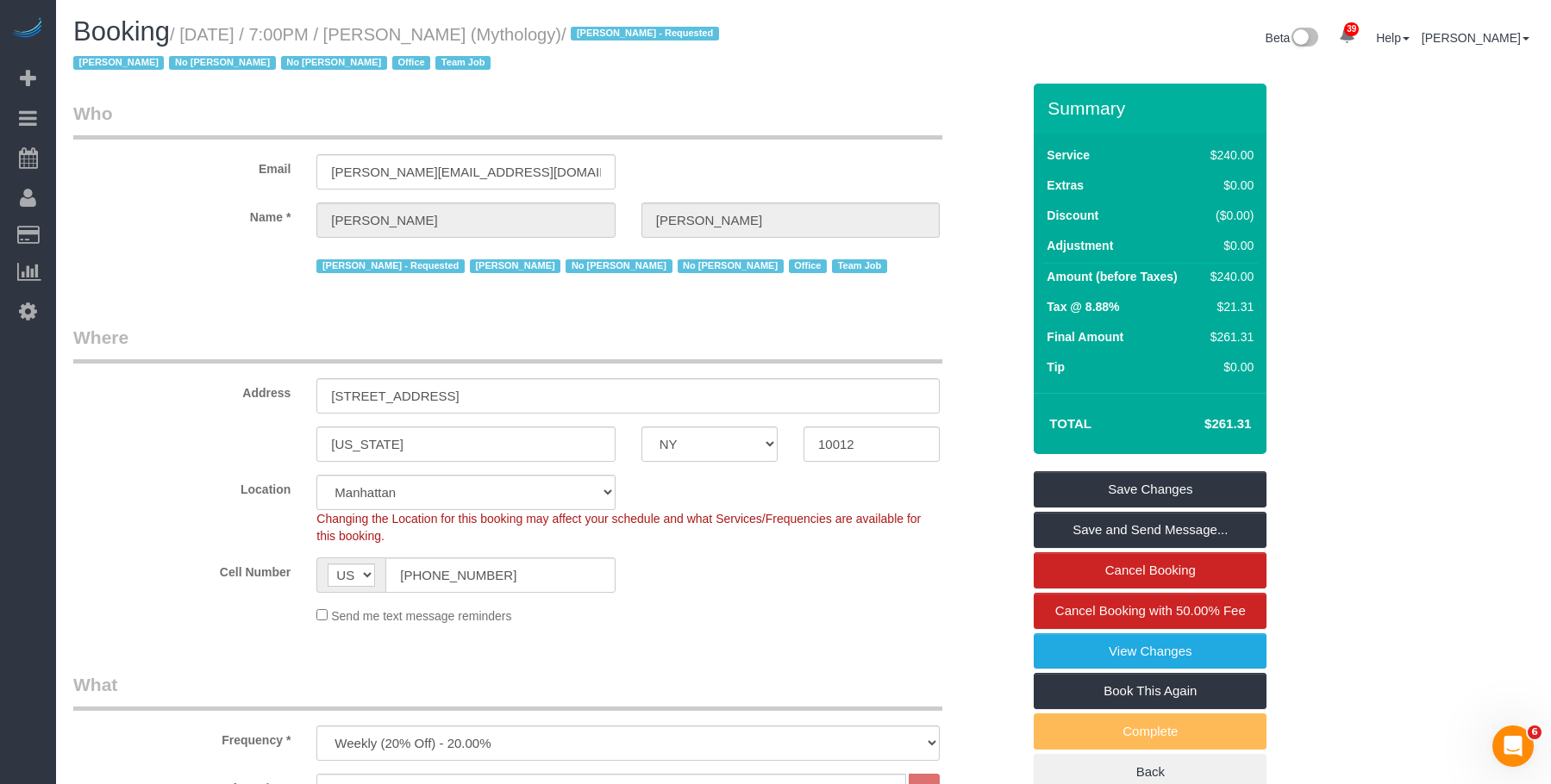
drag, startPoint x: 189, startPoint y: 35, endPoint x: 623, endPoint y: 34, distance: 434.0
click at [623, 34] on small "/ October 15, 2025 / 7:00PM / Elaine Pugsley (Mythology) / Ebony Howard - Reque…" at bounding box center [398, 49] width 651 height 48
copy small "October 15, 2025 / 7:00PM / Elaine Pugsley (Mythology)"
click at [584, 109] on legend "Who" at bounding box center [507, 120] width 869 height 39
drag, startPoint x: 492, startPoint y: 174, endPoint x: 169, endPoint y: 132, distance: 325.7
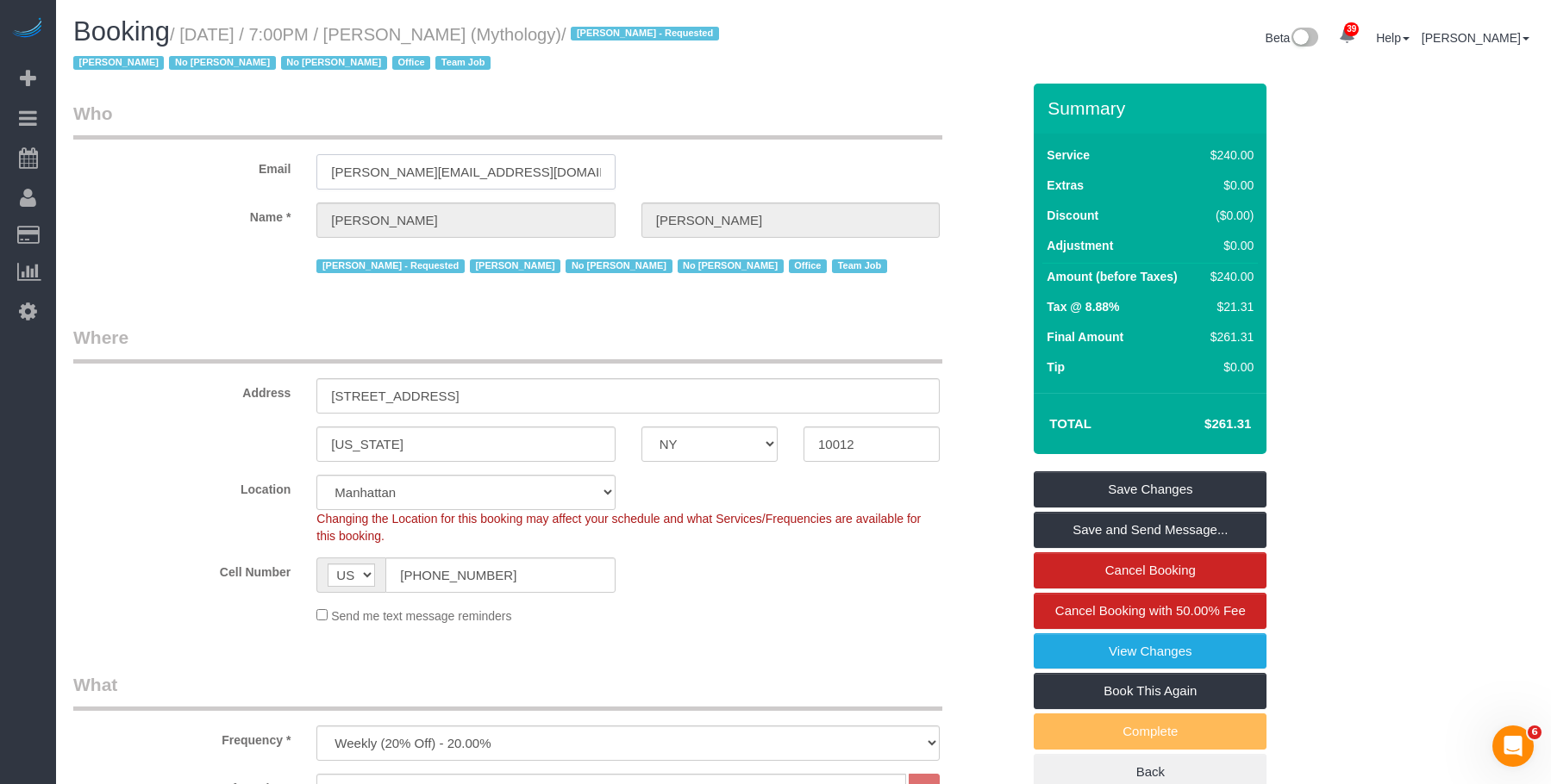
click at [141, 149] on div "Email elaine@mythology.com" at bounding box center [547, 145] width 973 height 89
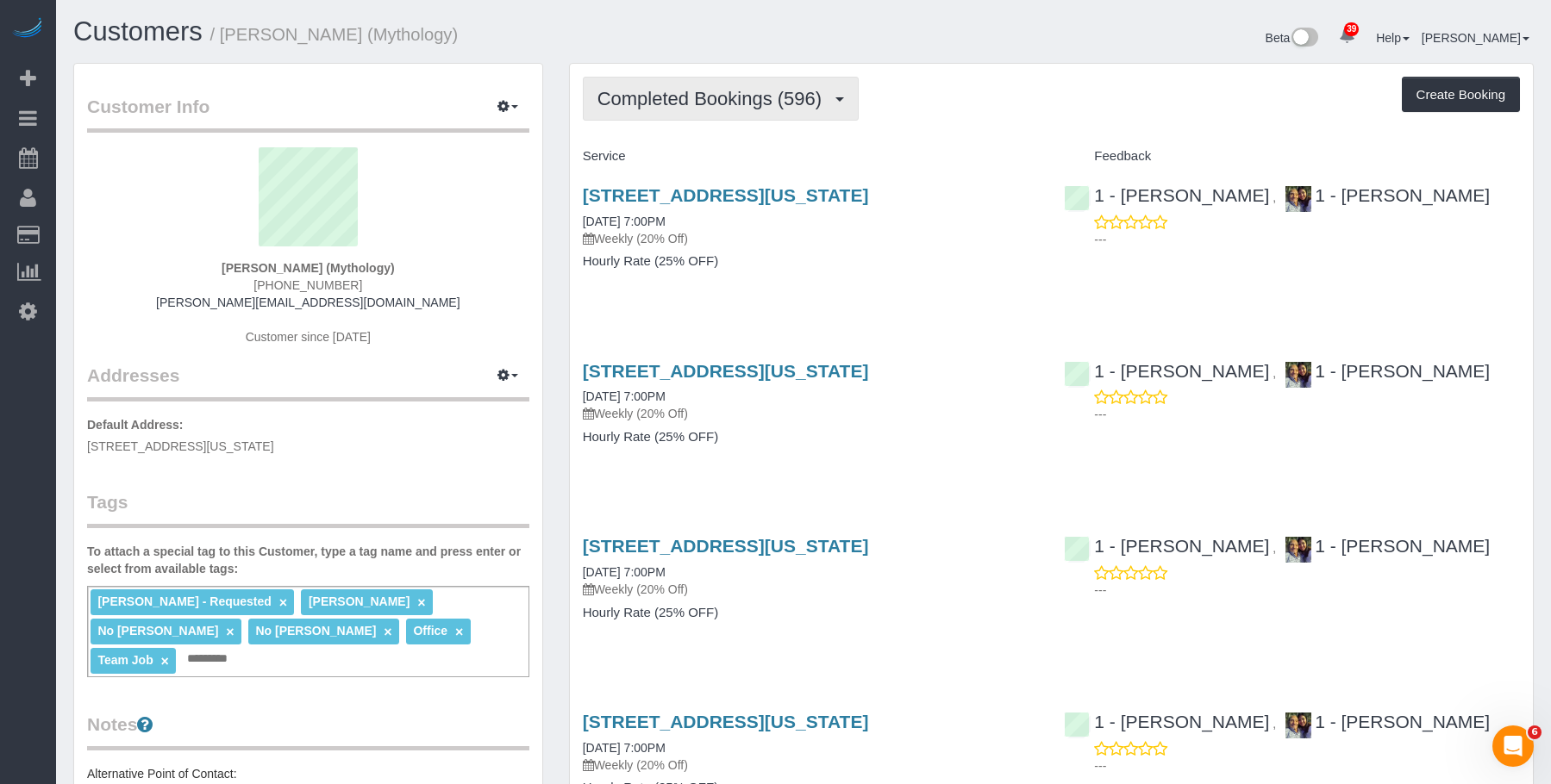
click at [659, 97] on span "Completed Bookings (596)" at bounding box center [714, 99] width 233 height 21
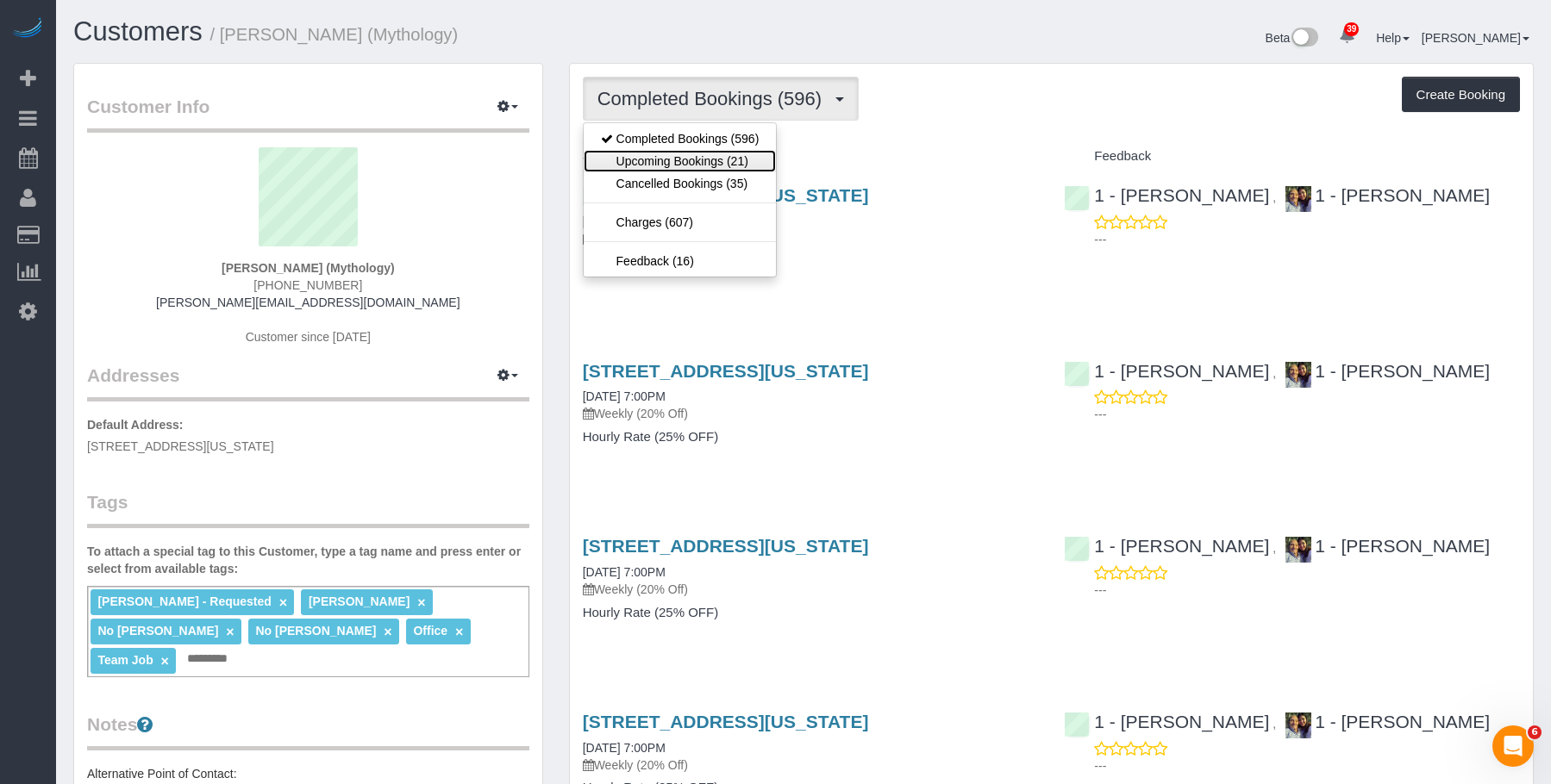
click at [640, 160] on link "Upcoming Bookings (21)" at bounding box center [679, 161] width 193 height 22
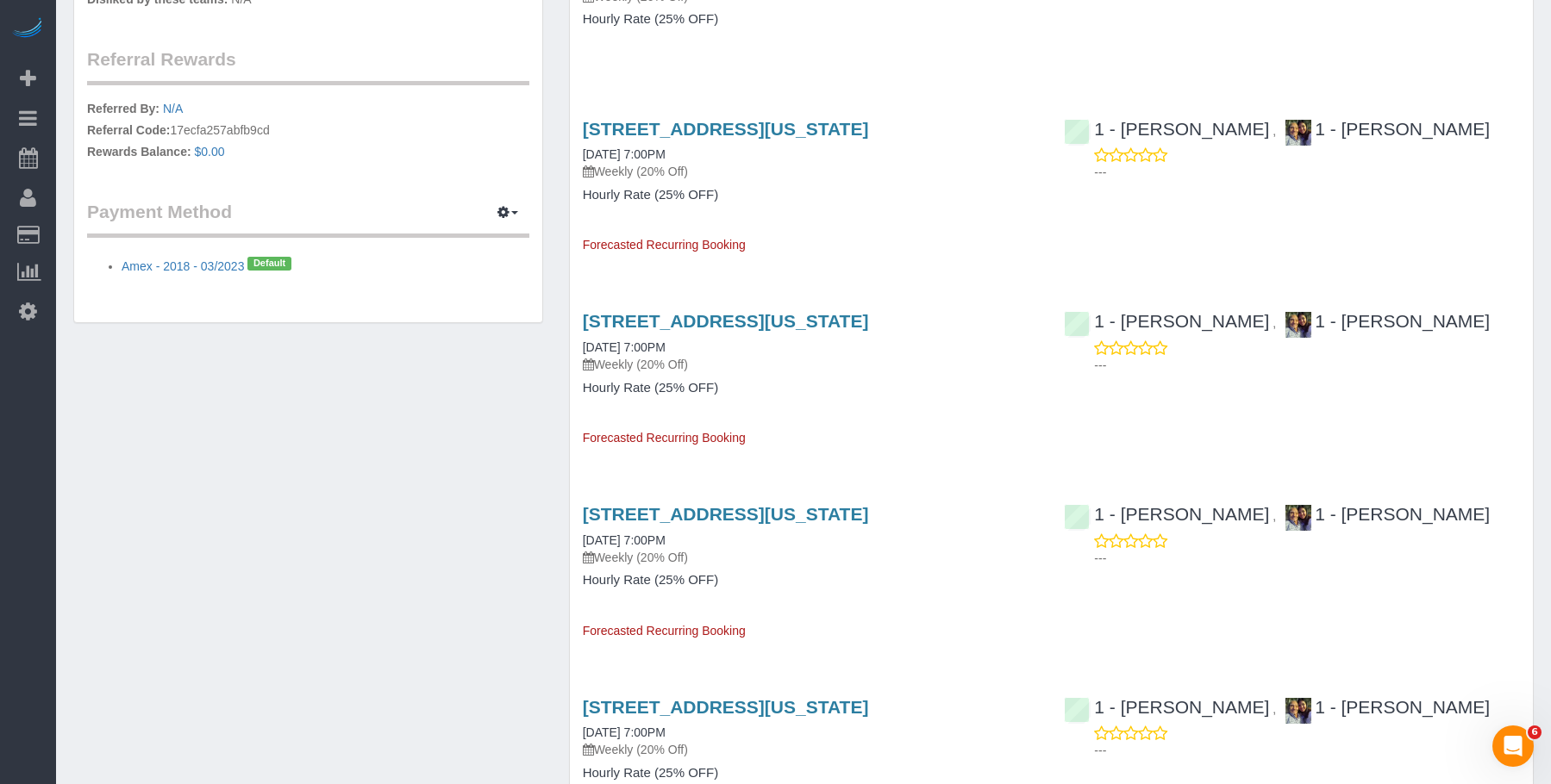
scroll to position [603, 0]
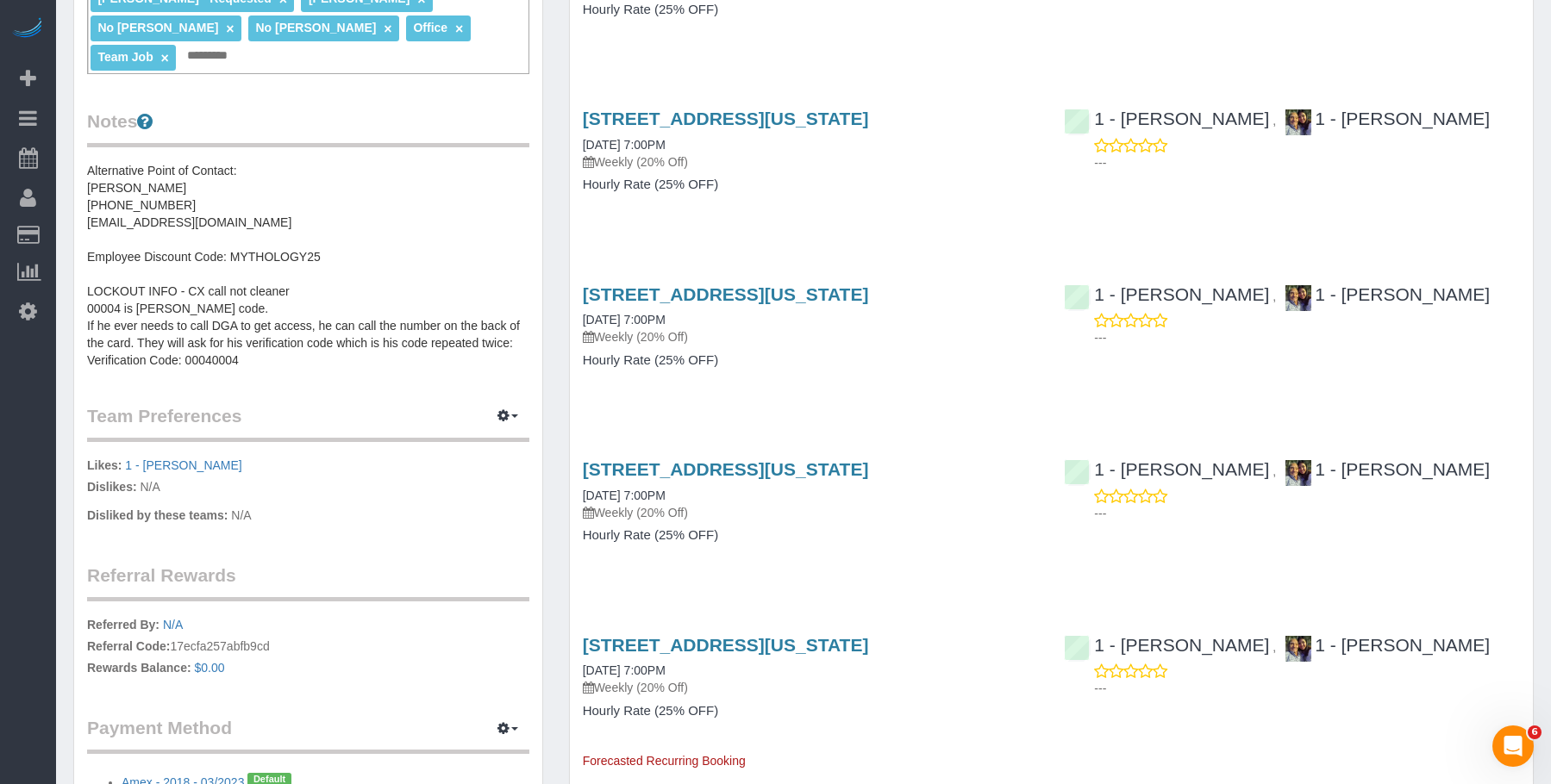
click at [905, 209] on div "324 Lafayette Street, 2nd Floor, New York, NY 10012 10/21/2025 7:00PM Weekly (2…" at bounding box center [811, 160] width 482 height 132
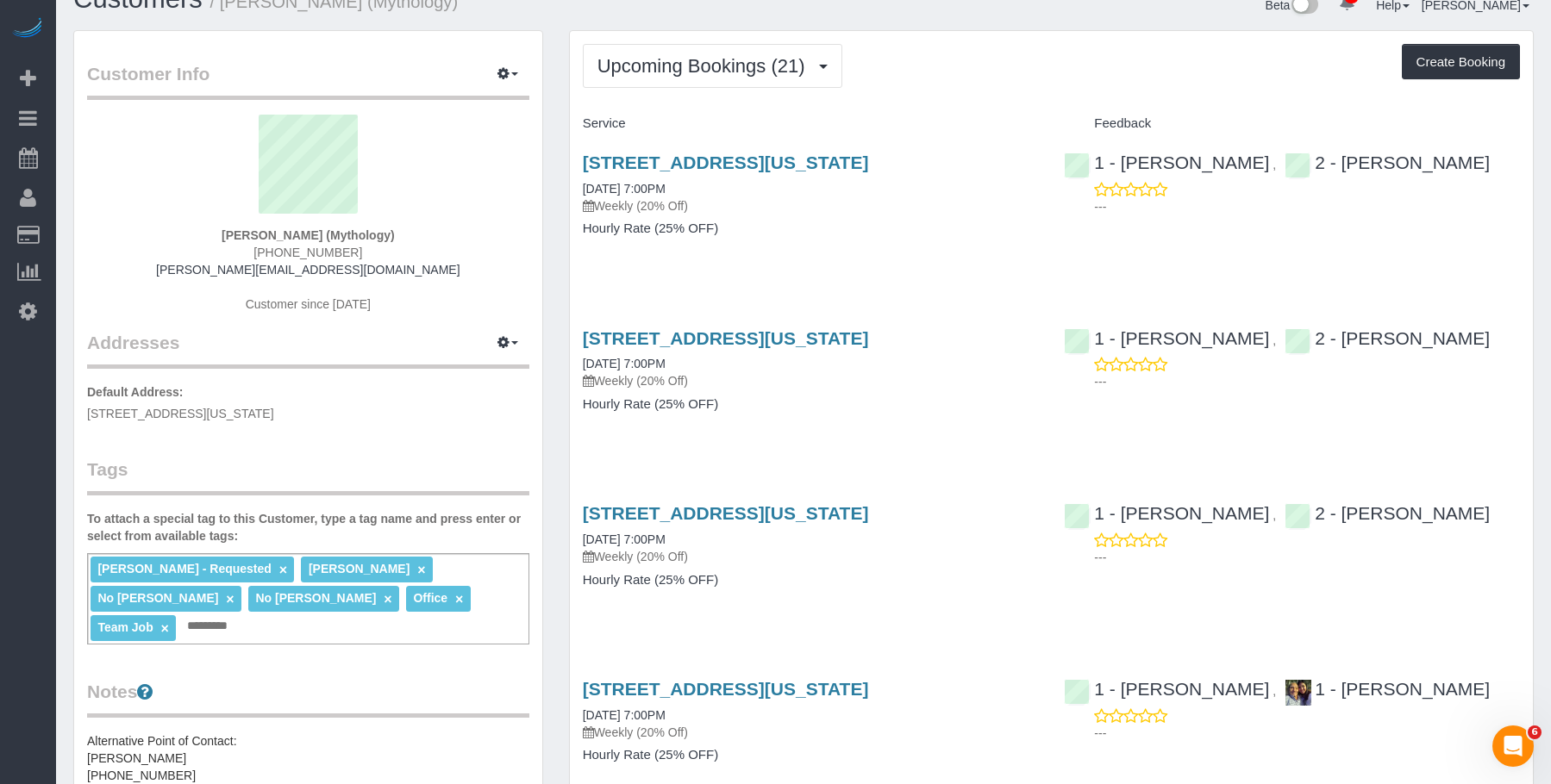
scroll to position [0, 0]
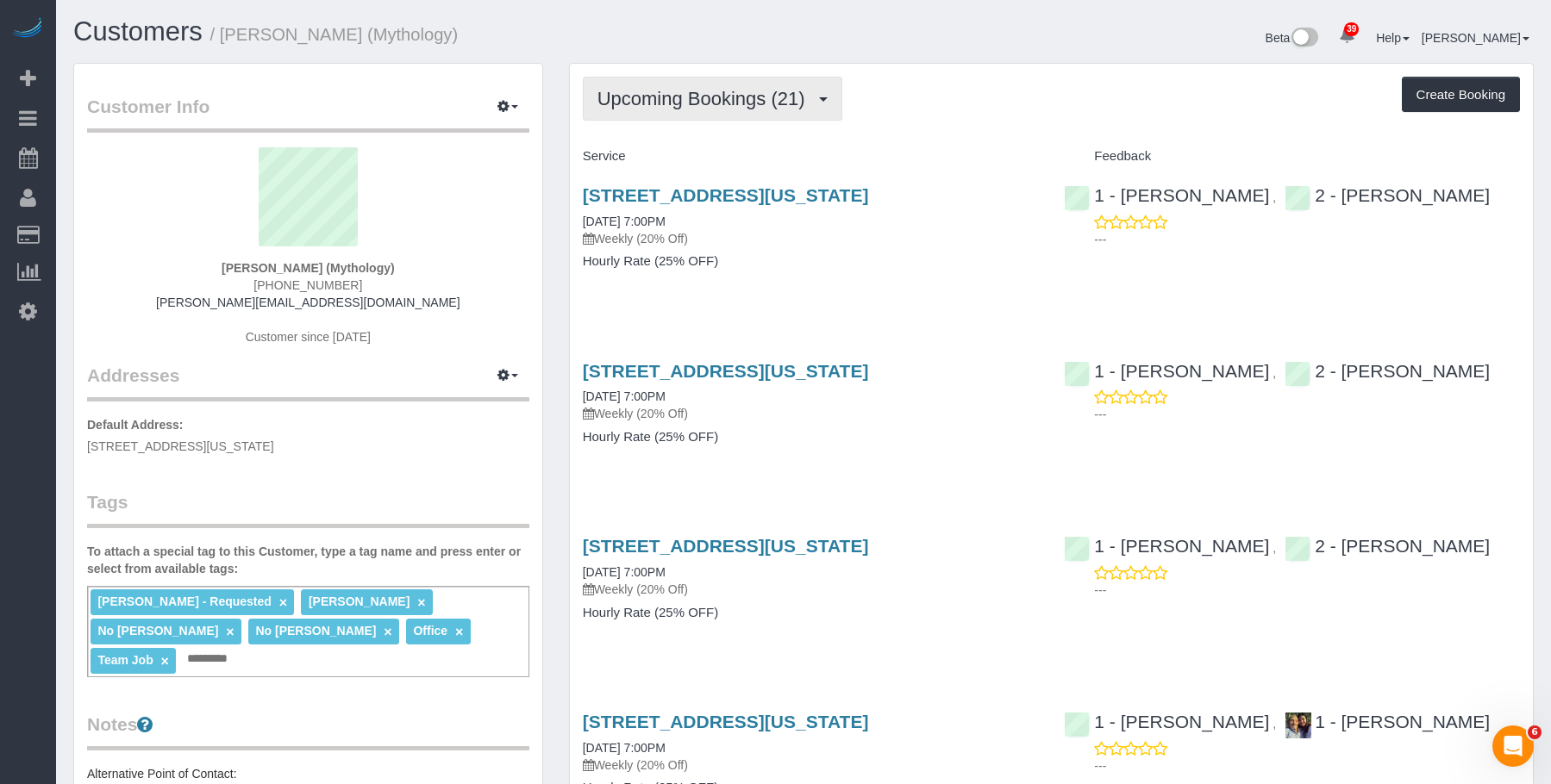
click at [666, 112] on button "Upcoming Bookings (21)" at bounding box center [712, 98] width 260 height 44
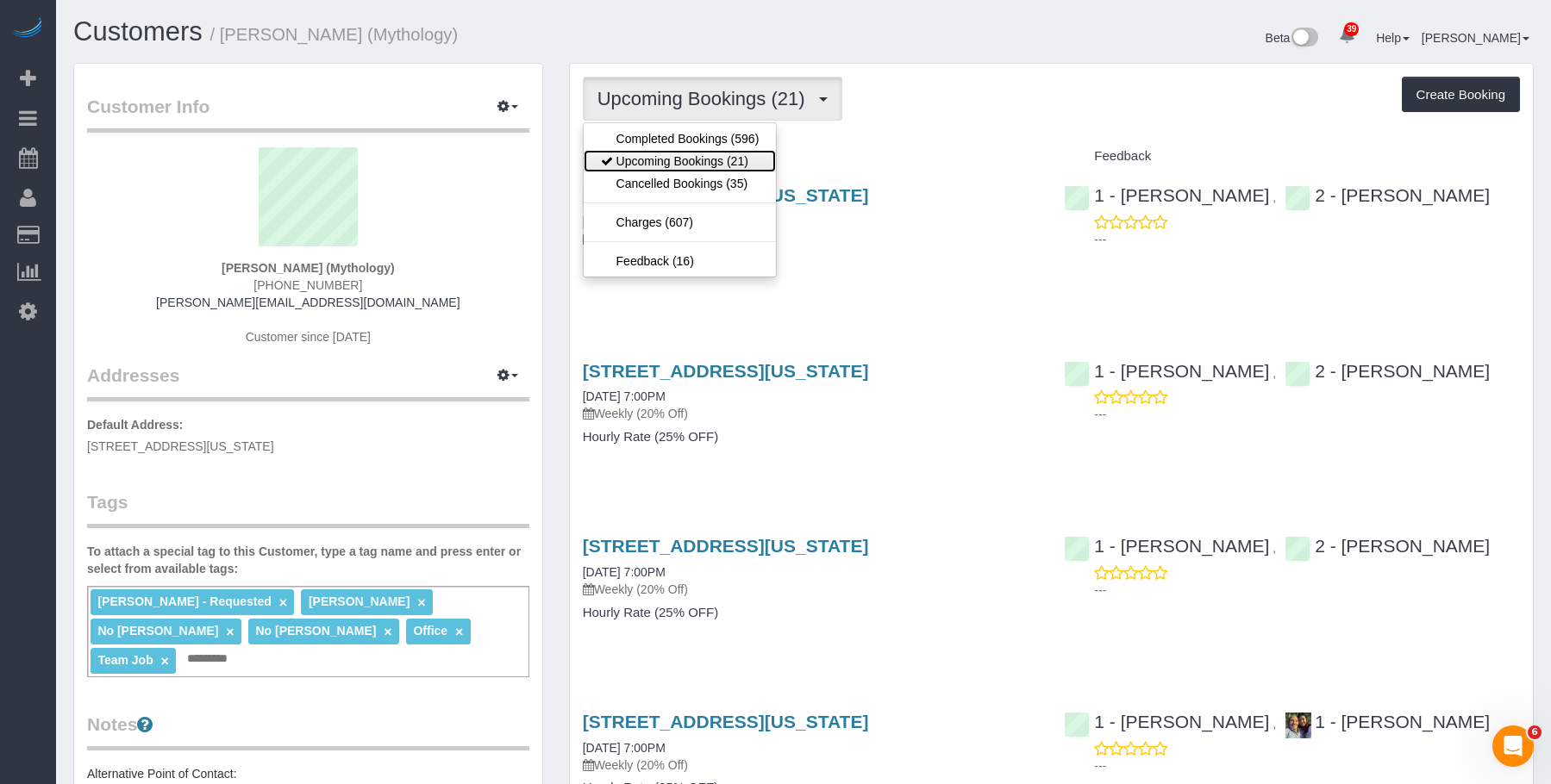
click at [699, 155] on link "Upcoming Bookings (21)" at bounding box center [679, 161] width 193 height 22
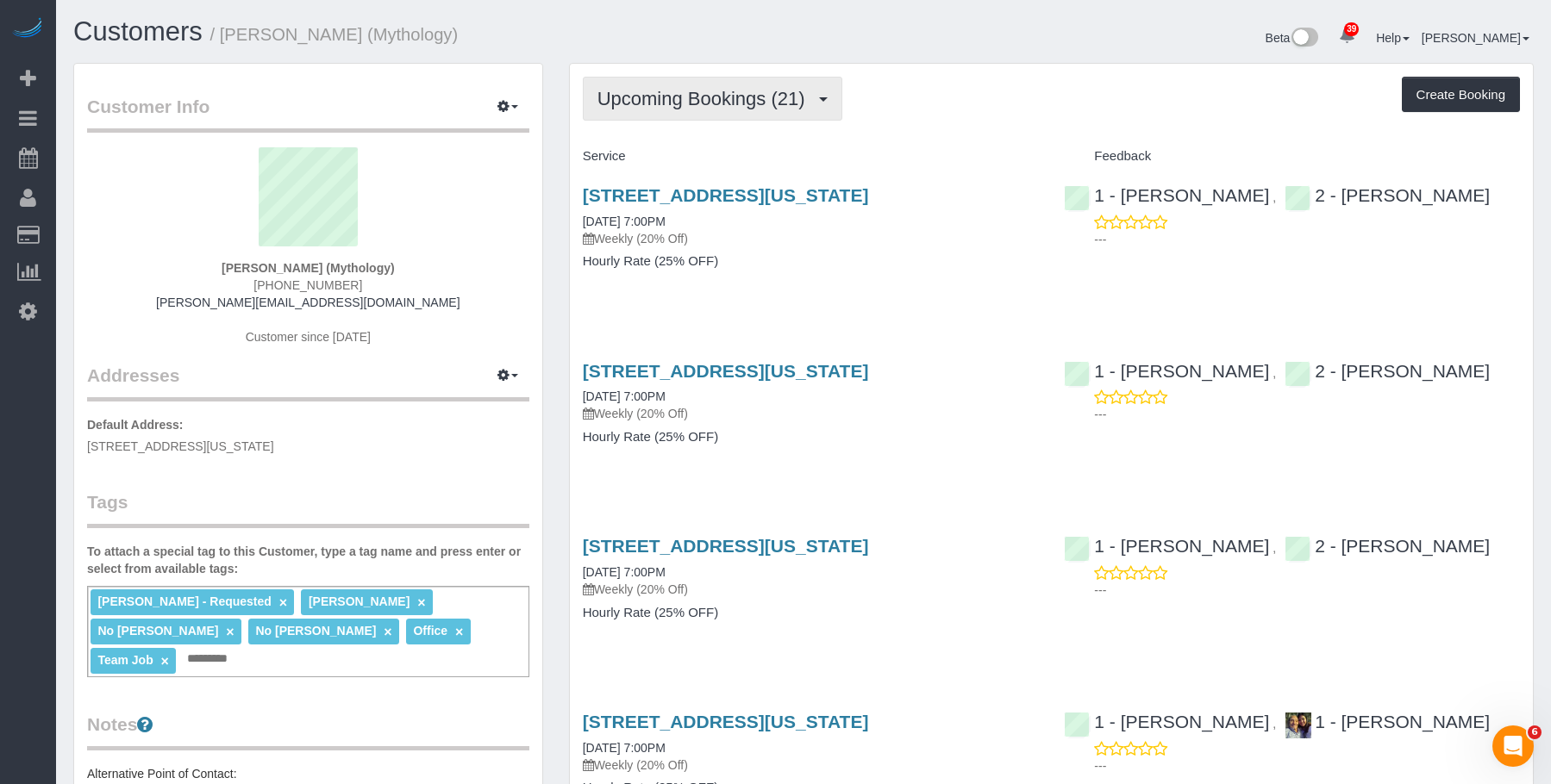
drag, startPoint x: 683, startPoint y: 105, endPoint x: 658, endPoint y: 126, distance: 32.6
click at [683, 105] on span "Upcoming Bookings (21)" at bounding box center [705, 99] width 216 height 21
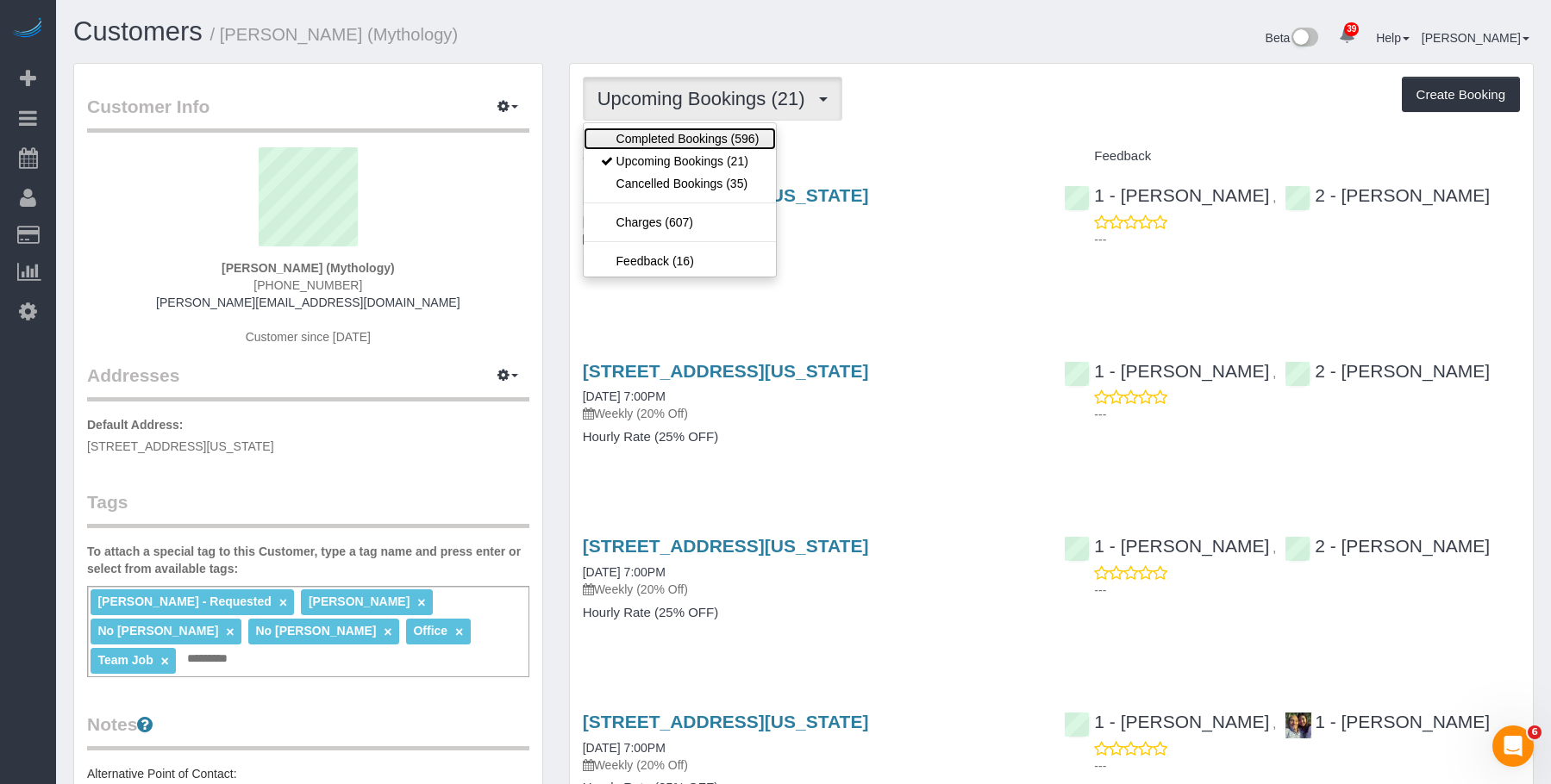
click at [648, 133] on link "Completed Bookings (596)" at bounding box center [679, 138] width 193 height 22
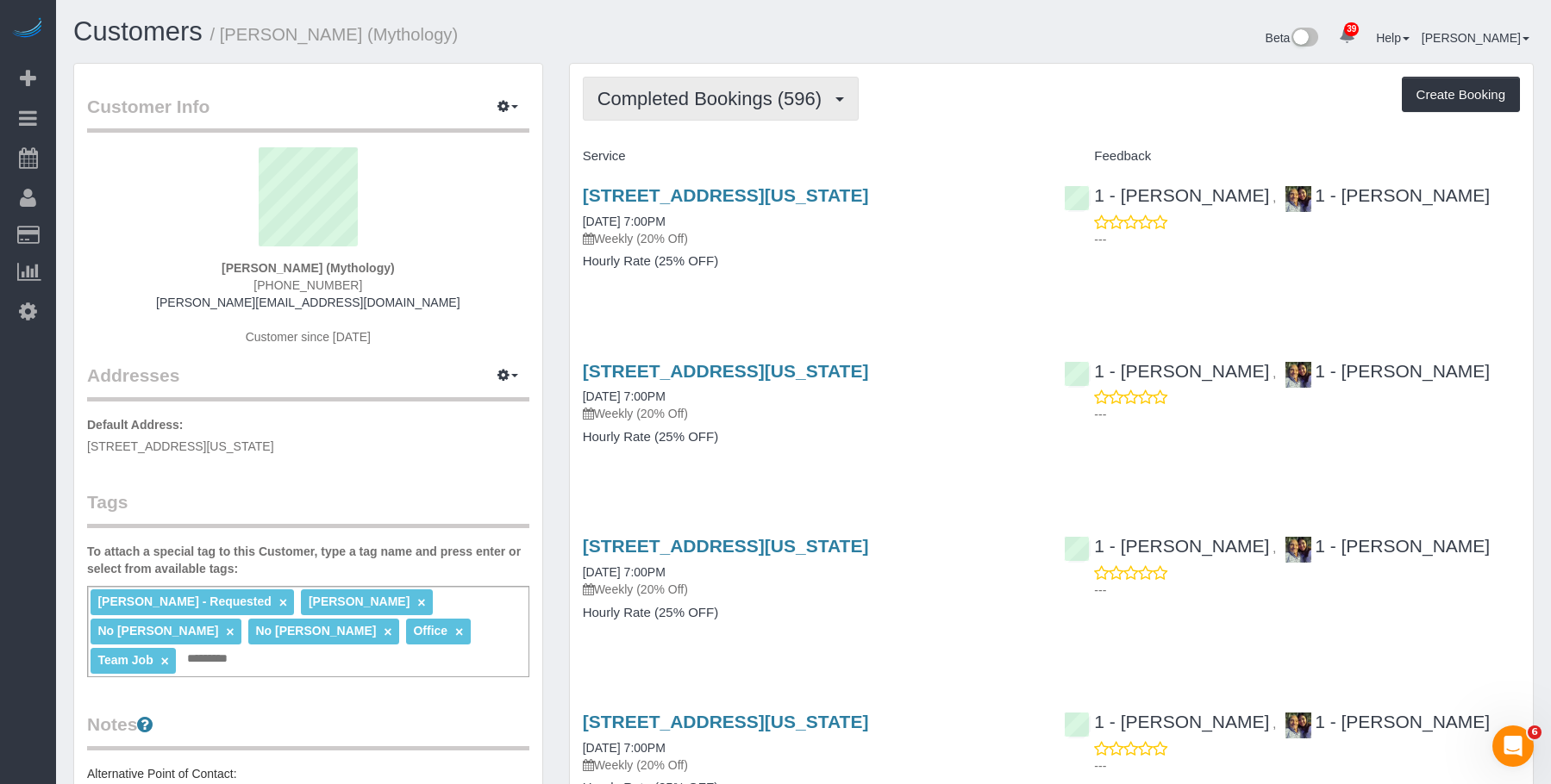
click at [648, 86] on button "Completed Bookings (596)" at bounding box center [720, 98] width 277 height 44
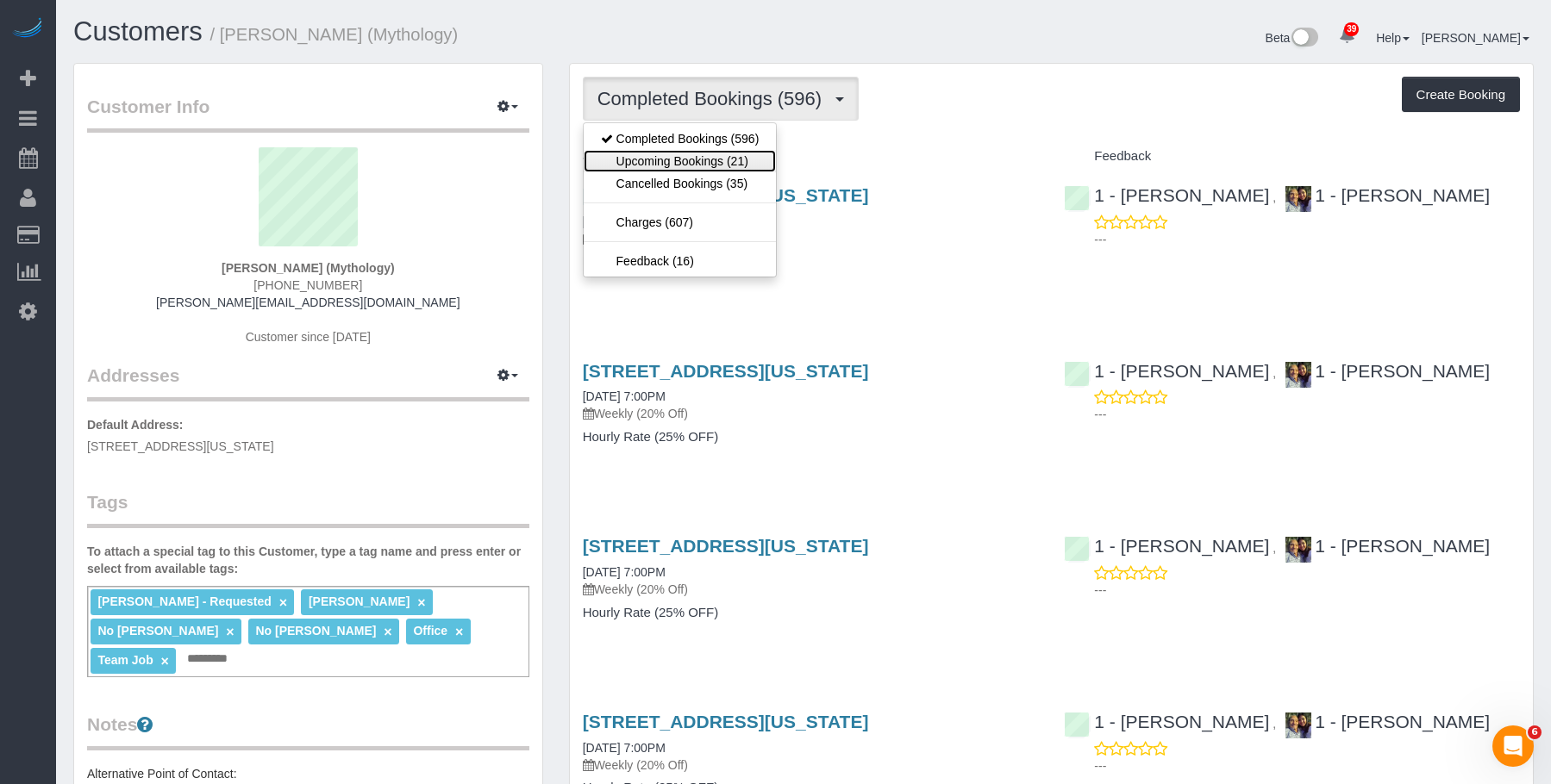
click at [637, 164] on link "Upcoming Bookings (21)" at bounding box center [679, 161] width 193 height 22
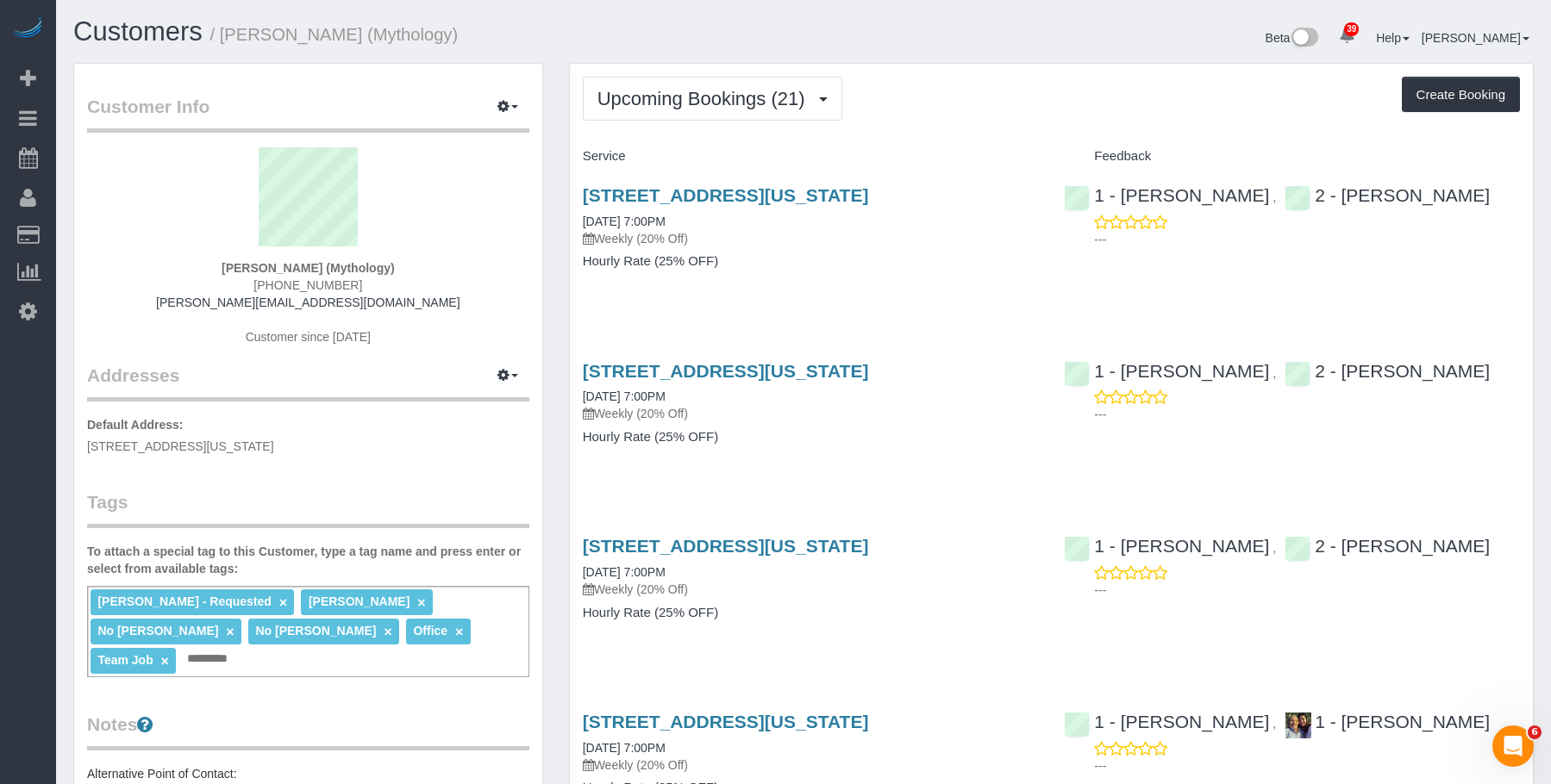
drag, startPoint x: 559, startPoint y: 184, endPoint x: 1033, endPoint y: 192, distance: 474.1
copy link "[STREET_ADDRESS][US_STATE]"
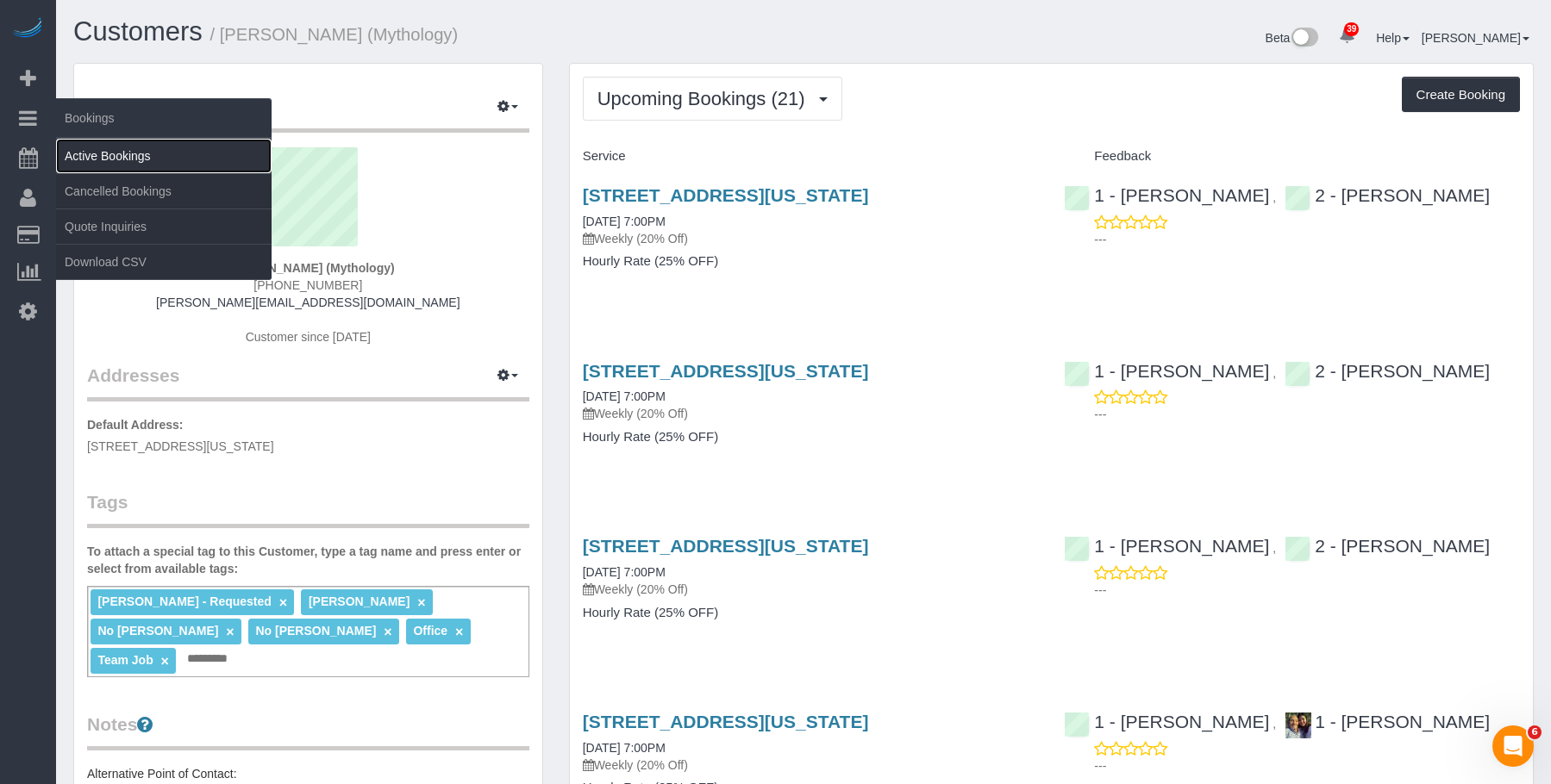
drag, startPoint x: 92, startPoint y: 148, endPoint x: 149, endPoint y: 154, distance: 57.3
click at [92, 148] on link "Active Bookings" at bounding box center [164, 156] width 215 height 35
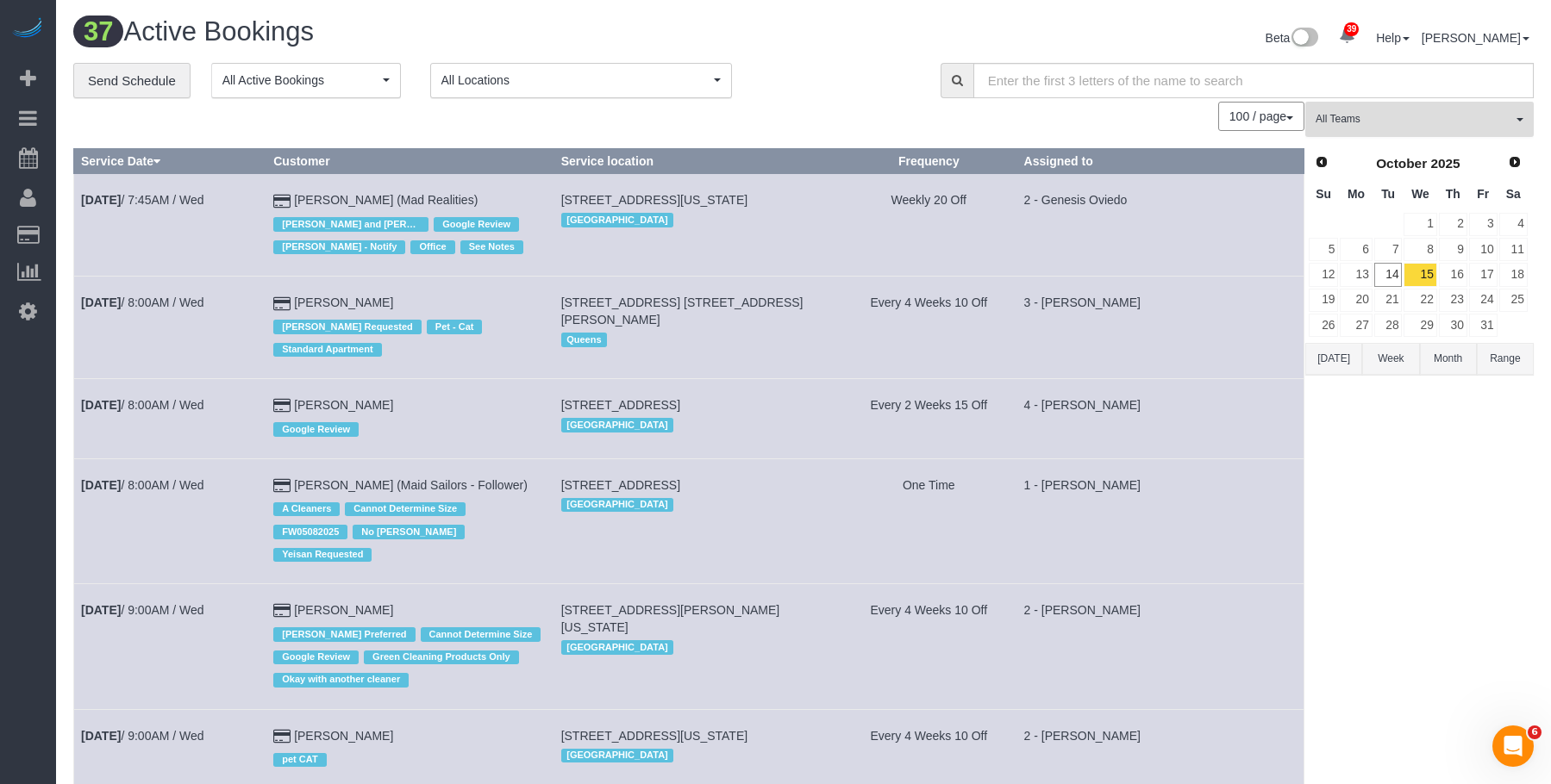
click at [1416, 116] on span "All Teams" at bounding box center [1413, 119] width 197 height 14
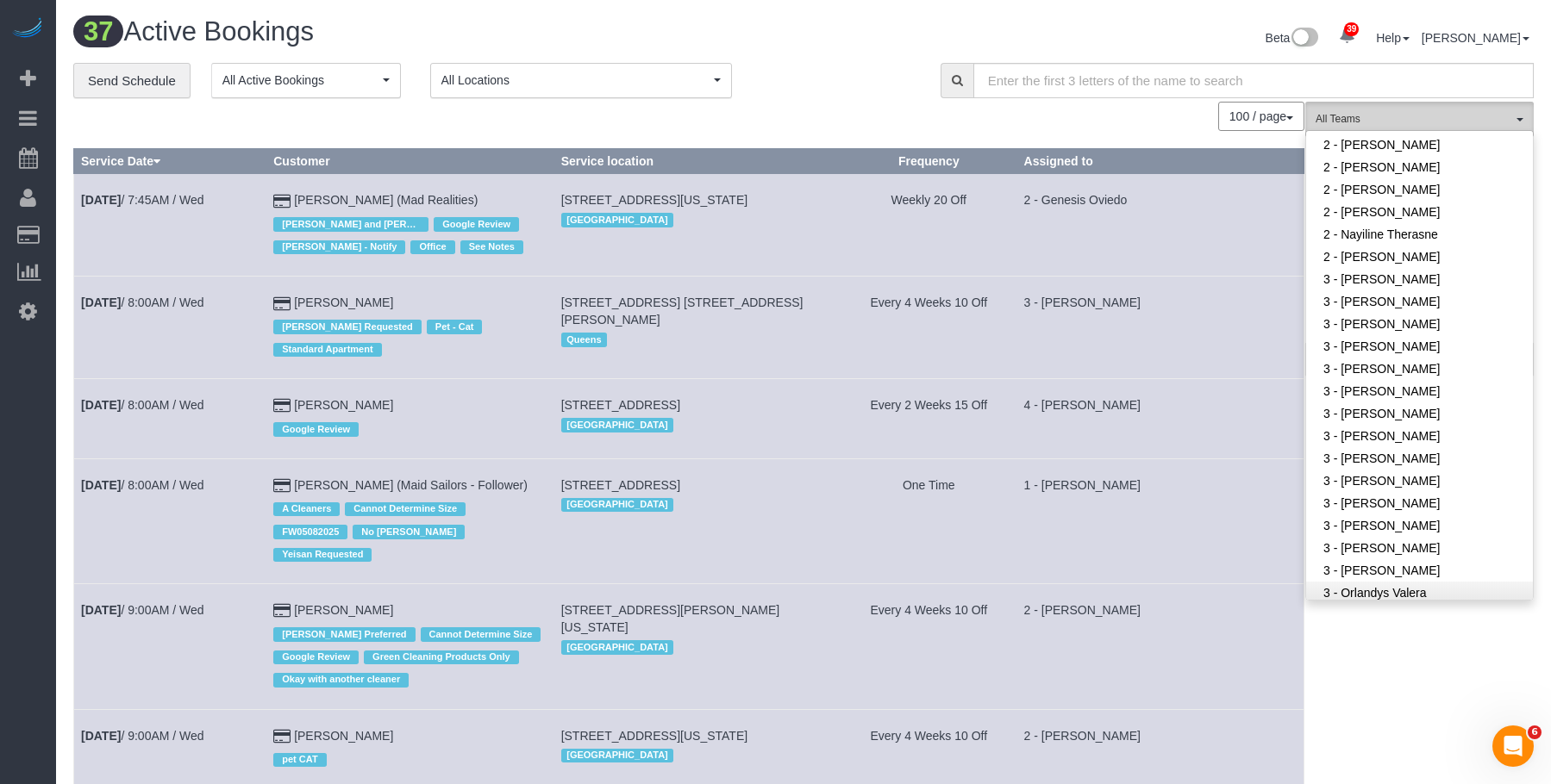
scroll to position [1292, 0]
click at [1414, 574] on link "3 - [PERSON_NAME]" at bounding box center [1418, 585] width 227 height 22
click at [820, 73] on div "**********" at bounding box center [494, 81] width 841 height 36
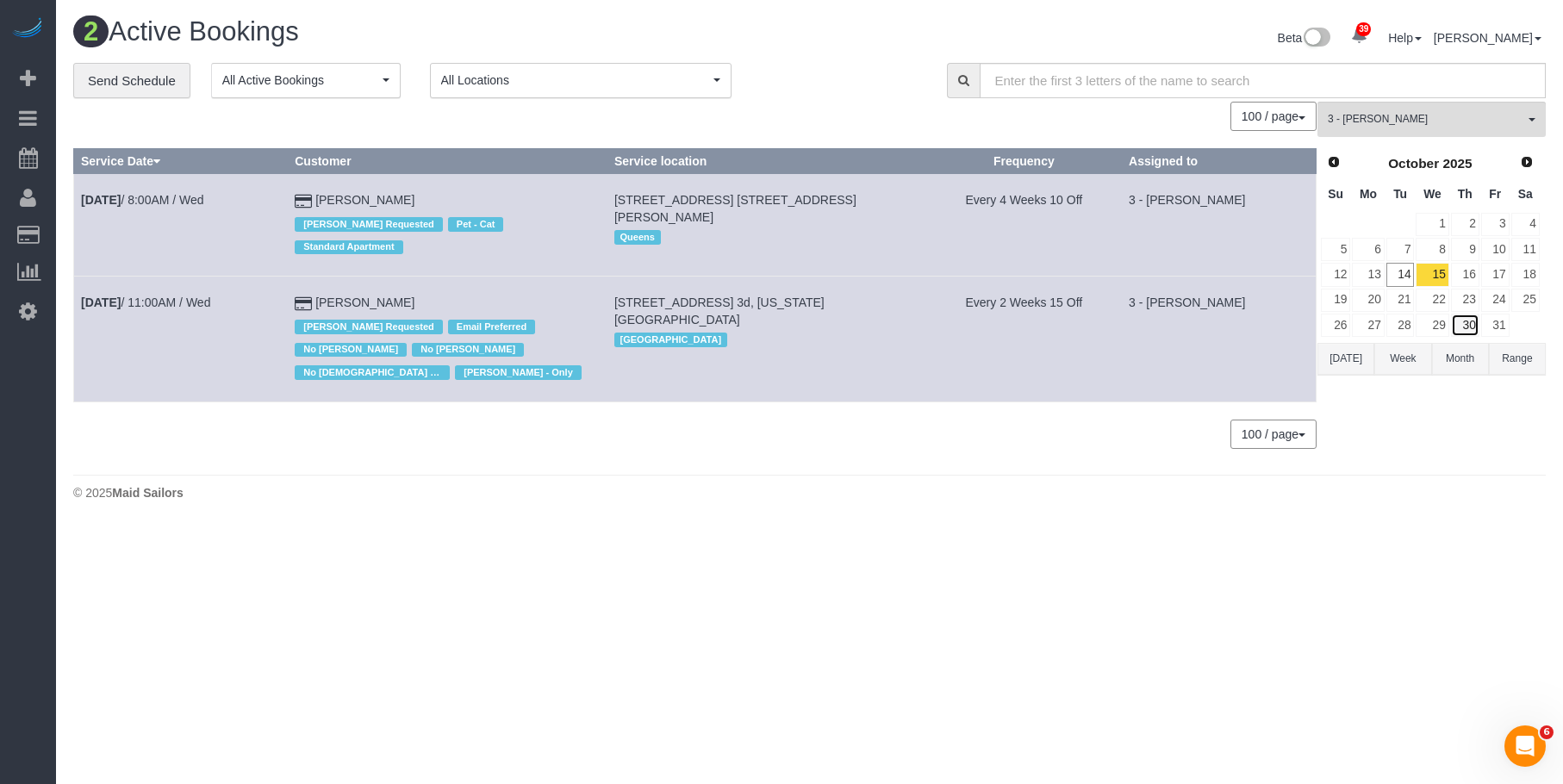
click at [1471, 322] on link "30" at bounding box center [1465, 325] width 28 height 23
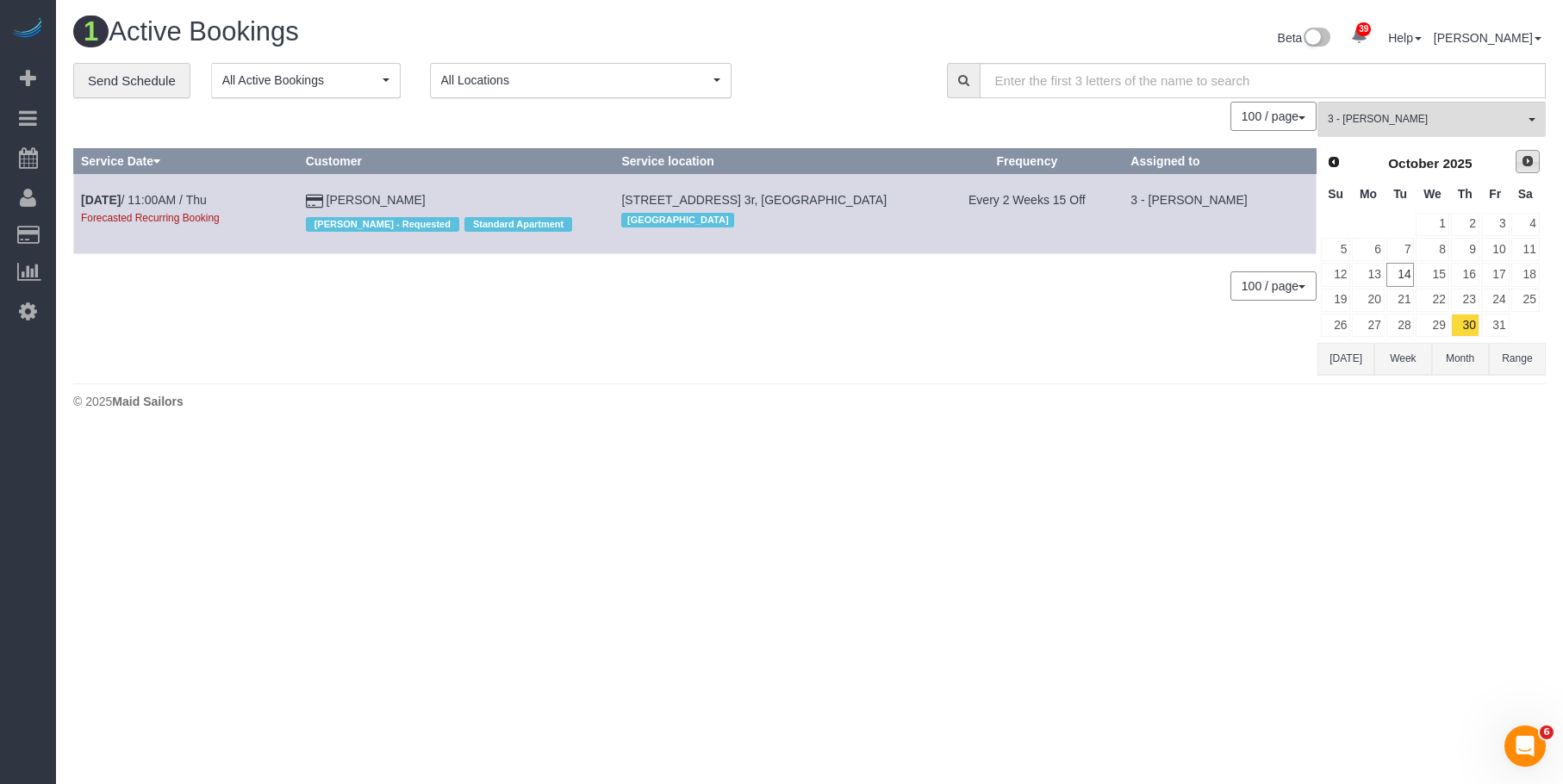
click at [1527, 158] on span "Next" at bounding box center [1528, 161] width 14 height 14
click at [1469, 322] on link "27" at bounding box center [1465, 325] width 28 height 23
click at [1527, 159] on span "Next" at bounding box center [1528, 161] width 14 height 14
click at [1469, 299] on link "25" at bounding box center [1465, 300] width 28 height 23
click at [1412, 124] on span "3 - [PERSON_NAME]" at bounding box center [1426, 119] width 196 height 14
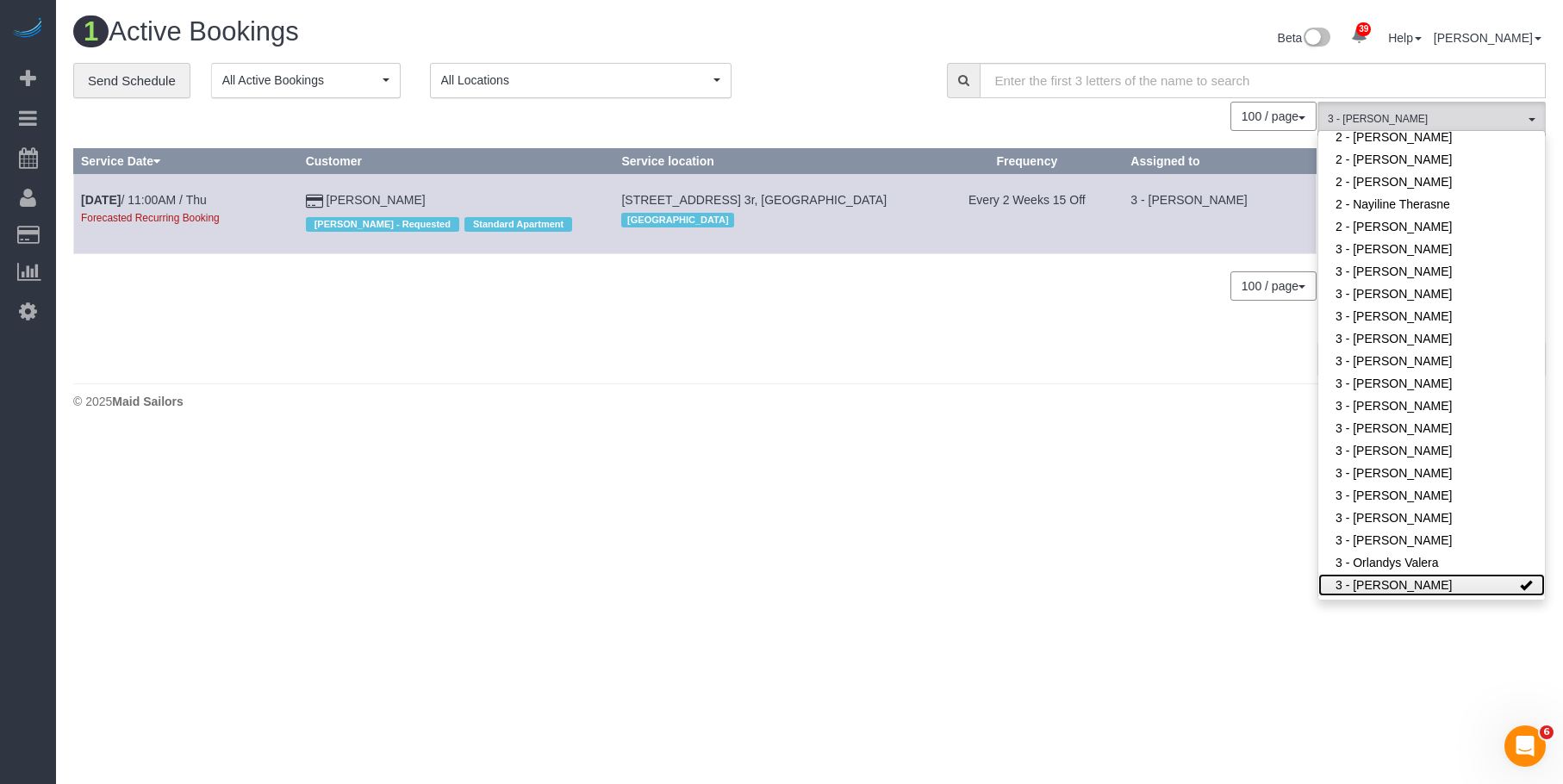
click at [1359, 574] on link "3 - [PERSON_NAME]" at bounding box center [1431, 585] width 227 height 22
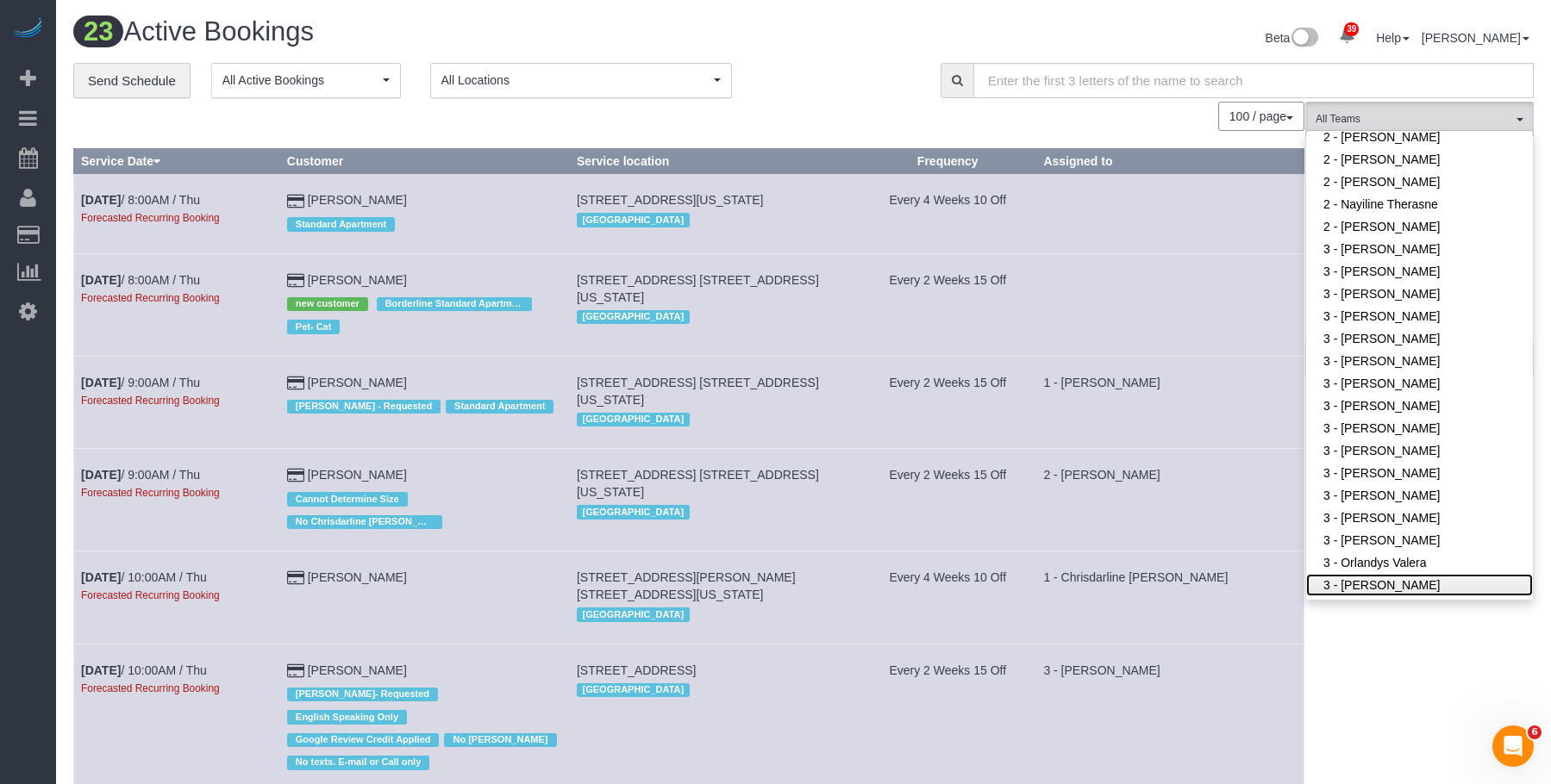
click at [1348, 574] on link "3 - [PERSON_NAME]" at bounding box center [1418, 585] width 227 height 22
drag, startPoint x: 776, startPoint y: 84, endPoint x: 874, endPoint y: 89, distance: 98.1
click at [783, 84] on div "**********" at bounding box center [494, 81] width 841 height 36
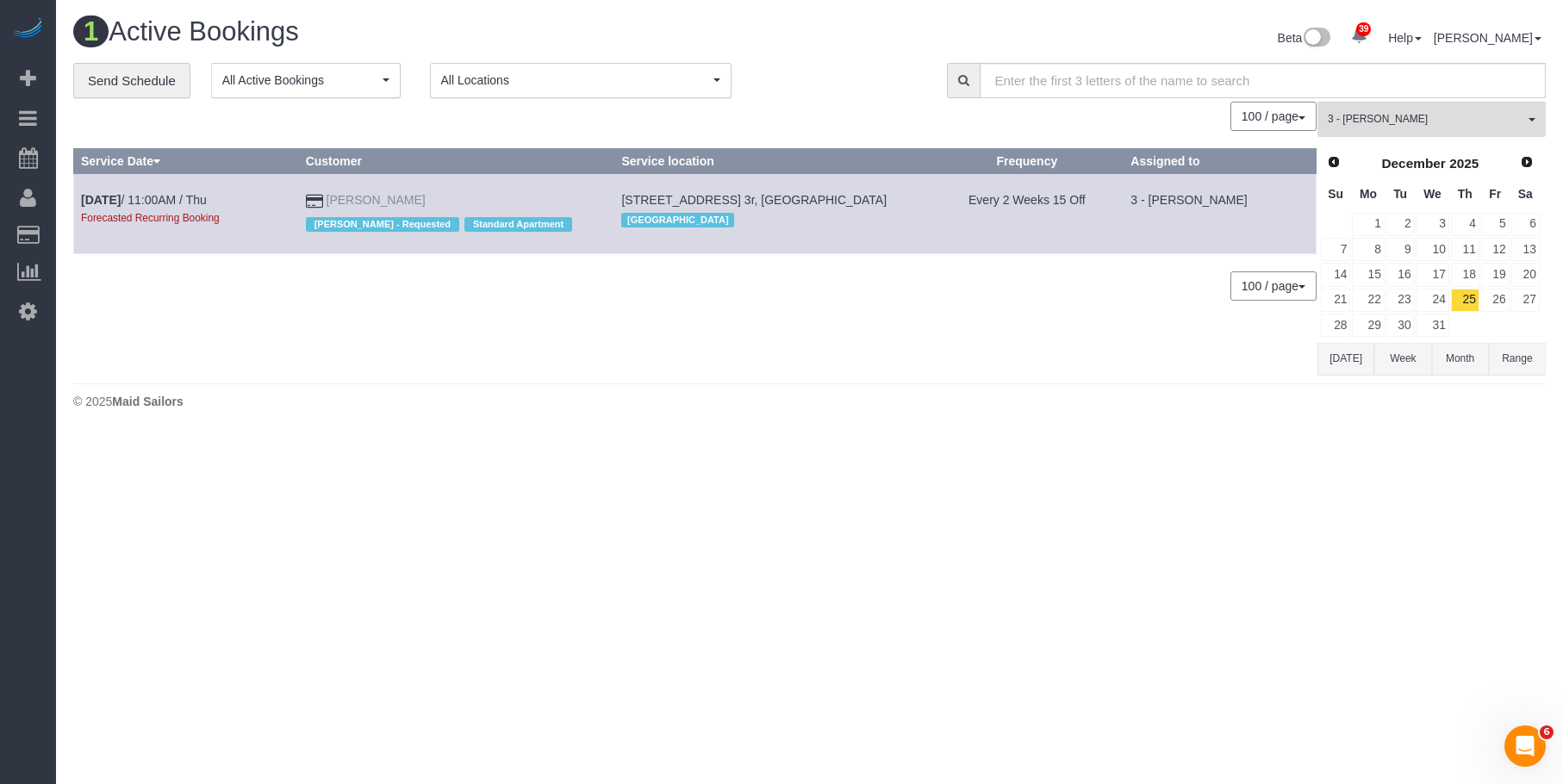
drag, startPoint x: 437, startPoint y: 194, endPoint x: 334, endPoint y: 195, distance: 103.0
click at [334, 195] on td "Mark Barbera Patricia Sinche - Requested Standard Apartment" at bounding box center [456, 213] width 317 height 79
copy link "Mark Barbera"
click at [1396, 126] on span "3 - [PERSON_NAME]" at bounding box center [1426, 119] width 196 height 14
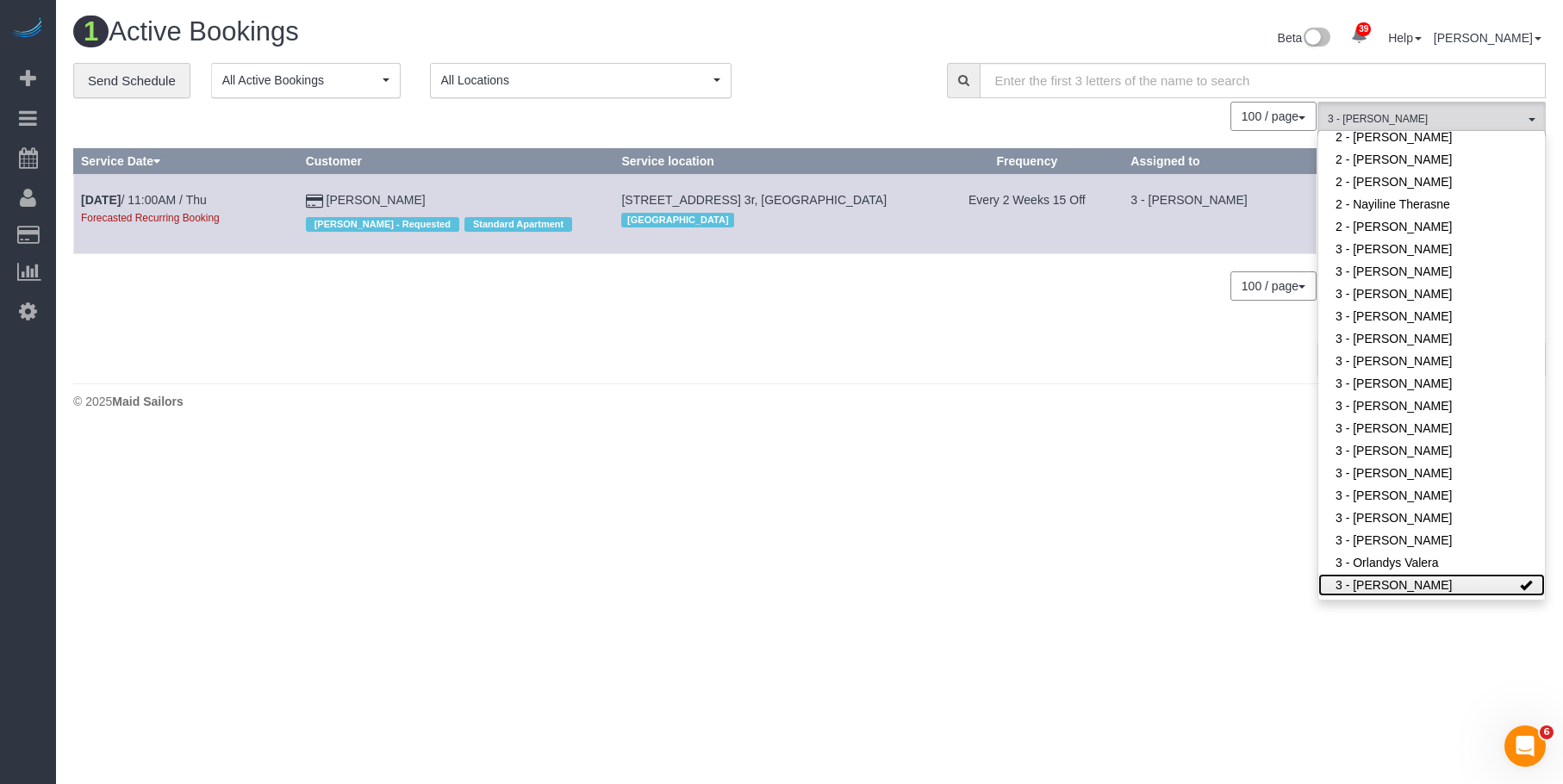
drag, startPoint x: 1376, startPoint y: 542, endPoint x: 1242, endPoint y: 501, distance: 140.1
click at [1375, 574] on link "3 - [PERSON_NAME]" at bounding box center [1431, 585] width 227 height 22
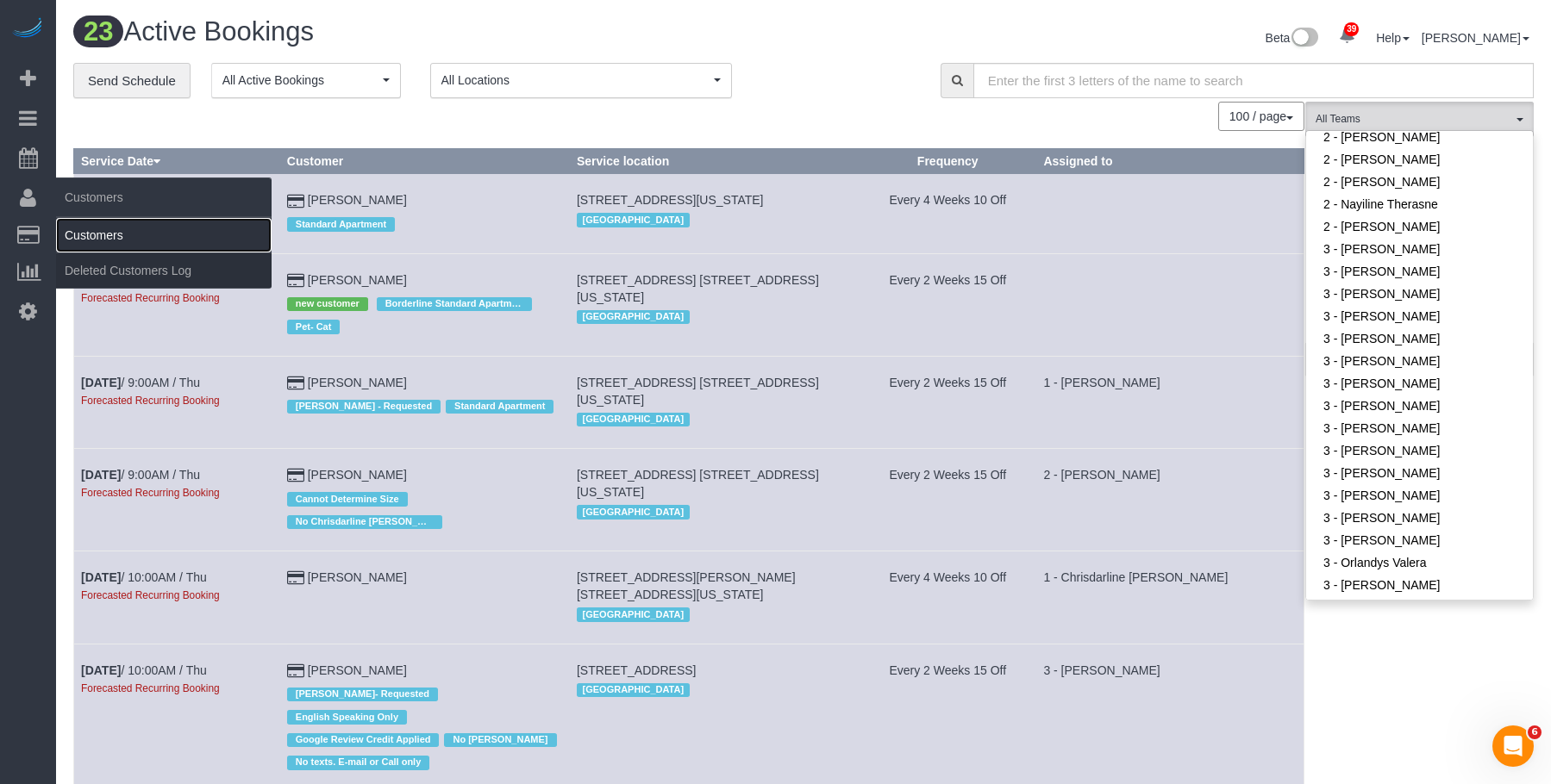
click at [122, 228] on link "Customers" at bounding box center [164, 235] width 215 height 35
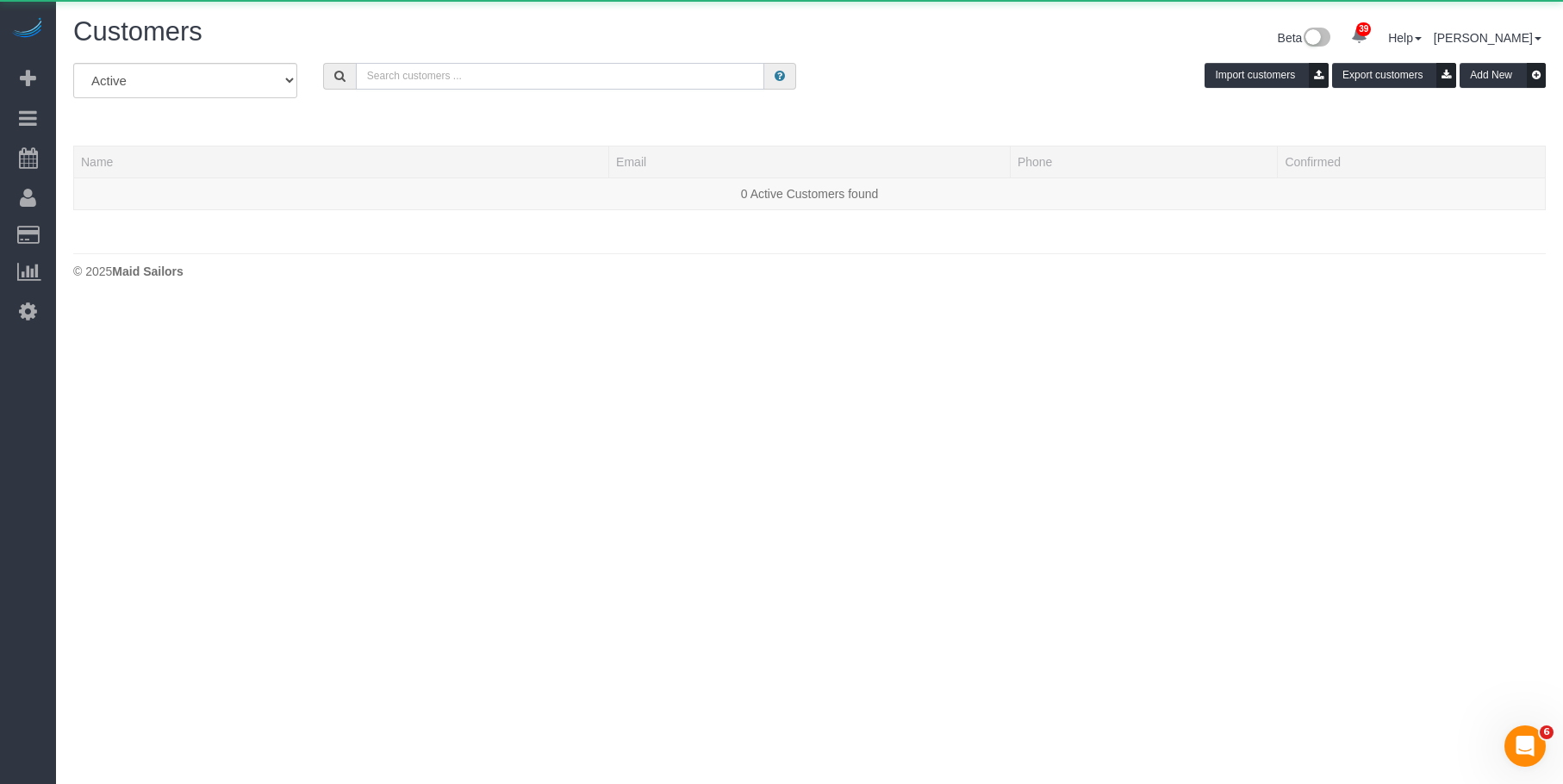
click at [558, 78] on input "text" at bounding box center [560, 76] width 409 height 27
paste input "Norman NG"
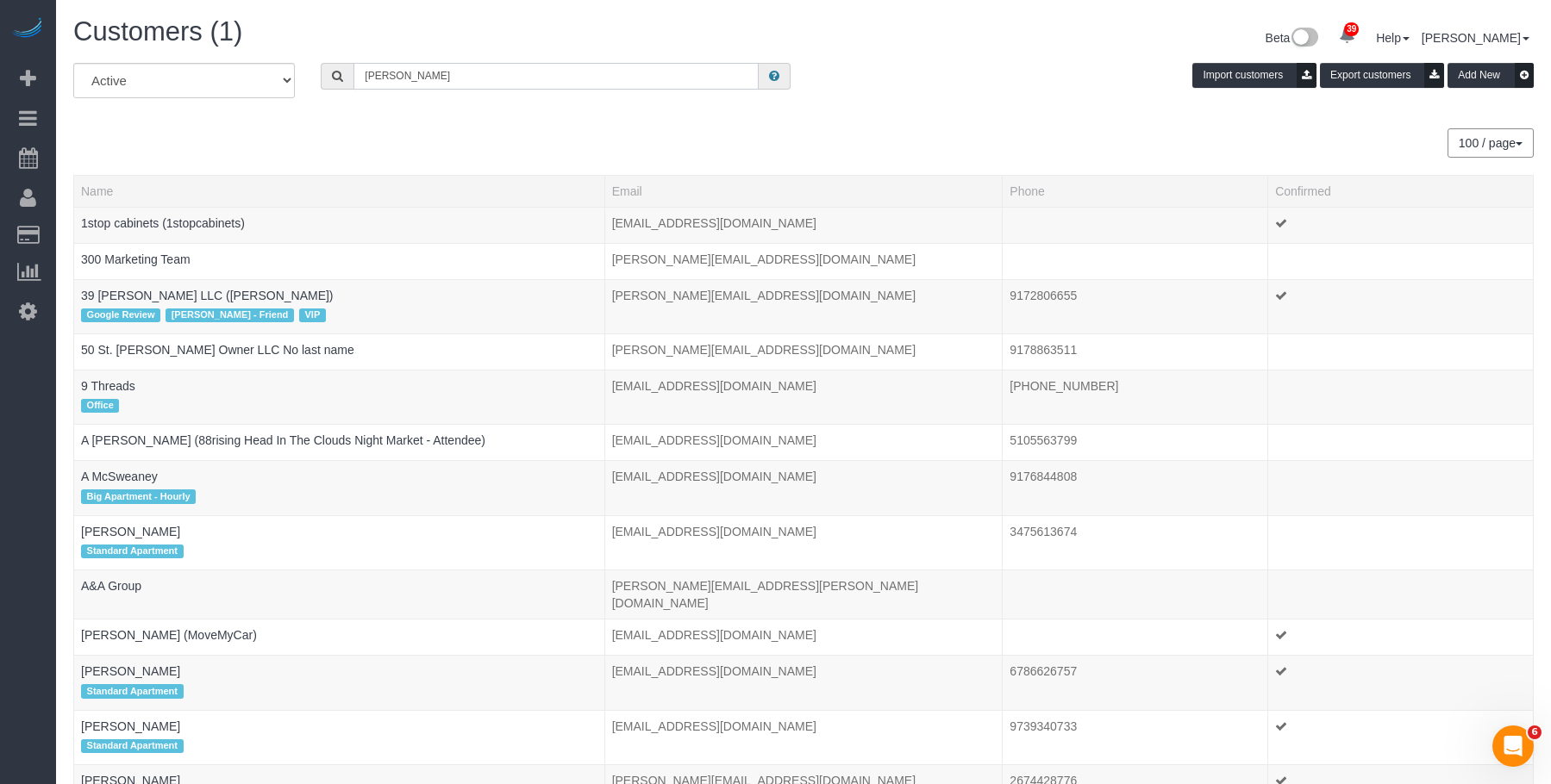
click at [480, 77] on input "Norman NG" at bounding box center [556, 76] width 406 height 27
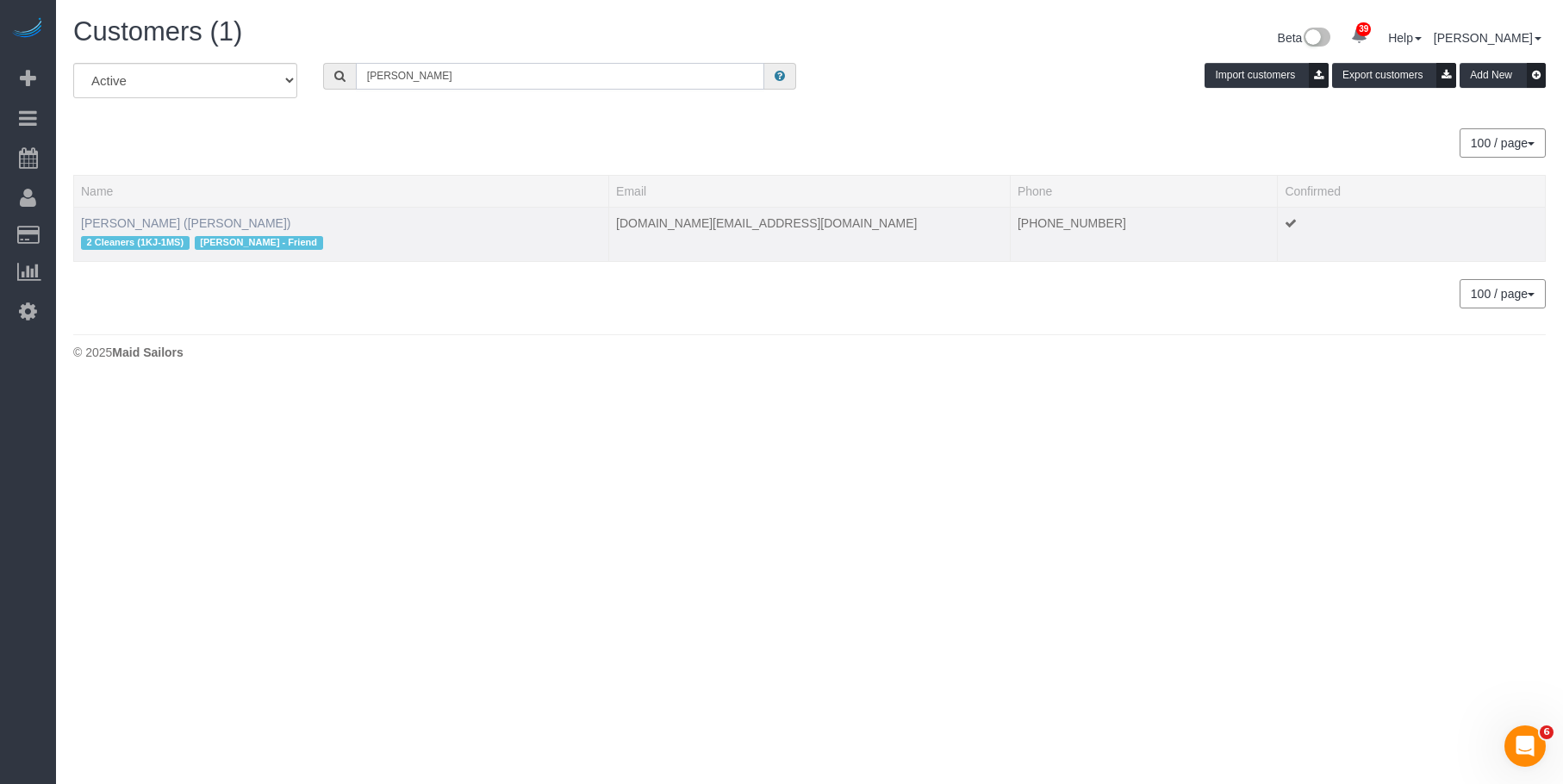
type input "Norman NG"
click at [181, 222] on link "Norman Ng (Jacky Xu - Friend)" at bounding box center [186, 223] width 210 height 14
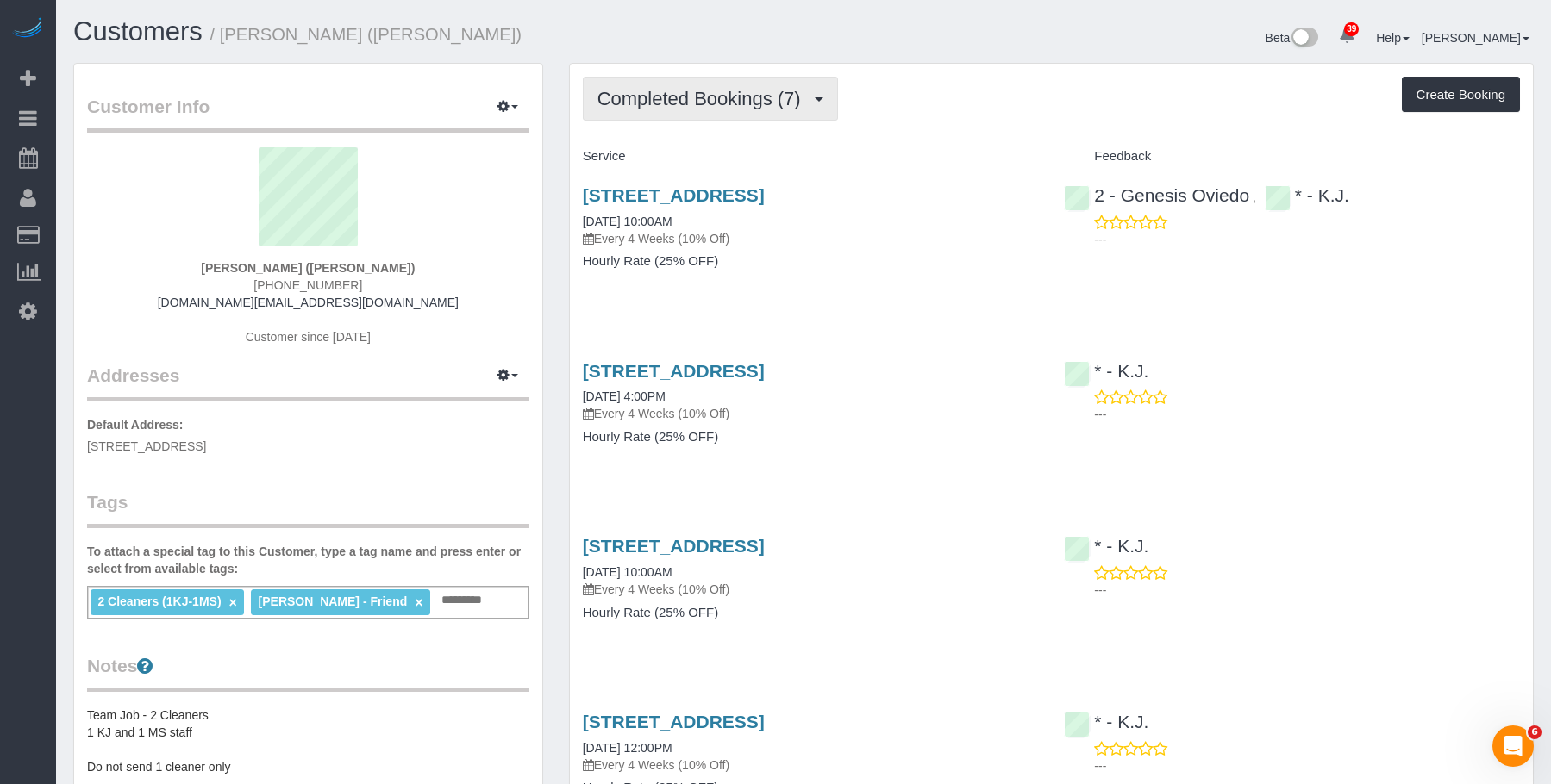
click at [679, 100] on span "Completed Bookings (7)" at bounding box center [703, 99] width 212 height 21
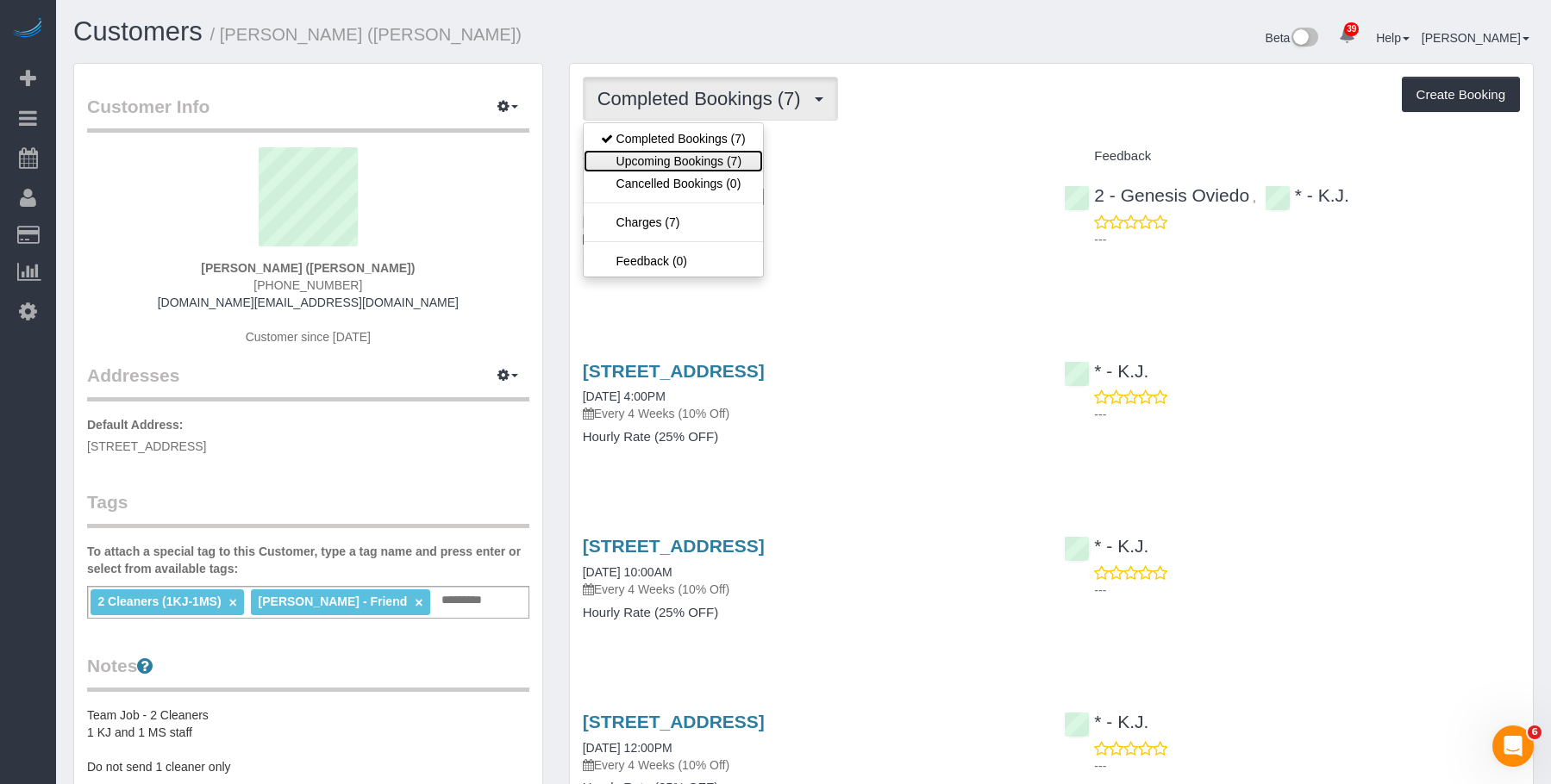
click at [631, 159] on link "Upcoming Bookings (7)" at bounding box center [673, 161] width 180 height 22
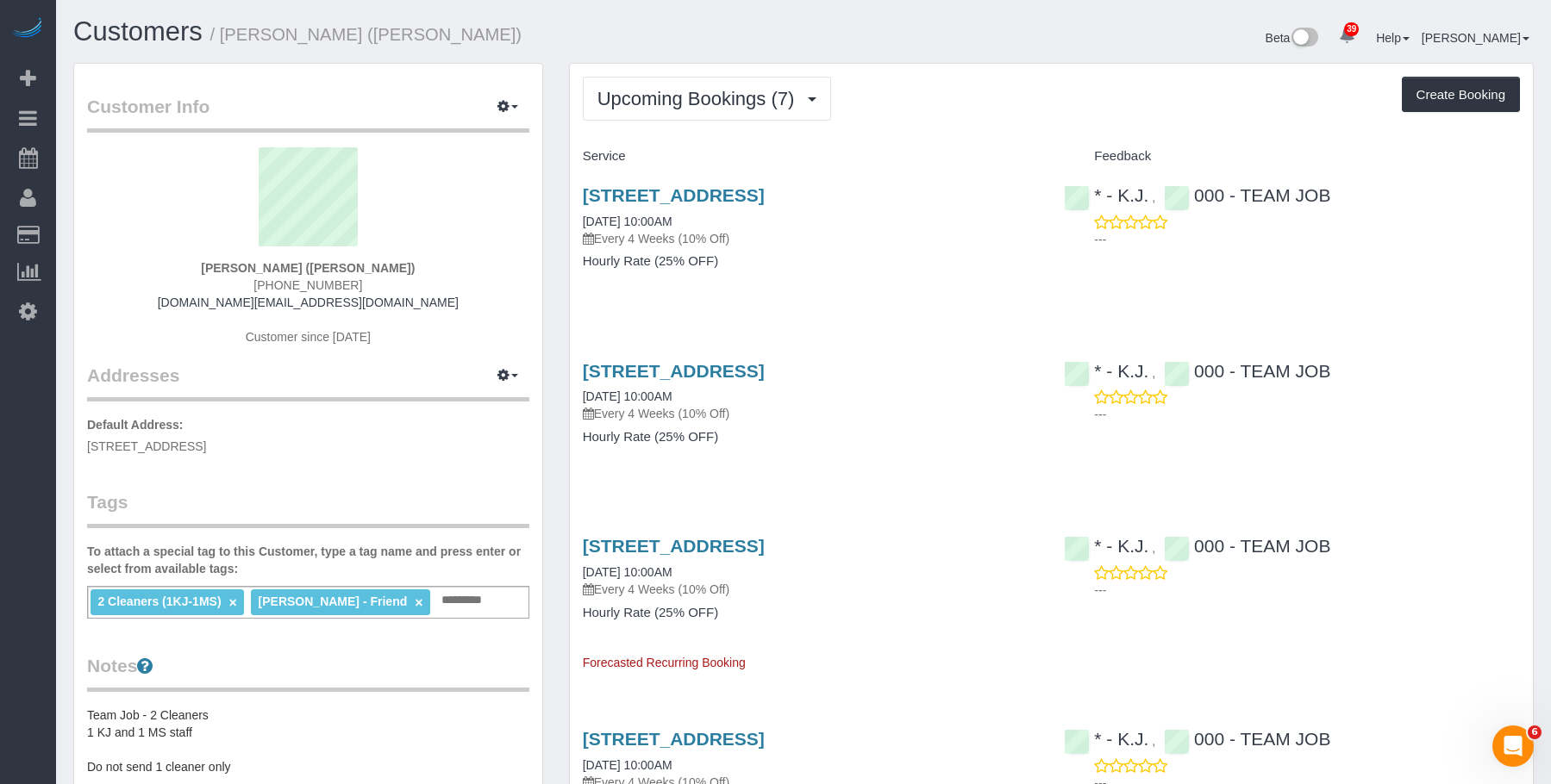
click at [838, 272] on div "350 74th Street, 1st Floor, Brooklyn, NY 11209 10/27/2025 10:00AM Every 4 Weeks…" at bounding box center [811, 236] width 482 height 132
click at [765, 192] on link "350 74th Street, 1st Floor, Brooklyn, NY 11209" at bounding box center [673, 195] width 182 height 20
click at [878, 272] on div "350 74th Street, 1st Floor, Brooklyn, NY 11209 10/27/2025 10:00AM Every 4 Weeks…" at bounding box center [811, 236] width 482 height 132
click at [780, 293] on div "350 74th Street, 1st Floor, Brooklyn, NY 11209 10/27/2025 10:00AM Every 4 Weeks…" at bounding box center [811, 236] width 482 height 132
click at [906, 91] on div "Upcoming Bookings (7) Completed Bookings (7) Upcoming Bookings (7) Cancelled Bo…" at bounding box center [1051, 98] width 937 height 44
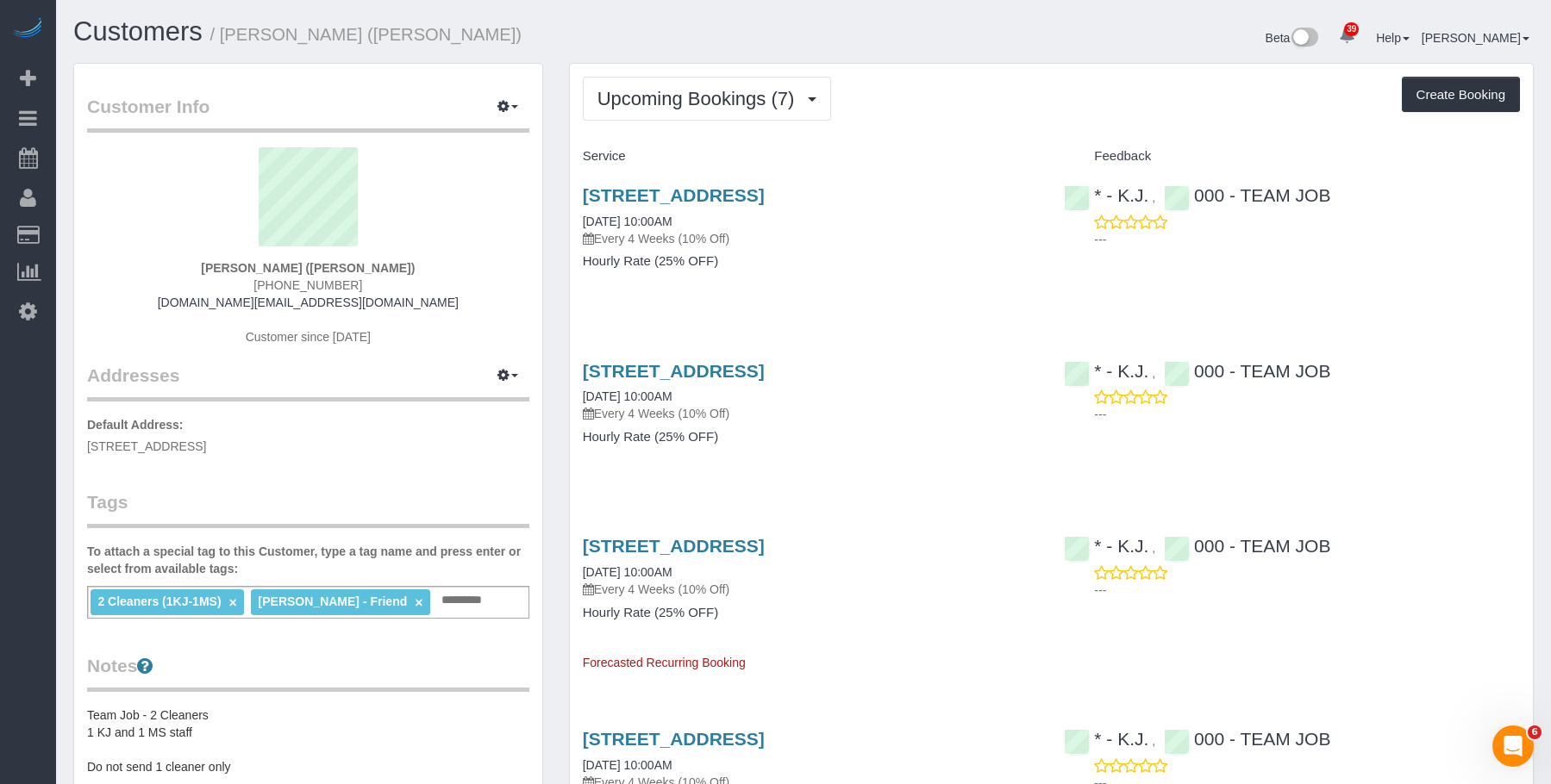
click at [813, 284] on div "350 74th Street, 1st Floor, Brooklyn, NY 11209 10/27/2025 10:00AM Every 4 Weeks…" at bounding box center [811, 236] width 482 height 132
click at [710, 111] on button "Upcoming Bookings (7)" at bounding box center [707, 98] width 249 height 44
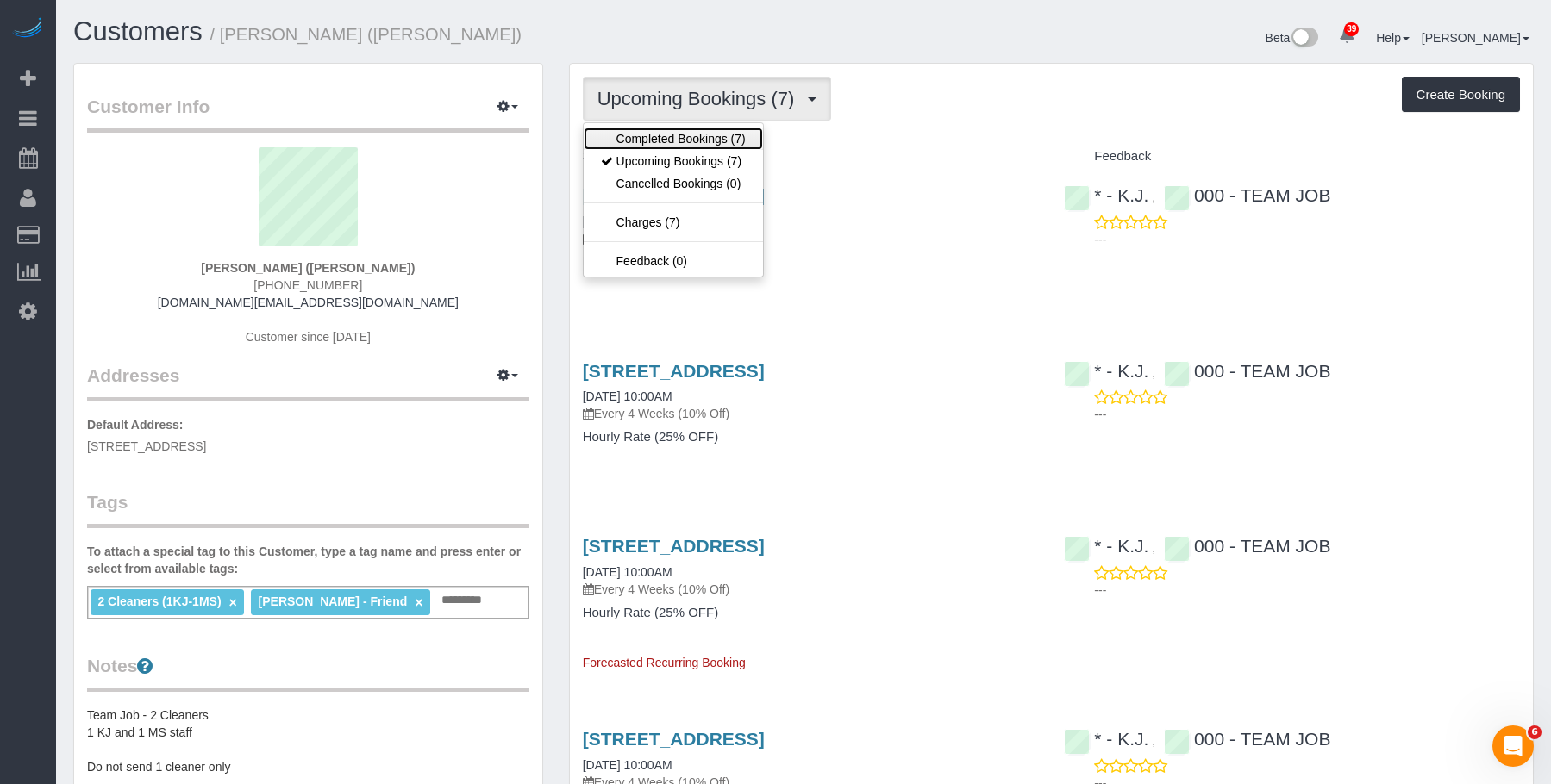
click at [685, 141] on link "Completed Bookings (7)" at bounding box center [673, 138] width 180 height 22
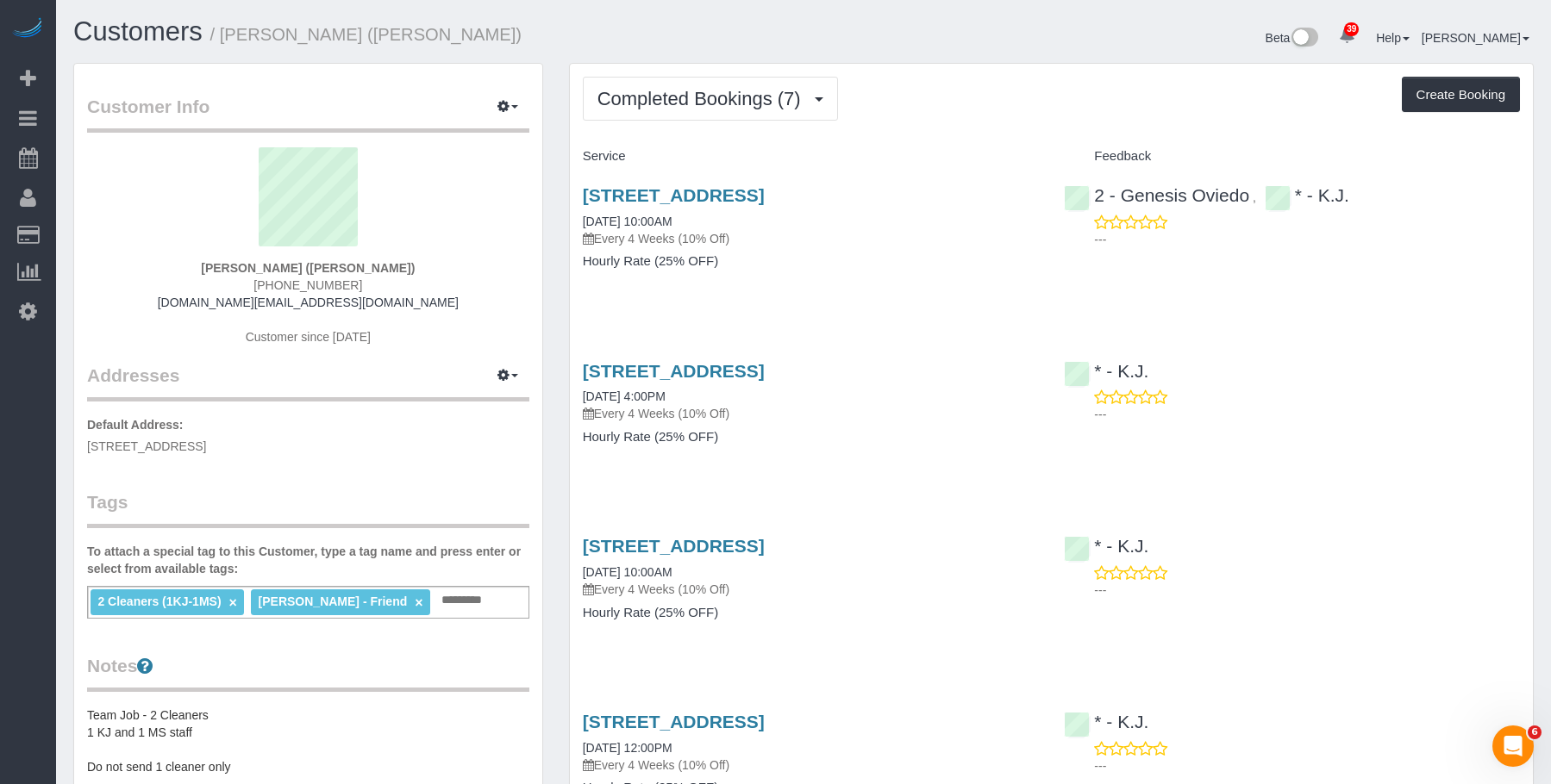
click at [824, 240] on p "Every 4 Weeks (10% Off)" at bounding box center [810, 238] width 456 height 17
click at [765, 198] on link "350 74th Street, 1st Floor, Brooklyn, NY 11209" at bounding box center [673, 195] width 182 height 20
click at [710, 108] on span "Completed Bookings (7)" at bounding box center [703, 99] width 212 height 21
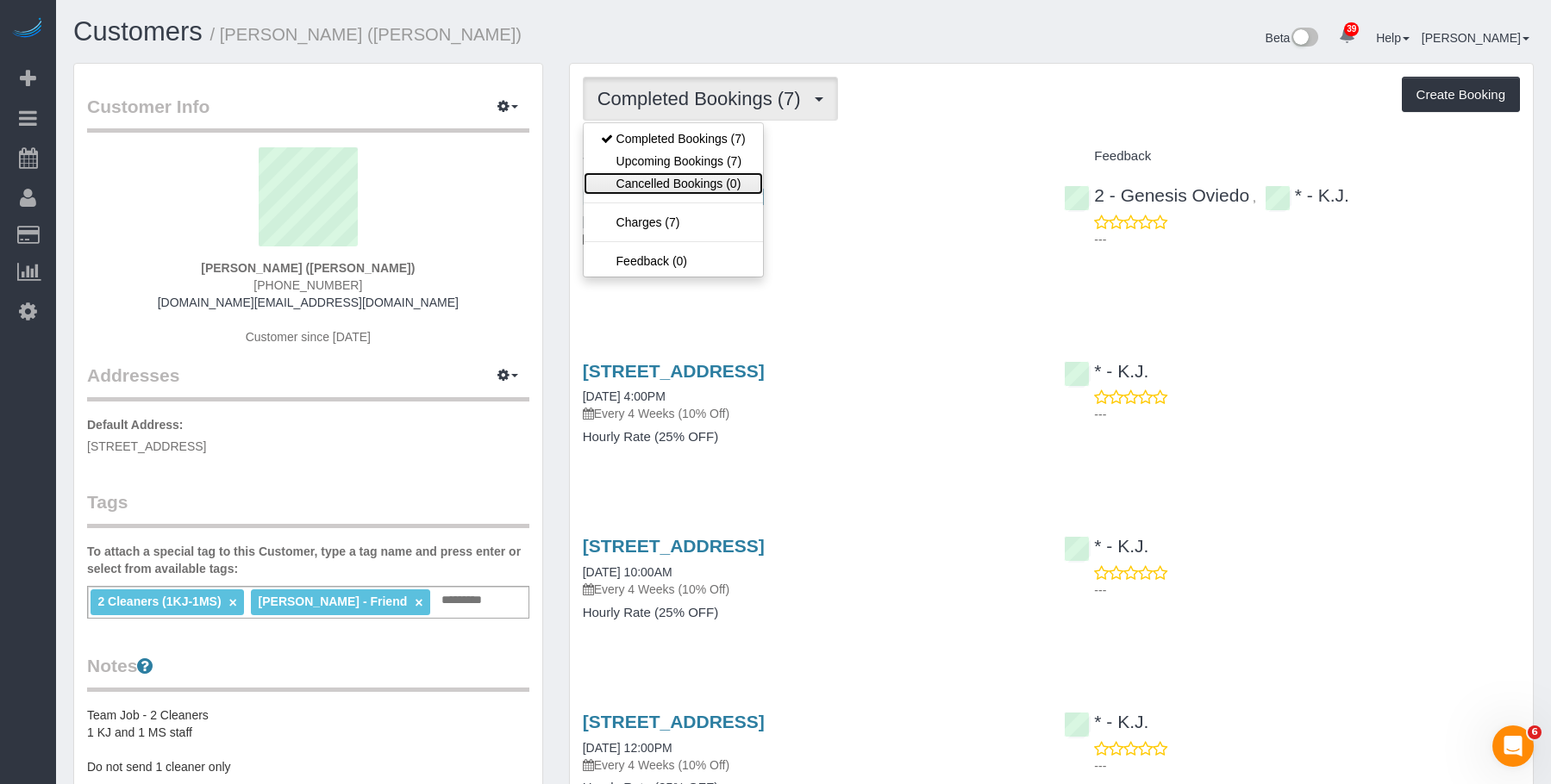
drag, startPoint x: 666, startPoint y: 179, endPoint x: 681, endPoint y: 195, distance: 21.9
click at [666, 180] on link "Cancelled Bookings (0)" at bounding box center [673, 183] width 180 height 22
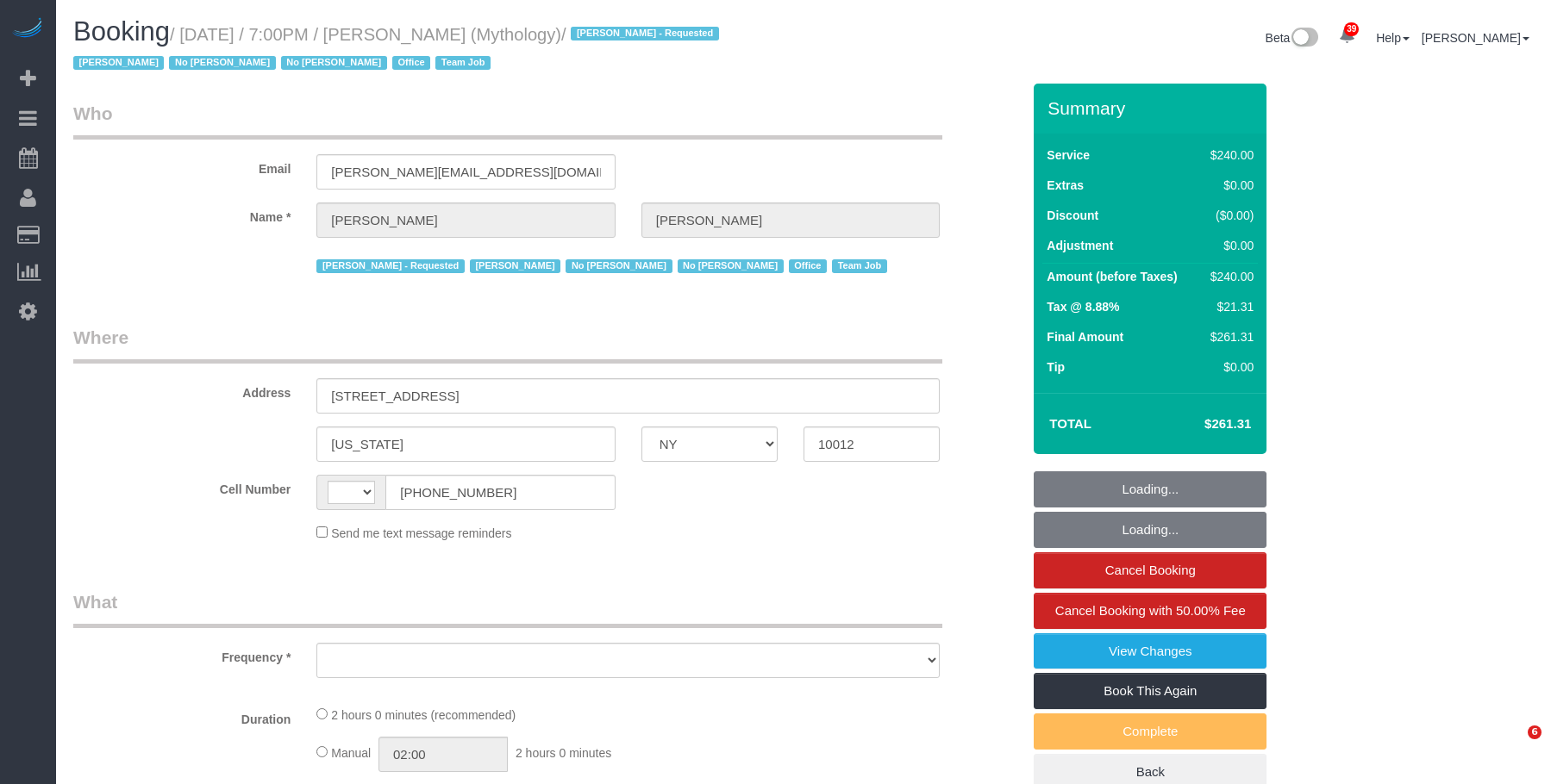
select select "NY"
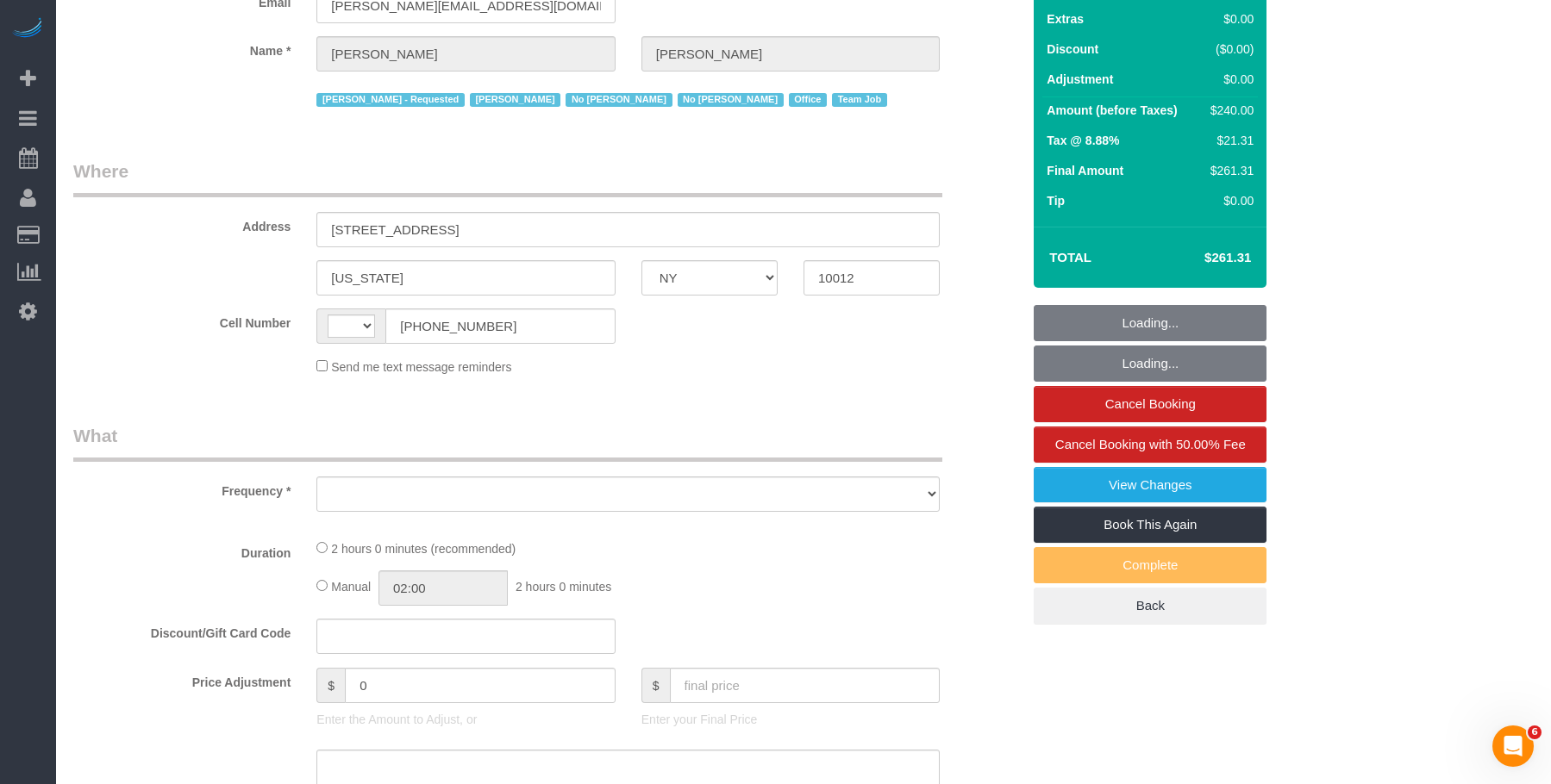
select select "string:stripe-card_1F0CXe4VGloSiKo7V7BiKmvB"
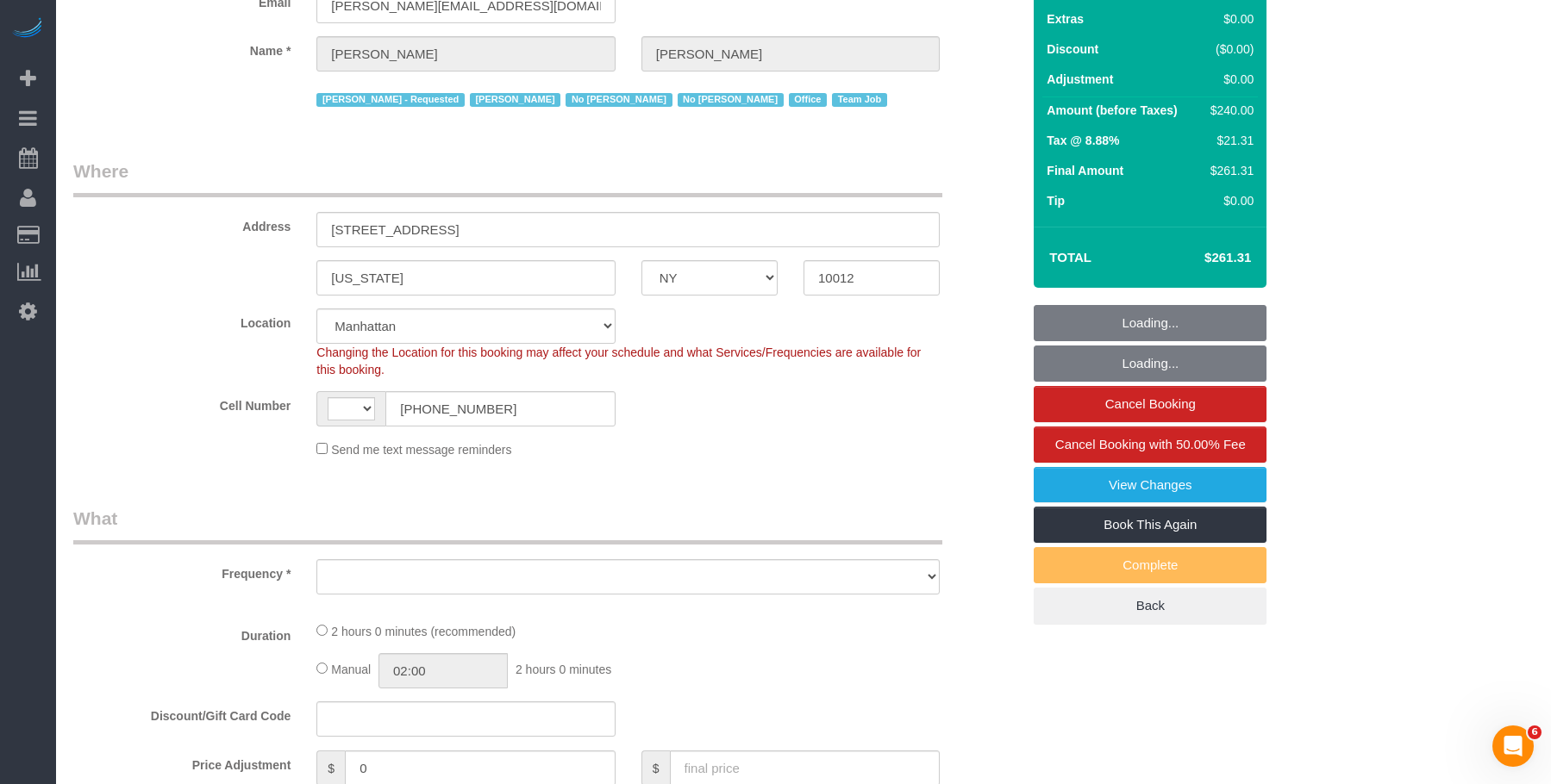
scroll to position [345, 0]
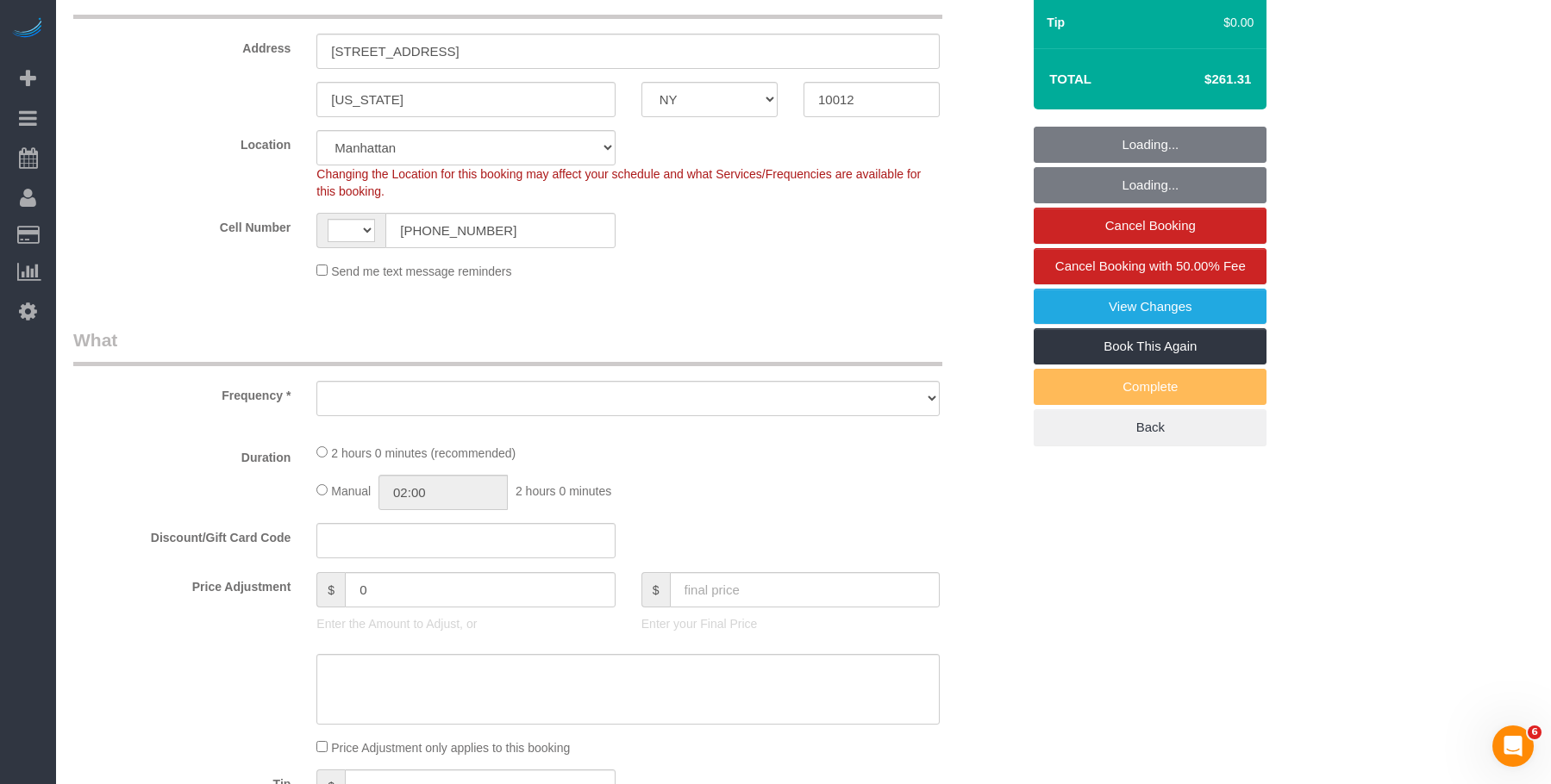
select select "string:[GEOGRAPHIC_DATA]"
select select "object:849"
select select "2"
select select "120"
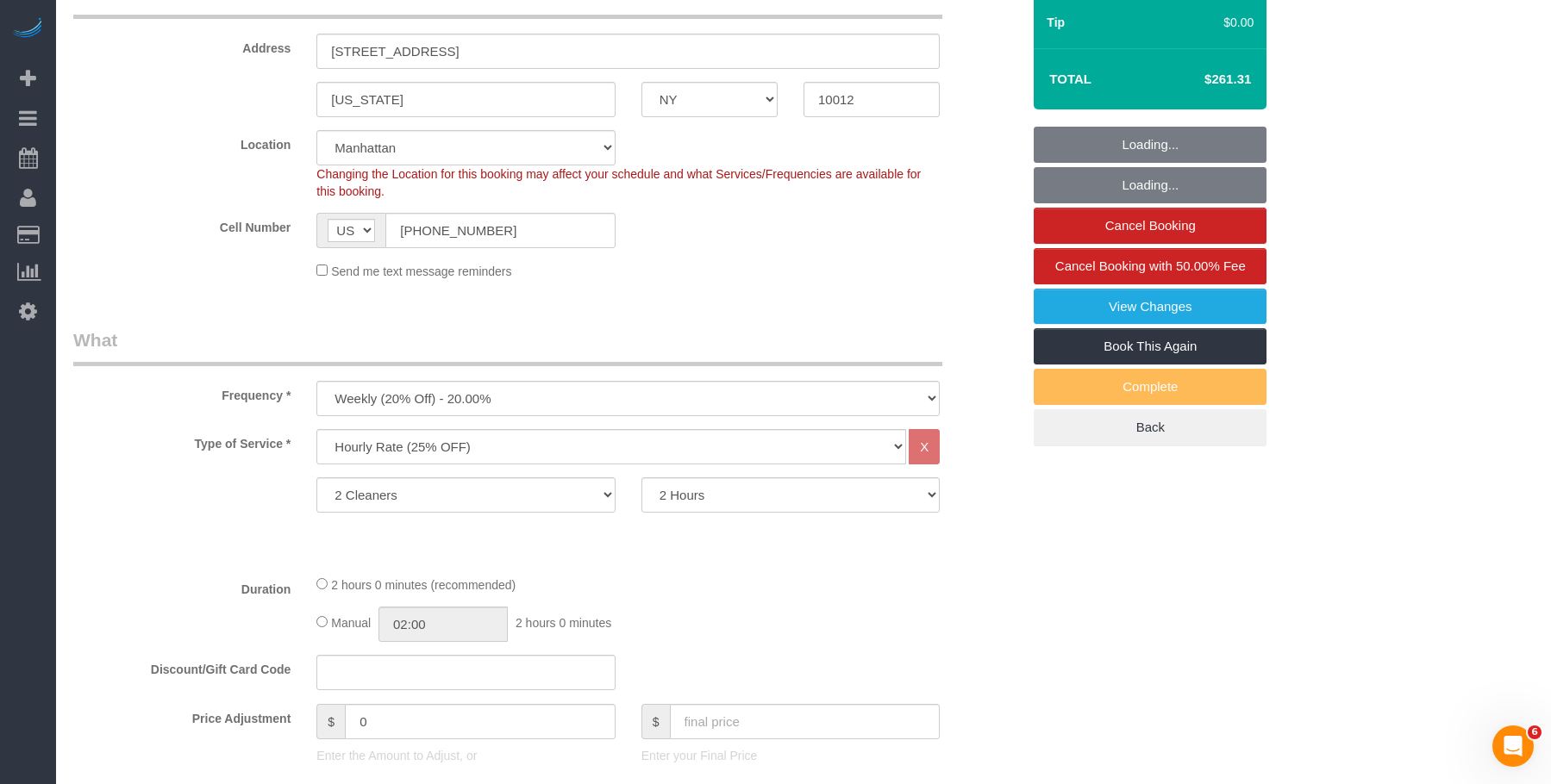
select select "object:1315"
select select "number:89"
select select "number:90"
select select "number:15"
select select "number:7"
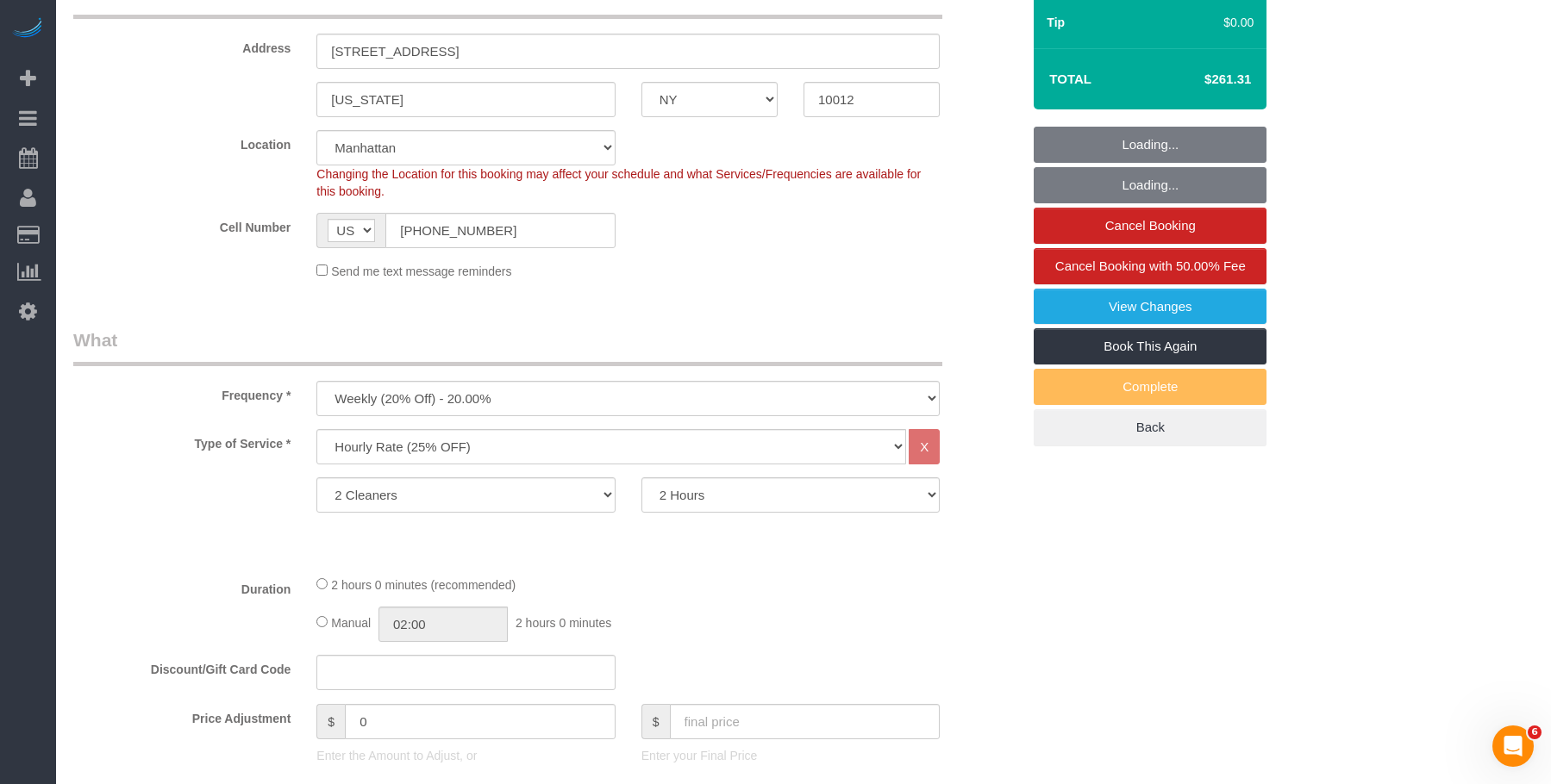
select select "spot1"
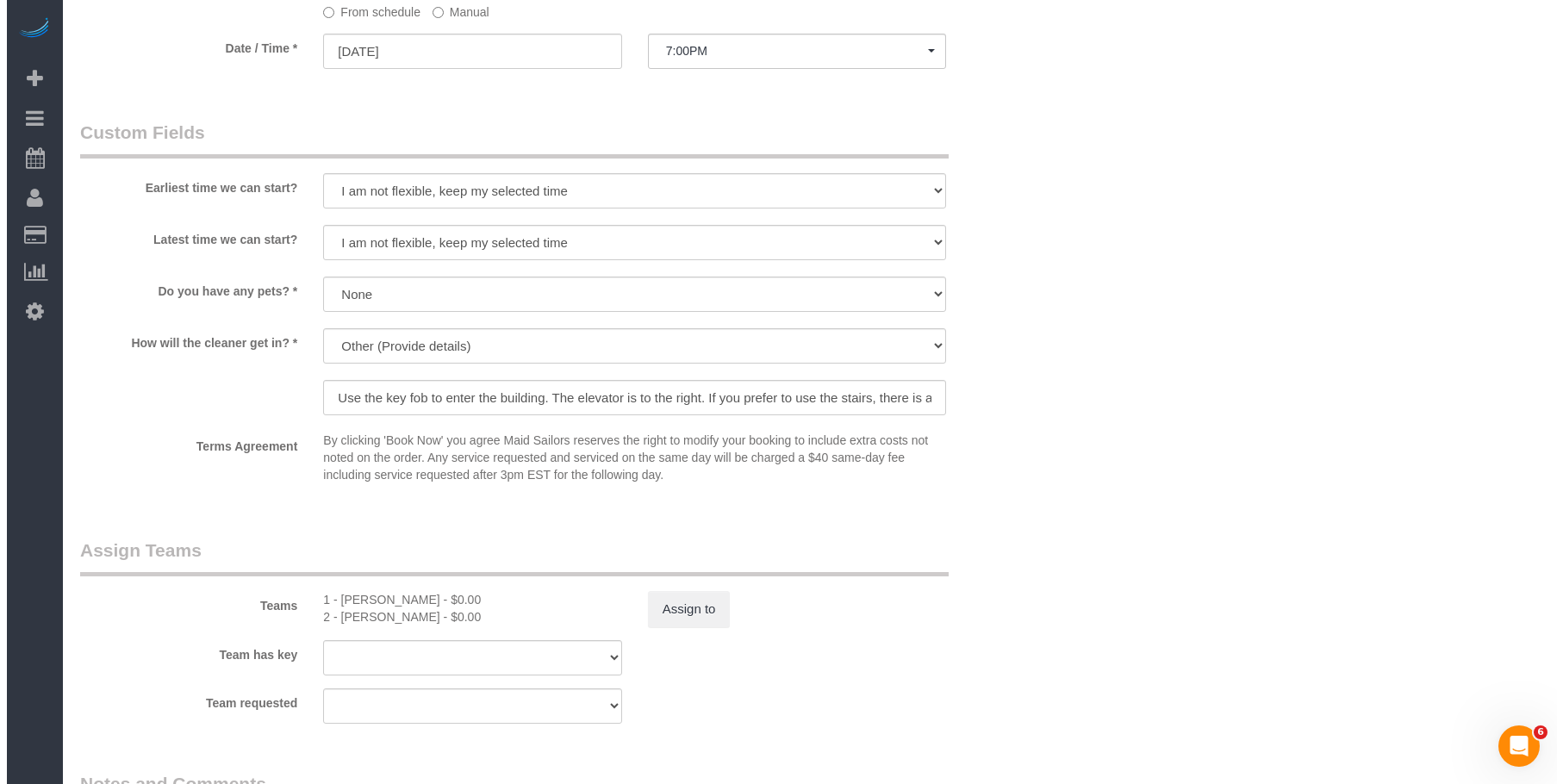
scroll to position [1551, 0]
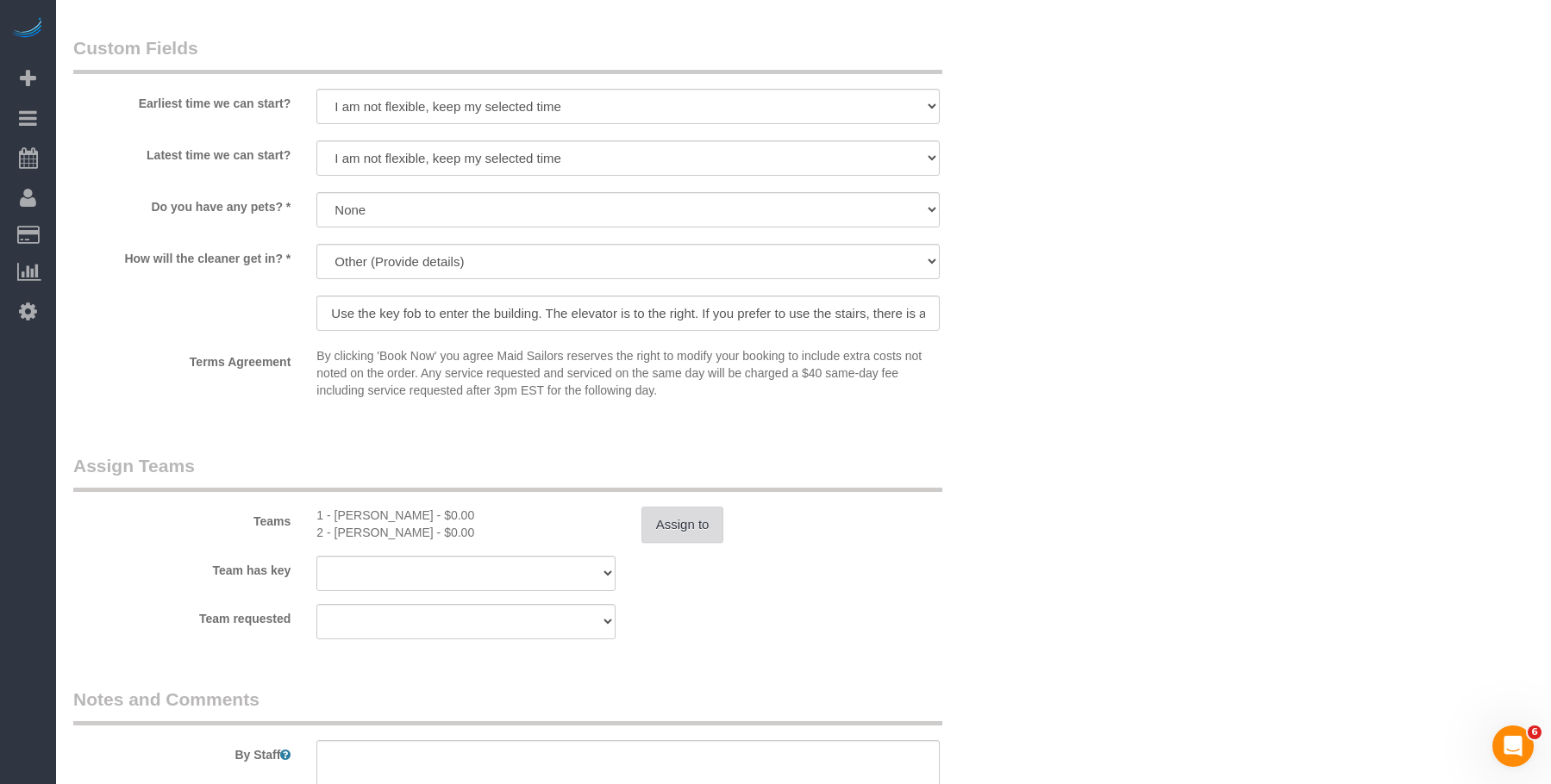
click at [663, 538] on button "Assign to" at bounding box center [682, 524] width 83 height 36
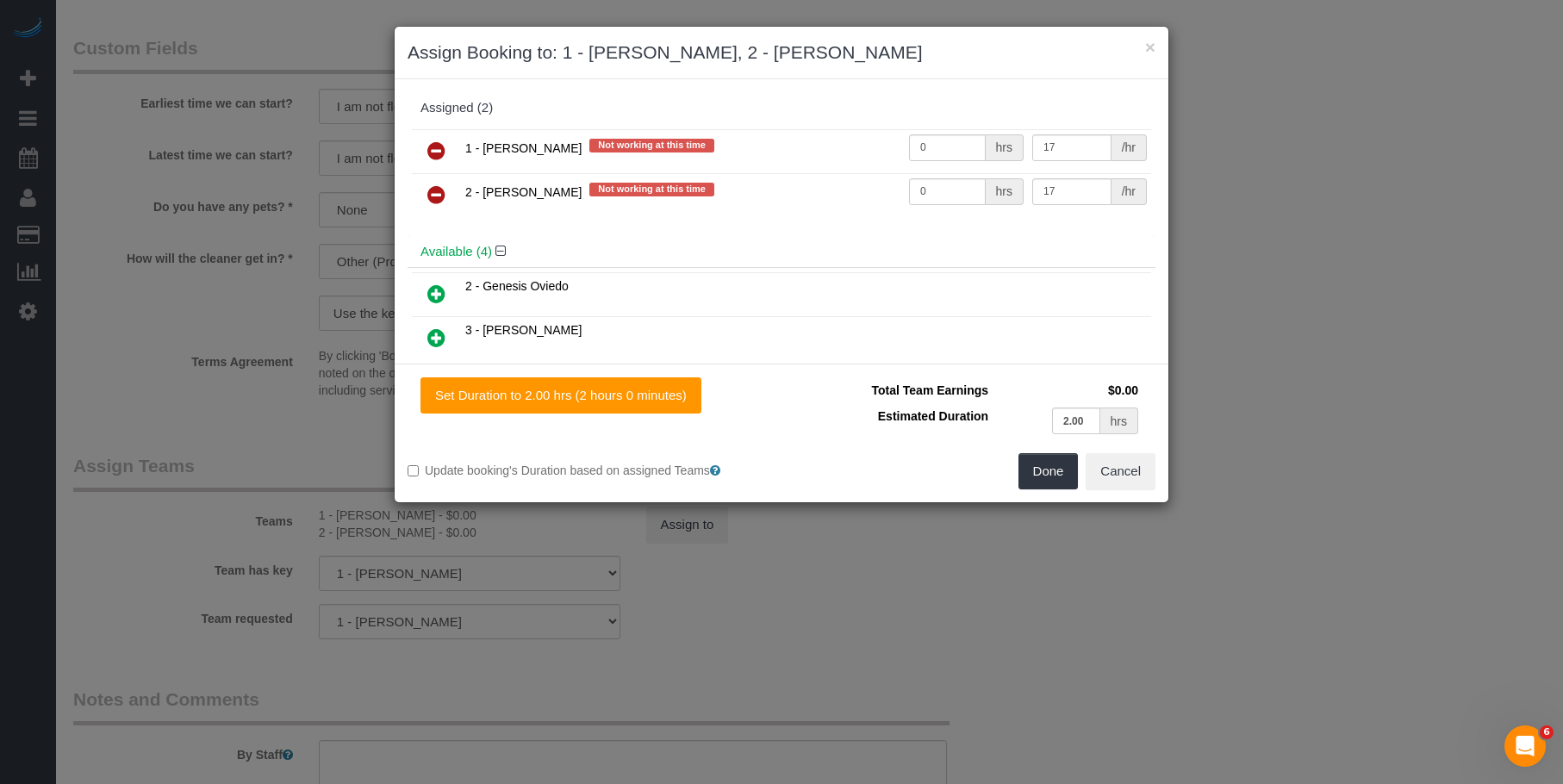
click at [437, 193] on icon at bounding box center [437, 194] width 18 height 20
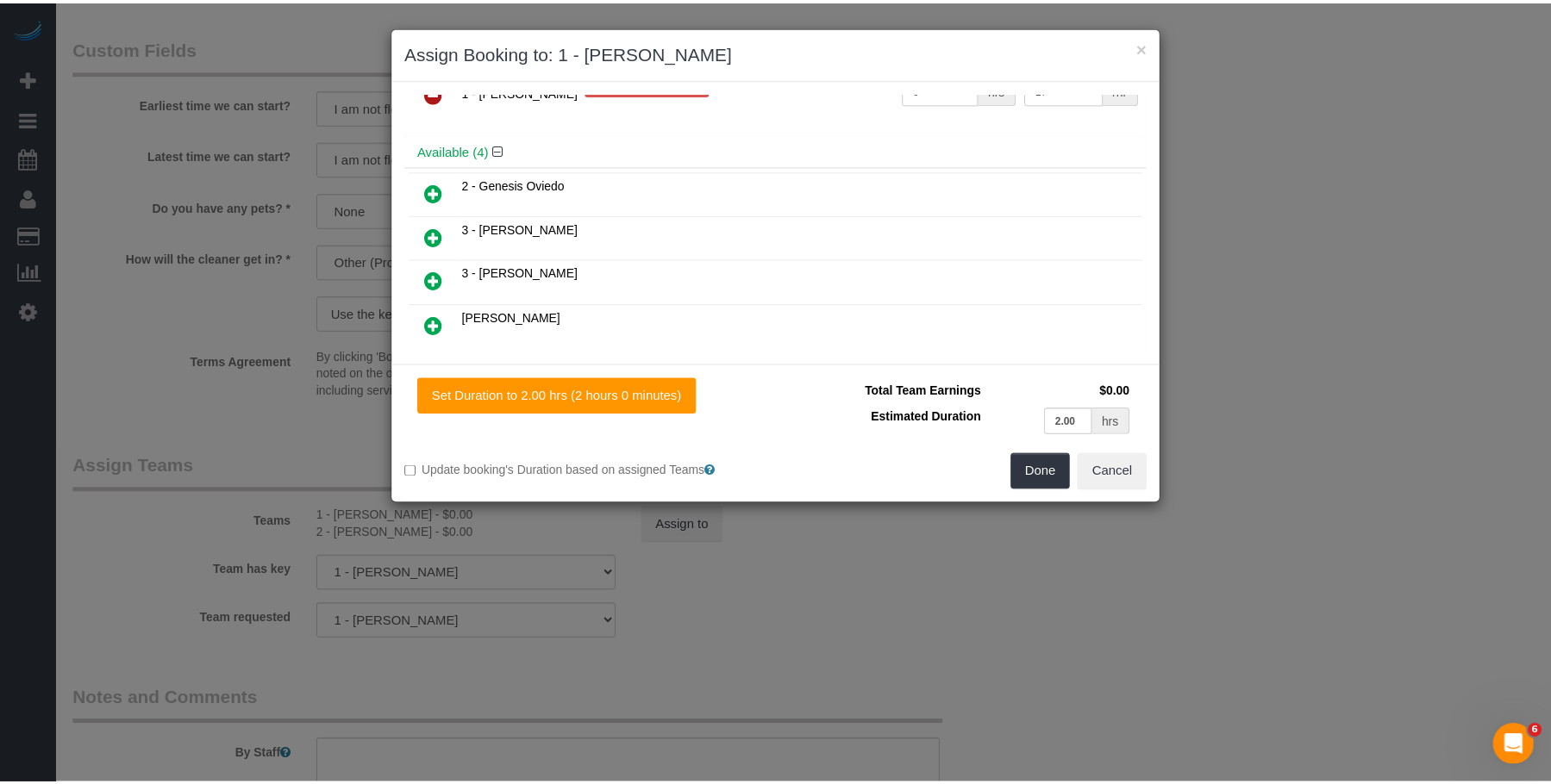
scroll to position [86, 0]
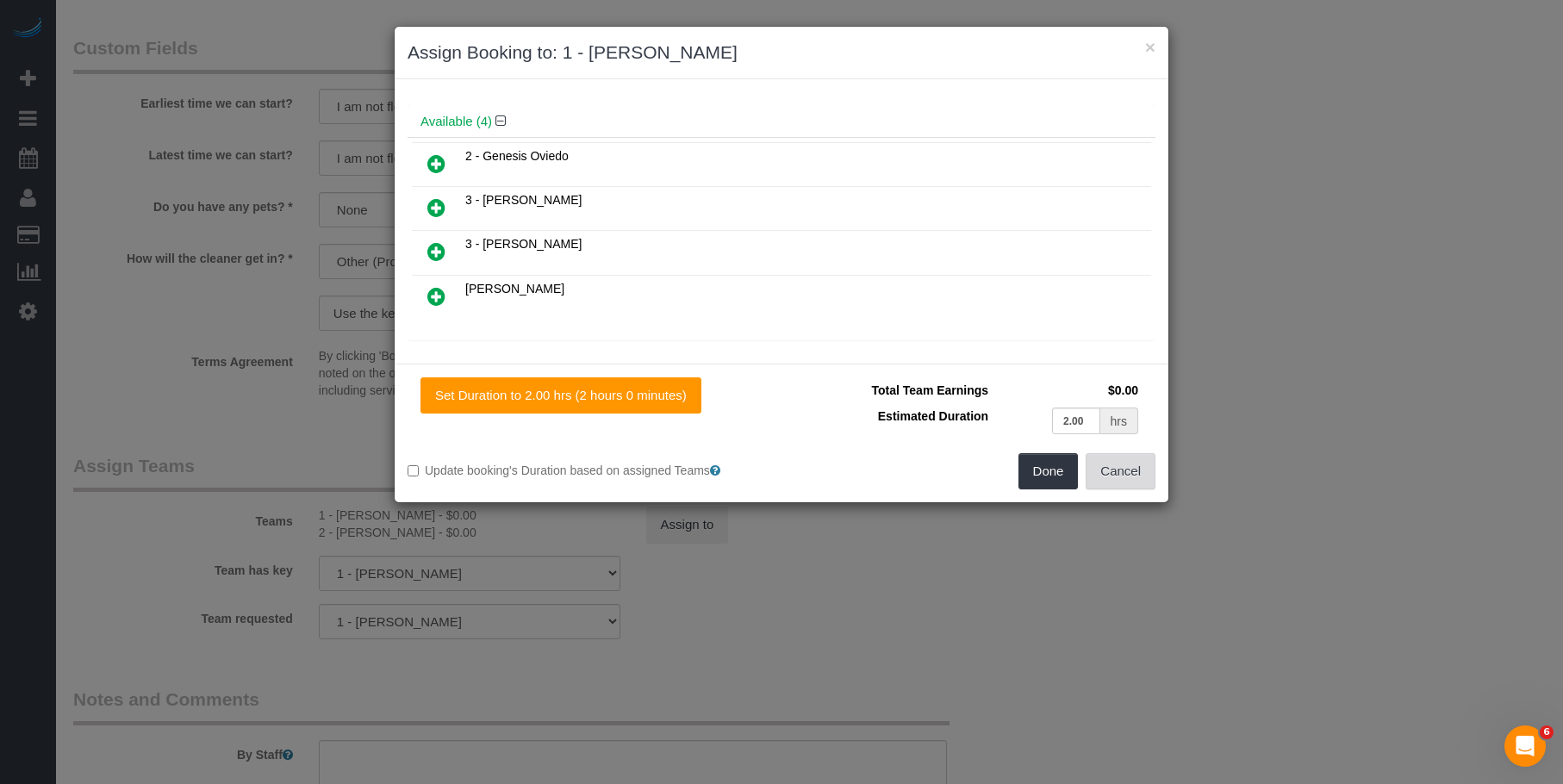
click at [1134, 473] on button "Cancel" at bounding box center [1120, 471] width 70 height 36
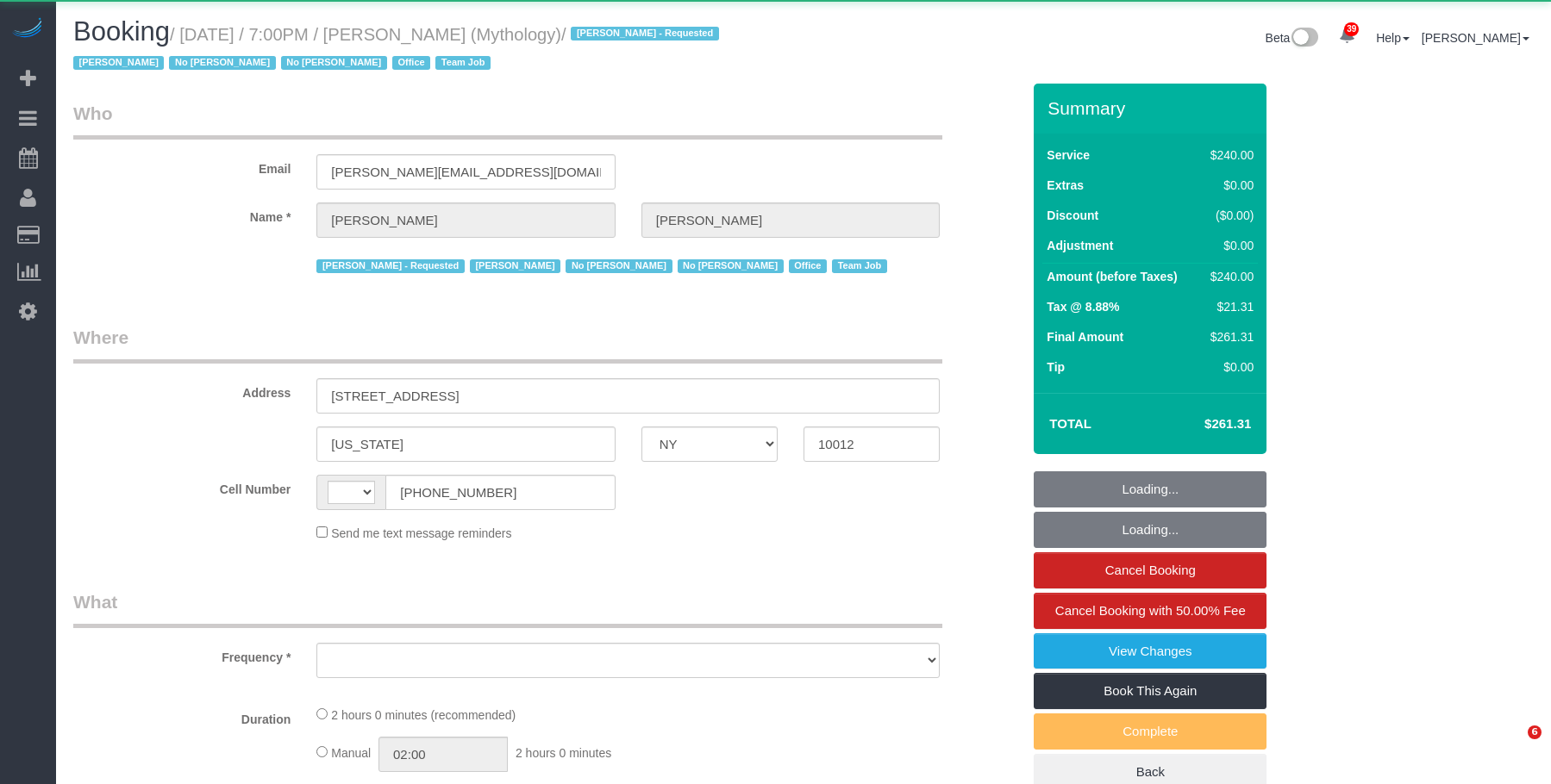
select select "NY"
select select "string:[GEOGRAPHIC_DATA]"
select select "2"
select select "120"
select select "number:89"
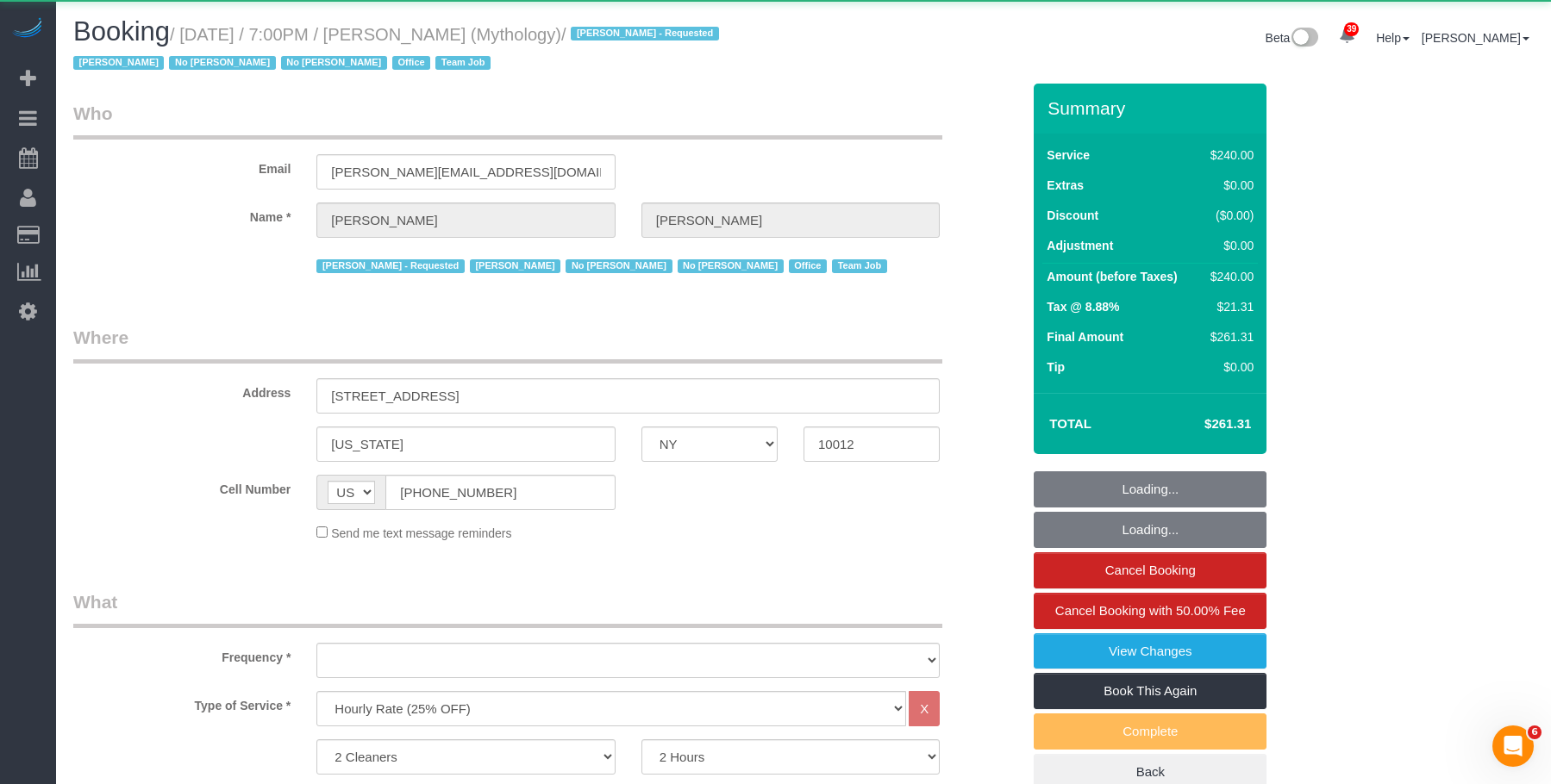
select select "number:90"
select select "number:15"
select select "number:7"
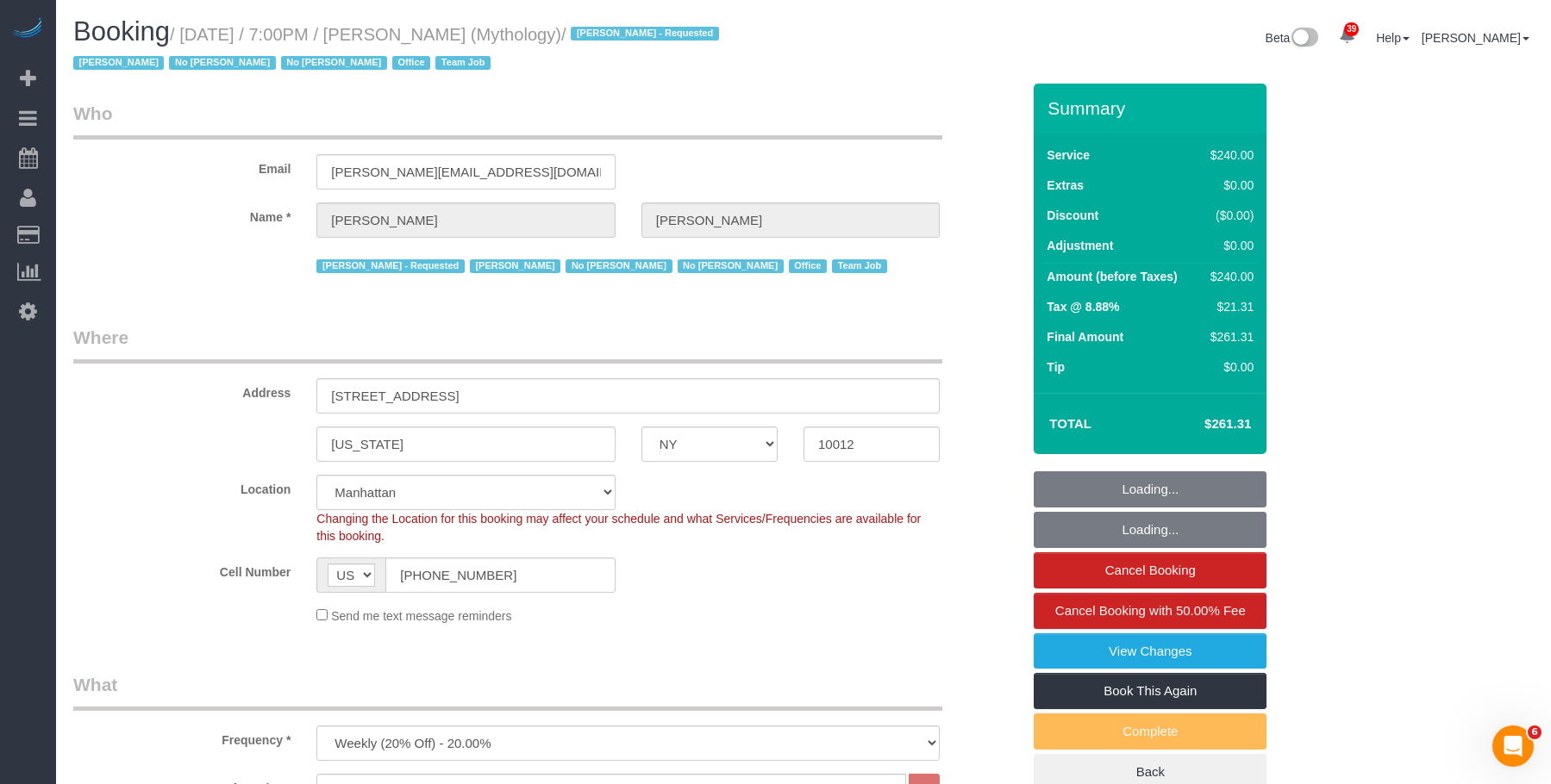
select select "object:1315"
select select "string:stripe-card_1F0CXe4VGloSiKo7V7BiKmvB"
select select "spot1"
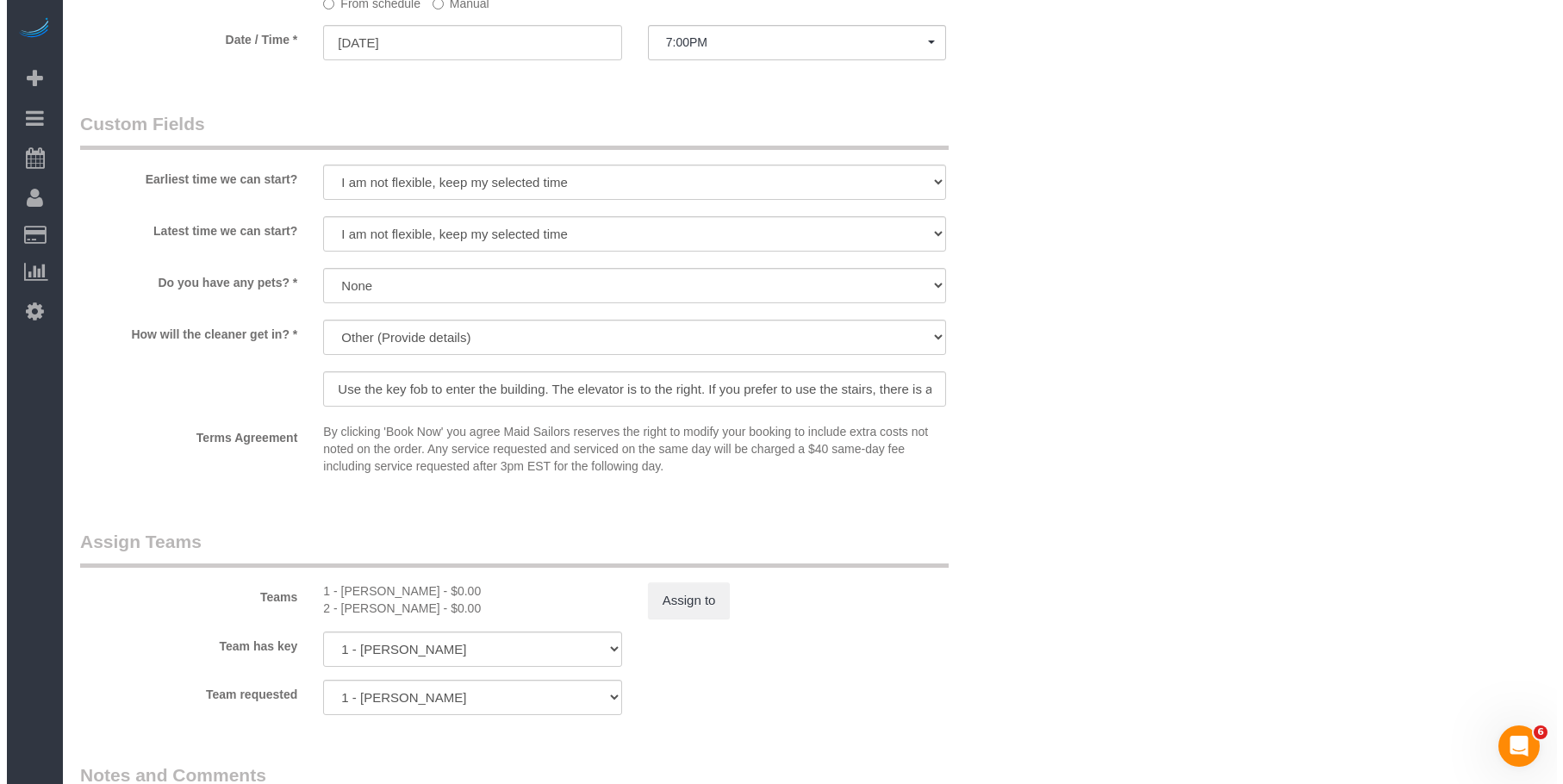
scroll to position [1551, 0]
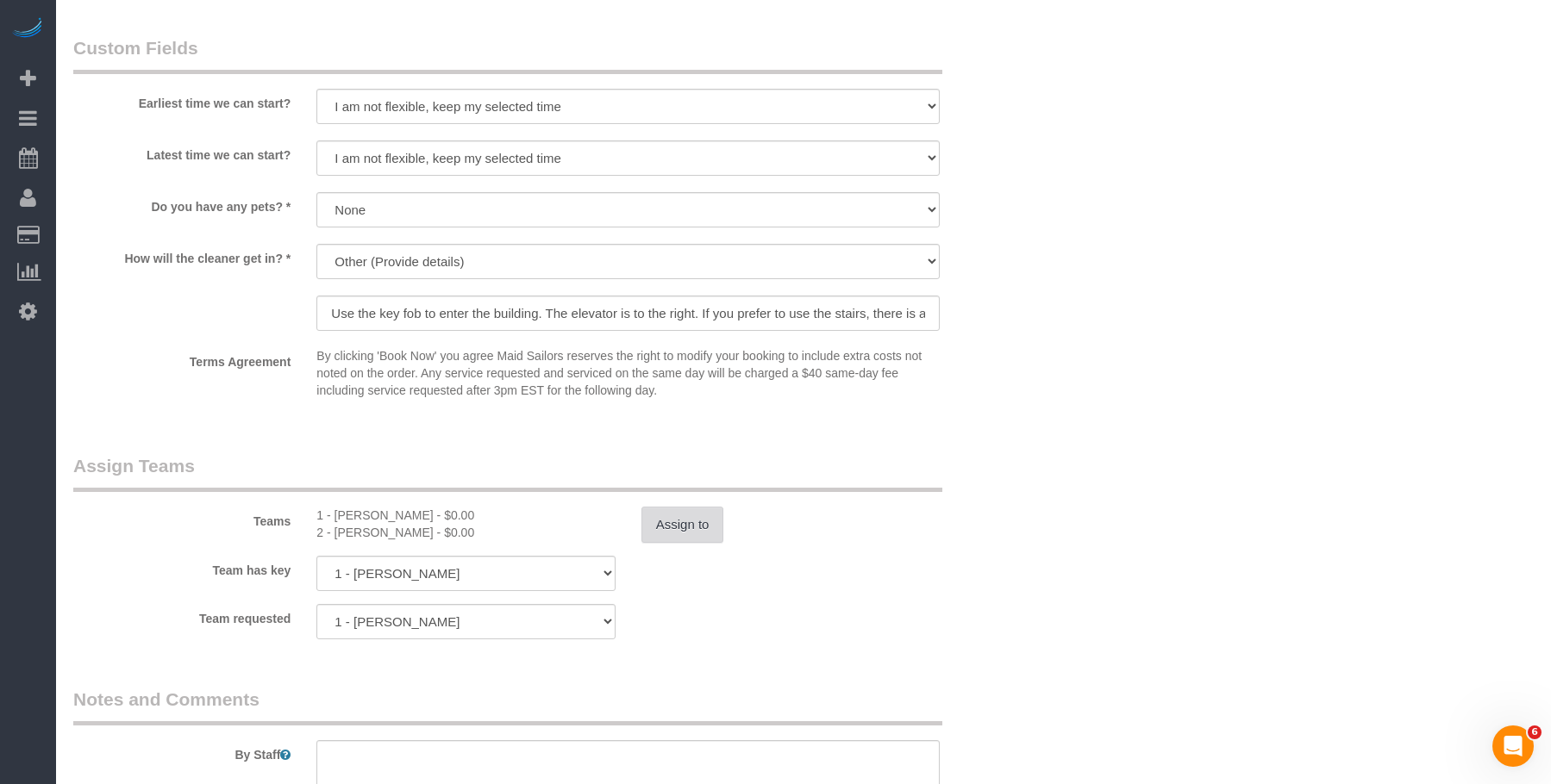
click at [695, 523] on button "Assign to" at bounding box center [682, 524] width 83 height 36
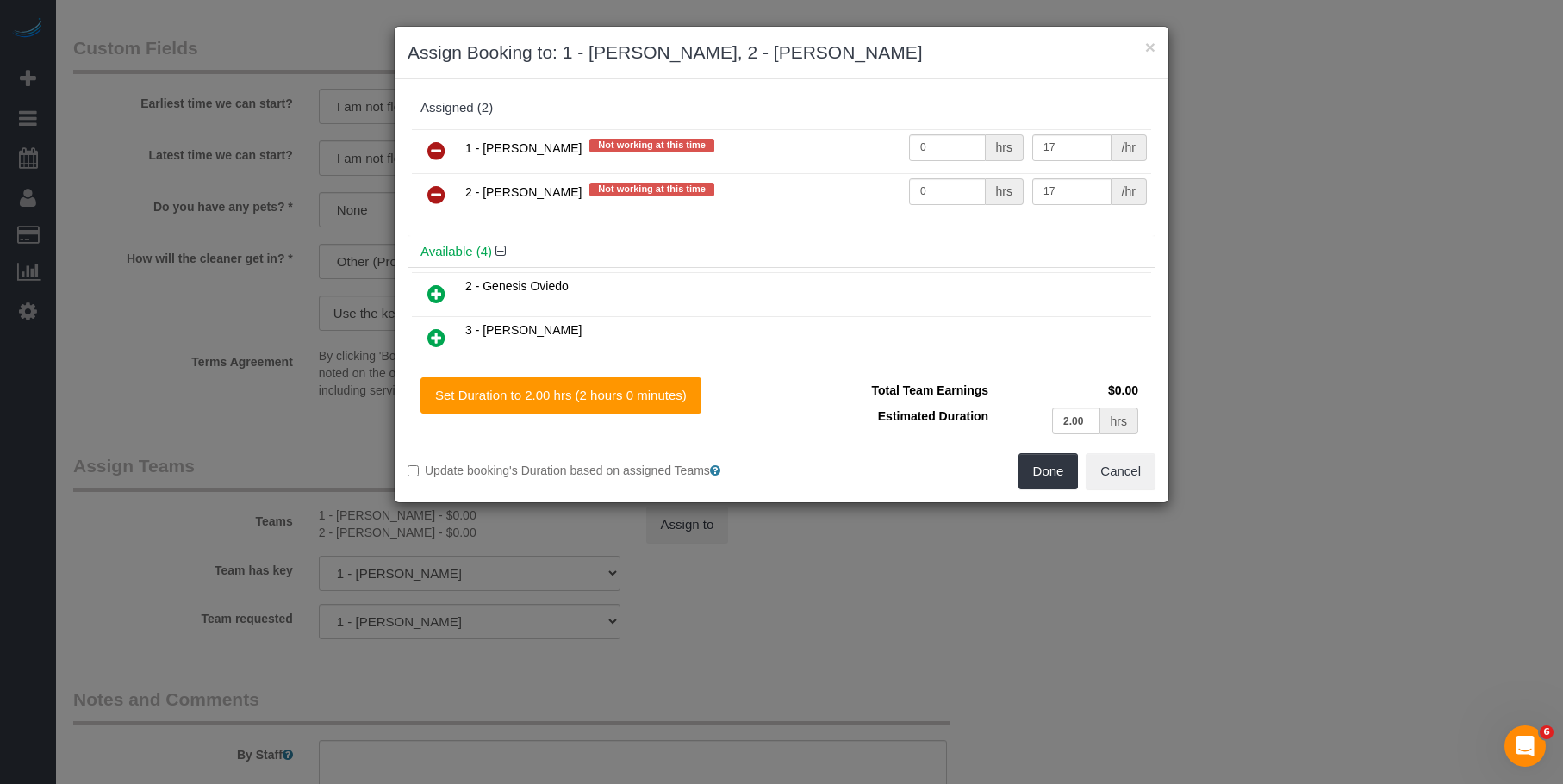
drag, startPoint x: 433, startPoint y: 148, endPoint x: 448, endPoint y: 178, distance: 33.5
click at [434, 148] on icon at bounding box center [437, 150] width 18 height 20
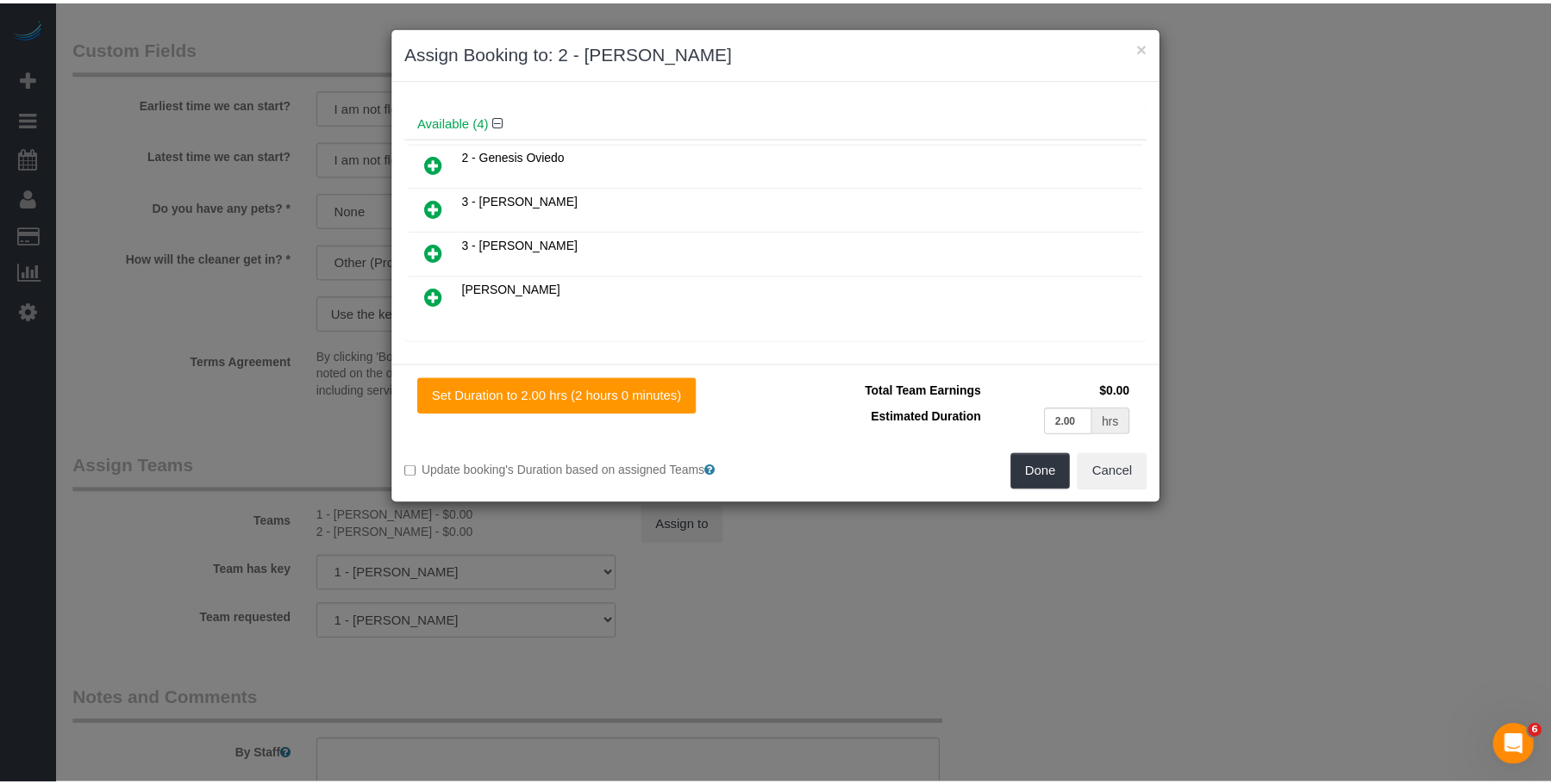
scroll to position [128, 0]
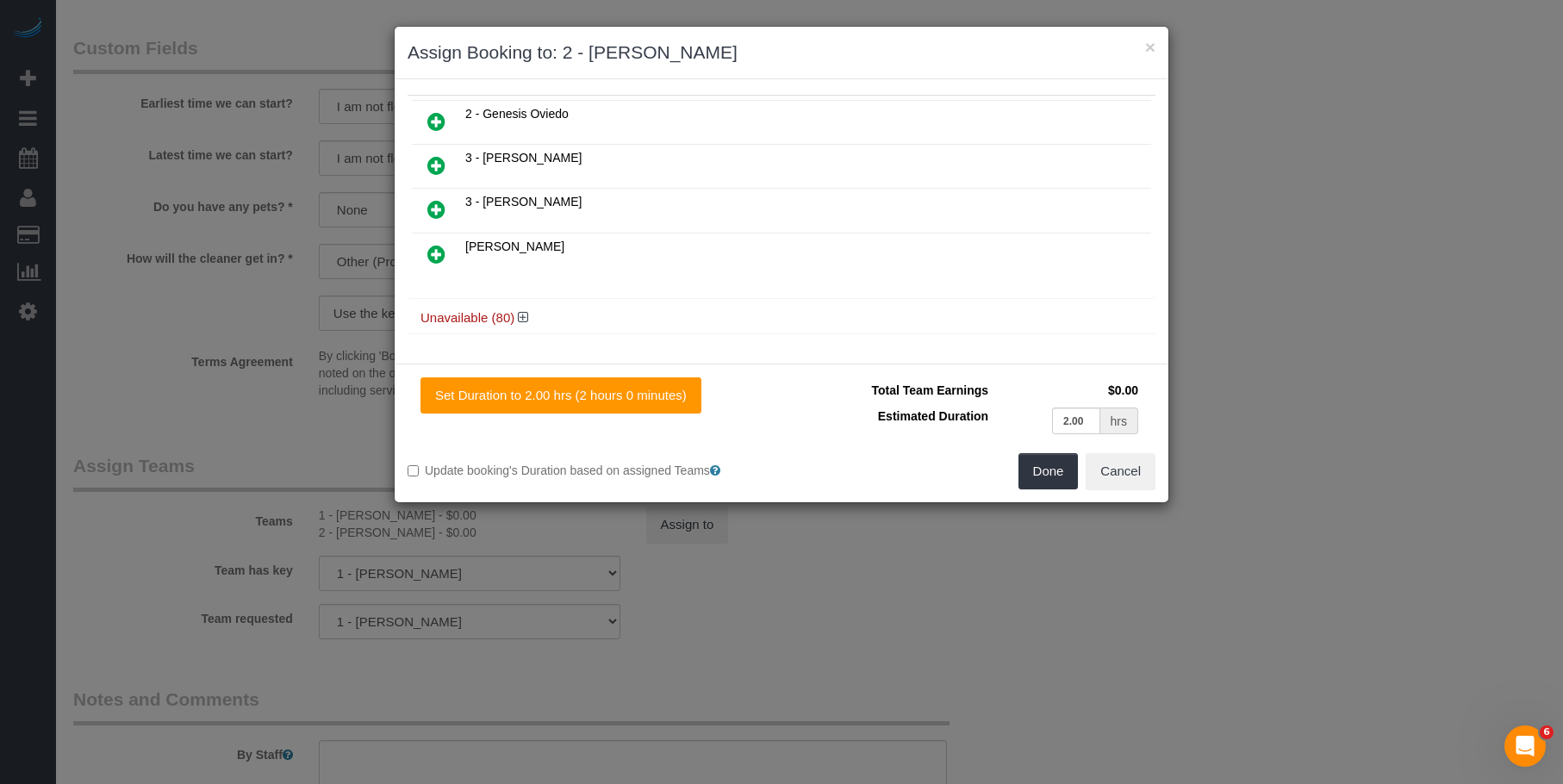
click at [434, 204] on icon at bounding box center [437, 209] width 18 height 20
click at [1037, 467] on button "Done" at bounding box center [1049, 471] width 60 height 36
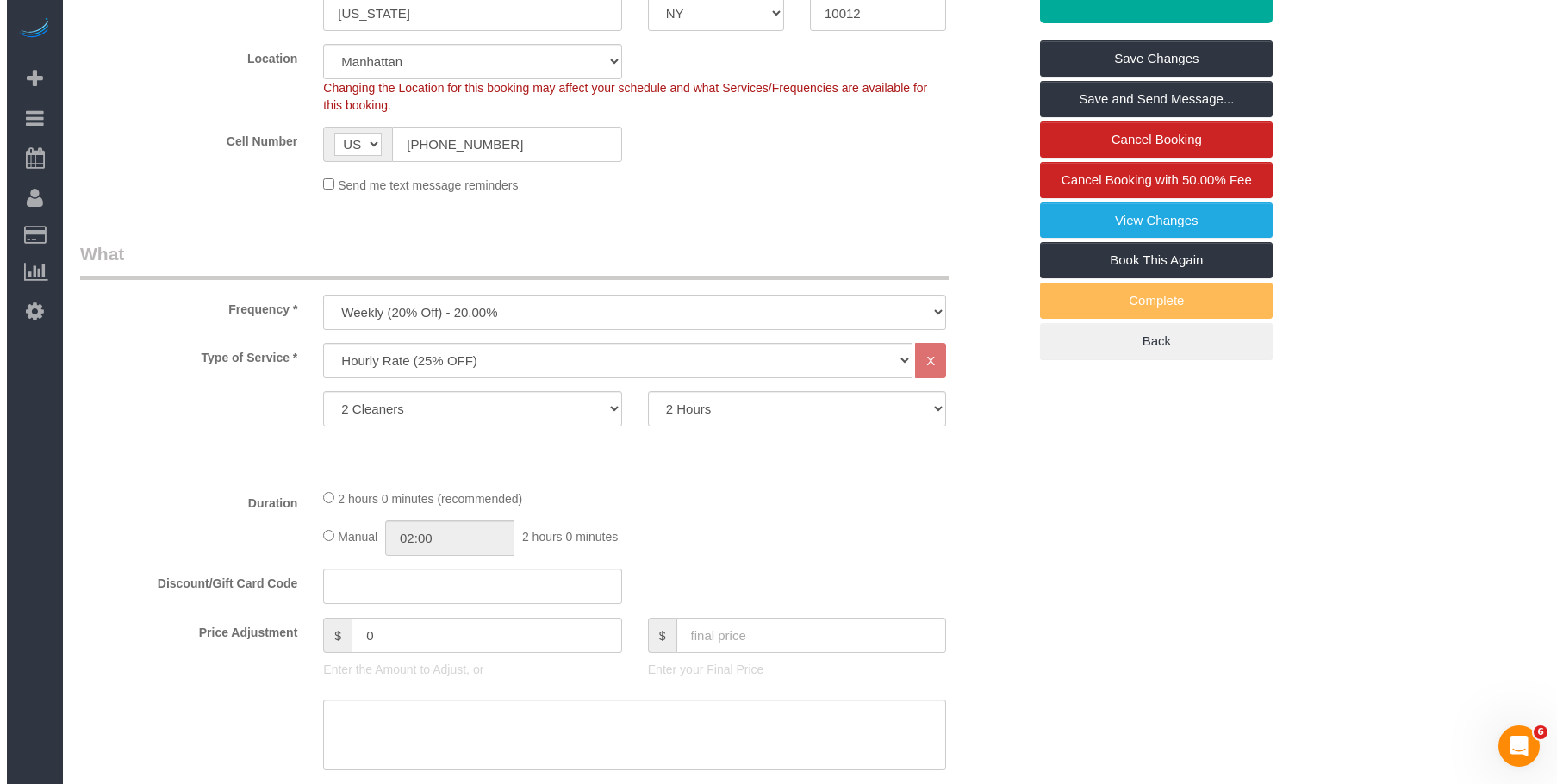
scroll to position [0, 0]
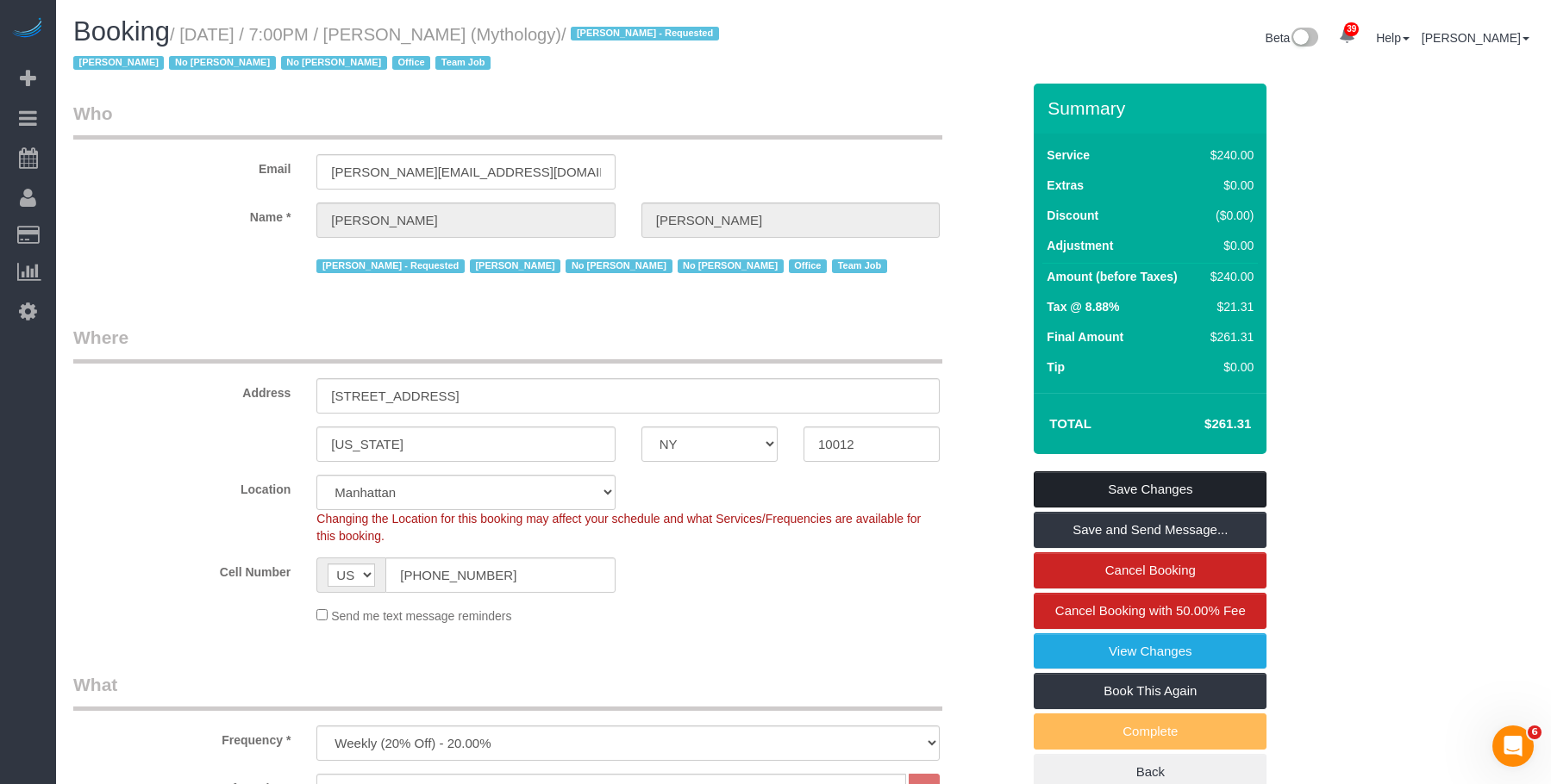
click at [1205, 490] on link "Save Changes" at bounding box center [1150, 489] width 233 height 36
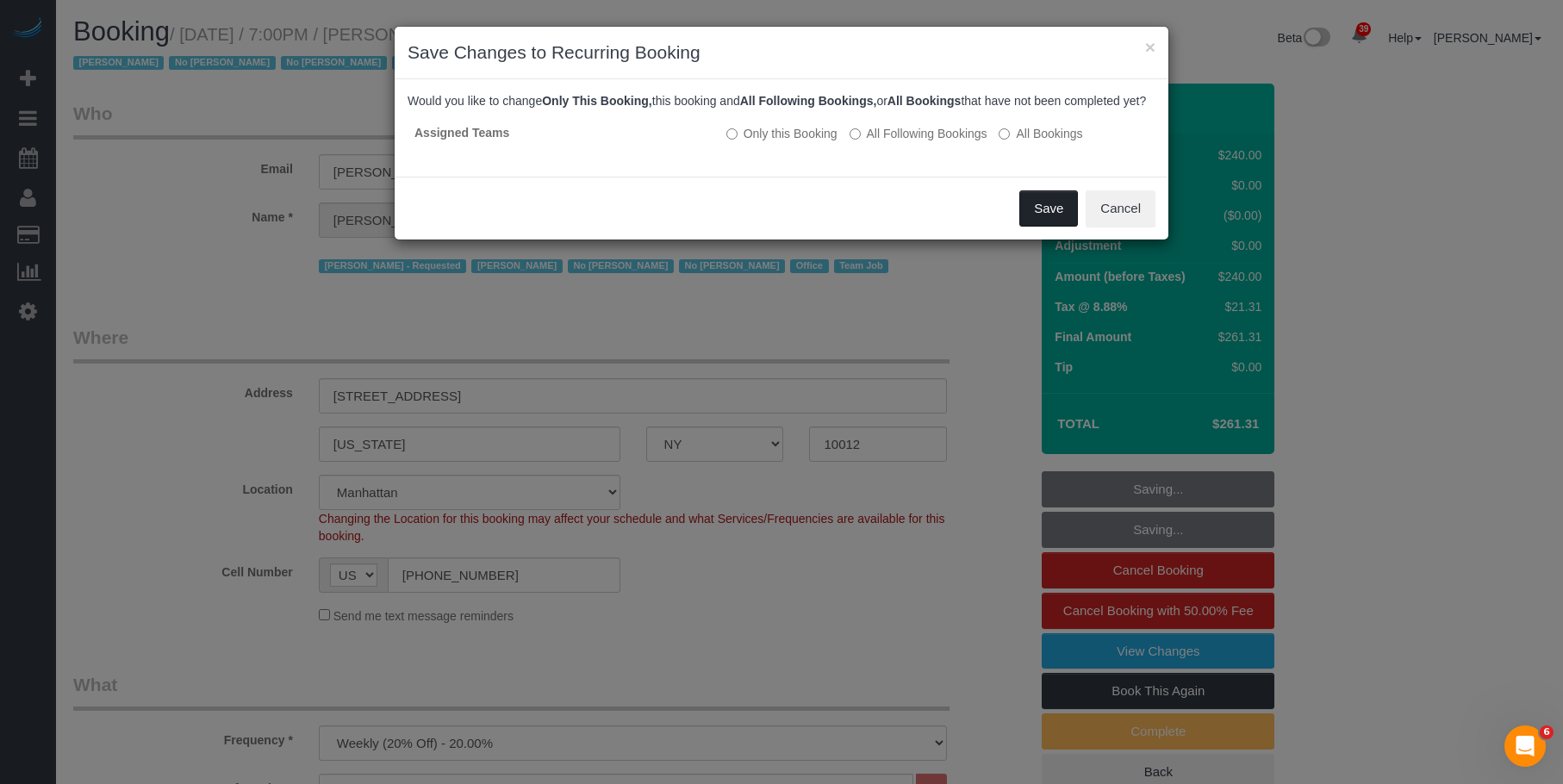
click at [1040, 227] on button "Save" at bounding box center [1049, 208] width 59 height 36
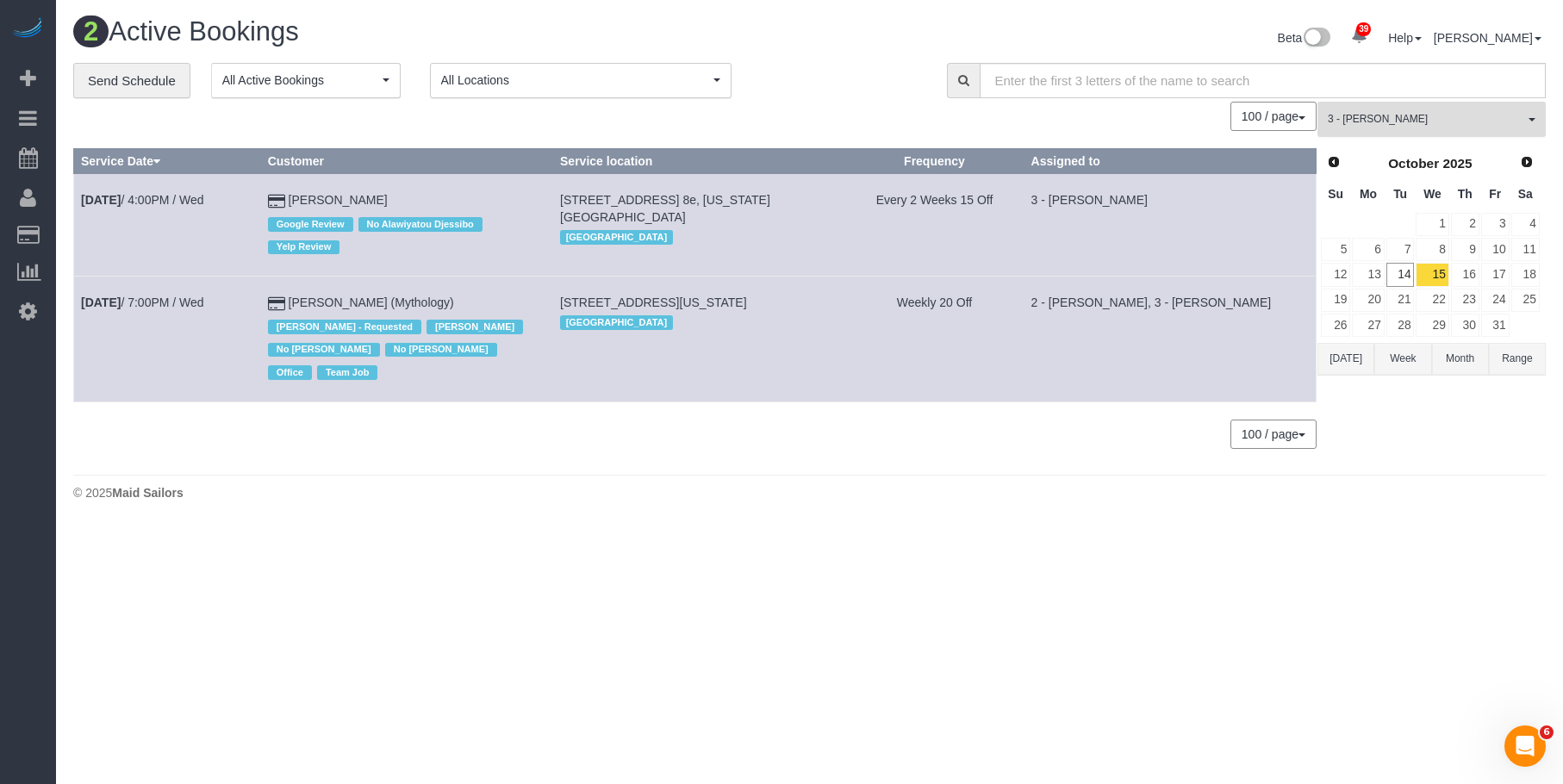
click at [1411, 115] on span "3 - [PERSON_NAME]" at bounding box center [1426, 119] width 196 height 14
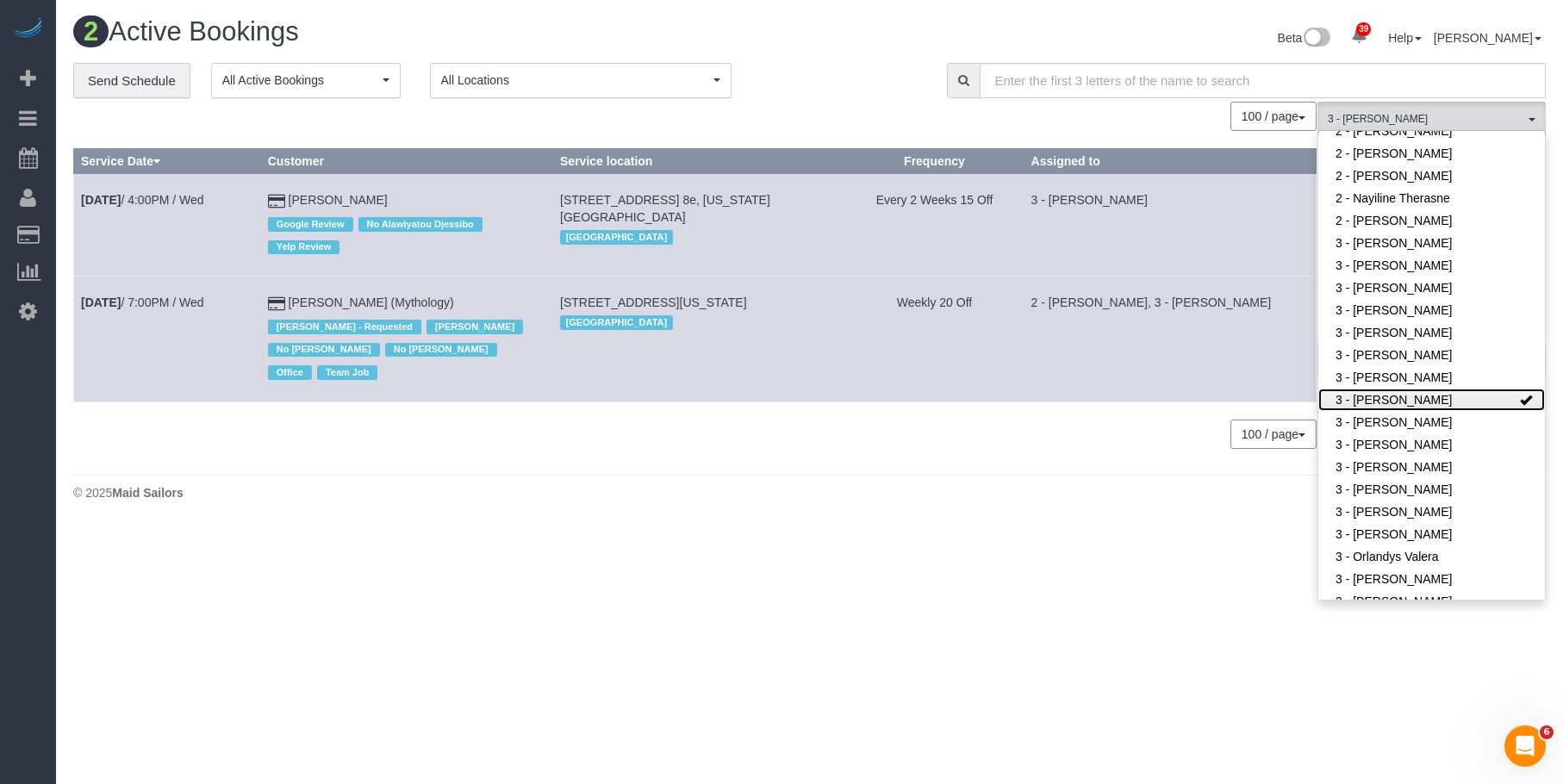
click at [1404, 388] on link "3 - [PERSON_NAME]" at bounding box center [1431, 399] width 227 height 22
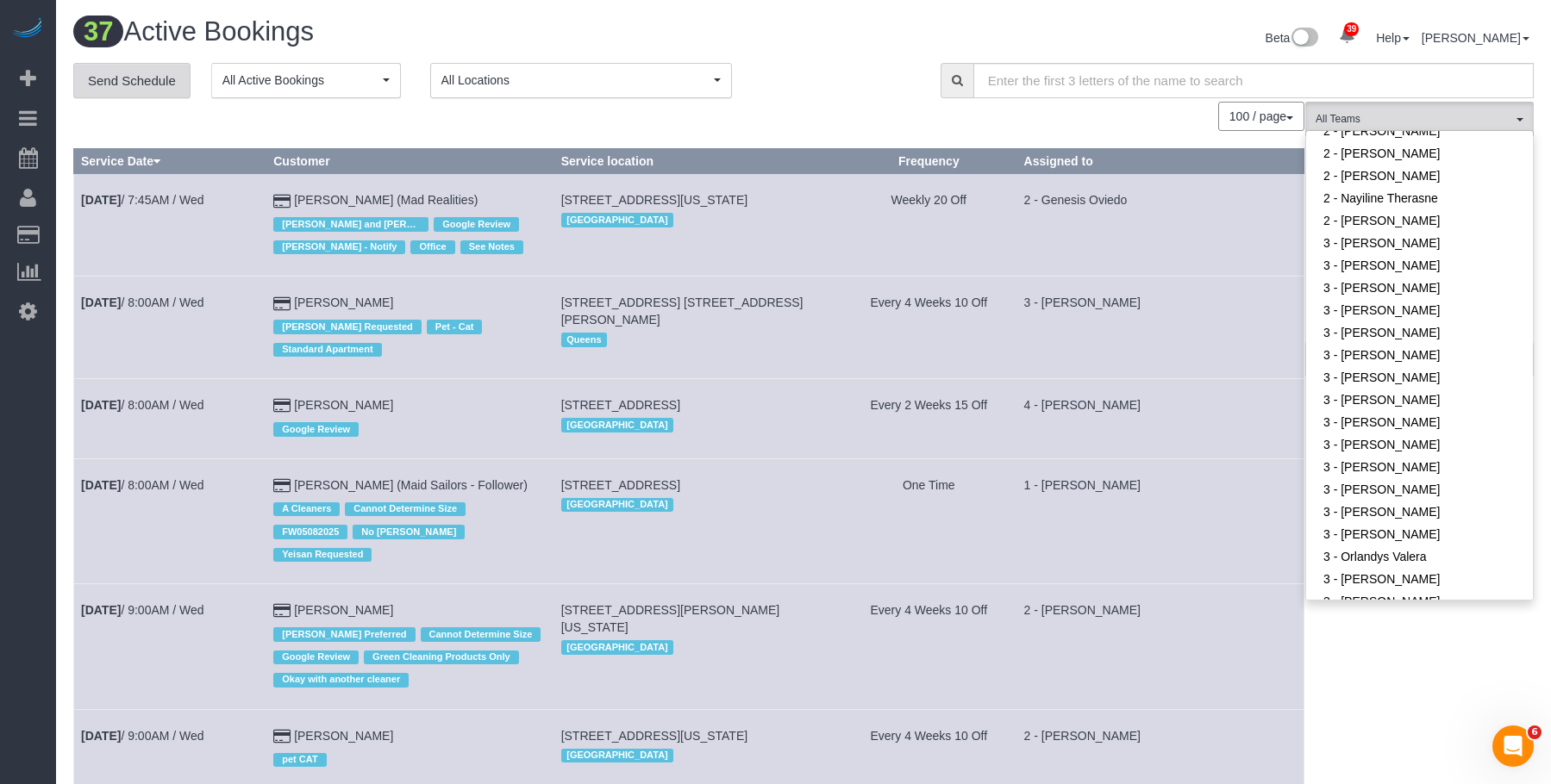
click at [140, 80] on link "Send Schedule" at bounding box center [132, 81] width 117 height 36
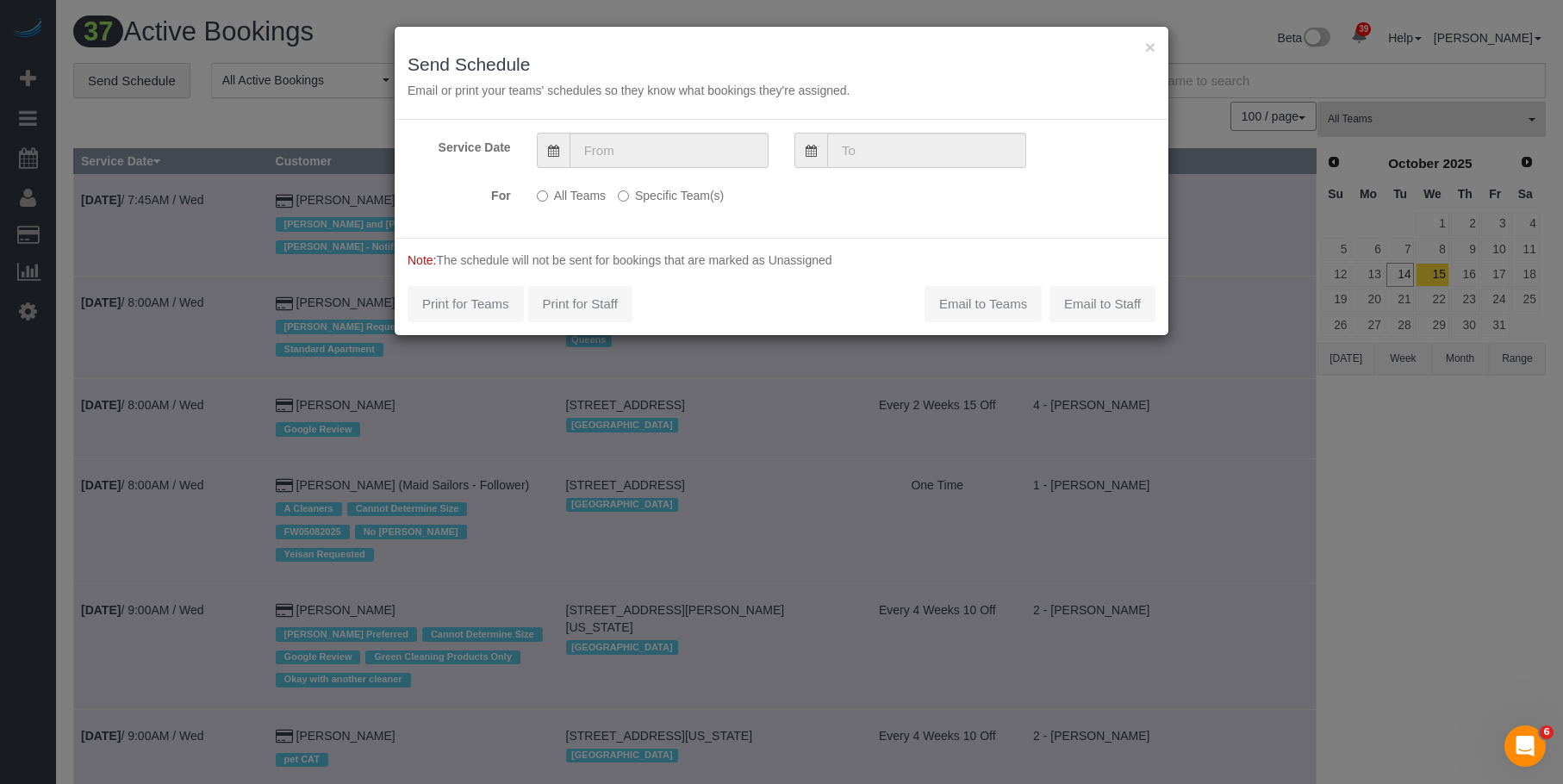
click at [722, 131] on div "Service Date For All Teams Specific Team(s) Choose Team(s) * - K.J. *Irene Flor…" at bounding box center [782, 179] width 773 height 118
drag, startPoint x: 695, startPoint y: 155, endPoint x: 725, endPoint y: 171, distance: 34.0
click at [695, 154] on input "text" at bounding box center [669, 150] width 199 height 36
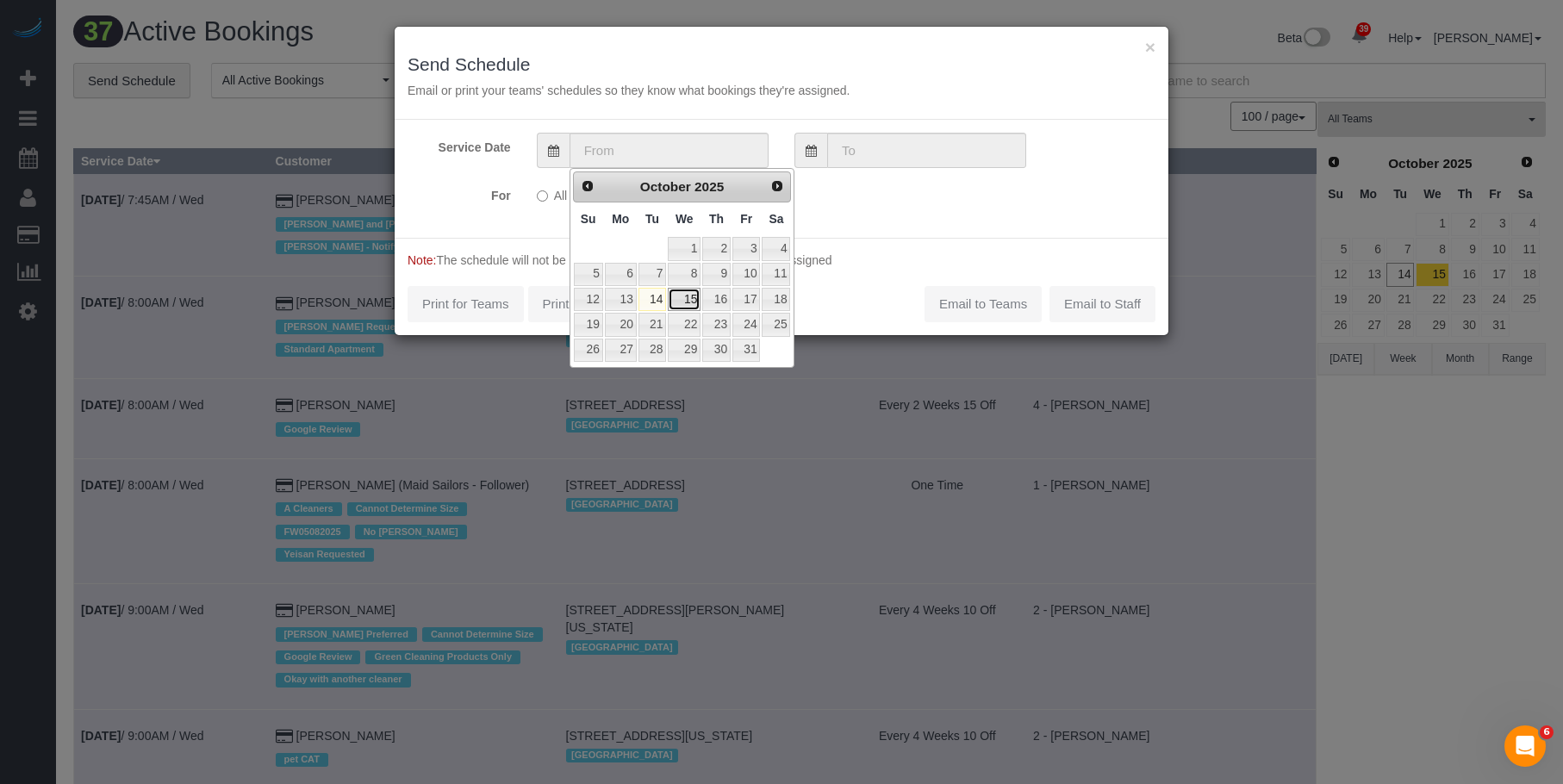
drag, startPoint x: 686, startPoint y: 302, endPoint x: 701, endPoint y: 276, distance: 30.0
click at [686, 301] on link "15" at bounding box center [684, 300] width 33 height 23
type input "10/15/2025"
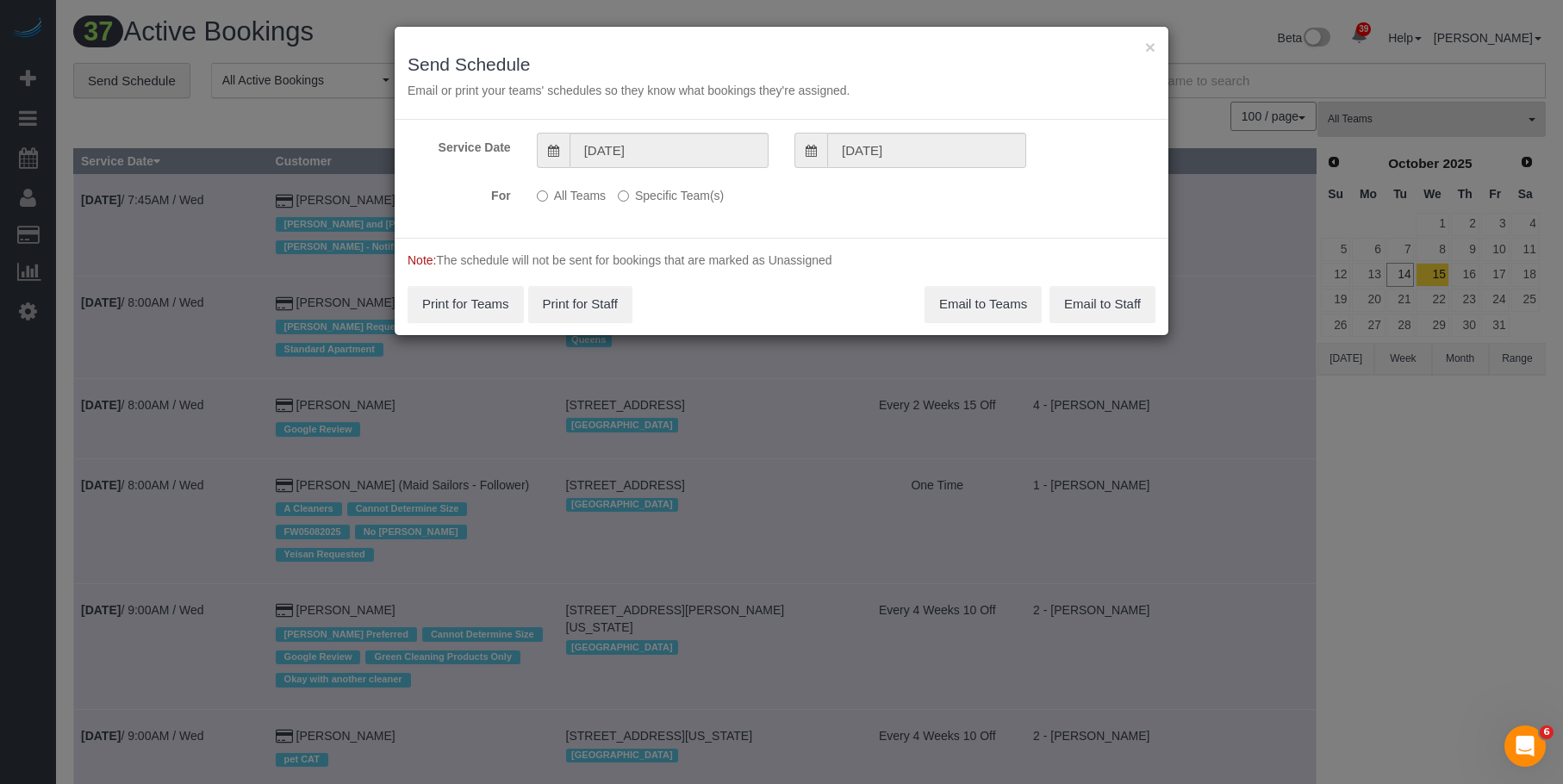
click at [687, 196] on label "Specific Team(s)" at bounding box center [670, 193] width 106 height 23
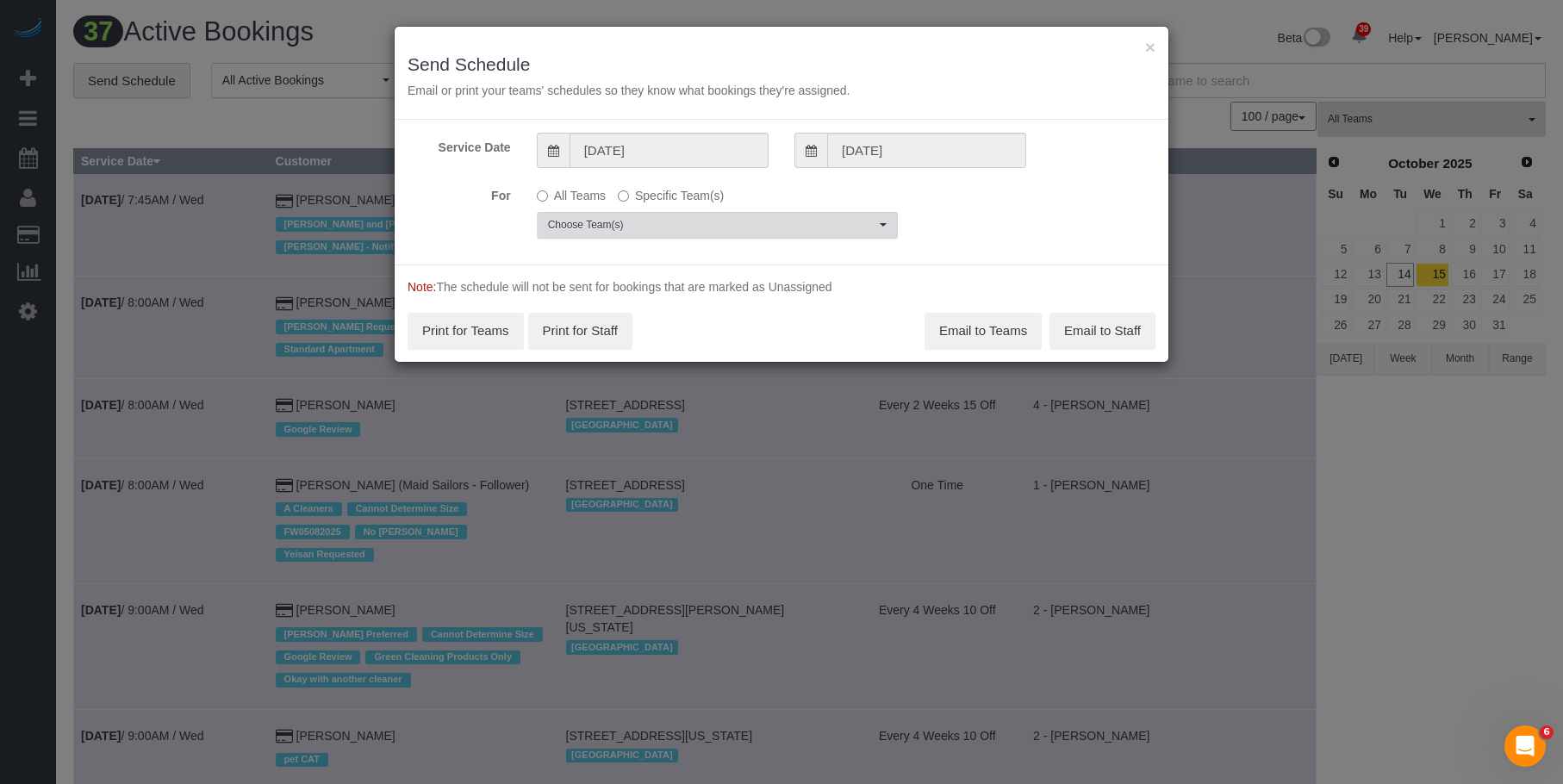
click at [810, 233] on button "Choose Team(s)" at bounding box center [717, 225] width 361 height 27
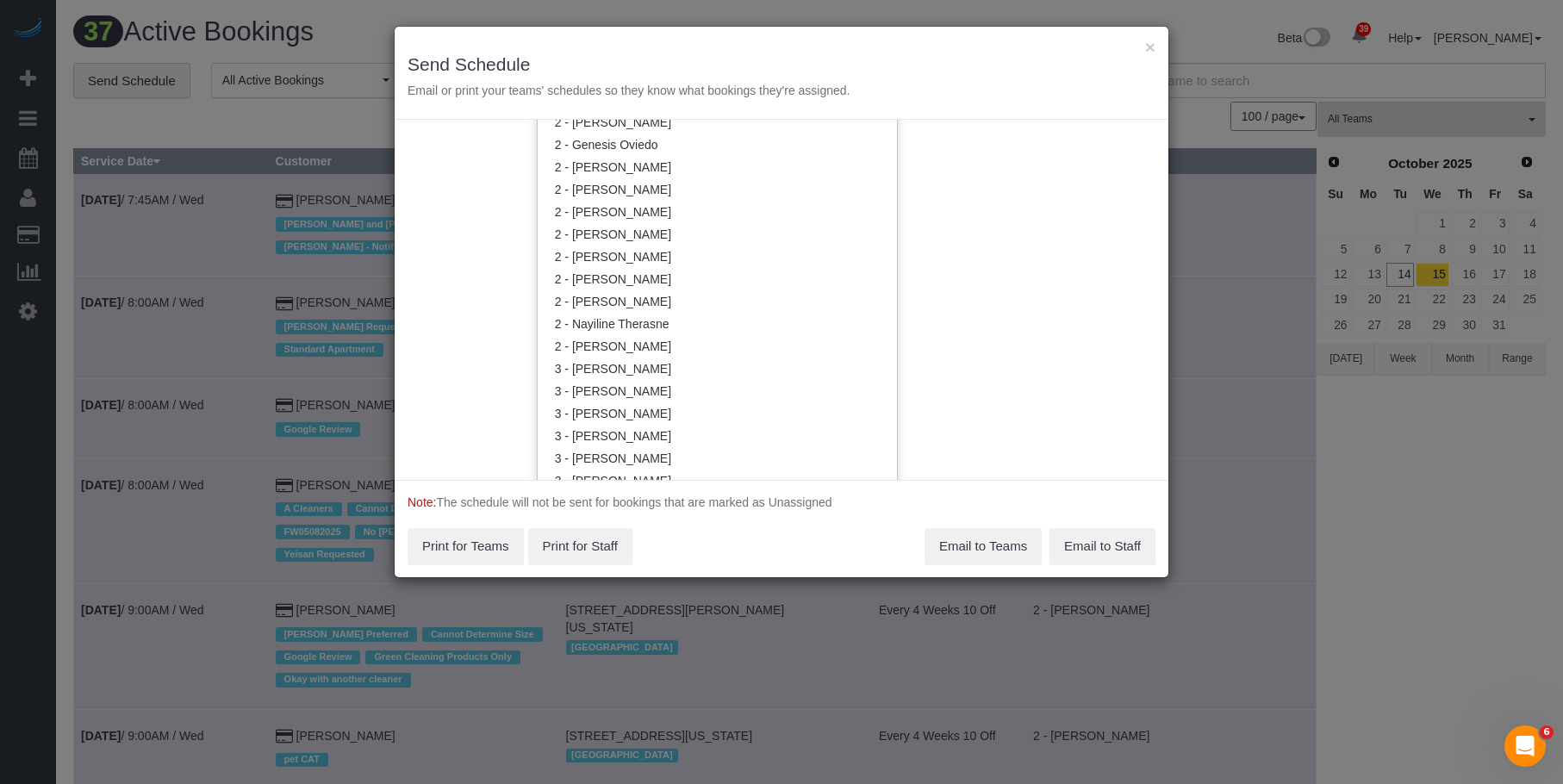
scroll to position [1382, 0]
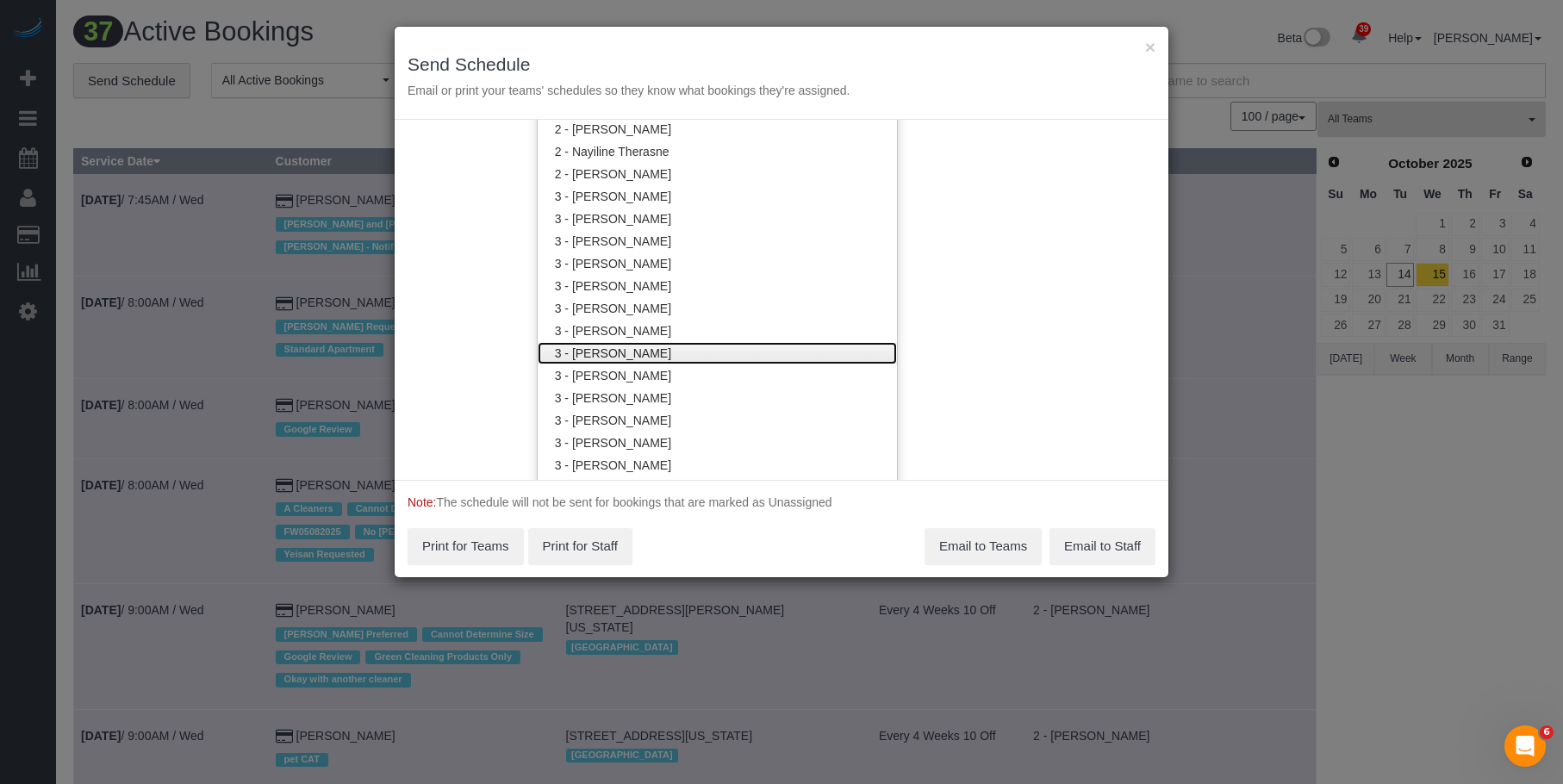
click at [714, 346] on link "3 - [PERSON_NAME]" at bounding box center [717, 353] width 359 height 22
click at [792, 61] on h3 "Send Schedule" at bounding box center [781, 64] width 748 height 20
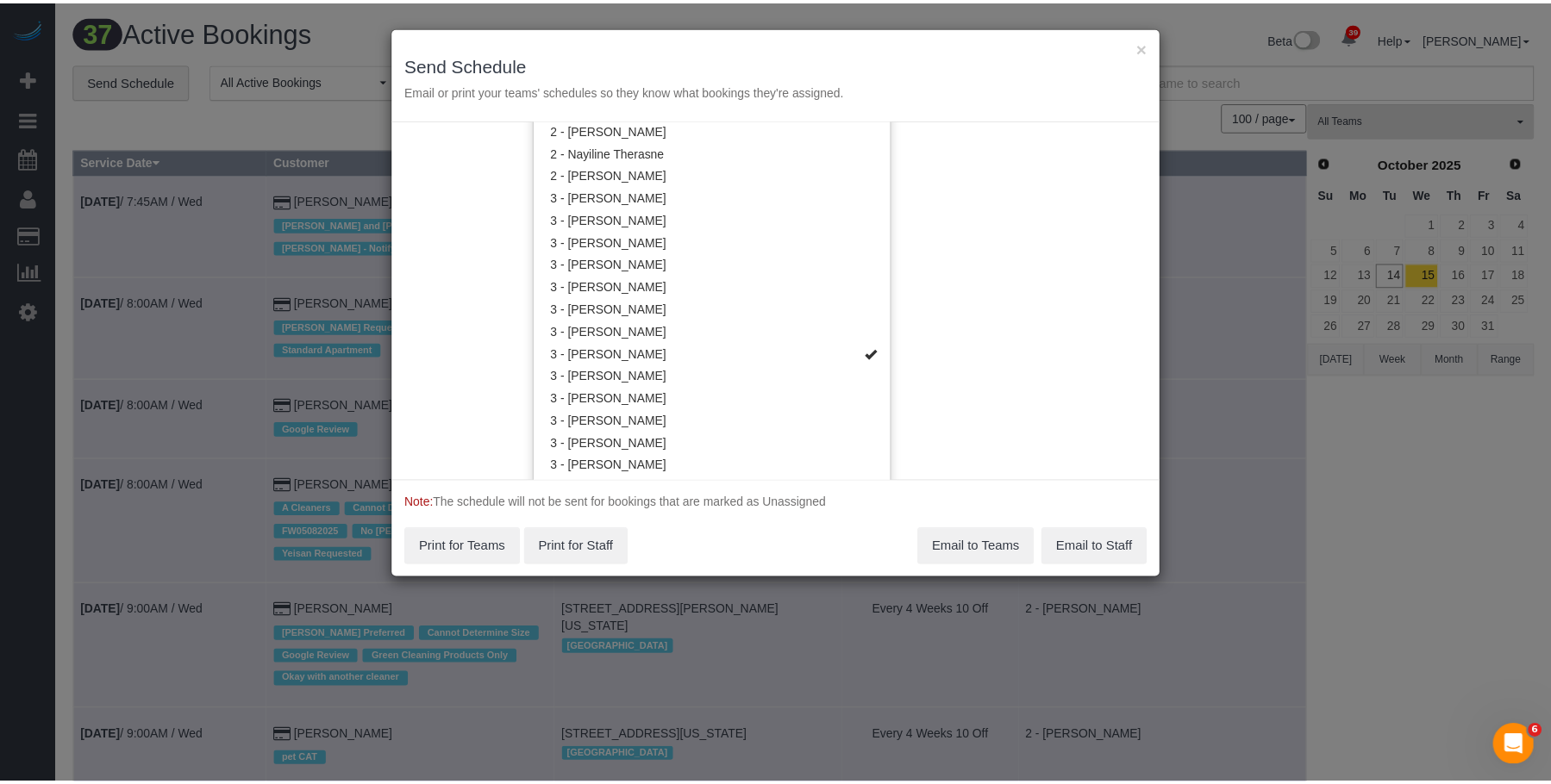
scroll to position [0, 0]
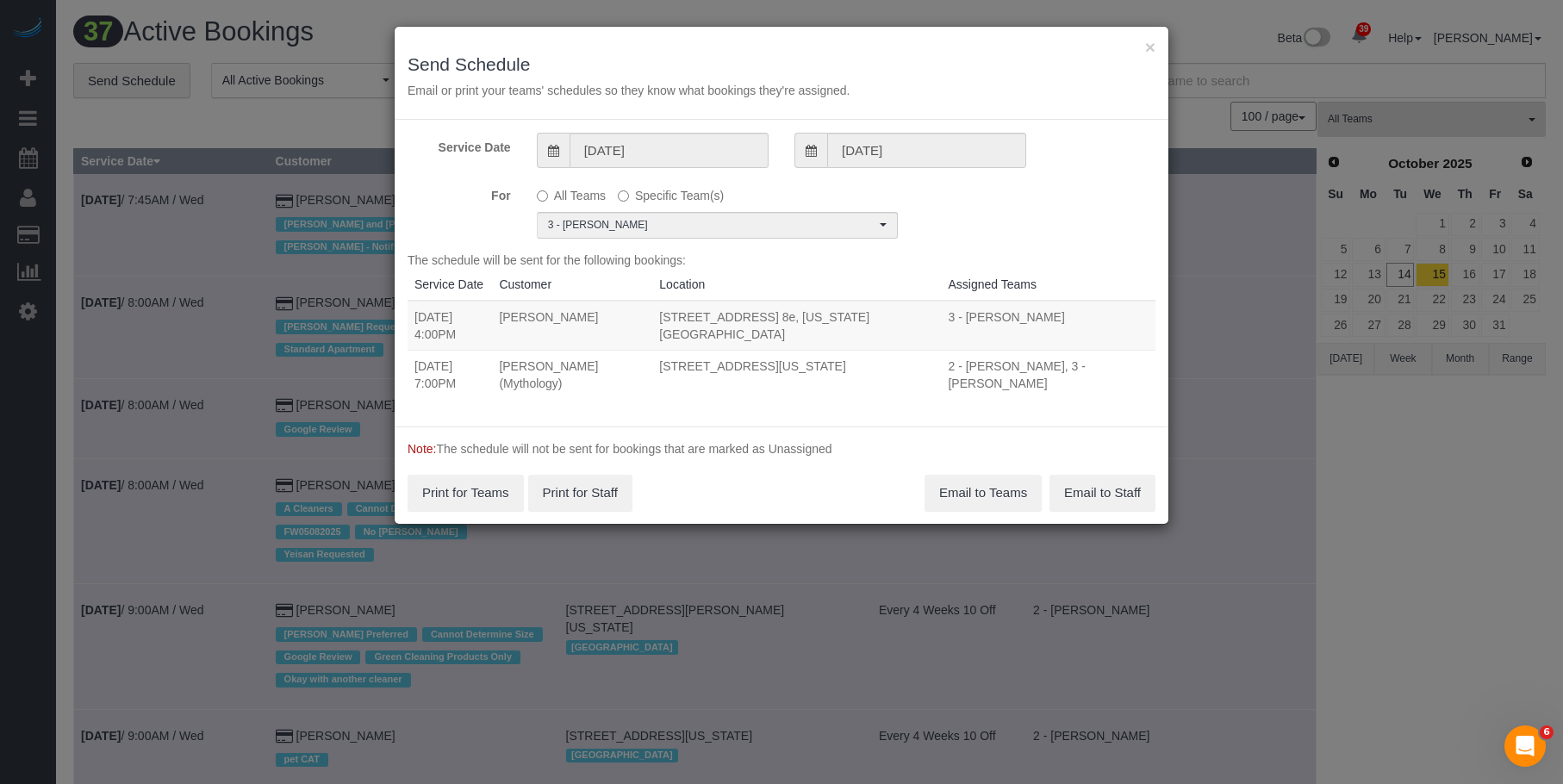
drag, startPoint x: 414, startPoint y: 337, endPoint x: 741, endPoint y: 340, distance: 327.0
click at [741, 340] on tr "10/15/2025 4:00PM Mike Maguire 205 West 88th Street, Apt. 8e, New York, NY 1002…" at bounding box center [781, 325] width 748 height 50
copy tr "4:00PM Mike Maguire 205 West 88th Street, Apt. 8e, New York, NY 10024"
drag, startPoint x: 413, startPoint y: 386, endPoint x: 739, endPoint y: 392, distance: 326.1
click at [739, 392] on tr "10/15/2025 7:00PM Elaine Pugsley (Mythology) 324 Lafayette Street, 2nd Floor, N…" at bounding box center [781, 374] width 748 height 49
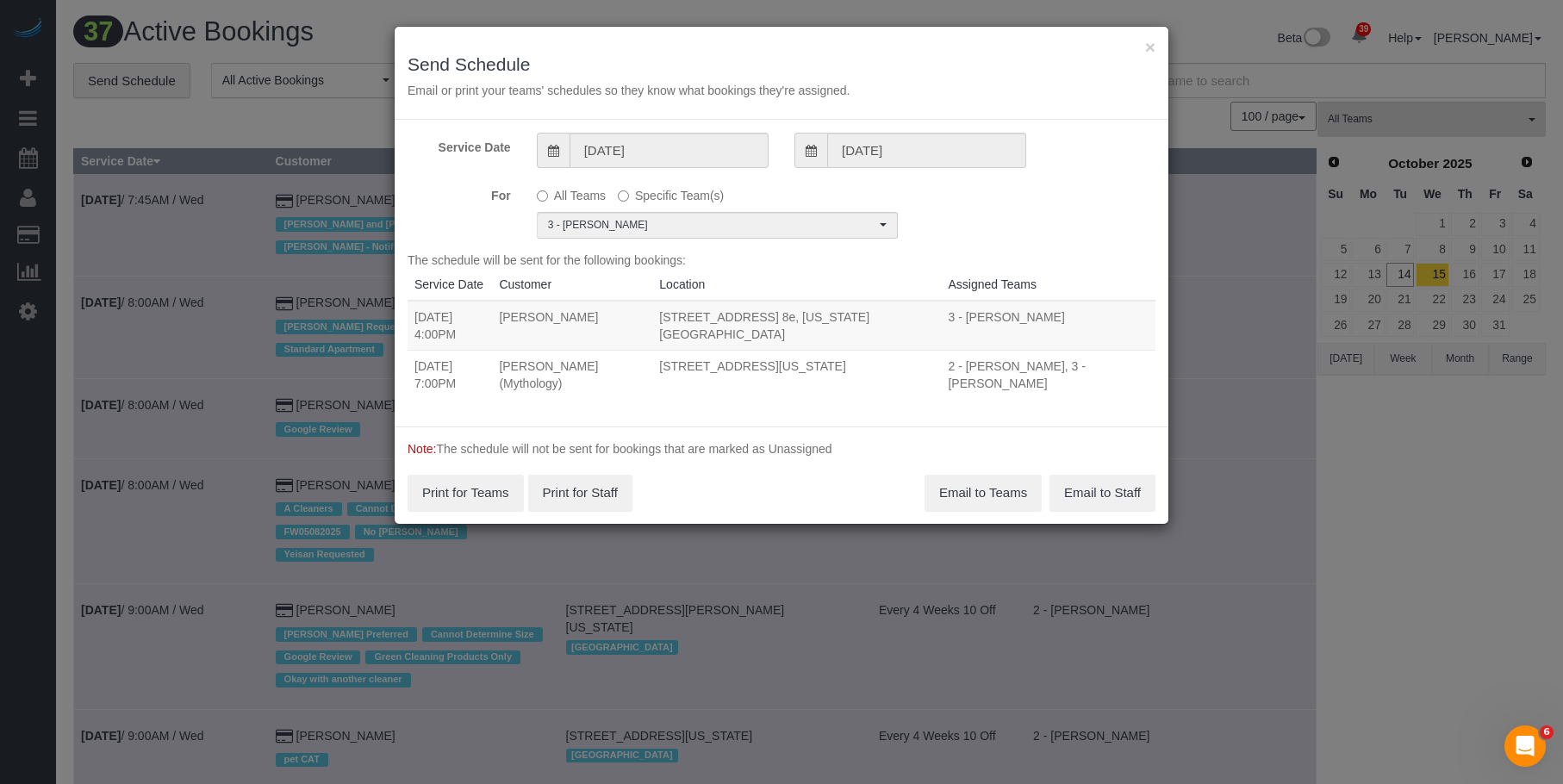
copy tr "7:00PM Elaine Pugsley (Mythology) 324 Lafayette Street, 2nd Floor, New York, NY…"
click at [931, 497] on button "Email to Teams" at bounding box center [983, 492] width 117 height 36
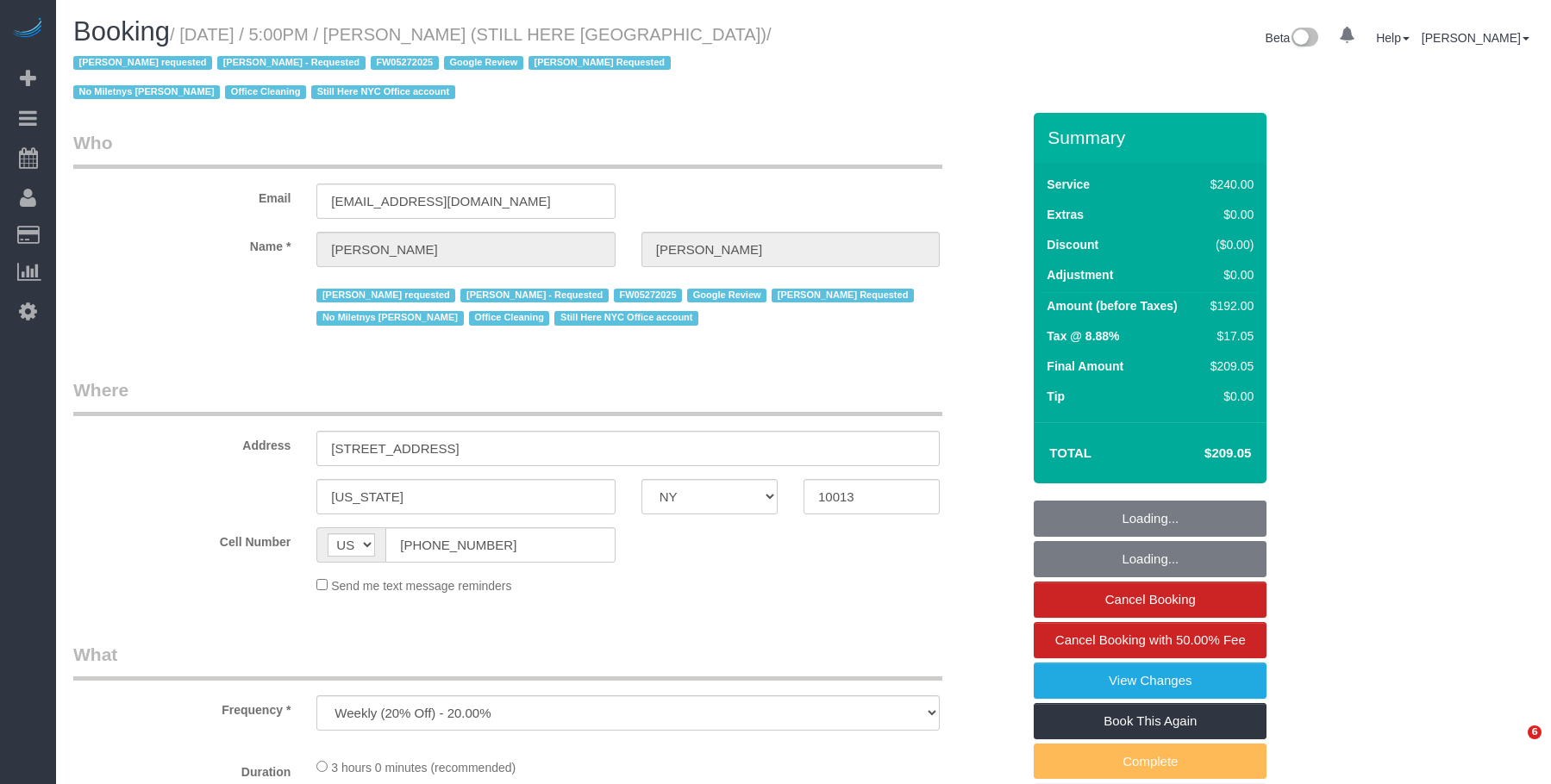
select select "NY"
select select "string:stripe-pm_1QY8Py4VGloSiKo7kVLuacfg"
select select "number:89"
select select "number:90"
select select "number:15"
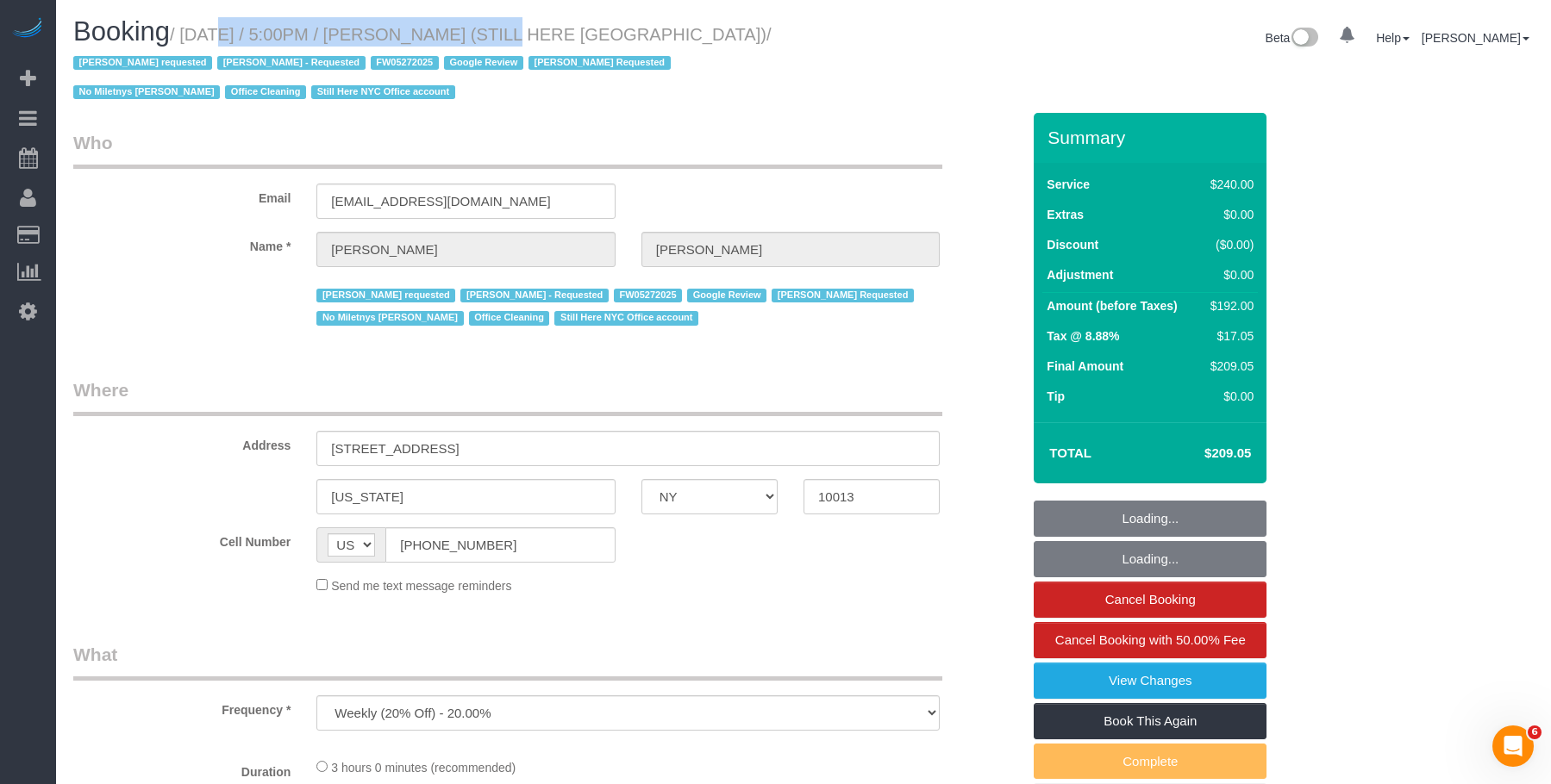
select select "number:5"
select select "spot1"
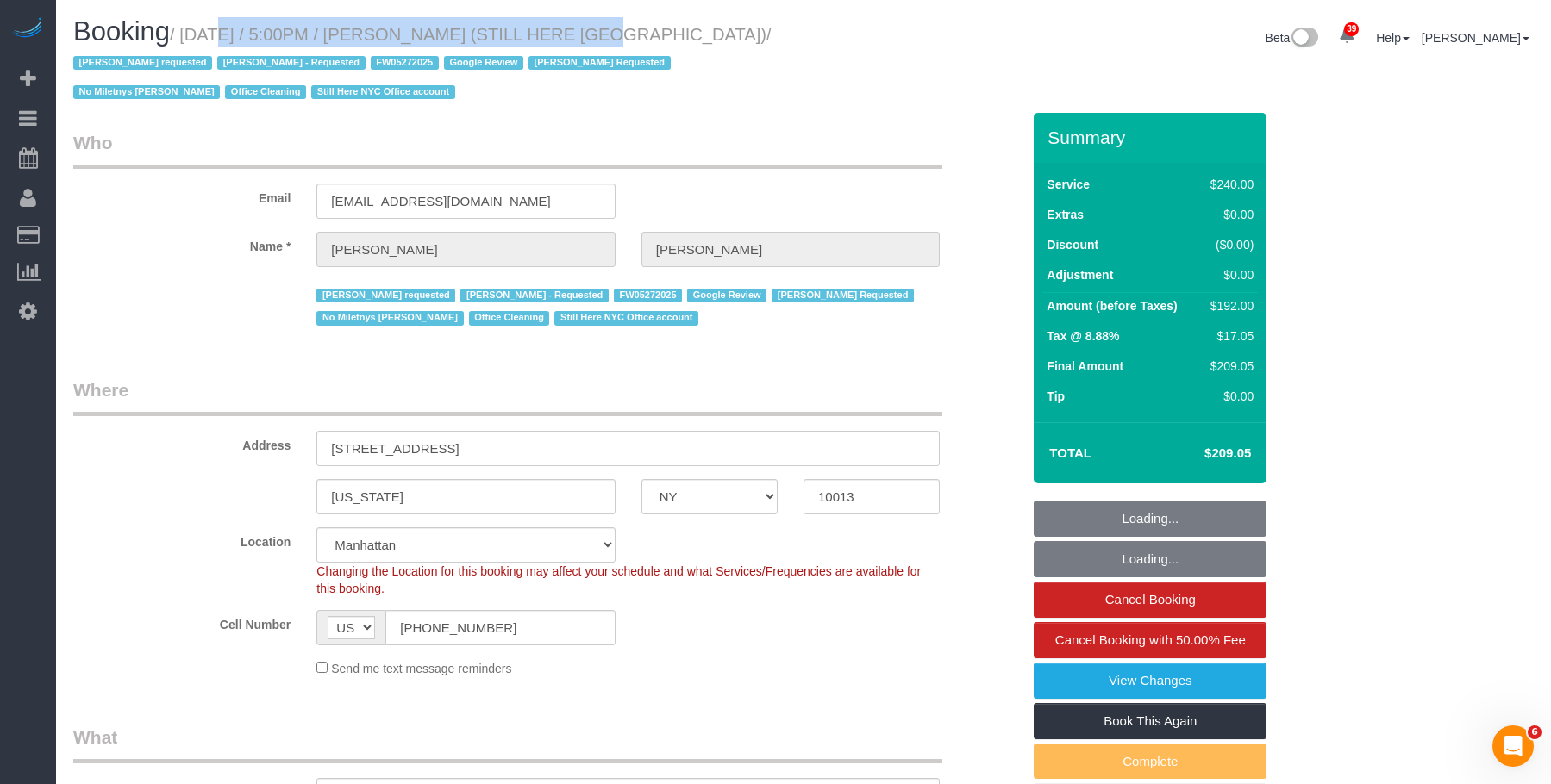
select select "object:1132"
select select "180"
click at [526, 39] on small "/ [DATE] / 5:00PM / [PERSON_NAME] (STILL HERE [GEOGRAPHIC_DATA]) / [PERSON_NAME…" at bounding box center [422, 63] width 698 height 77
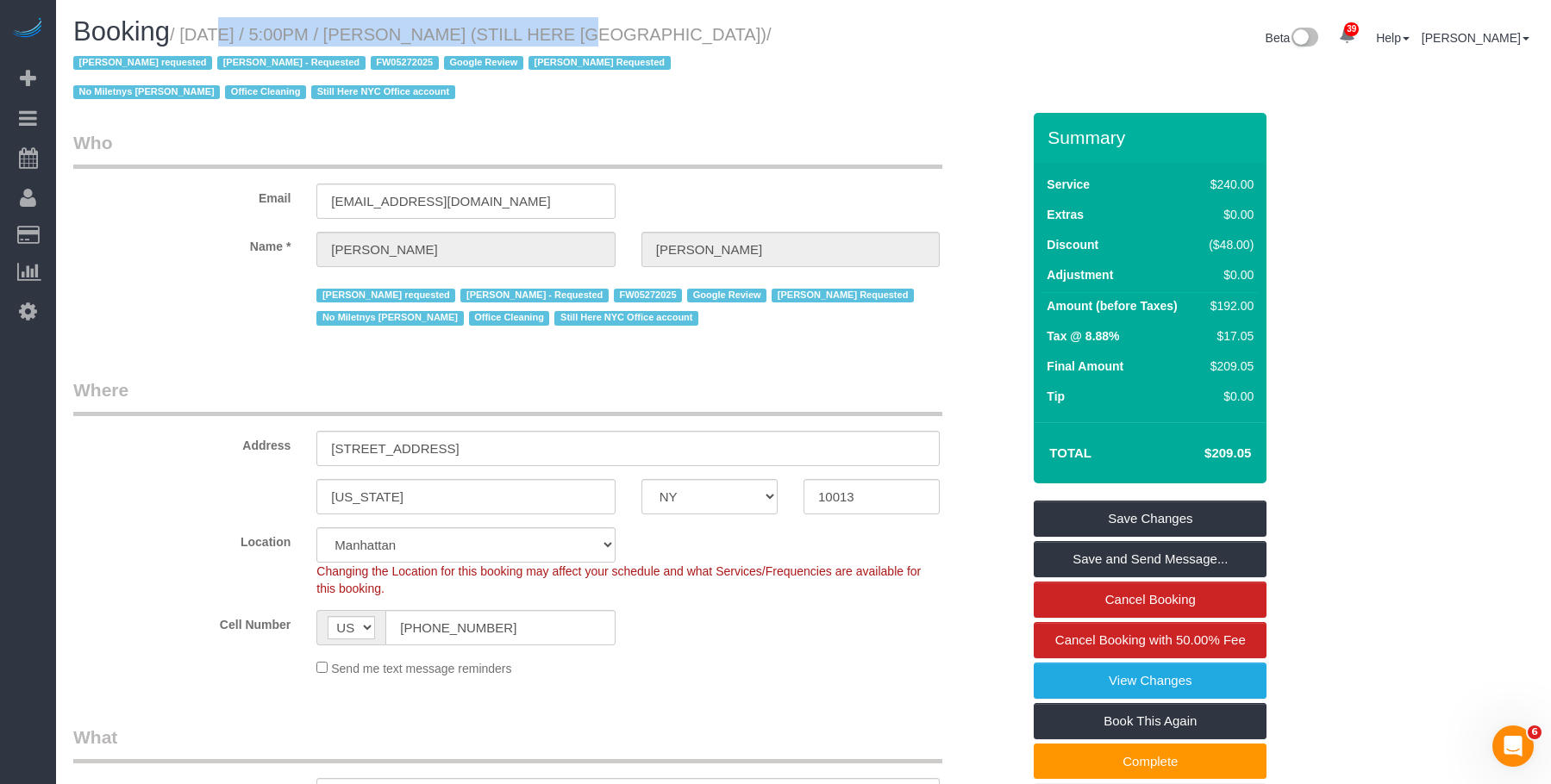
drag, startPoint x: 434, startPoint y: 124, endPoint x: 413, endPoint y: 185, distance: 64.5
drag, startPoint x: 189, startPoint y: 36, endPoint x: 1198, endPoint y: 197, distance: 1021.8
click at [686, 36] on small "/ [DATE] / 5:00PM / [PERSON_NAME] (STILL HERE [GEOGRAPHIC_DATA]) / [PERSON_NAME…" at bounding box center [422, 63] width 698 height 77
copy small "[DATE] / 5:00PM / [PERSON_NAME] (STILL HERE [GEOGRAPHIC_DATA])"
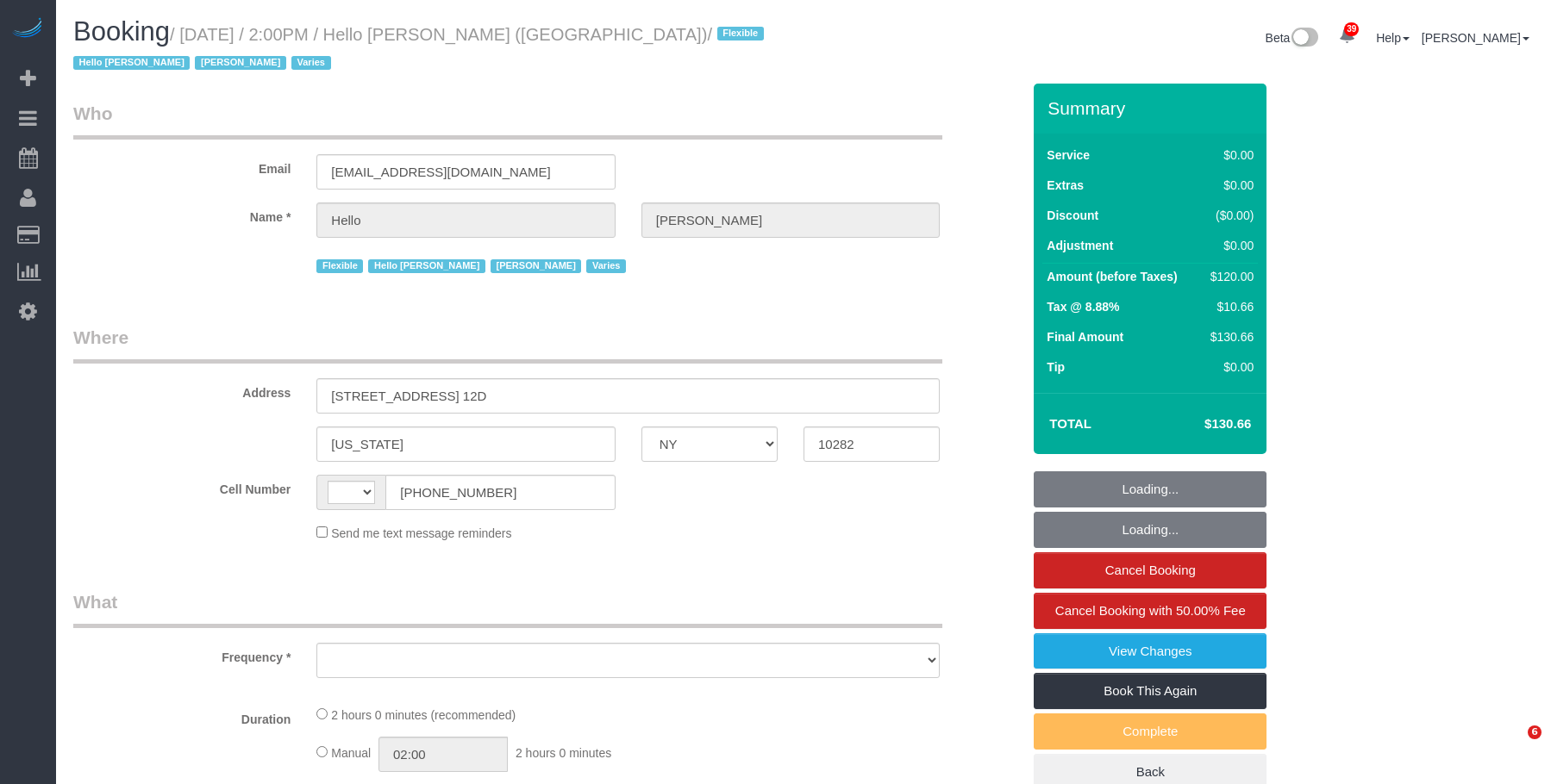
select select "NY"
drag, startPoint x: 0, startPoint y: 0, endPoint x: 902, endPoint y: 204, distance: 924.8
click at [881, 60] on div "Beta 39 Your Notifications You have 0 alerts × You have 5 to charge for [DATE] …" at bounding box center [1174, 39] width 743 height 45
select select "1"
select select "number:89"
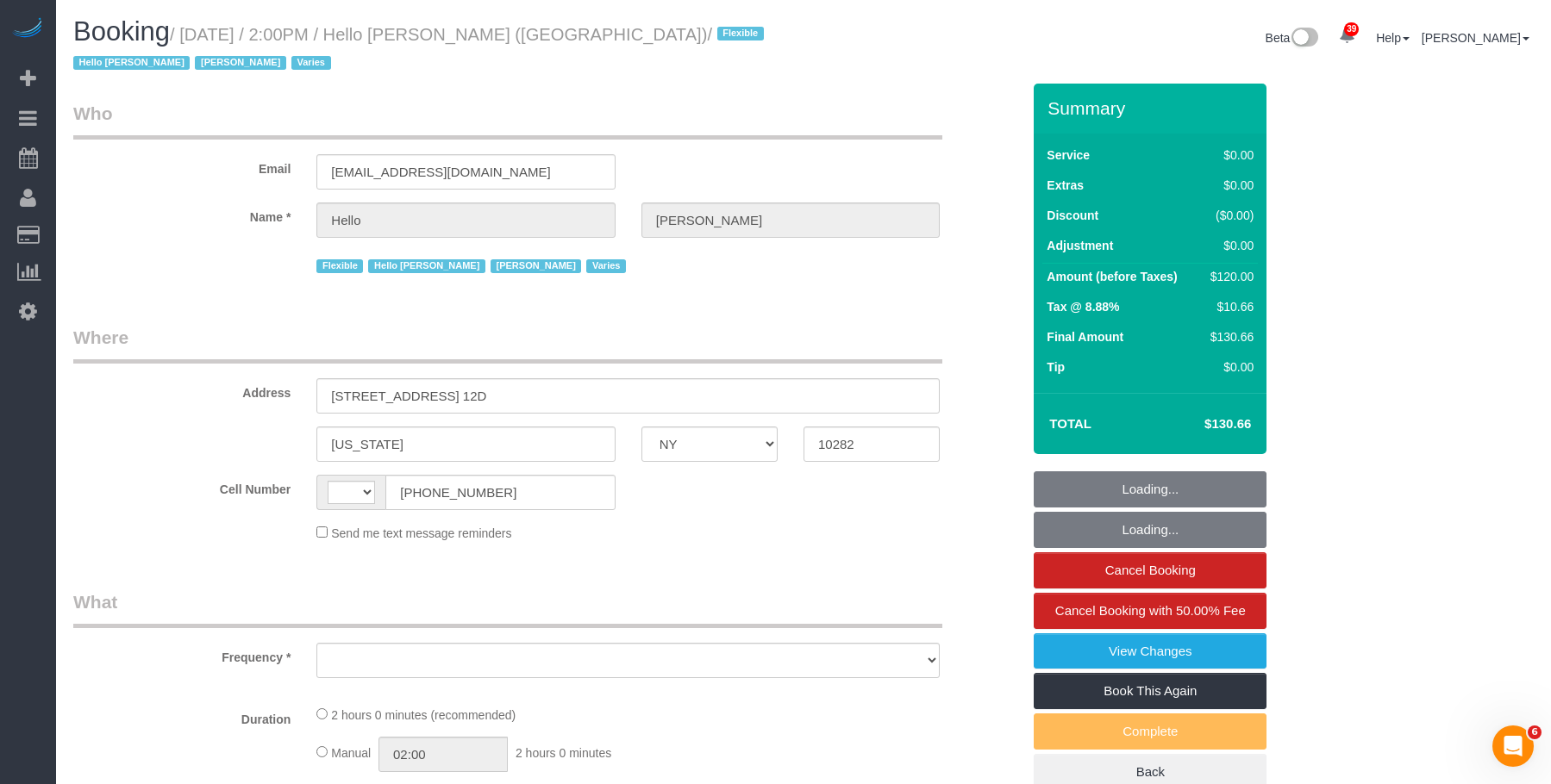
select select "number:90"
select select "number:15"
select select "number:6"
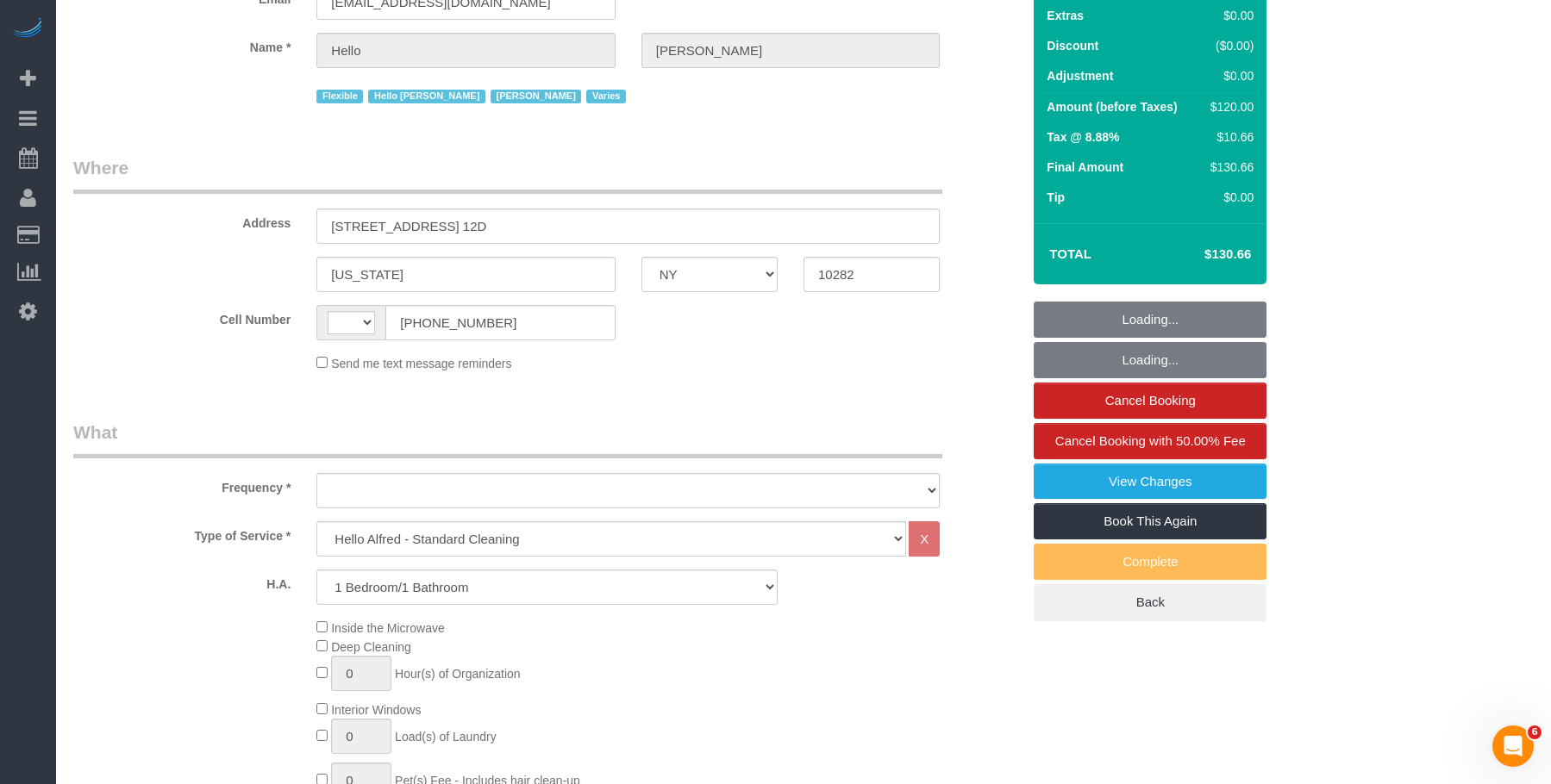
select select "string:[GEOGRAPHIC_DATA]"
select select "object:1057"
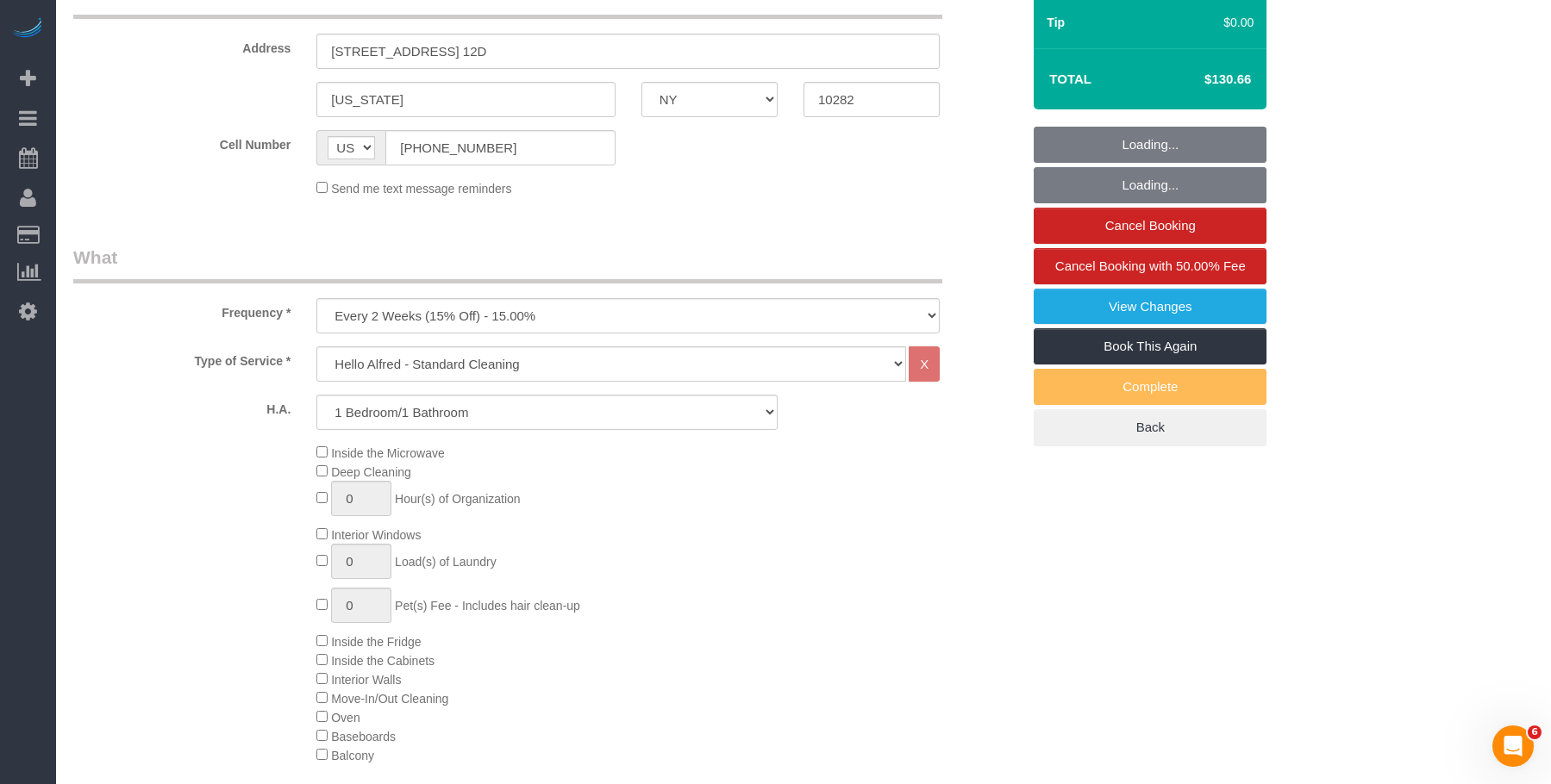
select select "spot1"
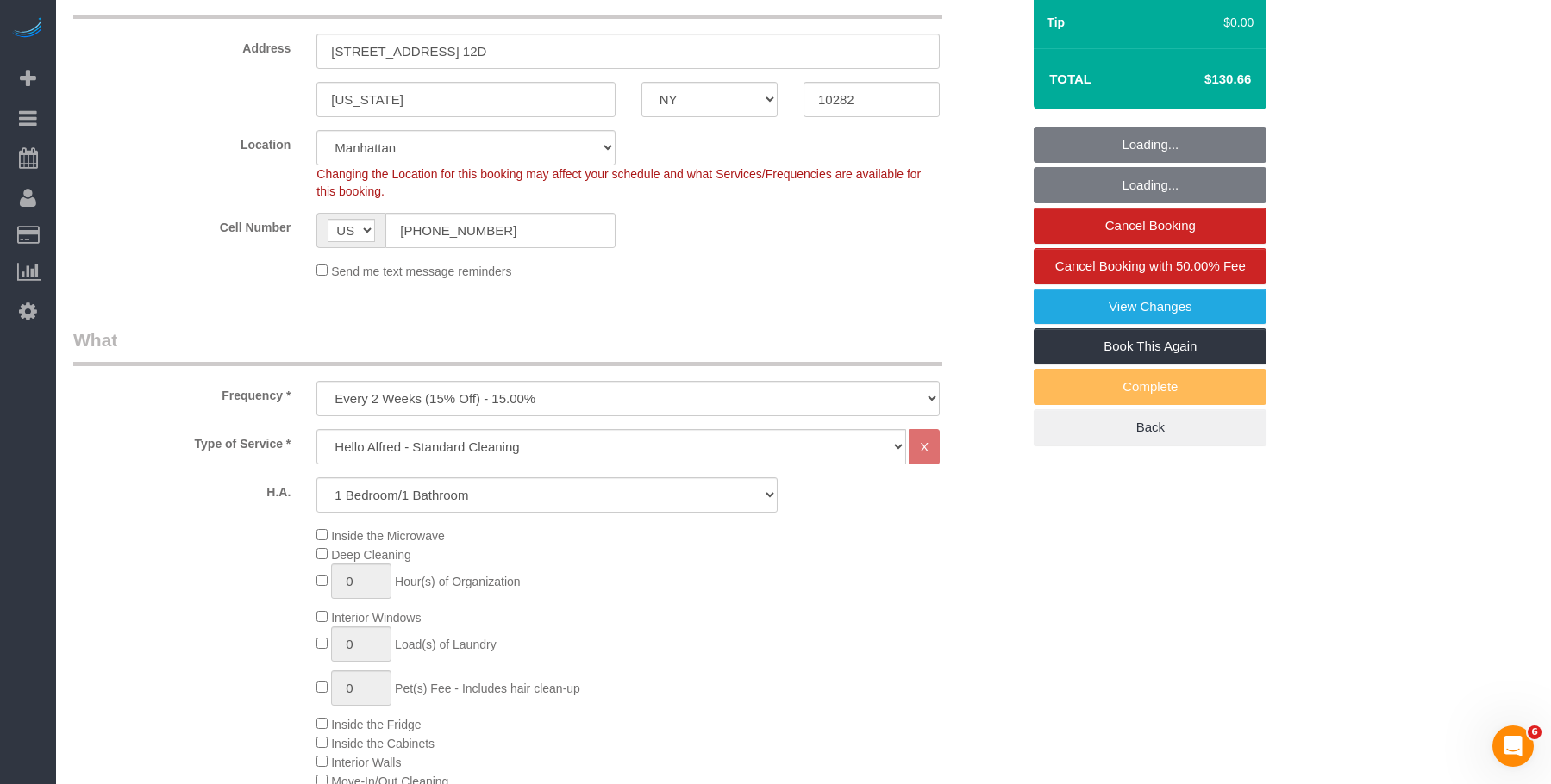
select select "object:1500"
select select "1"
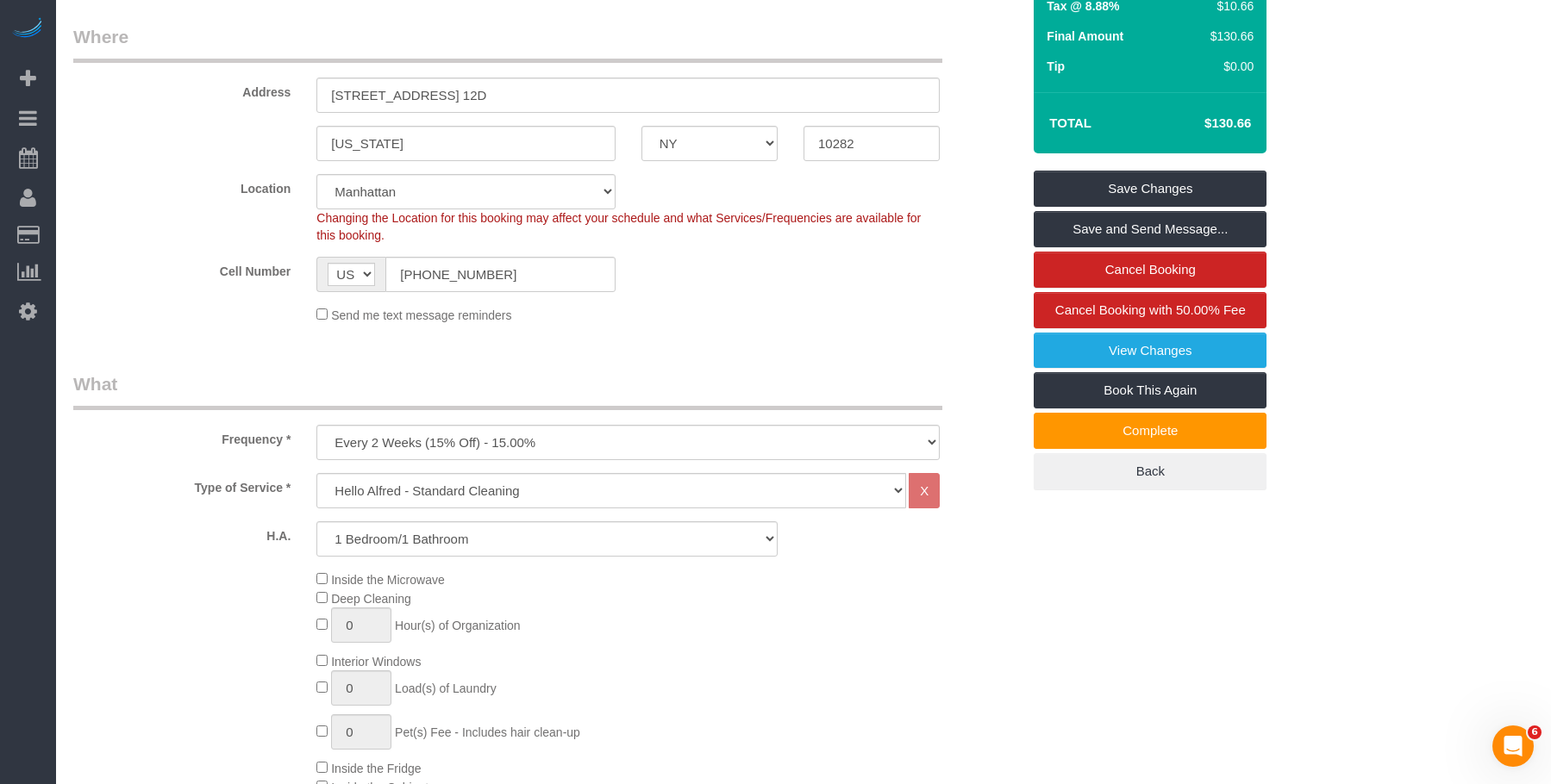
scroll to position [259, 0]
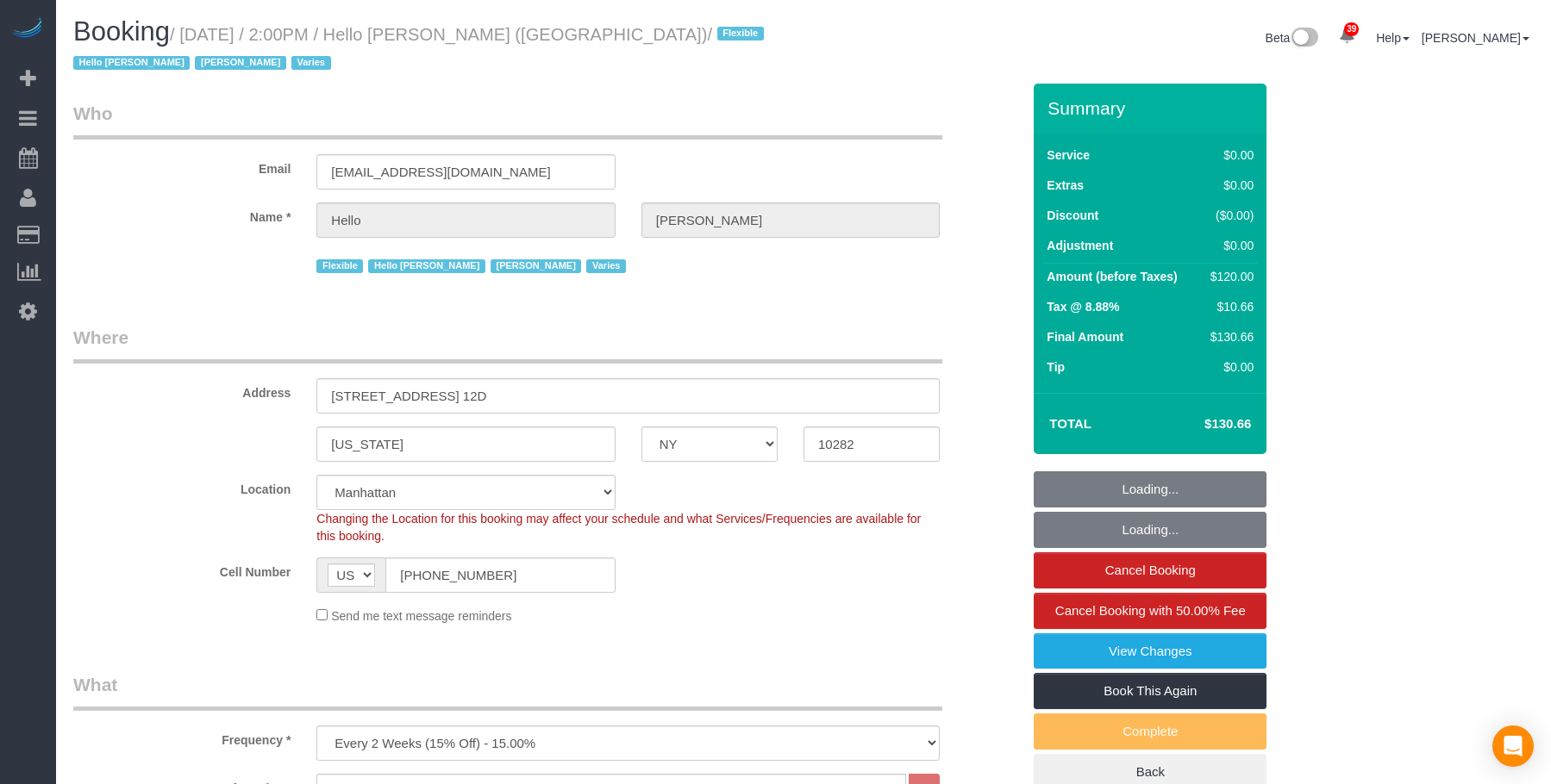
select select "NY"
select select "number:89"
select select "number:90"
select select "number:15"
select select "number:6"
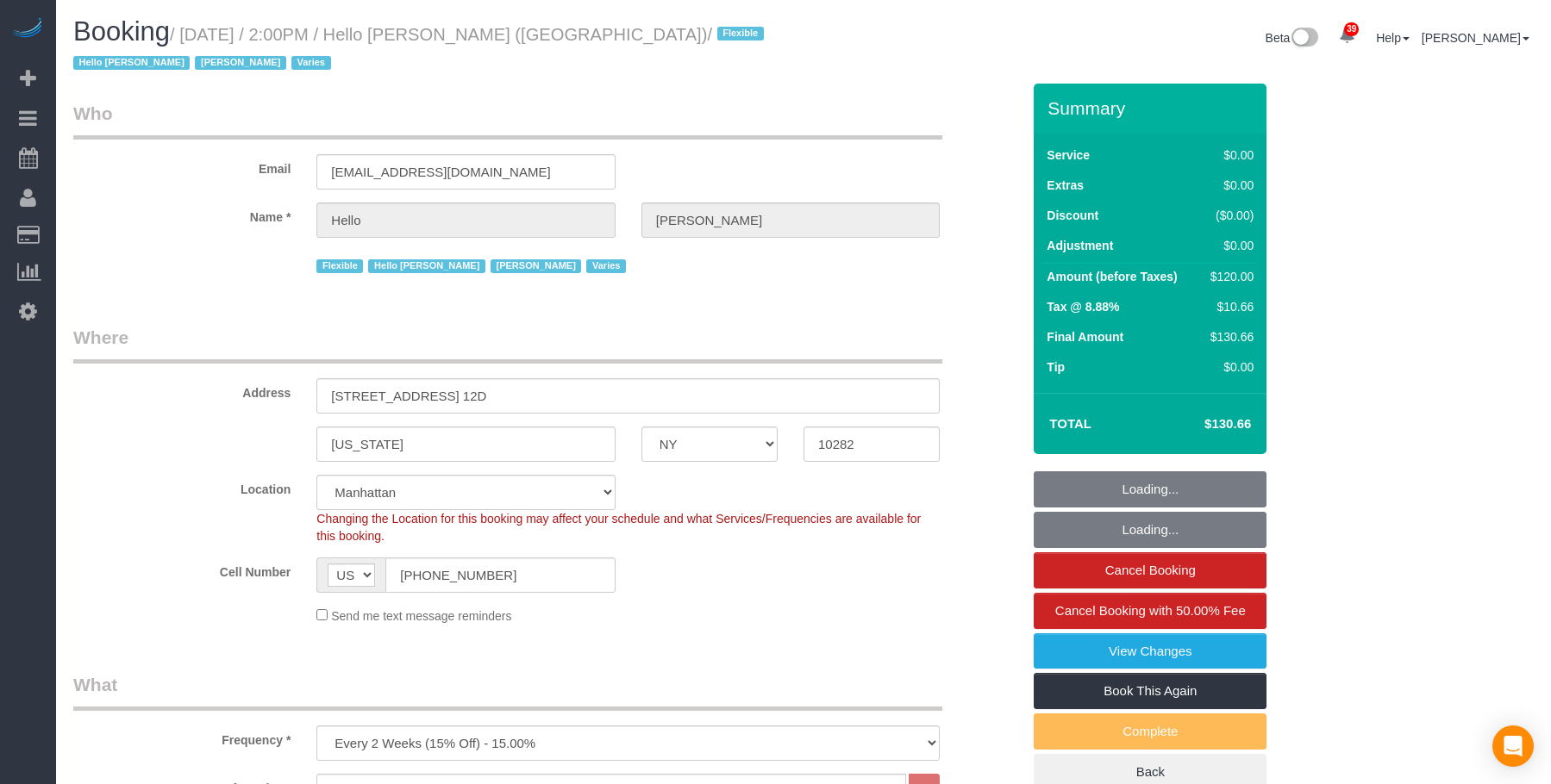
select select "1"
select select "object:1530"
select select "spot1"
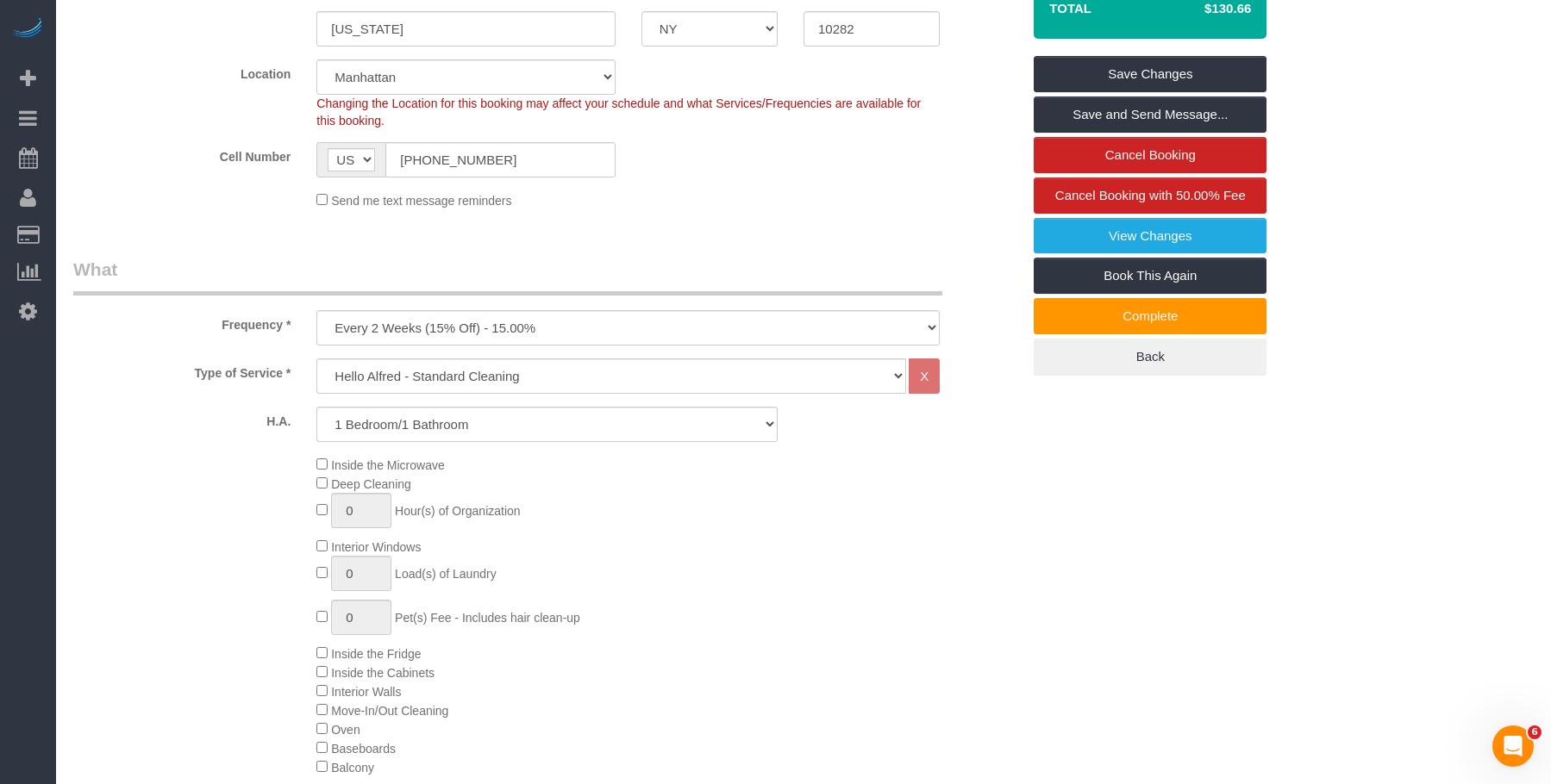
scroll to position [431, 0]
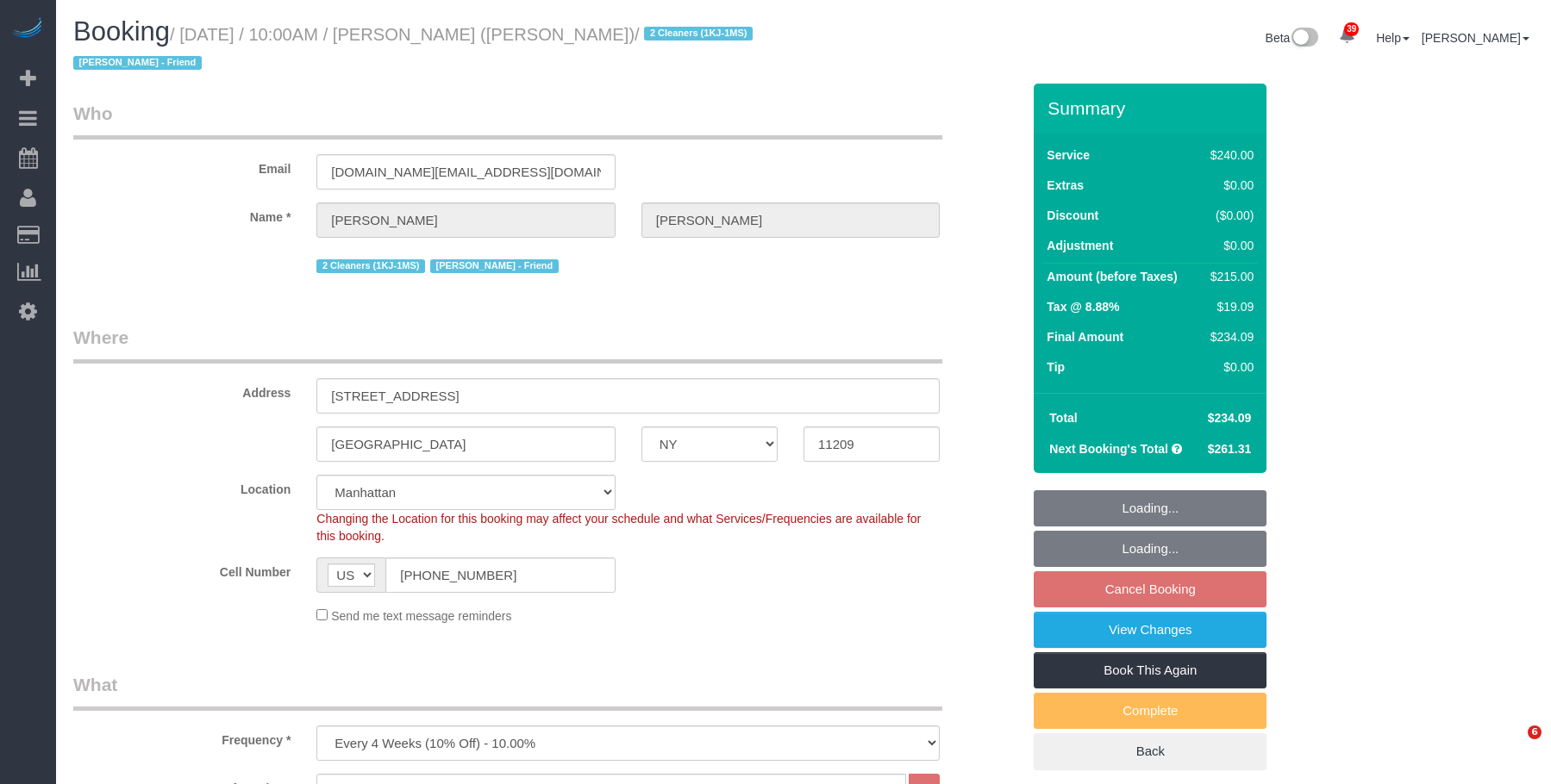
select select "NY"
select select "2"
select select "120"
select select "number:89"
select select "number:90"
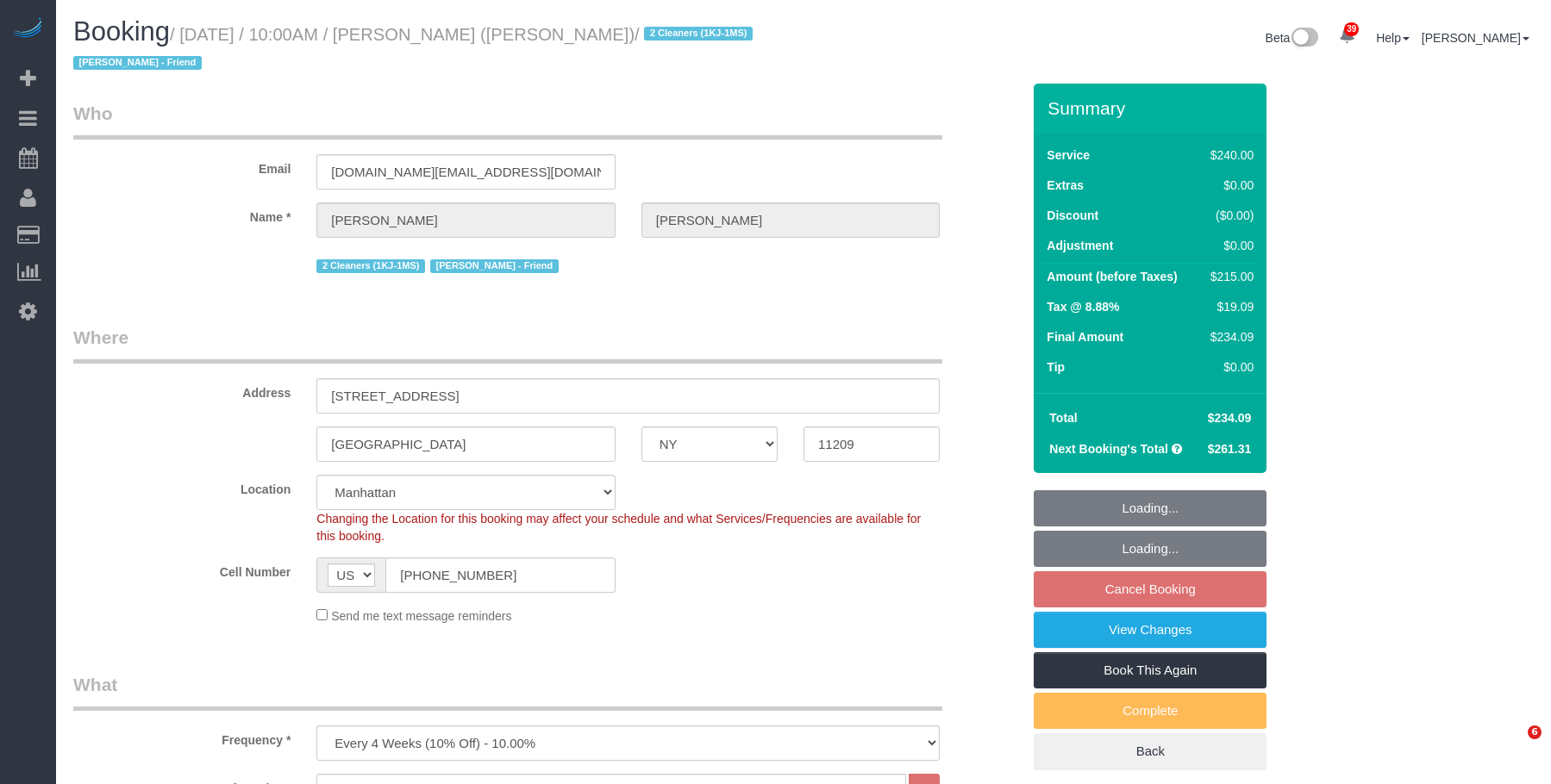
select select "number:13"
select select "number:7"
select select "spot59"
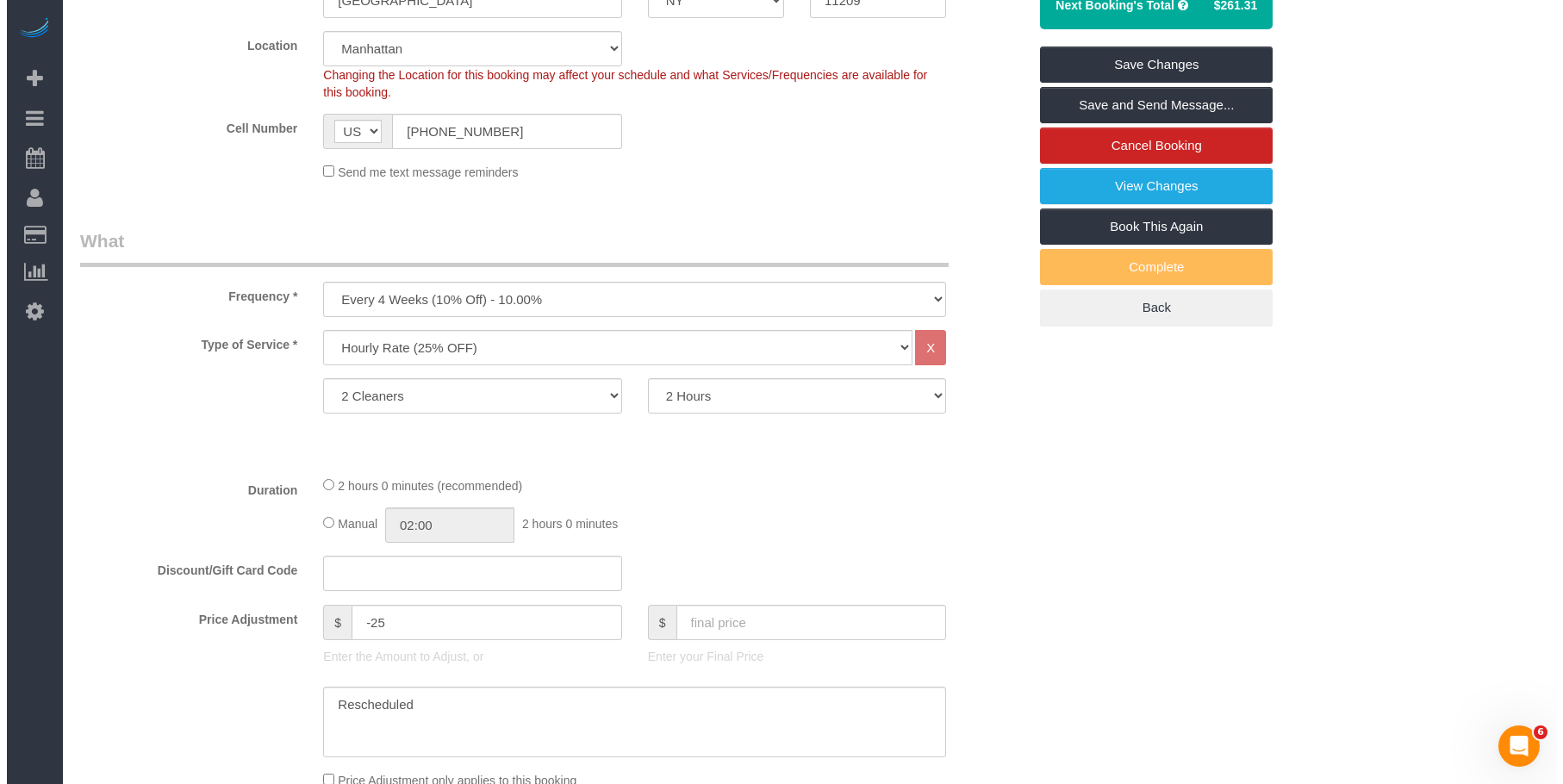
scroll to position [255, 0]
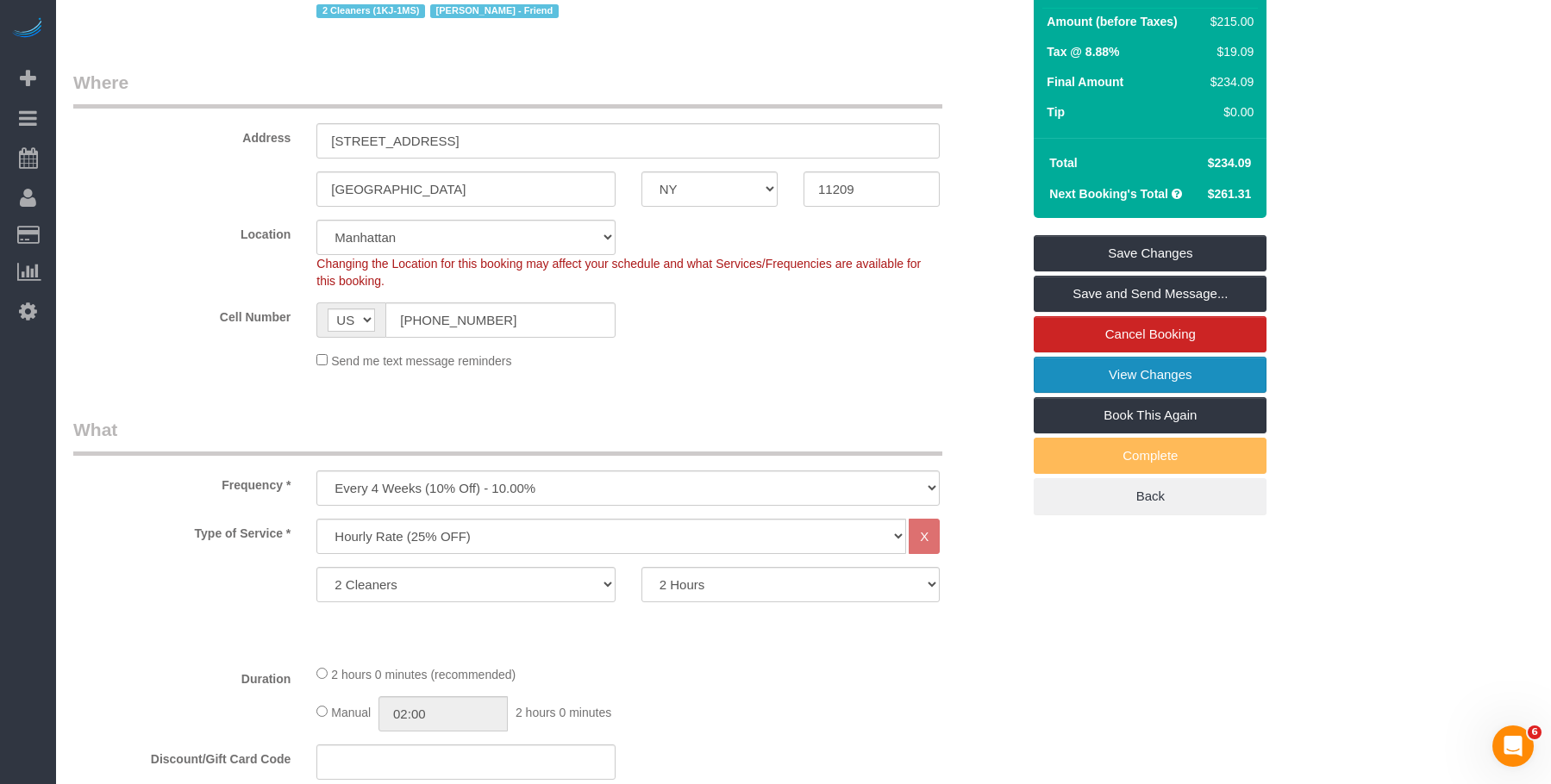
drag, startPoint x: 1073, startPoint y: 372, endPoint x: 999, endPoint y: 340, distance: 80.6
click at [1073, 372] on link "View Changes" at bounding box center [1150, 374] width 233 height 36
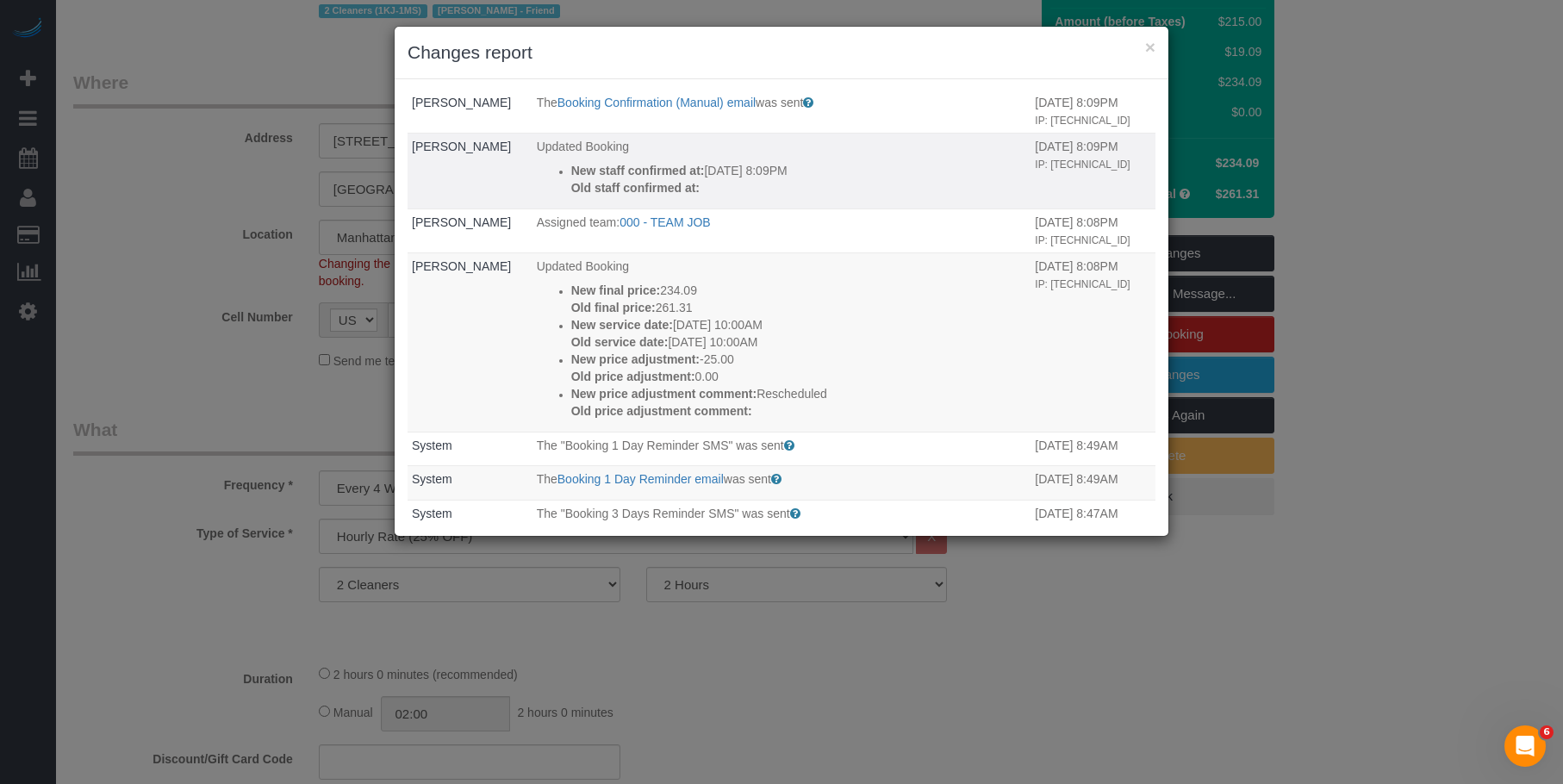
scroll to position [0, 0]
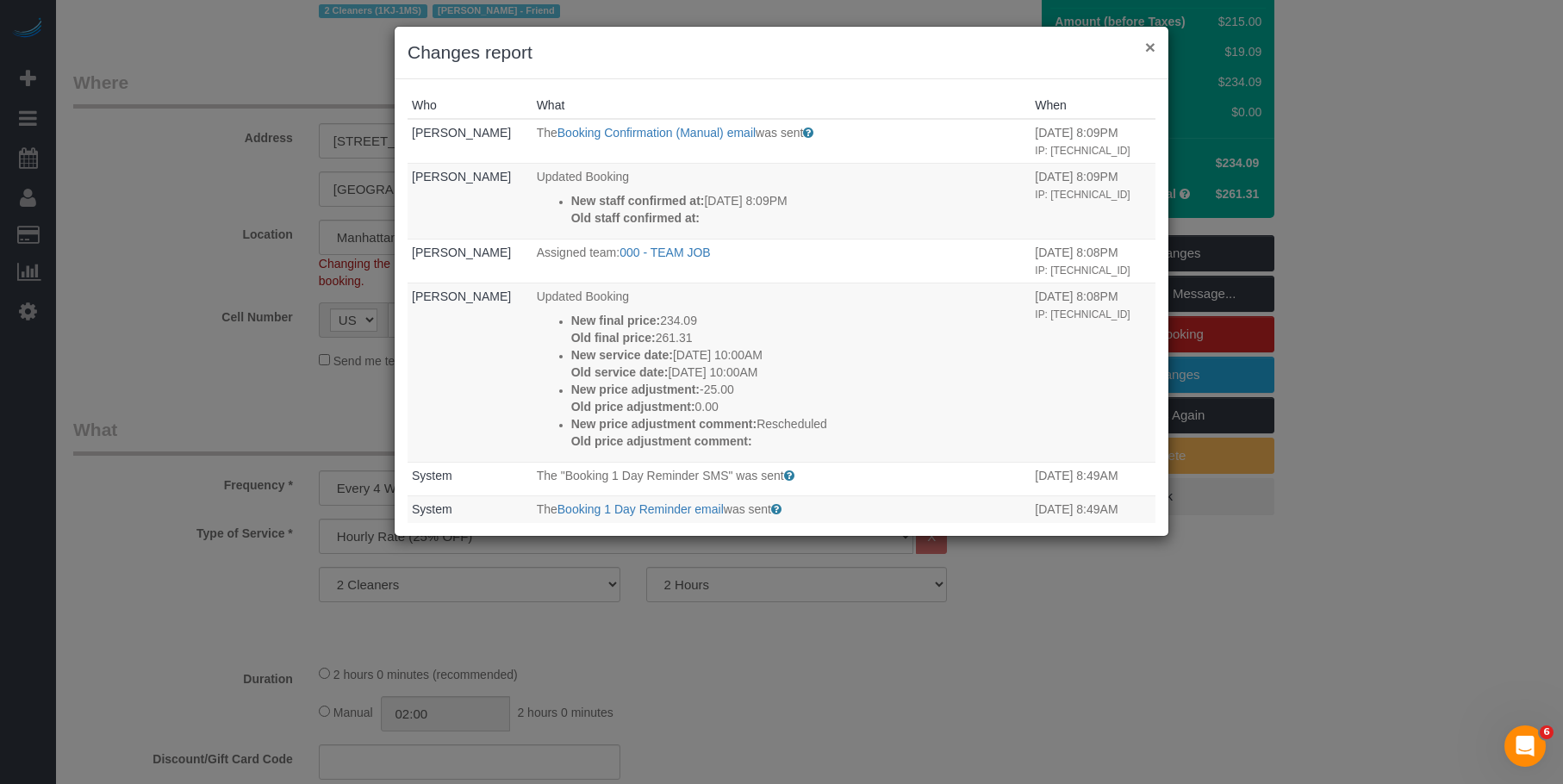
click at [1150, 45] on button "×" at bounding box center [1150, 47] width 11 height 18
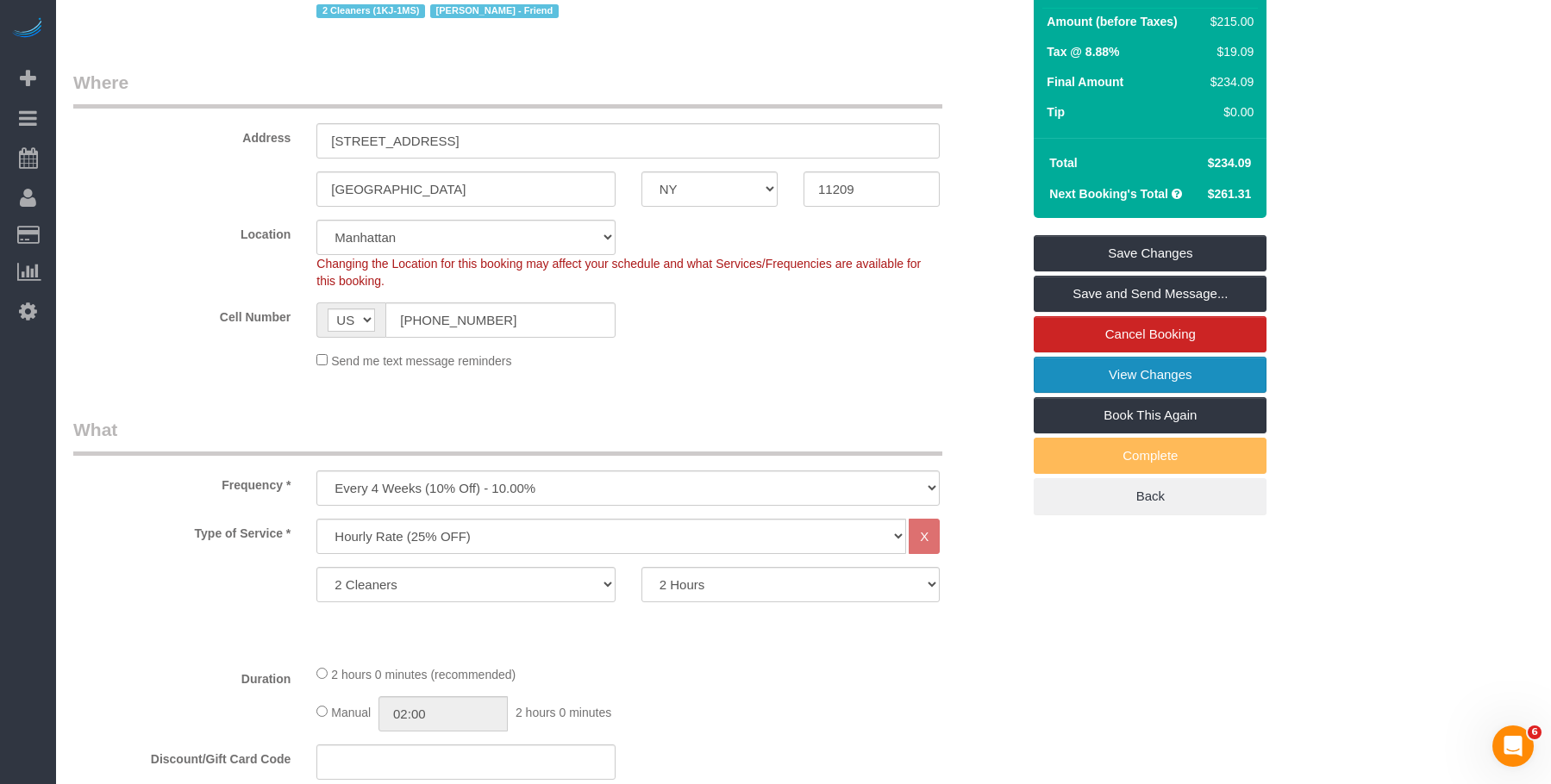
click at [1083, 370] on link "View Changes" at bounding box center [1150, 374] width 233 height 36
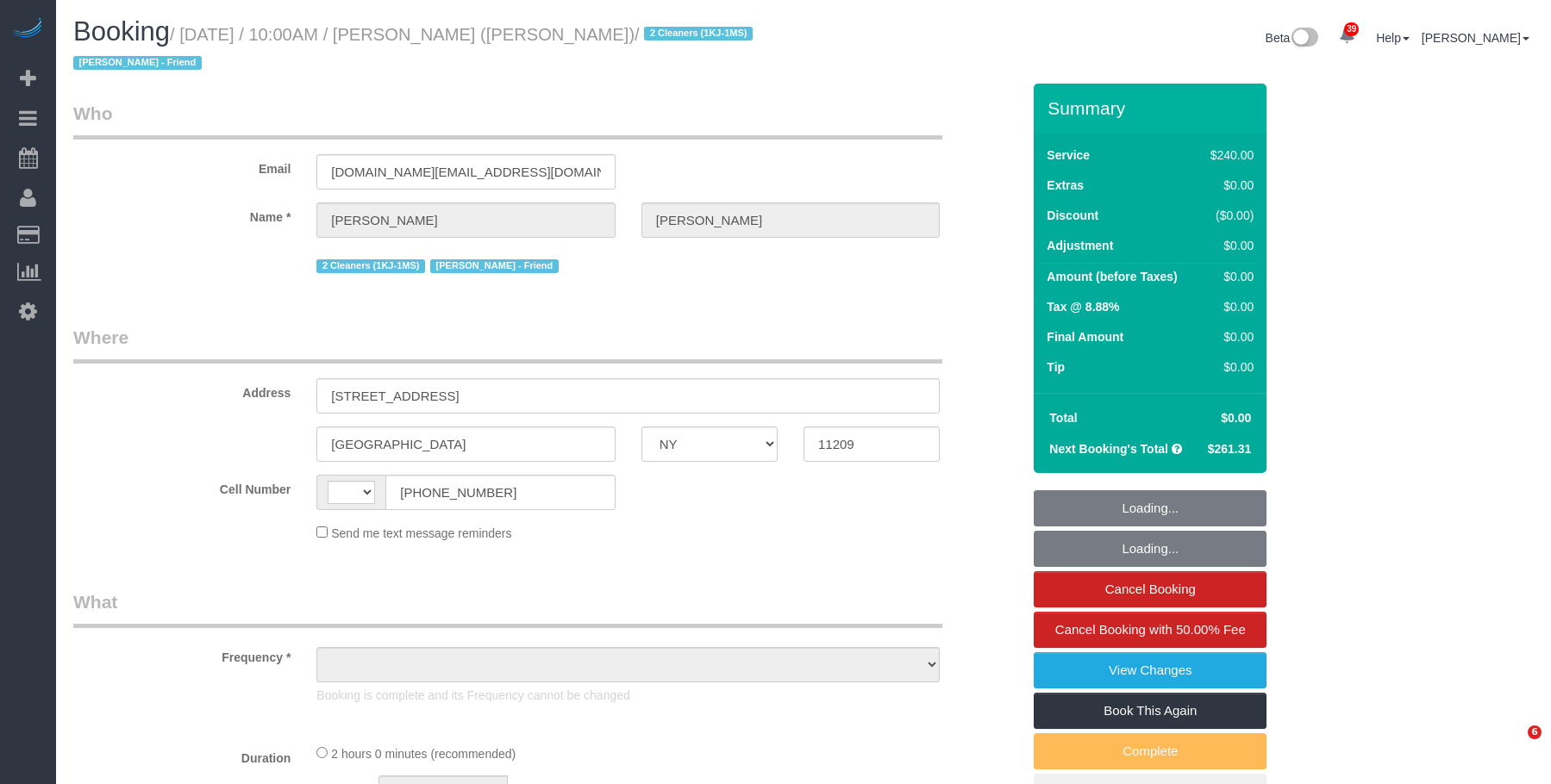
select select "NY"
select select "string:stripe-pm_1QUXjS4VGloSiKo7gLo9flBQ"
select select "spot1"
select select "number:89"
select select "number:90"
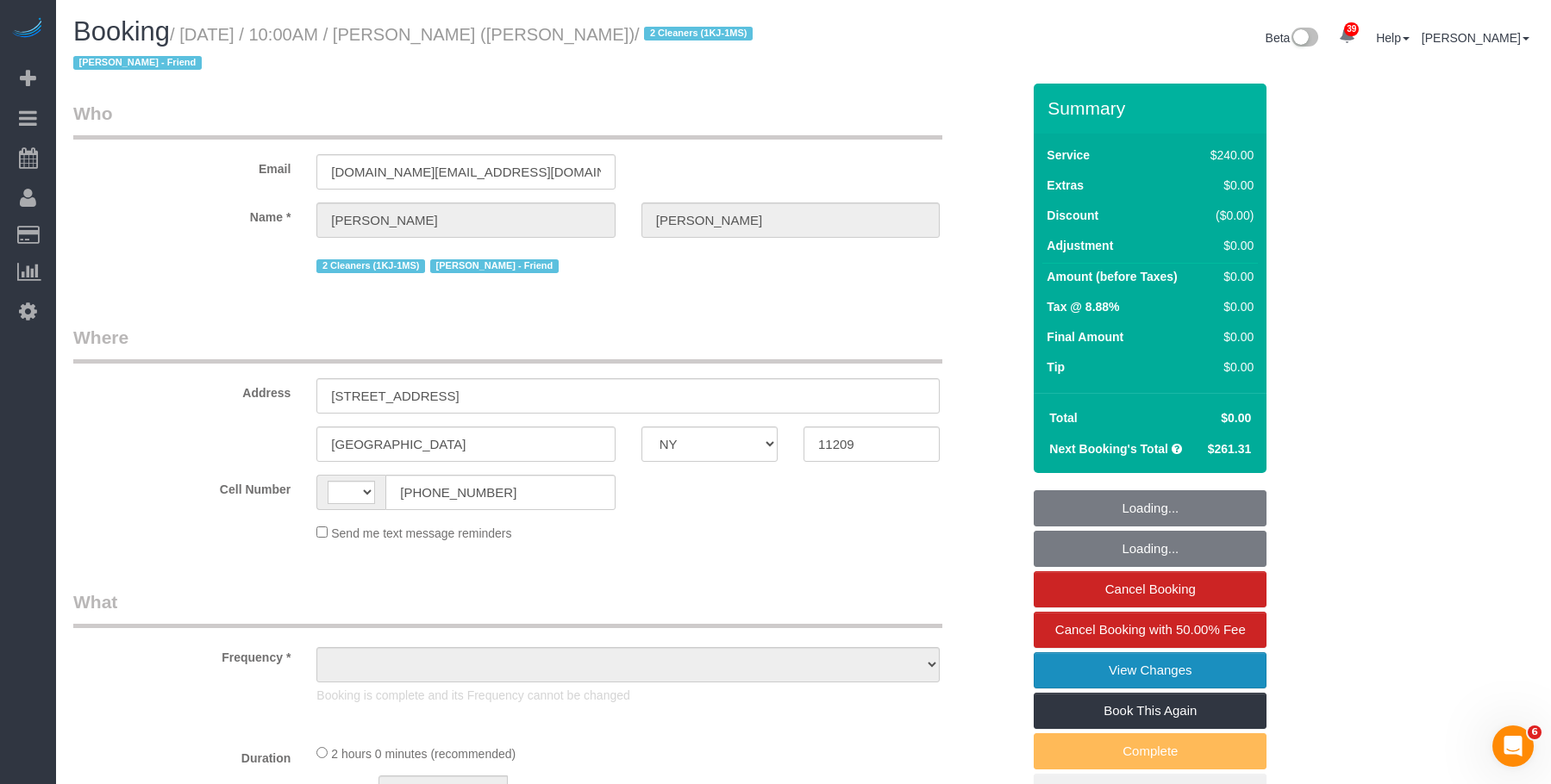
select select "number:13"
select select "number:7"
select select "string:[GEOGRAPHIC_DATA]"
select select "object:989"
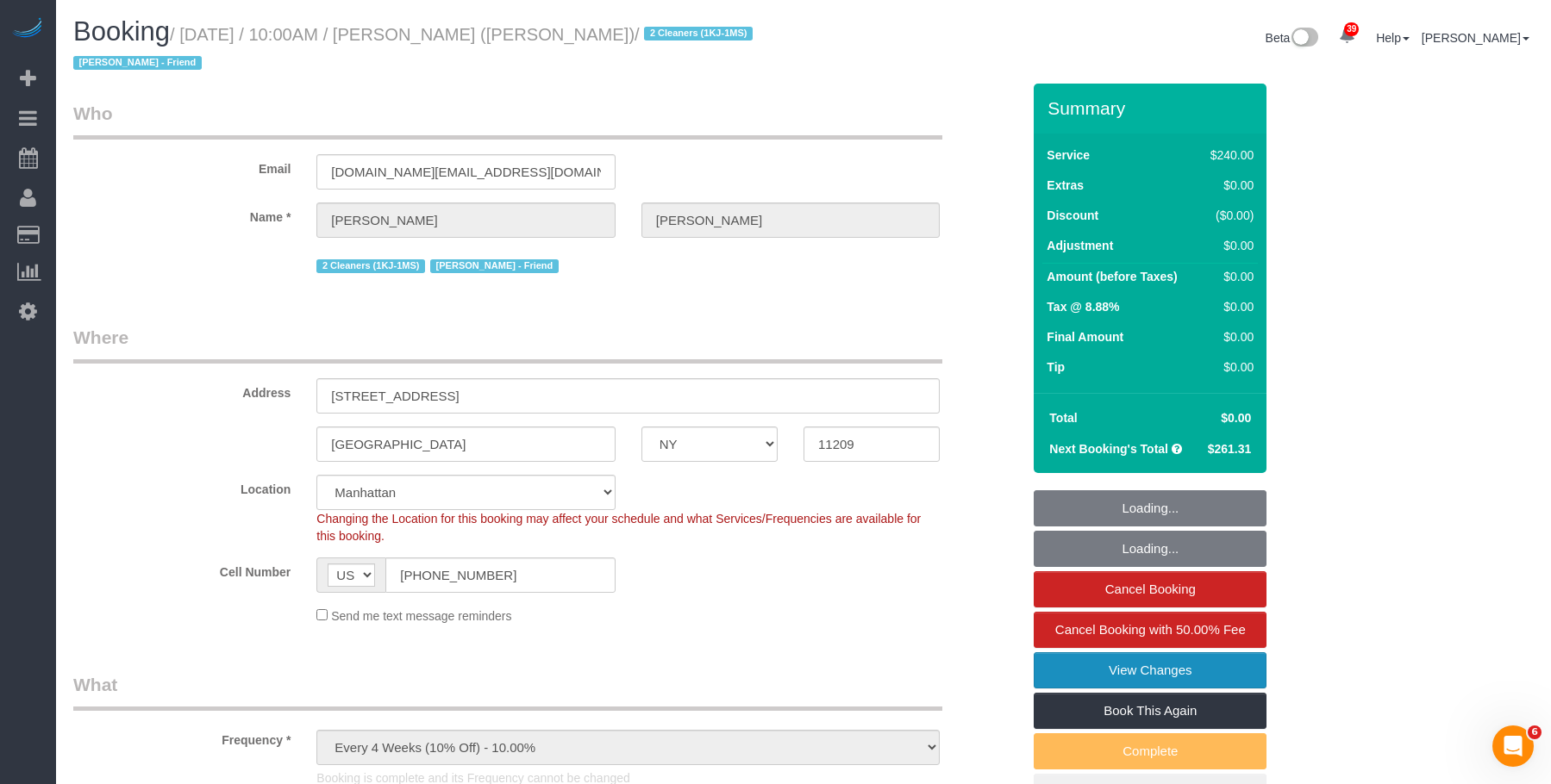
click at [1143, 665] on link "View Changes" at bounding box center [1150, 670] width 233 height 36
select select "2"
select select "120"
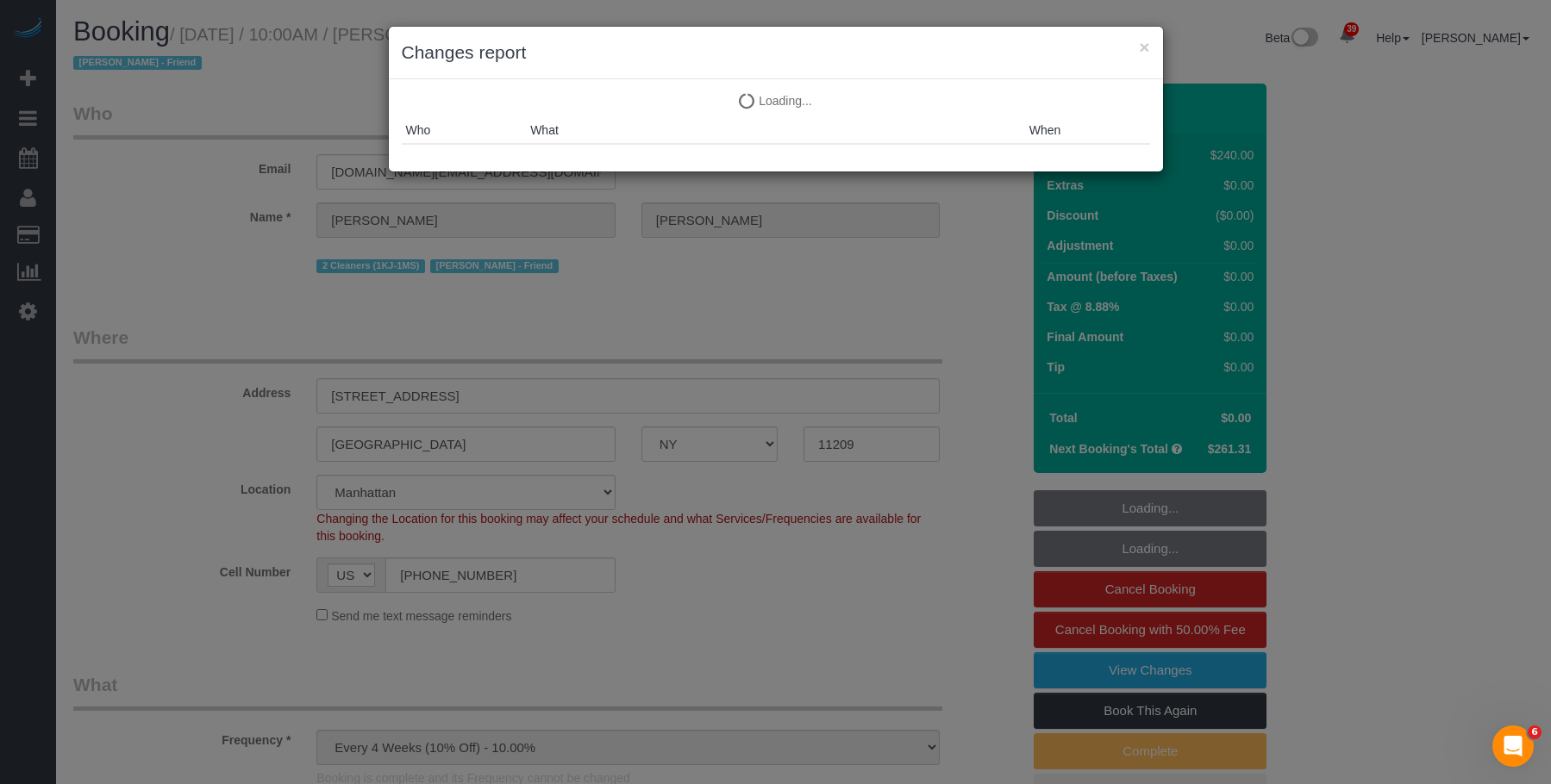
select select "object:1762"
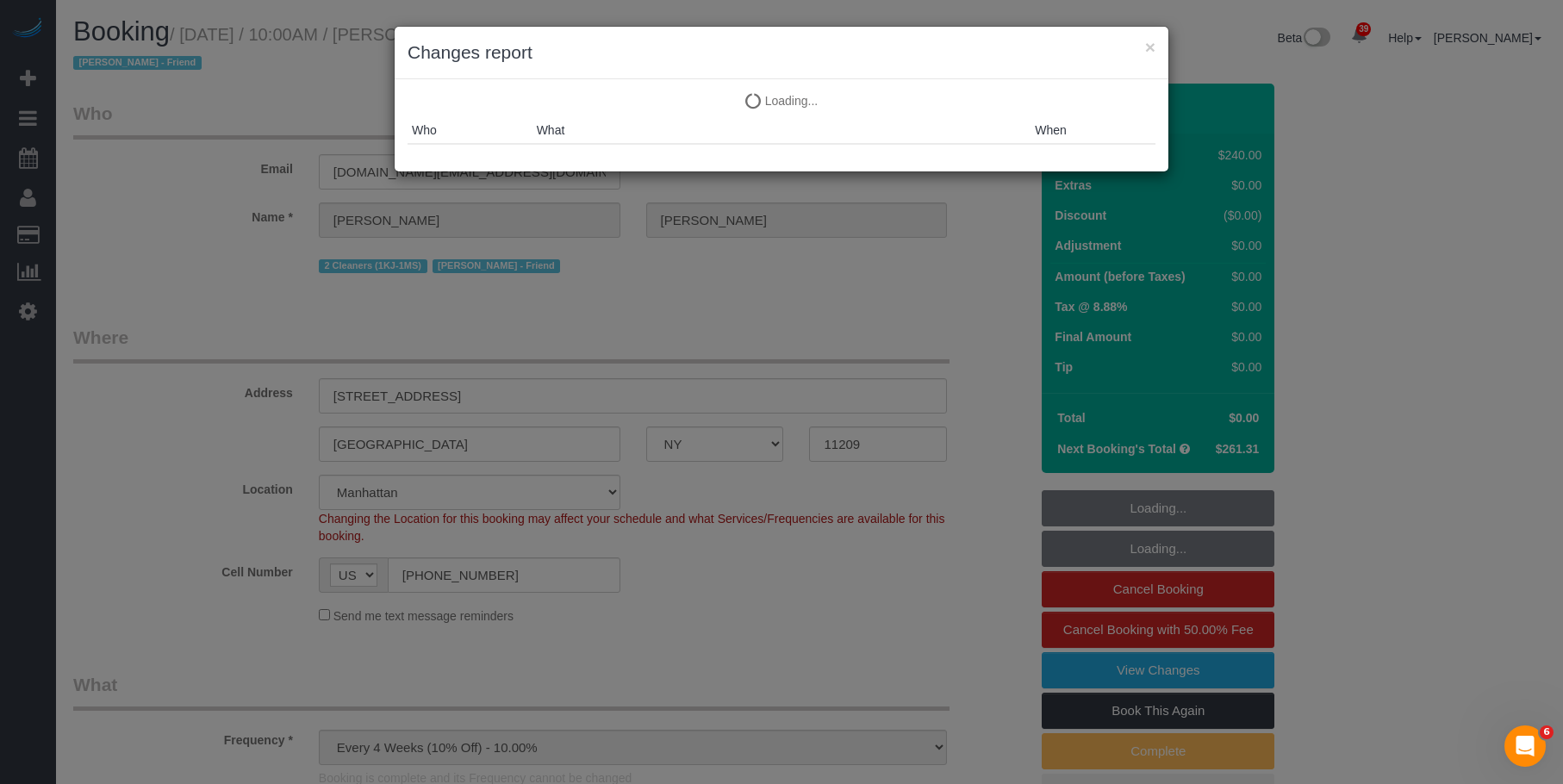
select select "spot6"
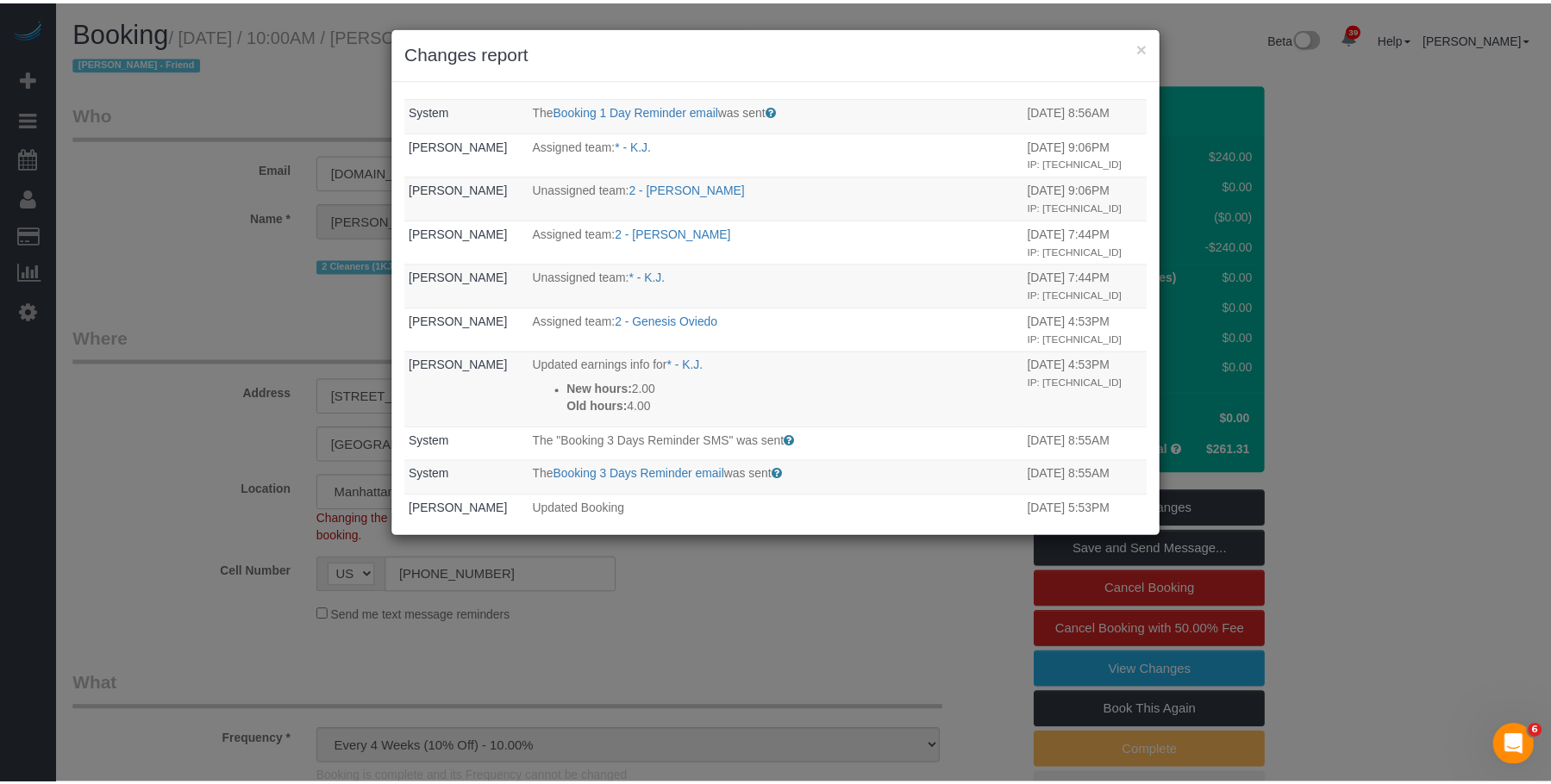
scroll to position [431, 0]
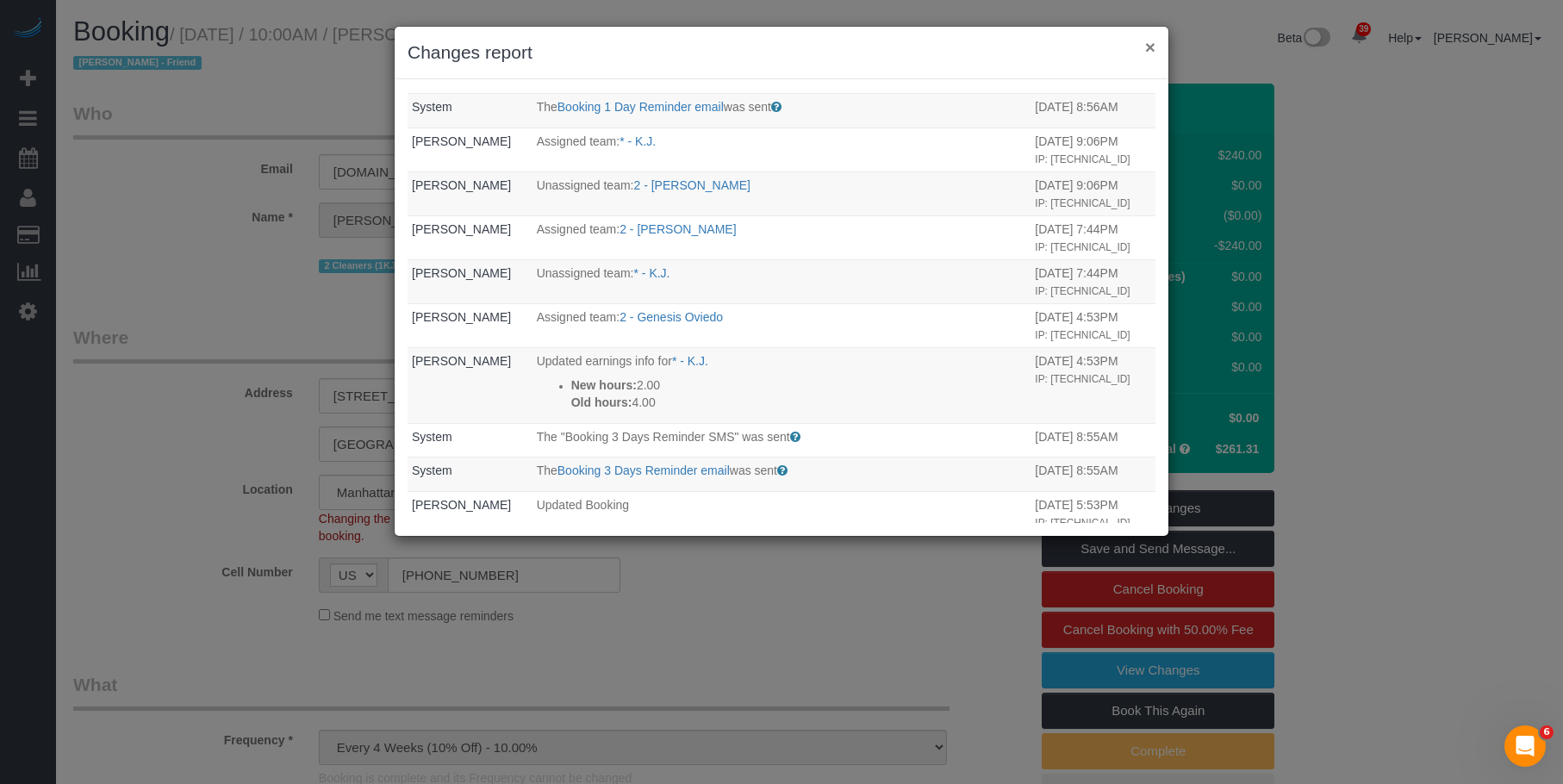
click at [1148, 44] on button "×" at bounding box center [1150, 47] width 11 height 18
